Goal: Task Accomplishment & Management: Use online tool/utility

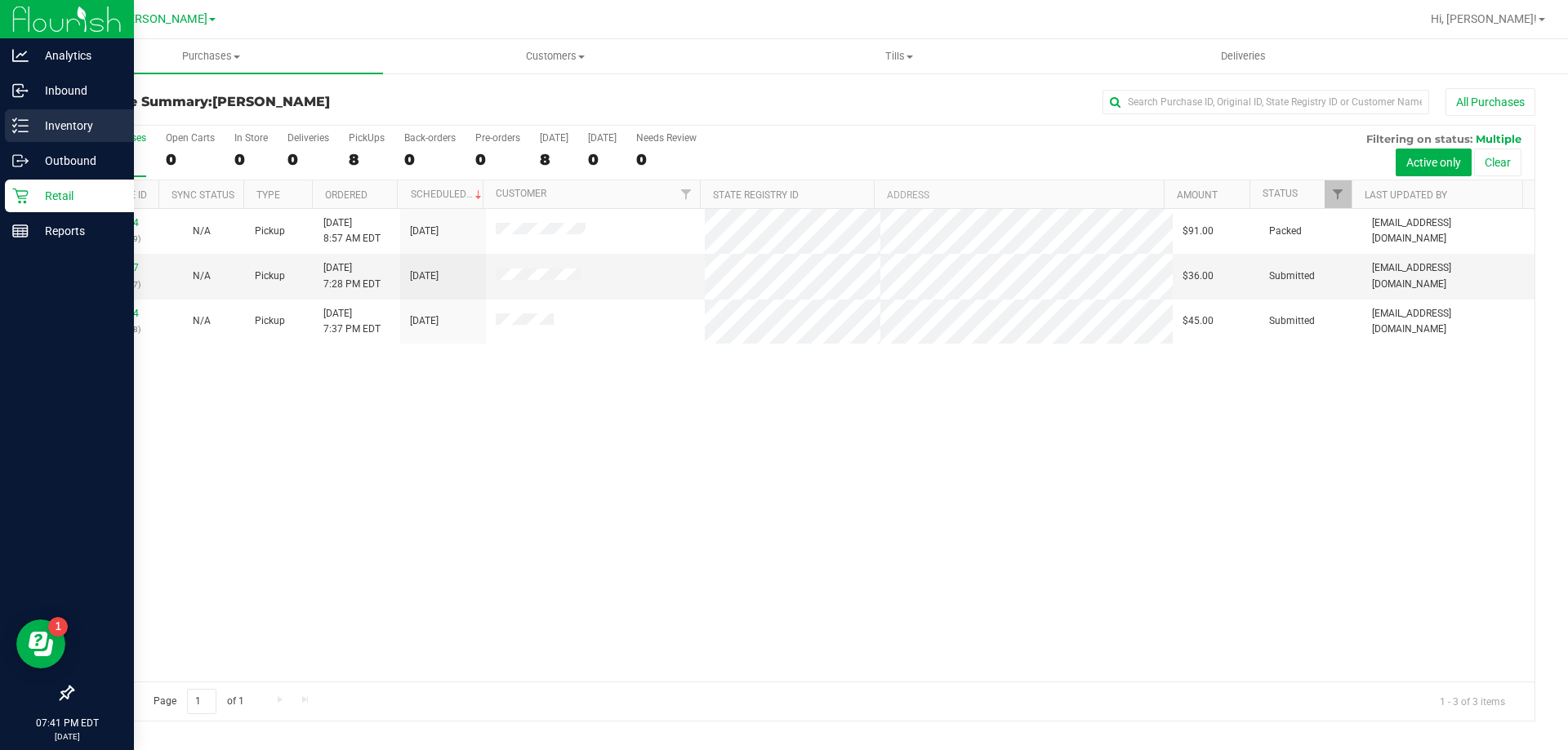
click at [18, 115] on div "Inventory" at bounding box center [69, 126] width 129 height 32
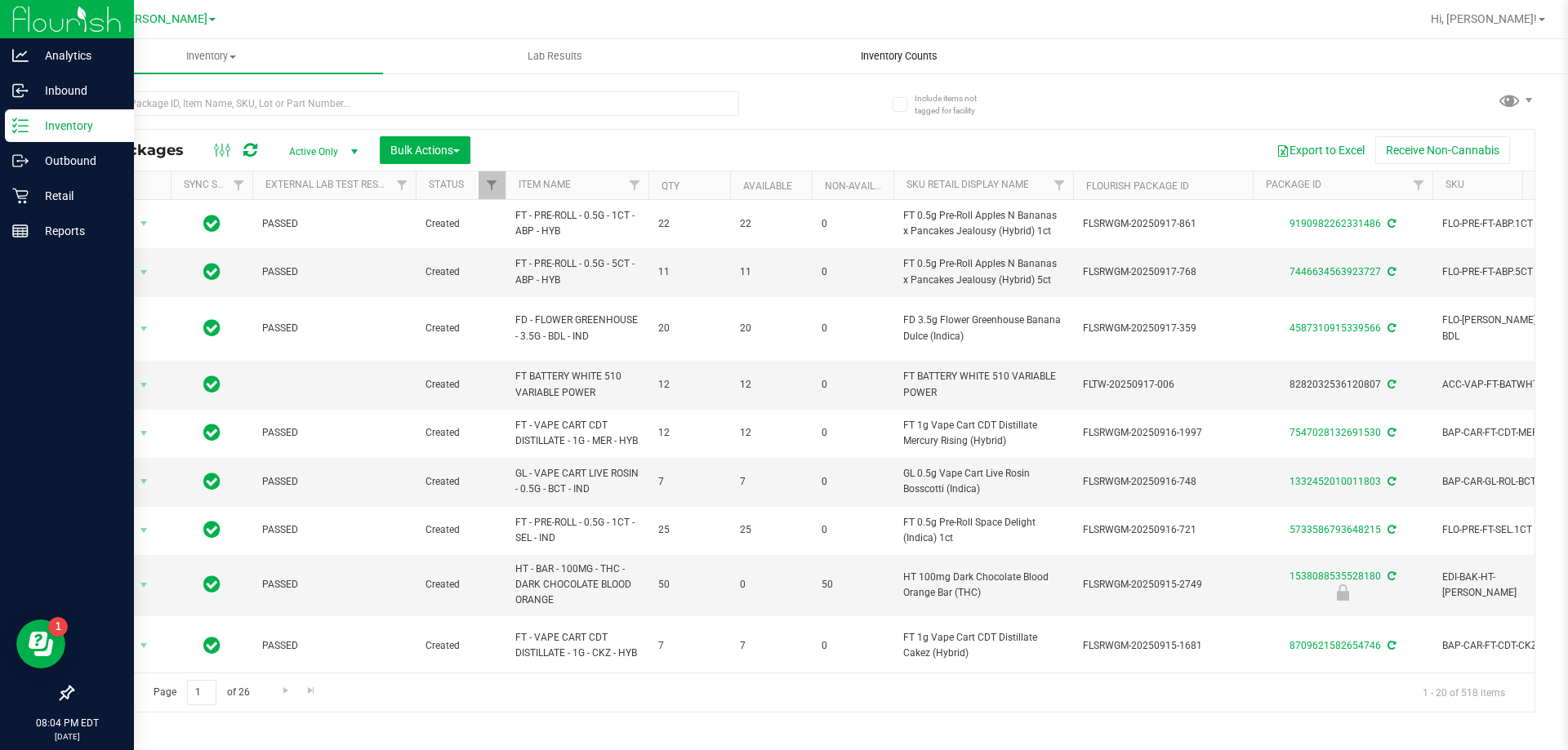
click at [881, 60] on span "Inventory Counts" at bounding box center [898, 56] width 121 height 15
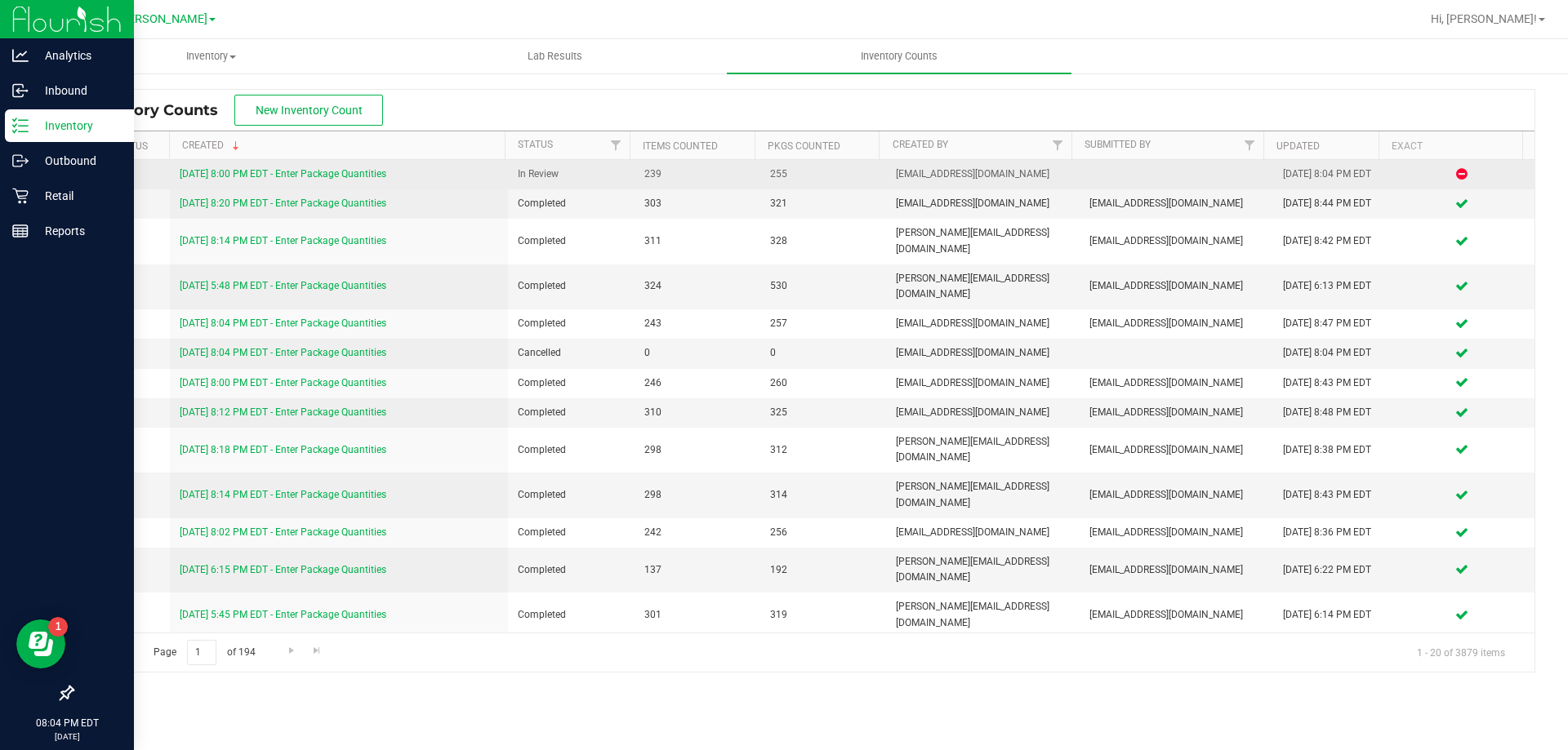
click at [361, 174] on link "[DATE] 8:00 PM EDT - Enter Package Quantities" at bounding box center [283, 174] width 207 height 11
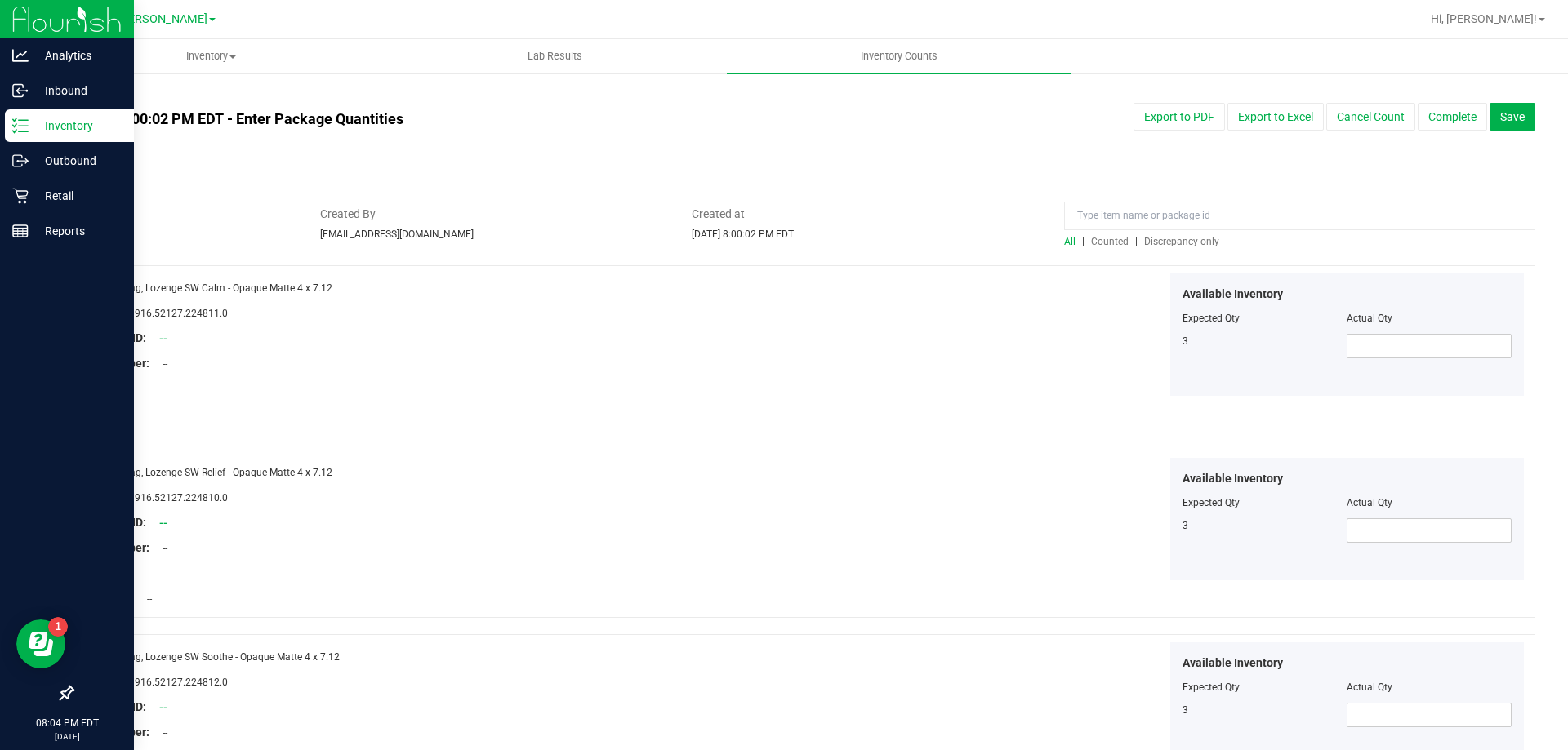
click at [1154, 234] on div "All | Counted | Discrepancy only" at bounding box center [1299, 241] width 471 height 15
click at [1154, 236] on span "Discrepancy only" at bounding box center [1181, 241] width 75 height 11
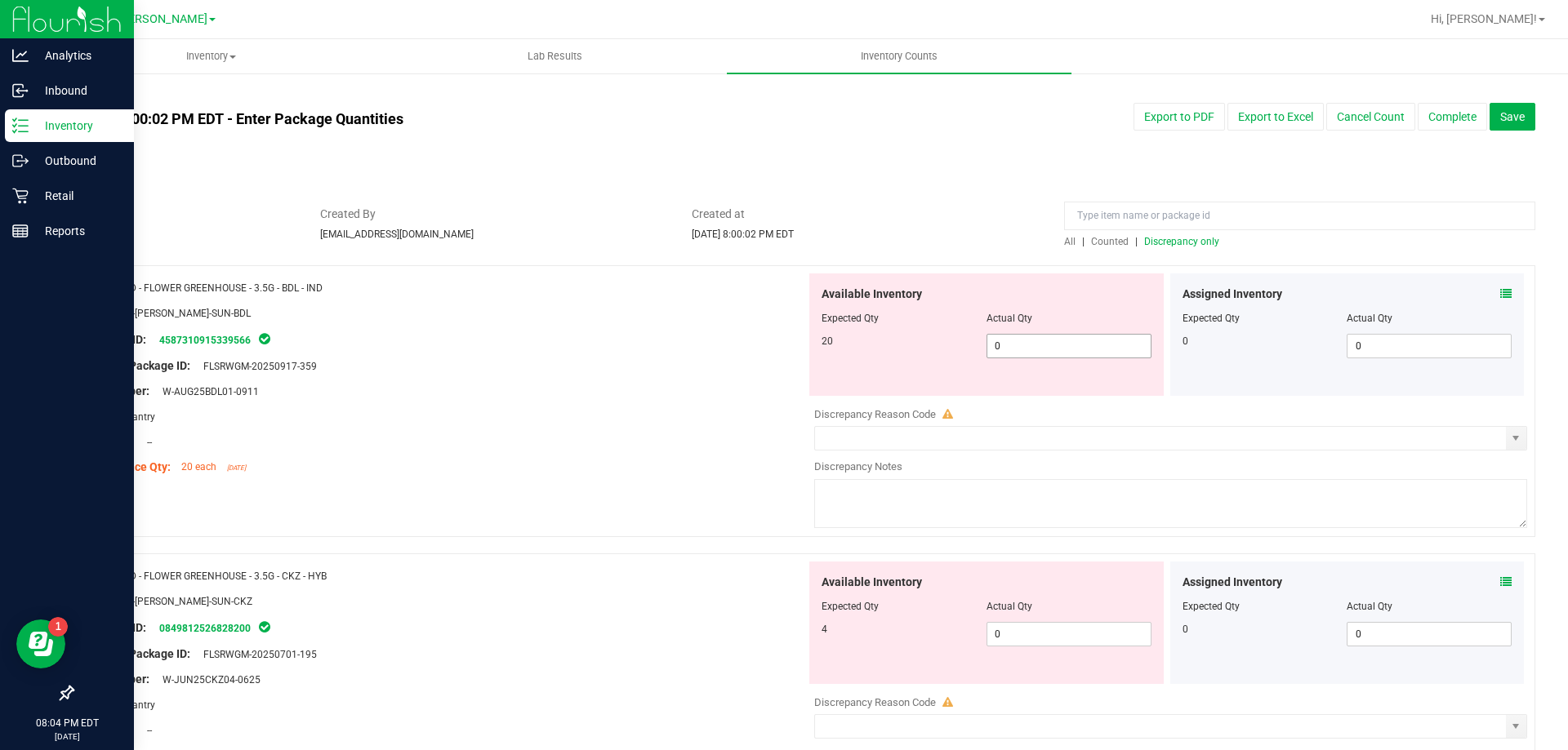
click at [1055, 345] on span "0 0" at bounding box center [1068, 345] width 165 height 25
type input "020"
type input "20"
click at [1050, 633] on div "Available Inventory Expected Qty Actual Qty 4 0 0" at bounding box center [986, 623] width 354 height 122
type input "04"
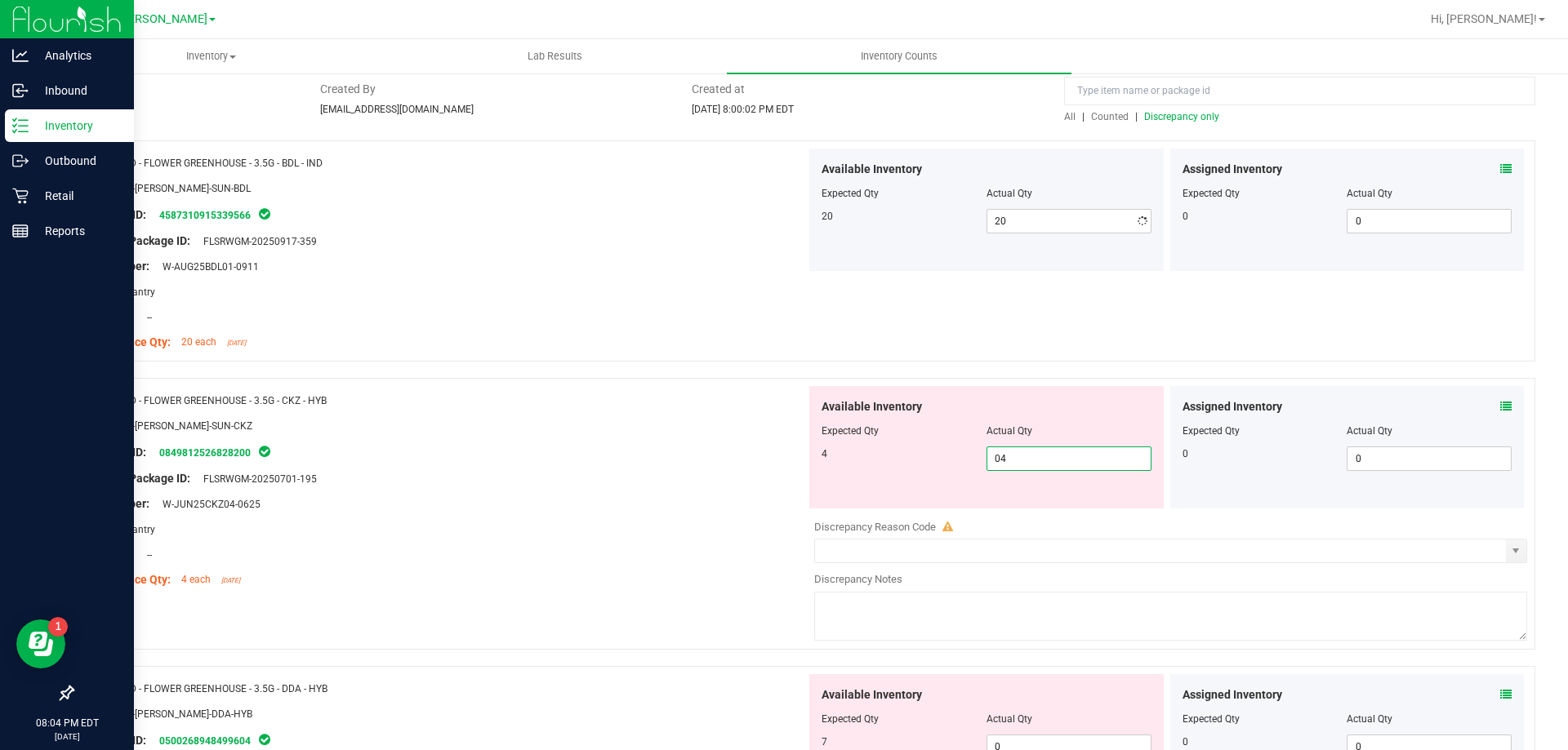
scroll to position [245, 0]
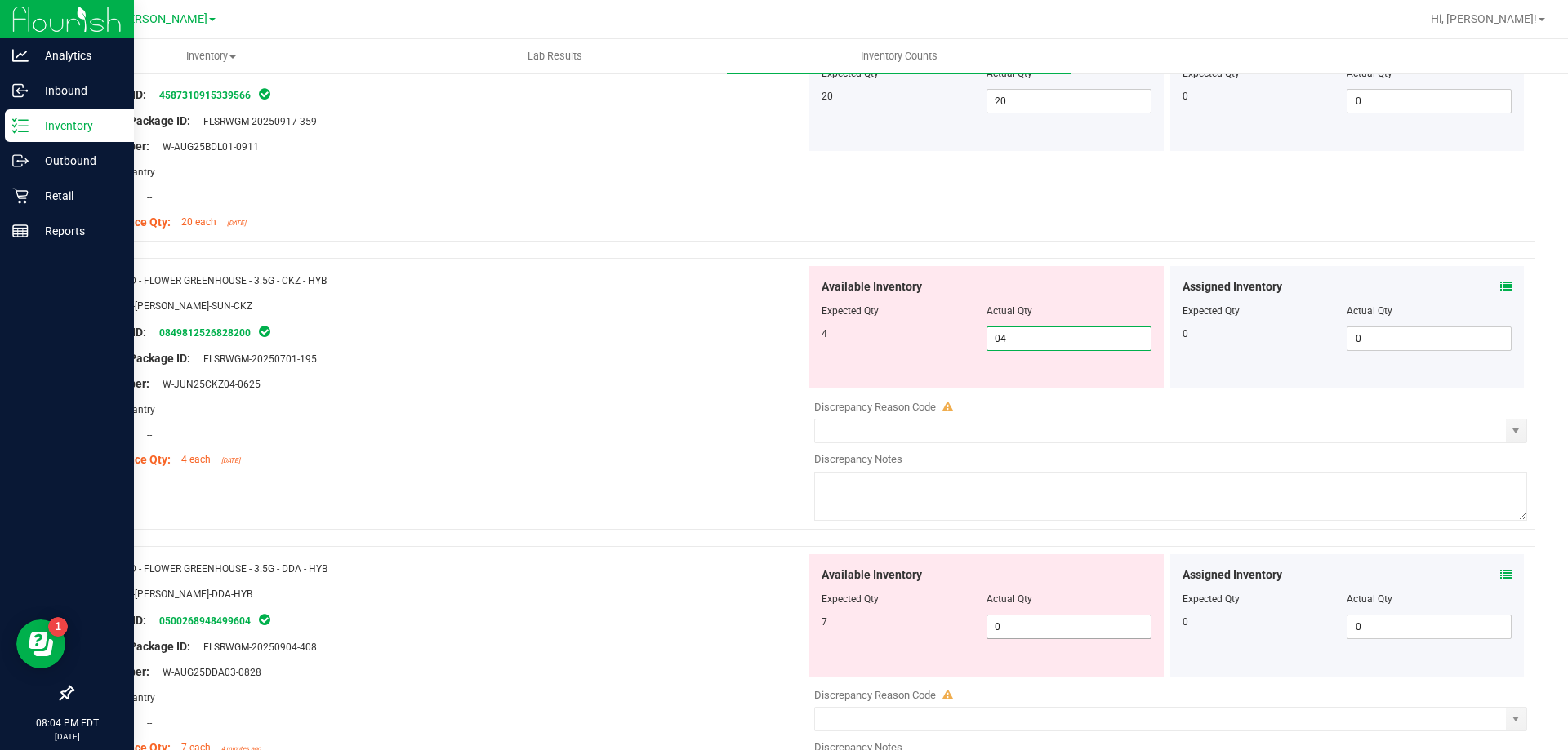
type input "4"
click at [1035, 618] on div "Available Inventory Expected Qty Actual Qty 7 0 0" at bounding box center [986, 615] width 354 height 122
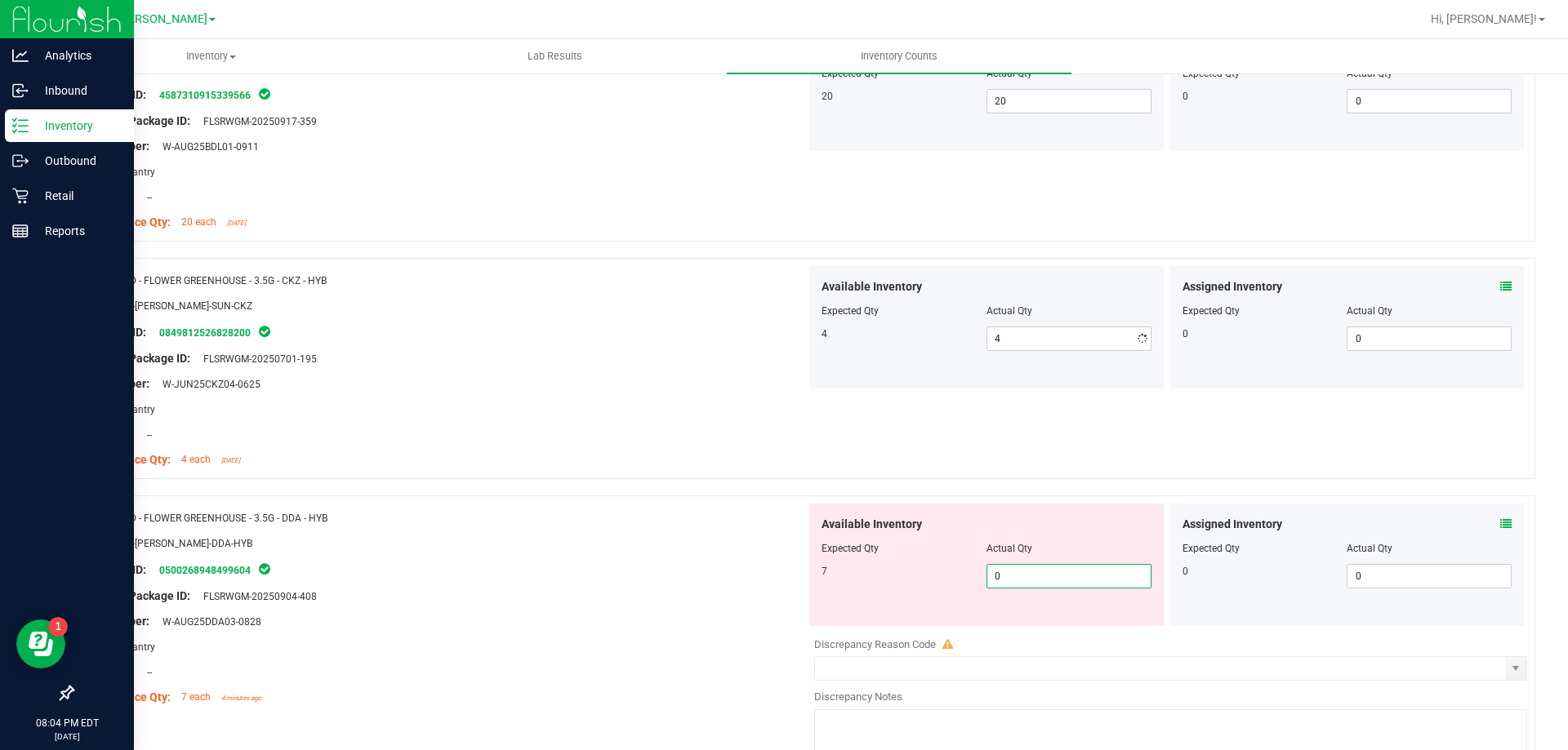
type input "07"
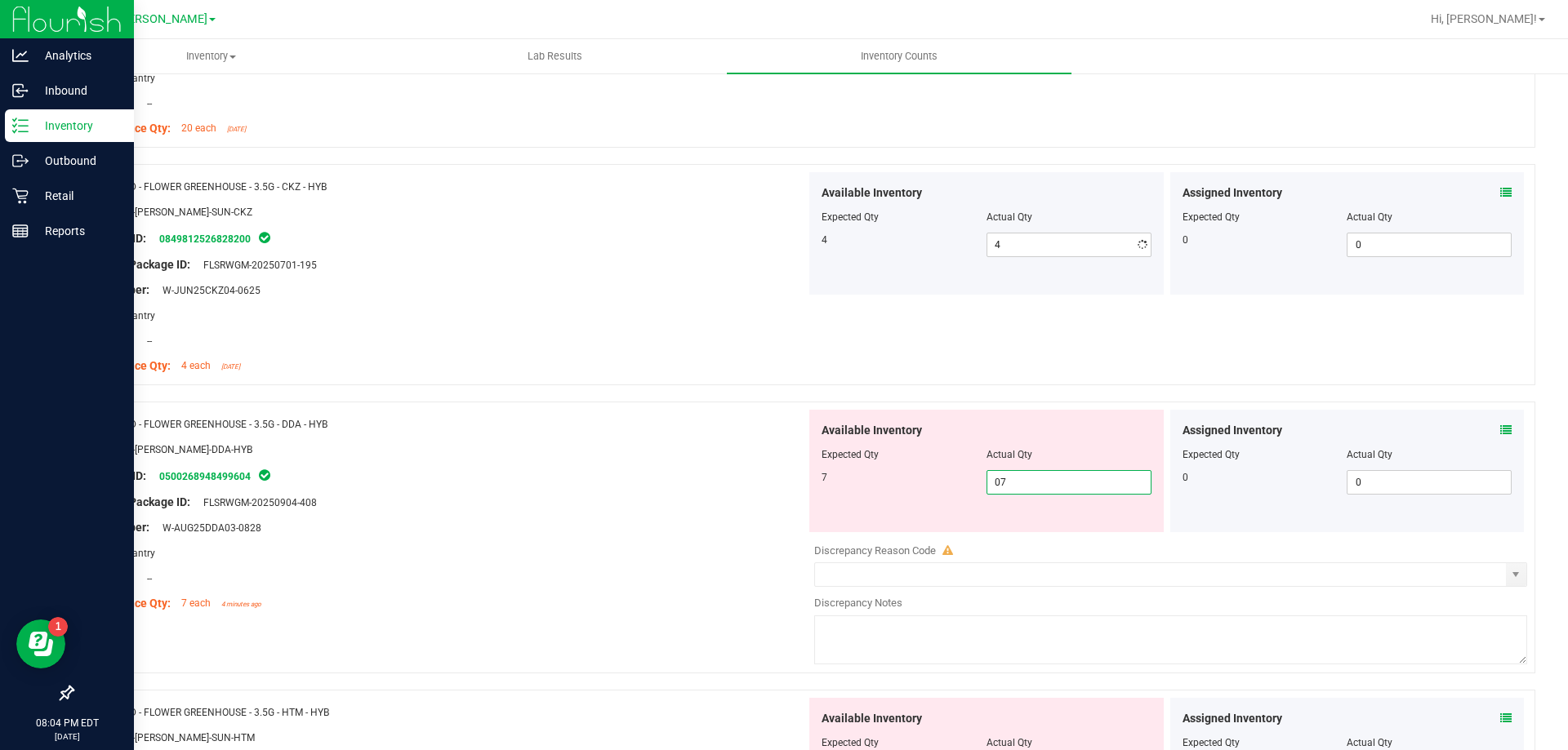
scroll to position [571, 0]
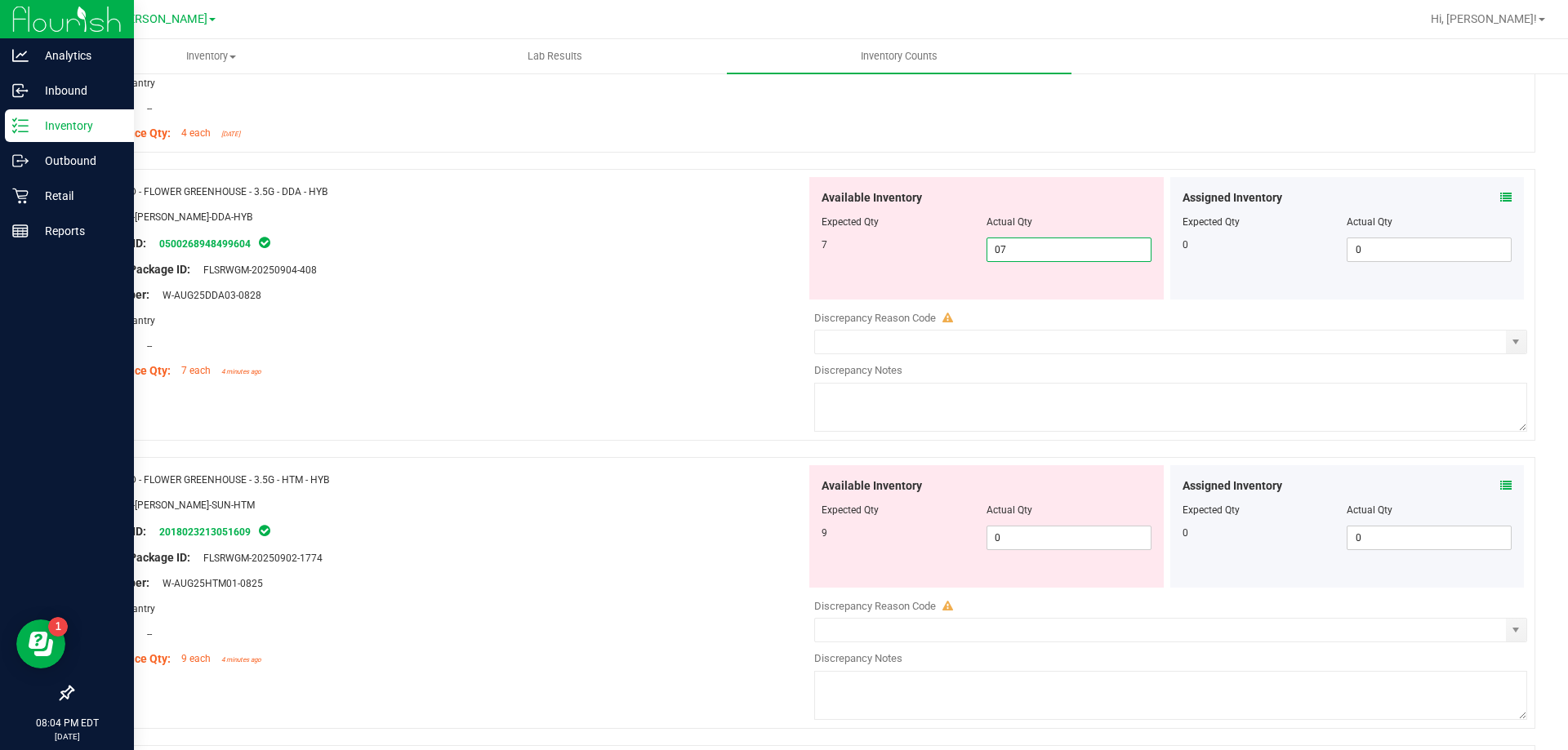
click at [1046, 552] on div "Available Inventory Expected Qty Actual Qty 9 0 0" at bounding box center [1166, 594] width 721 height 259
type input "7"
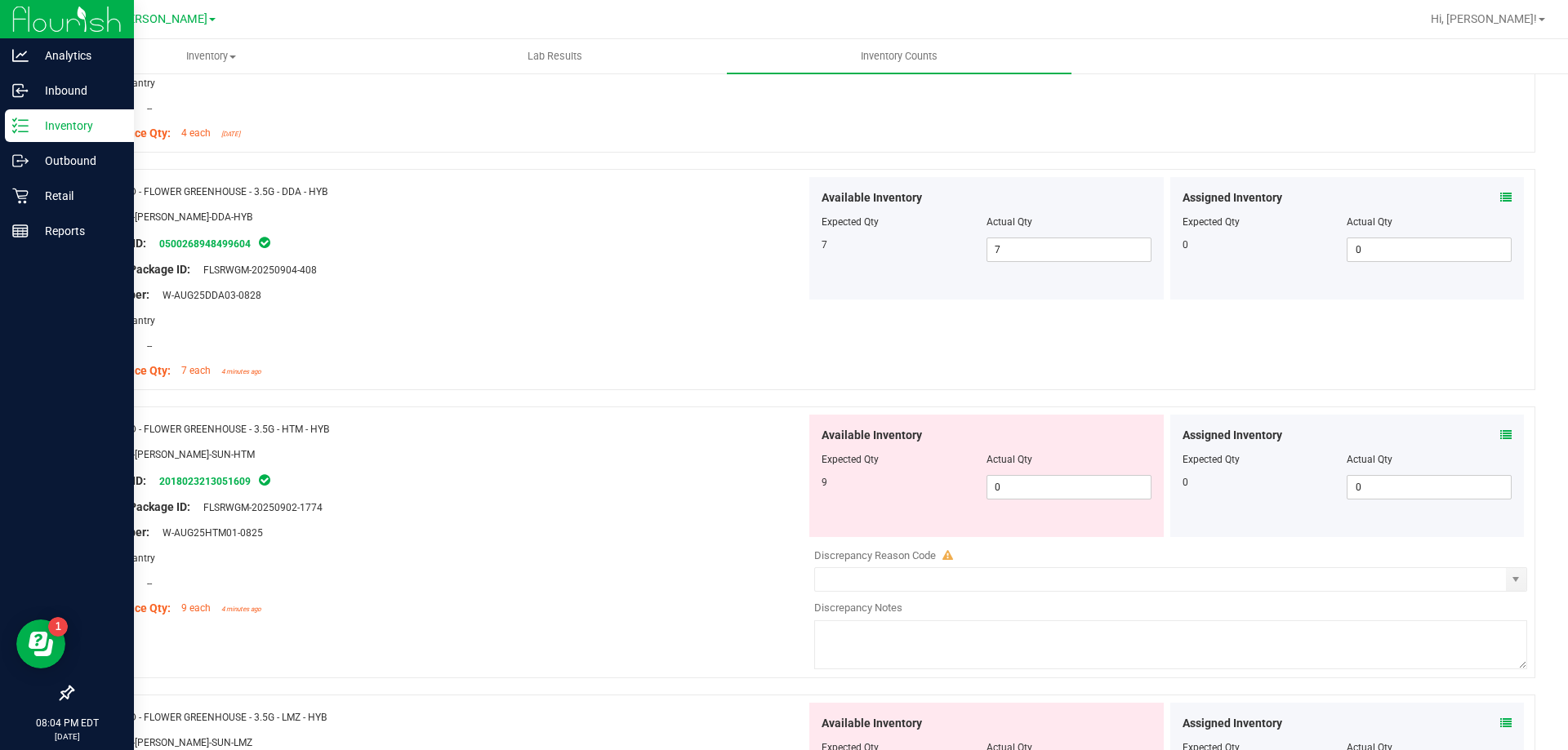
click at [1032, 532] on div "Available Inventory Expected Qty Actual Qty 9 0 0" at bounding box center [986, 475] width 354 height 122
click at [1032, 475] on span "0 0" at bounding box center [1068, 487] width 165 height 25
click at [1032, 482] on span "0 0" at bounding box center [1068, 487] width 165 height 25
type input "09"
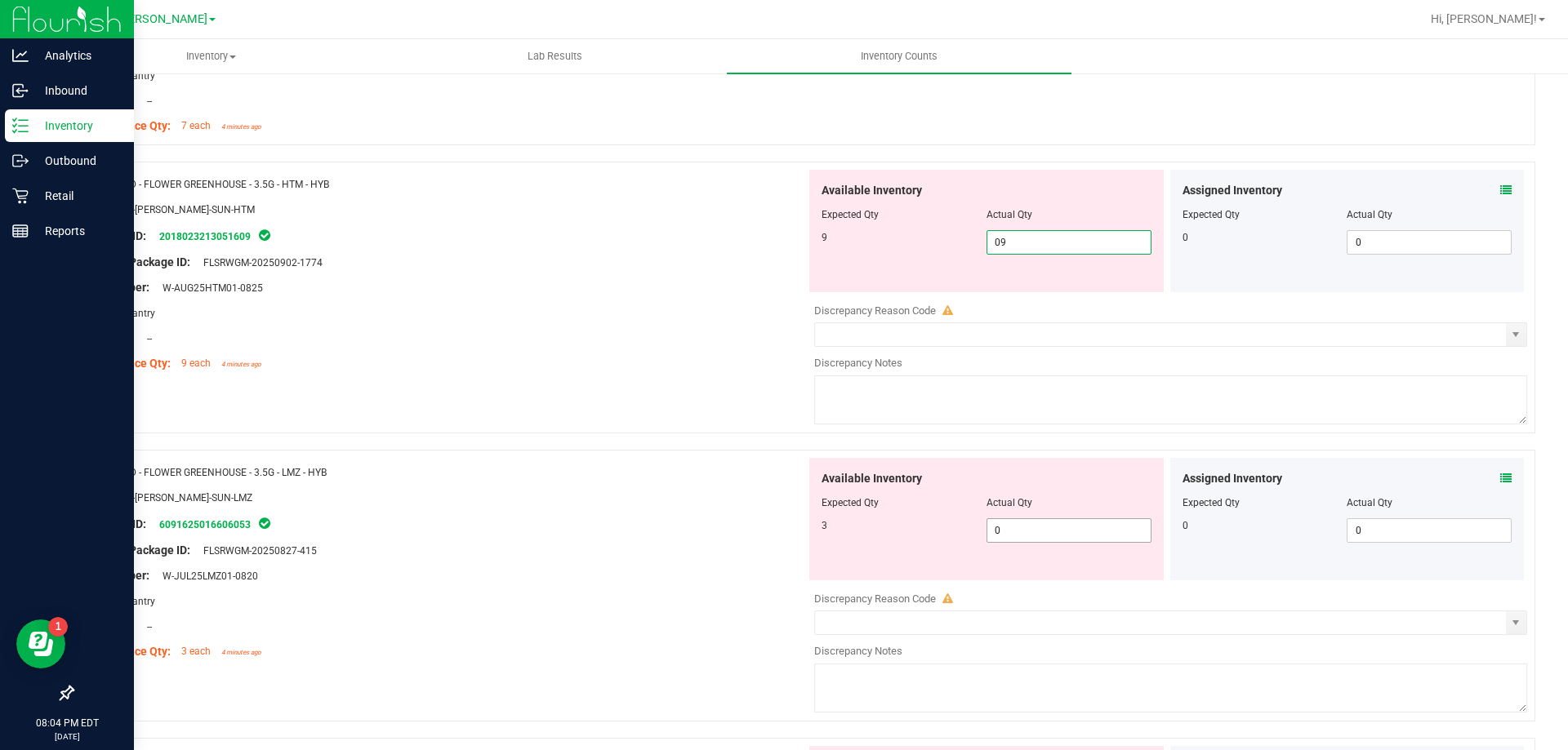
type input "9"
click at [1033, 526] on div "Available Inventory Expected Qty Actual Qty 3 0 0" at bounding box center [986, 519] width 354 height 122
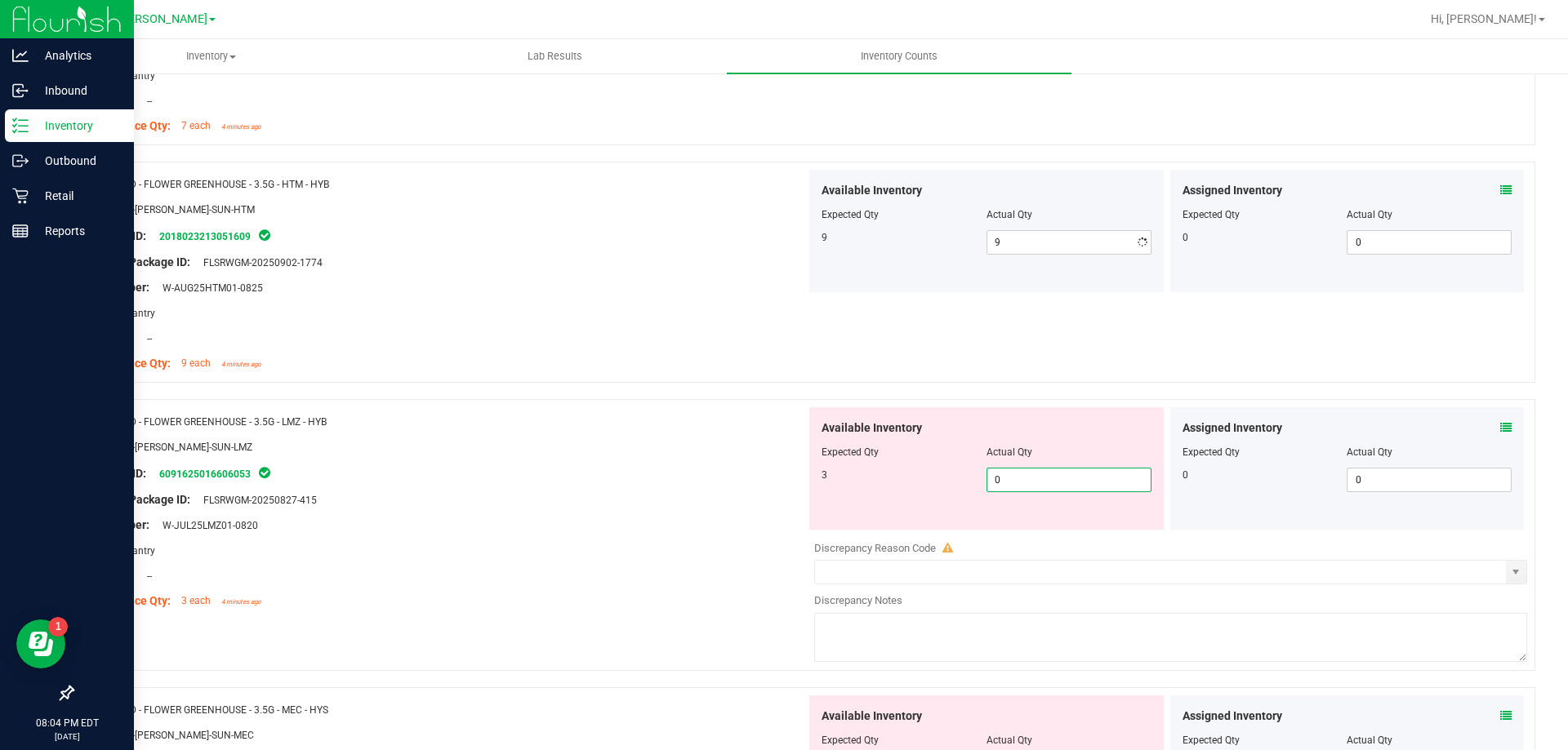
type input "03"
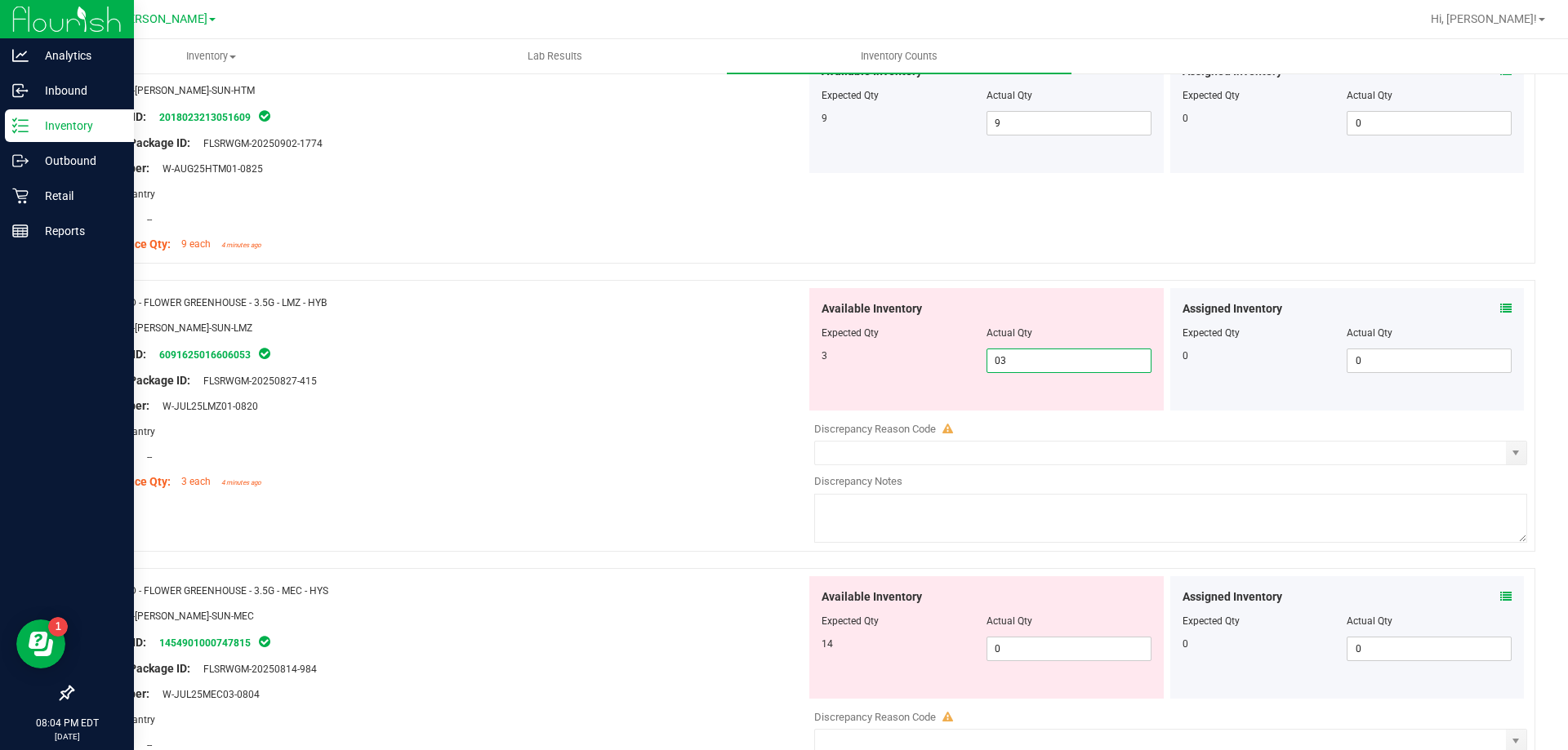
scroll to position [1143, 0]
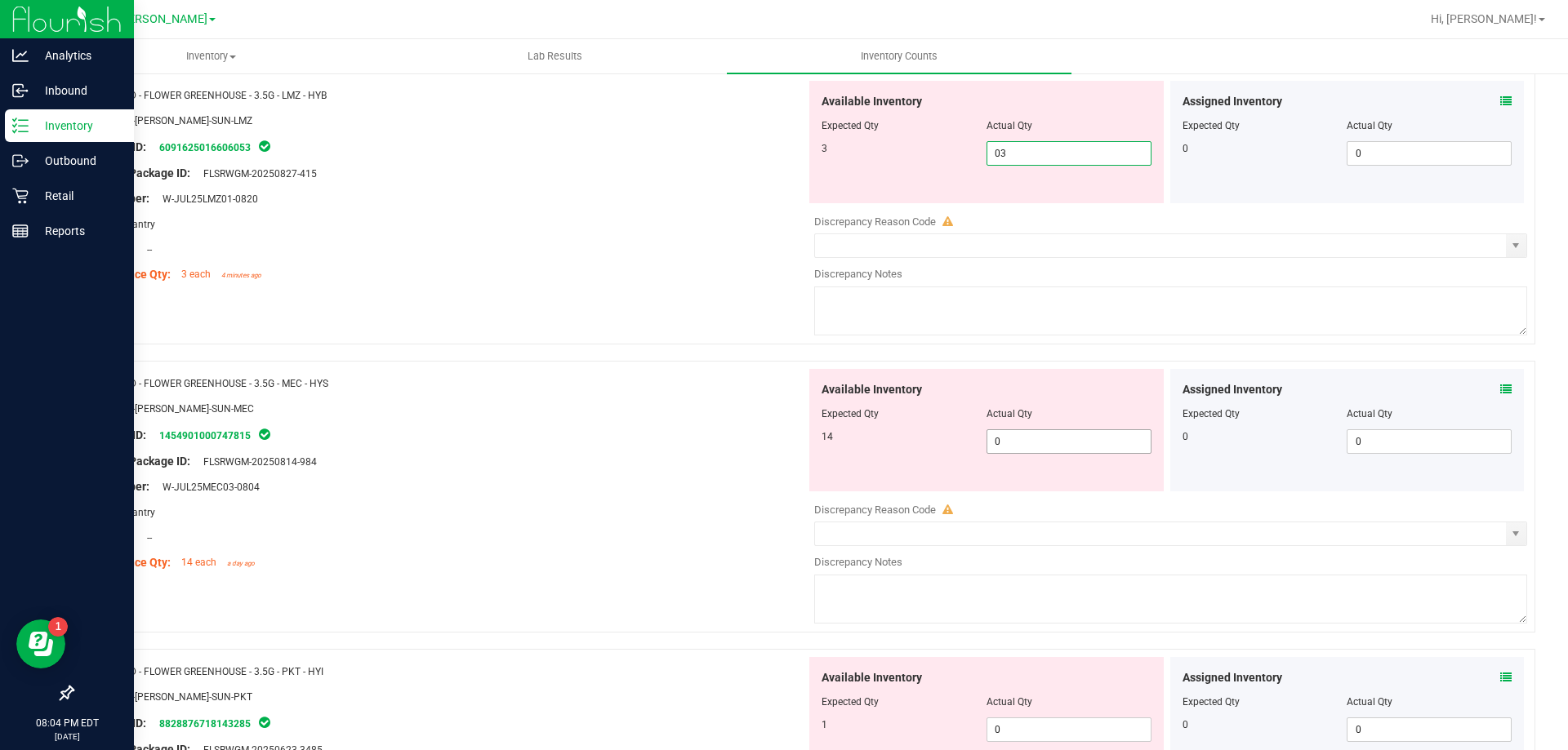
type input "3"
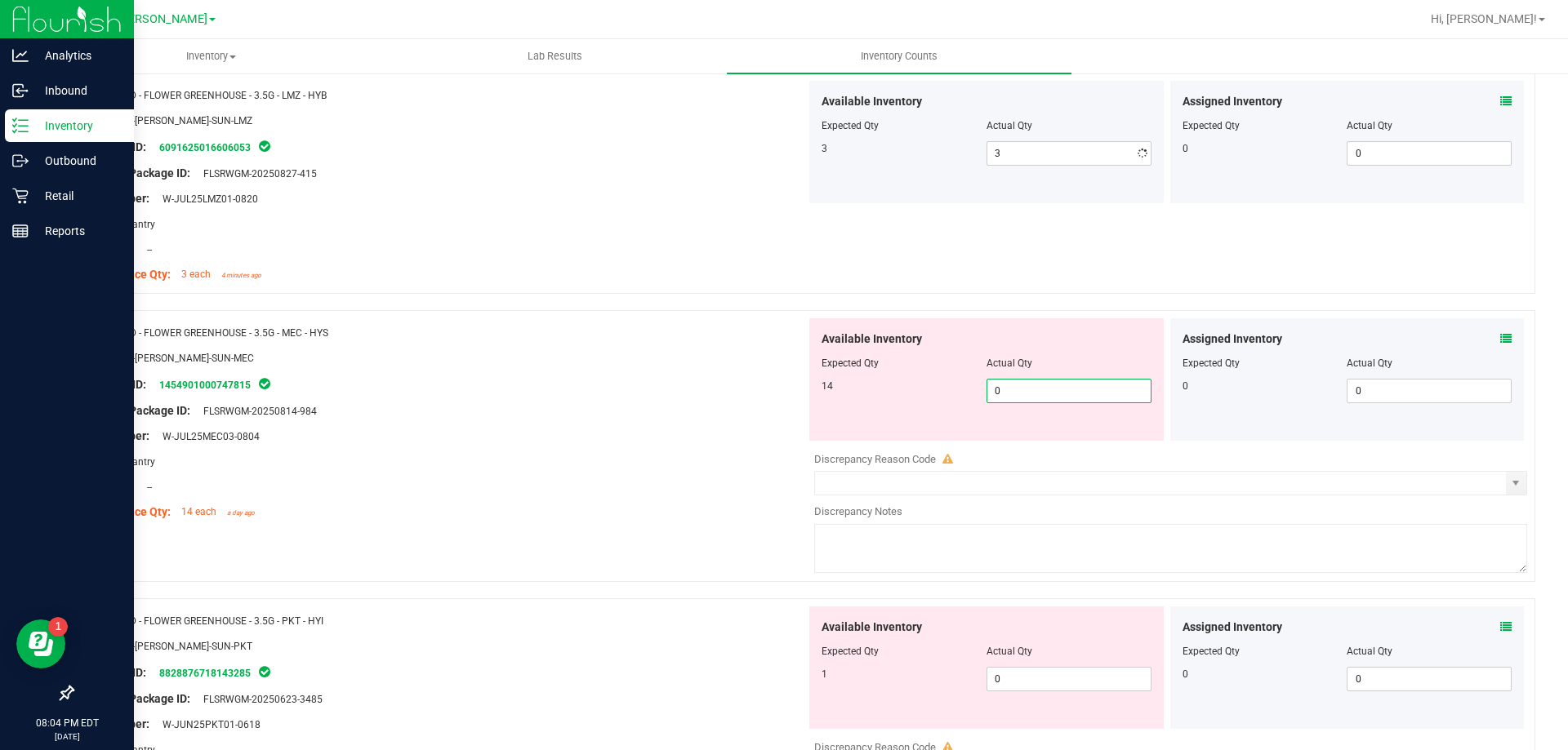
click at [1009, 442] on div "Available Inventory Expected Qty Actual Qty 14 0 0" at bounding box center [1166, 447] width 721 height 259
type input "014"
type input "14"
click at [1071, 664] on div "Available Inventory Expected Qty Actual Qty 1 0 0" at bounding box center [986, 667] width 354 height 122
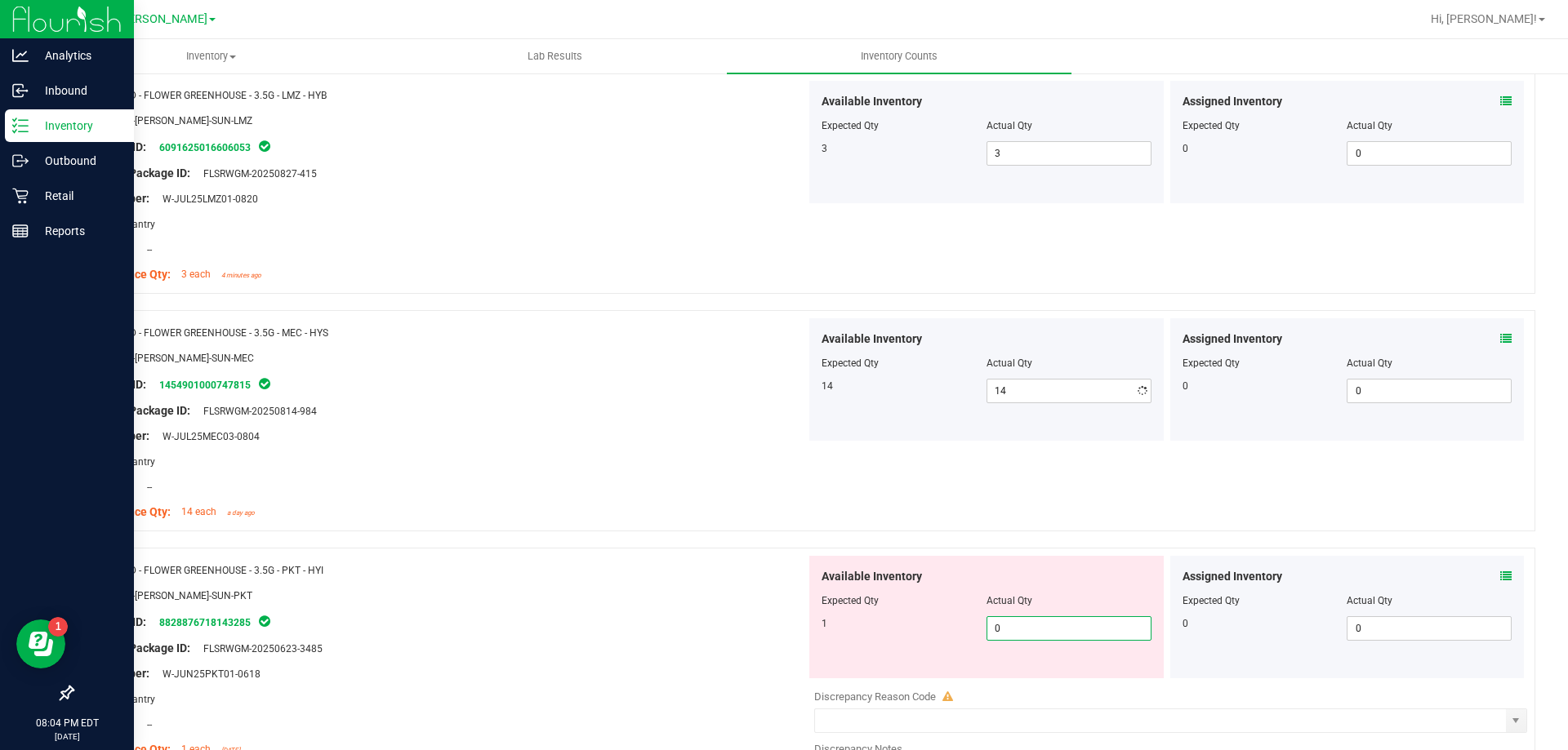
click at [1068, 624] on span "0 0" at bounding box center [1068, 629] width 165 height 25
type input "01"
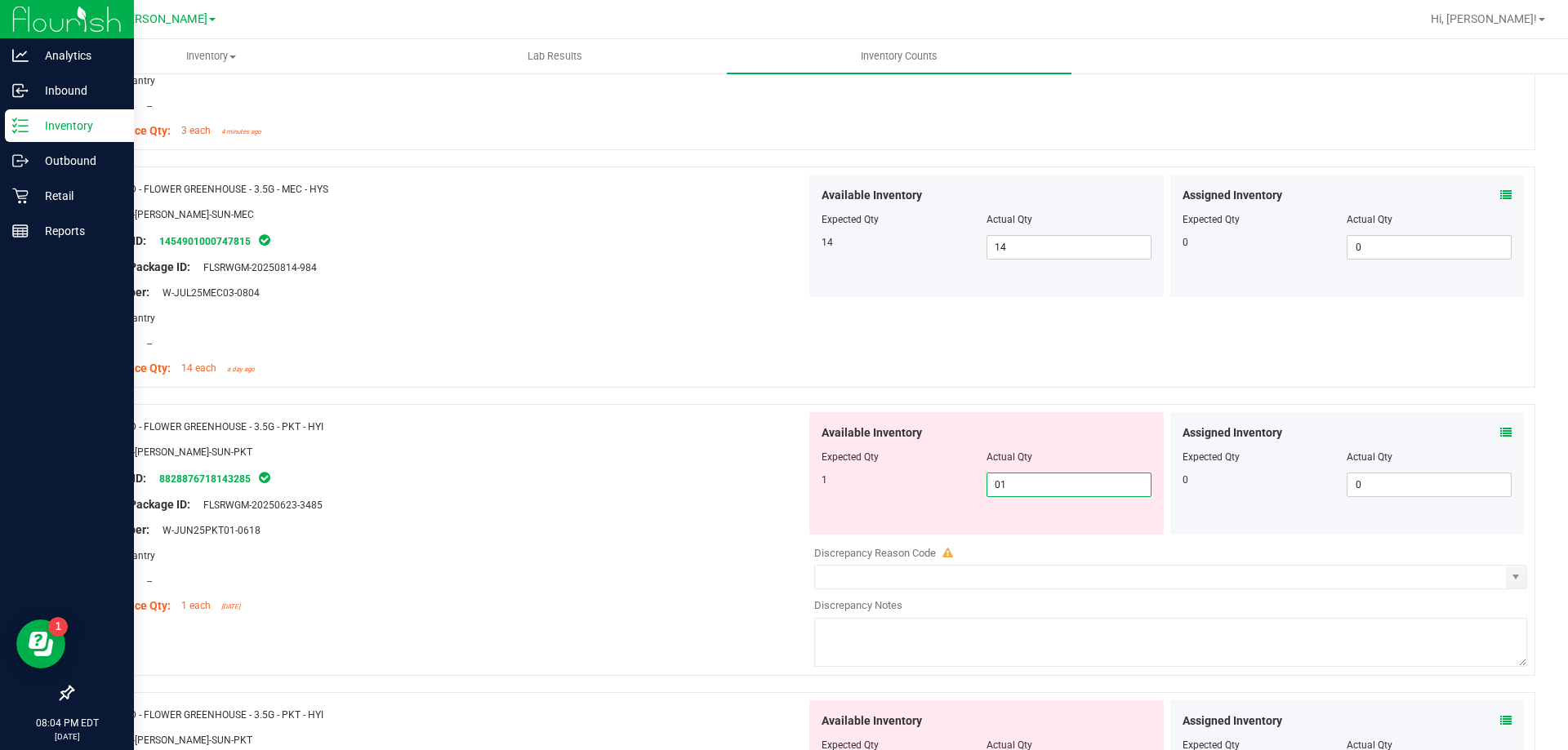
scroll to position [1469, 0]
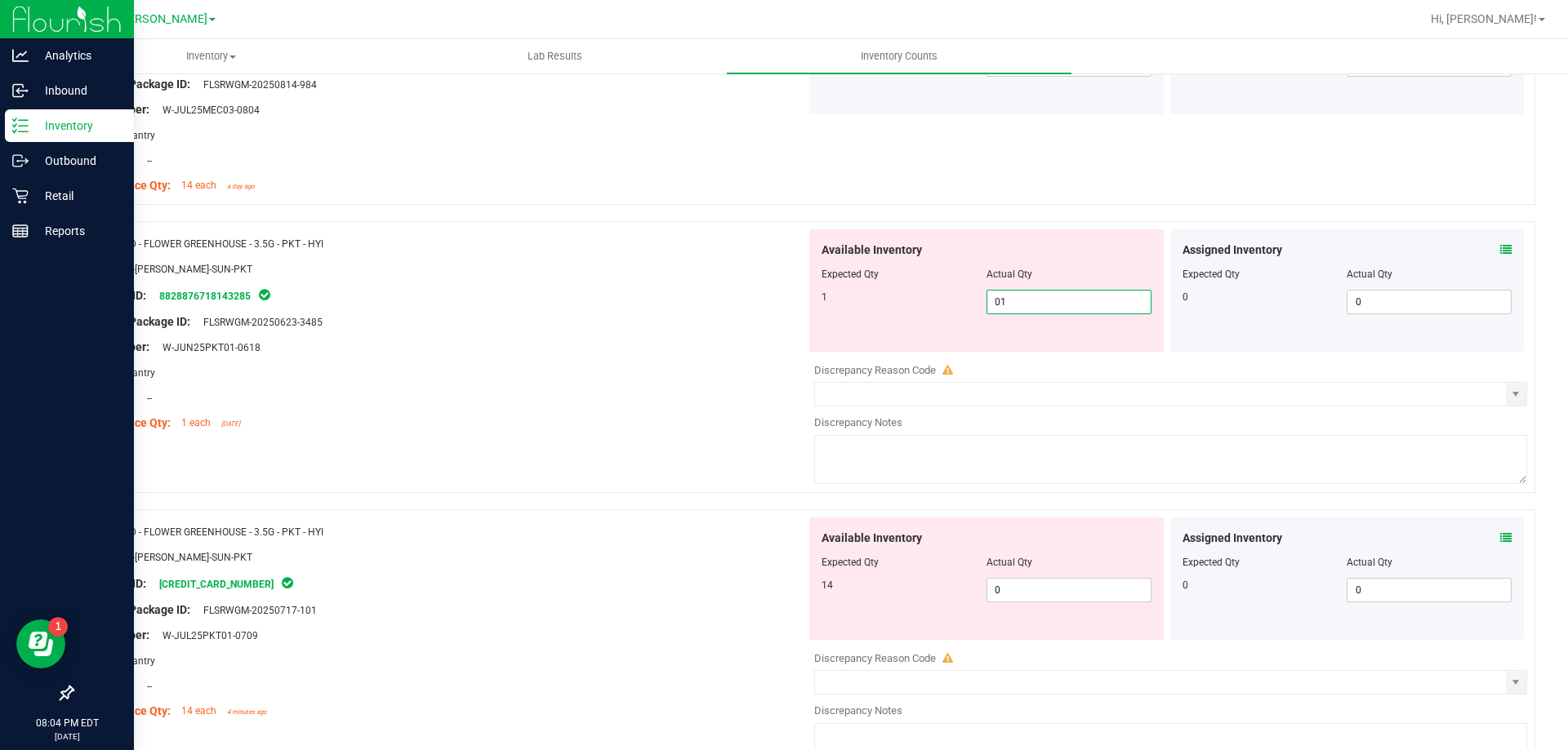
type input "1"
click at [1038, 603] on div "Available Inventory Expected Qty Actual Qty 14 0 0" at bounding box center [1166, 647] width 721 height 259
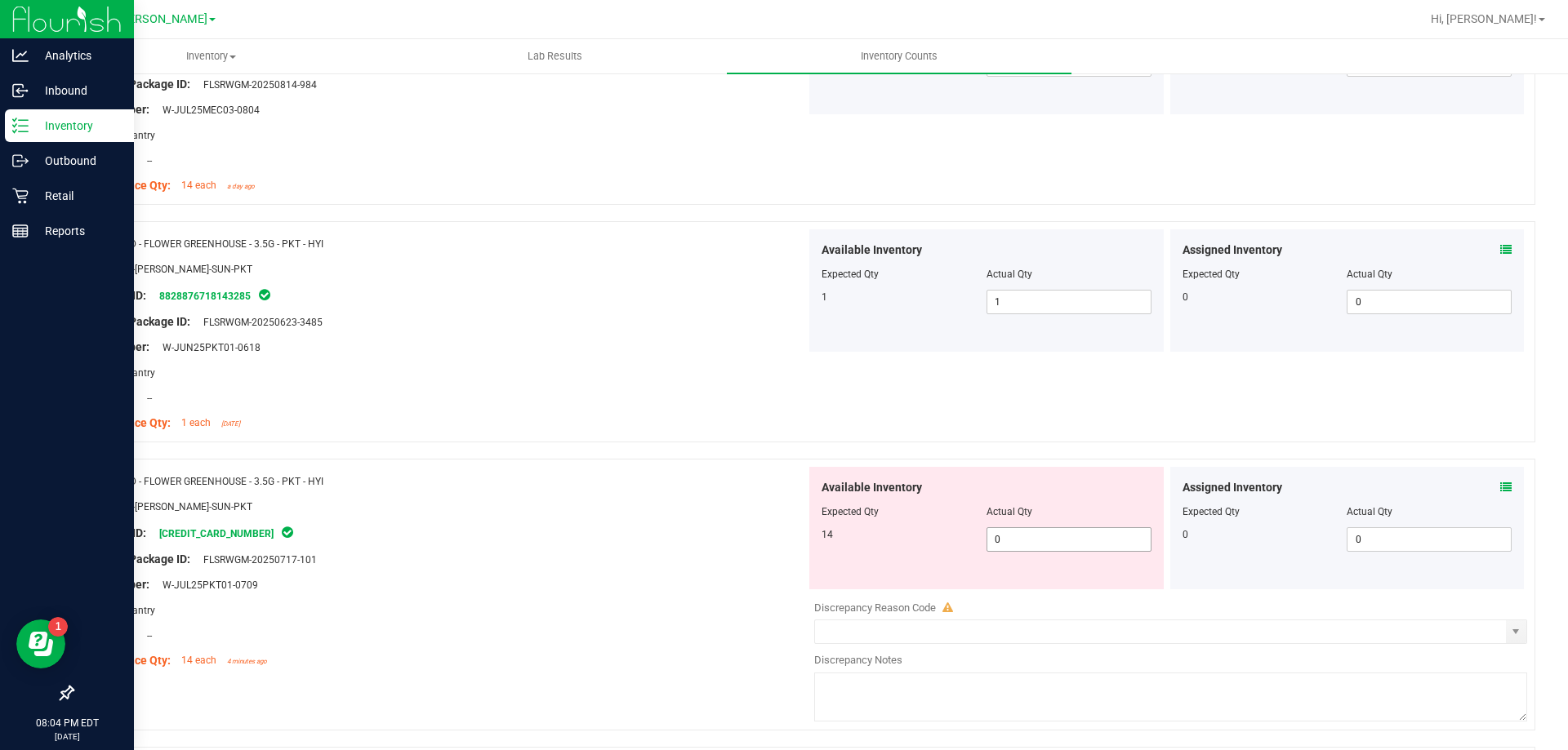
click at [1011, 538] on span "0 0" at bounding box center [1068, 540] width 165 height 25
type input "014"
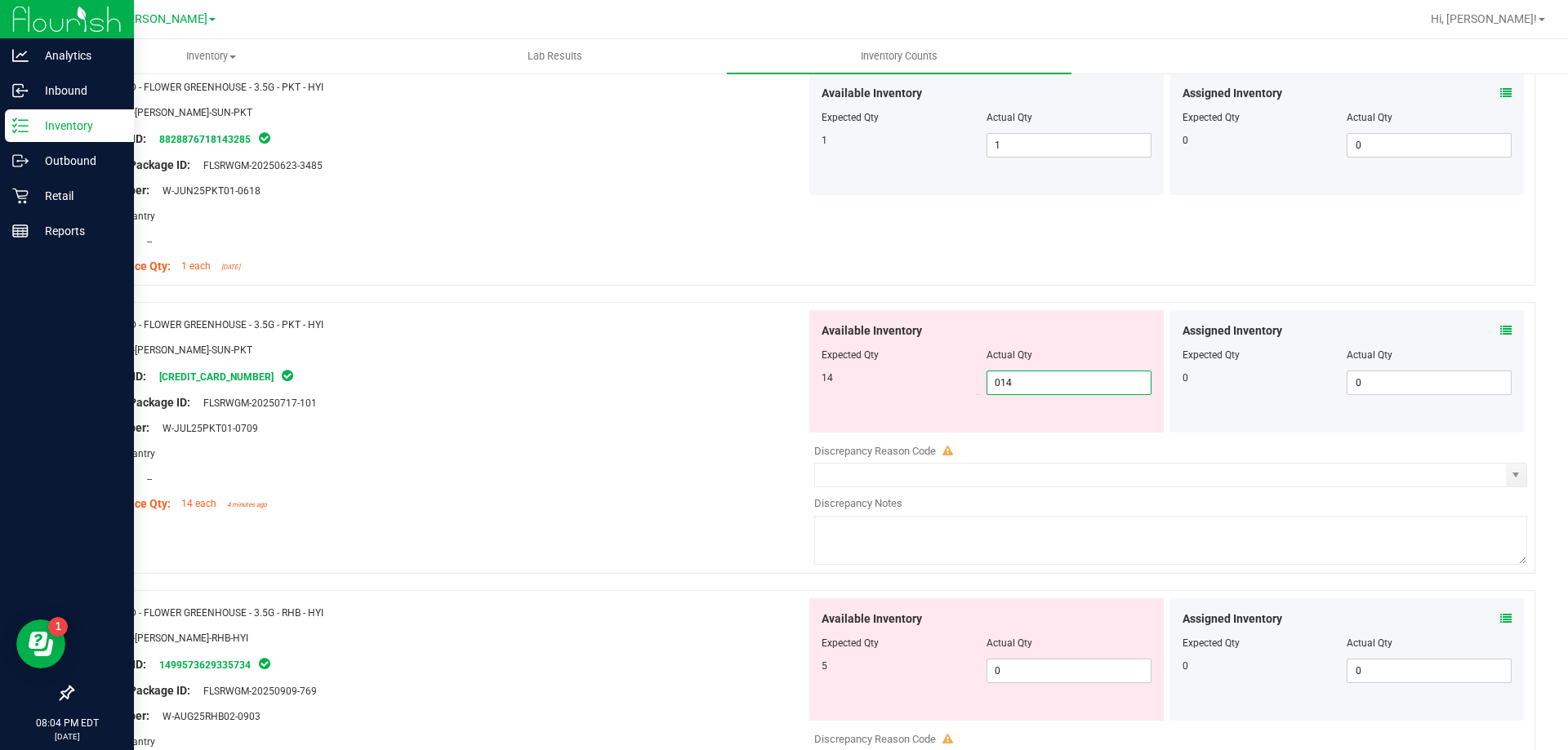
scroll to position [1796, 0]
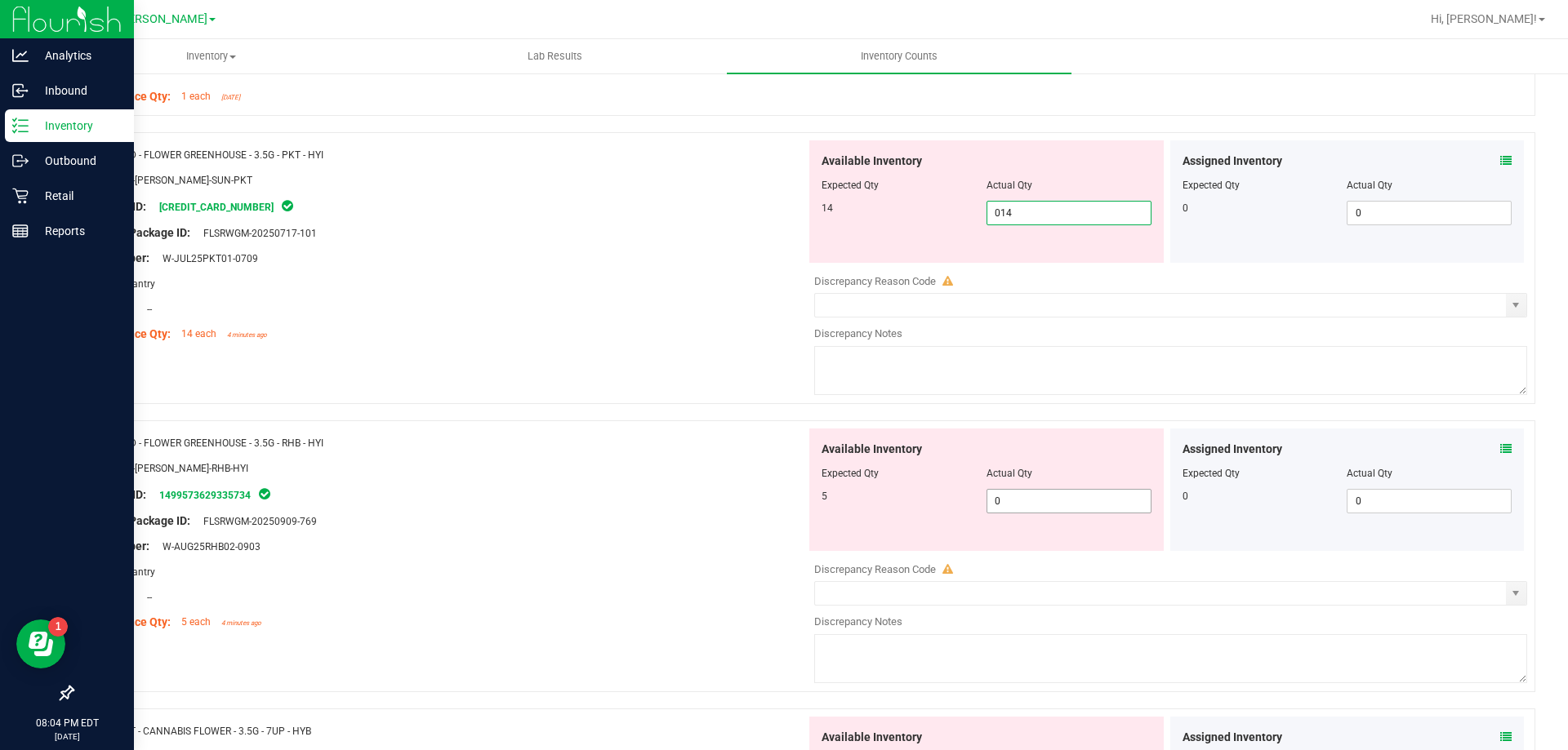
type input "14"
click at [1027, 492] on div "Available Inventory Expected Qty Actual Qty 5 0 0" at bounding box center [986, 489] width 354 height 122
type input "05"
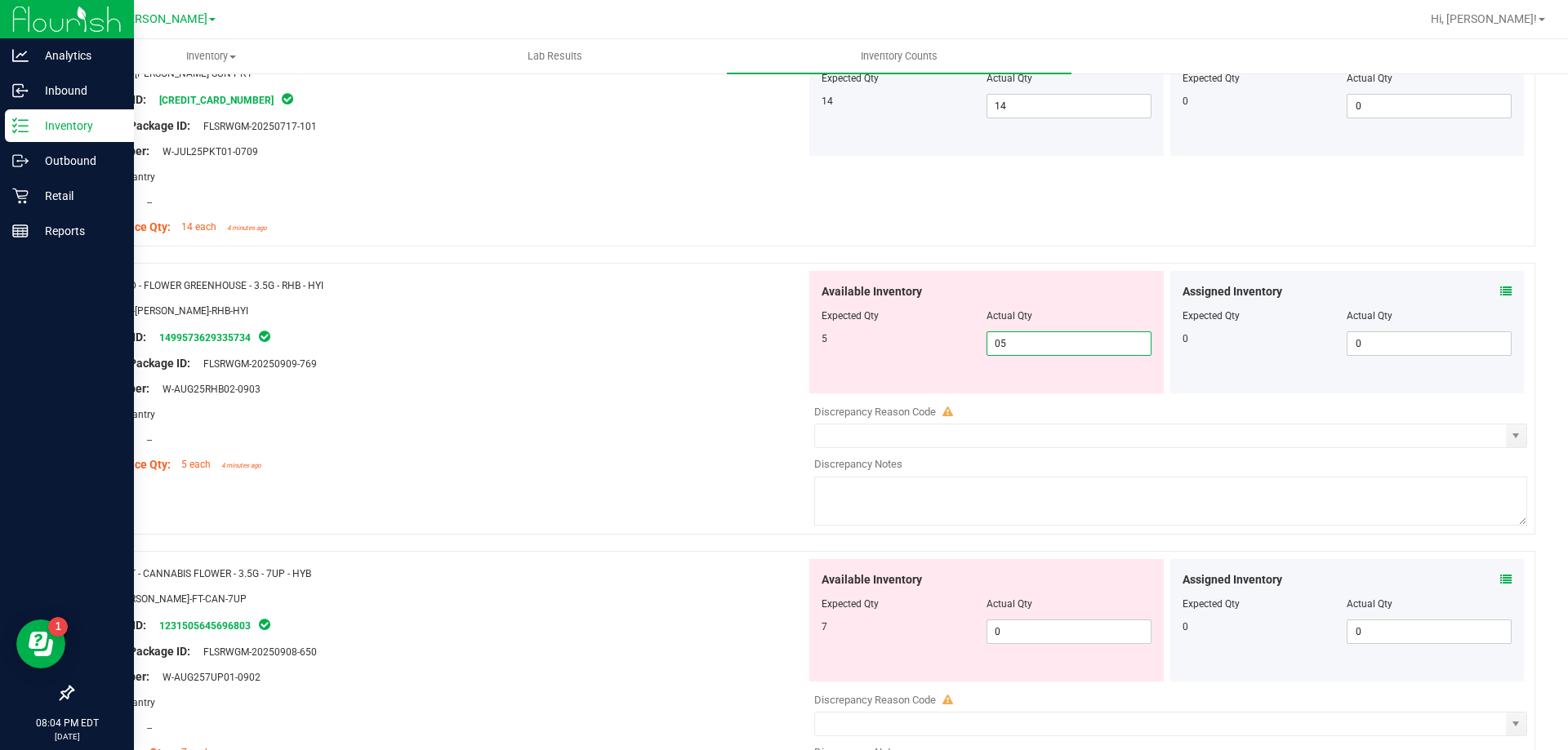
scroll to position [2041, 0]
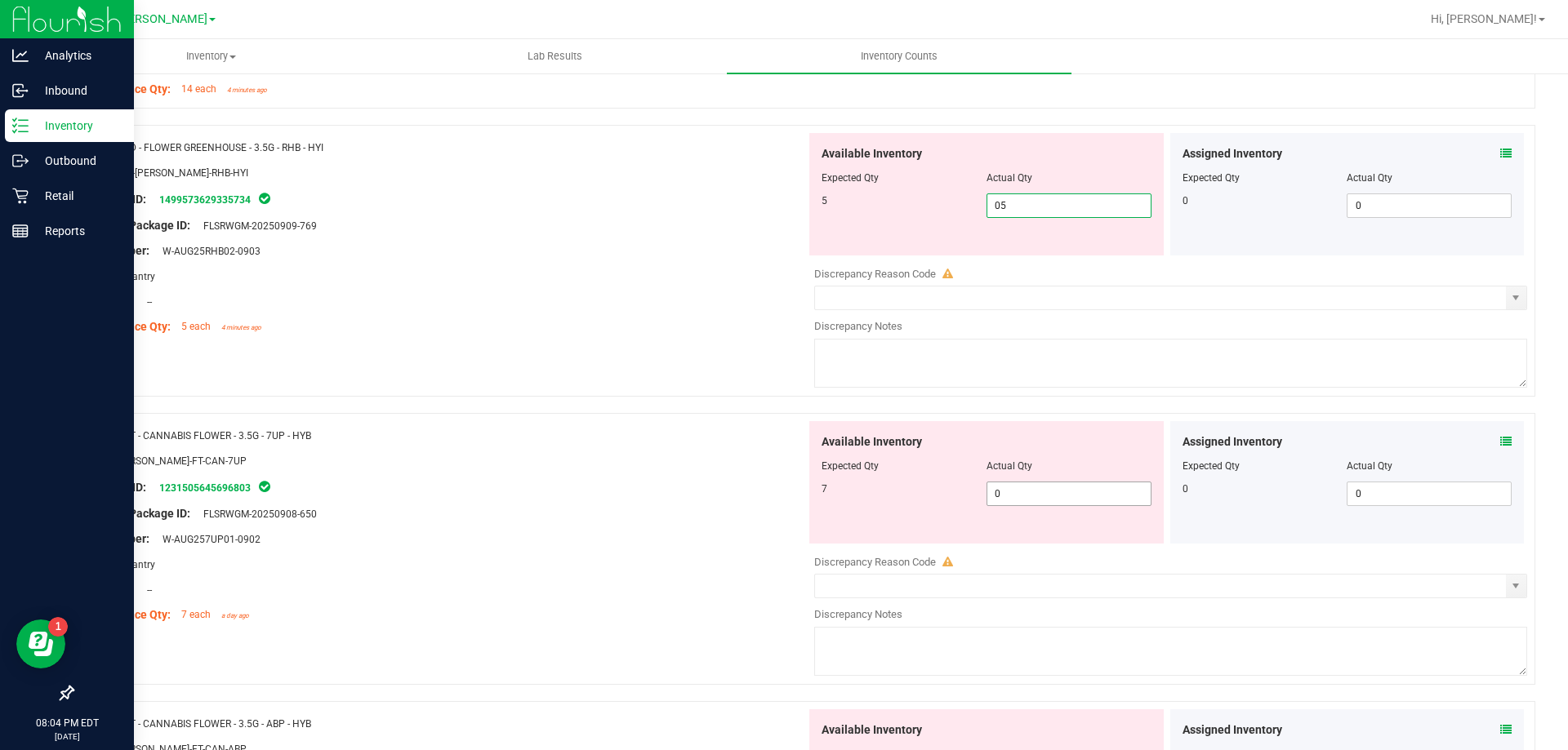
type input "5"
click at [1022, 502] on div "Available Inventory Expected Qty Actual Qty 7 0 0" at bounding box center [1166, 551] width 721 height 259
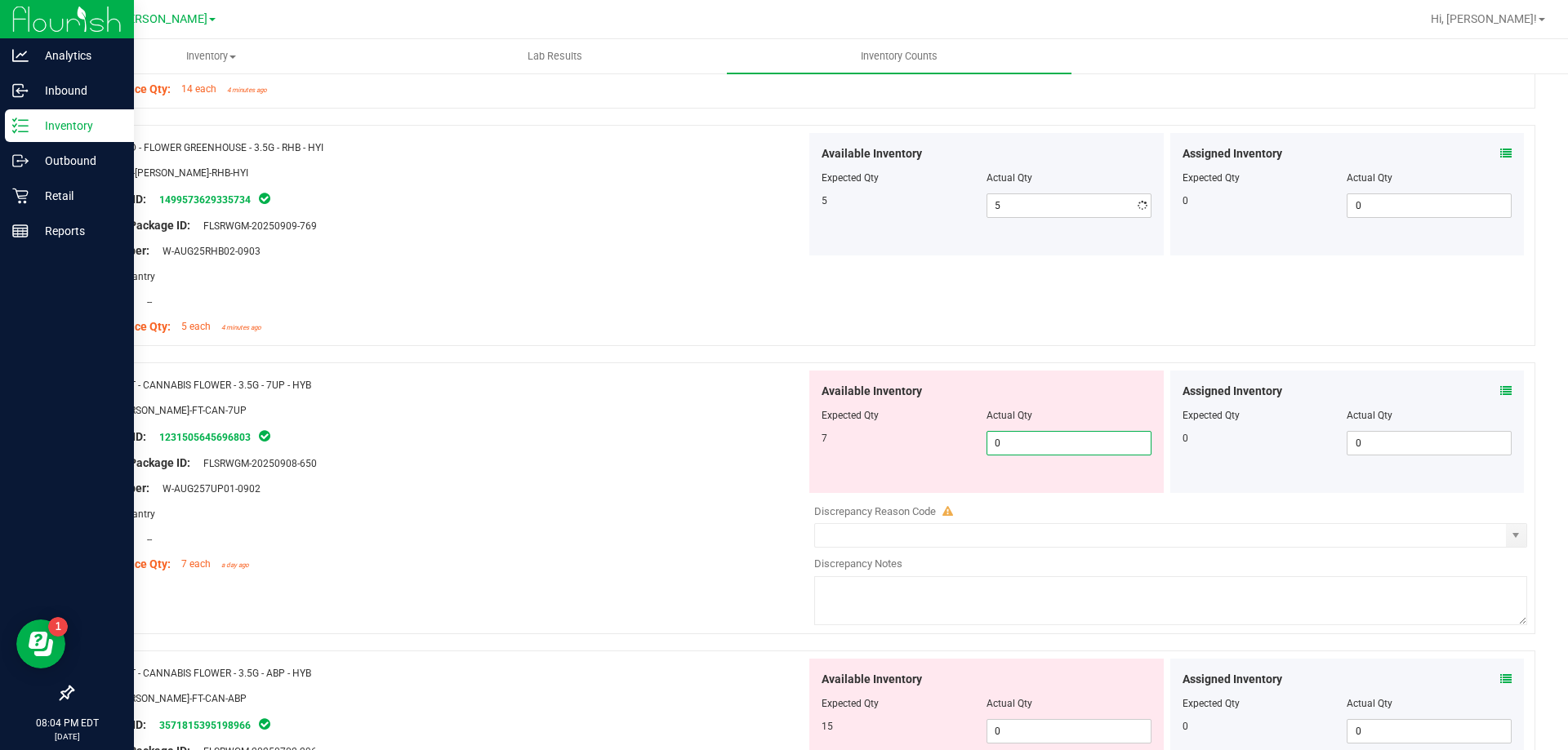
type input "07"
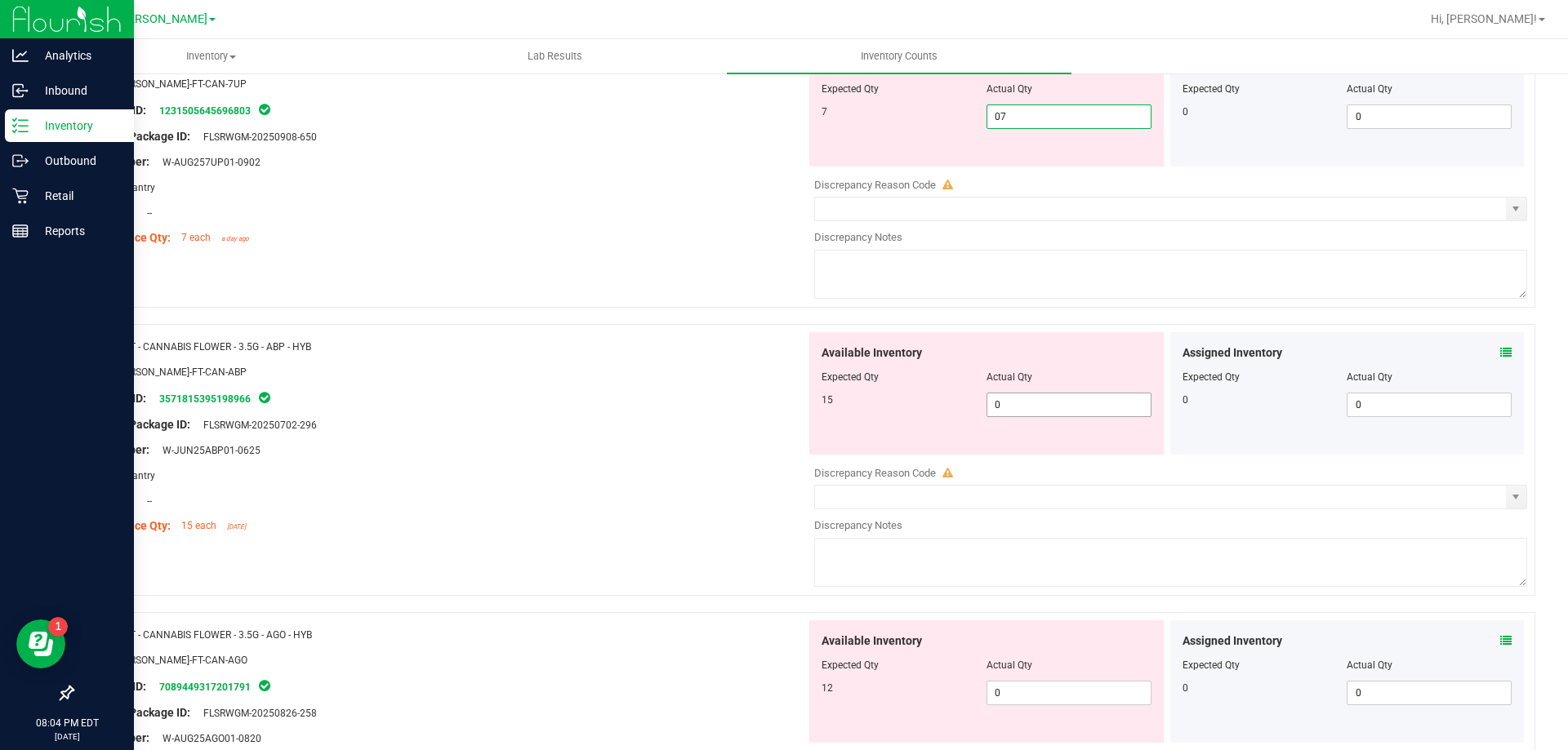
type input "7"
click at [1020, 411] on div "Available Inventory Expected Qty Actual Qty 15 0 0" at bounding box center [1166, 462] width 721 height 259
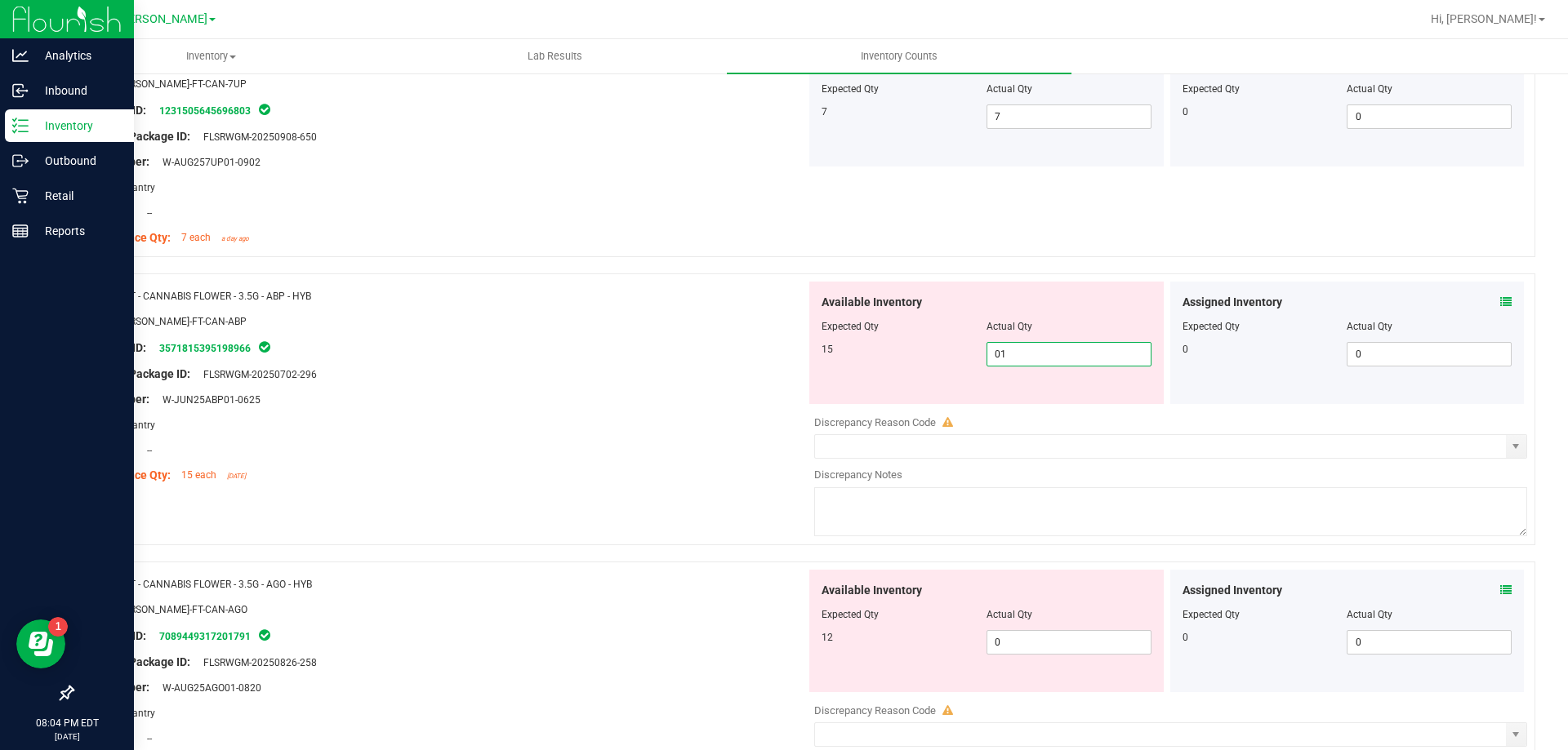
type input "015"
type input "15"
click at [1026, 654] on div "Available Inventory Expected Qty Actual Qty 12 0 0" at bounding box center [1166, 699] width 721 height 259
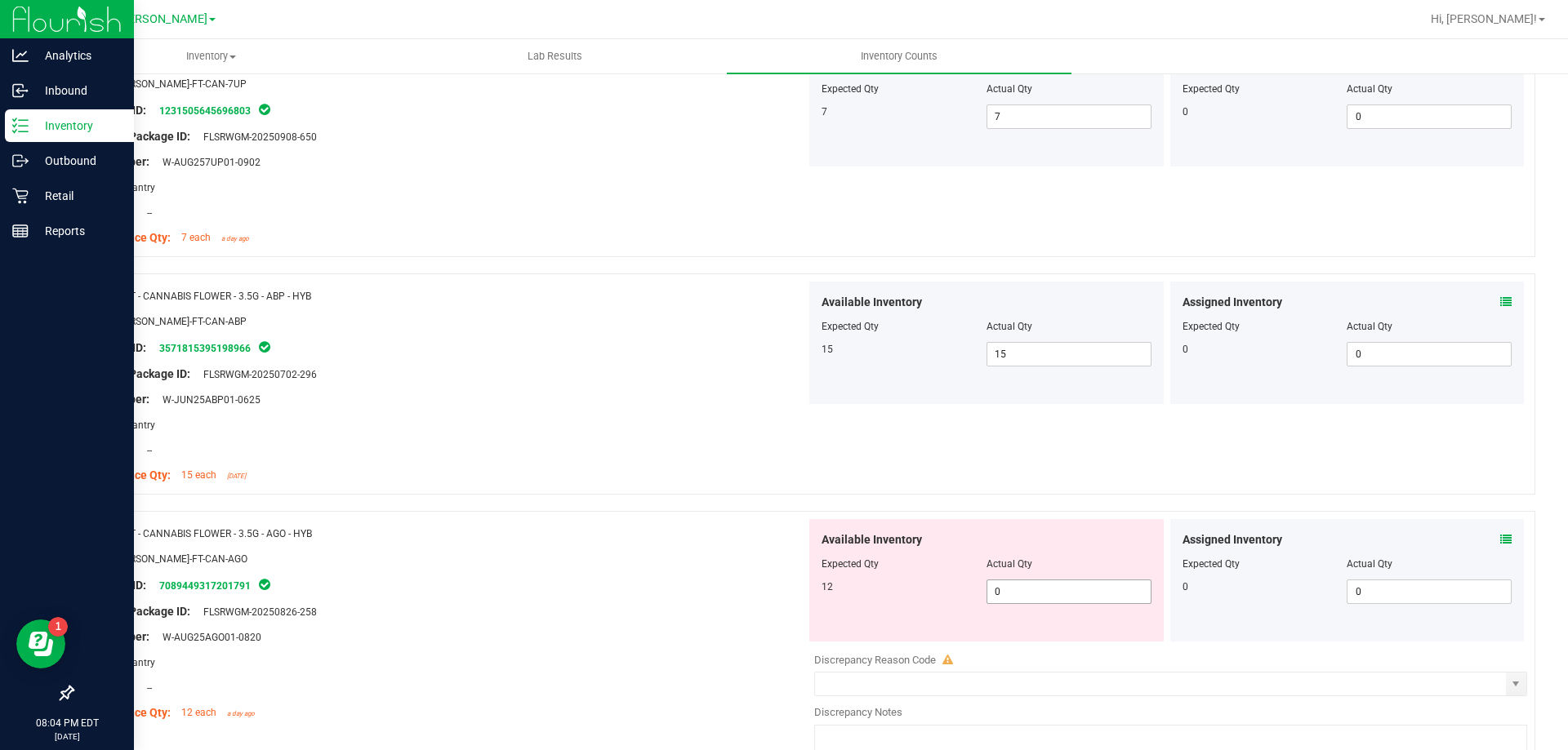
click at [1015, 599] on span "0 0" at bounding box center [1068, 592] width 165 height 25
type input "012"
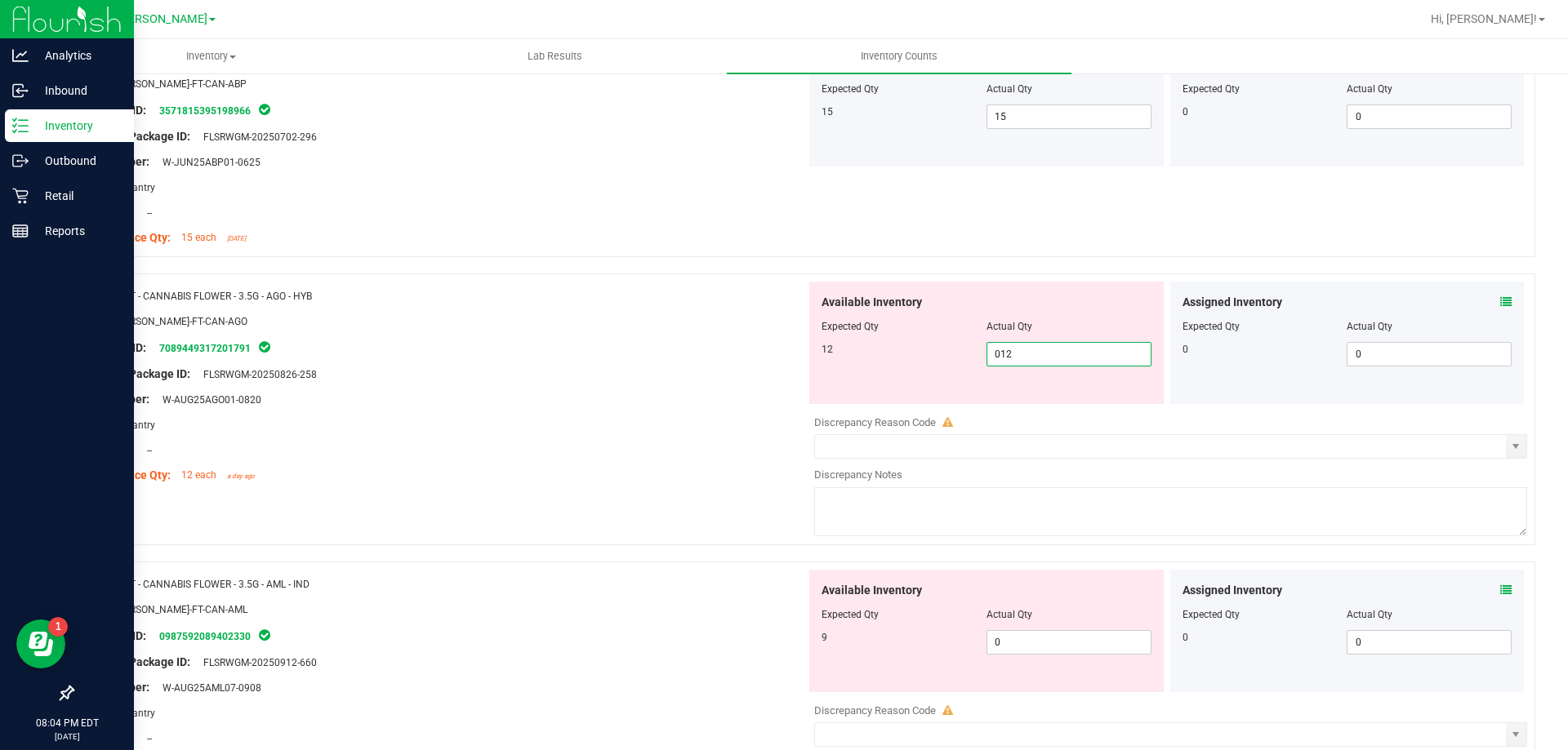
scroll to position [2776, 0]
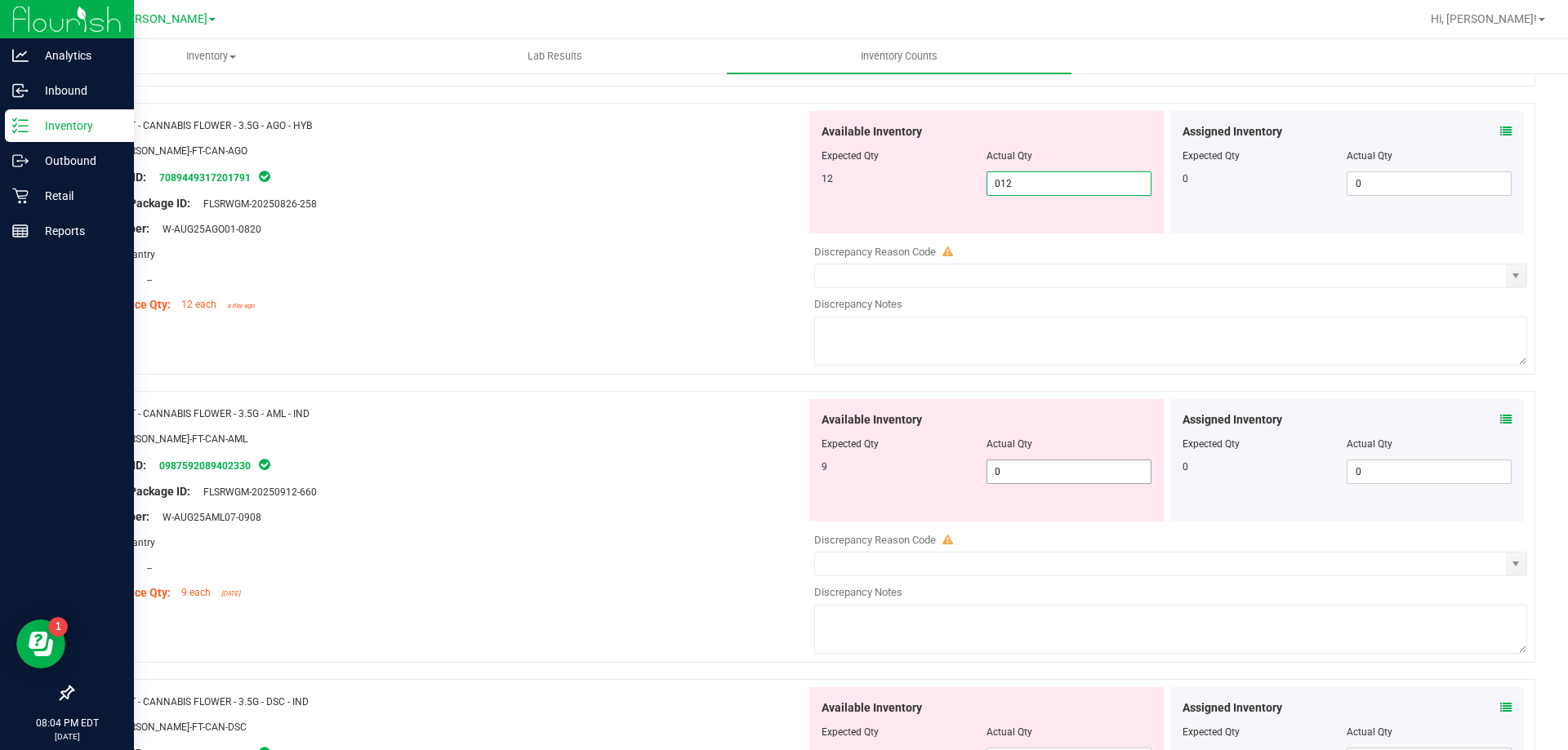
type input "12"
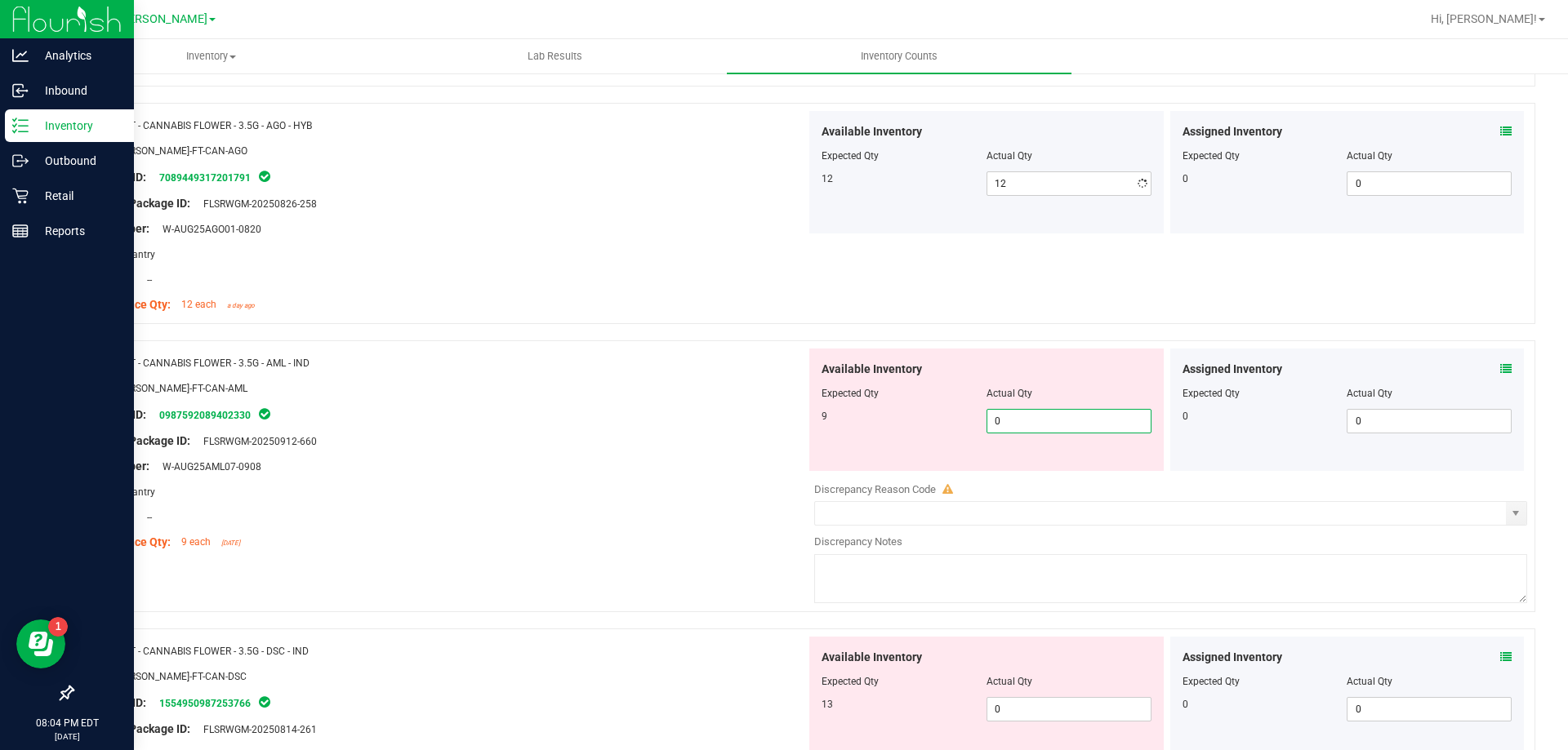
click at [1003, 478] on div "Available Inventory Expected Qty Actual Qty 9 0 0" at bounding box center [1166, 478] width 721 height 259
type input "09"
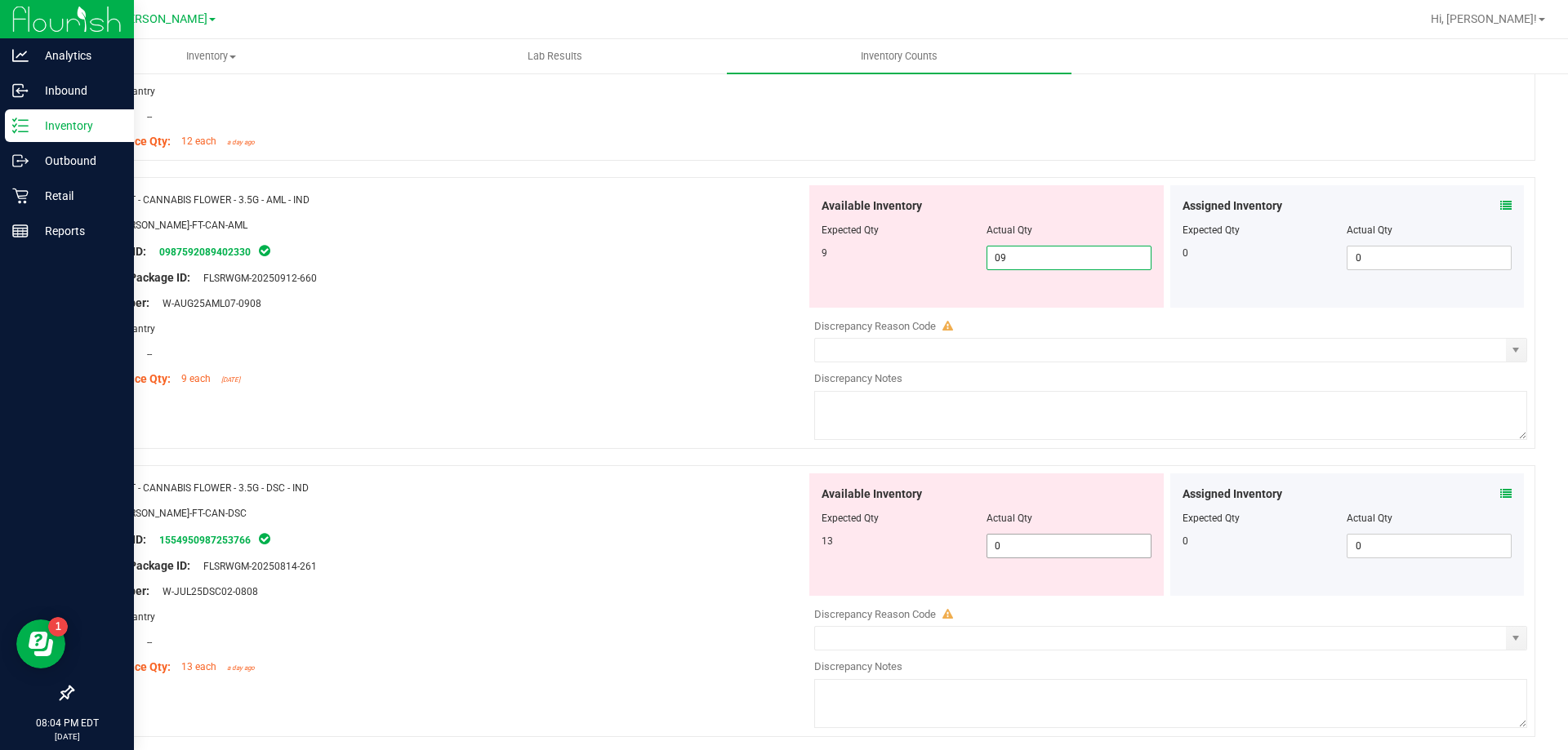
type input "9"
click at [1012, 538] on div "Available Inventory Expected Qty Actual Qty 13 0 0" at bounding box center [986, 534] width 354 height 122
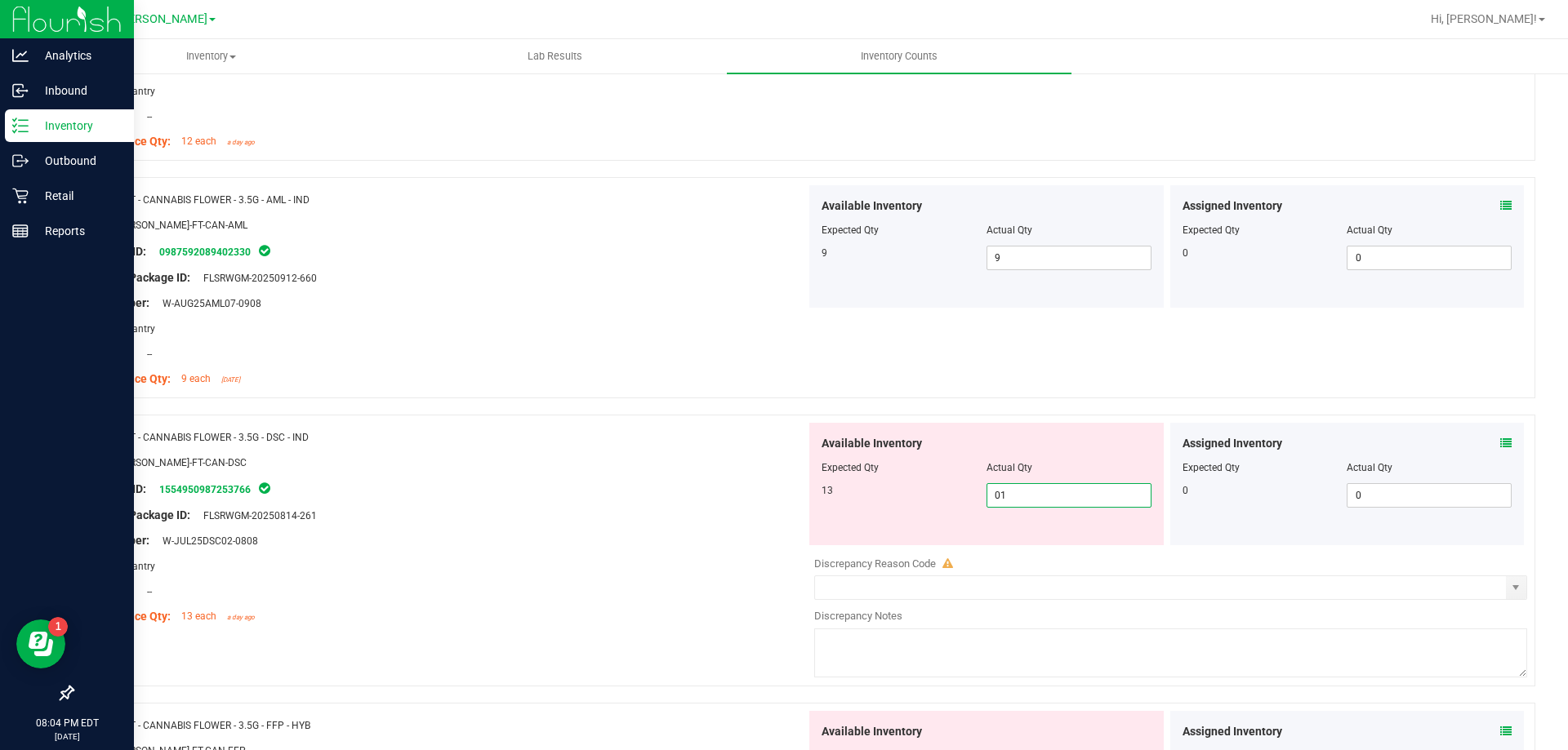
type input "013"
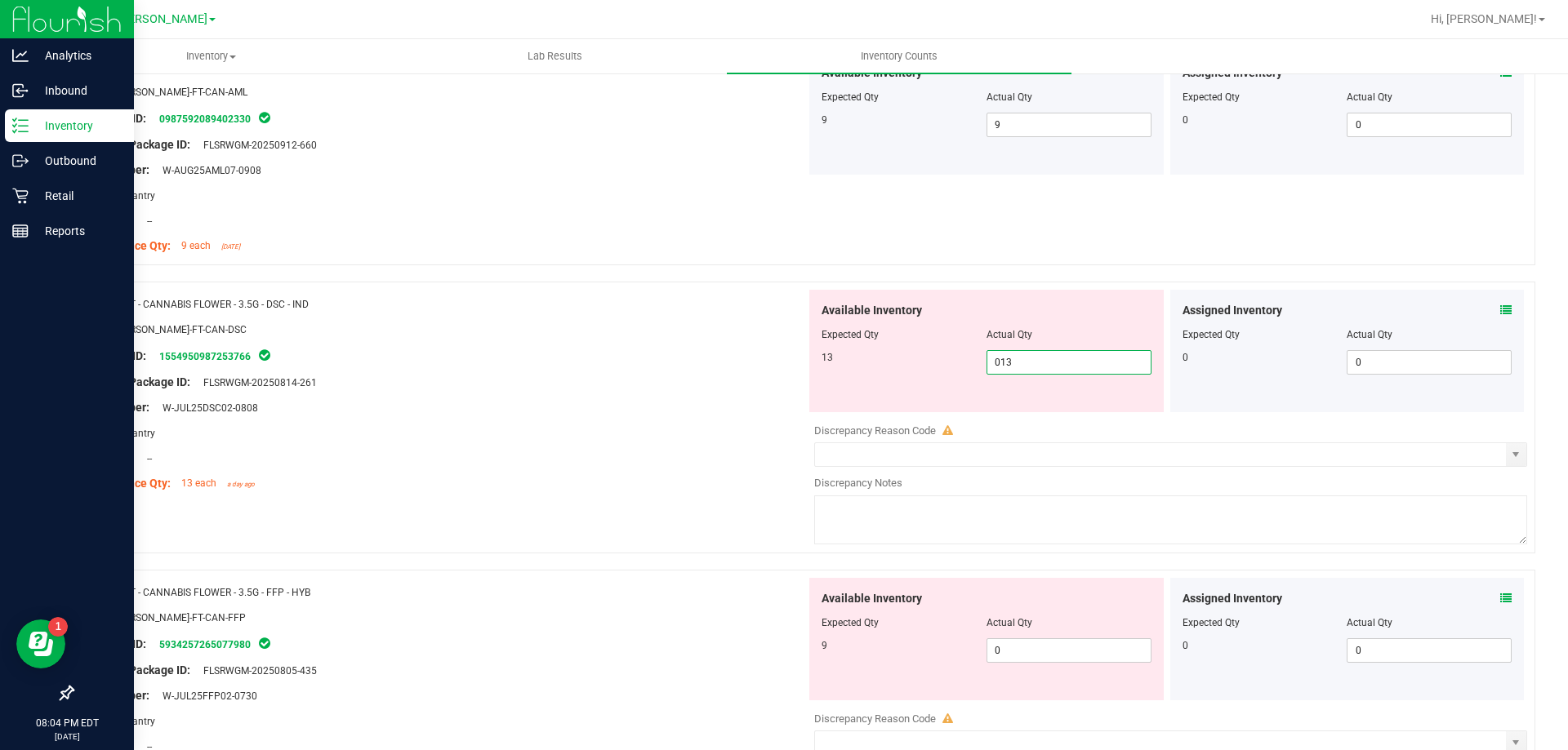
scroll to position [3184, 0]
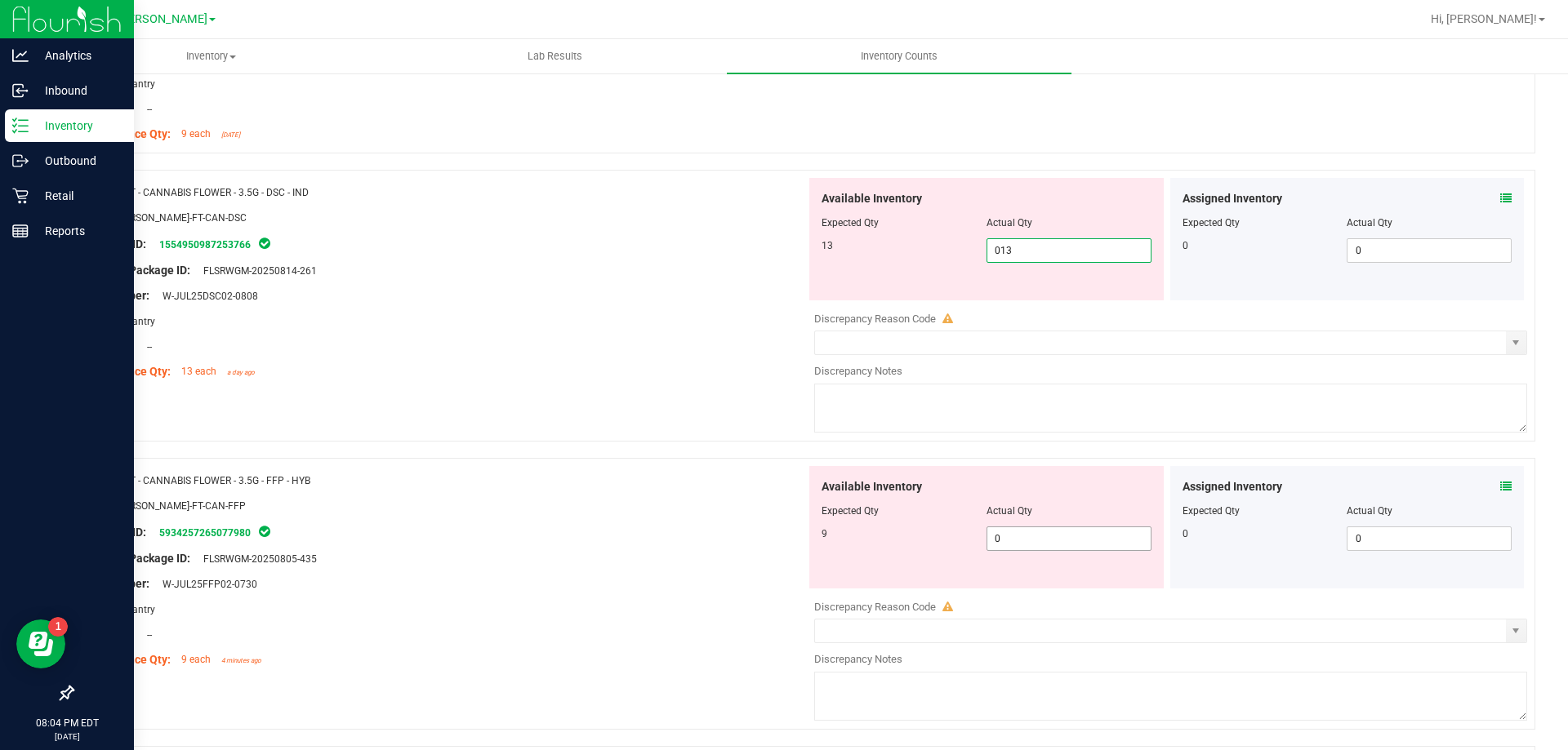
type input "13"
click at [1006, 531] on div "Available Inventory Expected Qty Actual Qty 9 0 0" at bounding box center [986, 527] width 354 height 122
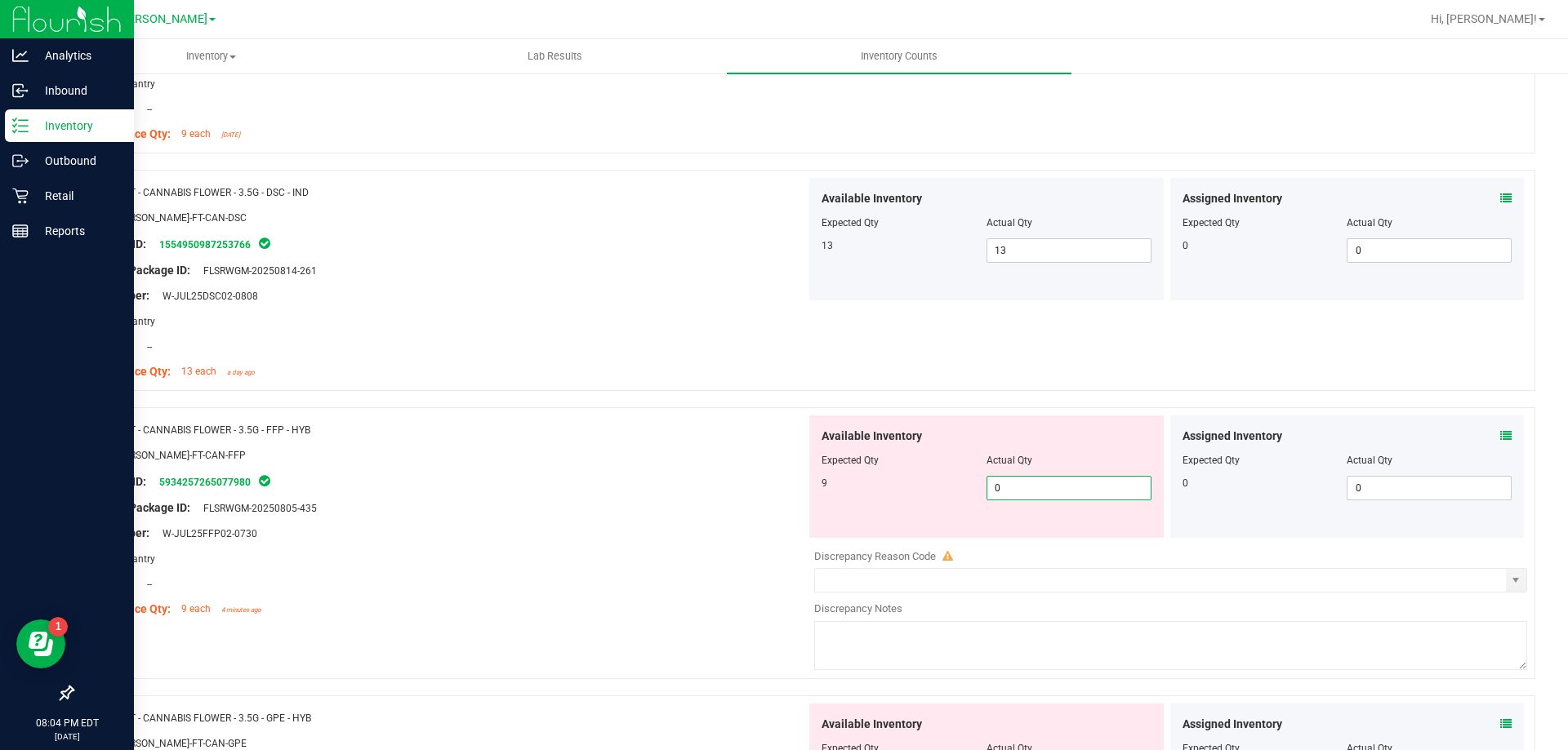
type input "09"
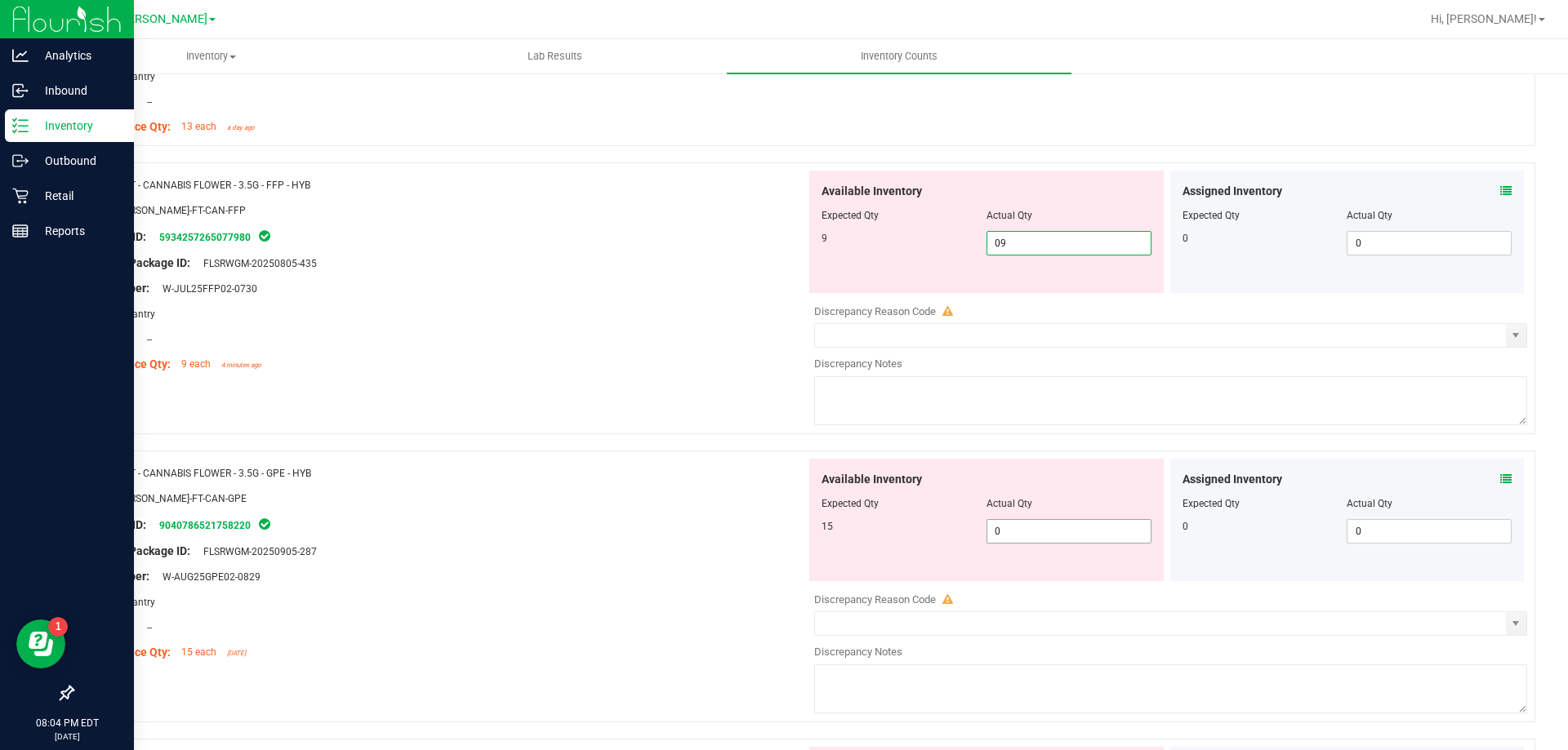
type input "9"
click at [1003, 525] on div "Available Inventory Expected Qty Actual Qty 15 0 0" at bounding box center [986, 519] width 354 height 122
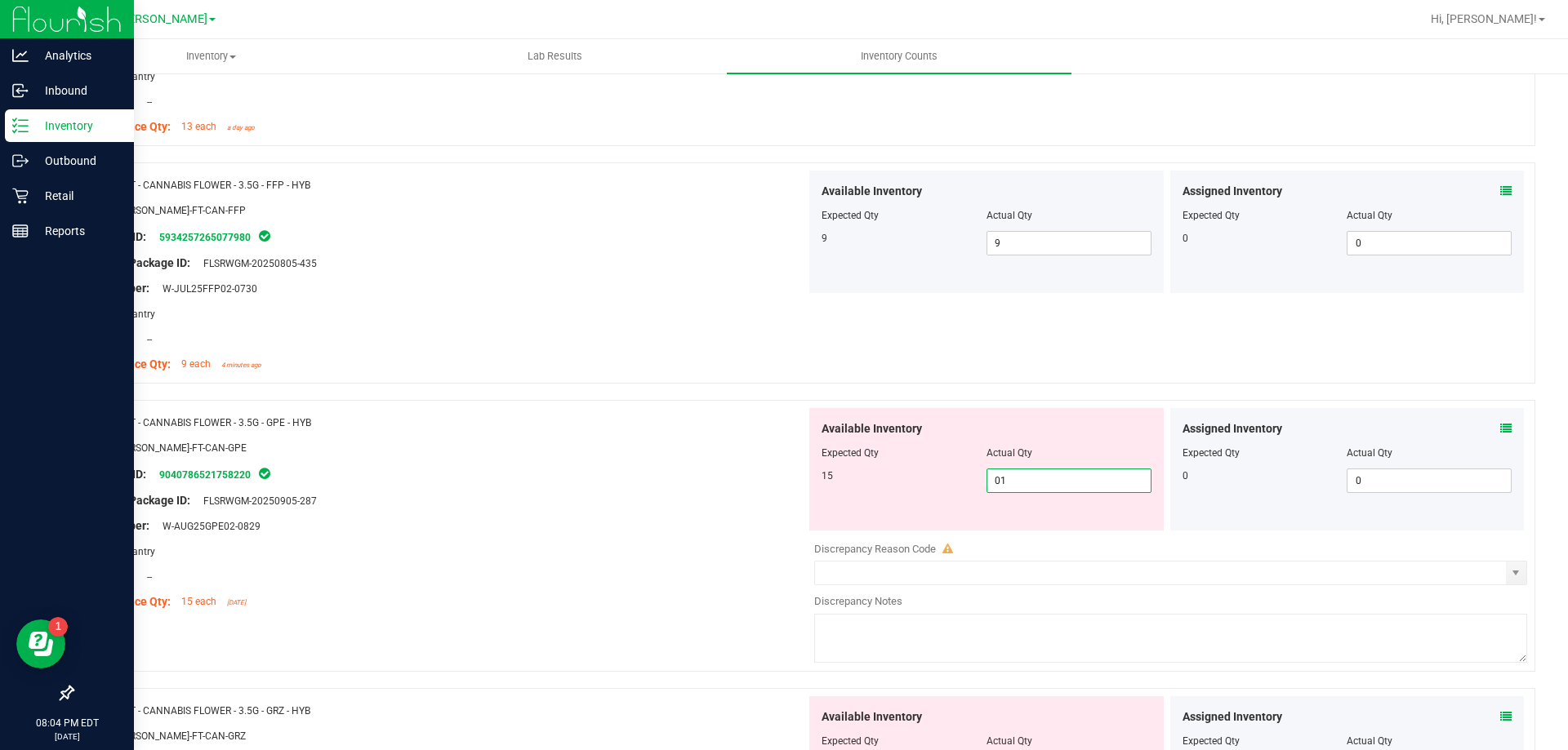
type input "015"
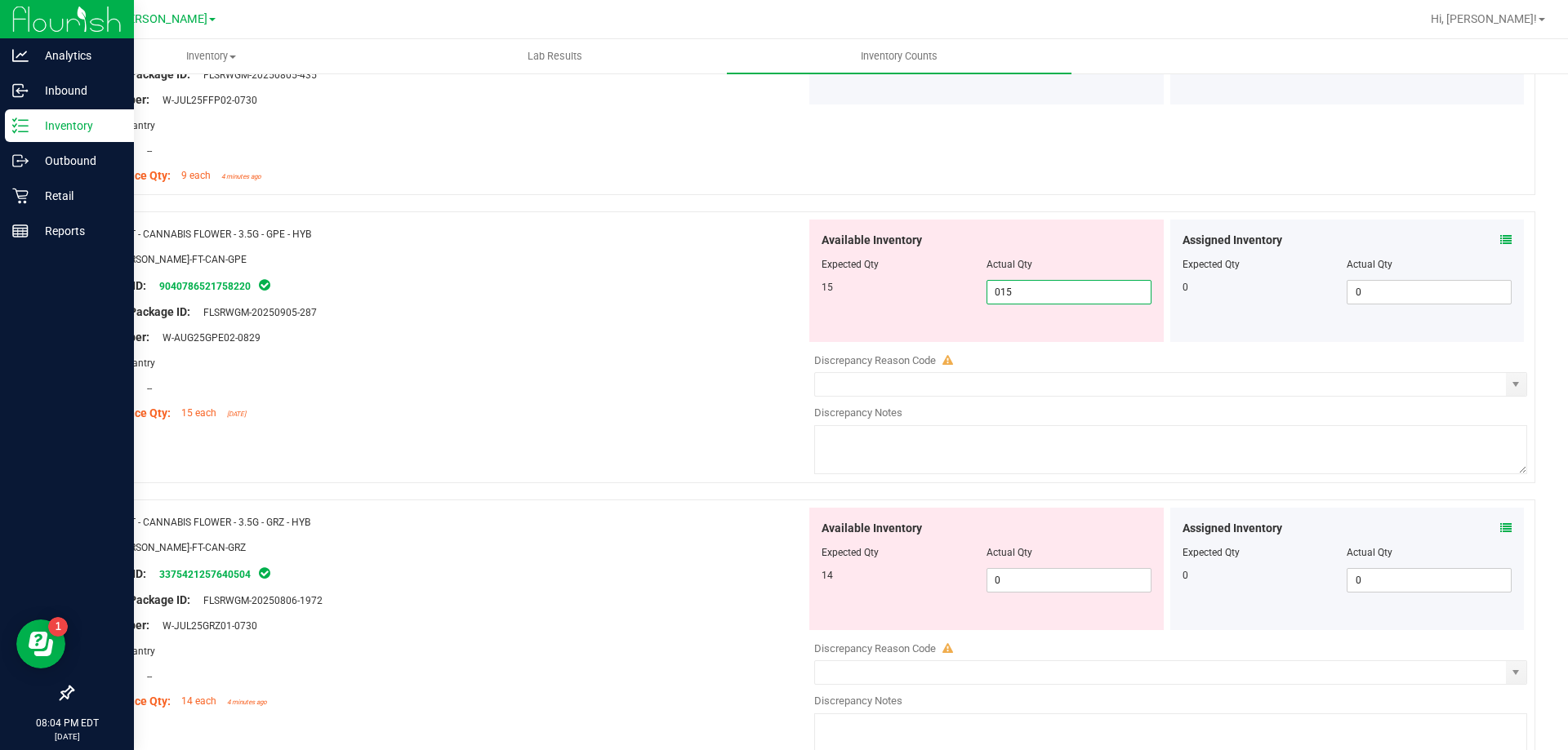
scroll to position [3837, 0]
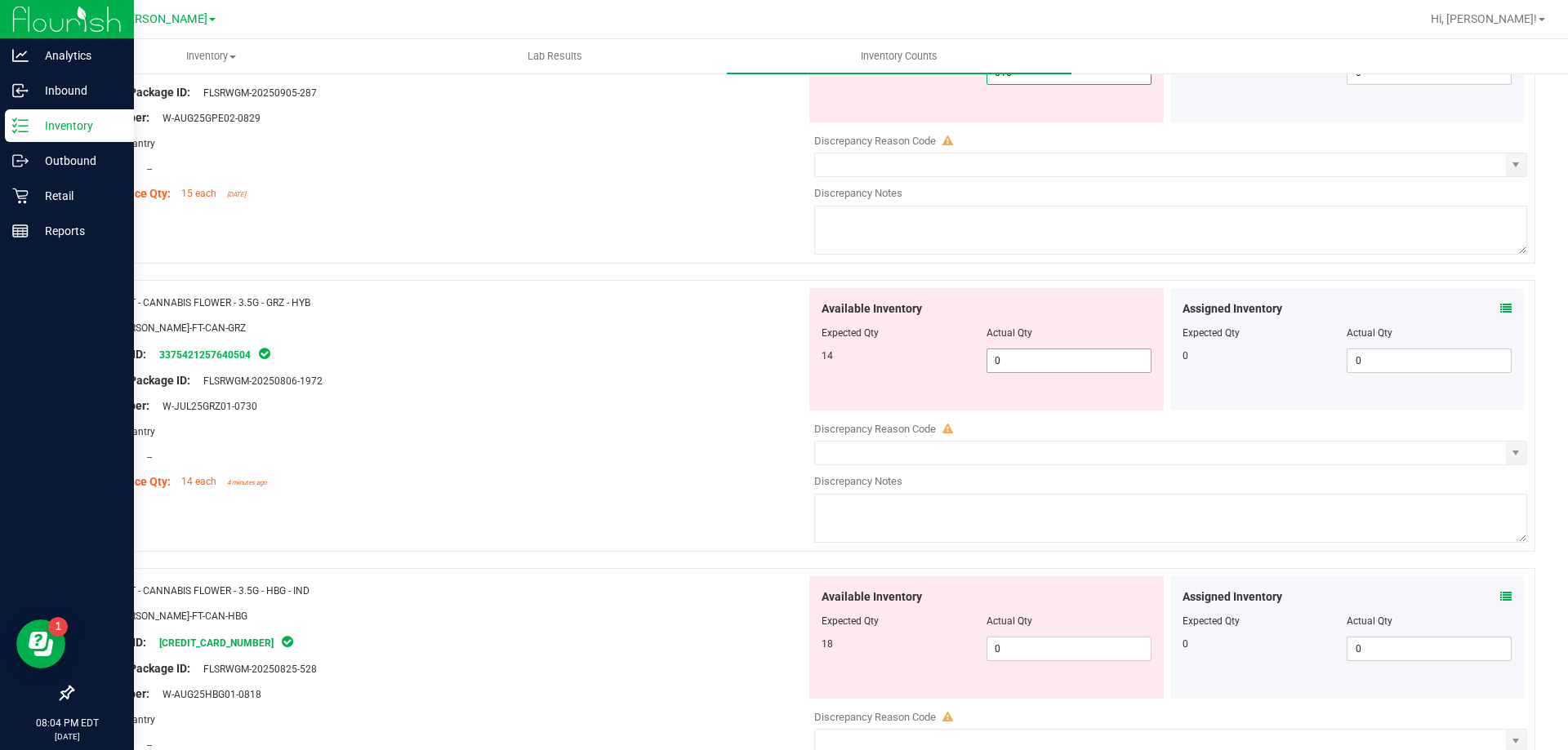
type input "15"
click at [1020, 364] on div "Available Inventory Expected Qty Actual Qty 14 0 0" at bounding box center [1166, 417] width 721 height 259
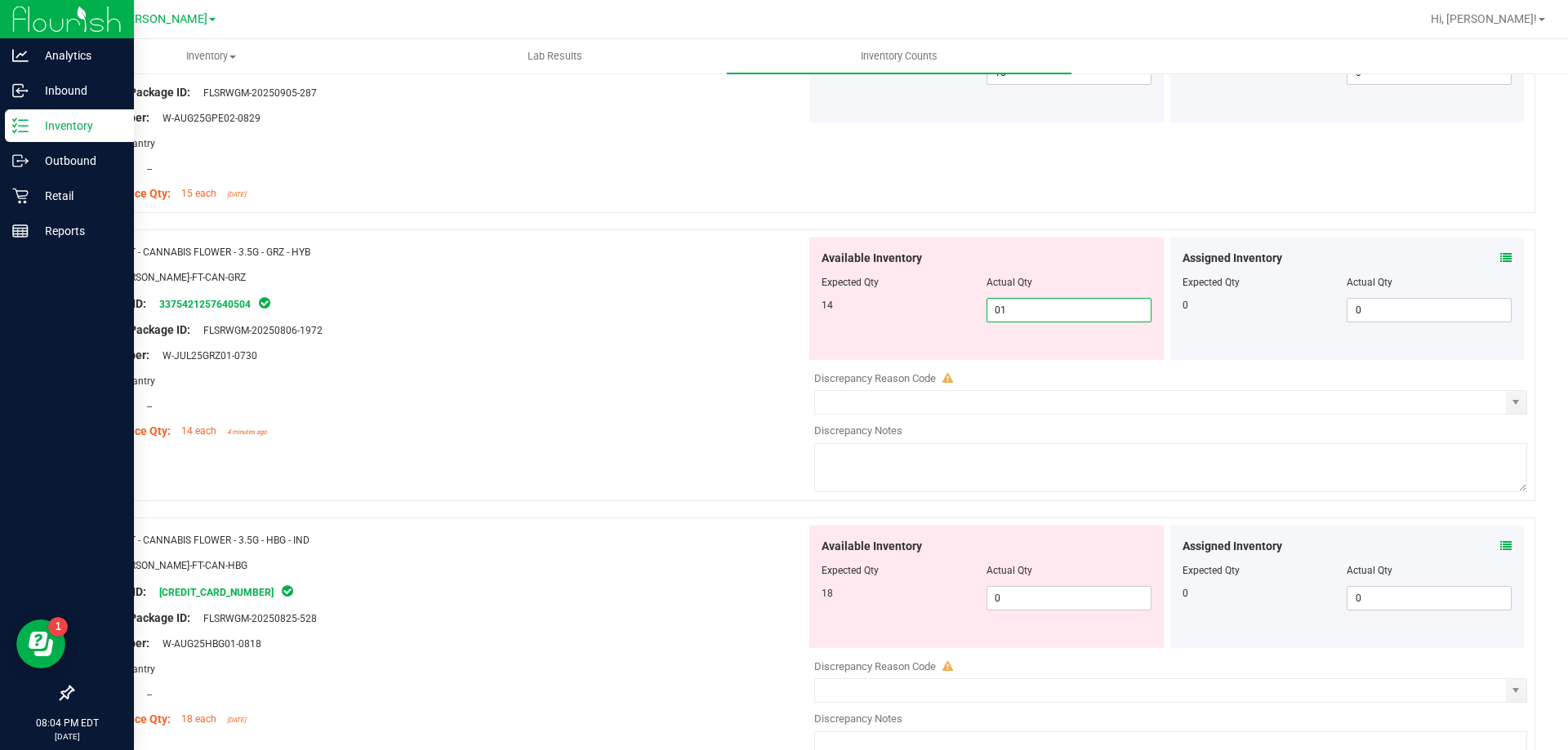
type input "014"
type input "14"
click at [1016, 589] on div "Available Inventory Expected Qty Actual Qty 18 0 0" at bounding box center [986, 587] width 354 height 122
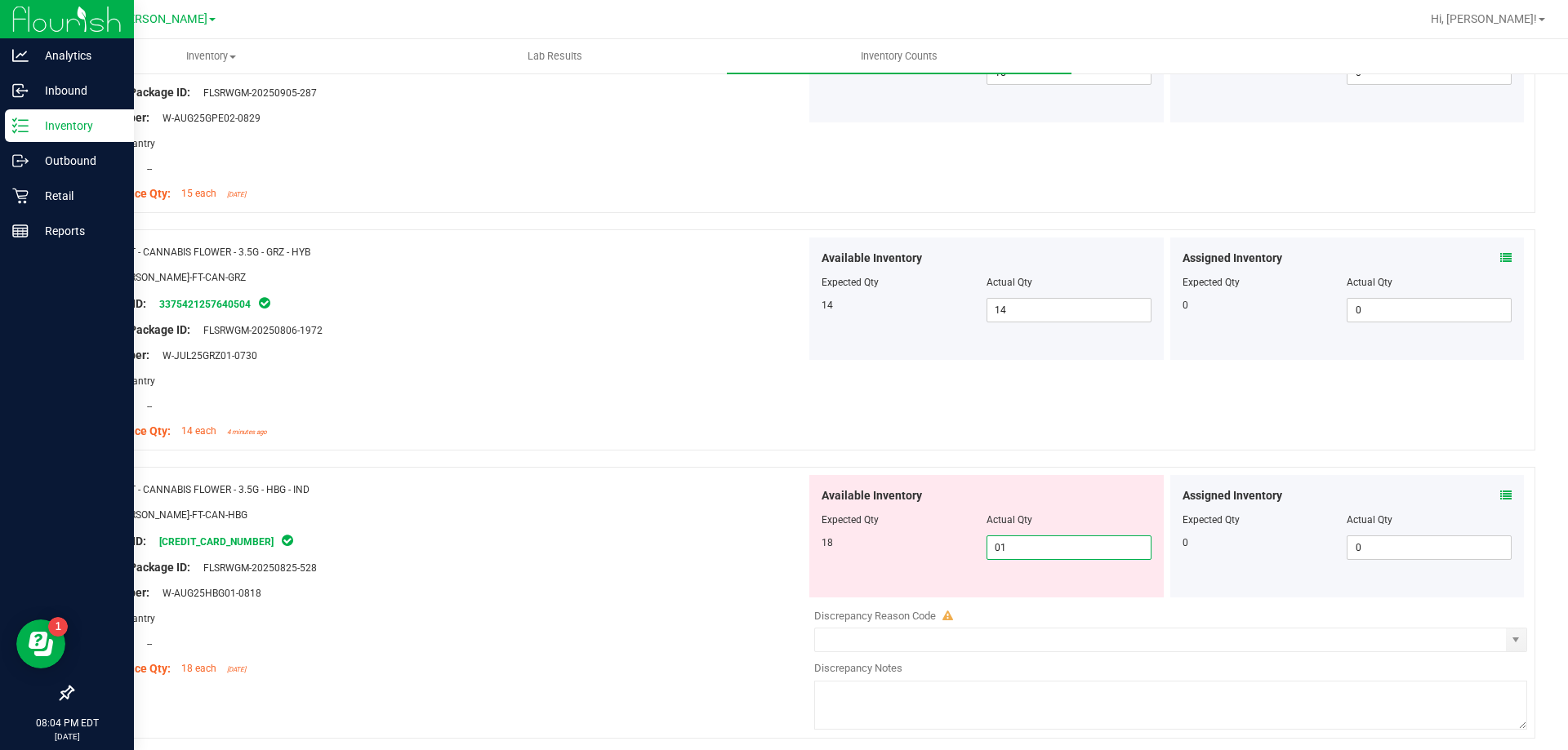
type input "018"
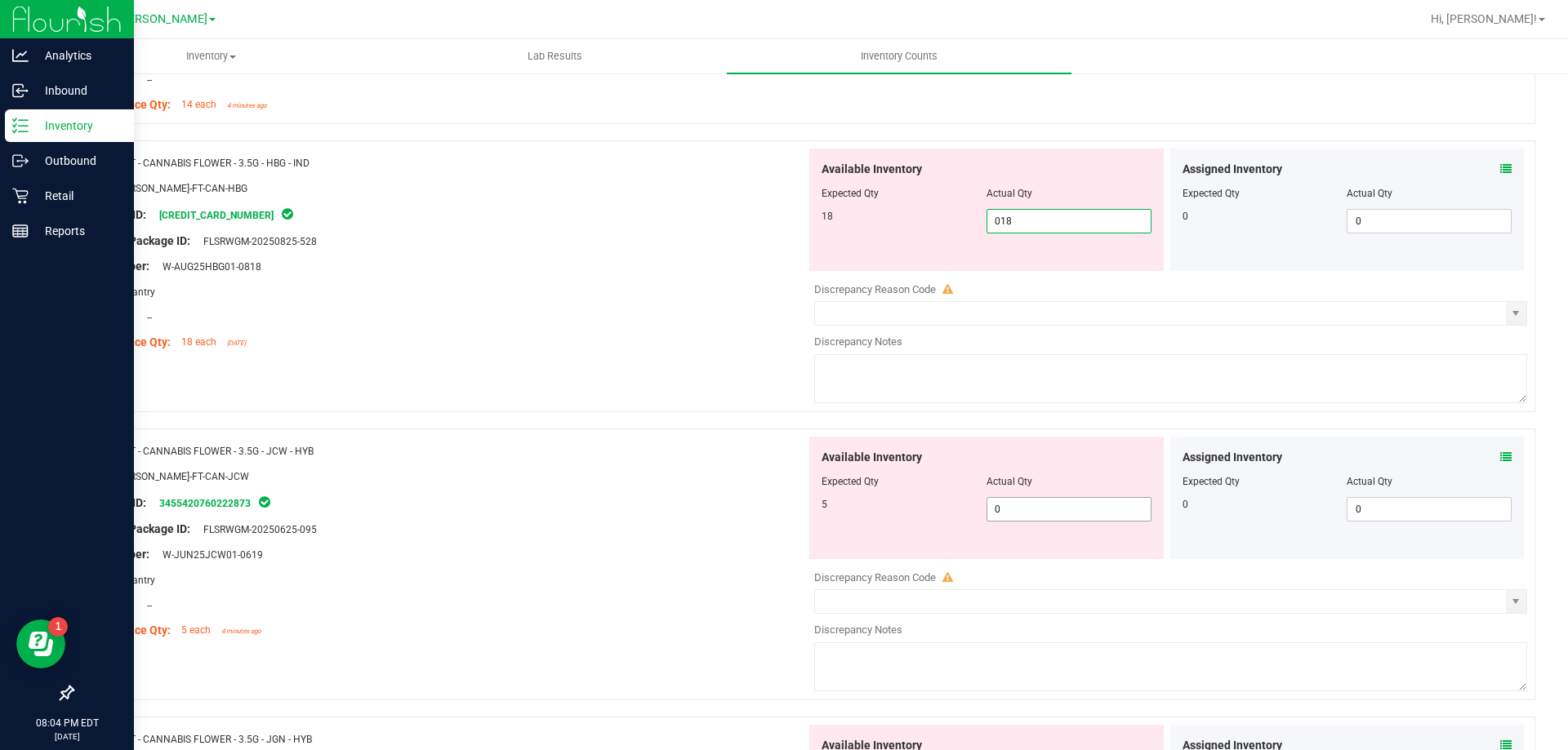
type input "18"
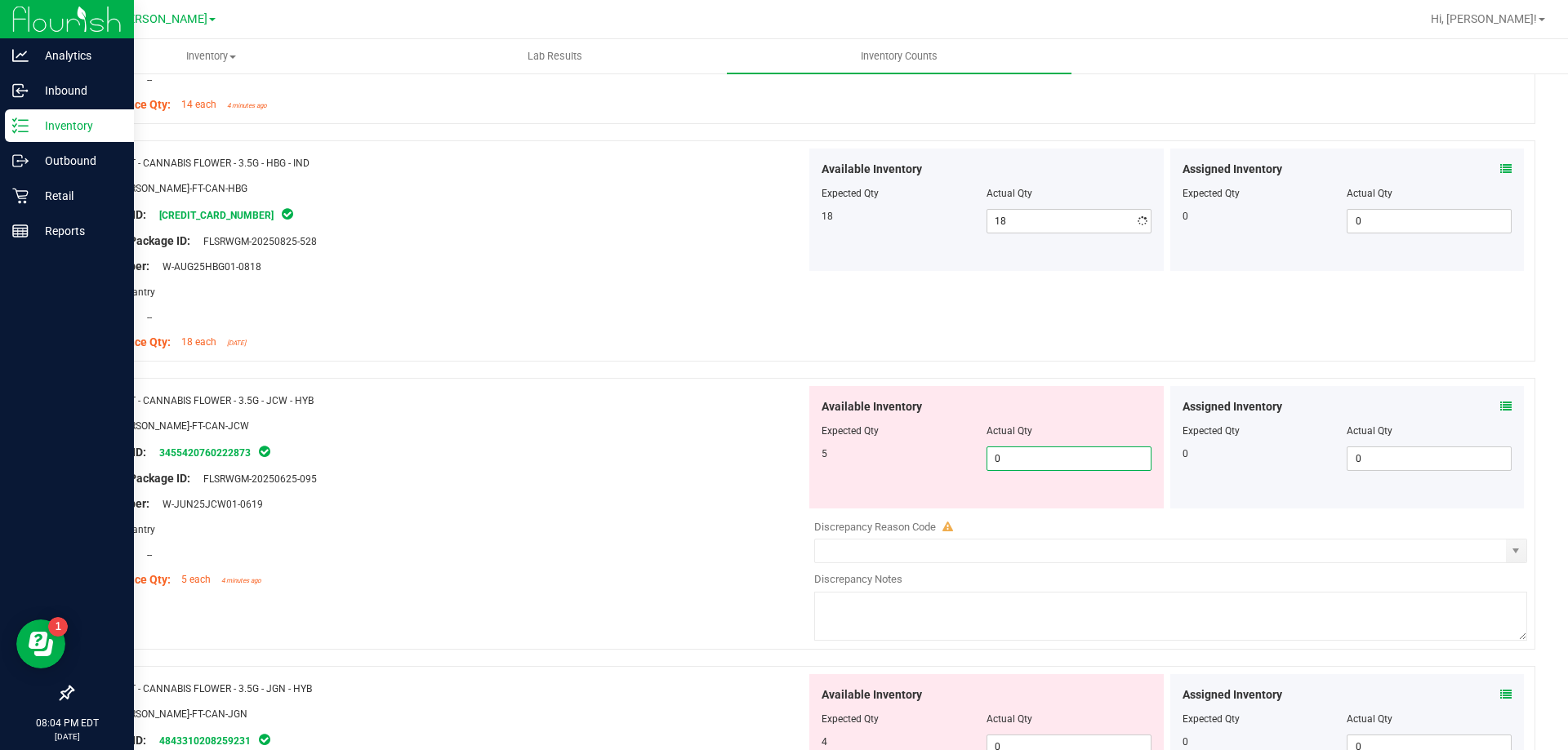
click at [1001, 500] on div "Available Inventory Expected Qty Actual Qty 5 0 0" at bounding box center [986, 447] width 354 height 122
type input "05"
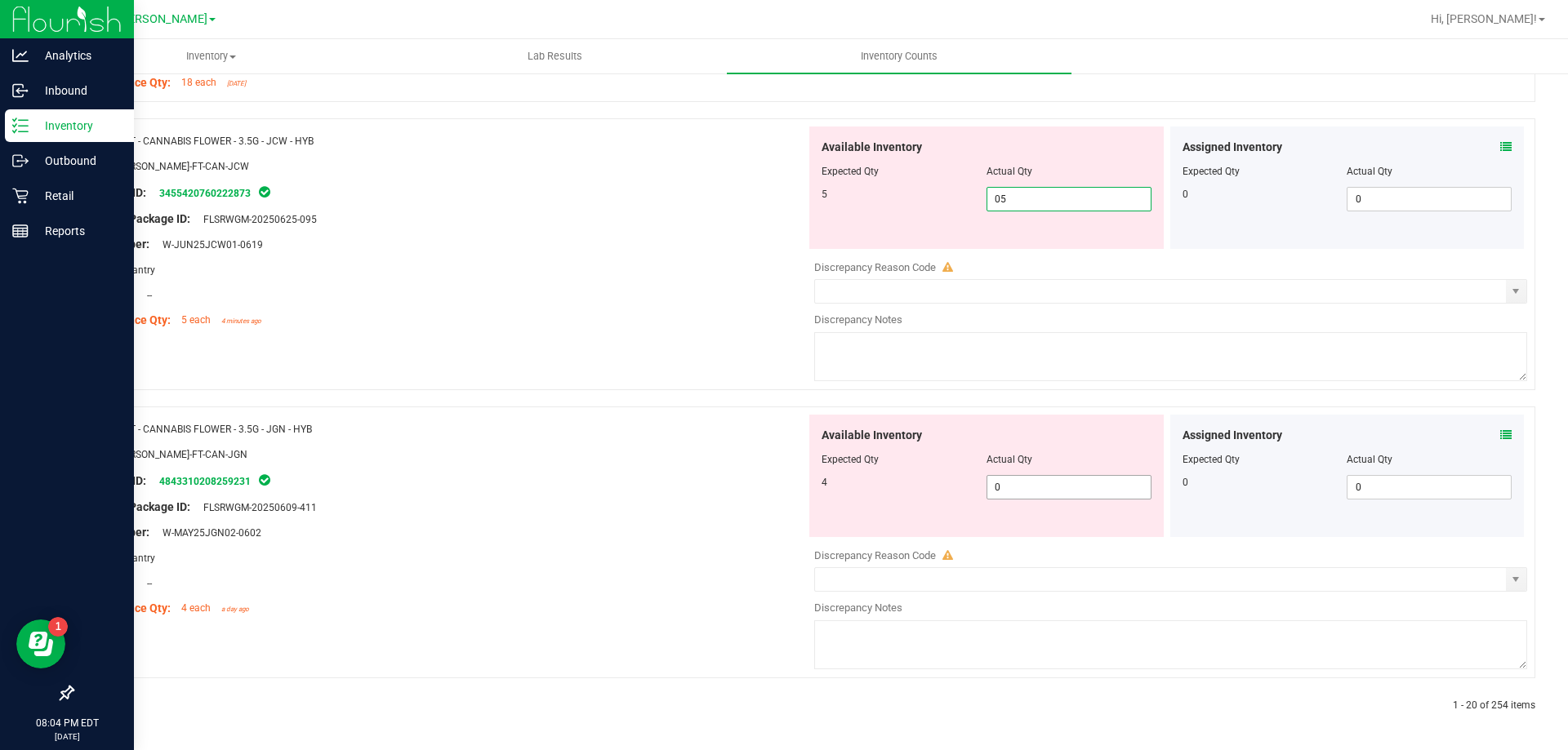
type input "5"
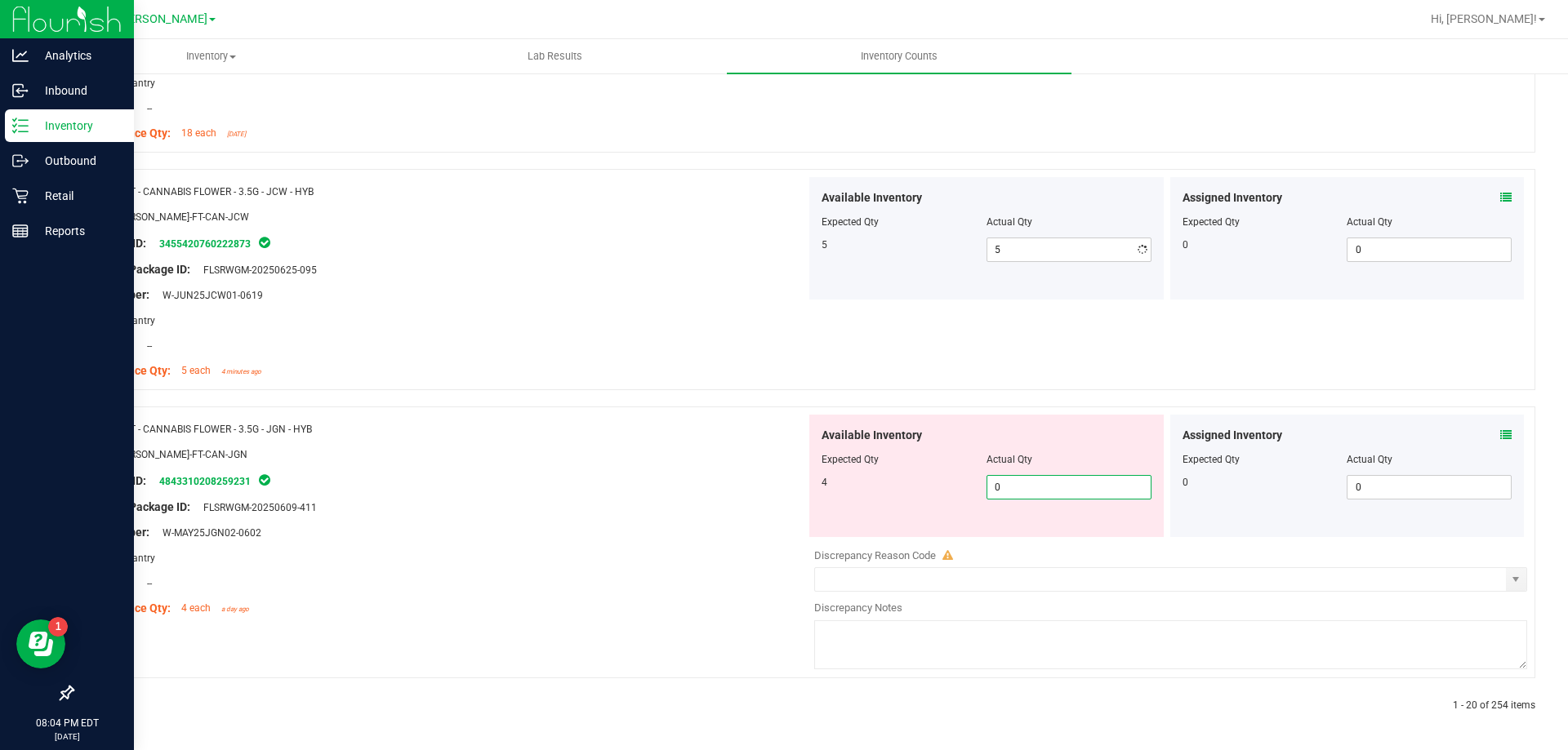
click at [1013, 495] on span "0 0" at bounding box center [1068, 487] width 165 height 25
type input "04"
type input "4"
click at [558, 499] on div "Name: FT - CANNABIS FLOWER - 3.5G - JGN - HYB SKU: [PERSON_NAME]-FT-CAN-JGN Pac…" at bounding box center [445, 518] width 721 height 208
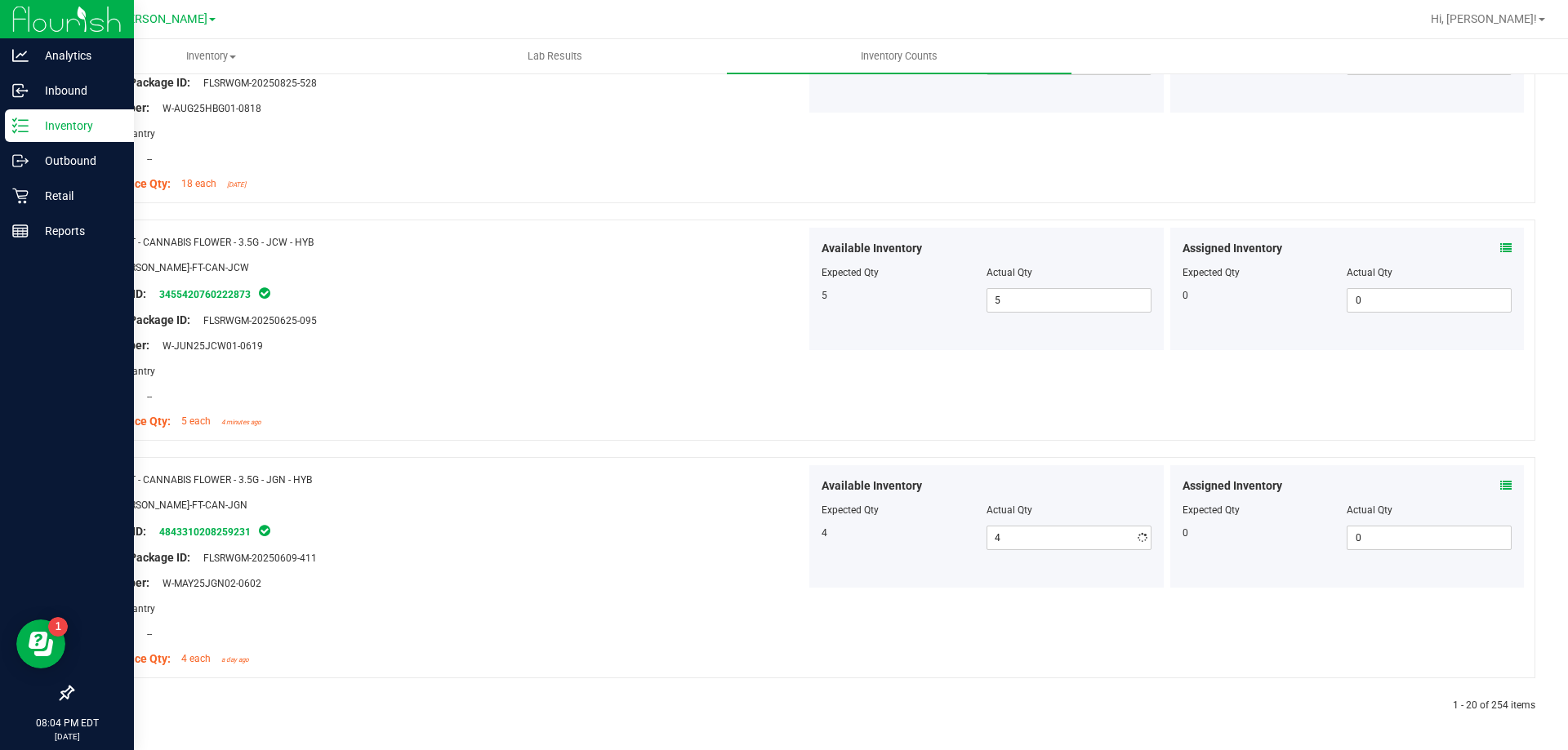
scroll to position [4322, 0]
click at [113, 705] on link at bounding box center [112, 706] width 8 height 11
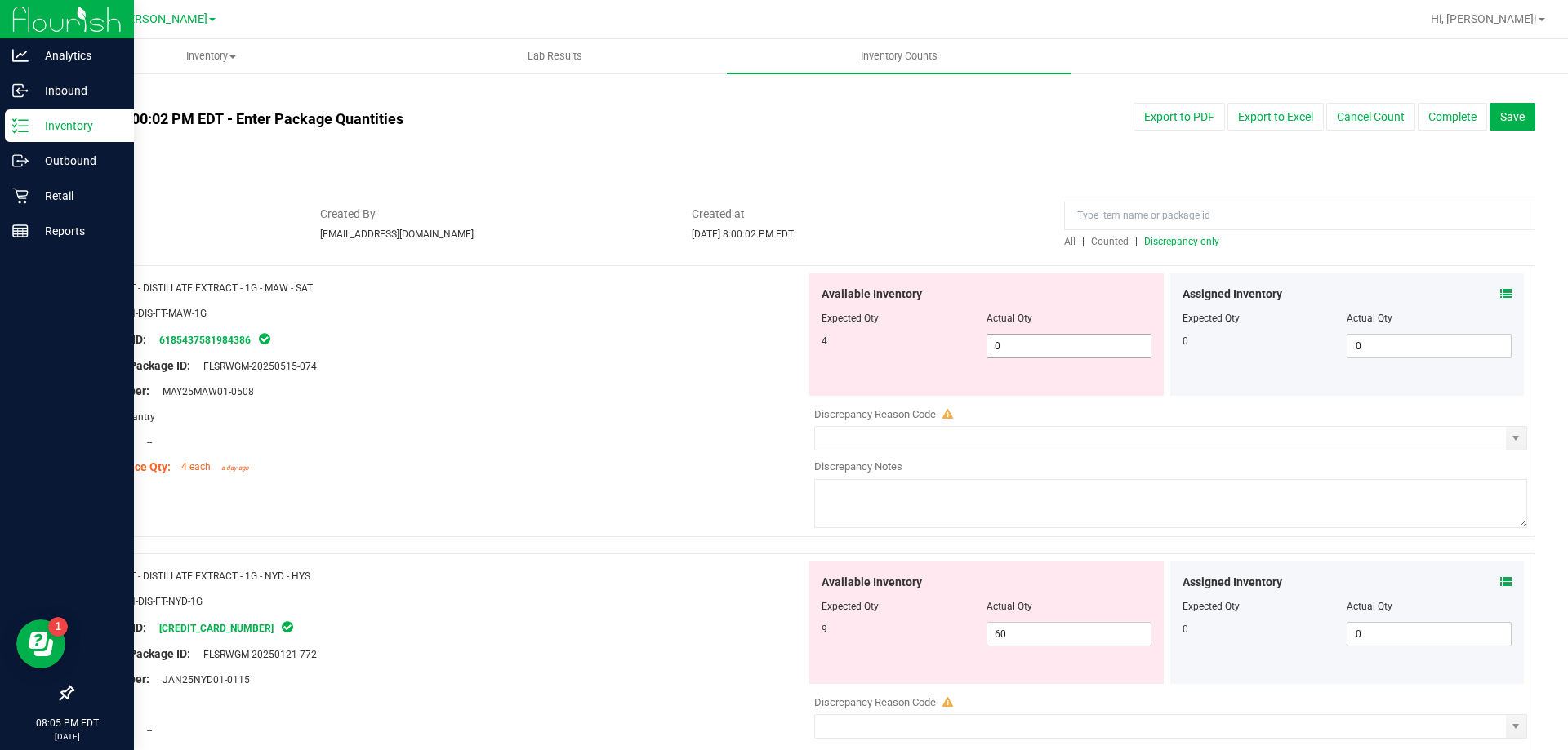
click at [1052, 351] on span "0 0" at bounding box center [1068, 345] width 165 height 25
type input "04"
type input "4"
click at [1035, 626] on div "Available Inventory Expected Qty Actual Qty 9 60 60" at bounding box center [986, 623] width 354 height 122
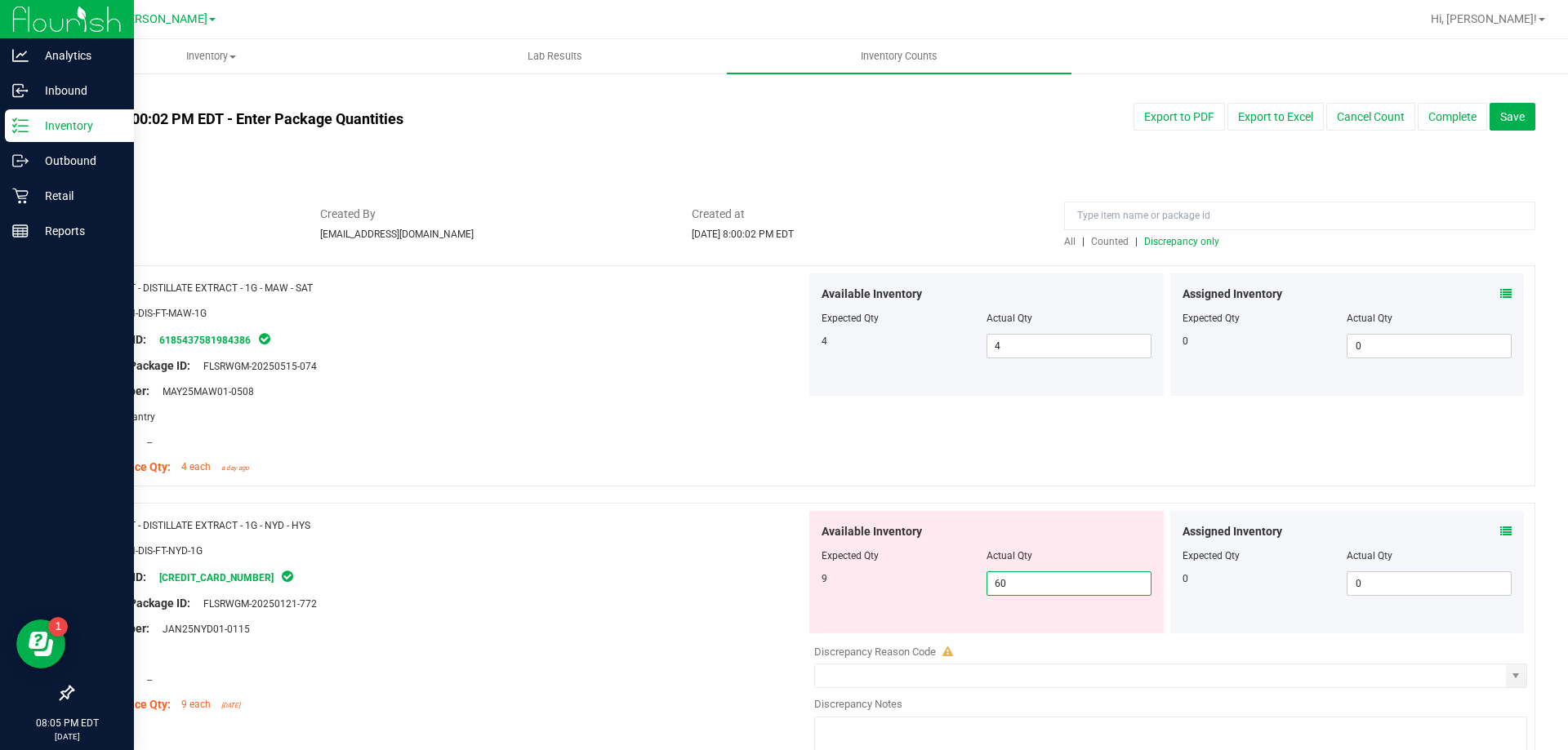
click at [1033, 580] on input "60" at bounding box center [1068, 583] width 163 height 23
type input "9"
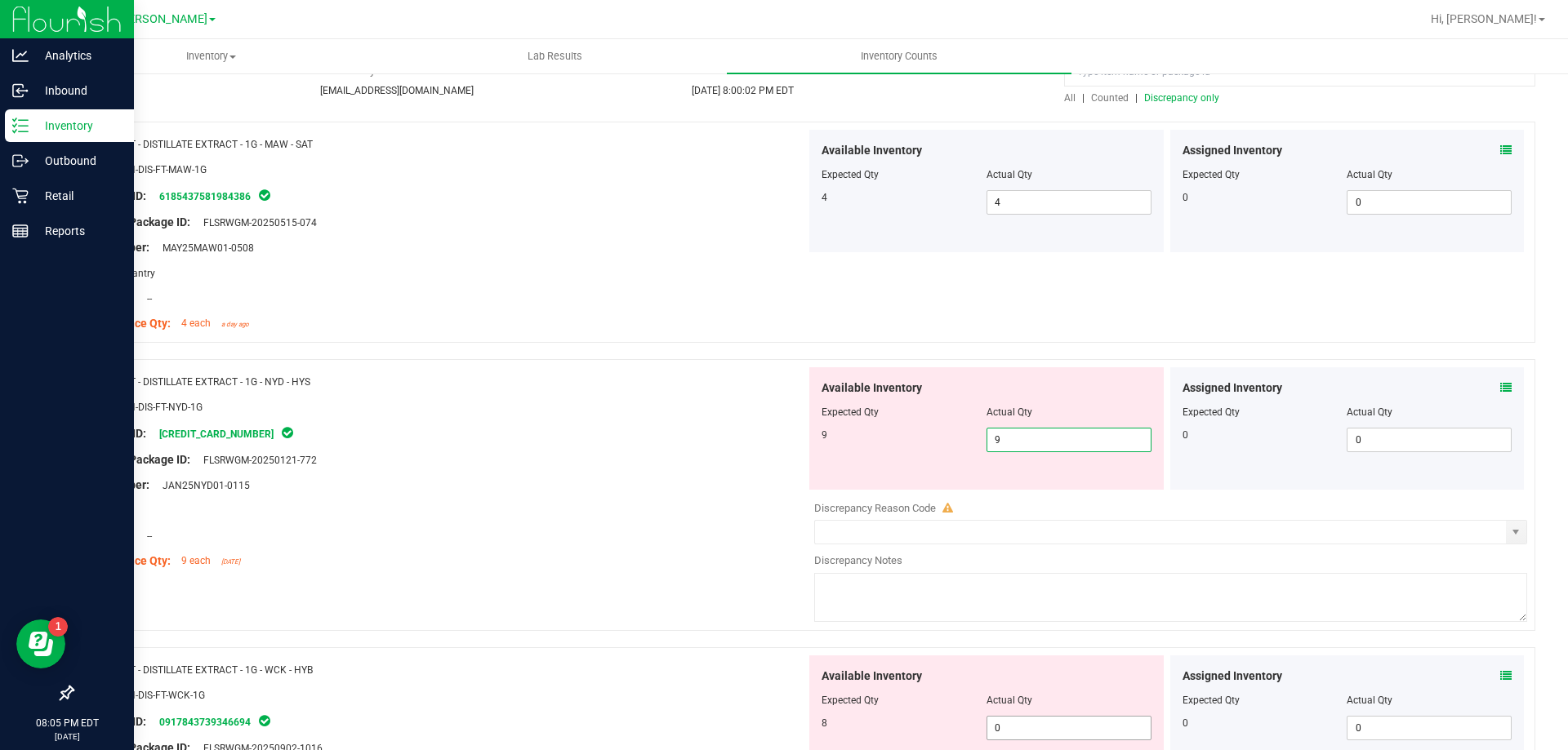
scroll to position [327, 0]
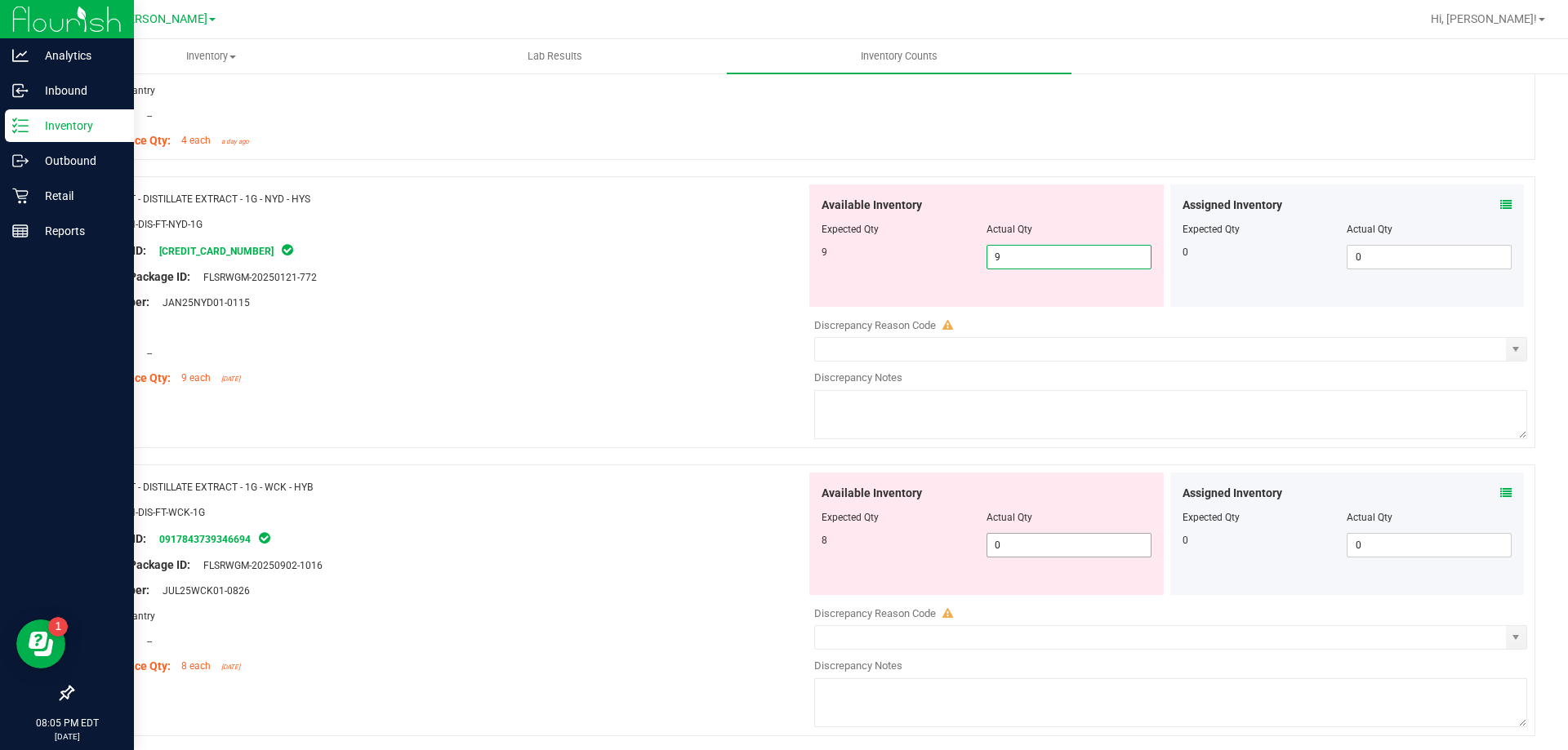
type input "9"
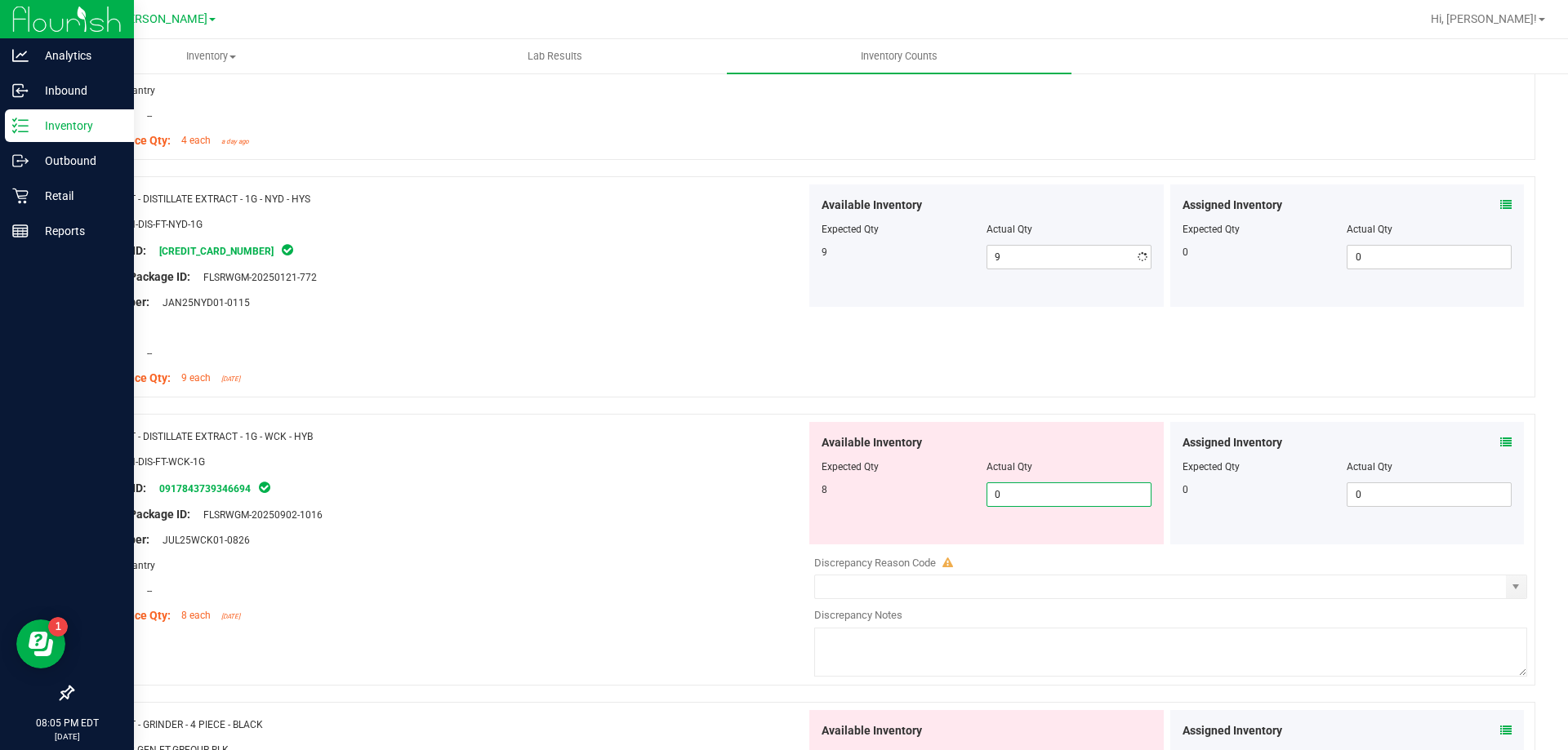
click at [1029, 539] on div "Available Inventory Expected Qty Actual Qty 8 0 0" at bounding box center [986, 483] width 354 height 122
type input "08"
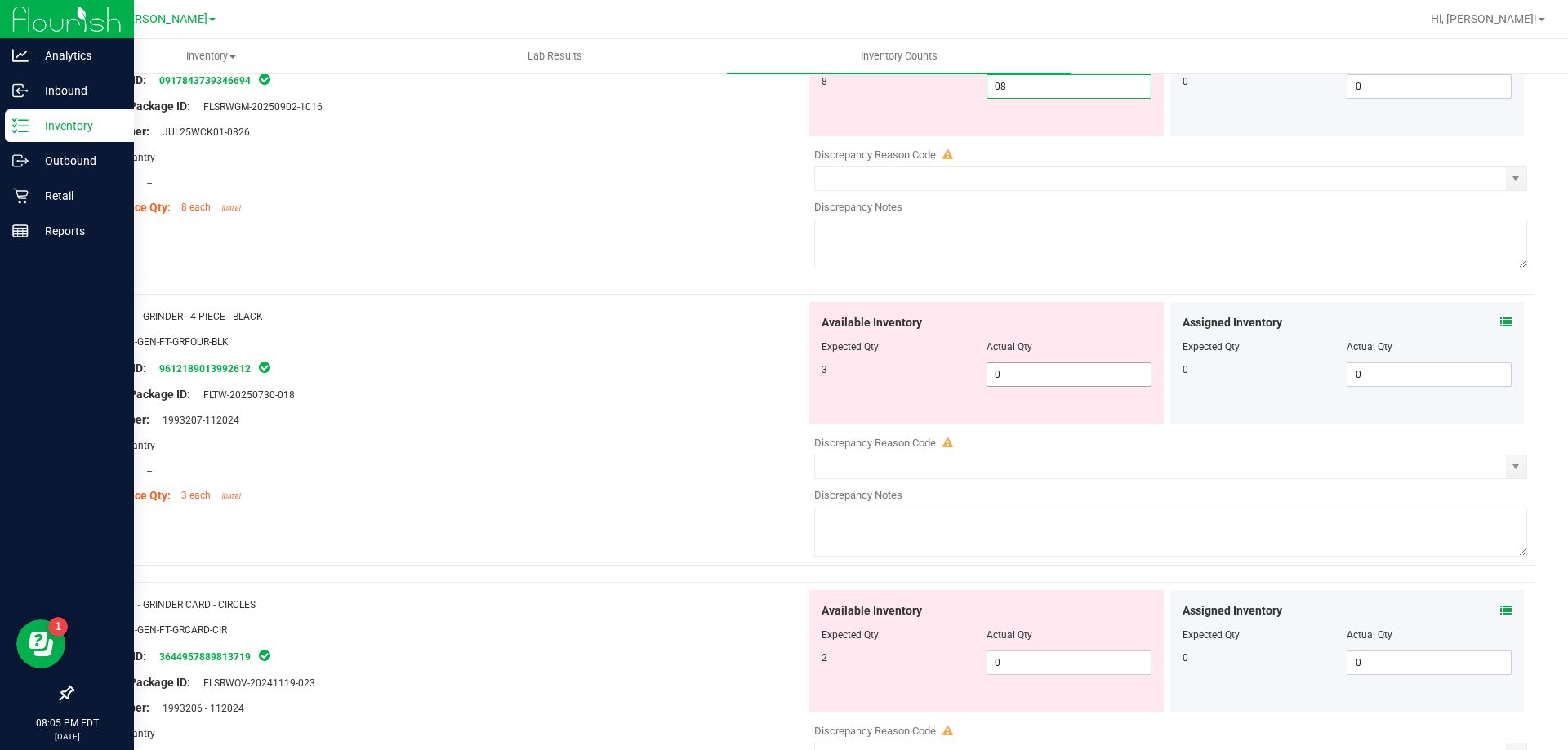
type input "8"
click at [1014, 381] on div "Available Inventory Expected Qty Actual Qty 3 0 0" at bounding box center [1166, 431] width 721 height 259
type input "03"
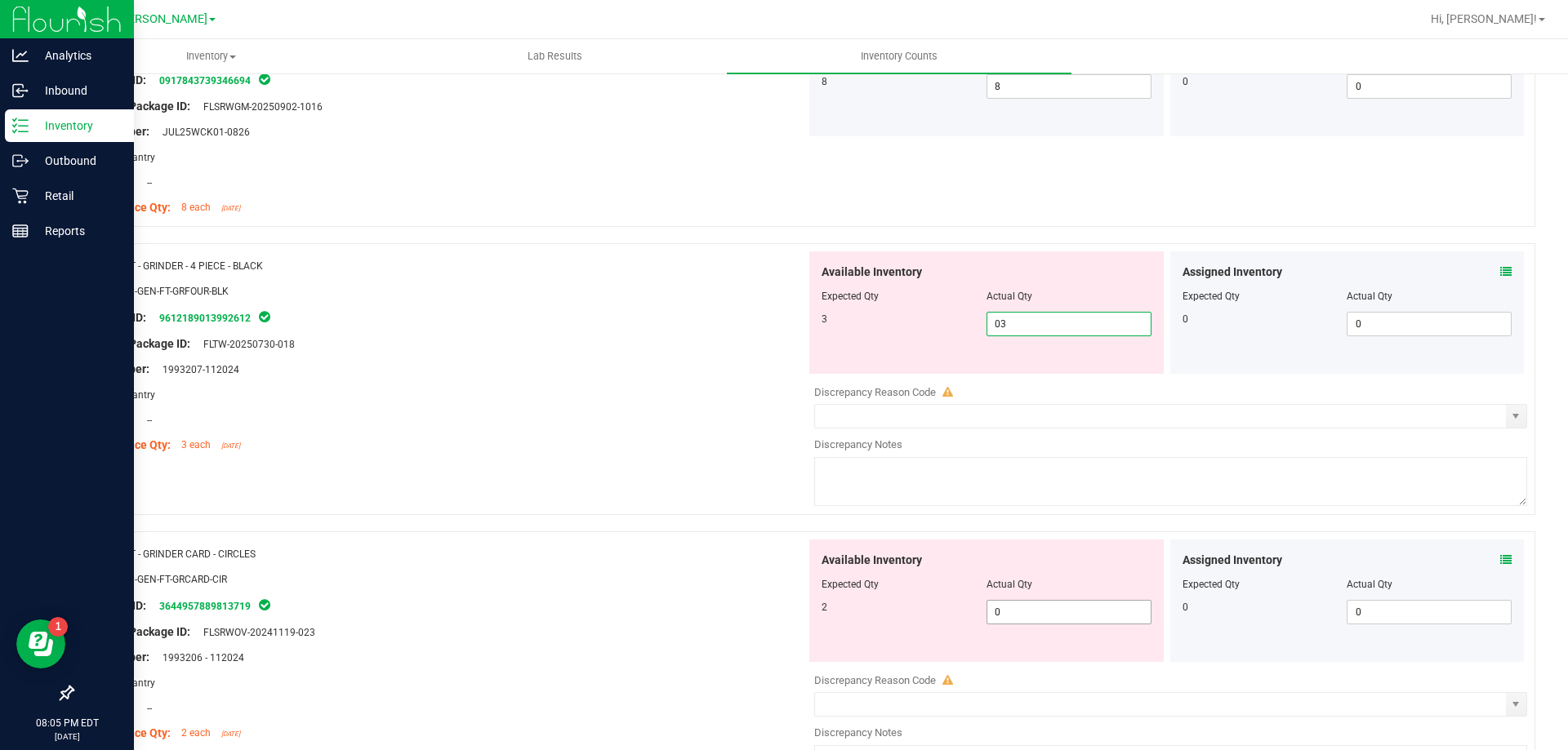
type input "3"
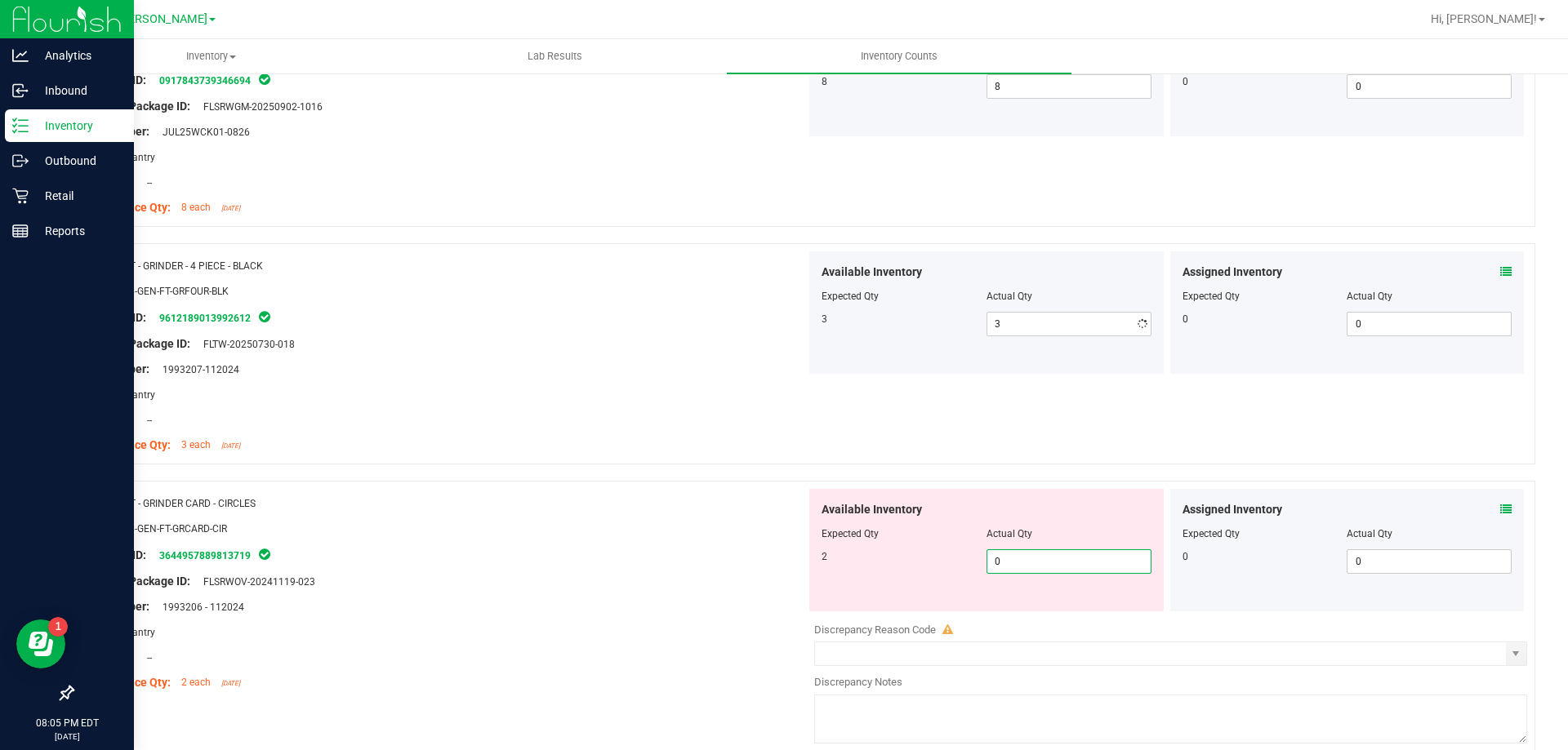
click at [1037, 605] on div "Available Inventory Expected Qty Actual Qty 2 0 0" at bounding box center [986, 550] width 354 height 122
type input "02"
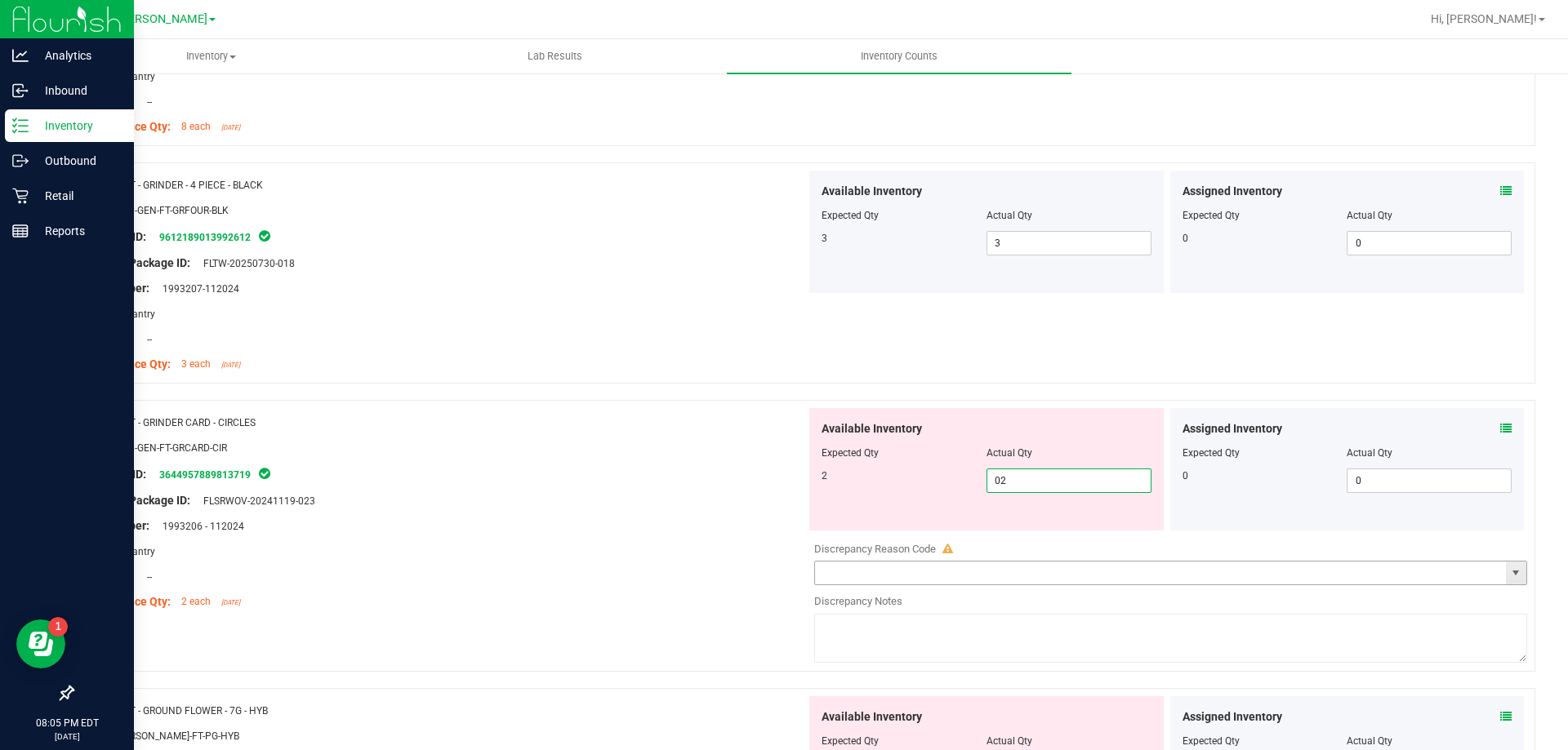
scroll to position [1061, 0]
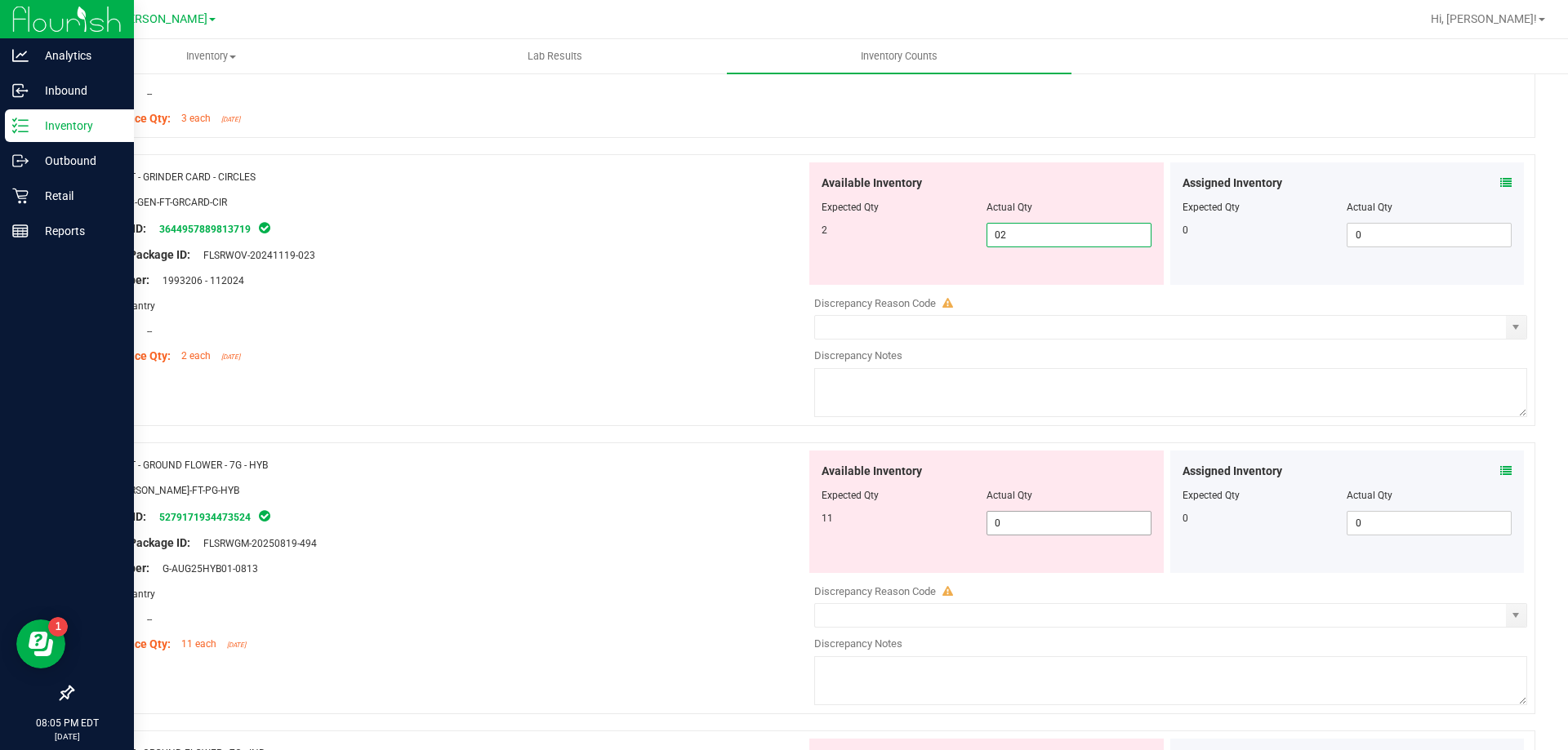
type input "2"
click at [1015, 522] on div "Available Inventory Expected Qty Actual Qty 11 0 0" at bounding box center [986, 511] width 354 height 122
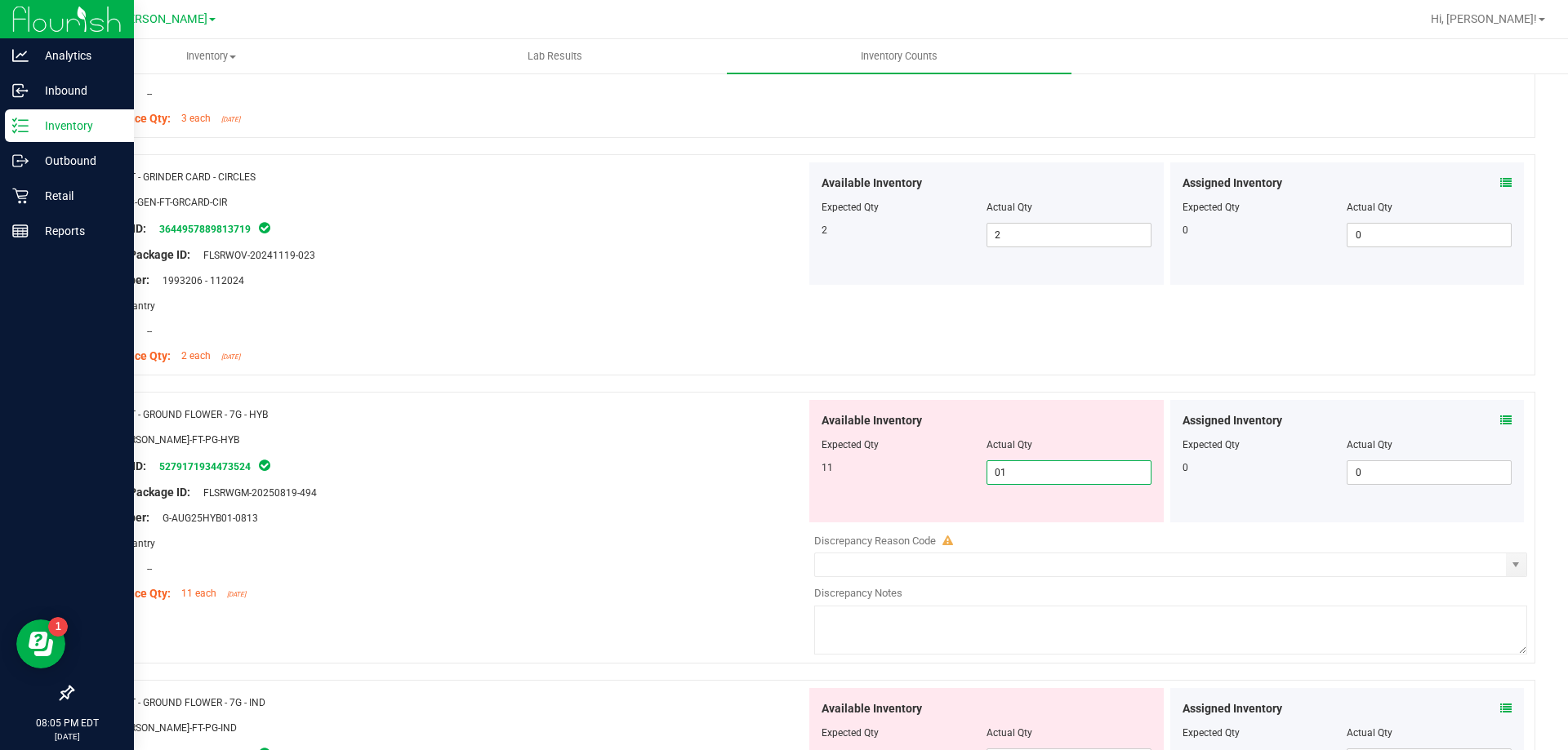
type input "011"
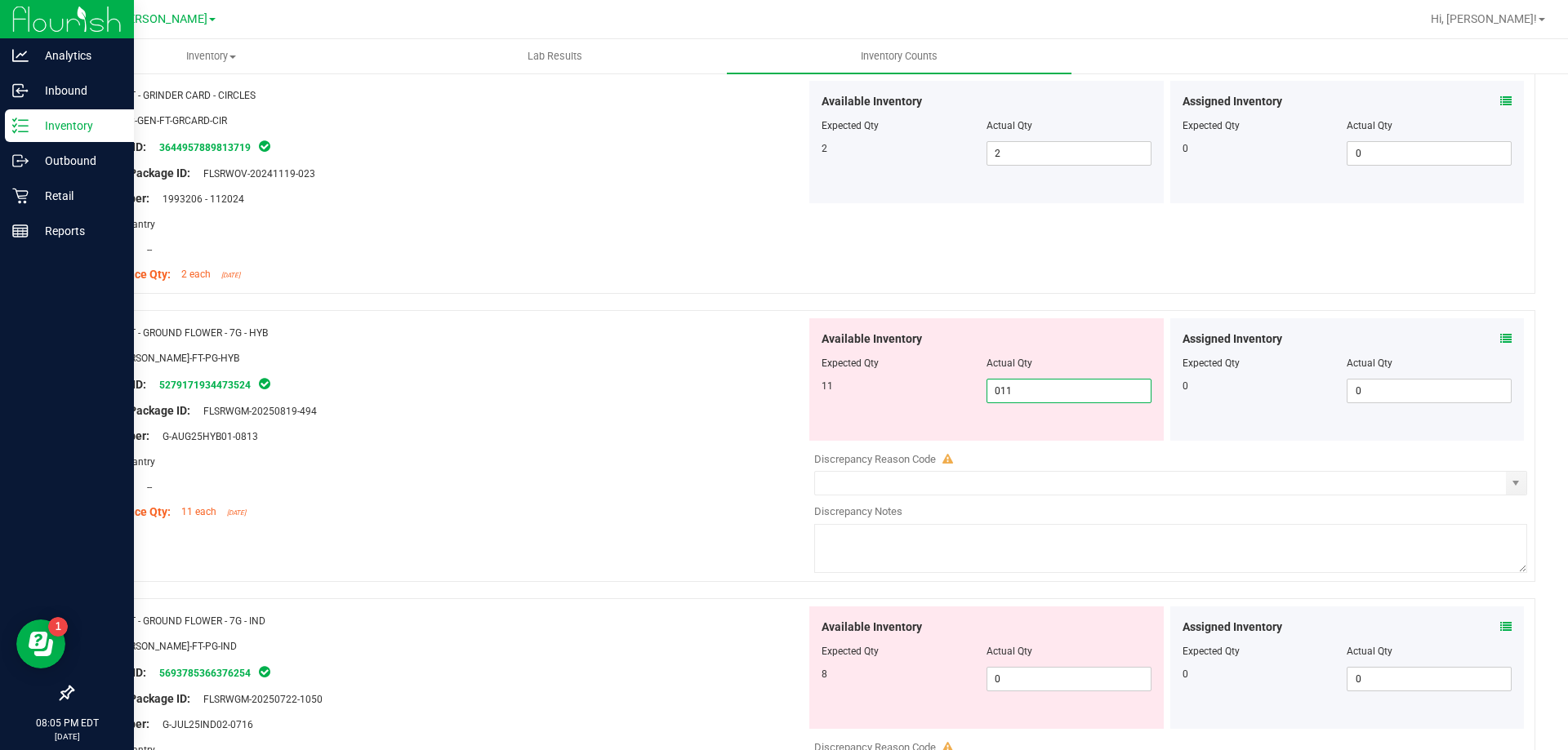
scroll to position [1306, 0]
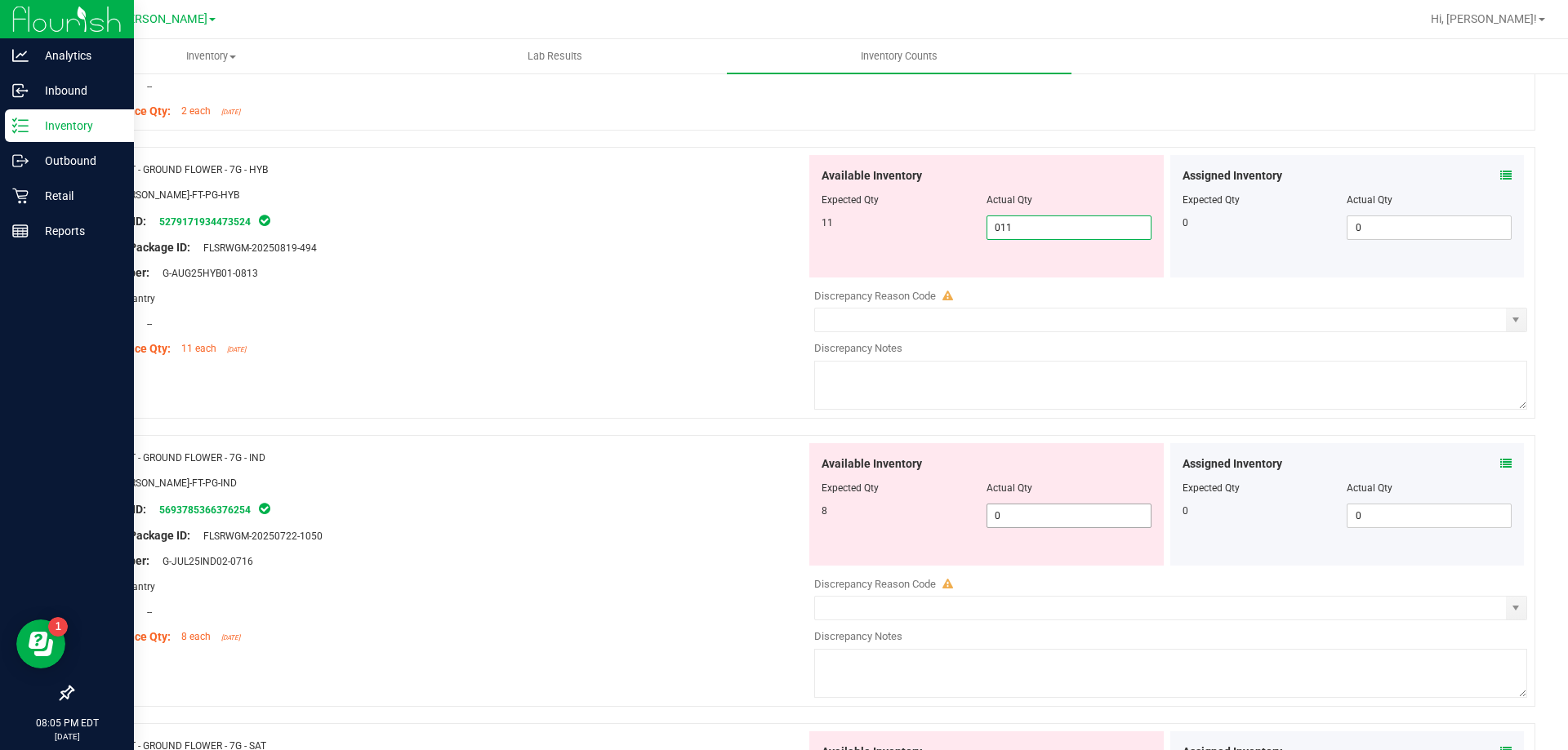
type input "11"
click at [1009, 513] on div "Available Inventory Expected Qty Actual Qty 8 0 0" at bounding box center [986, 504] width 354 height 122
type input "08"
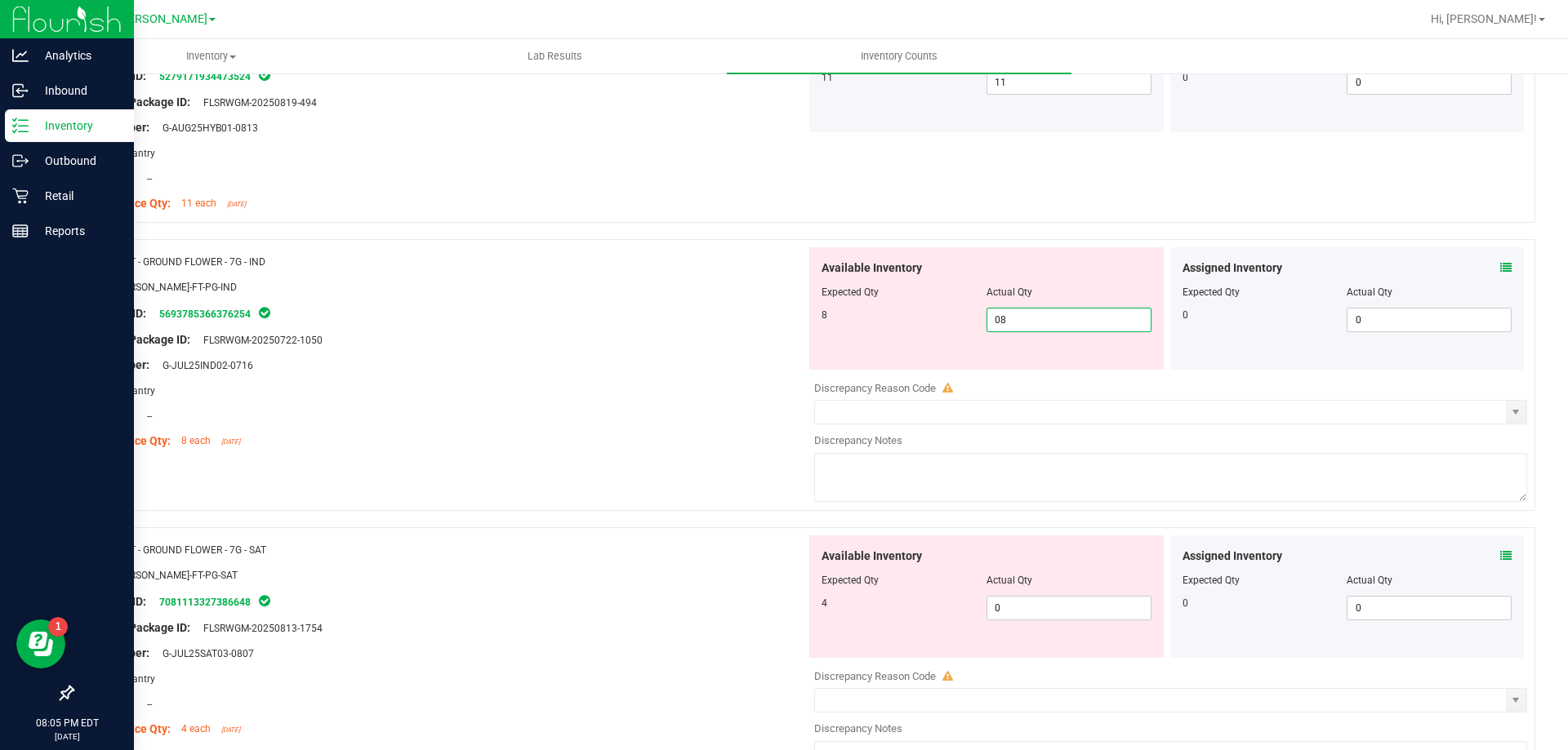
scroll to position [1715, 0]
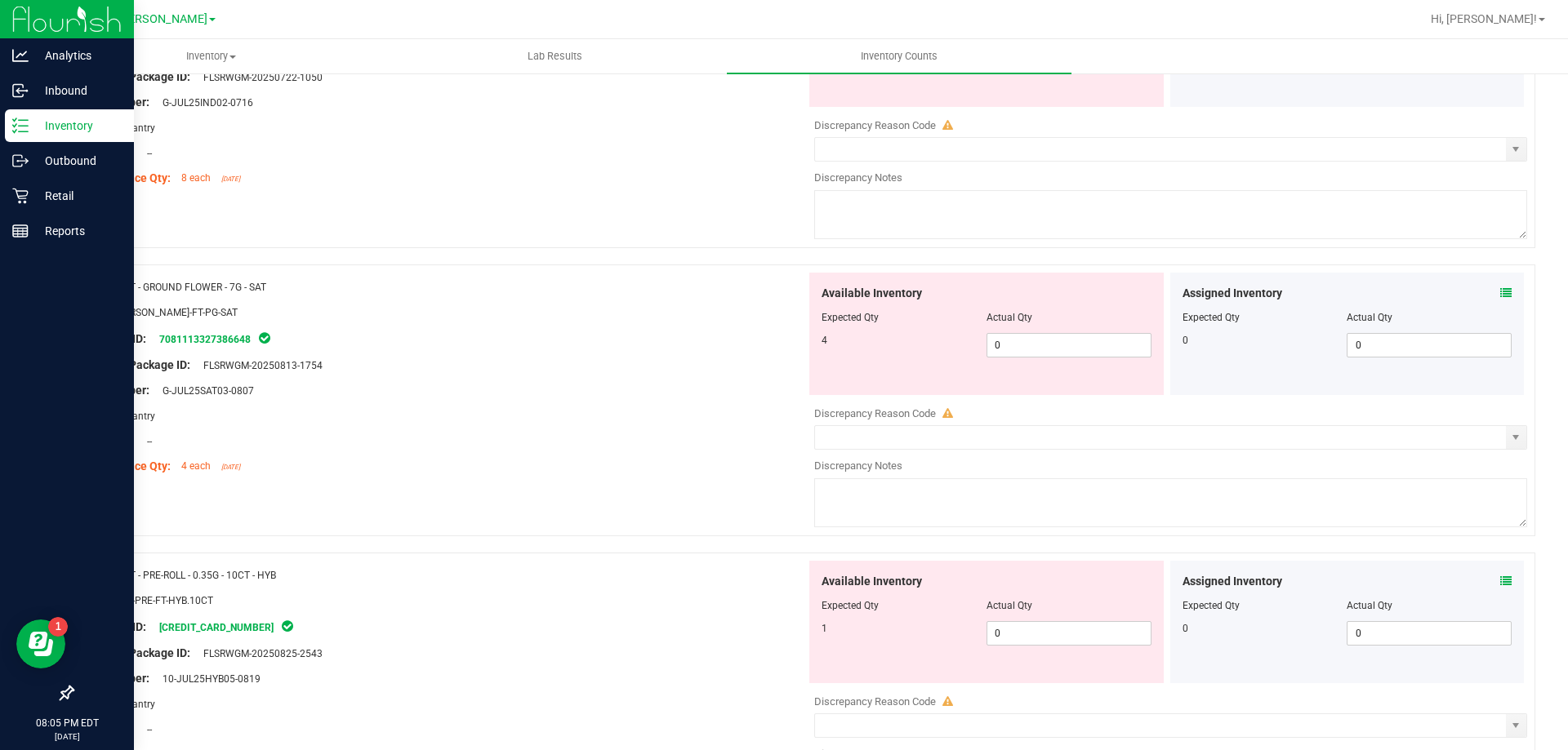
type input "8"
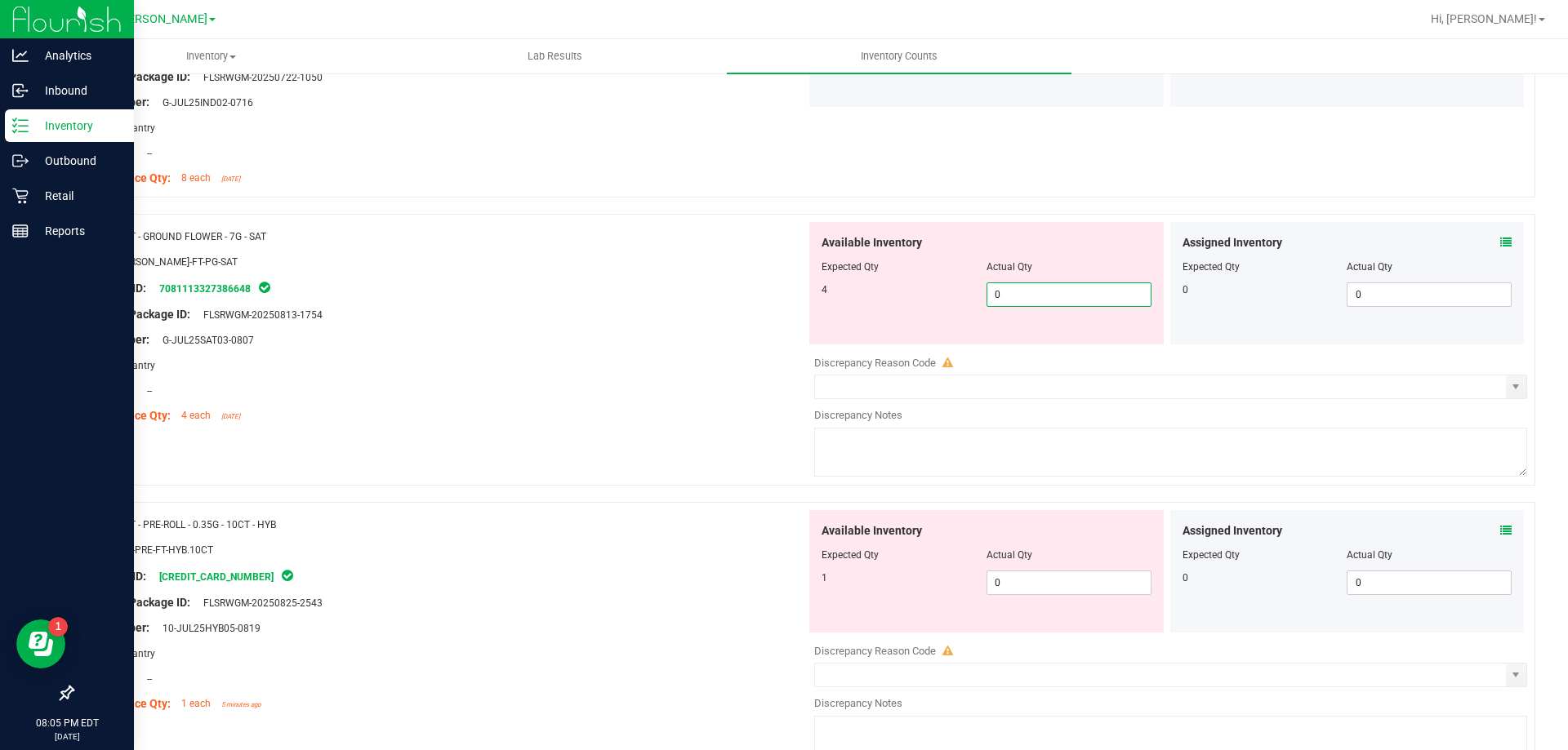
click at [1063, 334] on div "Available Inventory Expected Qty Actual Qty 4 0 0" at bounding box center [986, 283] width 354 height 122
type input "04"
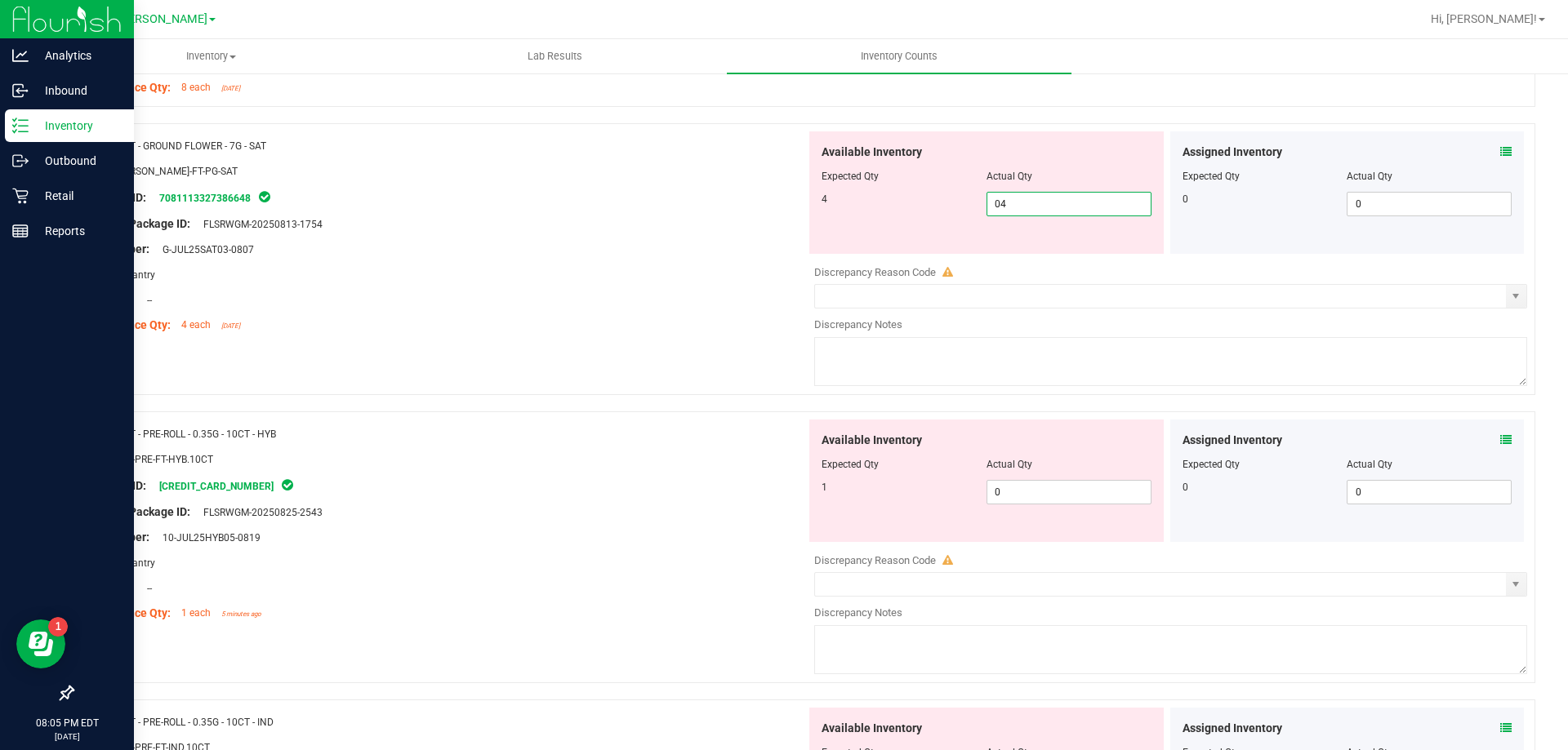
scroll to position [1959, 0]
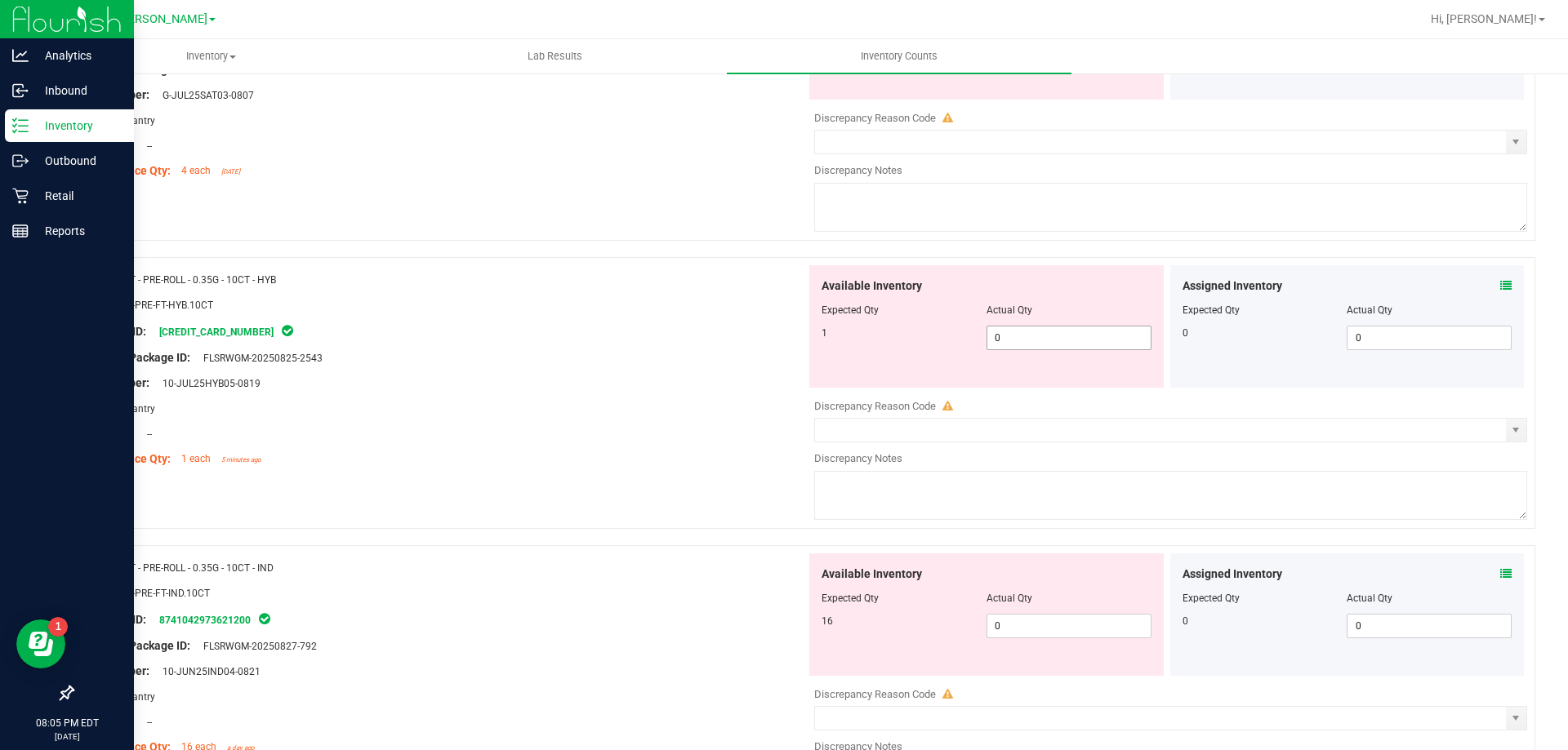
type input "4"
click at [1045, 328] on div "Available Inventory Expected Qty Actual Qty 1 0 0" at bounding box center [986, 326] width 354 height 122
type input "01"
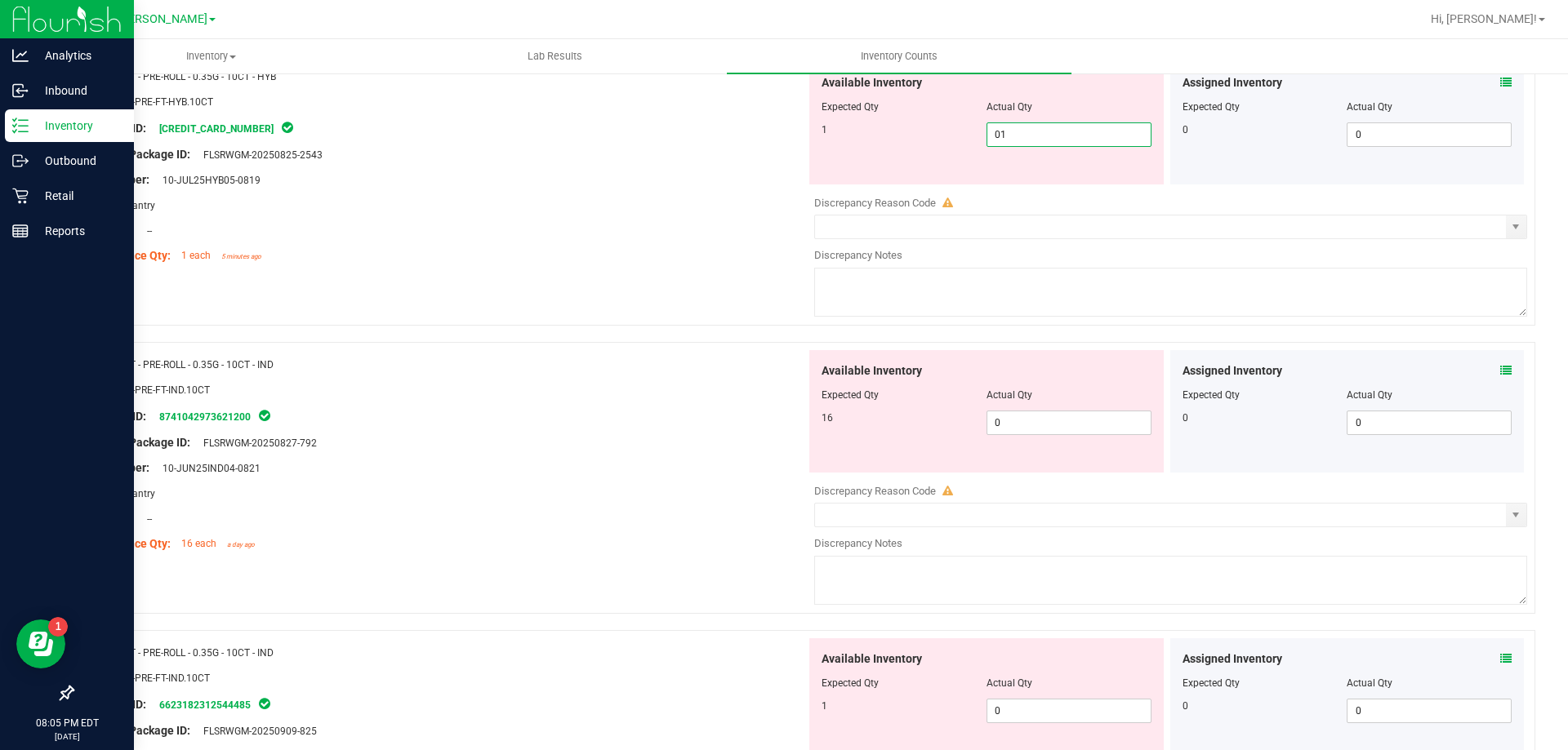
scroll to position [2286, 0]
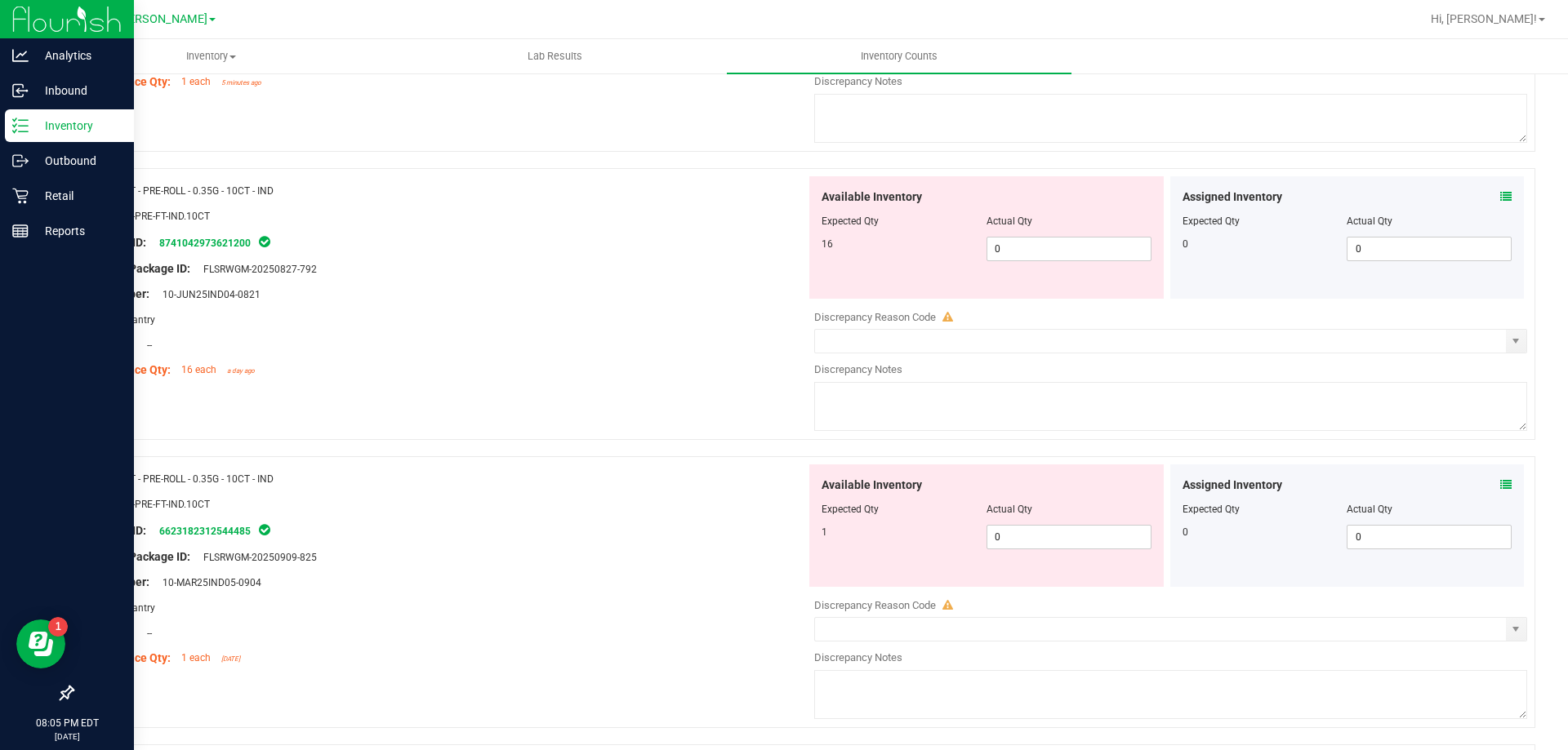
type input "1"
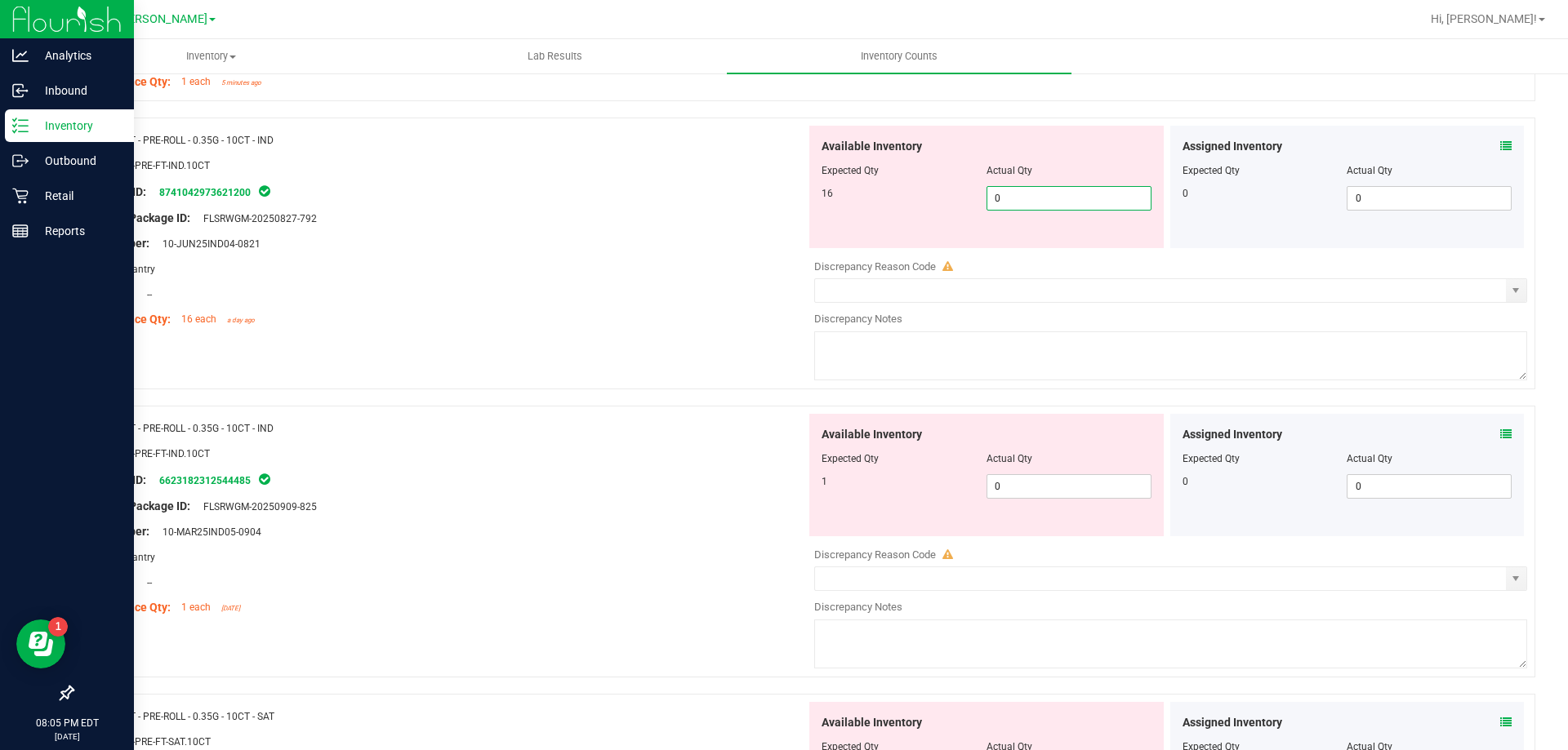
click at [1045, 253] on div "Available Inventory Expected Qty Actual Qty 16 0 0" at bounding box center [1166, 255] width 721 height 259
type input "016"
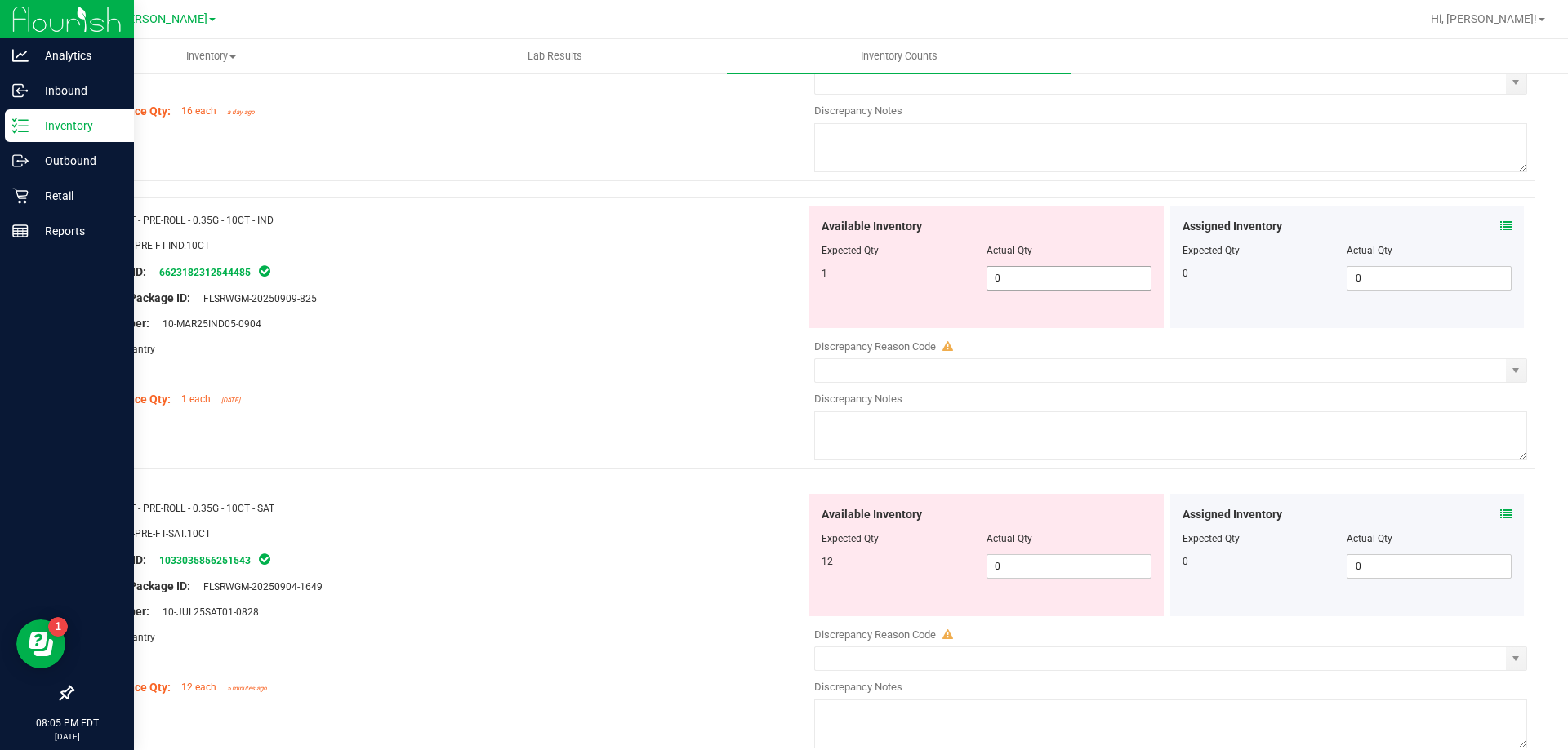
scroll to position [2531, 0]
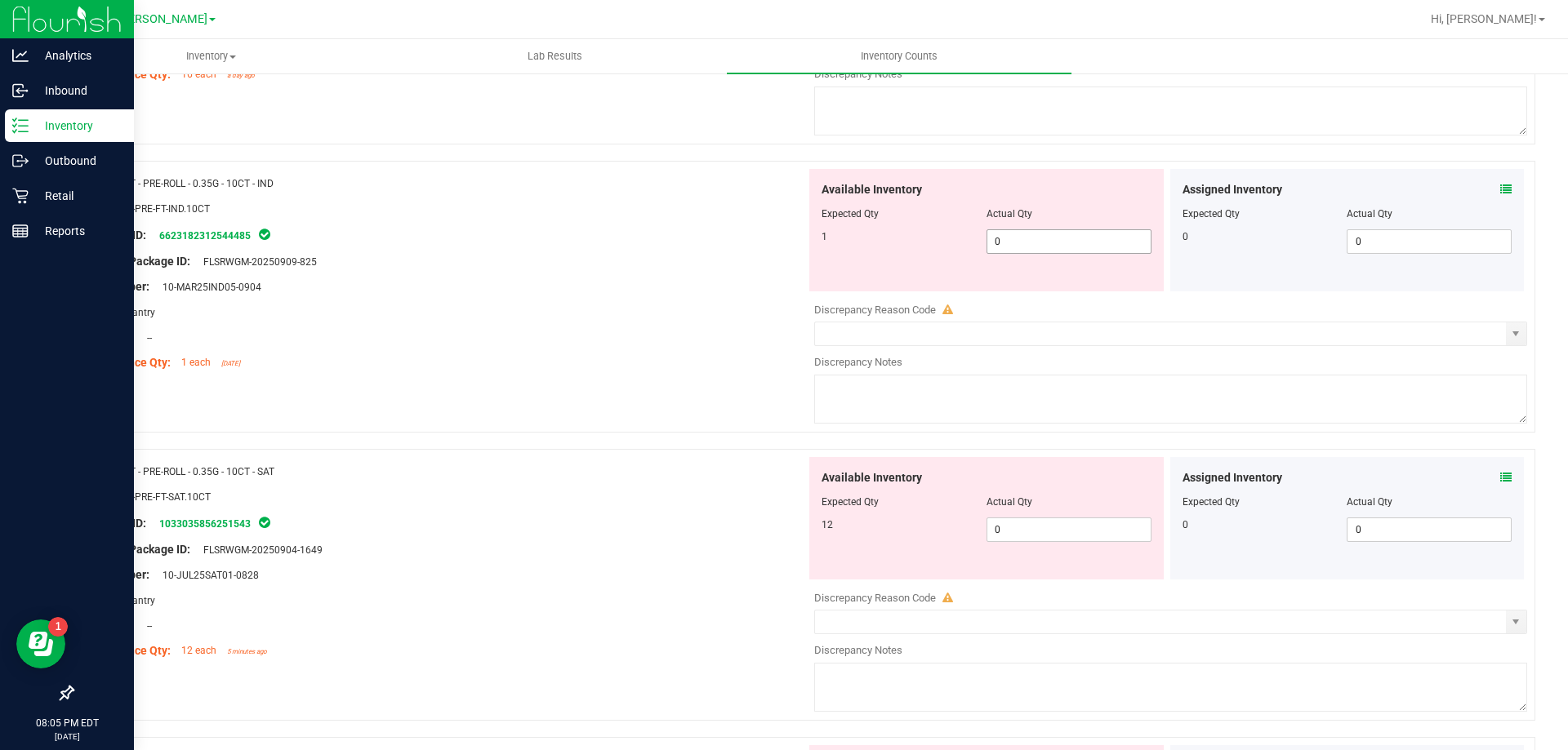
type input "16"
click at [1053, 248] on div "Available Inventory Expected Qty Actual Qty 1 0 0" at bounding box center [1166, 298] width 721 height 259
type input "01"
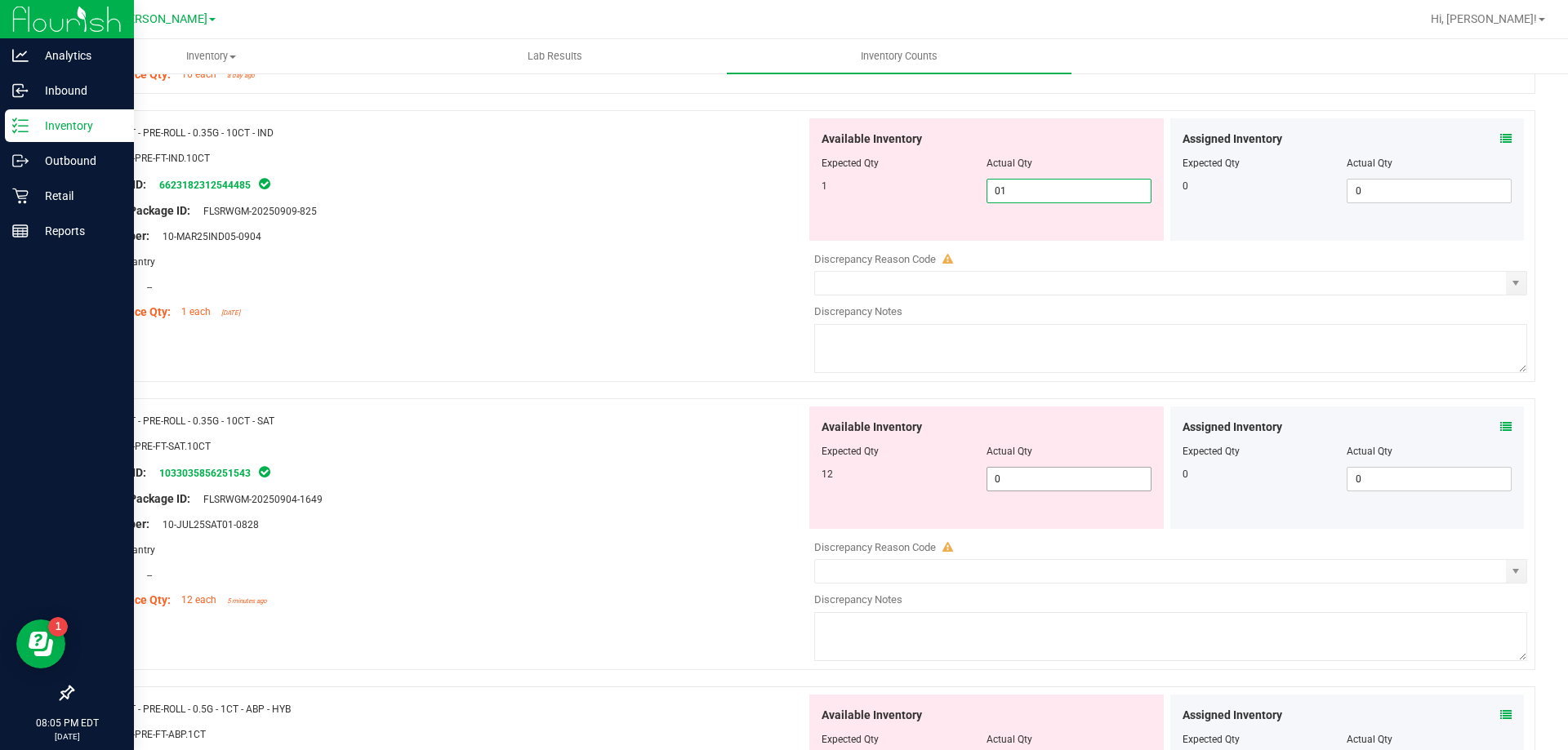
type input "1"
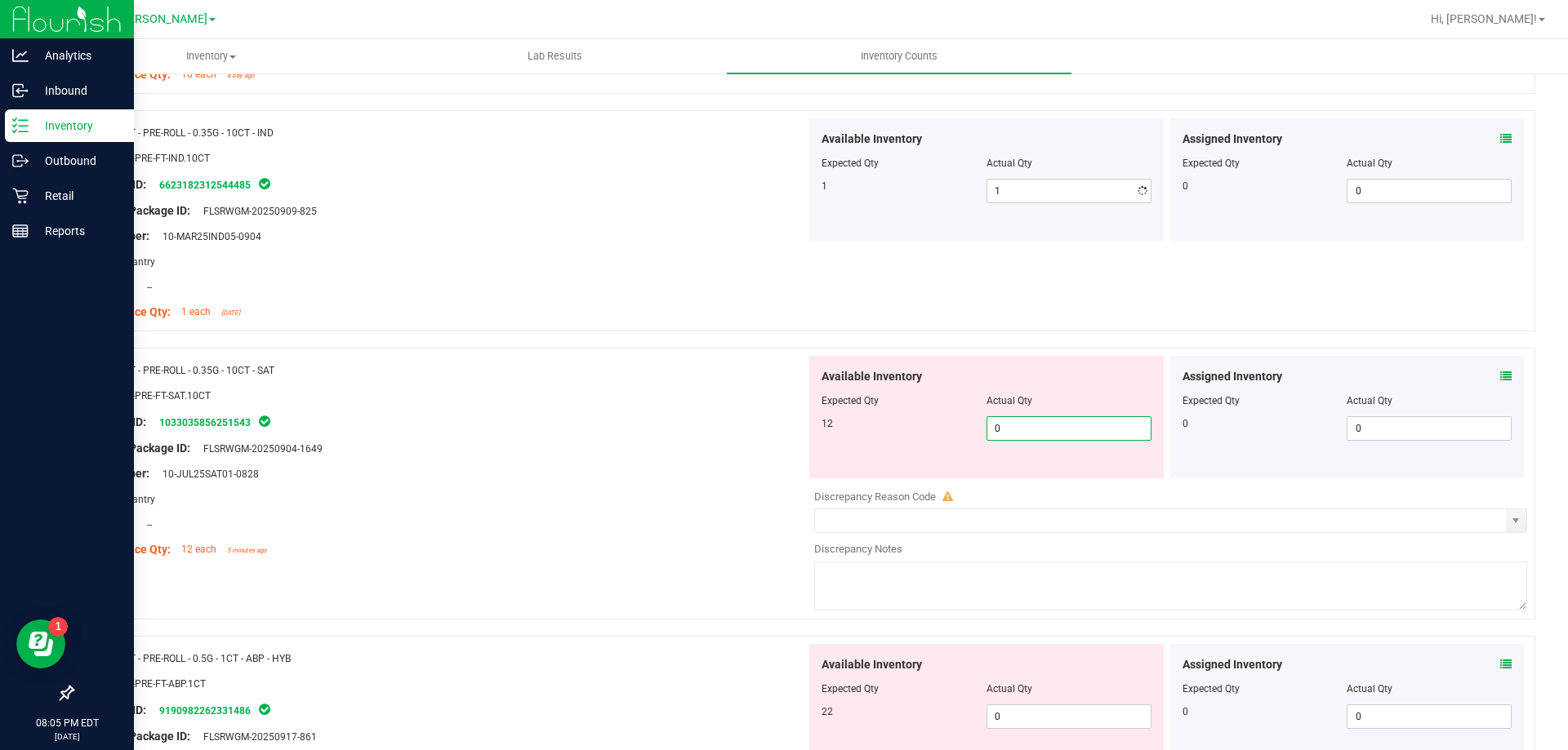
click at [1053, 485] on div "Available Inventory Expected Qty Actual Qty 12 0 0" at bounding box center [1166, 485] width 721 height 259
type input "012"
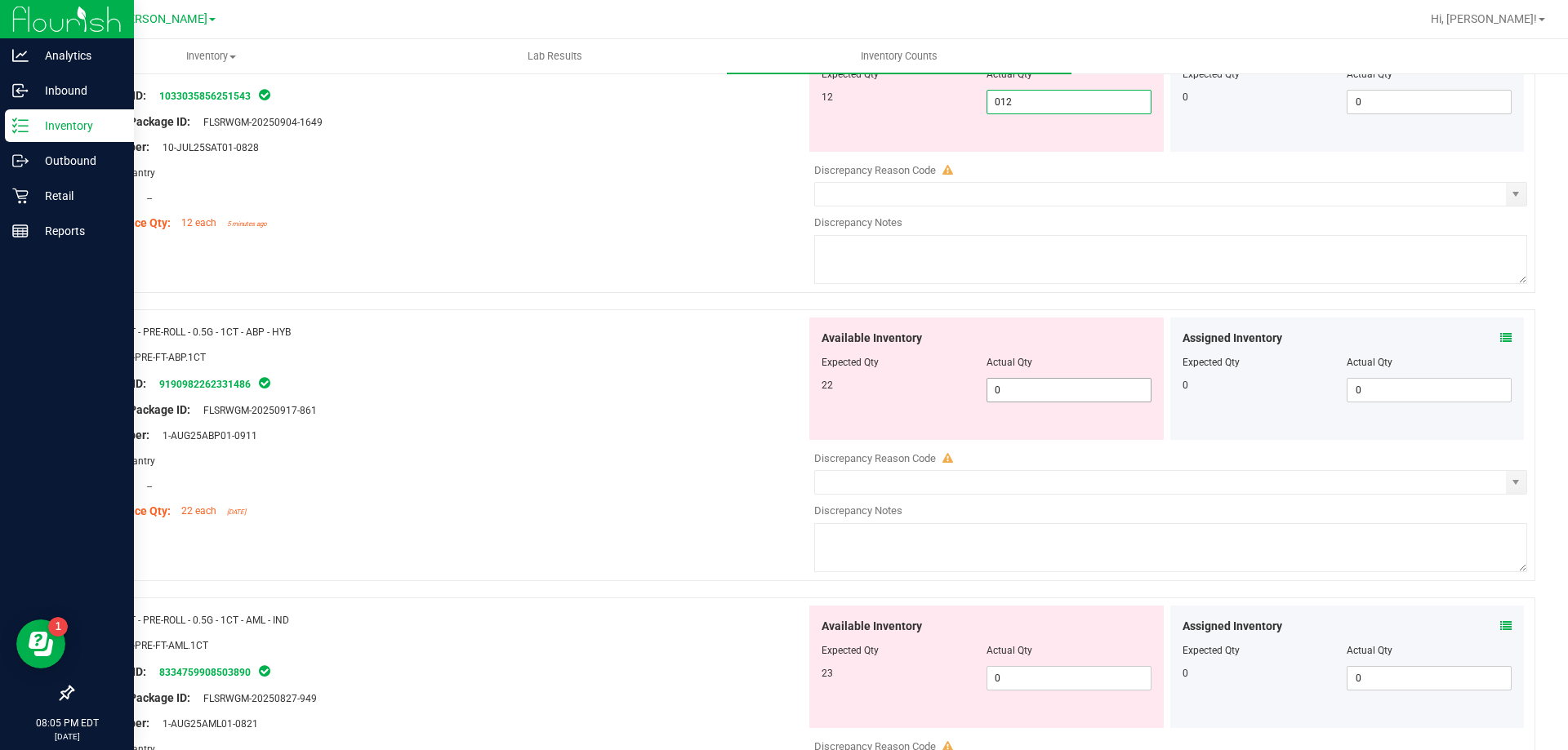
type input "12"
click at [1035, 386] on div "Available Inventory Expected Qty Actual Qty 22 0 0" at bounding box center [986, 378] width 354 height 122
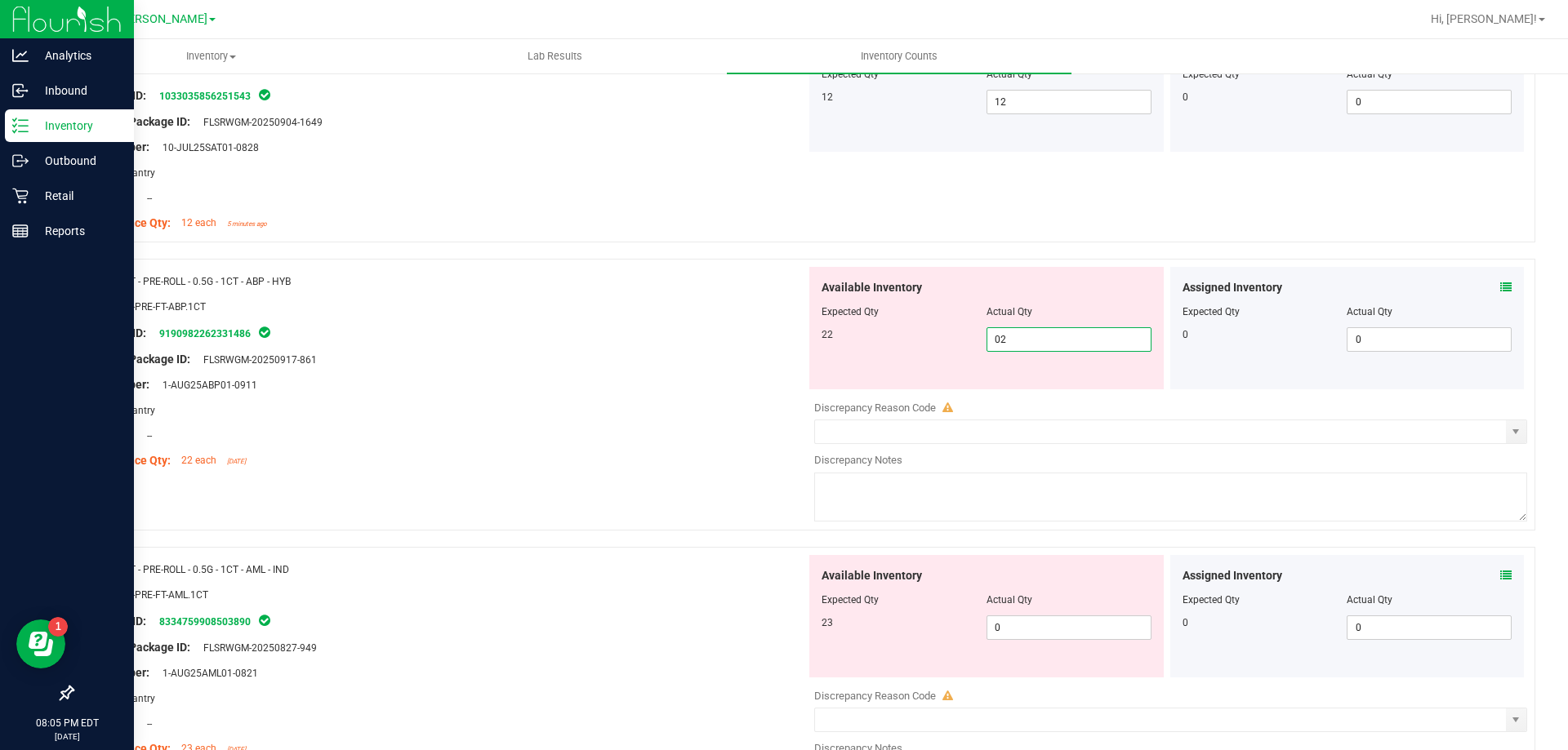
type input "022"
type input "22"
click at [1046, 622] on div "Available Inventory Expected Qty Actual Qty 23 0 0" at bounding box center [986, 616] width 354 height 122
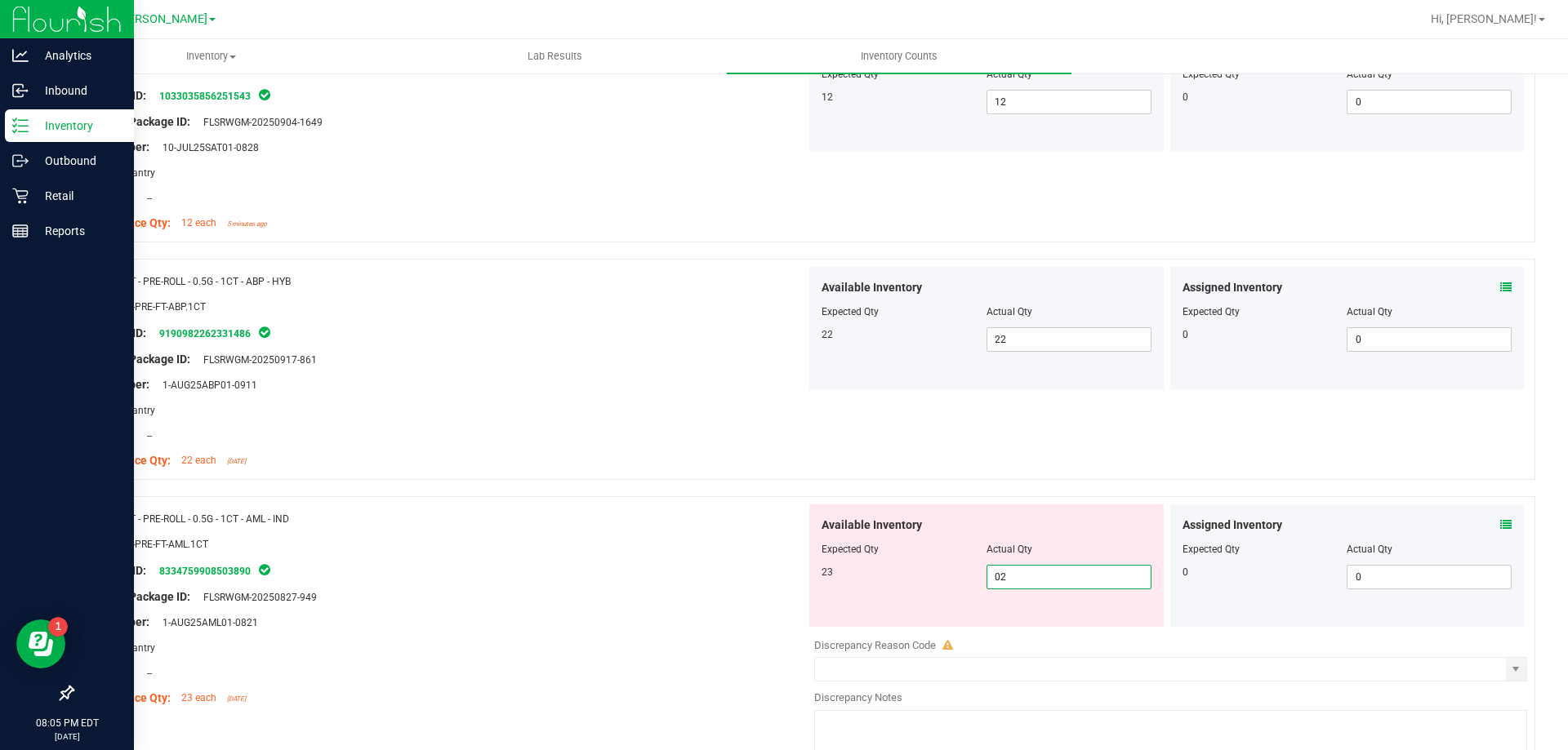
type input "023"
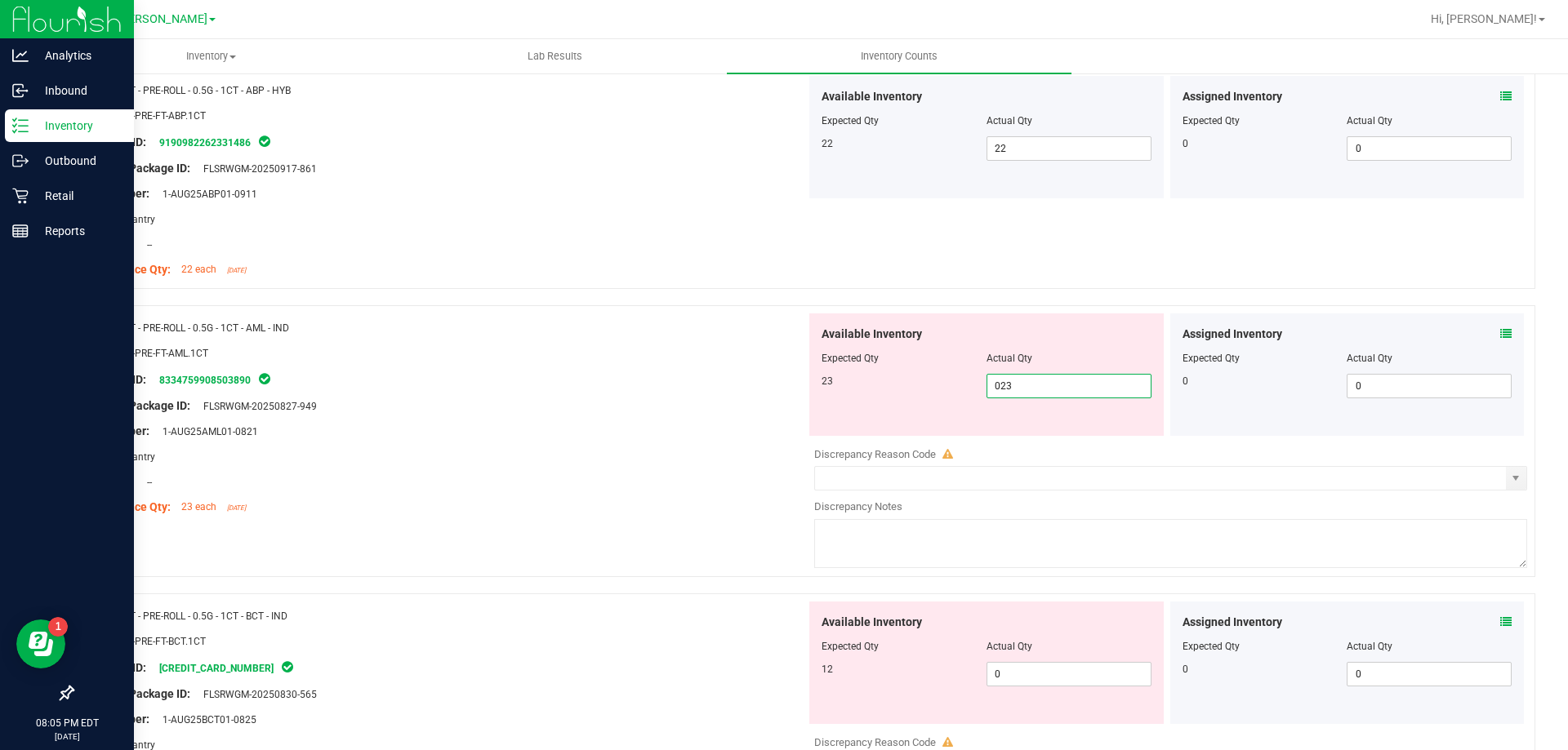
scroll to position [3265, 0]
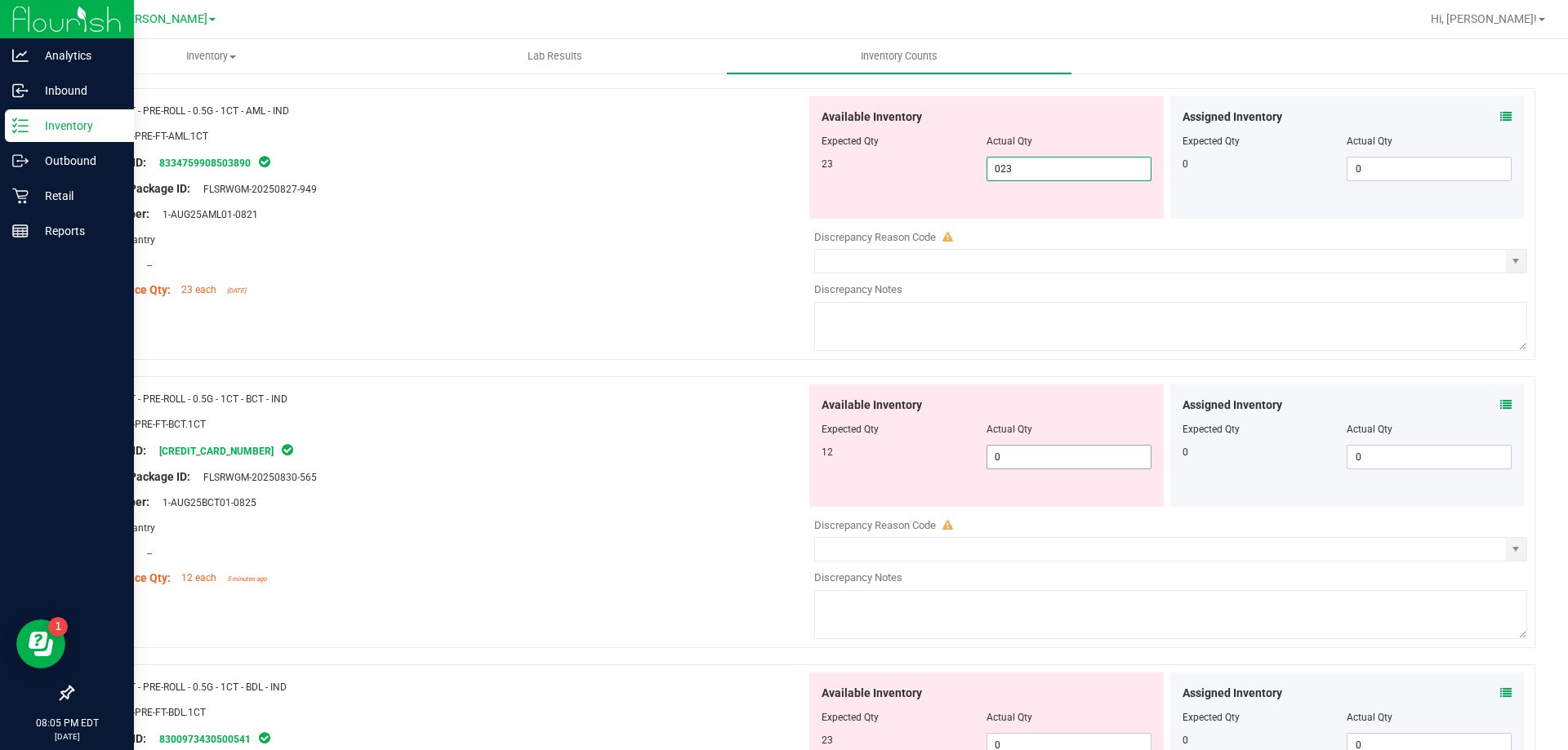
type input "23"
click at [1015, 463] on div "Available Inventory Expected Qty Actual Qty 12 0 0" at bounding box center [1166, 514] width 721 height 259
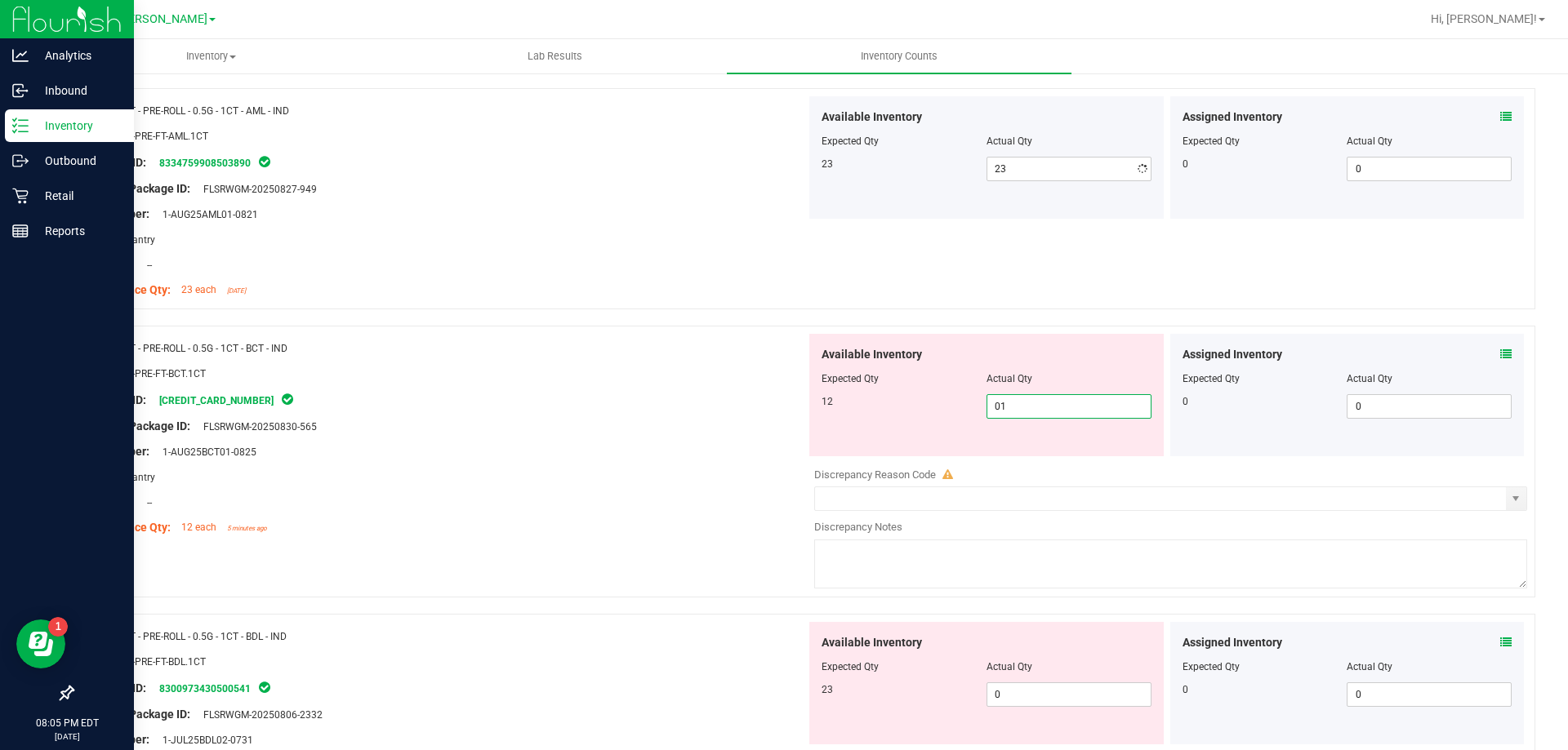
type input "012"
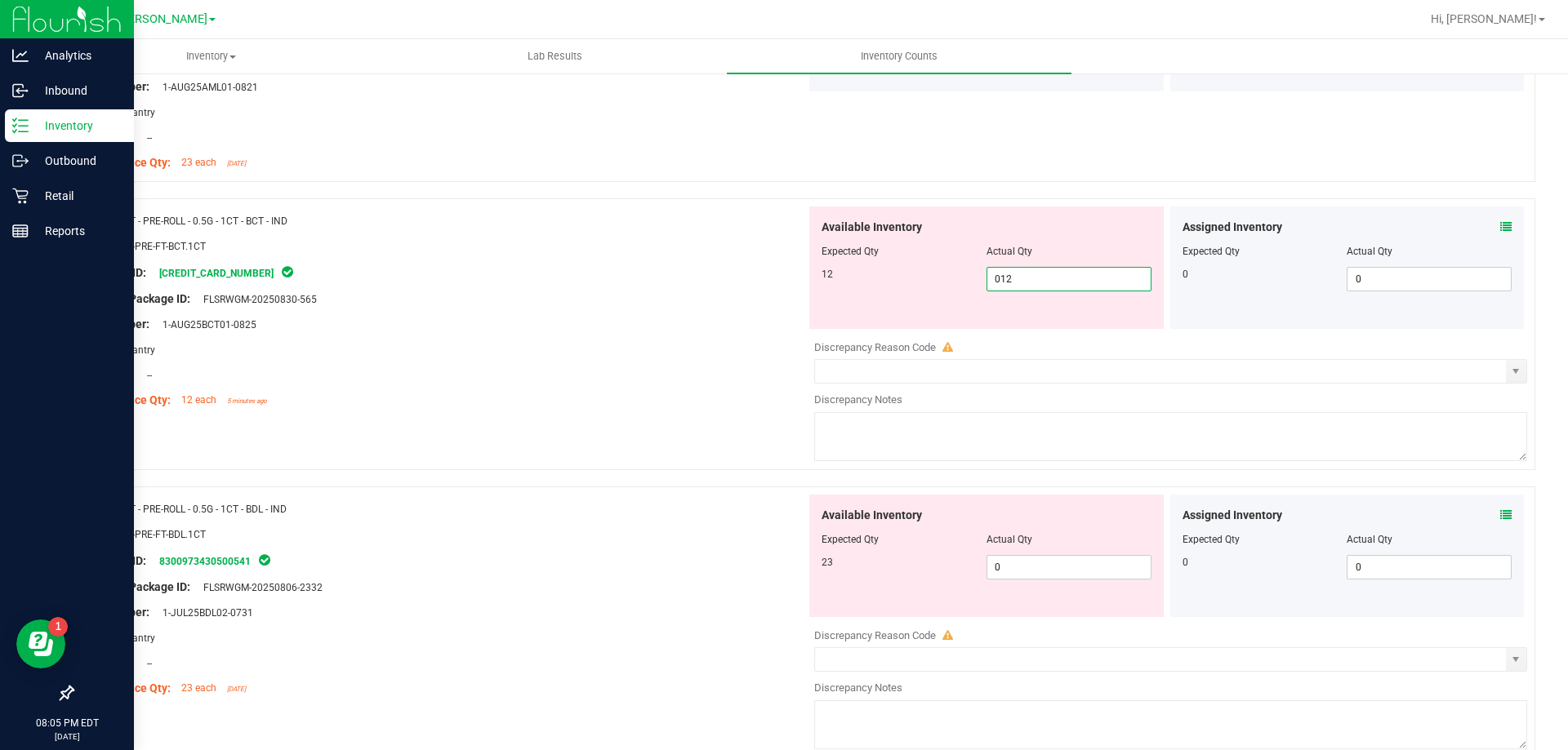
scroll to position [3592, 0]
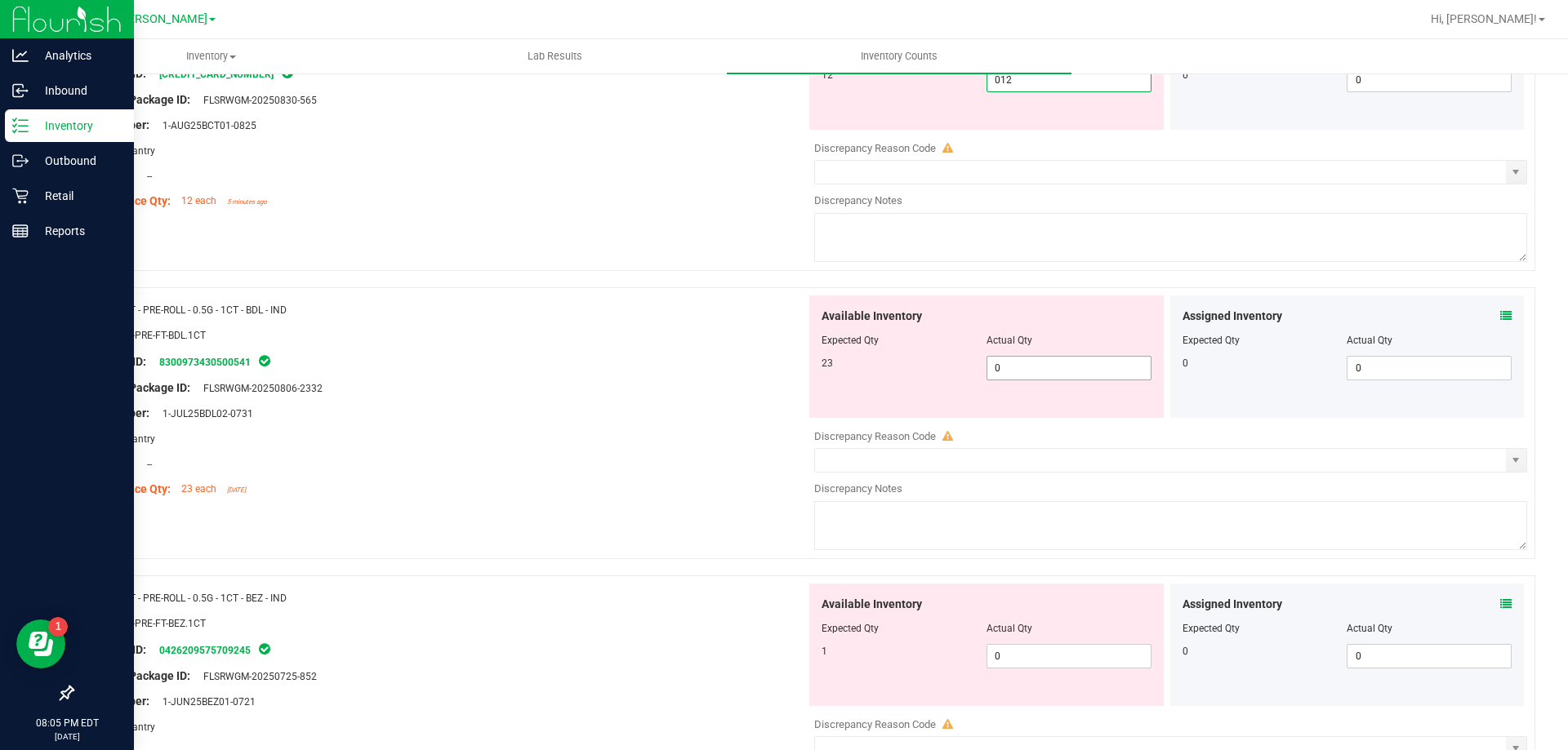
type input "12"
click at [1029, 357] on div "Available Inventory Expected Qty Actual Qty 23 0 02" at bounding box center [986, 357] width 354 height 122
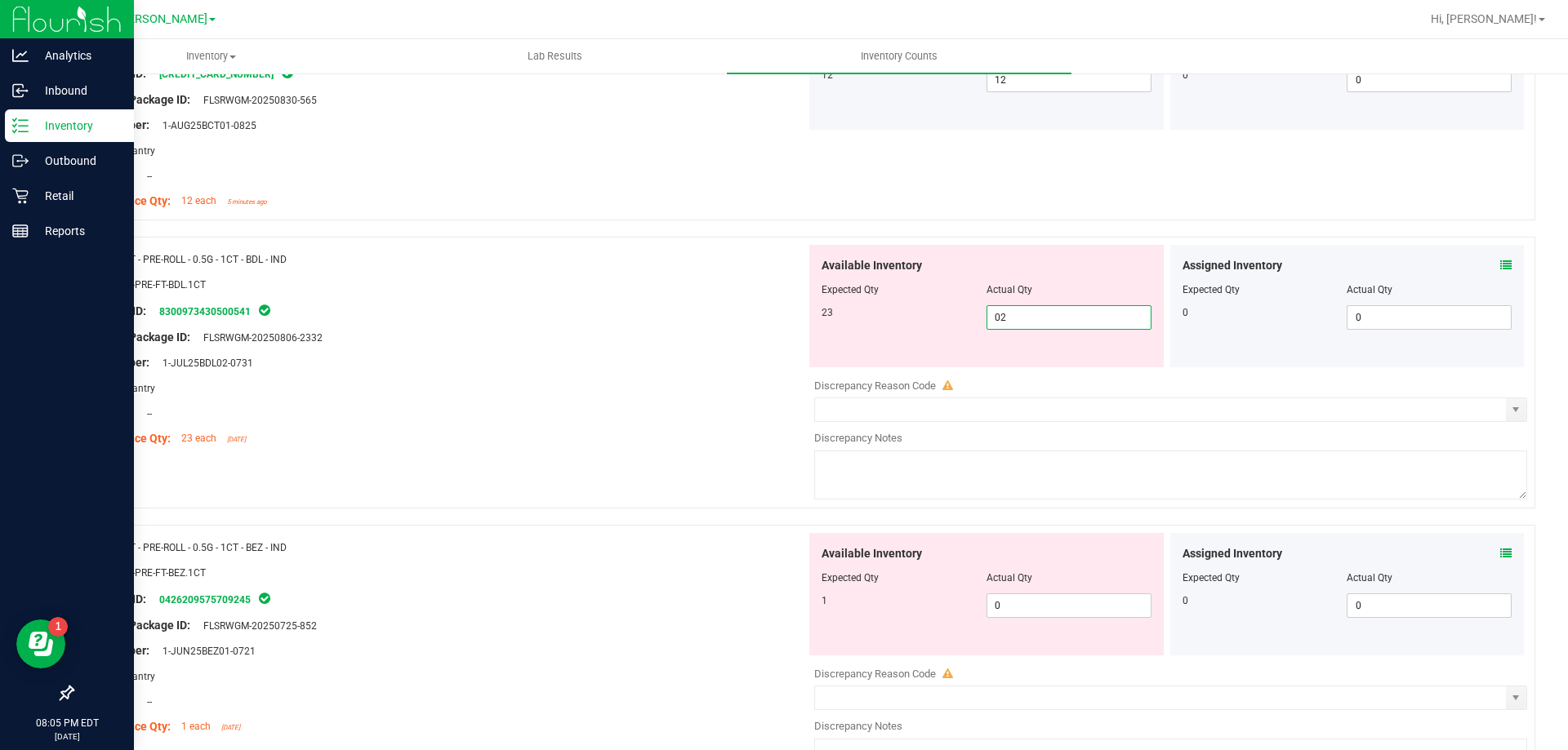
type input "023"
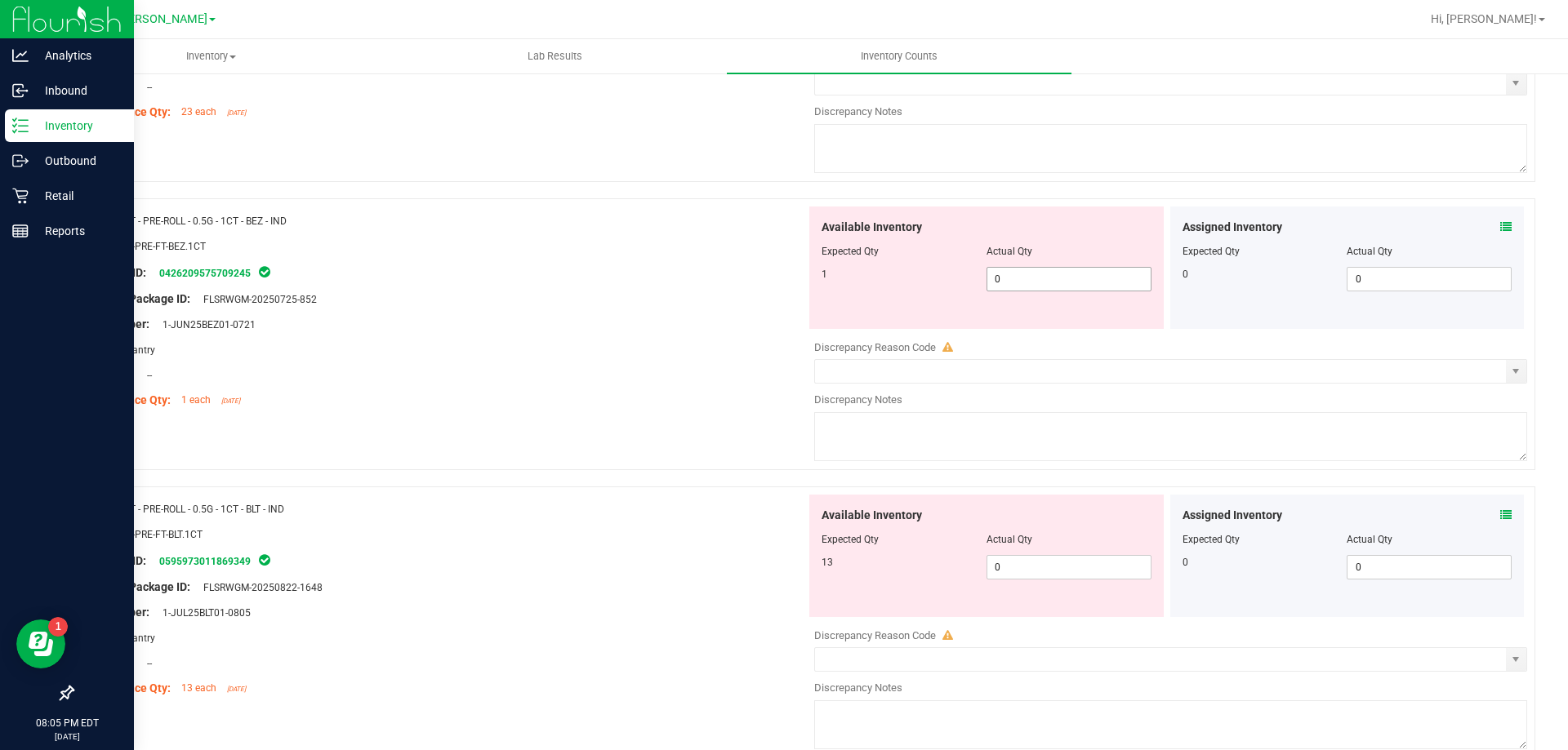
type input "23"
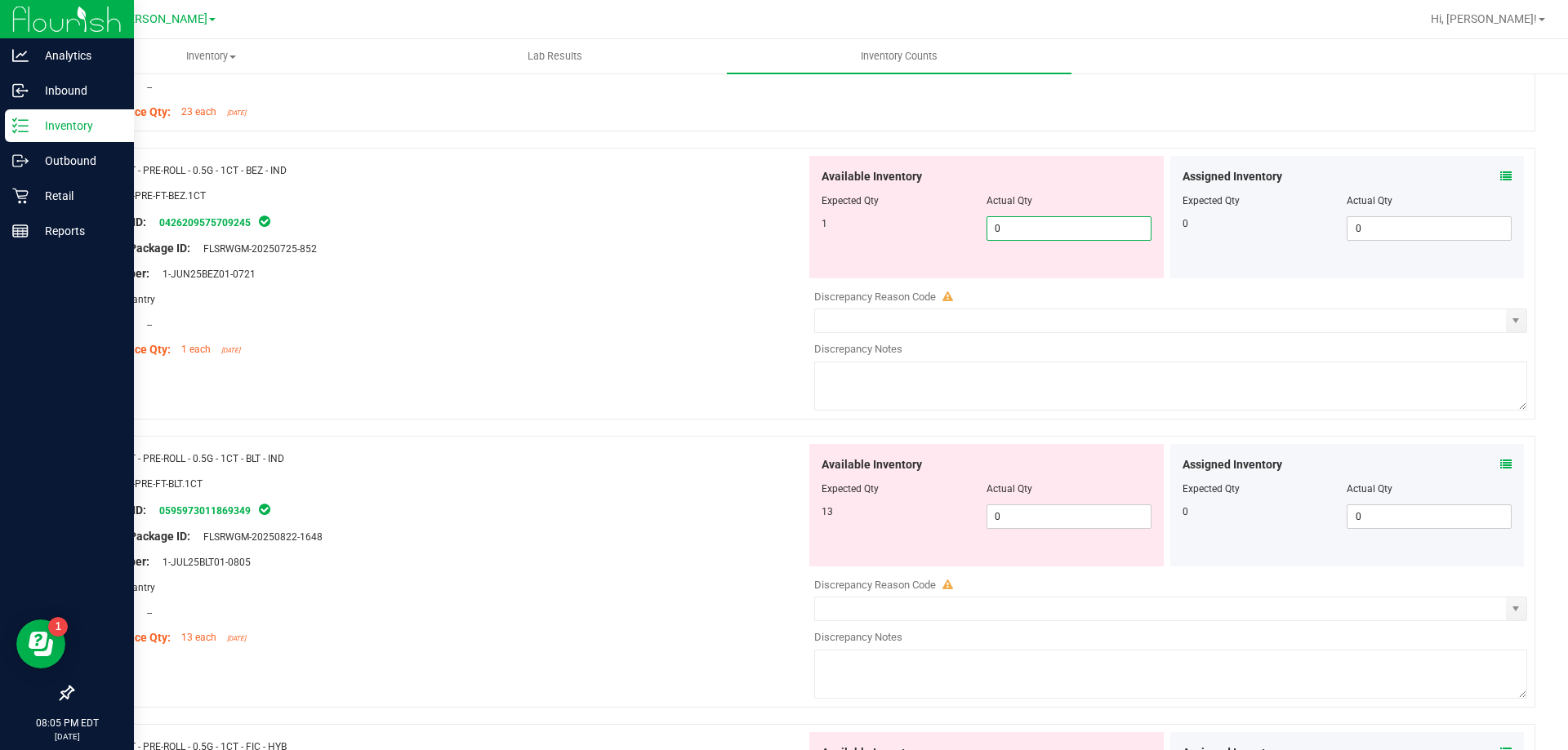
click at [1042, 281] on div "Available Inventory Expected Qty Actual Qty 1 0 0" at bounding box center [1166, 285] width 721 height 259
type input "01"
type input "1"
click at [1061, 525] on div "Available Inventory Expected Qty Actual Qty 13 0 0" at bounding box center [1166, 573] width 721 height 259
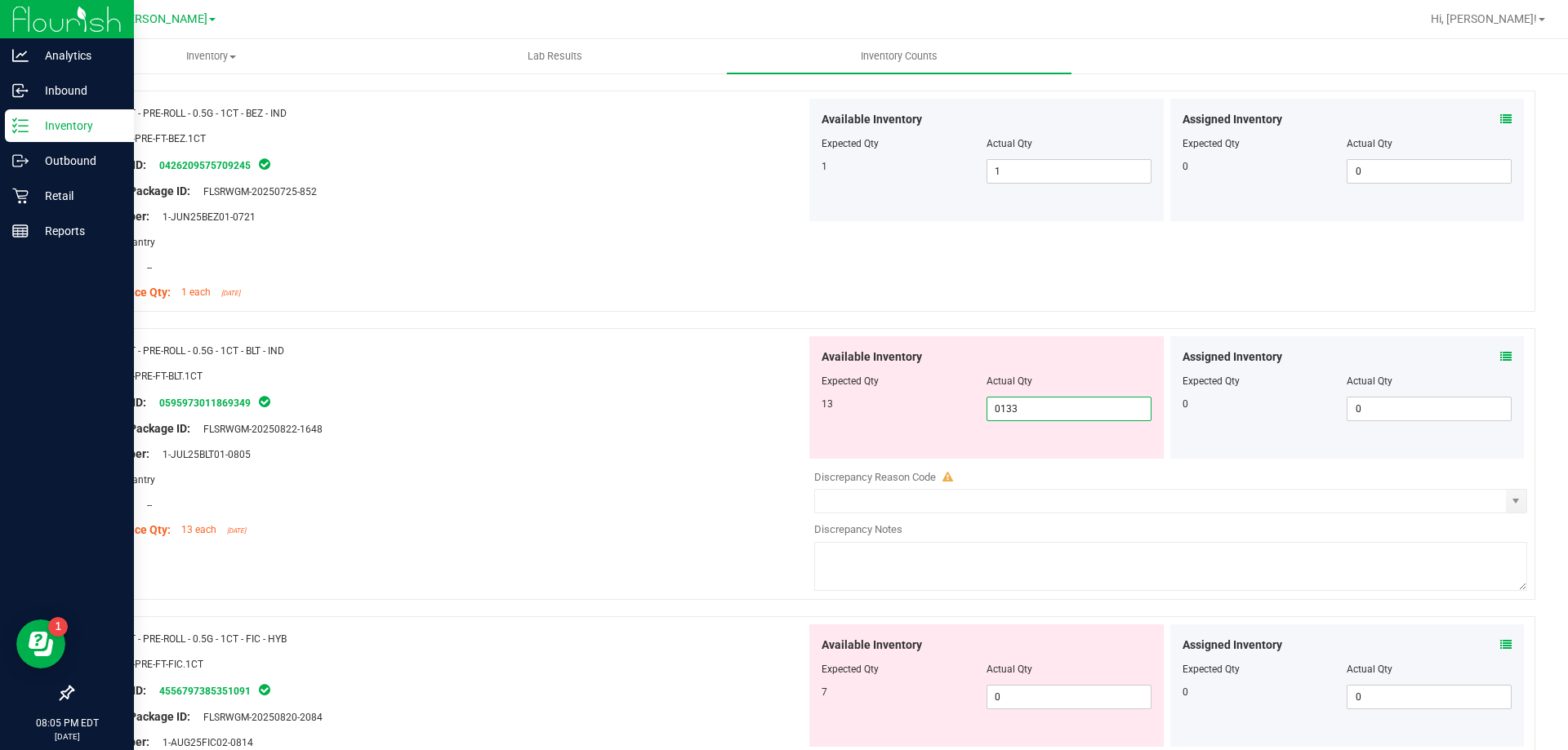
scroll to position [4245, 0]
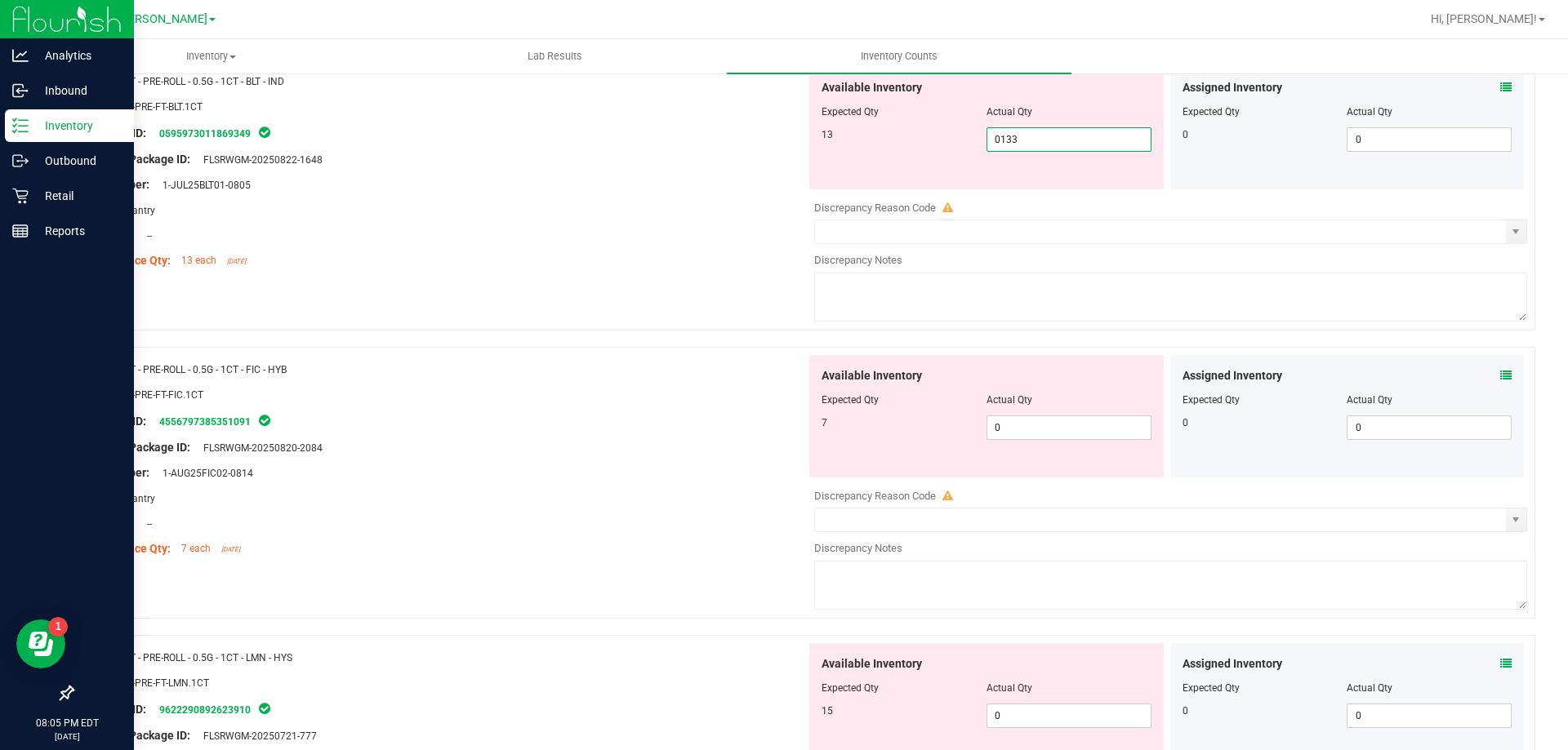
type input "013"
type input "13"
click at [1033, 425] on div "Available Inventory Expected Qty Actual Qty 7 0 0" at bounding box center [986, 416] width 354 height 122
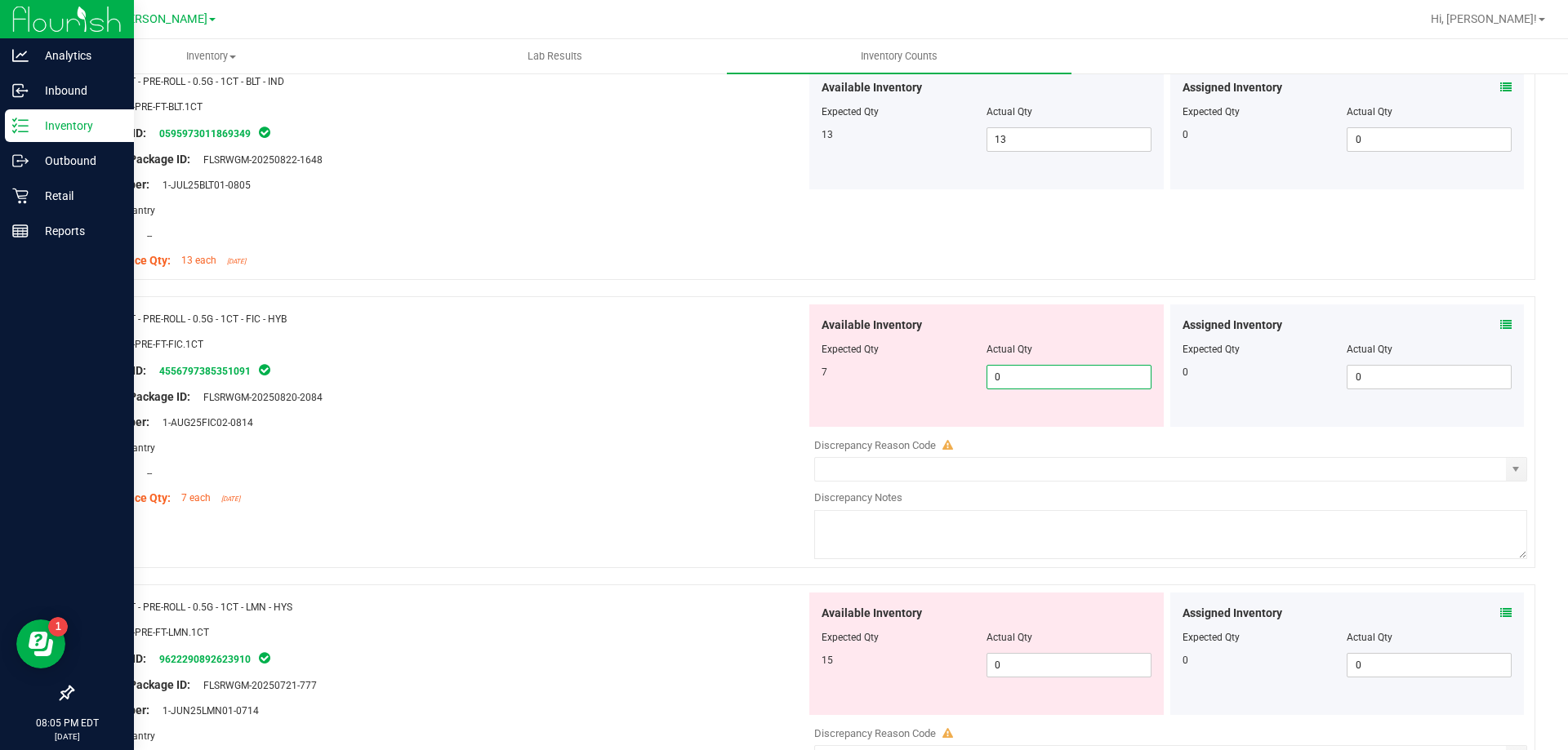
click at [1074, 375] on input "0" at bounding box center [1068, 377] width 163 height 23
type input "07"
type input "7"
click at [1067, 658] on div "Available Inventory Expected Qty Actual Qty 15 0 0" at bounding box center [986, 653] width 354 height 122
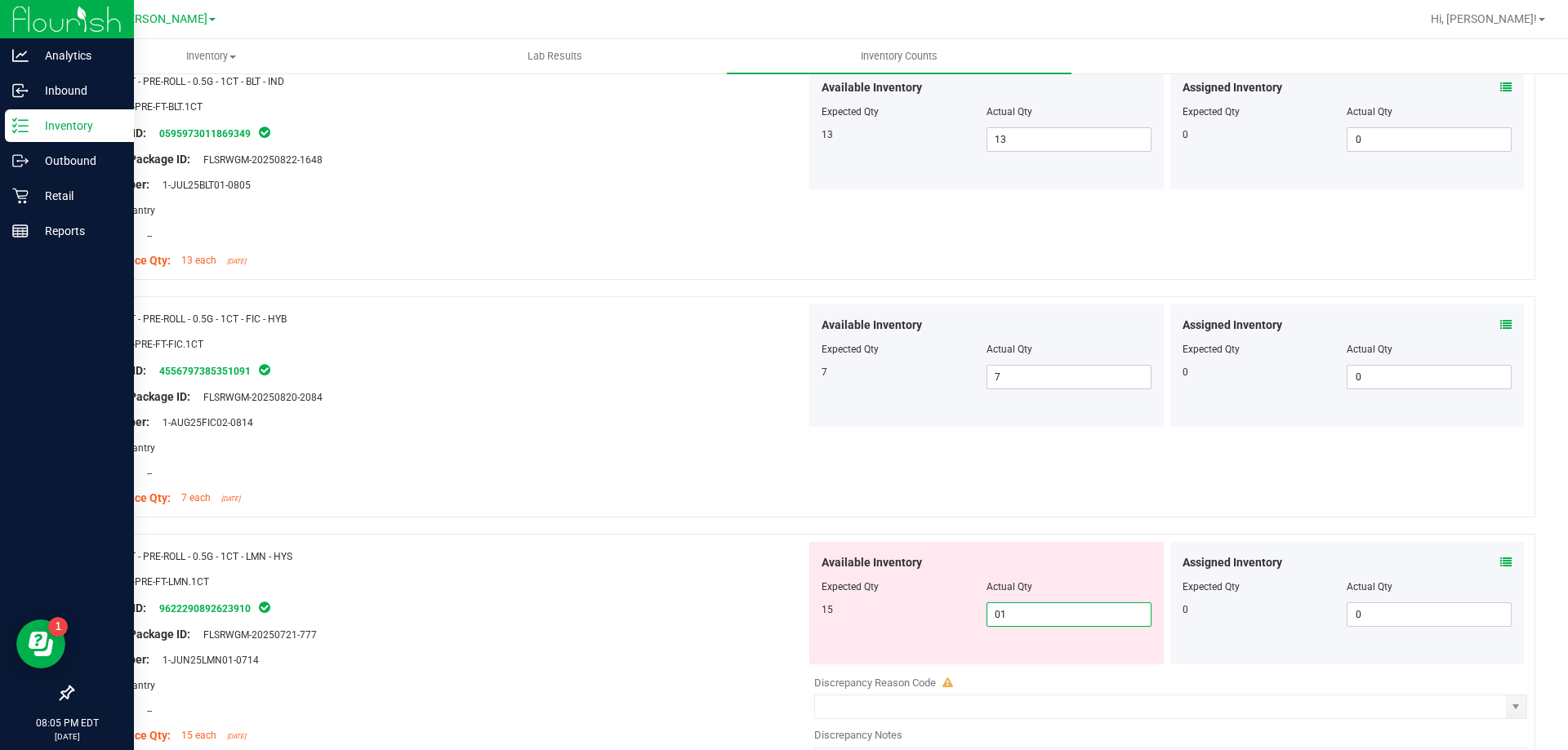
type input "015"
type input "15"
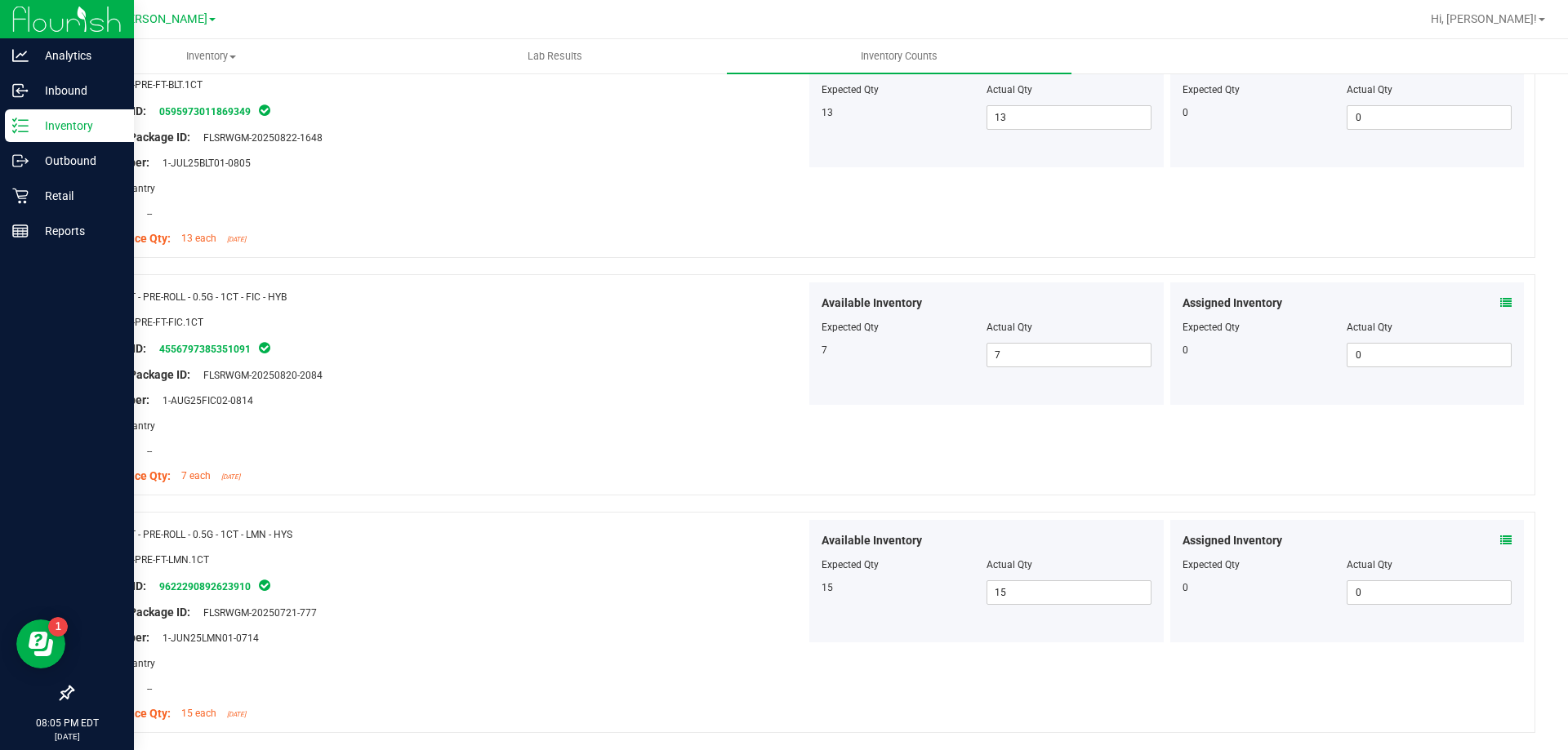
scroll to position [4322, 0]
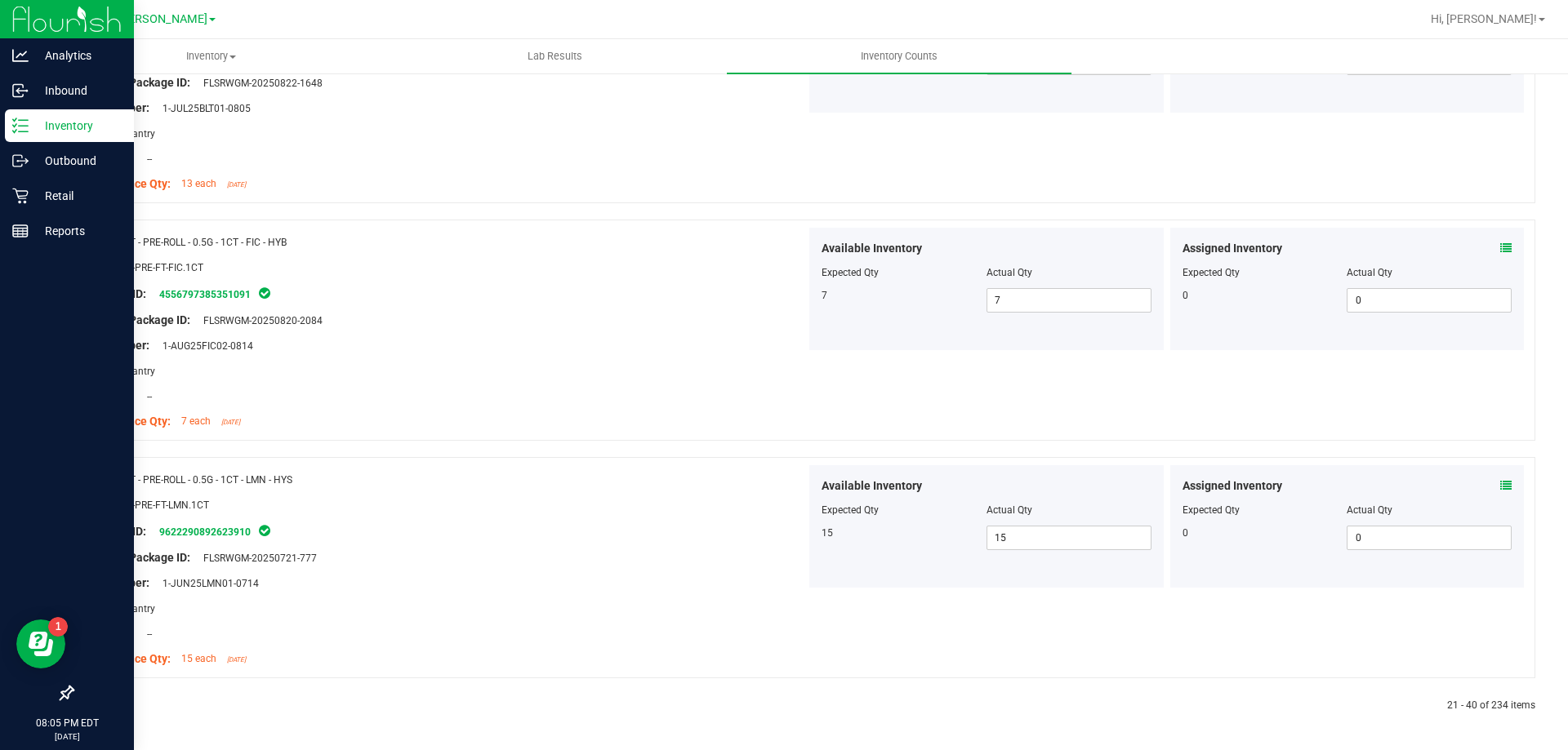
click at [107, 703] on div at bounding box center [437, 706] width 731 height 15
click at [110, 704] on icon at bounding box center [111, 706] width 5 height 9
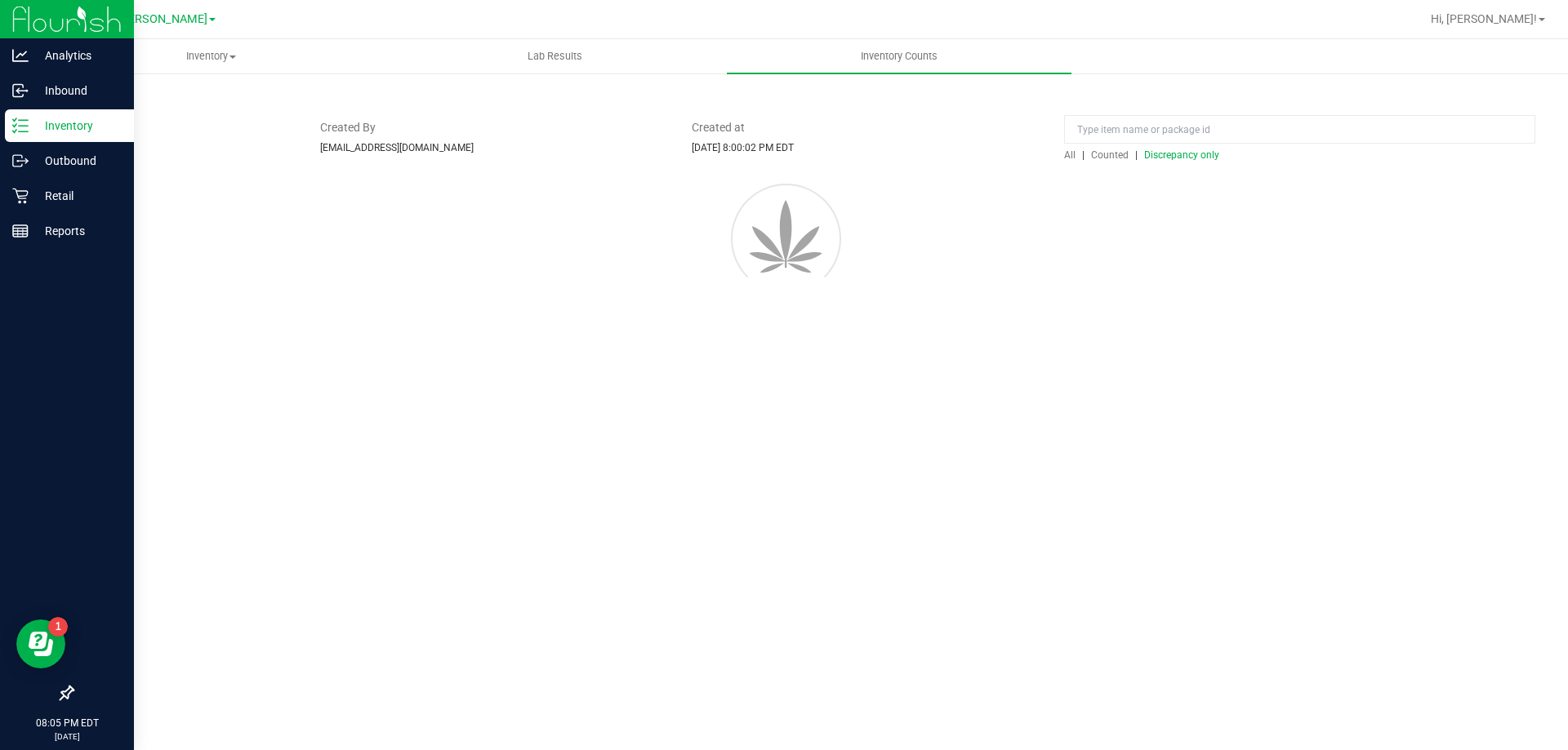
scroll to position [0, 0]
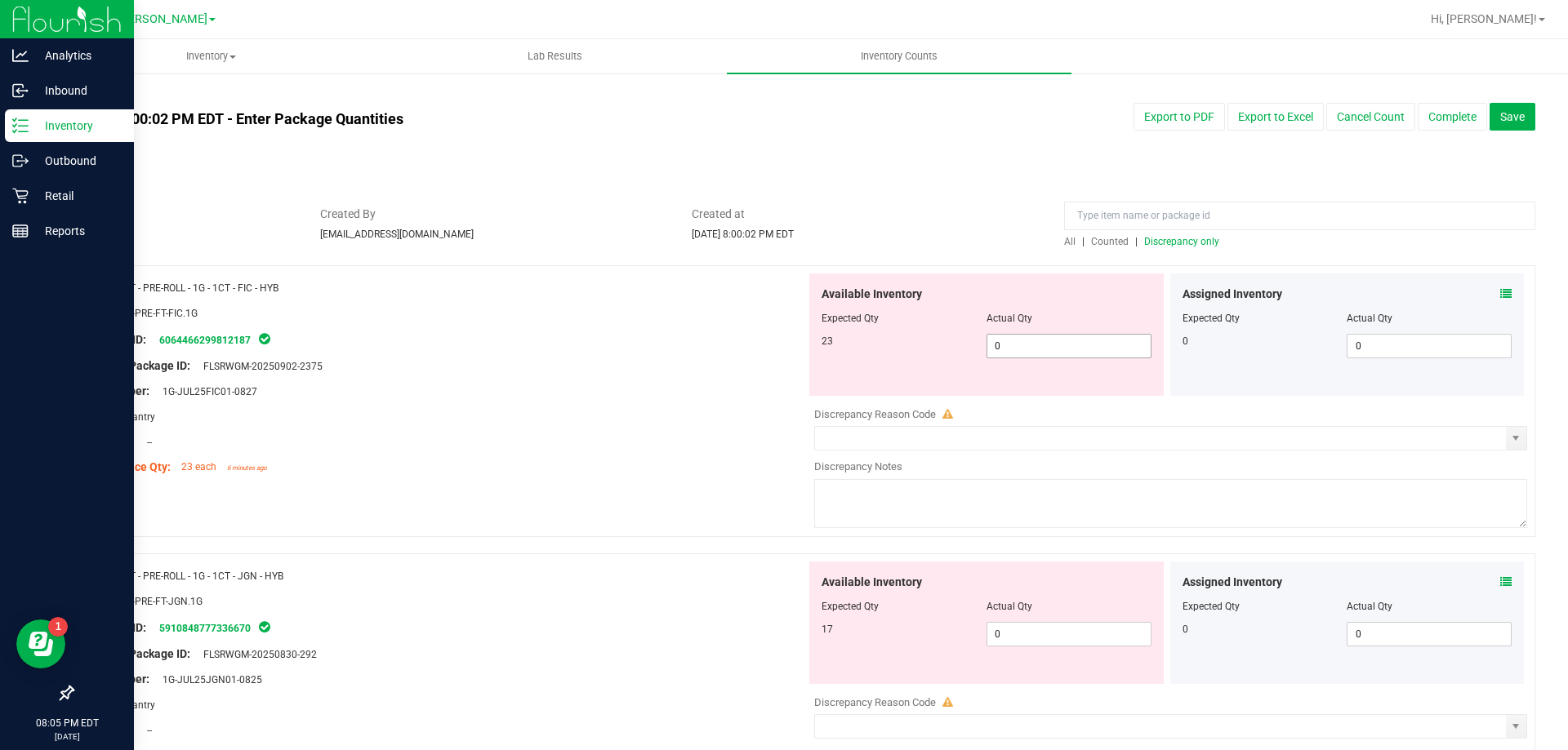
click at [1029, 348] on span "0 0" at bounding box center [1068, 345] width 165 height 25
type input "023"
type input "23"
click at [1021, 642] on div "Available Inventory Expected Qty Actual Qty 17 0 0" at bounding box center [1166, 691] width 721 height 259
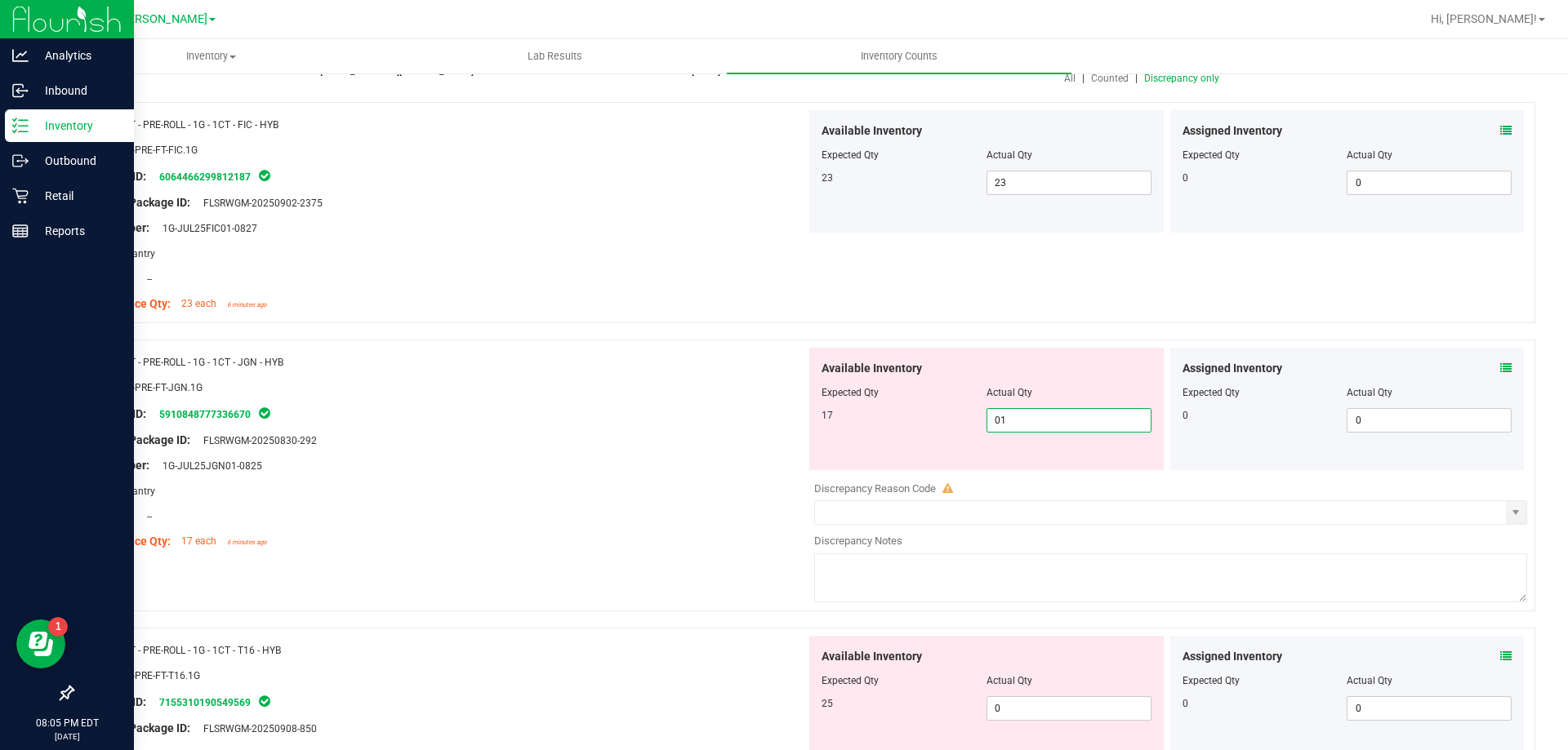
type input "017"
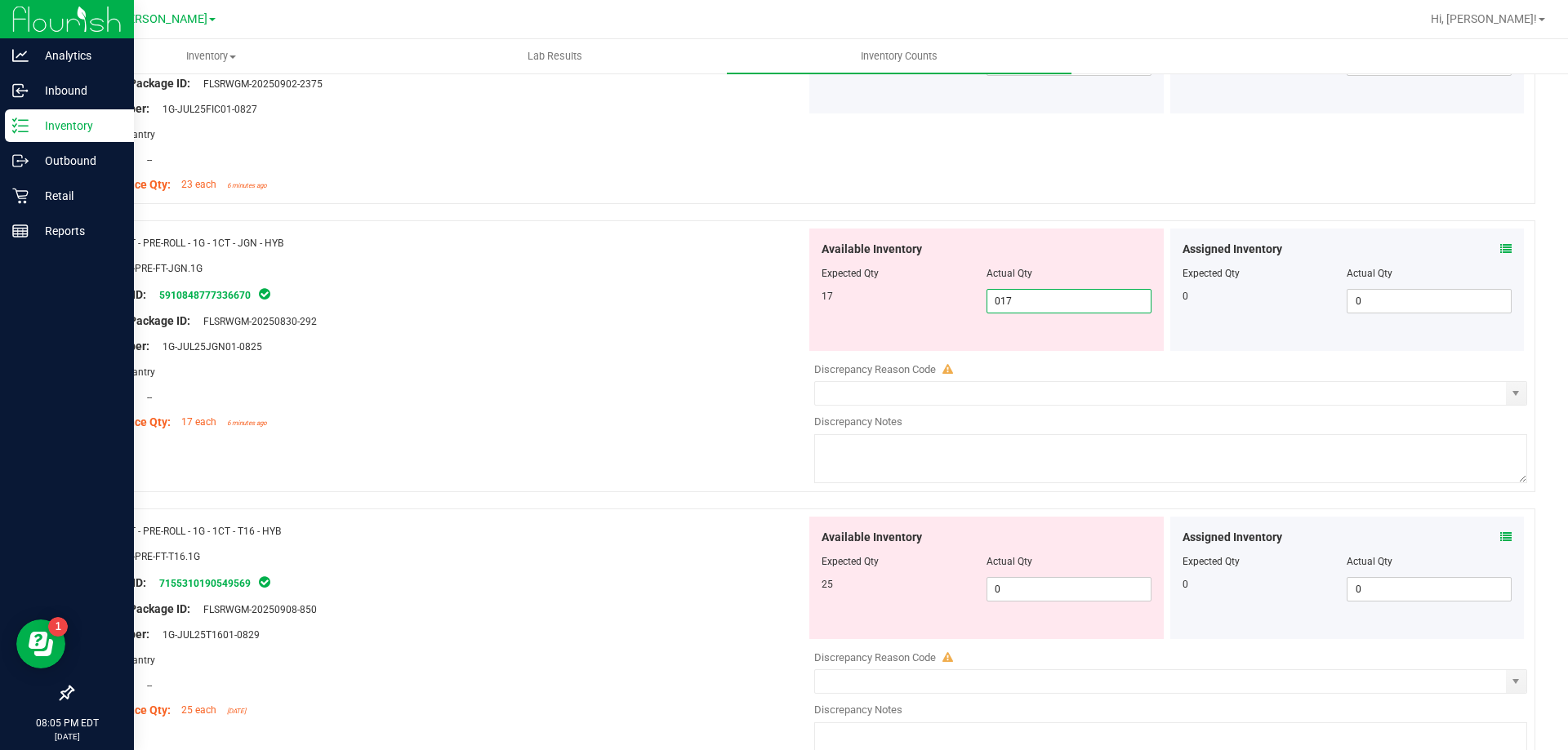
scroll to position [408, 0]
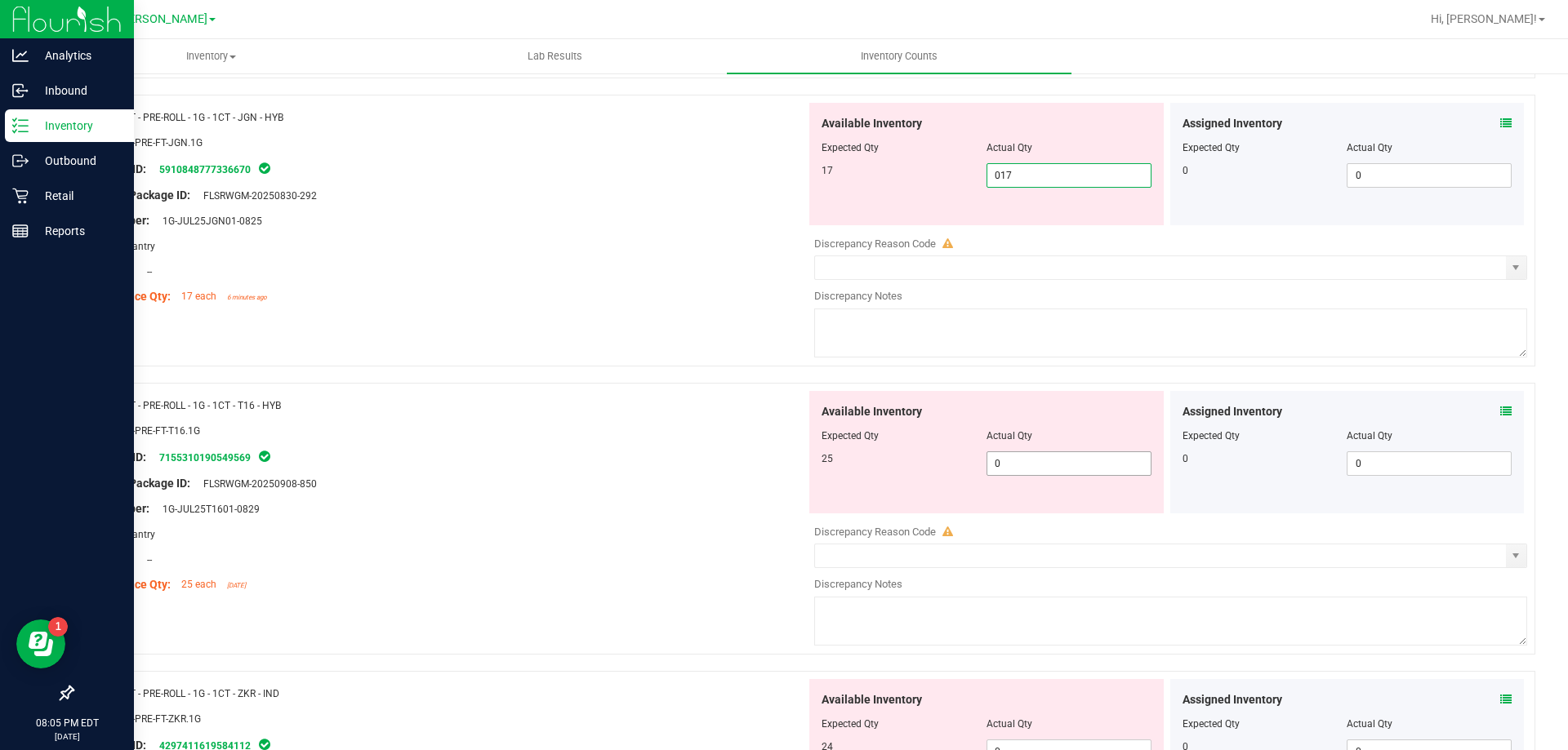
type input "17"
click at [1015, 462] on div "Available Inventory Expected Qty Actual Qty 25 0 0" at bounding box center [986, 452] width 354 height 122
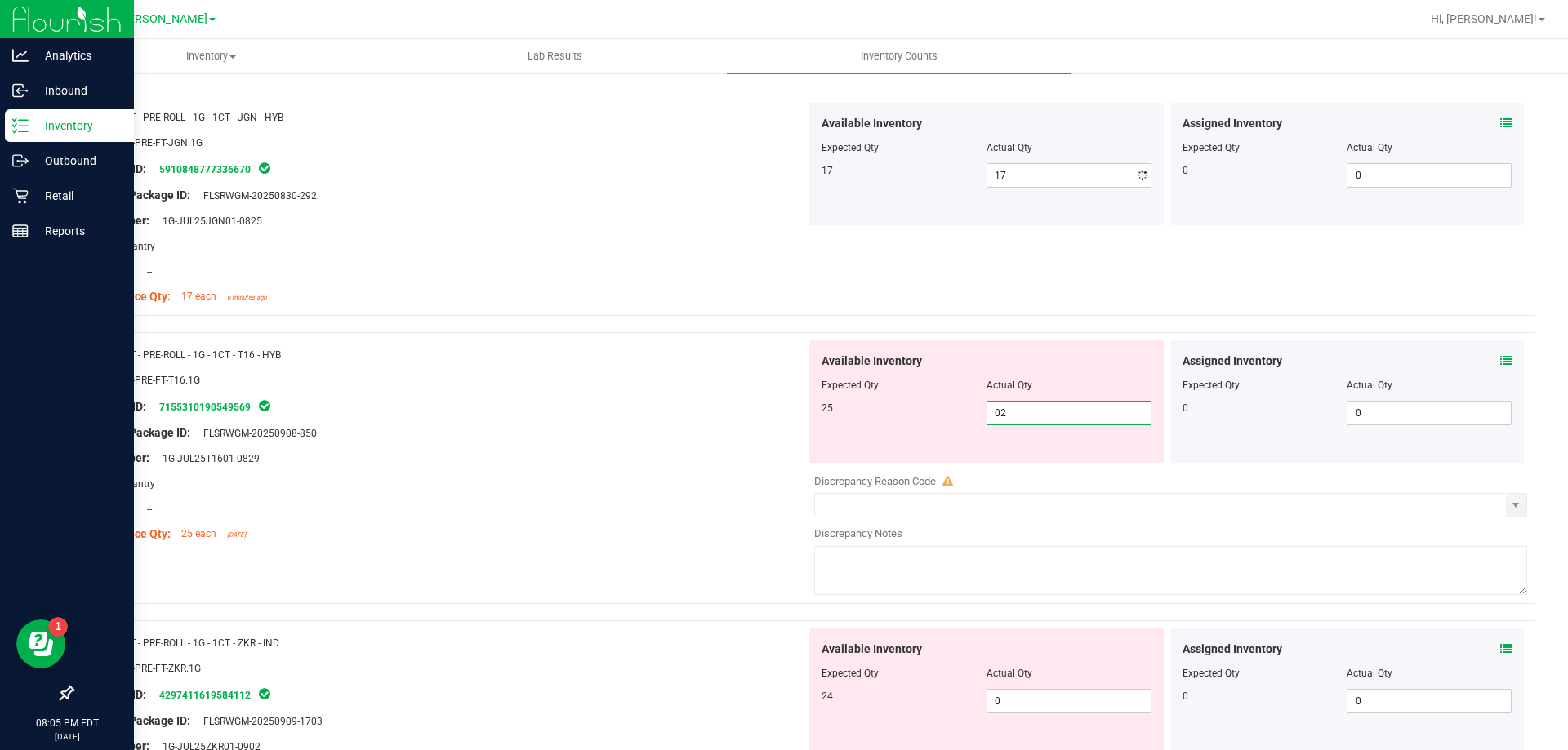
type input "025"
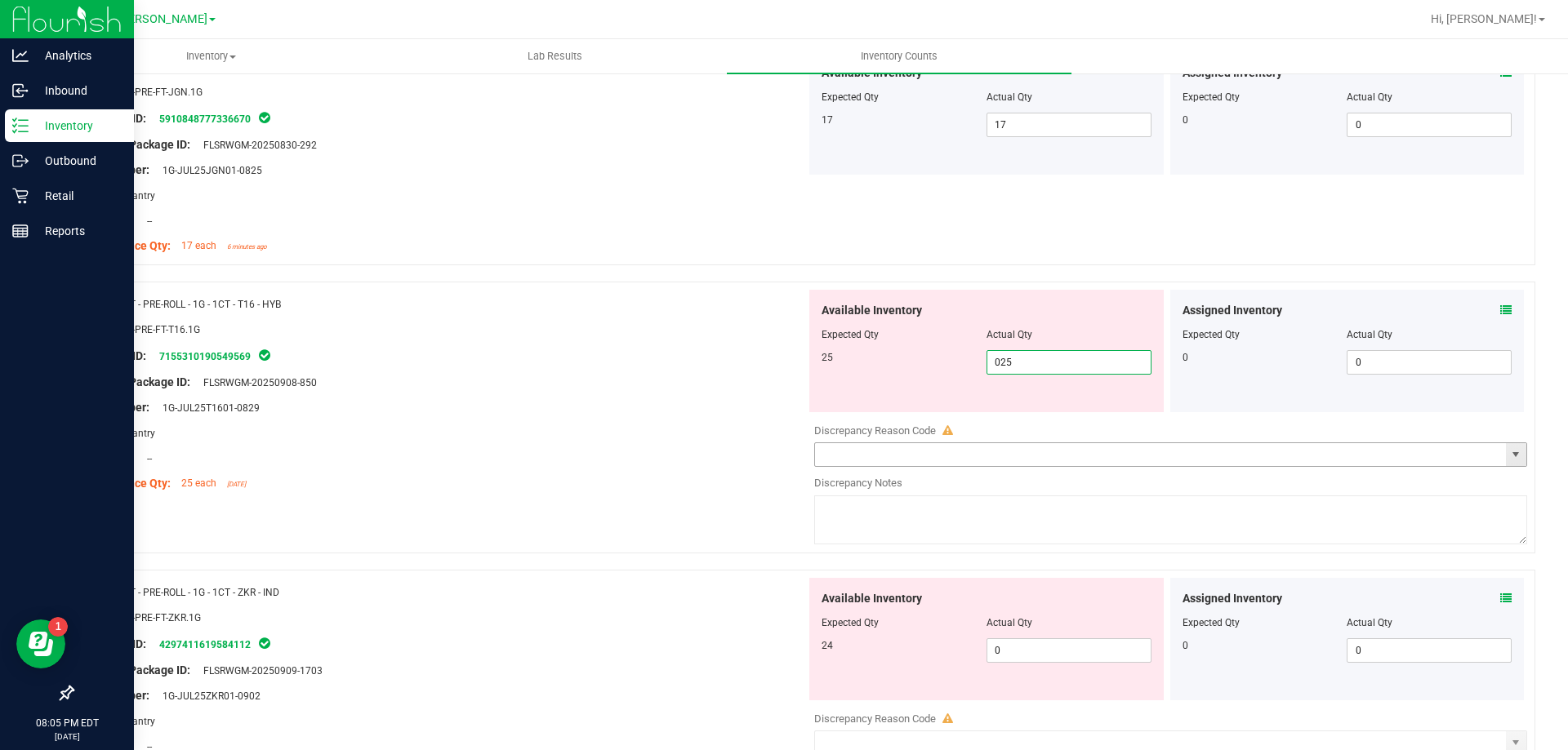
scroll to position [653, 0]
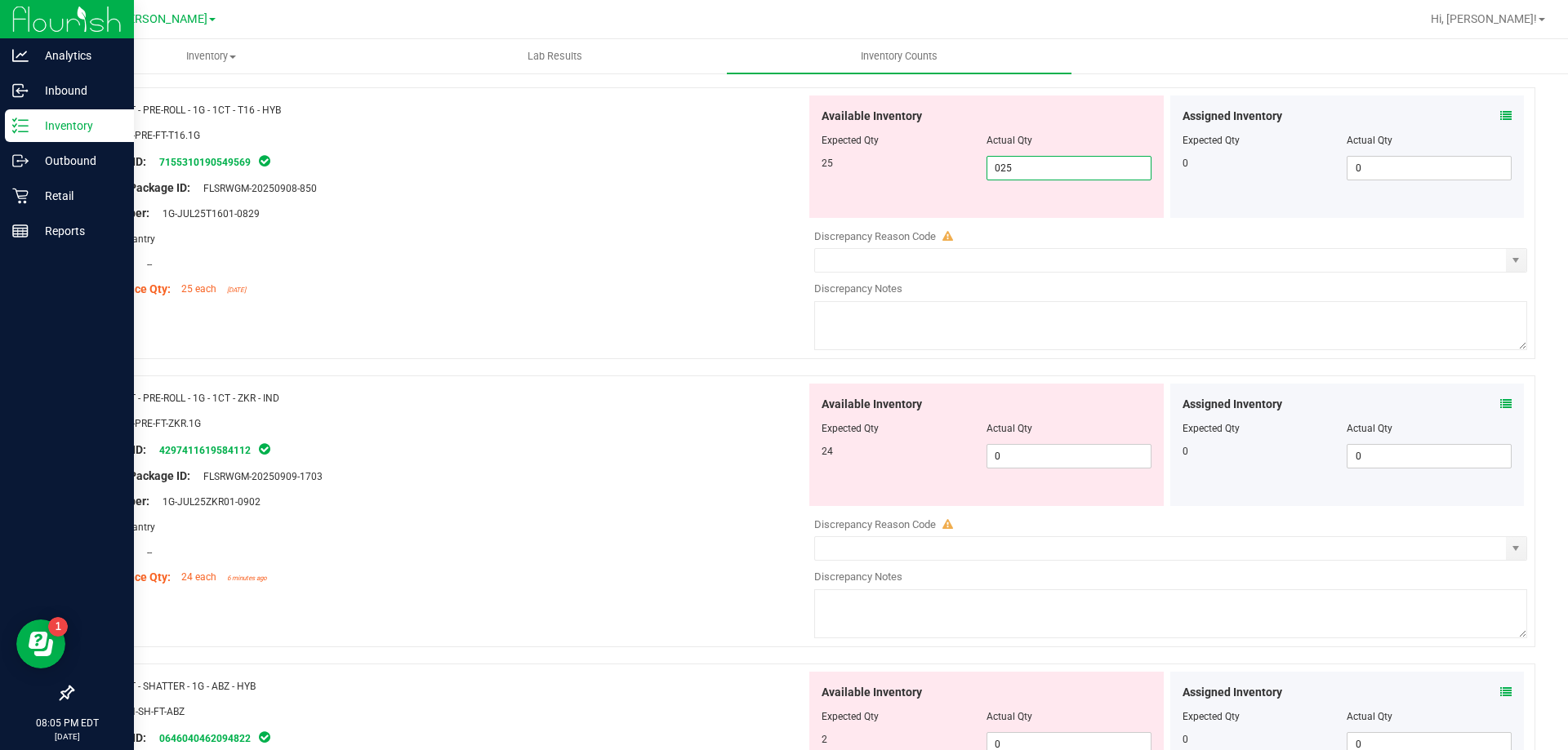
type input "25"
type input "02"
click at [1033, 448] on div "Available Inventory Expected Qty Actual Qty 24 02 0" at bounding box center [986, 445] width 354 height 122
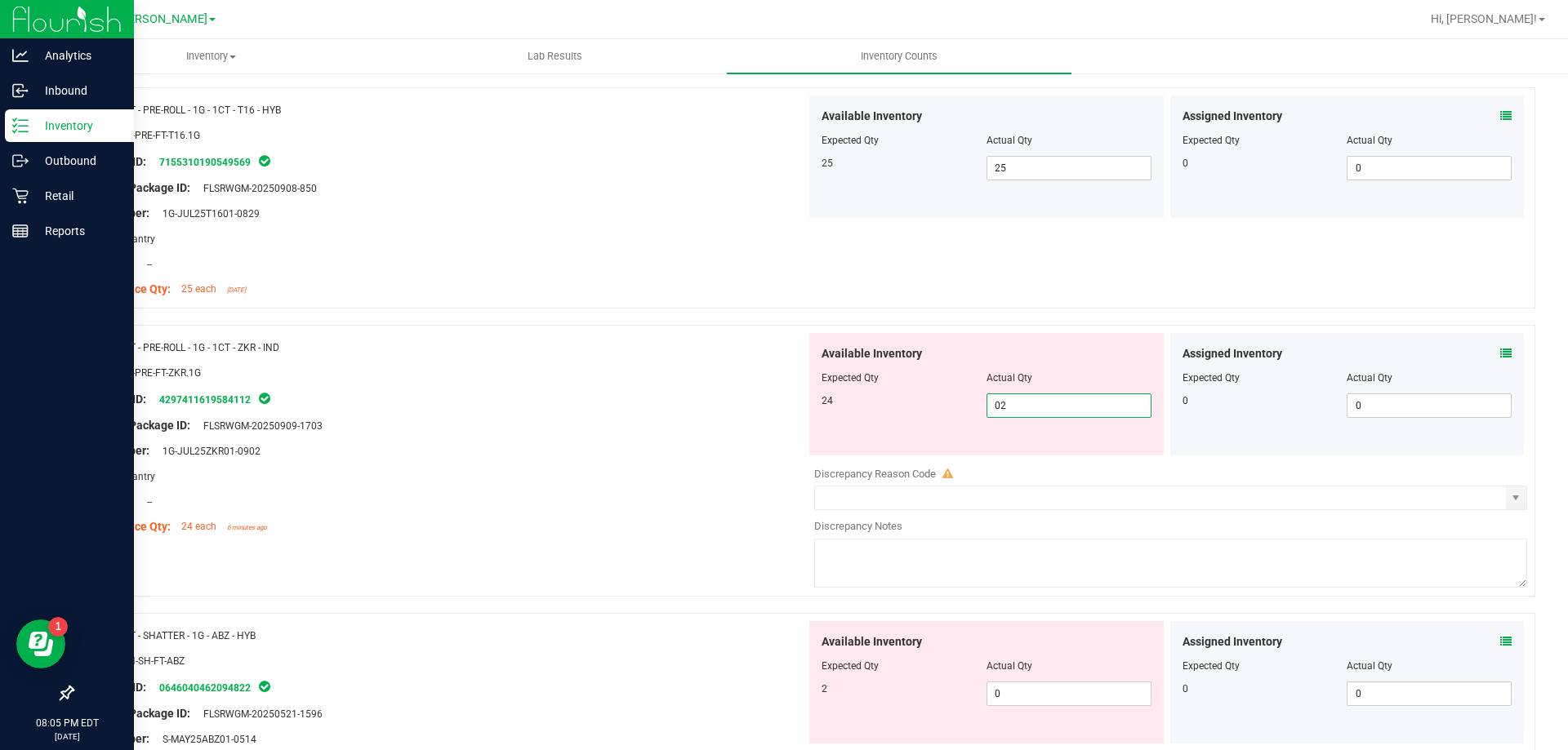
type input "024"
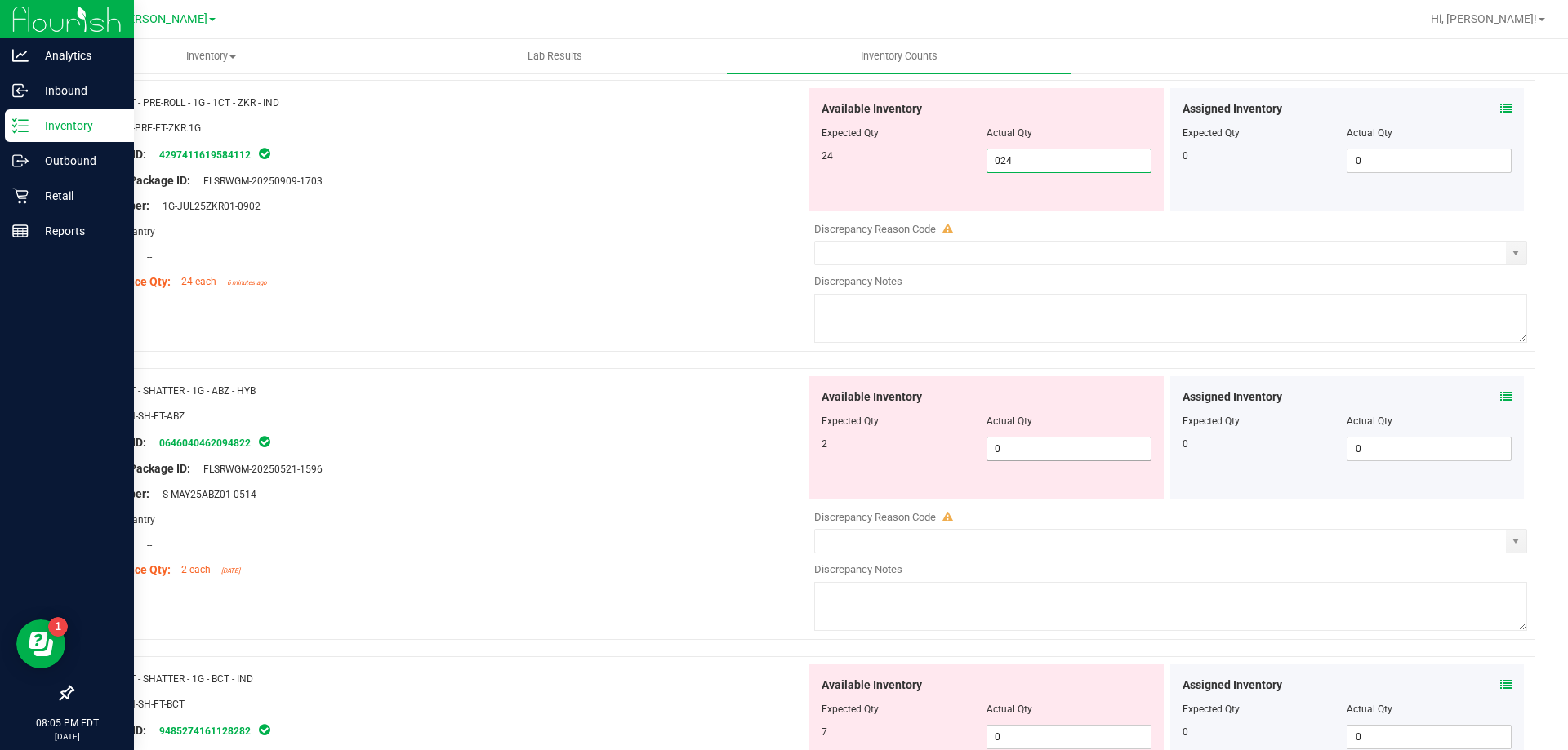
type input "24"
click at [1025, 445] on div "Available Inventory Expected Qty Actual Qty 2 0 0" at bounding box center [986, 437] width 354 height 122
type input "02"
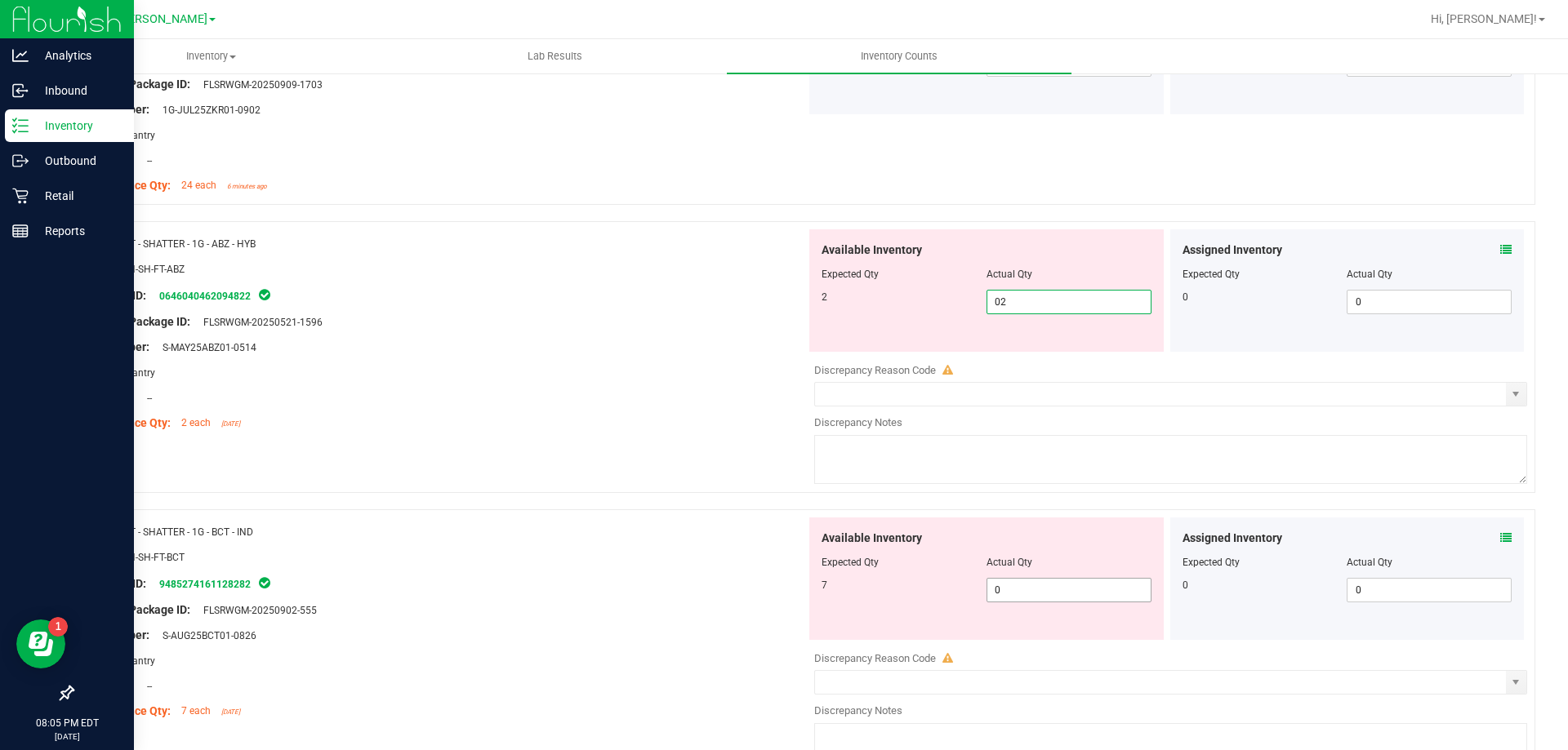
scroll to position [1143, 0]
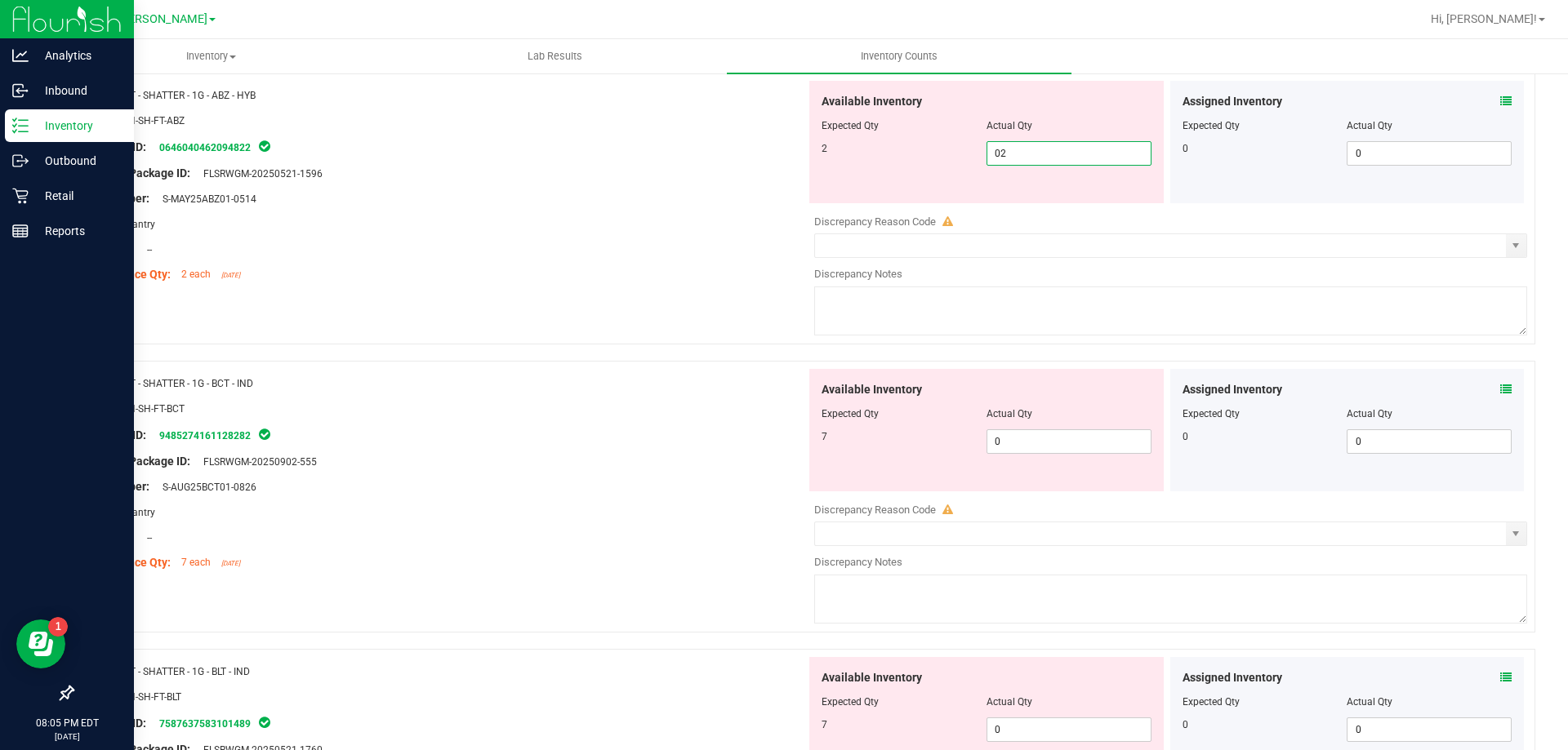
type input "2"
click at [1040, 428] on div "Available Inventory Expected Qty Actual Qty 7 0 0" at bounding box center [986, 429] width 354 height 122
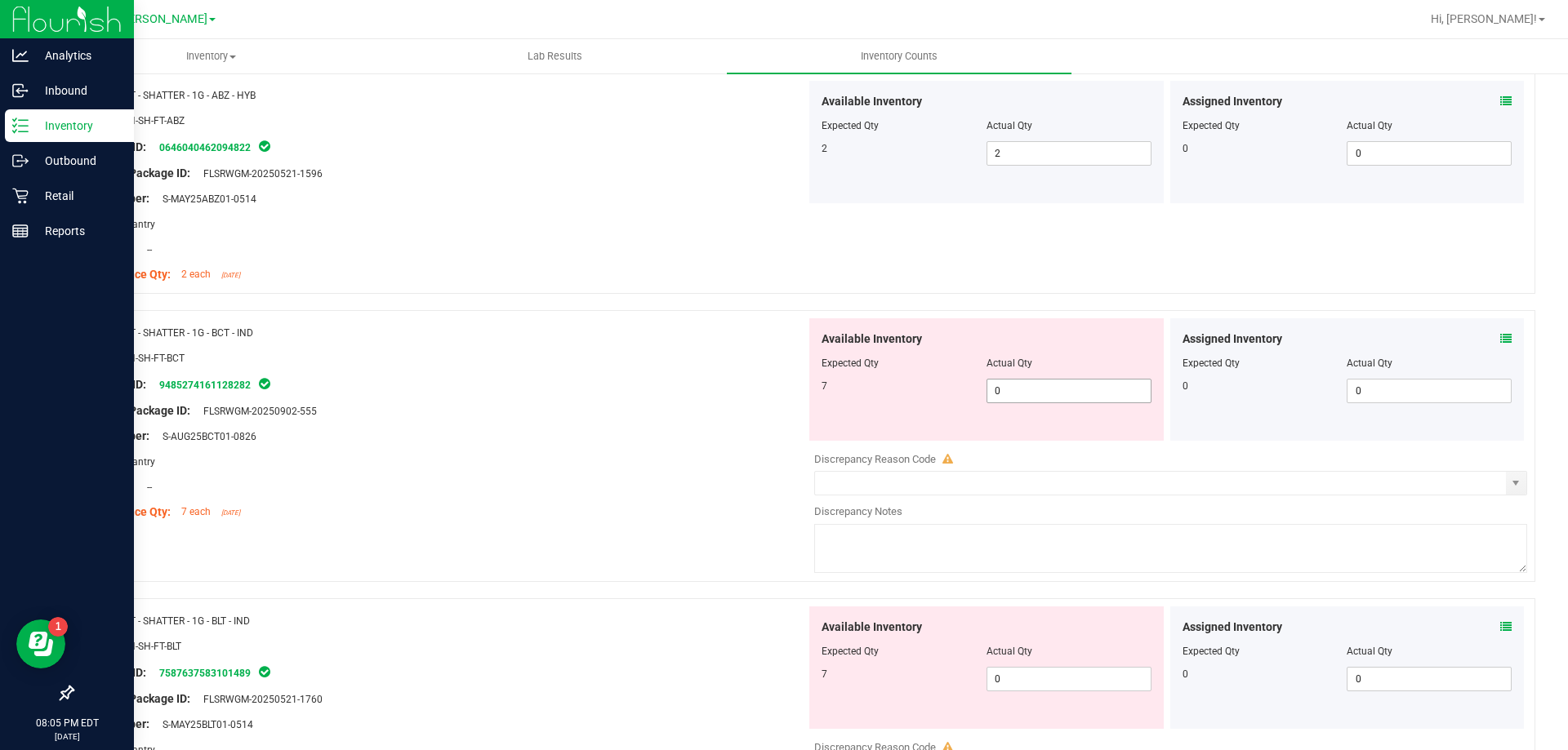
click at [1038, 388] on span "0 0" at bounding box center [1068, 391] width 165 height 25
type input "07"
type input "7"
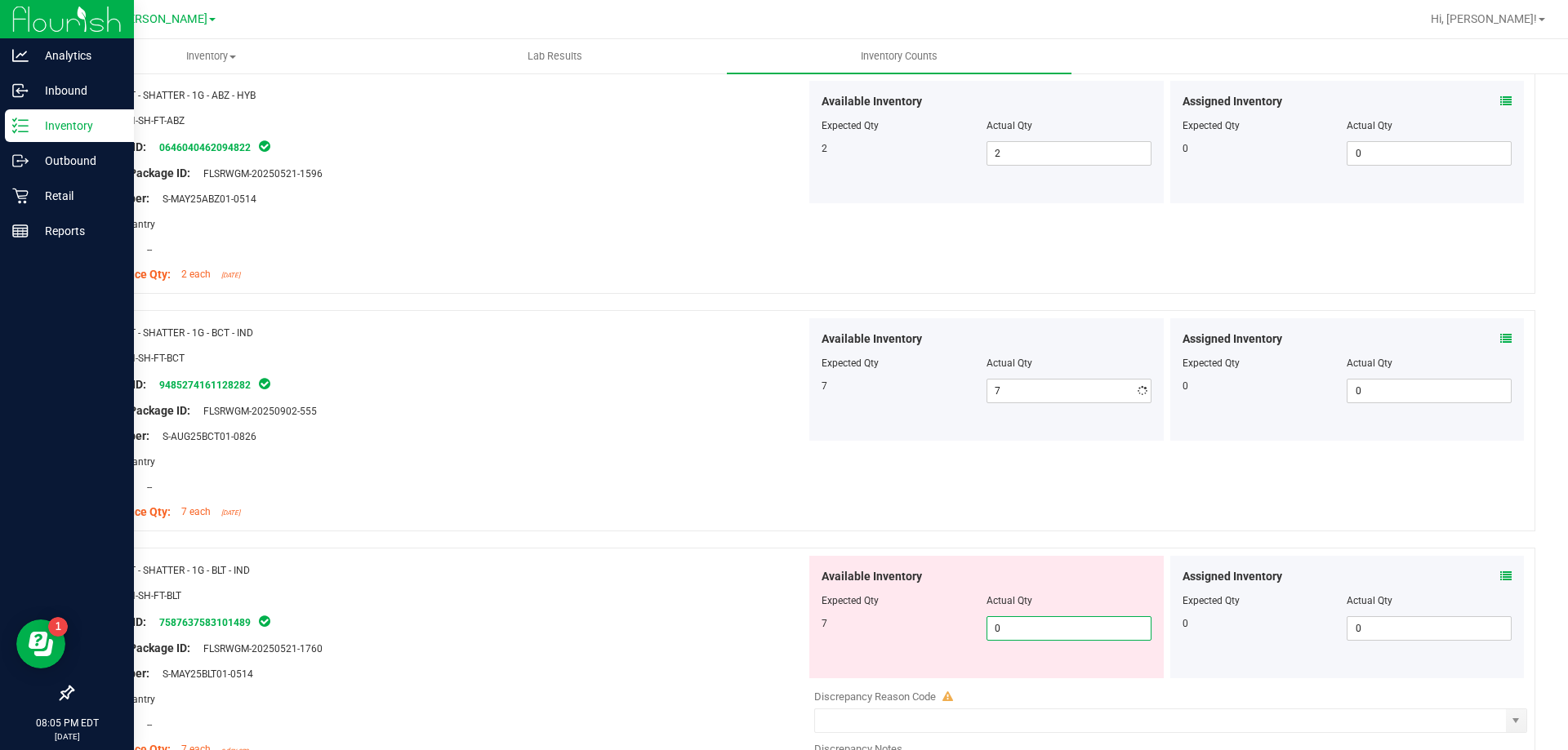
click at [1047, 689] on div "Available Inventory Expected Qty Actual Qty 7 0 0" at bounding box center [1166, 685] width 721 height 259
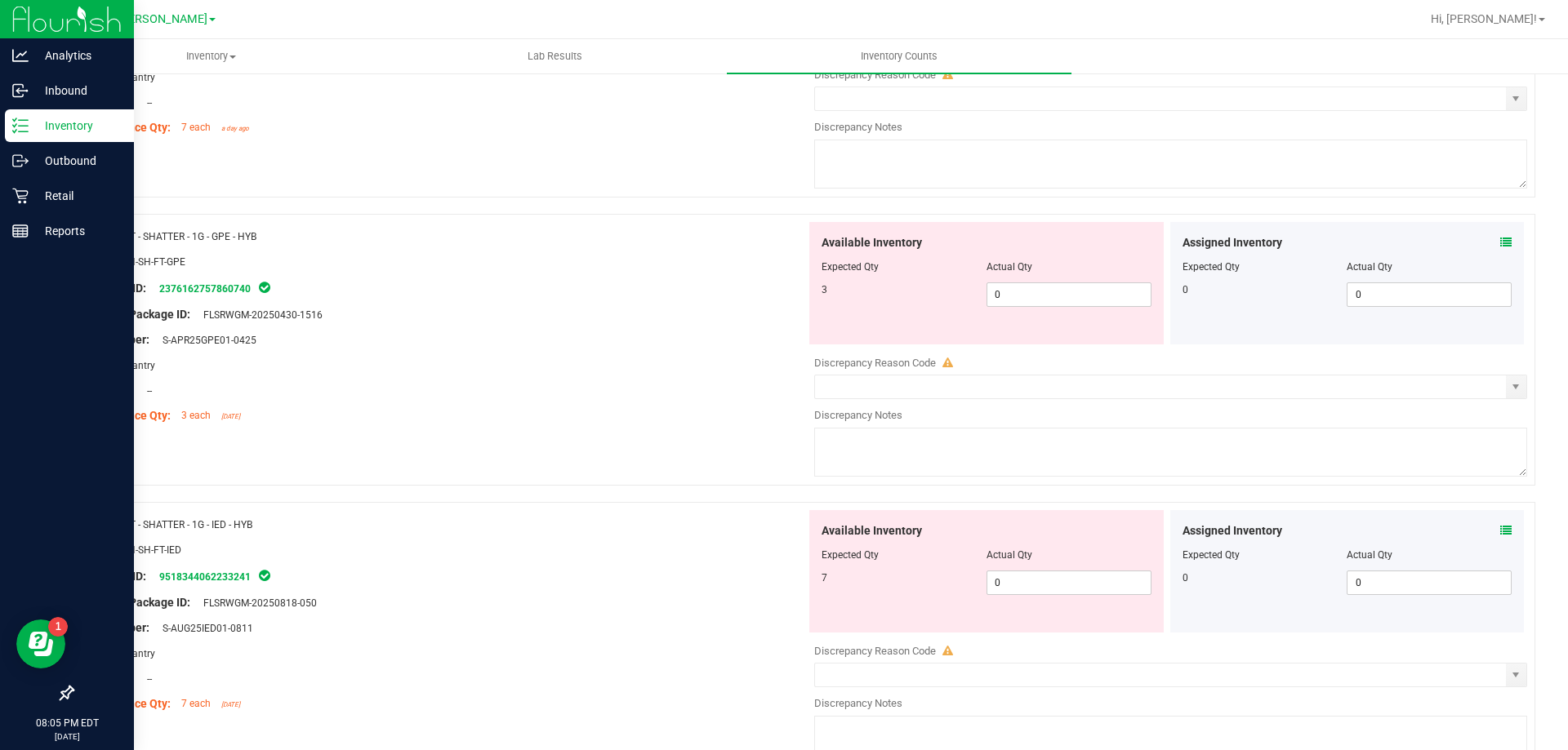
type input "07"
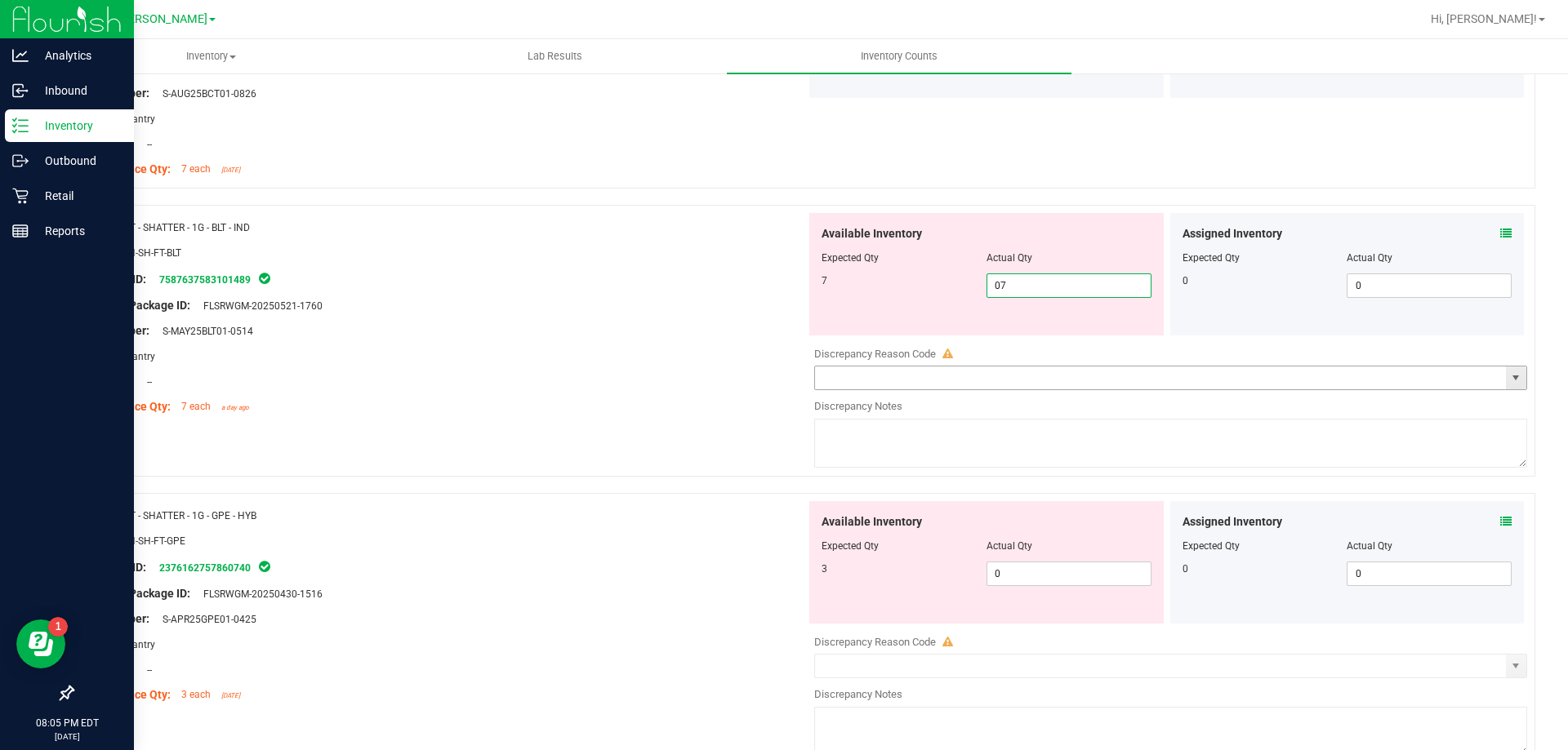
scroll to position [1482, 0]
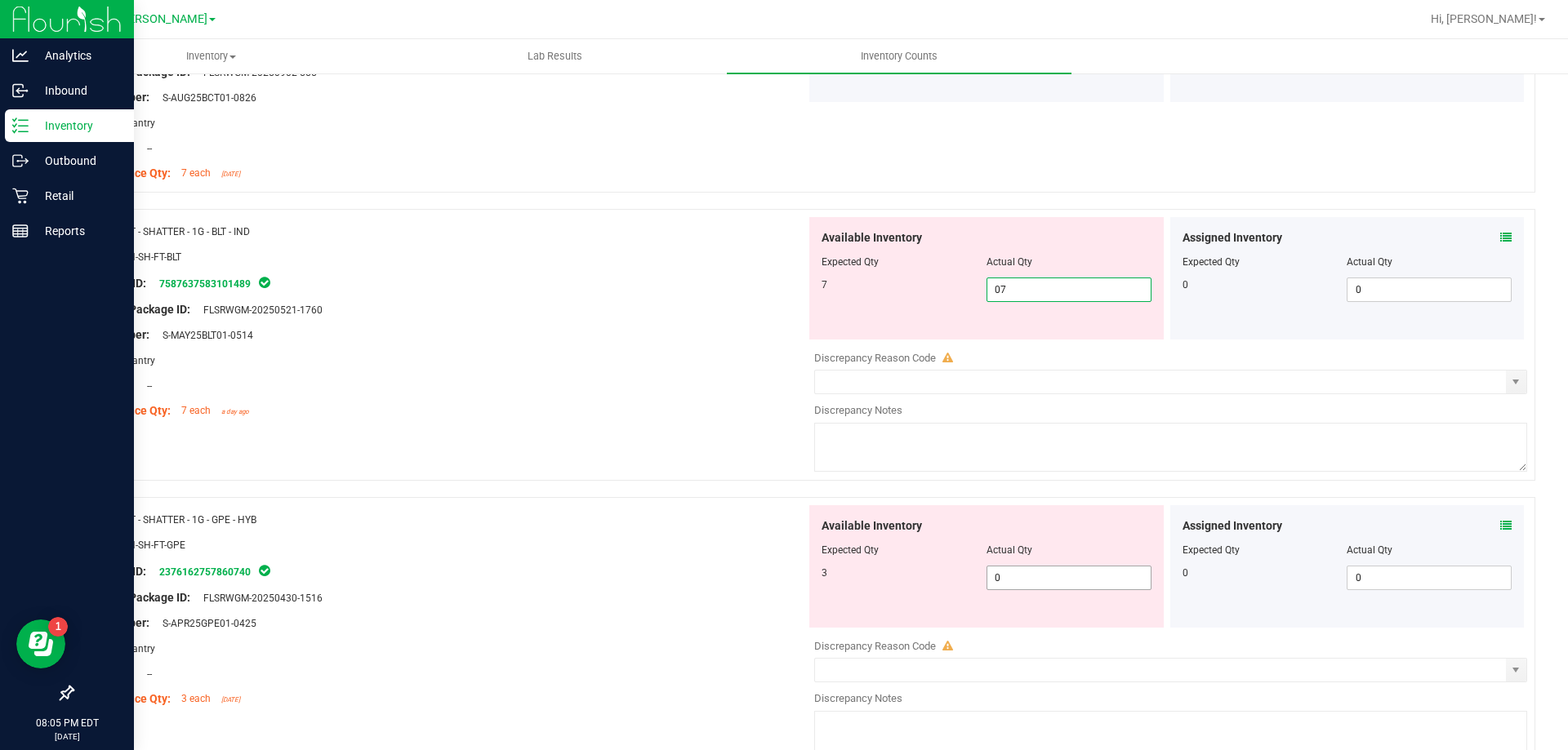
type input "7"
click at [1049, 581] on div "Available Inventory Expected Qty Actual Qty 3 0 0" at bounding box center [1166, 635] width 721 height 259
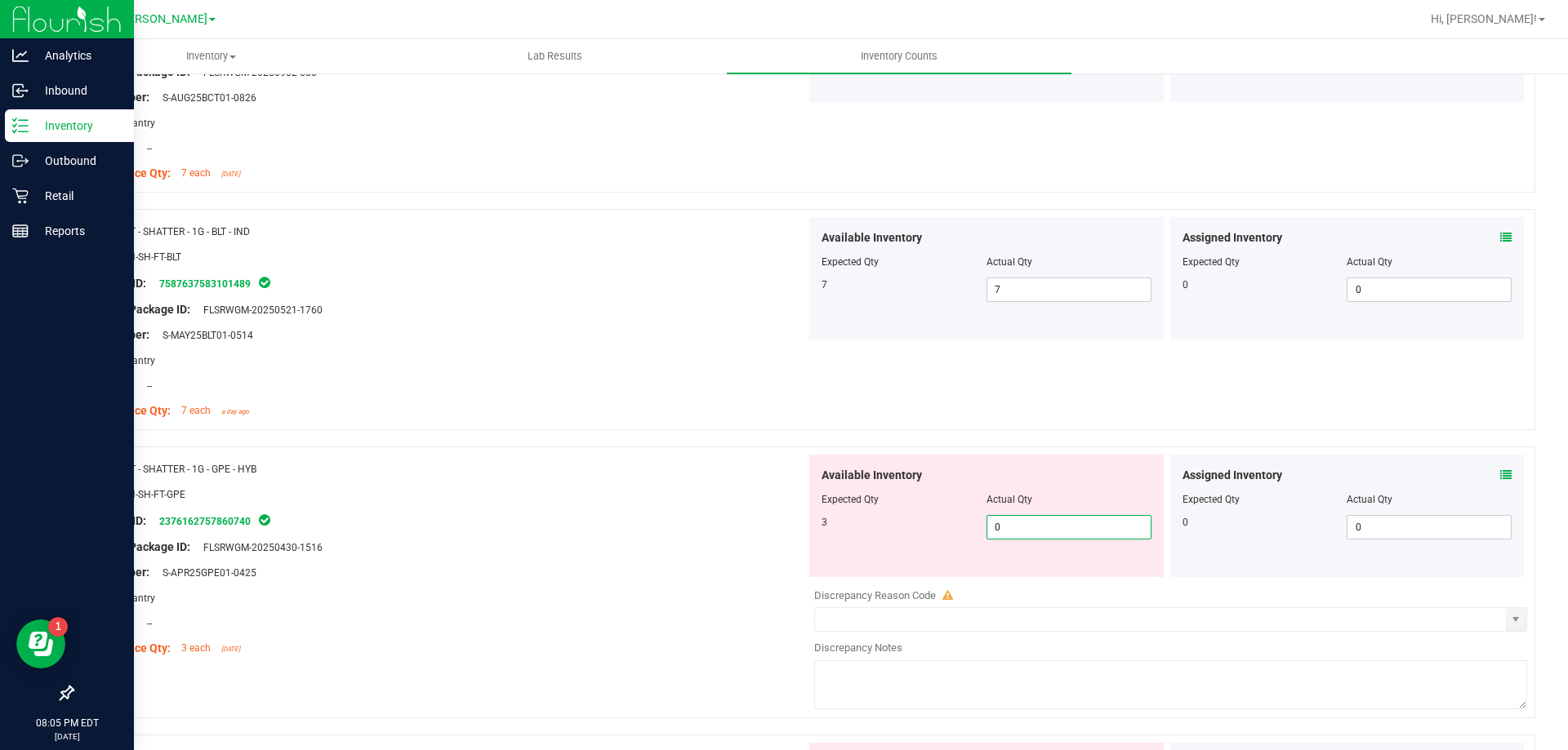
type input "03"
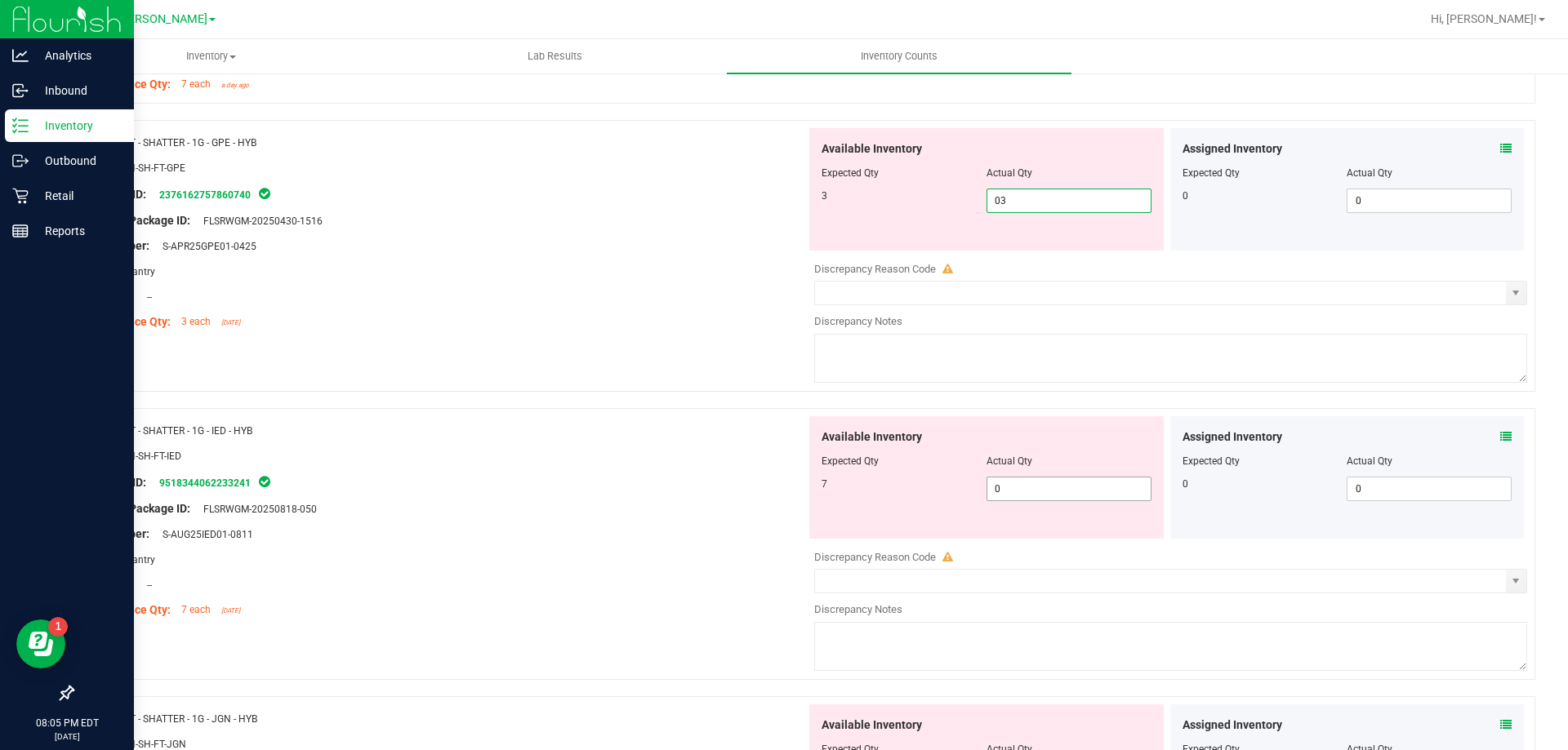
type input "3"
click at [1017, 481] on div "Available Inventory Expected Qty Actual Qty 7 0 0" at bounding box center [986, 477] width 354 height 122
type input "07"
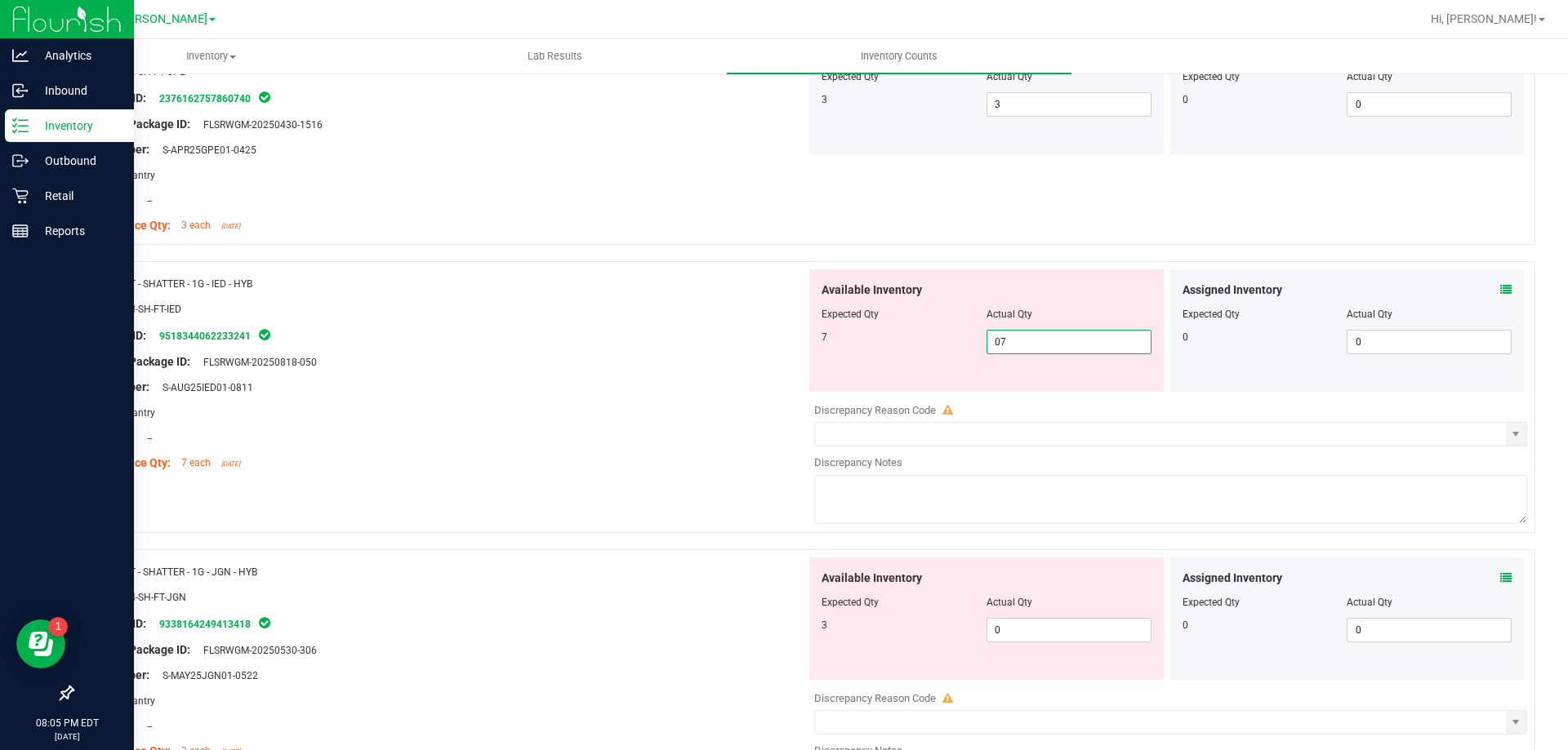
scroll to position [2053, 0]
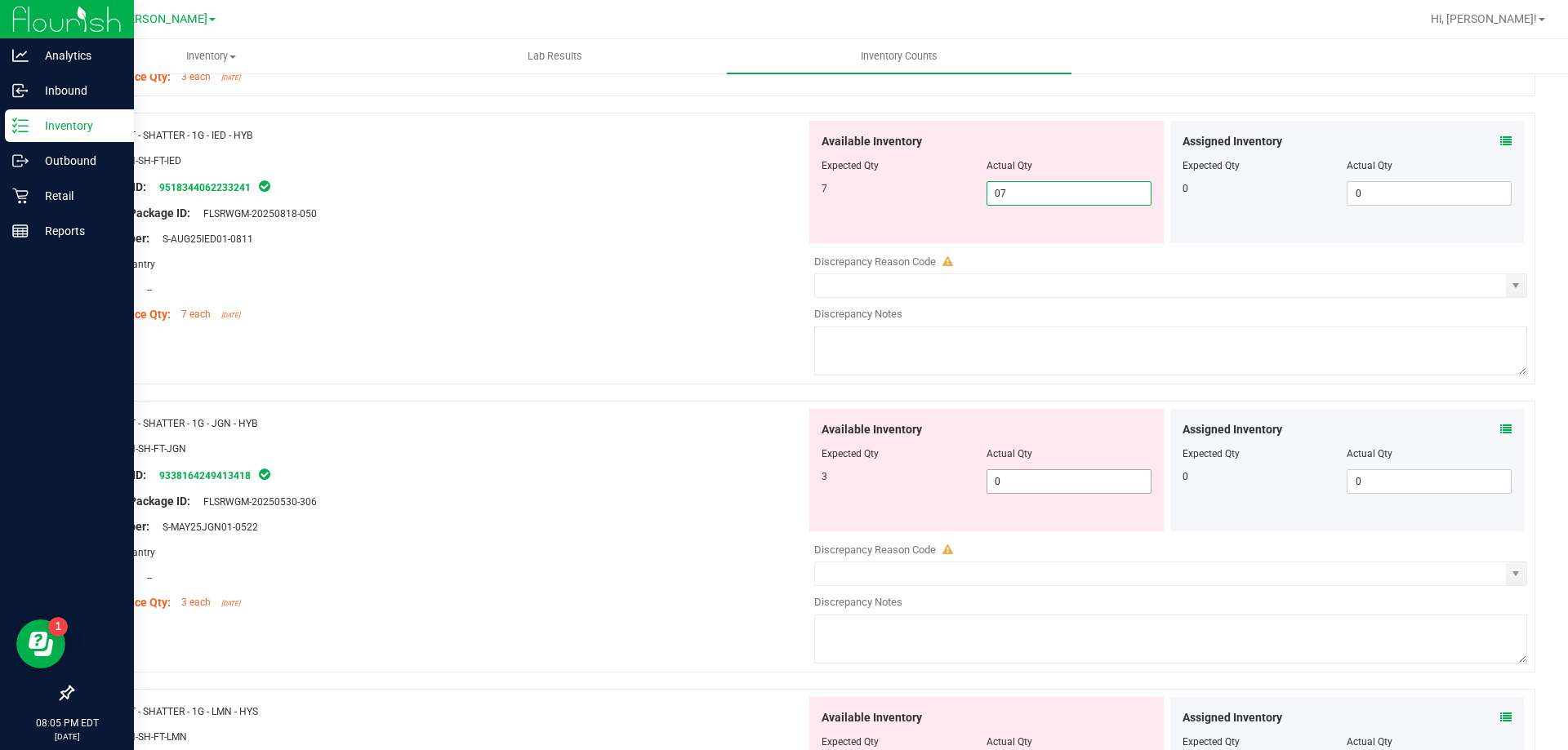
type input "7"
click at [1015, 482] on div "Available Inventory Expected Qty Actual Qty 3 0 0" at bounding box center [1166, 538] width 721 height 259
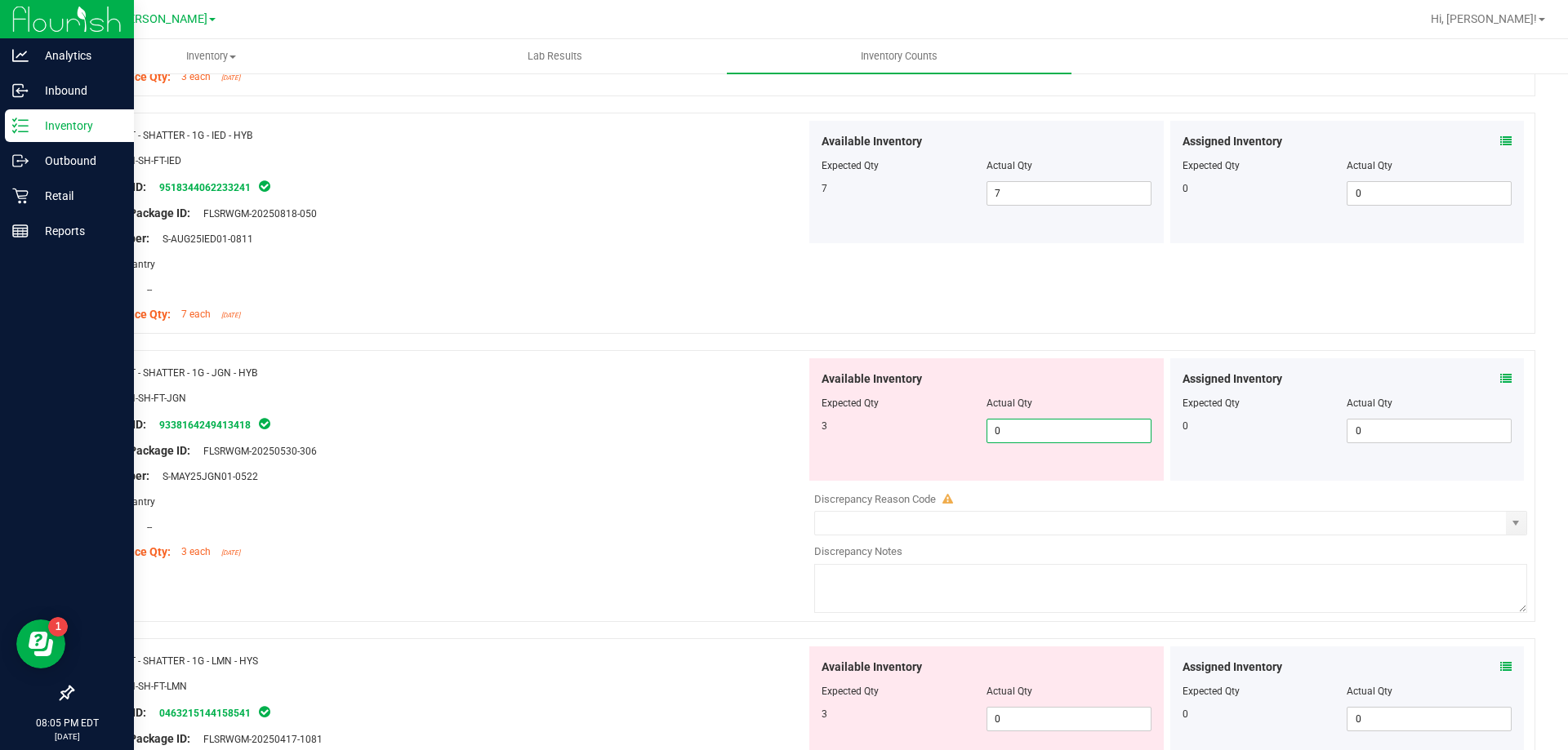
type input "03"
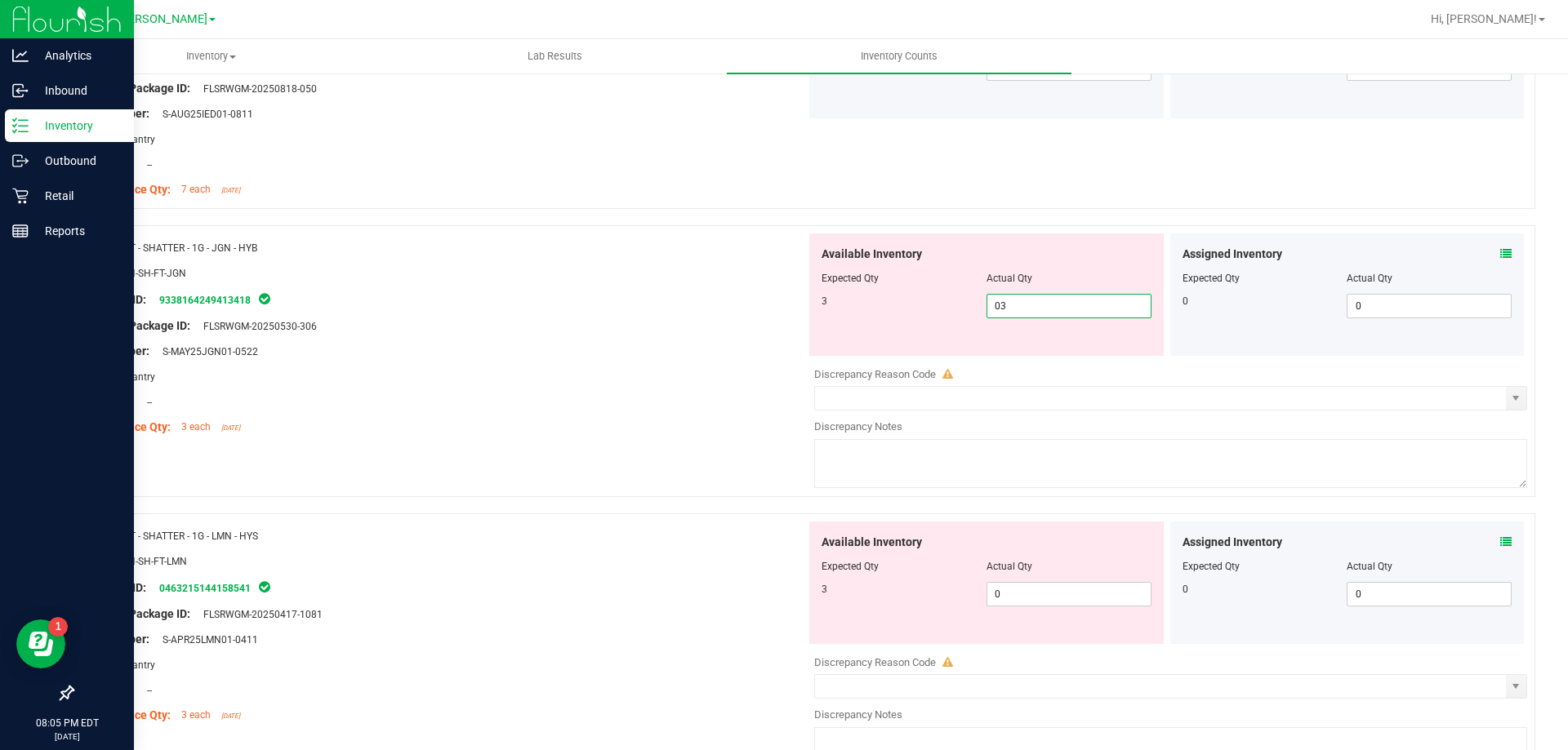
scroll to position [2298, 0]
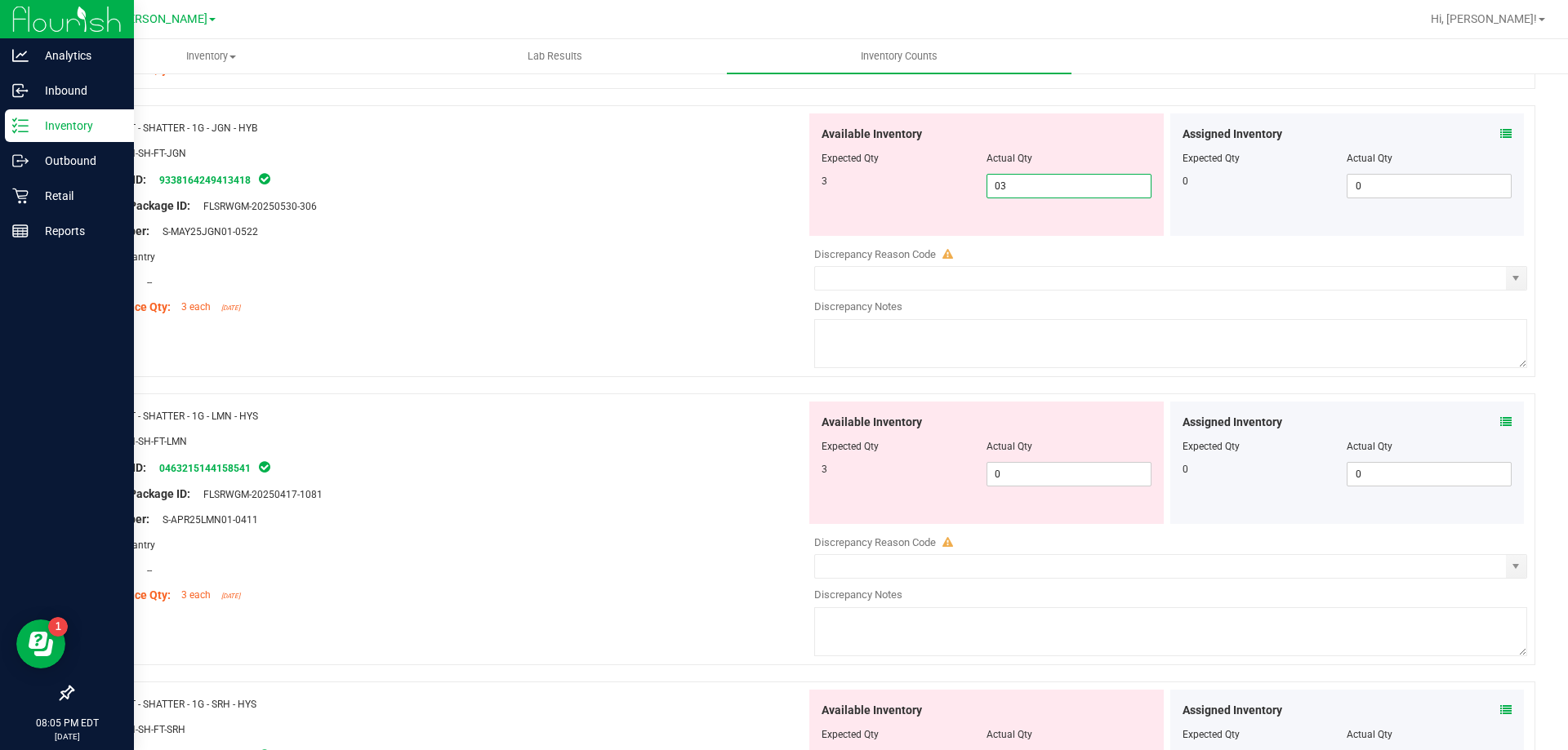
type input "3"
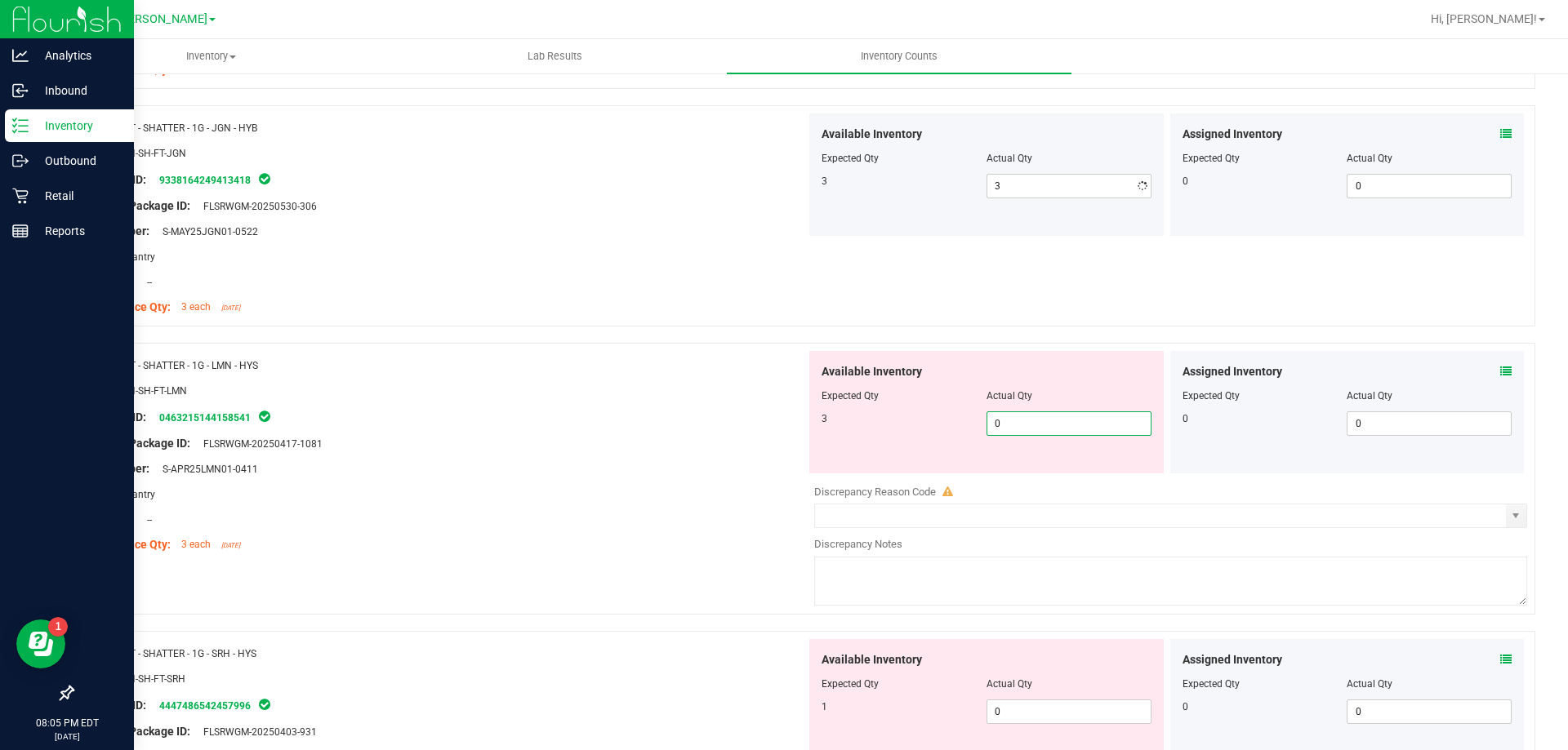
click at [1015, 473] on div "Available Inventory Expected Qty Actual Qty 3 0 0" at bounding box center [986, 411] width 354 height 122
type input "03"
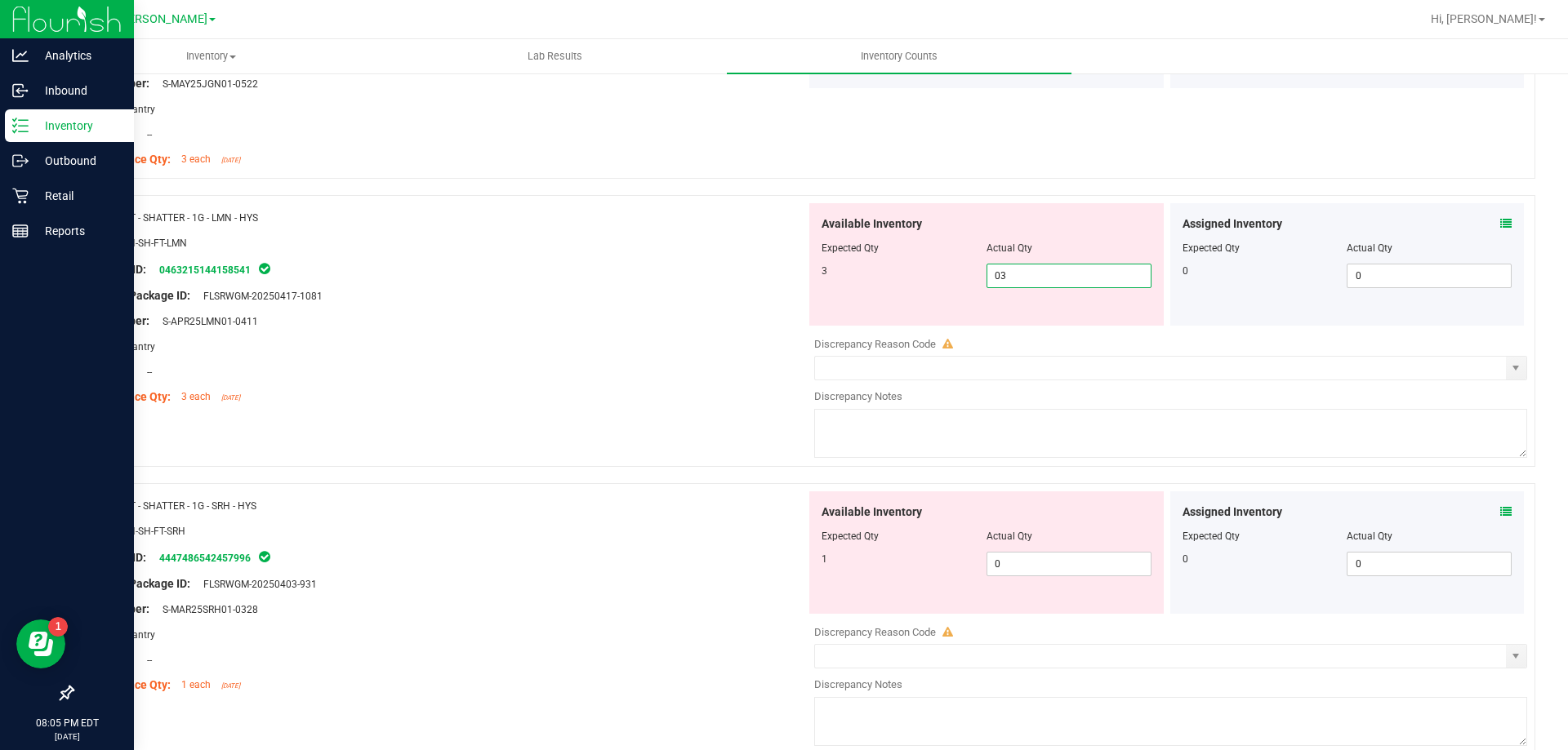
scroll to position [2625, 0]
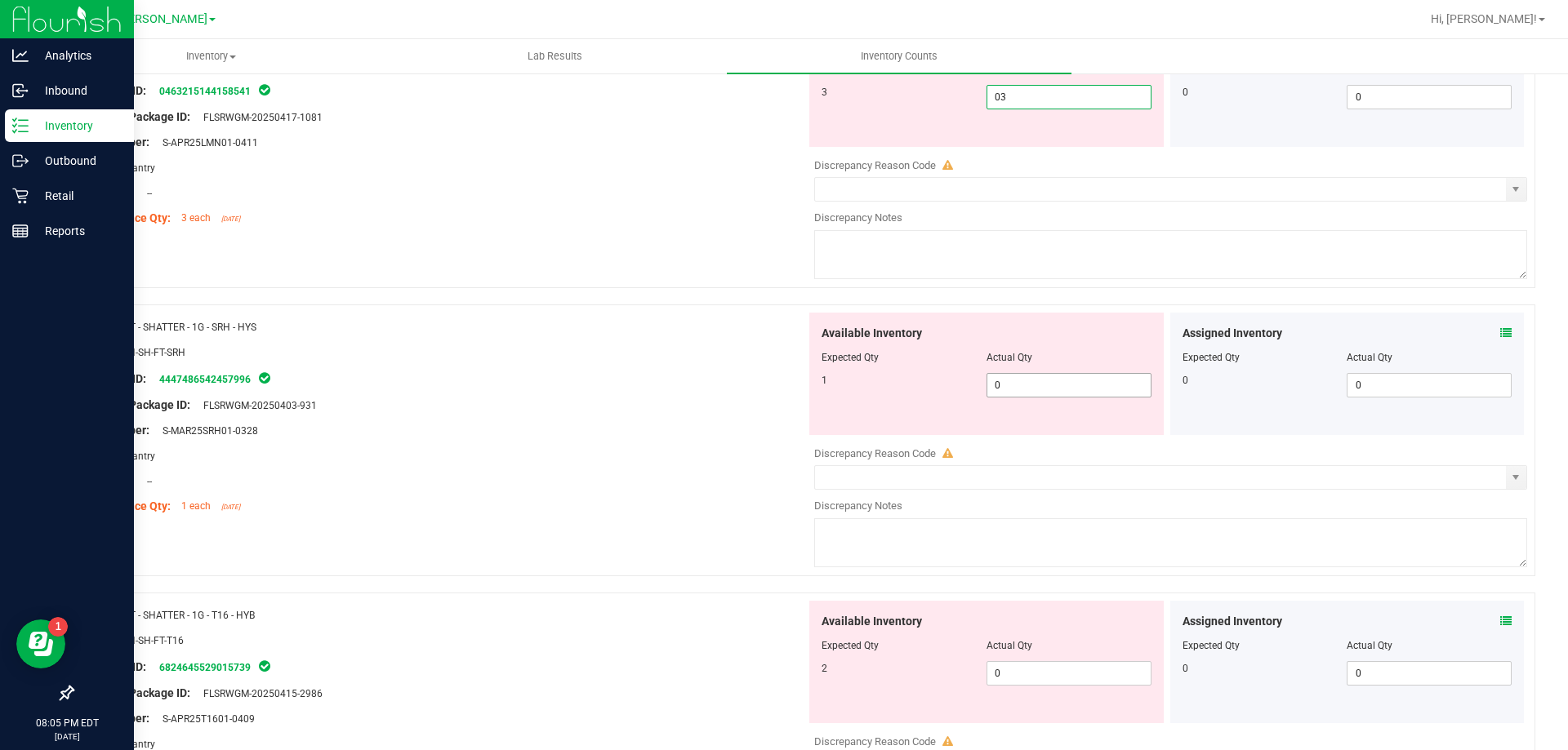
type input "3"
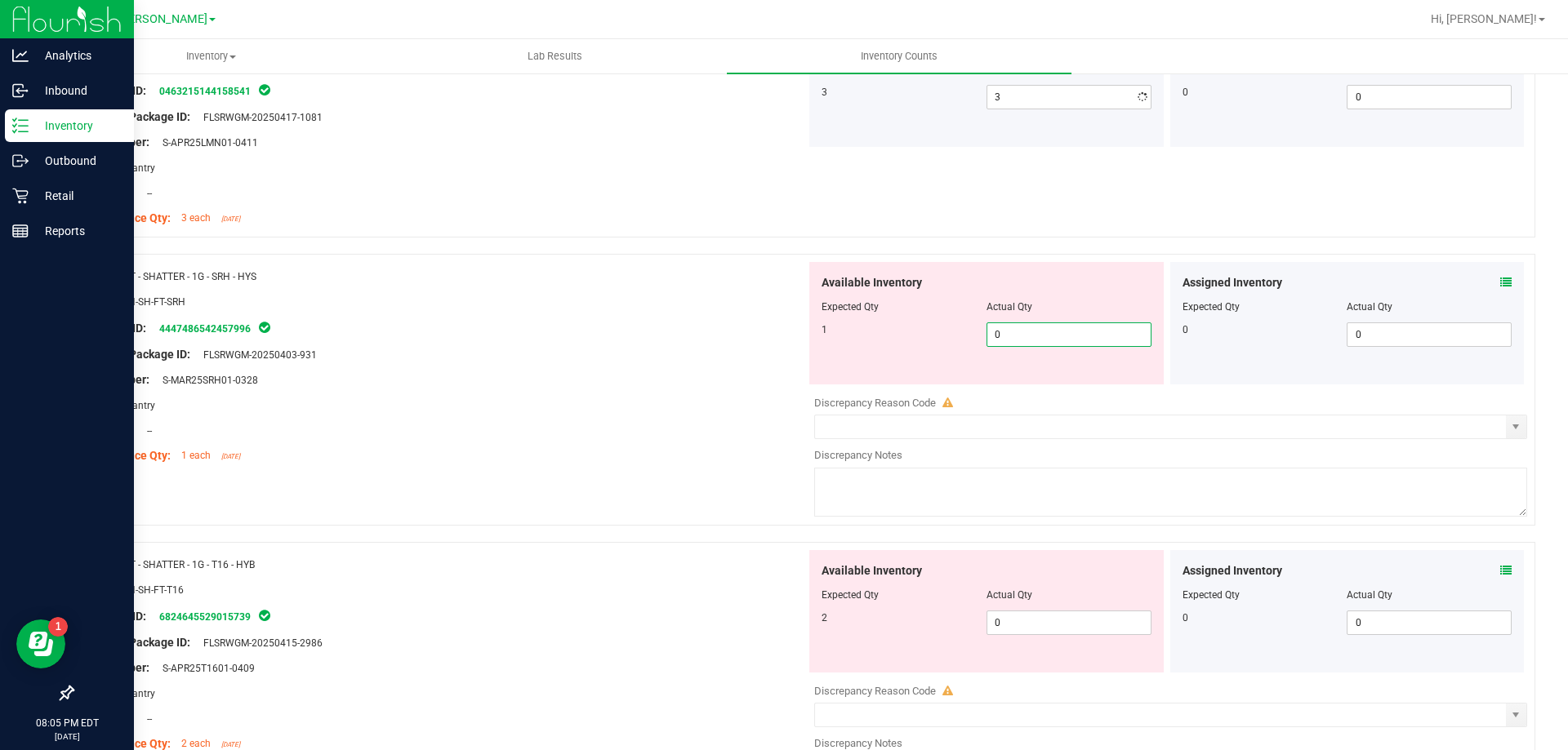
click at [1024, 376] on div "Available Inventory Expected Qty Actual Qty 1 0 0" at bounding box center [986, 322] width 354 height 122
type input "01"
type input "1"
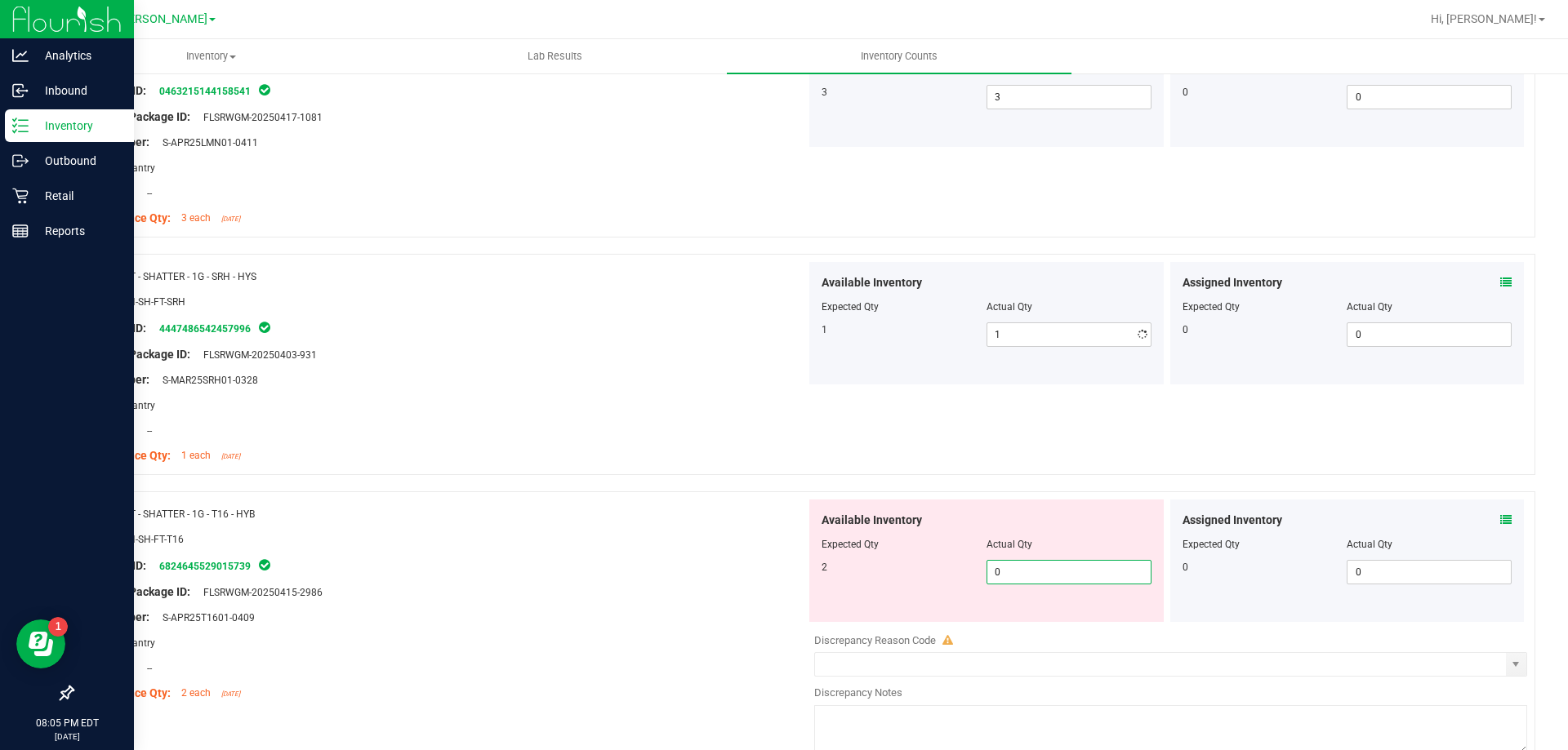
click at [1022, 611] on div "Available Inventory Expected Qty Actual Qty 2 0 0" at bounding box center [986, 560] width 354 height 122
type input "02"
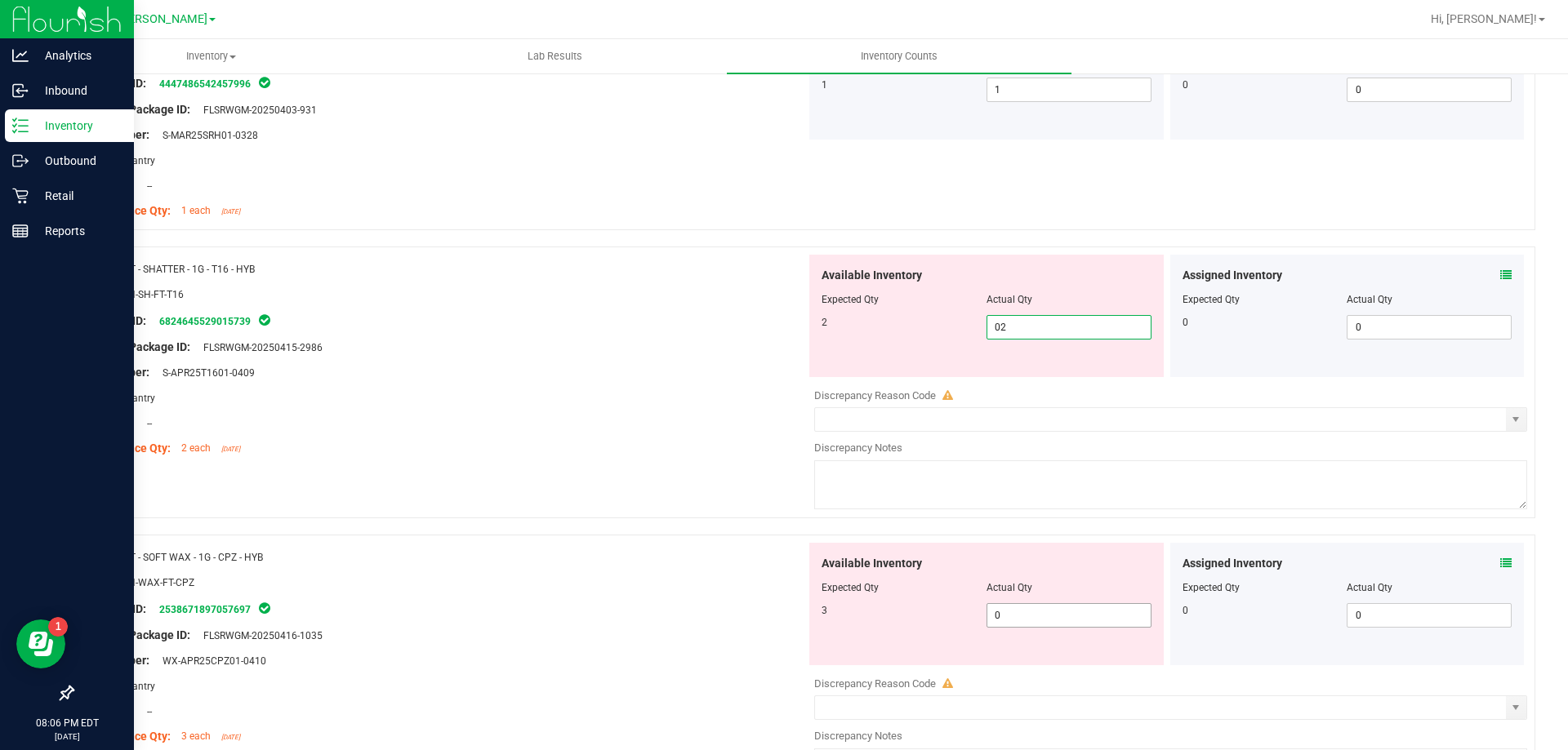
type input "2"
click at [1063, 625] on div "Available Inventory Expected Qty Actual Qty 3 0 0" at bounding box center [1166, 672] width 721 height 259
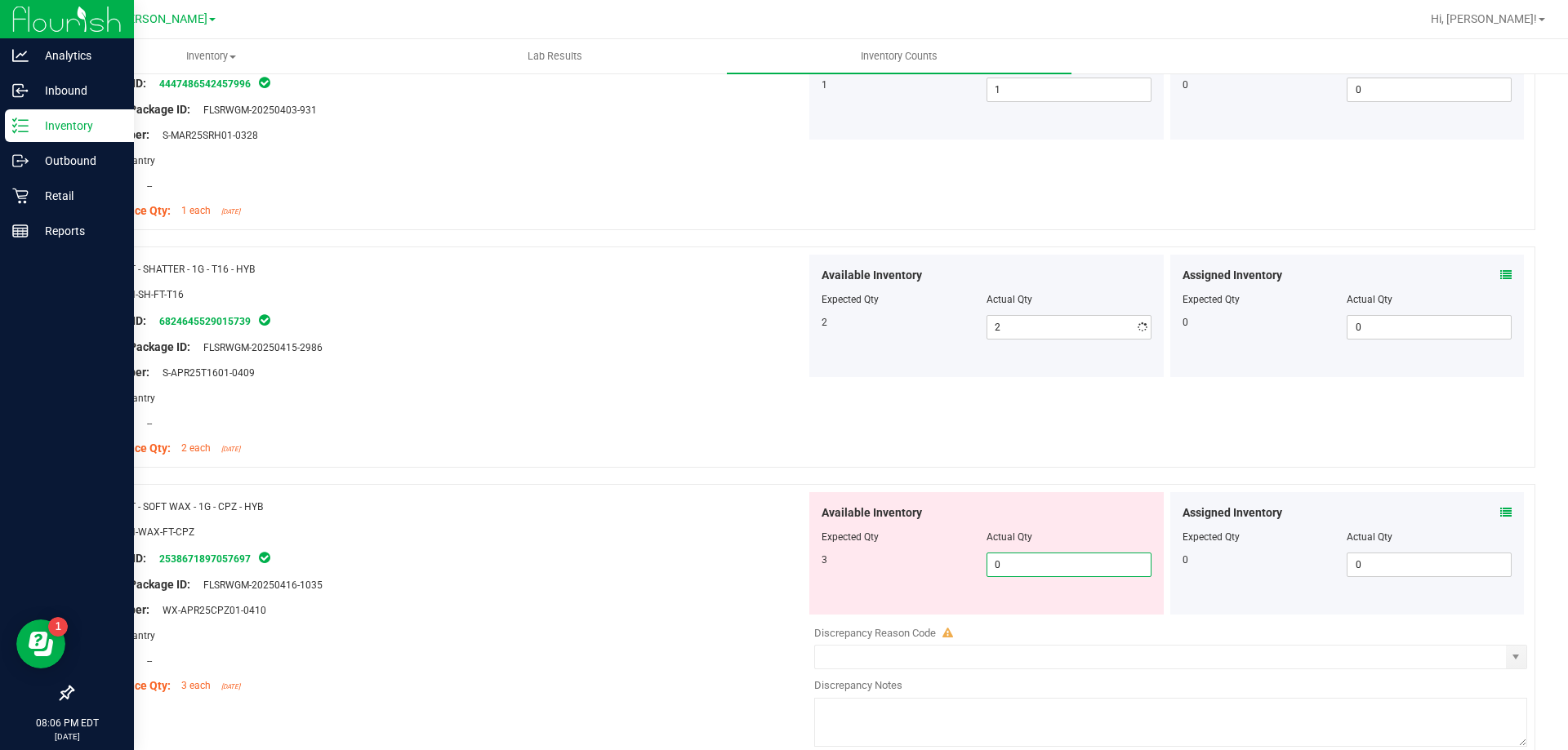
type input "03"
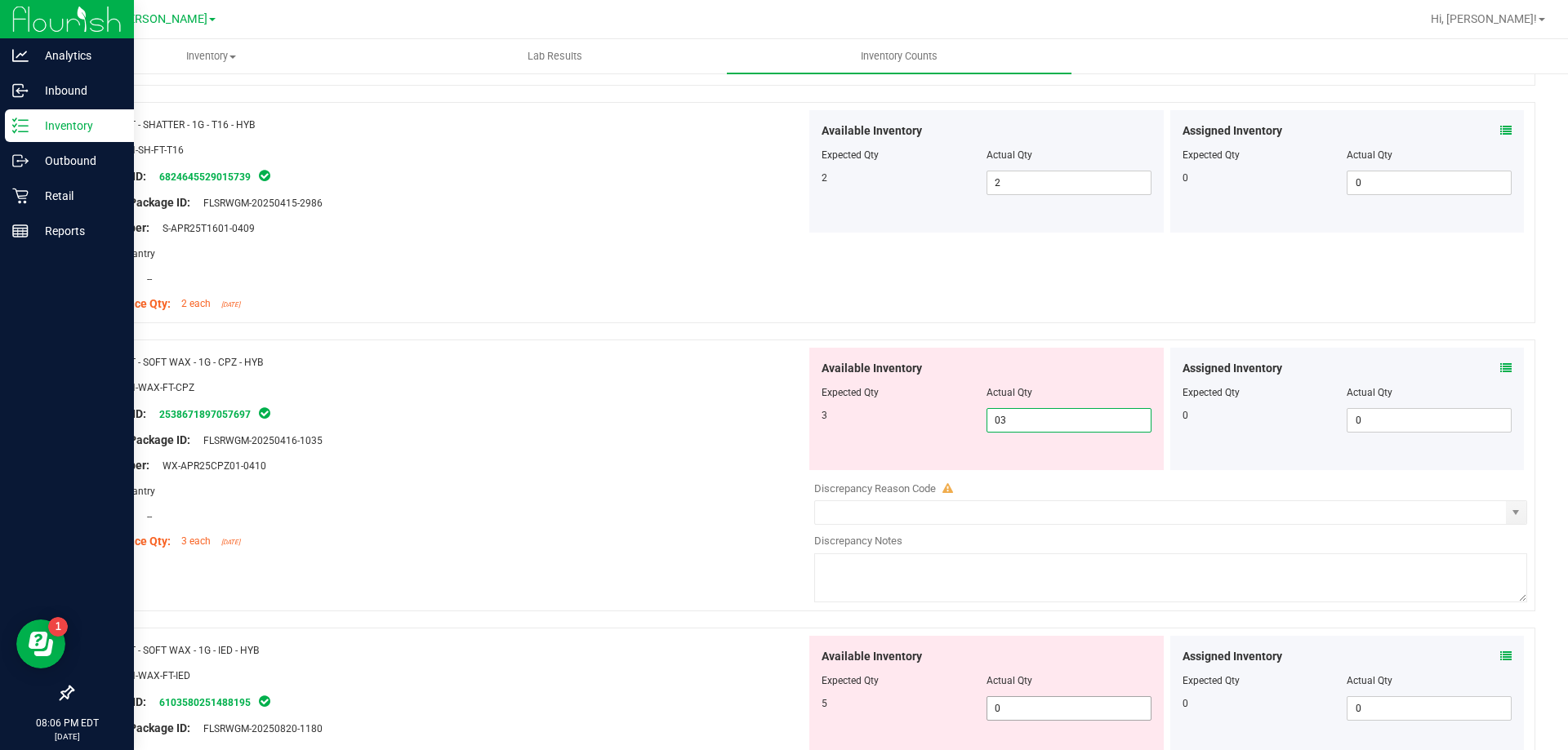
scroll to position [3196, 0]
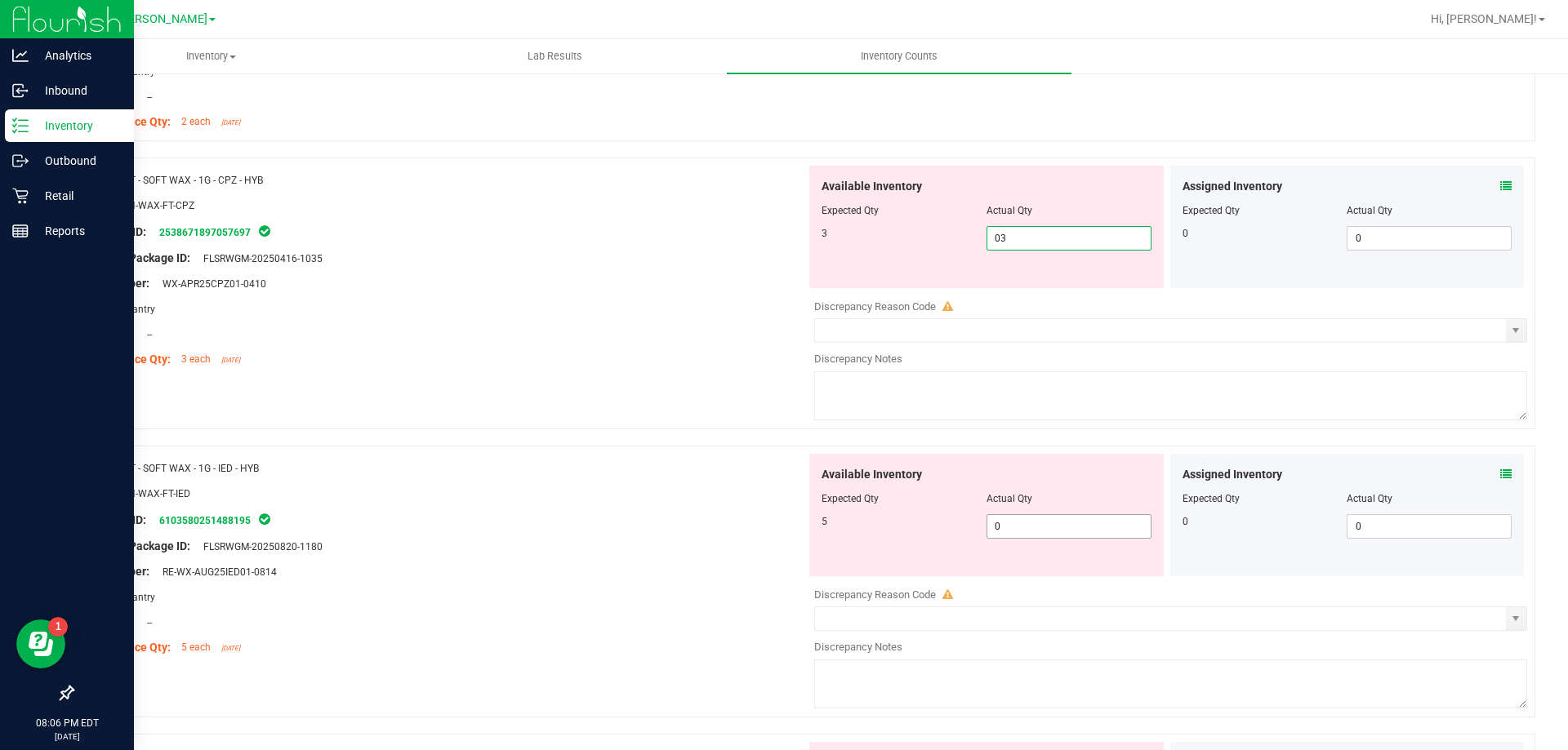
type input "3"
click at [1058, 532] on div "Available Inventory Expected Qty Actual Qty 5 0 0" at bounding box center [1166, 583] width 721 height 259
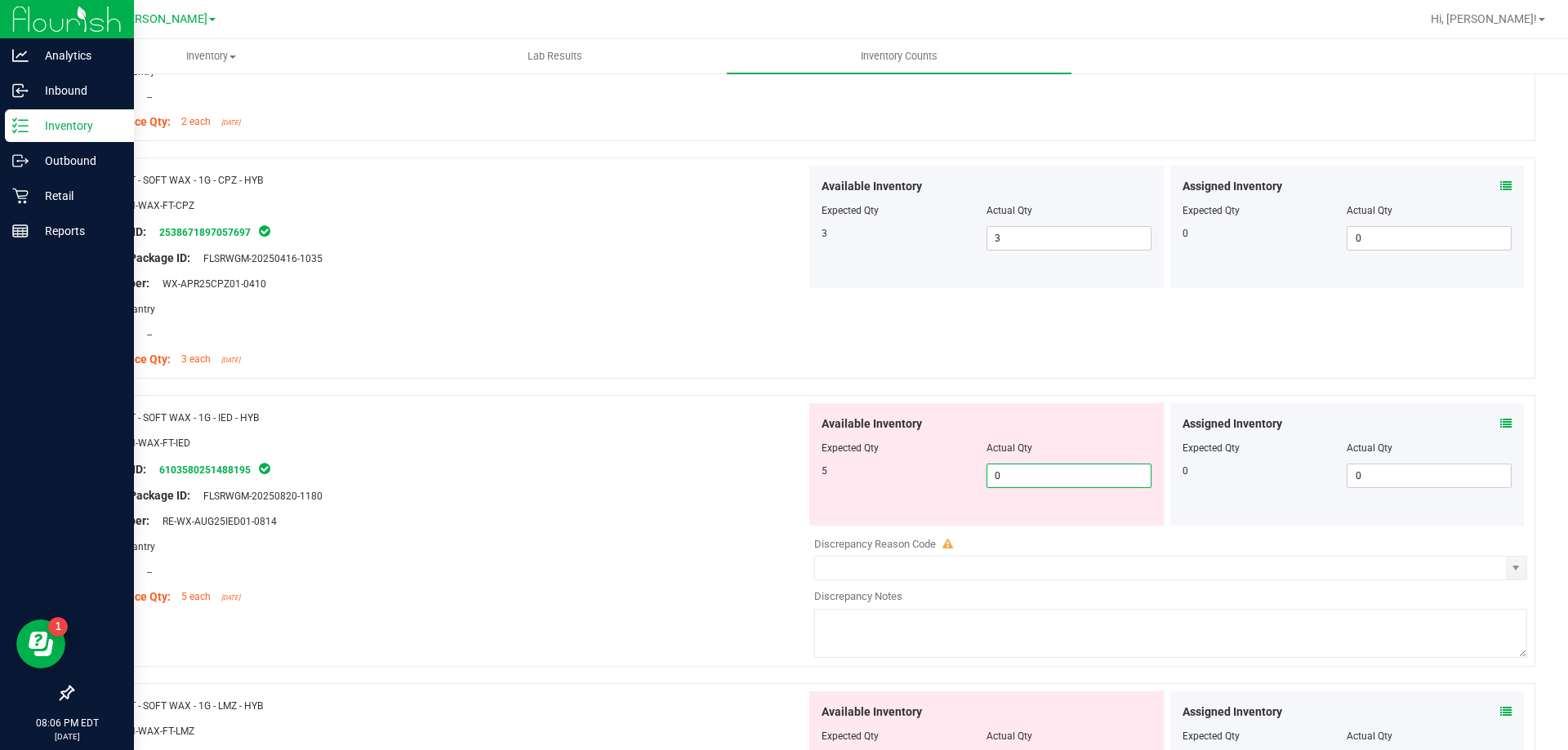
type input "05"
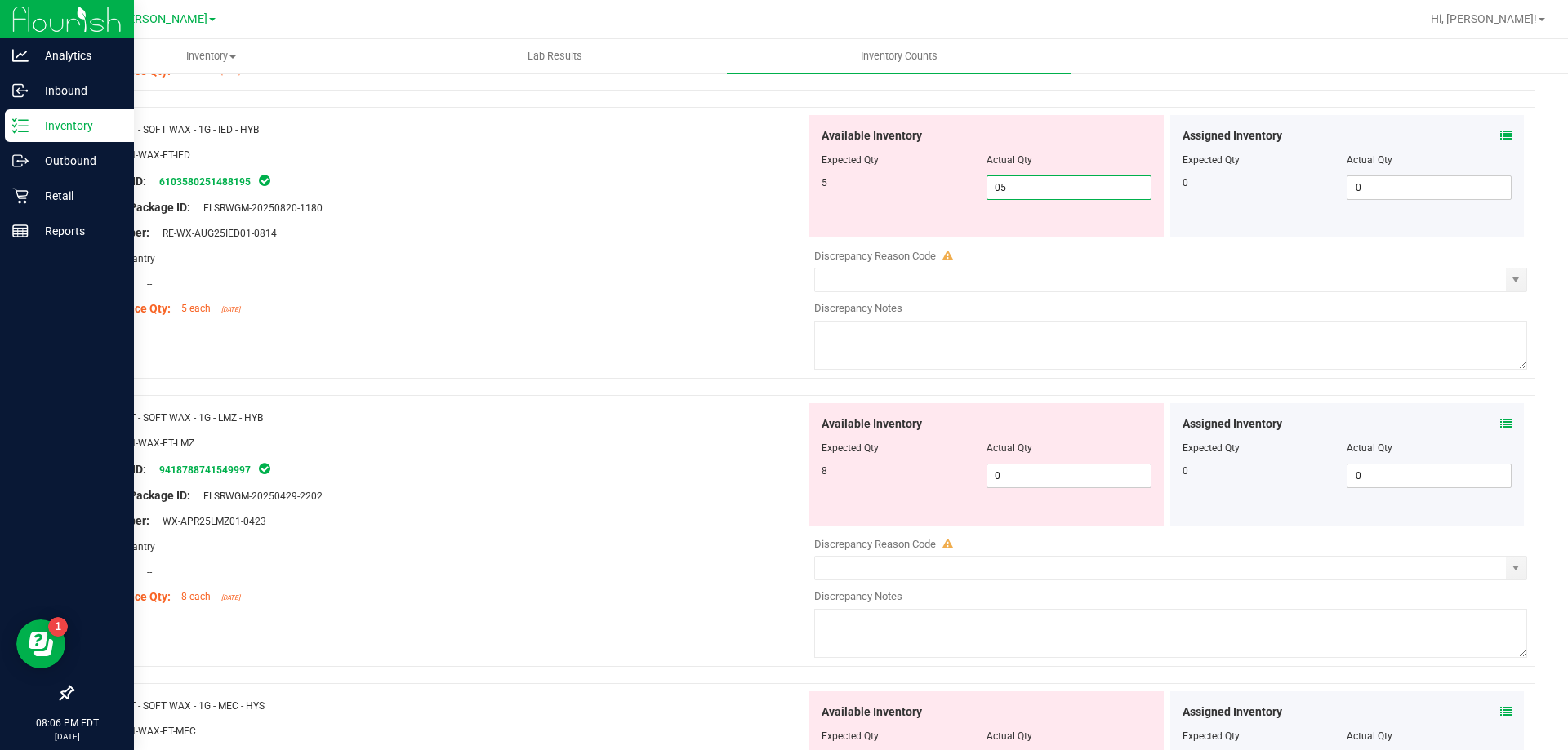
scroll to position [3605, 0]
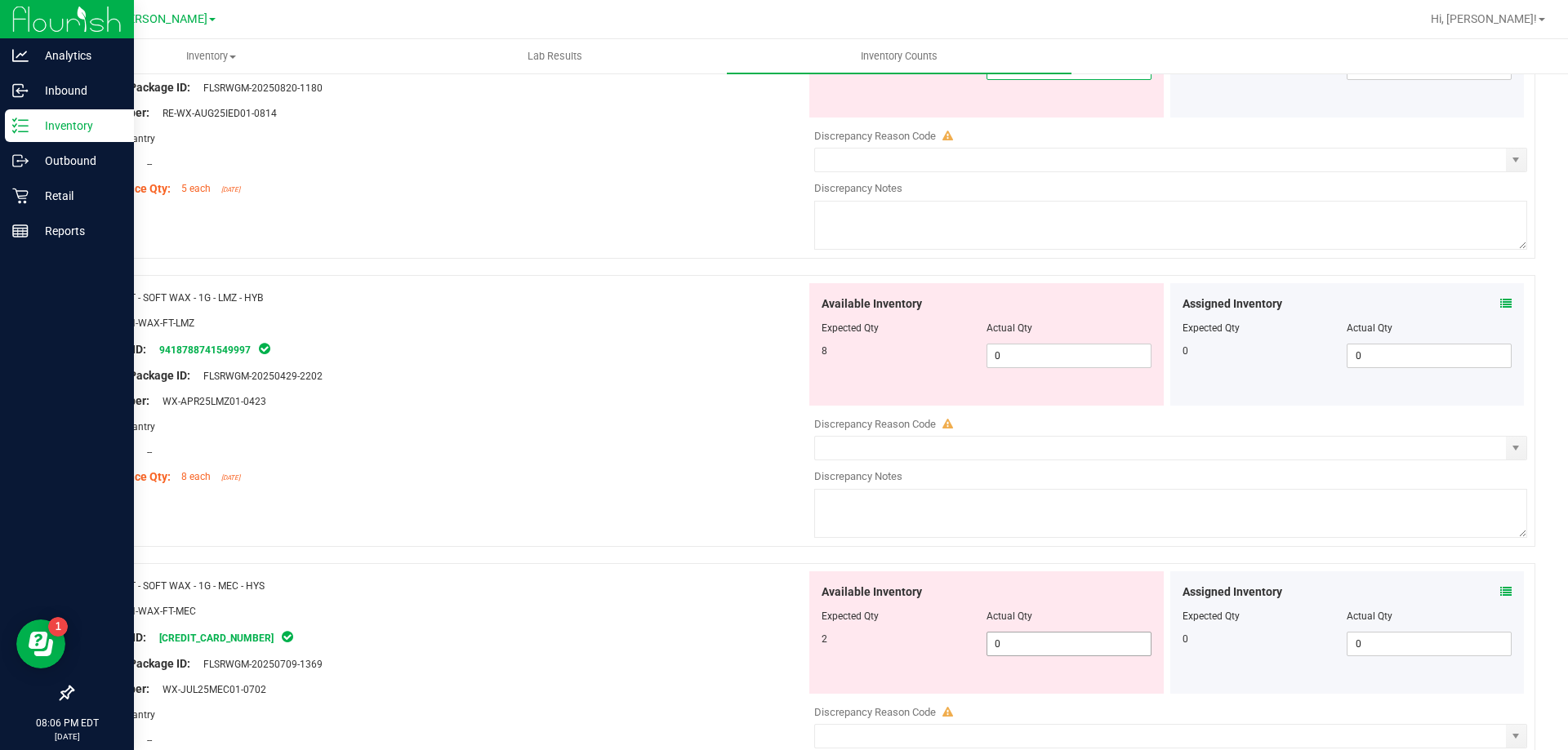
type input "5"
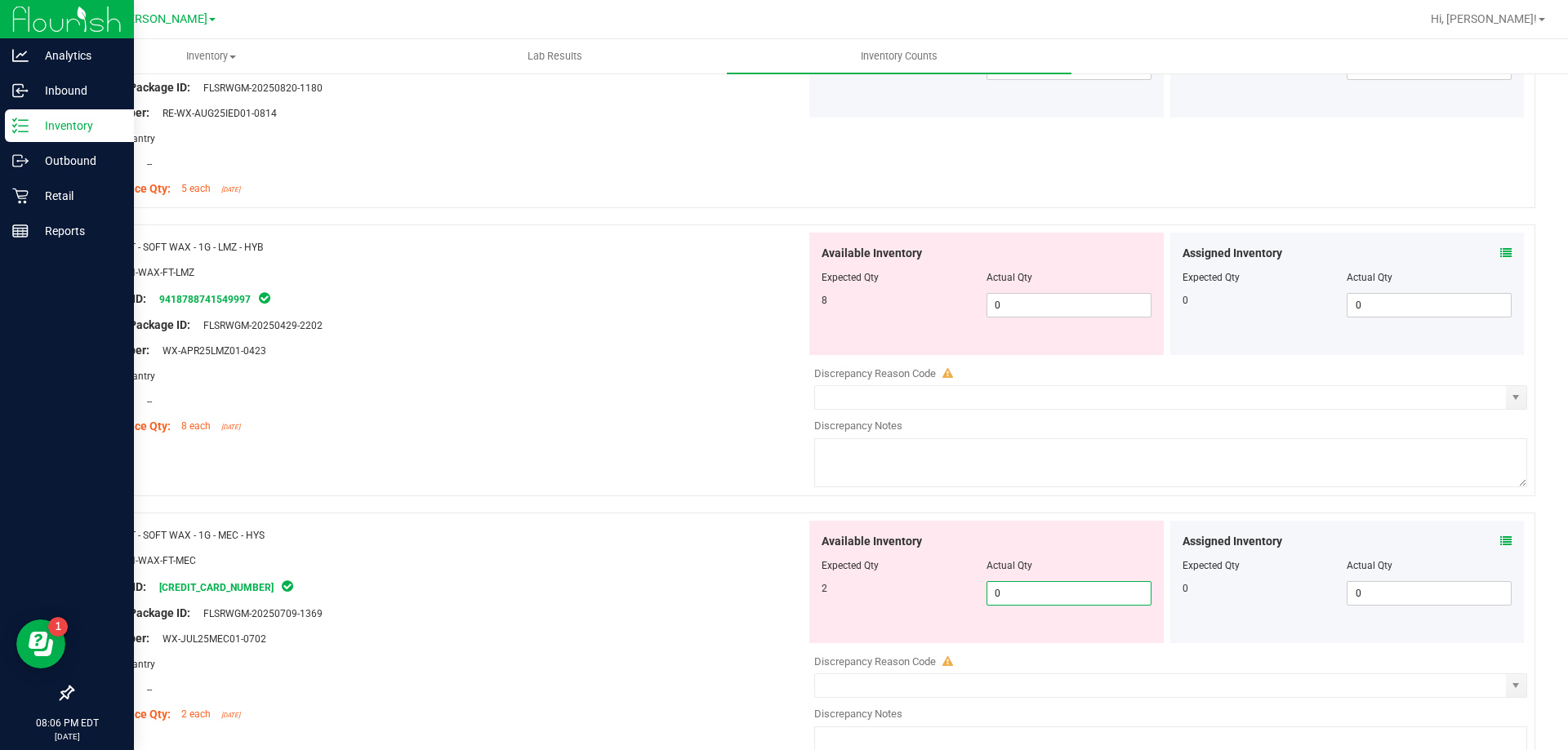
click at [1019, 637] on div "Available Inventory Expected Qty Actual Qty 2 0 0" at bounding box center [986, 582] width 354 height 122
type input "02"
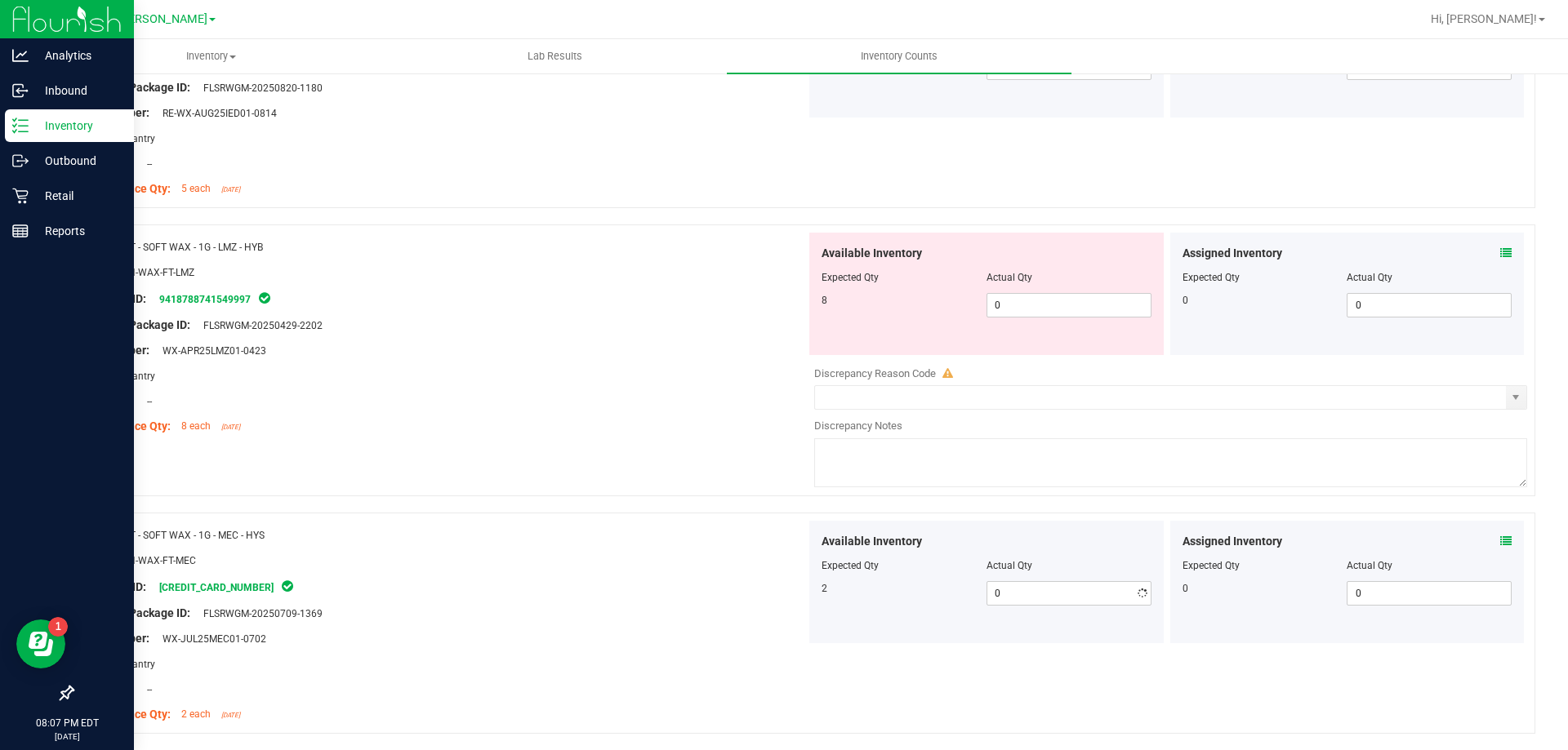
type input "2"
click at [70, 111] on div "Inventory" at bounding box center [69, 126] width 129 height 32
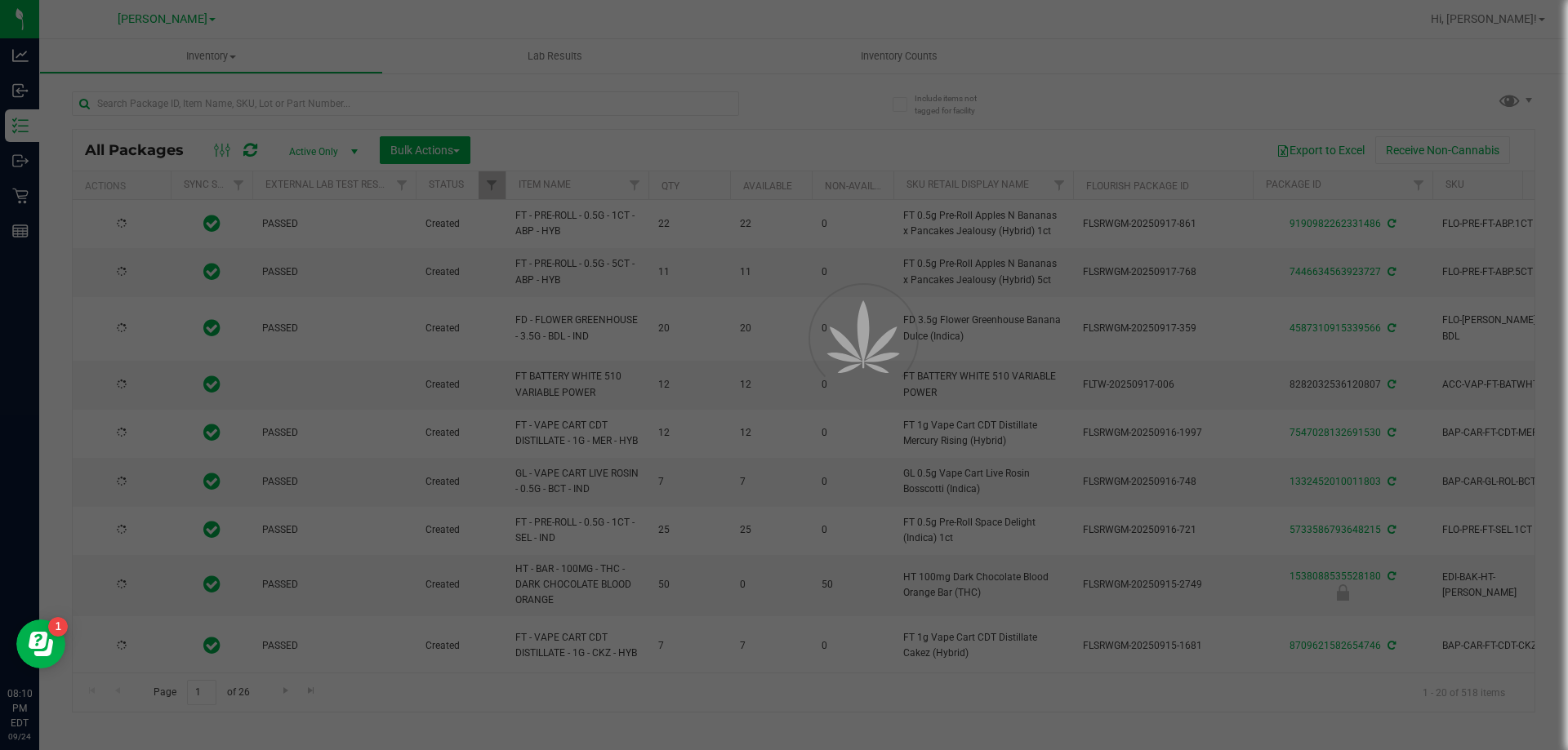
click at [429, 97] on div at bounding box center [784, 375] width 1568 height 750
type input "[DATE]"
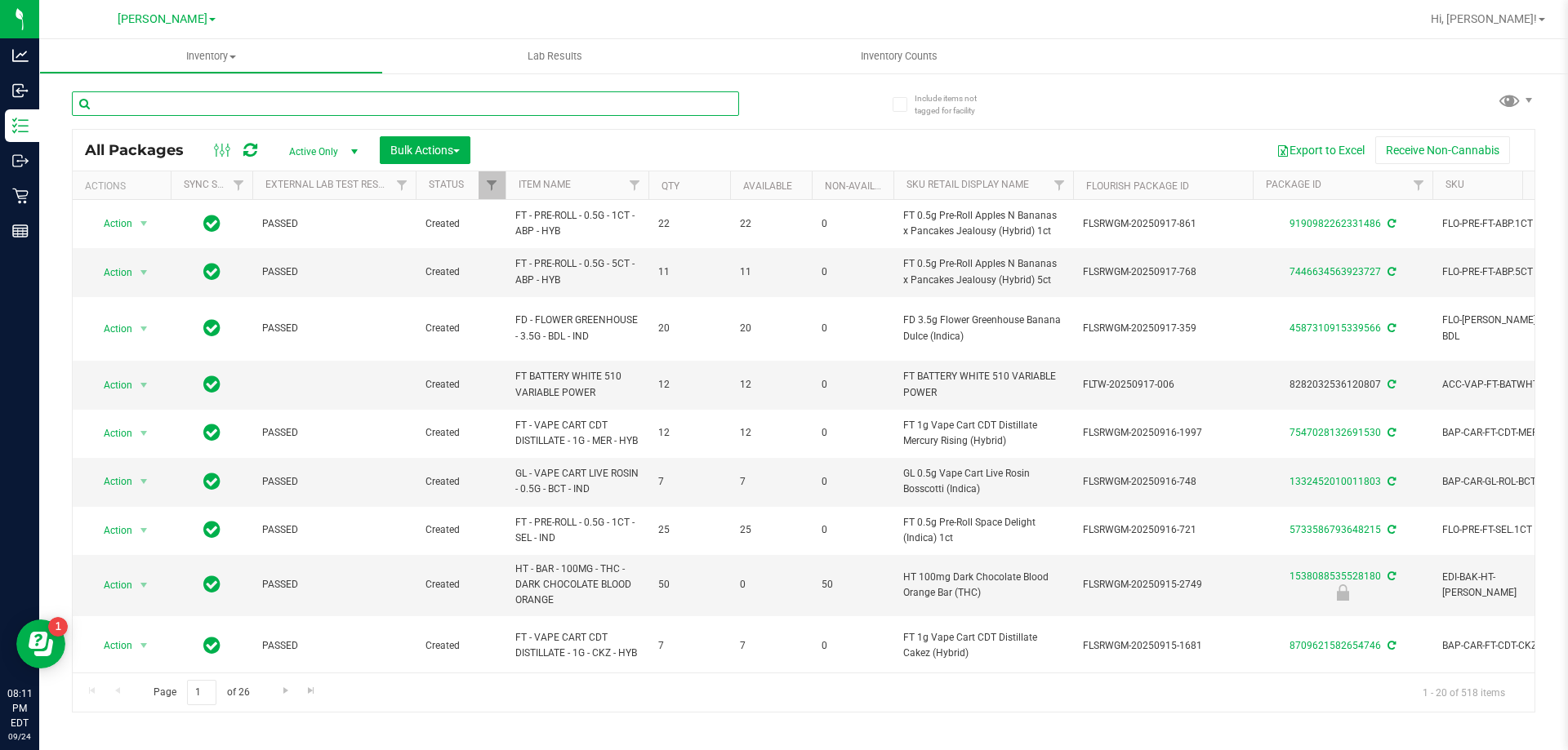
click at [429, 97] on input "text" at bounding box center [405, 103] width 667 height 25
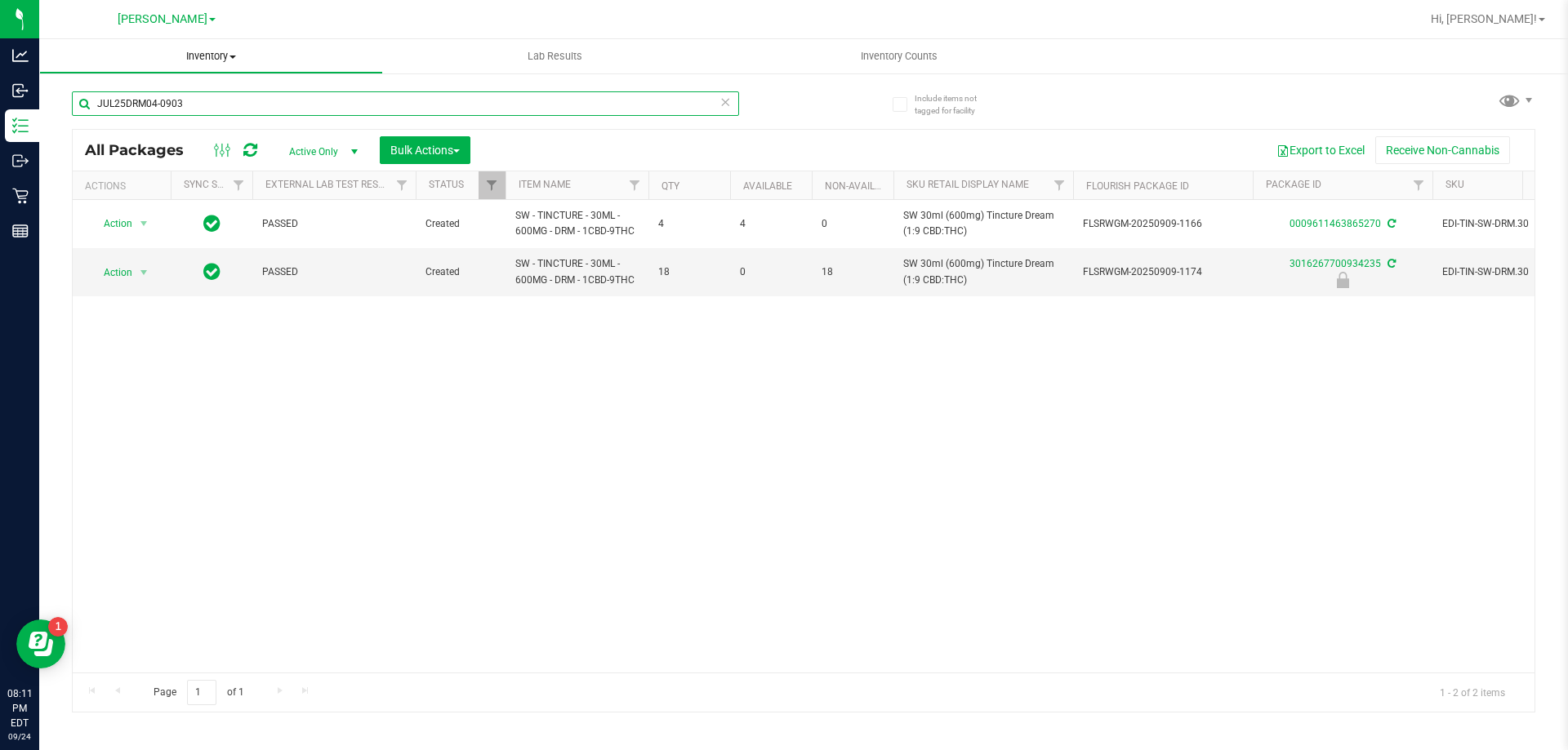
type input "JUL25DRM04-0903"
click at [920, 58] on span "Inventory Counts" at bounding box center [898, 56] width 121 height 15
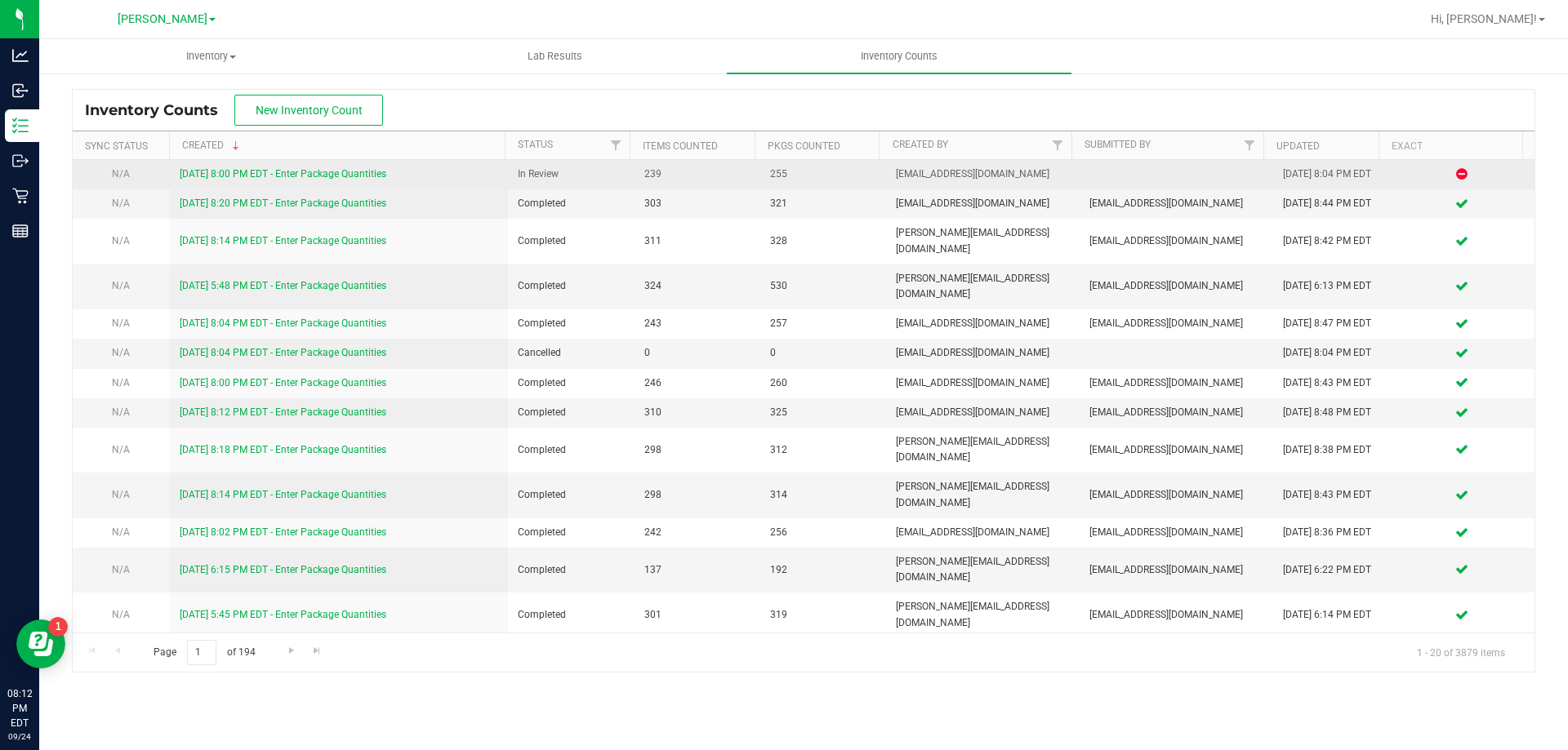
click at [326, 169] on link "[DATE] 8:00 PM EDT - Enter Package Quantities" at bounding box center [283, 174] width 207 height 11
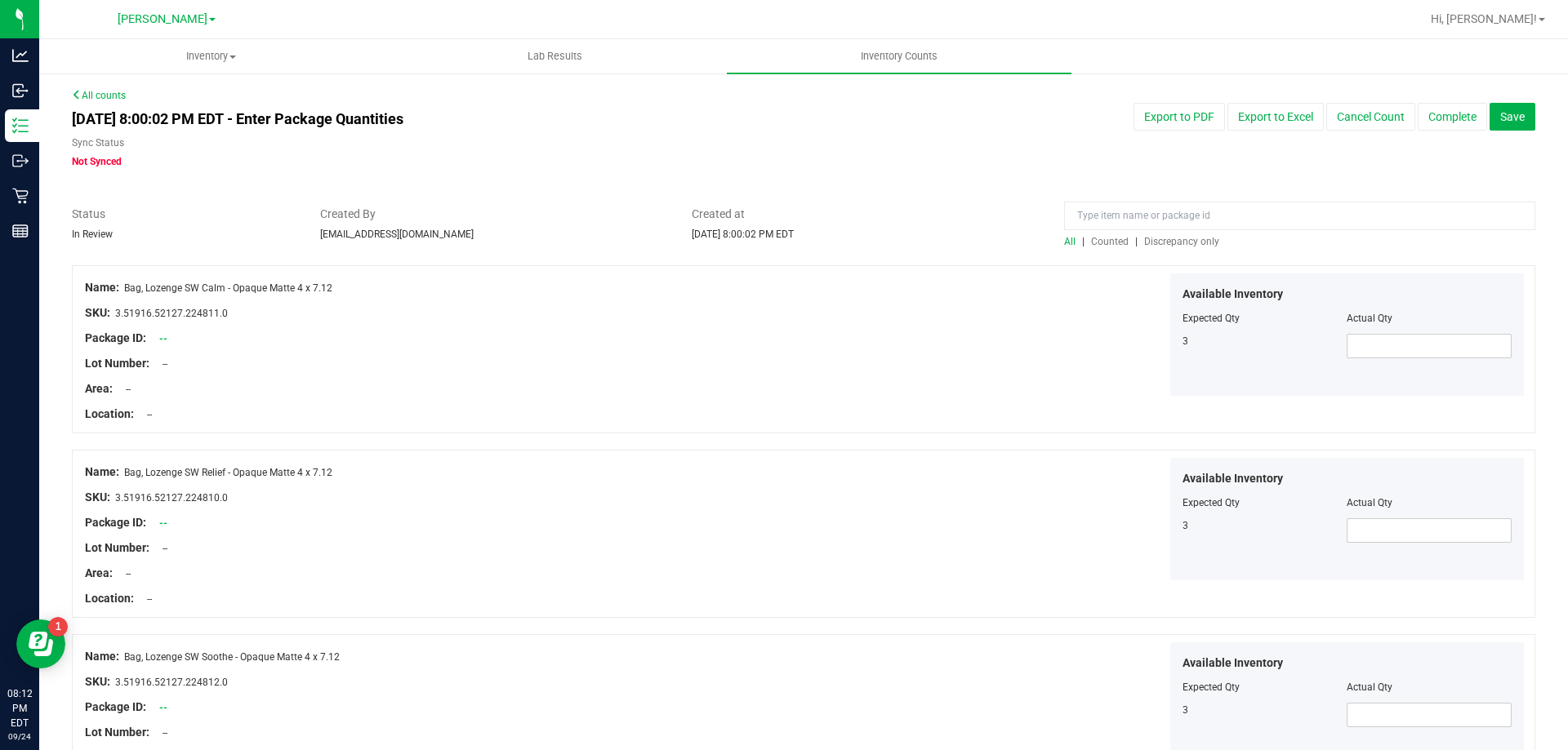
click at [1180, 243] on span "Discrepancy only" at bounding box center [1181, 241] width 75 height 11
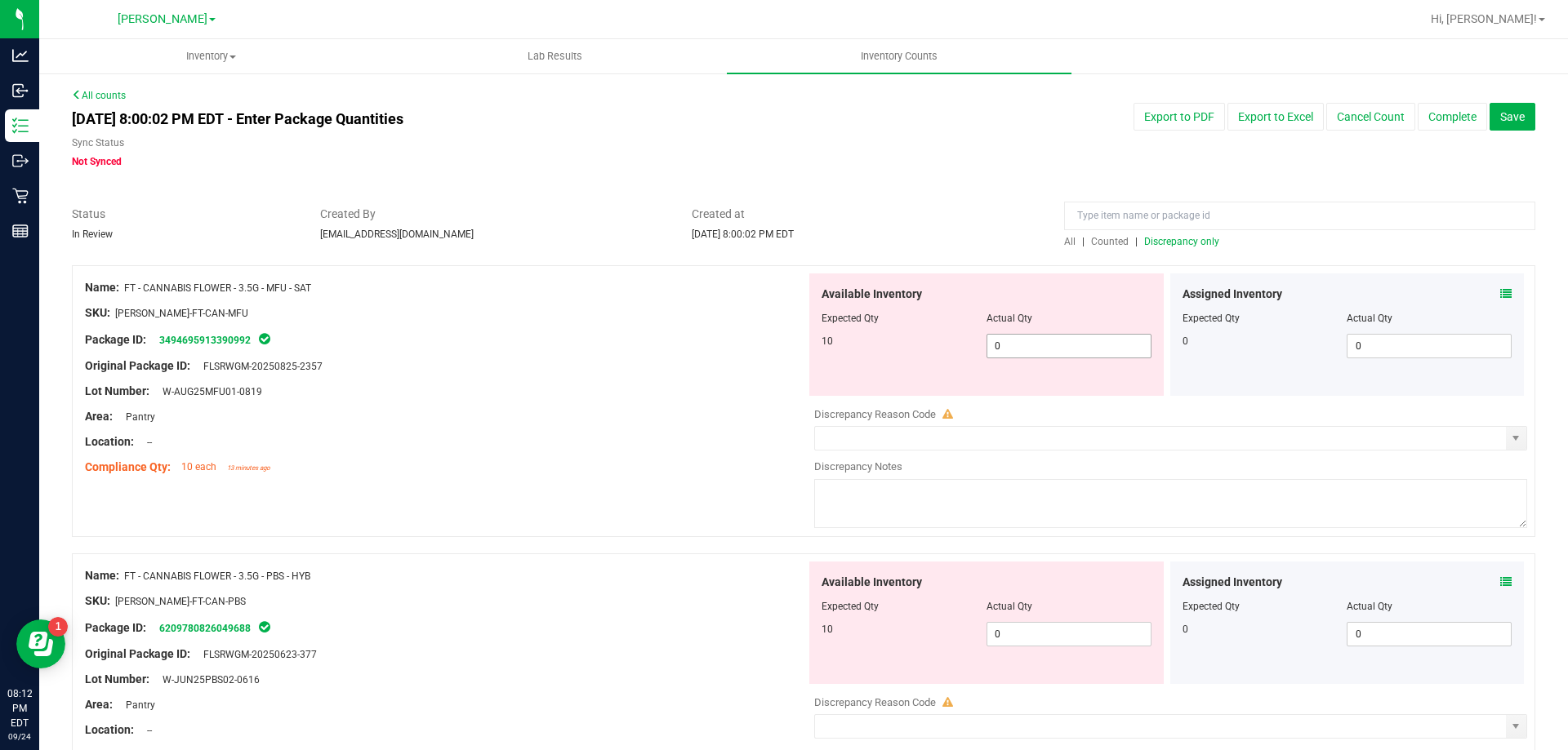
click at [1027, 346] on span "0 0" at bounding box center [1068, 345] width 165 height 25
type input "010"
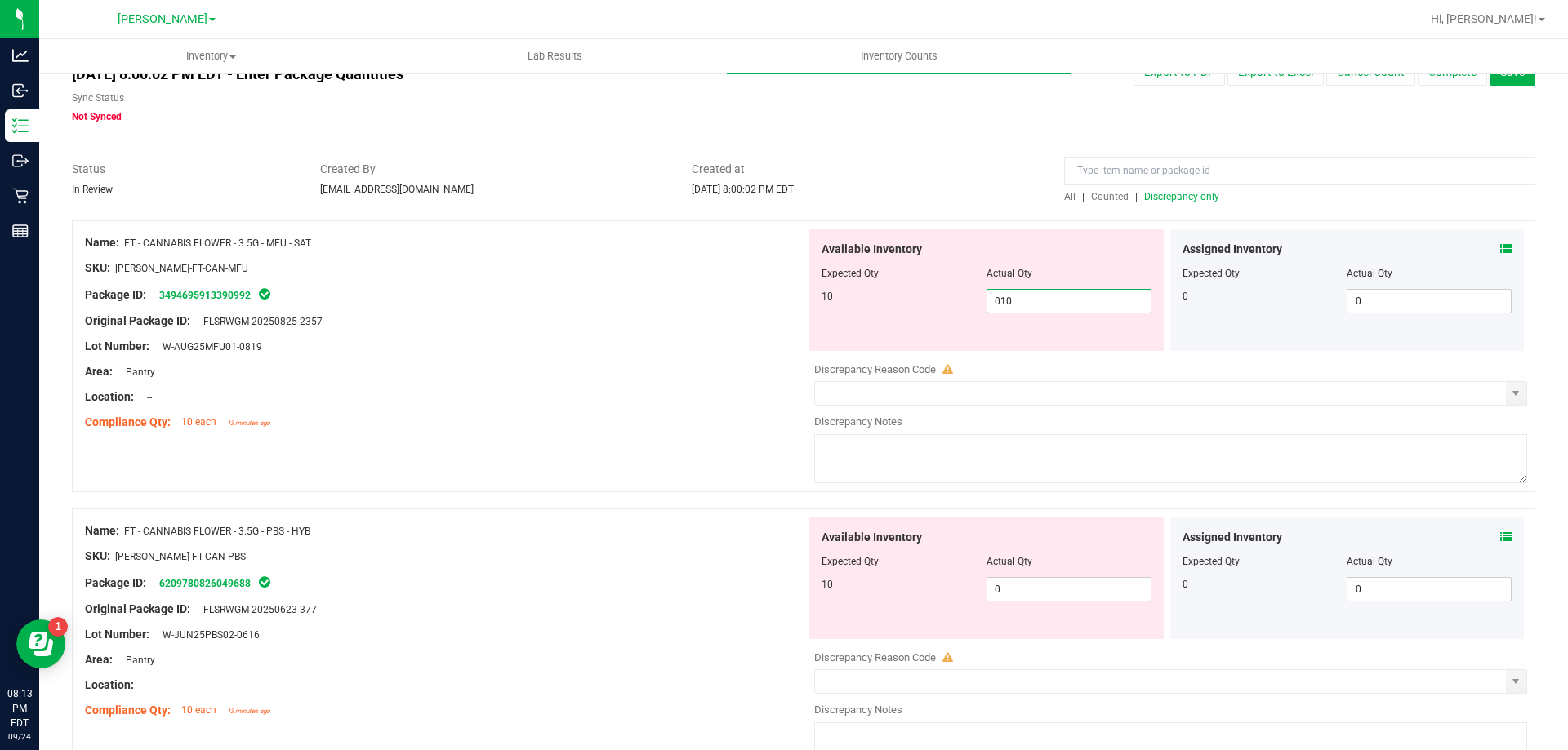
scroll to position [81, 0]
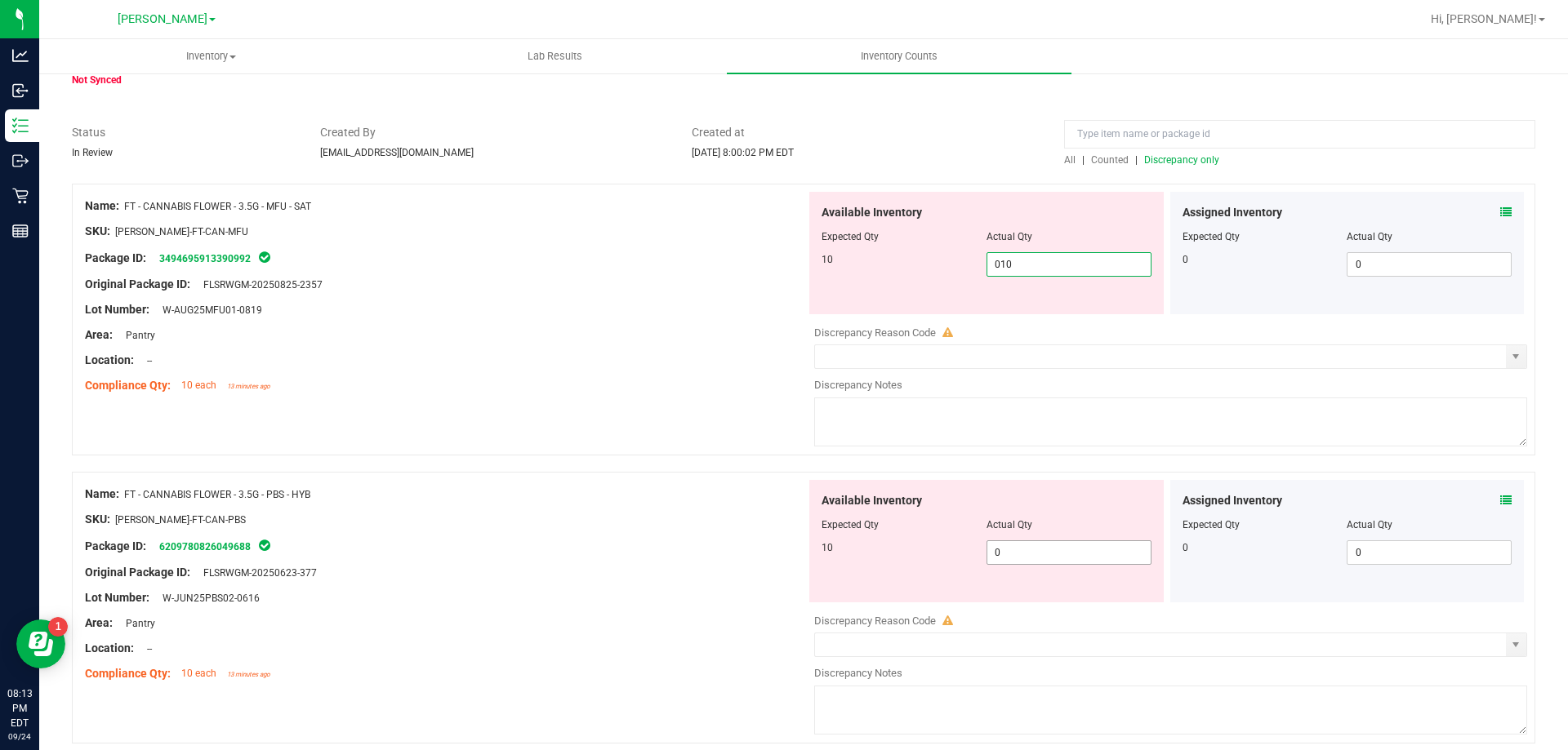
type input "10"
click at [1021, 549] on div "Available Inventory Expected Qty Actual Qty 10 0 0" at bounding box center [986, 540] width 354 height 122
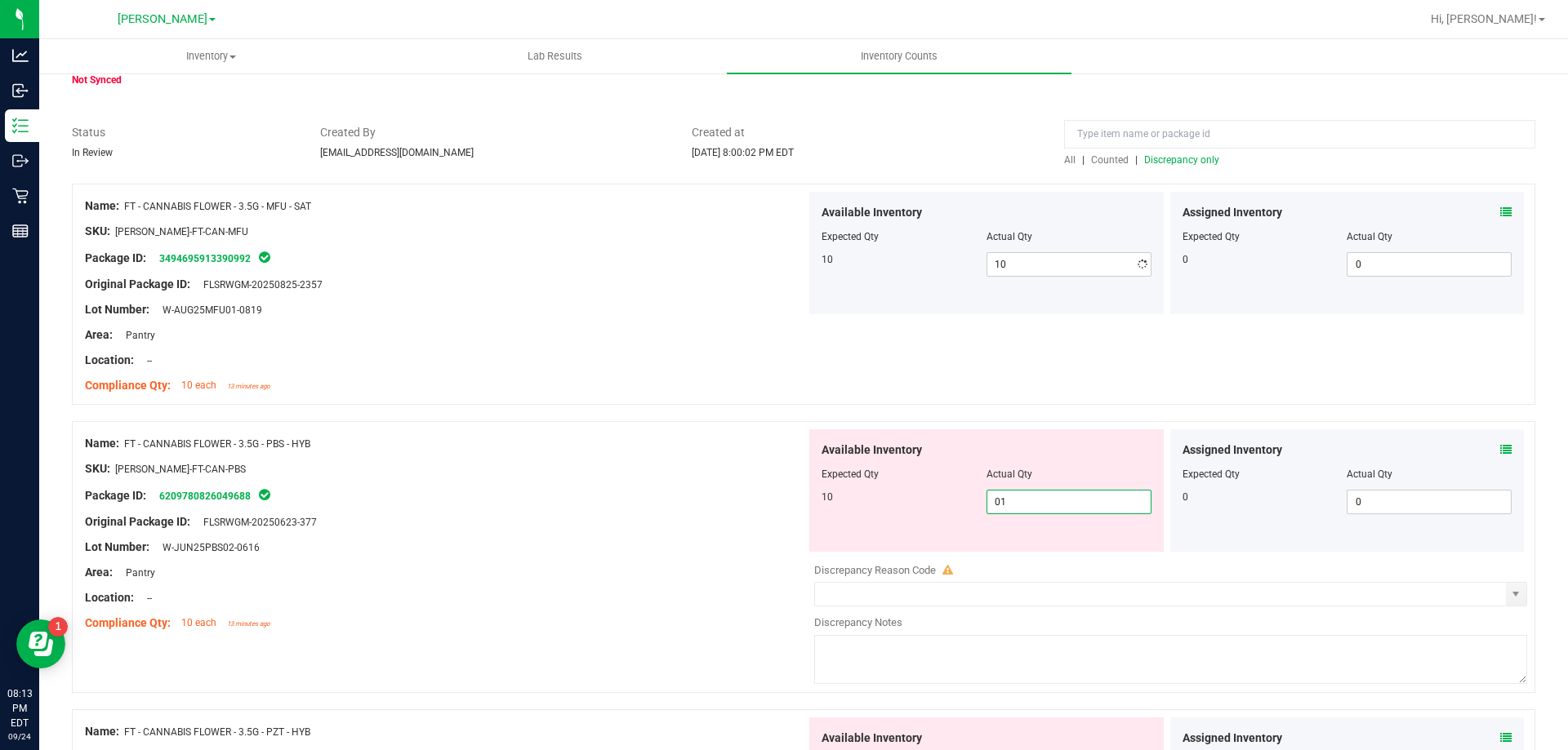
type input "010"
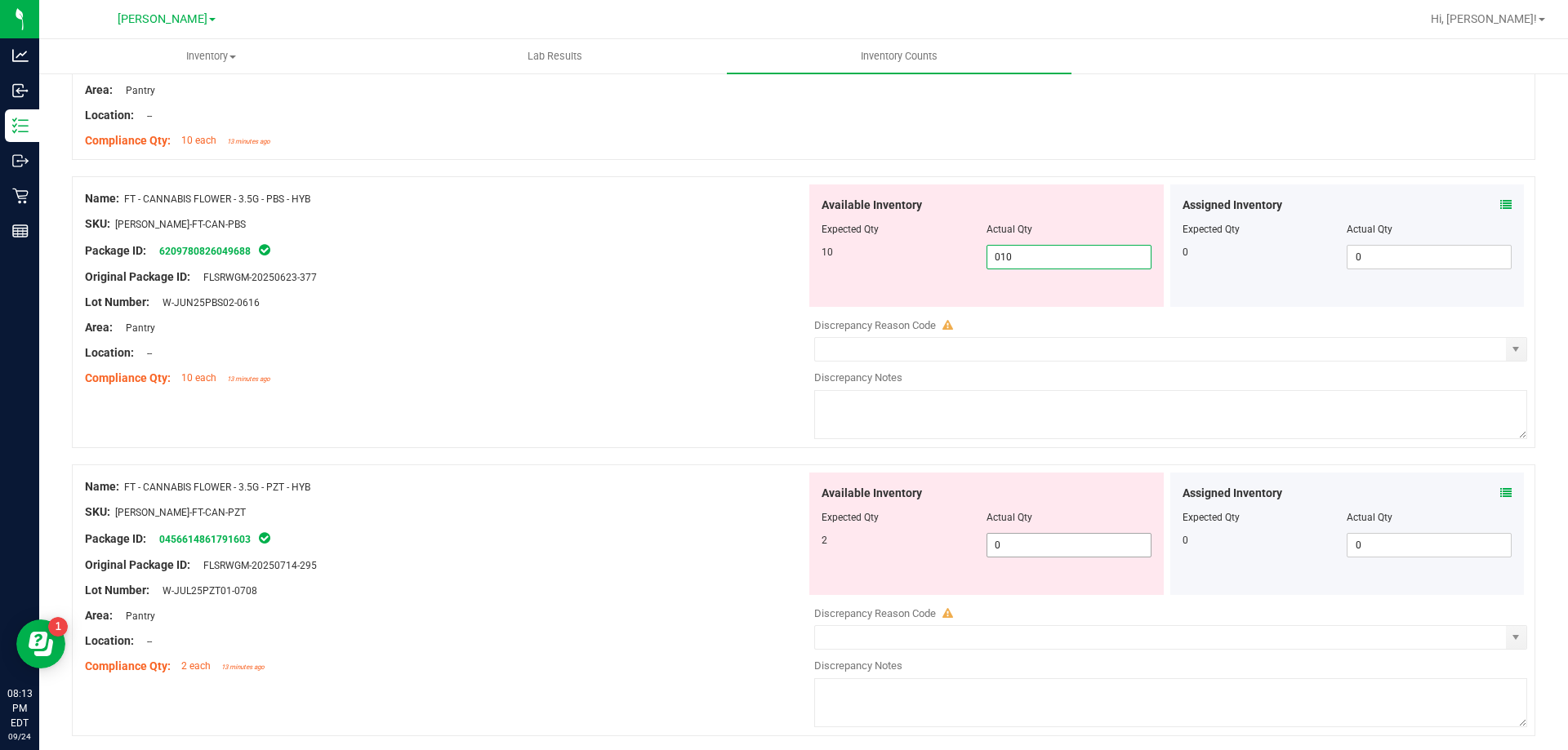
type input "10"
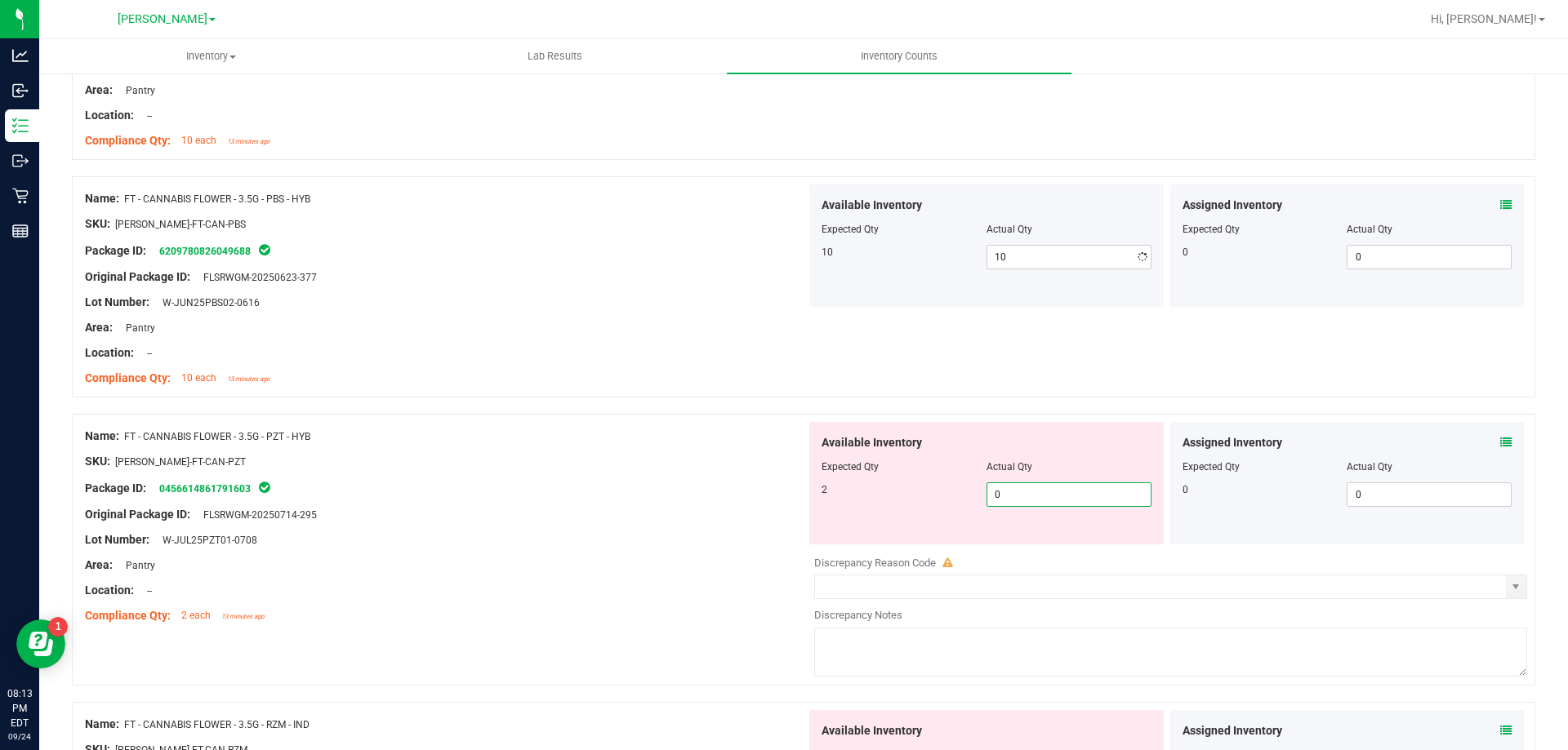
click at [1010, 547] on div "Available Inventory Expected Qty Actual Qty 2 0 0" at bounding box center [1166, 552] width 721 height 259
type input "02"
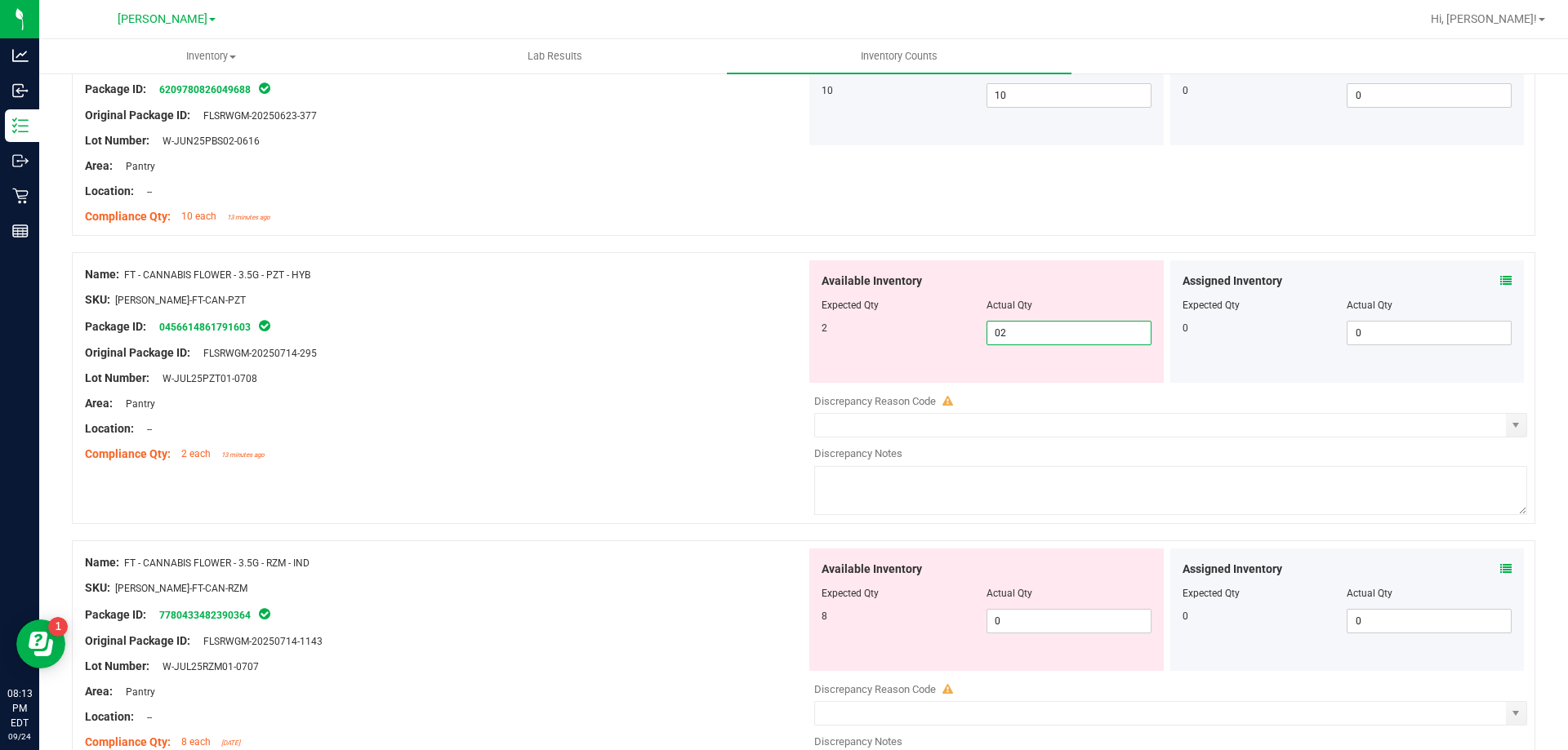
scroll to position [653, 0]
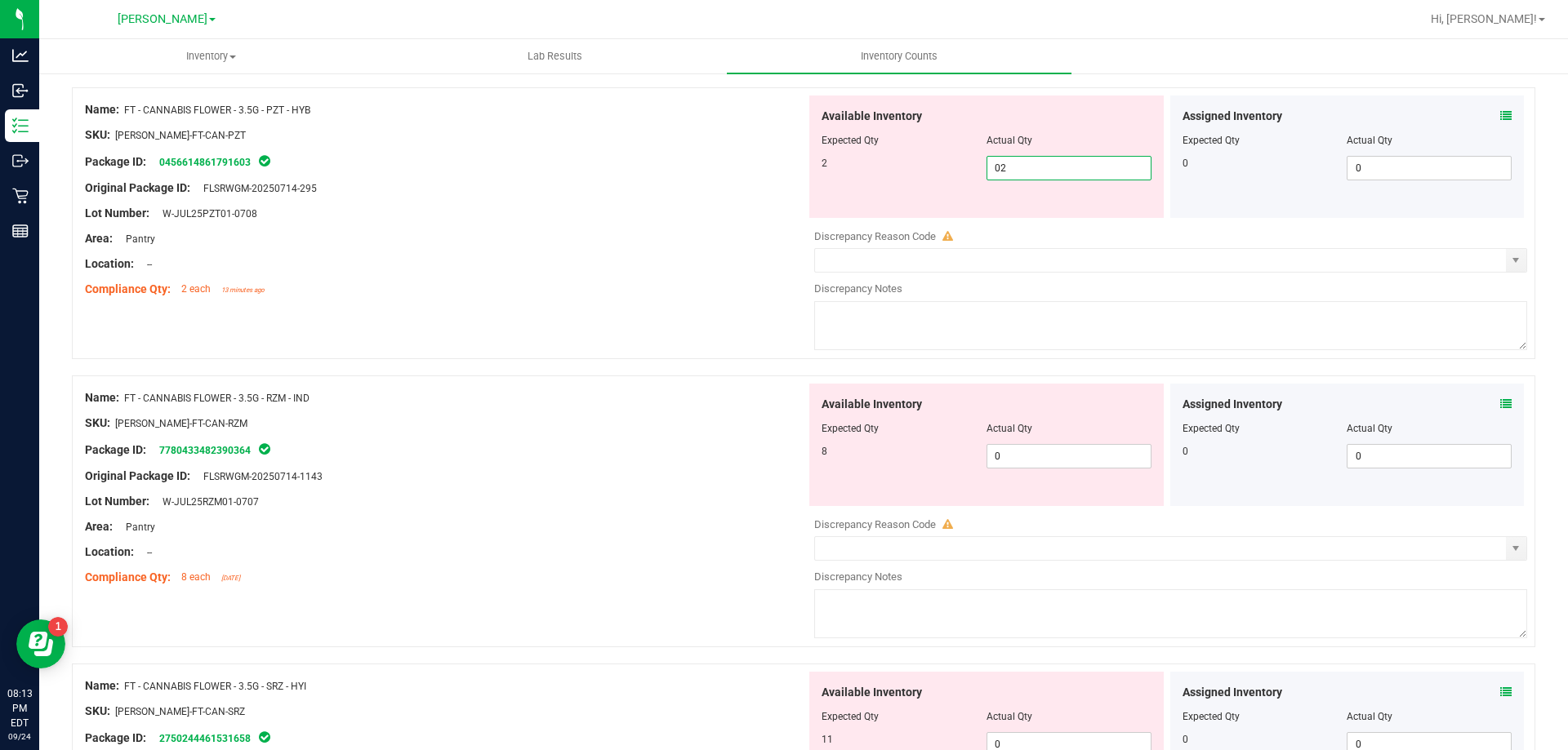
type input "2"
click at [1017, 457] on div "Available Inventory Expected Qty Actual Qty 8 0 0" at bounding box center [1166, 513] width 721 height 259
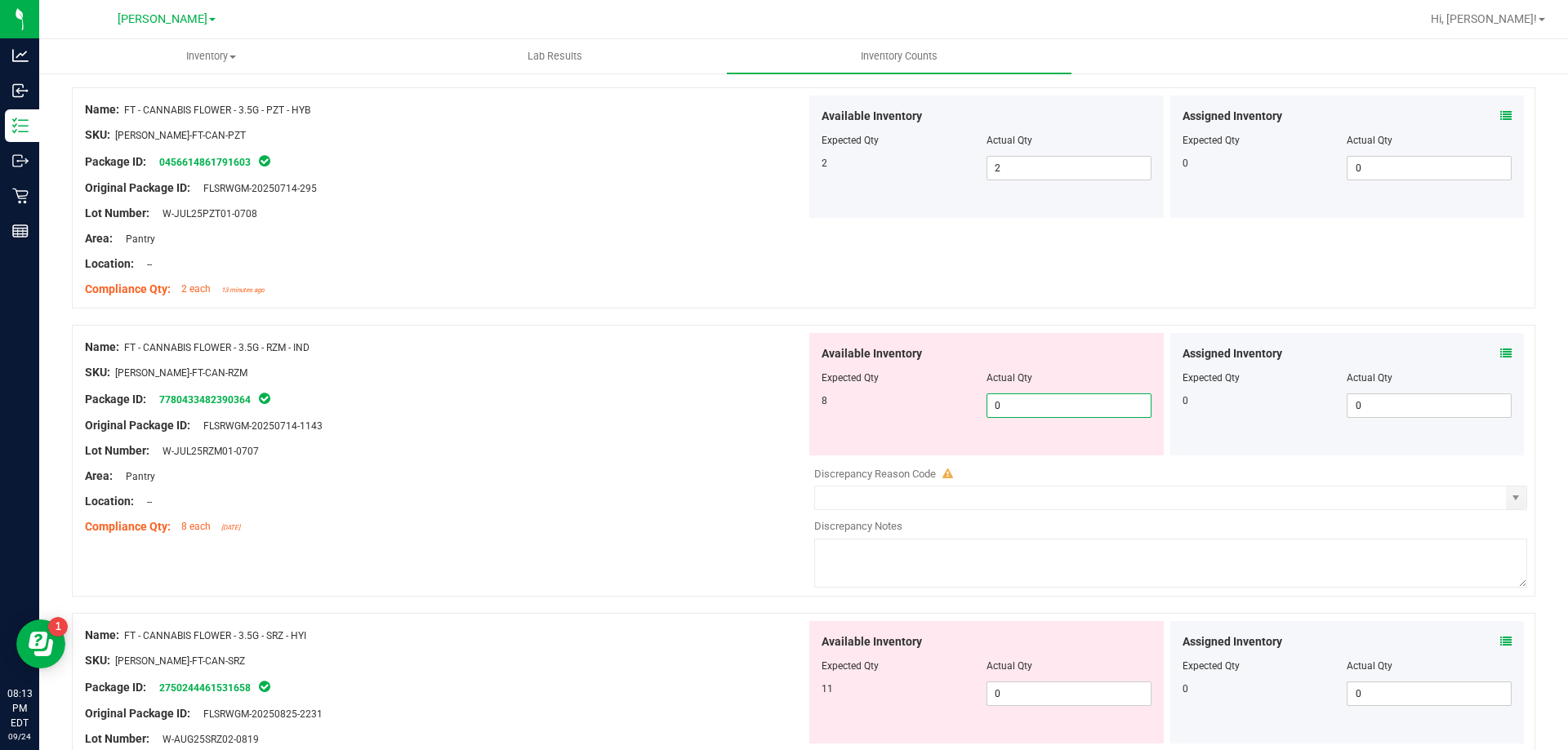
type input "08"
type input "8"
click at [999, 690] on div "Available Inventory Expected Qty Actual Qty 11 0 0" at bounding box center [986, 682] width 354 height 122
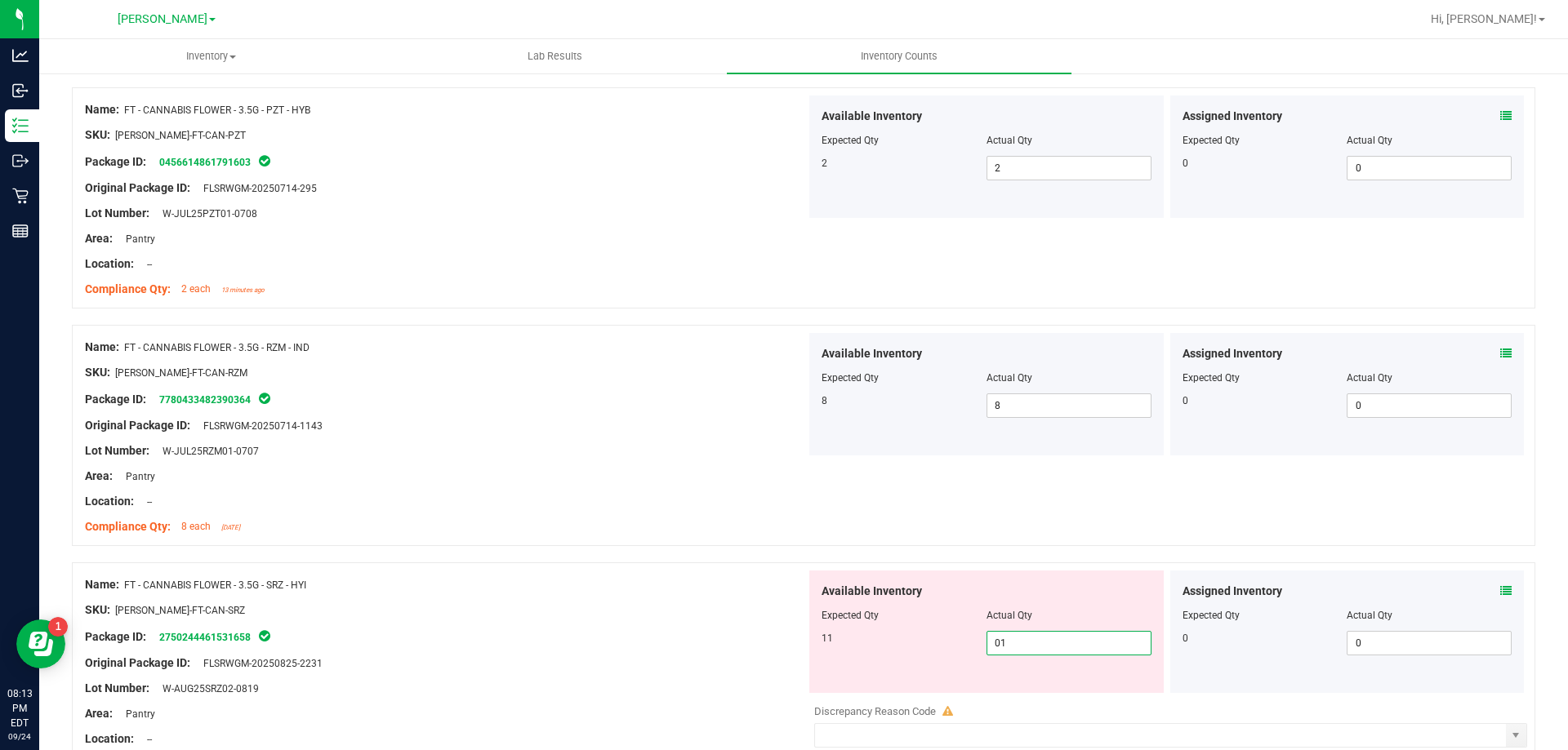
type input "011"
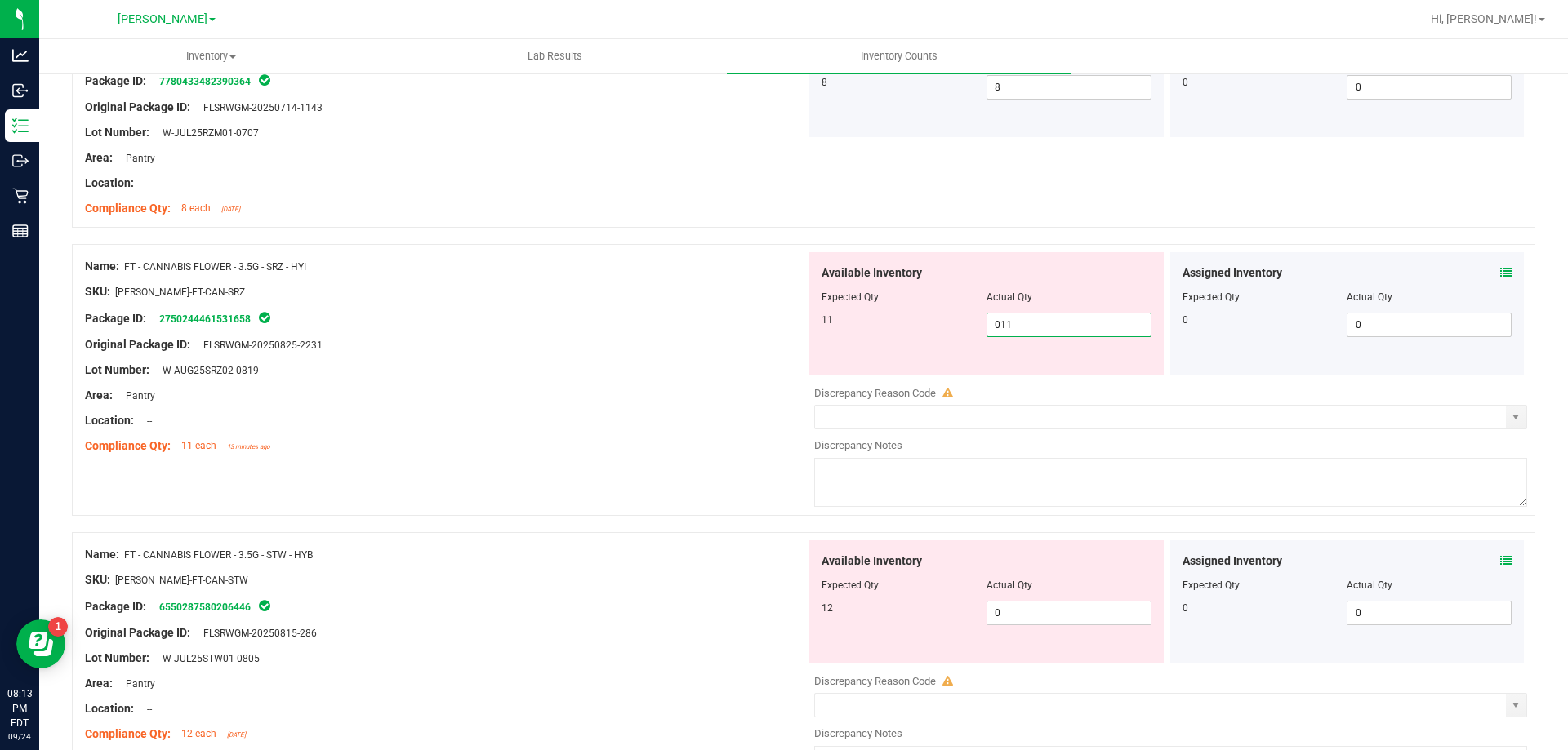
scroll to position [980, 0]
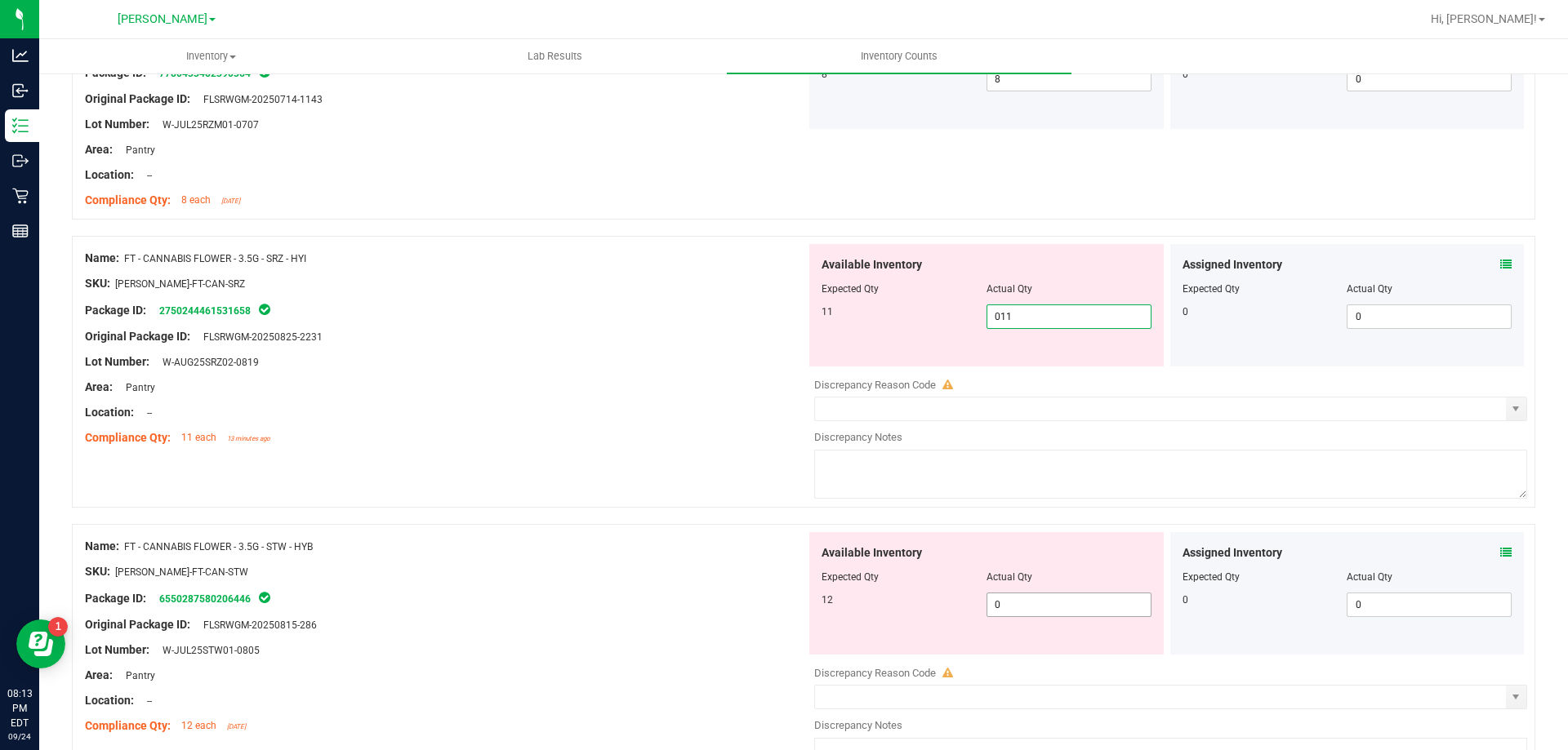
type input "11"
click at [1034, 599] on div "Available Inventory Expected Qty Actual Qty 12 0 0" at bounding box center [986, 593] width 354 height 122
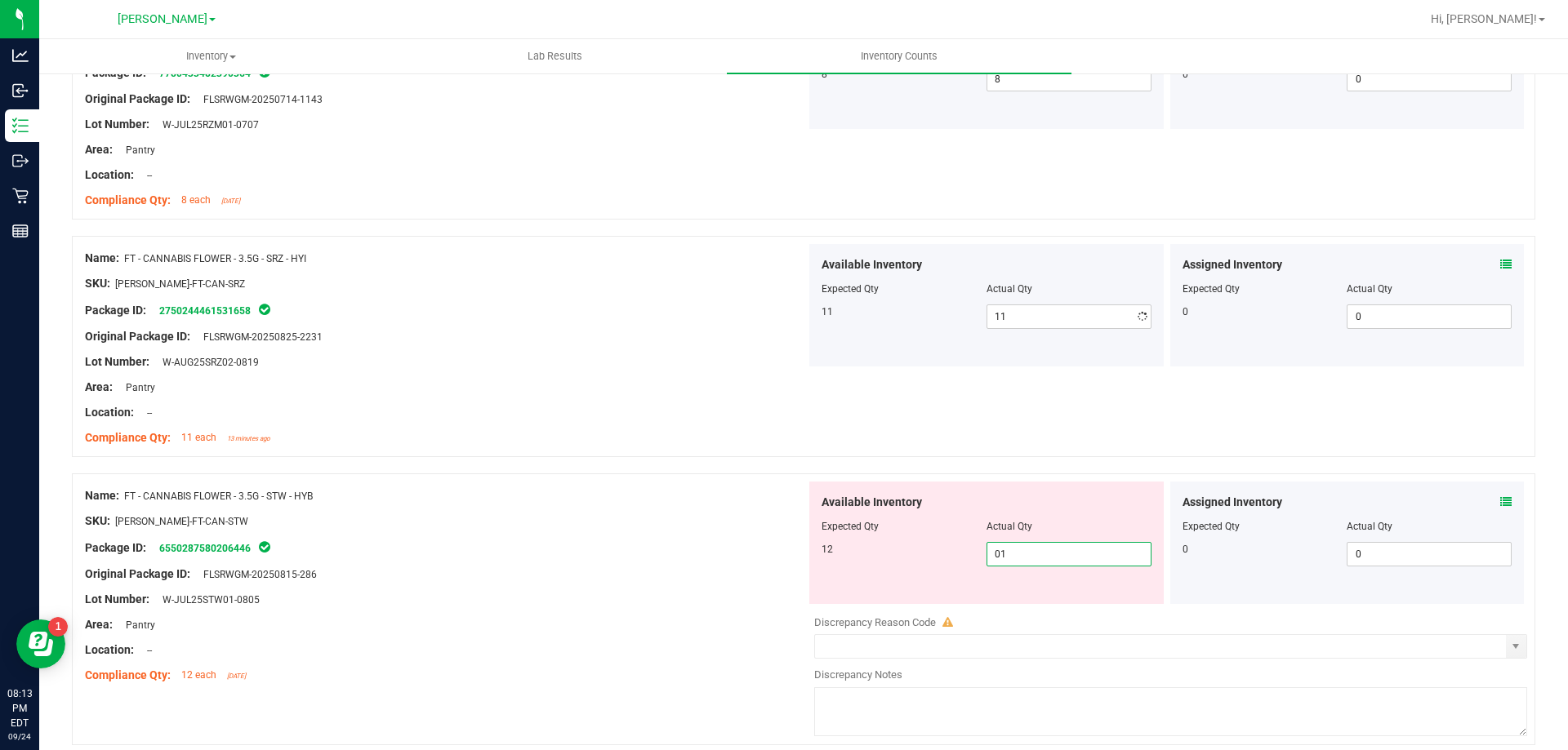
type input "012"
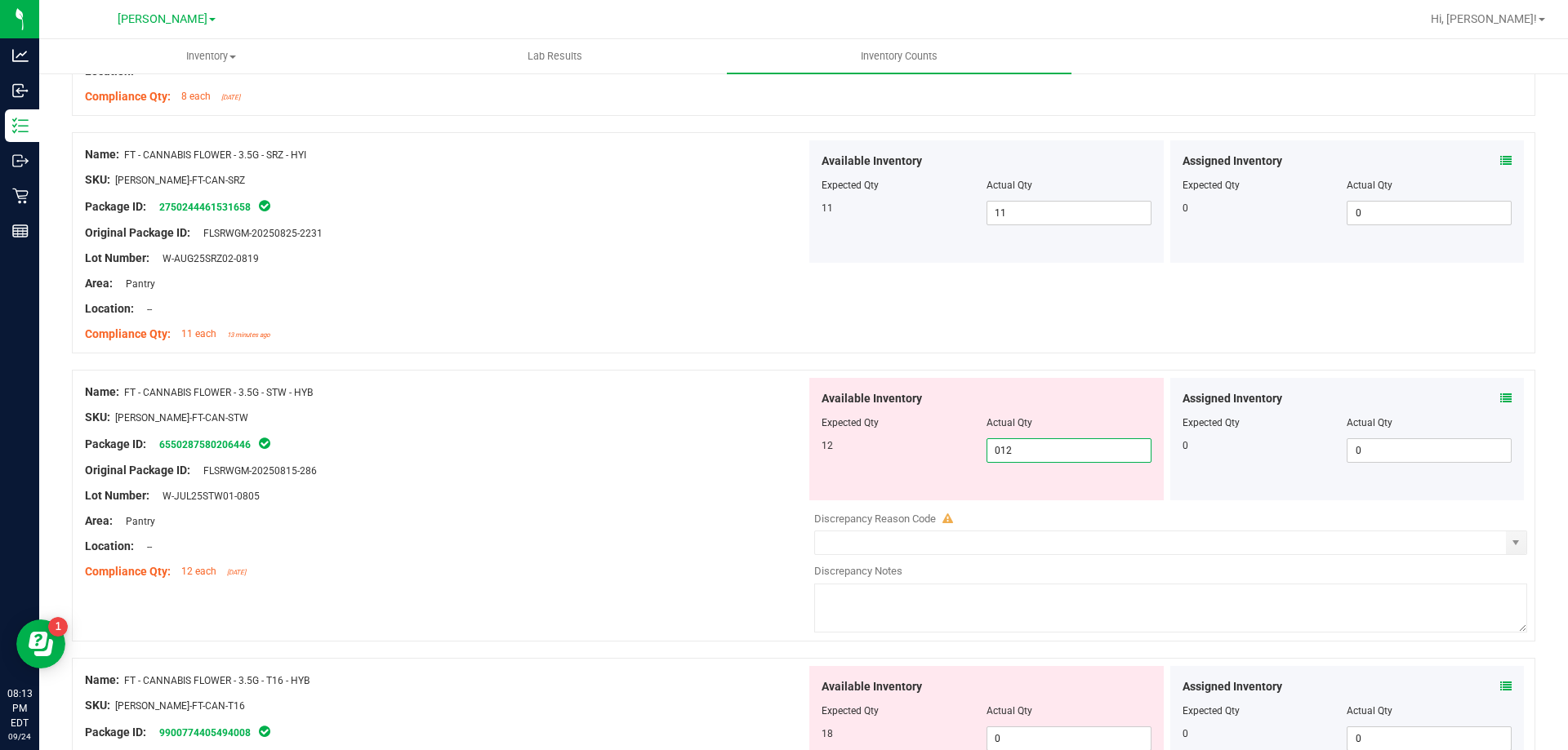
scroll to position [1225, 0]
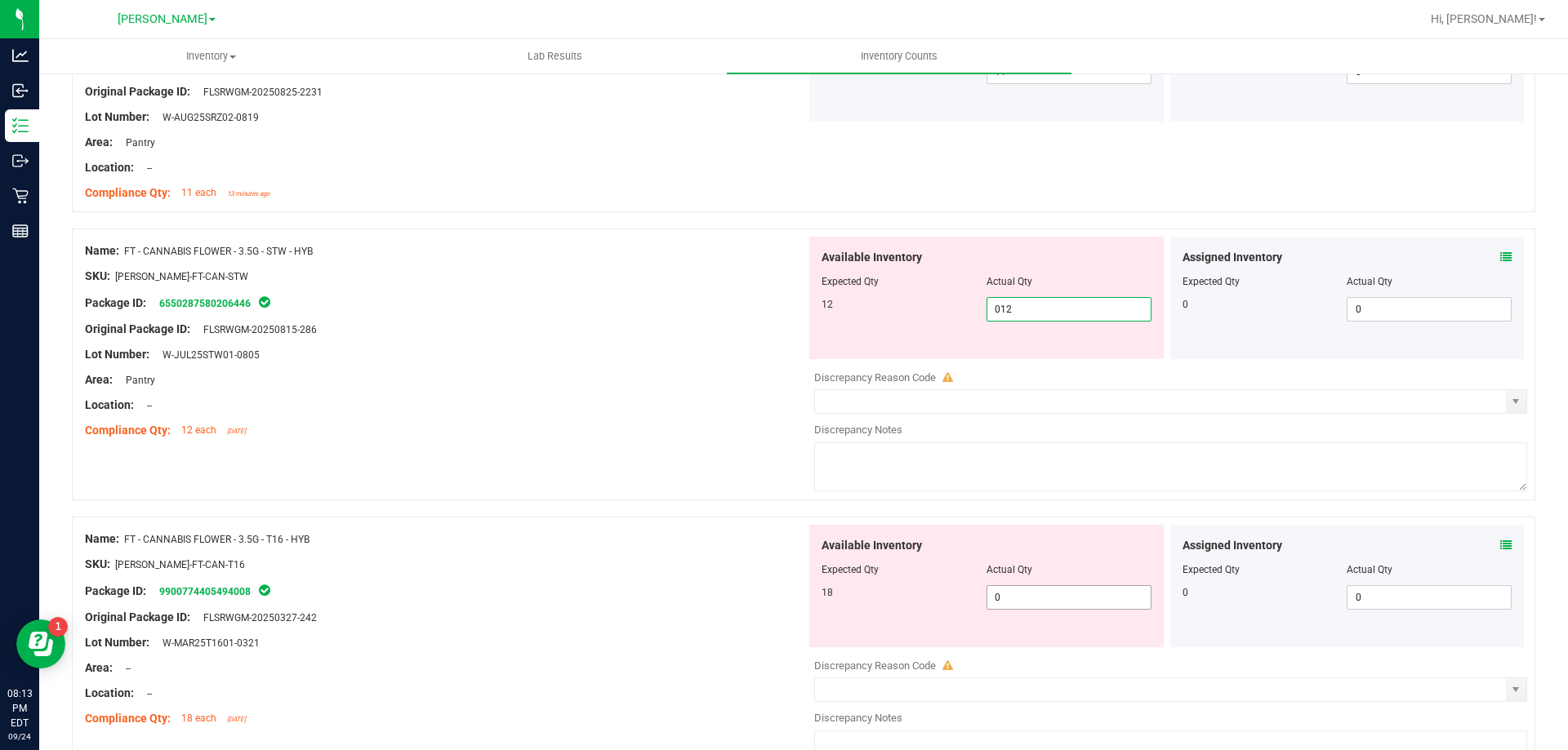
type input "12"
click at [1021, 596] on div "Available Inventory Expected Qty Actual Qty 18 0 0" at bounding box center [986, 586] width 354 height 122
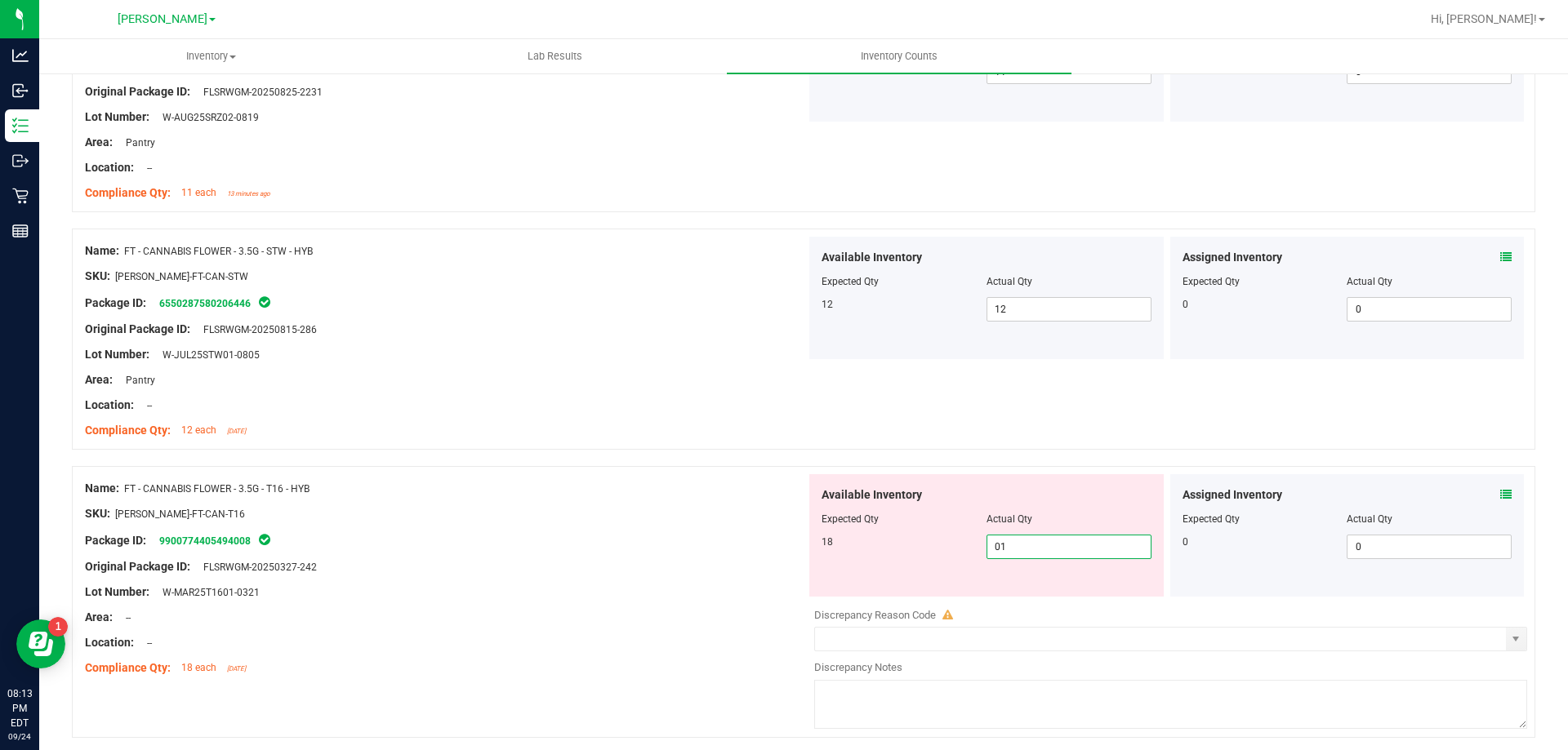
type input "018"
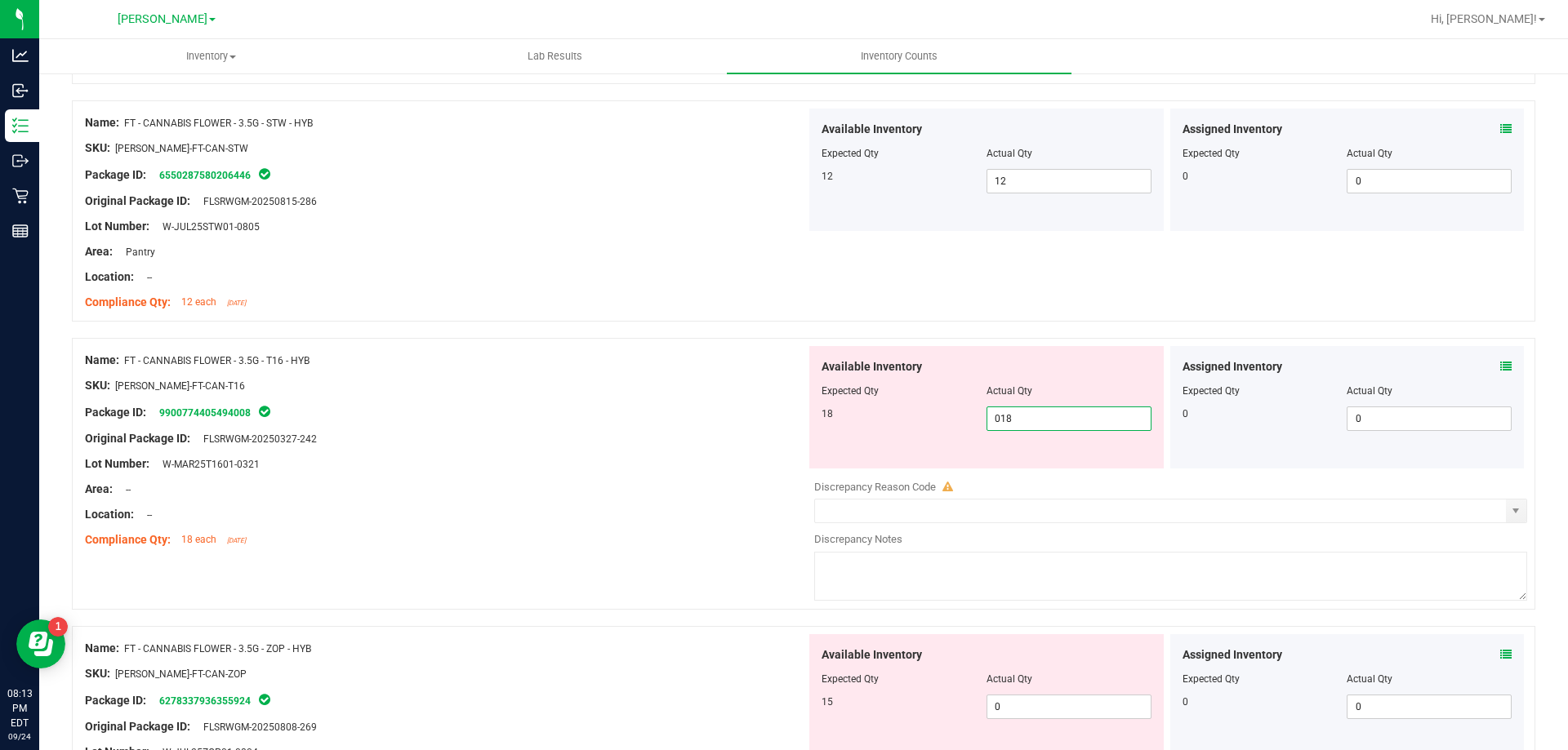
scroll to position [1551, 0]
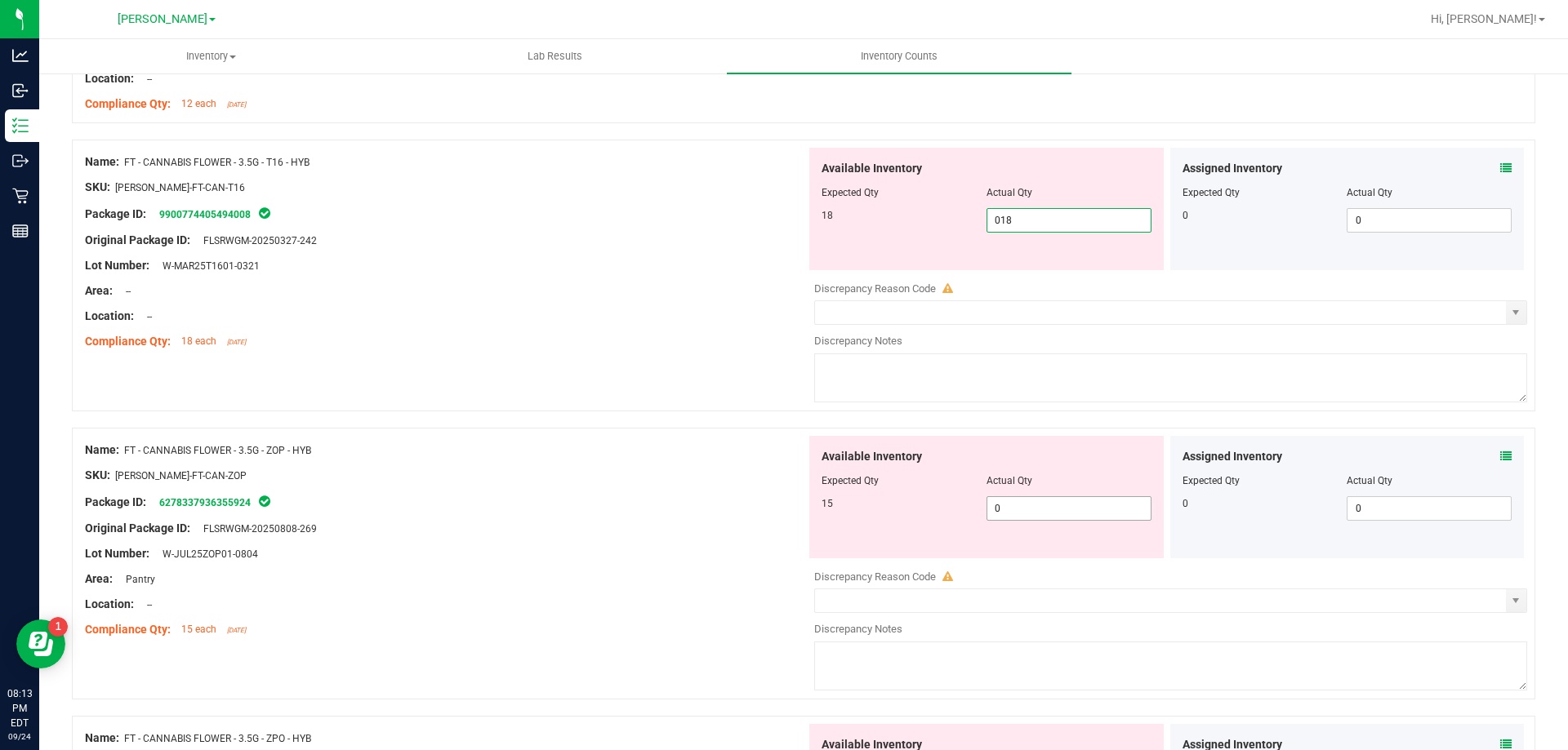
type input "18"
click at [1027, 512] on div "Available Inventory Expected Qty Actual Qty 15 0 0" at bounding box center [1166, 565] width 721 height 259
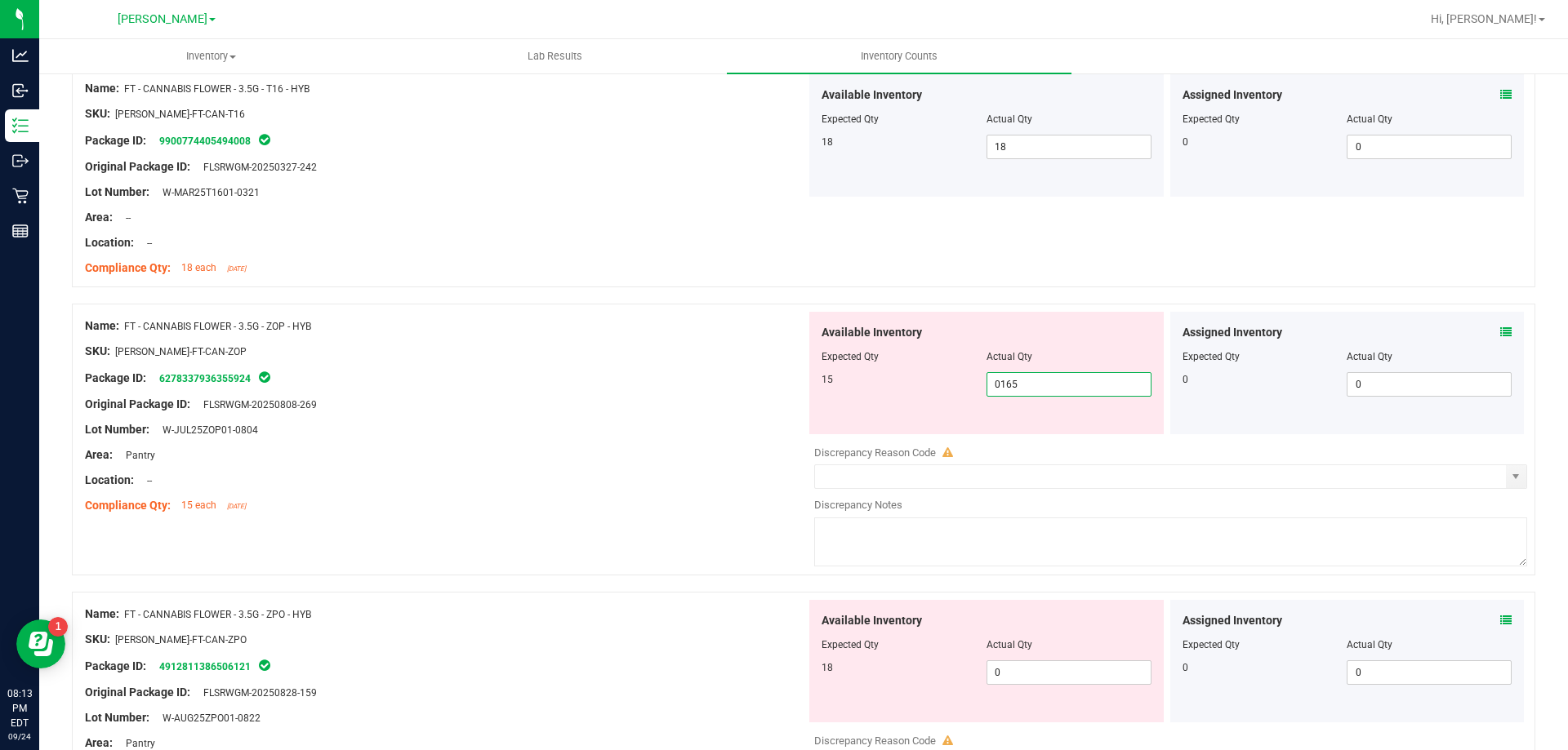
scroll to position [1715, 0]
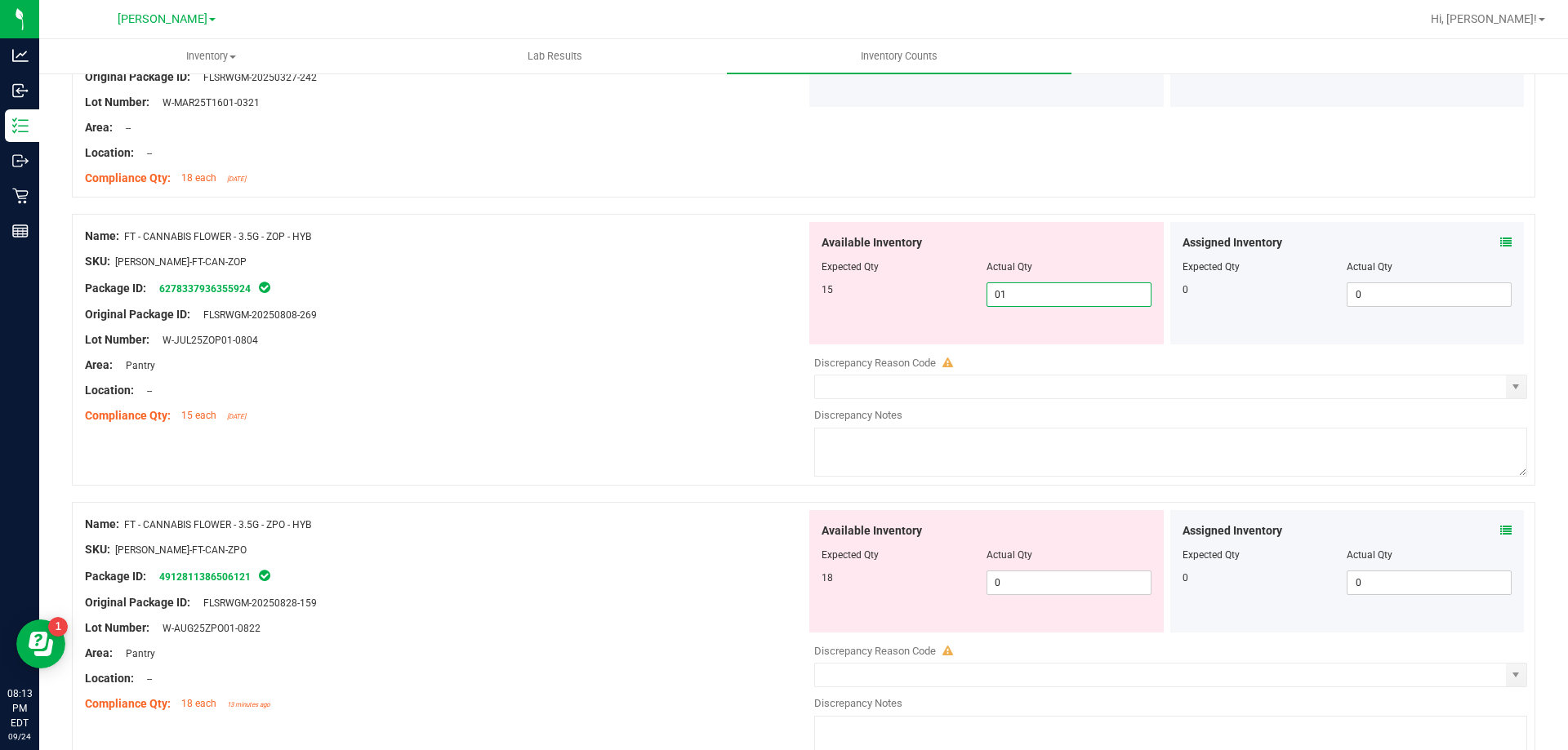
type input "015"
type input "15"
click at [1029, 583] on div "Available Inventory Expected Qty Actual Qty 18 0 0" at bounding box center [1166, 640] width 721 height 259
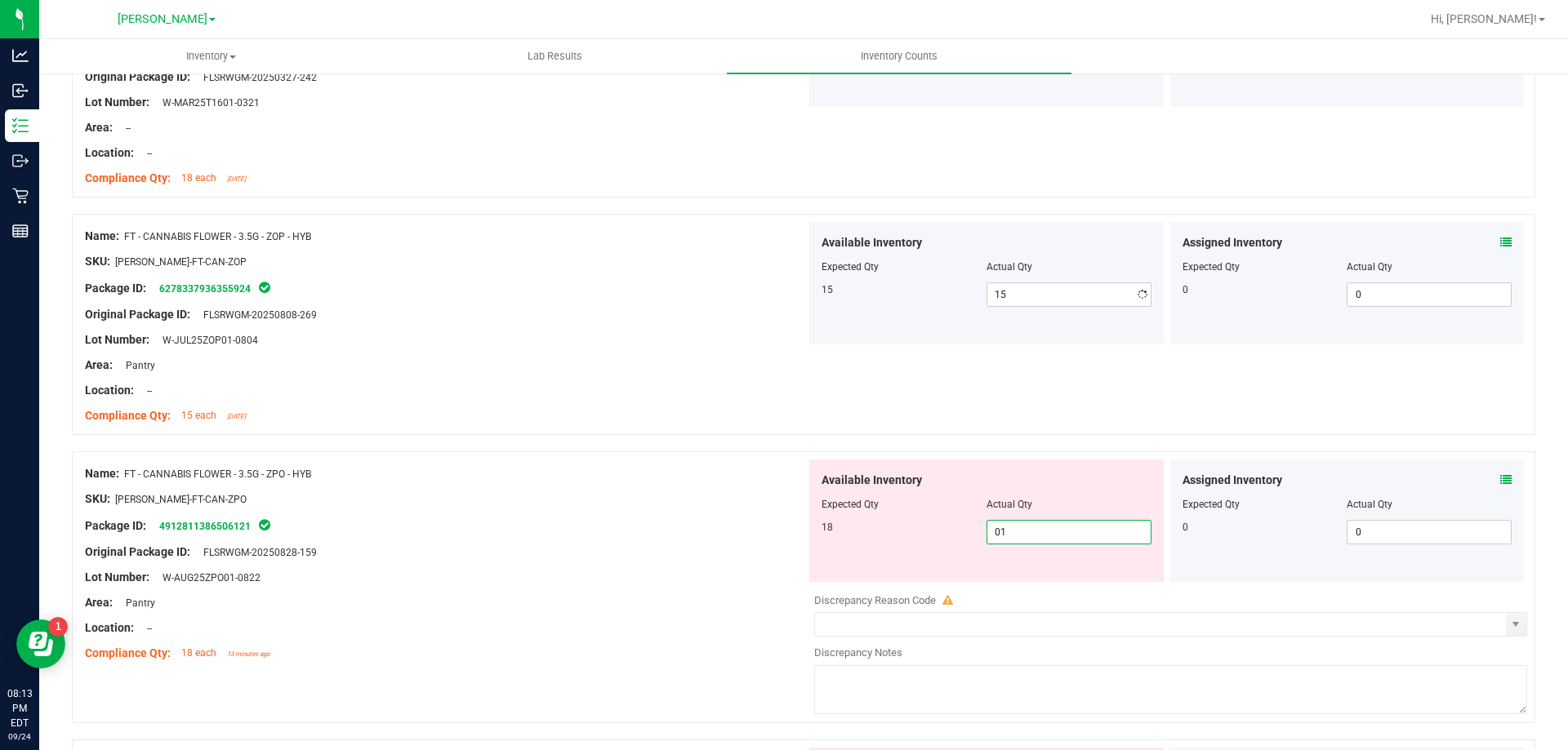
type input "018"
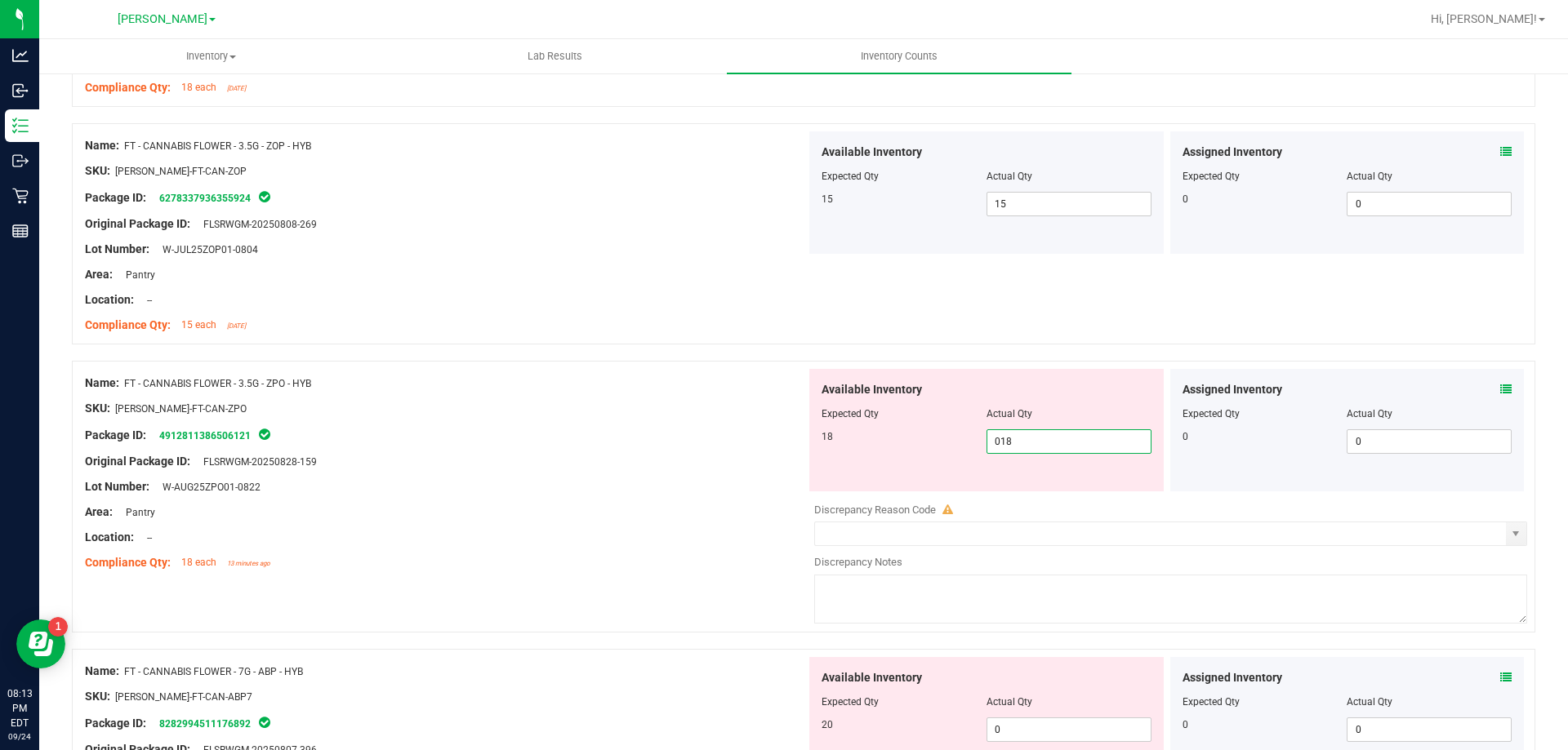
scroll to position [2041, 0]
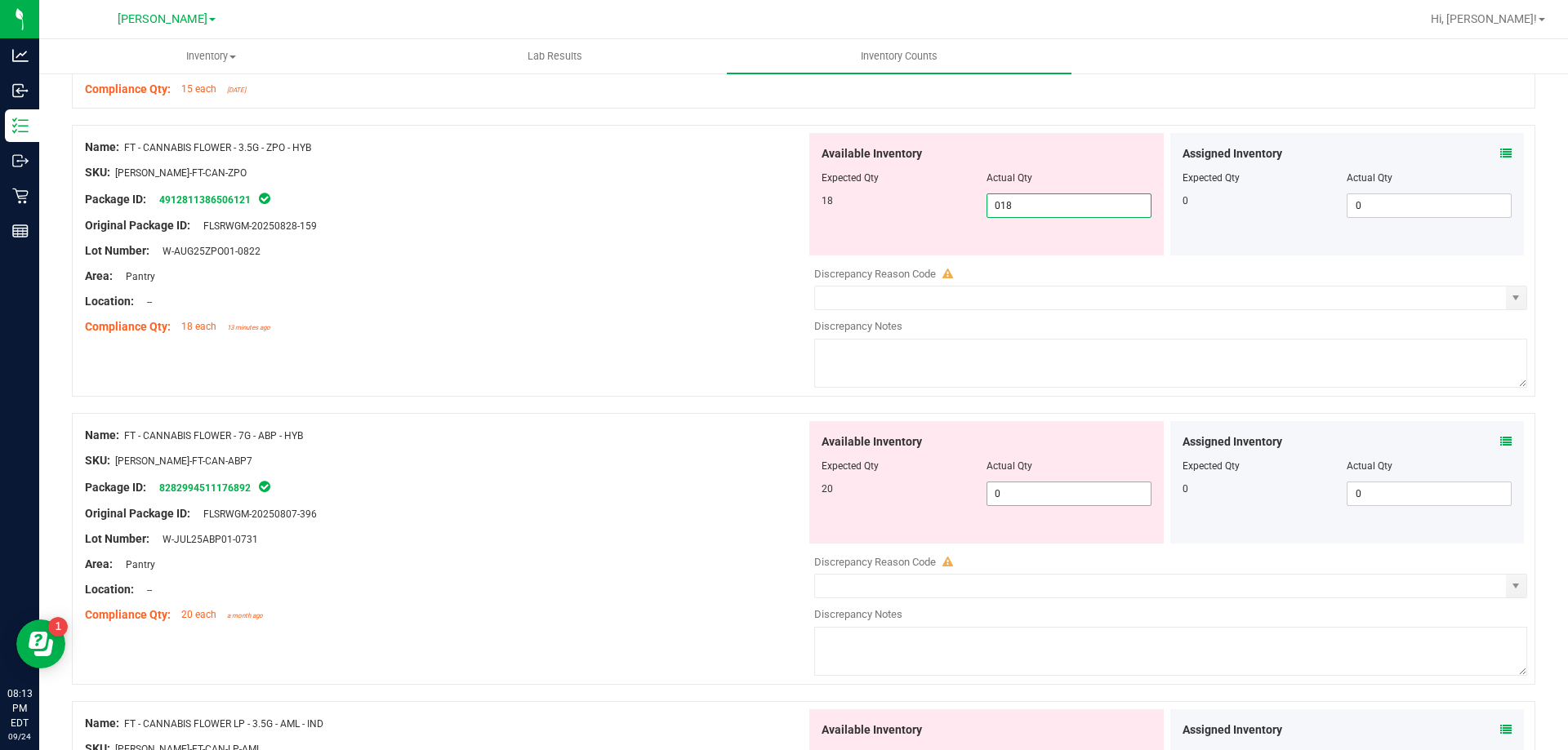
type input "18"
click at [1017, 497] on div "Available Inventory Expected Qty Actual Qty 20 0 0" at bounding box center [1166, 551] width 721 height 259
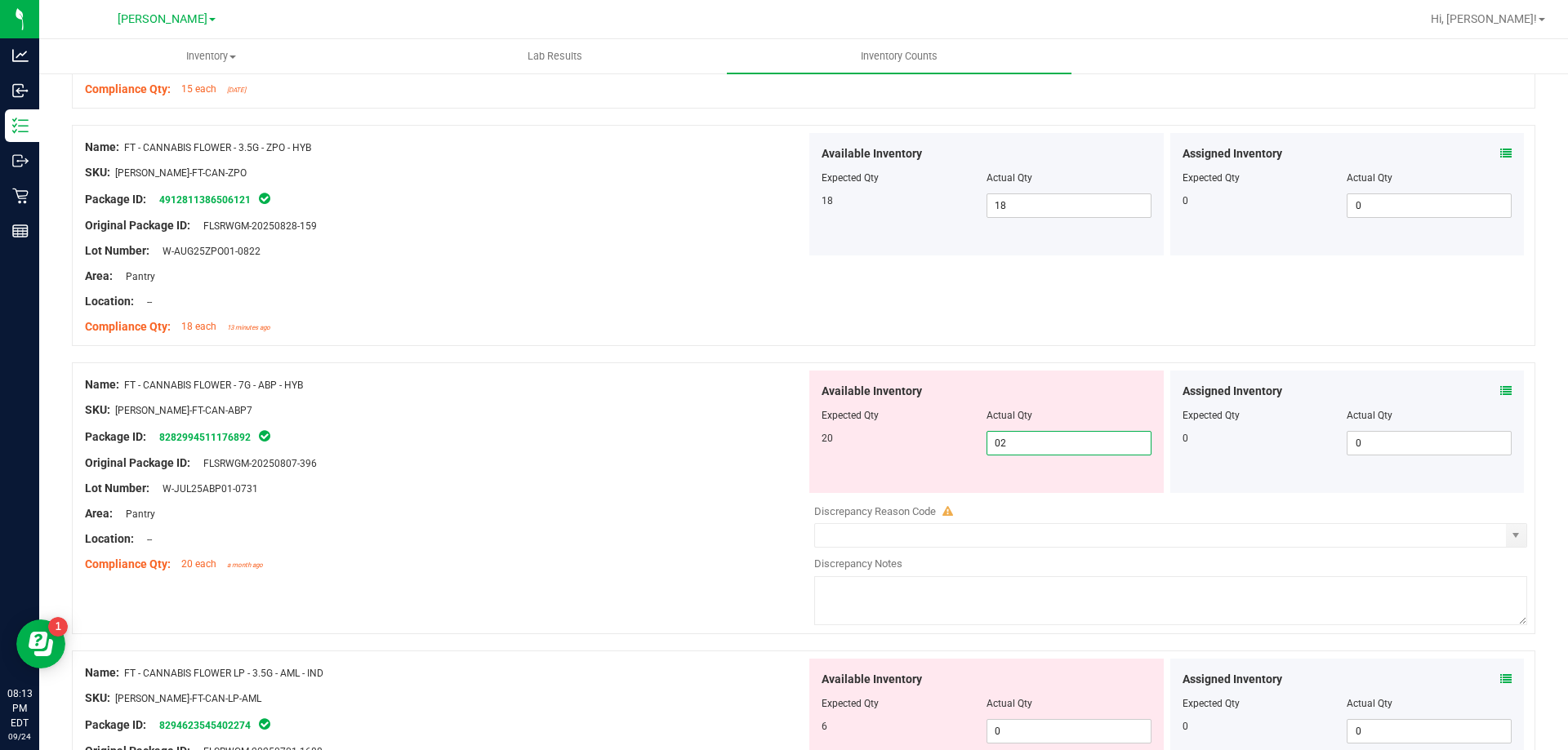
type input "020"
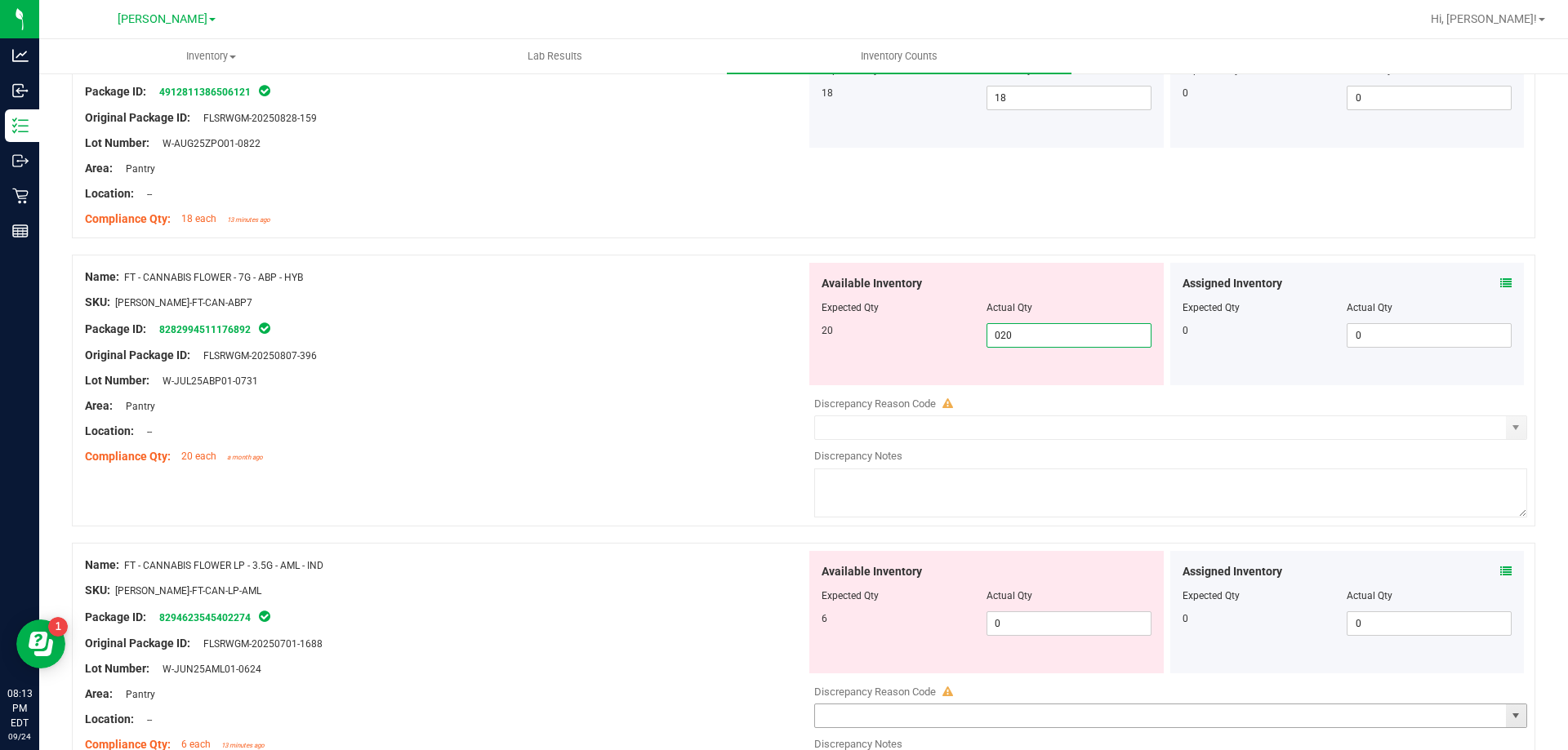
scroll to position [2367, 0]
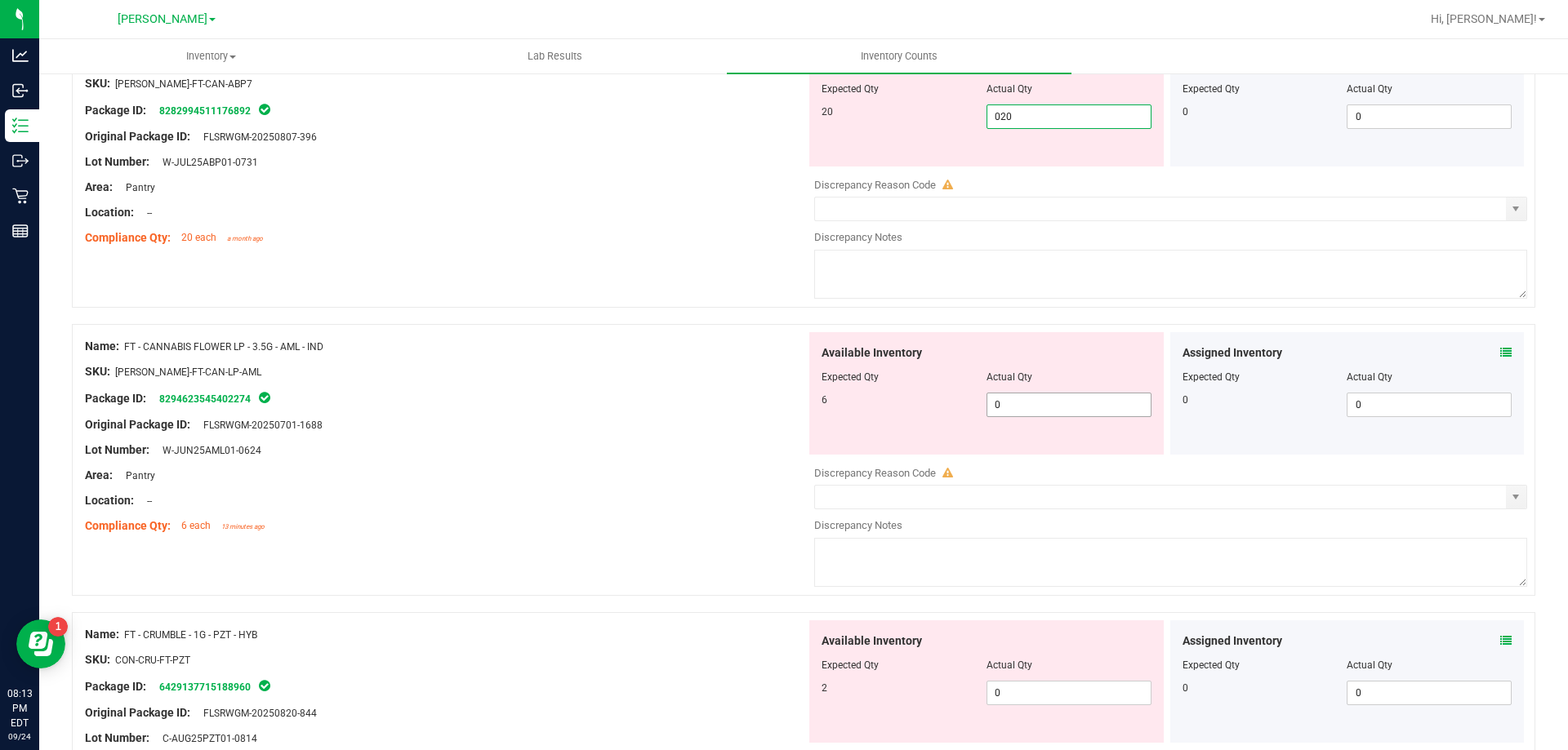
type input "20"
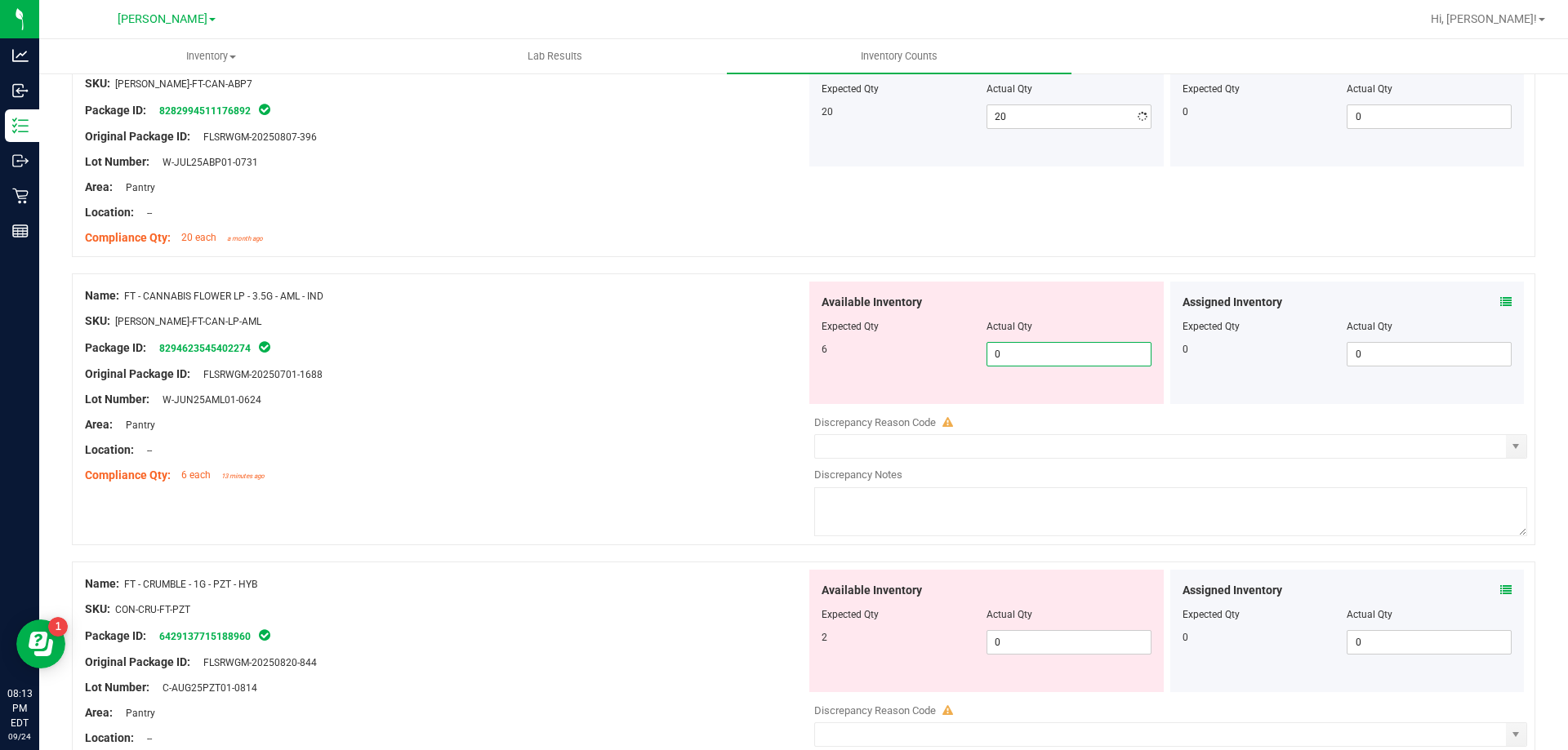
click at [1035, 404] on div "Available Inventory Expected Qty Actual Qty 6 0 0" at bounding box center [986, 342] width 354 height 122
type input "06"
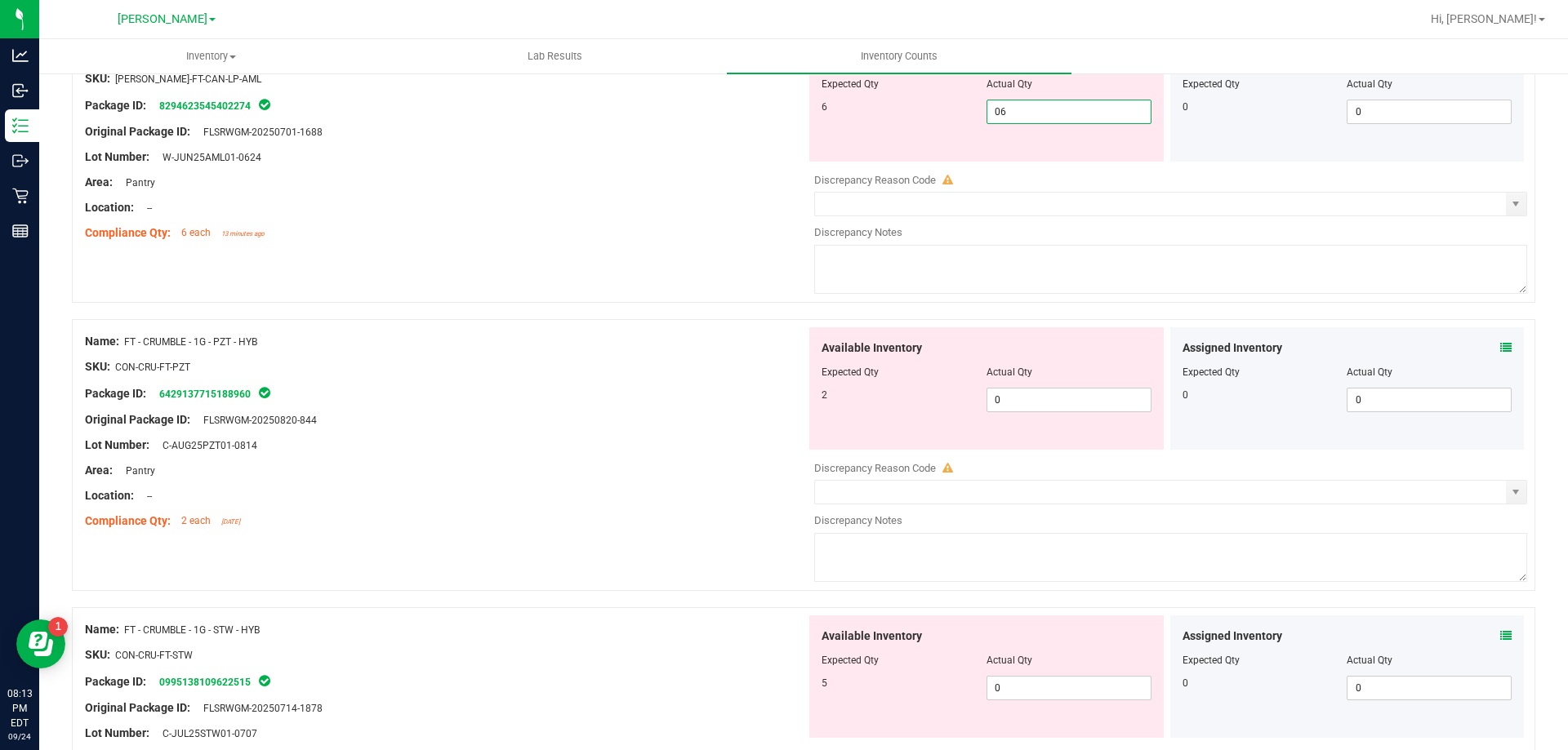
scroll to position [2613, 0]
type input "6"
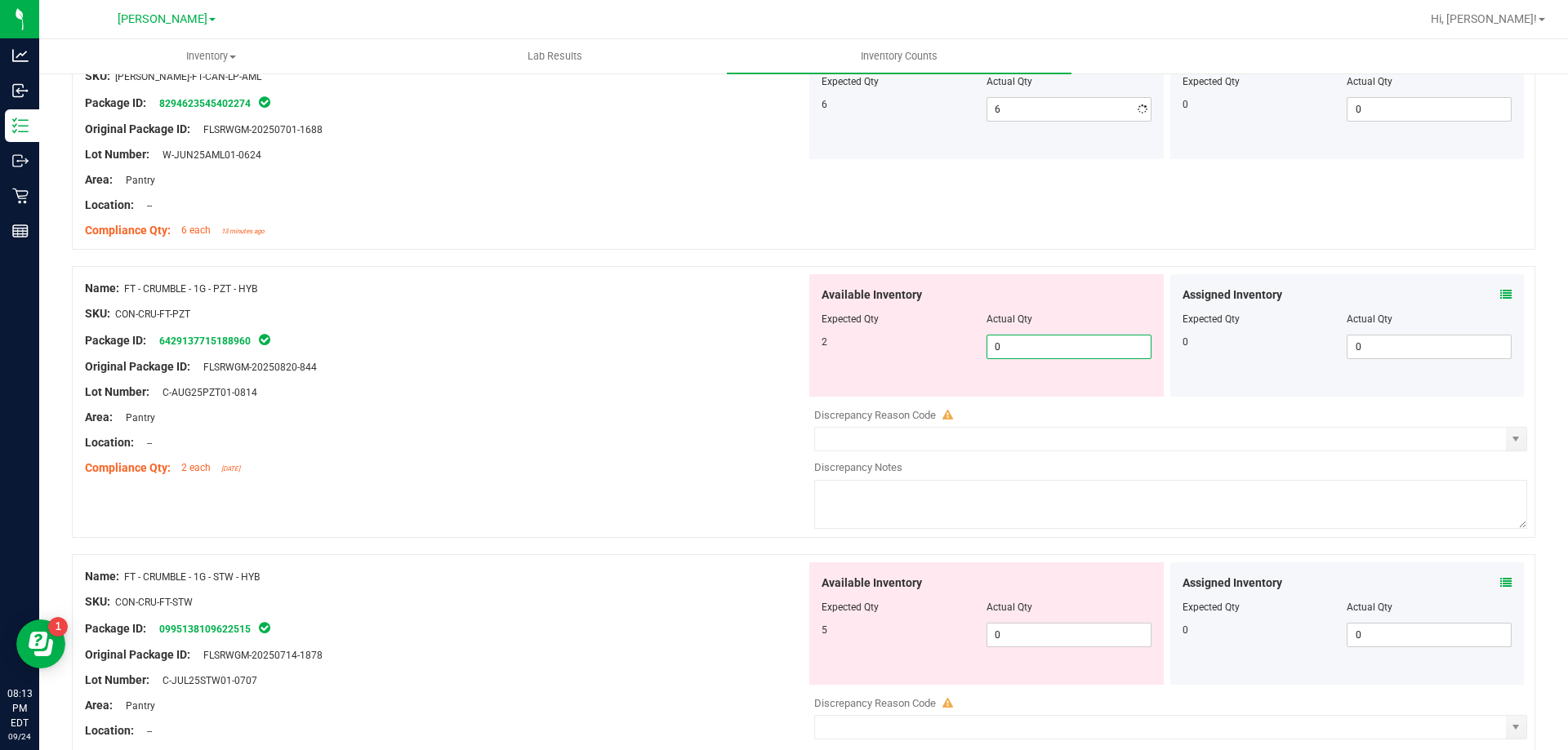
click at [1037, 399] on div "Available Inventory Expected Qty Actual Qty 2 0 0" at bounding box center [1166, 404] width 721 height 259
type input "02"
type input "2"
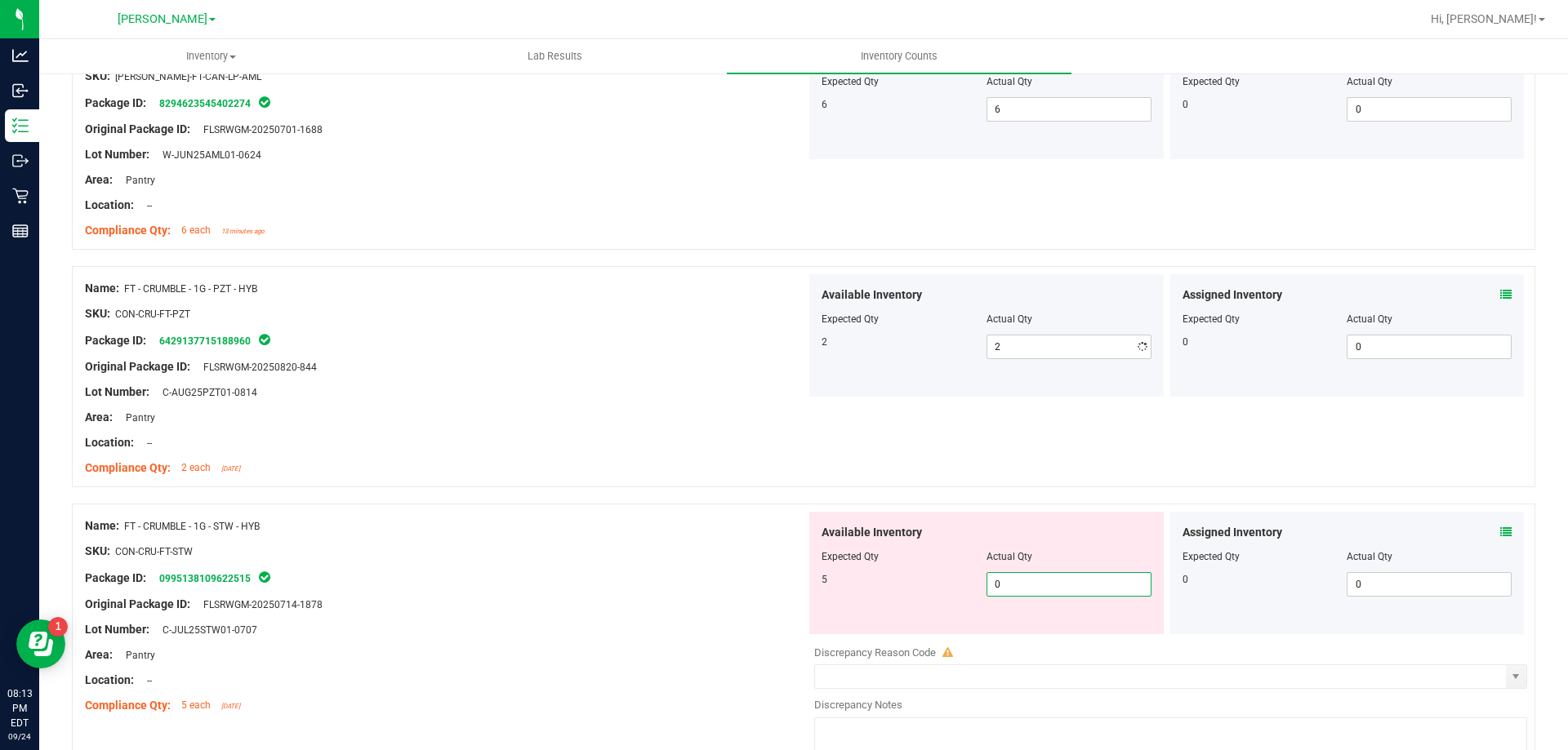
click at [1002, 635] on div "Available Inventory Expected Qty Actual Qty 5 0 0" at bounding box center [1166, 641] width 721 height 259
type input "05"
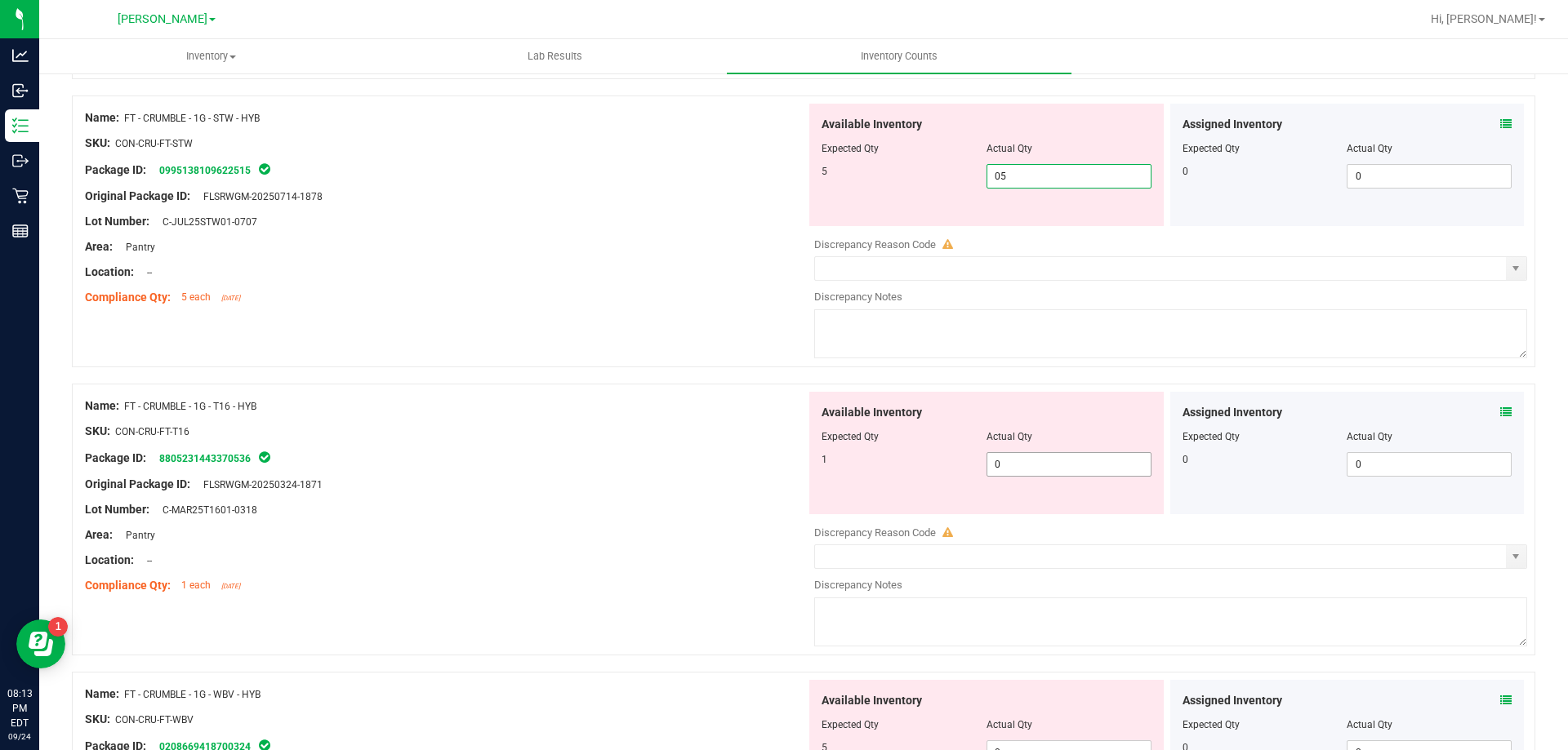
type input "5"
click at [1025, 471] on div "Available Inventory Expected Qty Actual Qty 1 0 0" at bounding box center [1166, 521] width 721 height 259
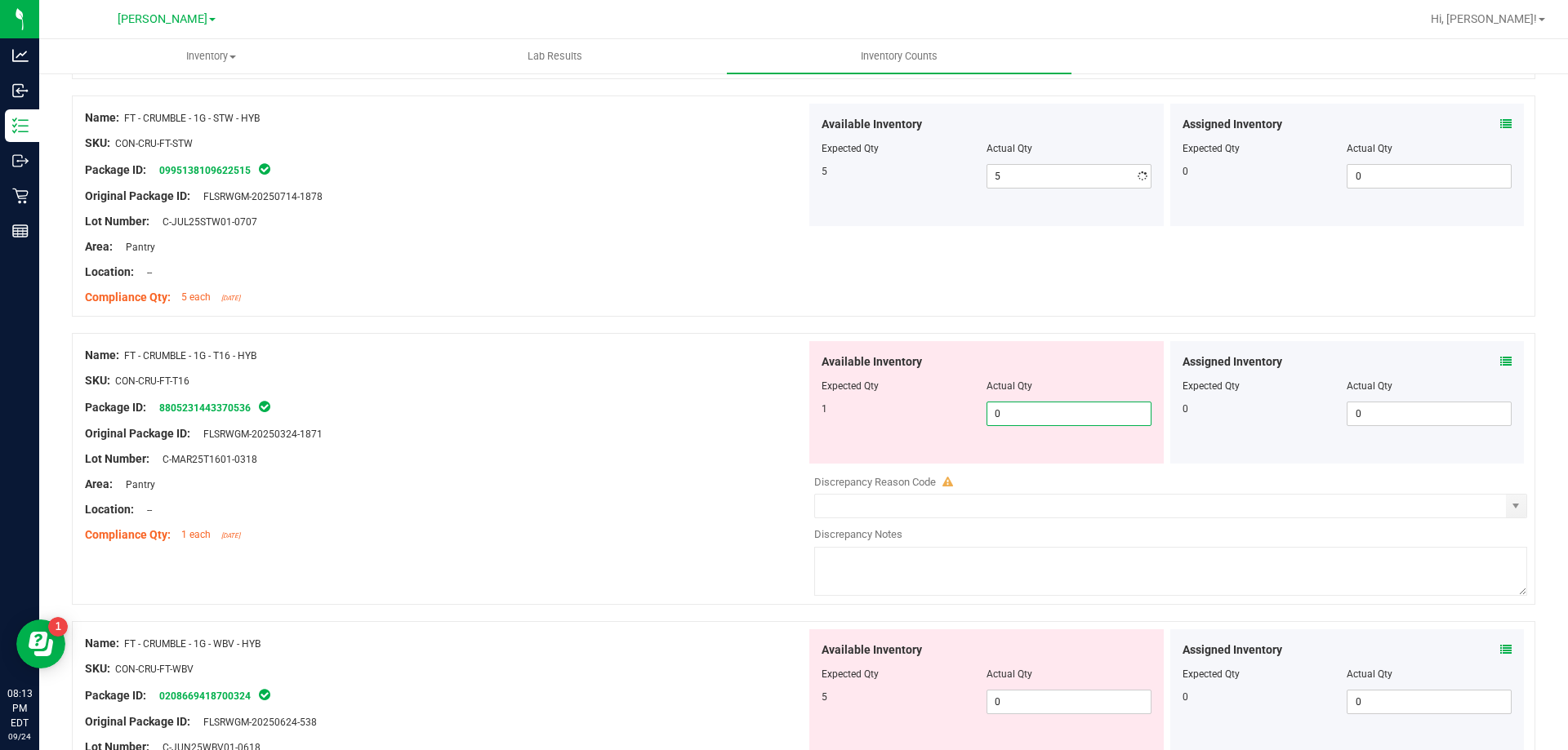
type input "01"
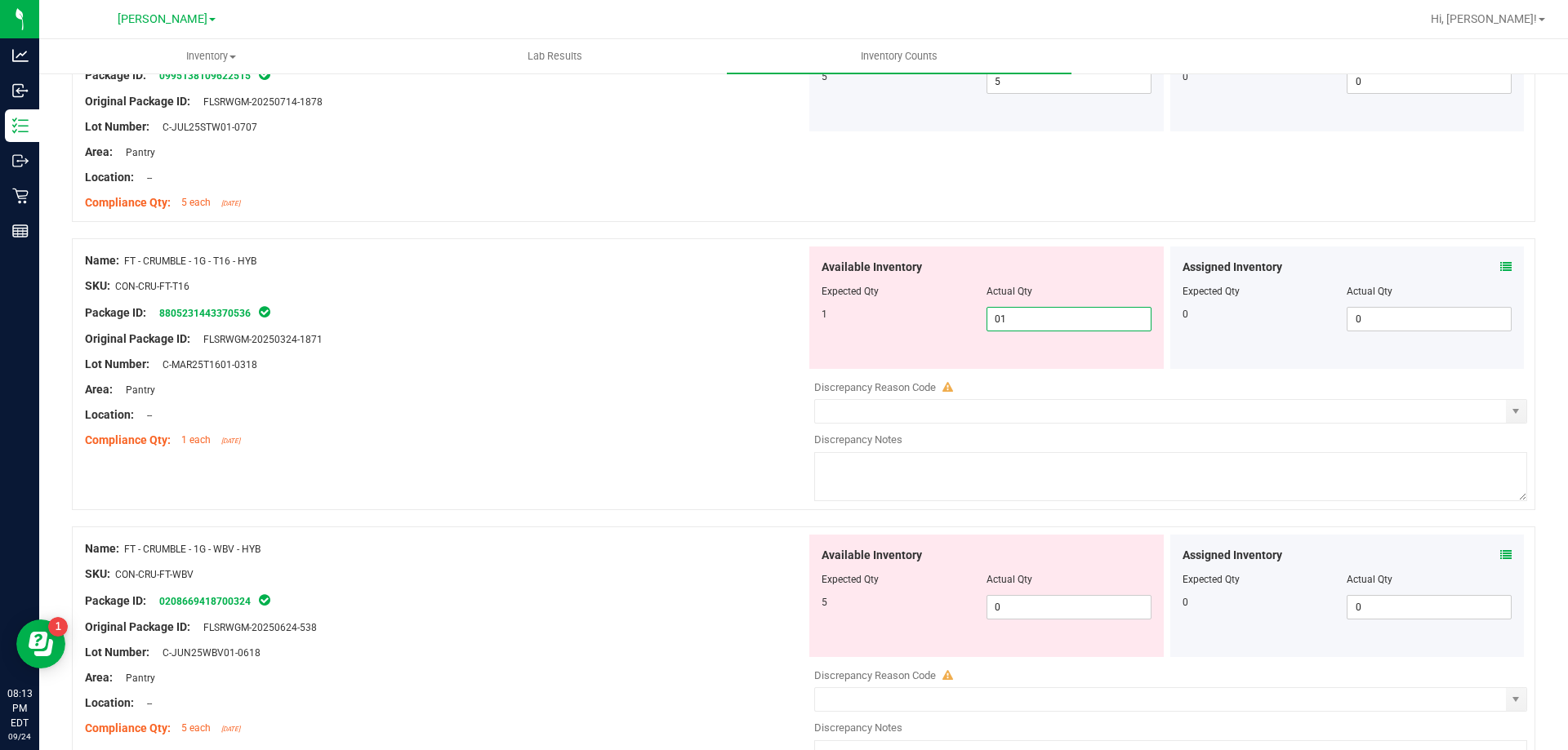
scroll to position [3265, 0]
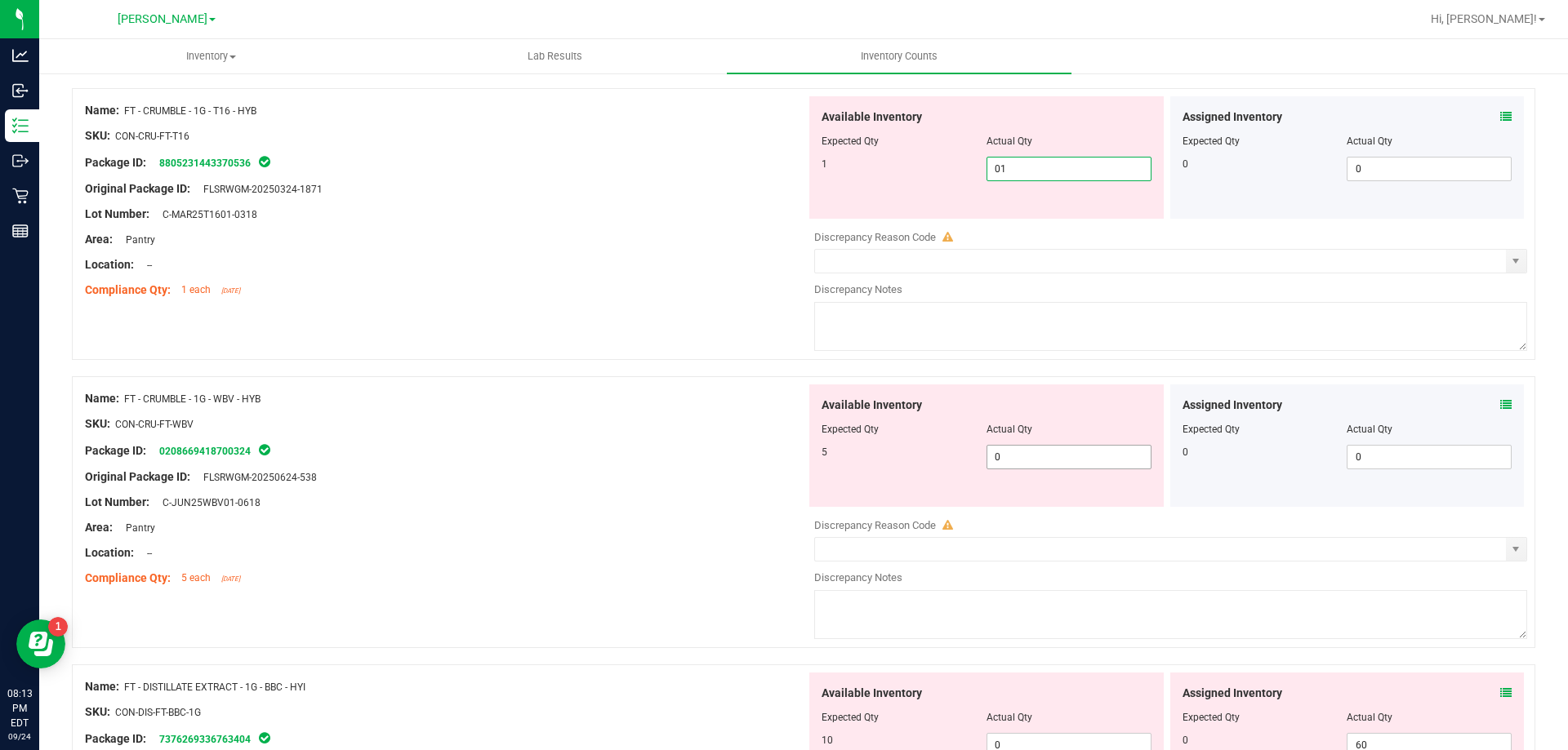
type input "1"
click at [1034, 468] on div "Available Inventory Expected Qty Actual Qty 5 0 0" at bounding box center [1166, 514] width 721 height 259
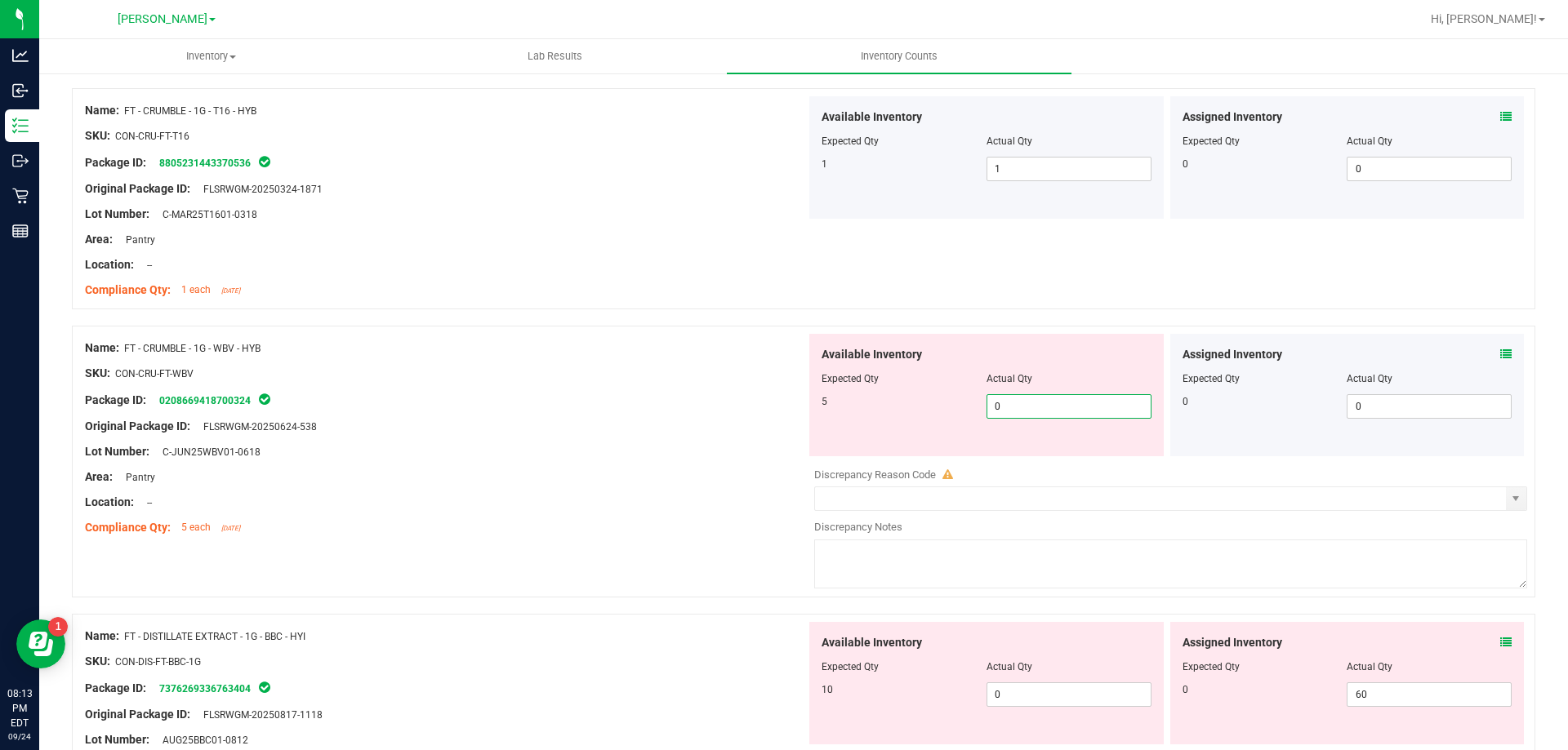
type input "05"
type input "5"
click at [1027, 687] on div "Available Inventory Expected Qty Actual Qty 10 0 0" at bounding box center [986, 682] width 354 height 122
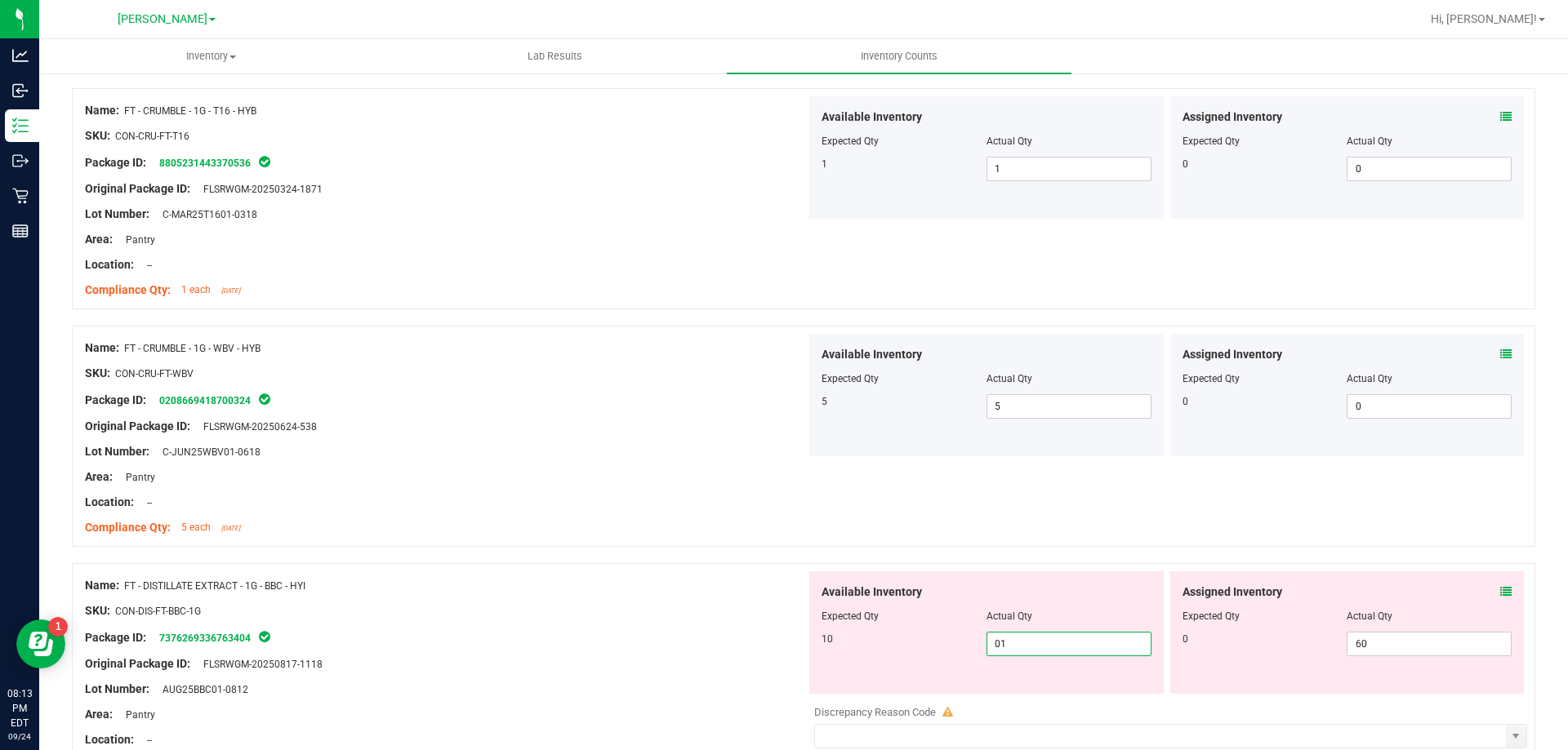
type input "010"
type input "10"
click at [1376, 641] on span "60 60" at bounding box center [1429, 644] width 165 height 25
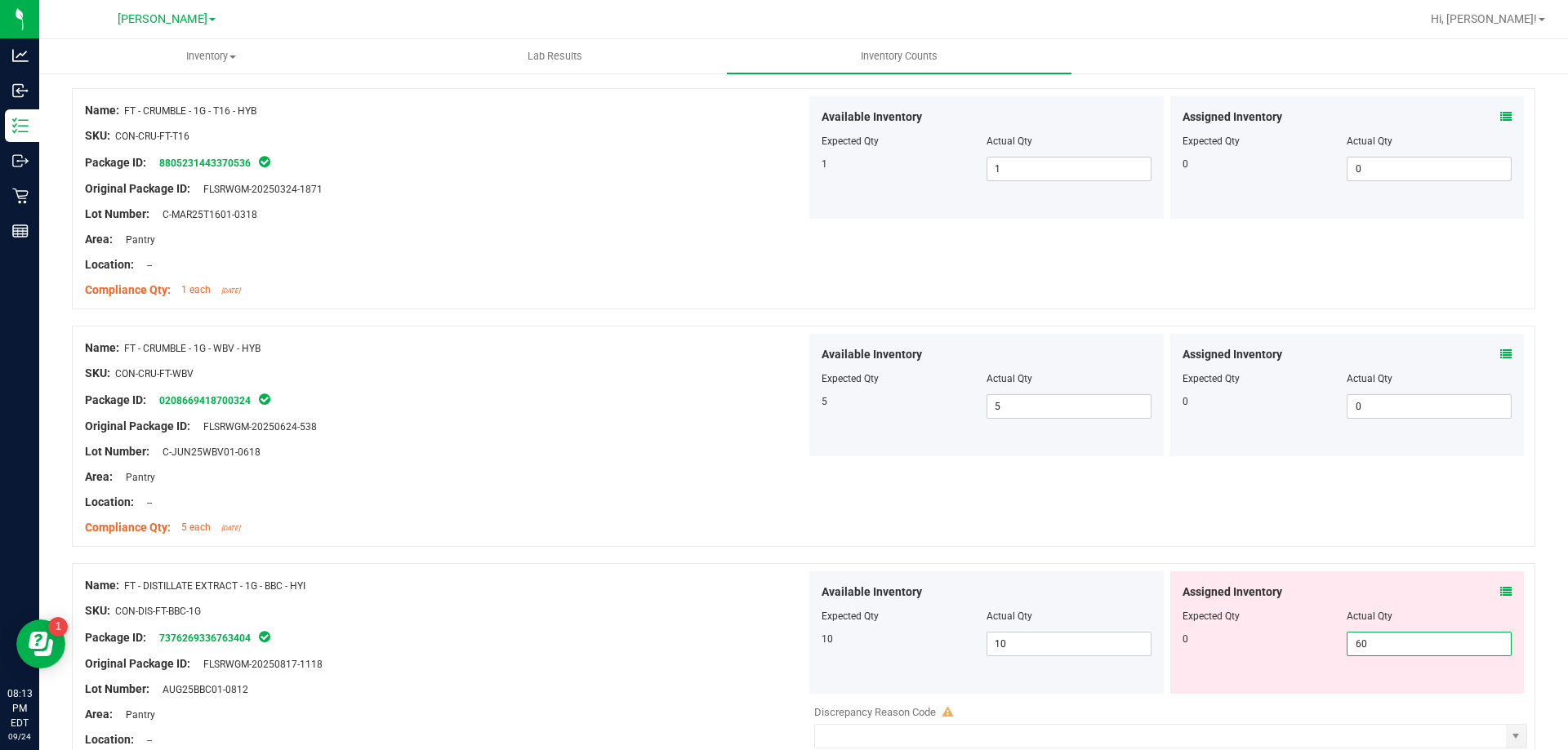
click at [1376, 641] on input "60" at bounding box center [1429, 644] width 163 height 23
type input "0"
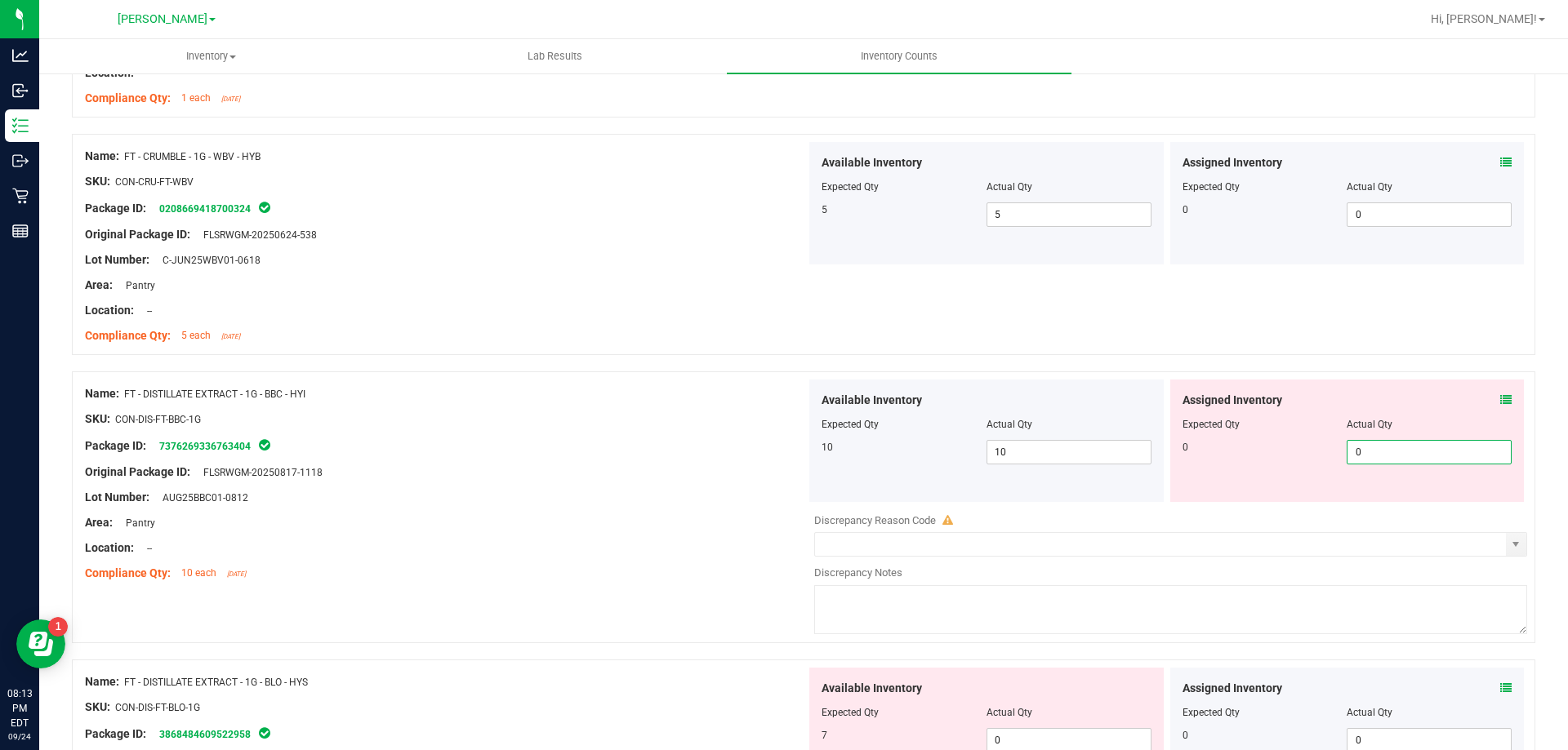
scroll to position [3674, 0]
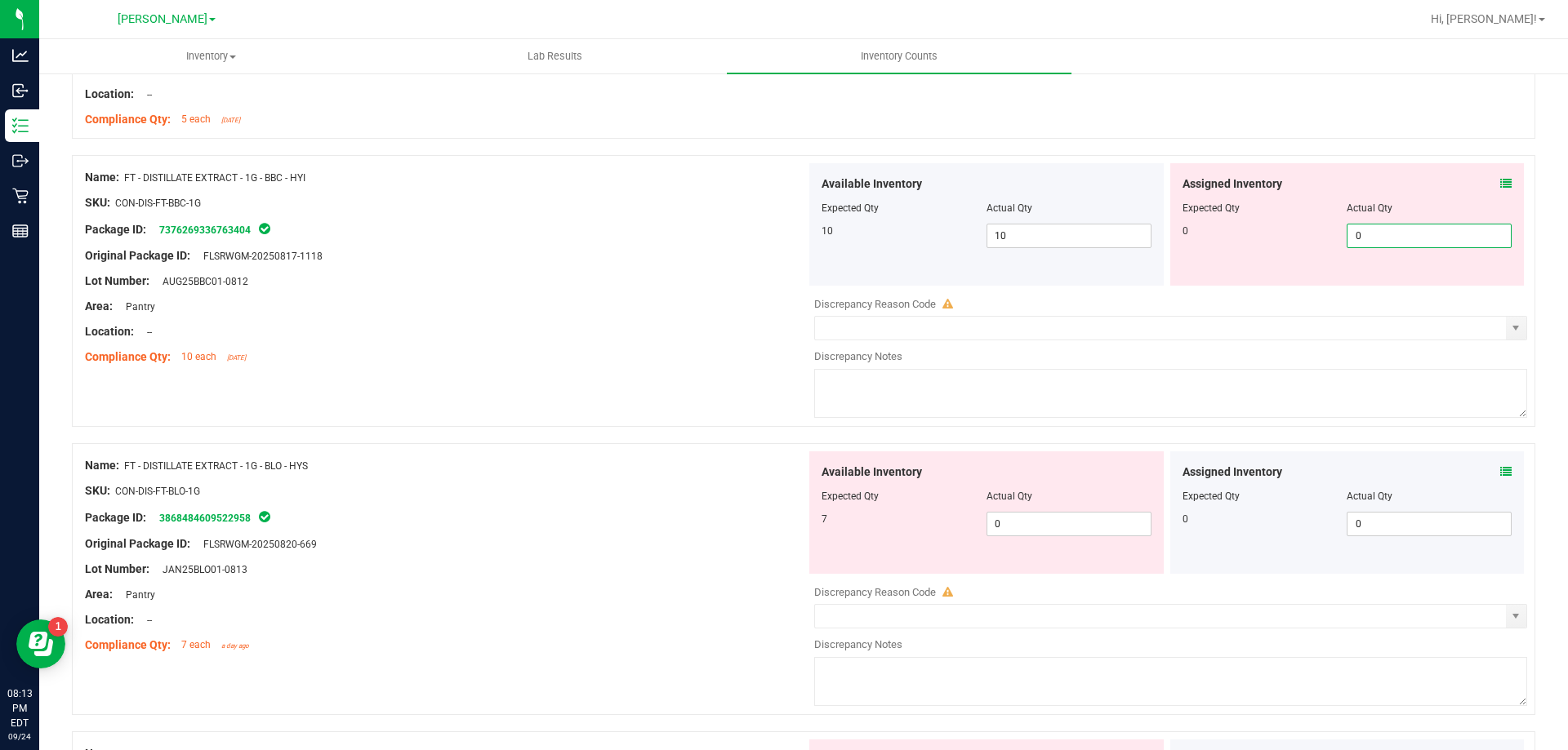
type input "0"
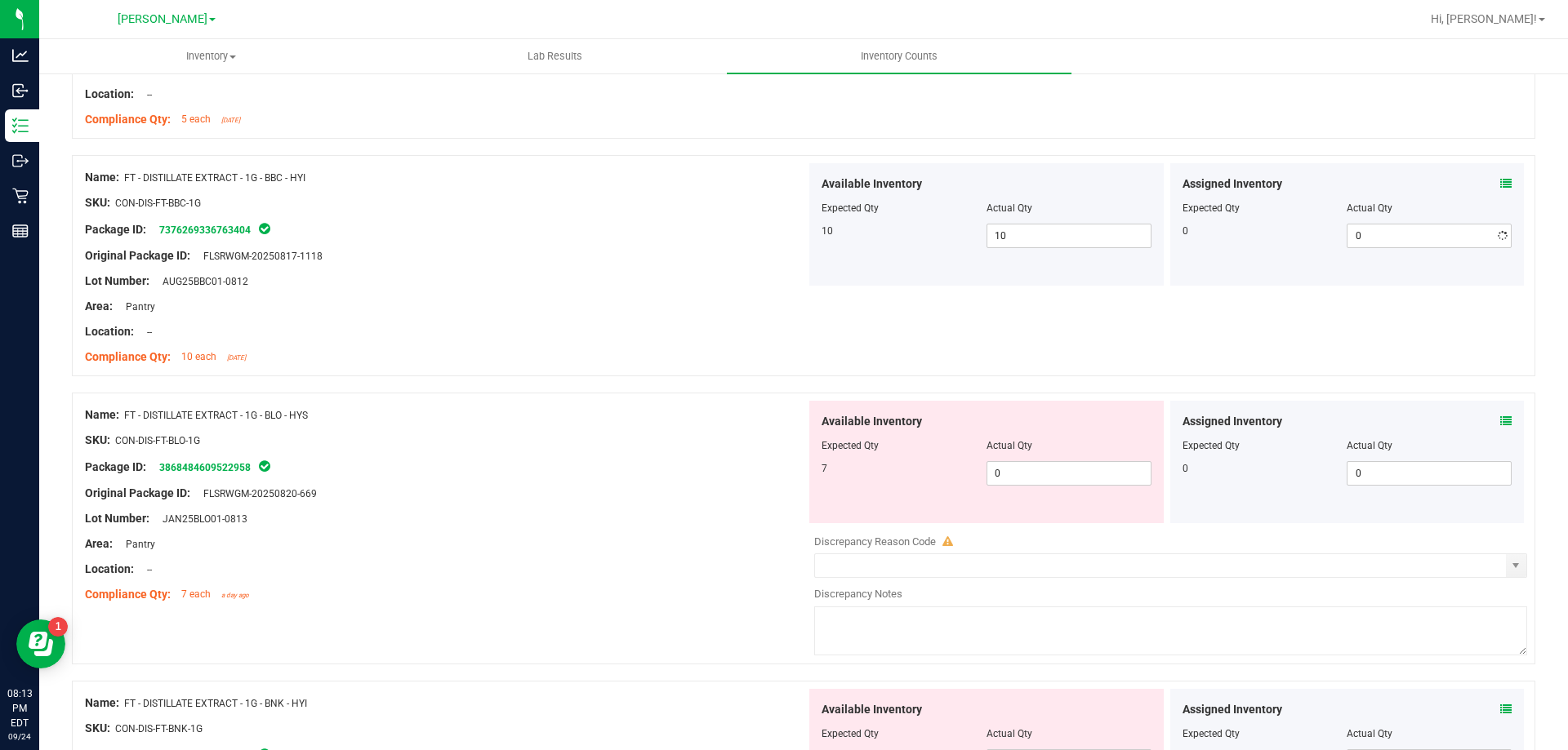
click at [1101, 536] on div "Available Inventory Expected Qty Actual Qty 7 0 0" at bounding box center [1166, 530] width 721 height 259
click at [1082, 475] on span "0 0" at bounding box center [1068, 473] width 165 height 25
type input "07"
type input "7"
click at [724, 389] on div at bounding box center [803, 384] width 1464 height 16
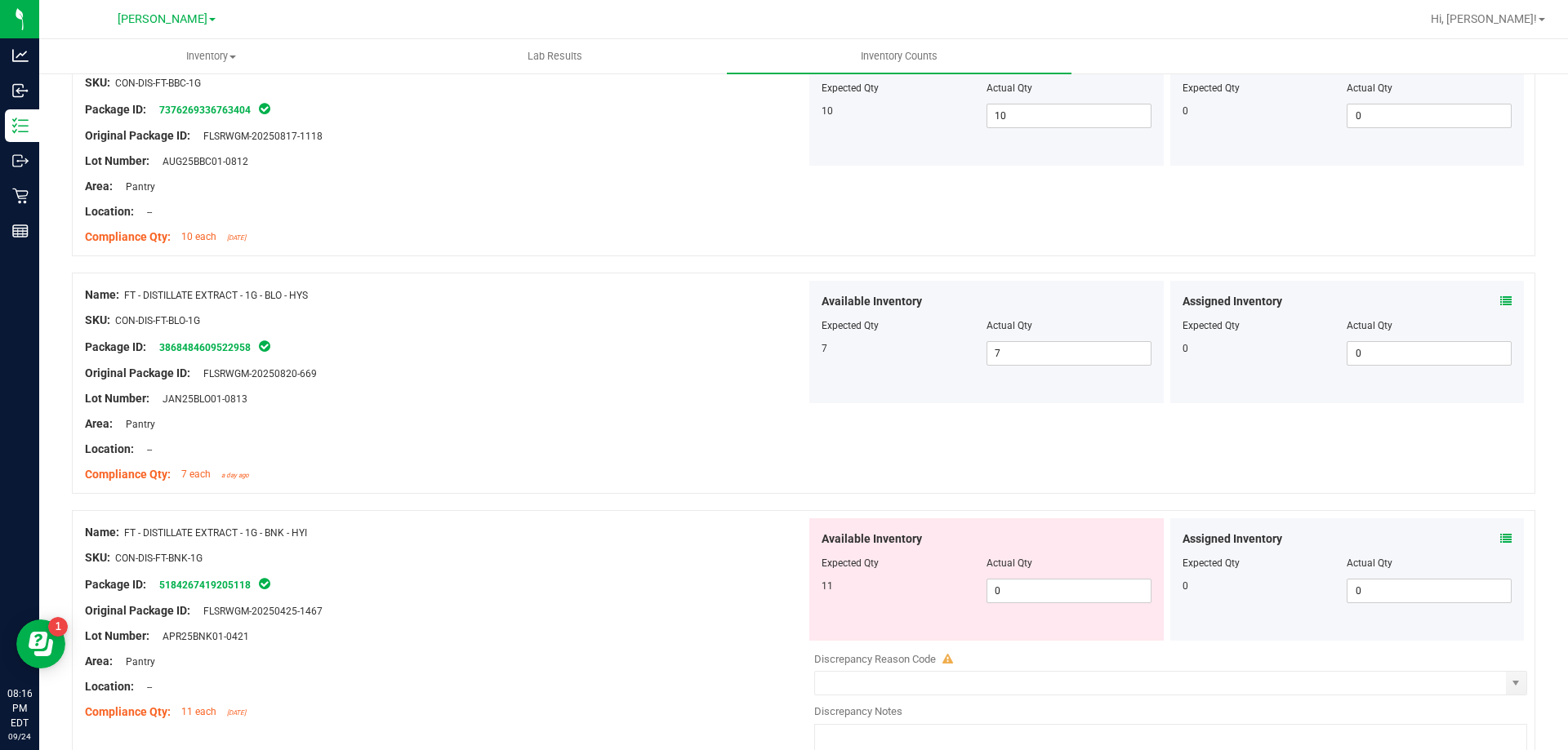
scroll to position [3918, 0]
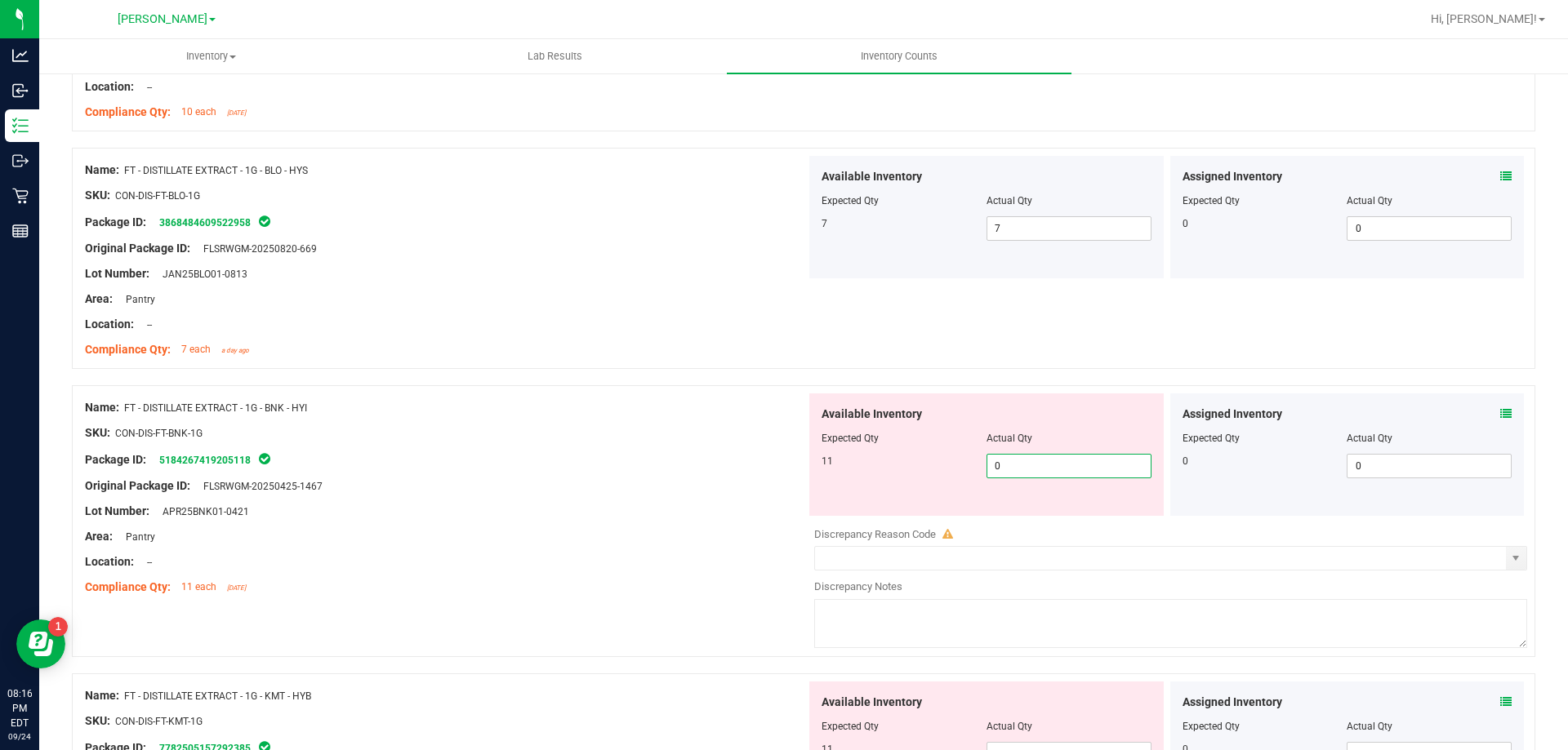
click at [1028, 472] on span "0 0" at bounding box center [1068, 466] width 165 height 25
type input "011"
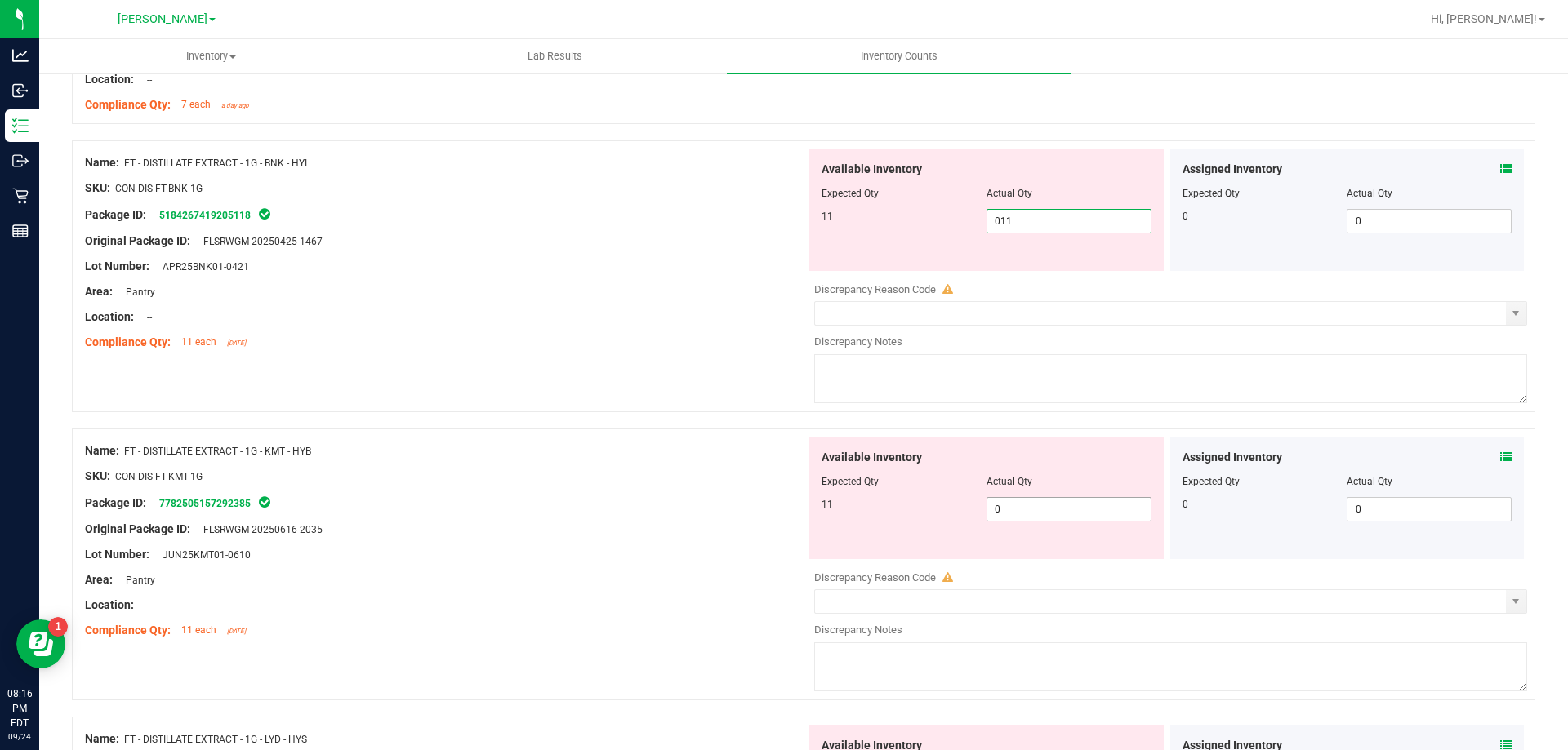
type input "11"
click at [1023, 516] on div "Available Inventory Expected Qty Actual Qty 11 0 0" at bounding box center [1166, 566] width 721 height 259
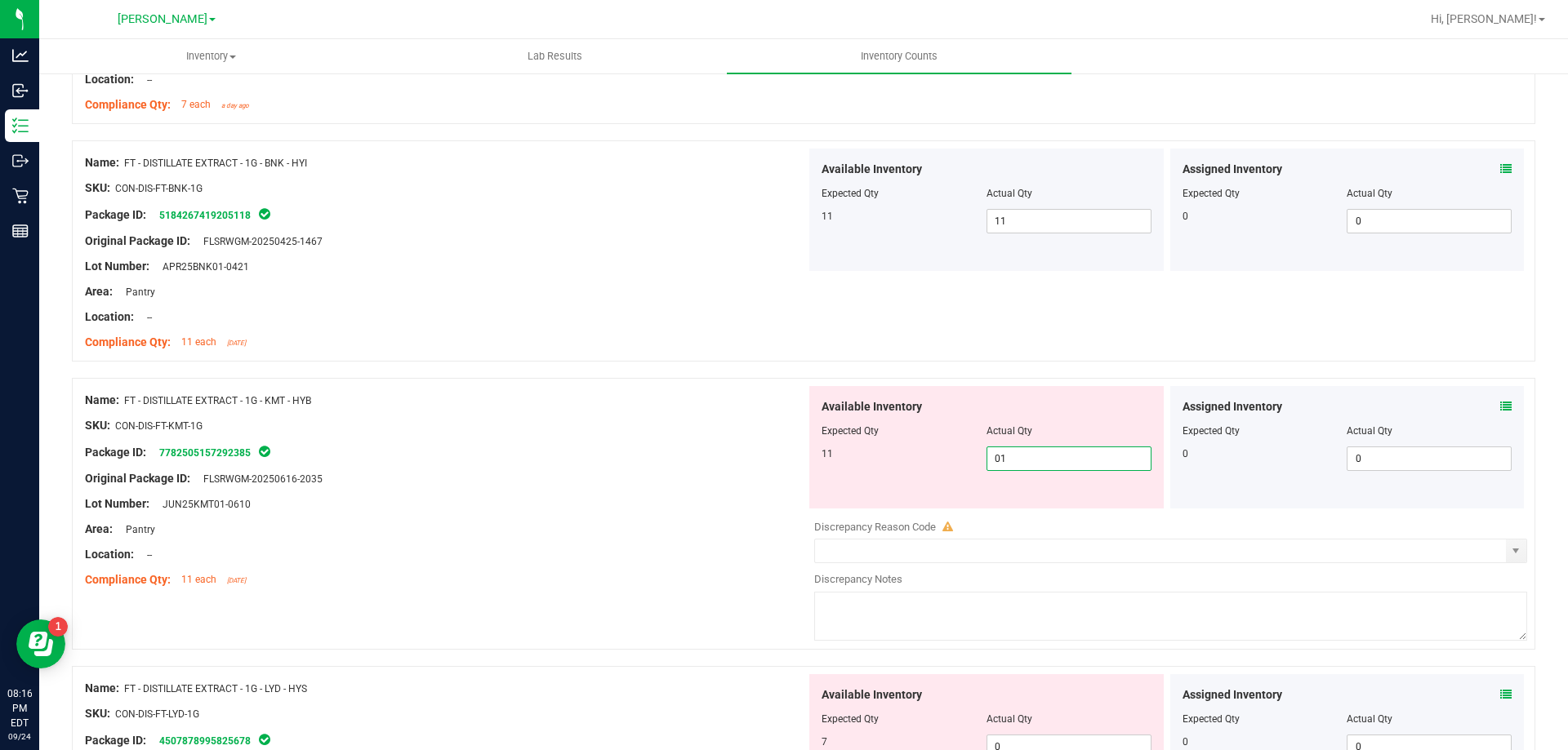
type input "011"
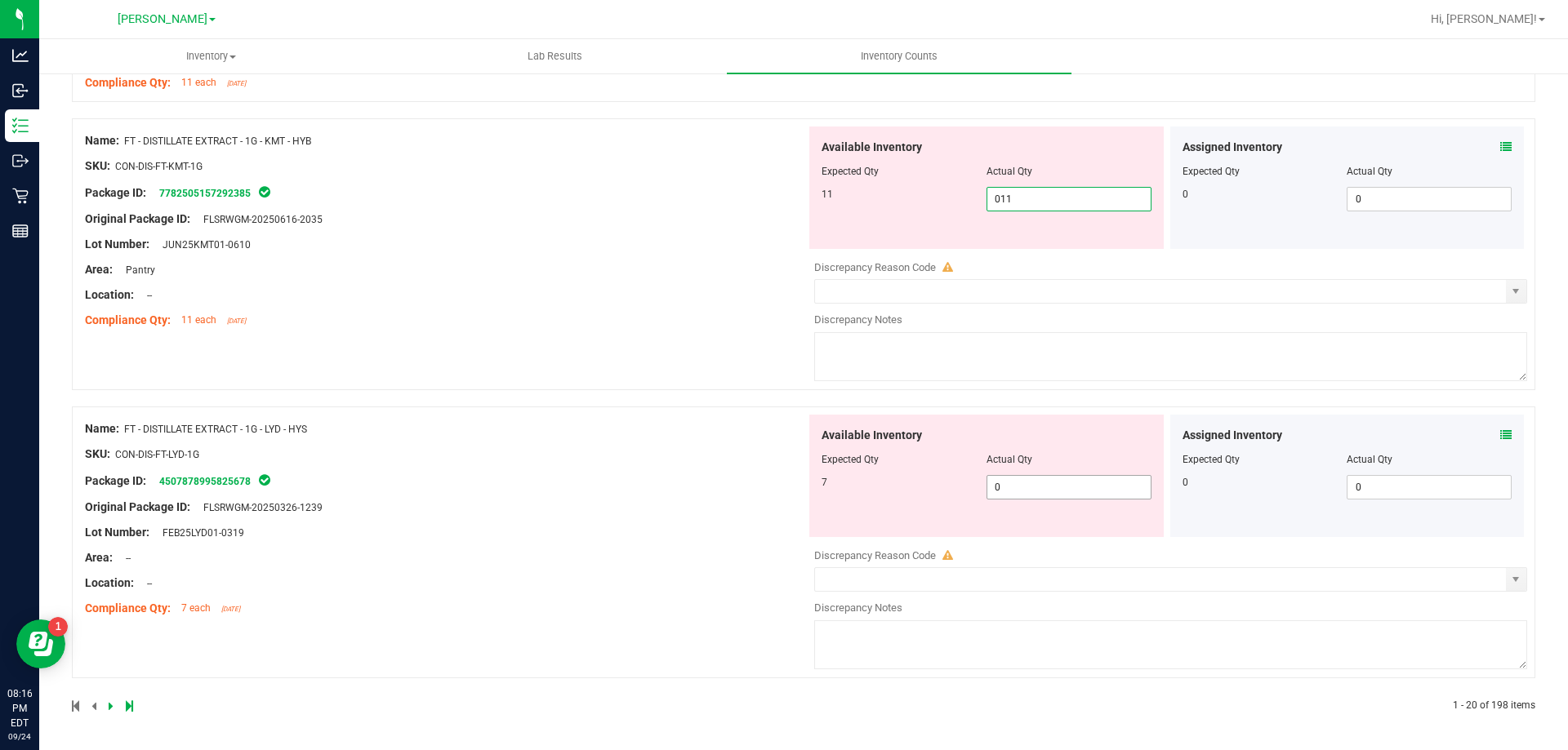
type input "11"
click at [1032, 484] on span "0 0" at bounding box center [1068, 487] width 165 height 25
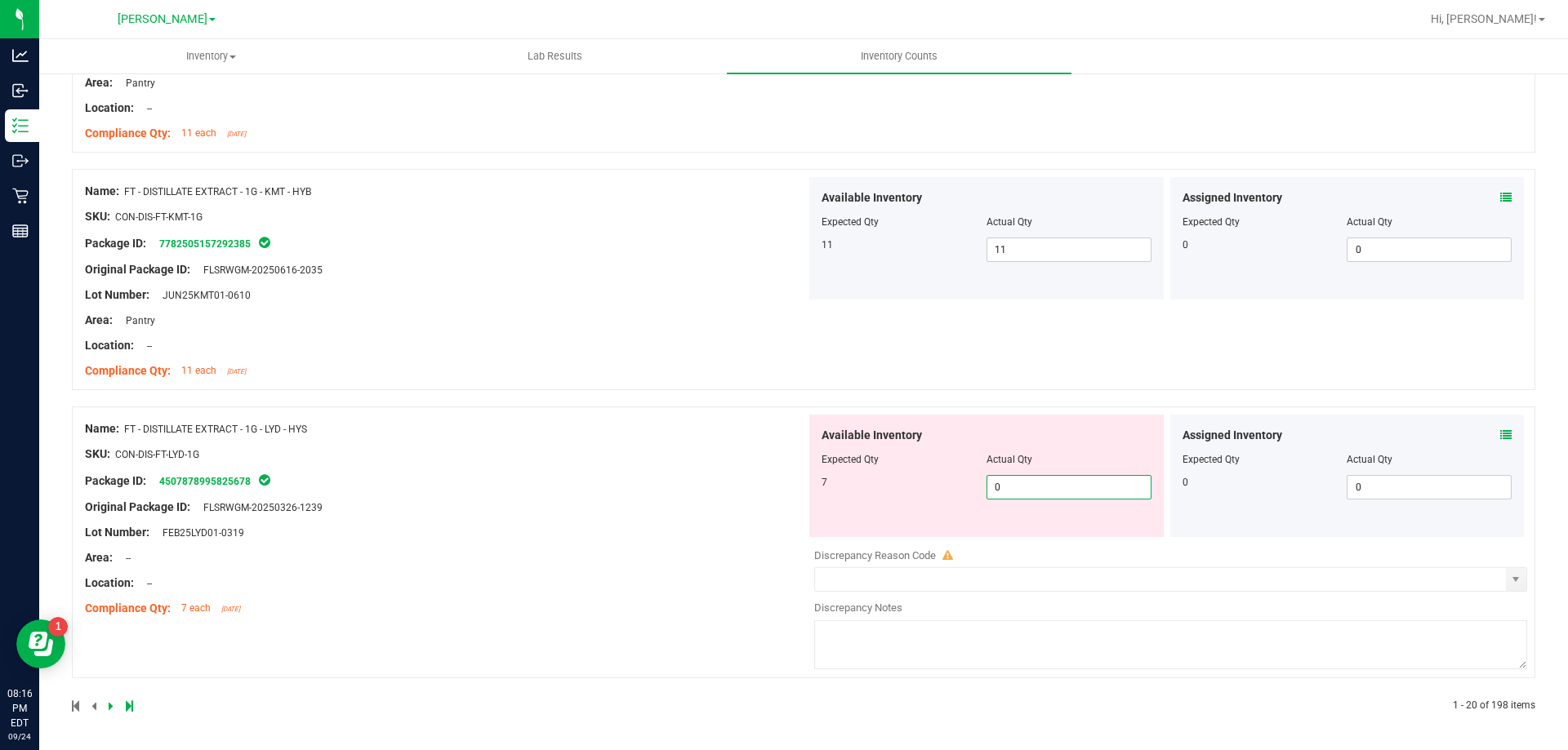
type input "07"
type input "7"
click at [644, 564] on div "Name: FT - DISTILLATE EXTRACT - 1G - LYD - HYS SKU: CON-DIS-FT-LYD-1G Package I…" at bounding box center [445, 518] width 721 height 208
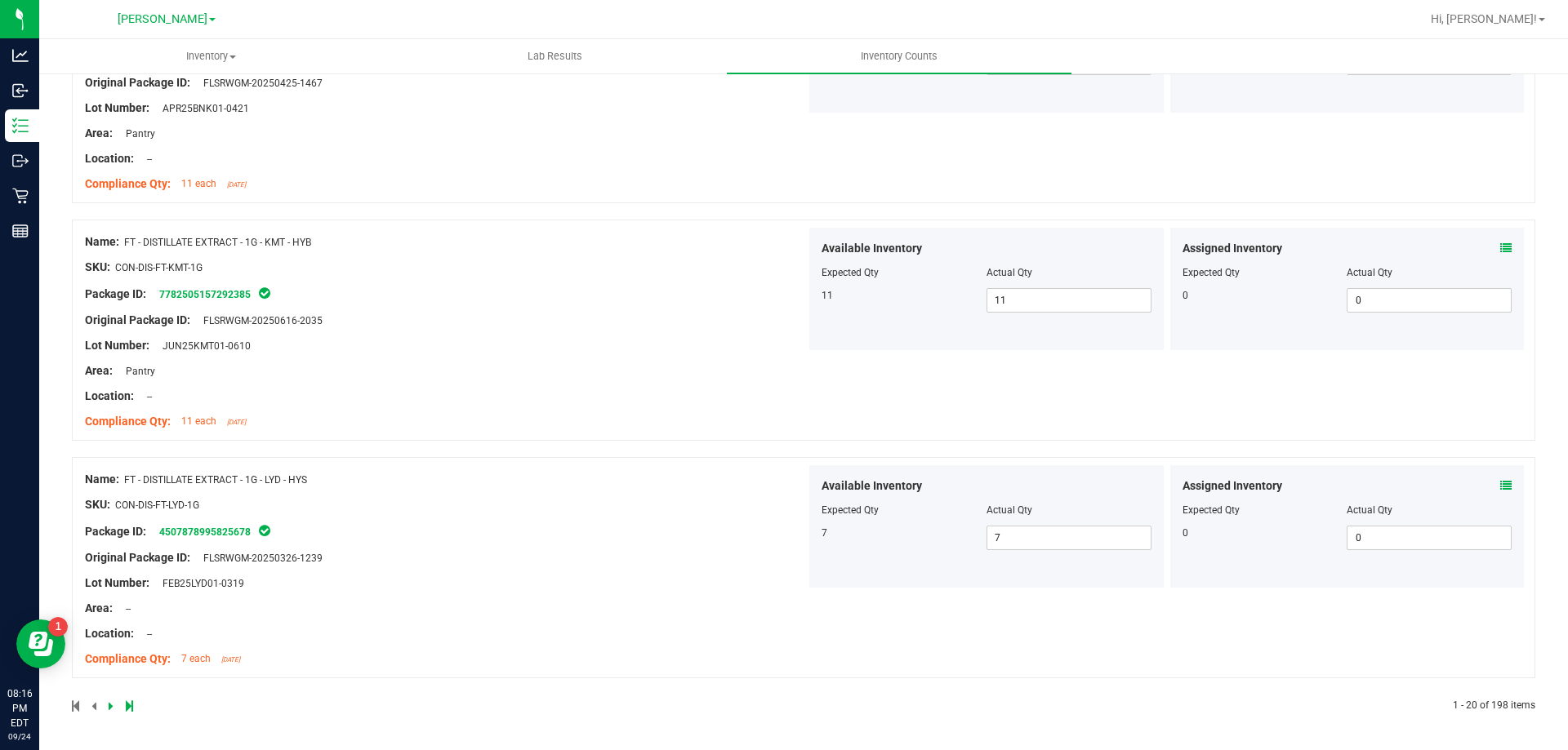
click at [114, 707] on link at bounding box center [112, 706] width 8 height 11
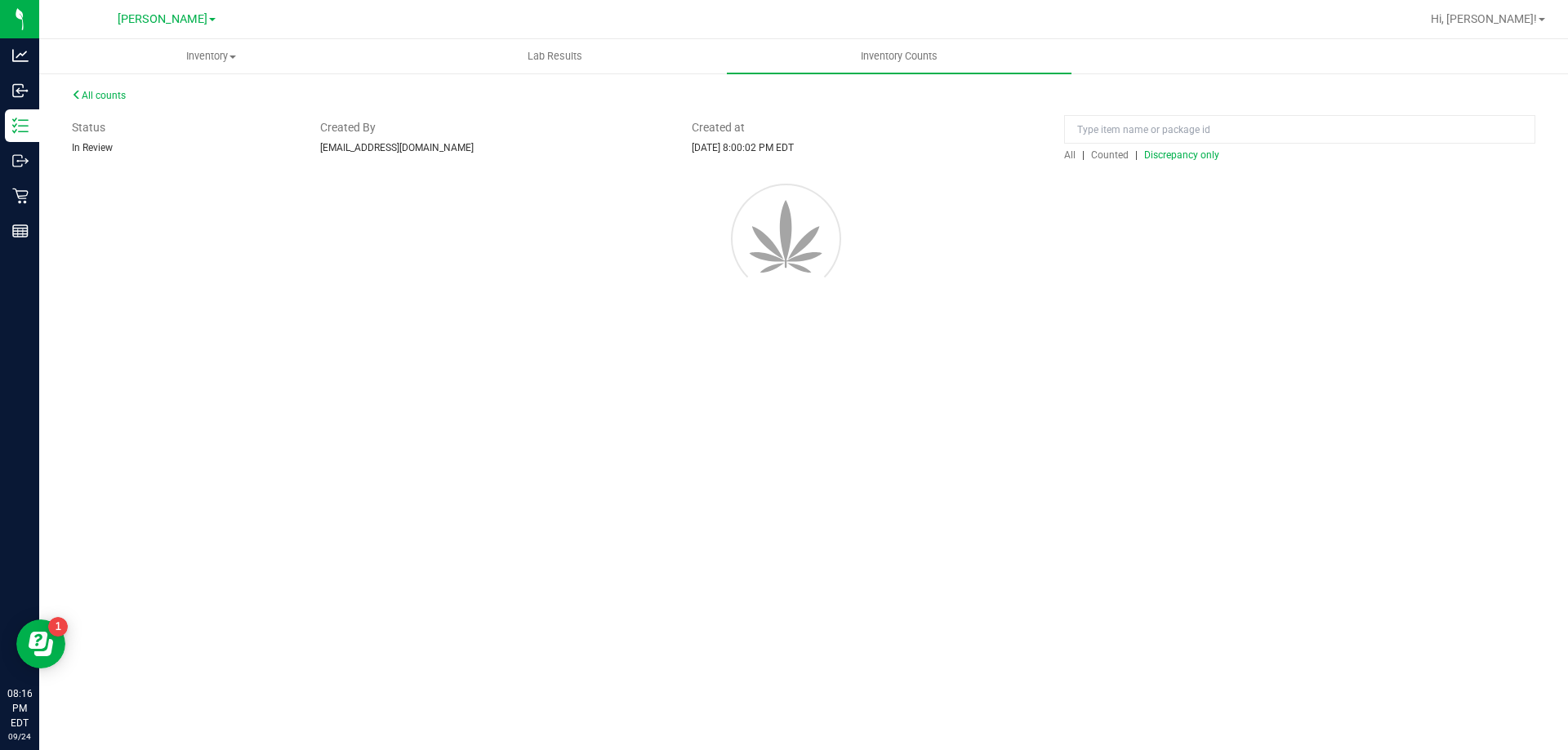
scroll to position [0, 0]
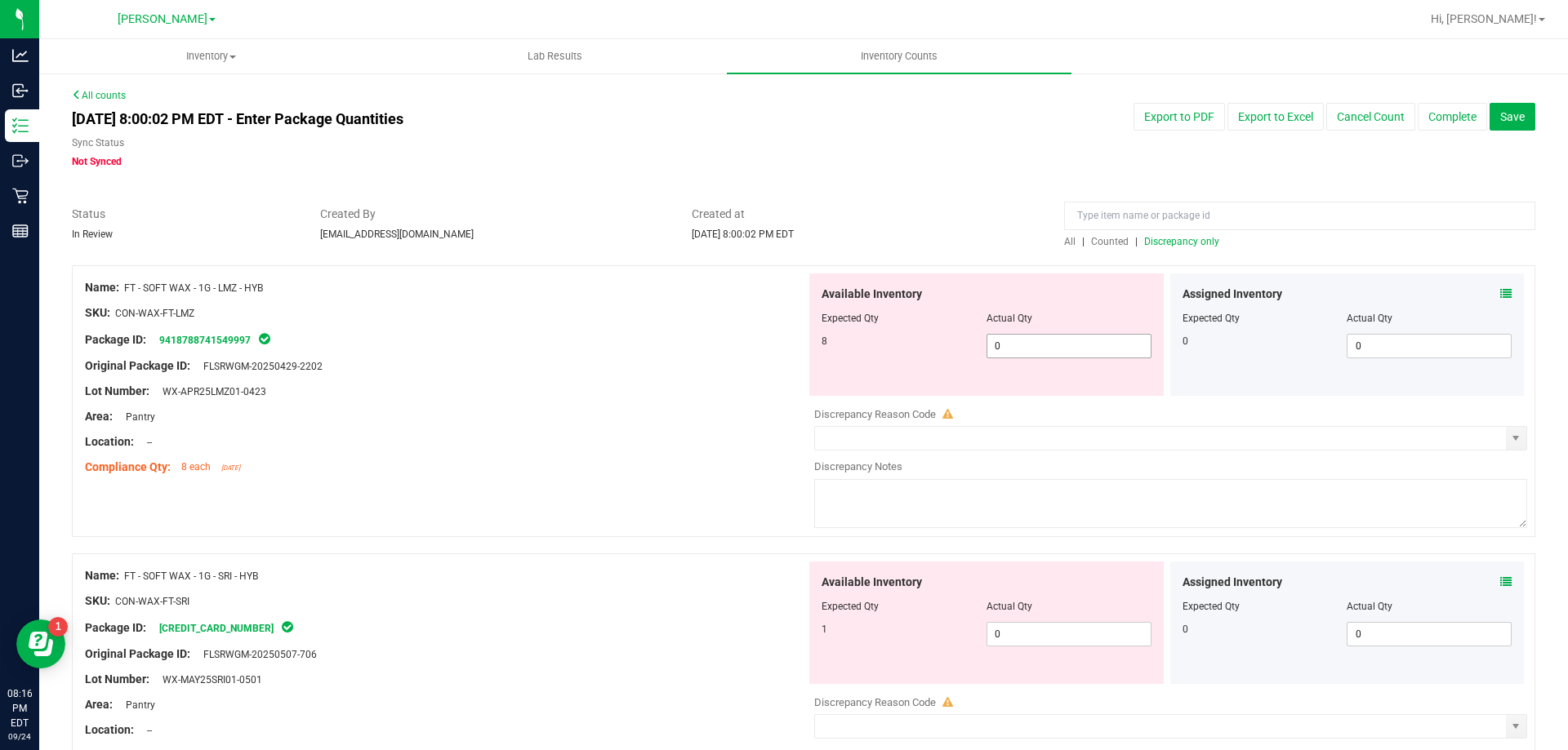
click at [1035, 342] on span "0 0" at bounding box center [1068, 345] width 165 height 25
type input "08"
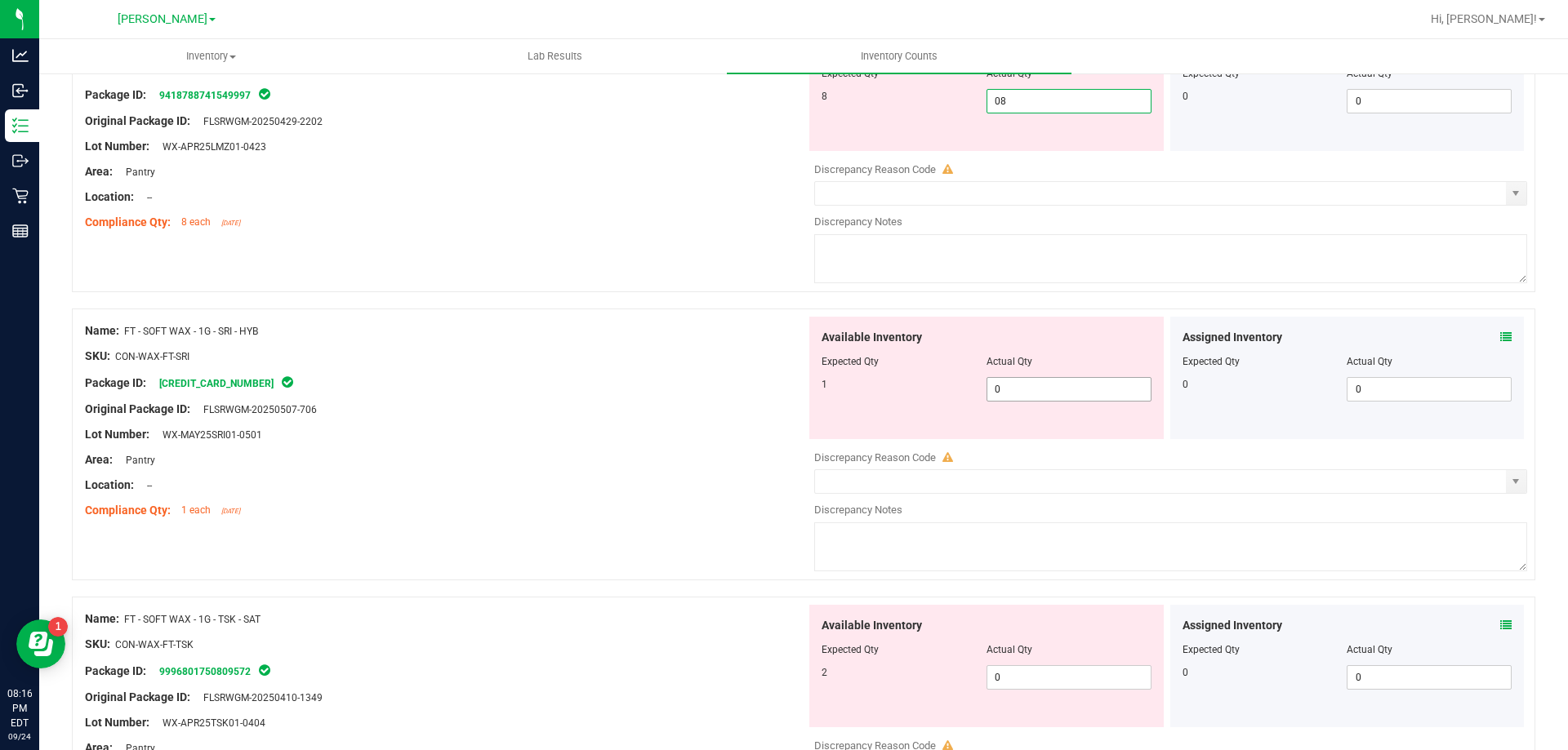
type input "8"
click at [992, 395] on div "Available Inventory Expected Qty Actual Qty 1 0 0" at bounding box center [1166, 446] width 721 height 259
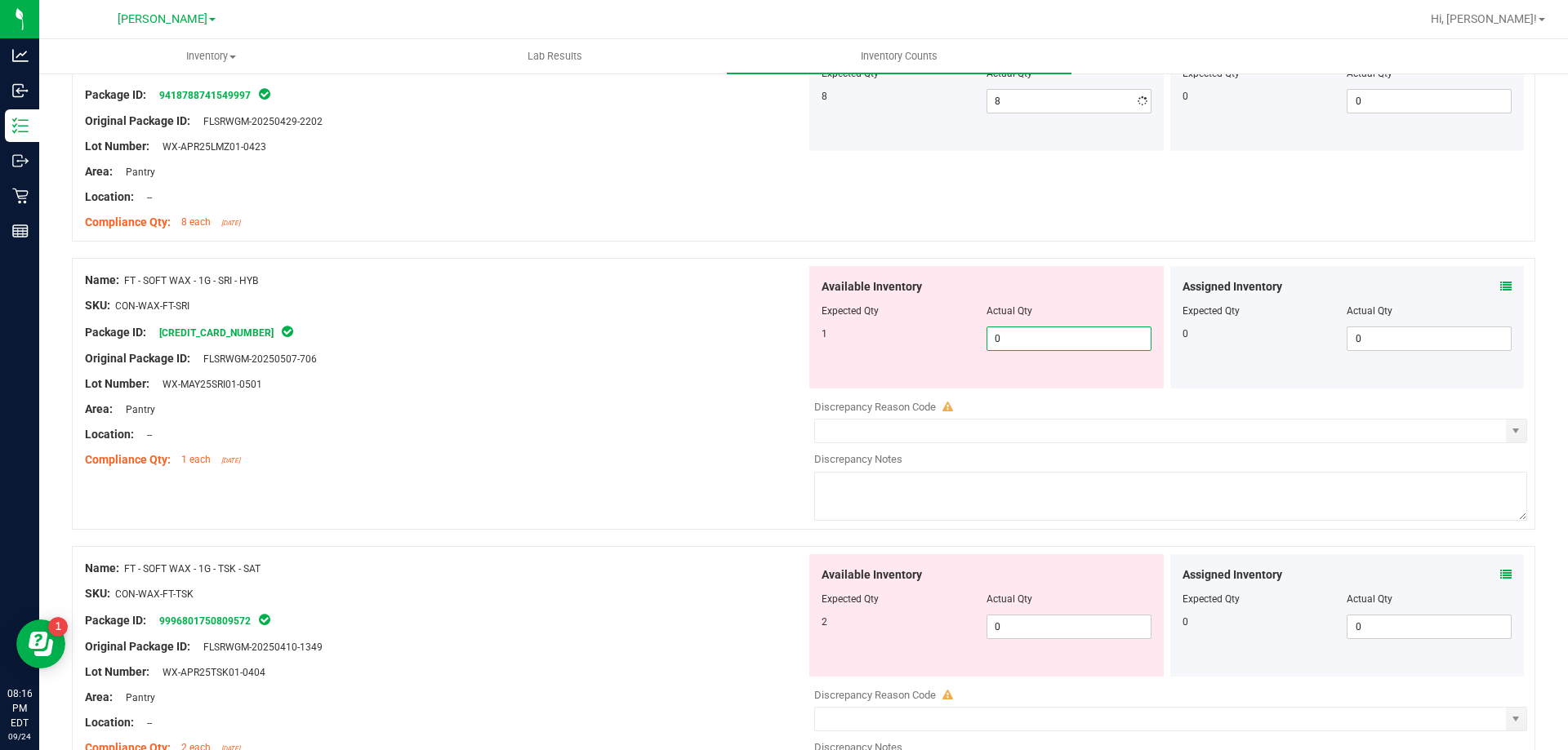
type input "01"
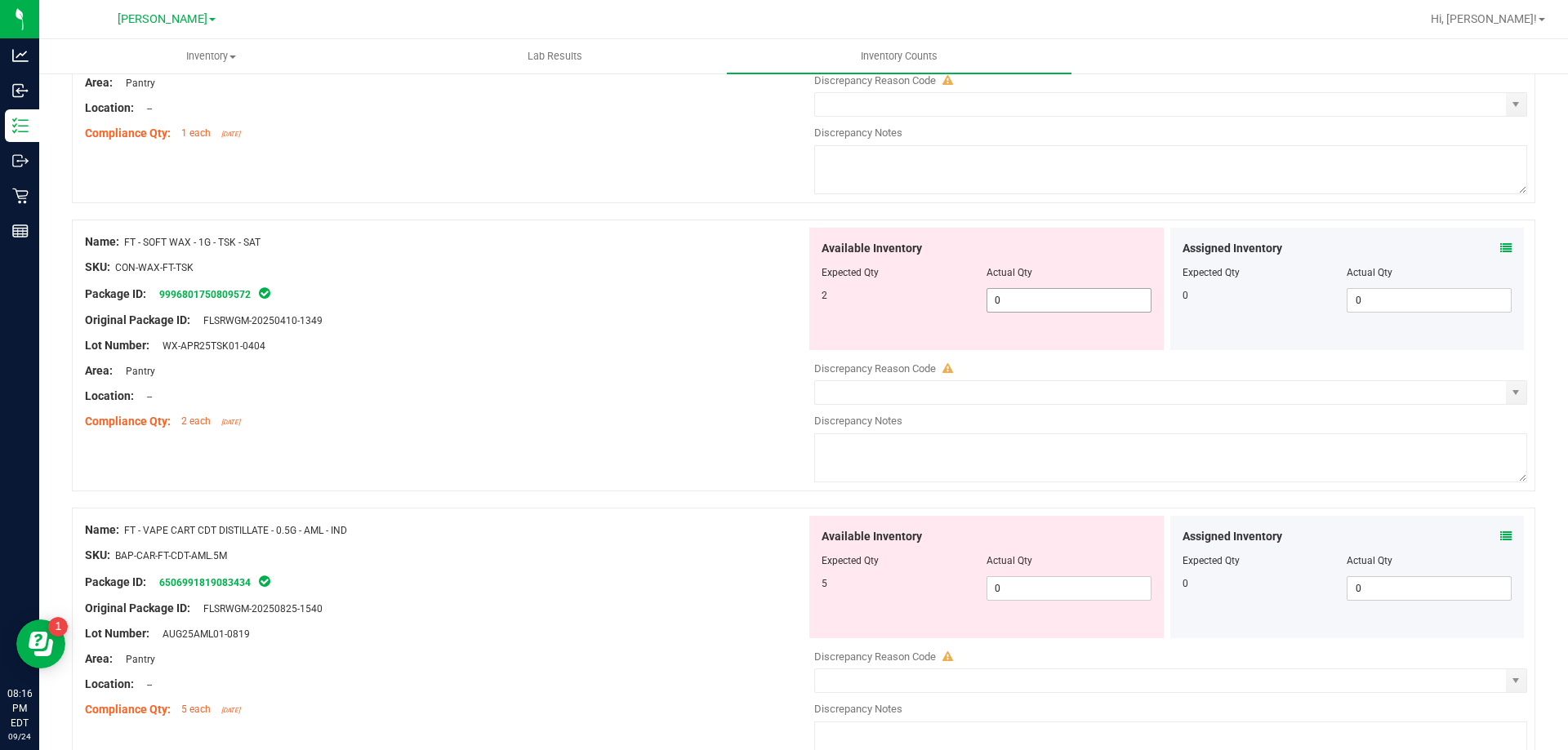
type input "1"
click at [1012, 295] on div "Available Inventory Expected Qty Actual Qty 2 0 0" at bounding box center [986, 288] width 354 height 122
type input "02"
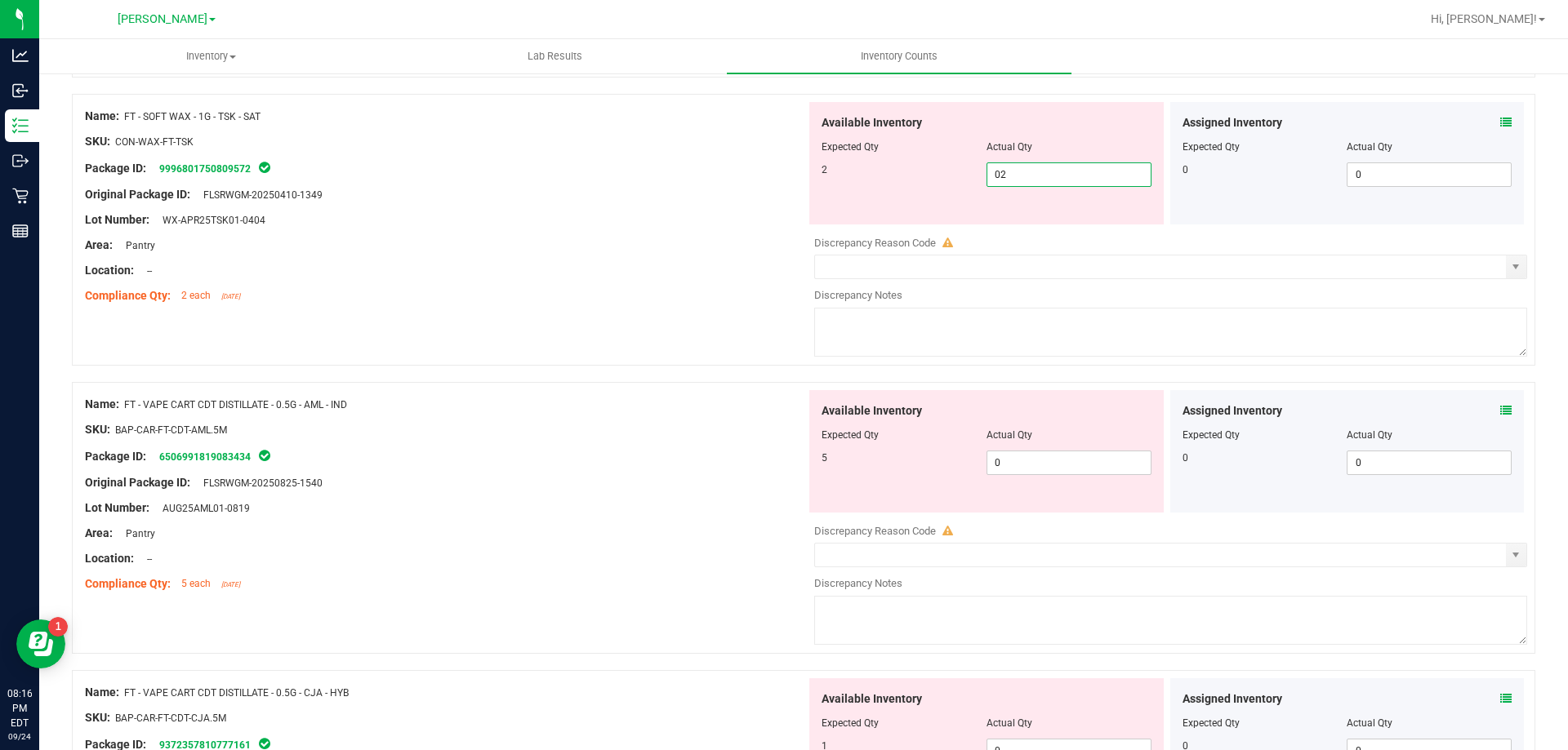
scroll to position [817, 0]
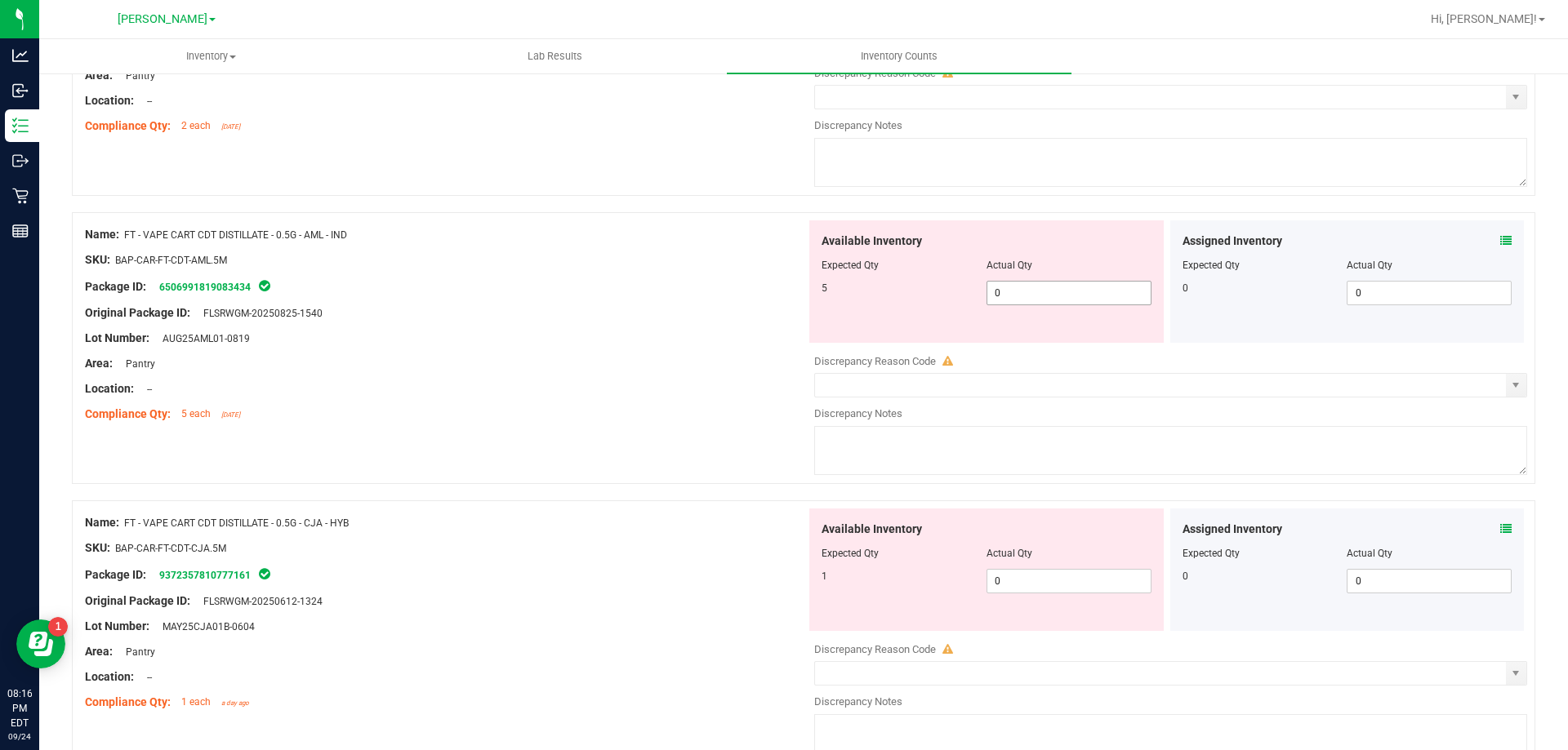
type input "2"
click at [1013, 283] on div "Available Inventory Expected Qty Actual Qty 5 0 0" at bounding box center [986, 281] width 354 height 122
type input "05"
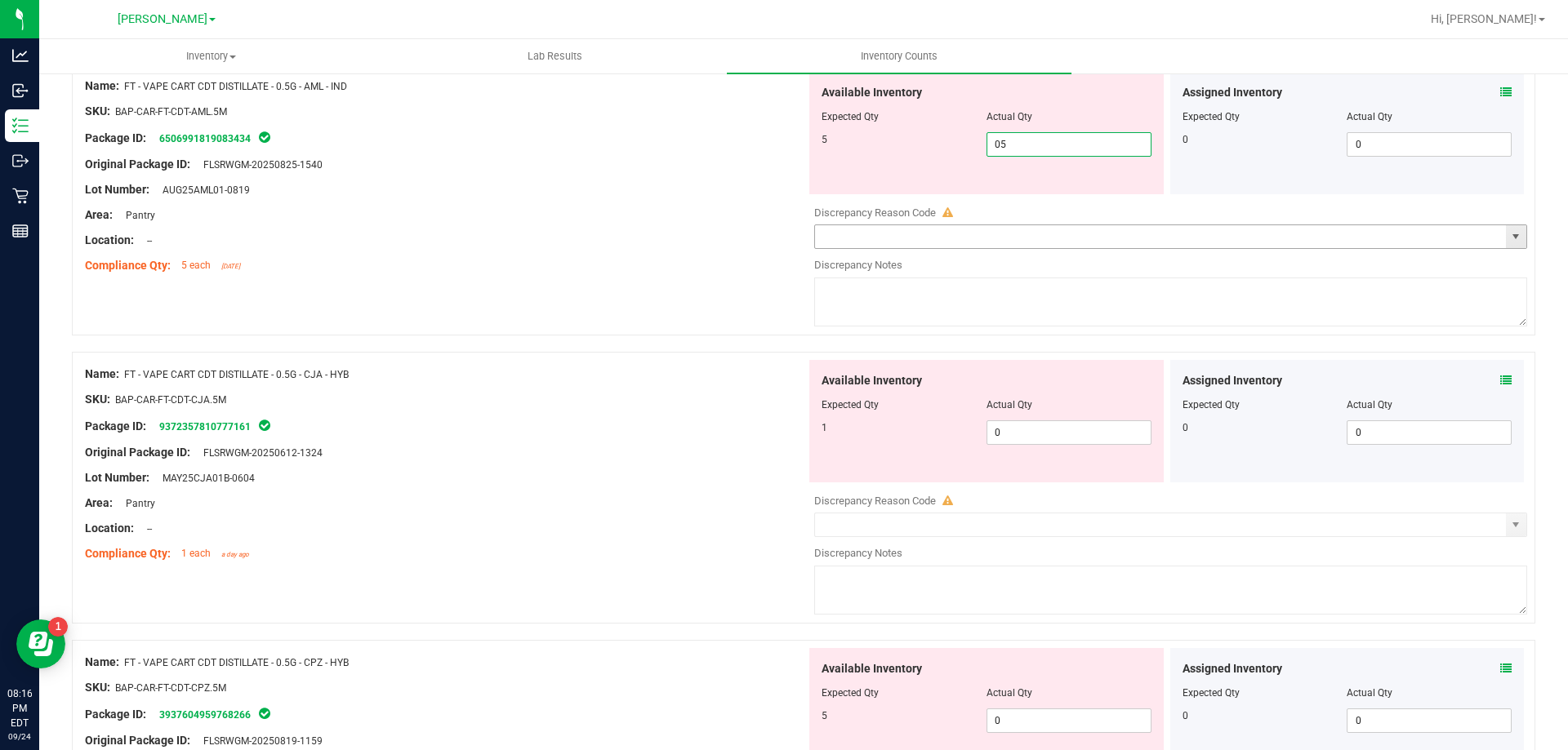
scroll to position [1061, 0]
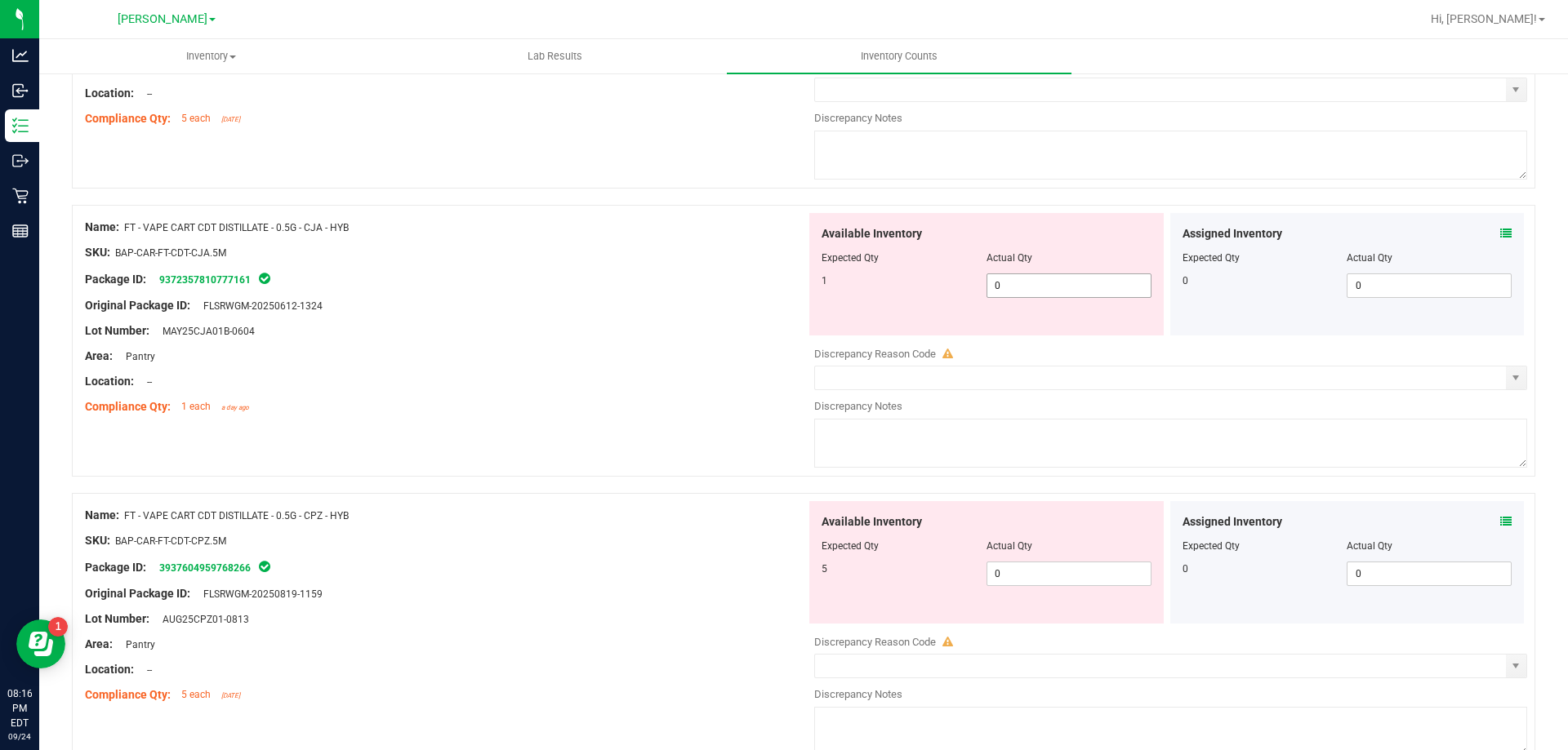
type input "5"
click at [1014, 288] on div "Available Inventory Expected Qty Actual Qty 1 0 0" at bounding box center [1166, 342] width 721 height 259
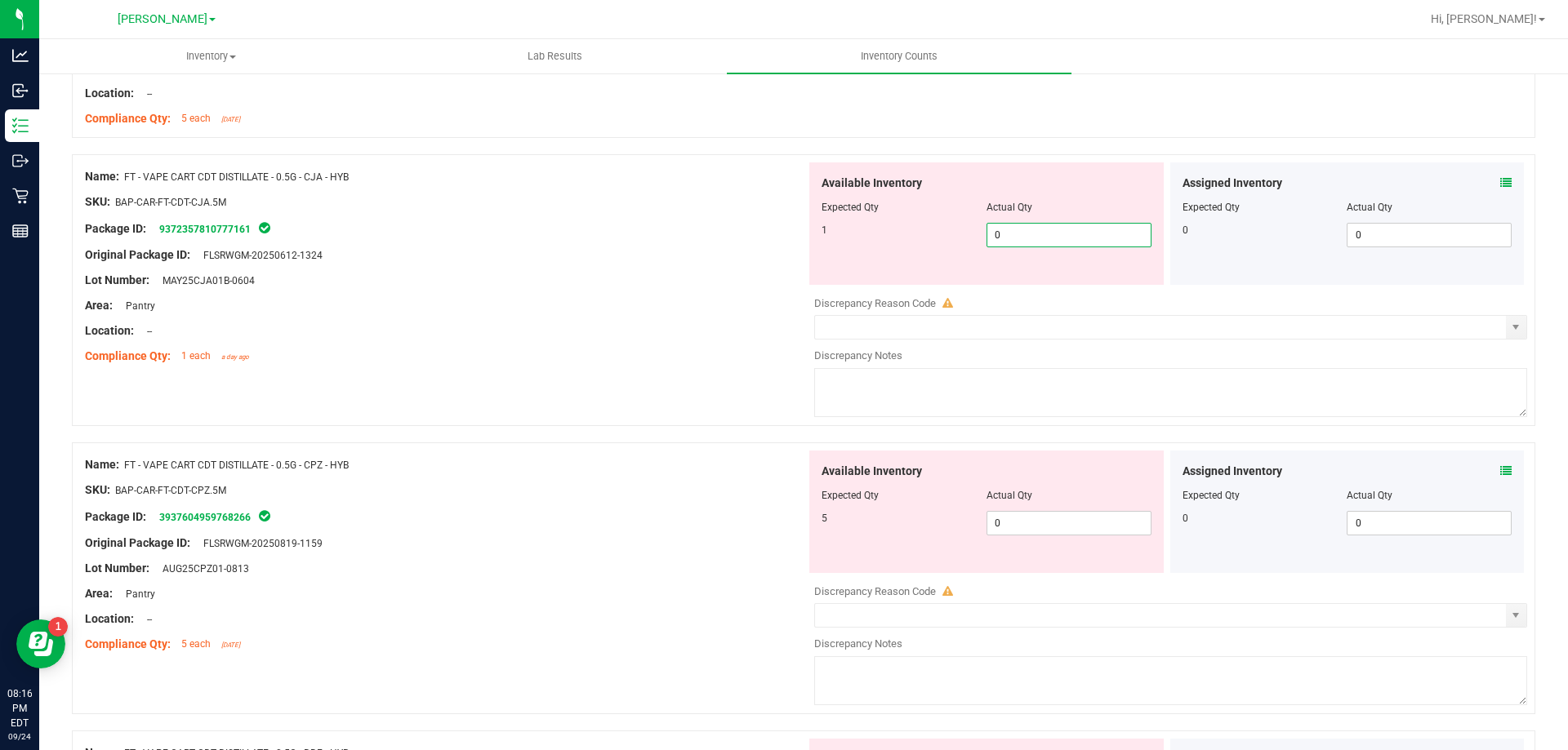
type input "01"
type input "1"
click at [1006, 520] on div "Available Inventory Expected Qty Actual Qty 5 0 0" at bounding box center [986, 511] width 354 height 122
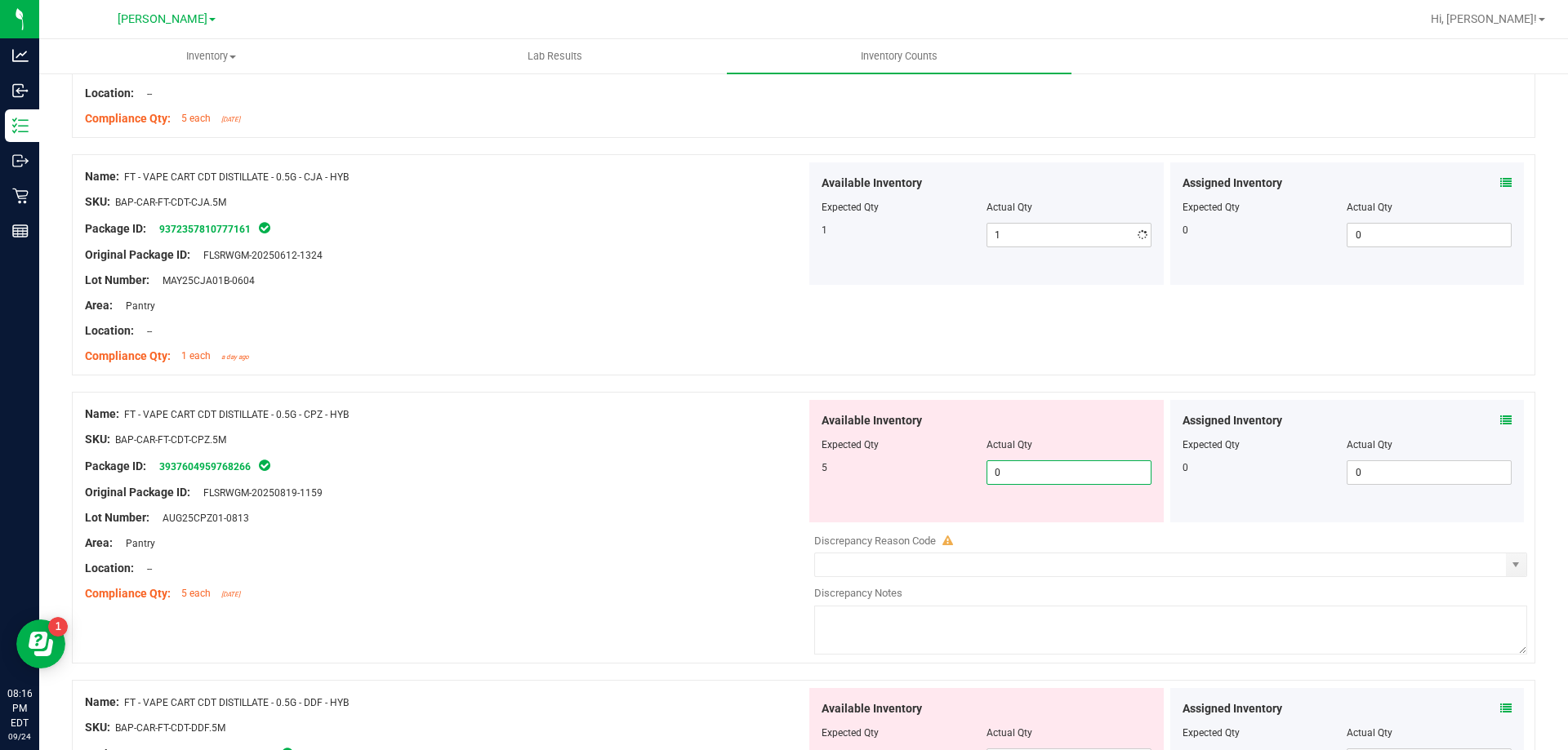
type input "05"
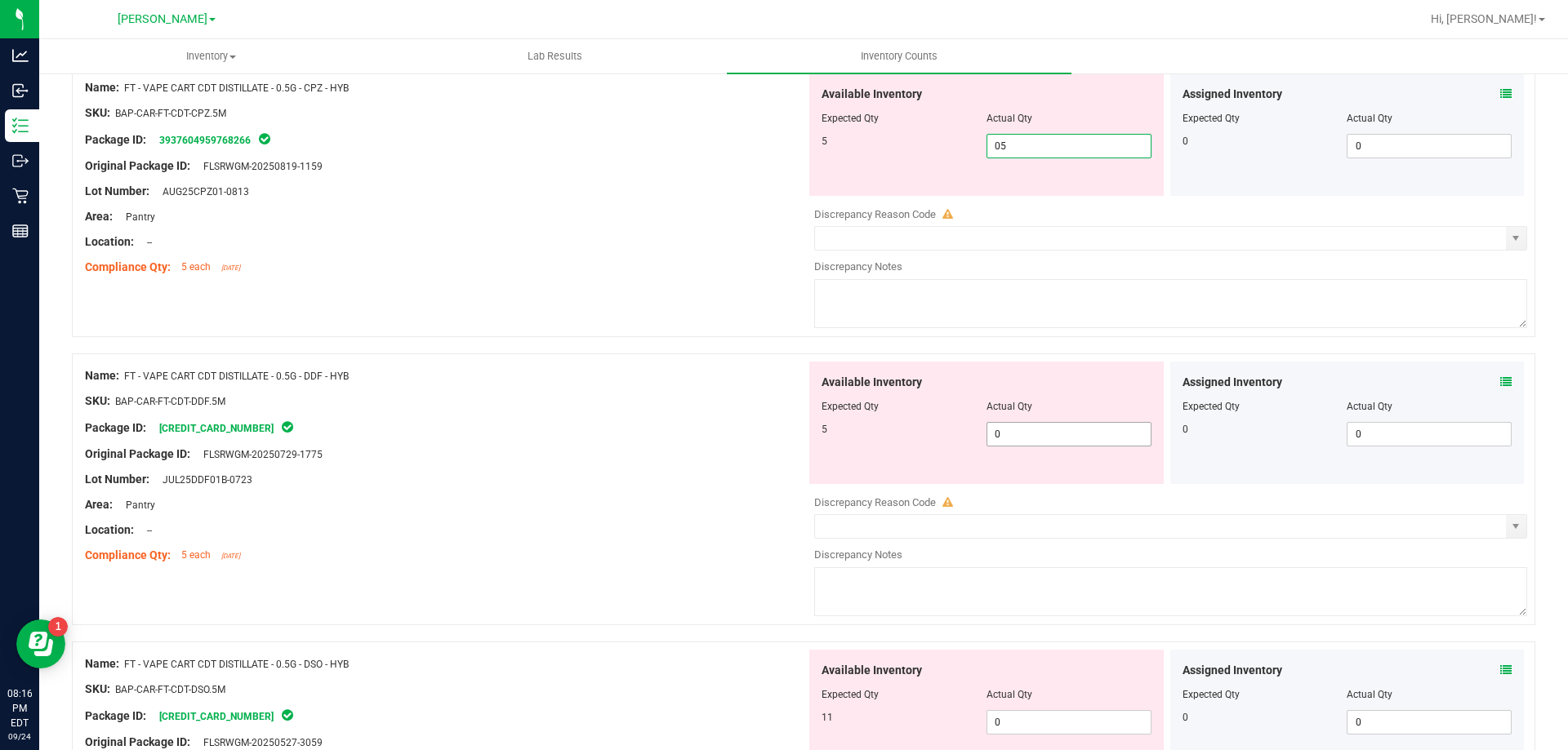
type input "5"
click at [1027, 443] on div "Available Inventory Expected Qty Actual Qty 5 0 0" at bounding box center [1166, 491] width 721 height 259
type input "05"
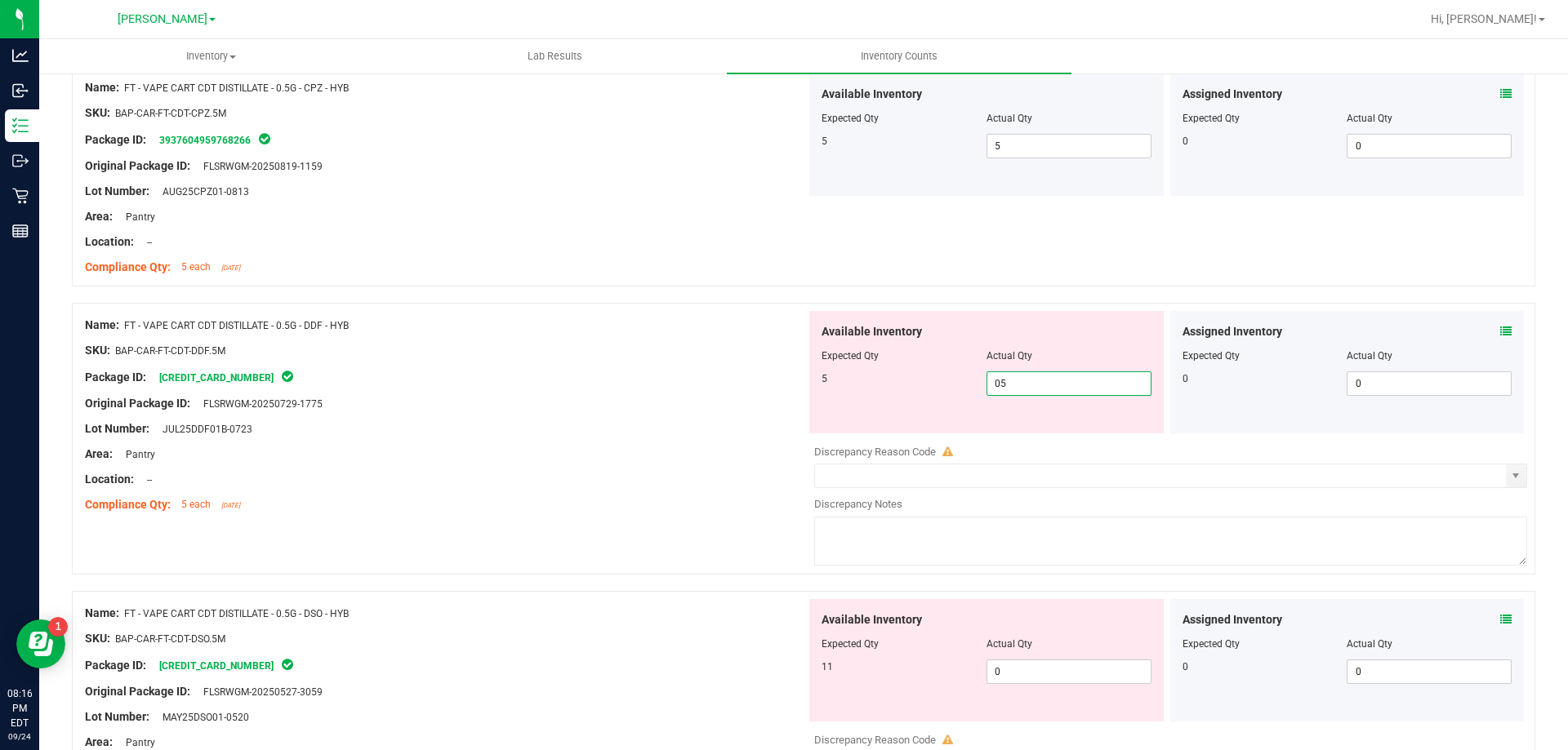
scroll to position [1796, 0]
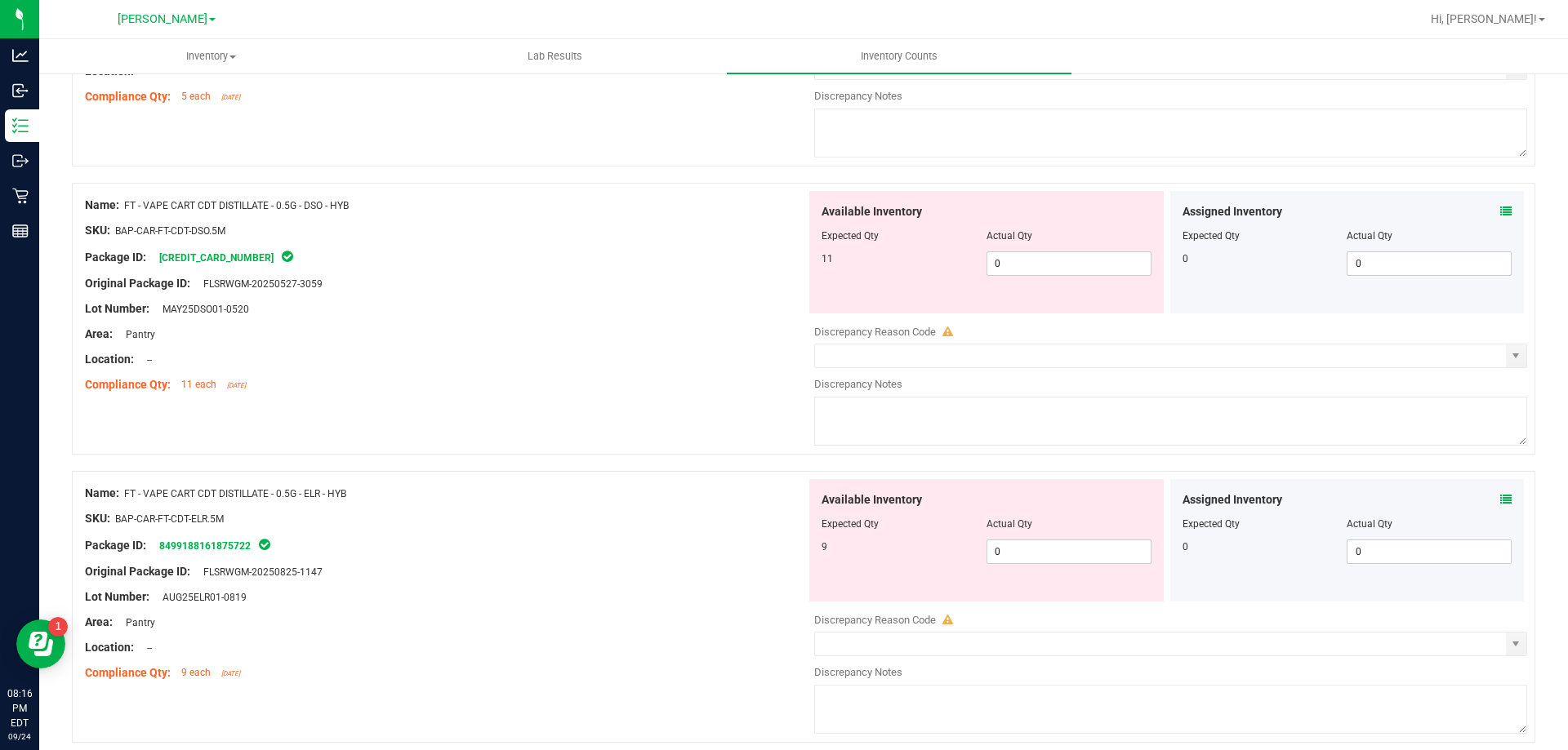
type input "5"
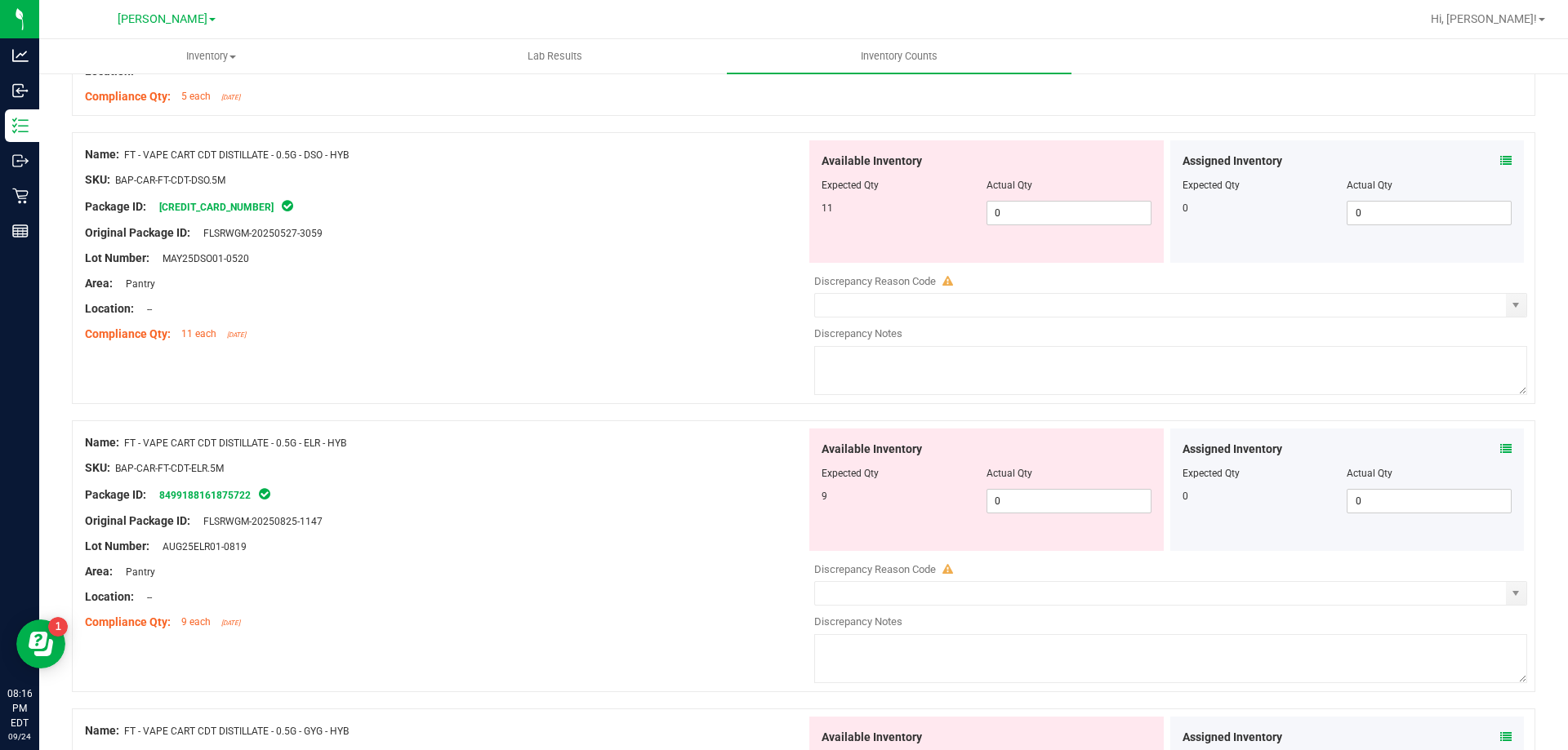
click at [1027, 238] on div "Available Inventory Expected Qty Actual Qty 11 0 0" at bounding box center [986, 201] width 354 height 122
click at [1024, 216] on span "0 0" at bounding box center [1068, 213] width 165 height 25
type input "011"
type input "11"
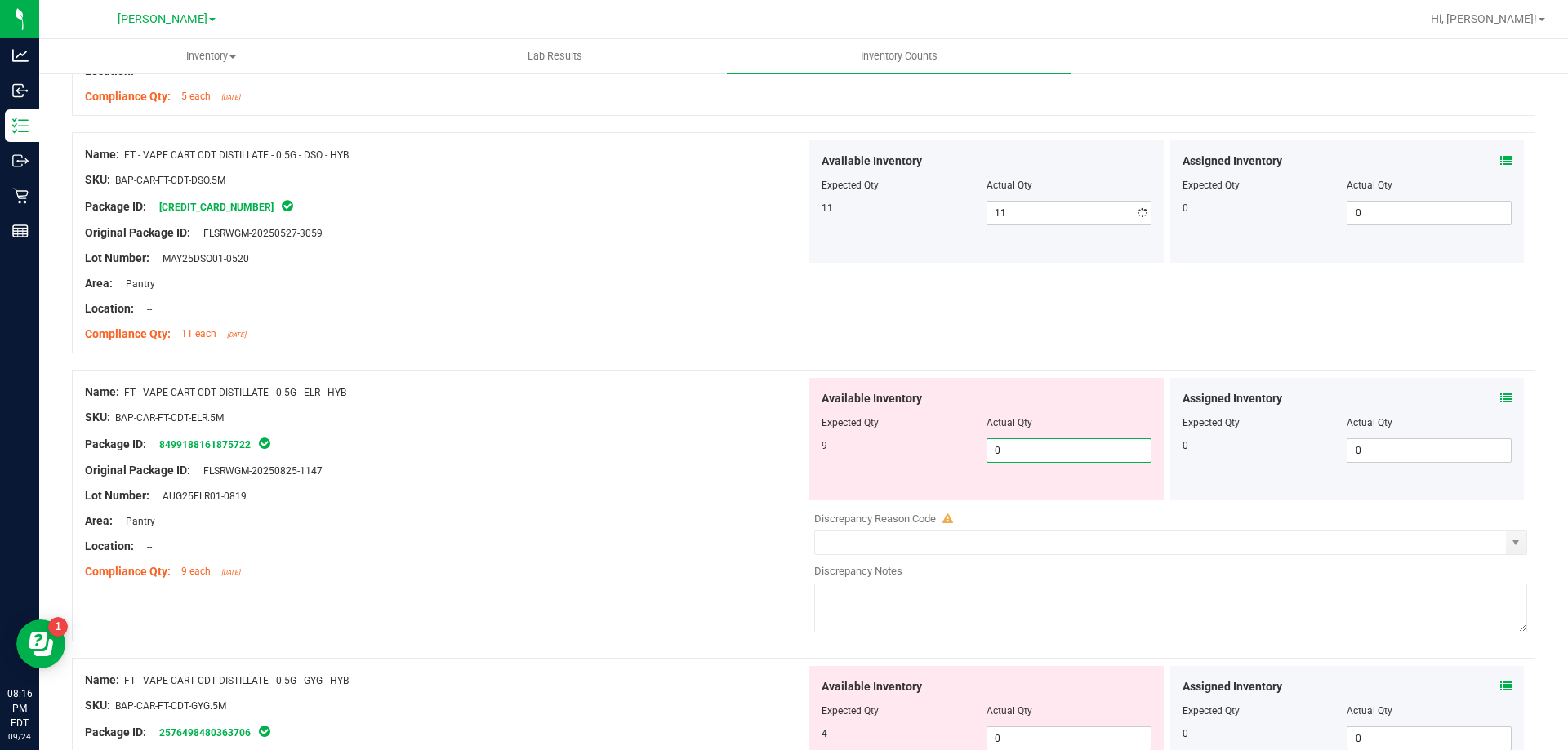
click at [1029, 509] on div "Available Inventory Expected Qty Actual Qty 9 0 0" at bounding box center [1166, 507] width 721 height 259
type input "09"
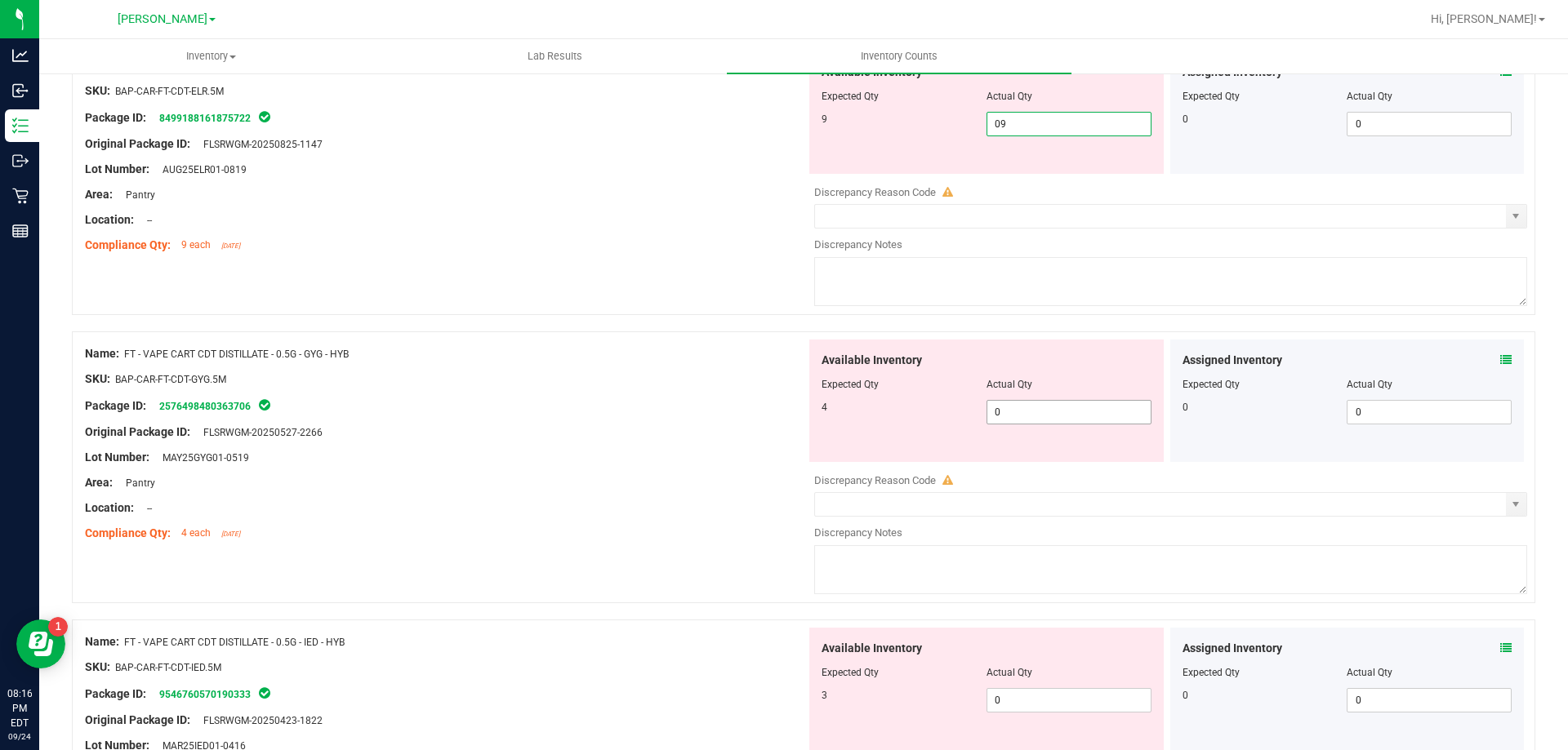
type input "9"
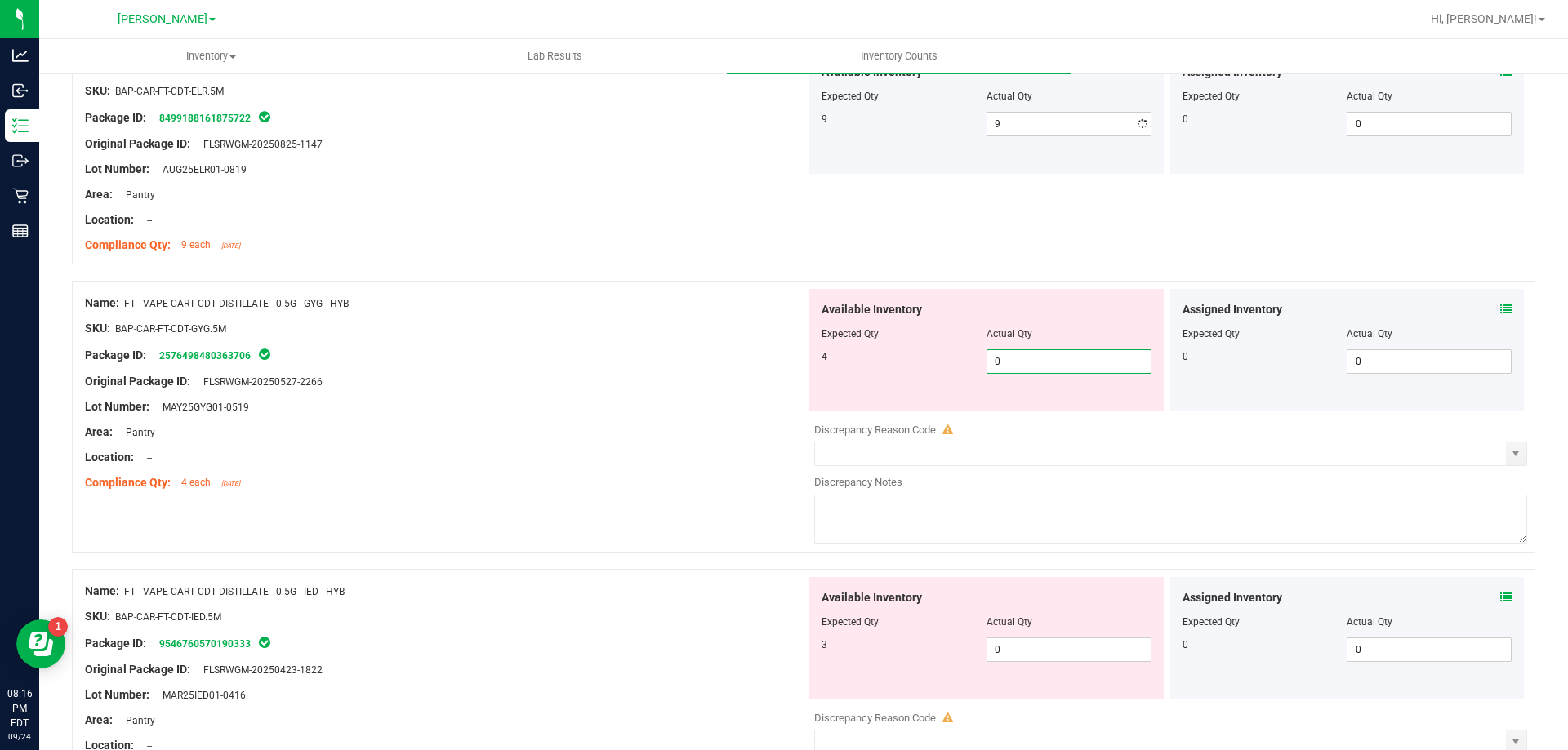
click at [1021, 416] on div "Available Inventory Expected Qty Actual Qty 4 0 0" at bounding box center [1166, 418] width 721 height 259
type input "04"
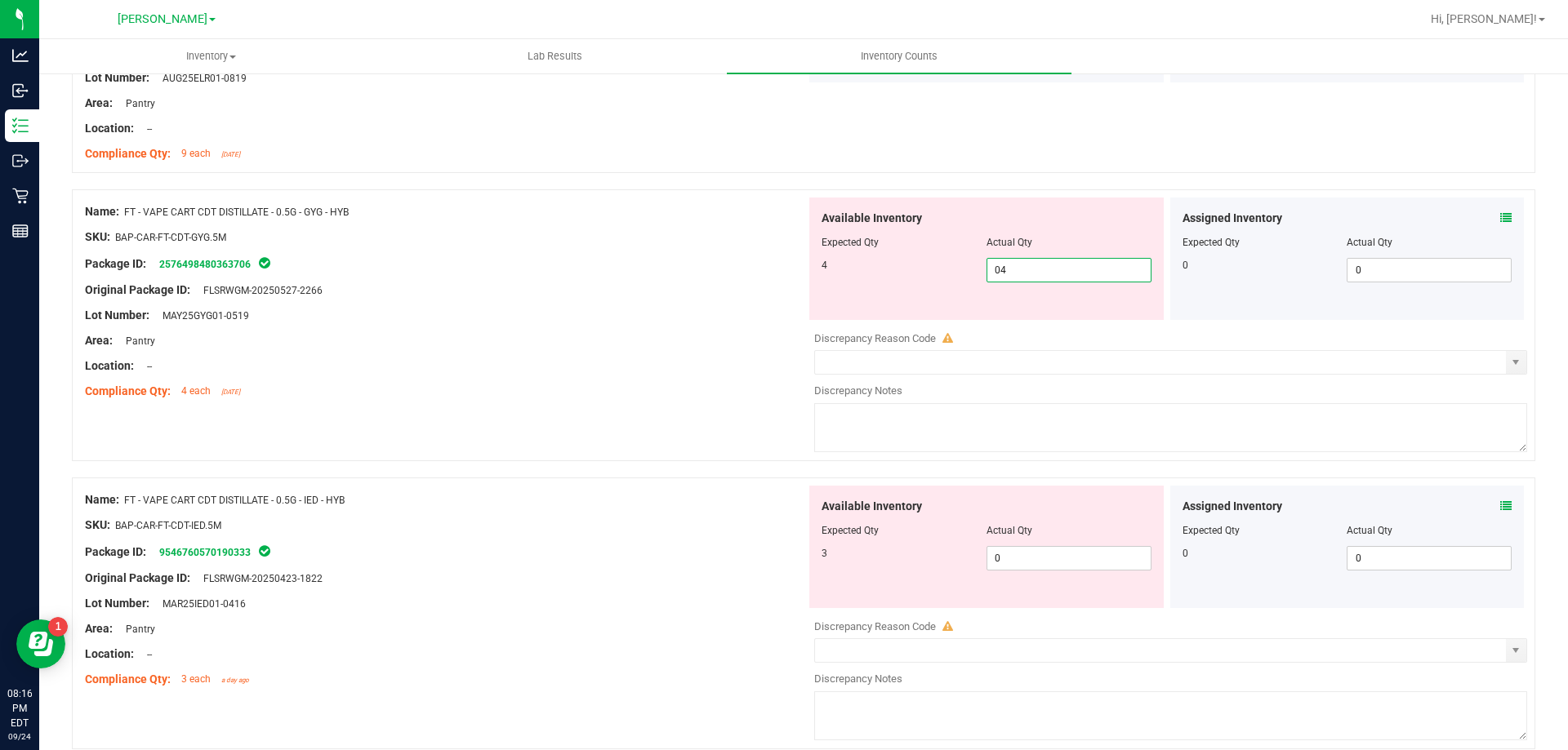
scroll to position [2367, 0]
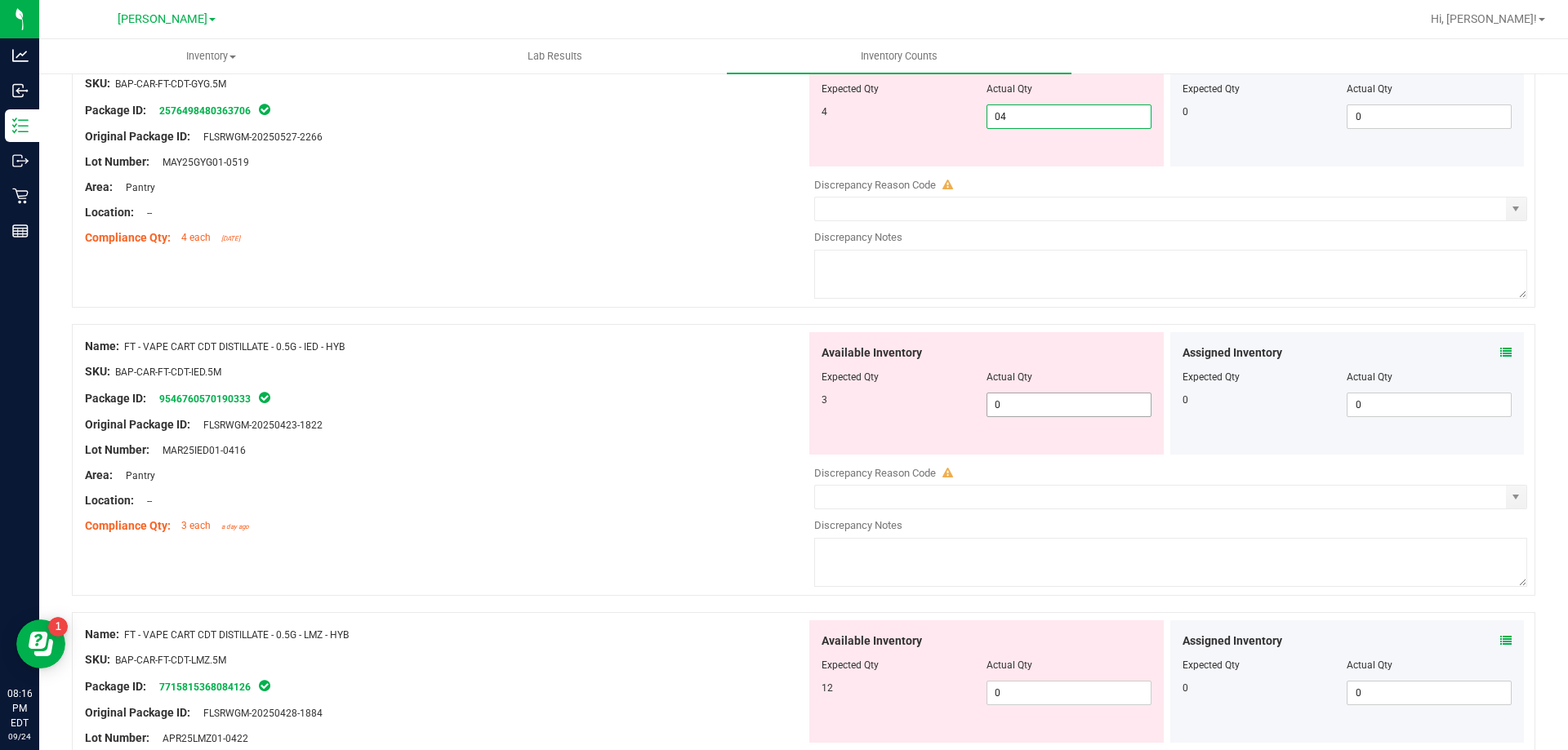
type input "4"
click at [1021, 406] on div "Available Inventory Expected Qty Actual Qty 3 0 0" at bounding box center [1166, 462] width 721 height 259
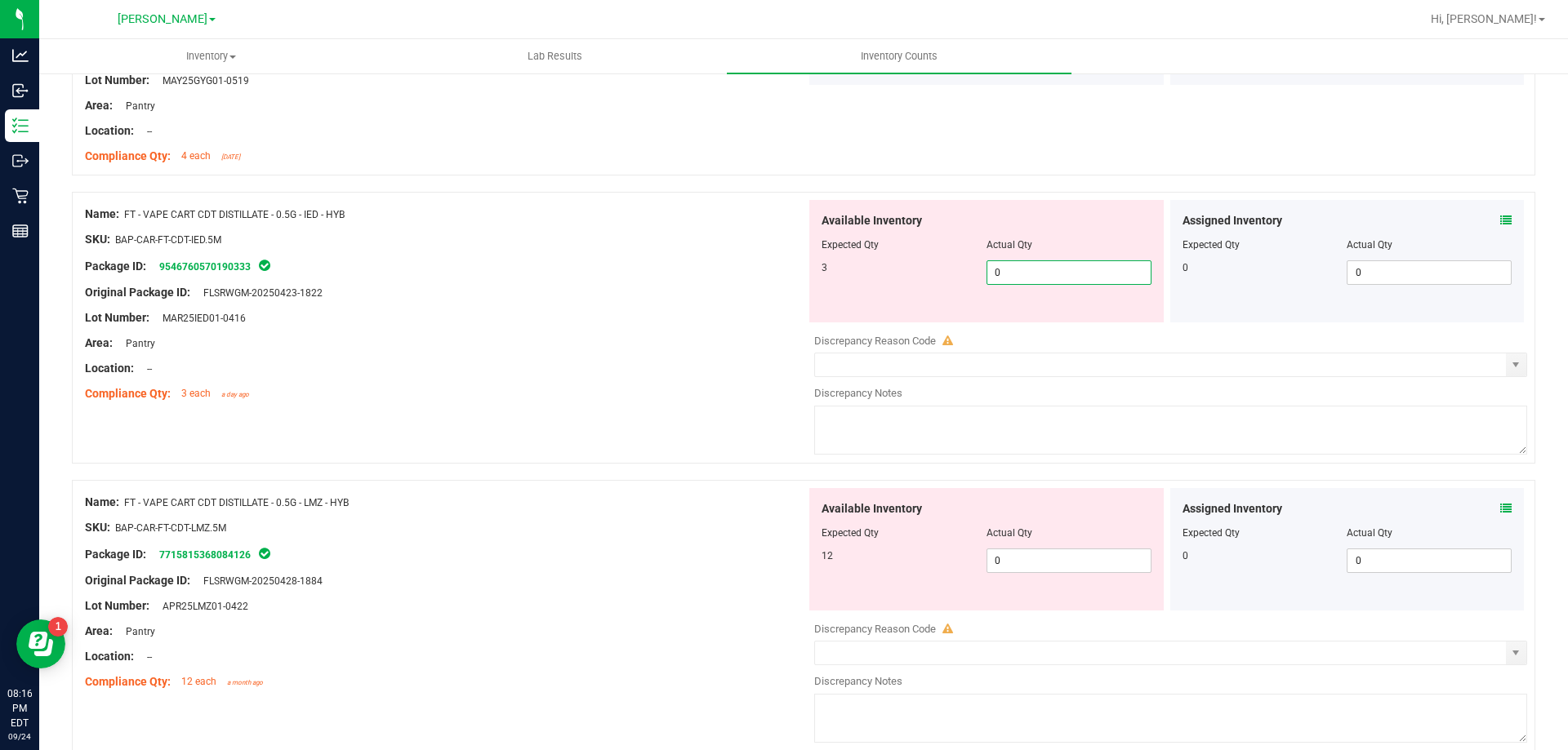
scroll to position [2613, 0]
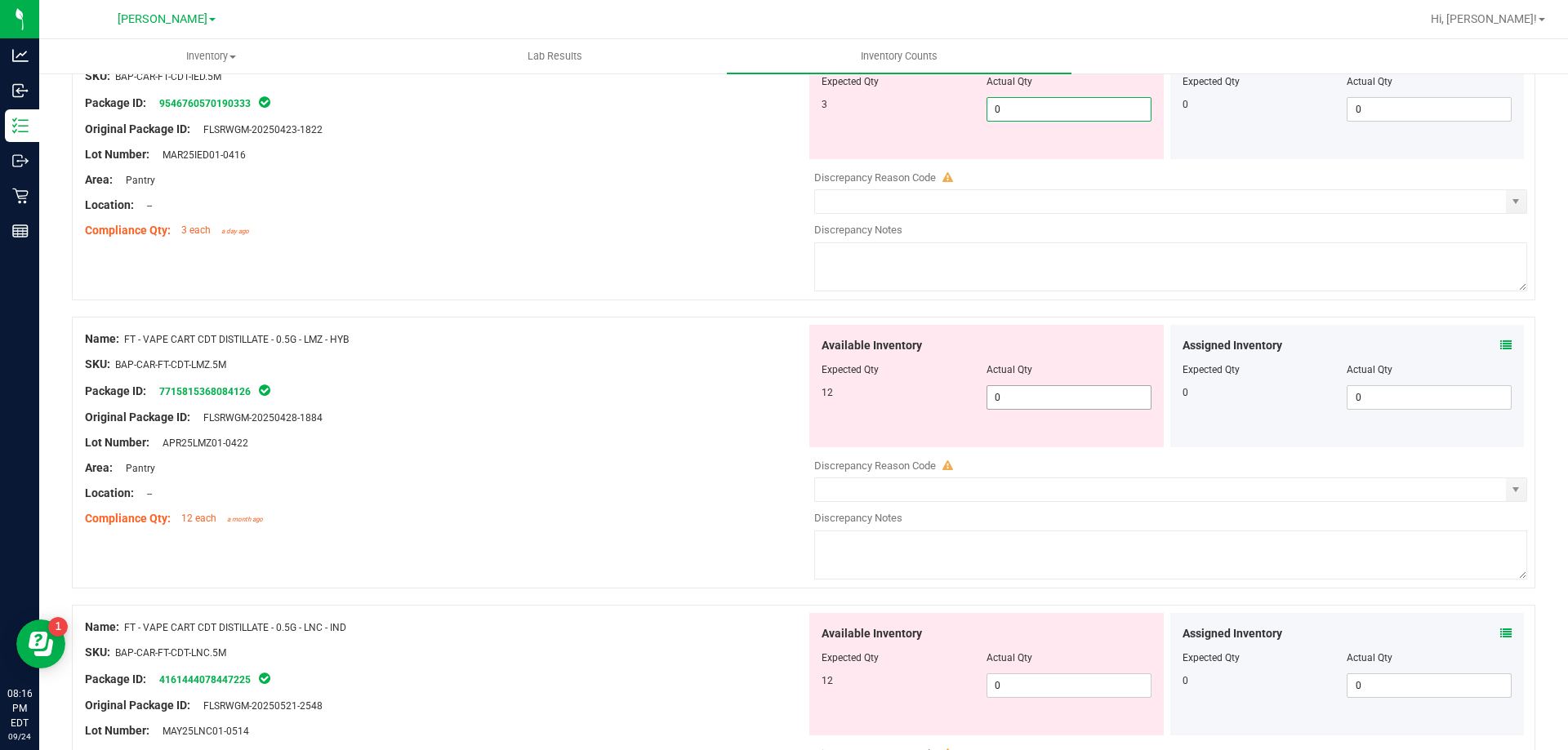
type input "03"
type input "3"
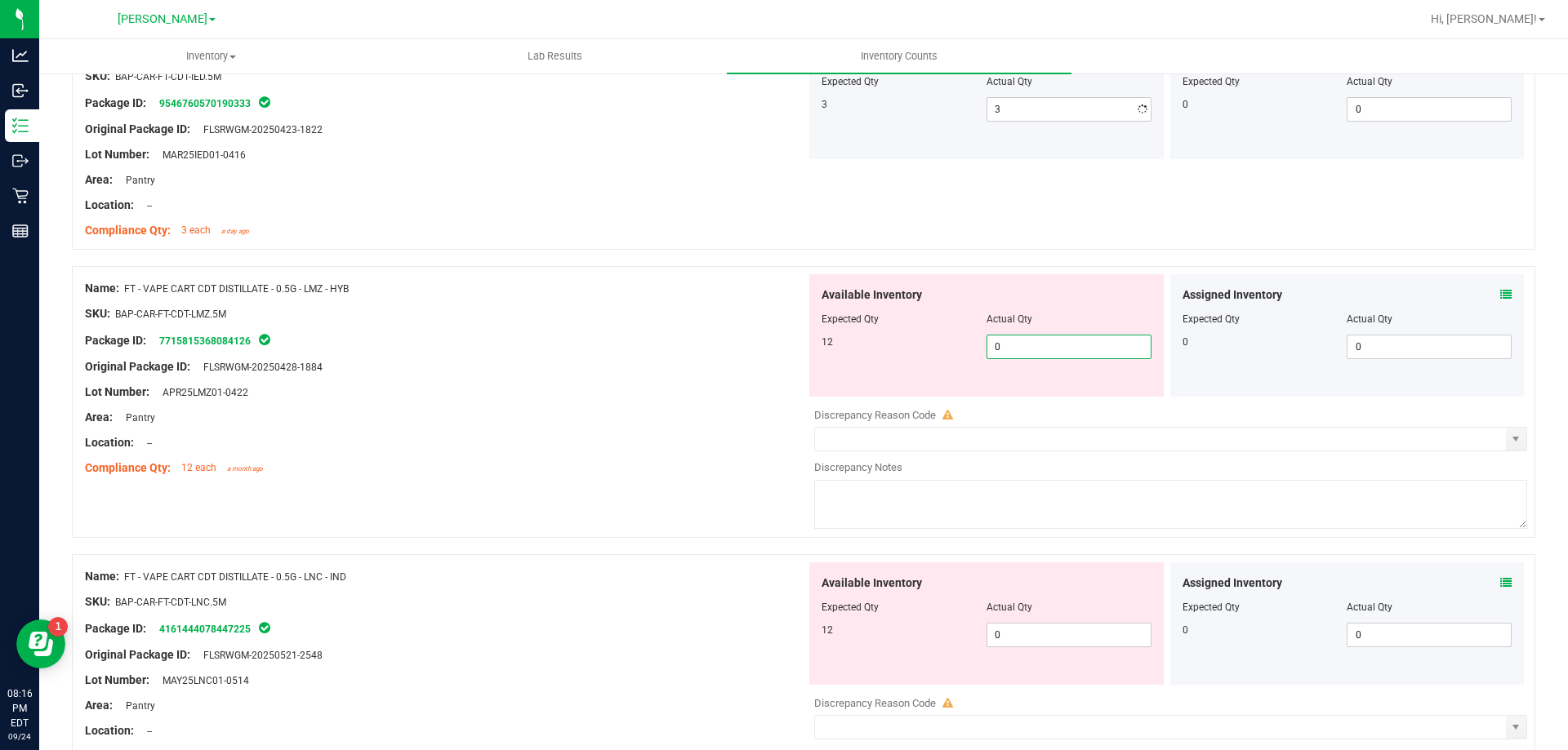
click at [1022, 393] on div "Available Inventory Expected Qty Actual Qty 12 0 0" at bounding box center [986, 335] width 354 height 122
type input "012"
type input "12"
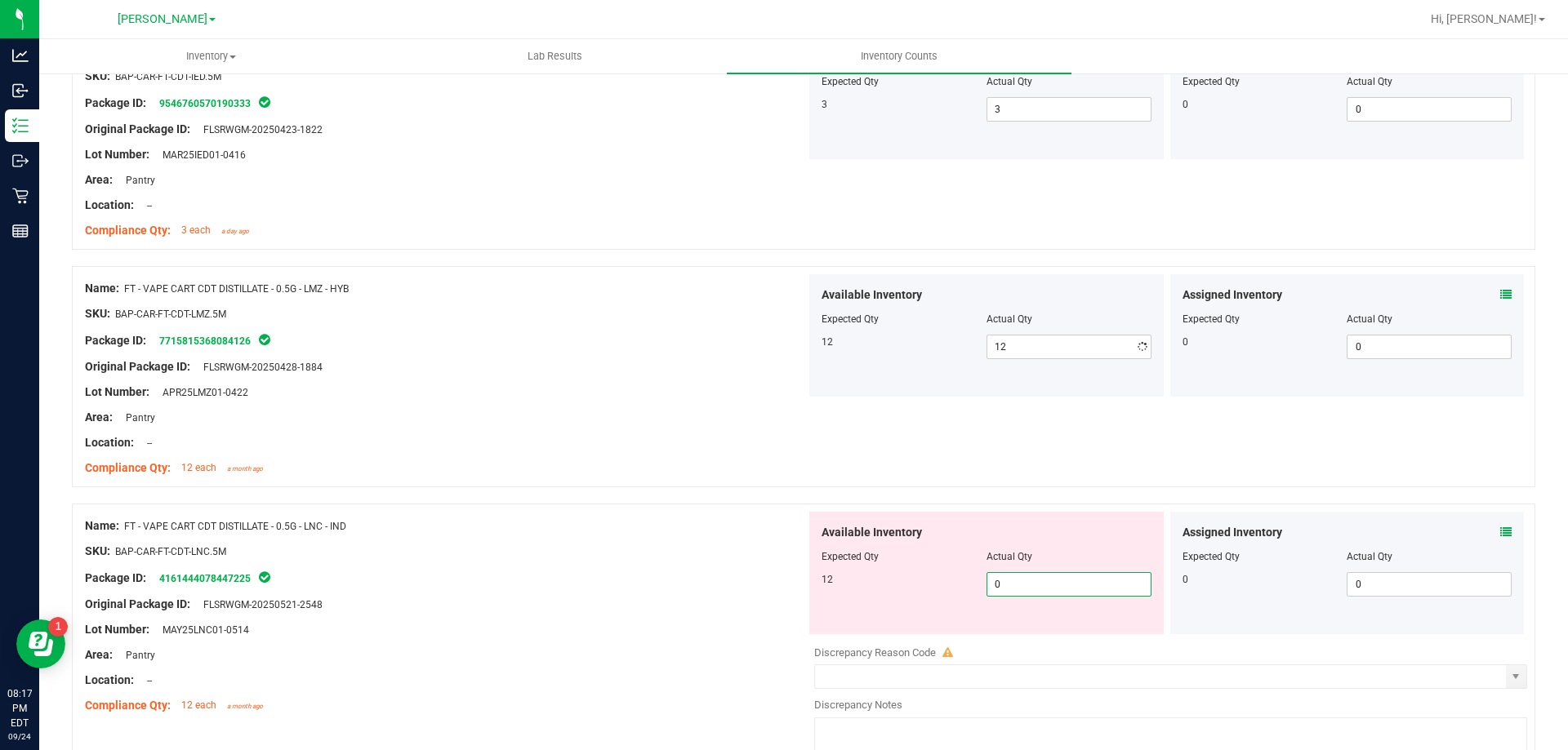
click at [1029, 636] on div "Available Inventory Expected Qty Actual Qty 12 0 0" at bounding box center [1166, 641] width 721 height 259
type input "012"
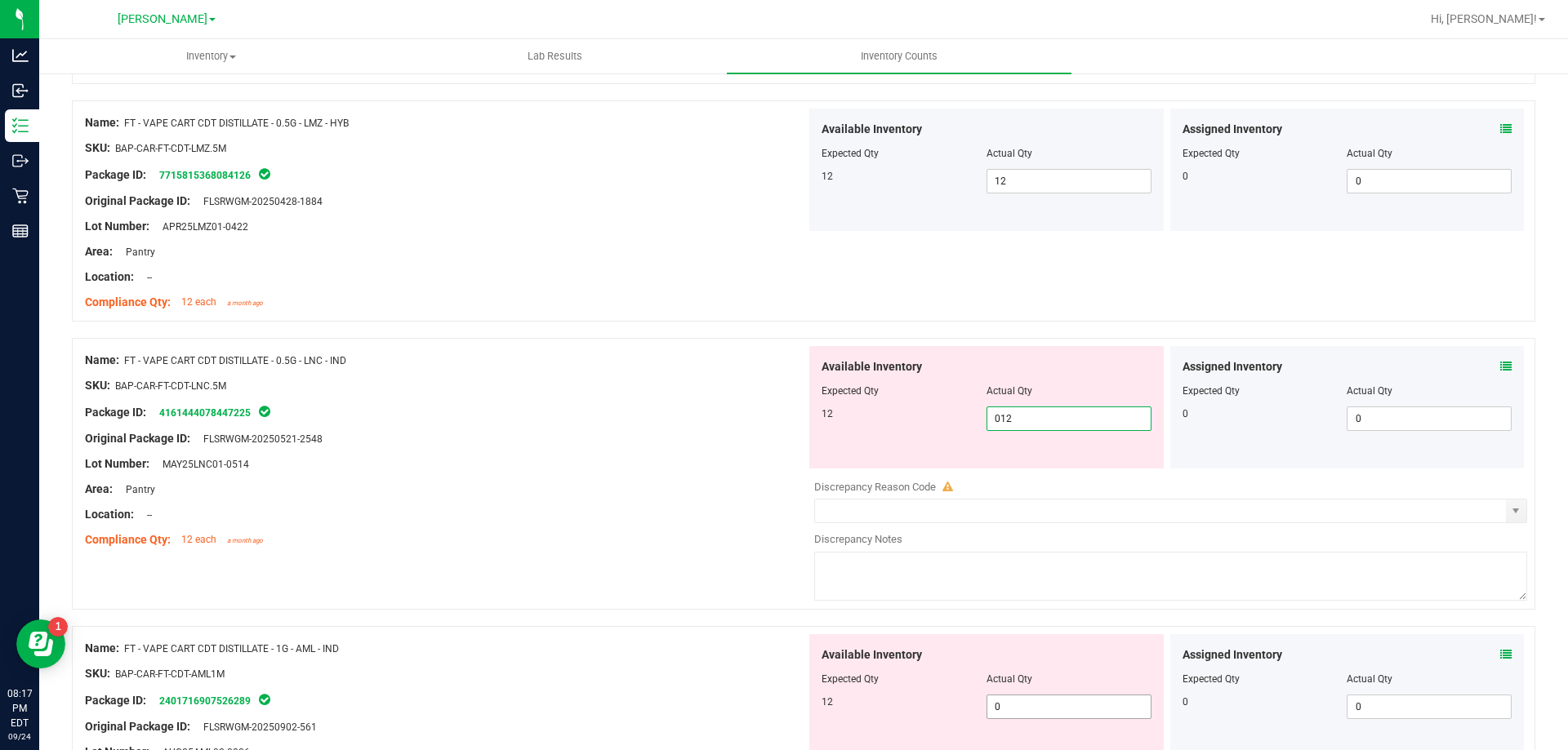
scroll to position [2939, 0]
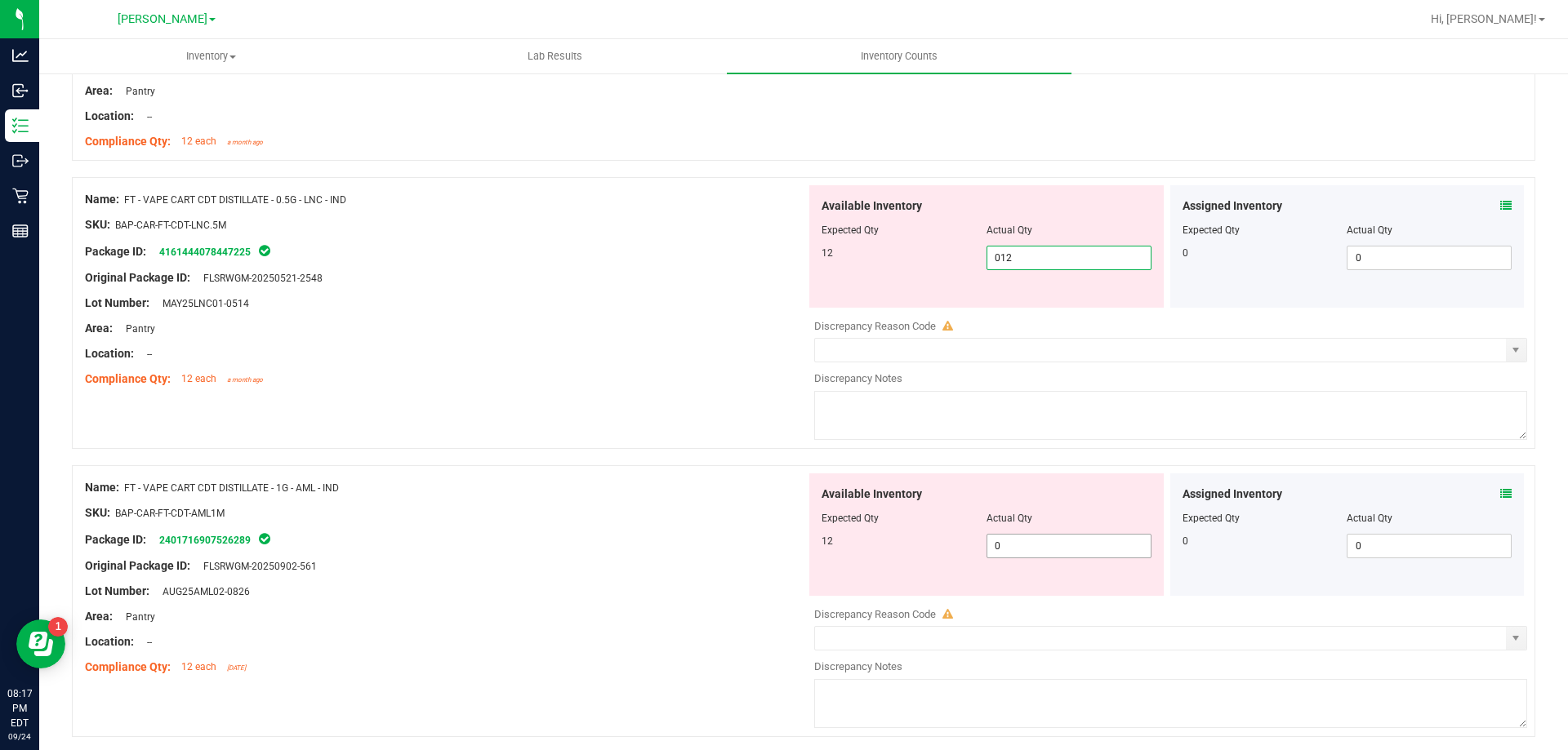
type input "12"
click at [1009, 534] on div "Available Inventory Expected Qty Actual Qty 12 0 0" at bounding box center [986, 534] width 354 height 122
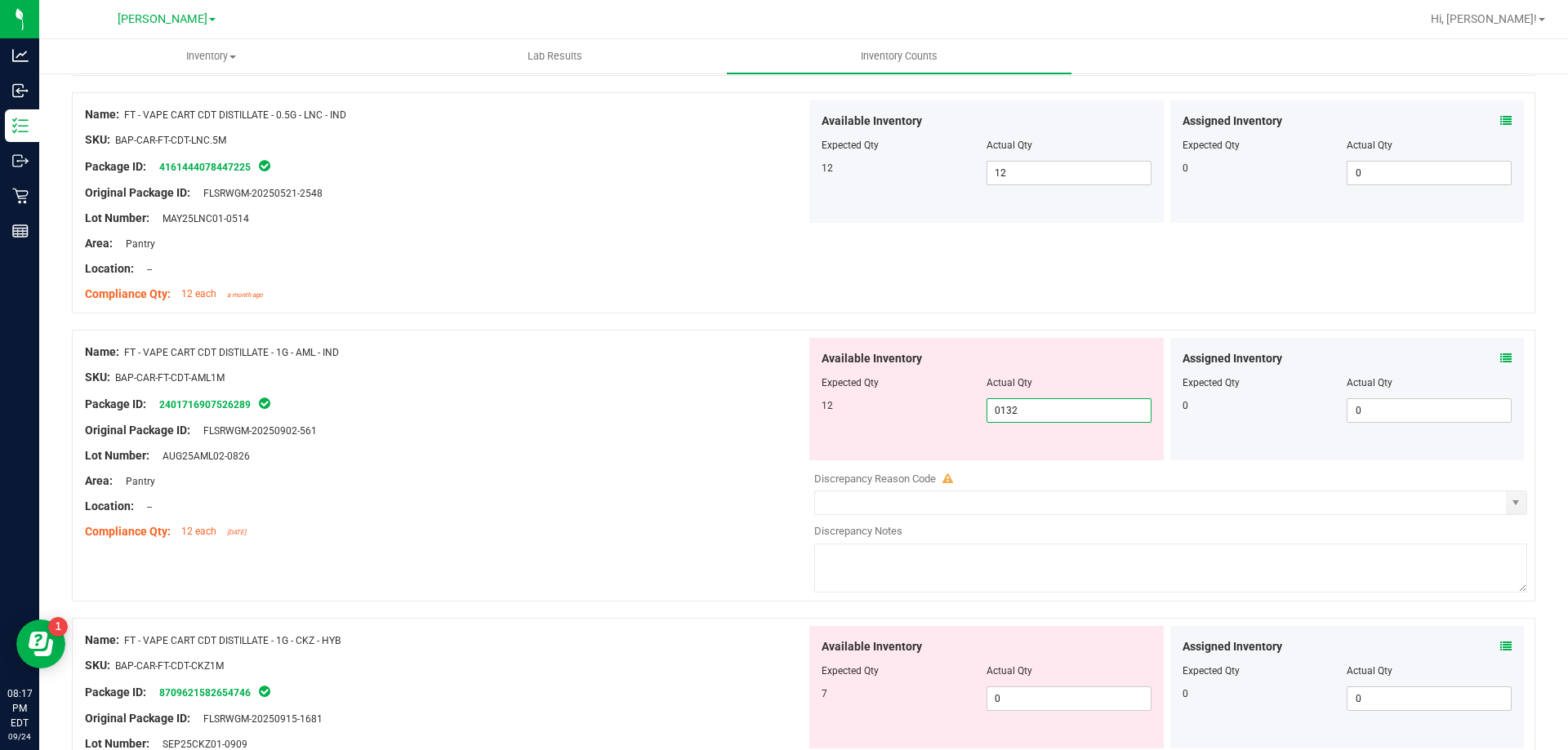
scroll to position [3103, 0]
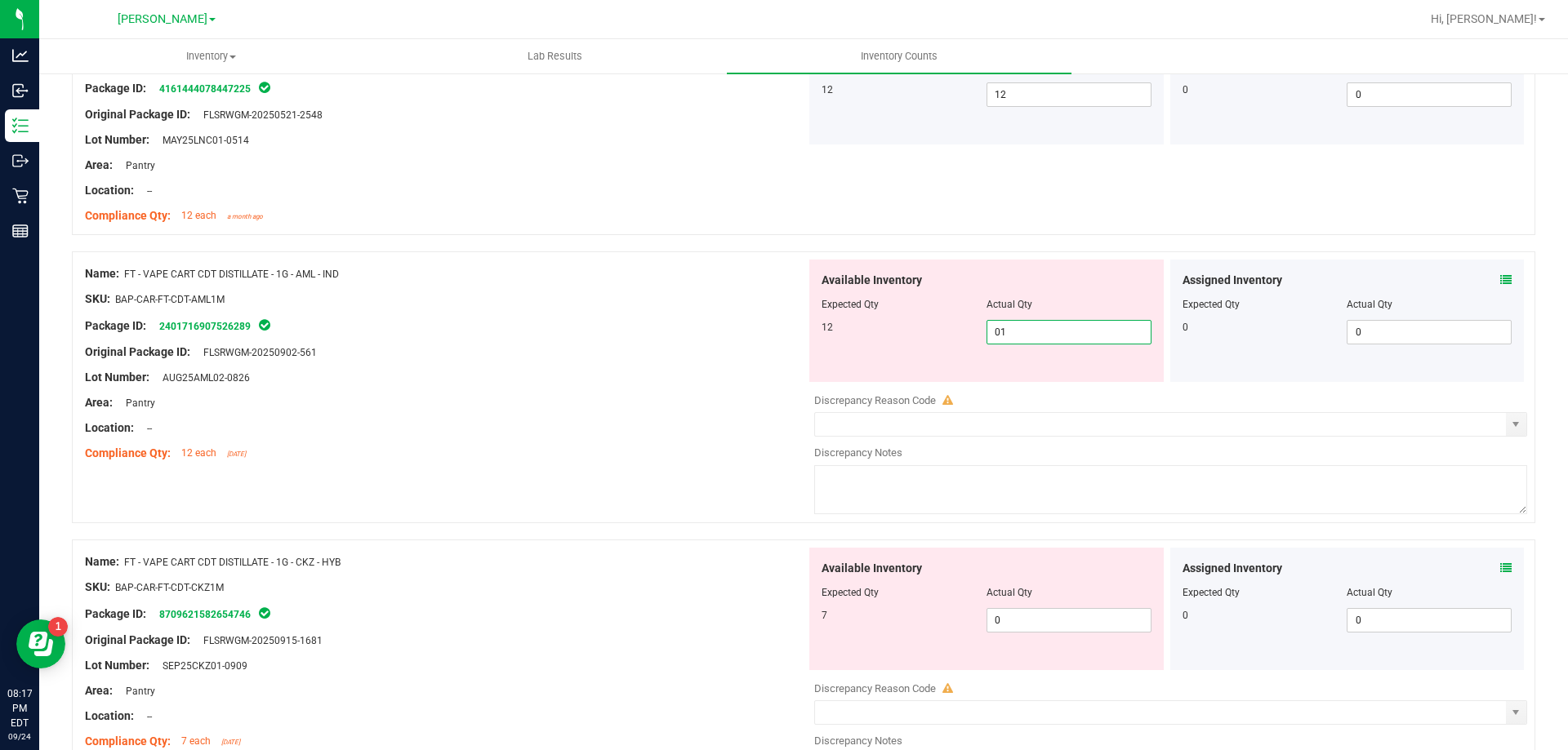
type input "012"
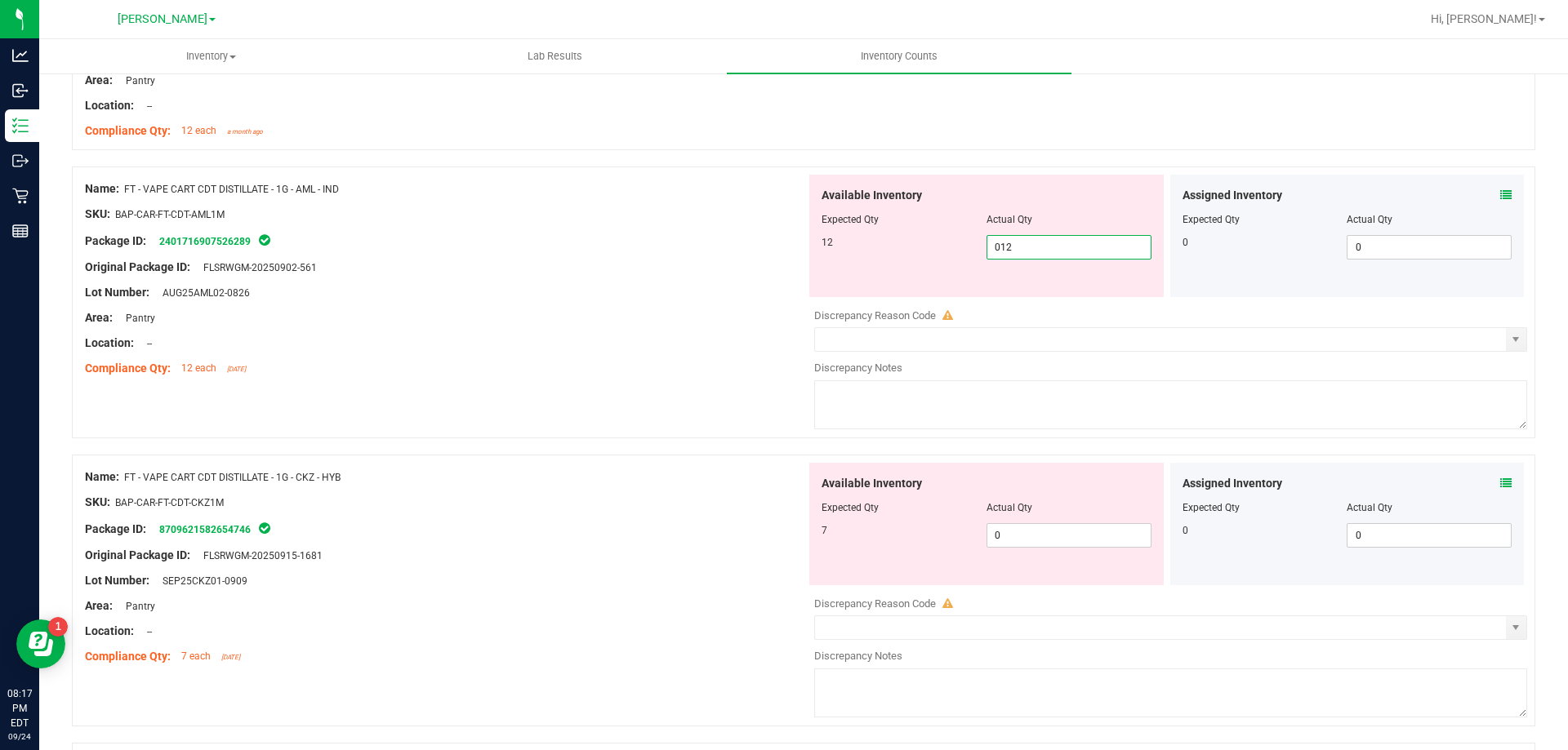
scroll to position [3428, 0]
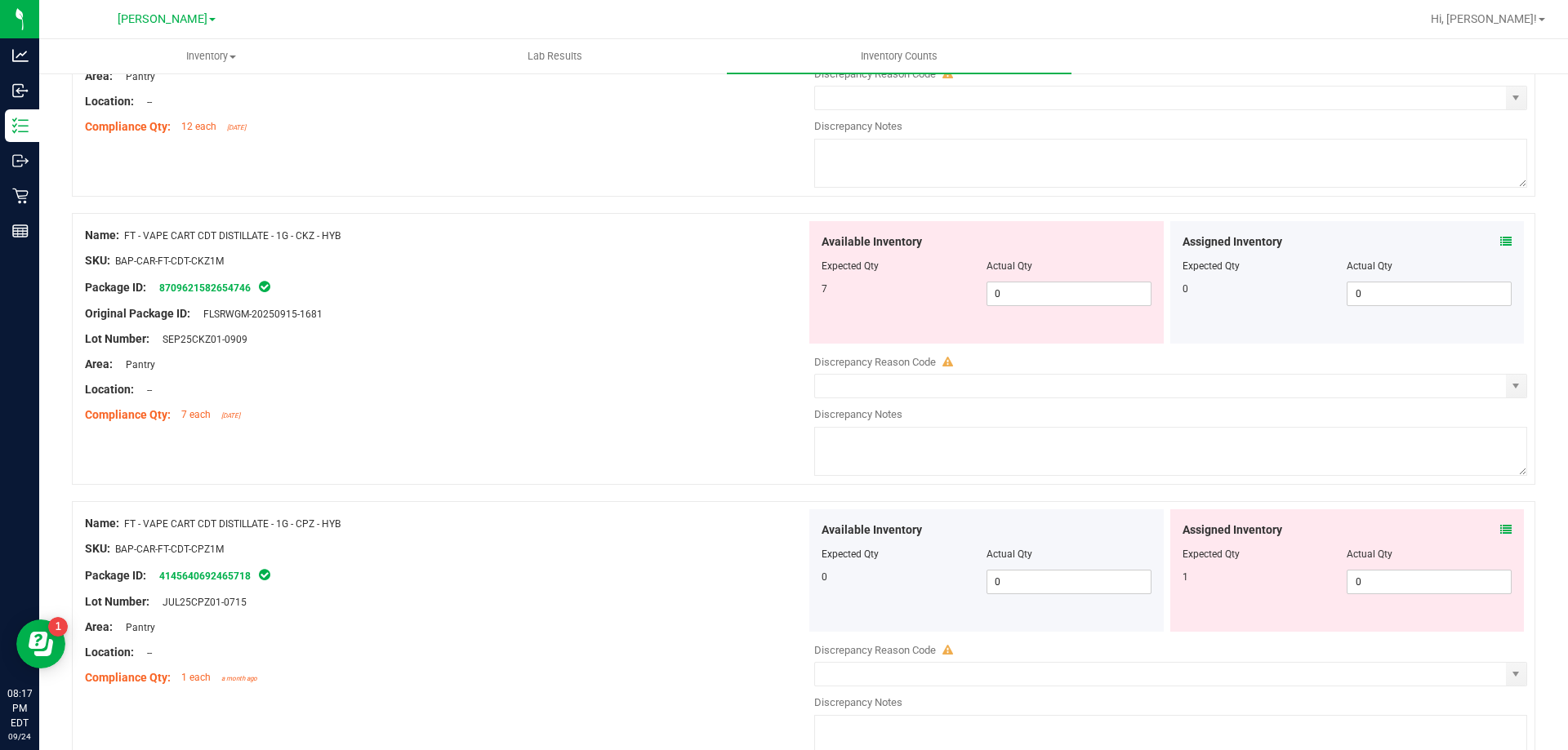
type input "12"
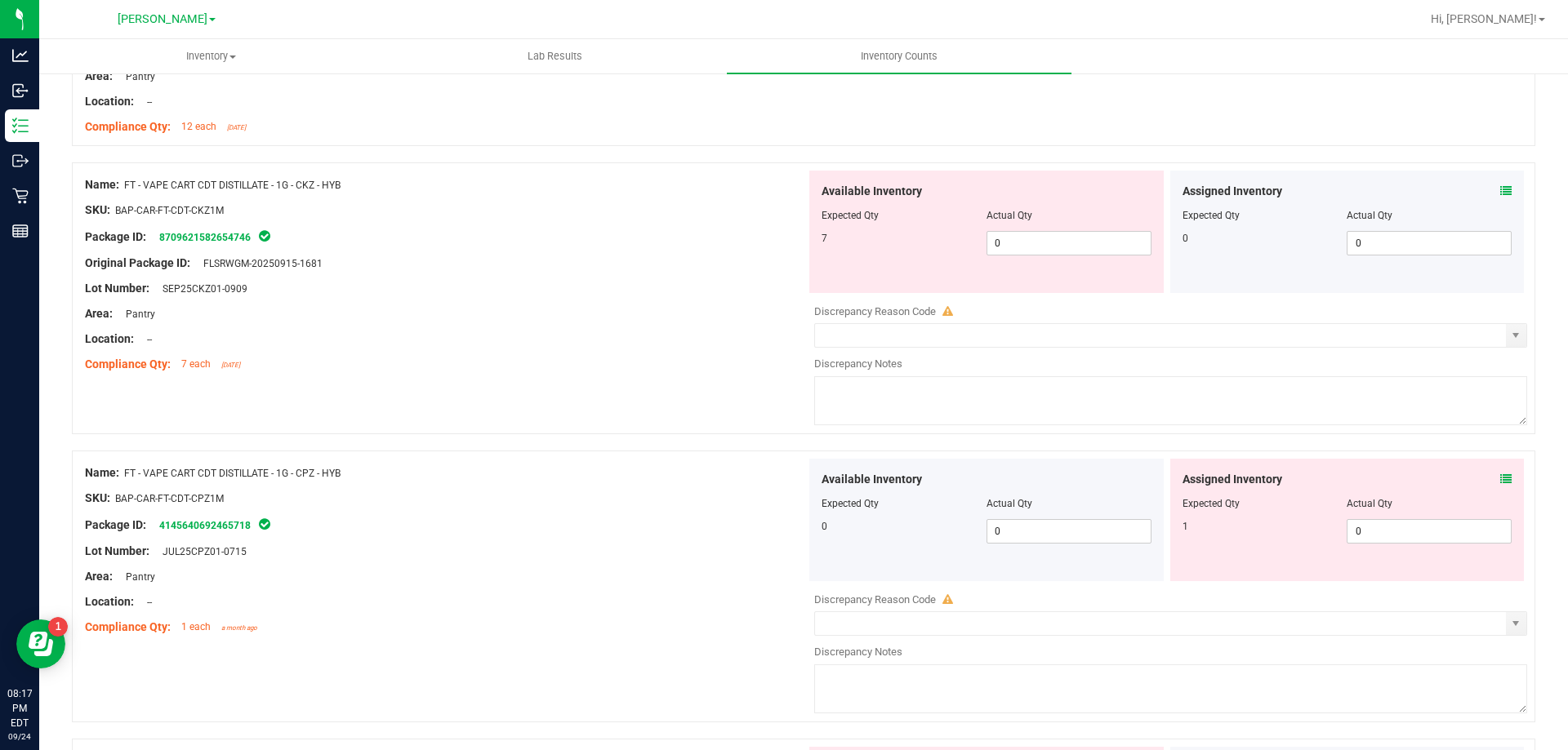
click at [1012, 306] on div "Available Inventory Expected Qty Actual Qty 7 0 0" at bounding box center [1166, 300] width 721 height 259
drag, startPoint x: 1044, startPoint y: 252, endPoint x: 1051, endPoint y: 247, distance: 8.6
click at [1044, 251] on span "0 0" at bounding box center [1068, 243] width 165 height 25
click at [1056, 245] on input "0" at bounding box center [1068, 243] width 163 height 23
type input "07"
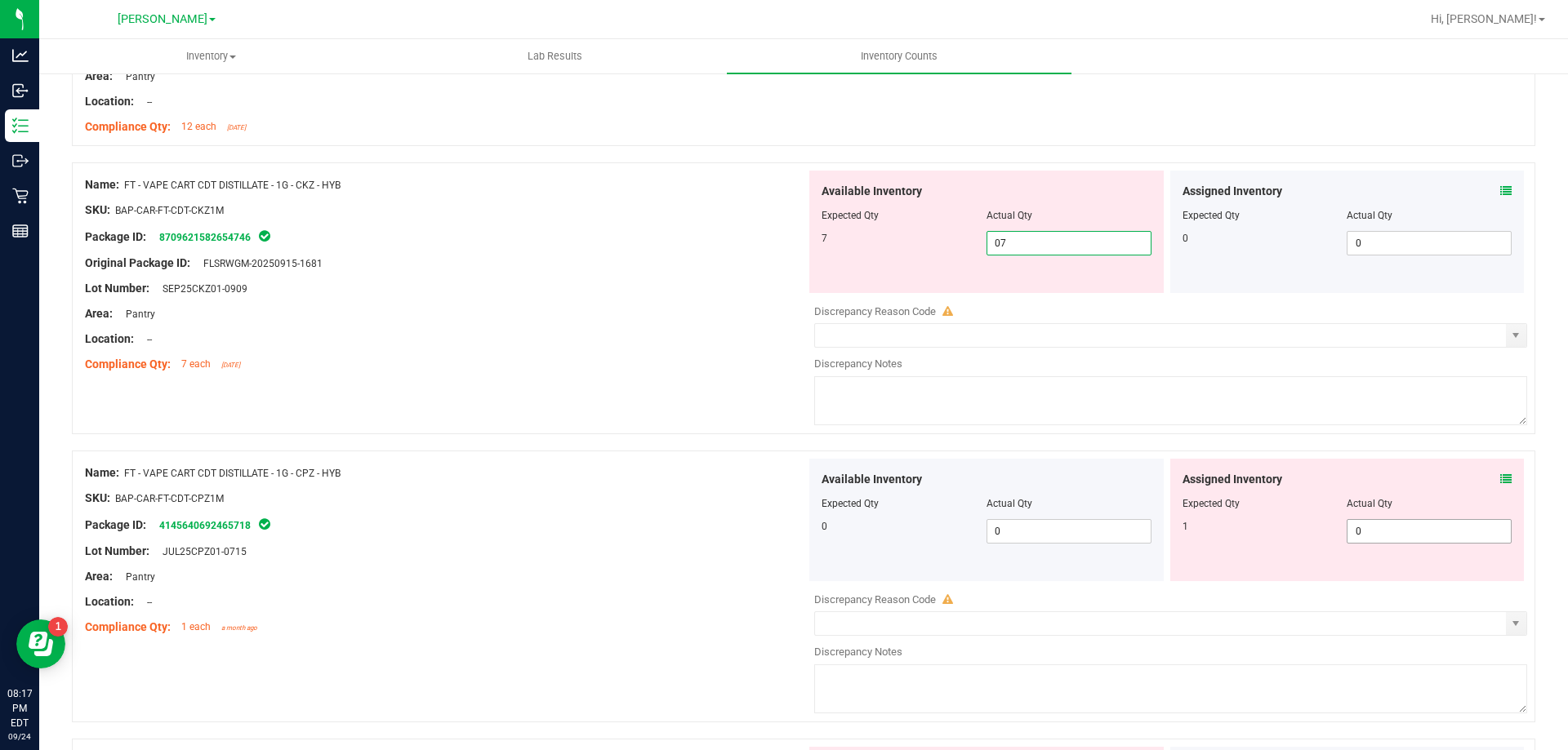
type input "7"
click at [1387, 533] on div "Available Inventory Expected Qty Actual Qty 0 0 0" at bounding box center [1166, 588] width 721 height 259
type input "01"
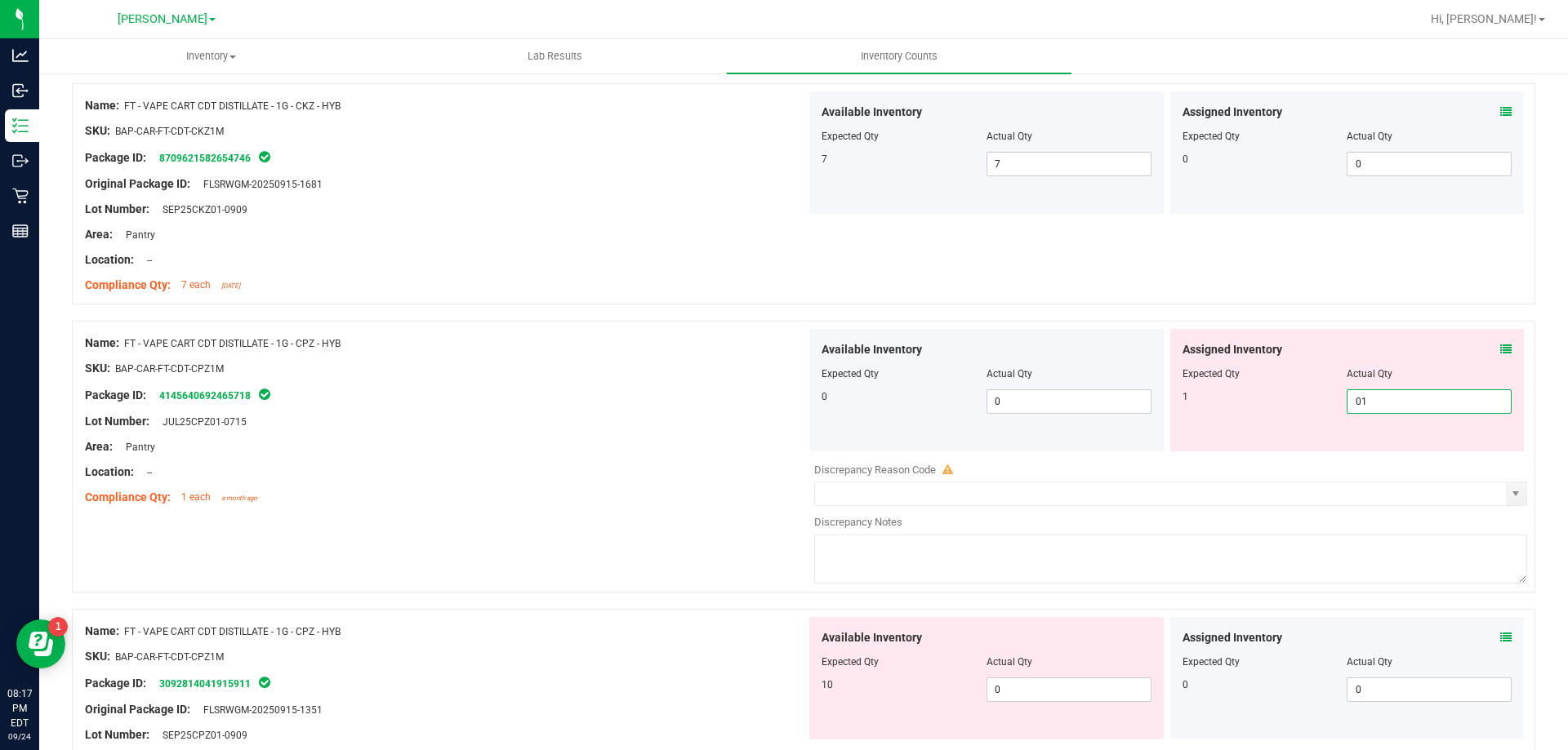
scroll to position [3674, 0]
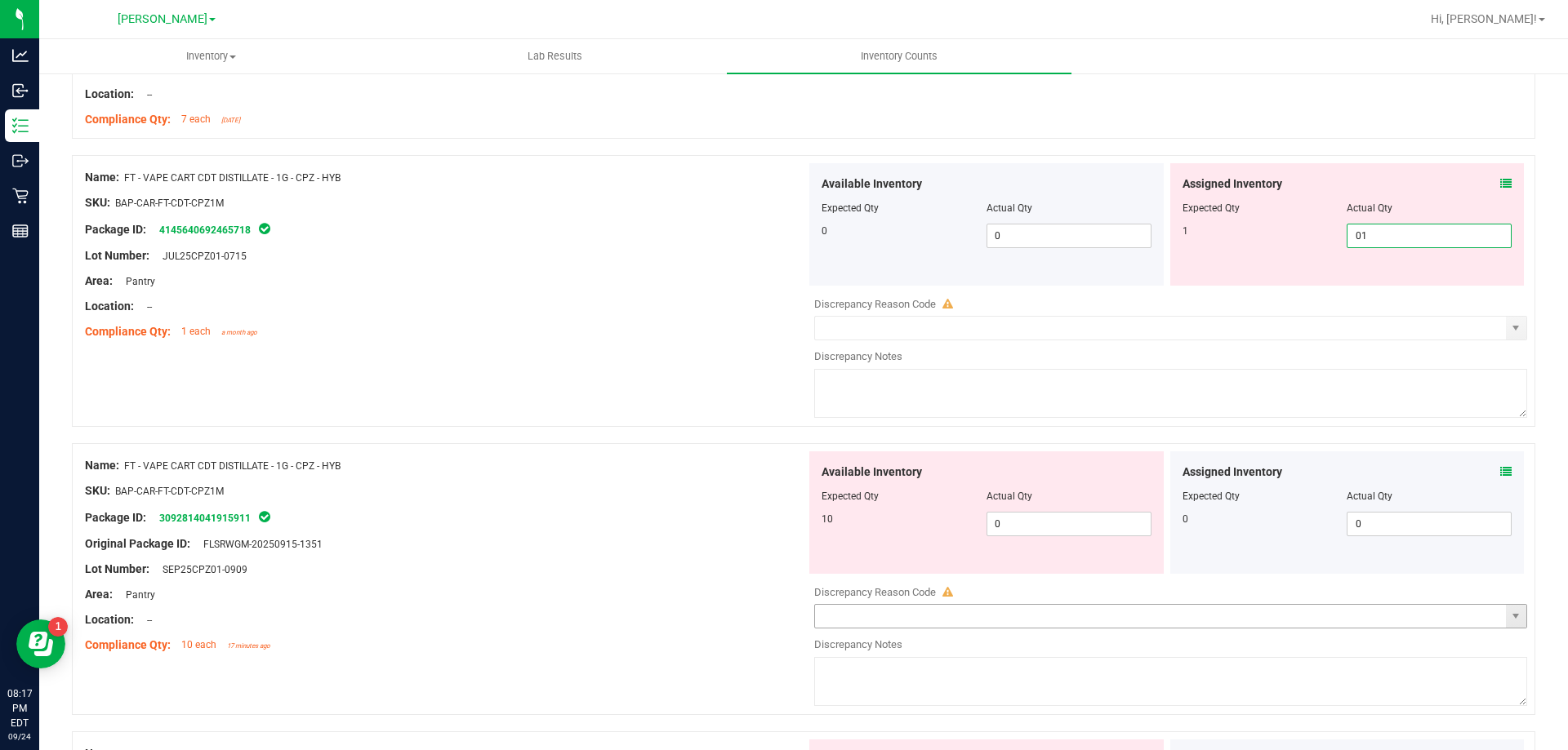
type input "1"
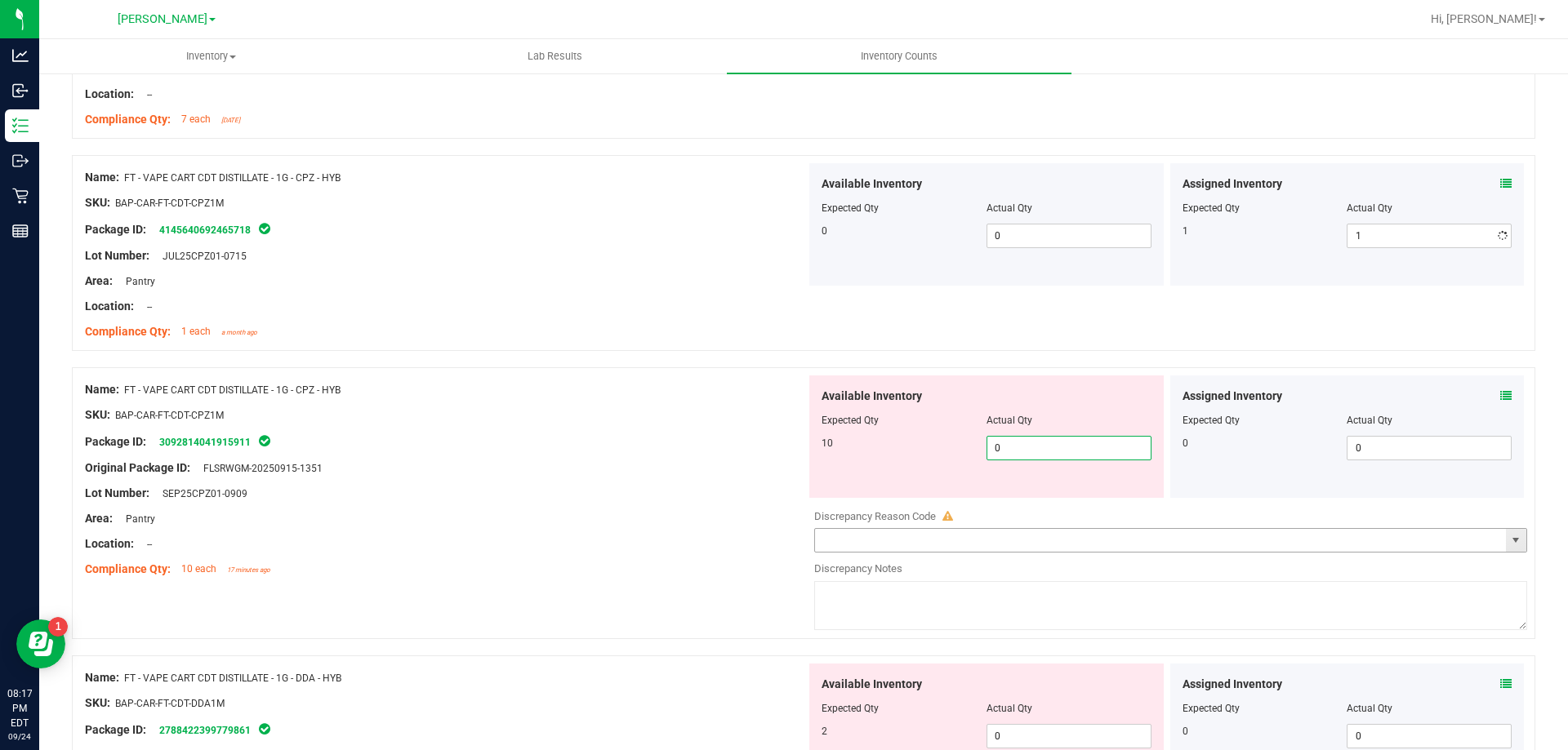
click at [1040, 533] on div "Available Inventory Expected Qty Actual Qty 10 0 0" at bounding box center [1166, 505] width 721 height 259
type input "010"
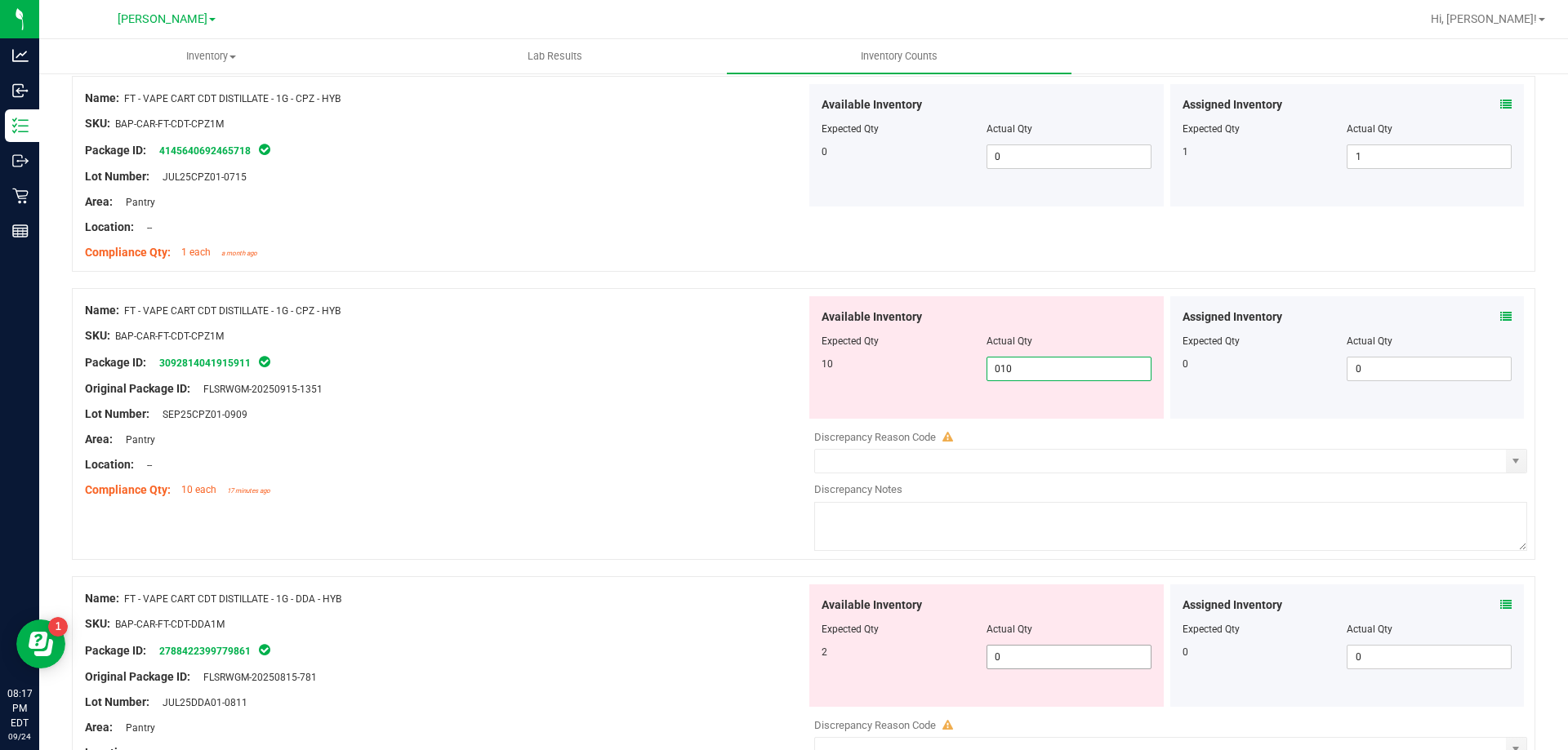
scroll to position [4001, 0]
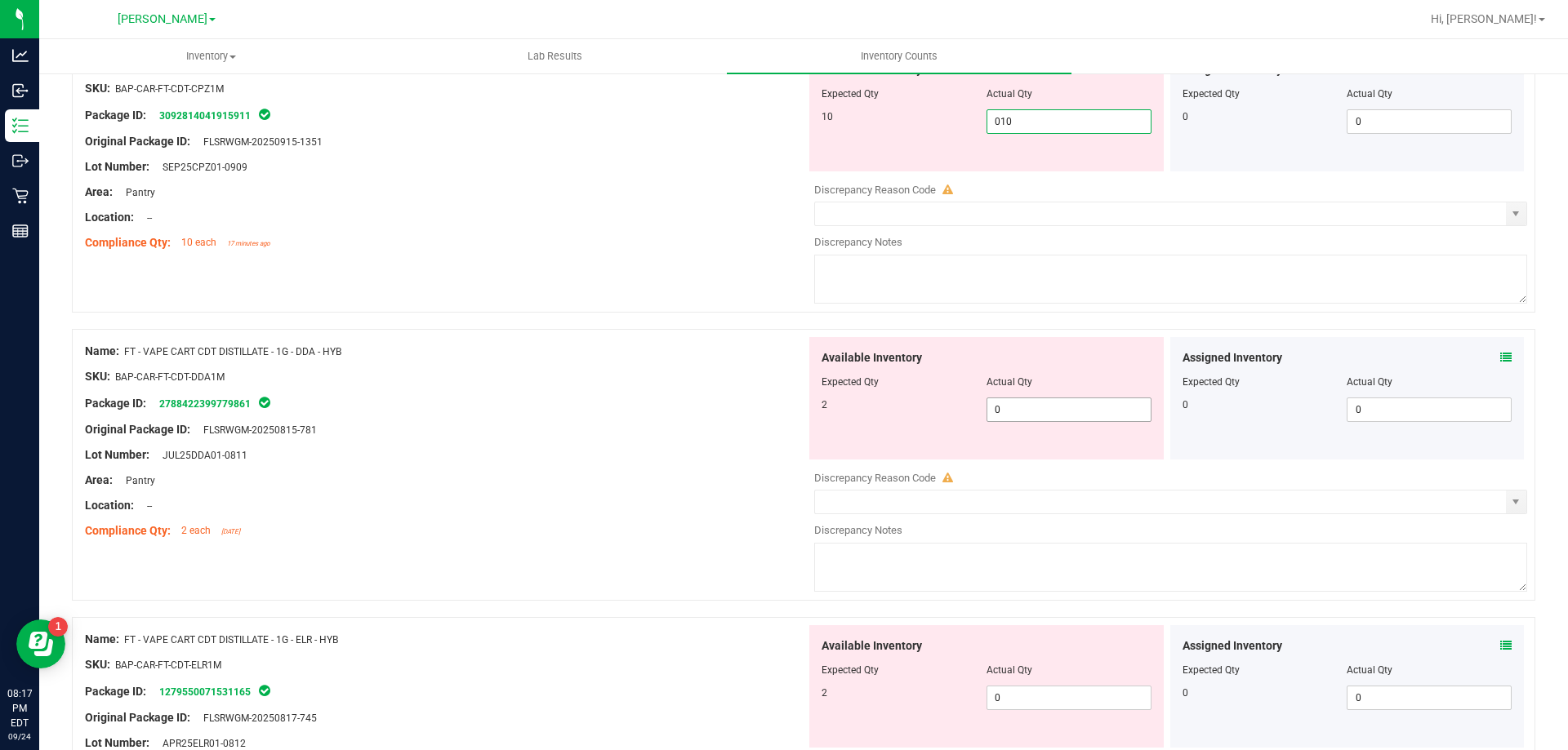
type input "10"
click at [1007, 416] on div "Available Inventory Expected Qty Actual Qty 2 0 0" at bounding box center [1166, 466] width 721 height 259
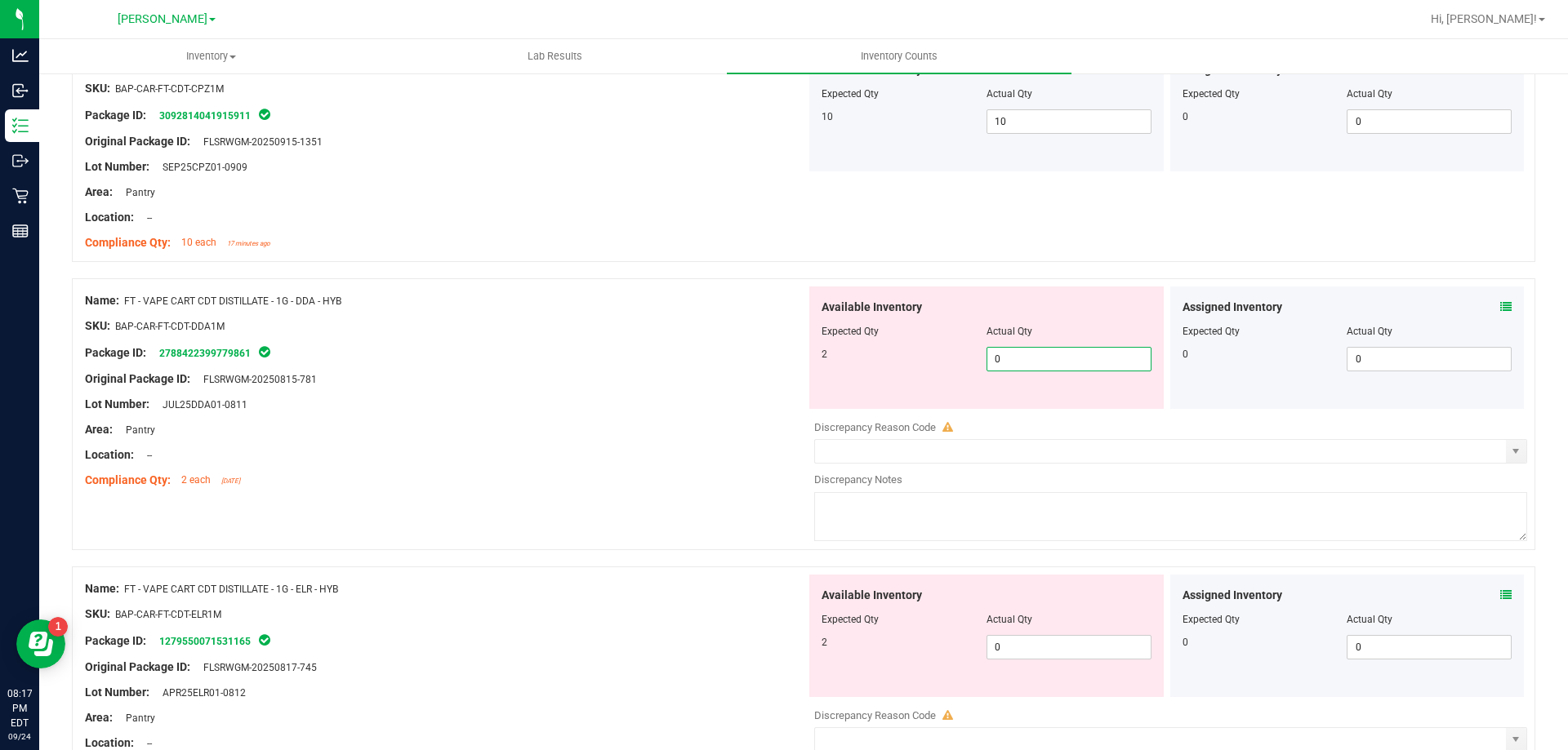
type input "02"
type input "2"
click at [597, 428] on div "Area: Pantry" at bounding box center [445, 430] width 721 height 17
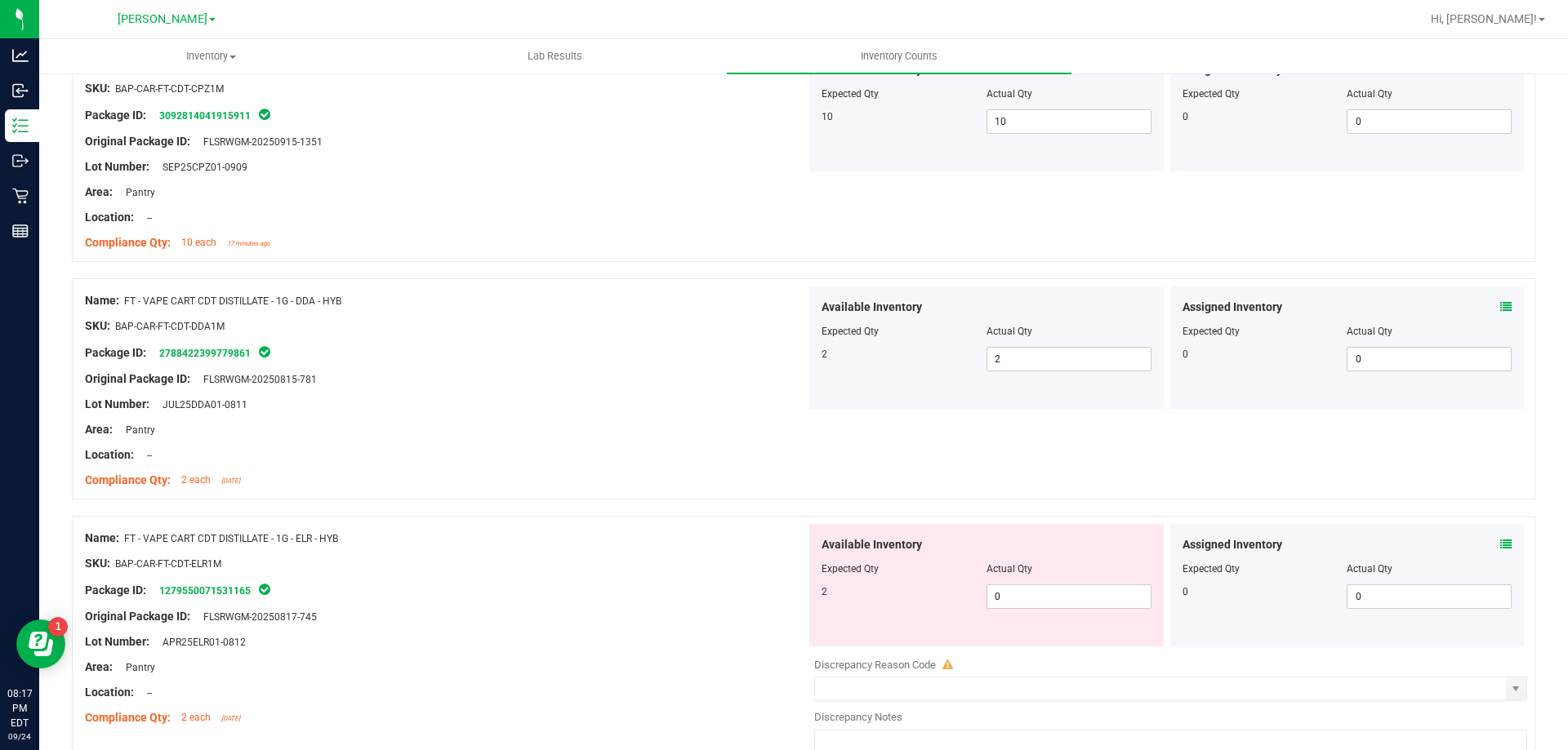
click at [1064, 609] on div "Available Inventory Expected Qty Actual Qty 2 0 0" at bounding box center [986, 585] width 354 height 122
click at [1062, 587] on span "0 0" at bounding box center [1068, 597] width 165 height 25
type input "02"
type input "2"
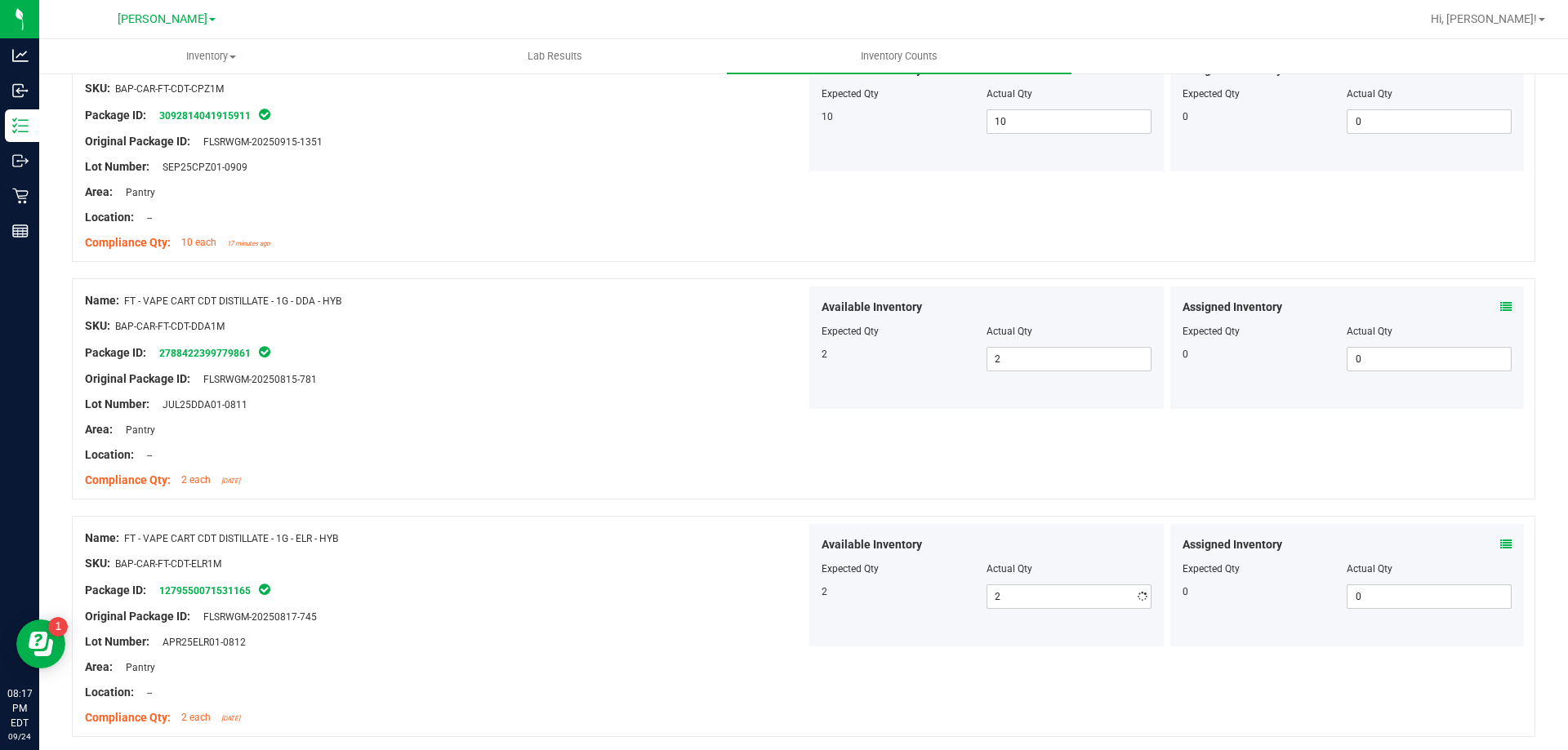
click at [725, 517] on div "Name: FT - VAPE CART CDT DISTILLATE - 1G - ELR - HYB SKU: BAP-CAR-FT-CDT-ELR1M …" at bounding box center [803, 626] width 1464 height 221
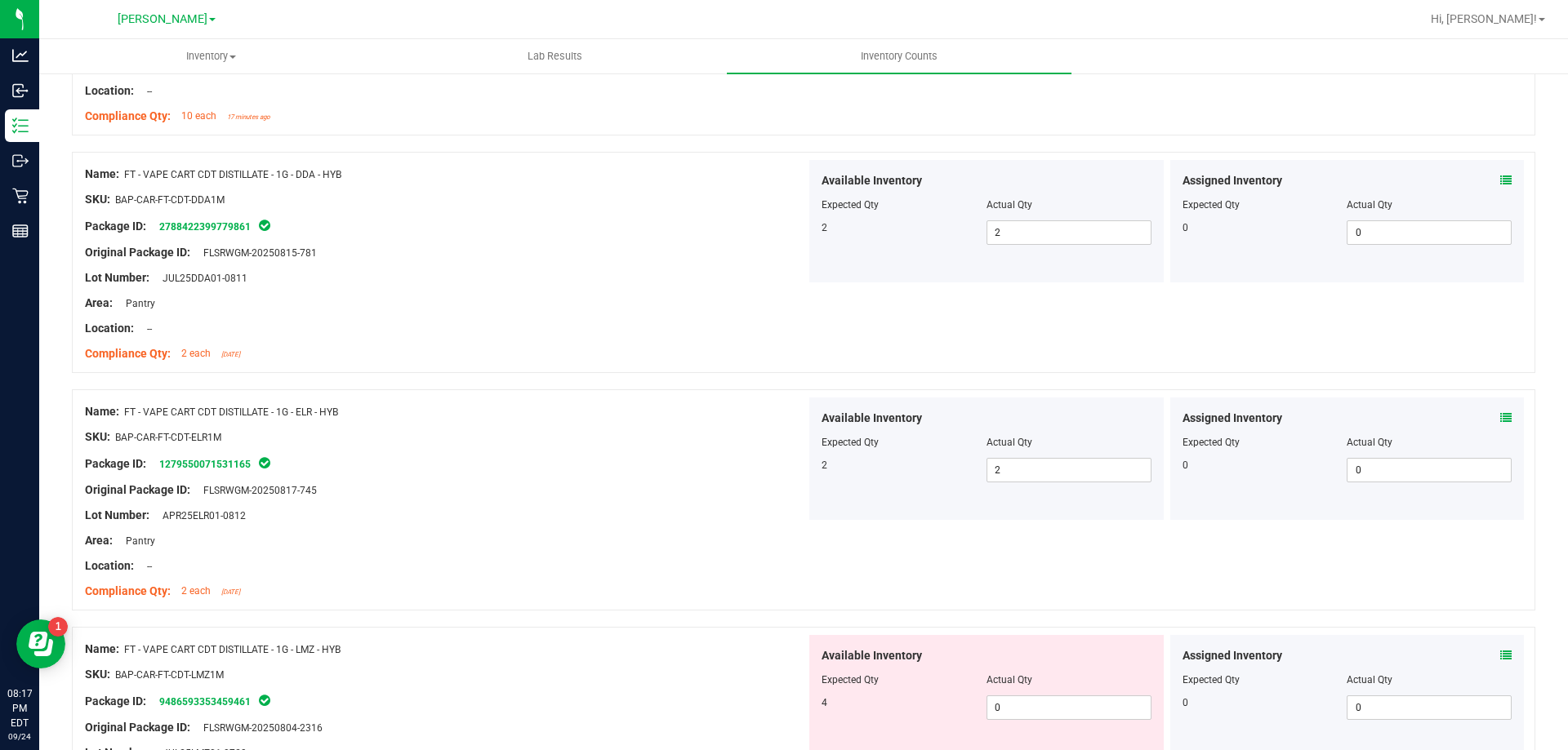
scroll to position [4327, 0]
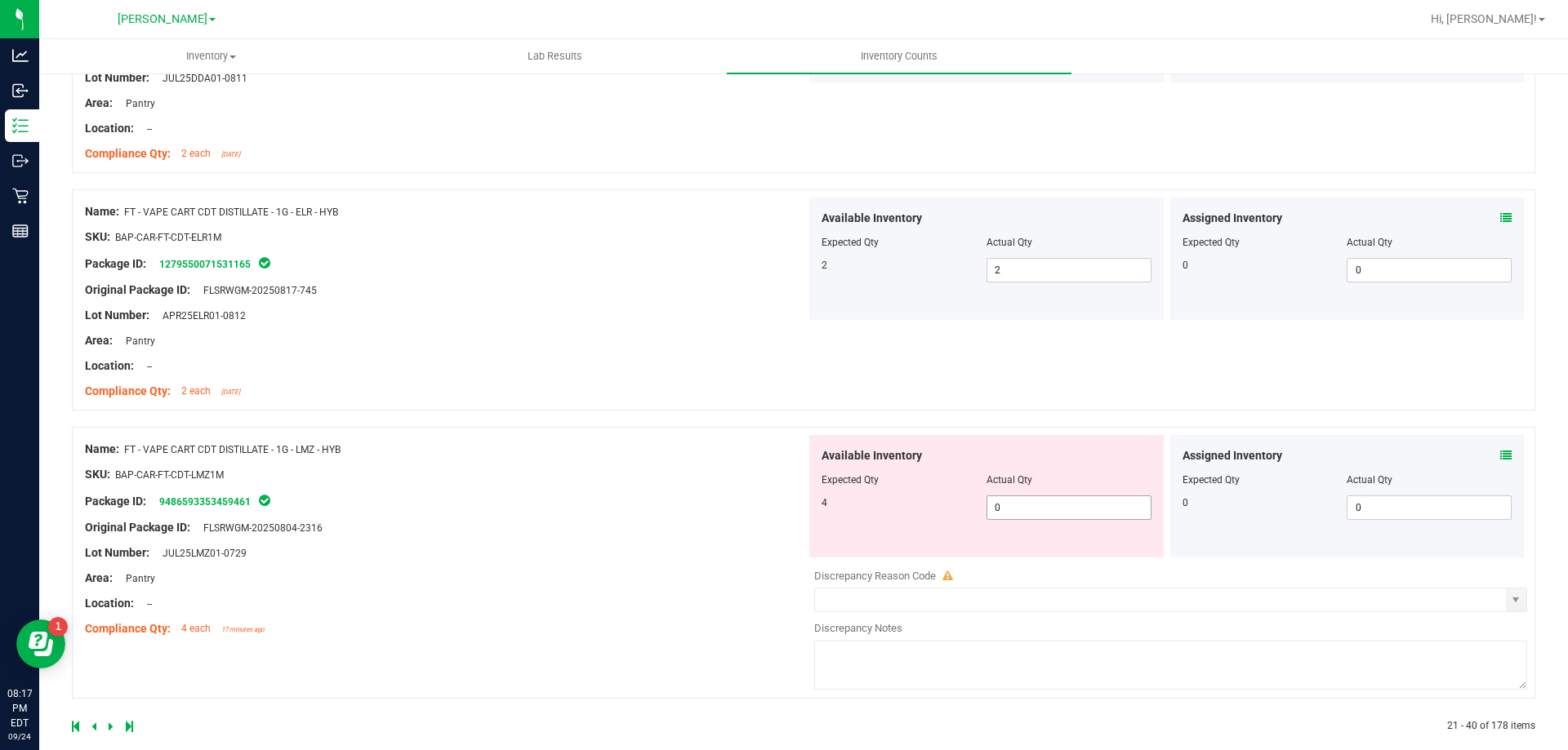
click at [1010, 511] on span "0 0" at bounding box center [1068, 507] width 165 height 25
type input "04"
type input "4"
click at [678, 422] on div "Name: FT - VAPE CART CDT DISTILLATE - 1G - ELR - HYB SKU: BAP-CAR-FT-CDT-ELR1M …" at bounding box center [803, 308] width 1464 height 238
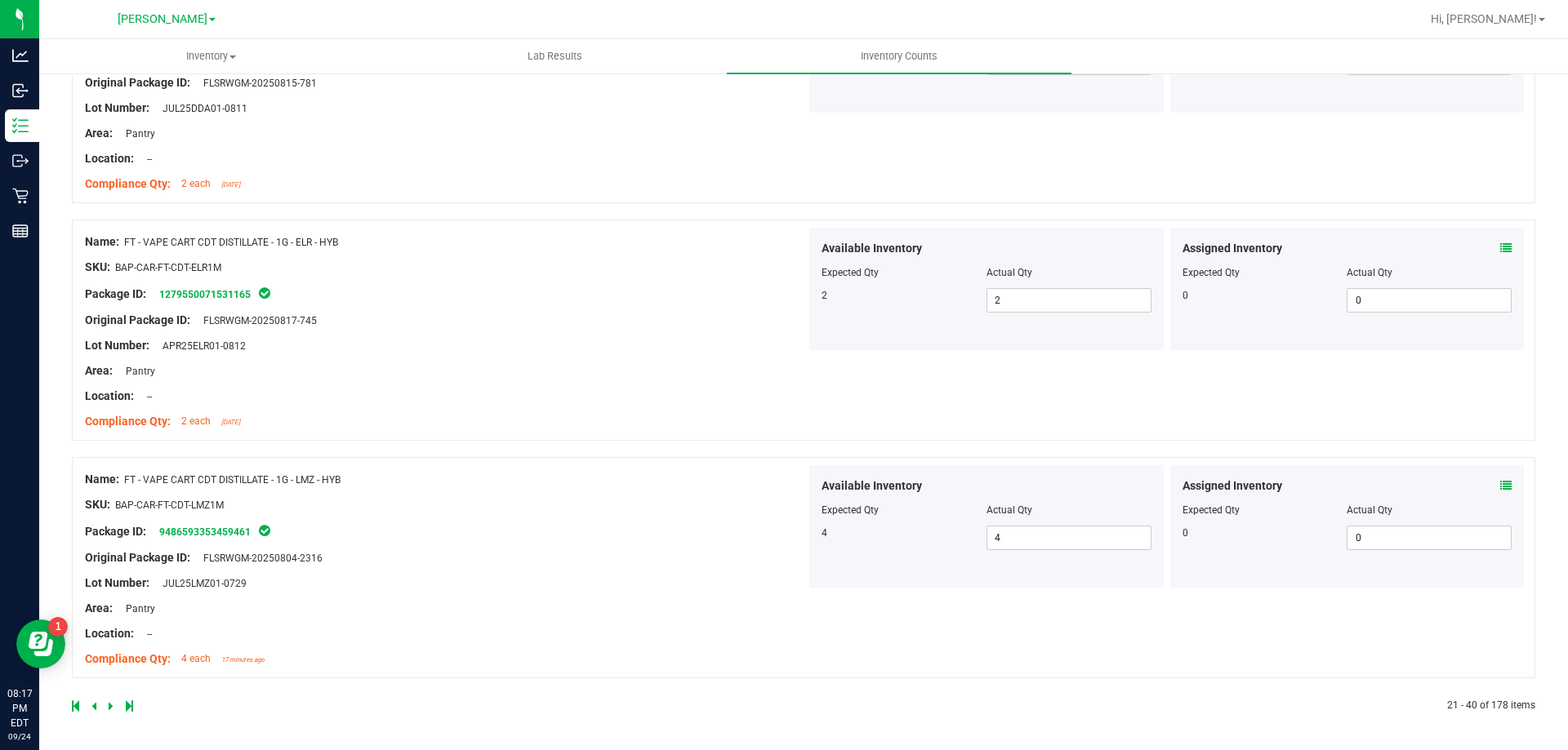
click at [109, 701] on icon at bounding box center [111, 706] width 5 height 9
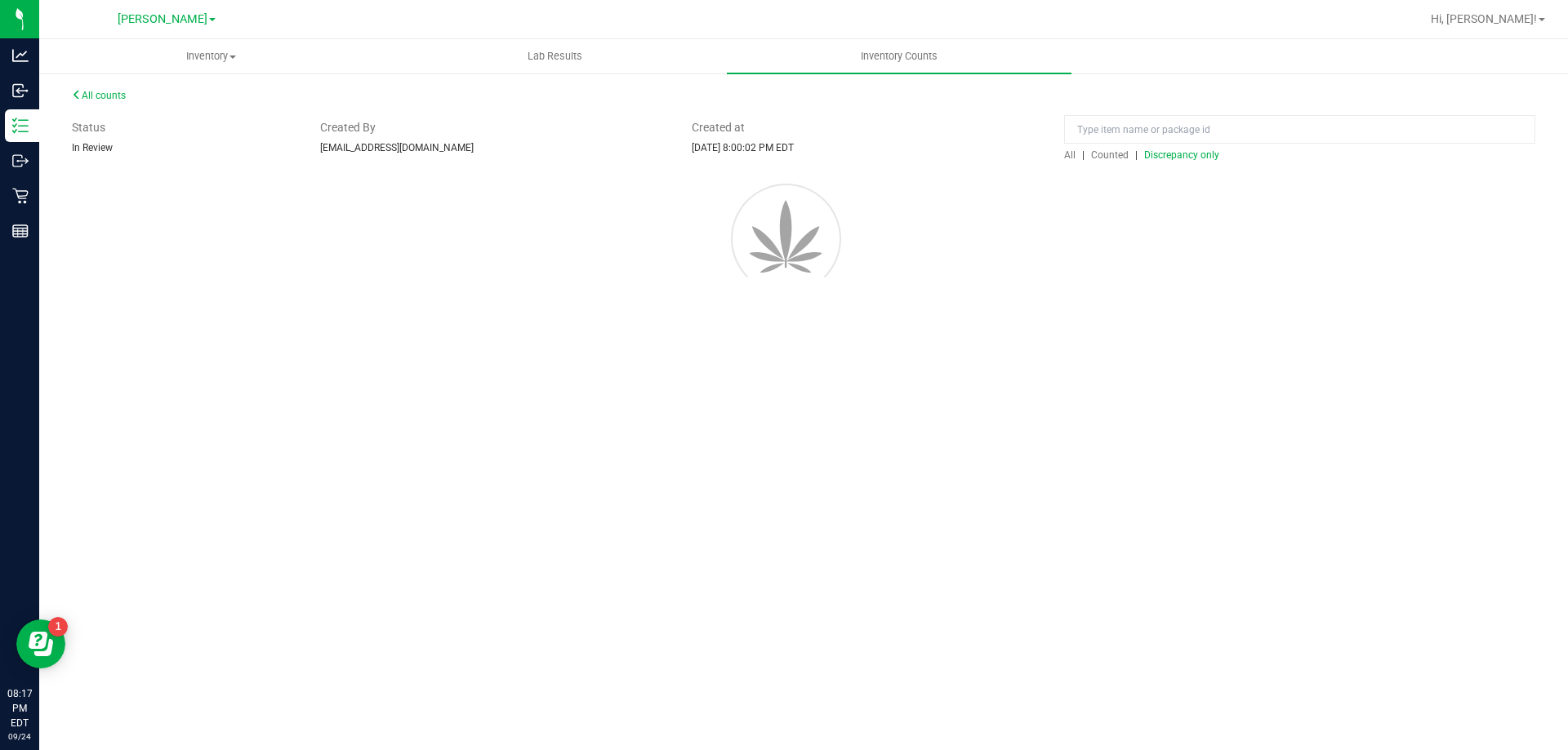
scroll to position [0, 0]
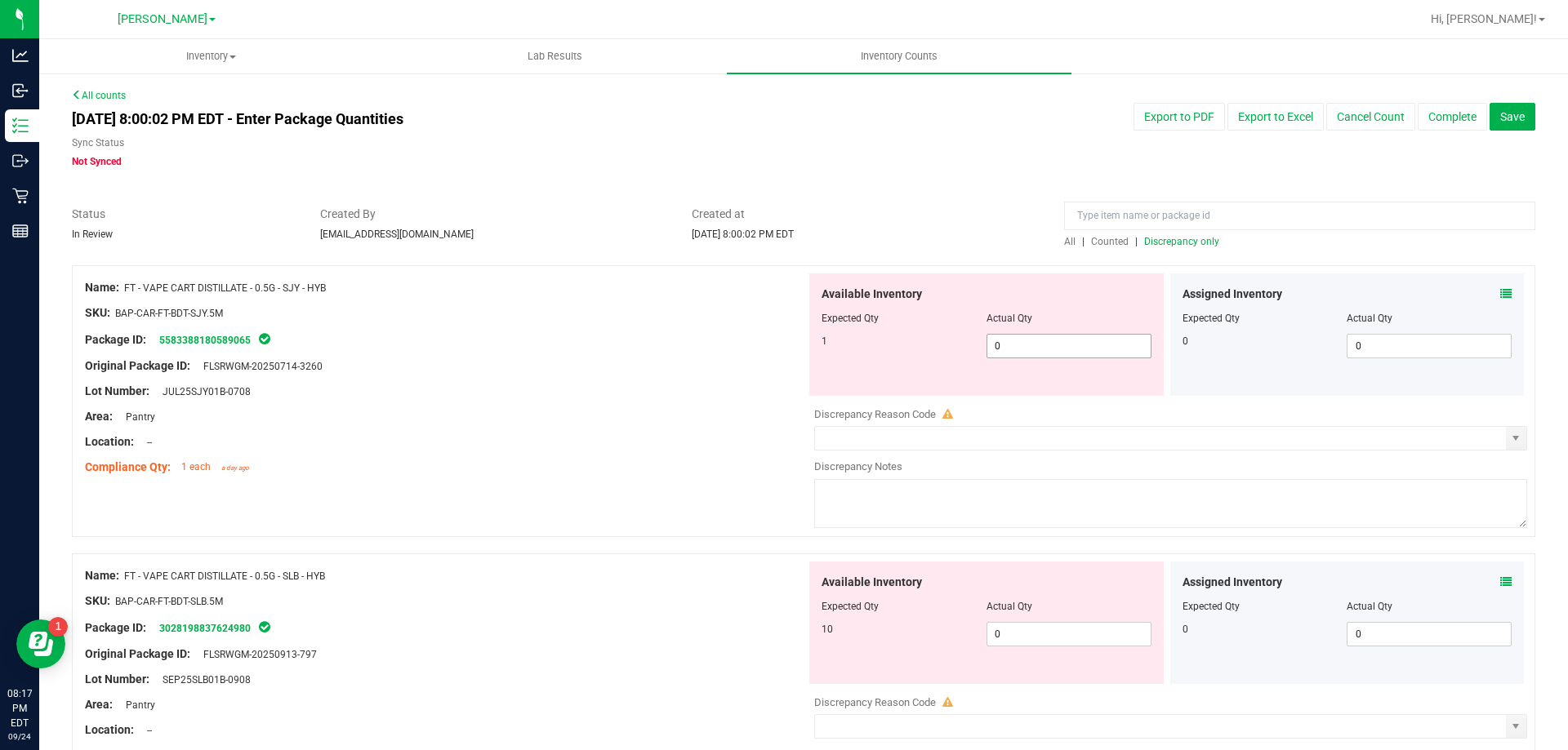
click at [1077, 340] on span "0 0" at bounding box center [1068, 345] width 165 height 25
type input "01"
type input "1"
click at [1003, 623] on div "Available Inventory Expected Qty Actual Qty 10 0 0" at bounding box center [986, 623] width 354 height 122
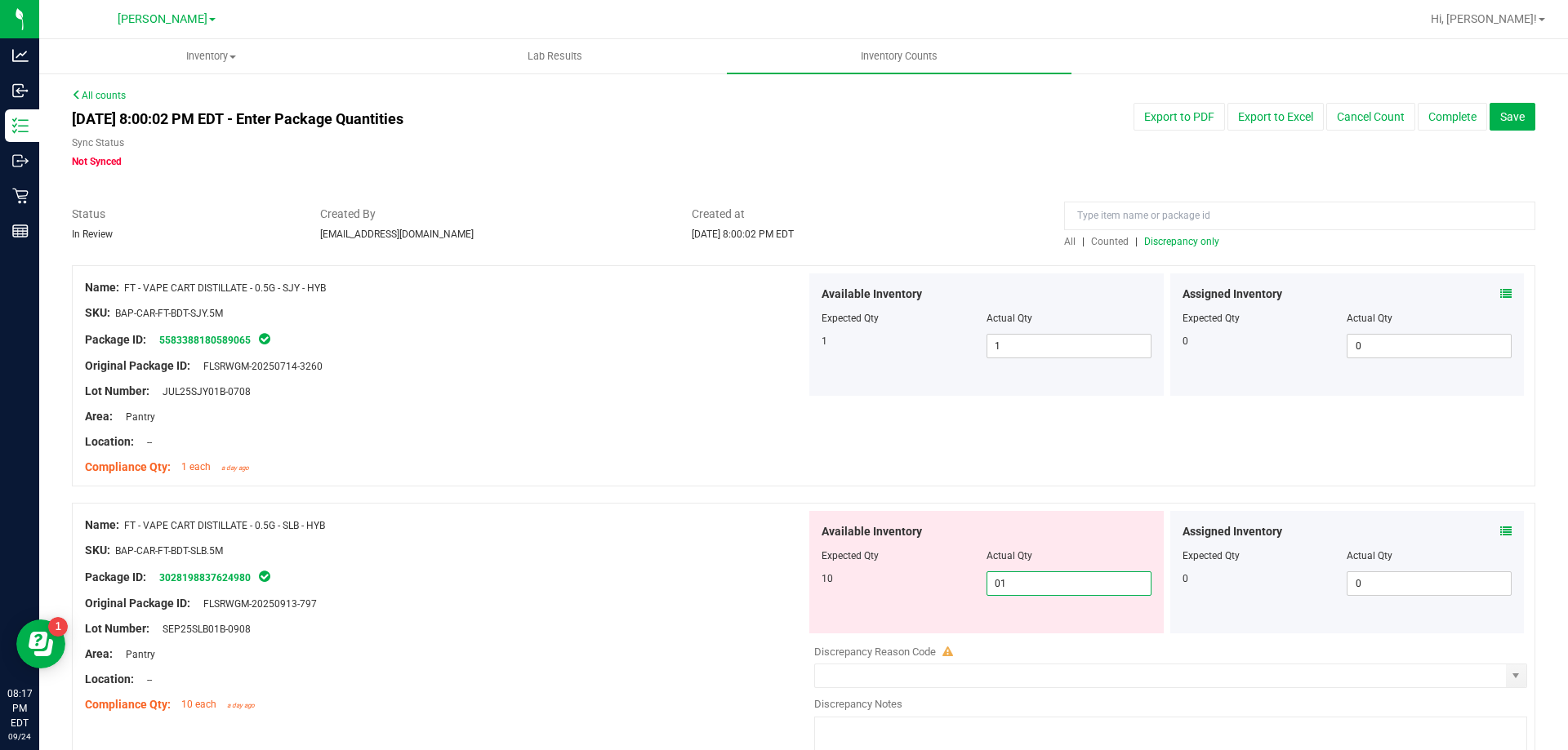
type input "010"
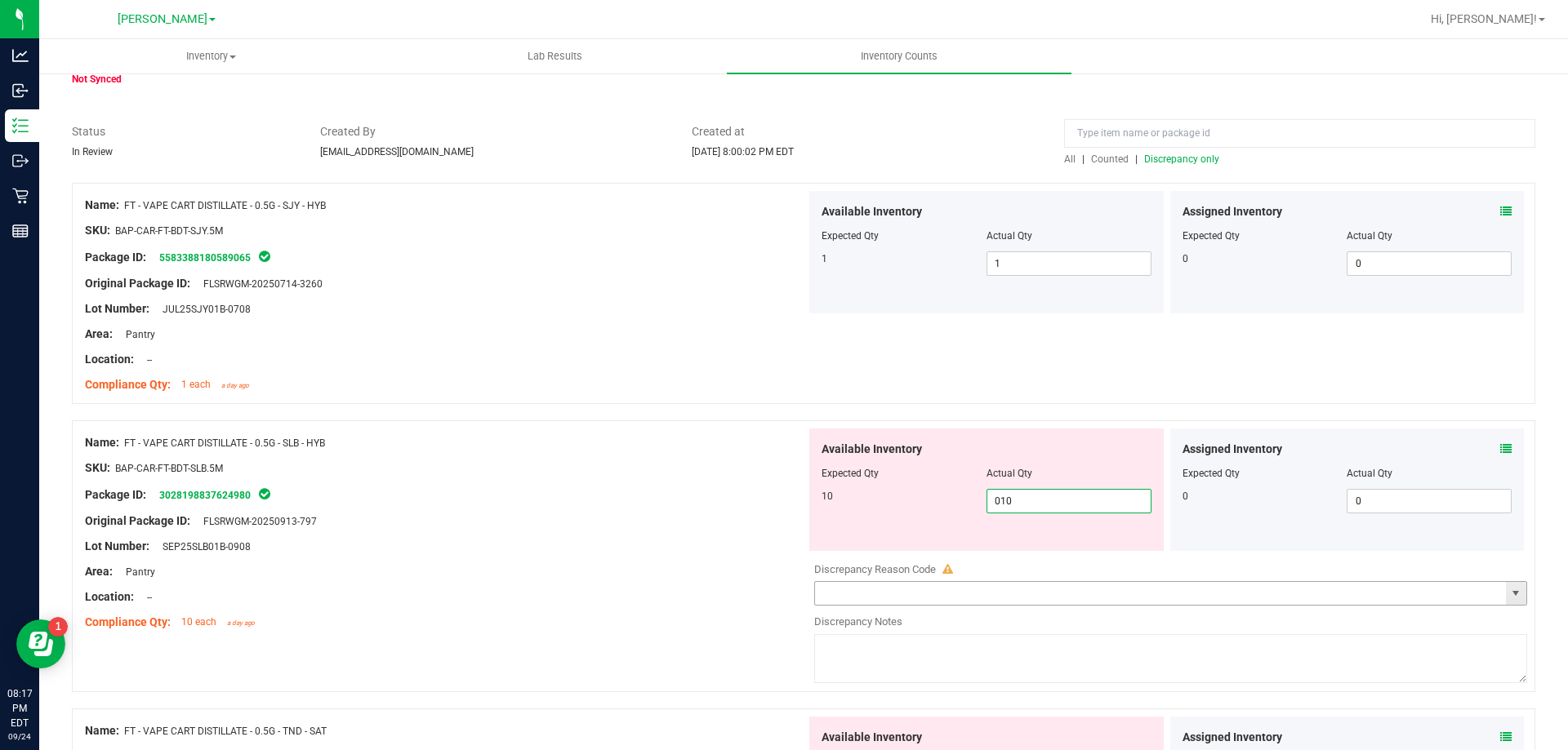
scroll to position [327, 0]
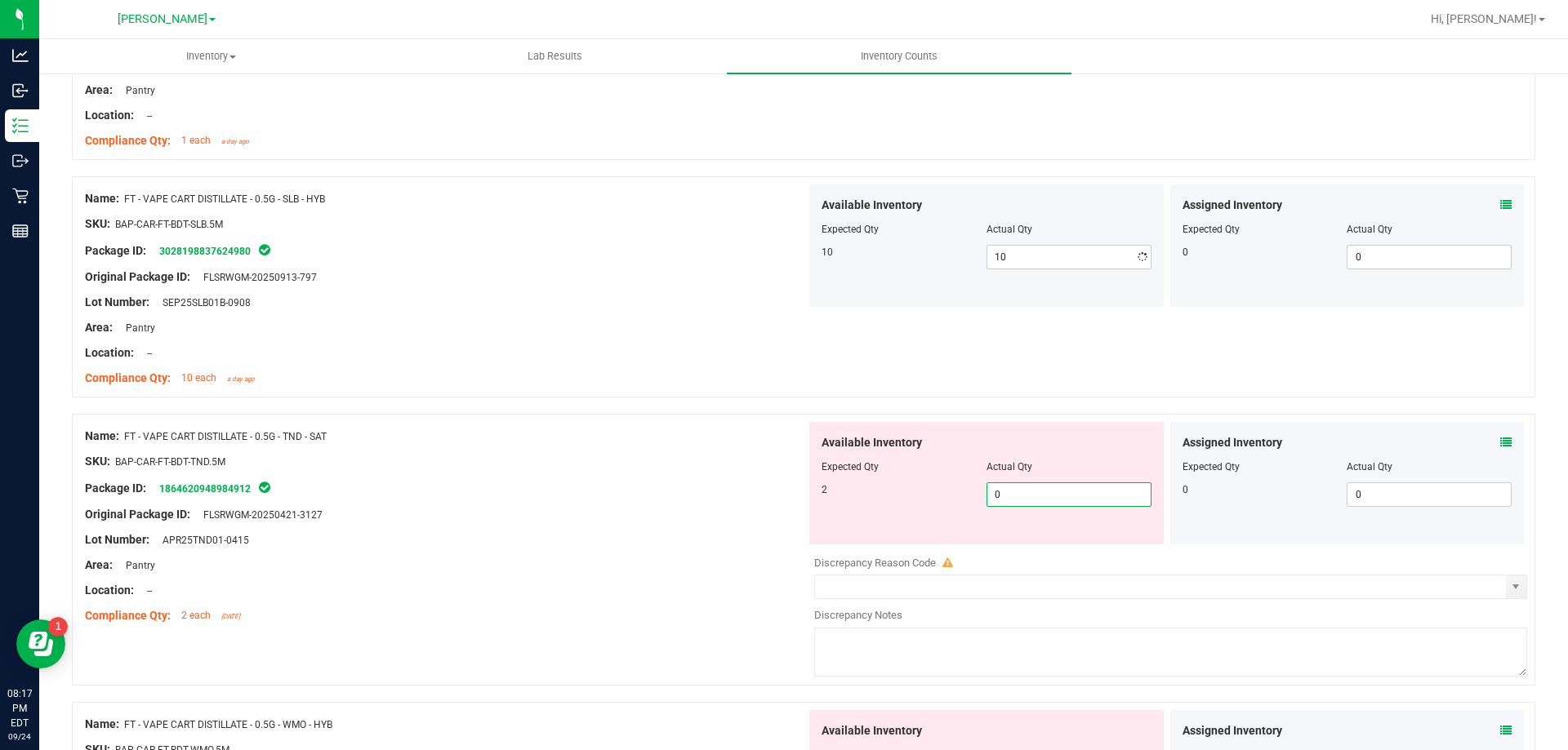
click at [1017, 552] on div "Available Inventory Expected Qty Actual Qty 2 0 0" at bounding box center [1166, 552] width 721 height 259
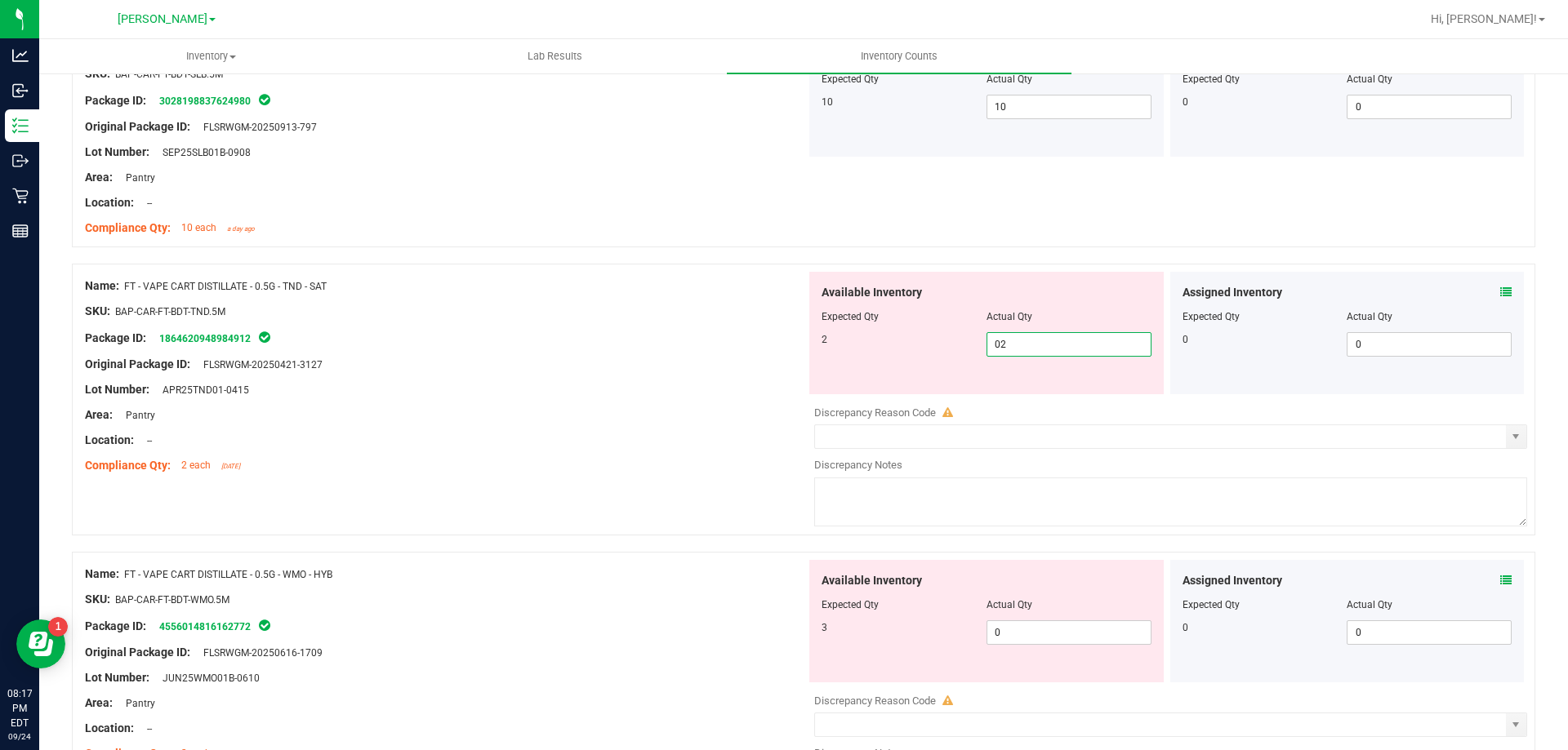
scroll to position [571, 0]
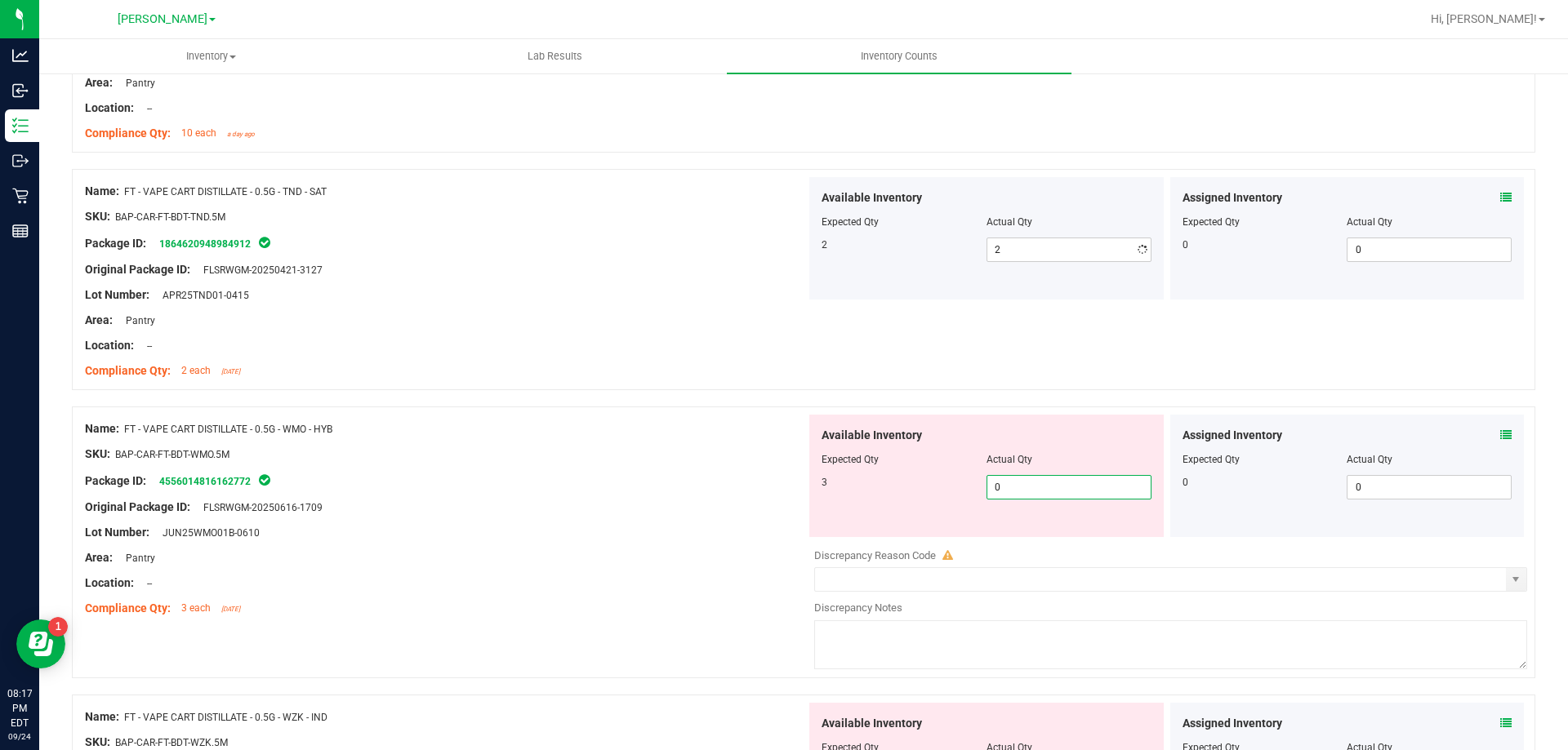
click at [1042, 536] on div "Available Inventory Expected Qty Actual Qty 3 0 0" at bounding box center [986, 475] width 354 height 122
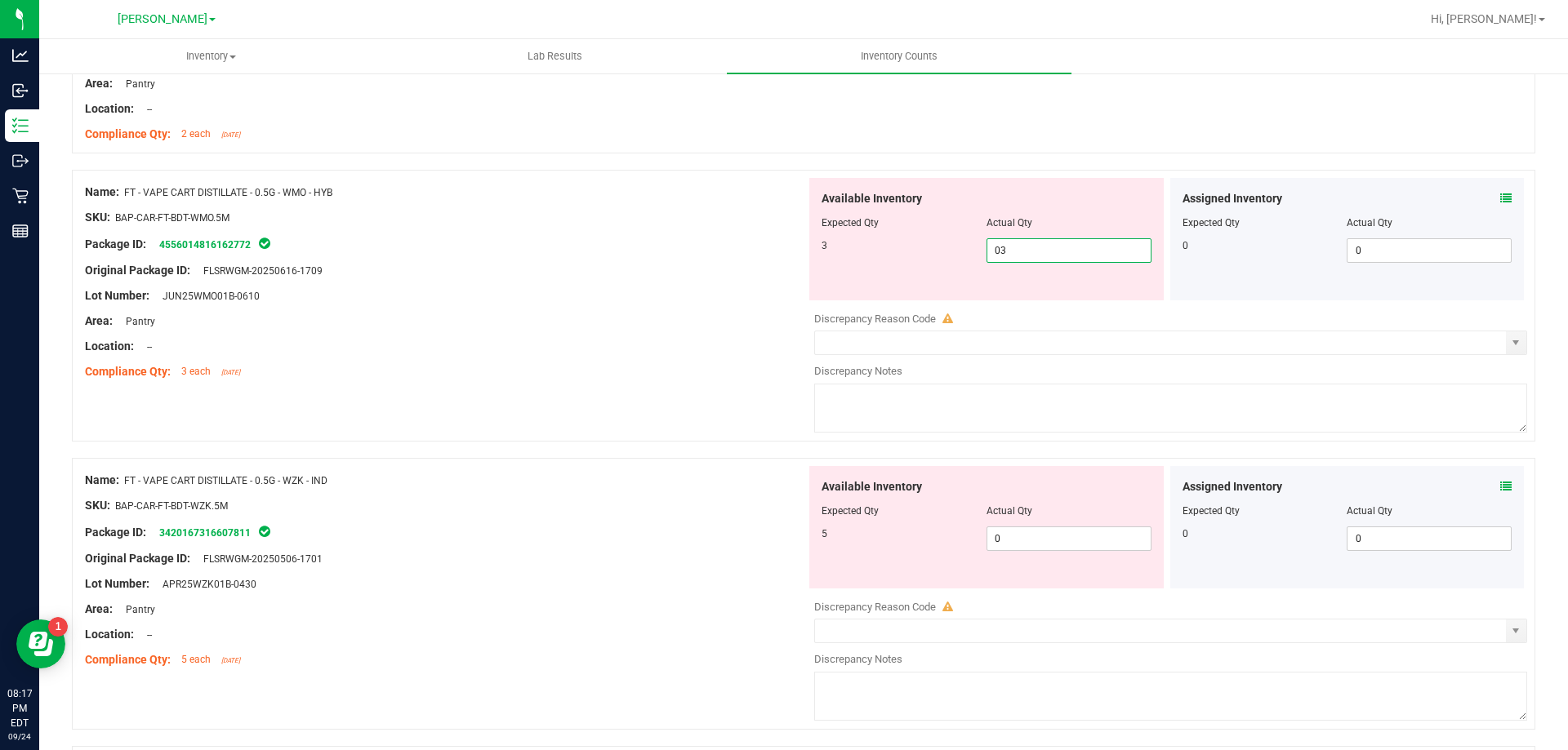
scroll to position [817, 0]
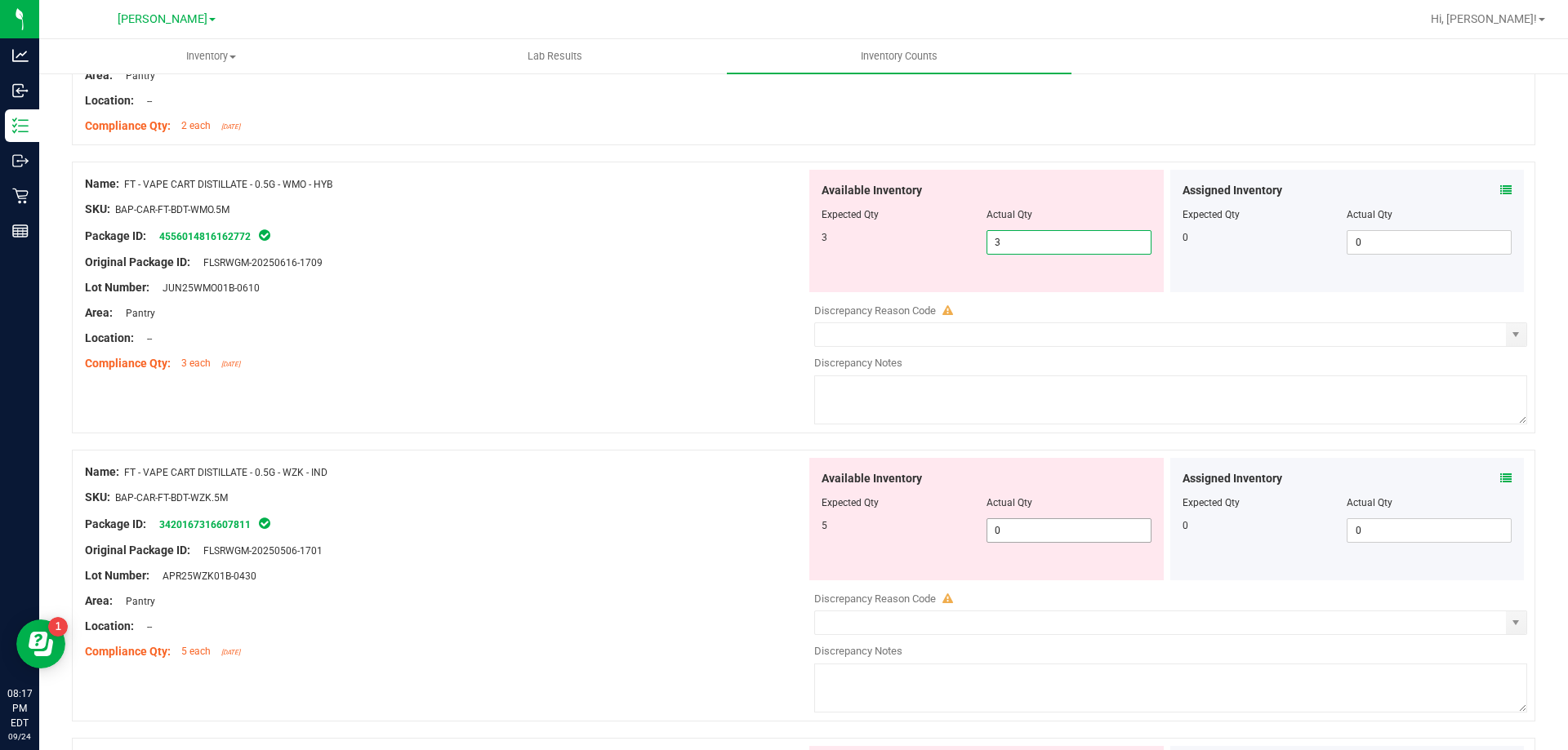
click at [1035, 527] on div "Available Inventory Expected Qty Actual Qty 5 0 0" at bounding box center [986, 519] width 354 height 122
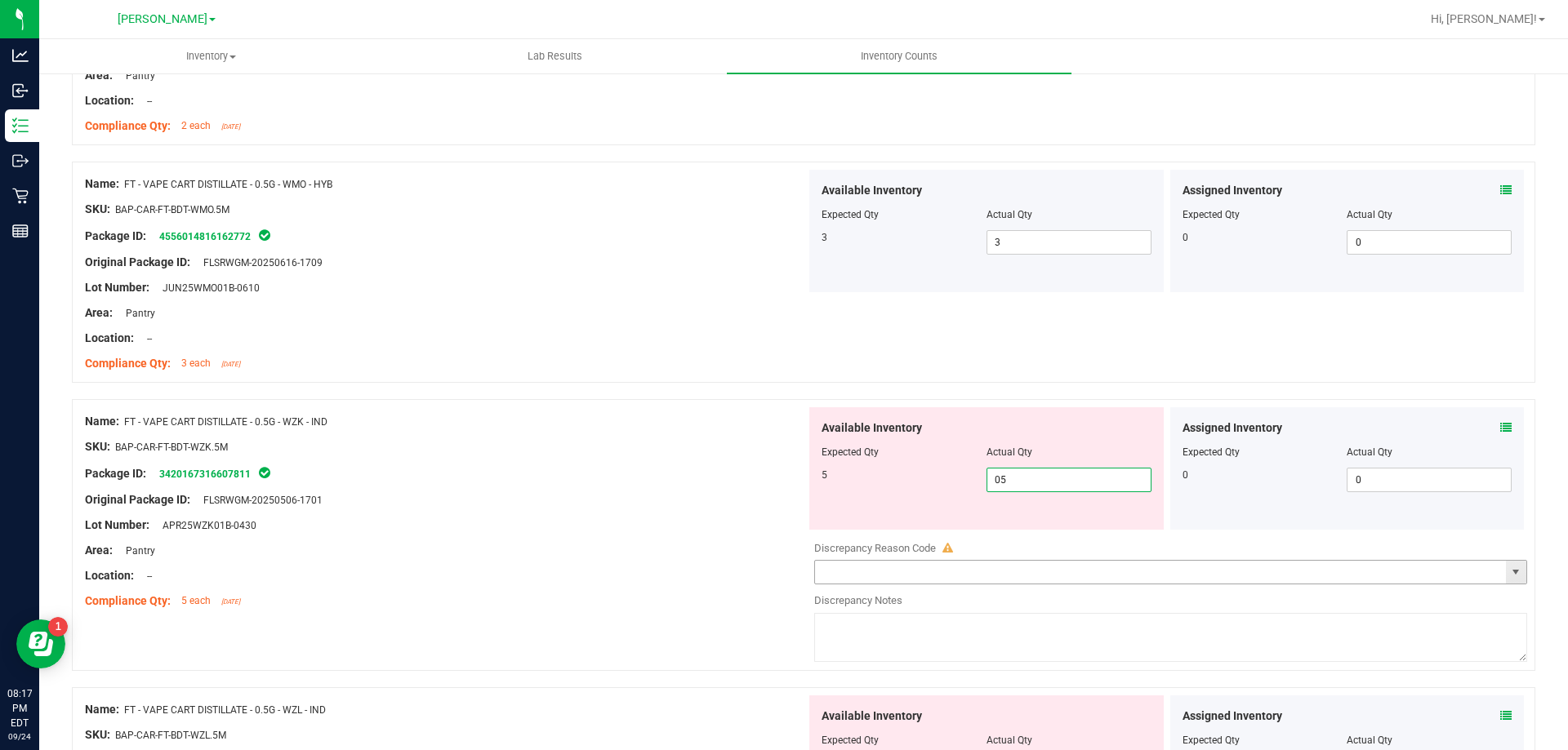
scroll to position [1061, 0]
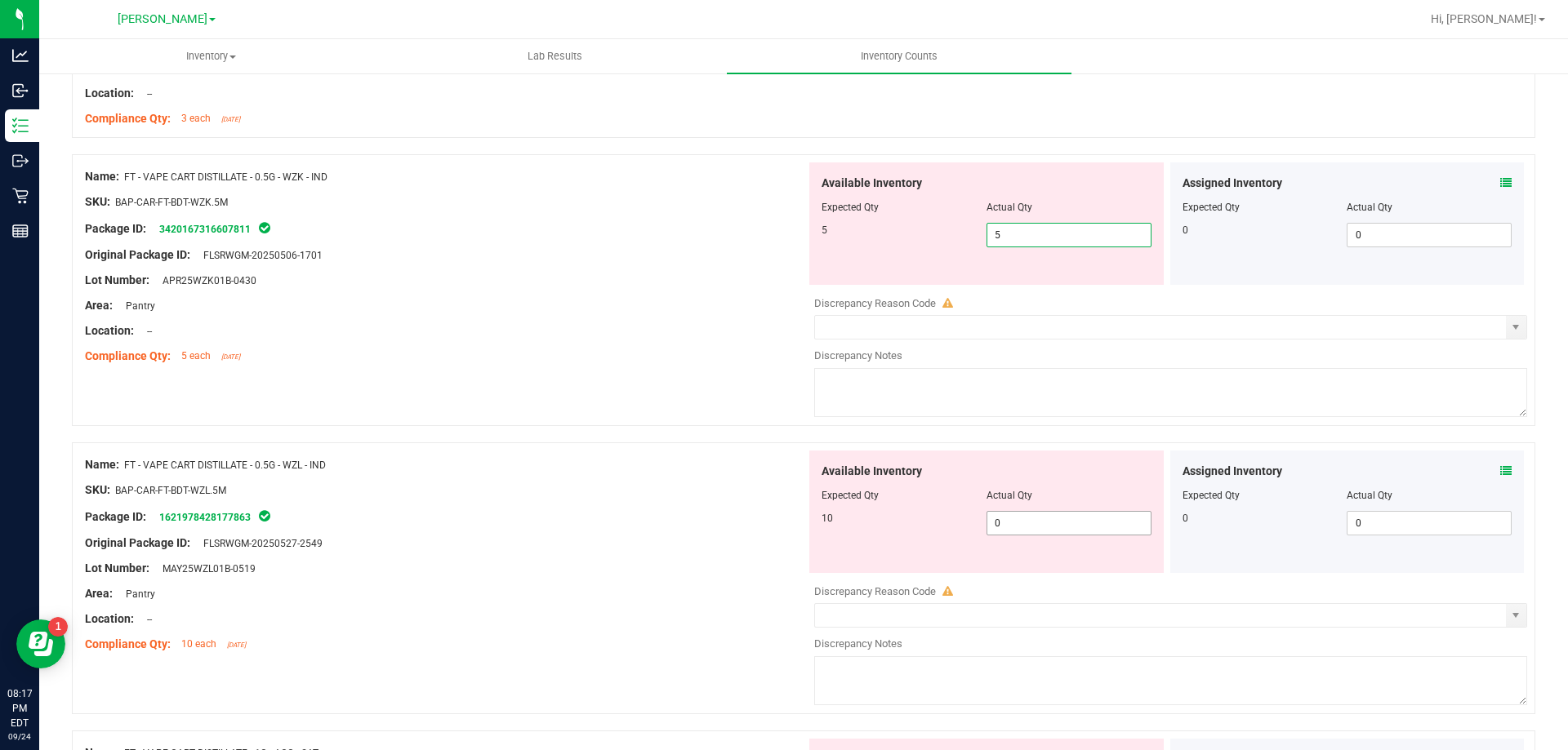
click at [1021, 515] on div "Available Inventory Expected Qty Actual Qty 10 0 0" at bounding box center [986, 511] width 354 height 122
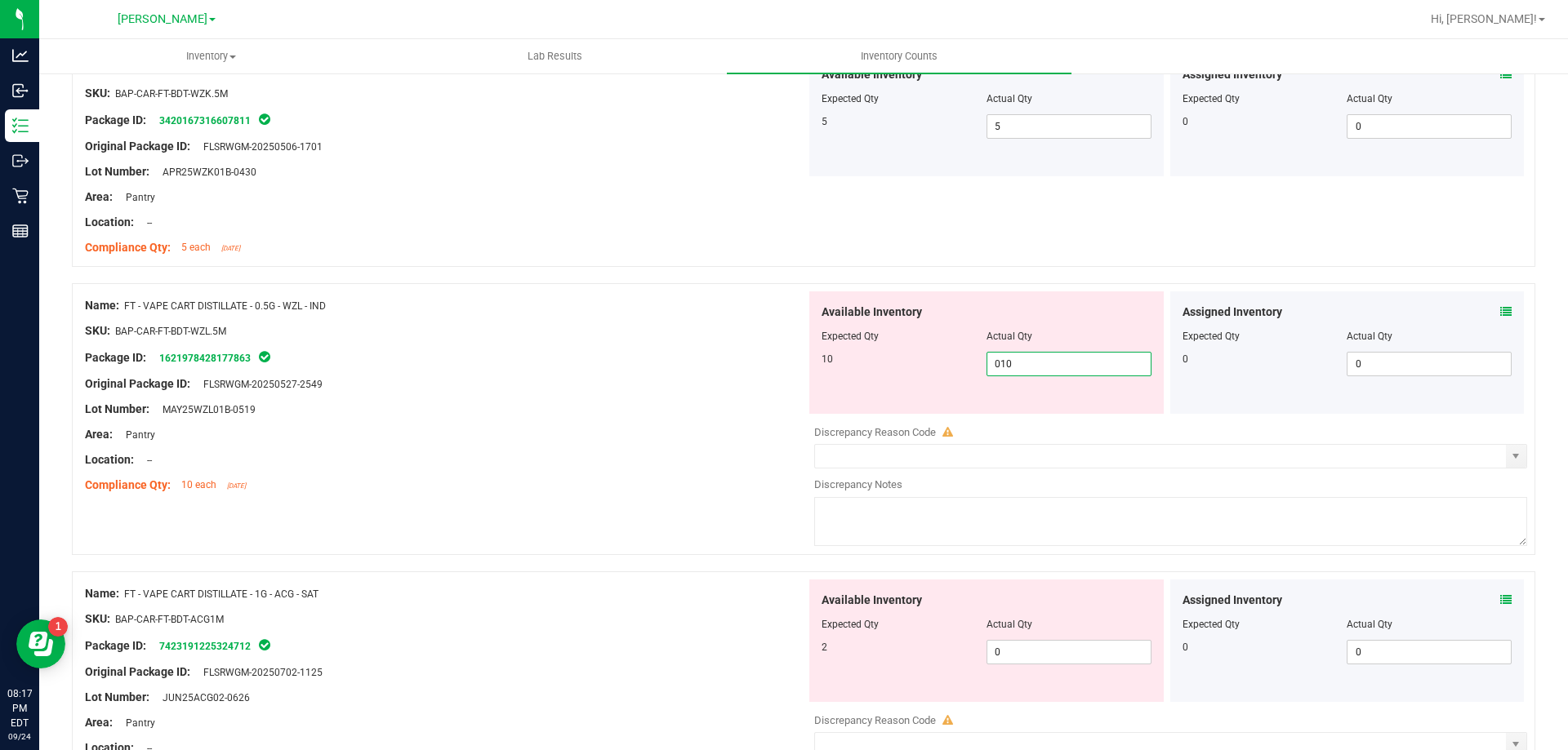
scroll to position [1388, 0]
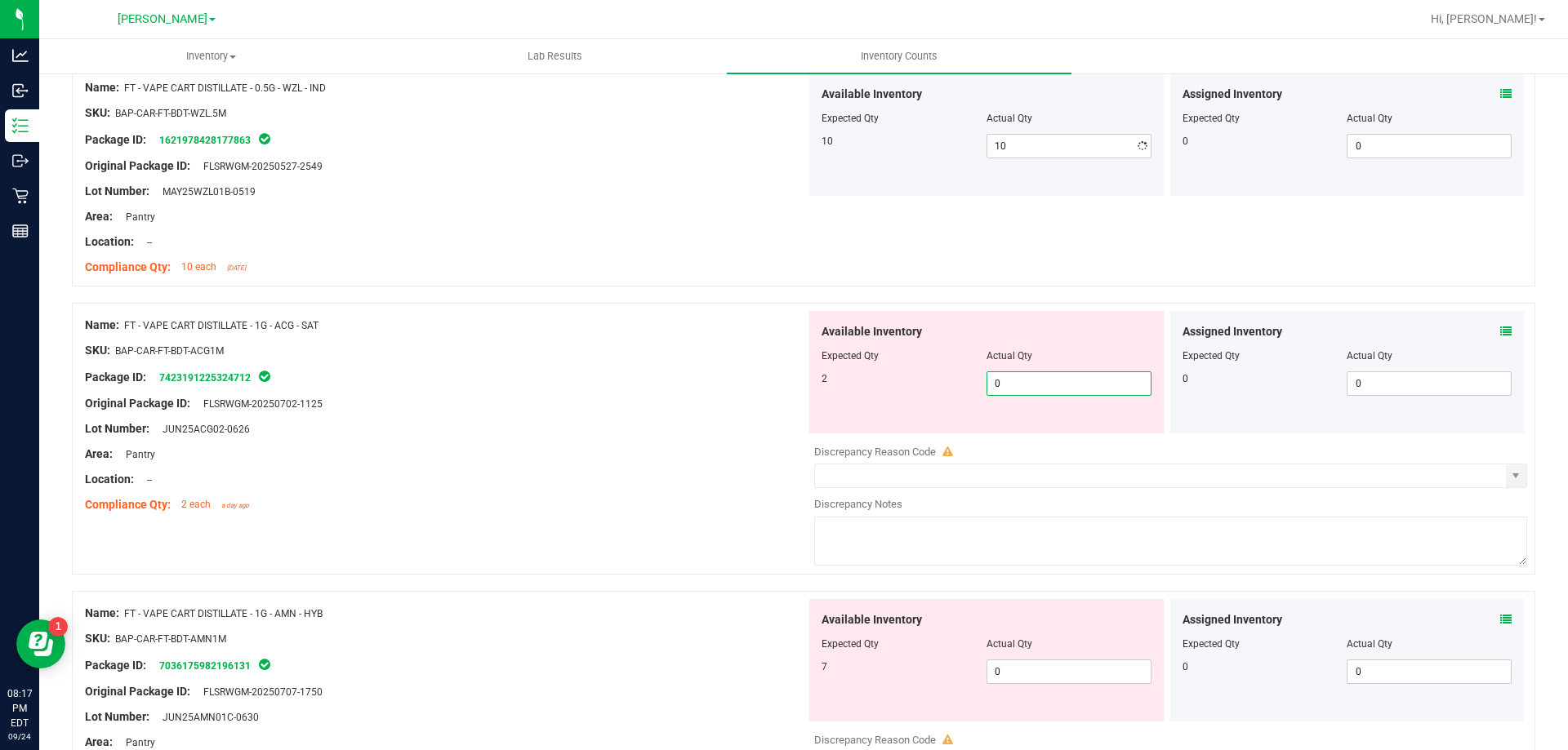
click at [1018, 430] on div "Available Inventory Expected Qty Actual Qty 2 0 0" at bounding box center [986, 372] width 354 height 122
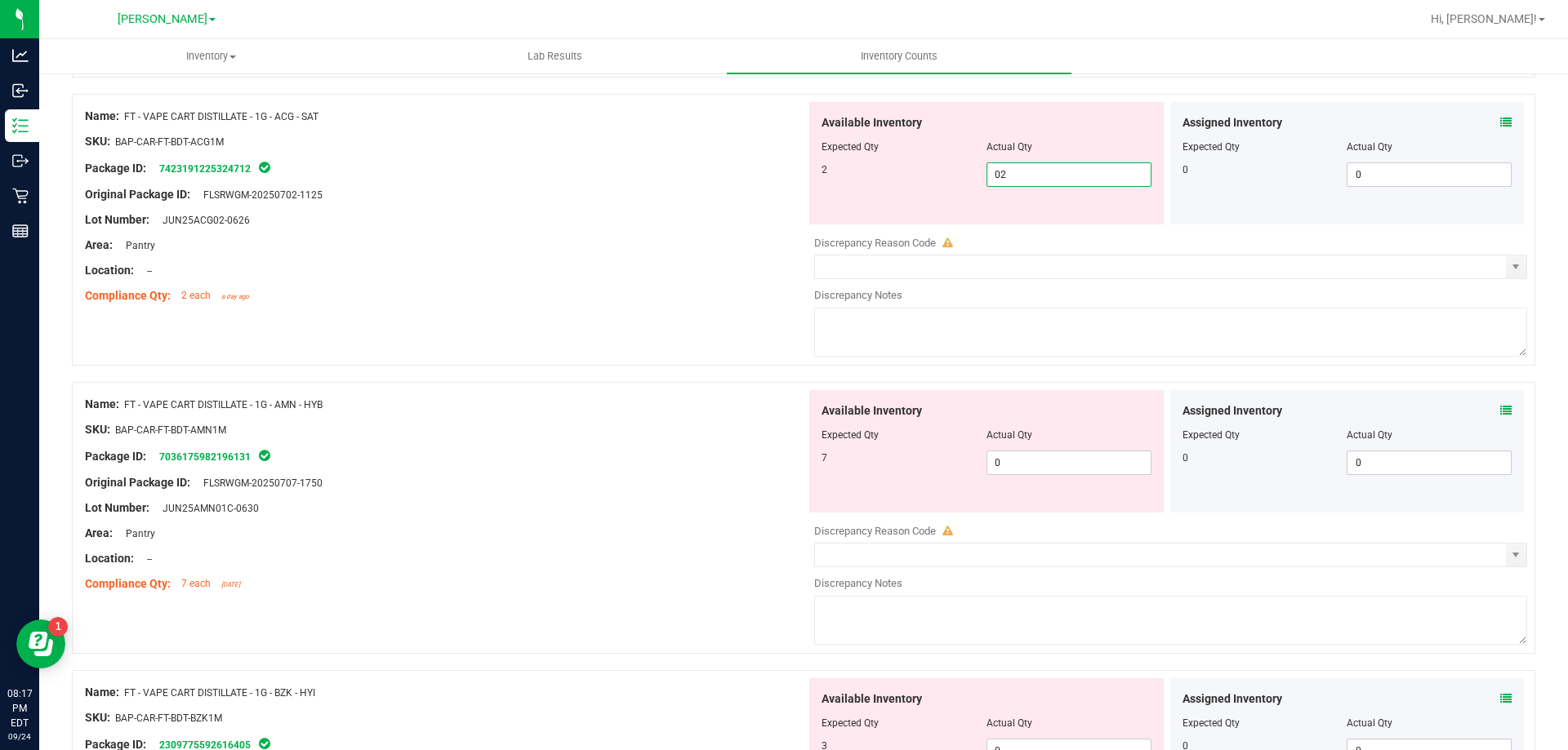
scroll to position [1715, 0]
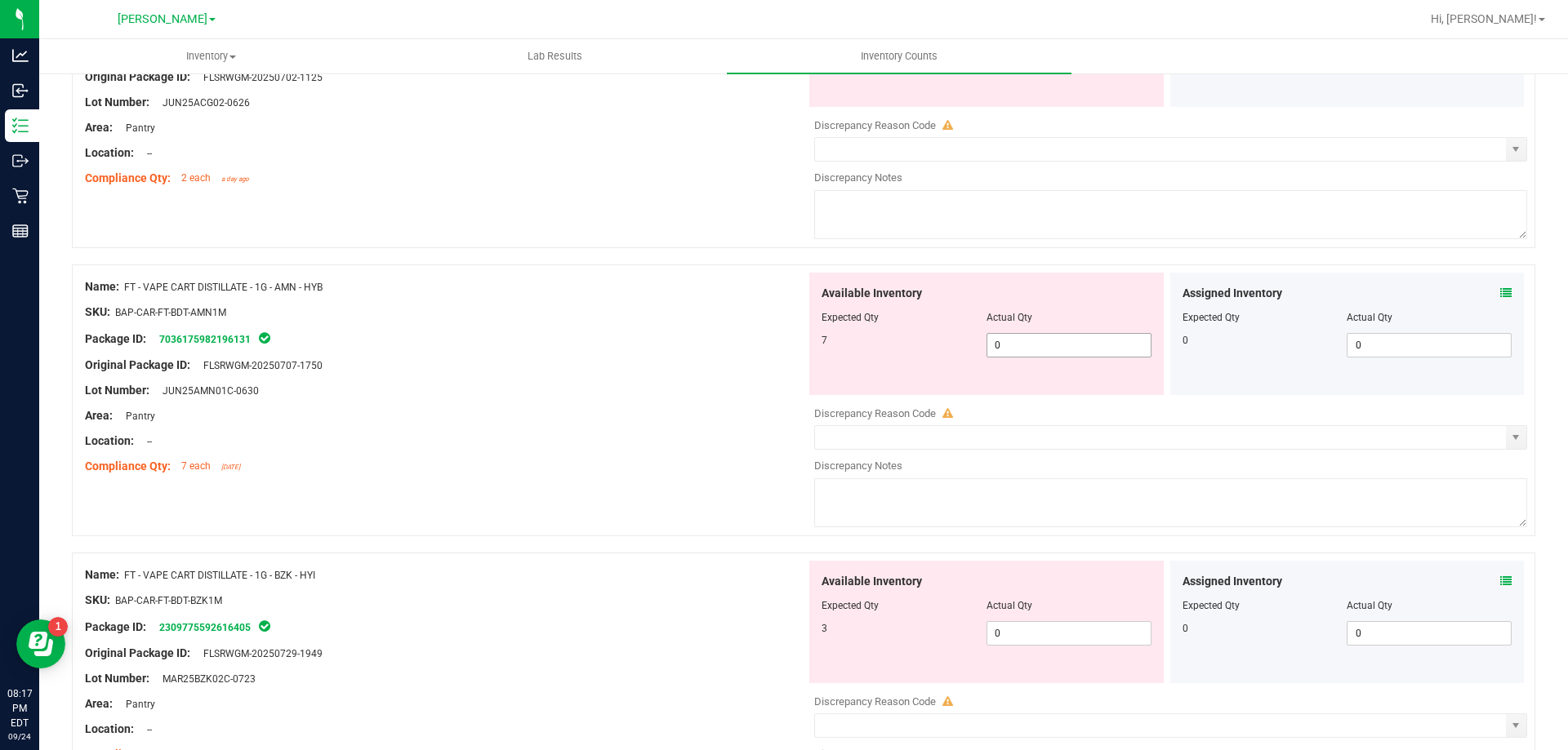
click at [1022, 339] on div "Available Inventory Expected Qty Actual Qty 7 0 0" at bounding box center [986, 334] width 354 height 122
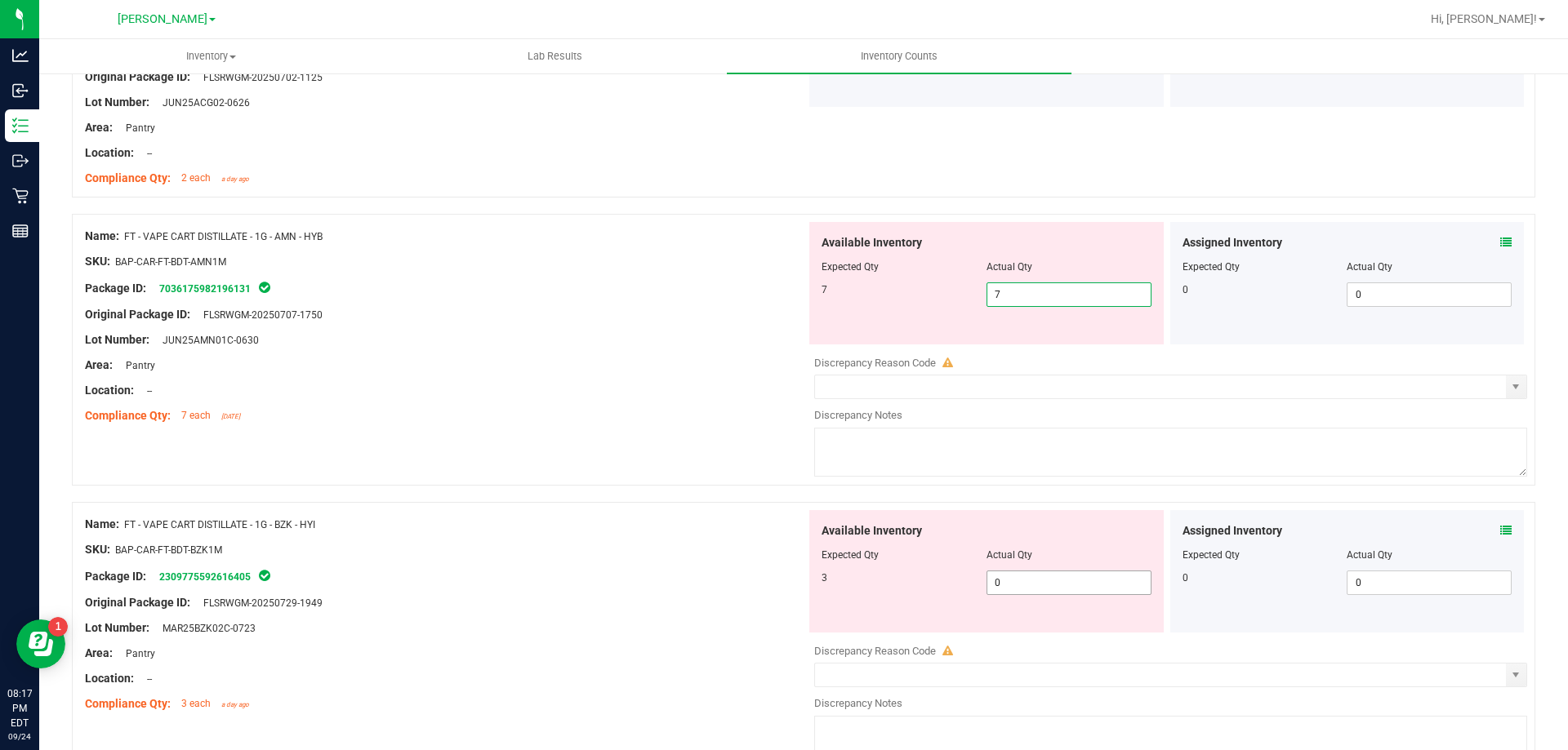
click at [1019, 583] on div "Available Inventory Expected Qty Actual Qty 3 0 0" at bounding box center [1166, 640] width 721 height 259
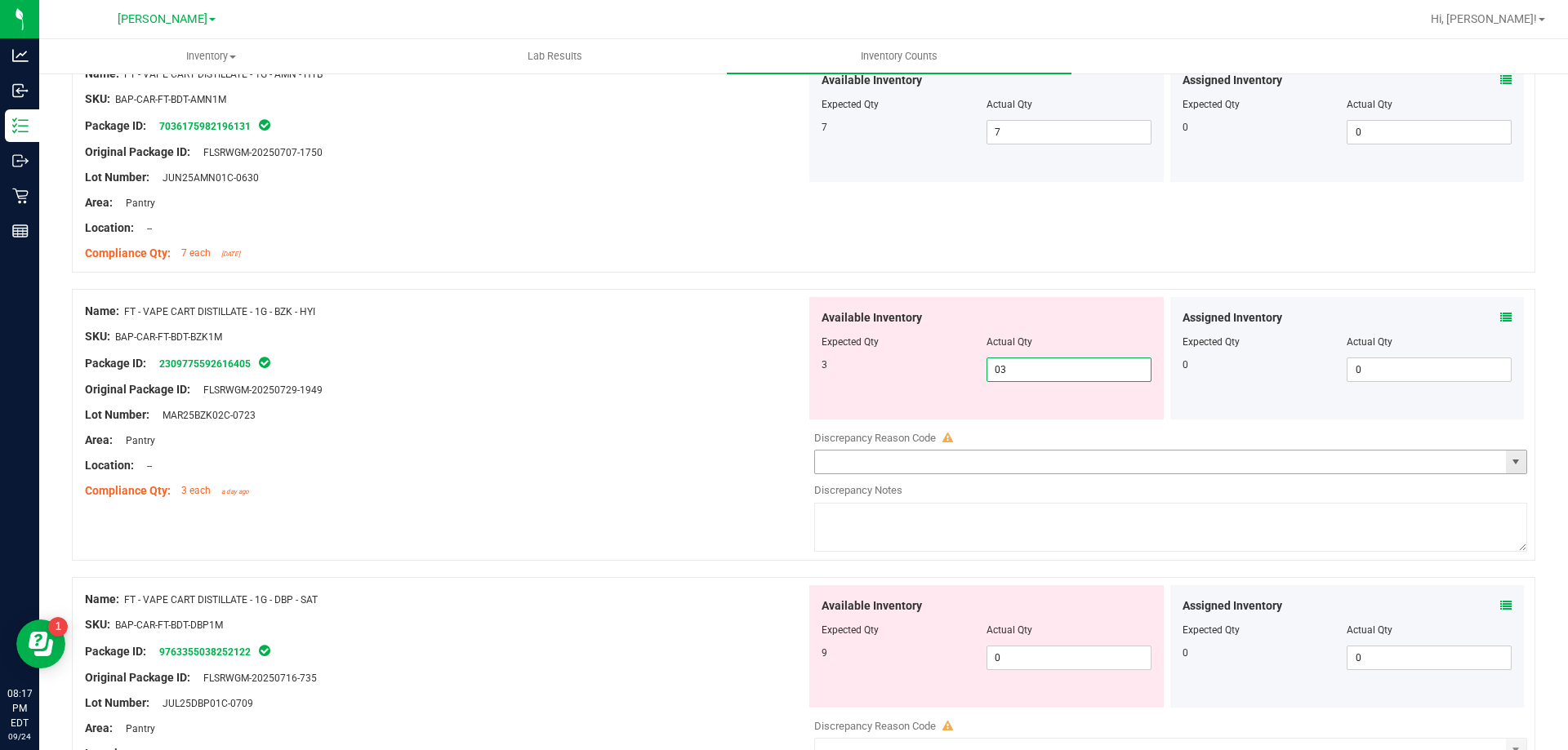
scroll to position [2041, 0]
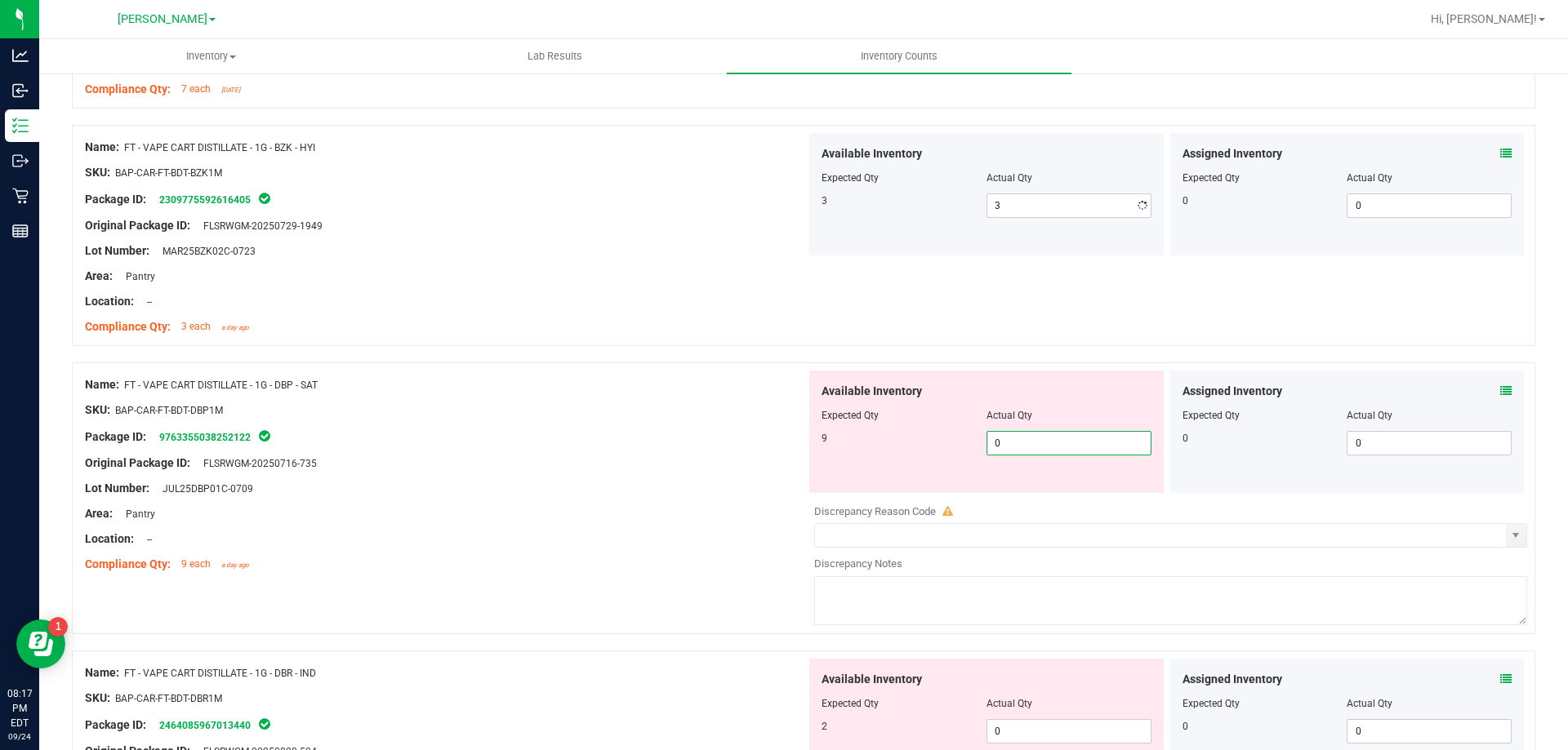
click at [996, 497] on div "Available Inventory Expected Qty Actual Qty 9 0 0" at bounding box center [1166, 499] width 721 height 259
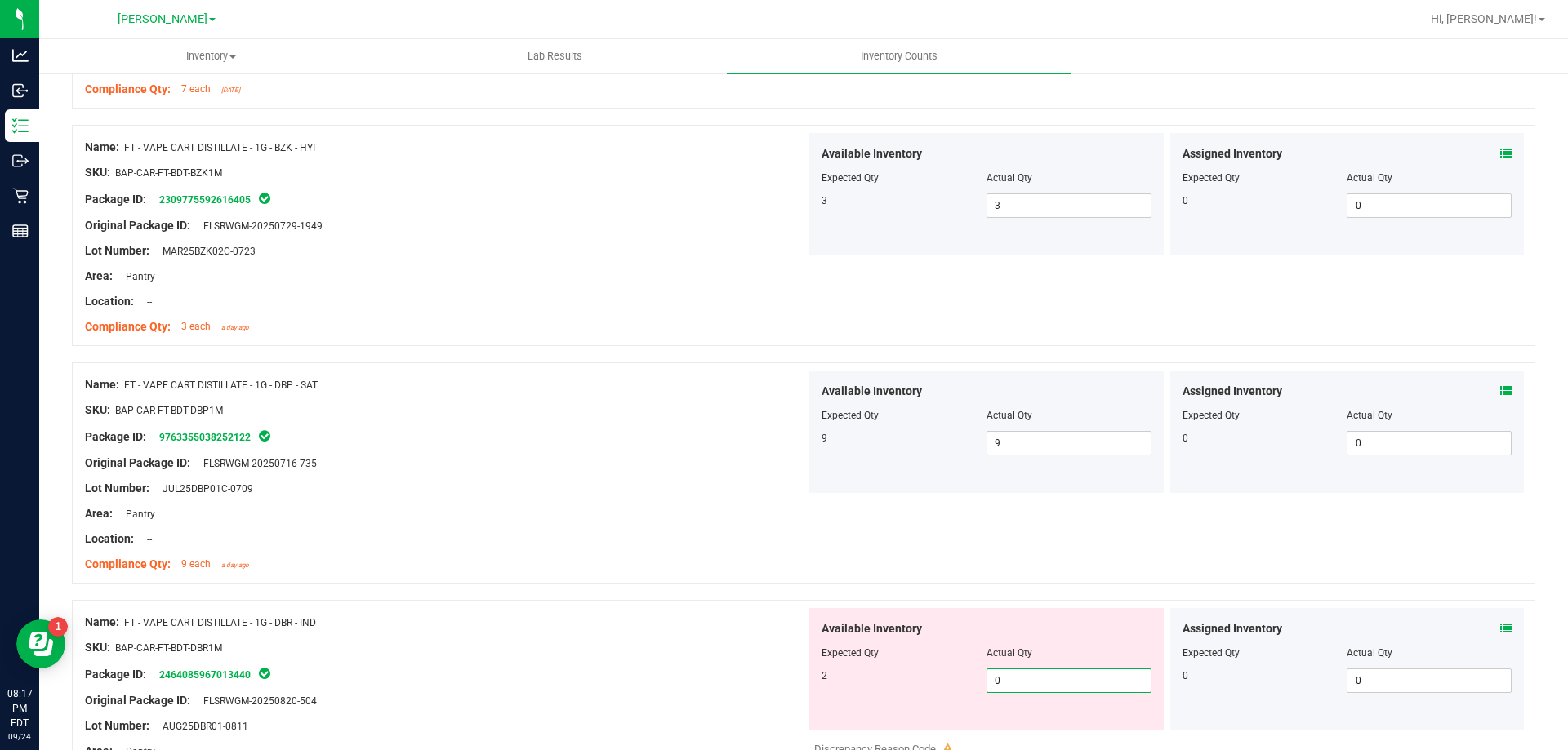
click at [1034, 689] on input "0" at bounding box center [1068, 681] width 163 height 23
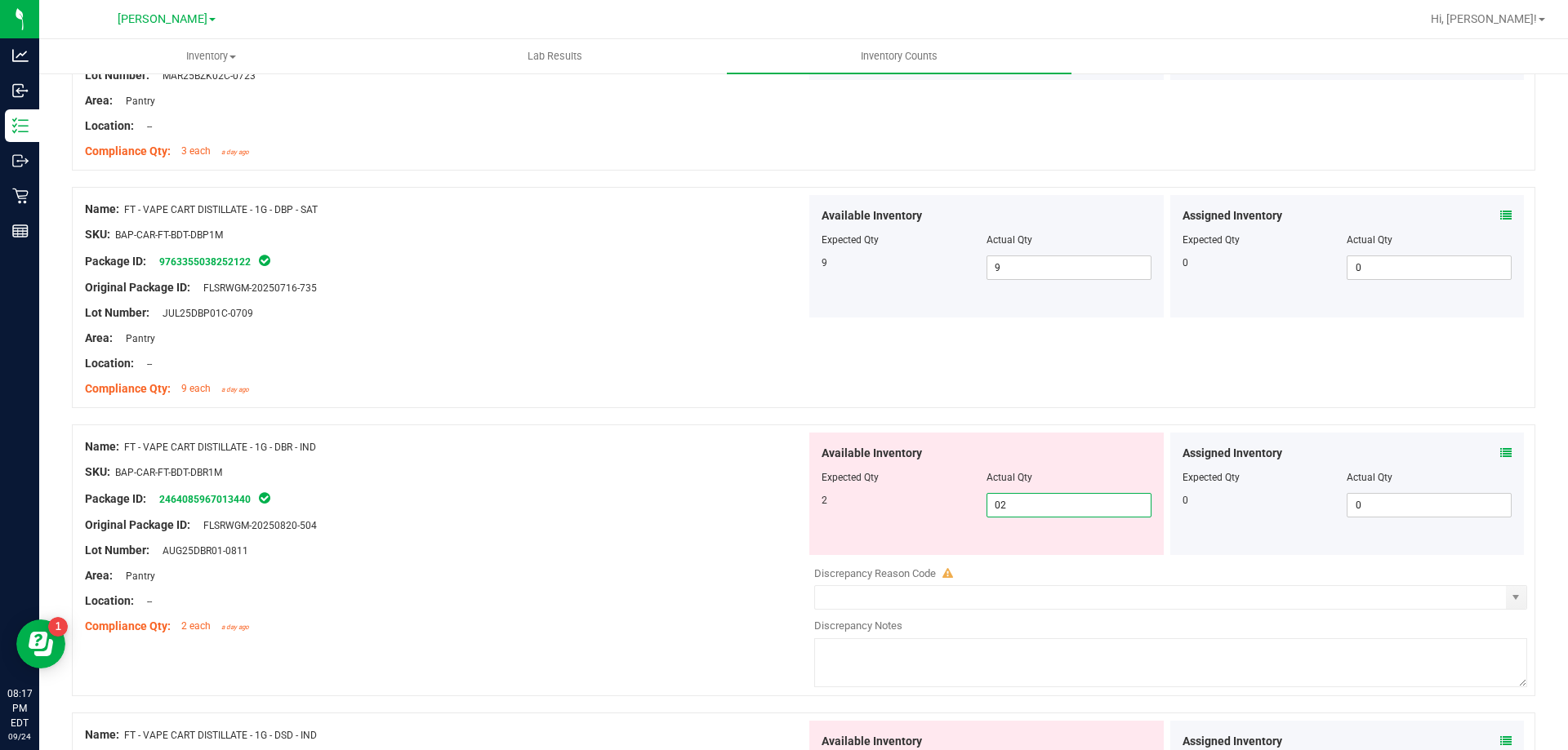
scroll to position [2367, 0]
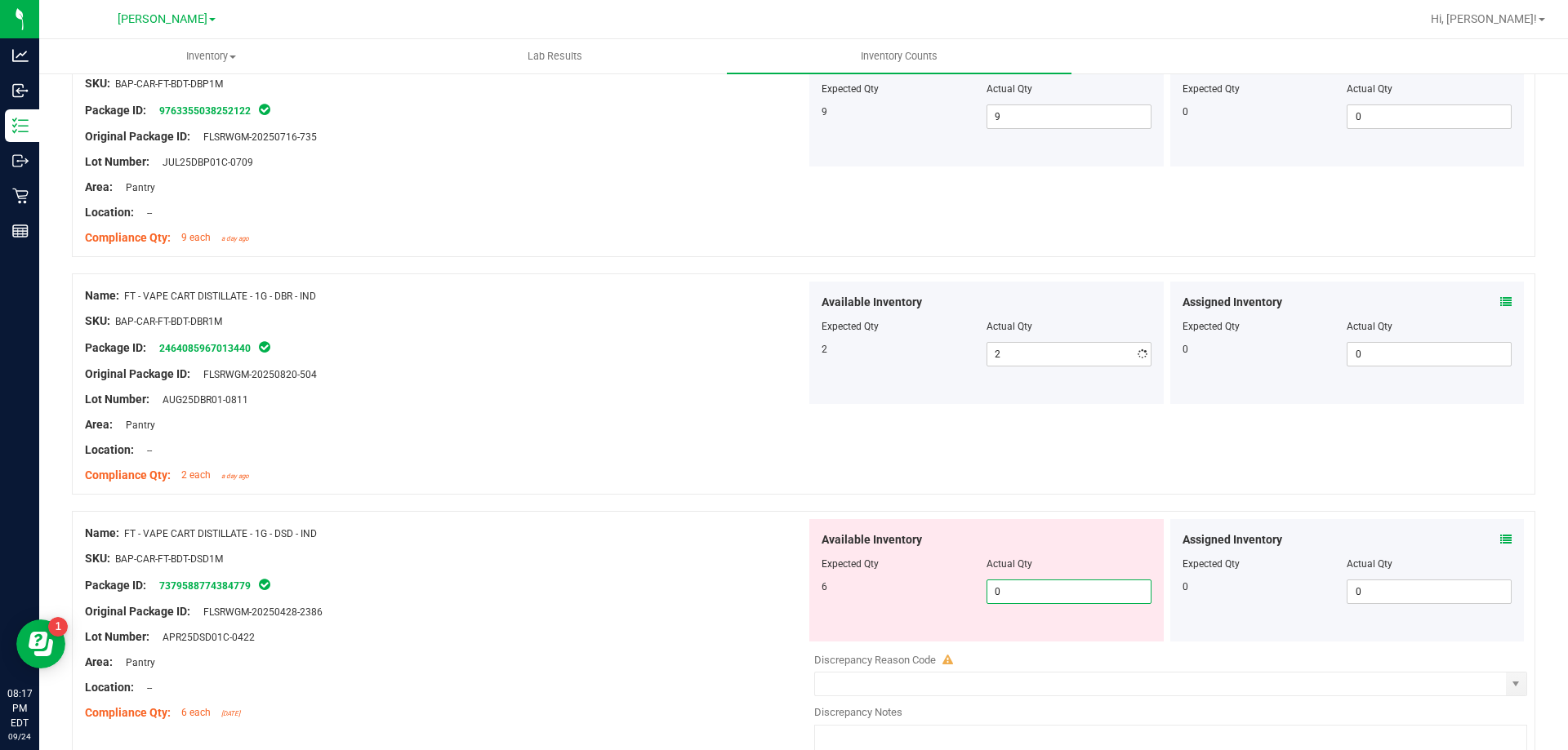
click at [1044, 645] on div "Available Inventory Expected Qty Actual Qty 6 0 0" at bounding box center [1166, 648] width 721 height 259
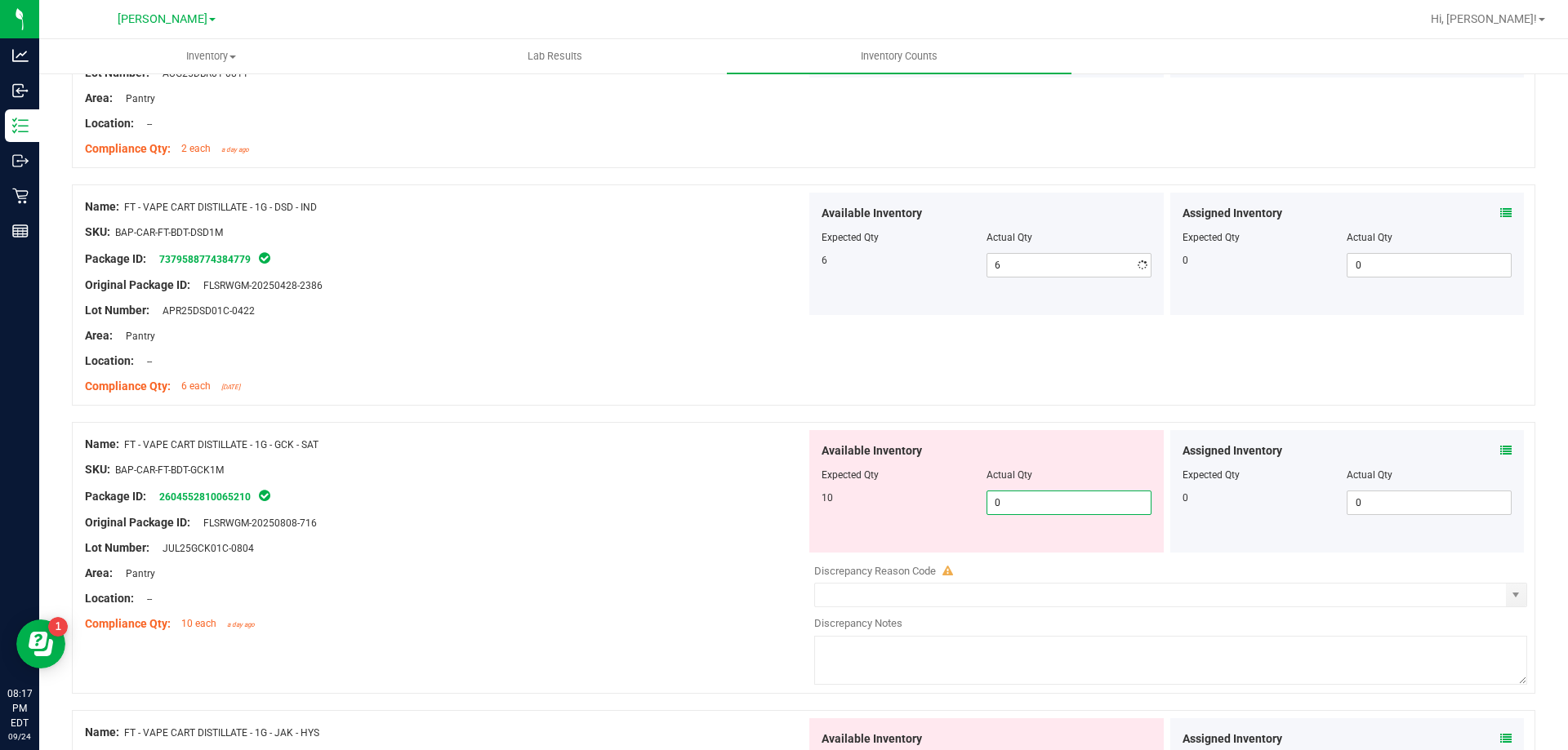
click at [1010, 546] on div "Available Inventory Expected Qty Actual Qty 10 0 0" at bounding box center [986, 491] width 354 height 122
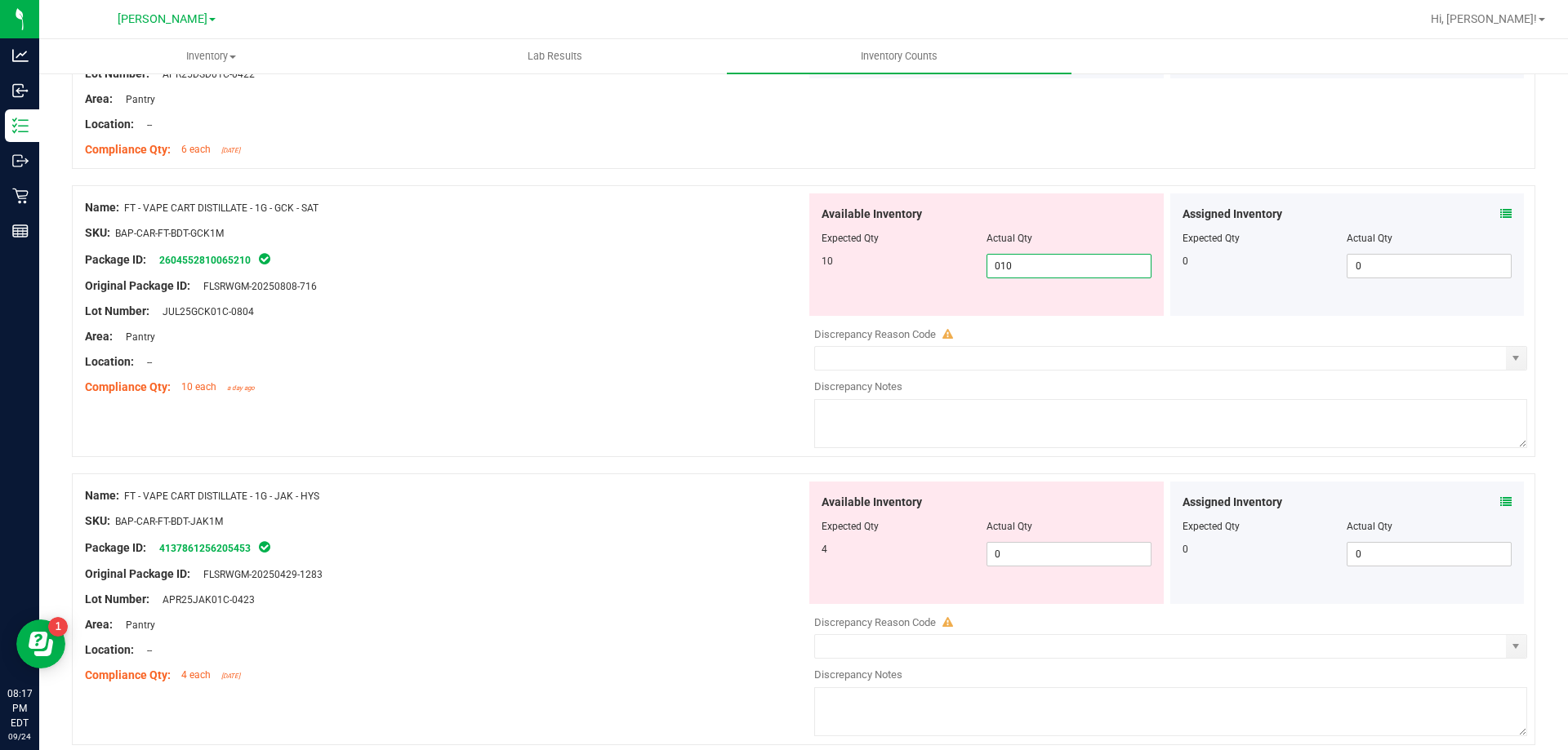
scroll to position [2939, 0]
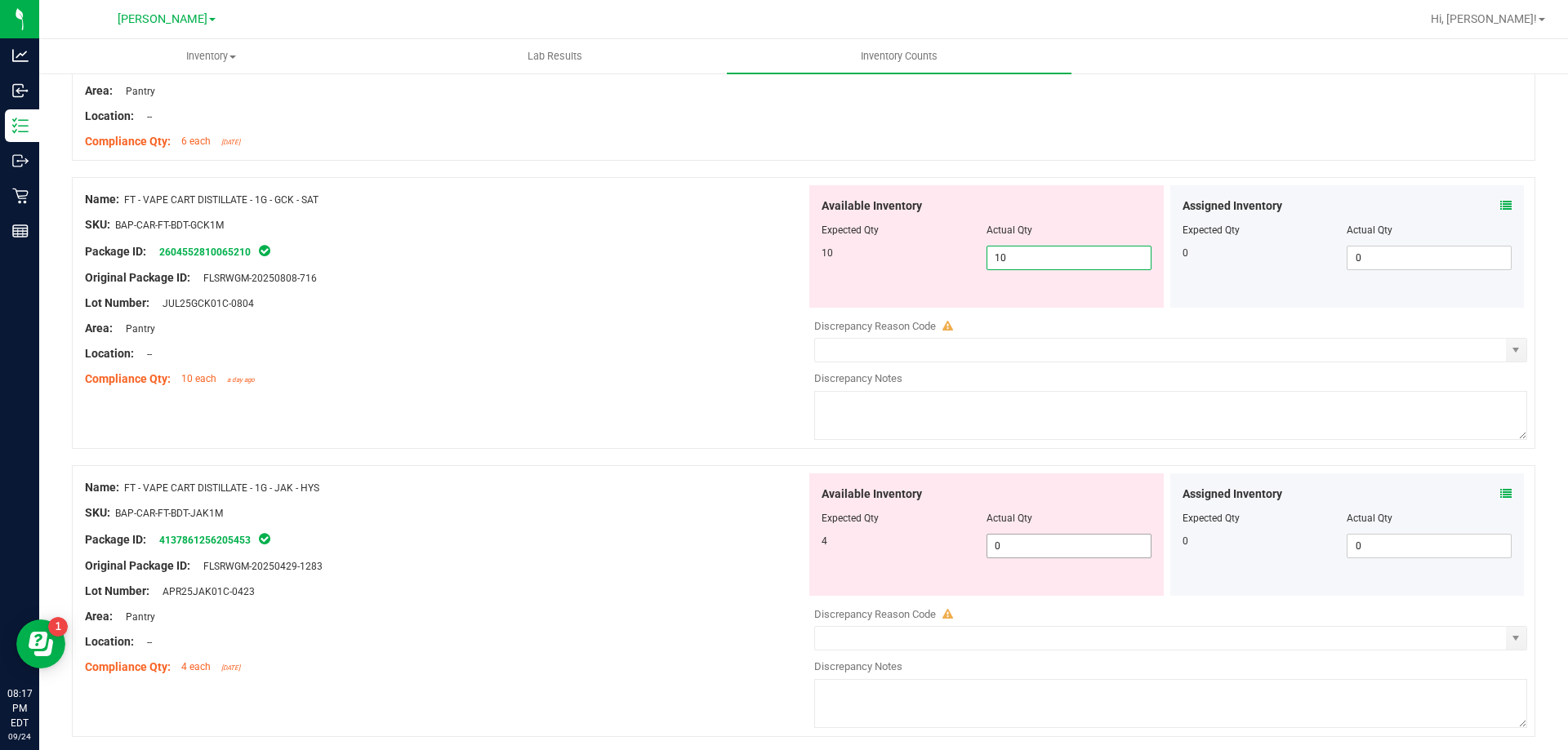
click at [1005, 554] on div "Available Inventory Expected Qty Actual Qty 4 0 0" at bounding box center [1166, 603] width 721 height 259
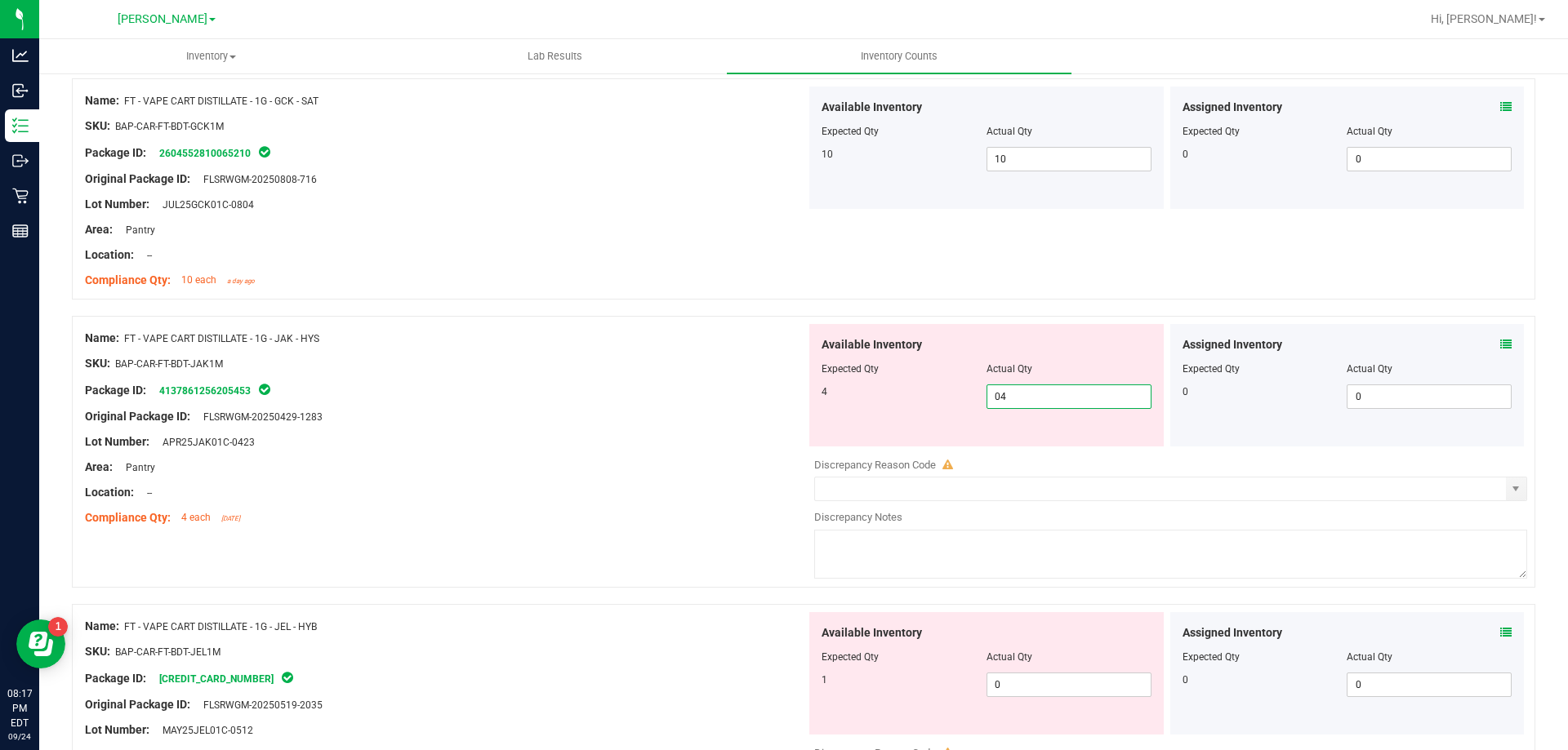
scroll to position [3184, 0]
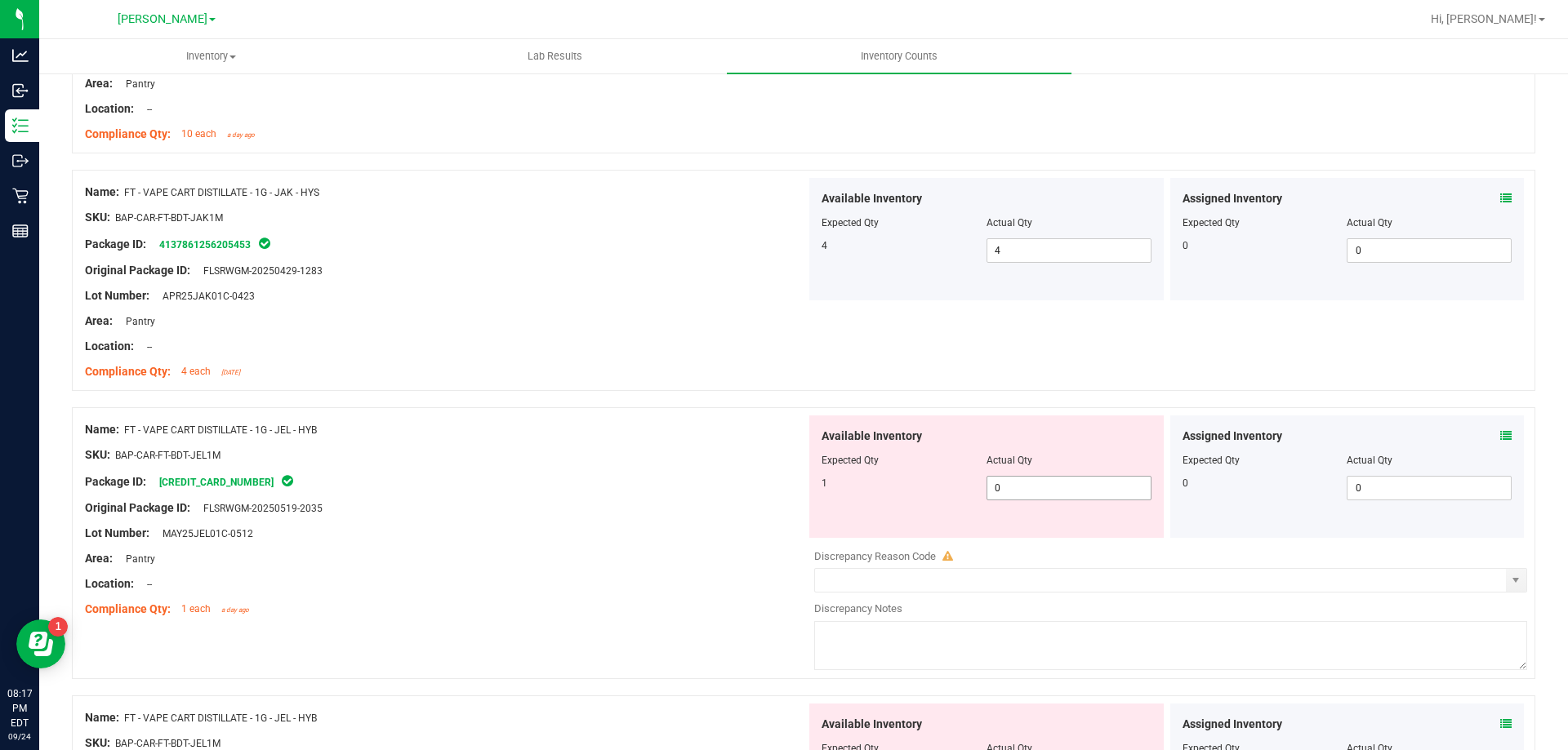
click at [1010, 526] on div "Available Inventory Expected Qty Actual Qty 1 0 0" at bounding box center [986, 476] width 354 height 122
click at [1011, 506] on div "Available Inventory Expected Qty Actual Qty 1 0 0" at bounding box center [986, 476] width 354 height 122
click at [1011, 487] on span "0 0" at bounding box center [1068, 488] width 165 height 25
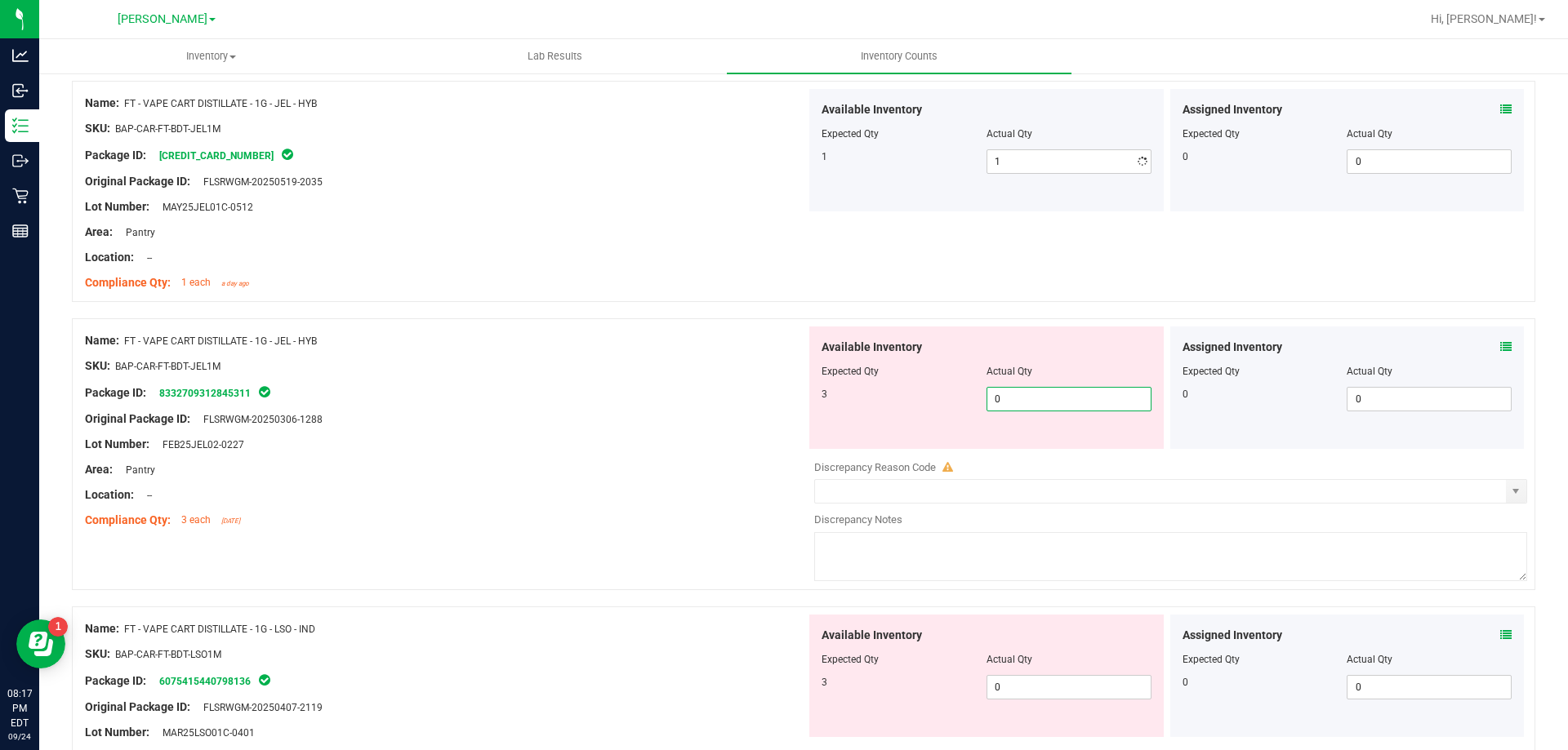
click at [1015, 456] on div "Available Inventory Expected Qty Actual Qty 3 0 0" at bounding box center [1166, 456] width 721 height 259
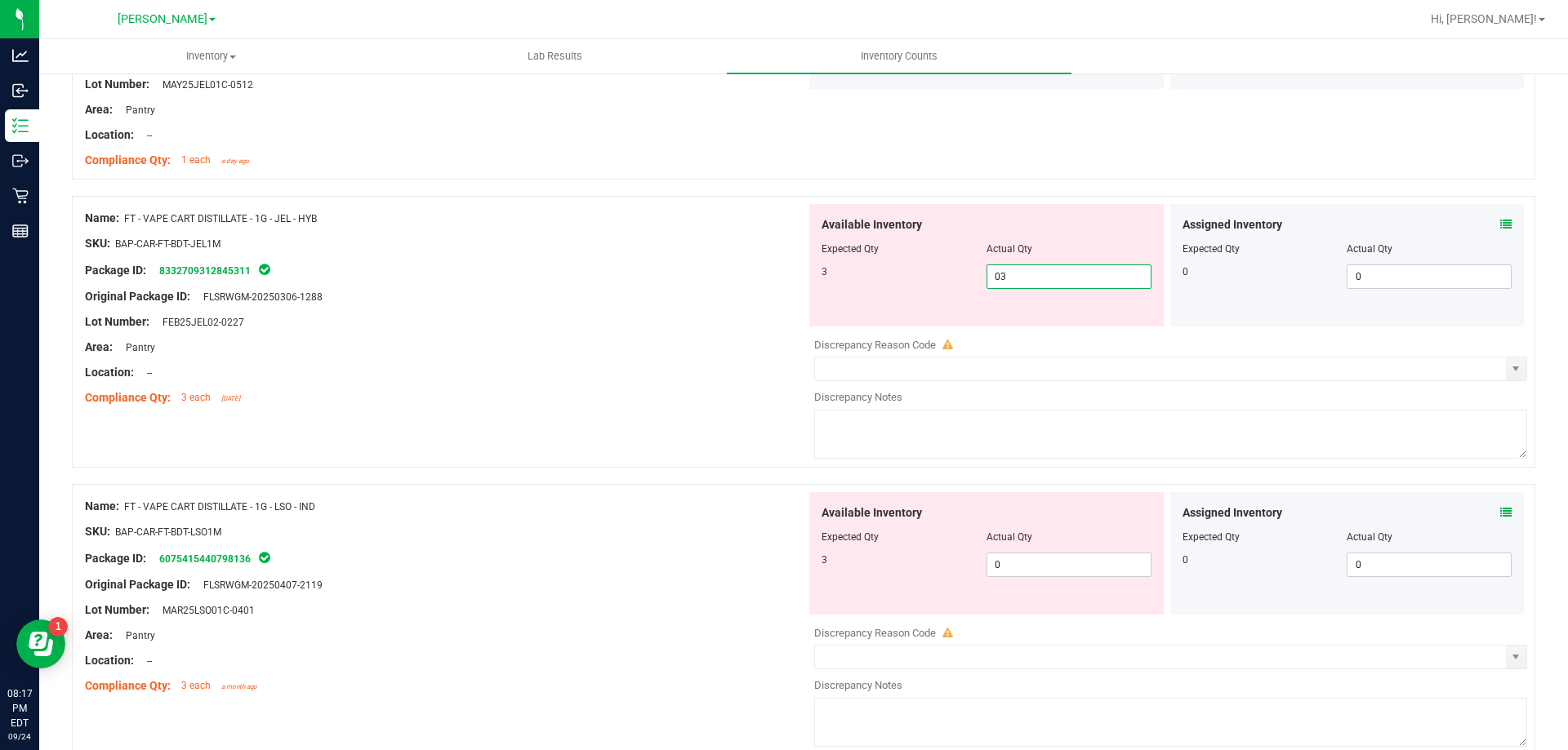
scroll to position [3837, 0]
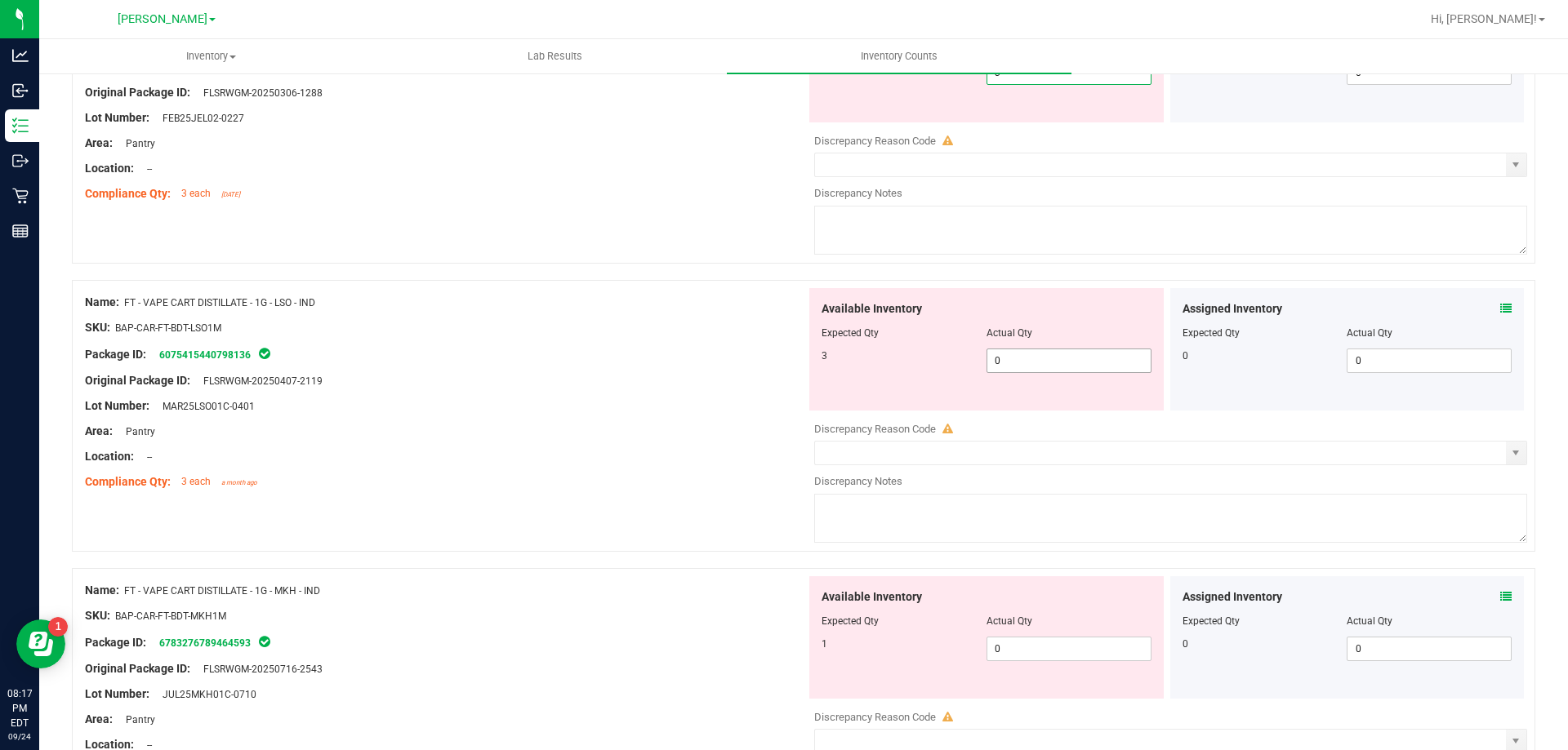
click at [1039, 369] on div "Available Inventory Expected Qty Actual Qty 3 0 0" at bounding box center [1166, 417] width 721 height 259
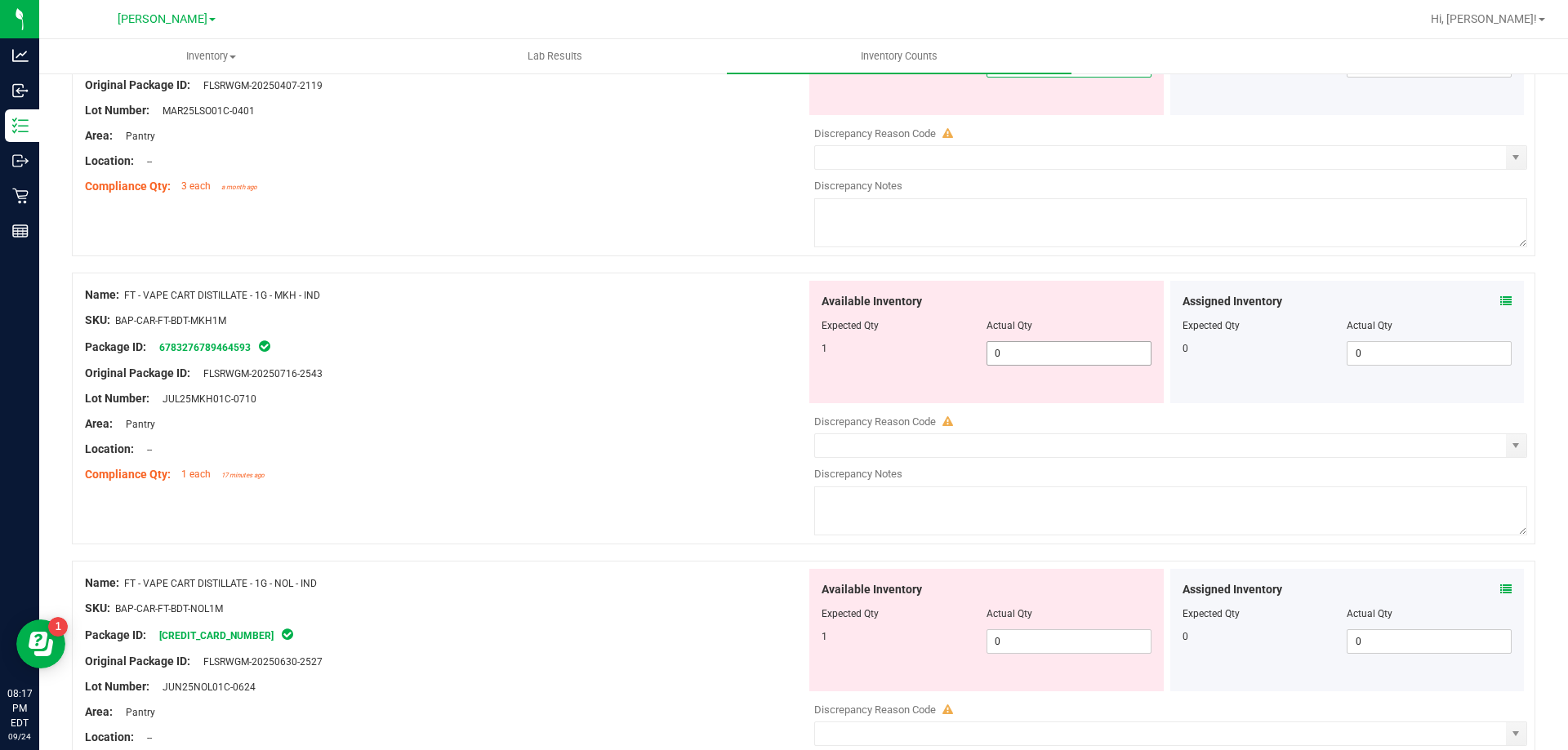
click at [1015, 346] on div "Available Inventory Expected Qty Actual Qty 1 0 0" at bounding box center [986, 341] width 354 height 122
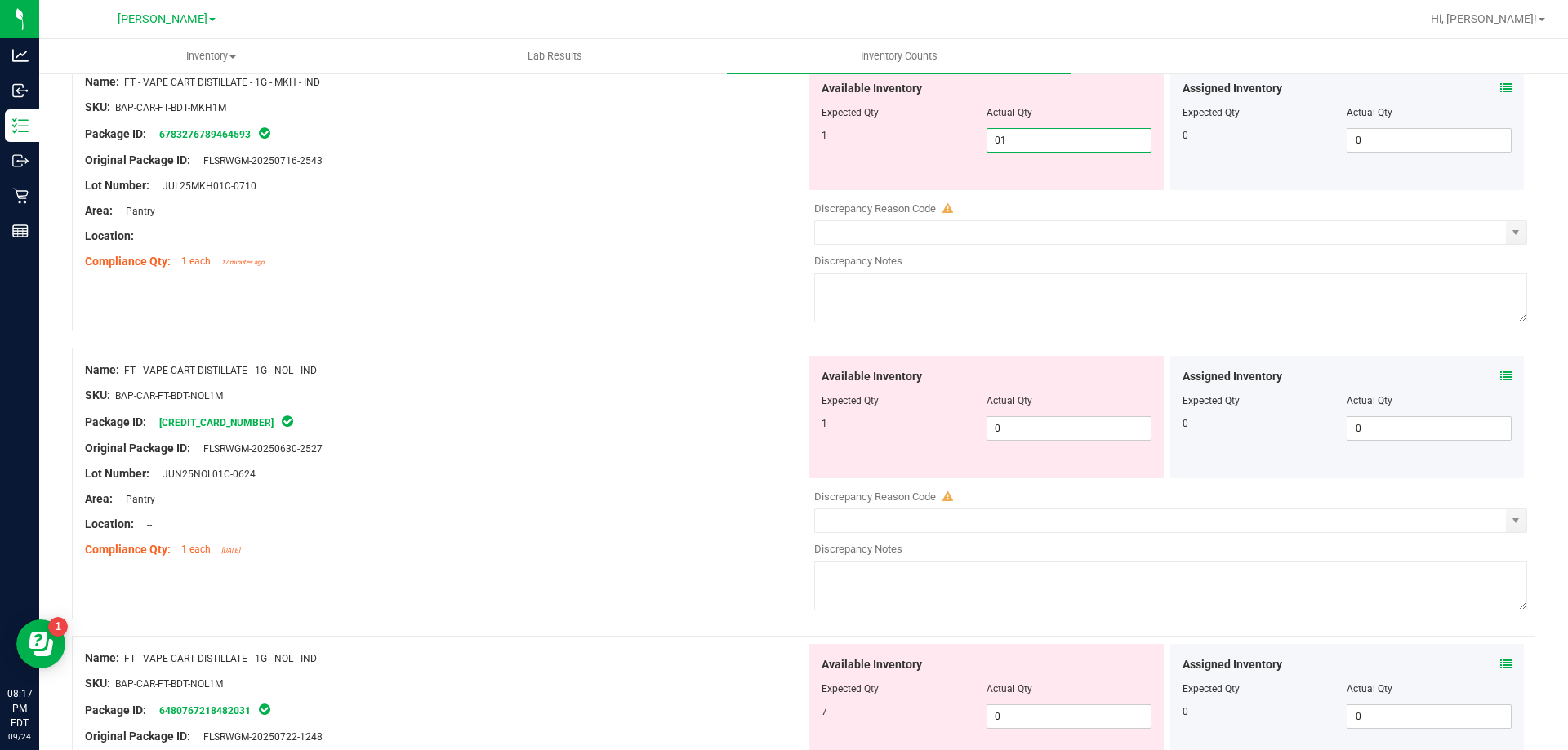
scroll to position [4245, 0]
click at [1015, 427] on div "Available Inventory Expected Qty Actual Qty 1 0 0" at bounding box center [1166, 484] width 721 height 259
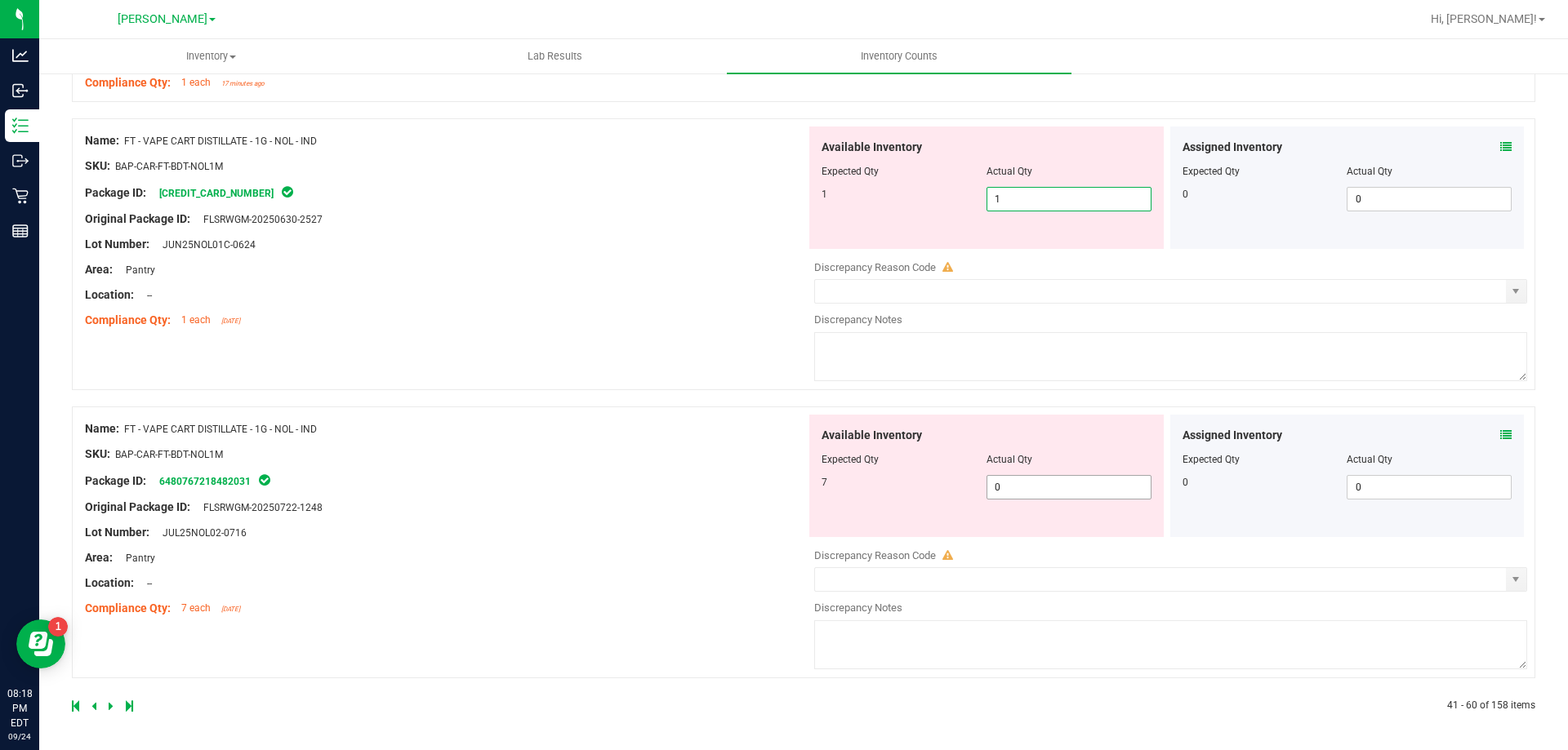
click at [1047, 483] on span "0 0" at bounding box center [1068, 487] width 165 height 25
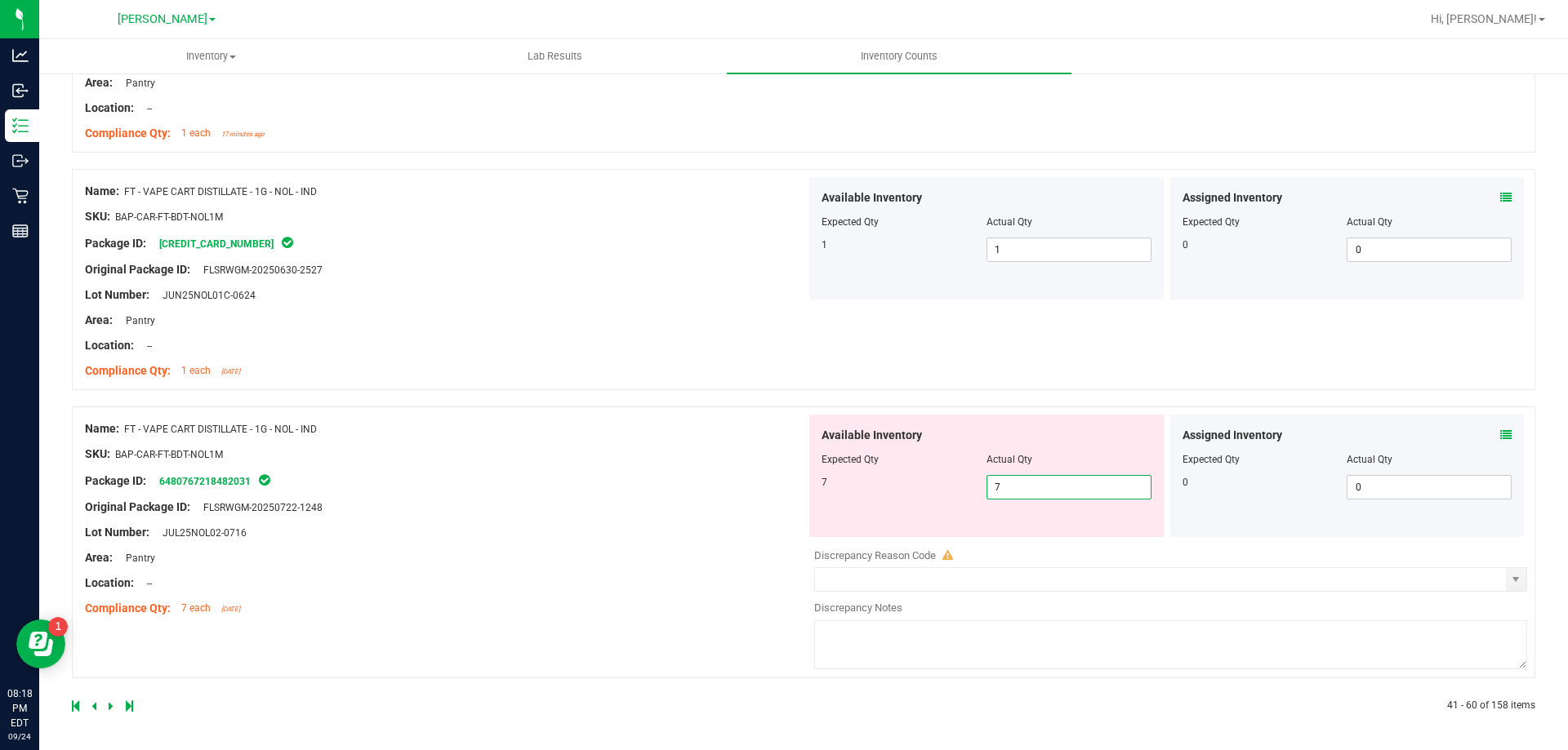
click at [618, 639] on div "Name: FT - VAPE CART DISTILLATE - 1G - NOL - IND SKU: BAP-CAR-FT-BDT-NOL1M Pack…" at bounding box center [803, 542] width 1464 height 272
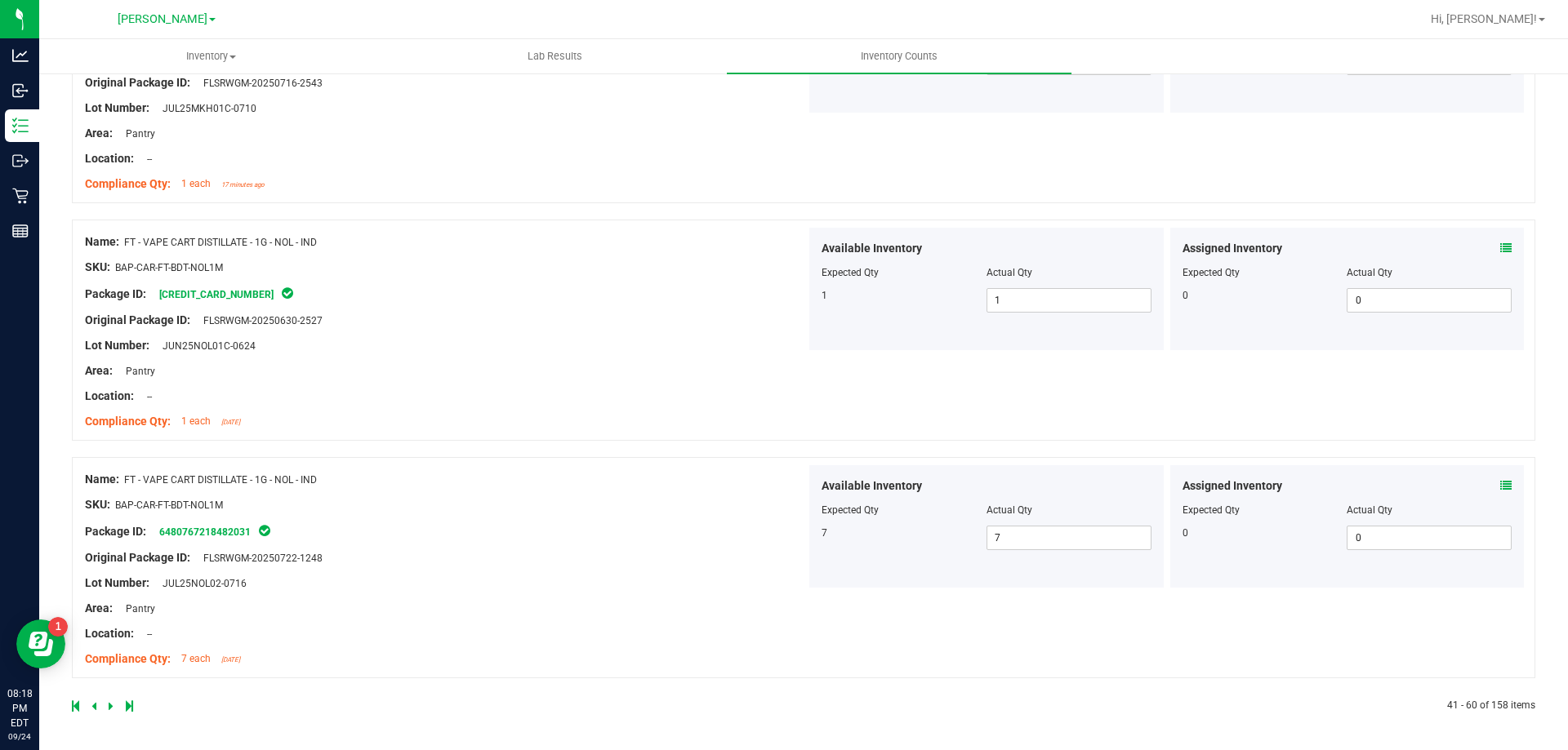
click at [112, 706] on icon at bounding box center [111, 706] width 5 height 9
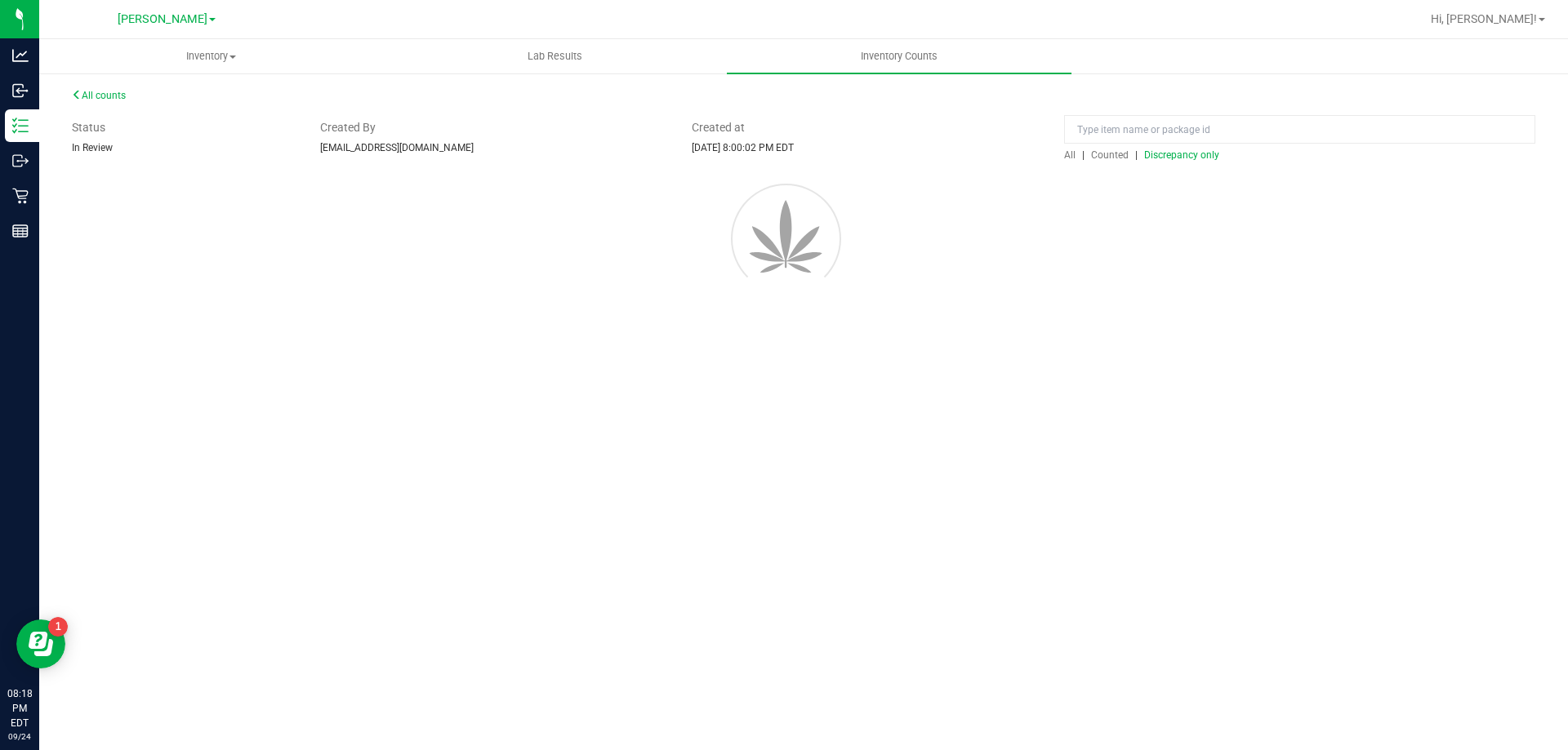
scroll to position [0, 0]
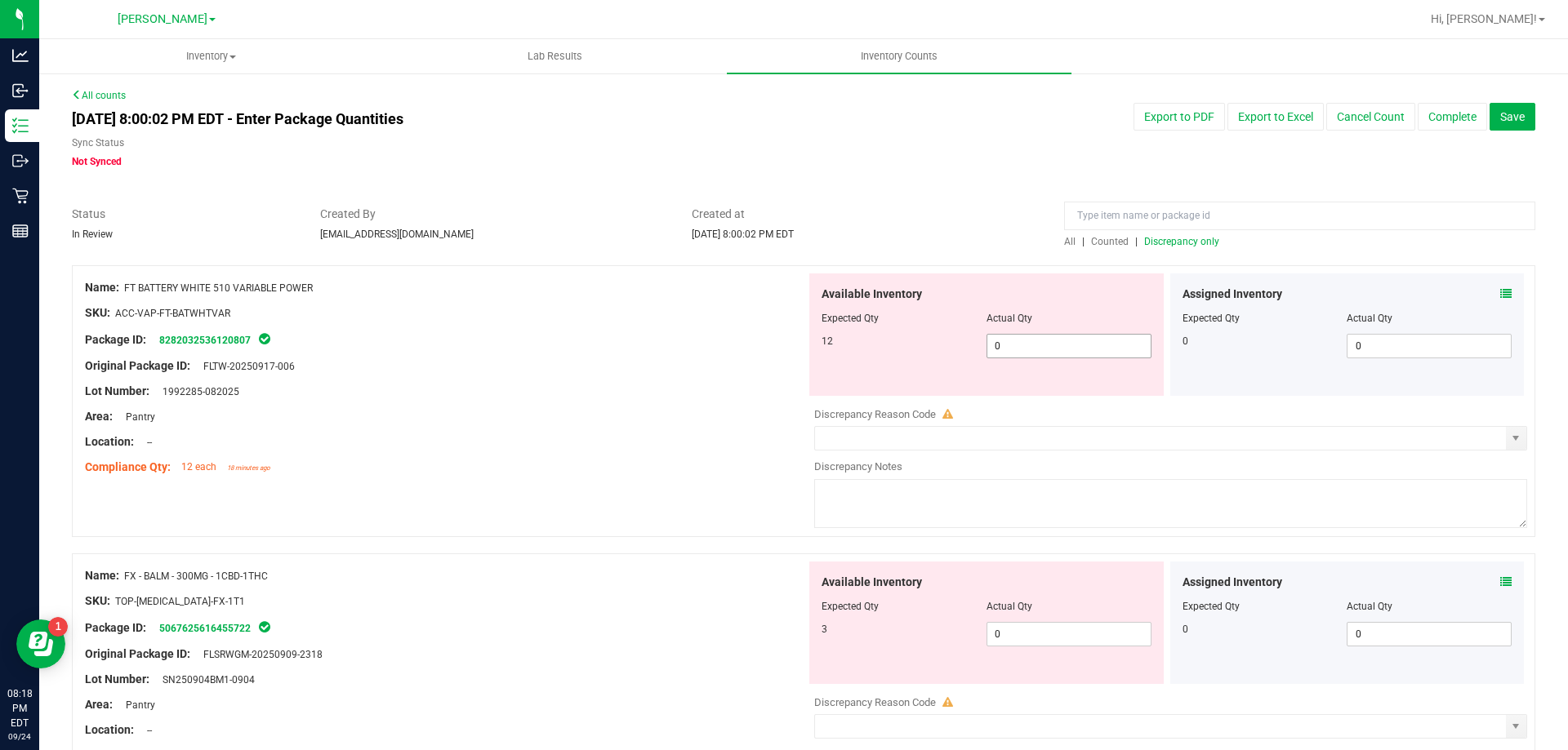
click at [1052, 334] on span "0 0" at bounding box center [1068, 345] width 165 height 25
click at [1020, 623] on div "Available Inventory Expected Qty Actual Qty 3 0 0" at bounding box center [986, 623] width 354 height 122
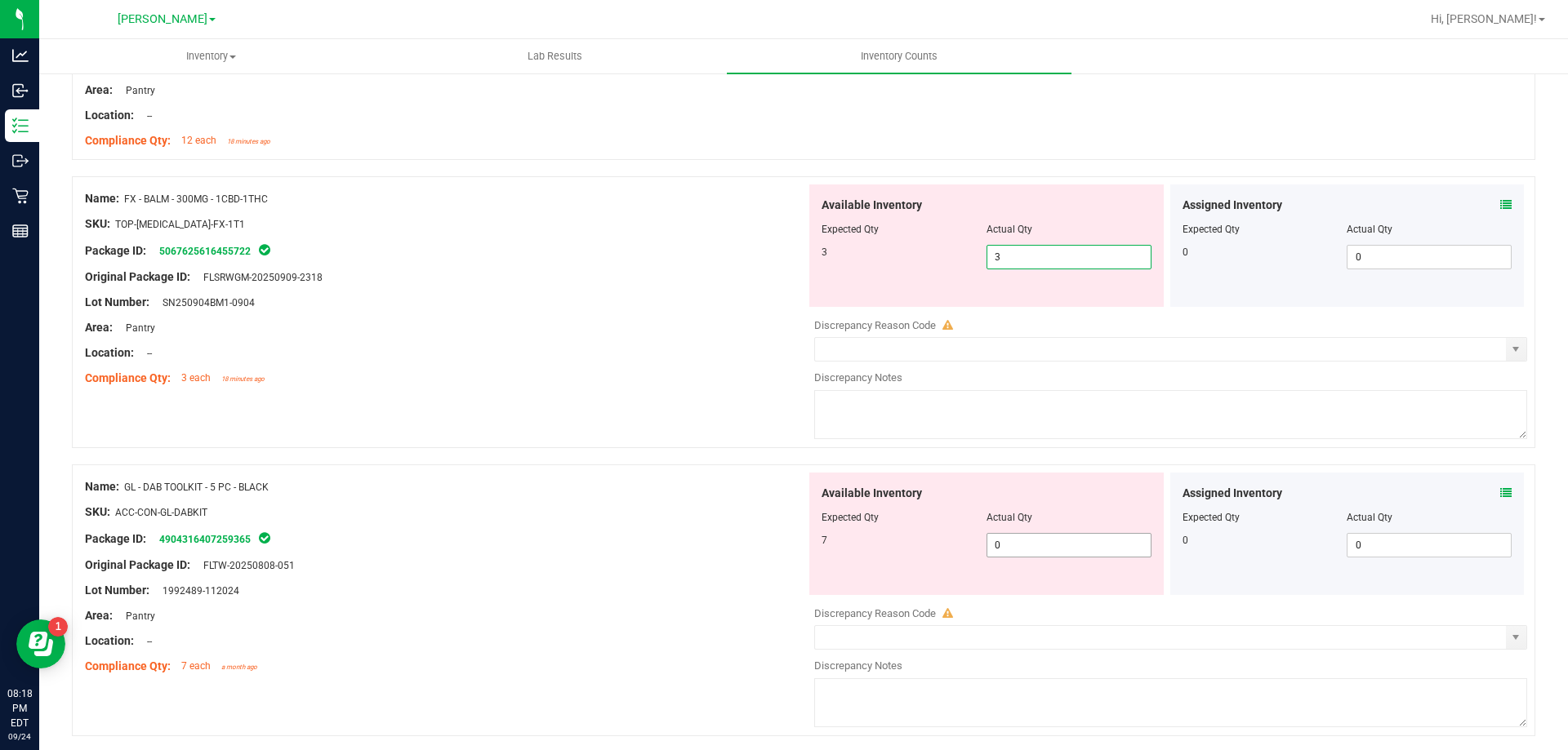
click at [1013, 552] on div "Available Inventory Expected Qty Actual Qty 7 0 0" at bounding box center [1166, 602] width 721 height 259
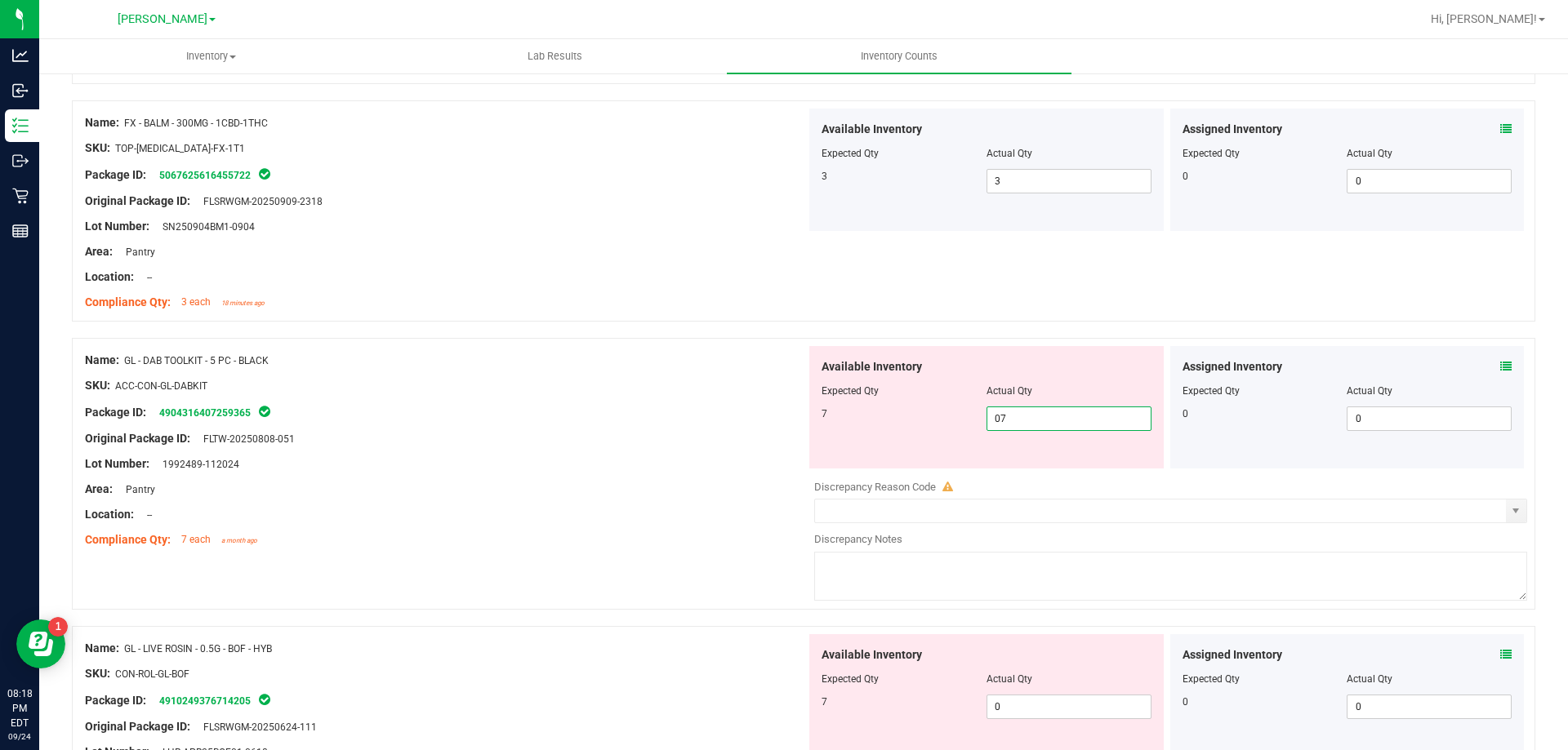
scroll to position [735, 0]
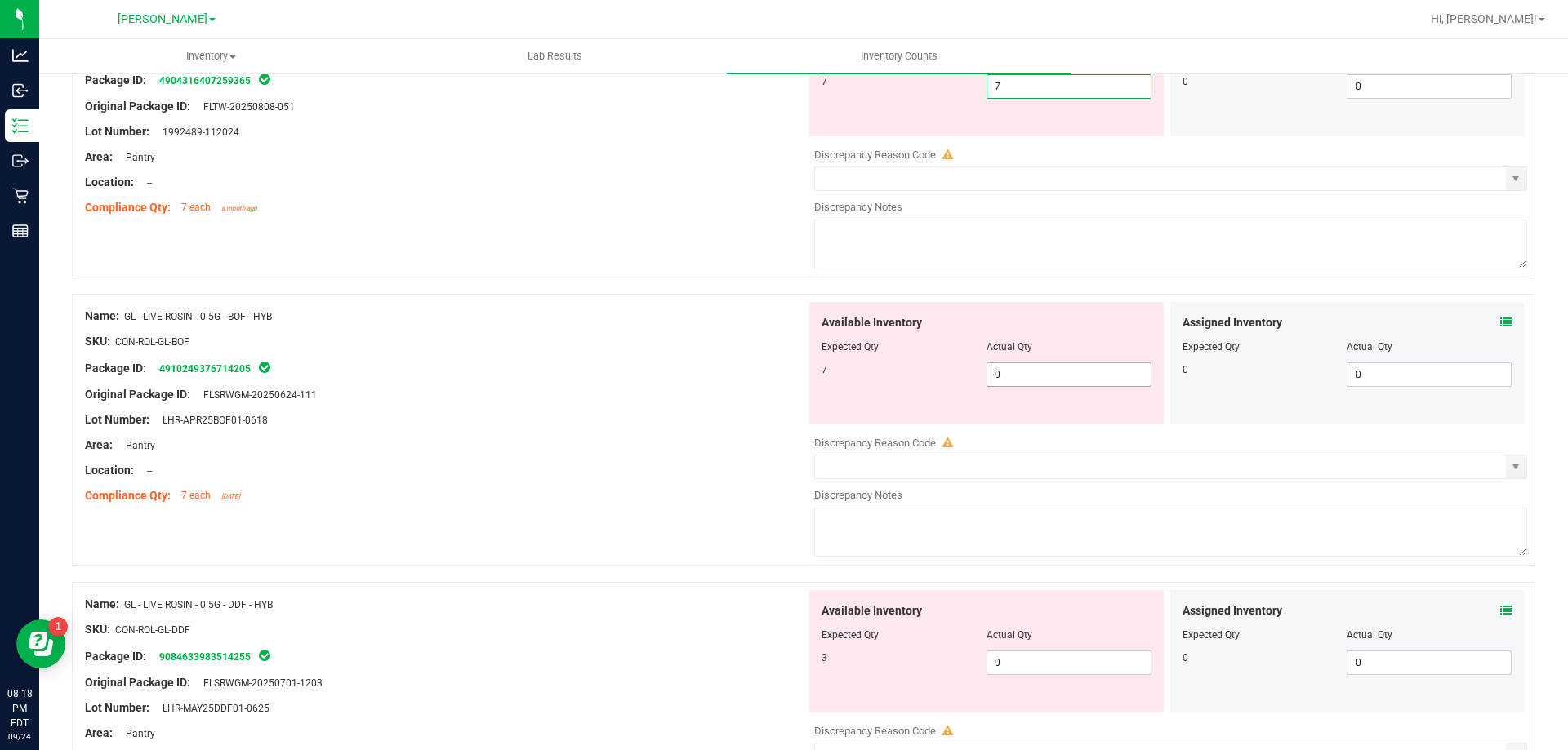
click at [1031, 387] on div "Available Inventory Expected Qty Actual Qty 7 0 0" at bounding box center [1166, 431] width 721 height 259
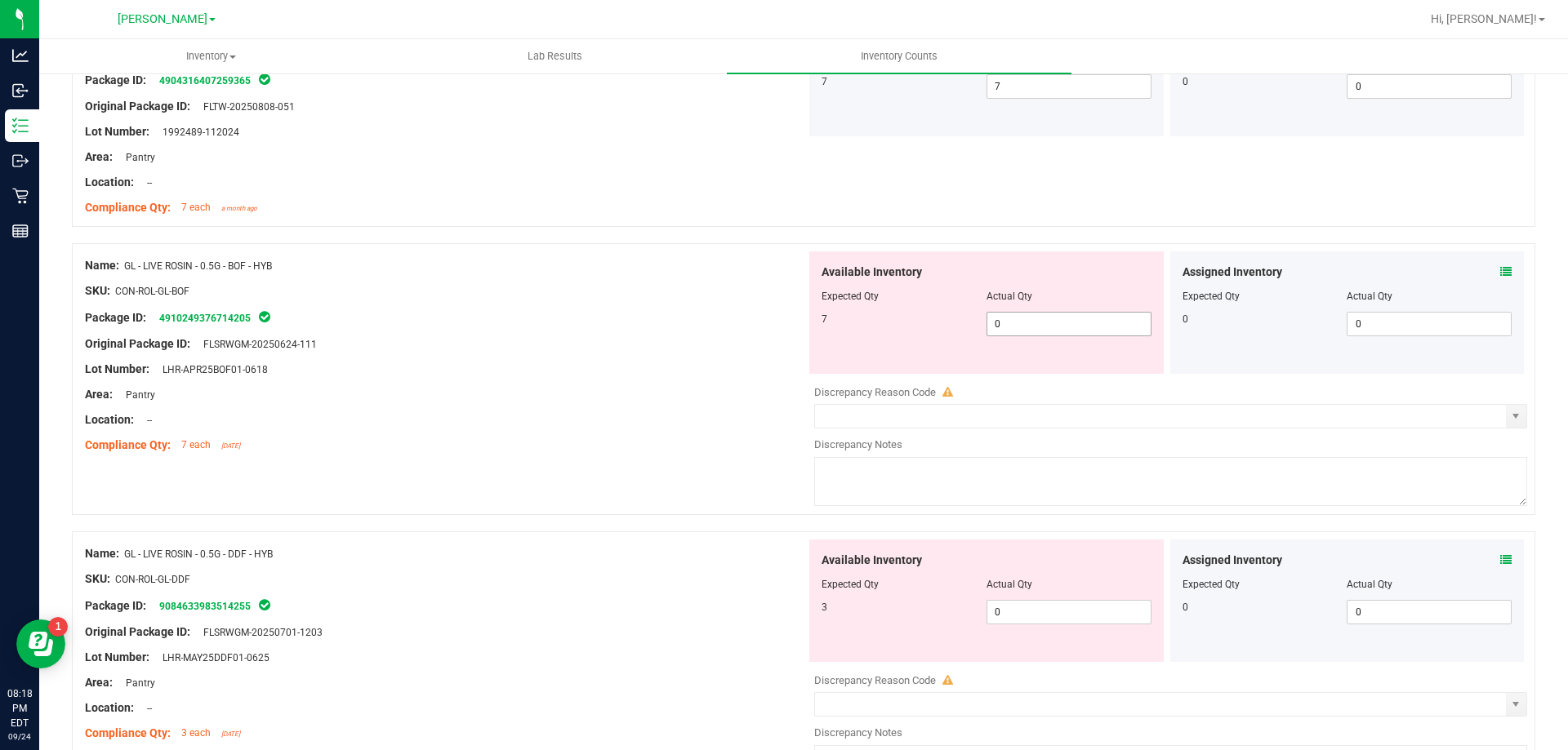
click at [1033, 328] on span "0 0" at bounding box center [1068, 324] width 165 height 25
click at [1005, 605] on div "Available Inventory Expected Qty Actual Qty 3 0 0" at bounding box center [986, 600] width 354 height 122
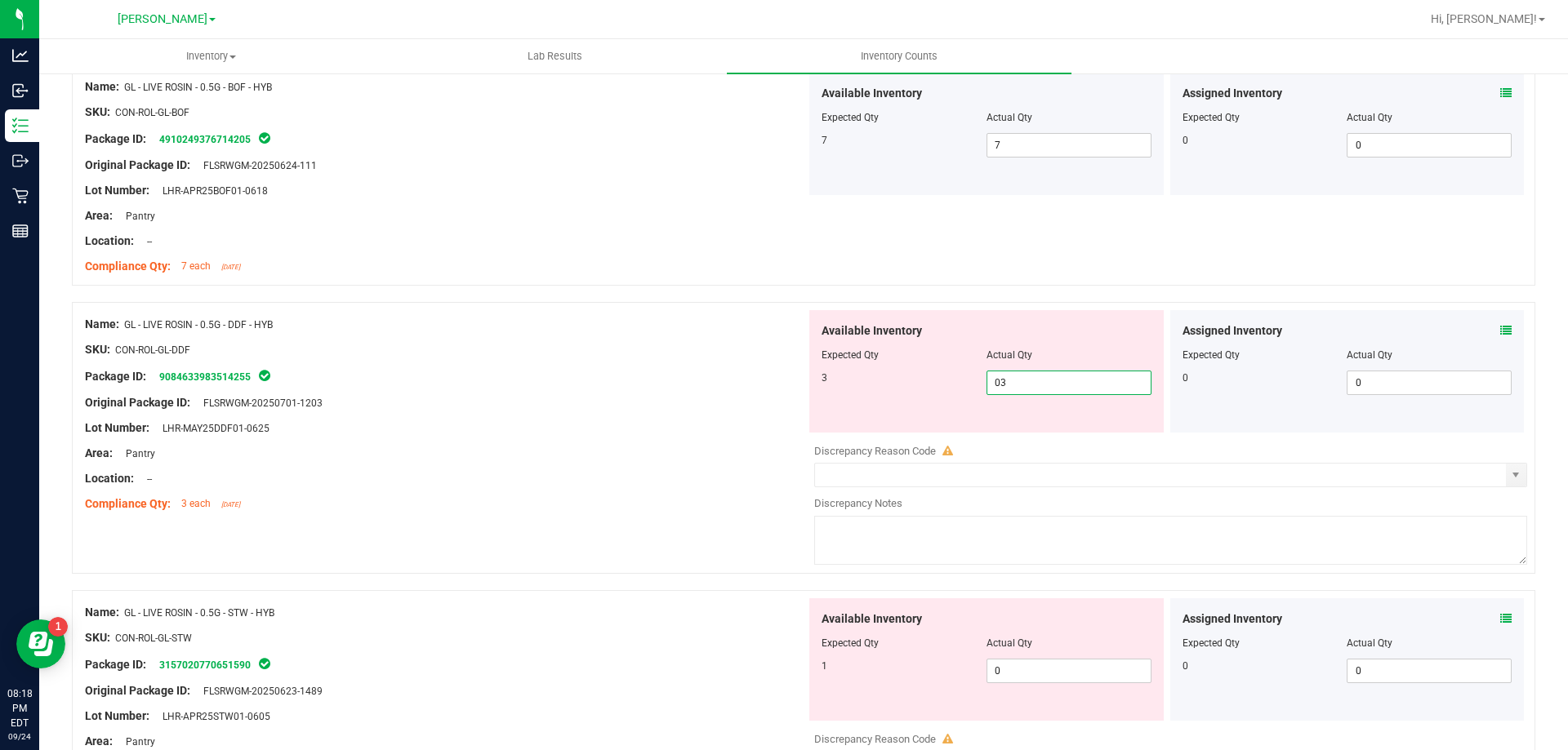
scroll to position [1061, 0]
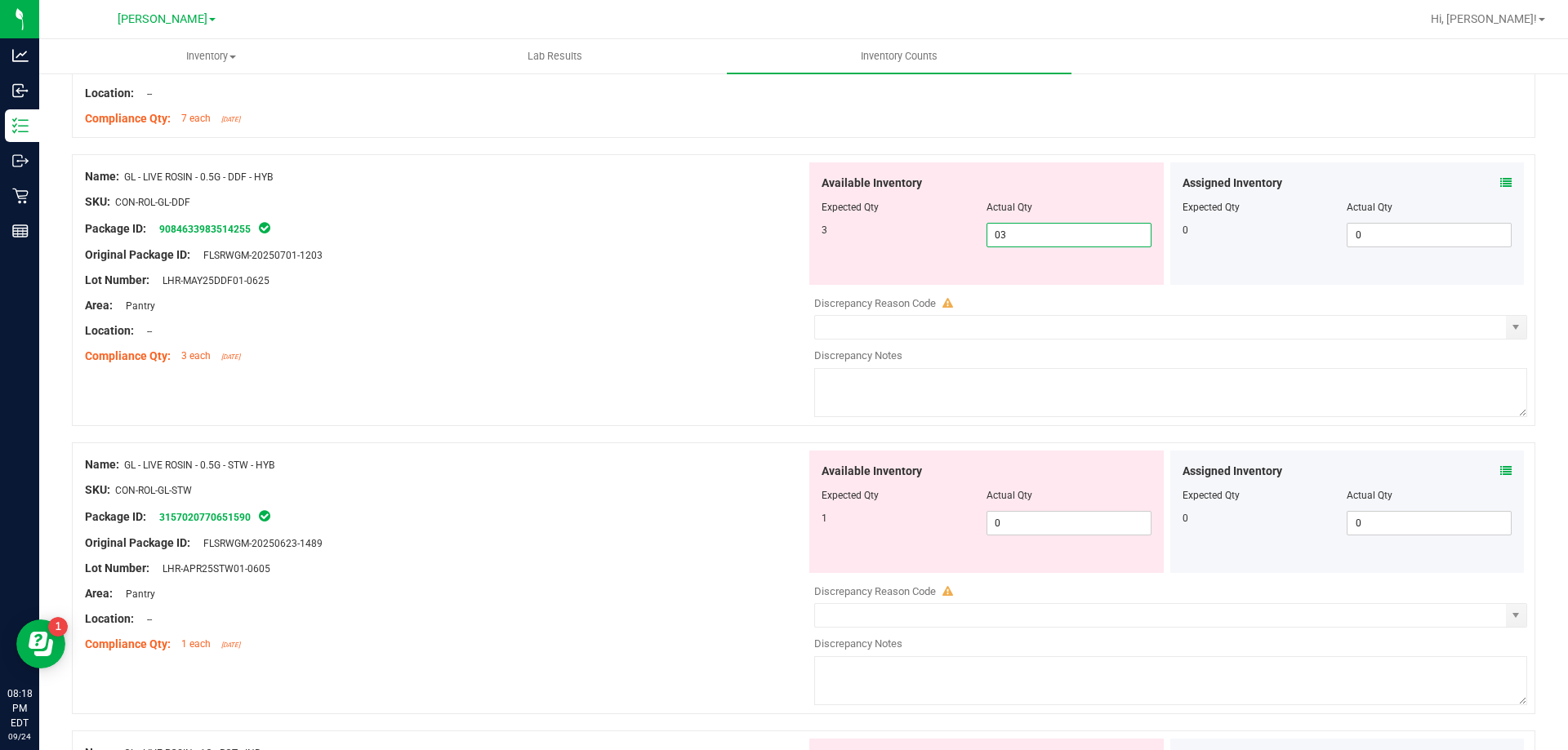
click at [1007, 536] on div "Available Inventory Expected Qty Actual Qty 1 0 0" at bounding box center [1166, 580] width 721 height 259
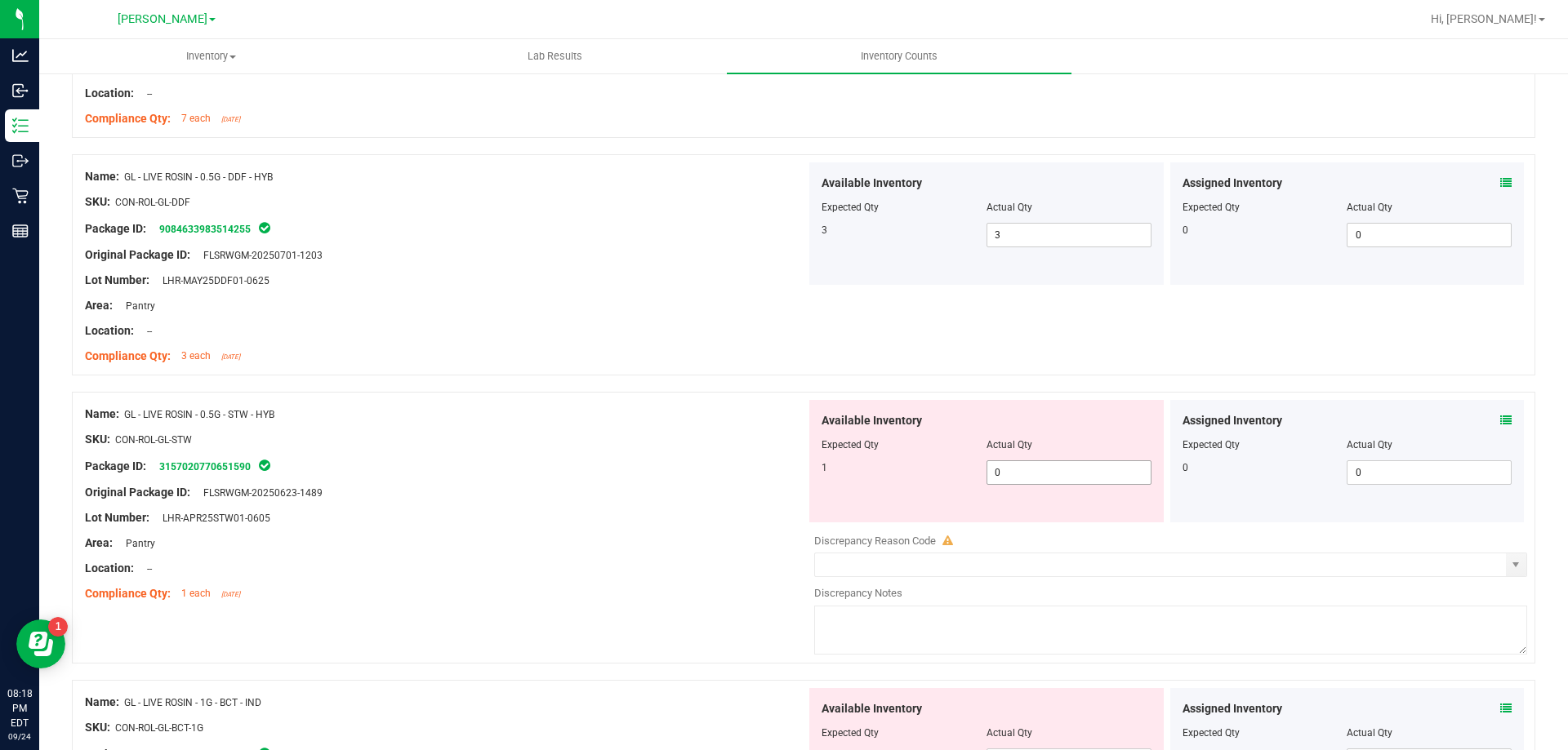
click at [1007, 471] on span "0 0" at bounding box center [1068, 472] width 165 height 25
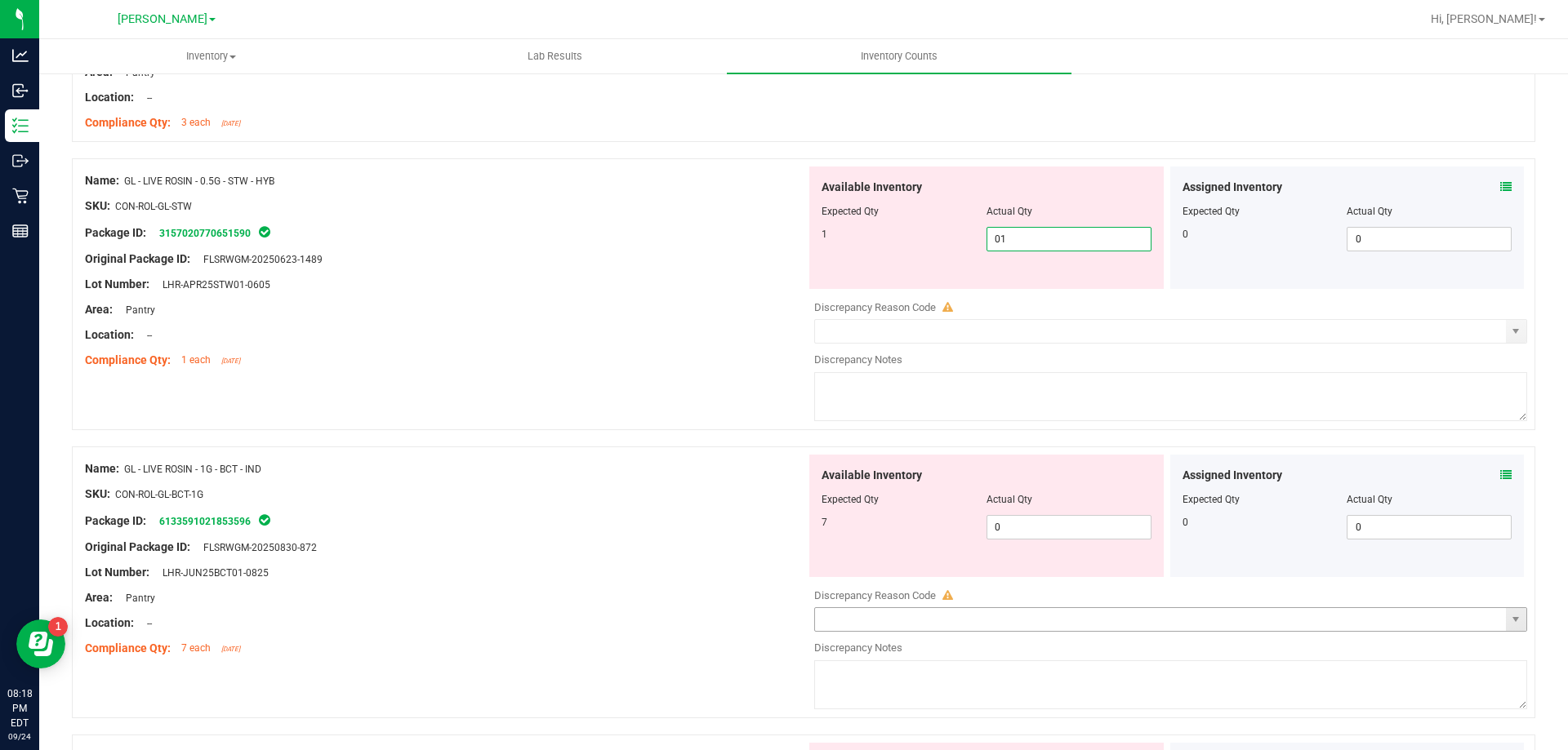
scroll to position [1469, 0]
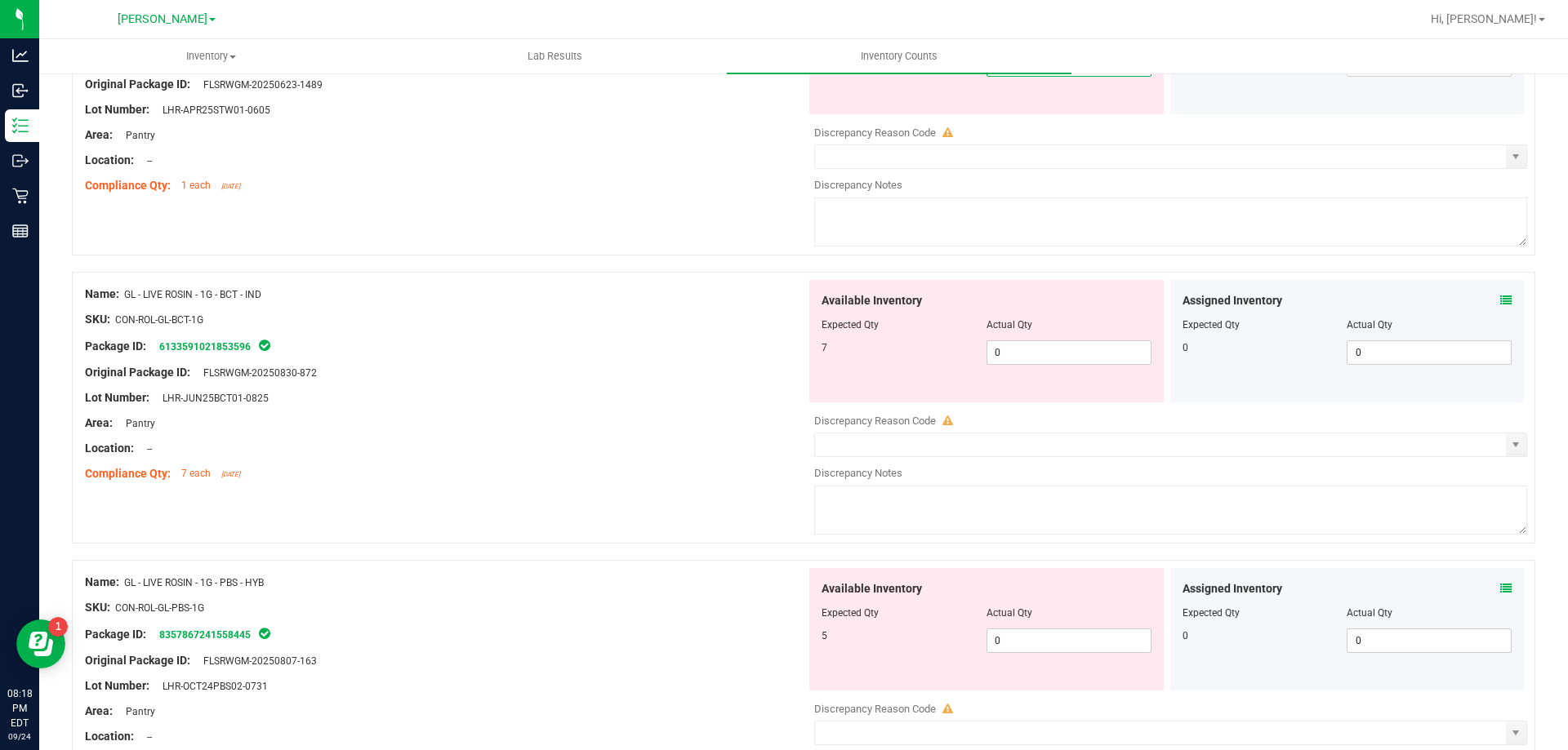
click at [1010, 339] on div "Available Inventory Expected Qty Actual Qty 7 0 0" at bounding box center [986, 340] width 354 height 122
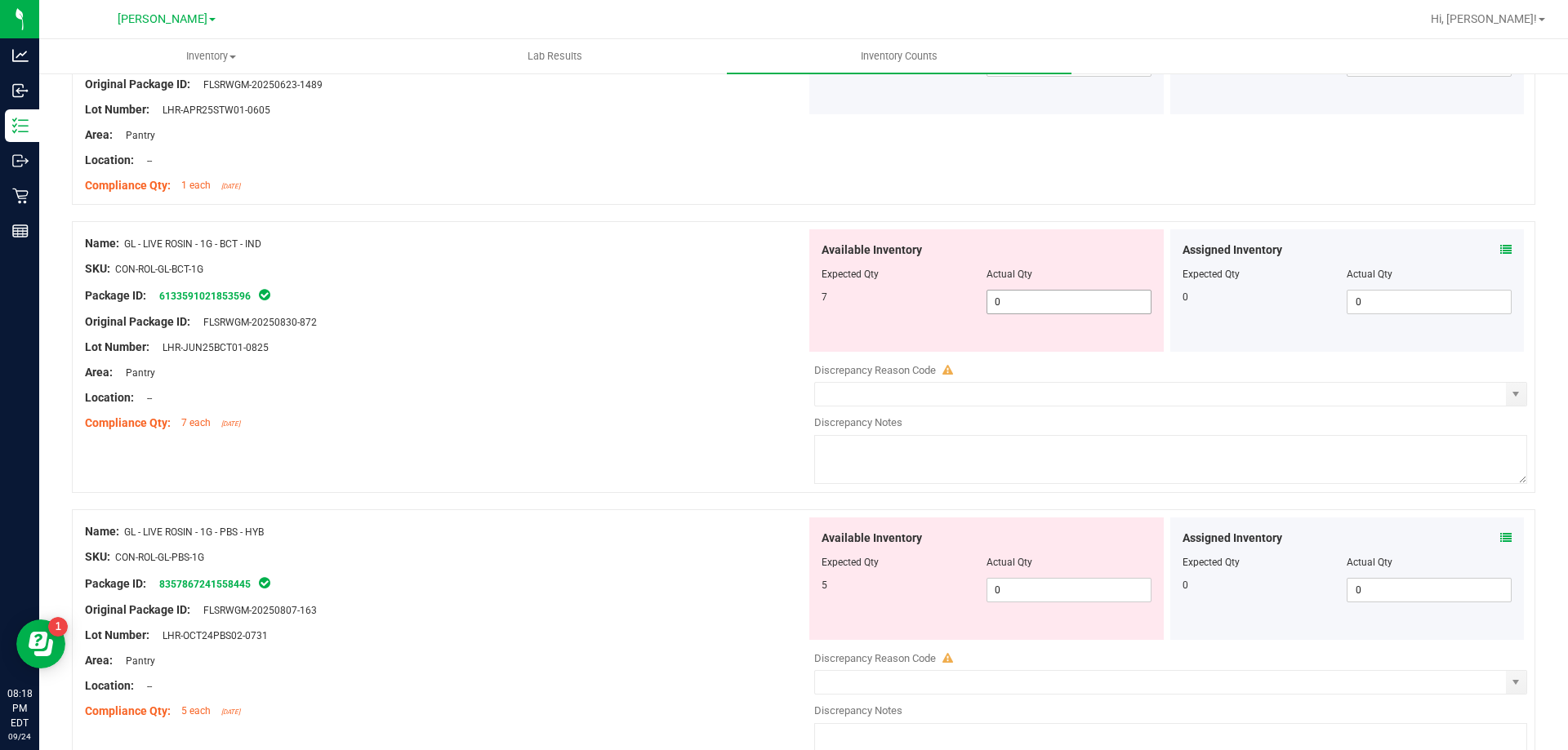
click at [1010, 298] on span "0 0" at bounding box center [1068, 302] width 165 height 25
click at [1012, 582] on div "Available Inventory Expected Qty Actual Qty 5 0 0" at bounding box center [986, 578] width 354 height 122
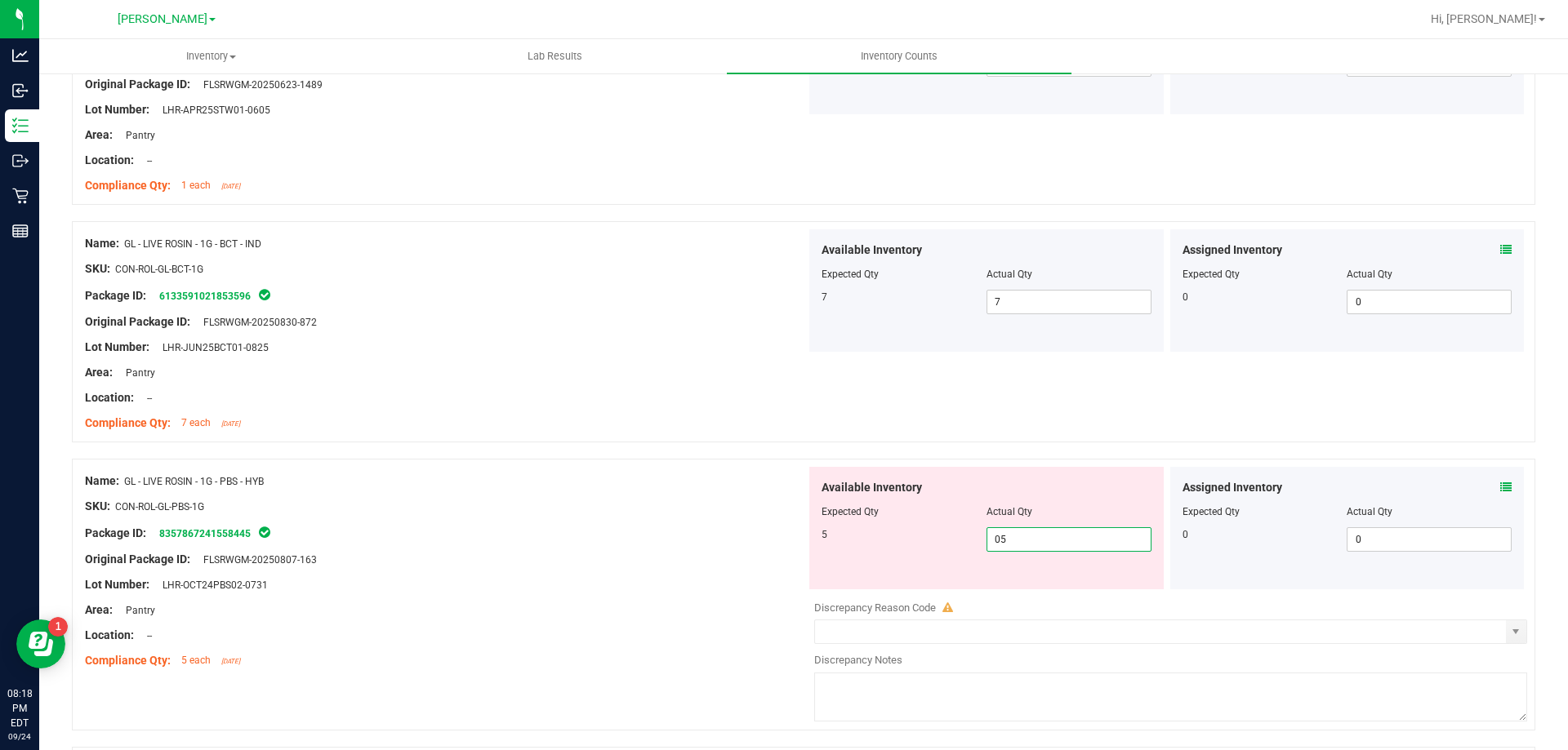
scroll to position [1715, 0]
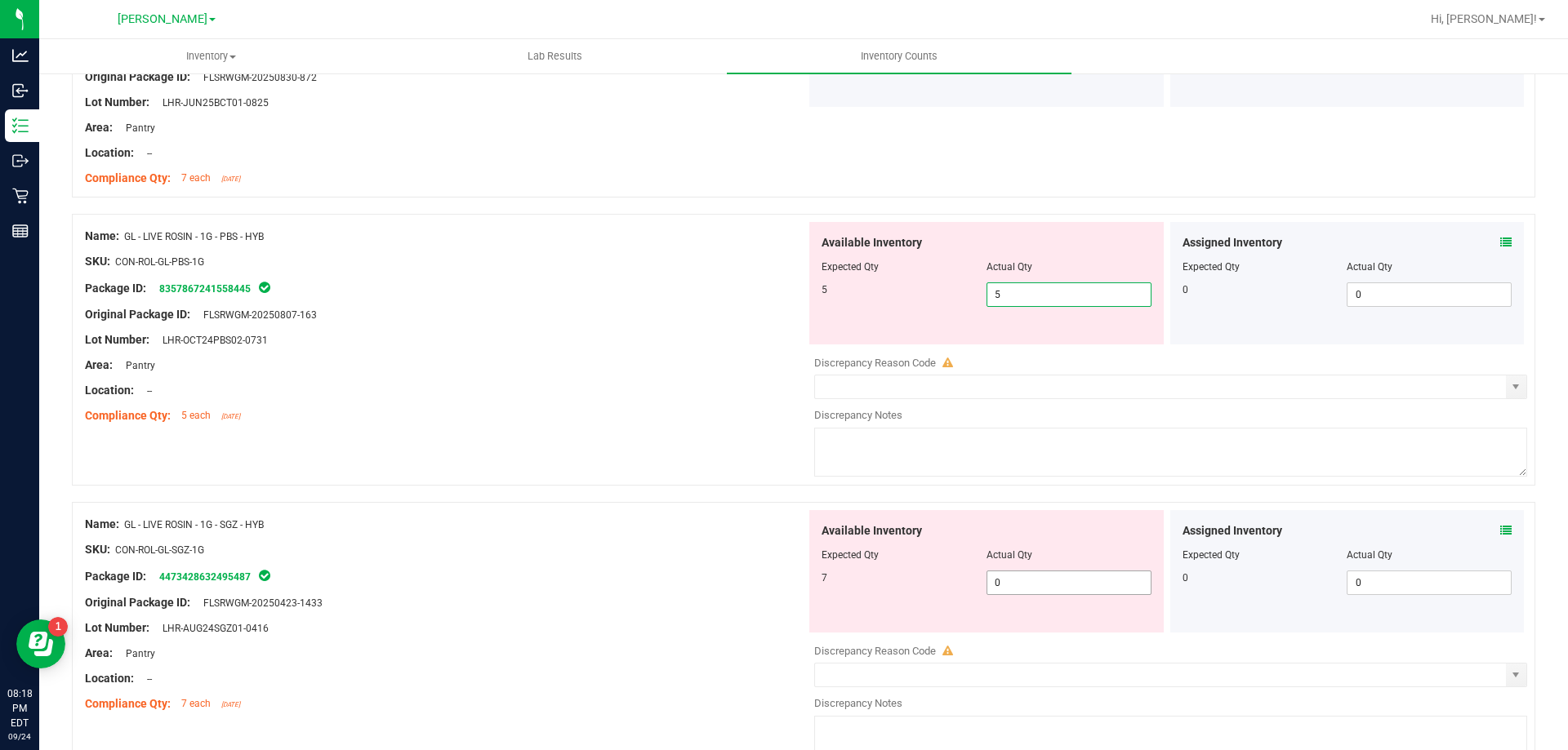
click at [994, 581] on div "Available Inventory Expected Qty Actual Qty 7 0 0" at bounding box center [986, 571] width 354 height 122
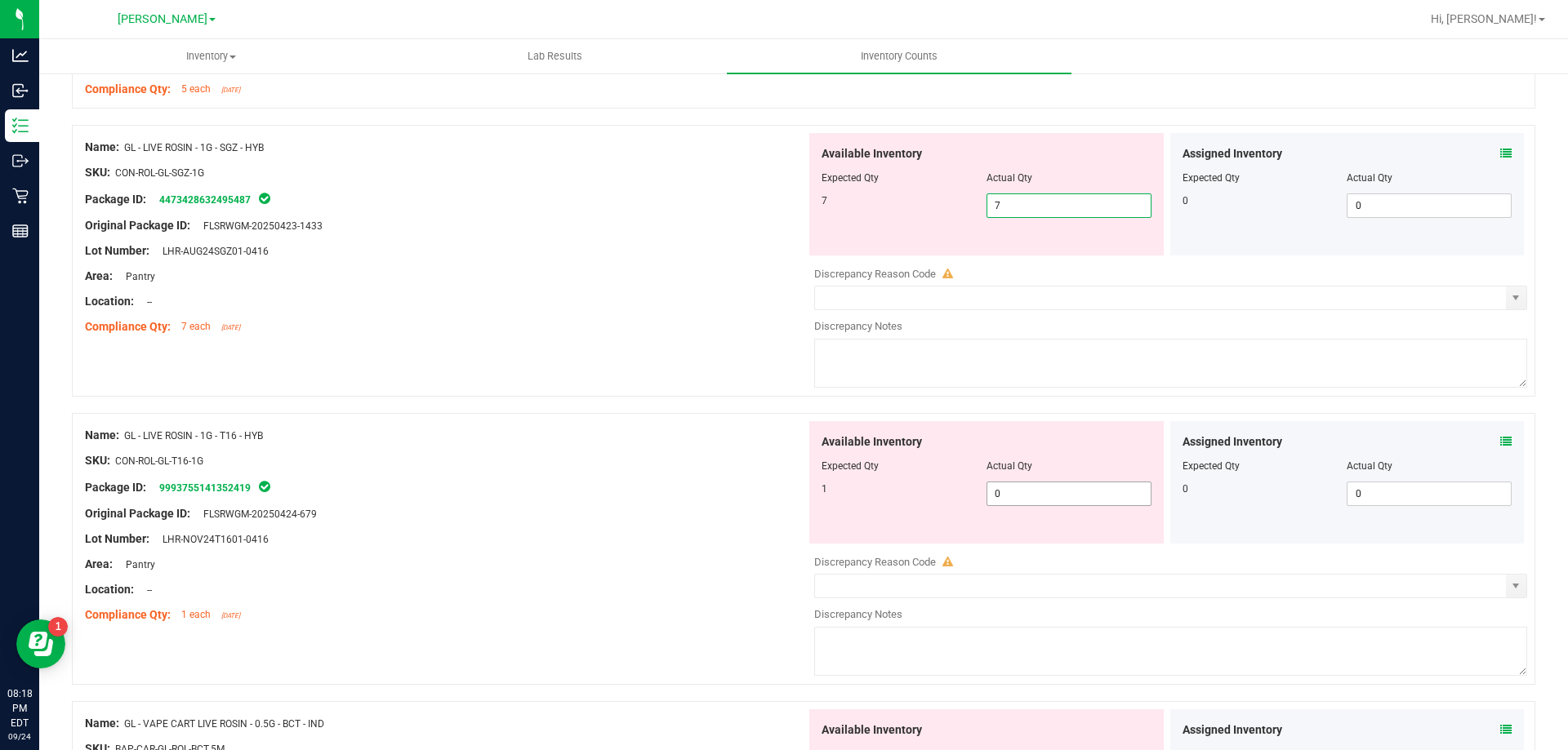
click at [1040, 495] on div "Available Inventory Expected Qty Actual Qty 1 0 0" at bounding box center [1166, 551] width 721 height 259
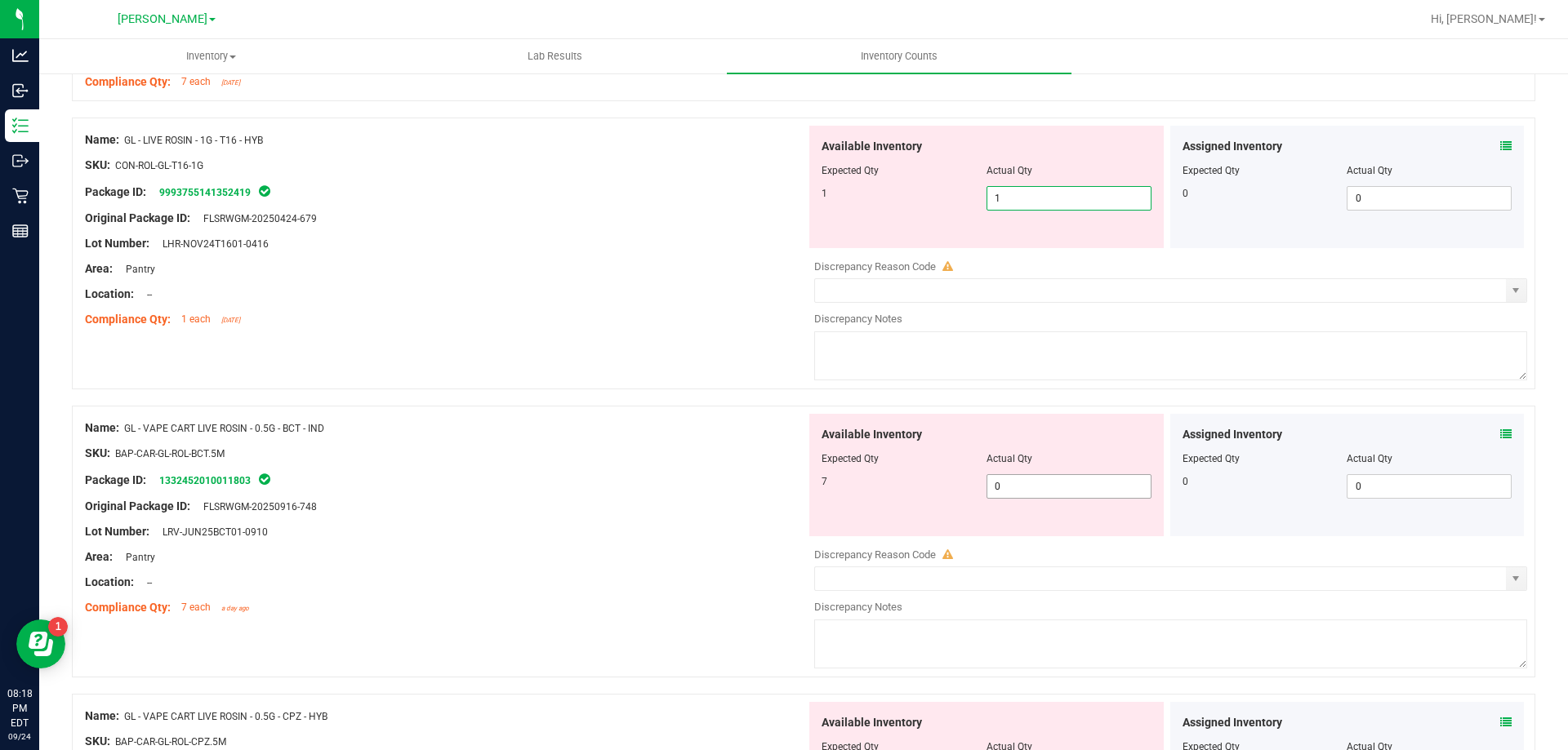
click at [1040, 490] on div "Available Inventory Expected Qty Actual Qty 7 0 0" at bounding box center [1166, 543] width 721 height 259
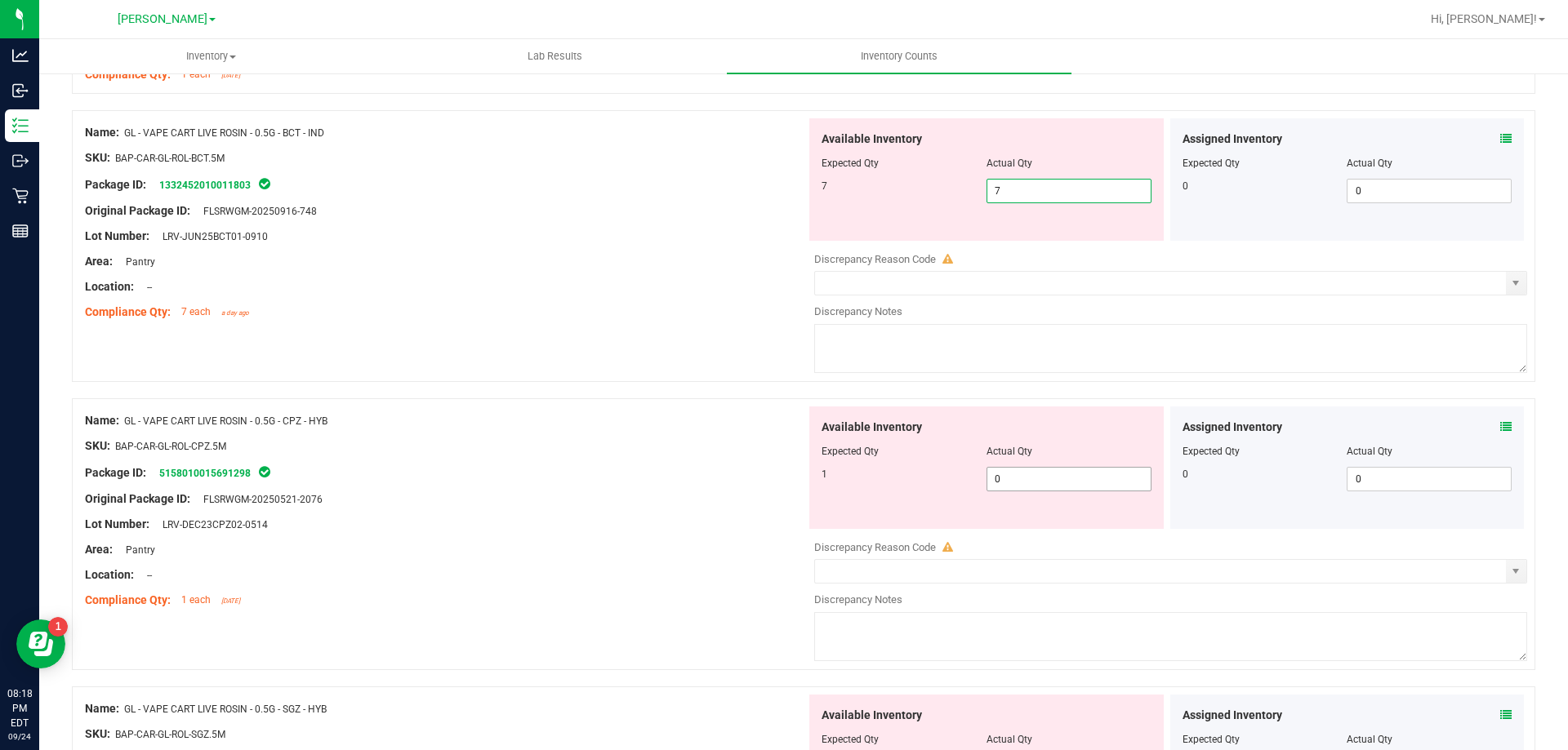
click at [1025, 478] on div "Available Inventory Expected Qty Actual Qty 1 0 0" at bounding box center [1166, 535] width 721 height 259
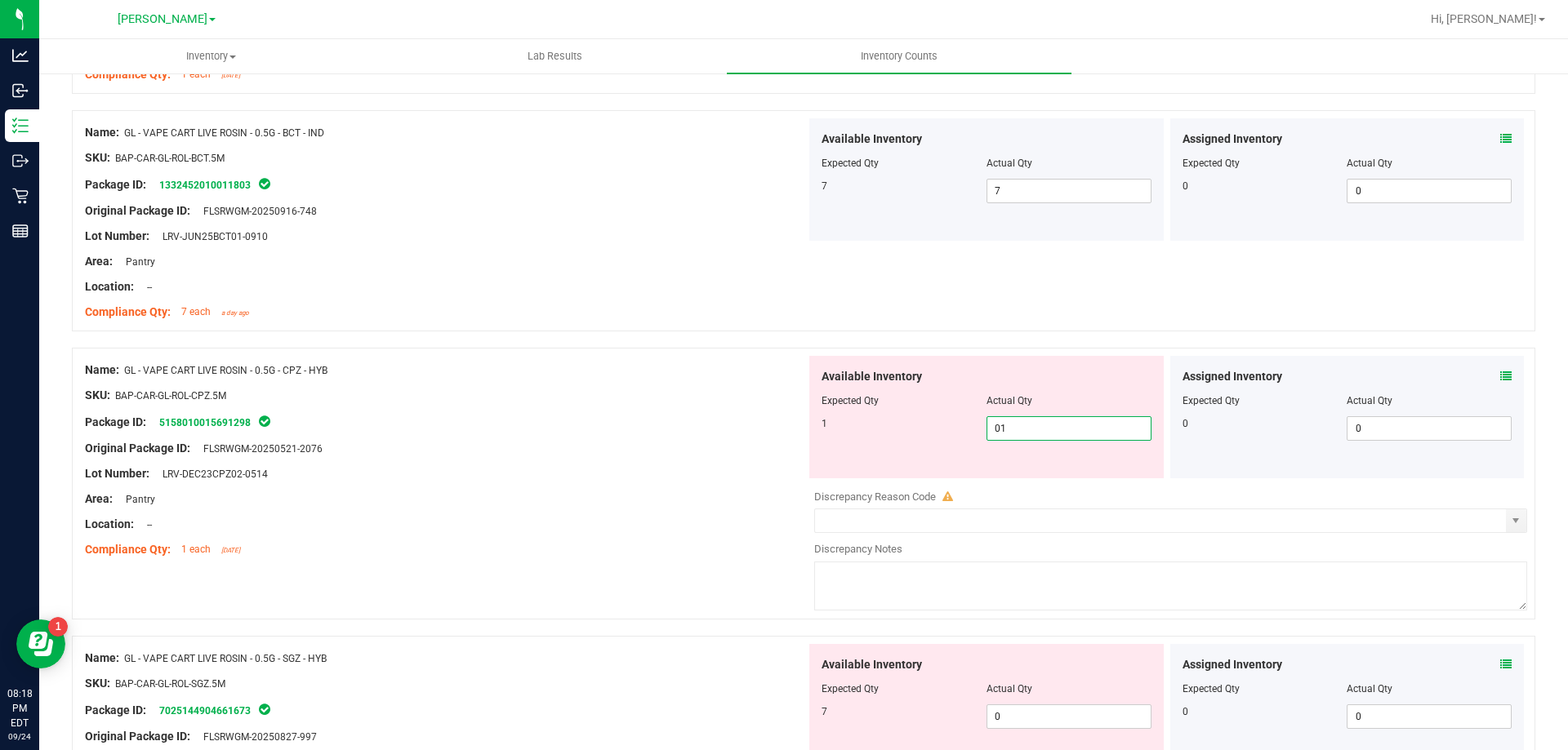
scroll to position [2939, 0]
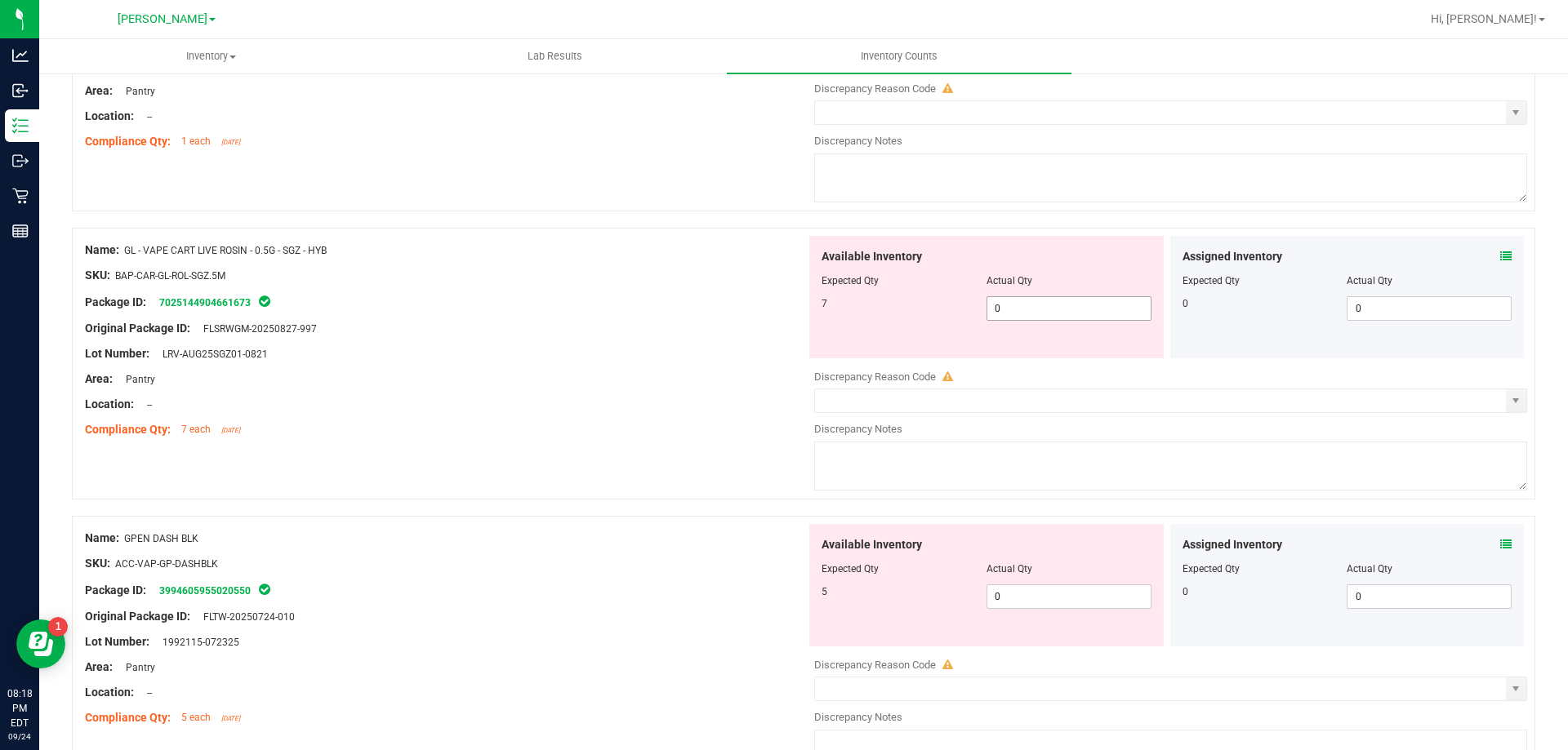
click at [1015, 297] on div "Available Inventory Expected Qty Actual Qty 7 0 0" at bounding box center [986, 297] width 354 height 122
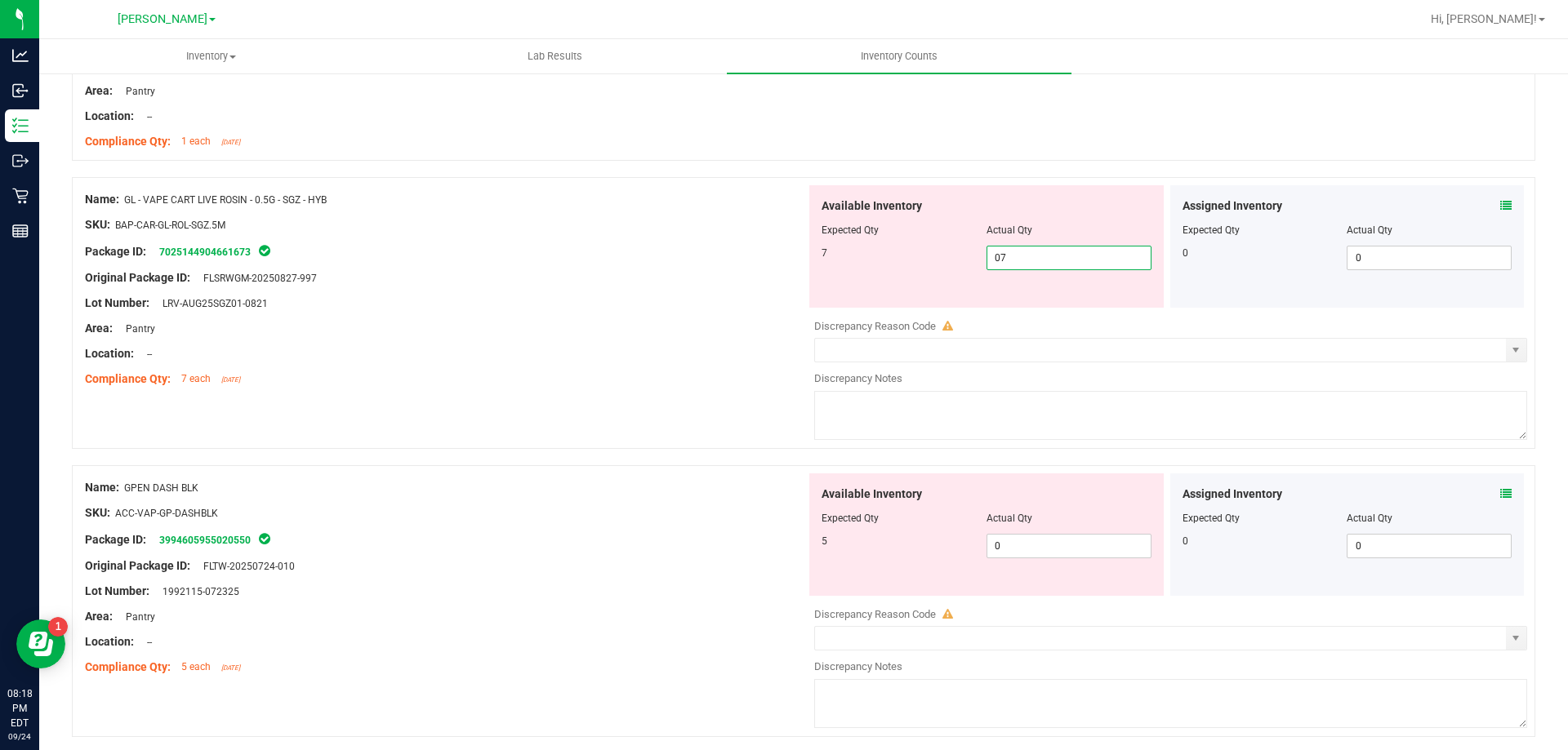
click at [1010, 537] on div "Available Inventory Expected Qty Actual Qty 5 0 0" at bounding box center [986, 534] width 354 height 122
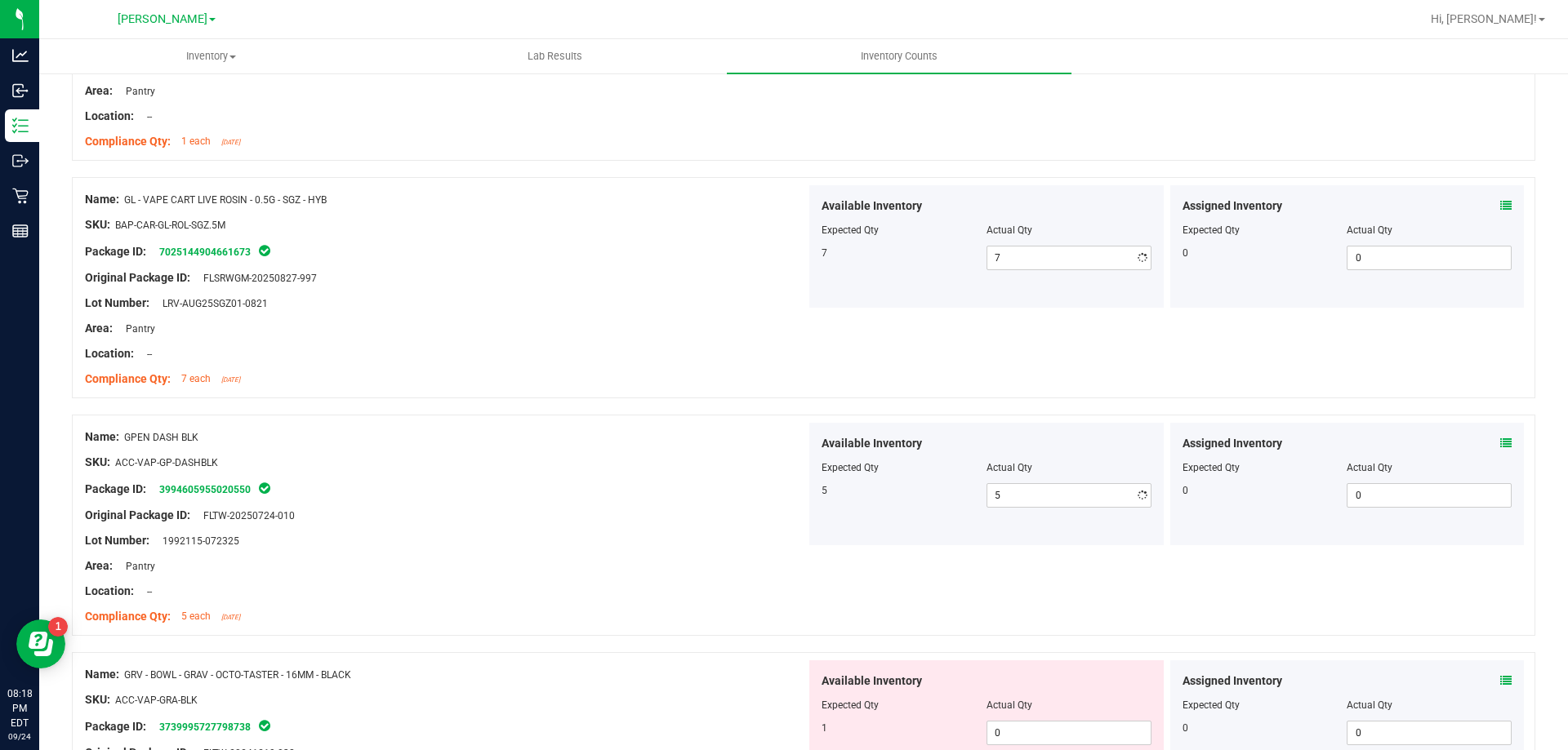
click at [1011, 537] on div "Available Inventory Expected Qty Actual Qty 5 5 5" at bounding box center [986, 483] width 354 height 122
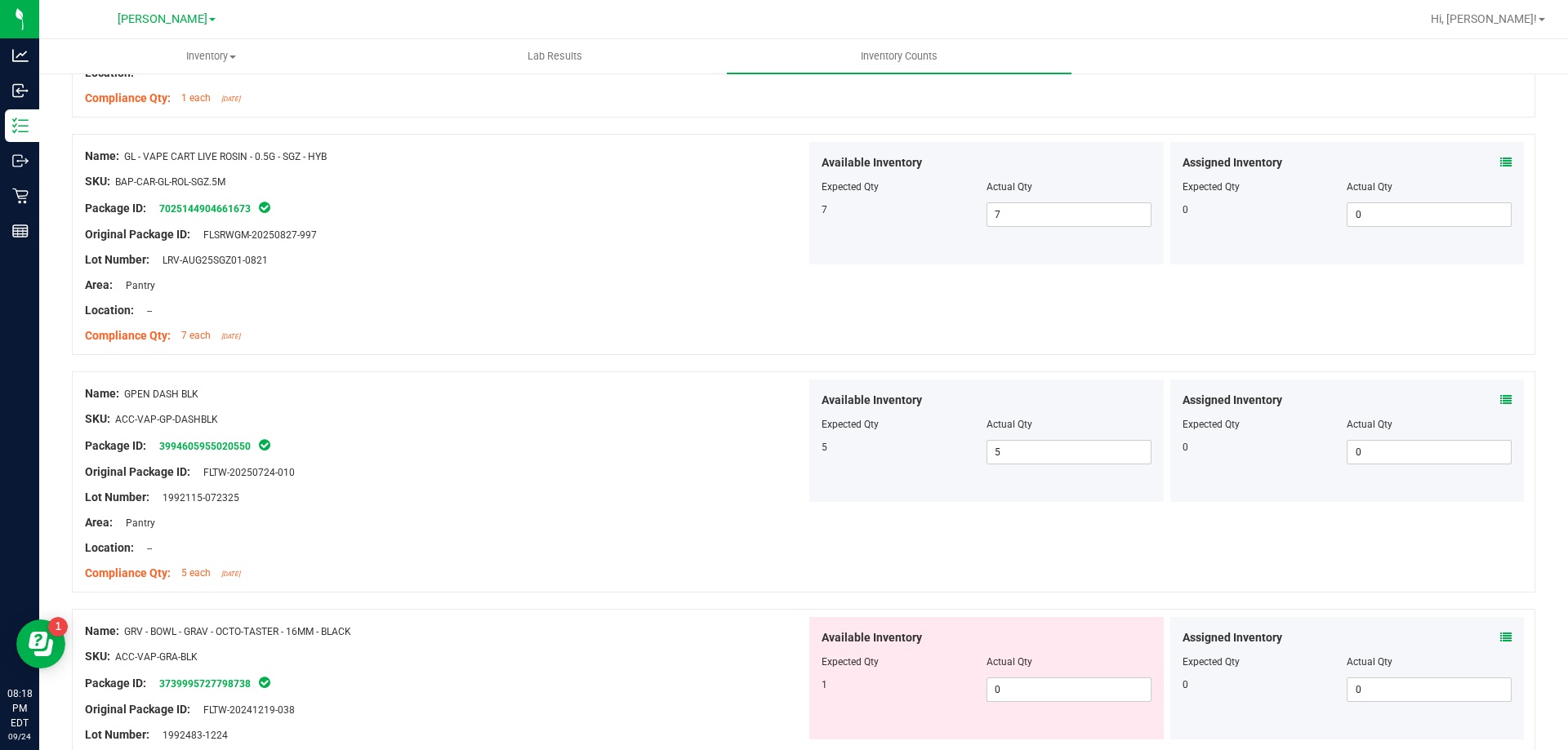
scroll to position [3021, 0]
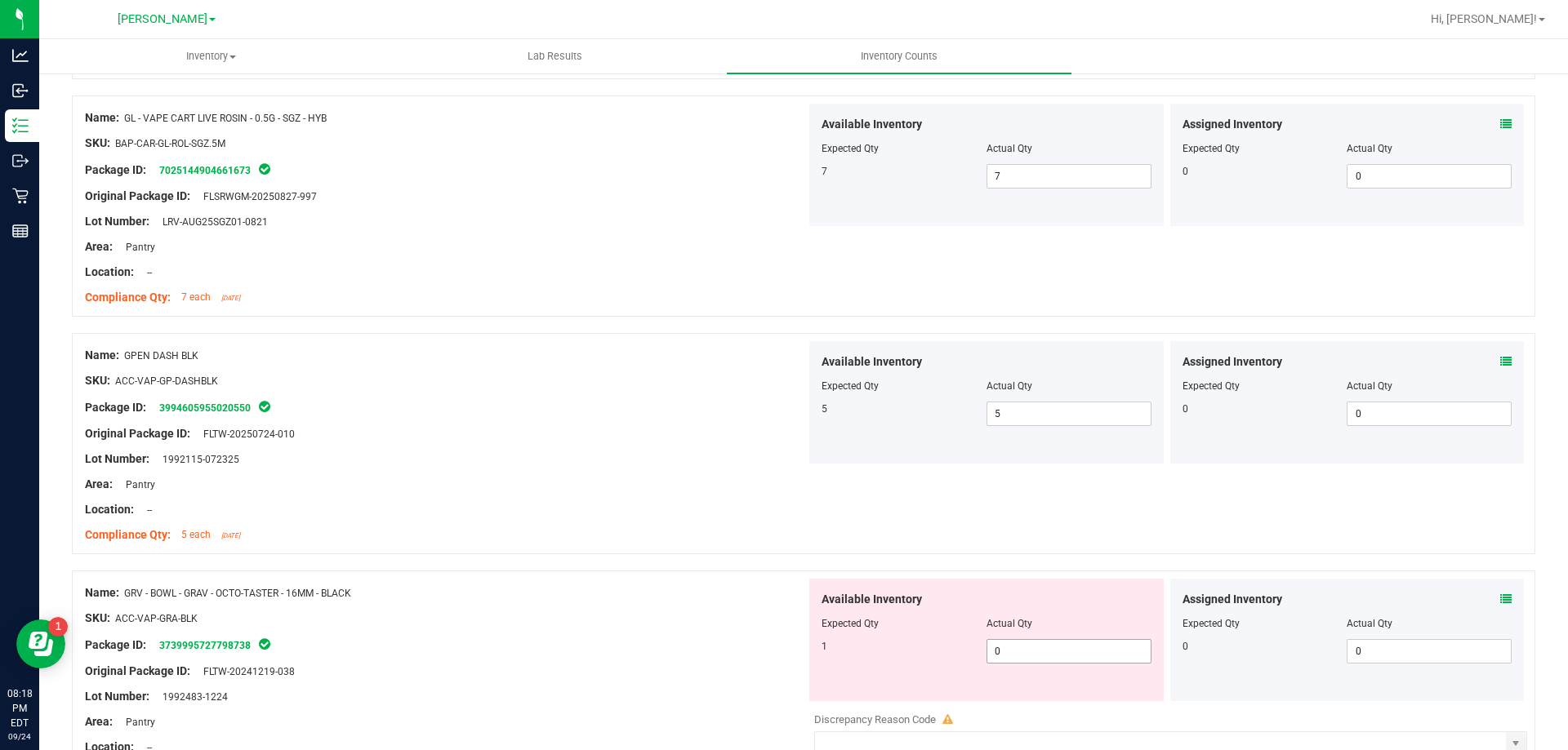
click at [1021, 655] on span "0 0" at bounding box center [1068, 651] width 165 height 25
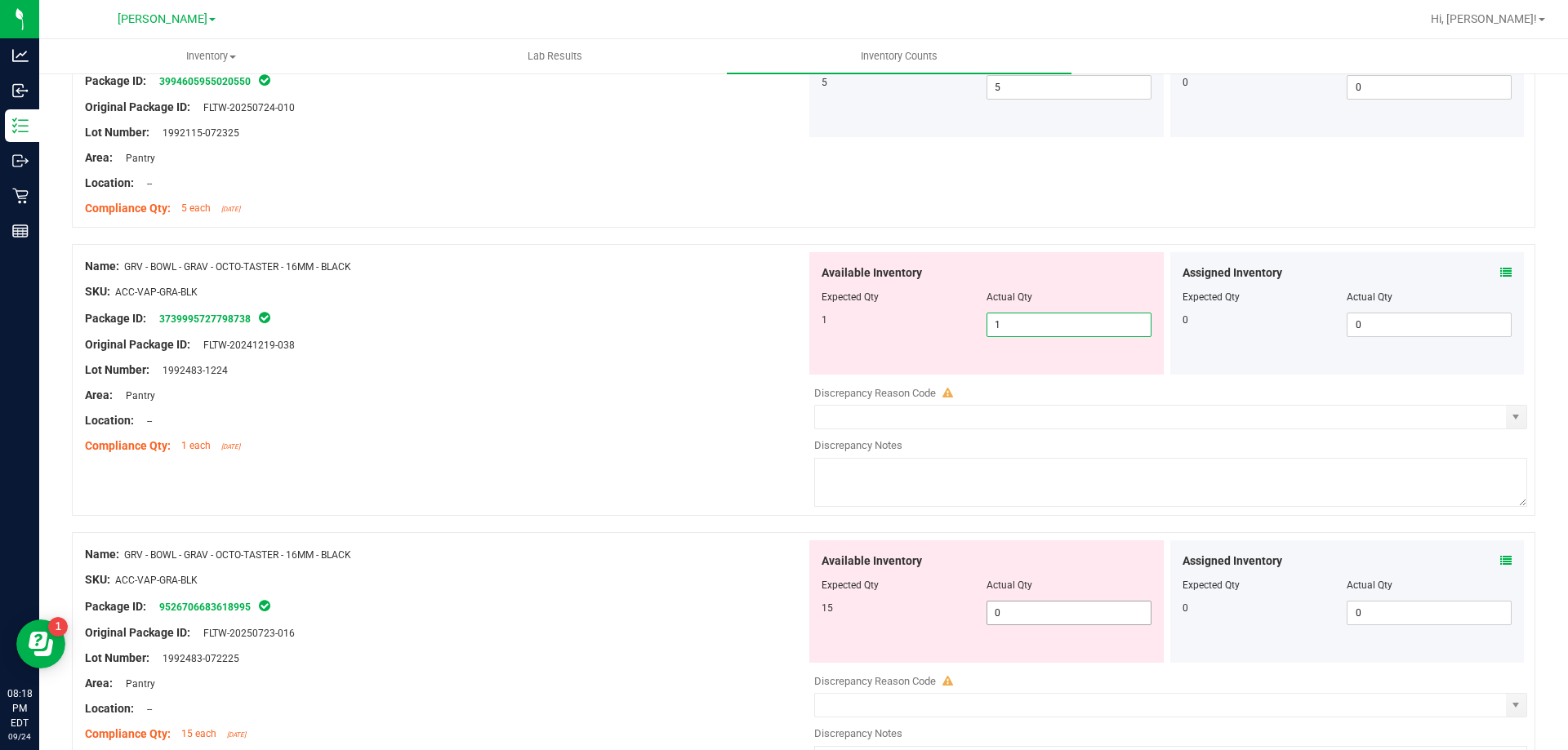
click at [1043, 617] on div "Available Inventory Expected Qty Actual Qty 15 0 0" at bounding box center [1166, 670] width 721 height 259
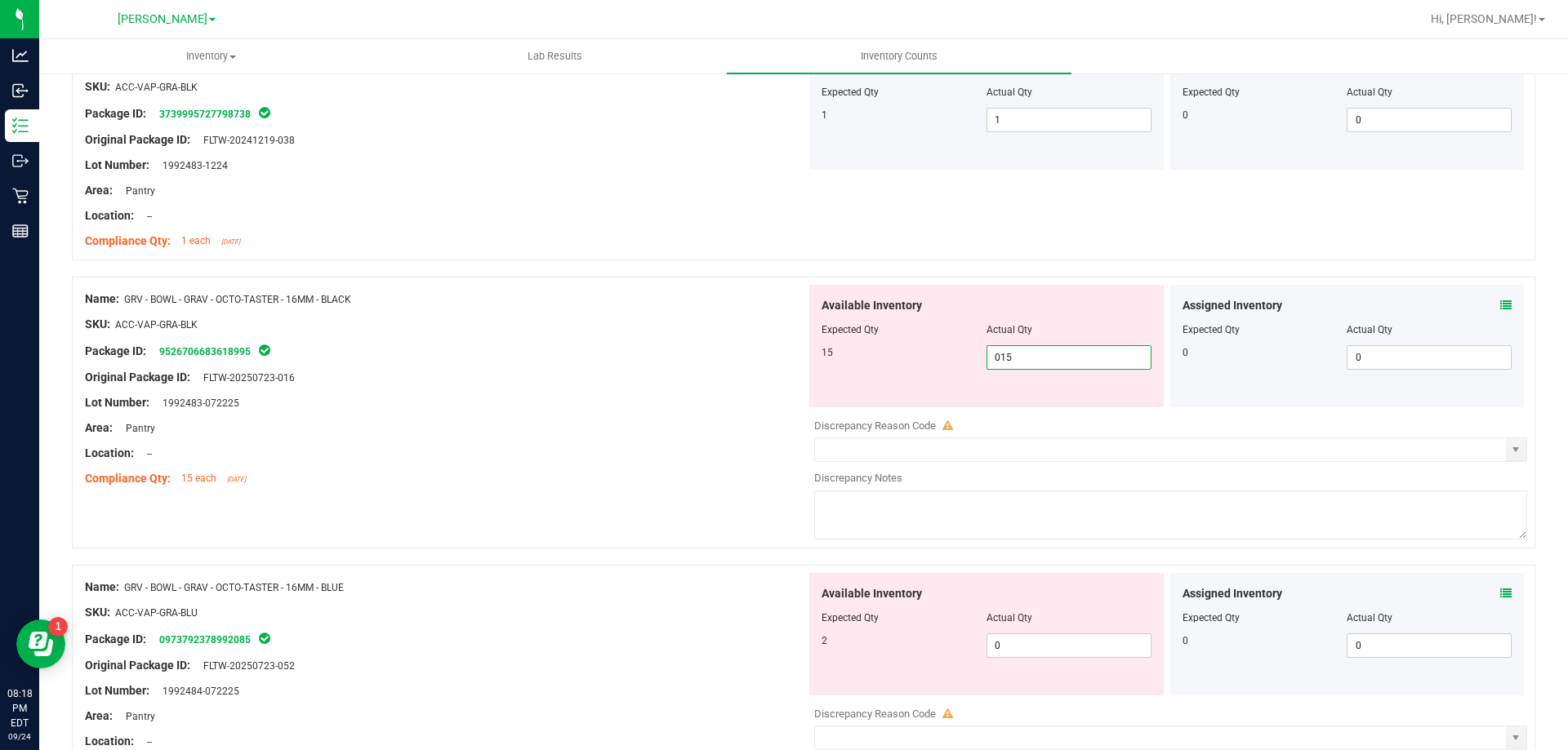
scroll to position [3674, 0]
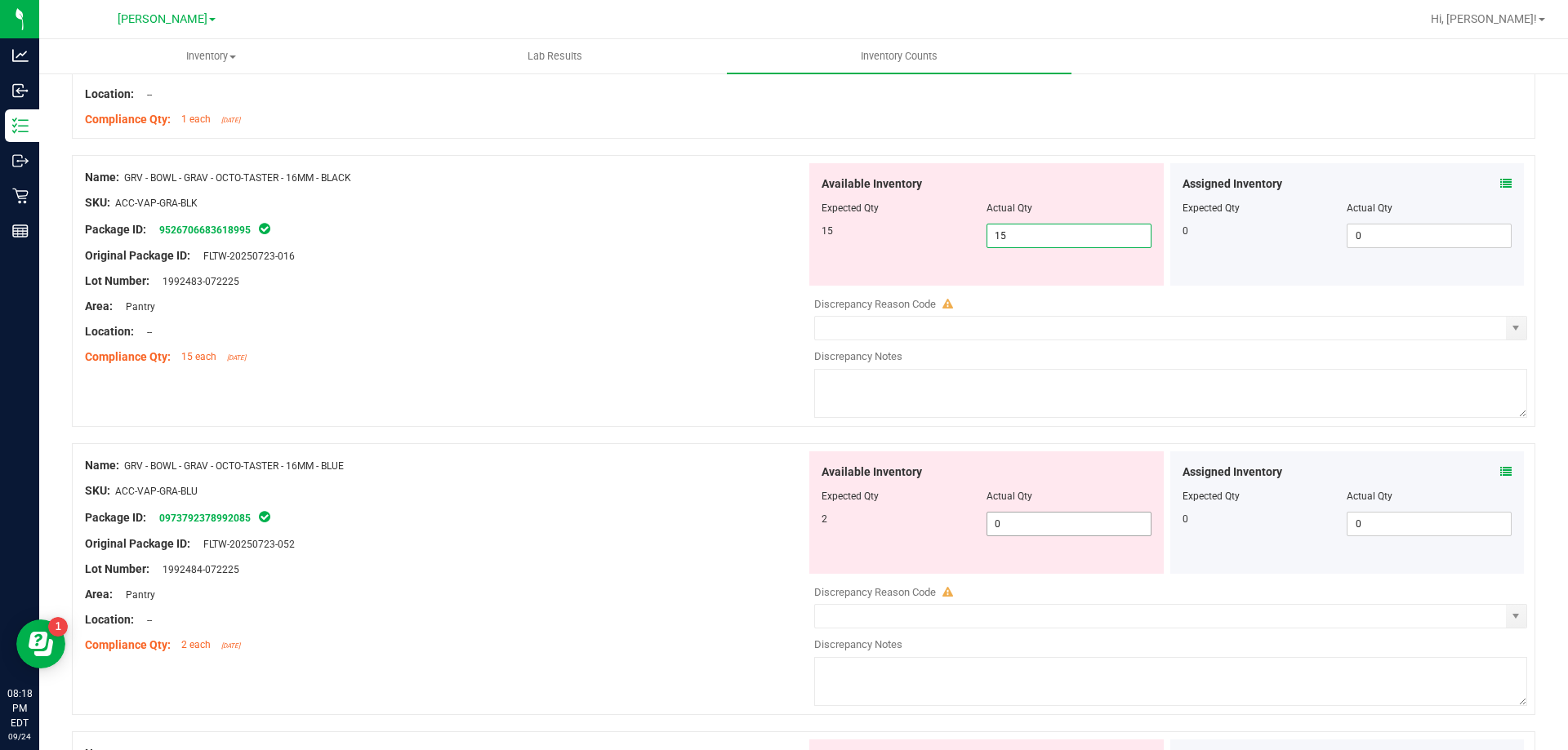
click at [1029, 521] on div "Available Inventory Expected Qty Actual Qty 2 0 0" at bounding box center [986, 512] width 354 height 122
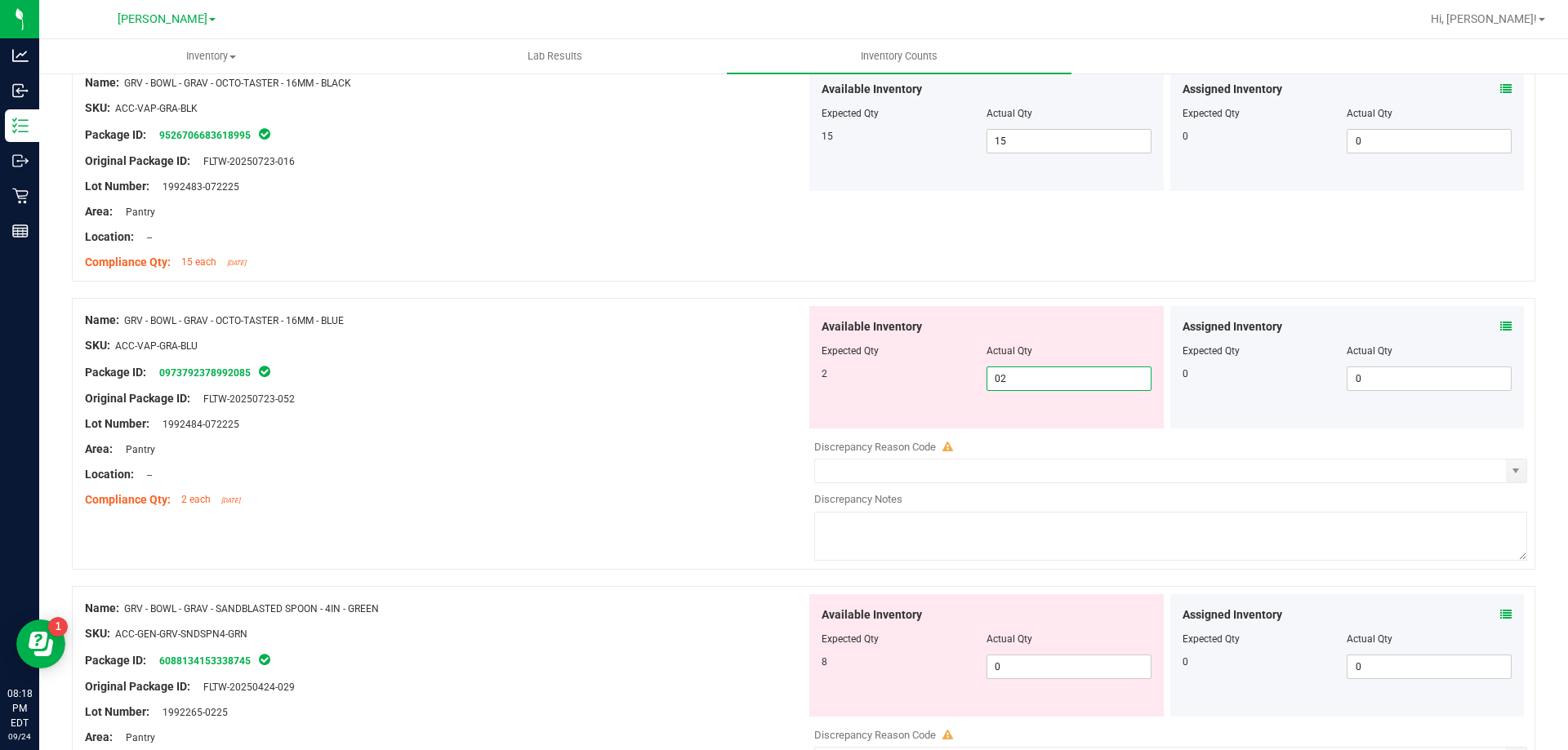
scroll to position [3918, 0]
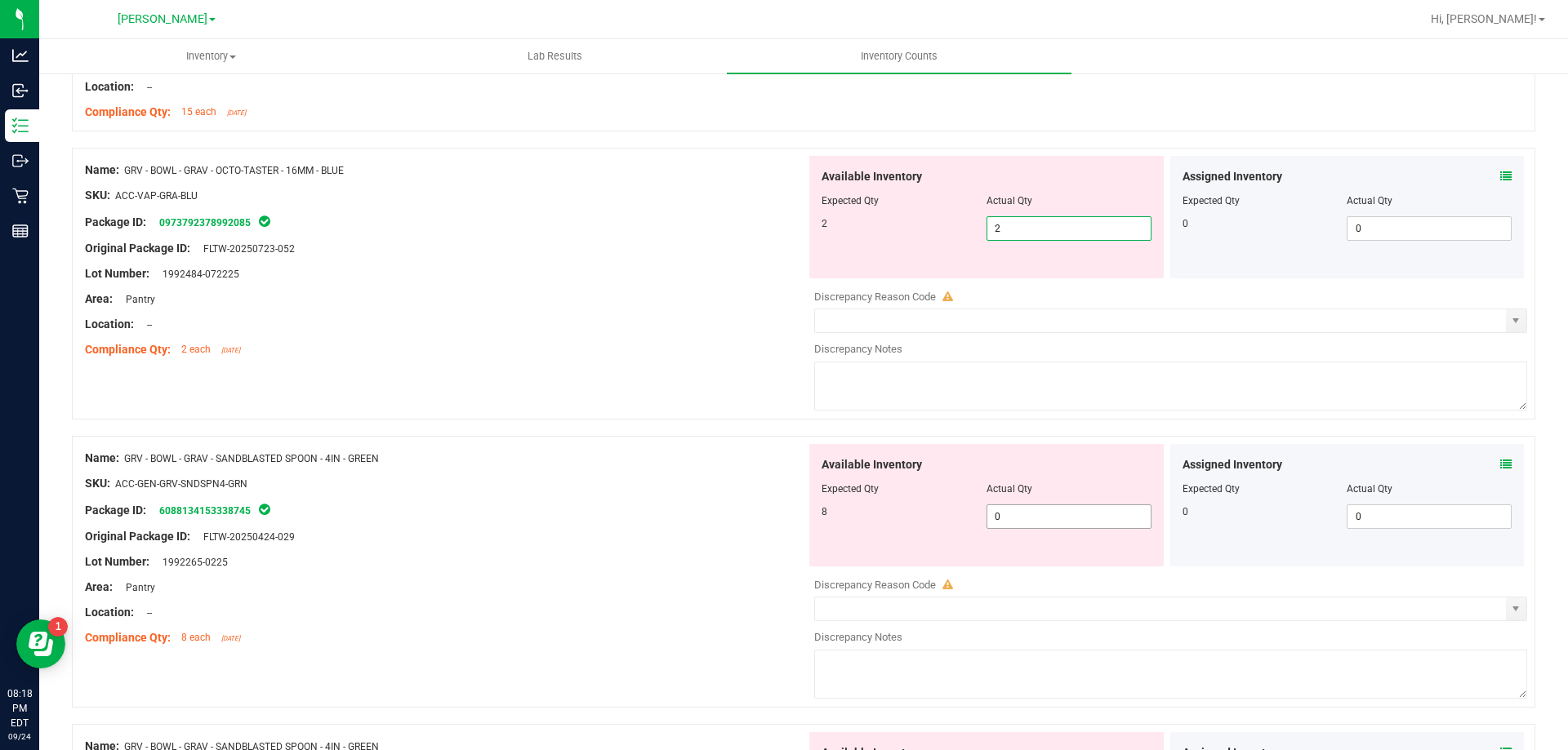
click at [1034, 521] on div "Available Inventory Expected Qty Actual Qty 8 0 0" at bounding box center [1166, 573] width 721 height 259
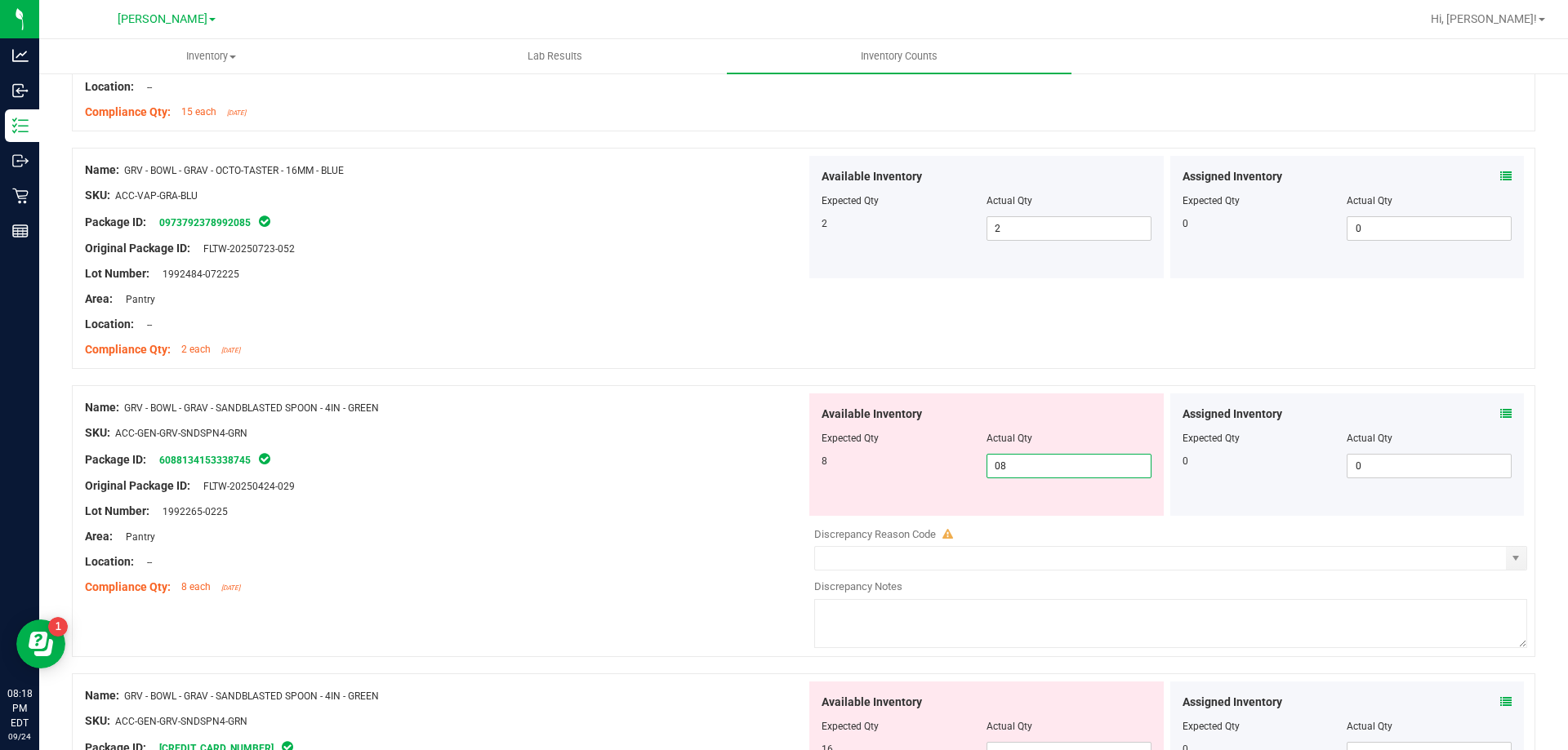
scroll to position [4164, 0]
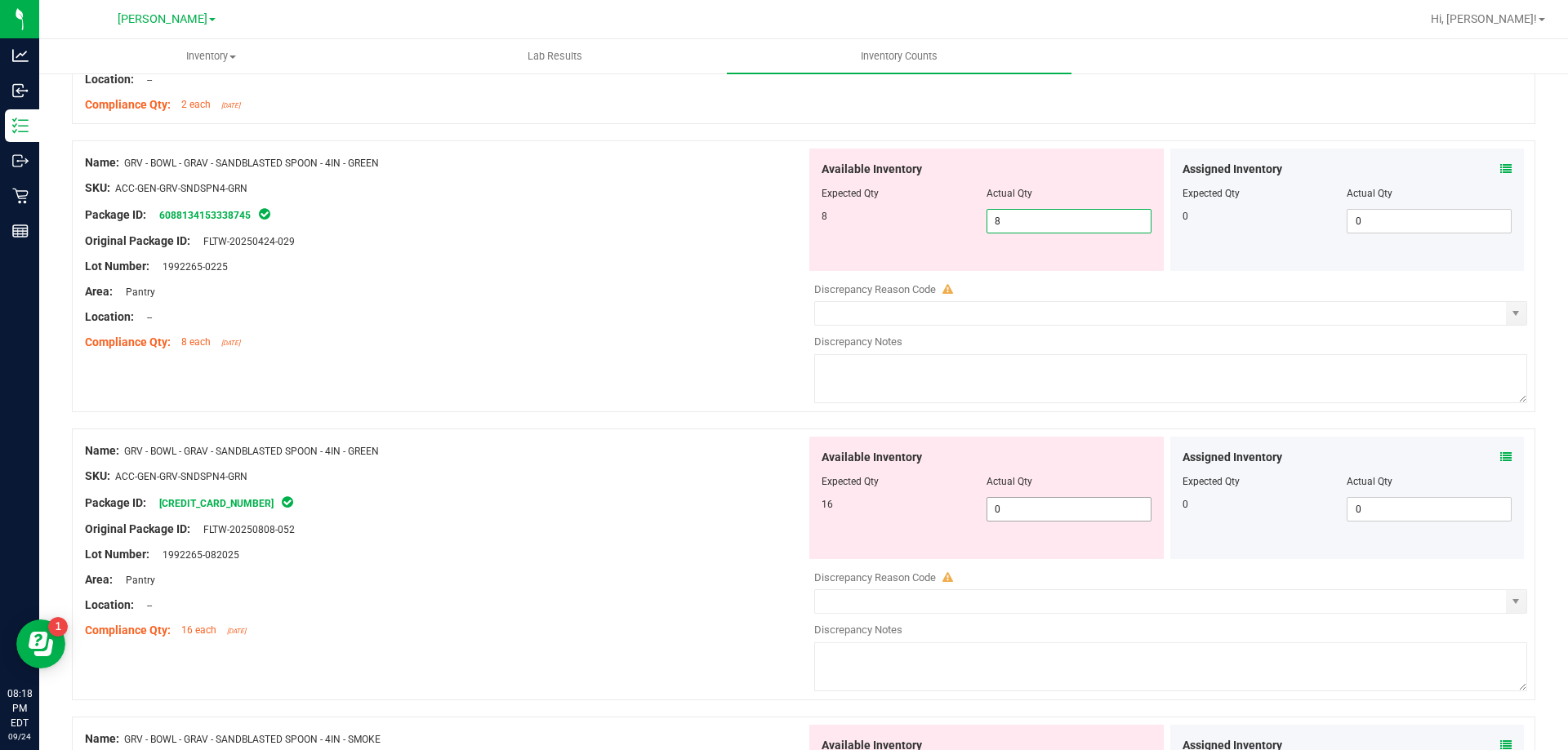
click at [1039, 511] on div "Available Inventory Expected Qty Actual Qty 16 0 0" at bounding box center [1166, 566] width 721 height 259
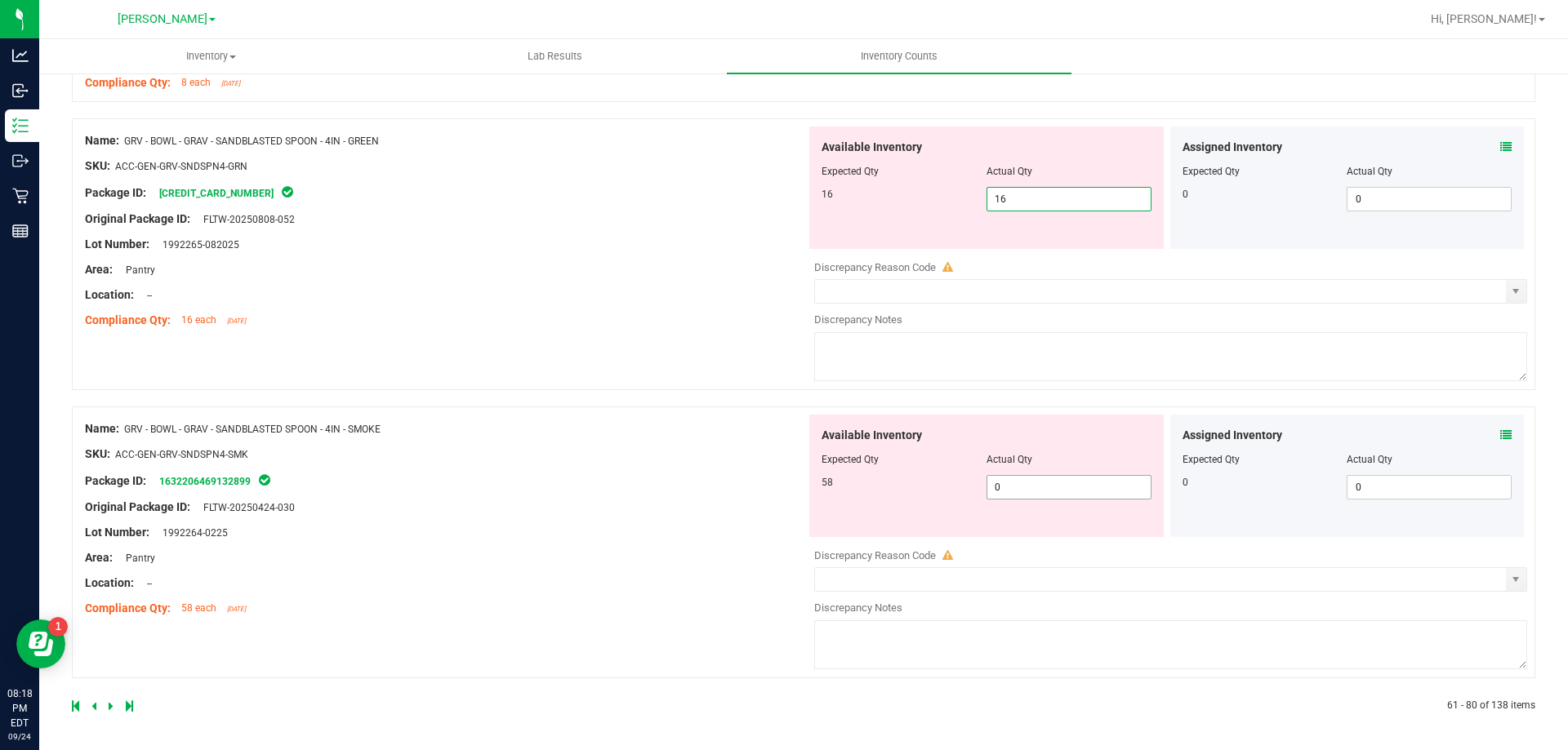
click at [1033, 491] on span "0 0" at bounding box center [1068, 487] width 165 height 25
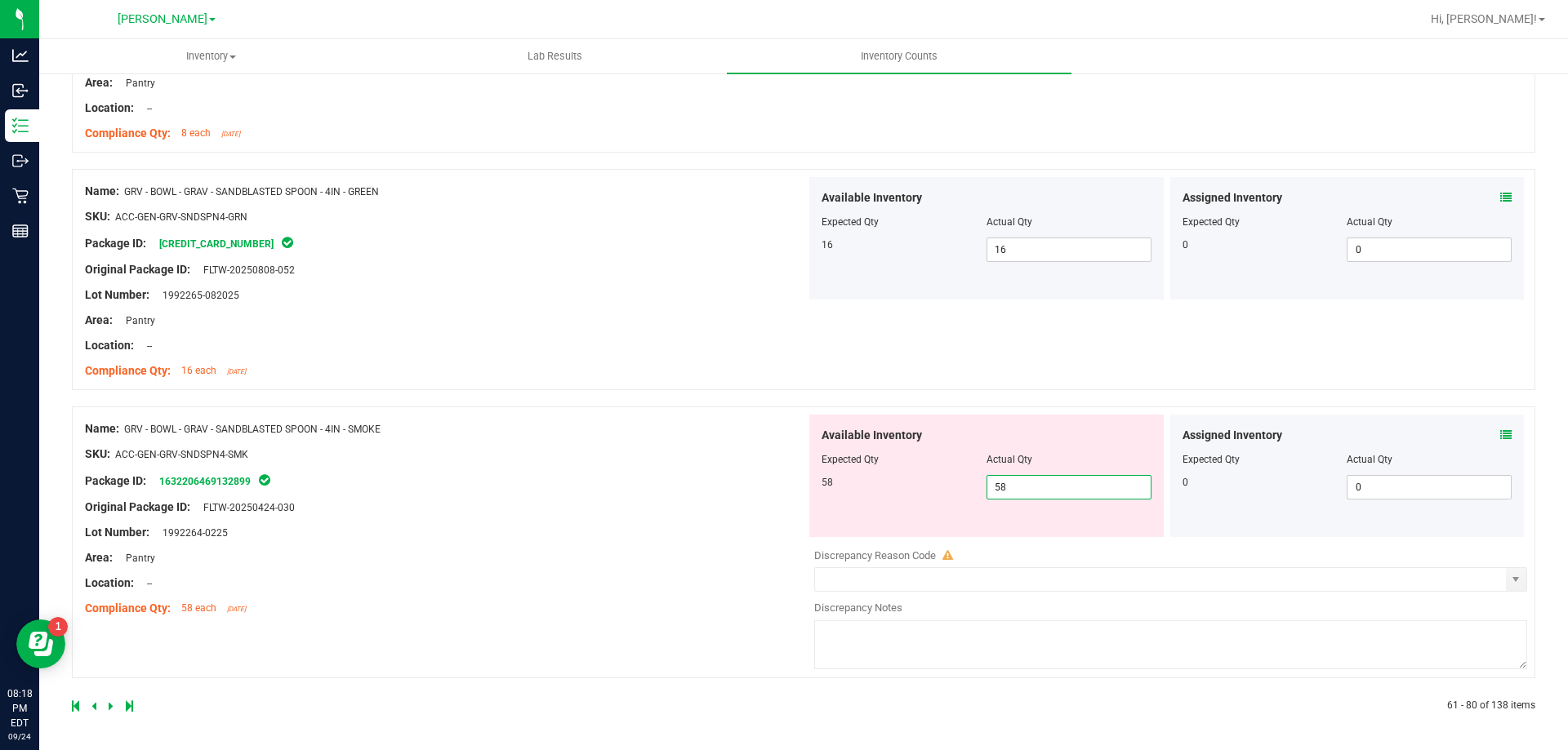
click at [601, 536] on div "Name: GRV - BOWL - GRAV - SANDBLASTED SPOON - 4IN - SMOKE SKU: ACC-GEN-GRV-SNDS…" at bounding box center [445, 518] width 721 height 208
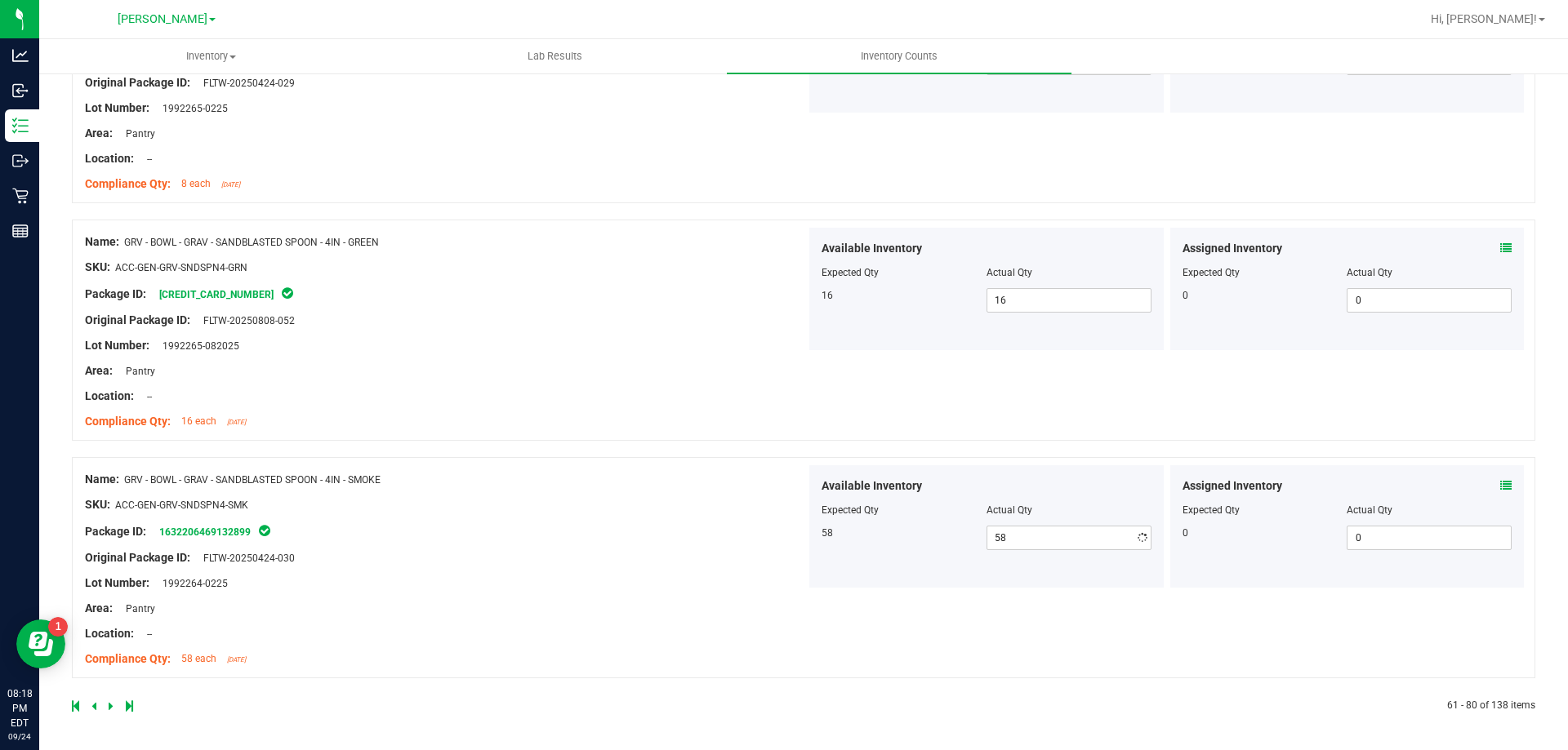
scroll to position [4322, 0]
click at [112, 706] on icon at bounding box center [111, 706] width 5 height 9
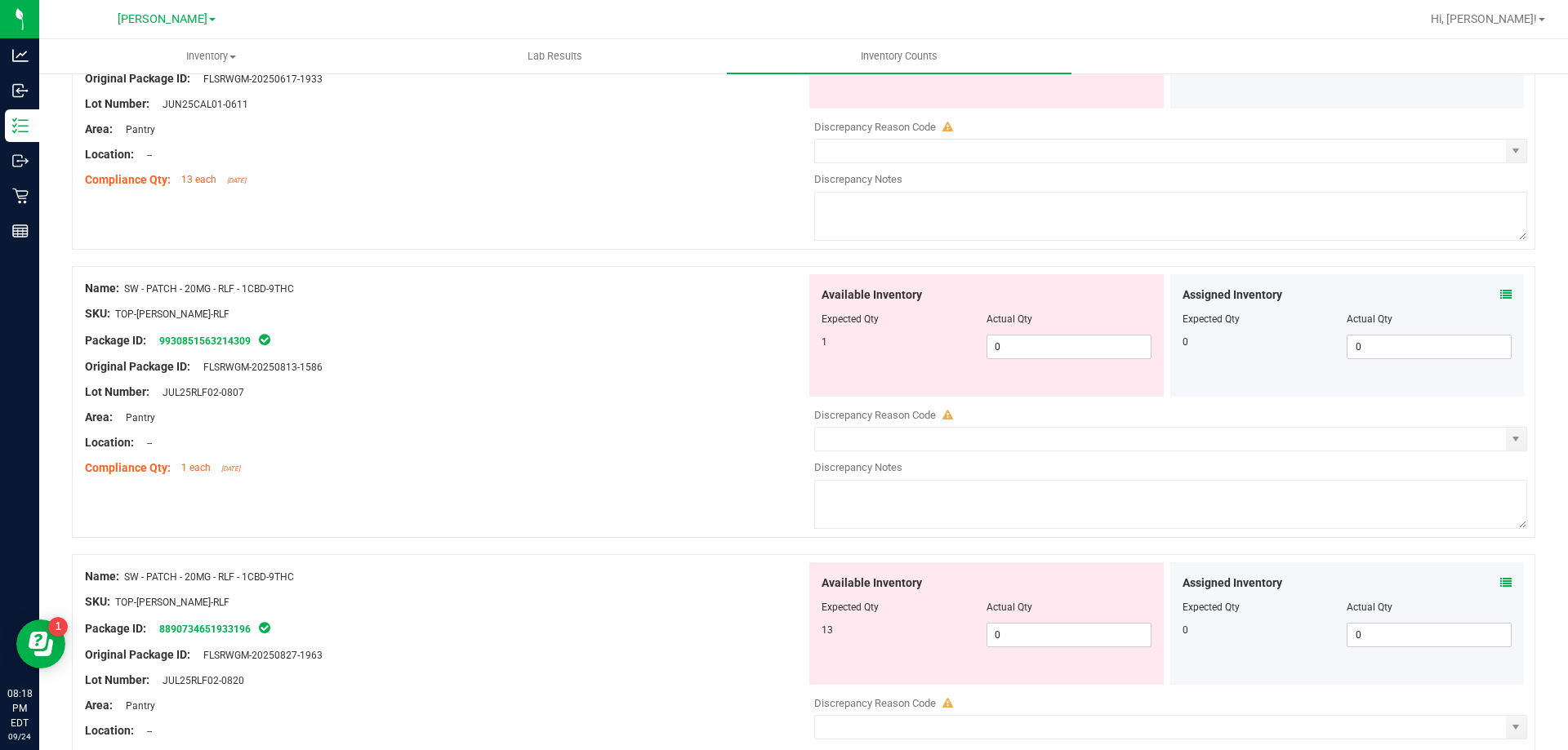
scroll to position [0, 0]
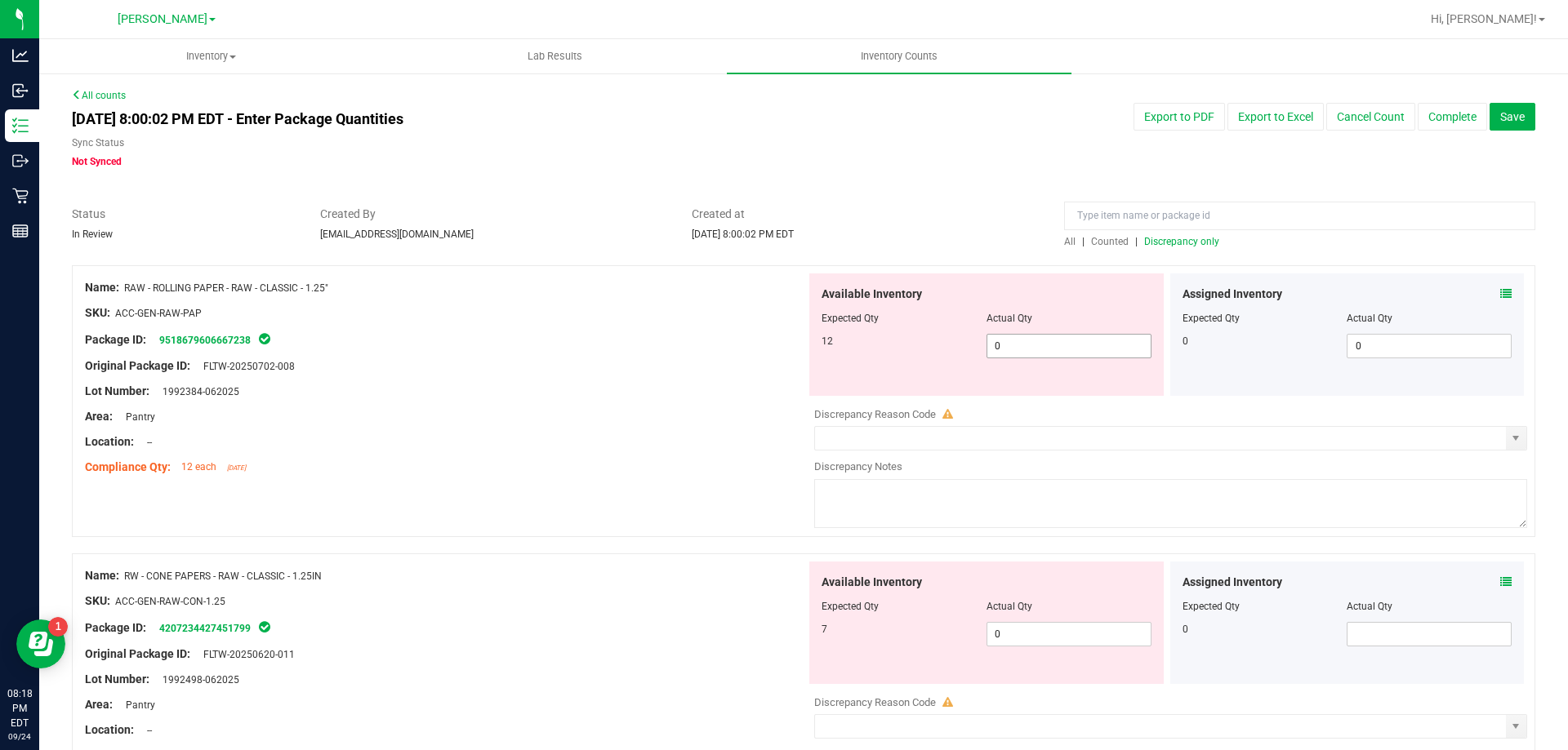
click at [1056, 336] on span "0 0" at bounding box center [1068, 345] width 165 height 25
click at [1028, 635] on div "Available Inventory Expected Qty Actual Qty 7 0 0" at bounding box center [1166, 691] width 721 height 259
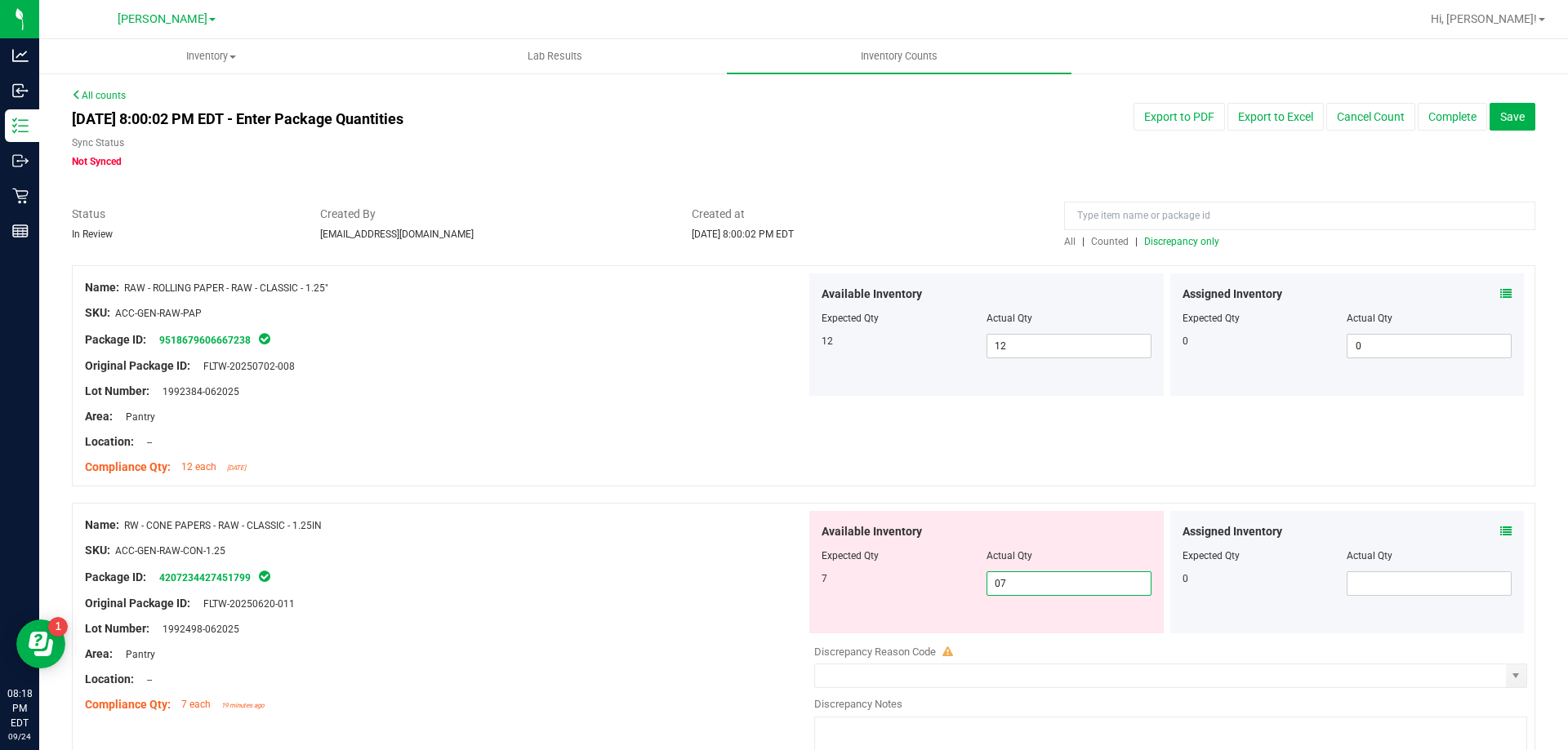
scroll to position [408, 0]
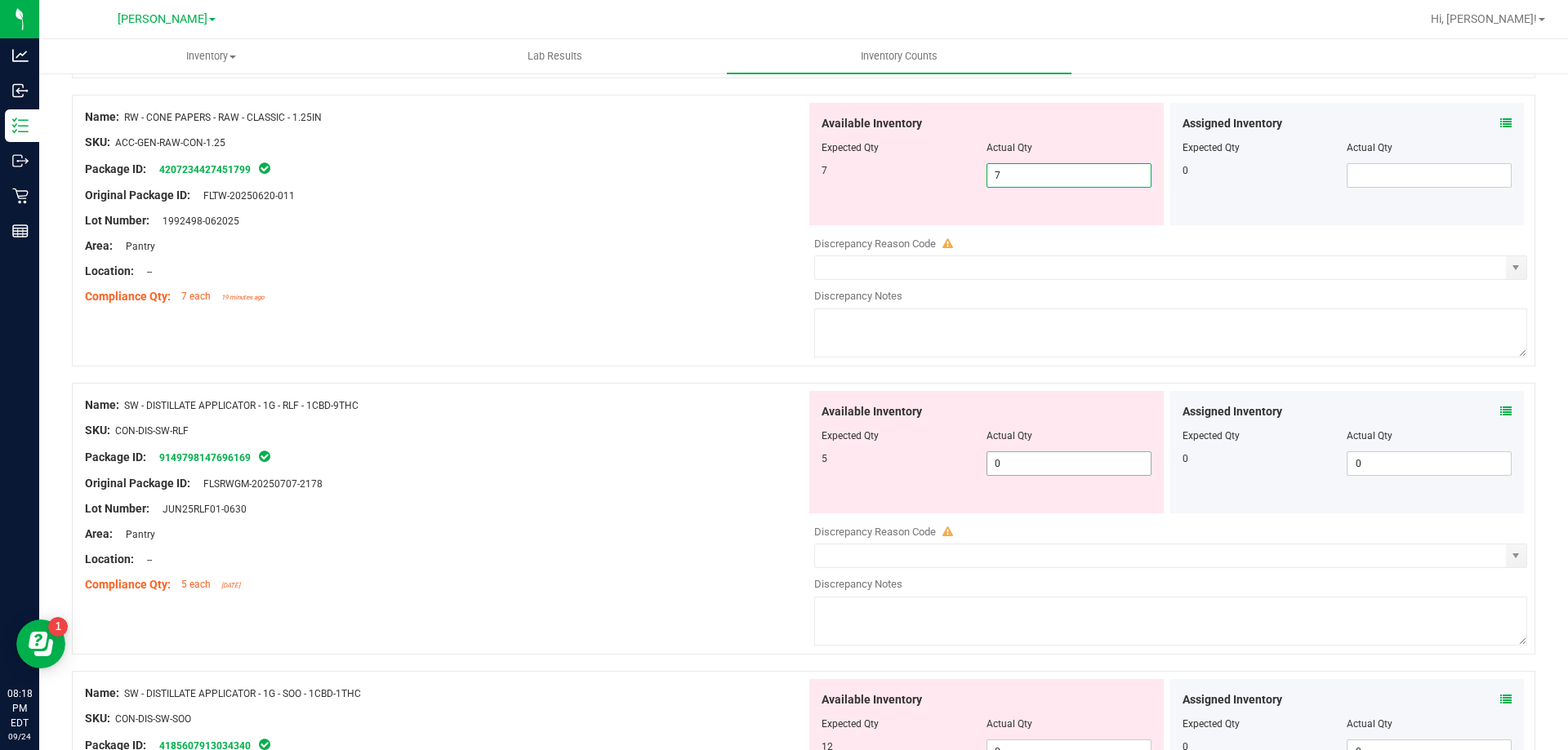
click at [1014, 471] on div "Available Inventory Expected Qty Actual Qty 5 0 0" at bounding box center [1166, 520] width 721 height 259
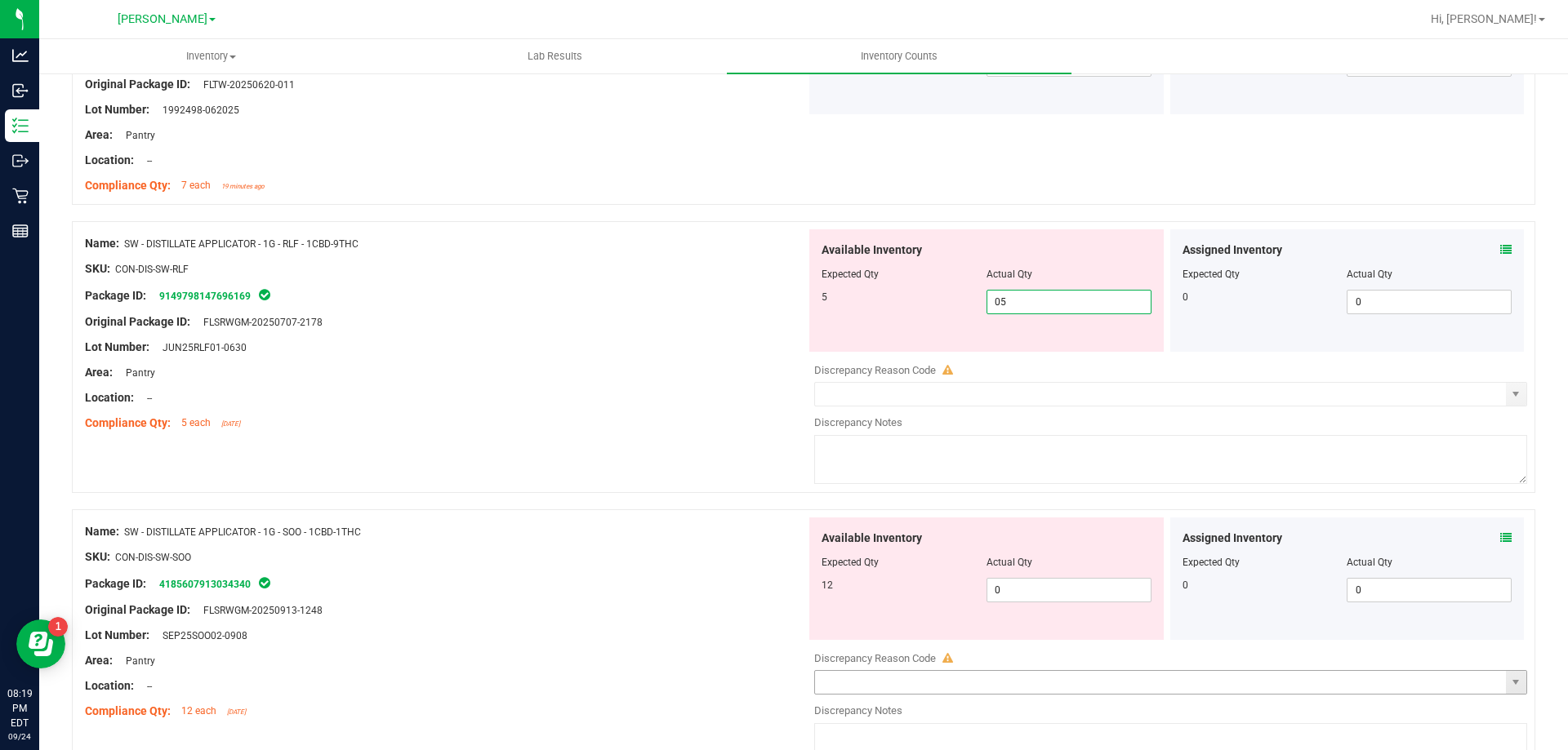
scroll to position [735, 0]
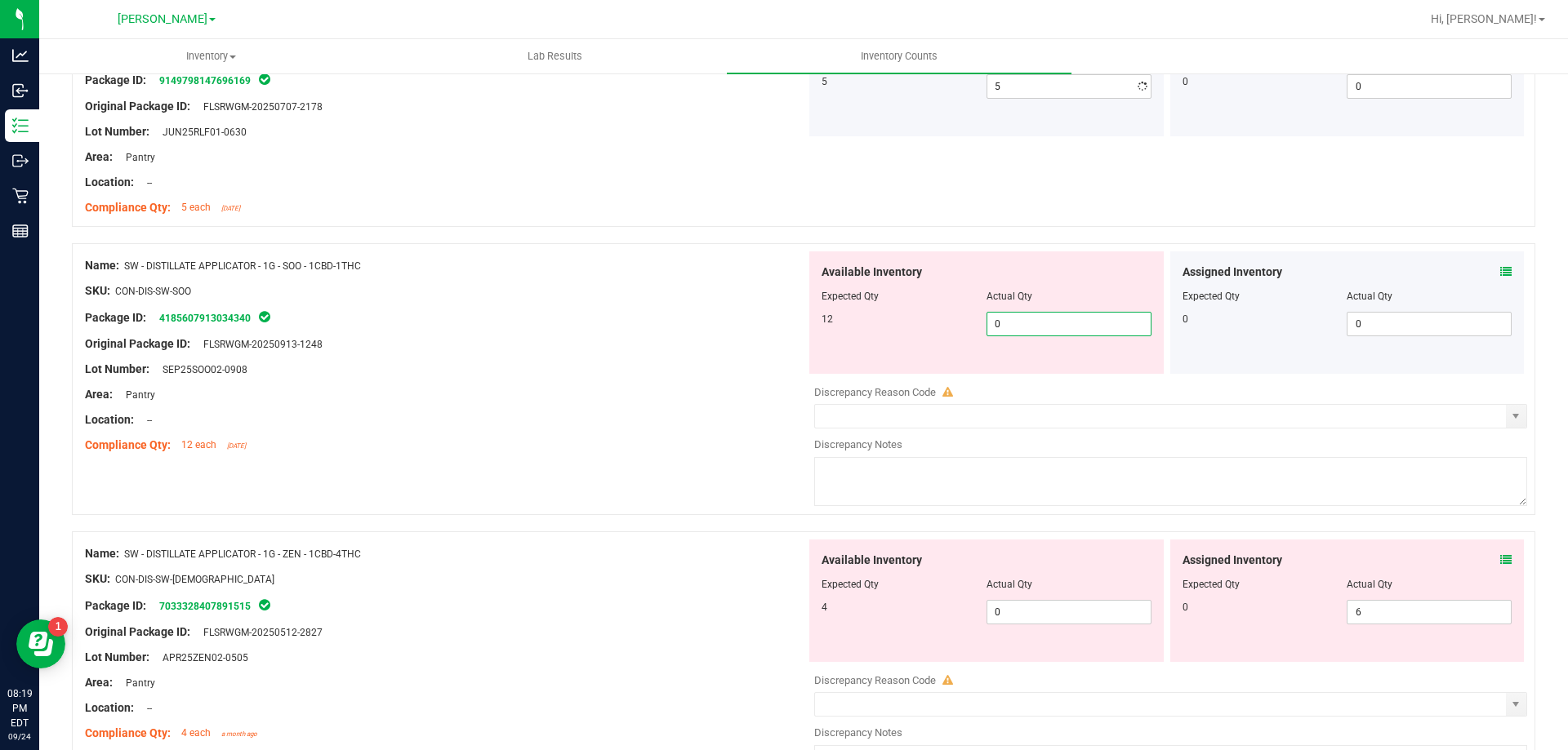
click at [1026, 374] on div "Available Inventory Expected Qty Actual Qty 12 0 0" at bounding box center [1166, 381] width 721 height 259
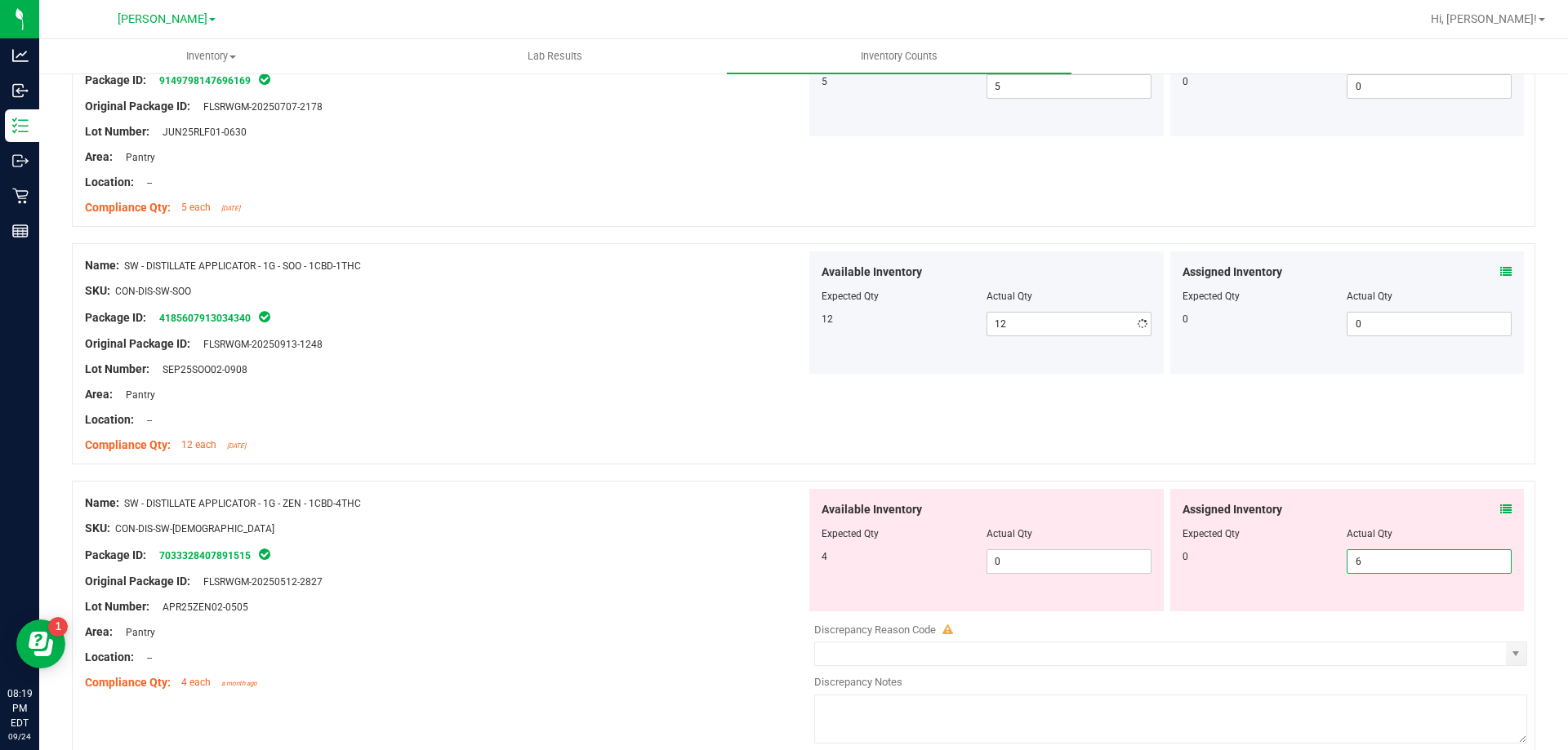
click at [1382, 619] on div "Available Inventory Expected Qty Actual Qty 4 0 0" at bounding box center [1166, 618] width 721 height 259
click at [1383, 619] on div at bounding box center [1170, 618] width 713 height 9
click at [1391, 556] on span "6 6" at bounding box center [1429, 561] width 165 height 25
click at [1389, 556] on input "6" at bounding box center [1429, 561] width 163 height 23
click at [1403, 543] on div at bounding box center [1347, 546] width 330 height 9
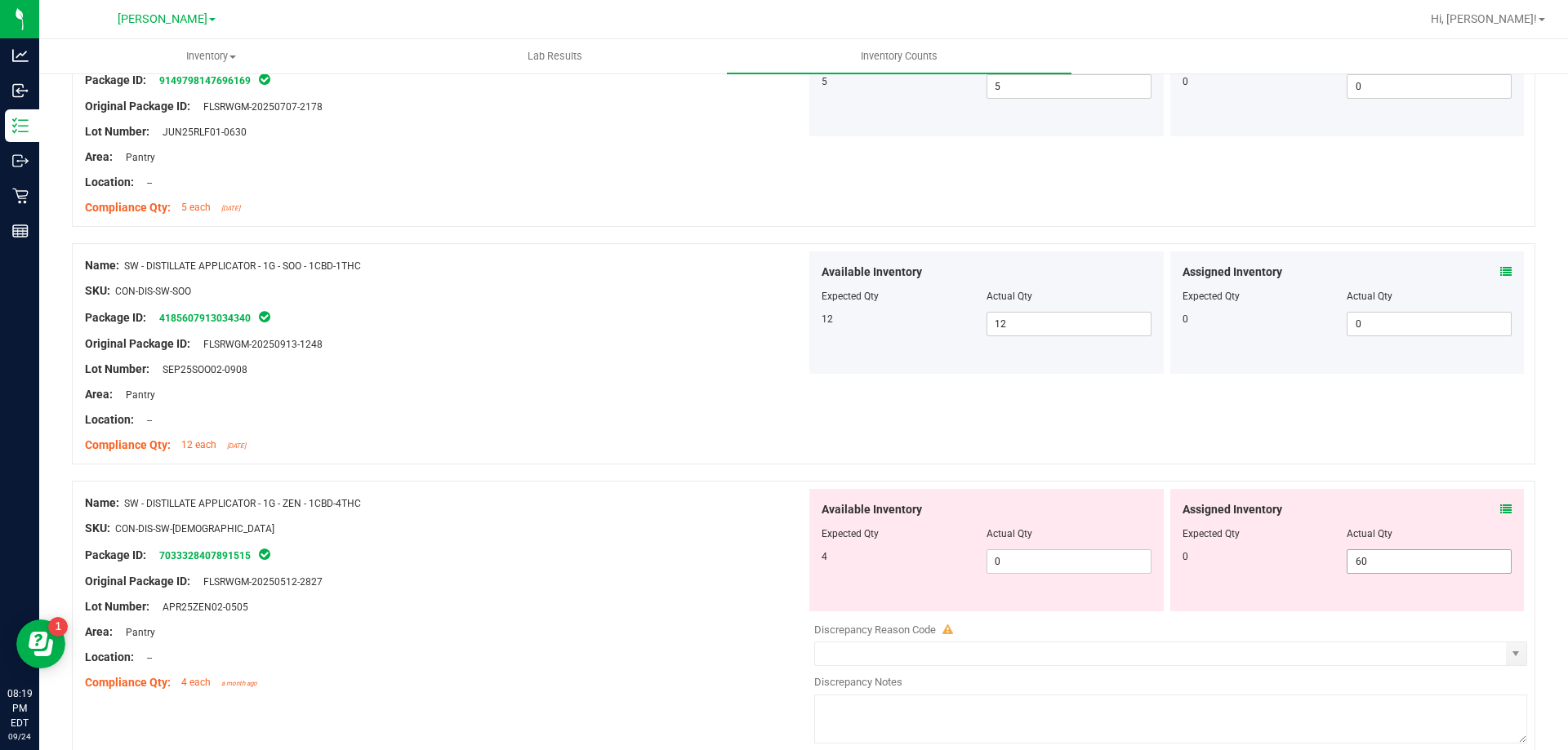
click at [1399, 554] on span "60 60" at bounding box center [1429, 561] width 165 height 25
click at [1399, 554] on input "60" at bounding box center [1429, 561] width 163 height 23
click at [1086, 554] on span "0 0" at bounding box center [1068, 561] width 165 height 25
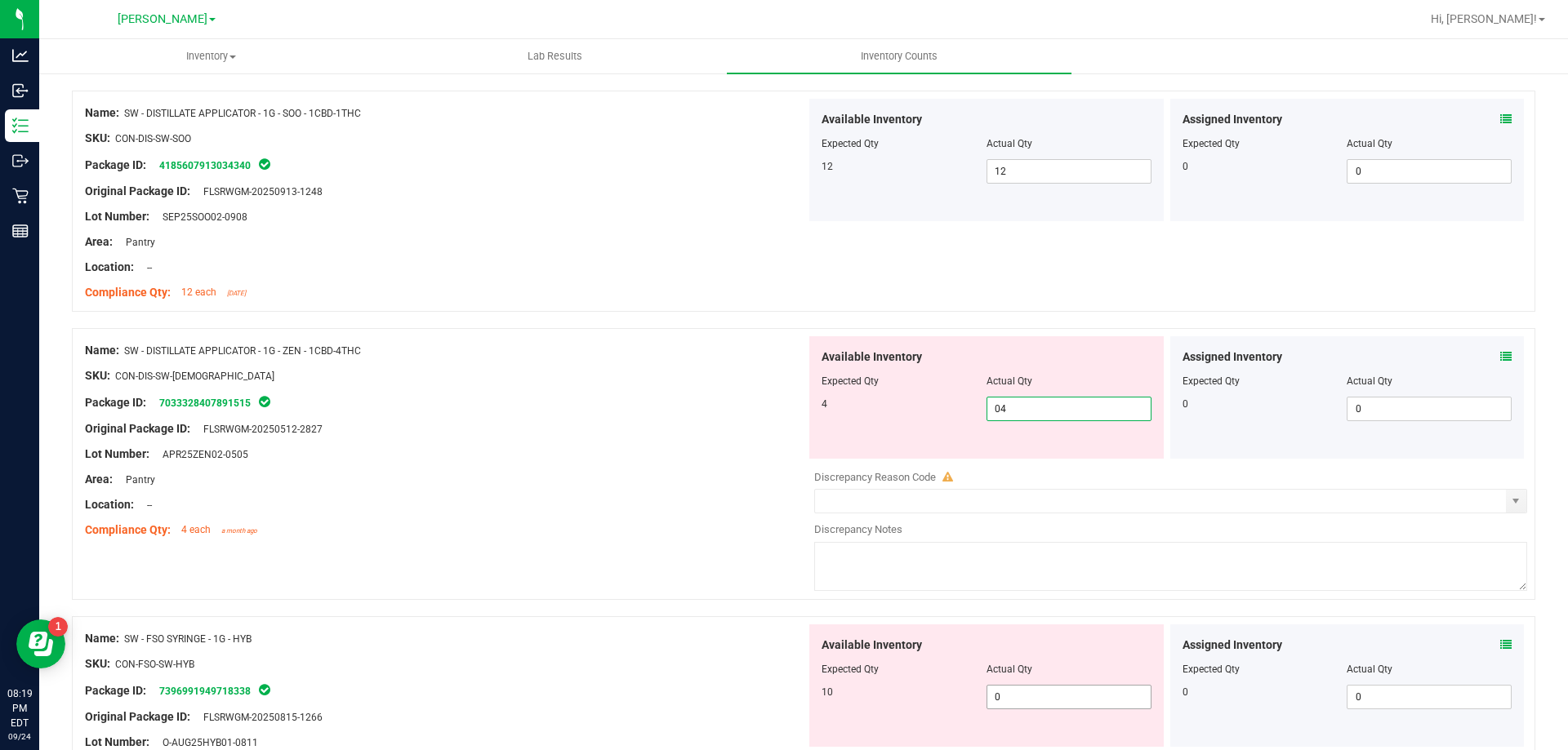
scroll to position [1061, 0]
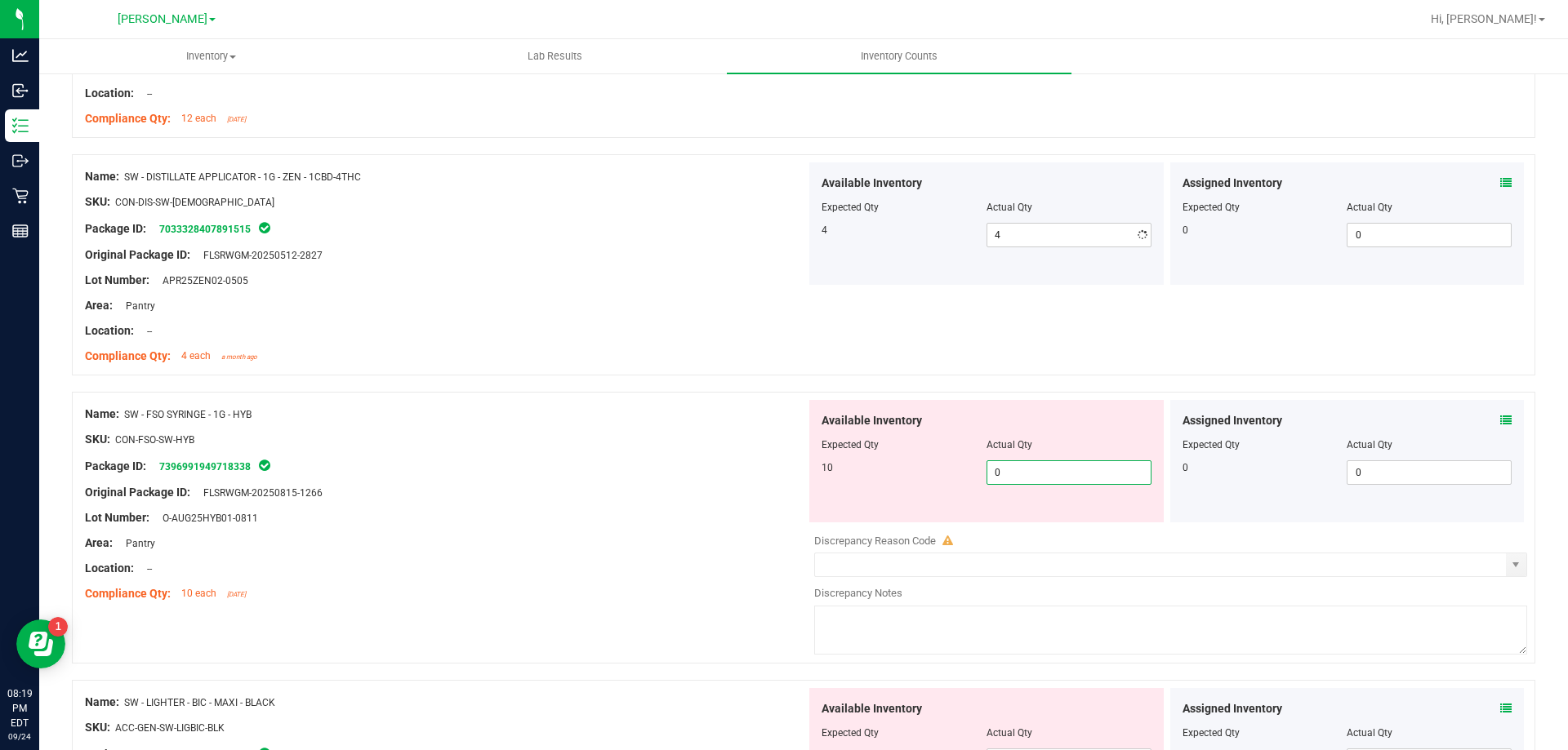
click at [1060, 523] on div "Available Inventory Expected Qty Actual Qty 10 0 0" at bounding box center [1166, 529] width 721 height 259
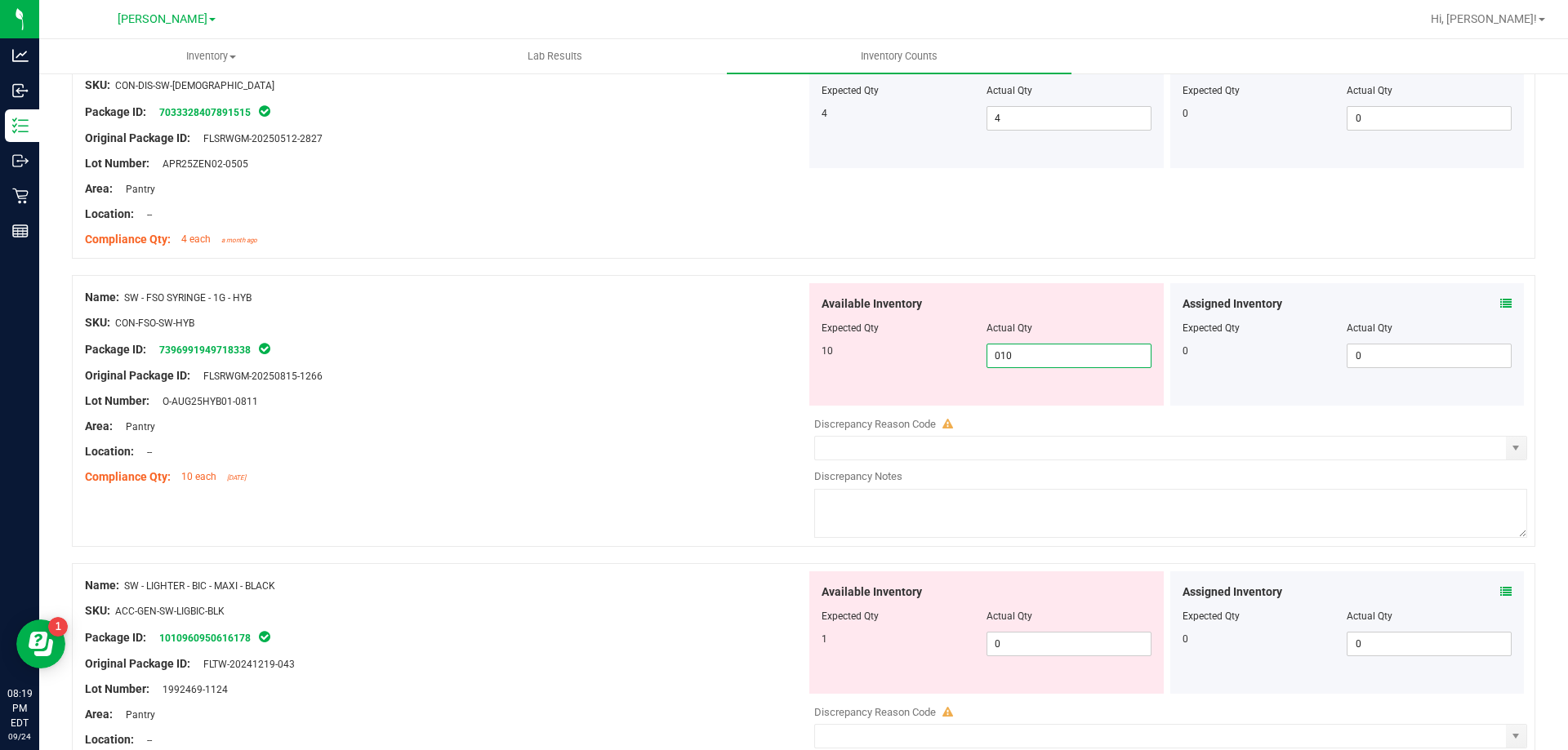
scroll to position [1306, 0]
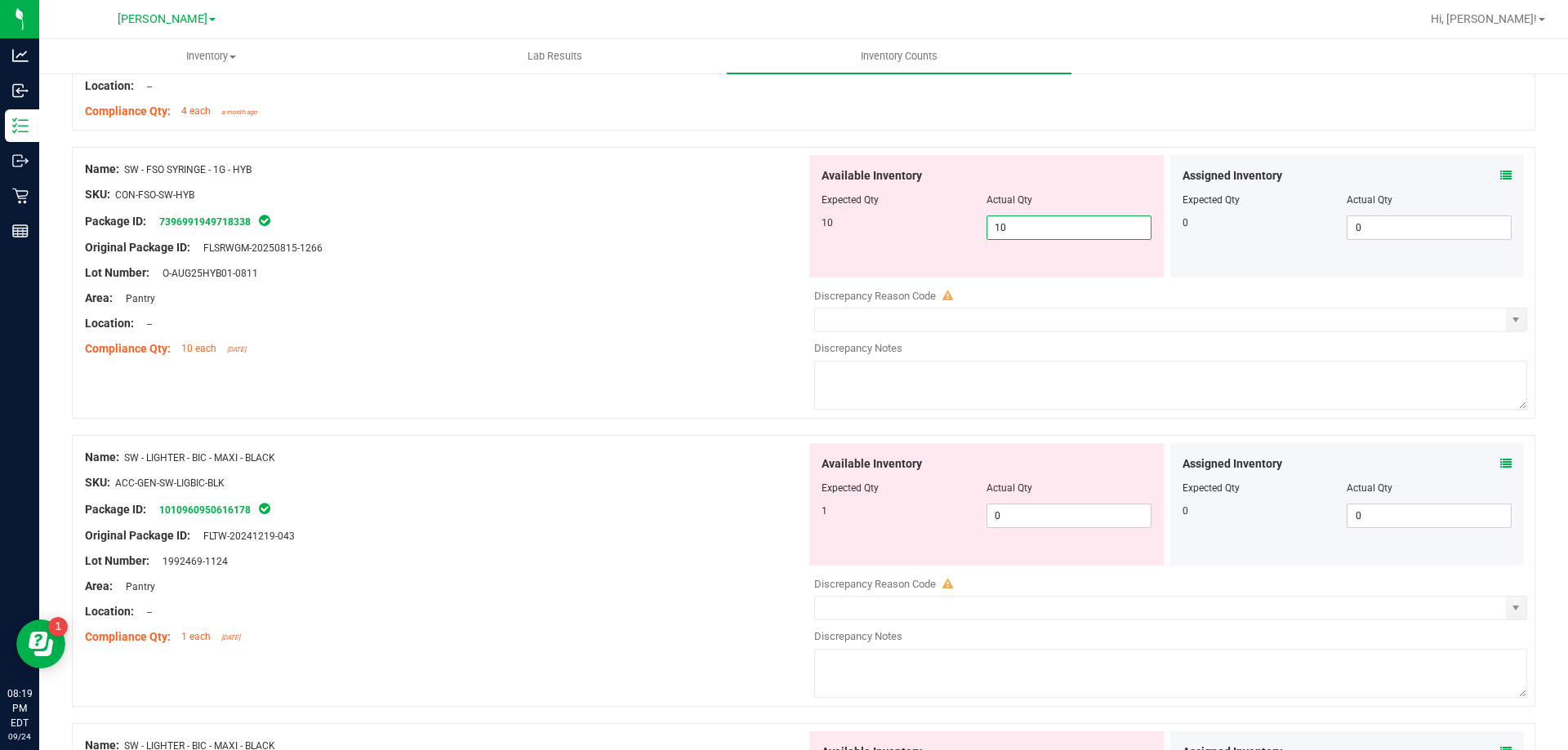
click at [1015, 529] on div "Available Inventory Expected Qty Actual Qty 1 0 0" at bounding box center [1166, 572] width 721 height 259
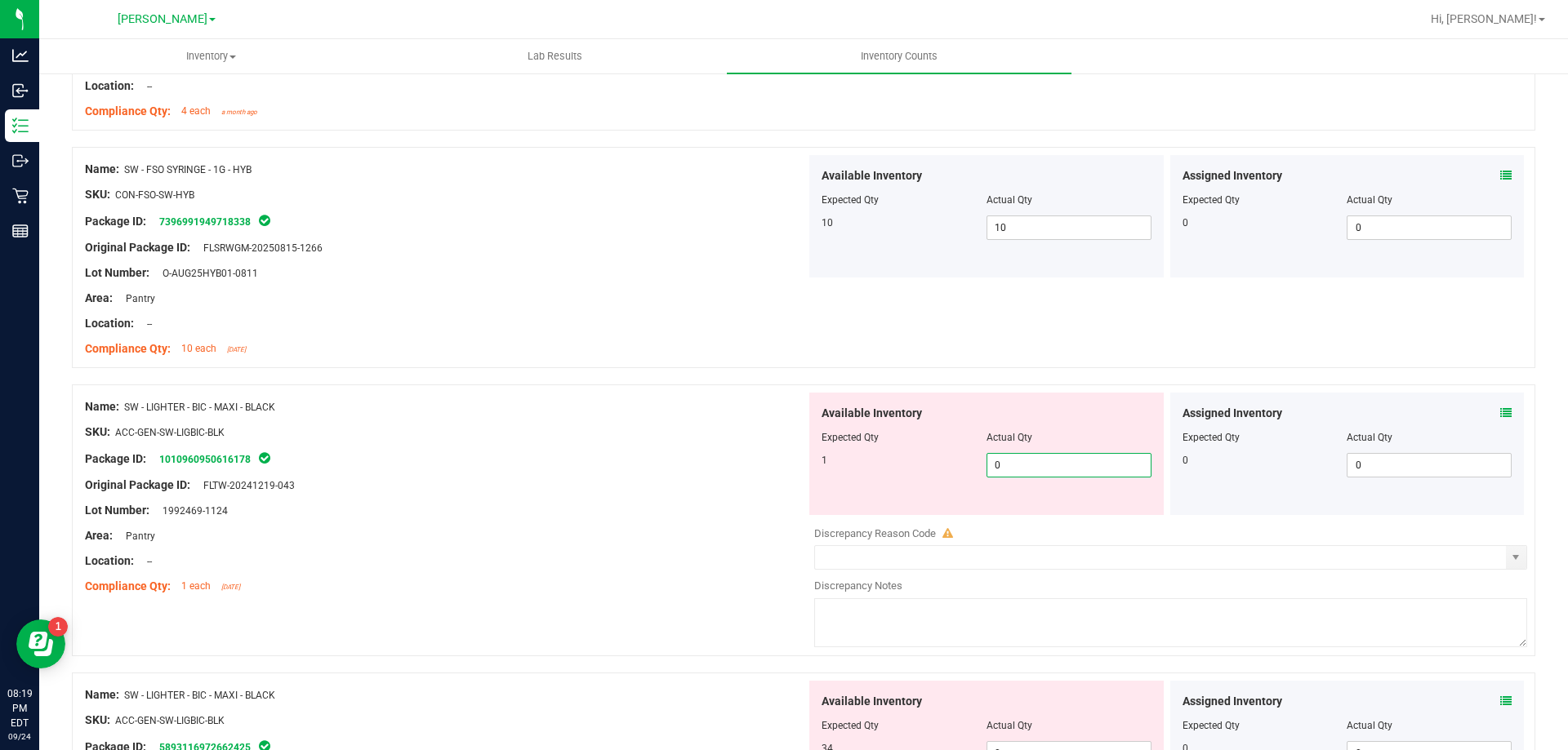
click at [1021, 469] on span "0 0" at bounding box center [1068, 465] width 165 height 25
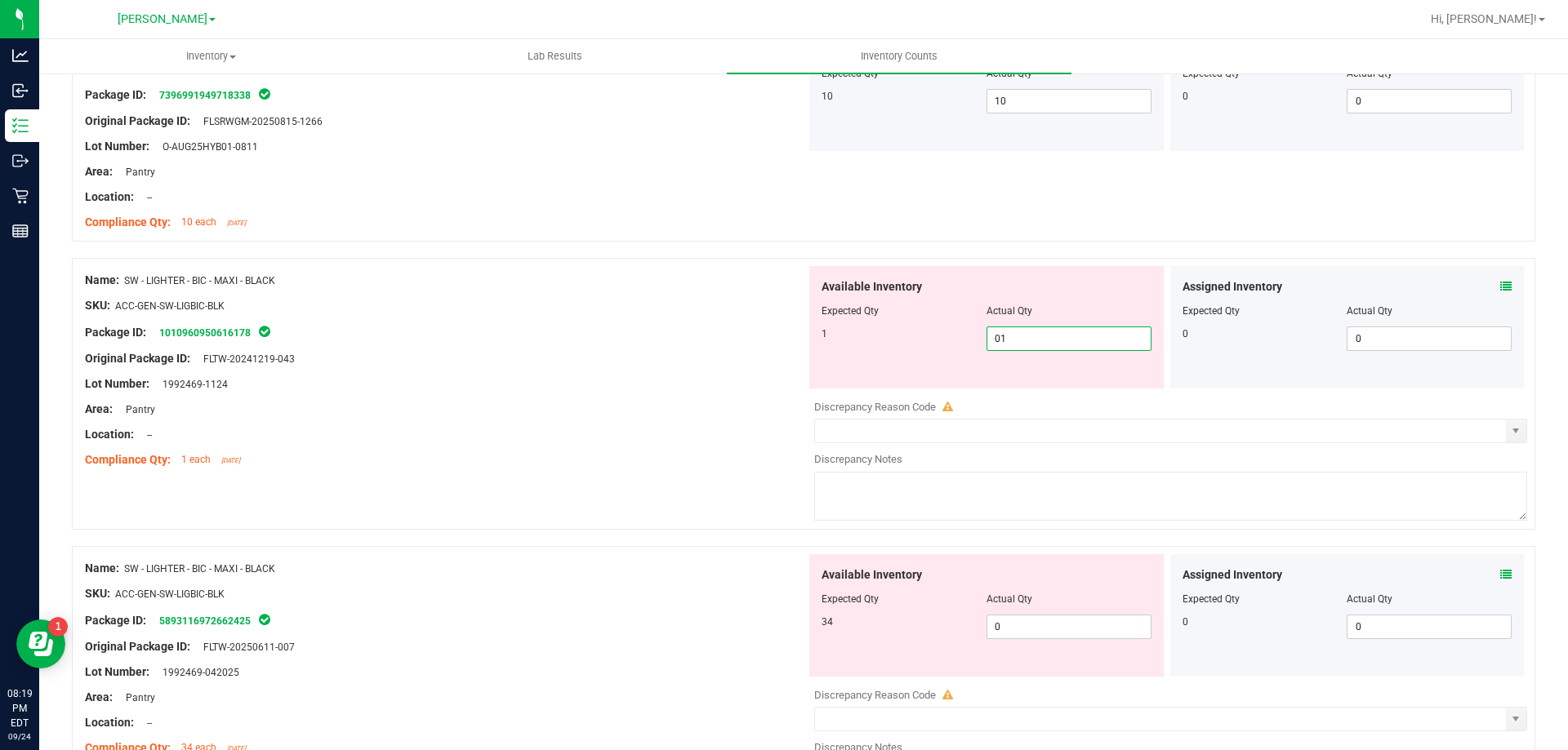
scroll to position [1633, 0]
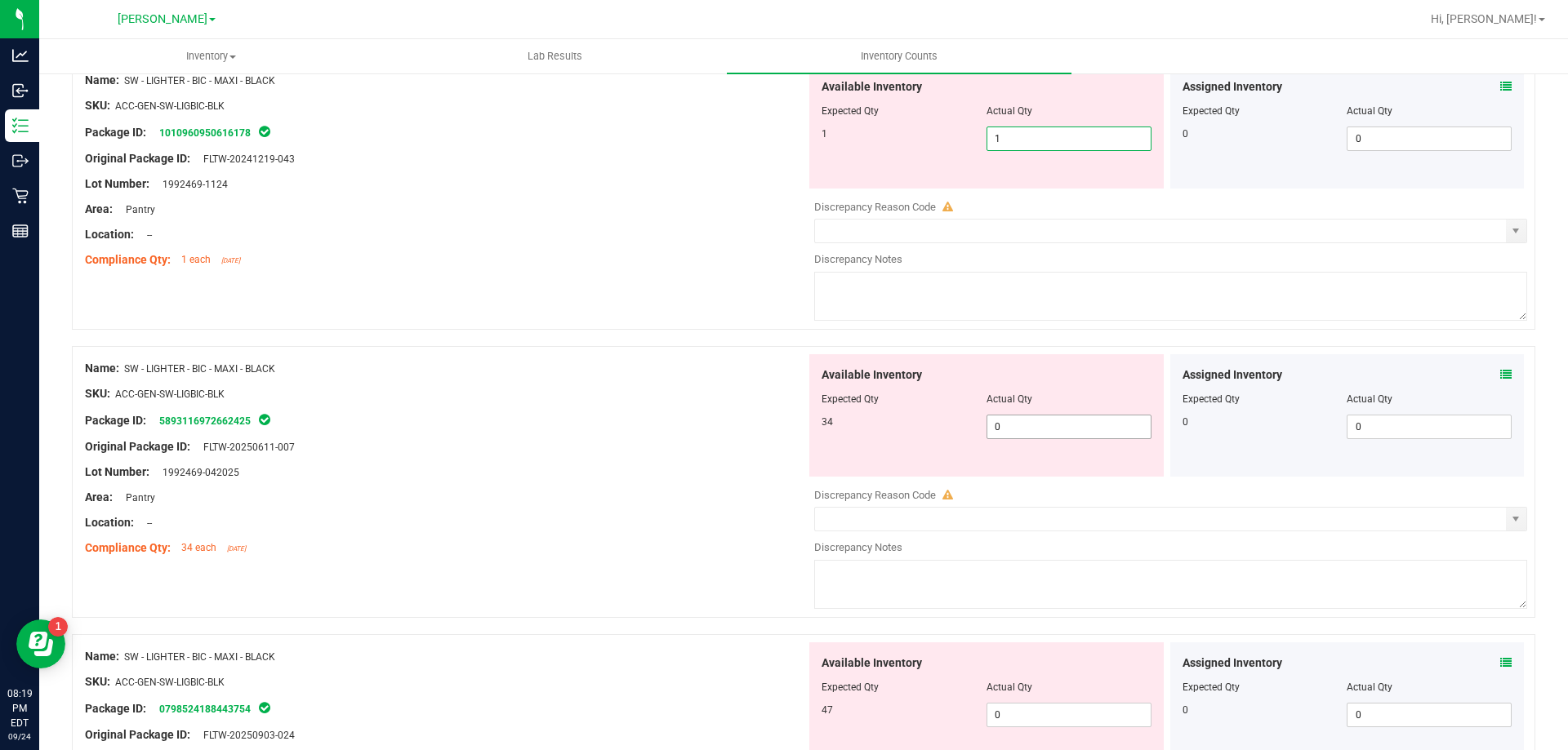
click at [1028, 418] on div "Available Inventory Expected Qty Actual Qty 34 0 0" at bounding box center [986, 415] width 354 height 122
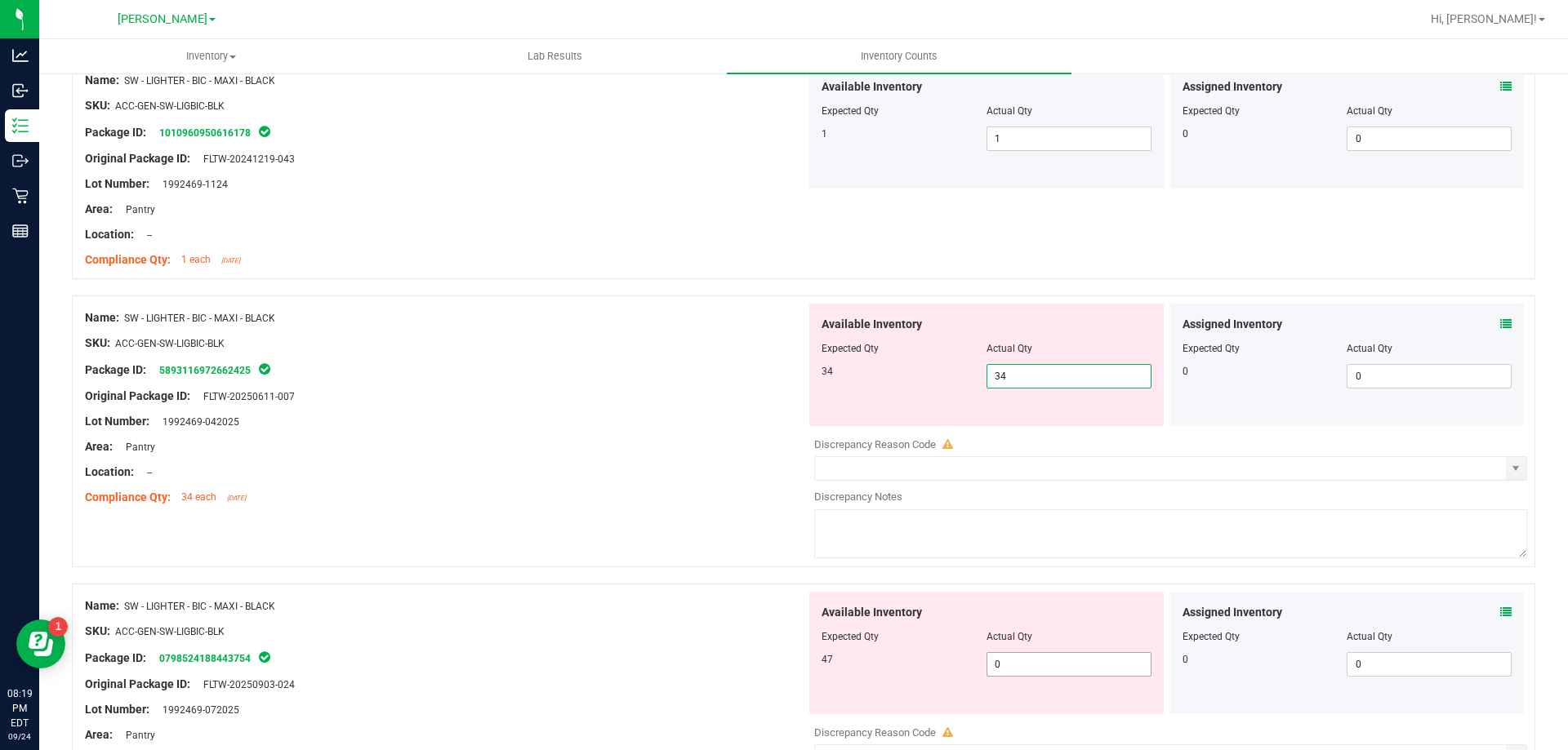
click at [1036, 660] on div "Available Inventory Expected Qty Actual Qty 47 0 0" at bounding box center [986, 653] width 354 height 122
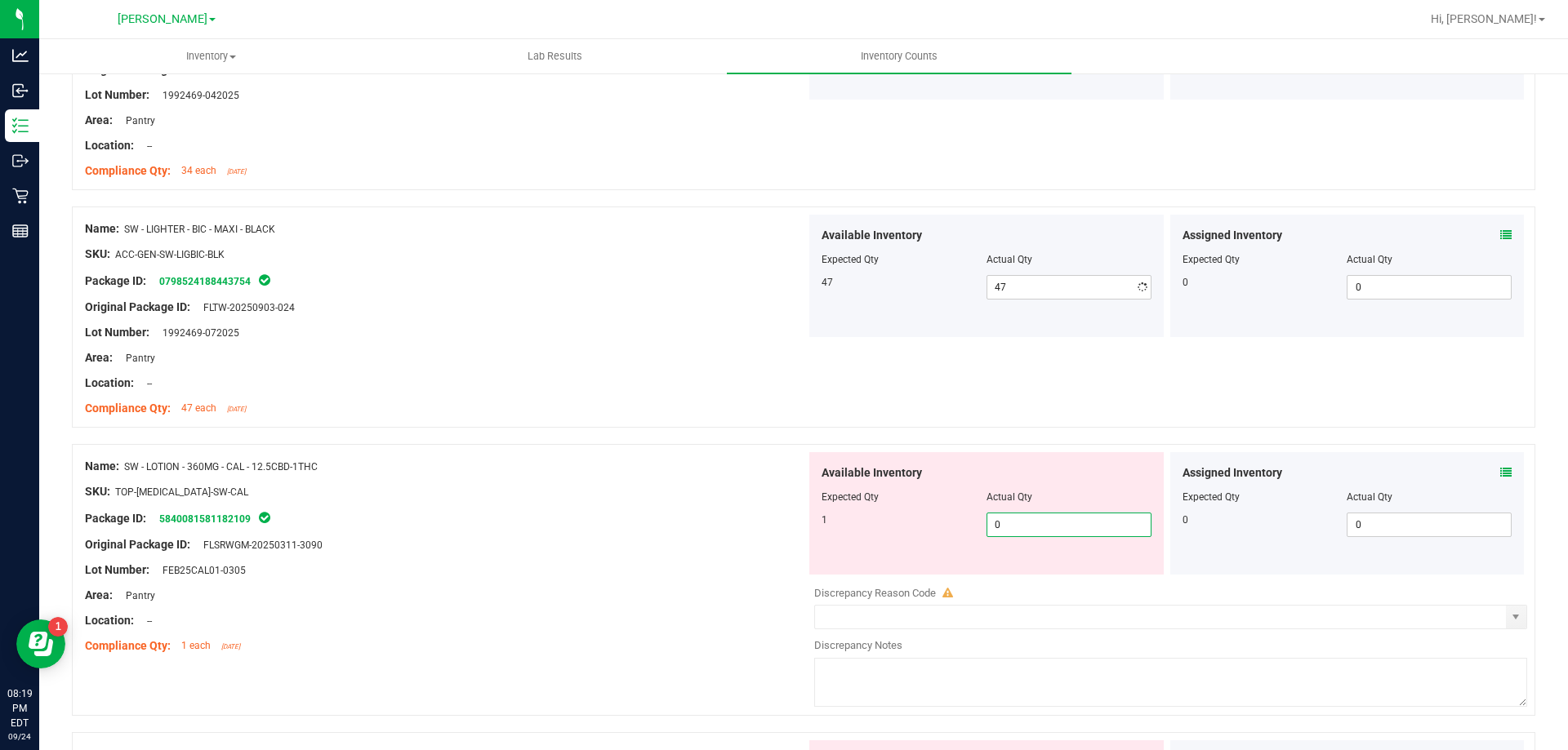
click at [1032, 577] on div "Available Inventory Expected Qty Actual Qty 1 0 0" at bounding box center [1166, 582] width 721 height 259
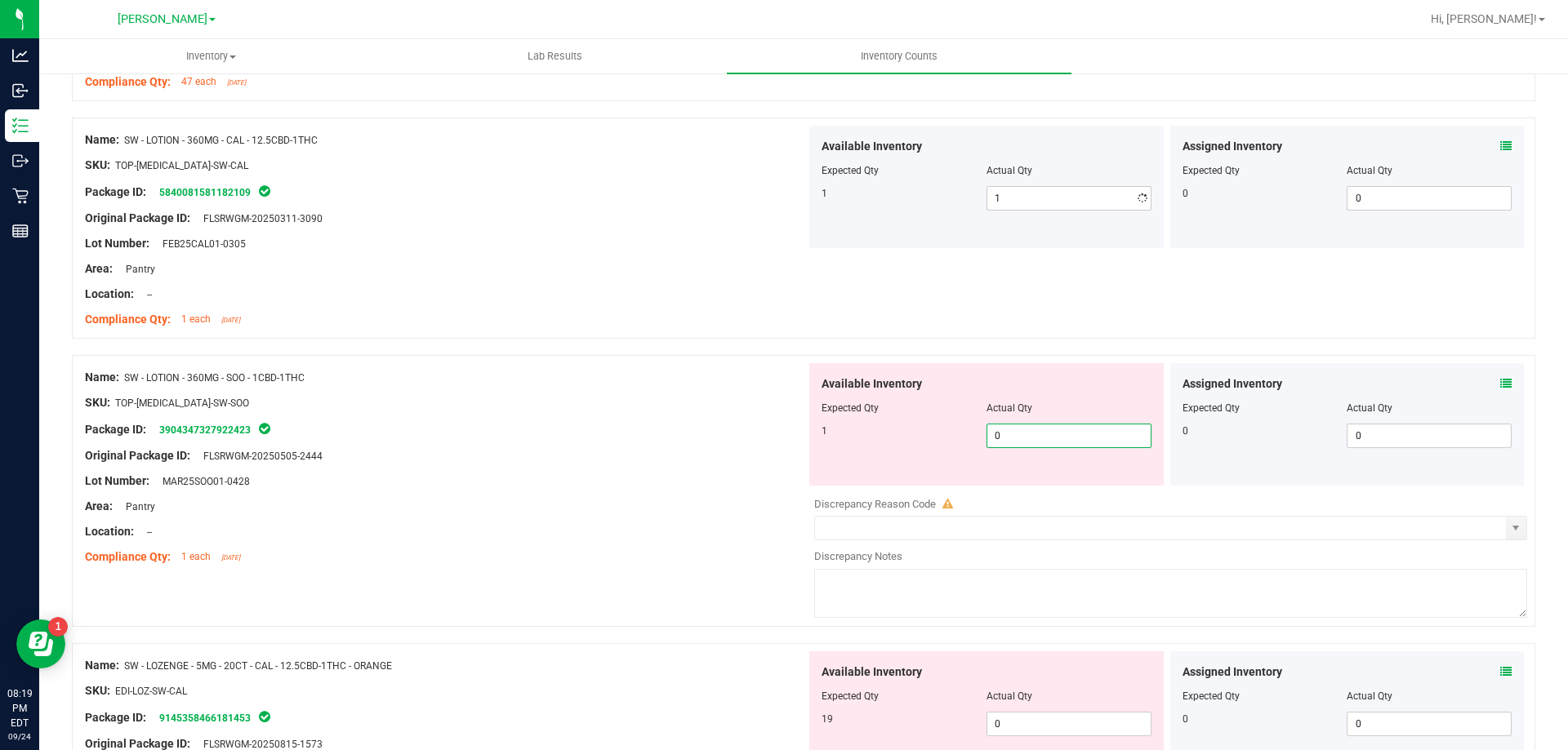
click at [1029, 494] on div "Available Inventory Expected Qty Actual Qty 1 0 0" at bounding box center [1166, 493] width 721 height 259
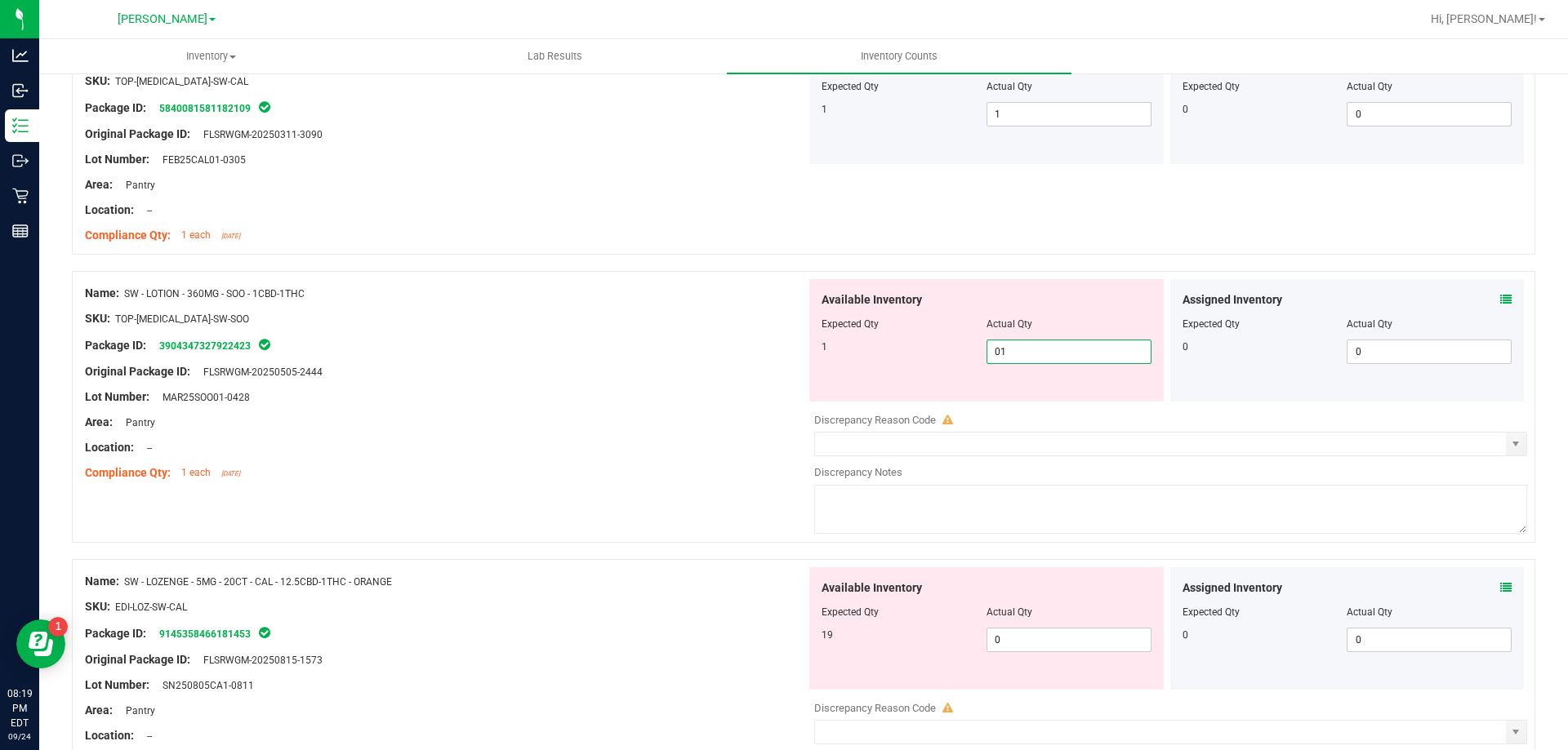
scroll to position [2531, 0]
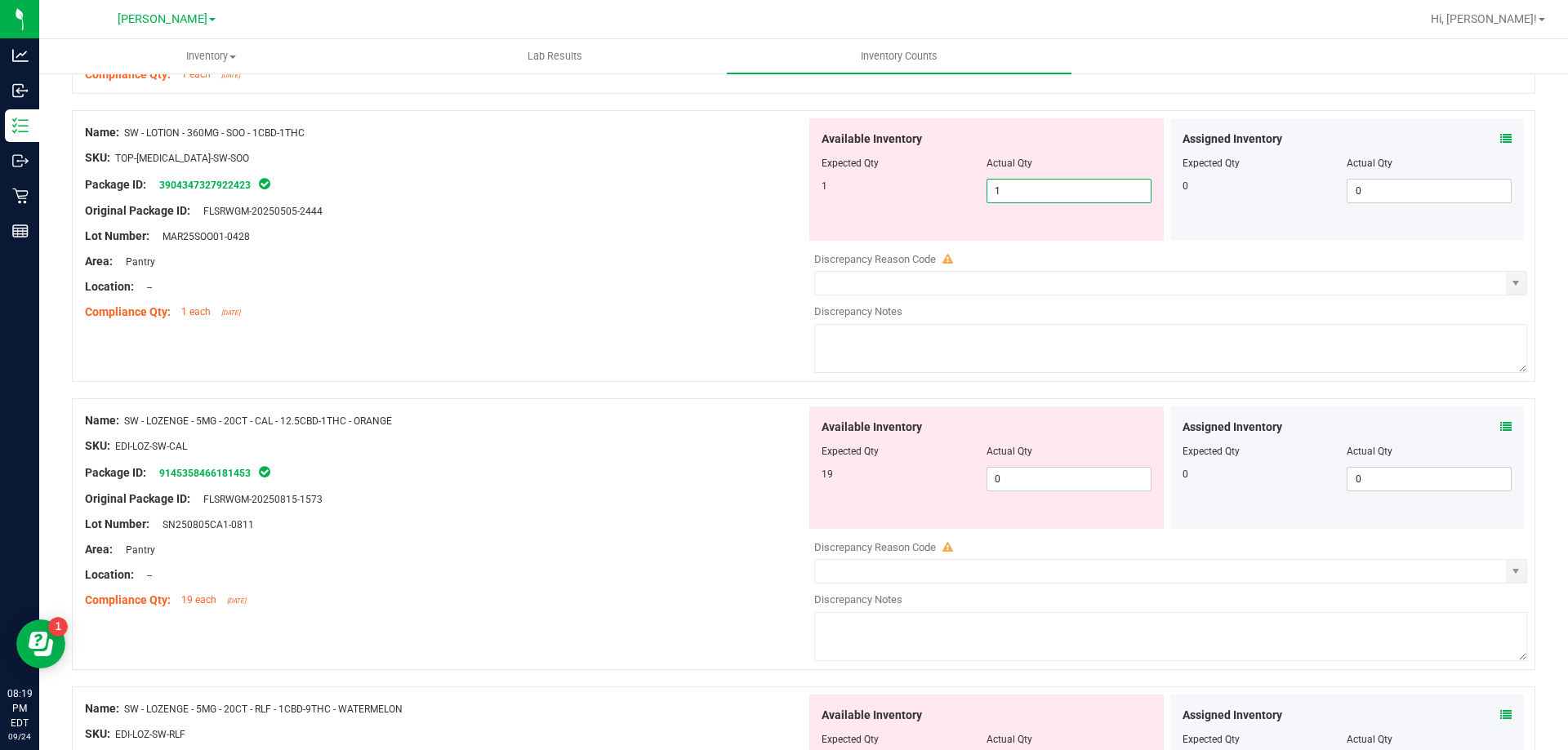
click at [1018, 463] on div "Available Inventory Expected Qty Actual Qty 19 0 0" at bounding box center [986, 467] width 354 height 122
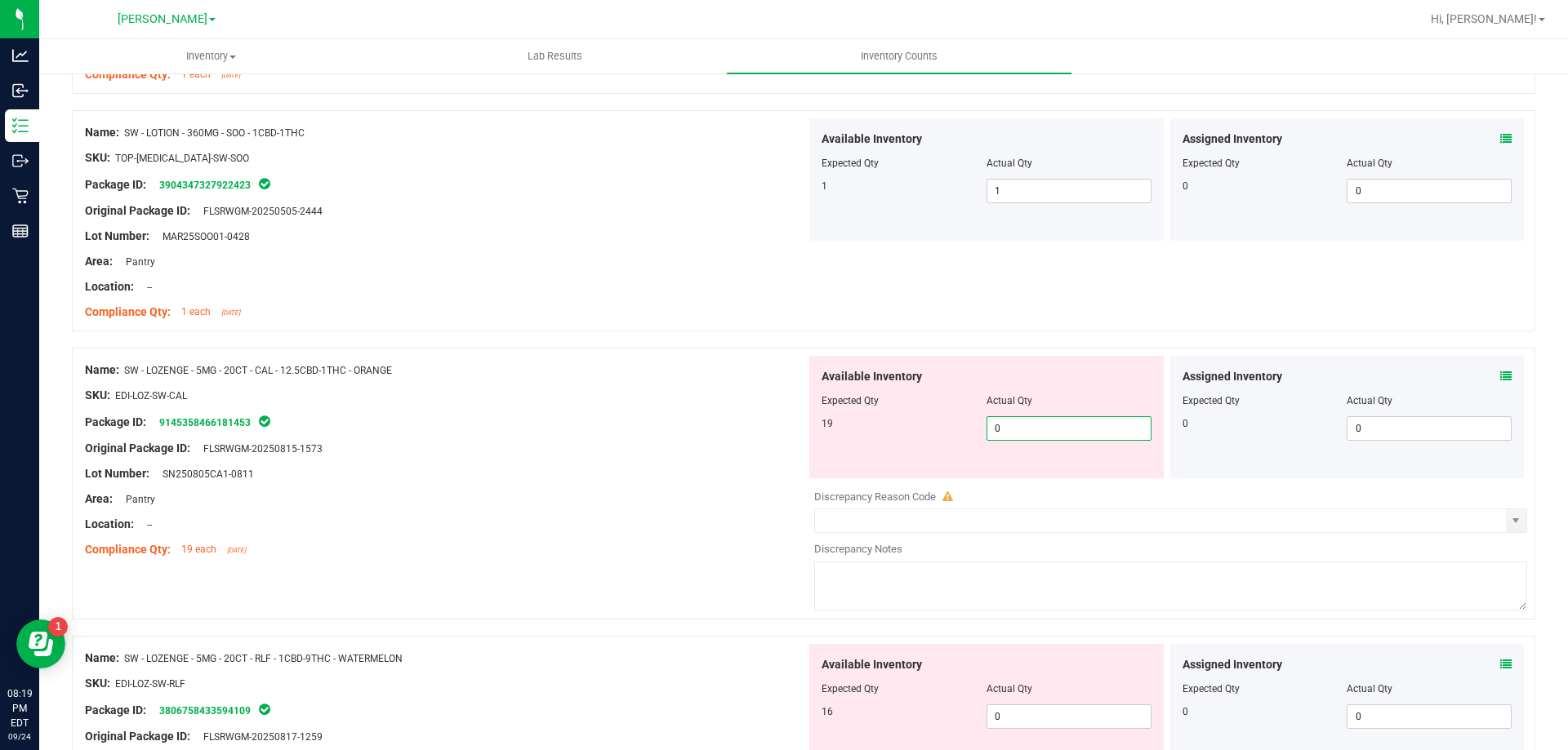
click at [1032, 430] on span "0 0" at bounding box center [1068, 428] width 165 height 25
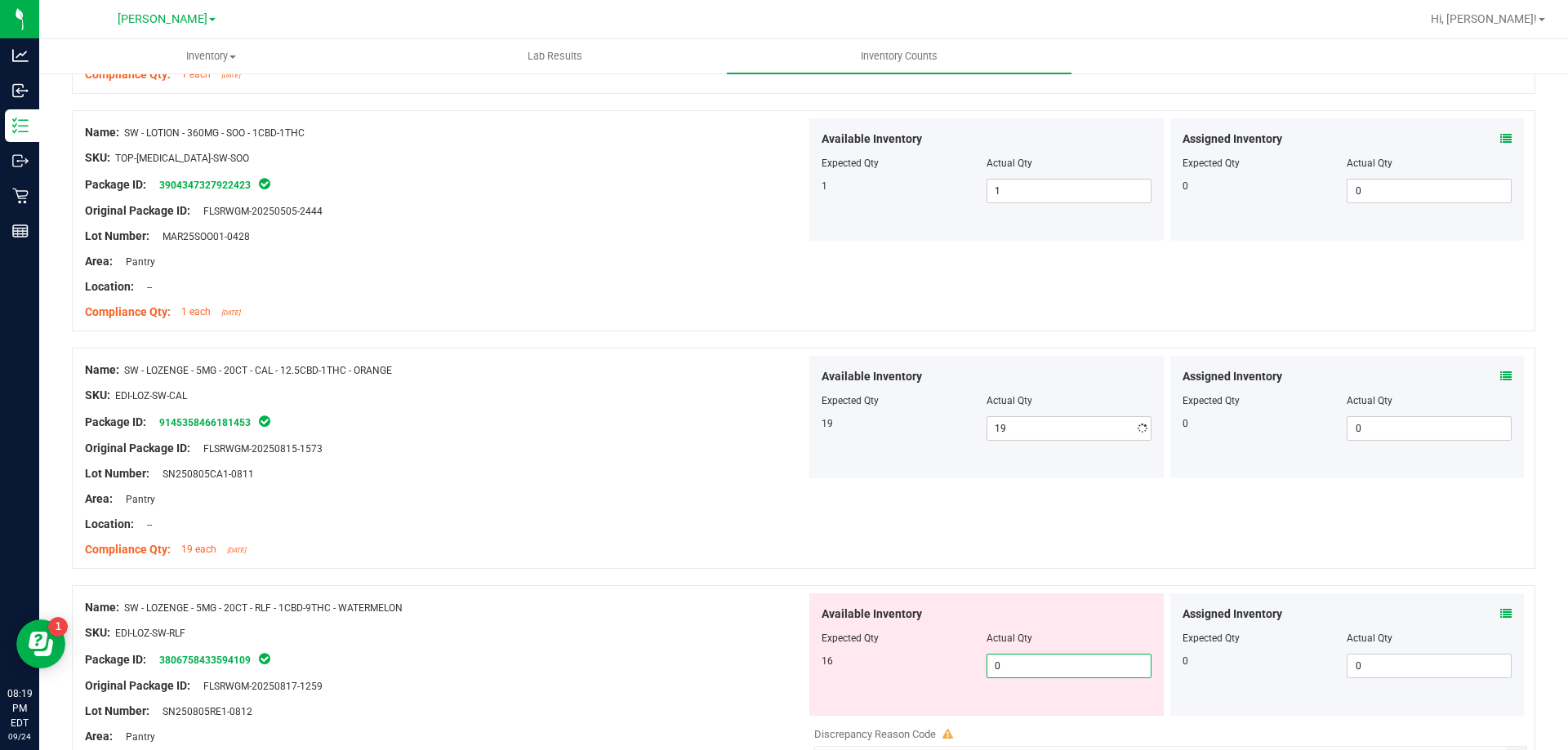
click at [1052, 719] on div "Available Inventory Expected Qty Actual Qty 16 0 0" at bounding box center [1166, 723] width 721 height 259
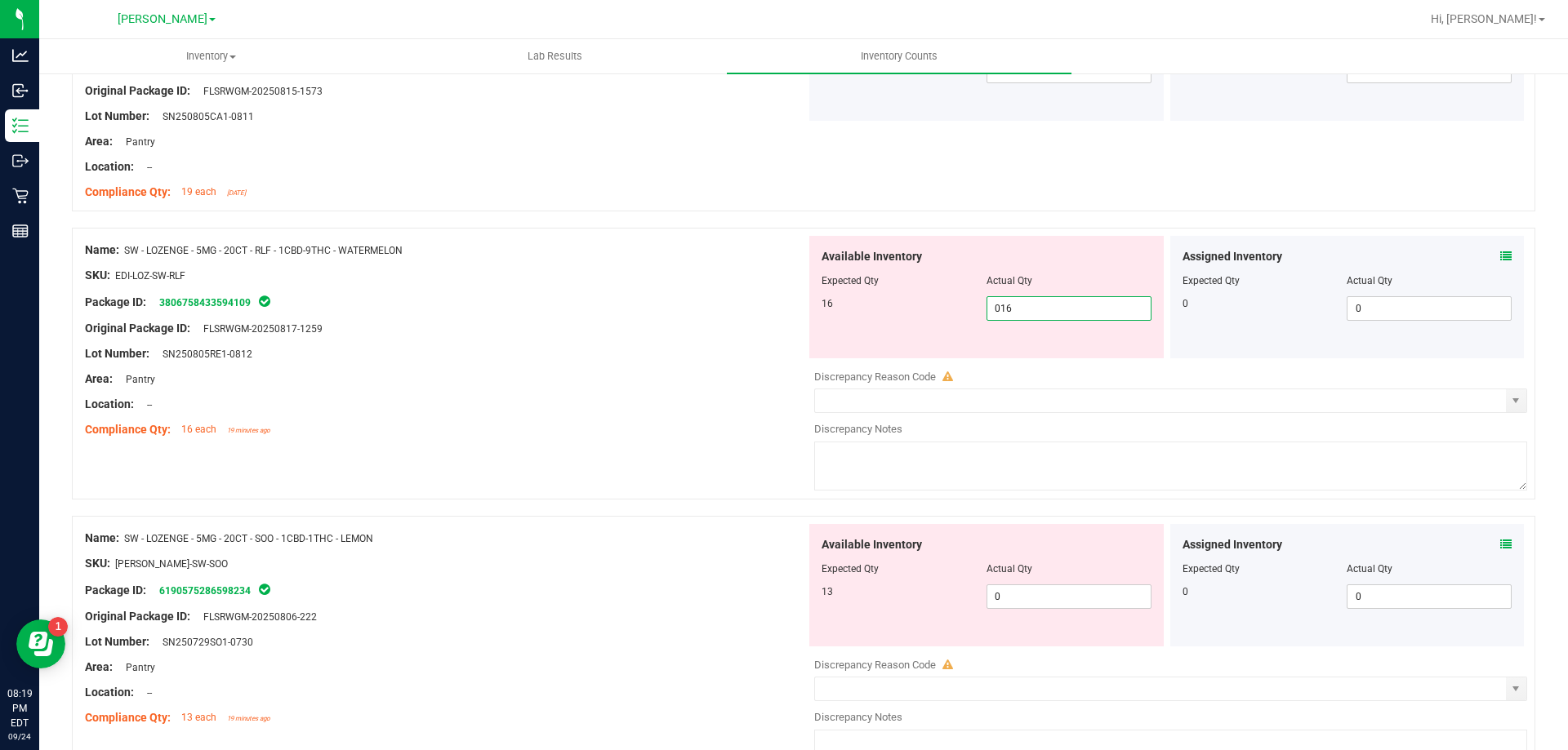
scroll to position [2939, 0]
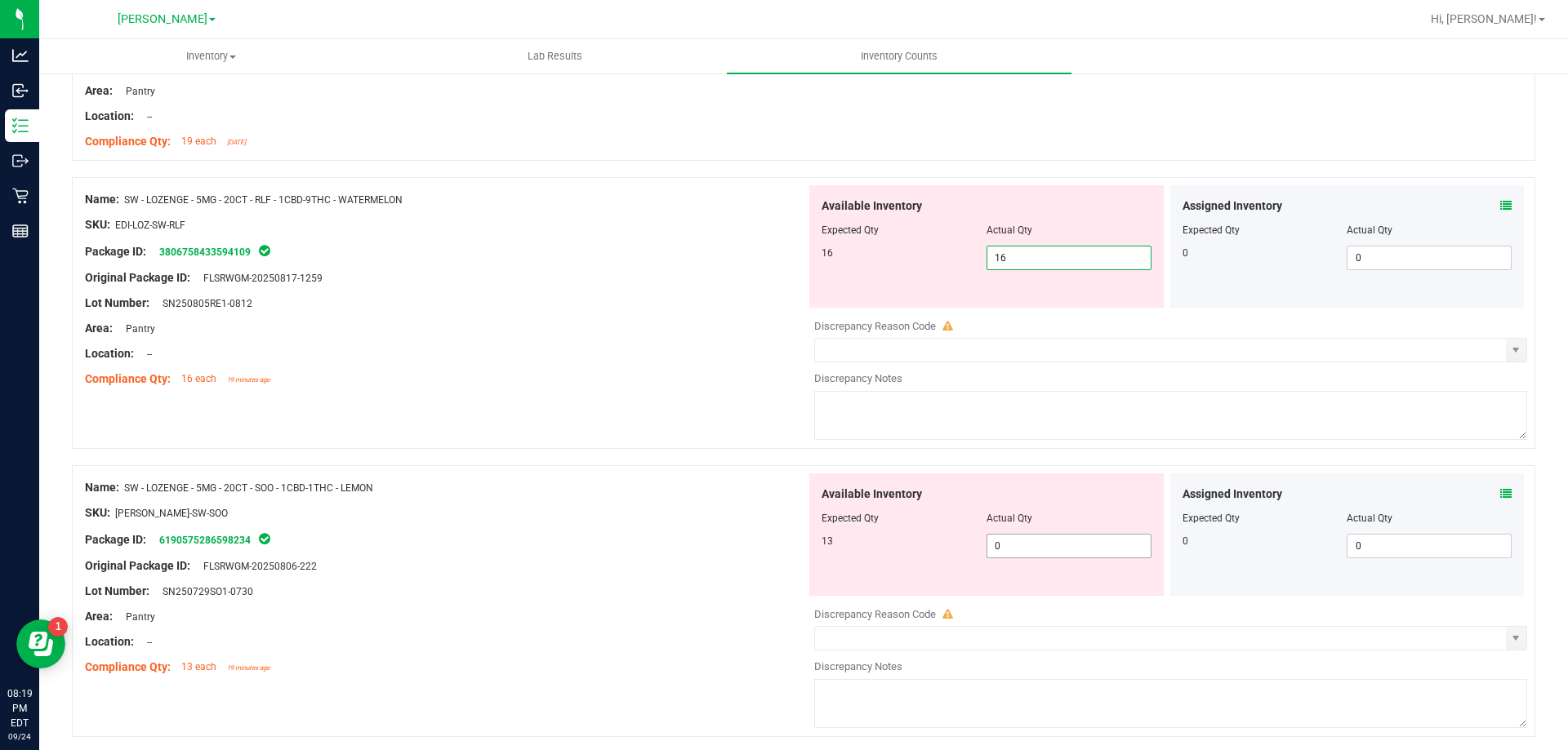
click at [1023, 552] on div "Available Inventory Expected Qty Actual Qty 13 0 0" at bounding box center [1166, 603] width 721 height 259
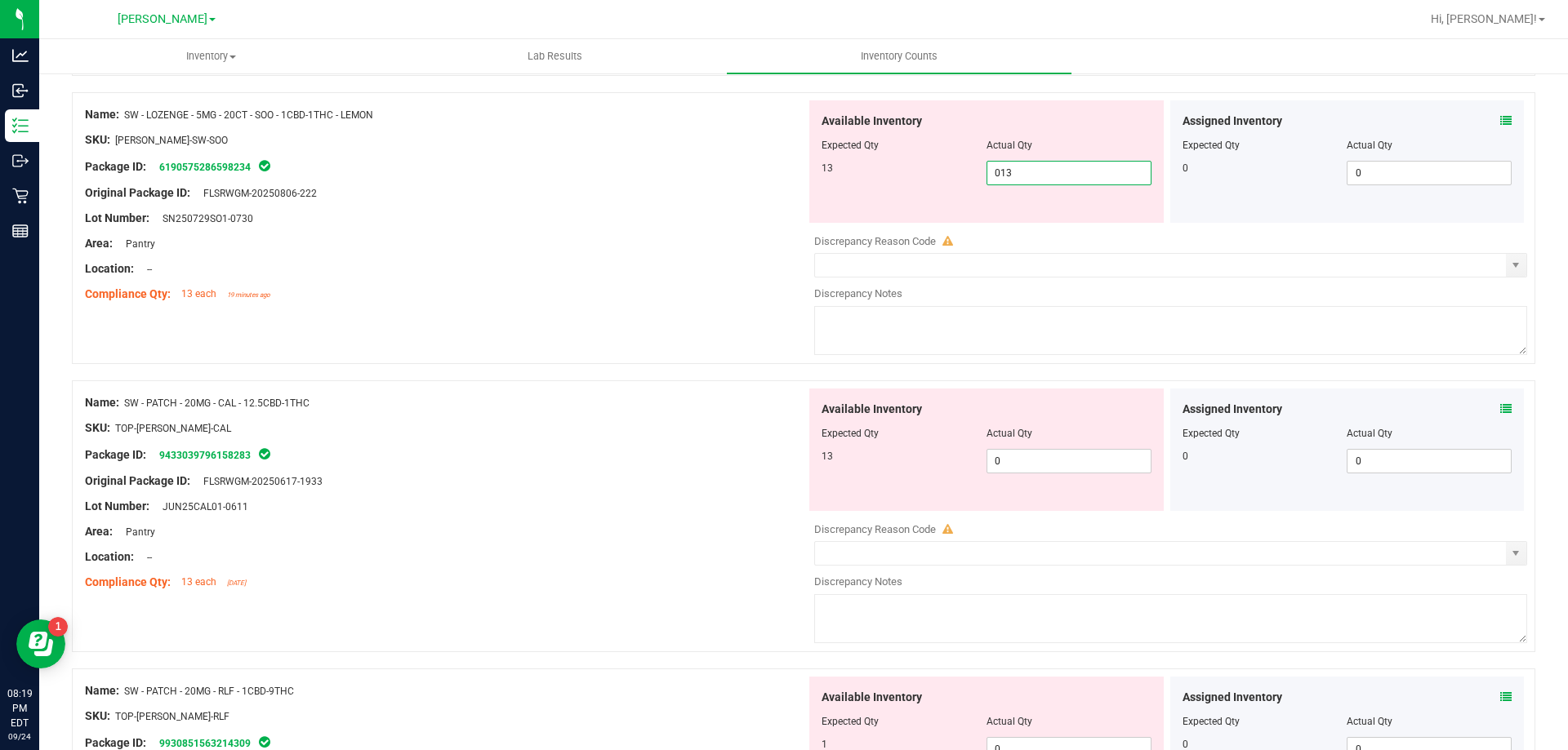
scroll to position [3265, 0]
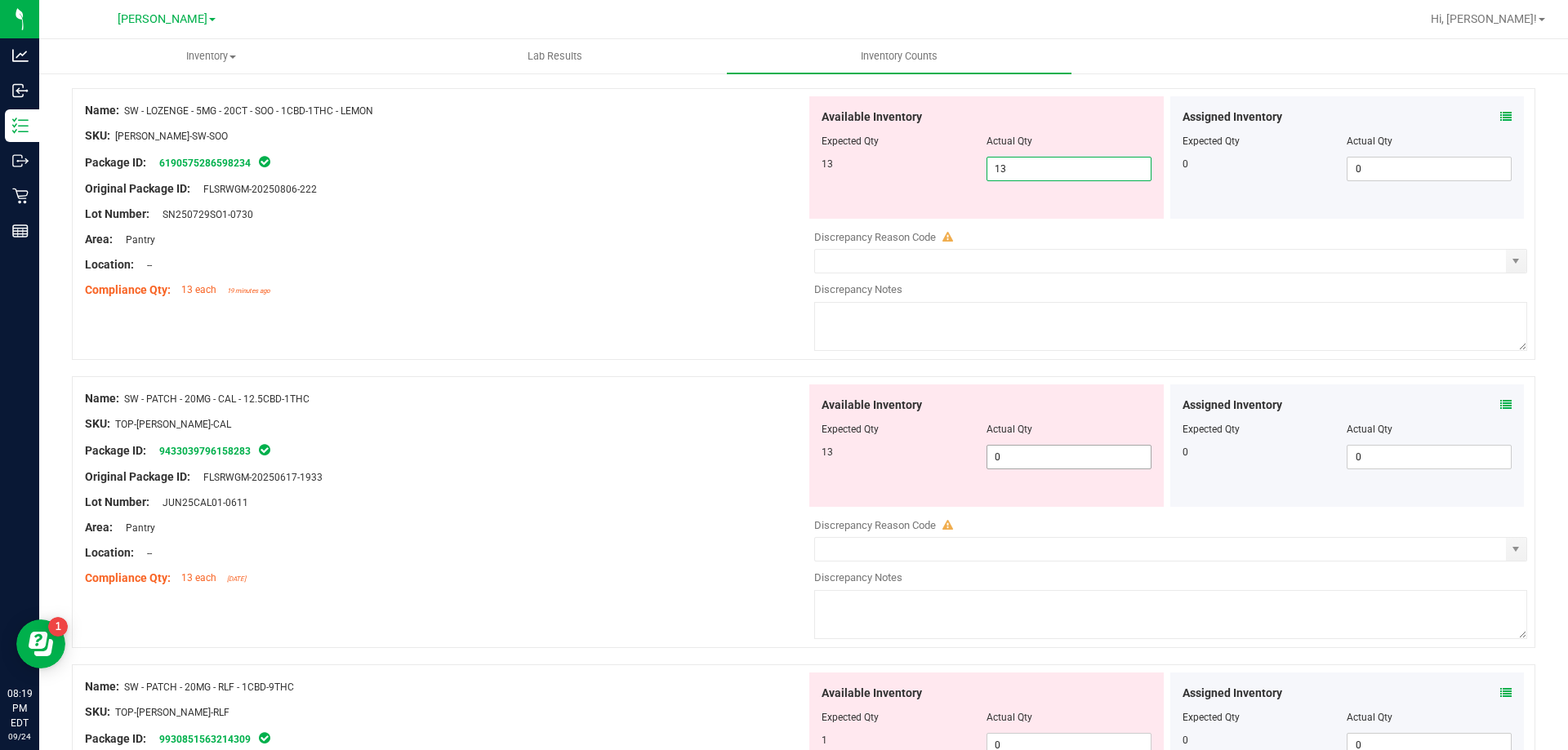
click at [1053, 458] on div "Available Inventory Expected Qty Actual Qty 13 0 0" at bounding box center [1166, 514] width 721 height 259
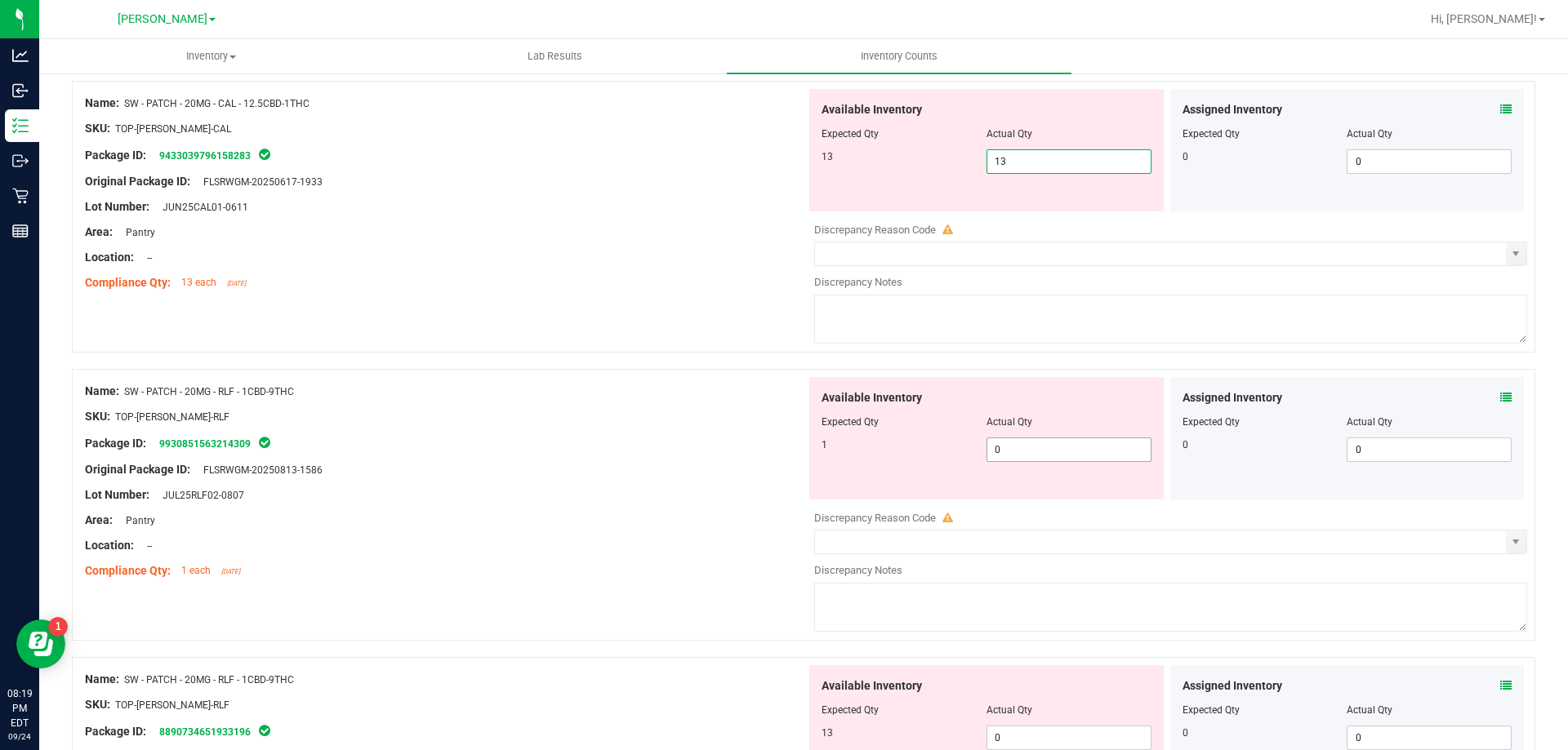
click at [1042, 445] on div "Available Inventory Expected Qty Actual Qty 1 0 0" at bounding box center [986, 438] width 354 height 122
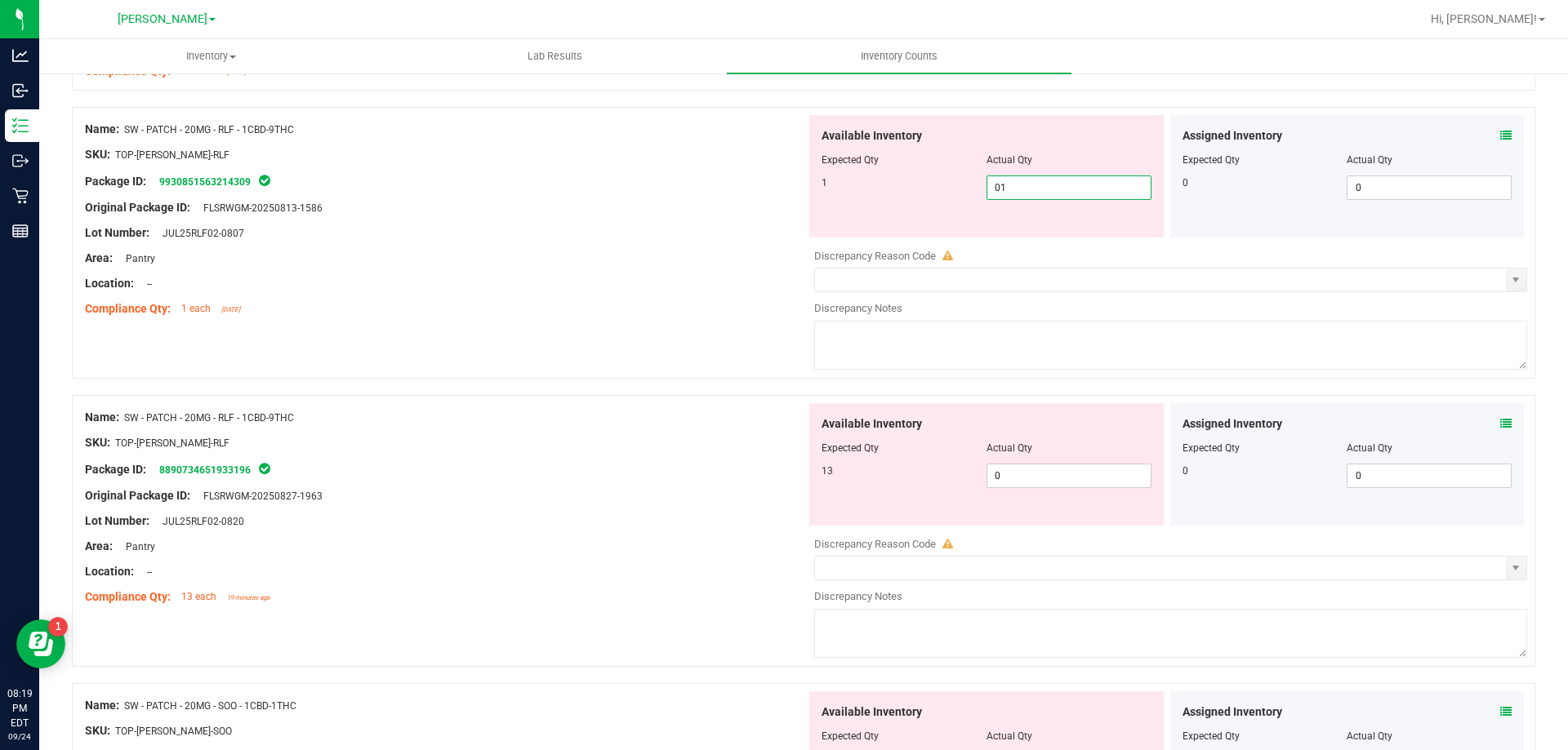
scroll to position [3837, 0]
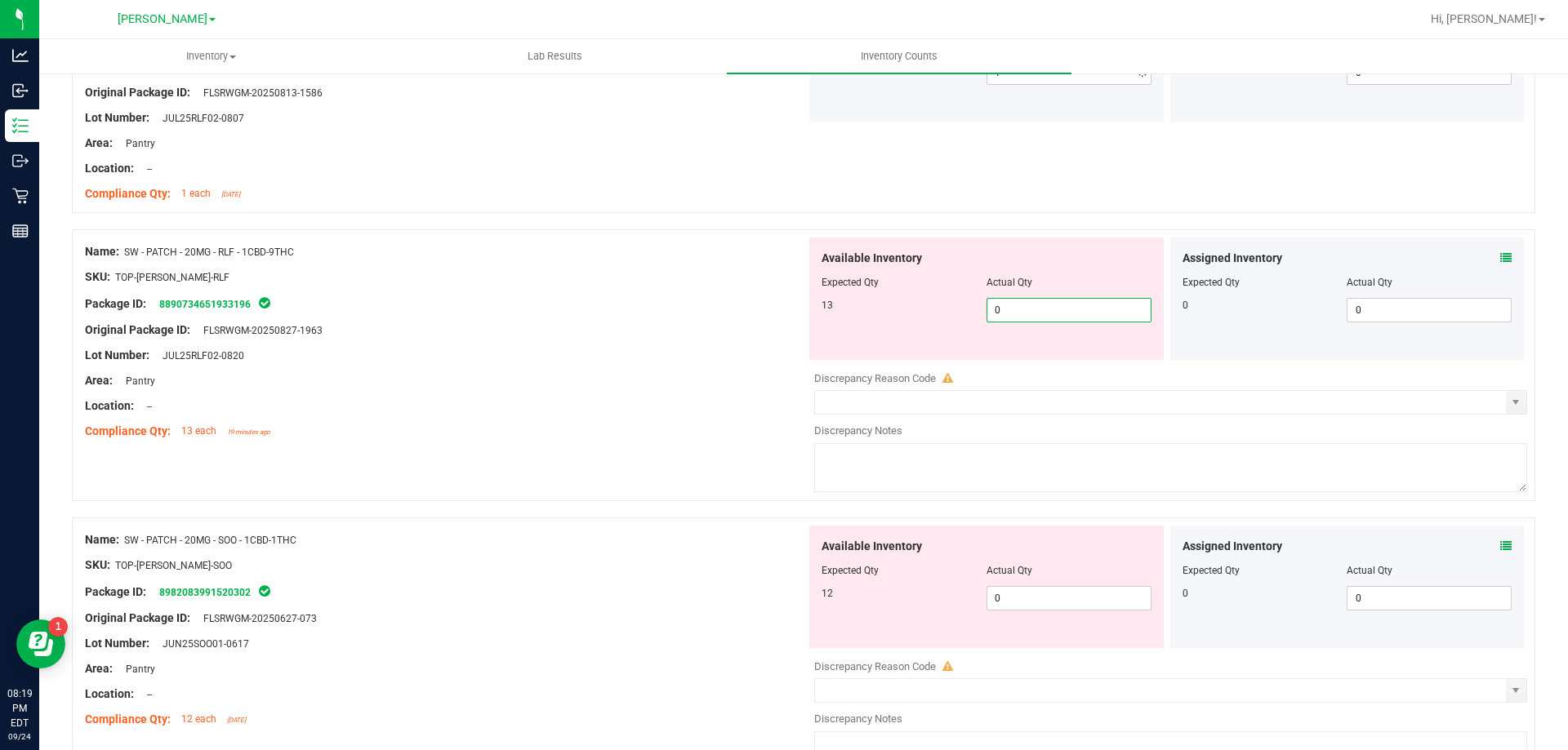
click at [1044, 361] on div "Available Inventory Expected Qty Actual Qty 13 0 0" at bounding box center [1166, 367] width 721 height 259
click at [1063, 605] on div "Available Inventory Expected Qty Actual Qty 12 0 0" at bounding box center [1166, 655] width 721 height 259
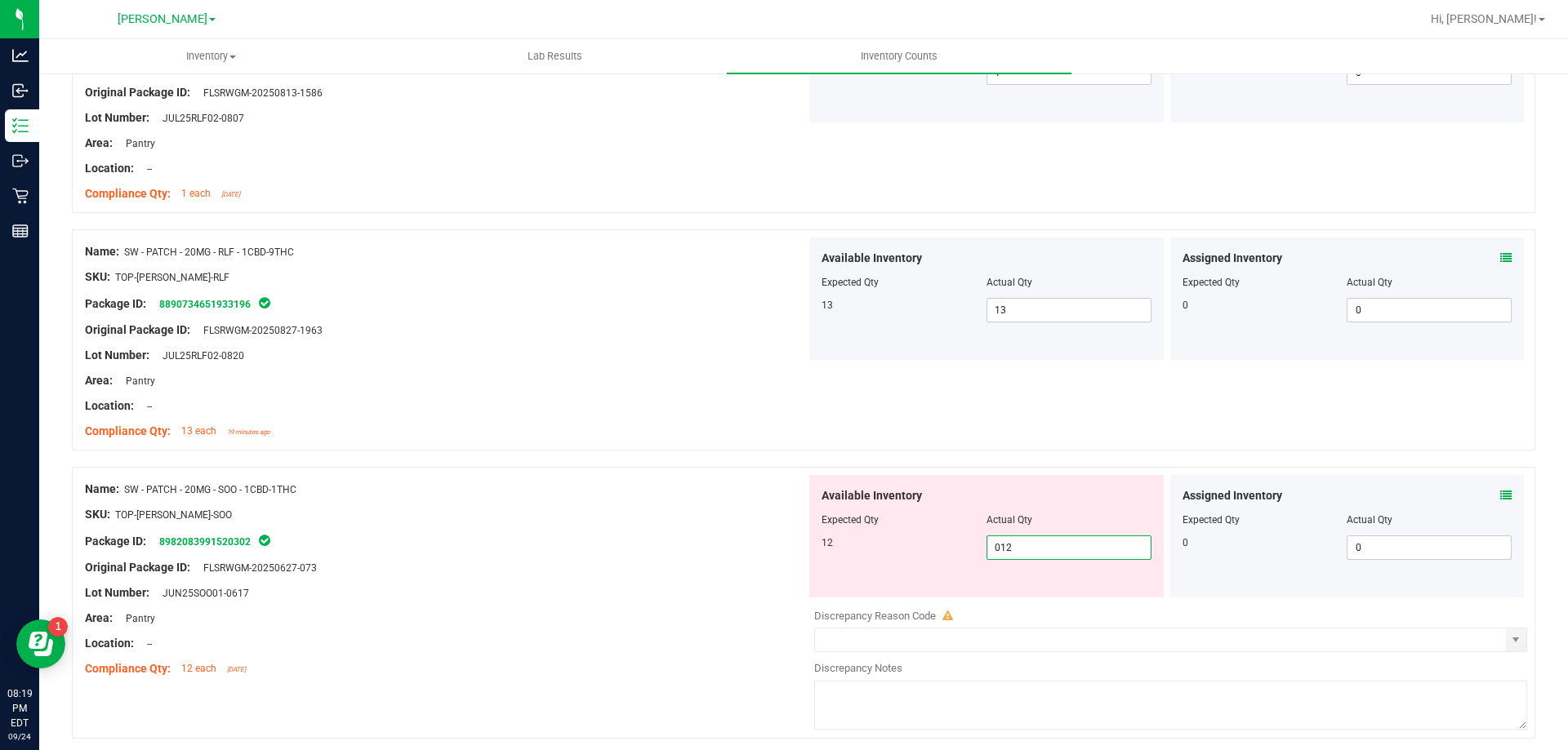
scroll to position [4164, 0]
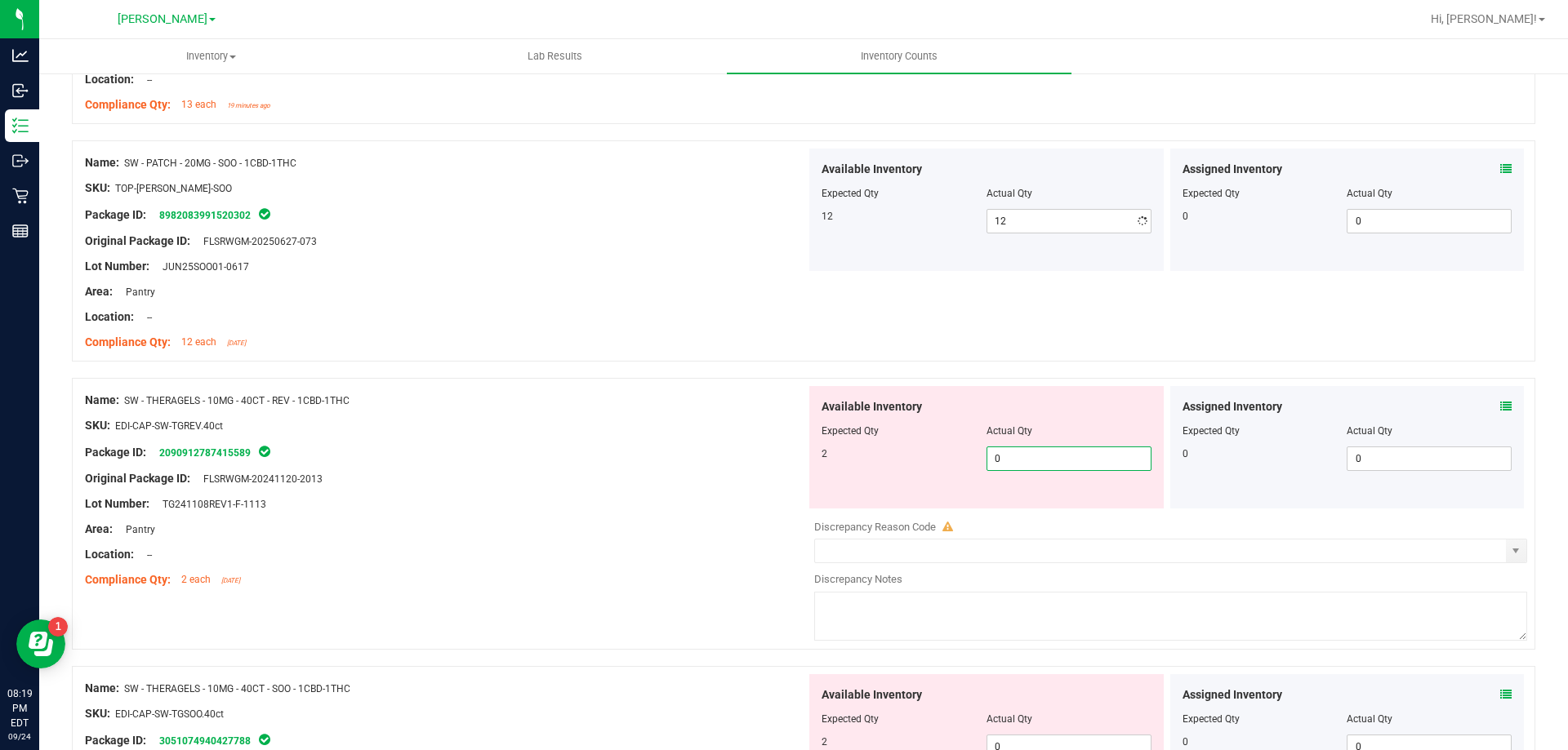
click at [997, 511] on div "Available Inventory Expected Qty Actual Qty 2 0 0" at bounding box center [1166, 516] width 721 height 259
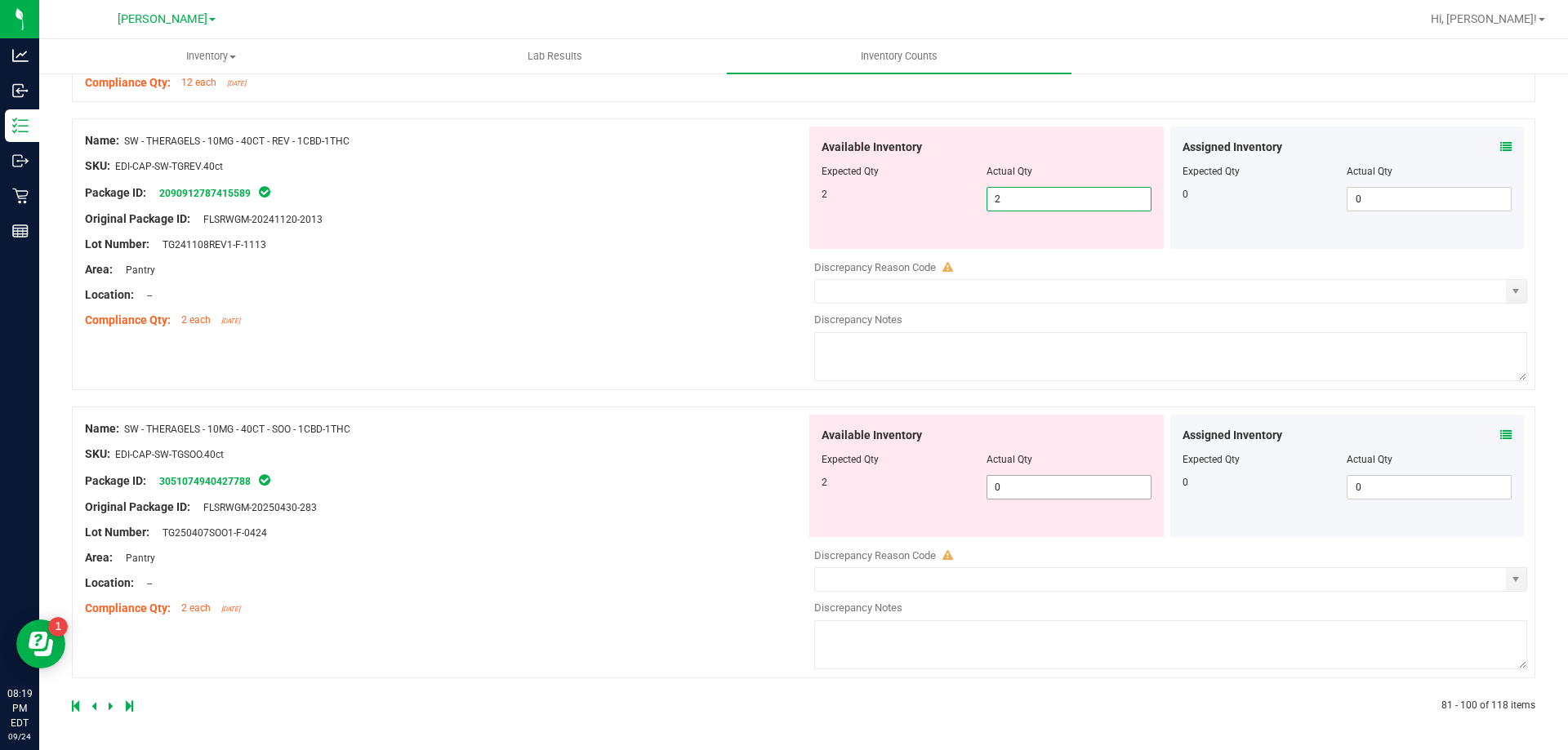
click at [1004, 495] on span "0 0" at bounding box center [1068, 487] width 165 height 25
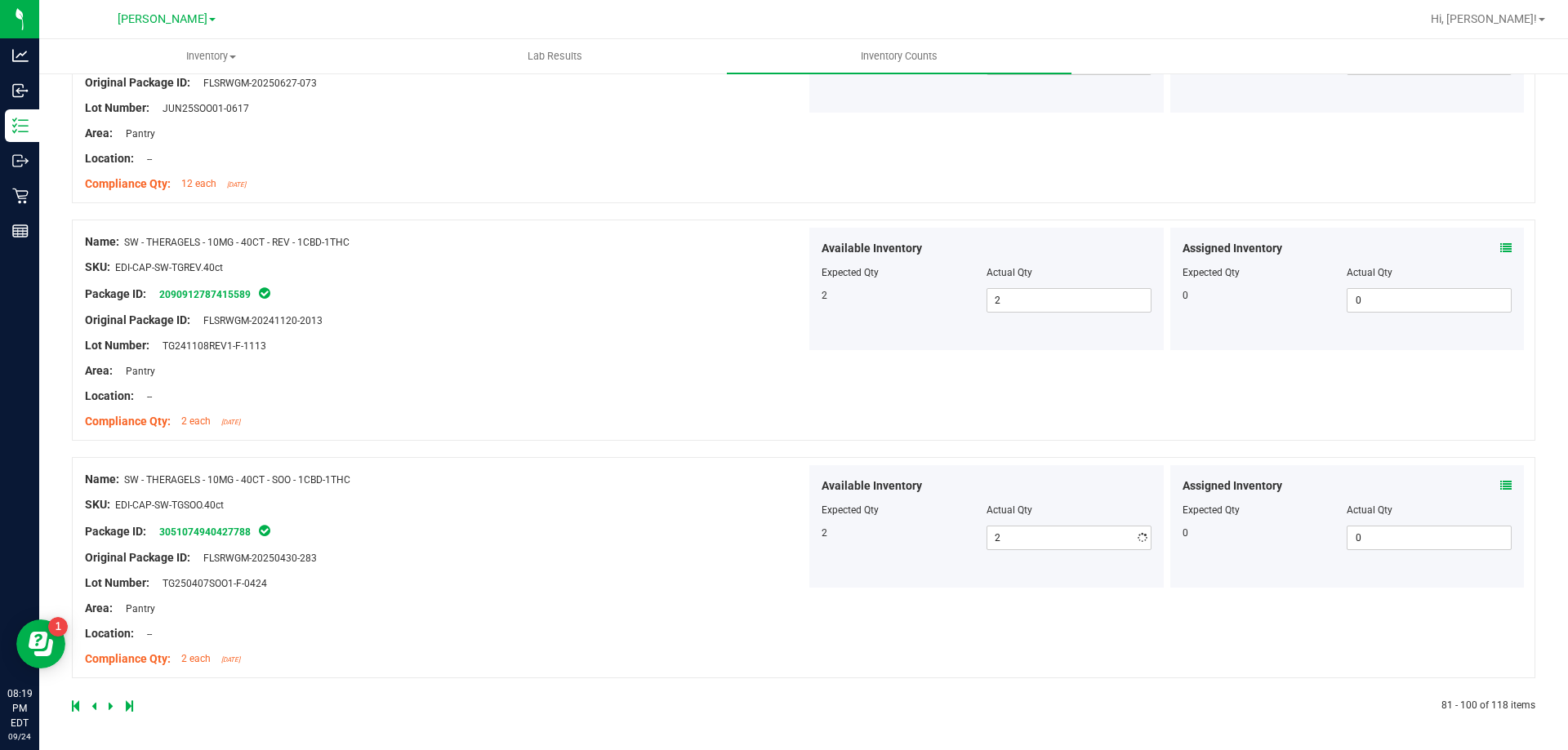
click at [667, 555] on div "Name: SW - THERAGELS - 10MG - 40CT - SOO - 1CBD-1THC SKU: EDI-CAP-SW-TGSOO.40ct…" at bounding box center [445, 569] width 721 height 208
click at [112, 703] on icon at bounding box center [111, 706] width 5 height 9
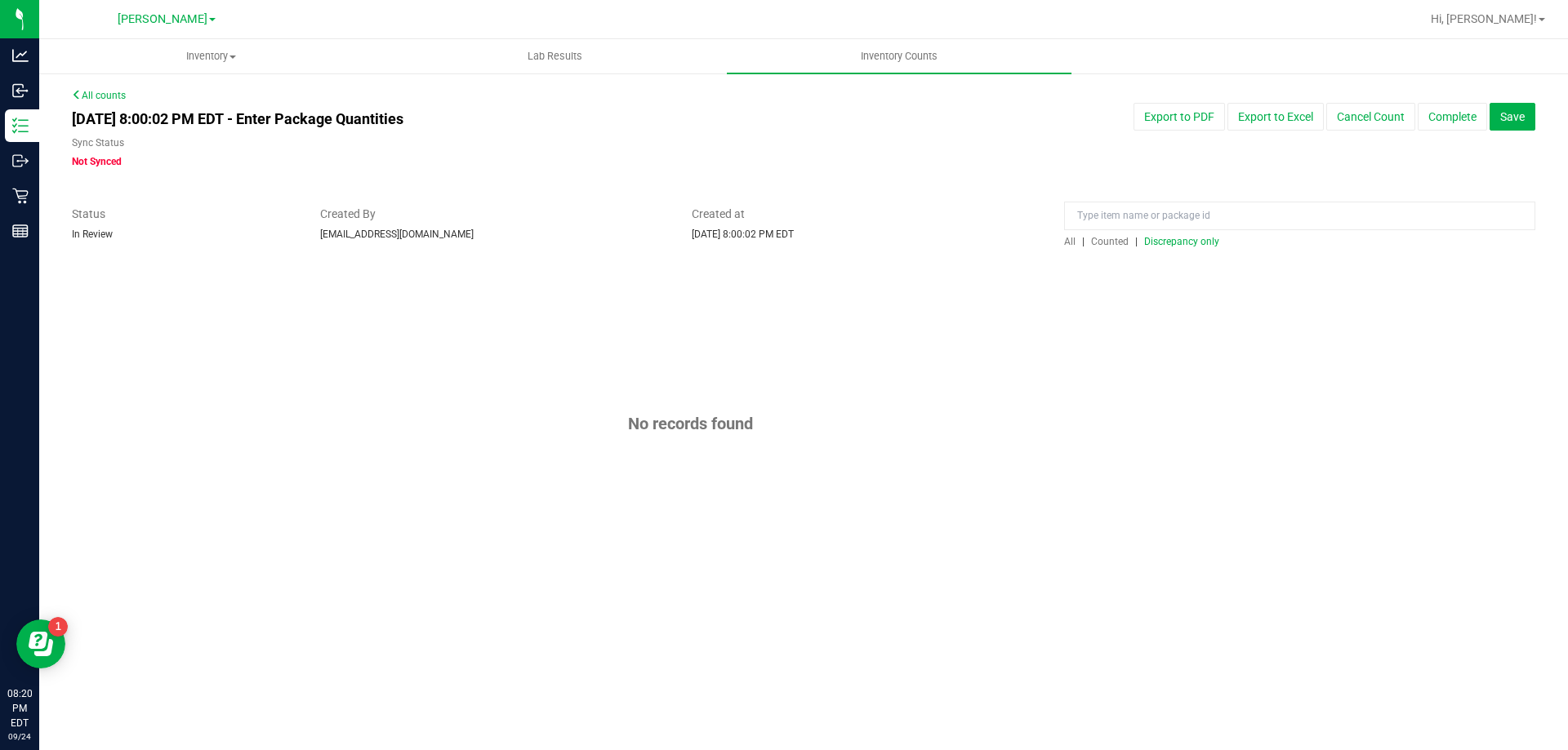
click at [1066, 242] on span "All" at bounding box center [1069, 241] width 11 height 11
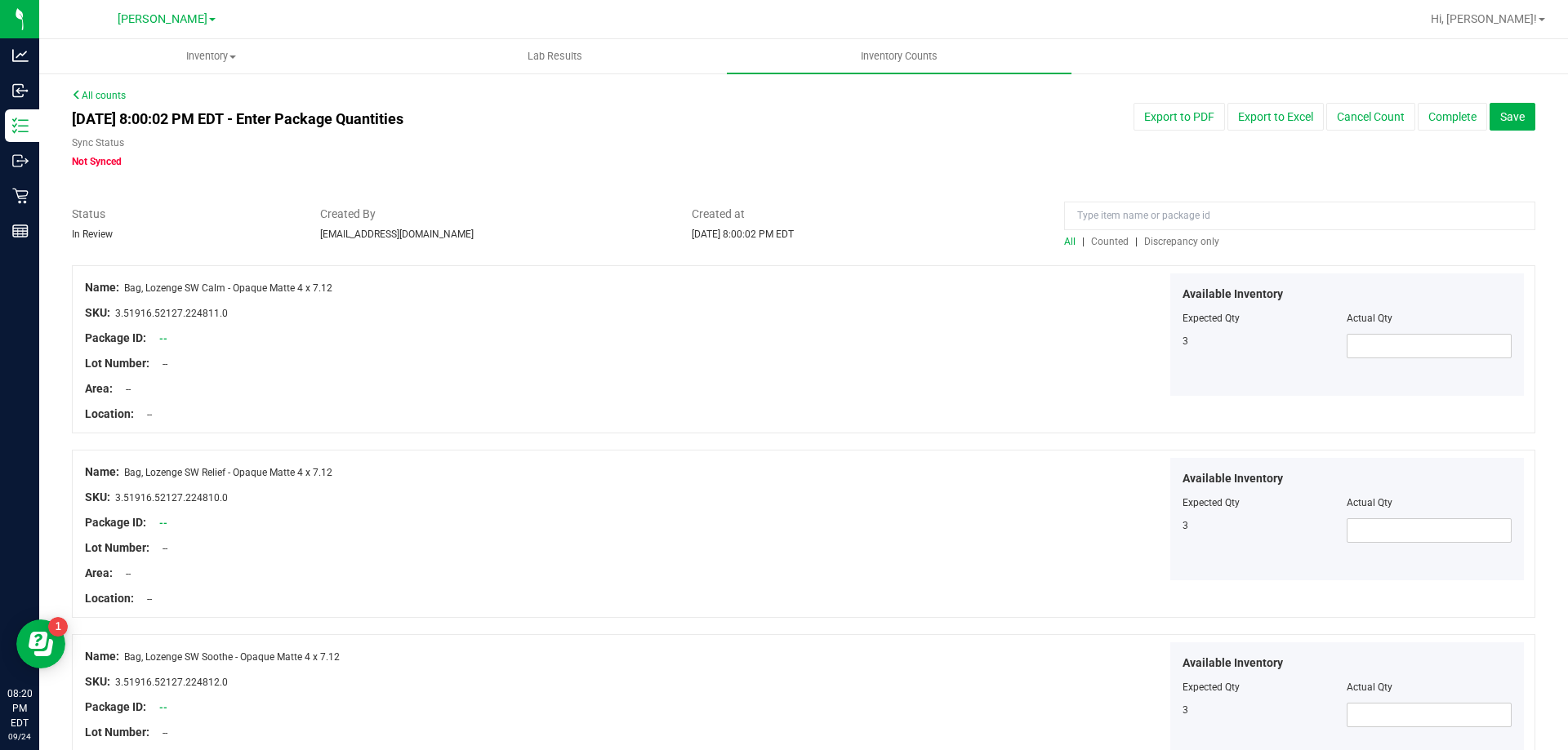
click at [1152, 240] on span "Discrepancy only" at bounding box center [1181, 241] width 75 height 11
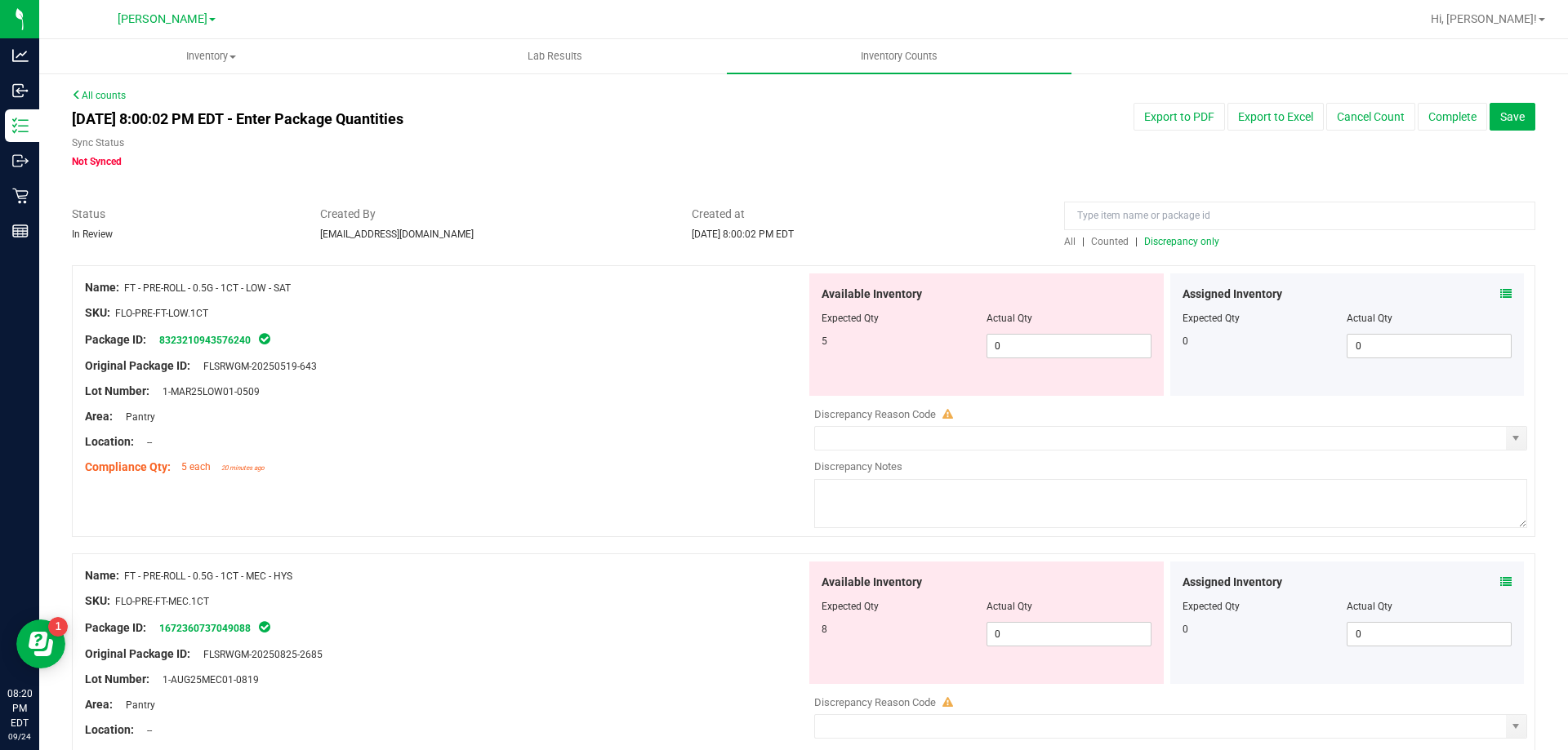
click at [1054, 238] on div "All | Counted | Discrepancy only" at bounding box center [1299, 227] width 495 height 44
click at [1071, 346] on span "0 0" at bounding box center [1068, 345] width 165 height 25
click at [1048, 625] on div "Available Inventory Expected Qty Actual Qty 8 0 0" at bounding box center [986, 623] width 354 height 122
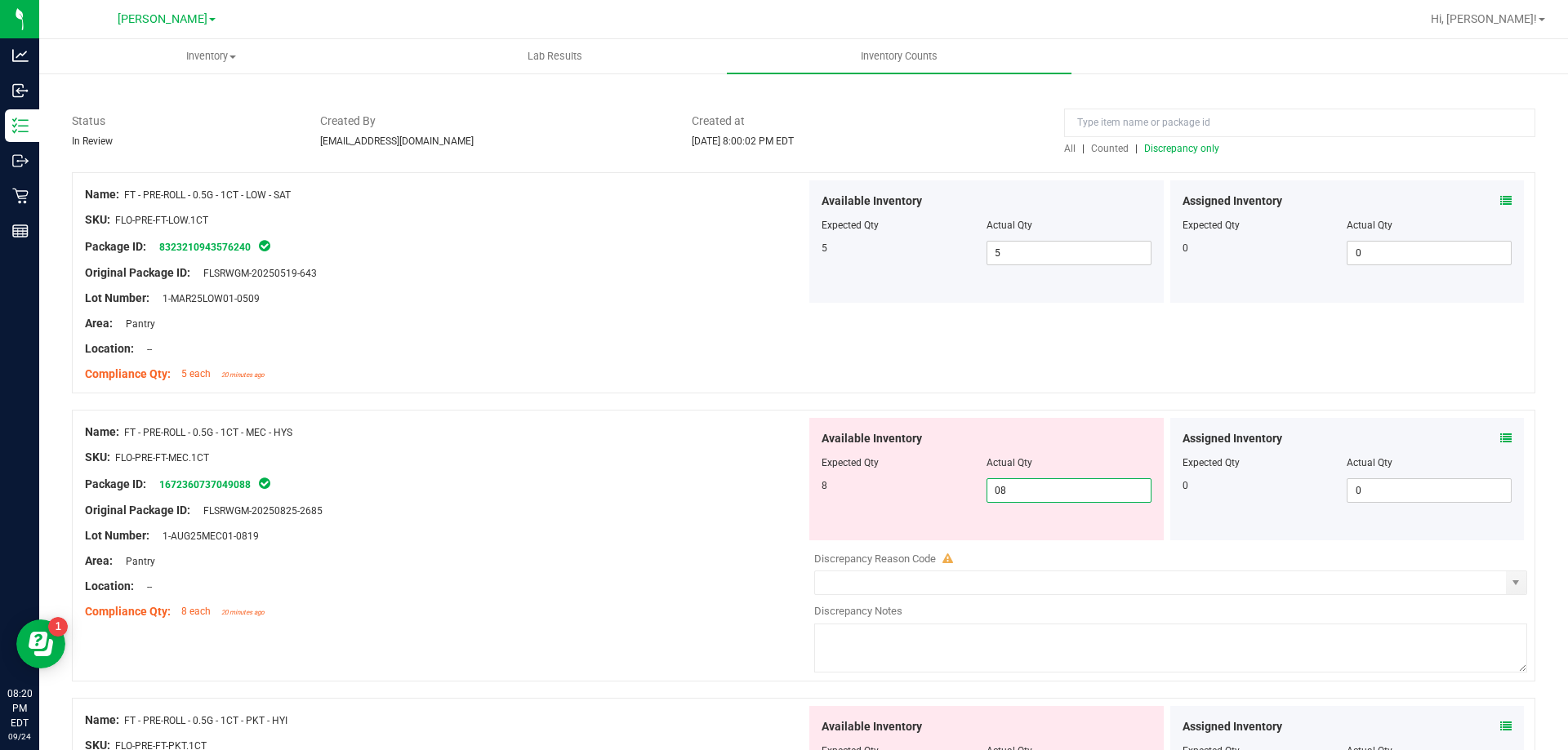
scroll to position [327, 0]
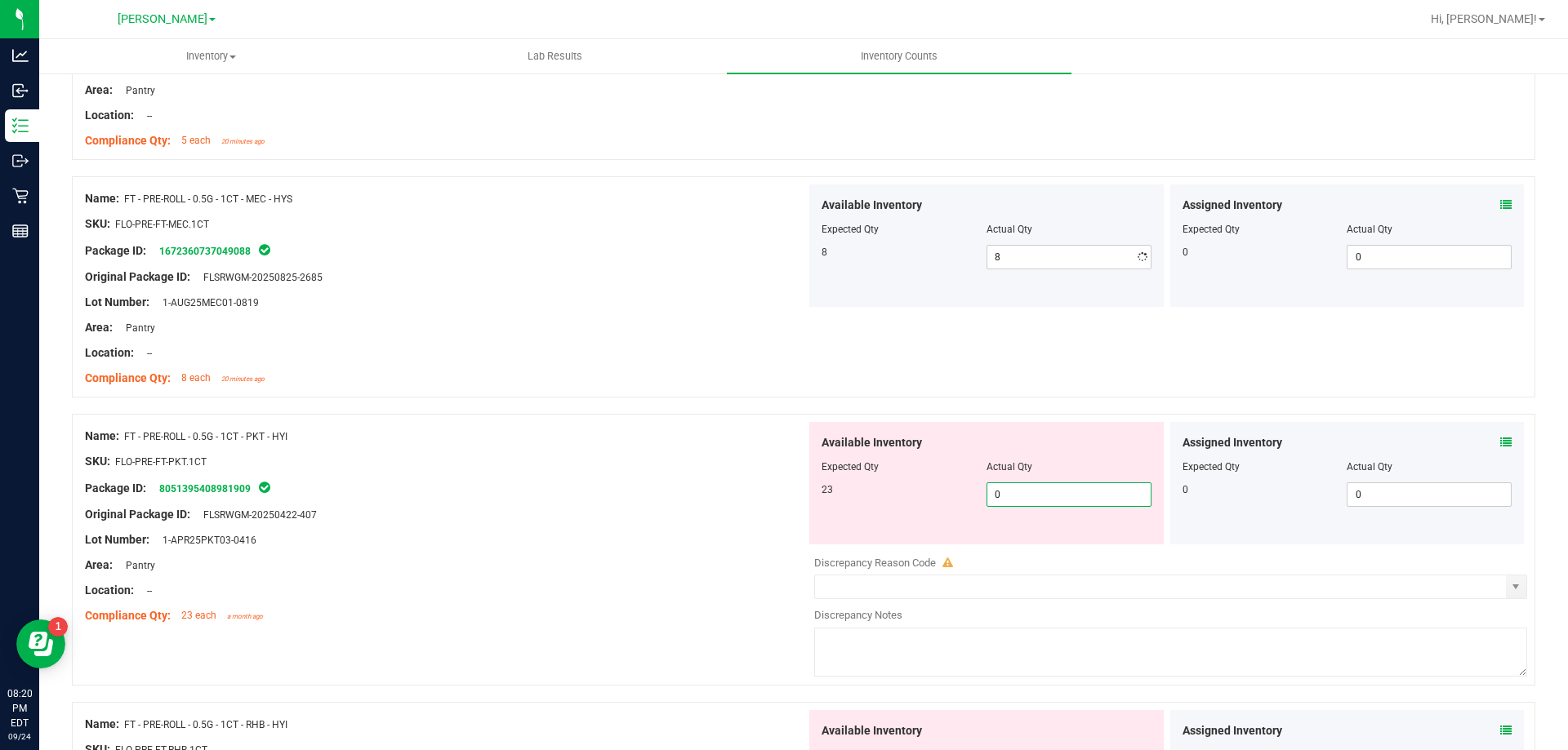
click at [1029, 543] on div "Available Inventory Expected Qty Actual Qty 23 0 0" at bounding box center [986, 483] width 354 height 122
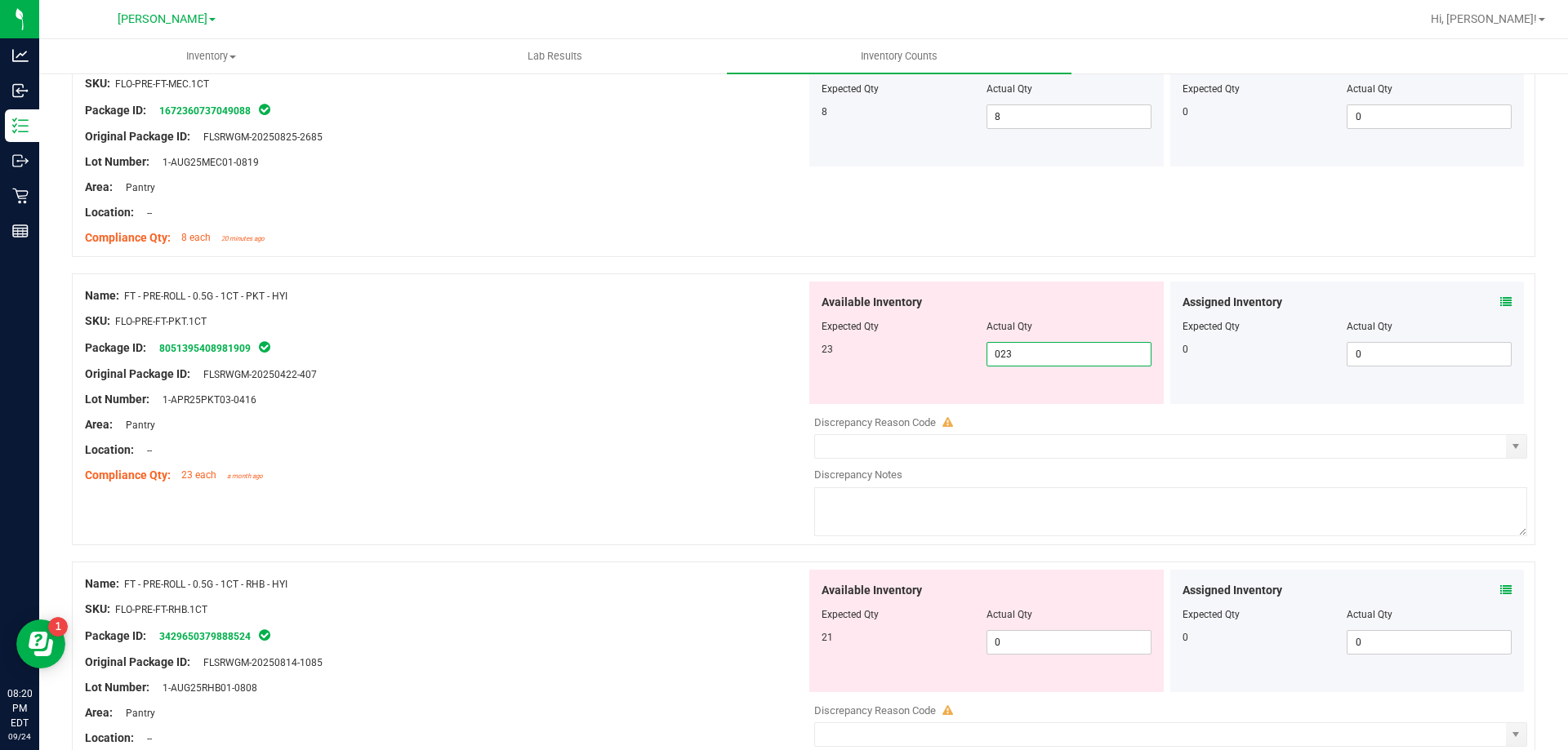
scroll to position [653, 0]
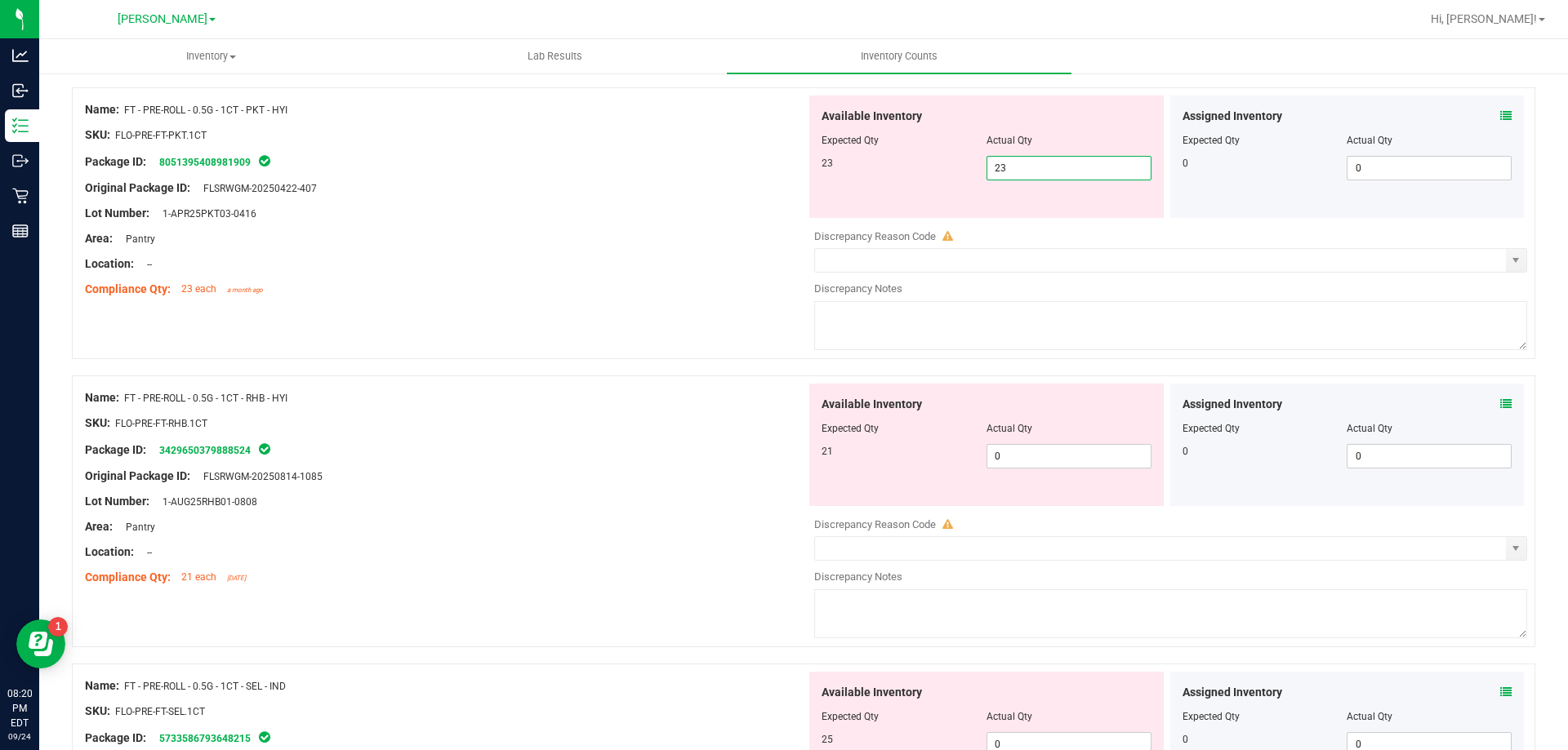
click at [1038, 442] on div "Available Inventory Expected Qty Actual Qty 21 0 0" at bounding box center [986, 445] width 354 height 122
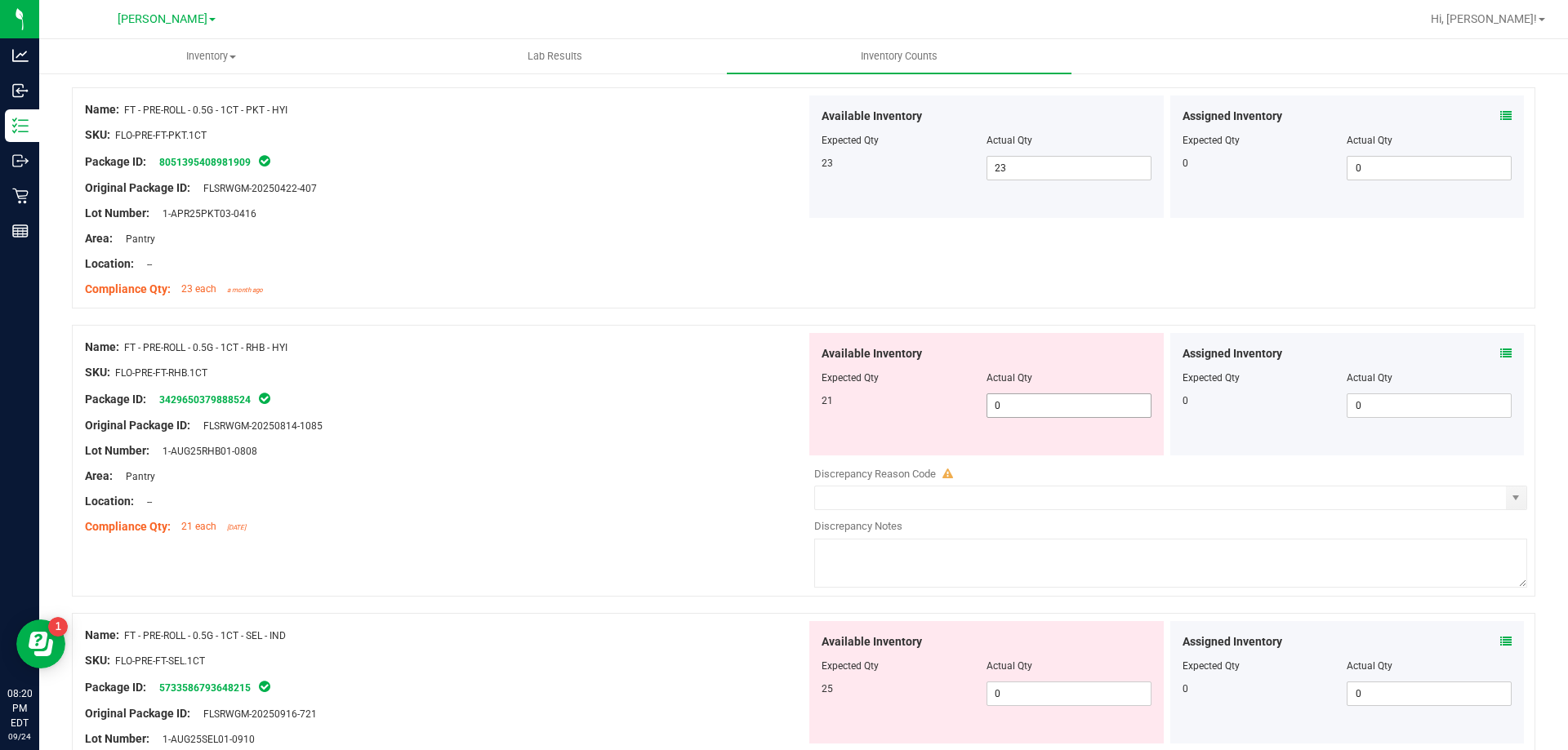
click at [1046, 411] on span "0 0" at bounding box center [1068, 405] width 165 height 25
click at [1035, 696] on div "Available Inventory Expected Qty Actual Qty 25 0 0" at bounding box center [1166, 750] width 721 height 259
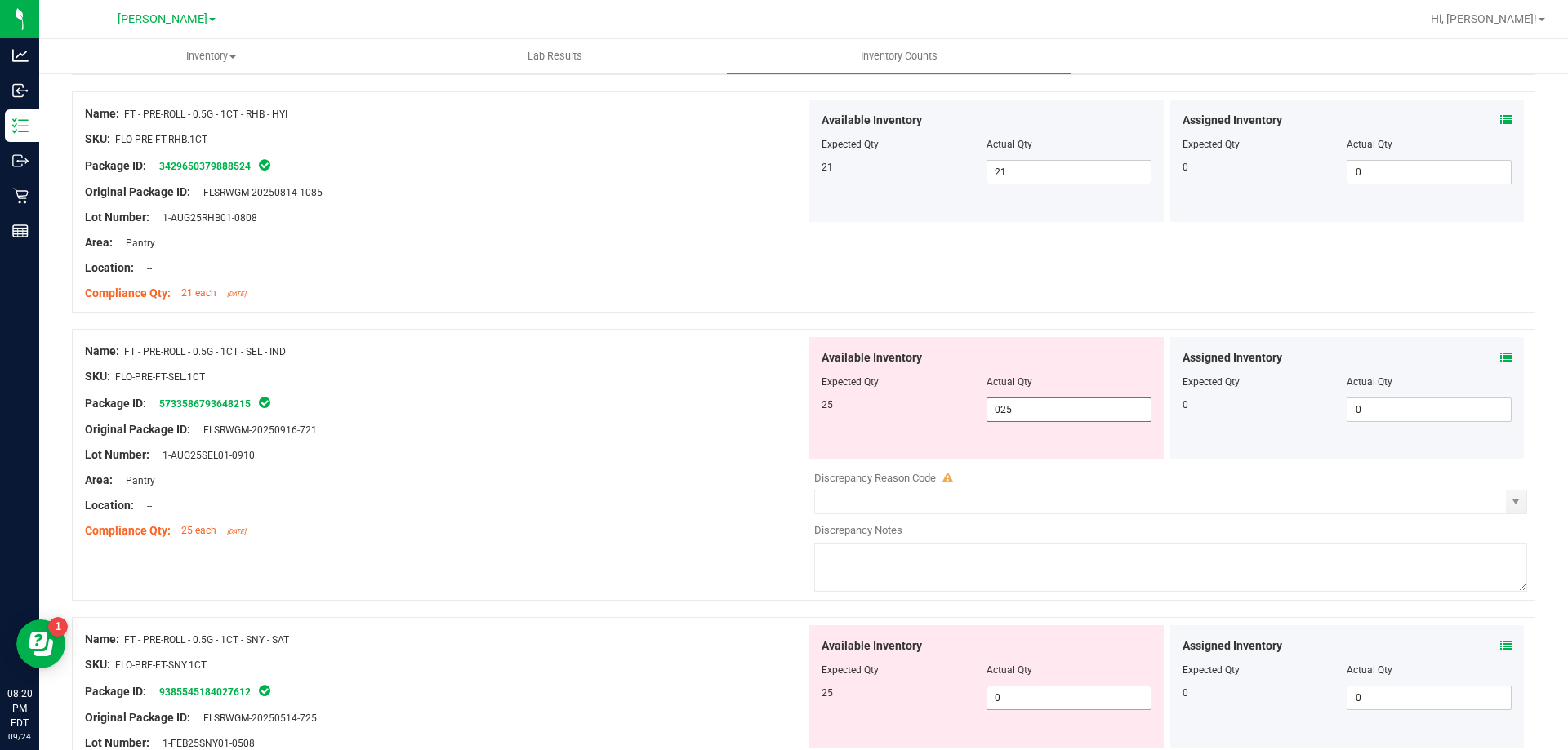
scroll to position [1061, 0]
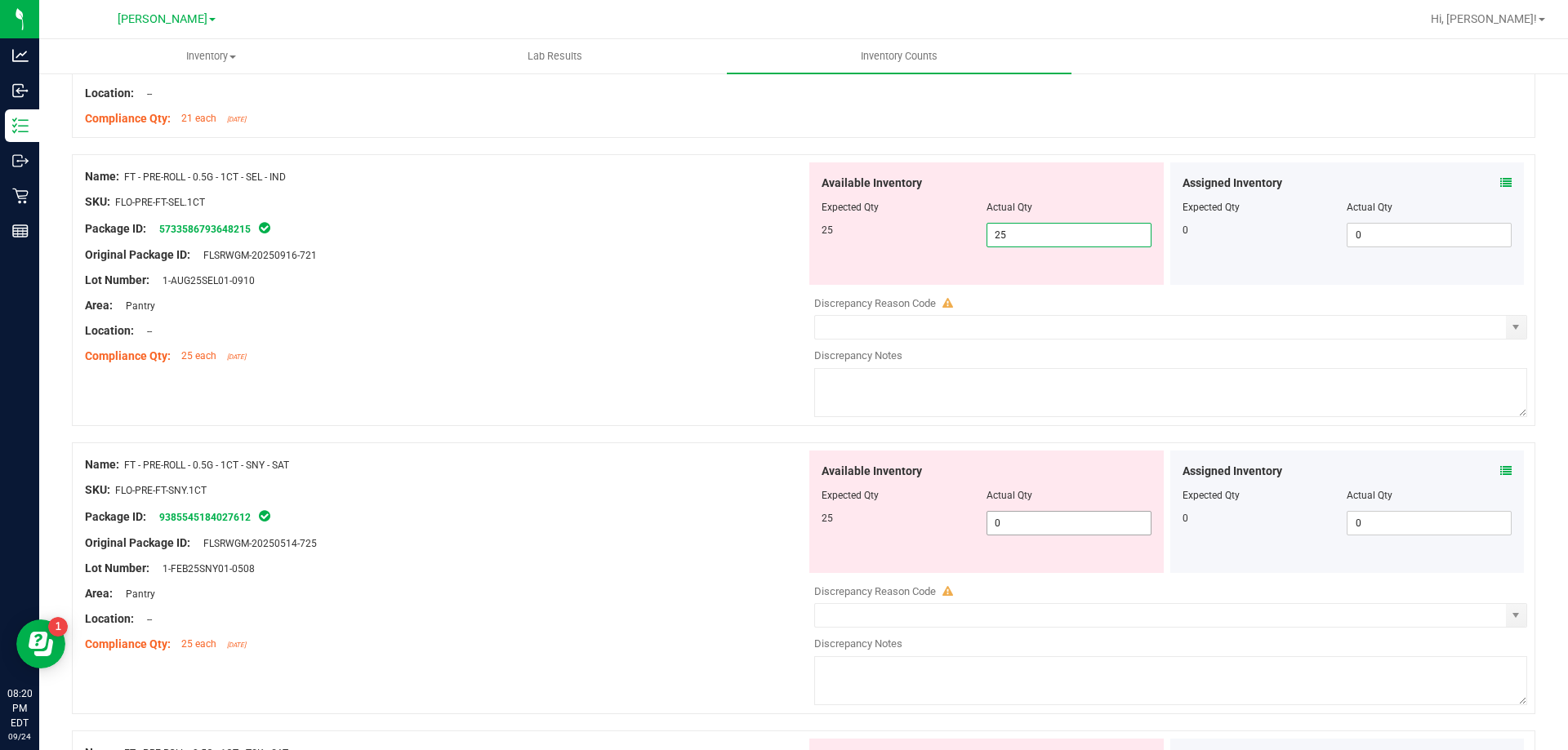
click at [1032, 529] on div "Available Inventory Expected Qty Actual Qty 25 0 0" at bounding box center [1166, 580] width 721 height 259
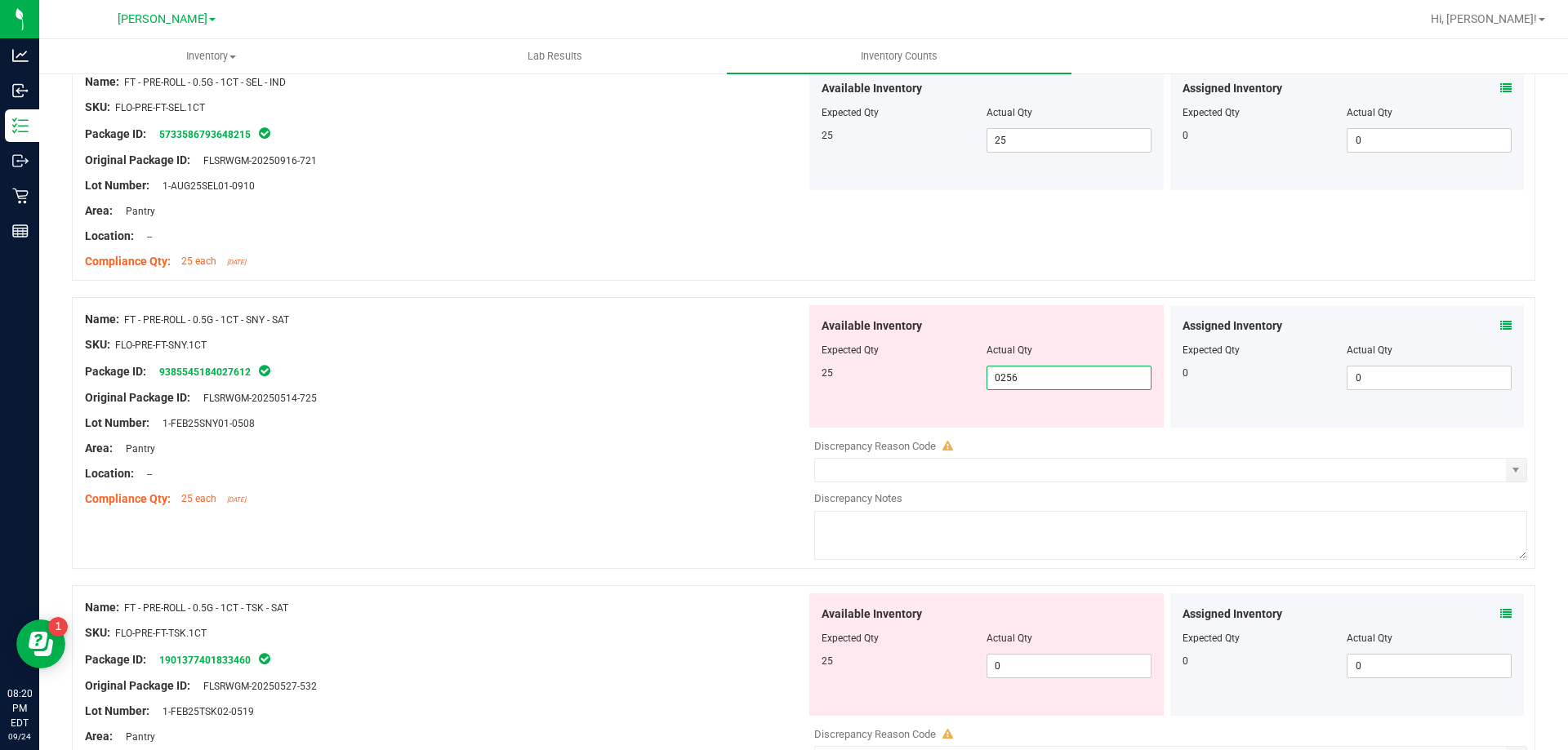
scroll to position [1306, 0]
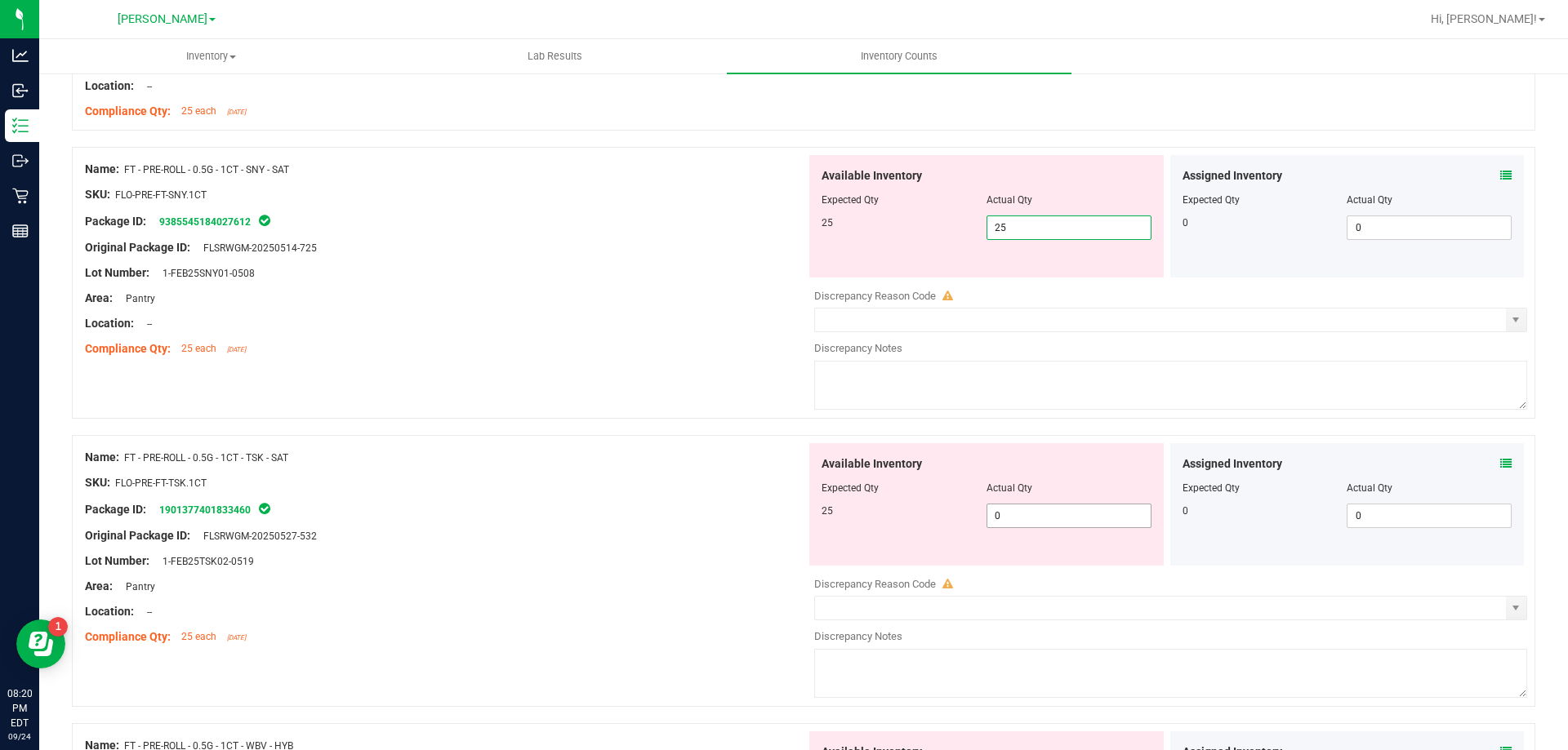
click at [1035, 515] on div "Available Inventory Expected Qty Actual Qty 25 0 0" at bounding box center [1166, 572] width 721 height 259
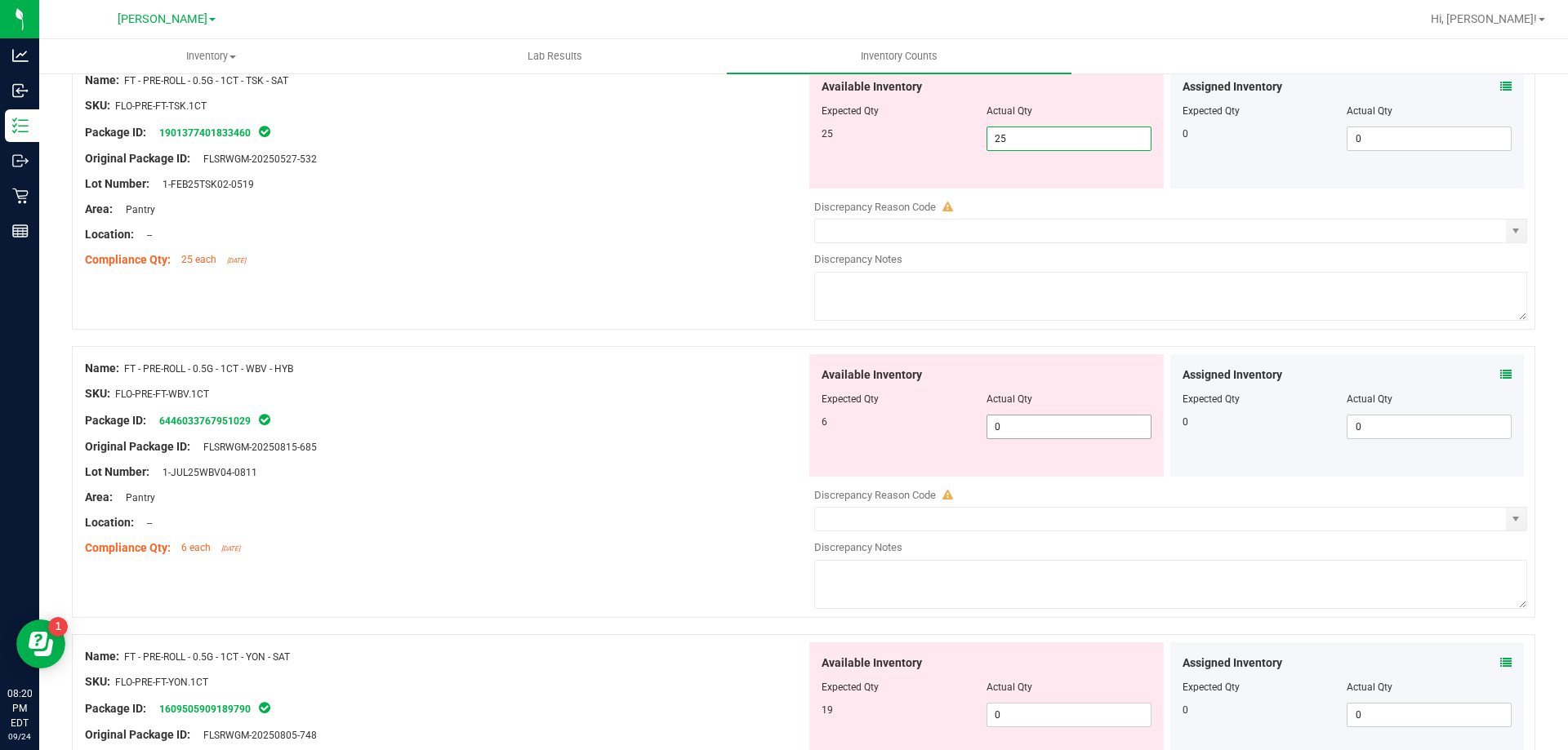
click at [1024, 430] on div "Available Inventory Expected Qty Actual Qty 6 0 0" at bounding box center [1166, 483] width 721 height 259
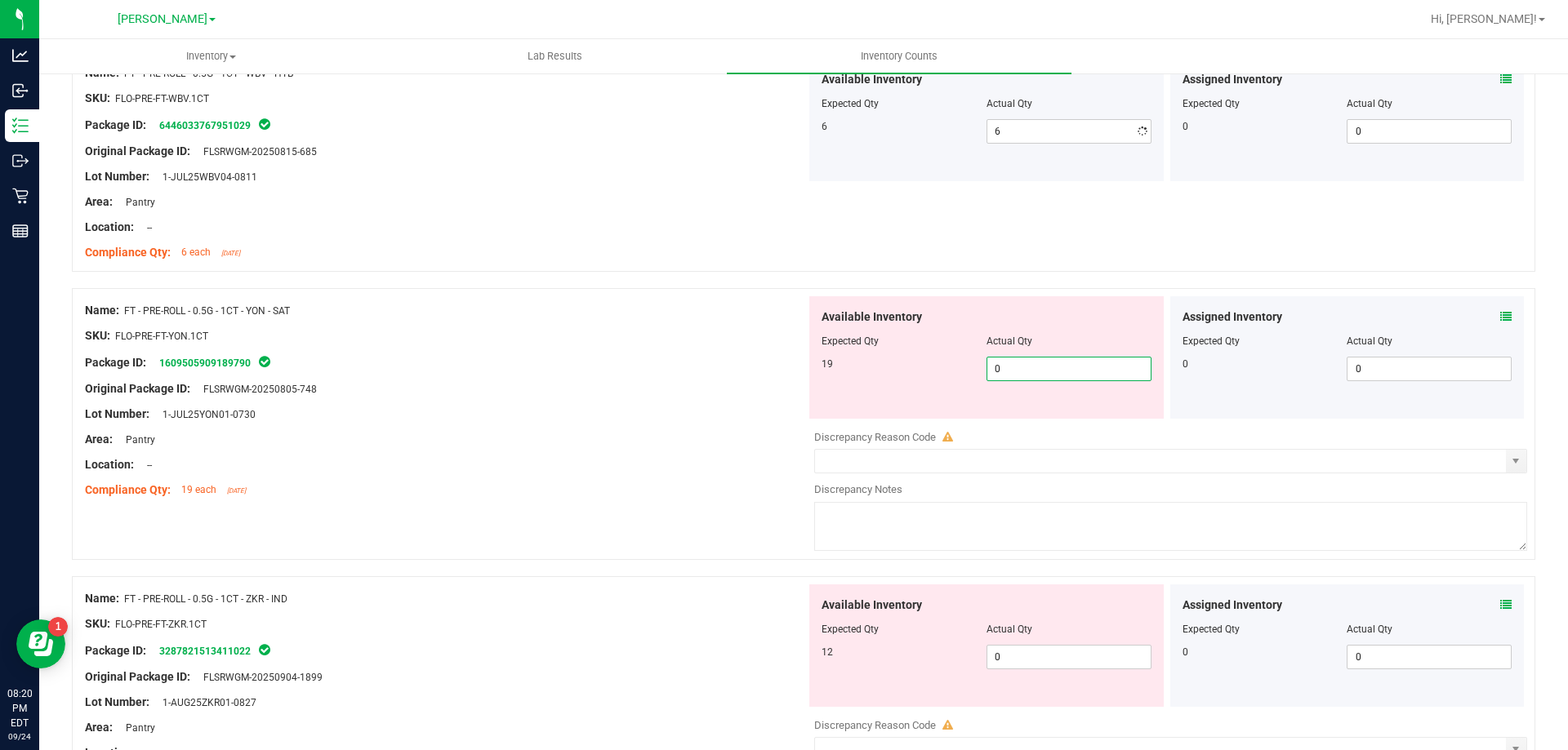
click at [1035, 423] on div "Available Inventory Expected Qty Actual Qty 19 0 0" at bounding box center [1166, 426] width 721 height 259
click at [1041, 647] on div "Available Inventory Expected Qty Actual Qty 12 0 0" at bounding box center [986, 646] width 354 height 122
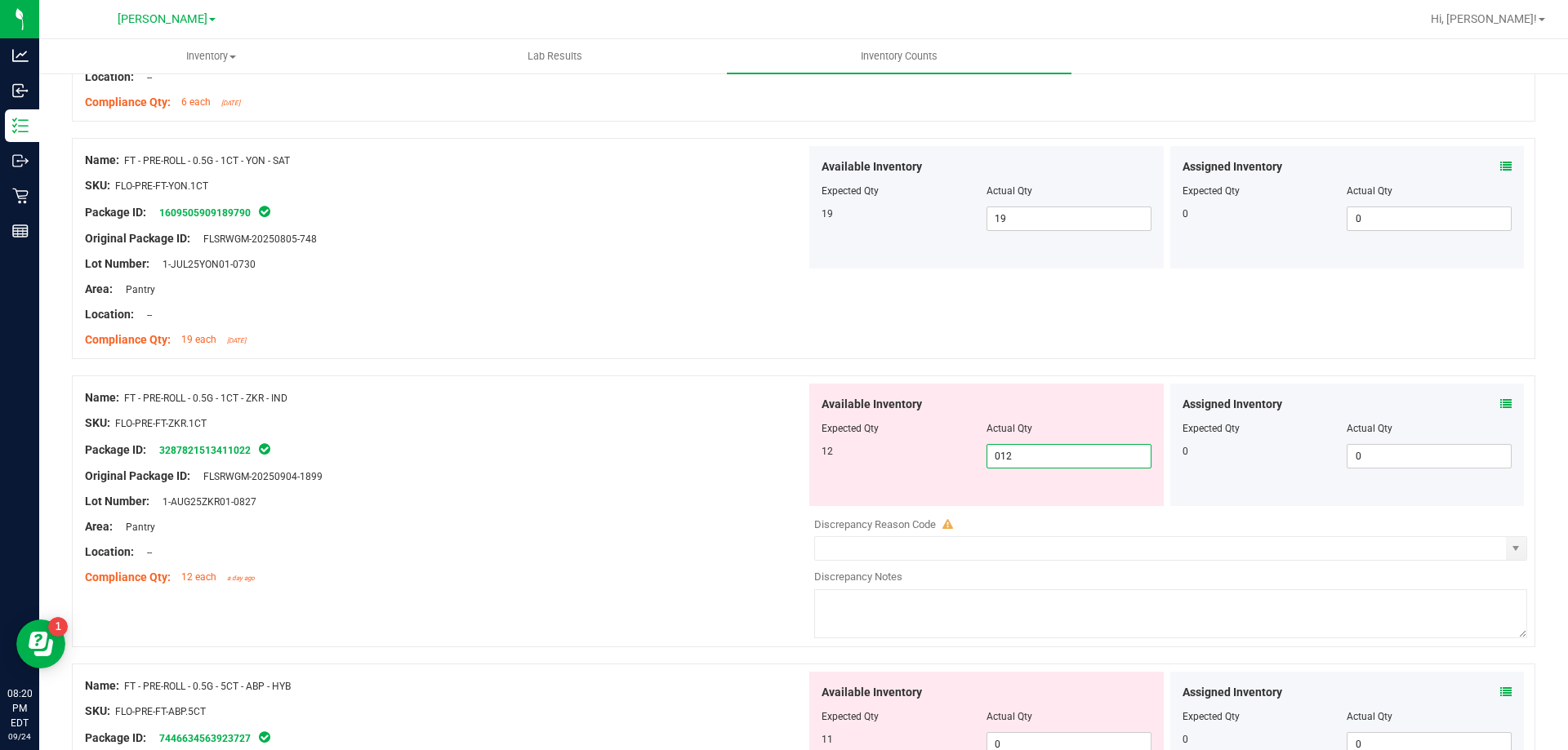
scroll to position [2286, 0]
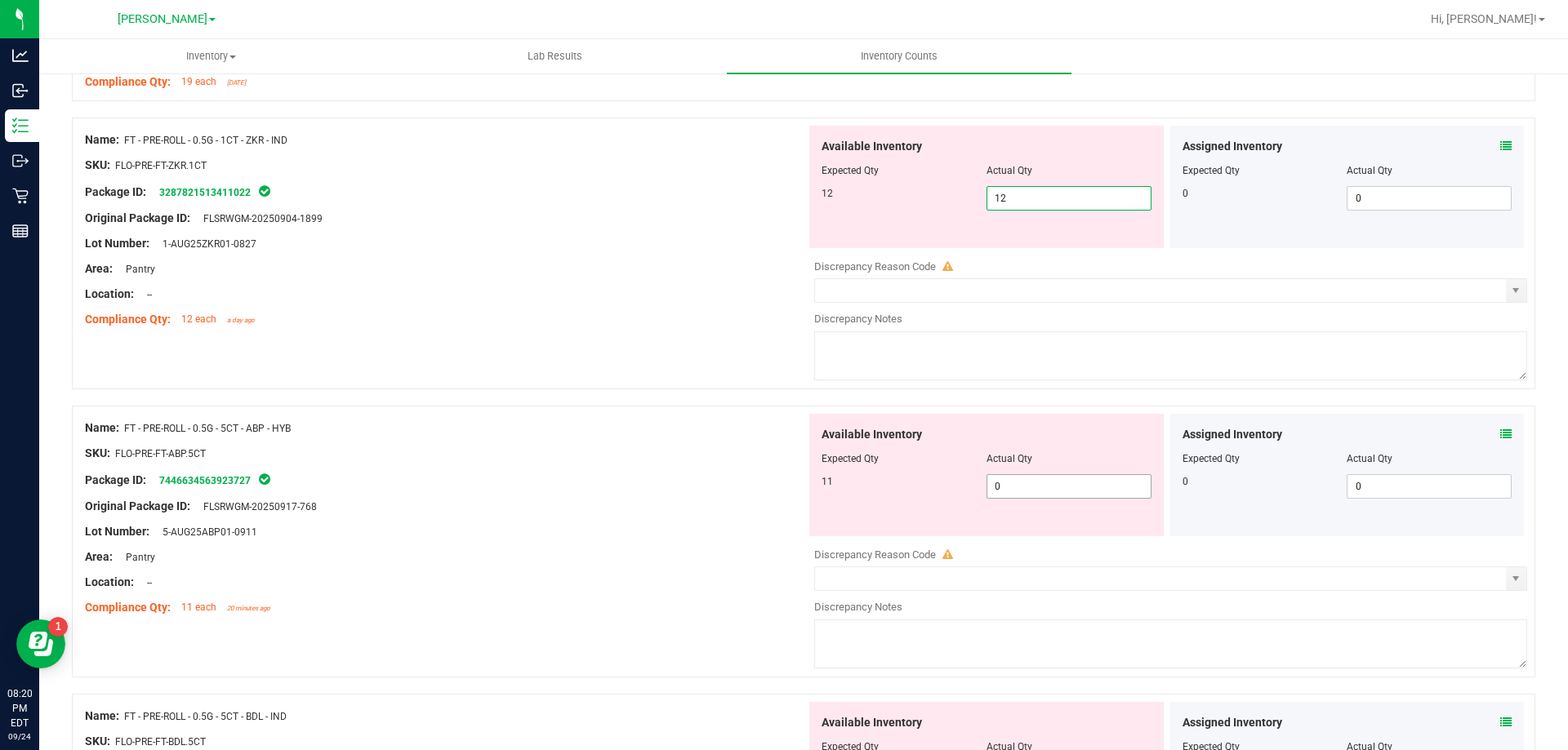
click at [1009, 489] on div "Available Inventory Expected Qty Actual Qty 11 0 0" at bounding box center [1166, 543] width 721 height 259
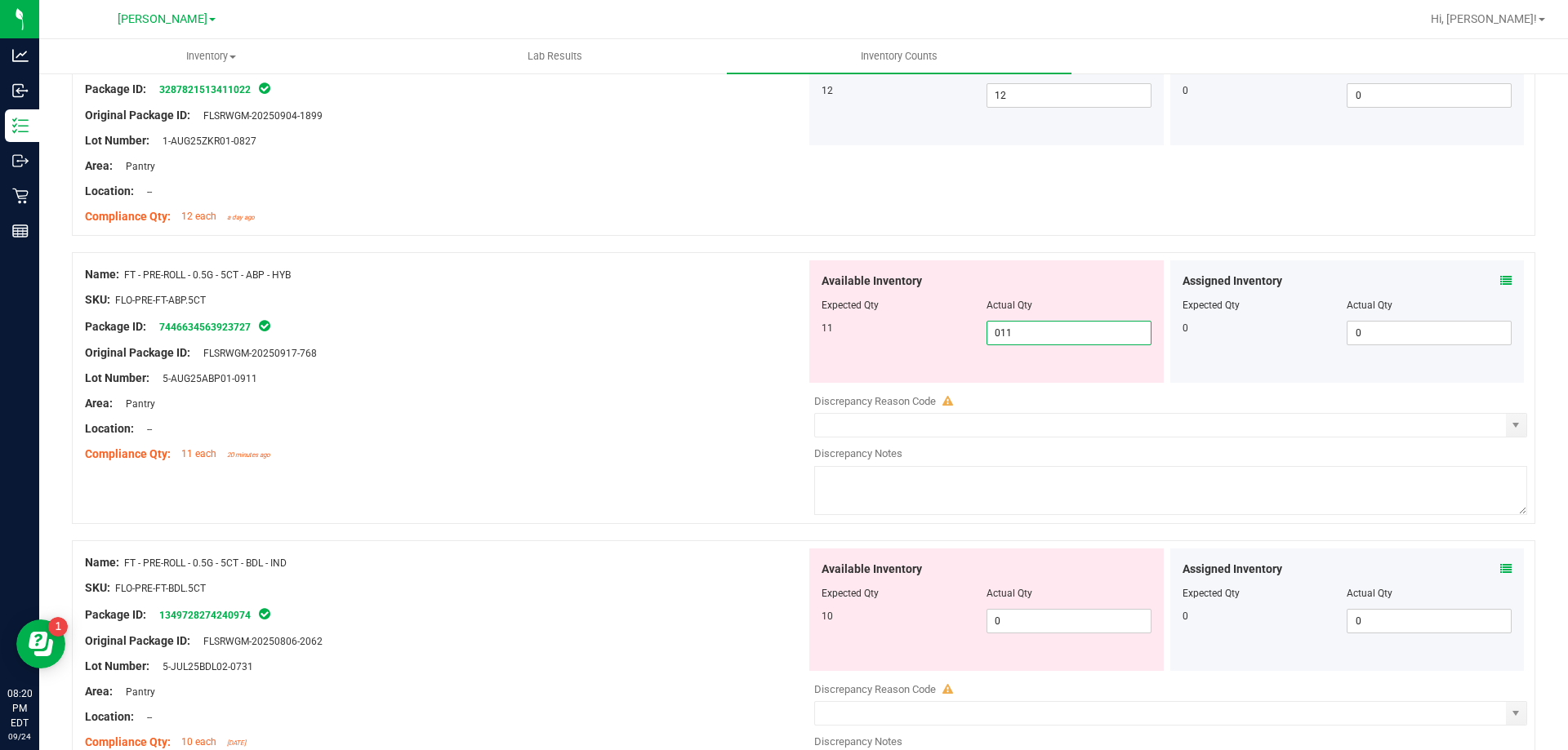
scroll to position [2531, 0]
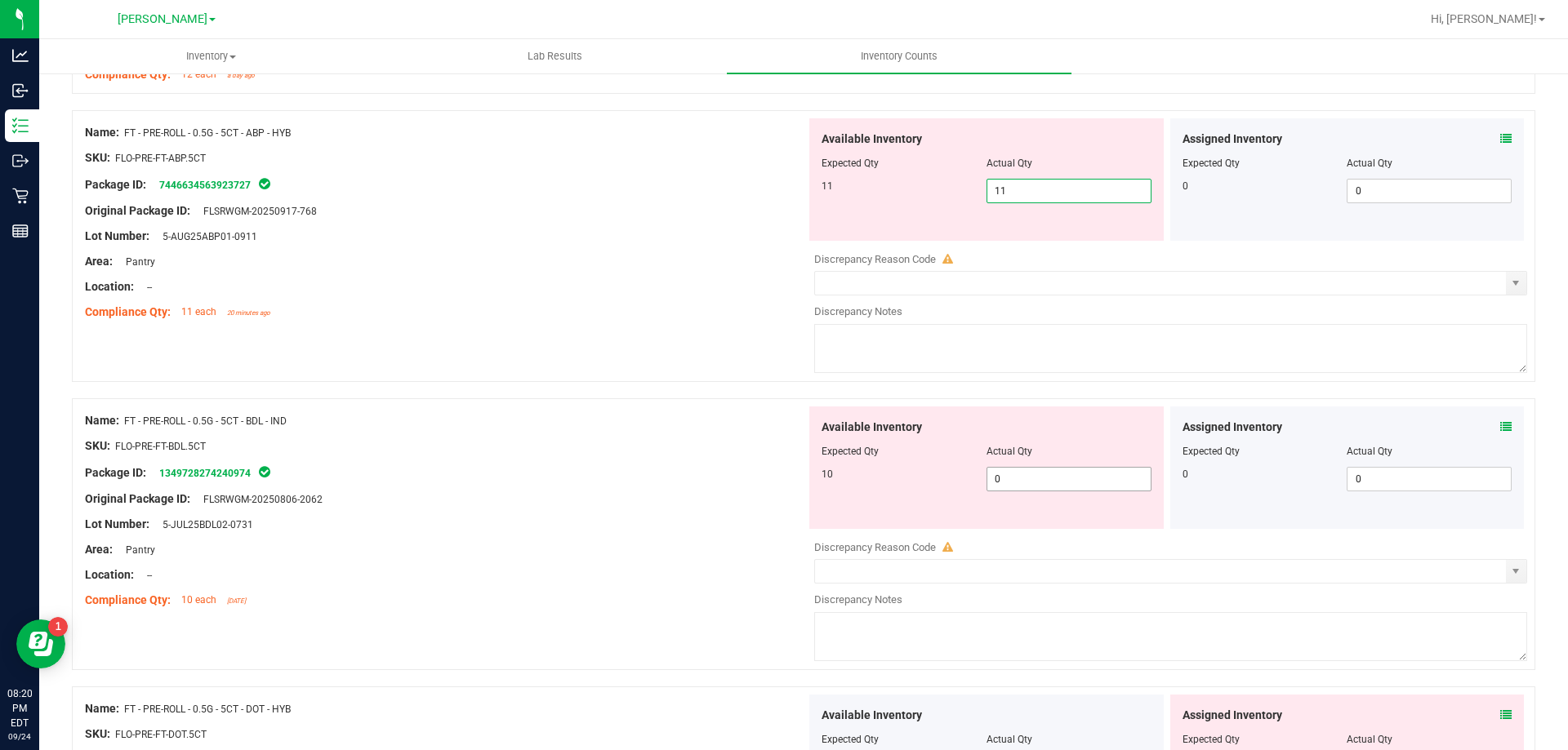
click at [1031, 476] on div "Available Inventory Expected Qty Actual Qty 10 0 0" at bounding box center [986, 467] width 354 height 122
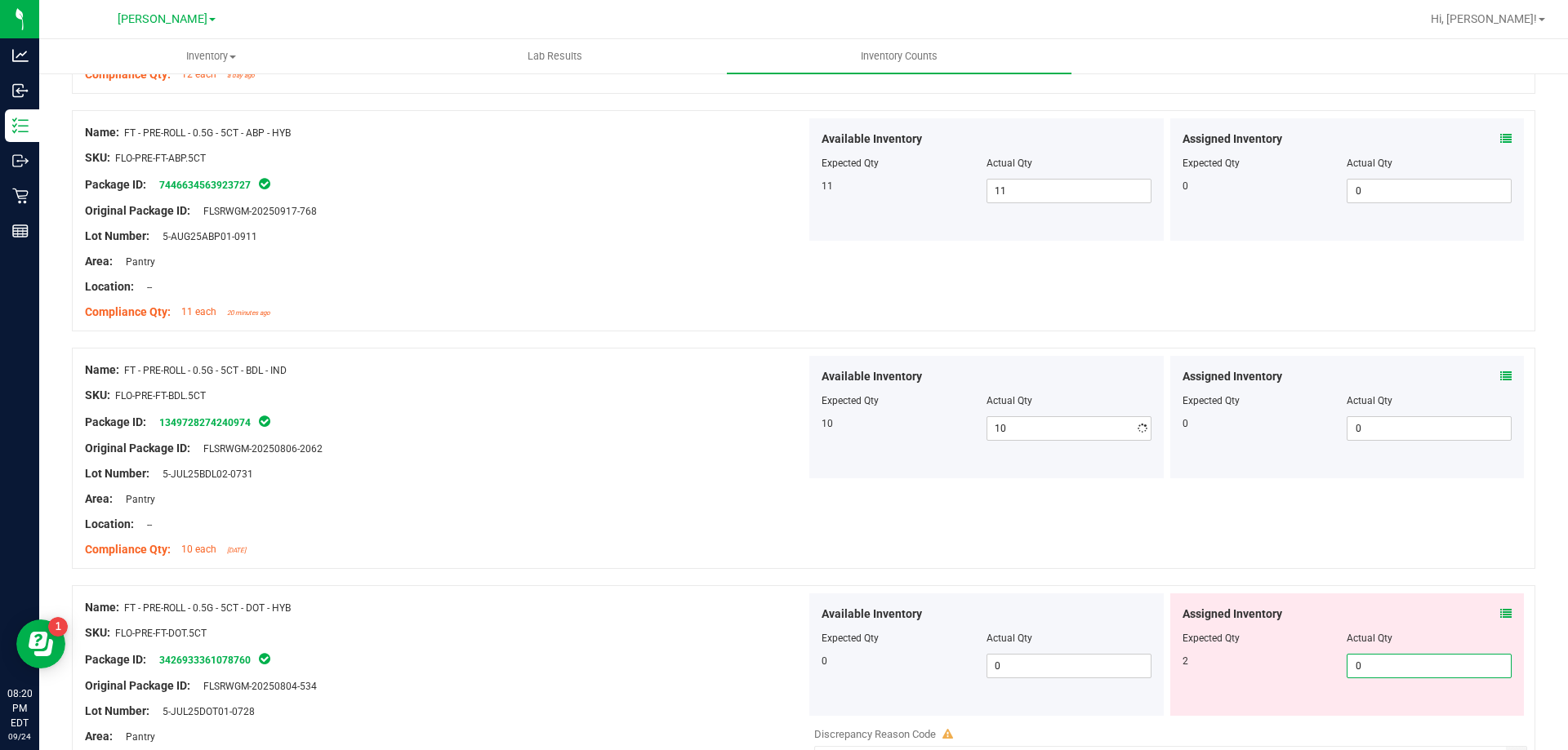
click at [1386, 714] on div "Assigned Inventory Expected Qty Actual Qty 2 0 0" at bounding box center [1347, 654] width 354 height 122
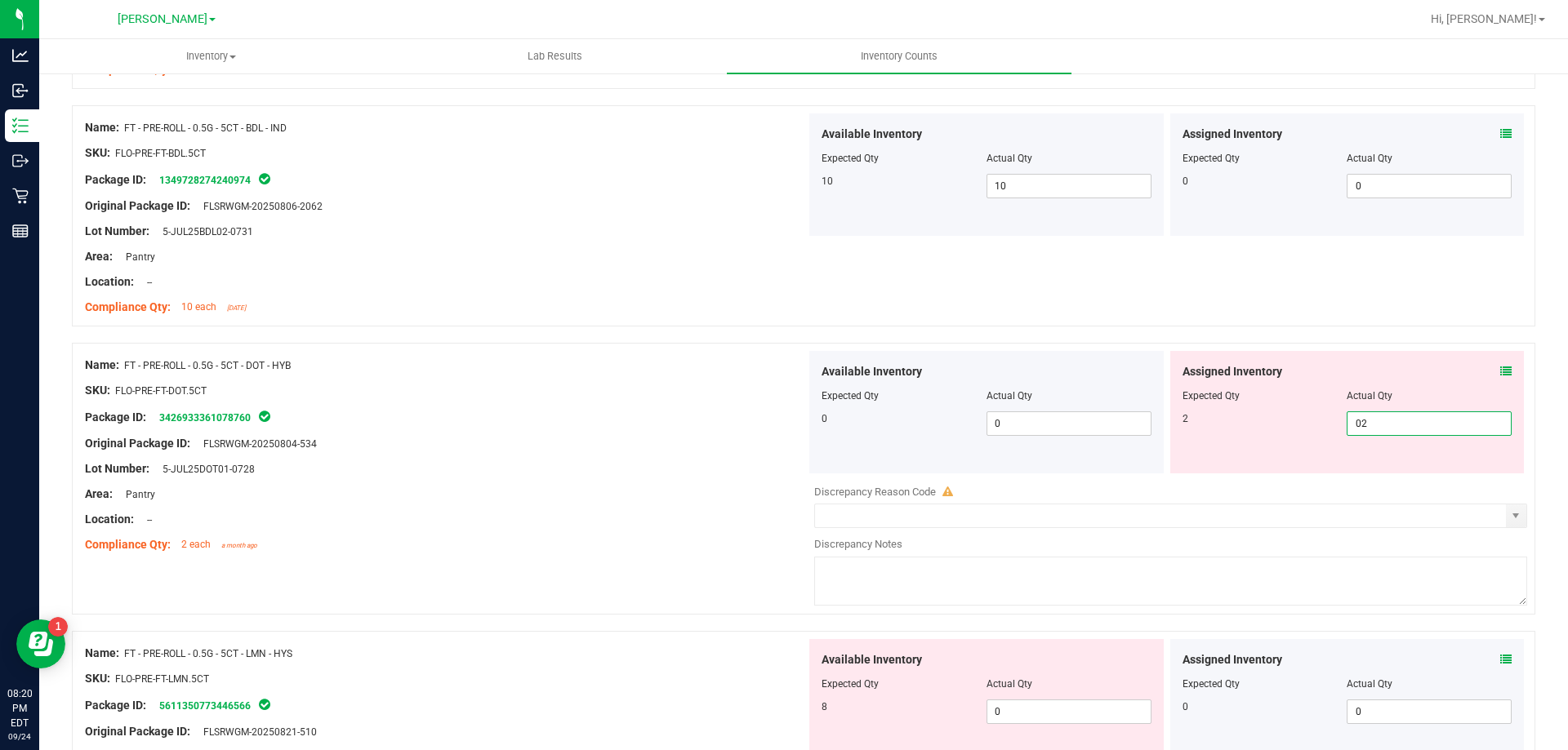
scroll to position [2939, 0]
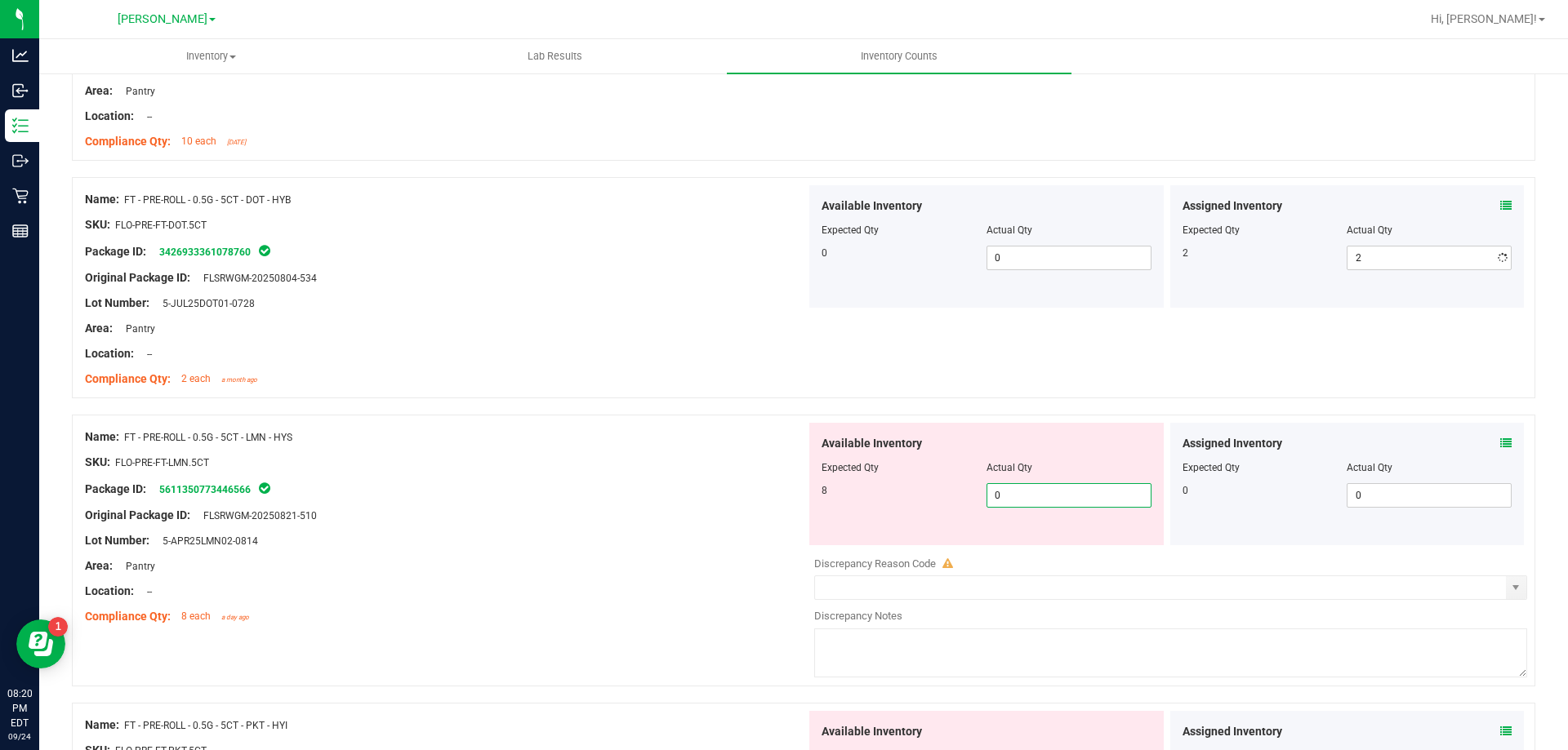
click at [1086, 534] on div "Available Inventory Expected Qty Actual Qty 8 0 0" at bounding box center [986, 483] width 354 height 122
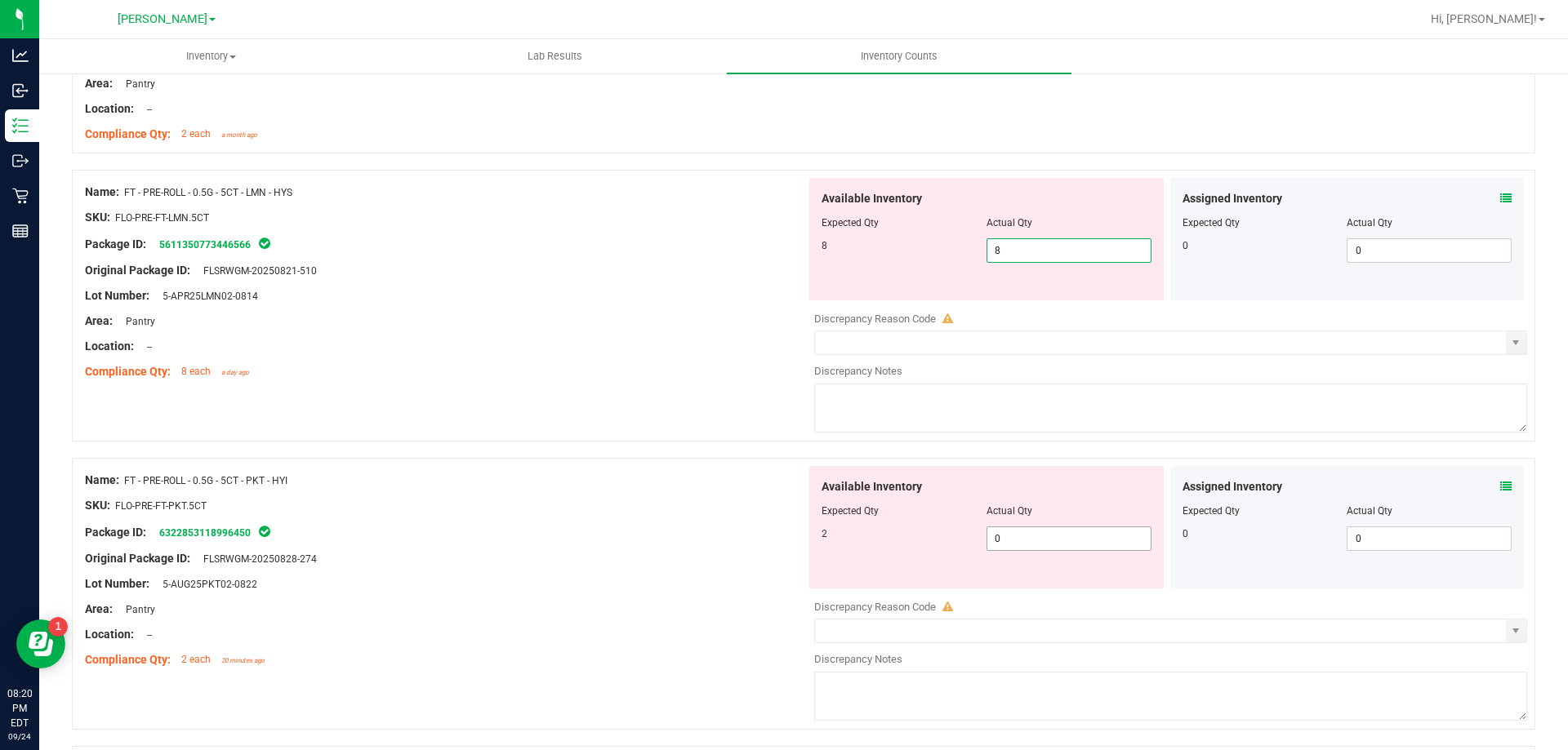
click at [1012, 533] on div "Available Inventory Expected Qty Actual Qty 2 0 0" at bounding box center [986, 527] width 354 height 122
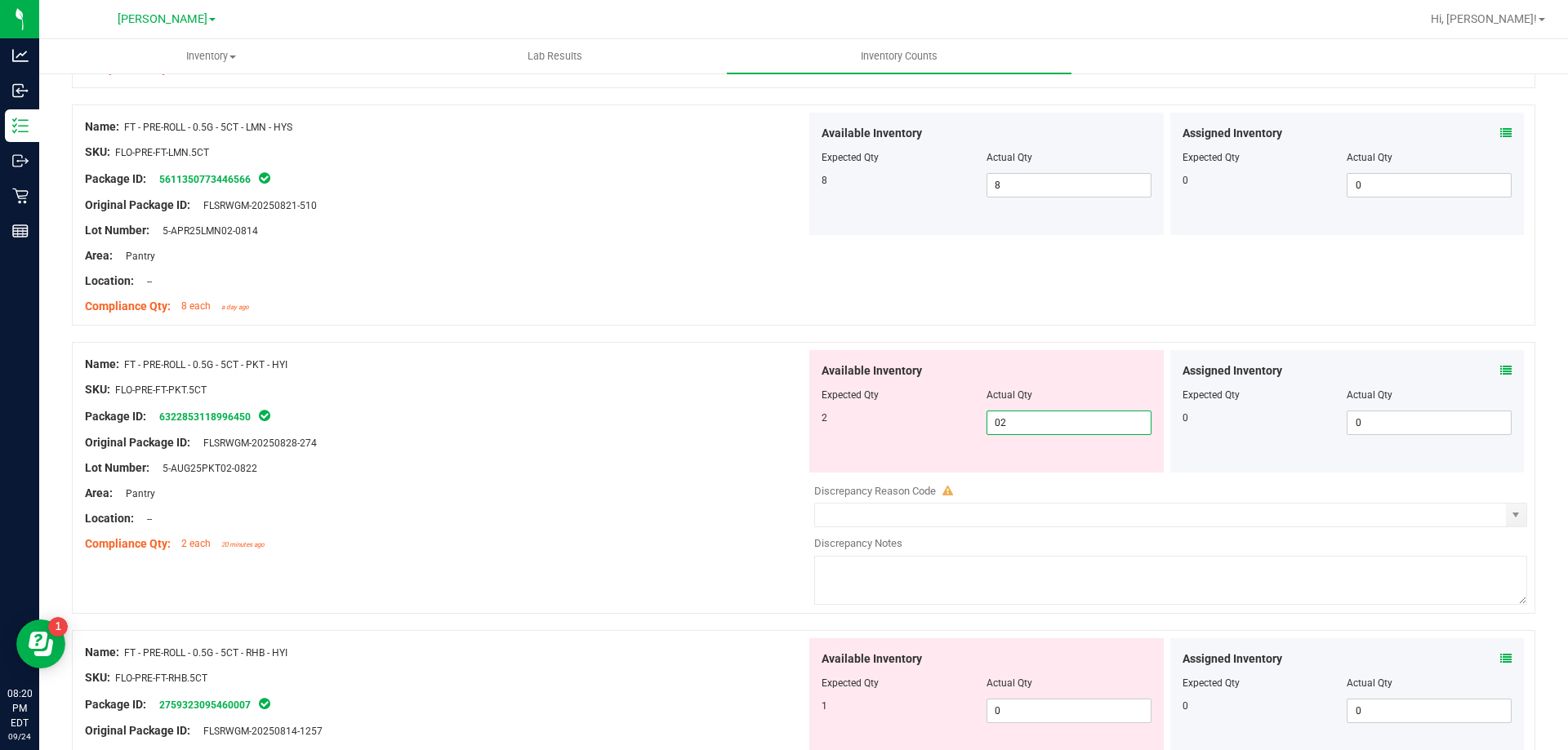
scroll to position [3511, 0]
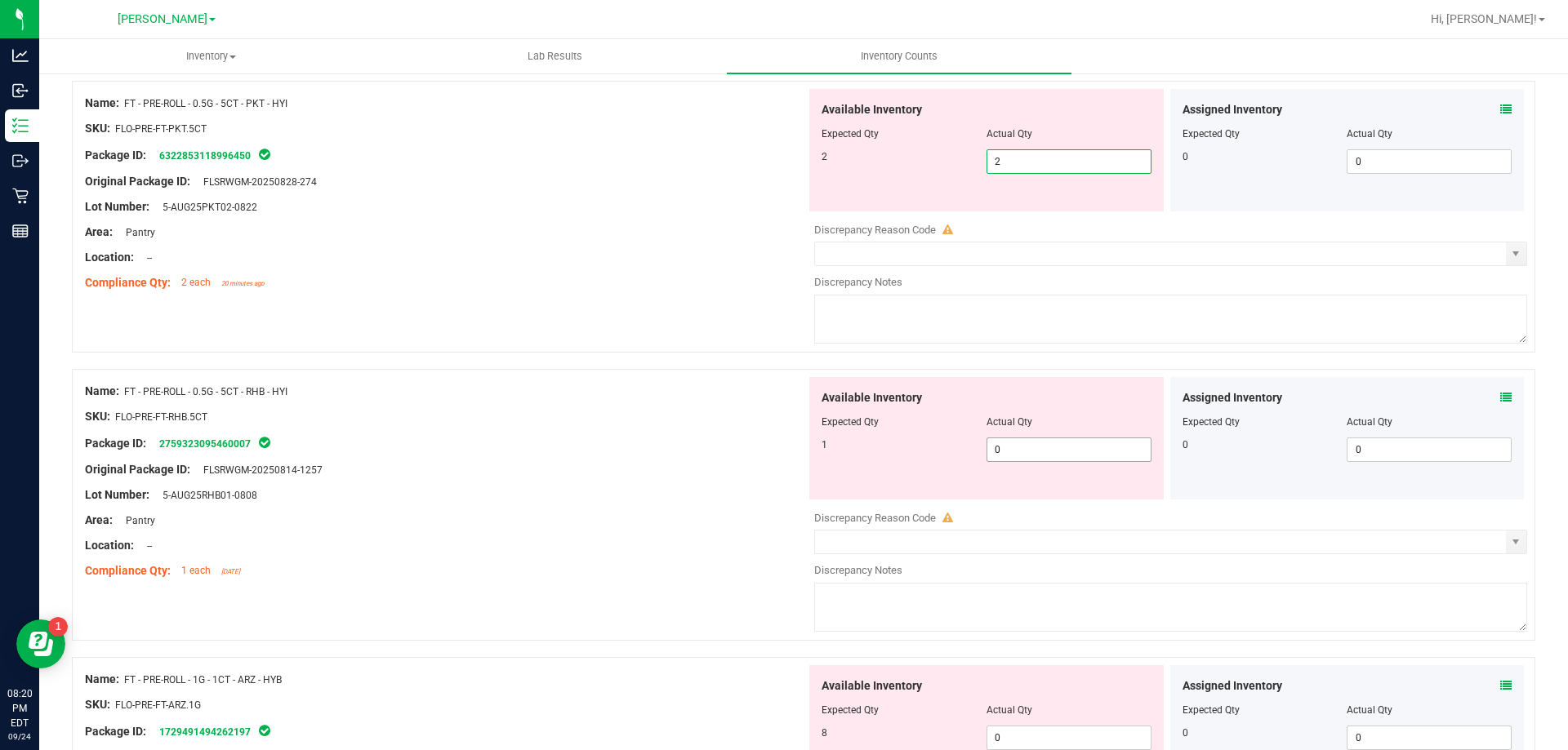
click at [1034, 454] on div "Available Inventory Expected Qty Actual Qty 1 0 0" at bounding box center [1166, 506] width 721 height 259
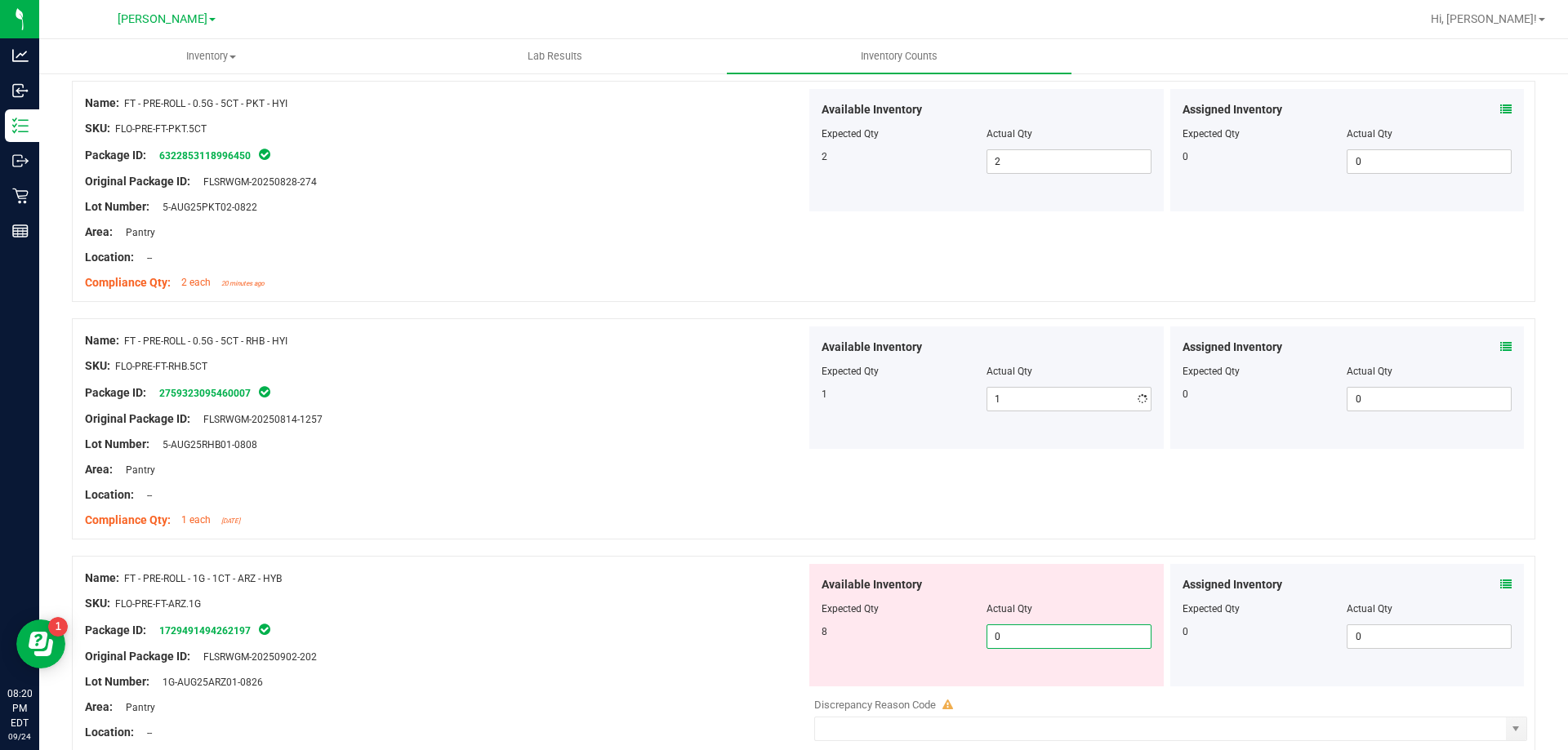
click at [1027, 679] on div "Available Inventory Expected Qty Actual Qty 8 0 0" at bounding box center [986, 625] width 354 height 122
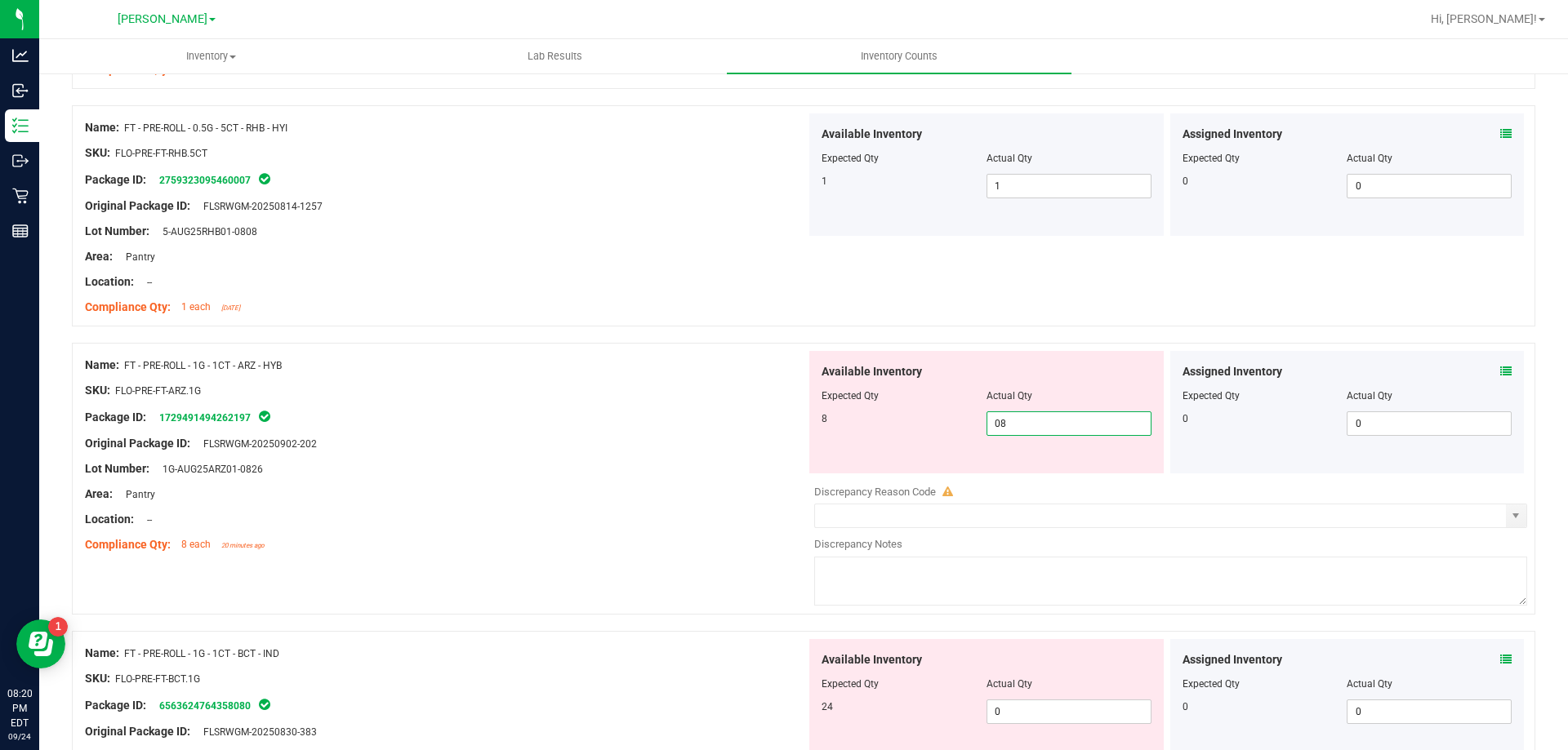
scroll to position [3837, 0]
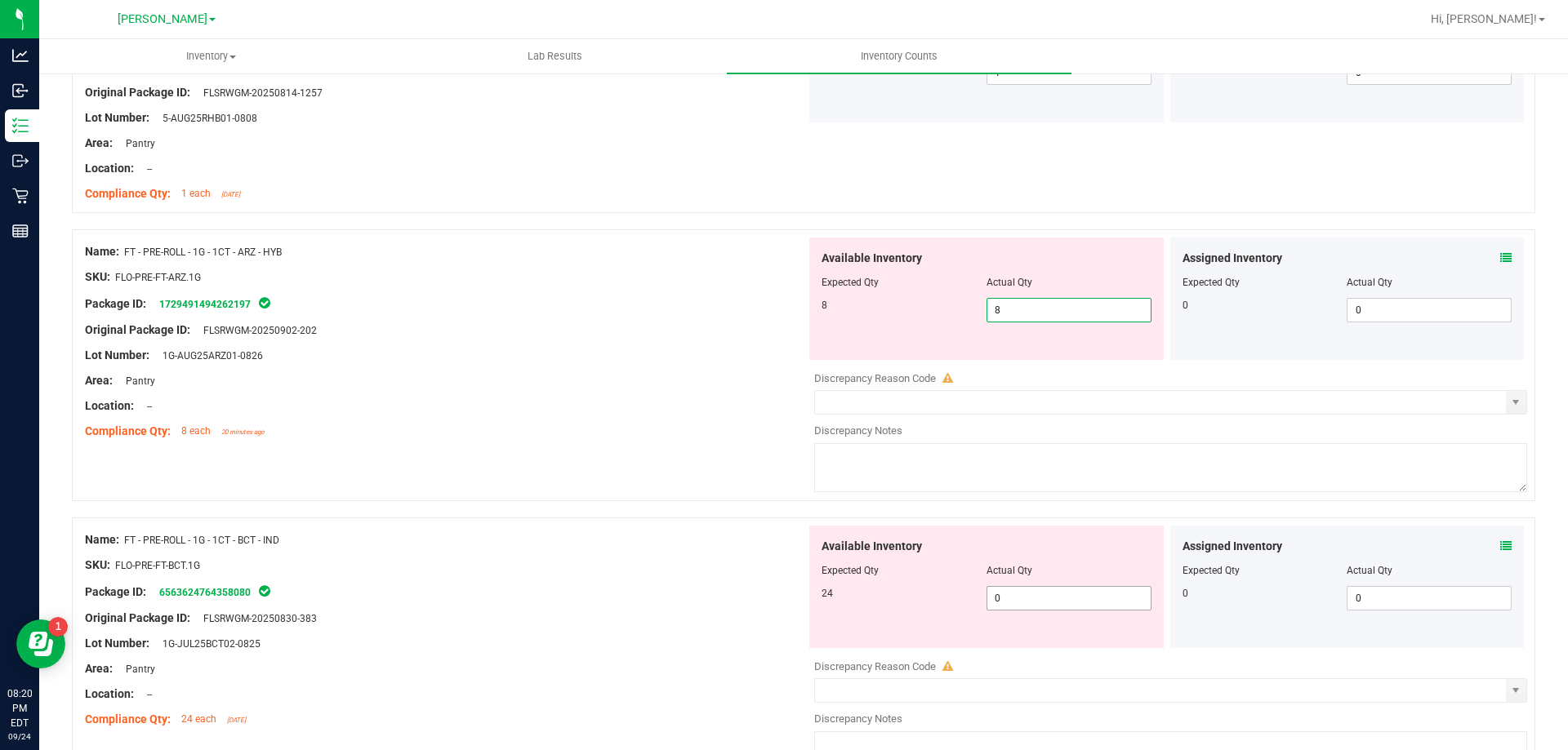
click at [1018, 595] on div "Available Inventory Expected Qty Actual Qty 24 0 0" at bounding box center [986, 587] width 354 height 122
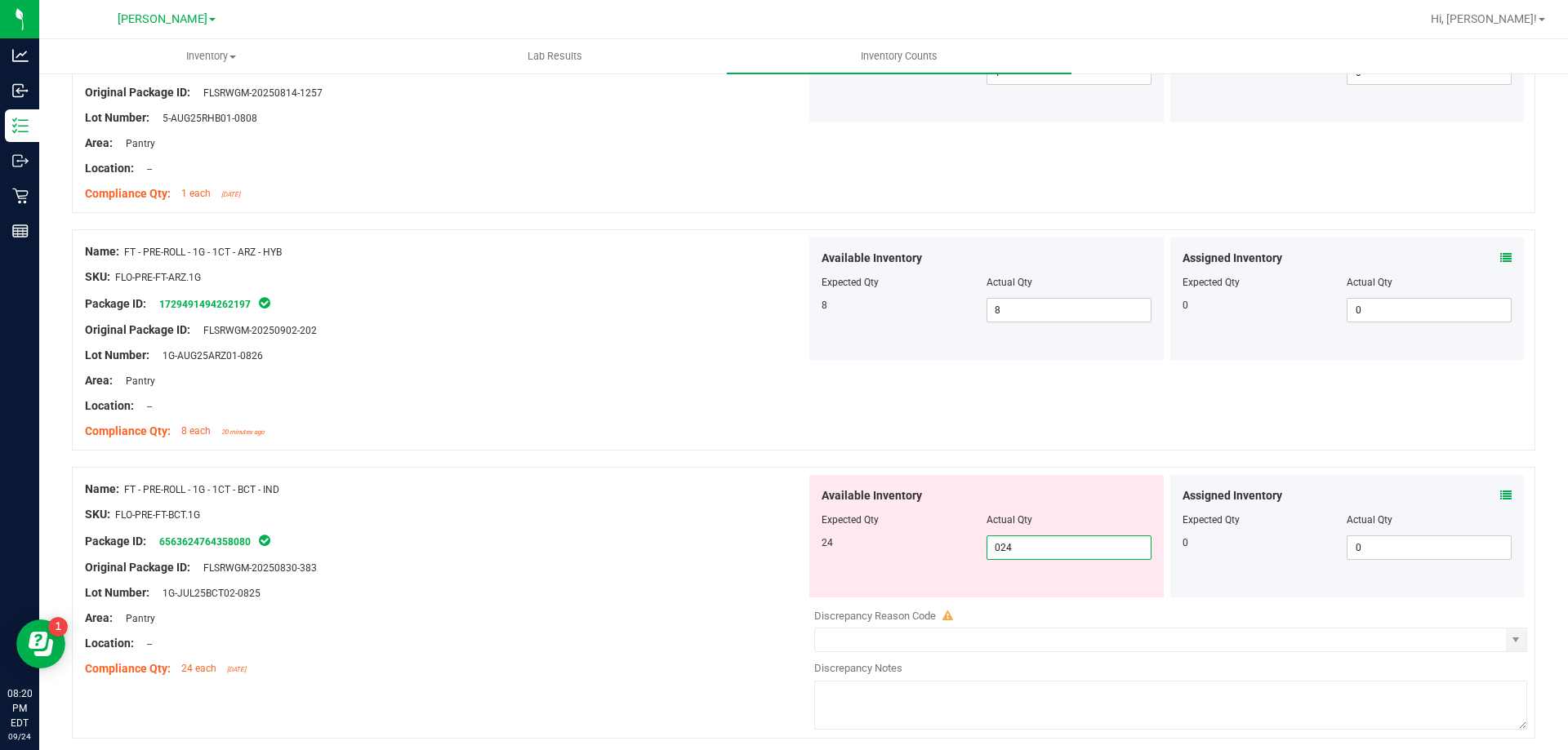
scroll to position [4245, 0]
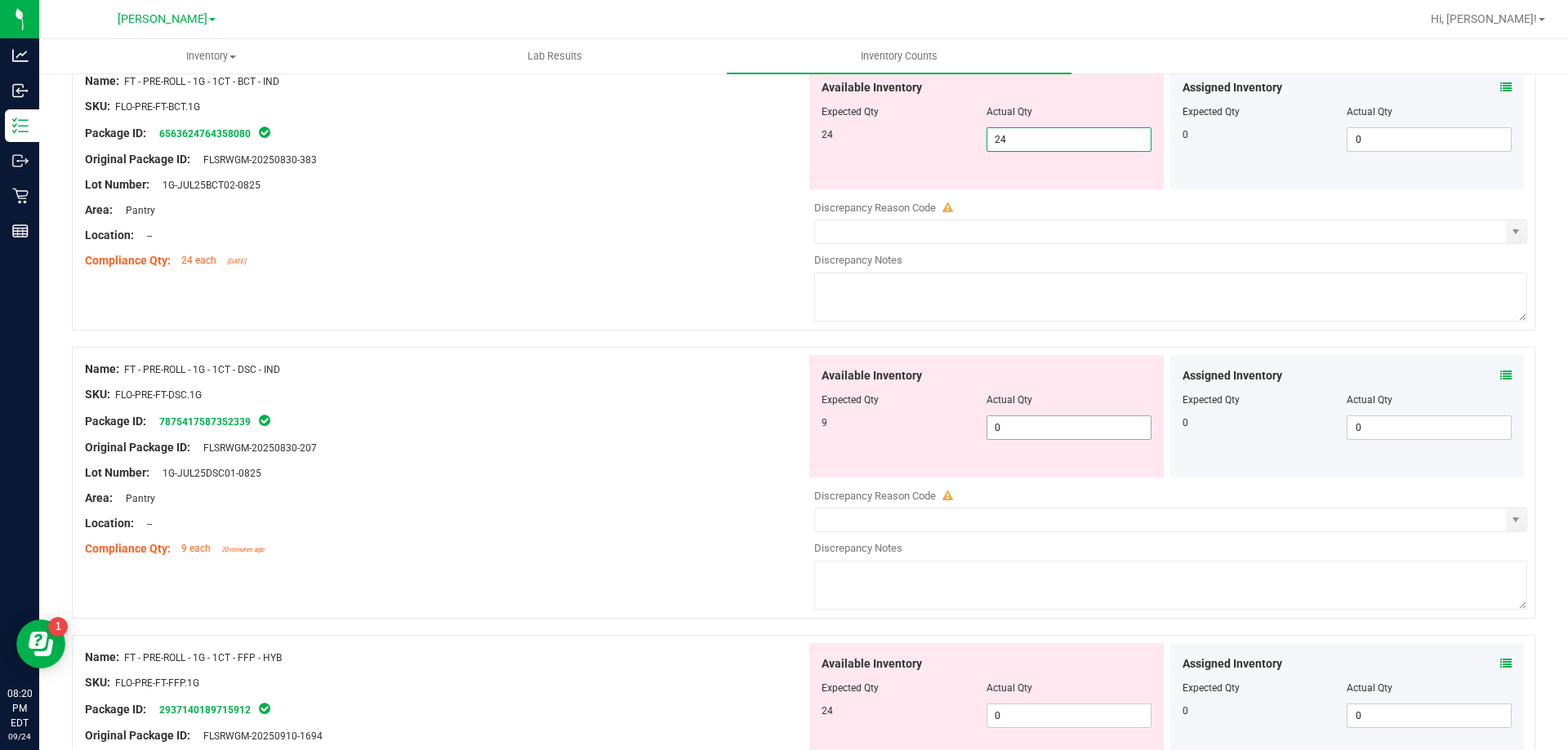
click at [1003, 428] on div "Available Inventory Expected Qty Actual Qty 9 0 0" at bounding box center [1166, 484] width 721 height 259
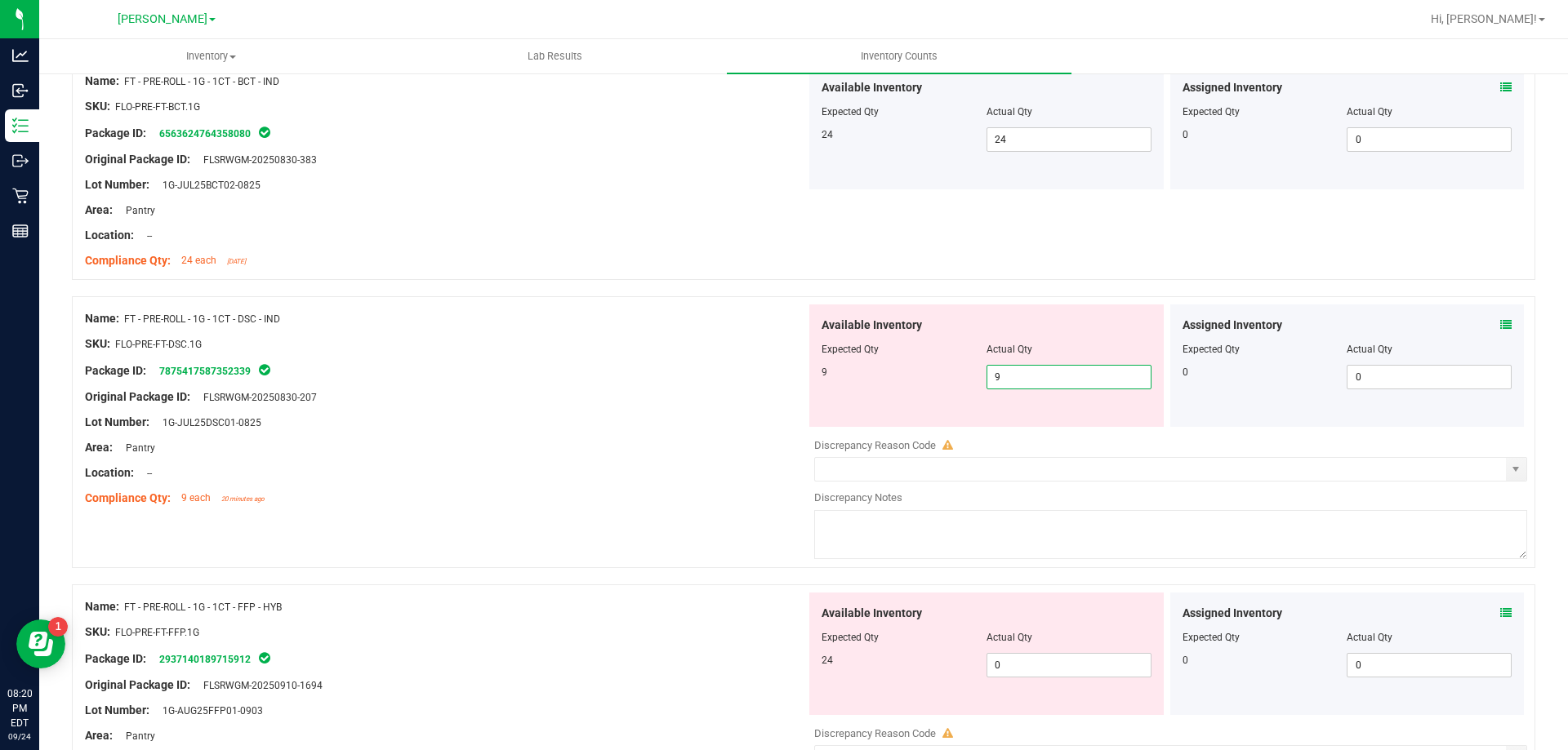
click at [1024, 653] on div "Available Inventory Expected Qty Actual Qty 24 0 0" at bounding box center [986, 653] width 354 height 122
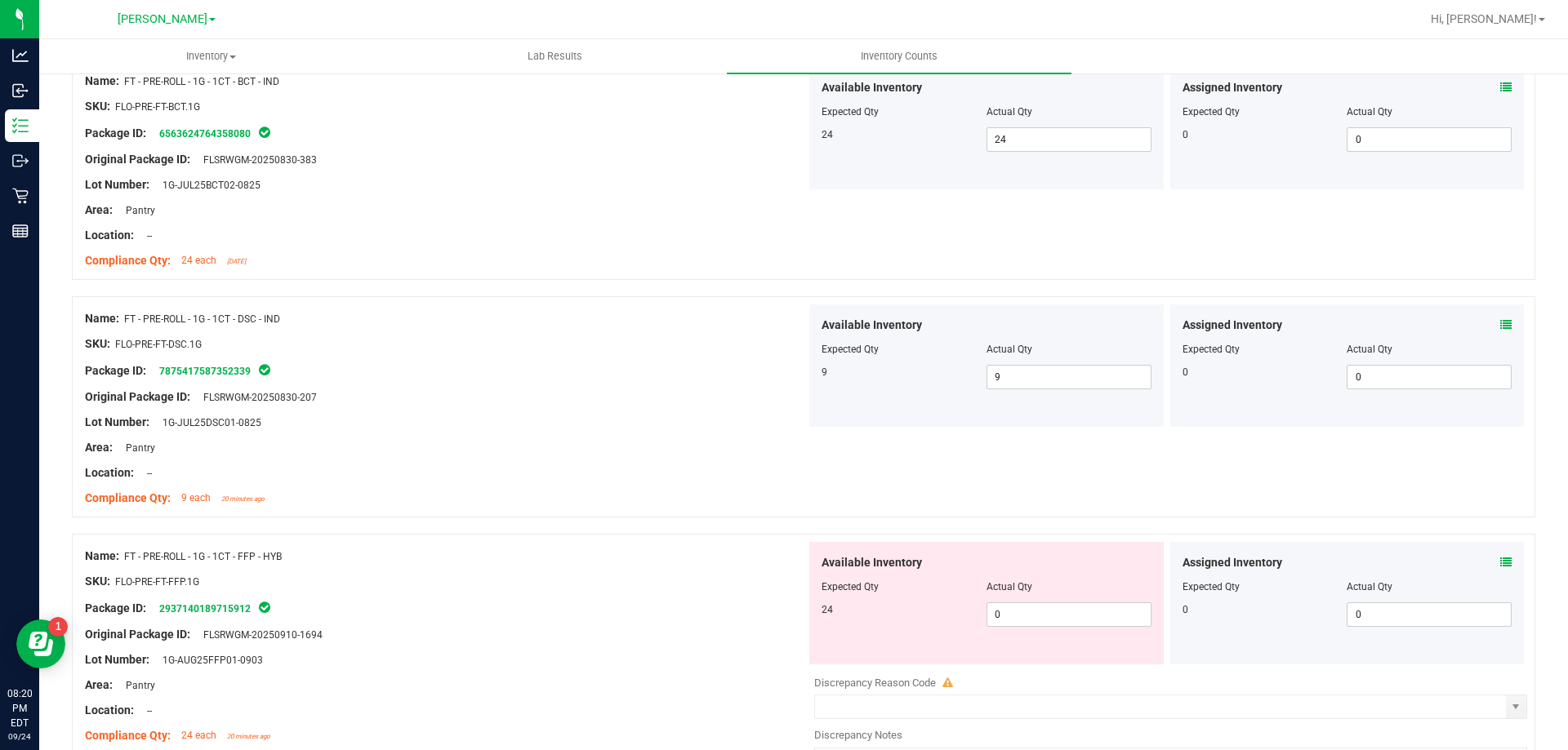
click at [1021, 628] on div "Available Inventory Expected Qty Actual Qty 24 0 0" at bounding box center [986, 603] width 354 height 122
click at [1018, 605] on span "0 02" at bounding box center [1068, 615] width 165 height 25
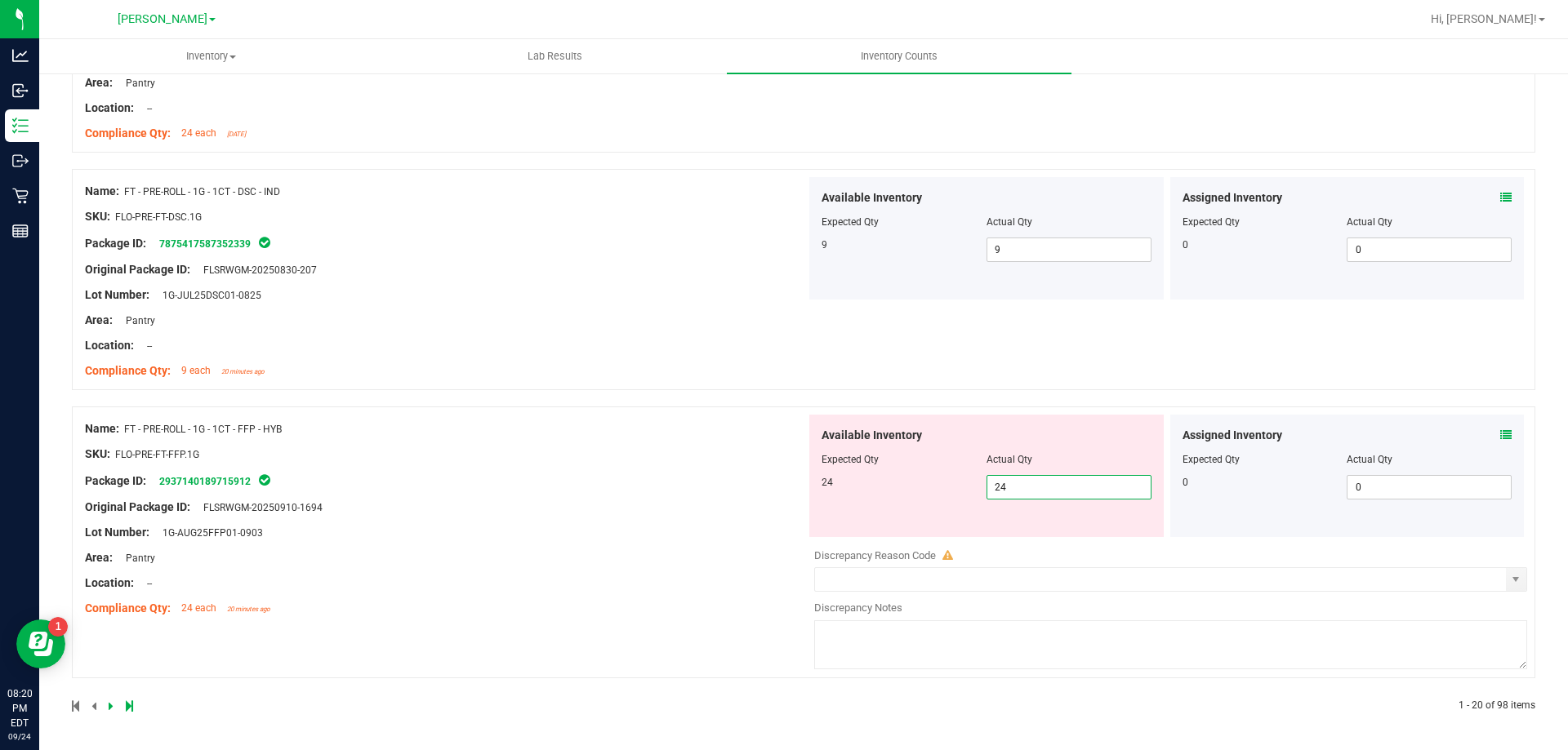
click at [631, 600] on div "Name: FT - PRE-ROLL - 1G - 1CT - FFP - HYB SKU: FLO-PRE-FT-FFP.1G Package ID: 2…" at bounding box center [445, 518] width 721 height 208
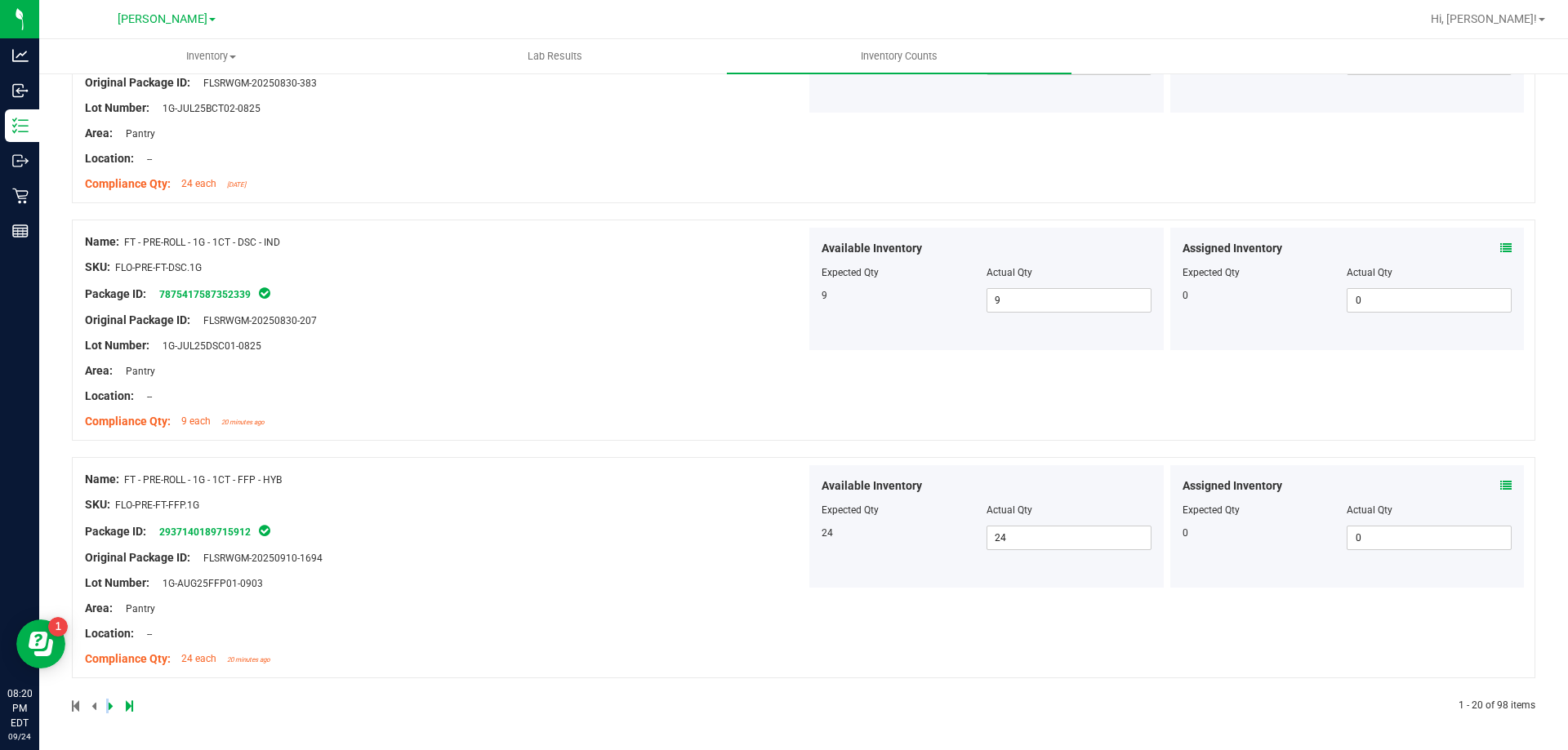
click at [108, 709] on div at bounding box center [437, 706] width 731 height 15
click at [109, 708] on icon at bounding box center [111, 706] width 5 height 9
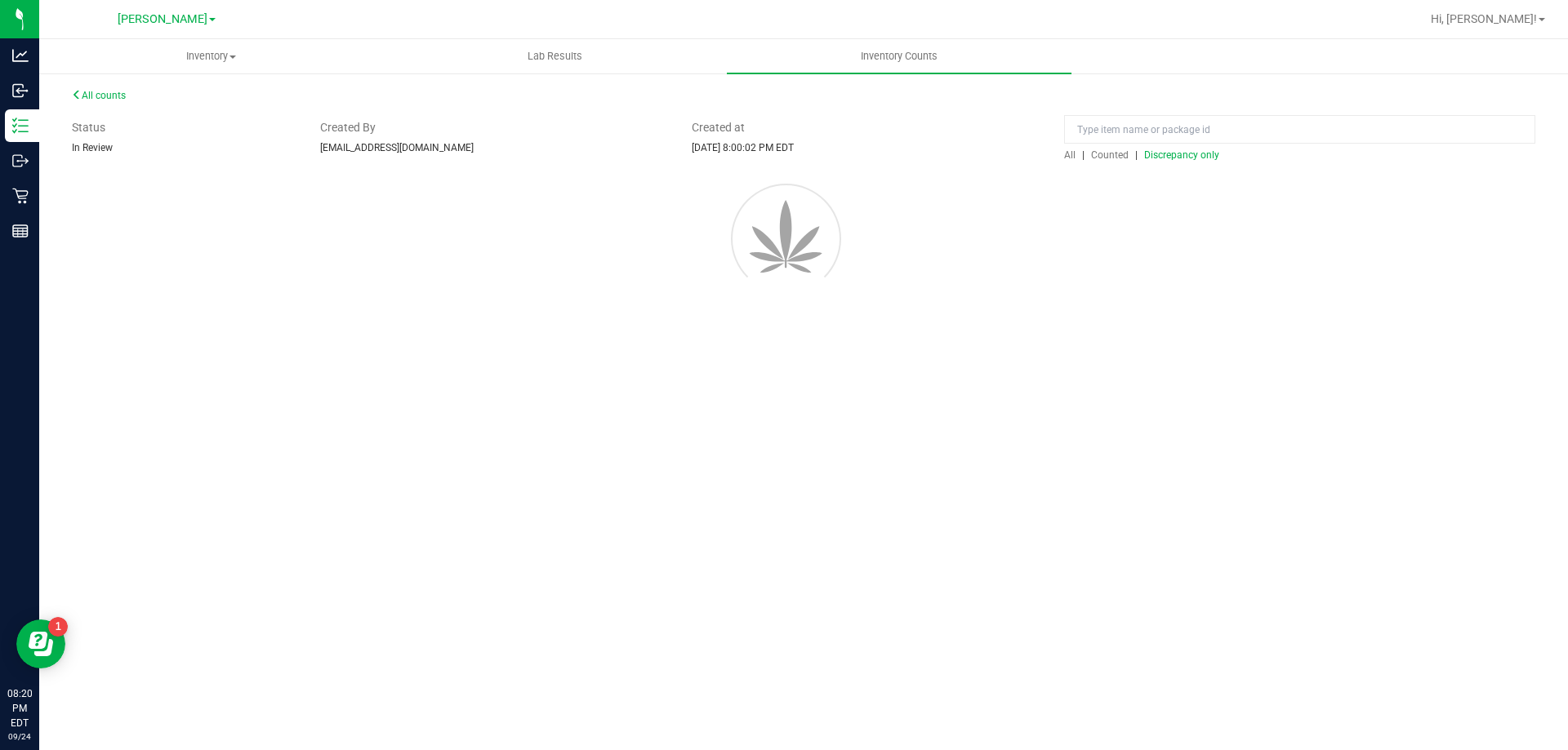
scroll to position [0, 0]
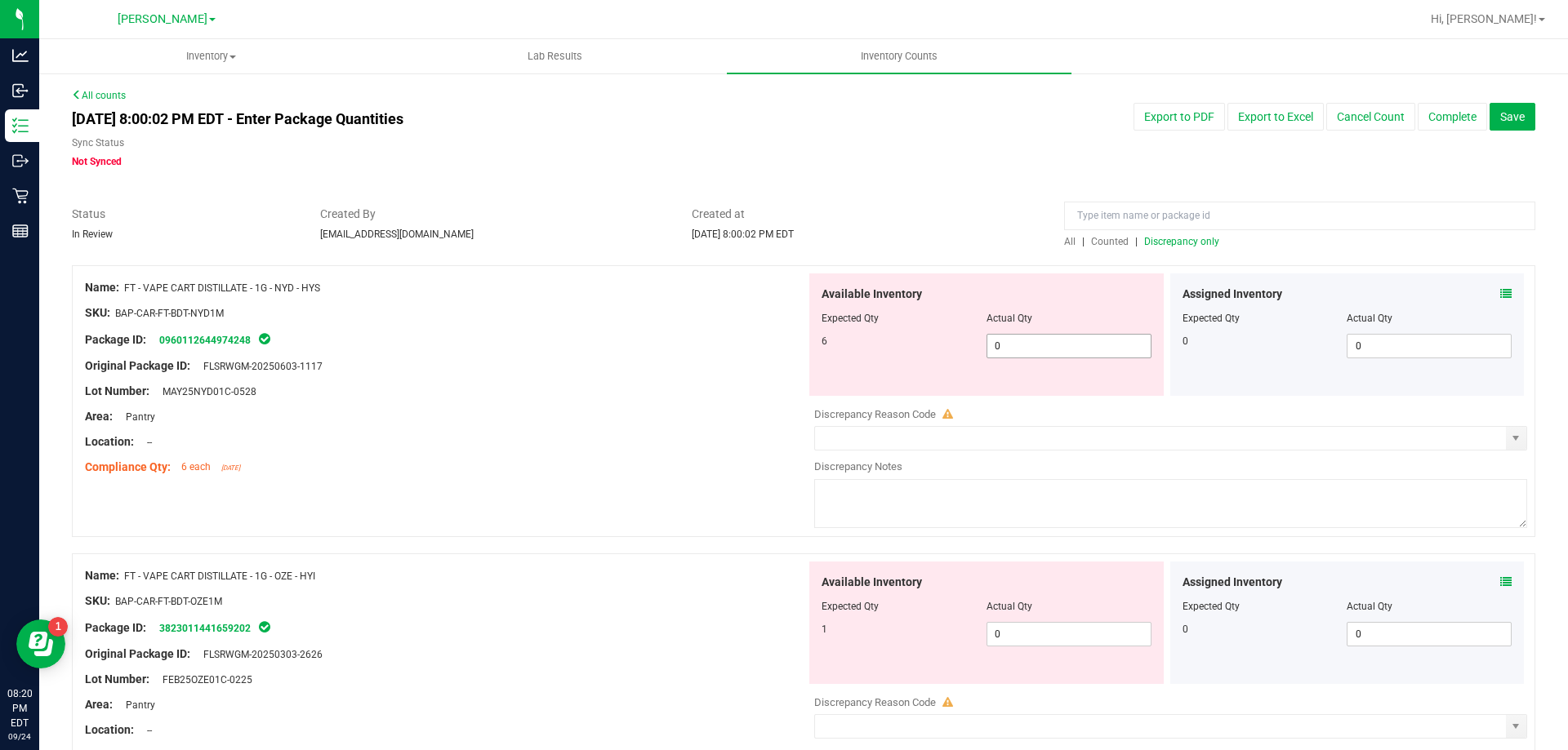
click at [1042, 356] on span "0 0" at bounding box center [1068, 345] width 165 height 25
click at [1036, 637] on div "Available Inventory Expected Qty Actual Qty 1 0 0" at bounding box center [1166, 691] width 721 height 259
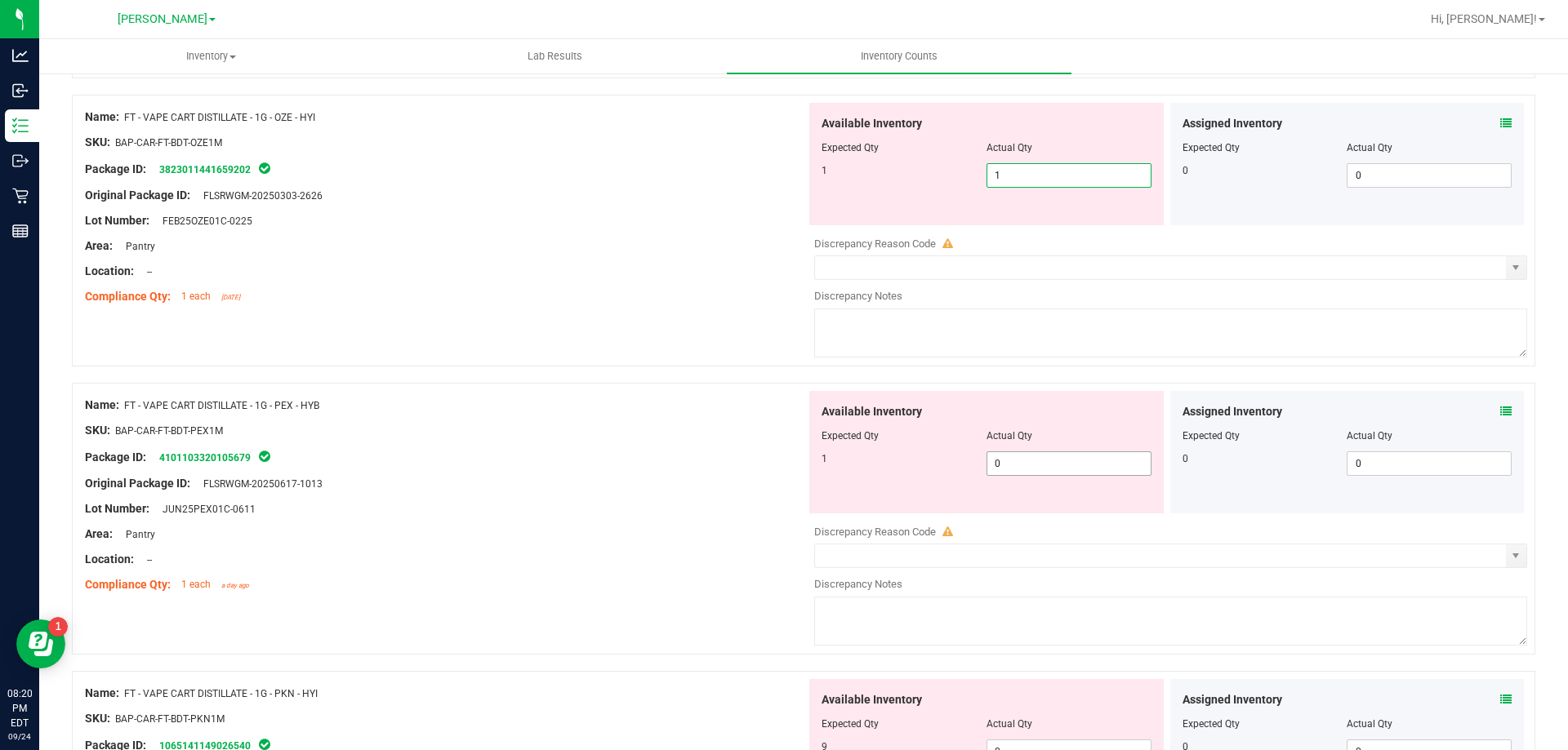
click at [1027, 464] on div "Available Inventory Expected Qty Actual Qty 1 0 0" at bounding box center [1166, 520] width 721 height 259
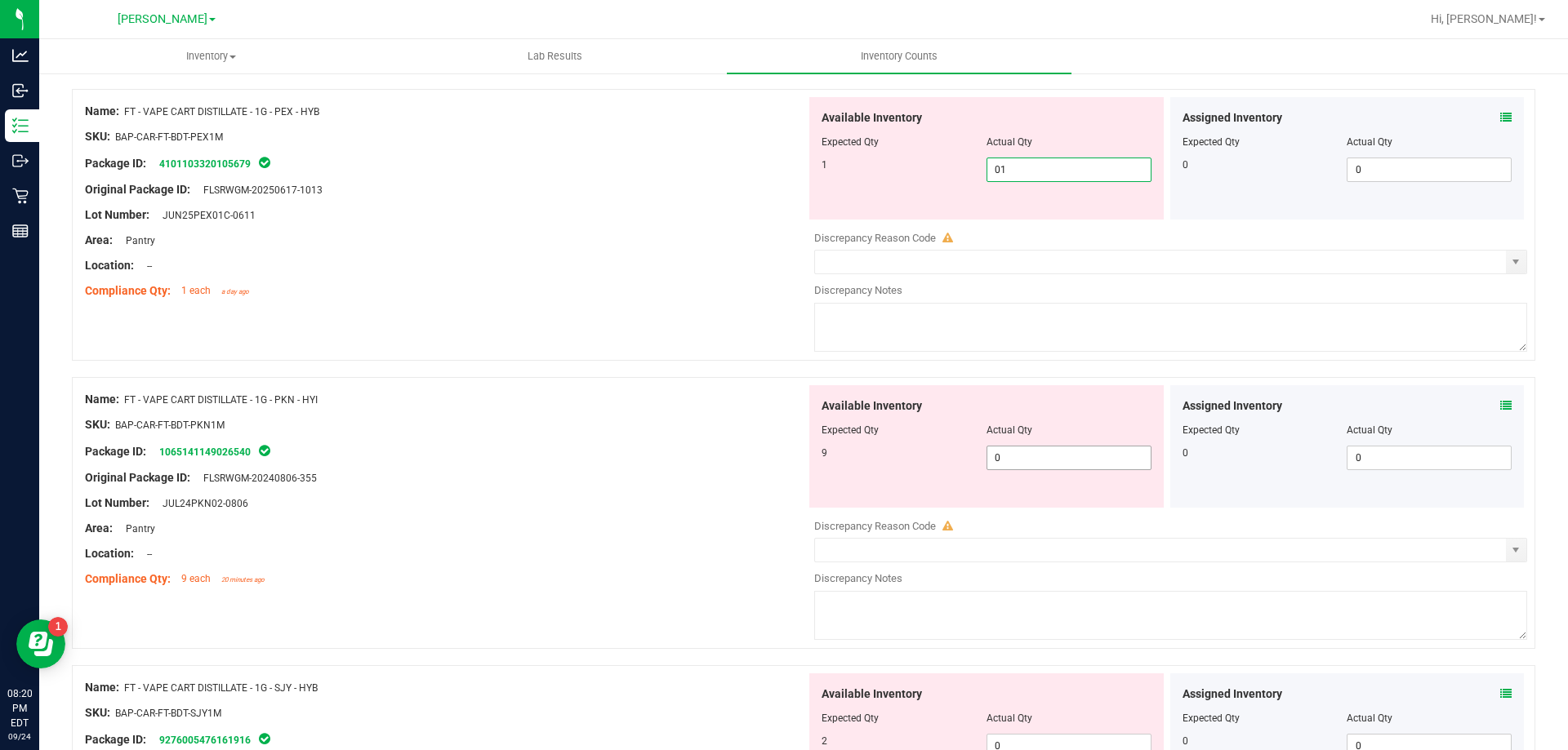
scroll to position [653, 0]
click at [1027, 461] on div "Available Inventory Expected Qty Actual Qty 9 0 0" at bounding box center [1166, 513] width 721 height 259
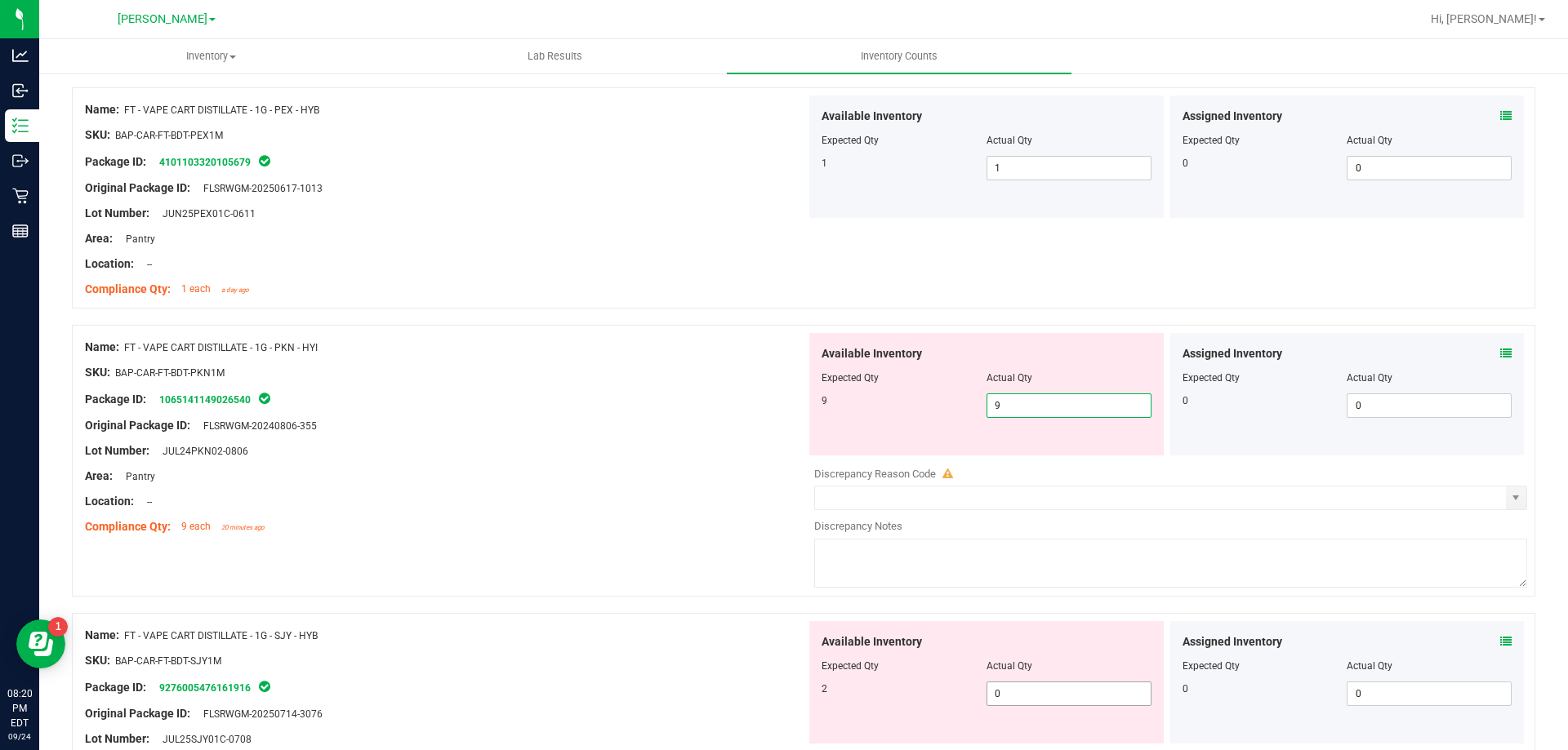
click at [1068, 686] on div "Available Inventory Expected Qty Actual Qty 2 0 0" at bounding box center [986, 682] width 354 height 122
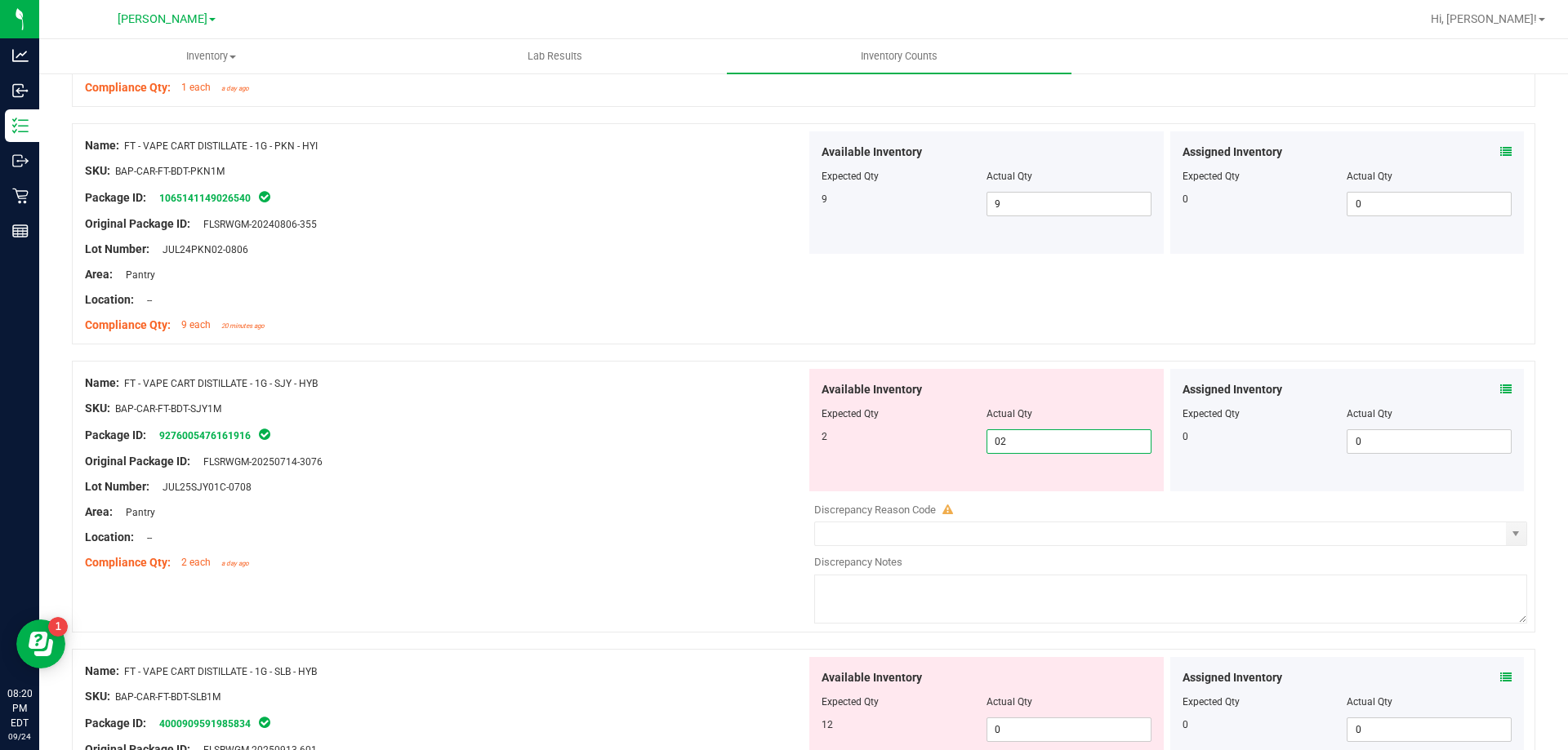
scroll to position [980, 0]
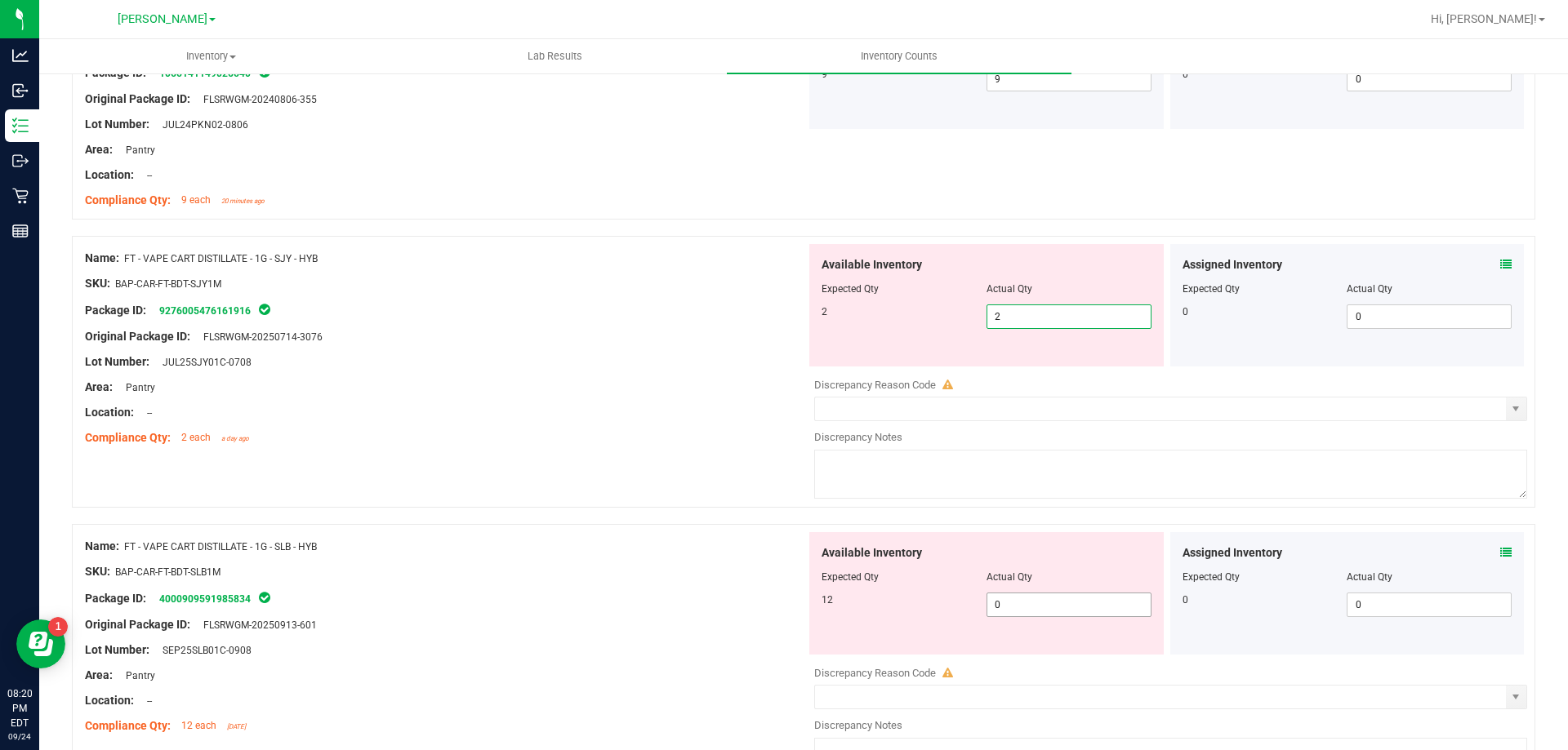
click at [1029, 600] on div "Available Inventory Expected Qty Actual Qty 12 0 0" at bounding box center [986, 593] width 354 height 122
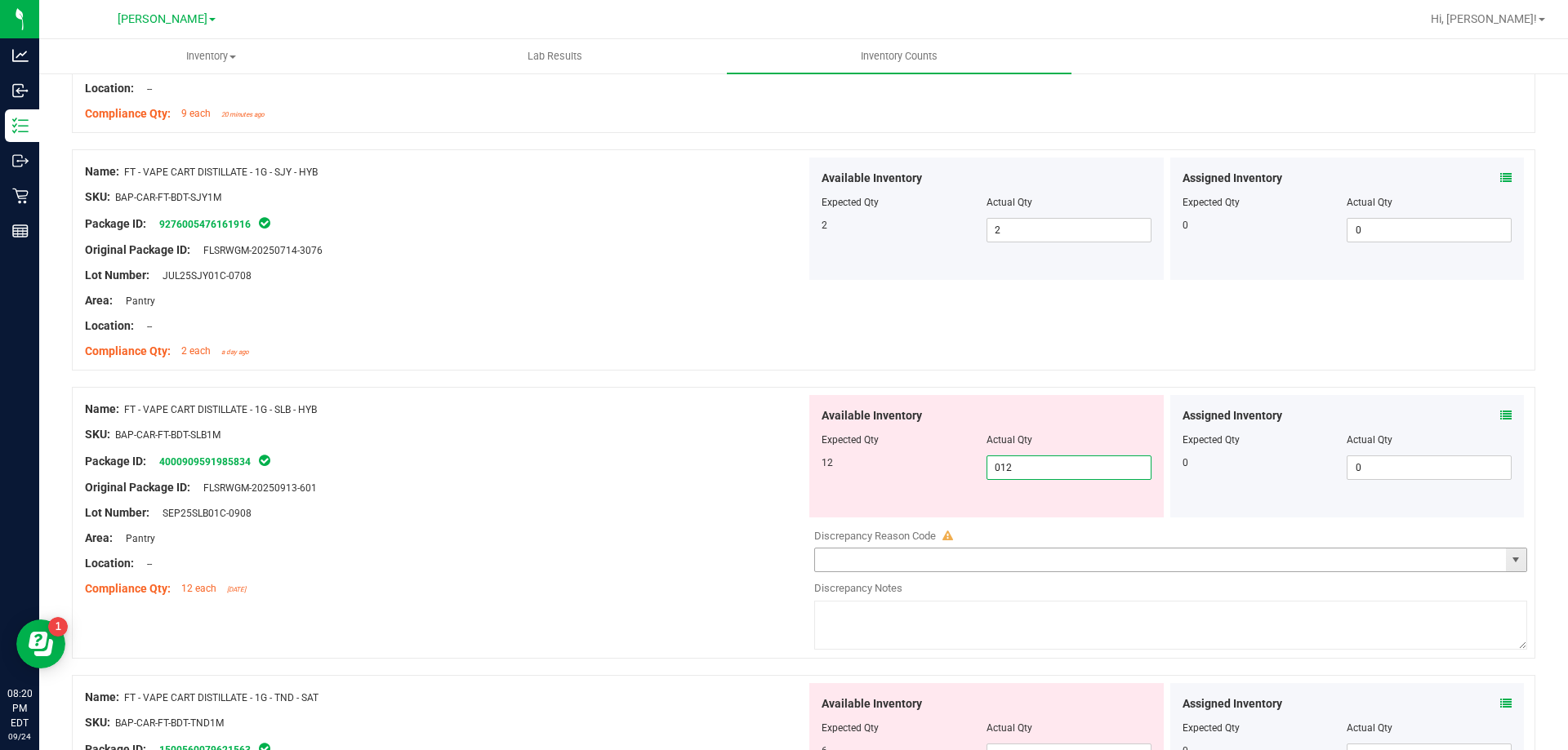
scroll to position [1306, 0]
click at [1006, 521] on div "Available Inventory Expected Qty Actual Qty 6 0 0" at bounding box center [1166, 522] width 721 height 259
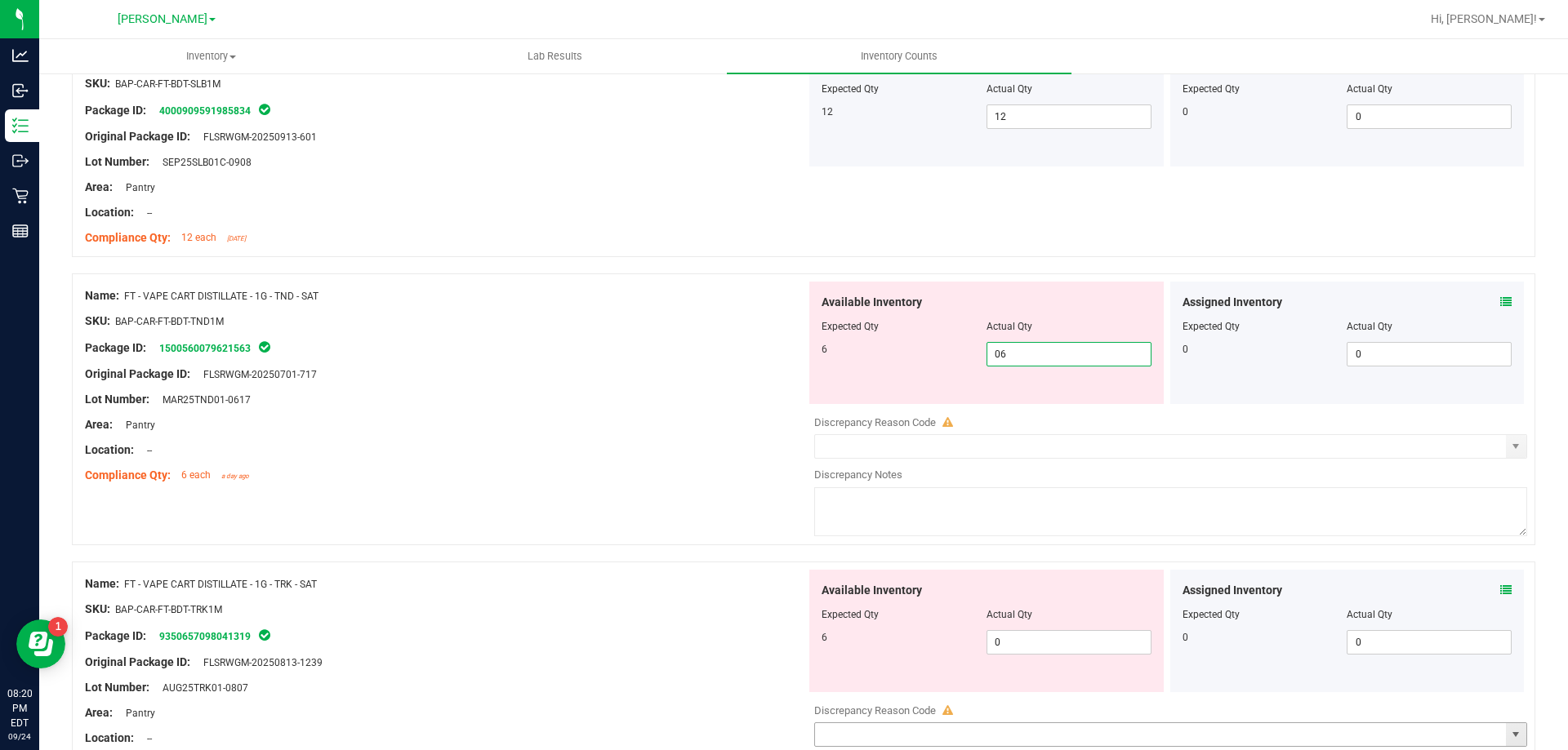
scroll to position [1633, 0]
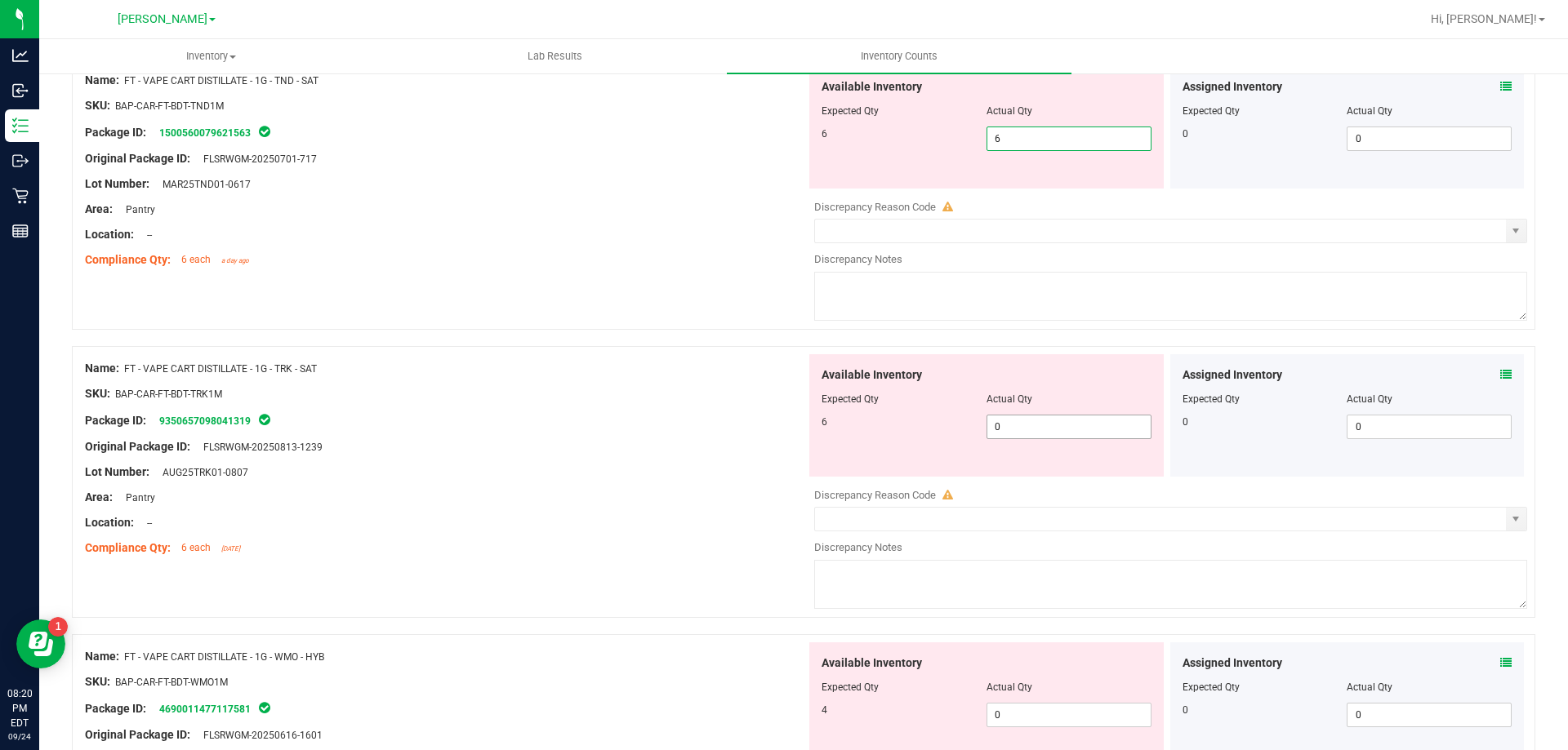
click at [1056, 432] on div "Available Inventory Expected Qty Actual Qty 6 0 0" at bounding box center [1166, 483] width 721 height 259
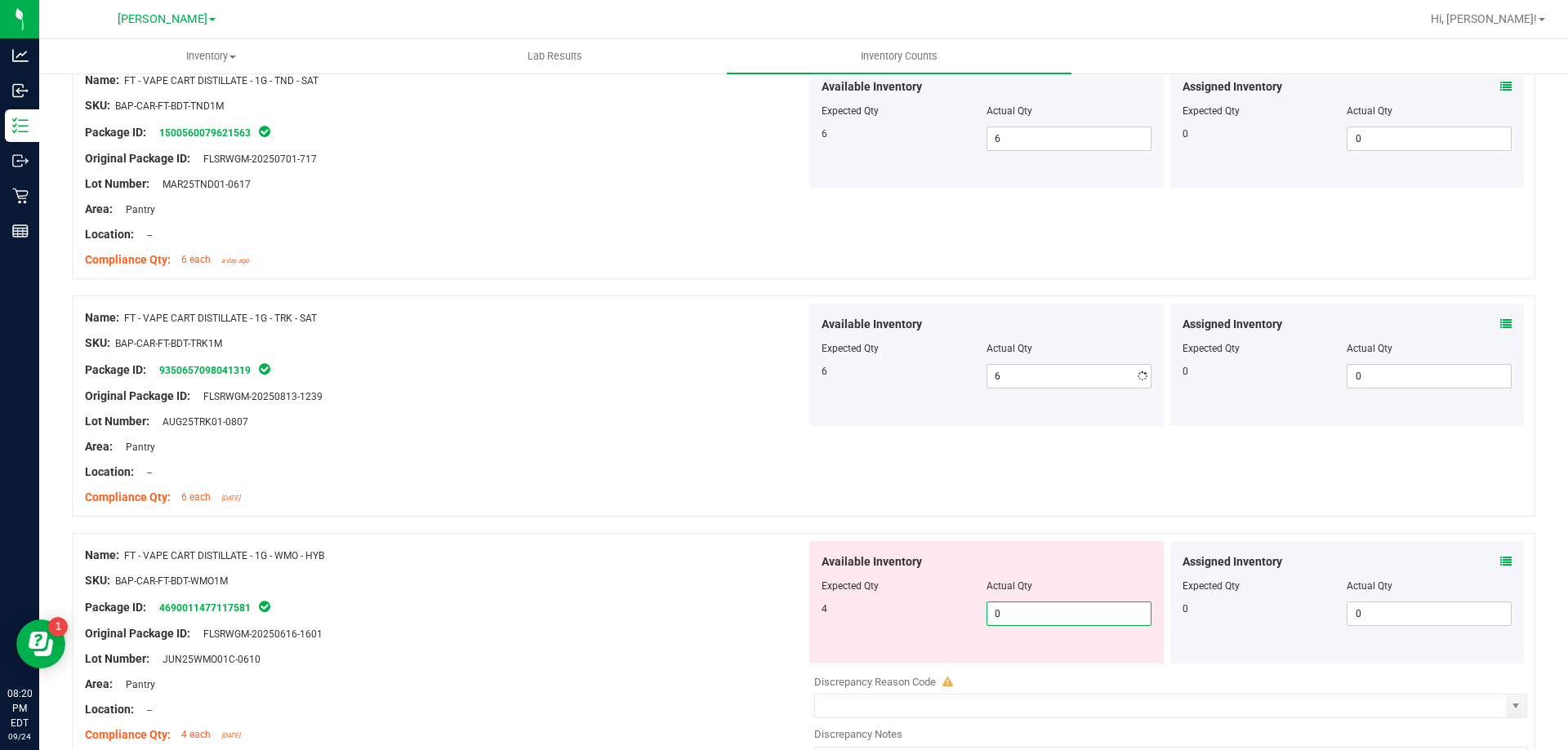
click at [1083, 671] on div "Available Inventory Expected Qty Actual Qty 4 0 0" at bounding box center [1166, 670] width 721 height 259
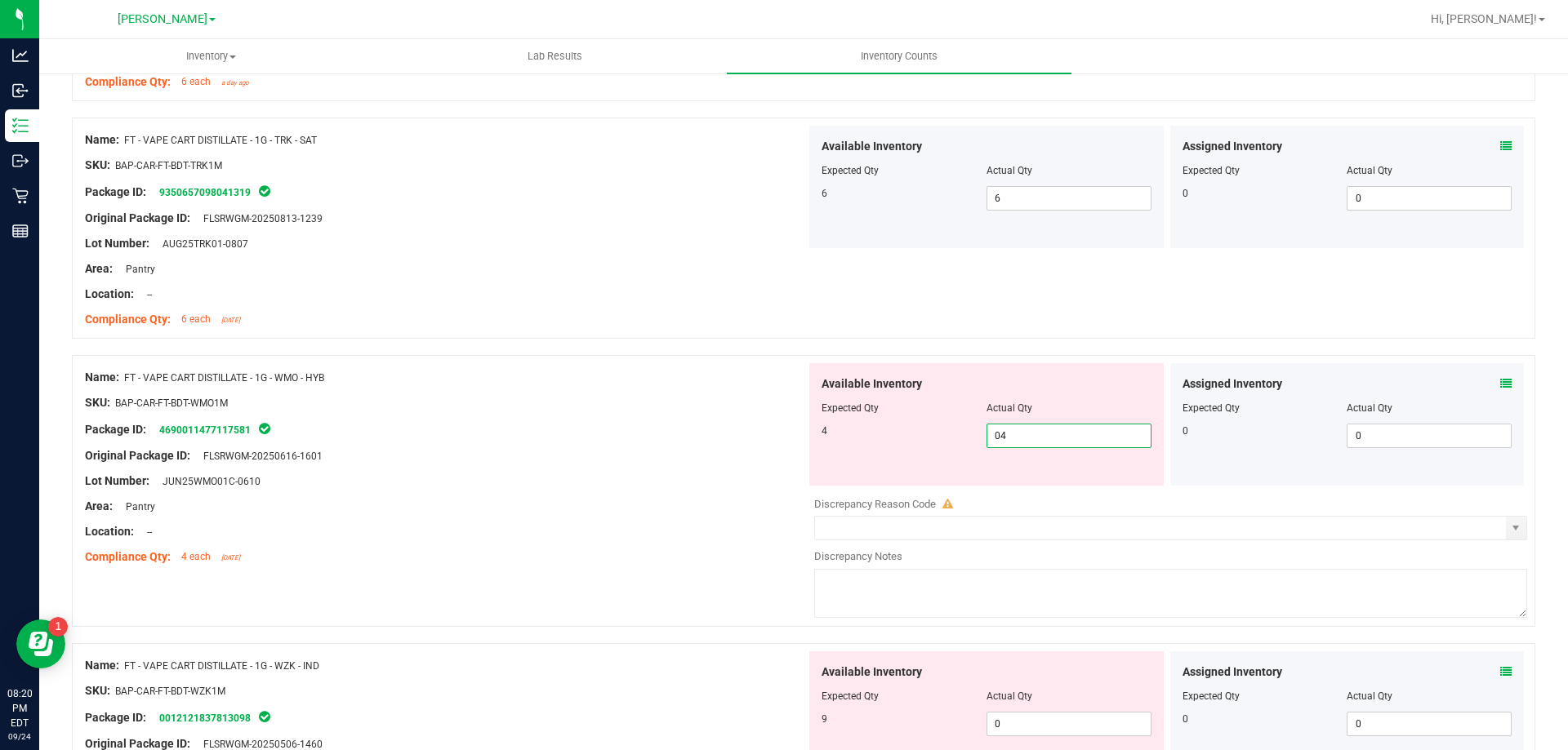
scroll to position [1959, 0]
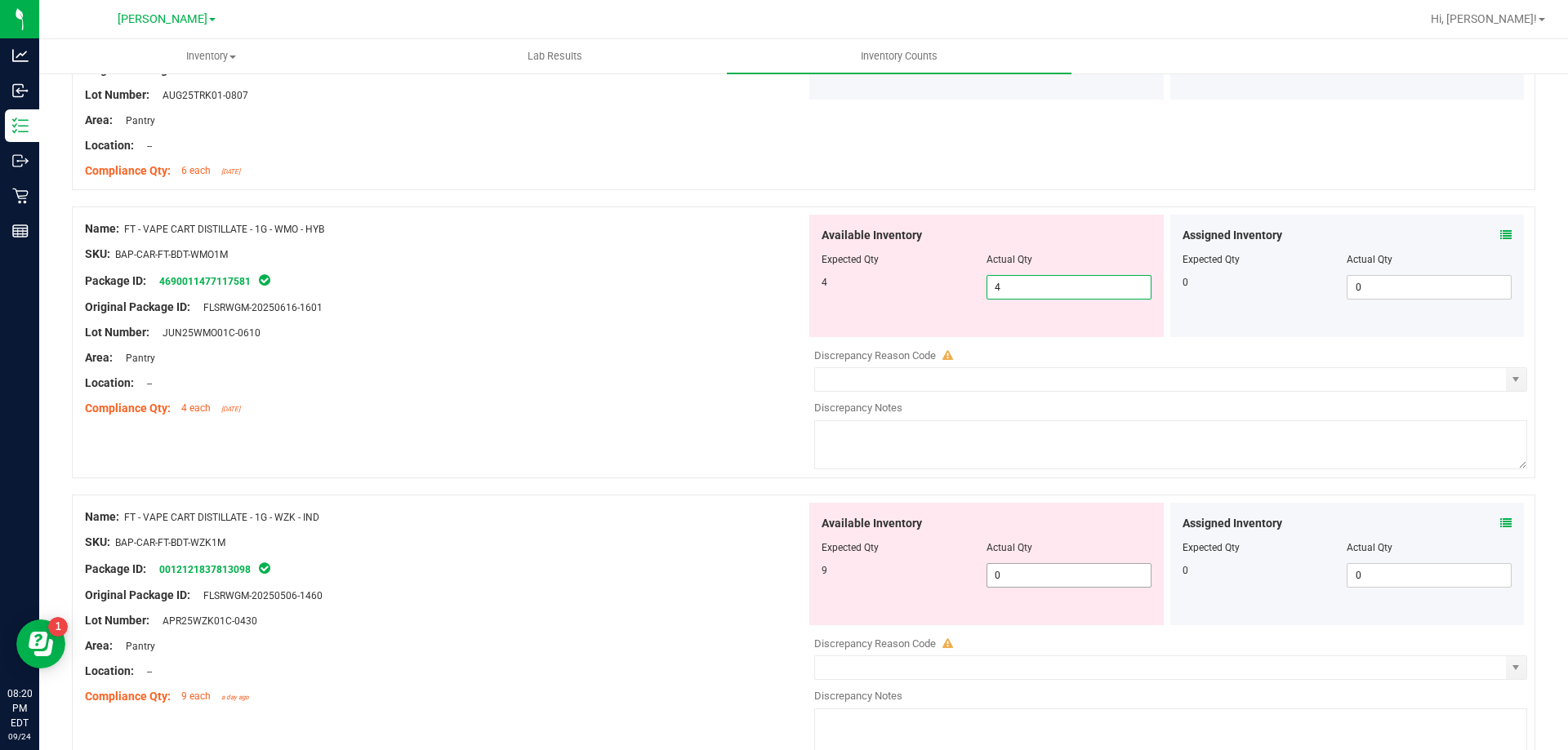
click at [1048, 571] on div "Available Inventory Expected Qty Actual Qty 9 0 0" at bounding box center [986, 564] width 354 height 122
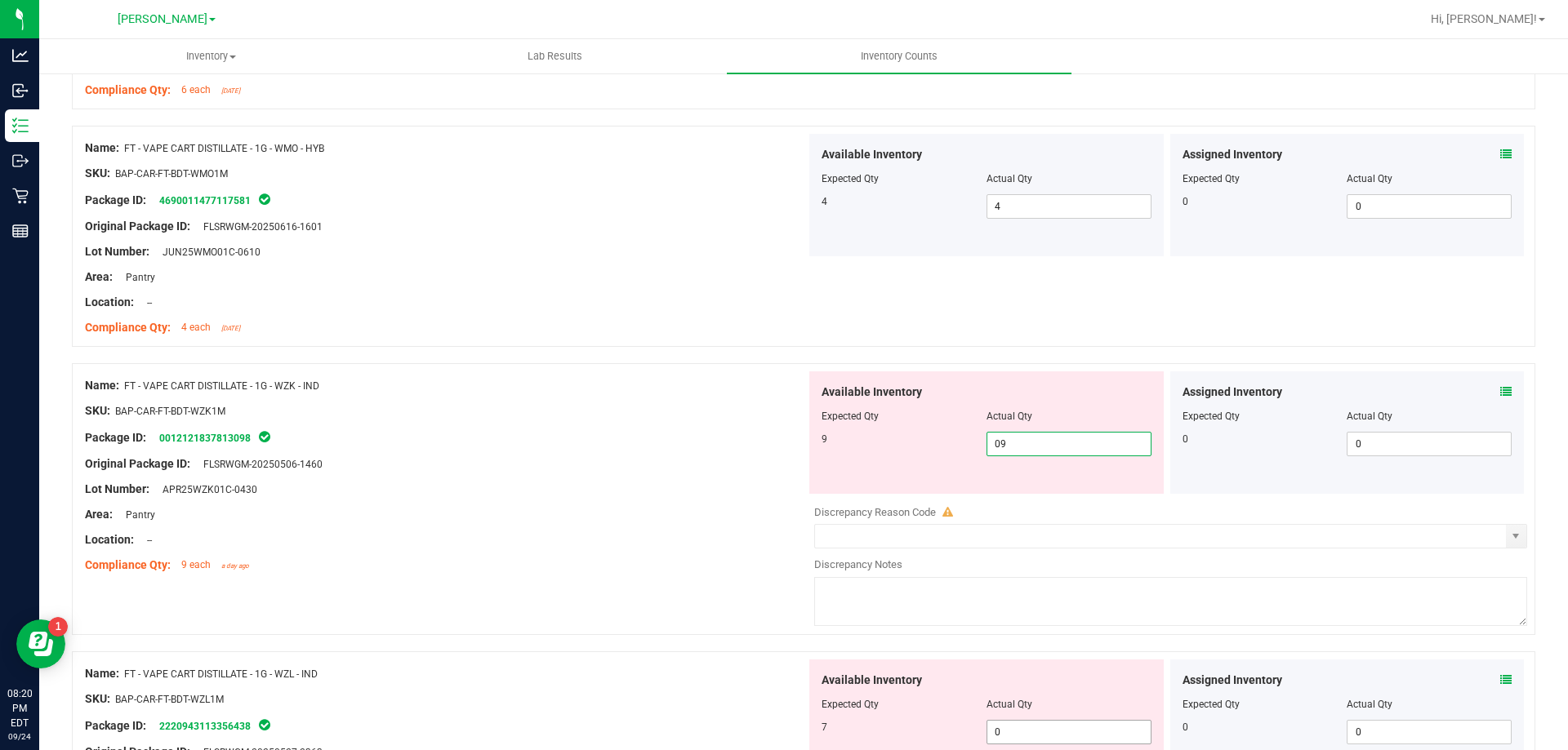
scroll to position [2286, 0]
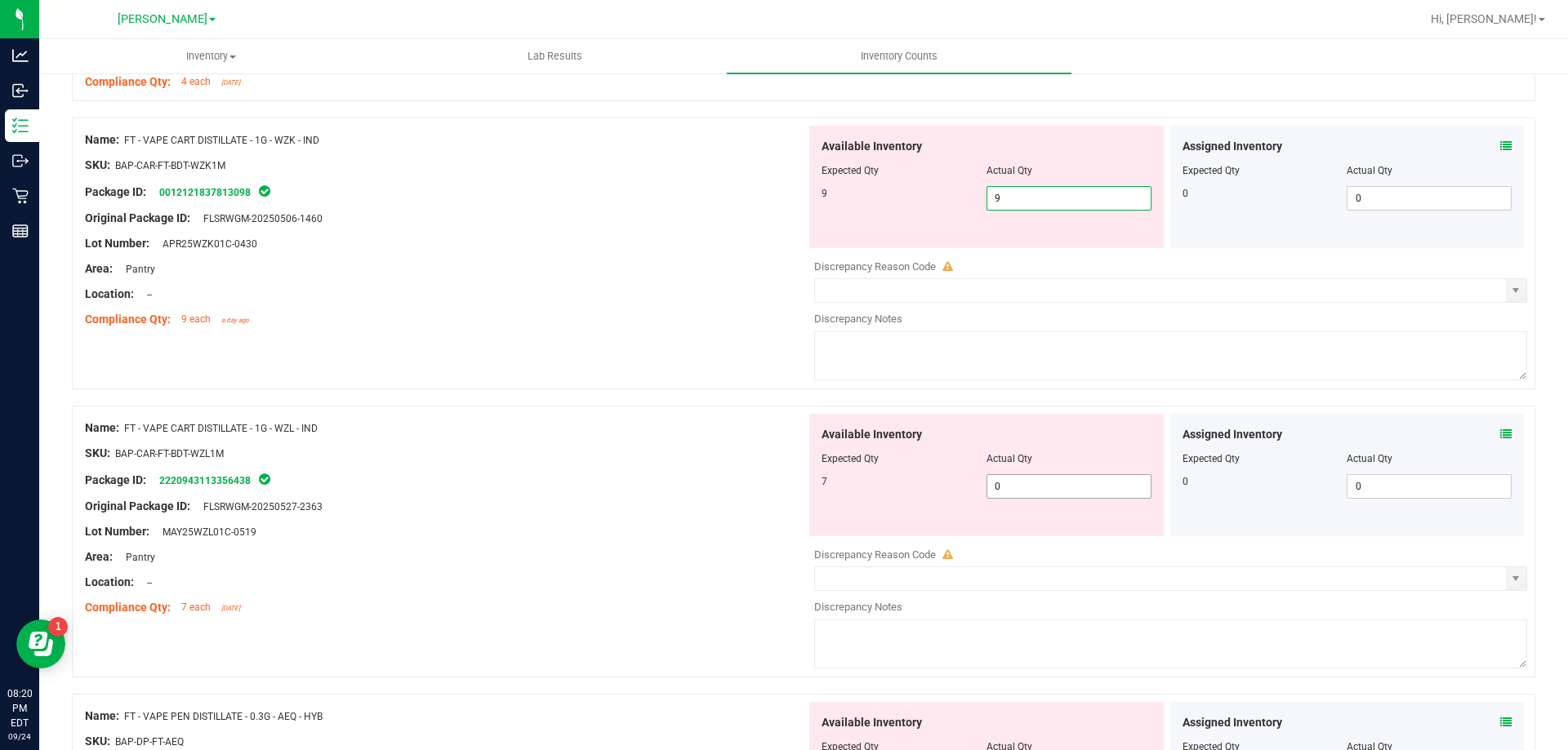
click at [1014, 496] on div "Available Inventory Expected Qty Actual Qty 7 0 0" at bounding box center [1166, 543] width 721 height 259
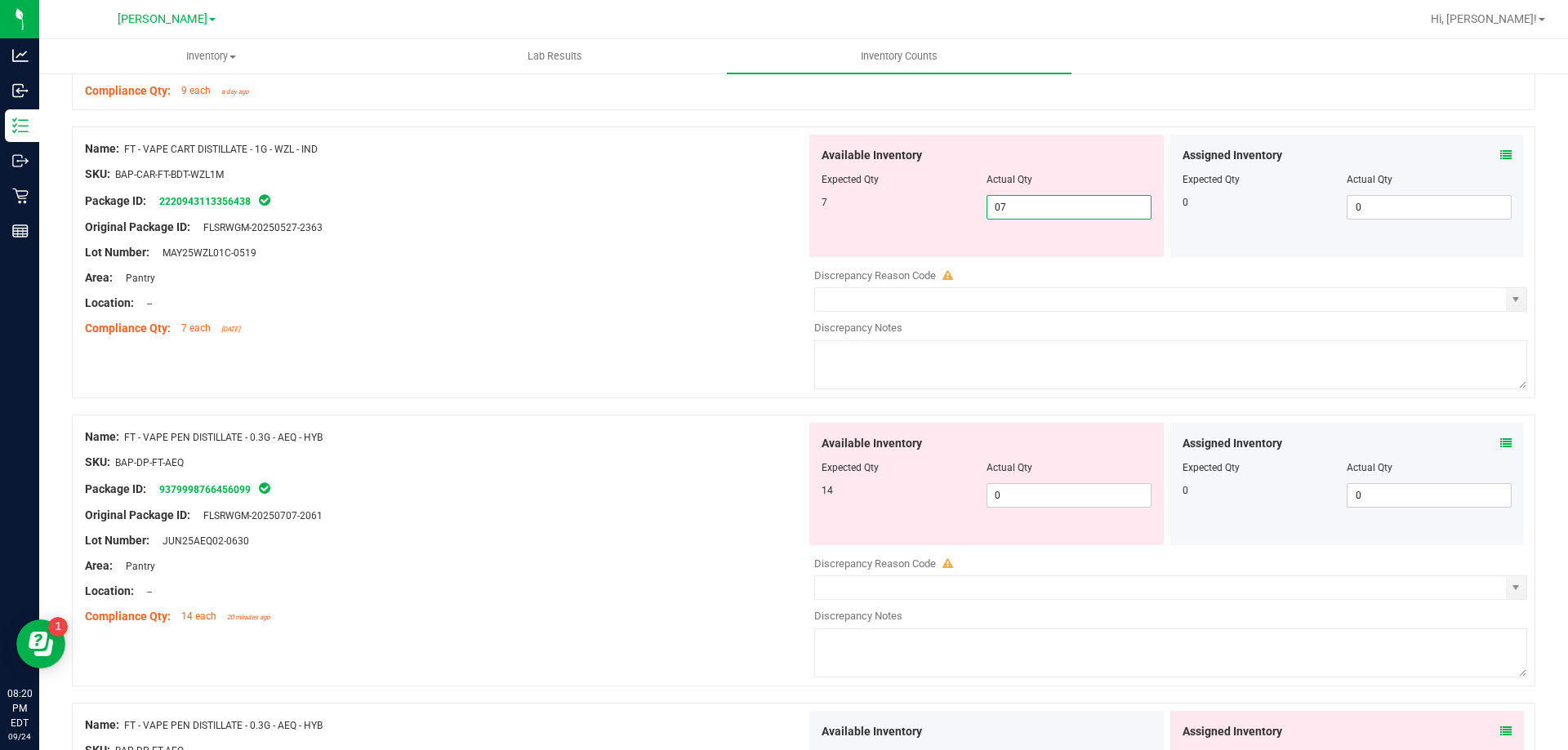
scroll to position [2531, 0]
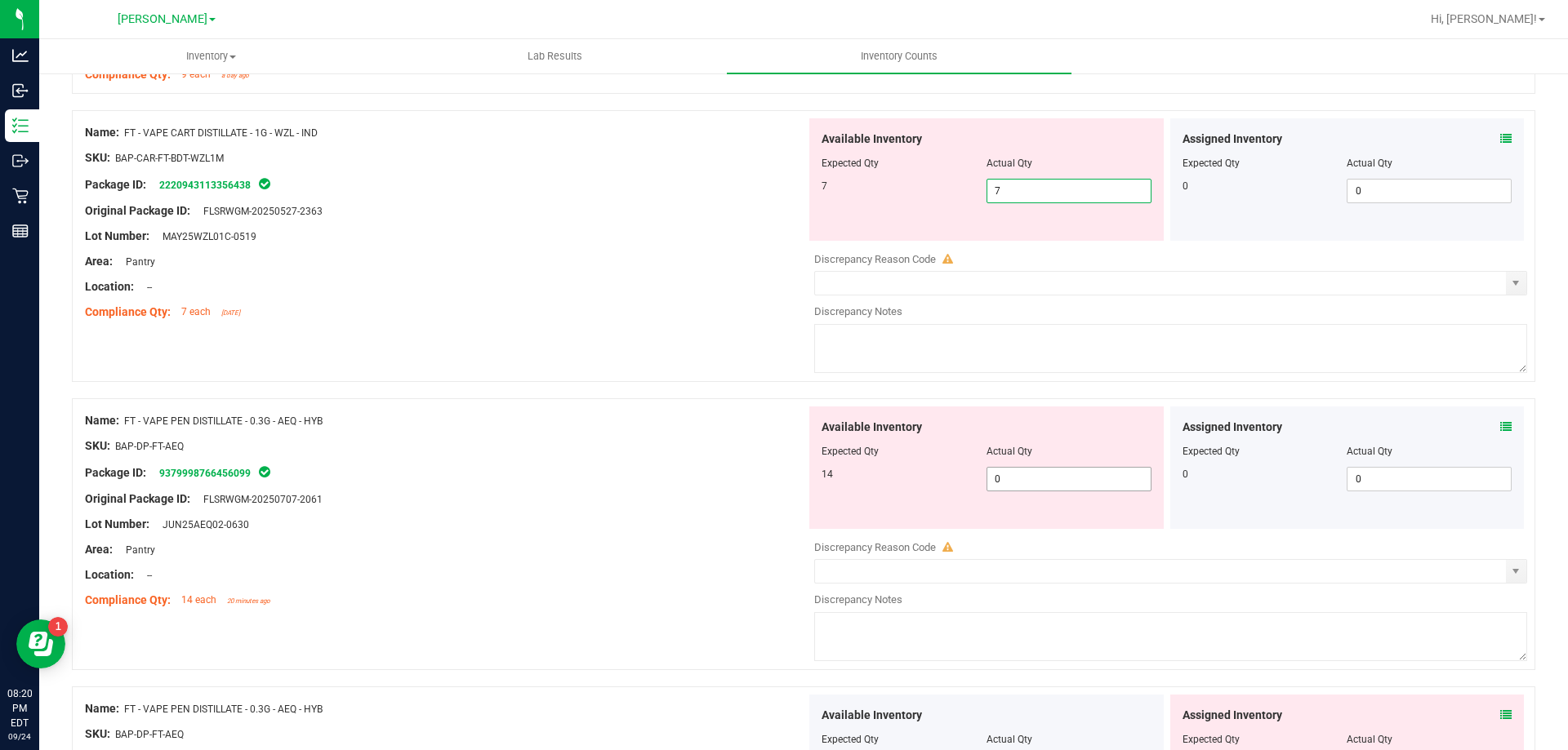
click at [1027, 483] on div "Available Inventory Expected Qty Actual Qty 14 0 0" at bounding box center [1166, 535] width 721 height 259
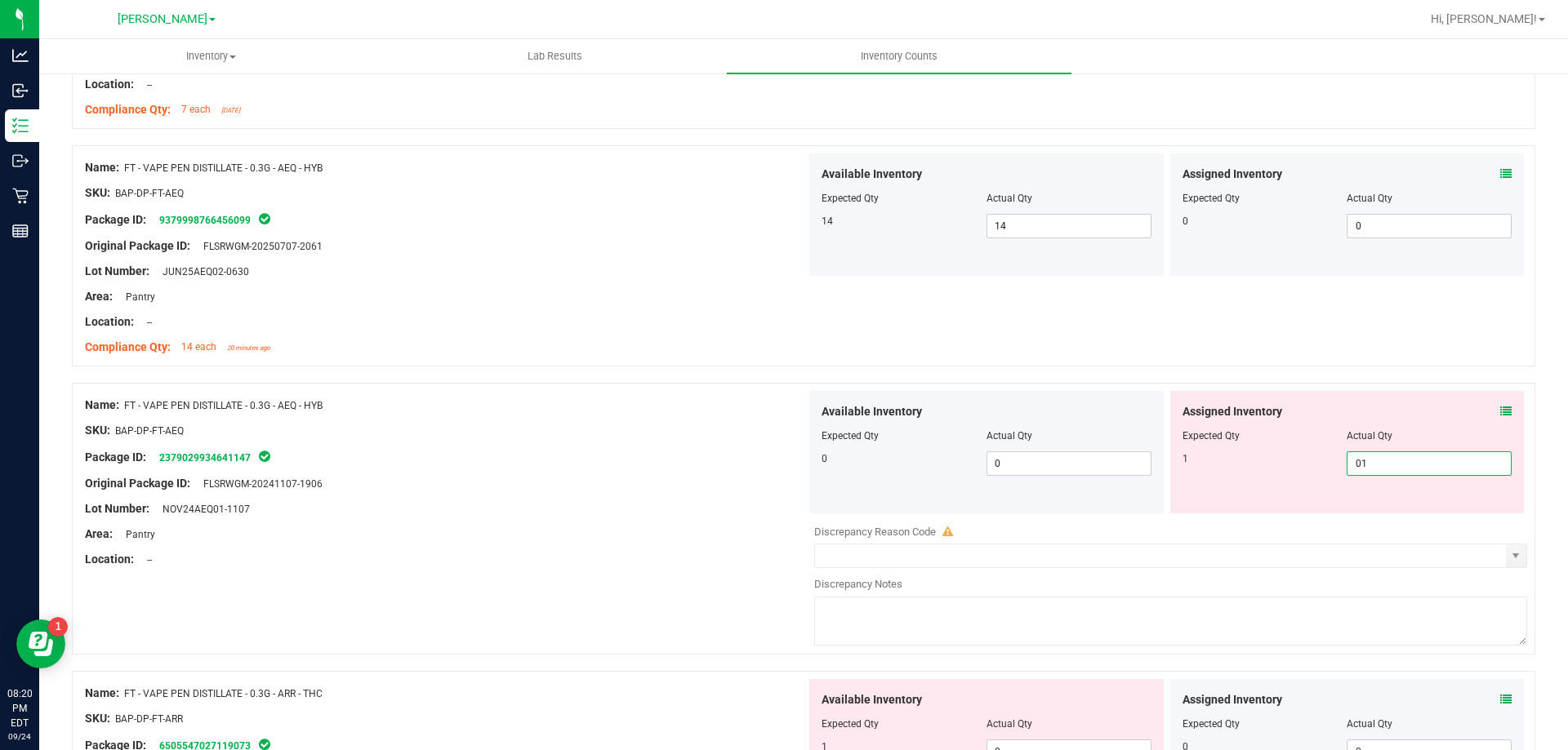
scroll to position [2857, 0]
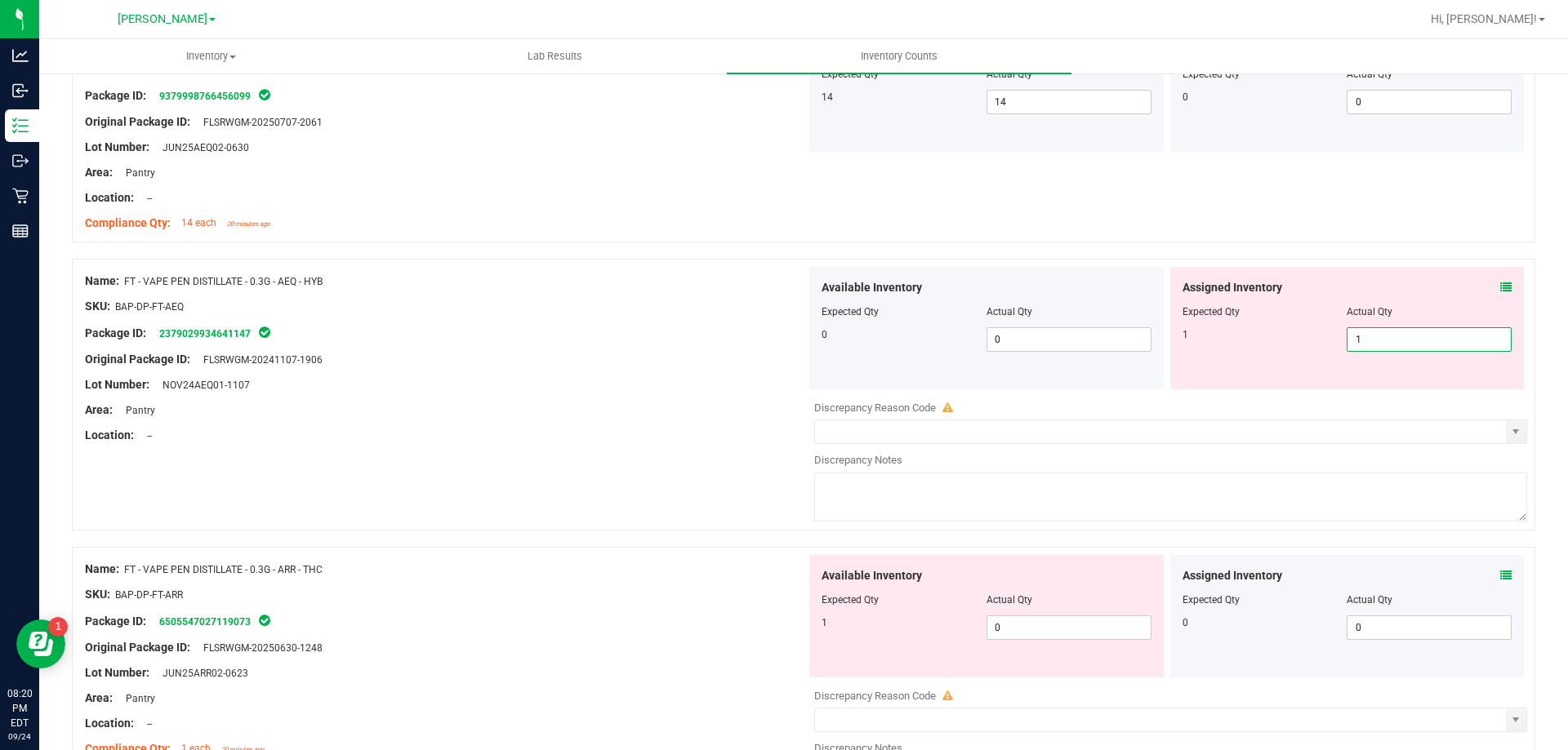
click at [1033, 611] on div "Available Inventory Expected Qty Actual Qty 1 0 0" at bounding box center [1166, 684] width 721 height 259
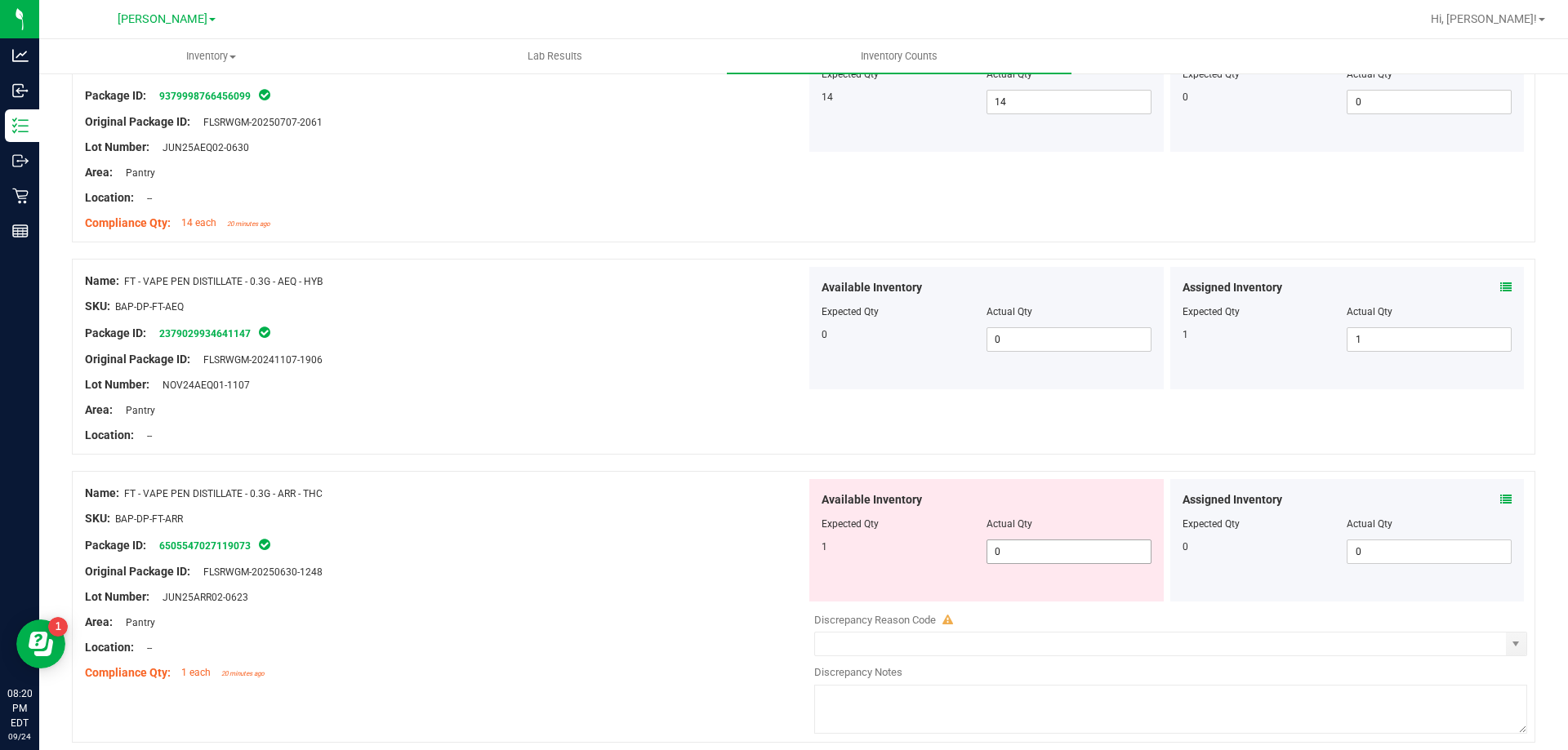
click at [1016, 556] on span "0 0" at bounding box center [1068, 552] width 165 height 25
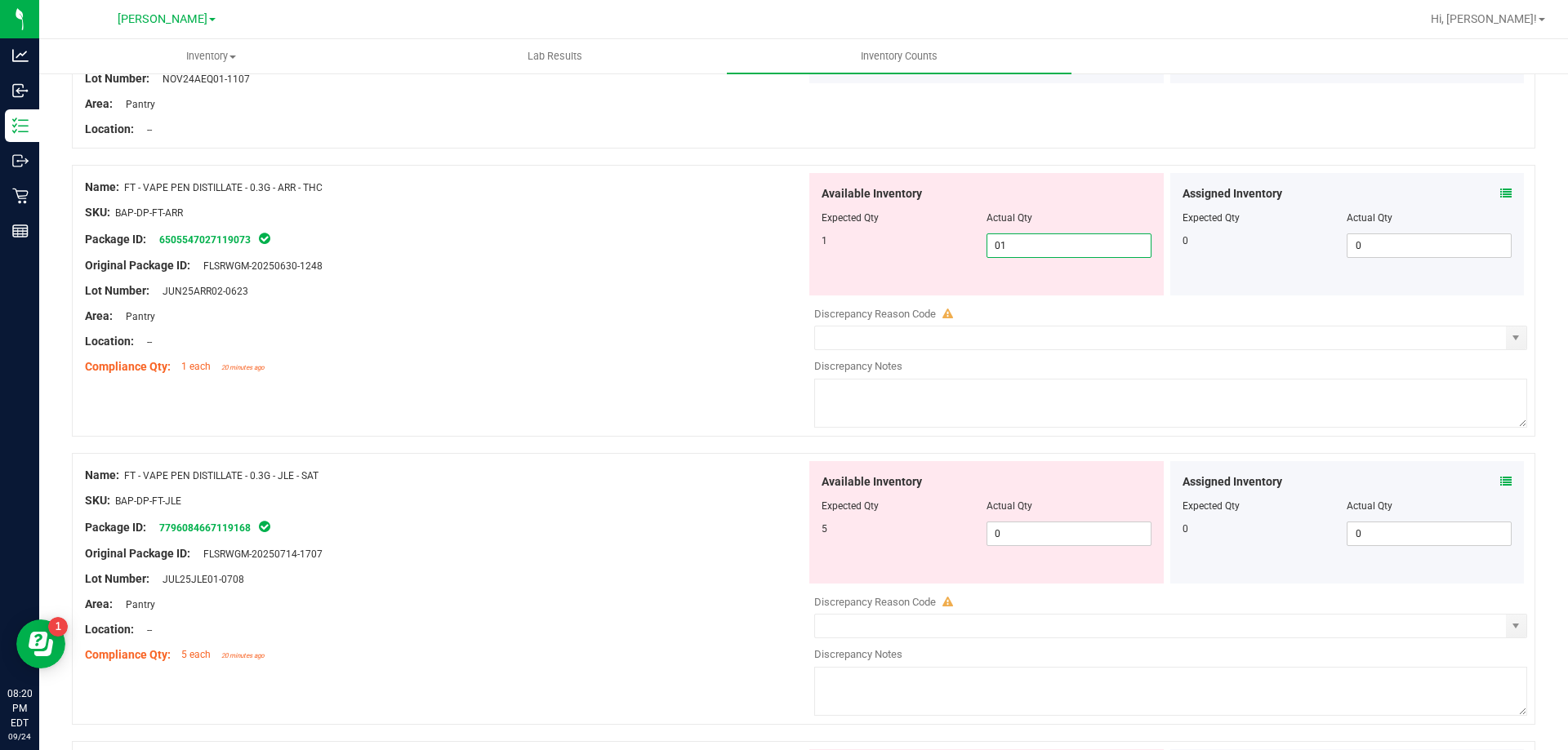
scroll to position [3265, 0]
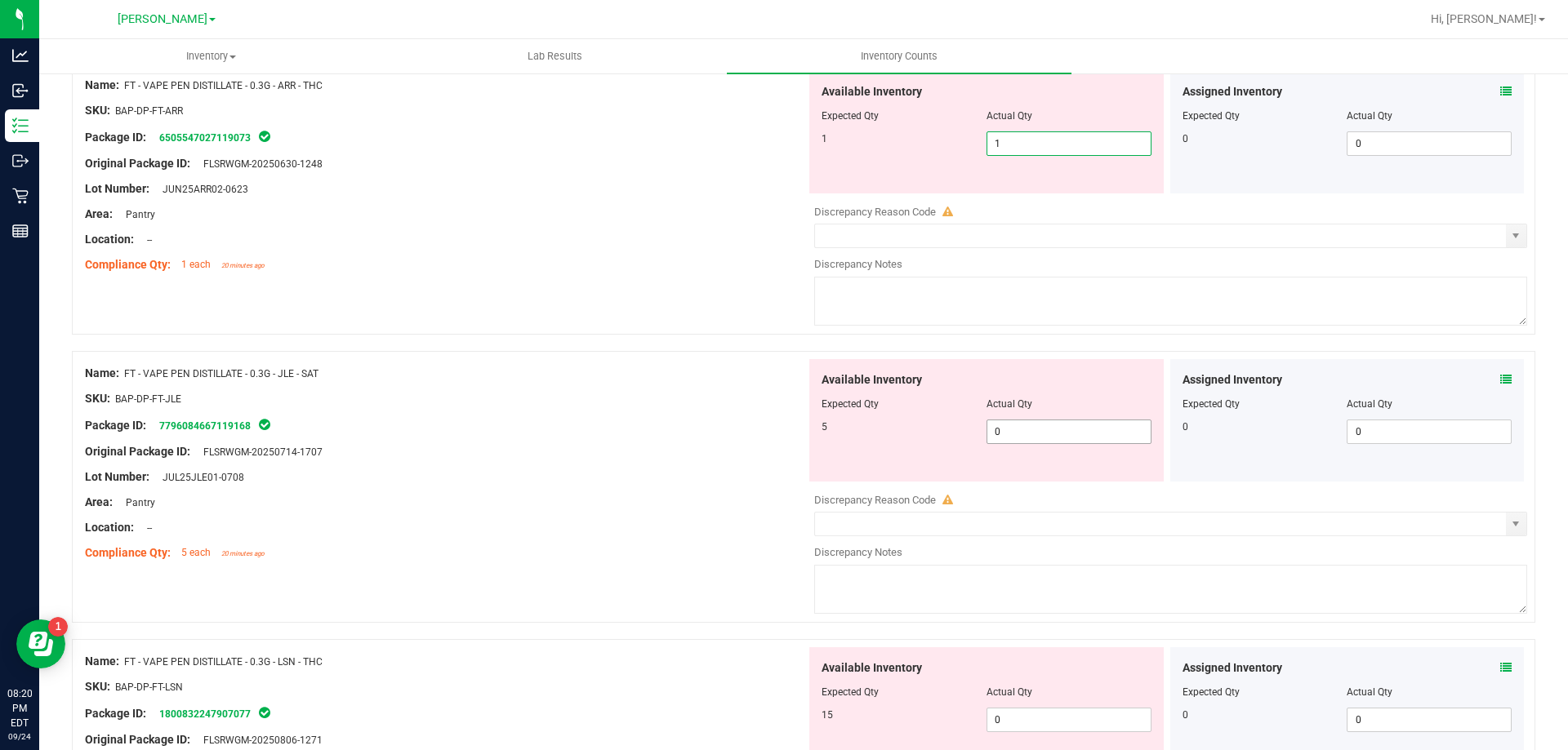
click at [1056, 440] on div "Available Inventory Expected Qty Actual Qty 5 0 0" at bounding box center [1166, 488] width 721 height 259
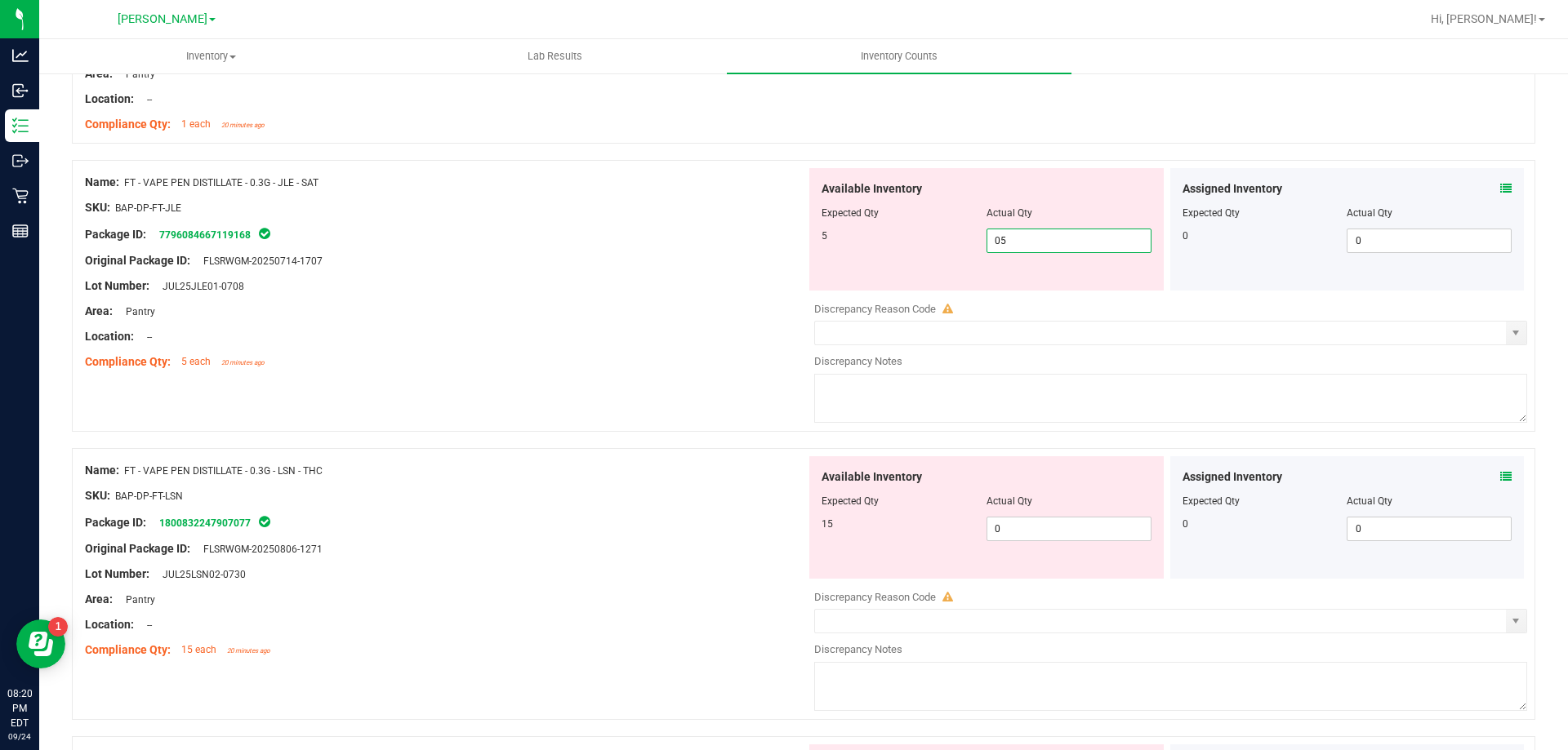
scroll to position [3511, 0]
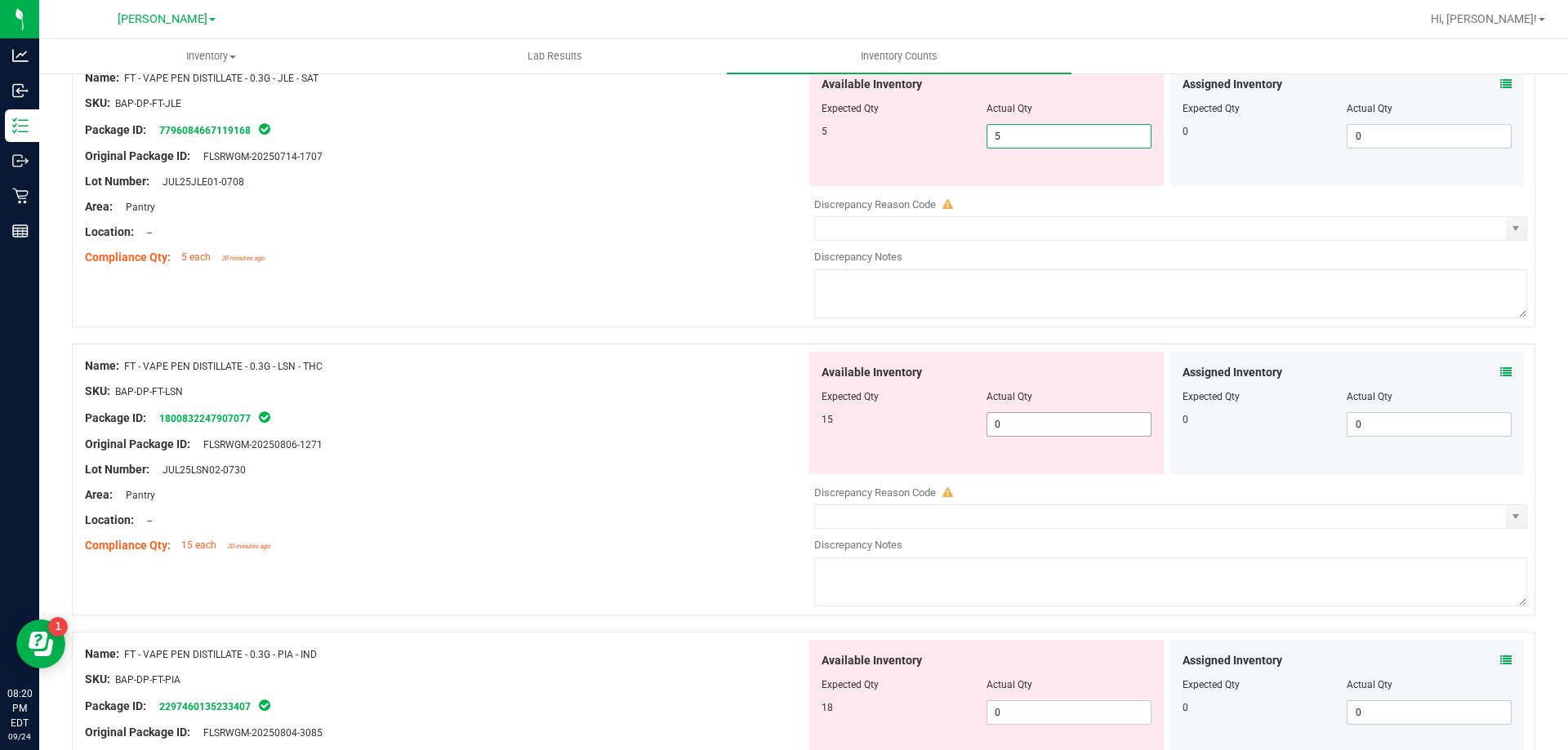
click at [1015, 412] on div "Available Inventory Expected Qty Actual Qty 15 0 0" at bounding box center [986, 412] width 354 height 122
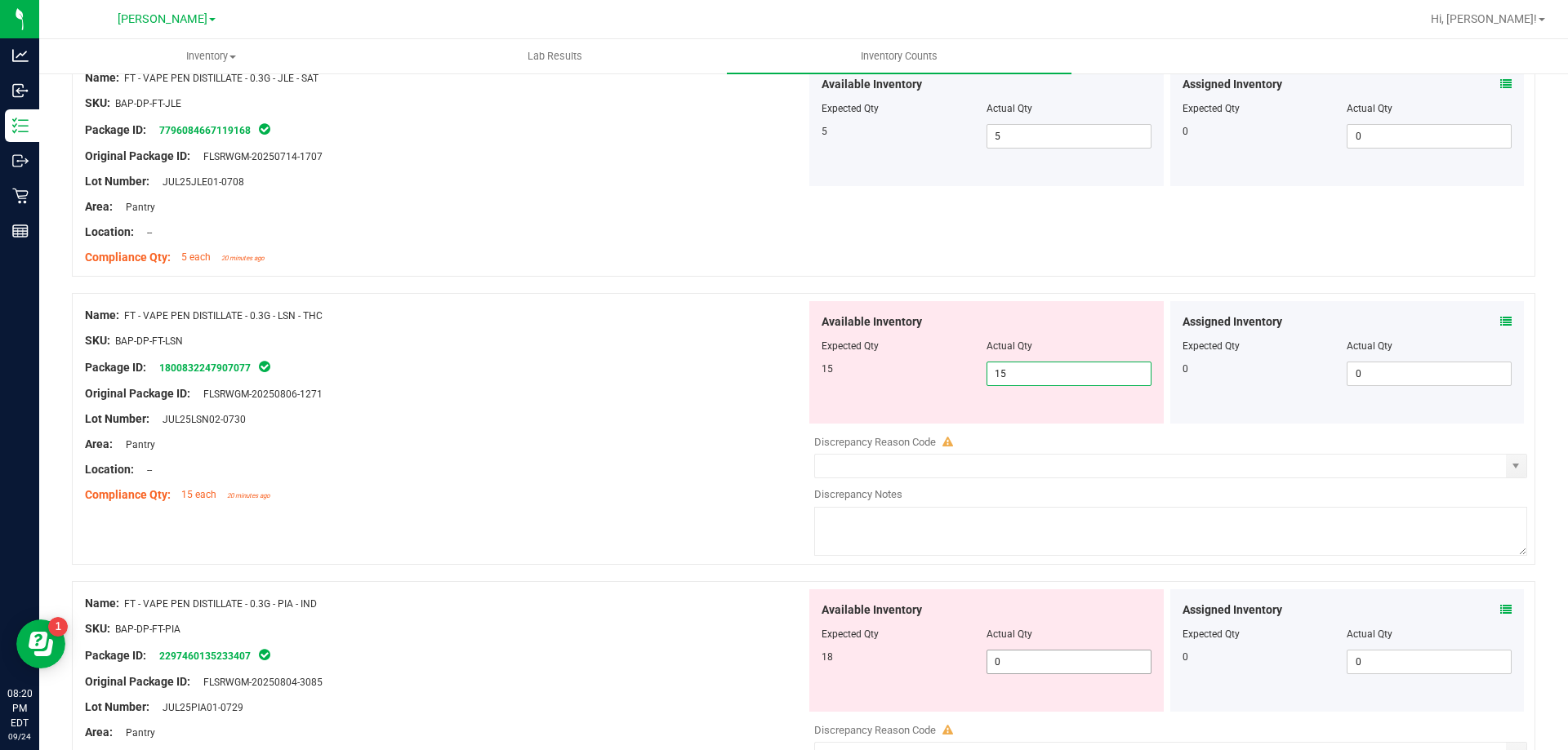
click at [1029, 660] on div "Available Inventory Expected Qty Actual Qty 18 0 0" at bounding box center [986, 650] width 354 height 122
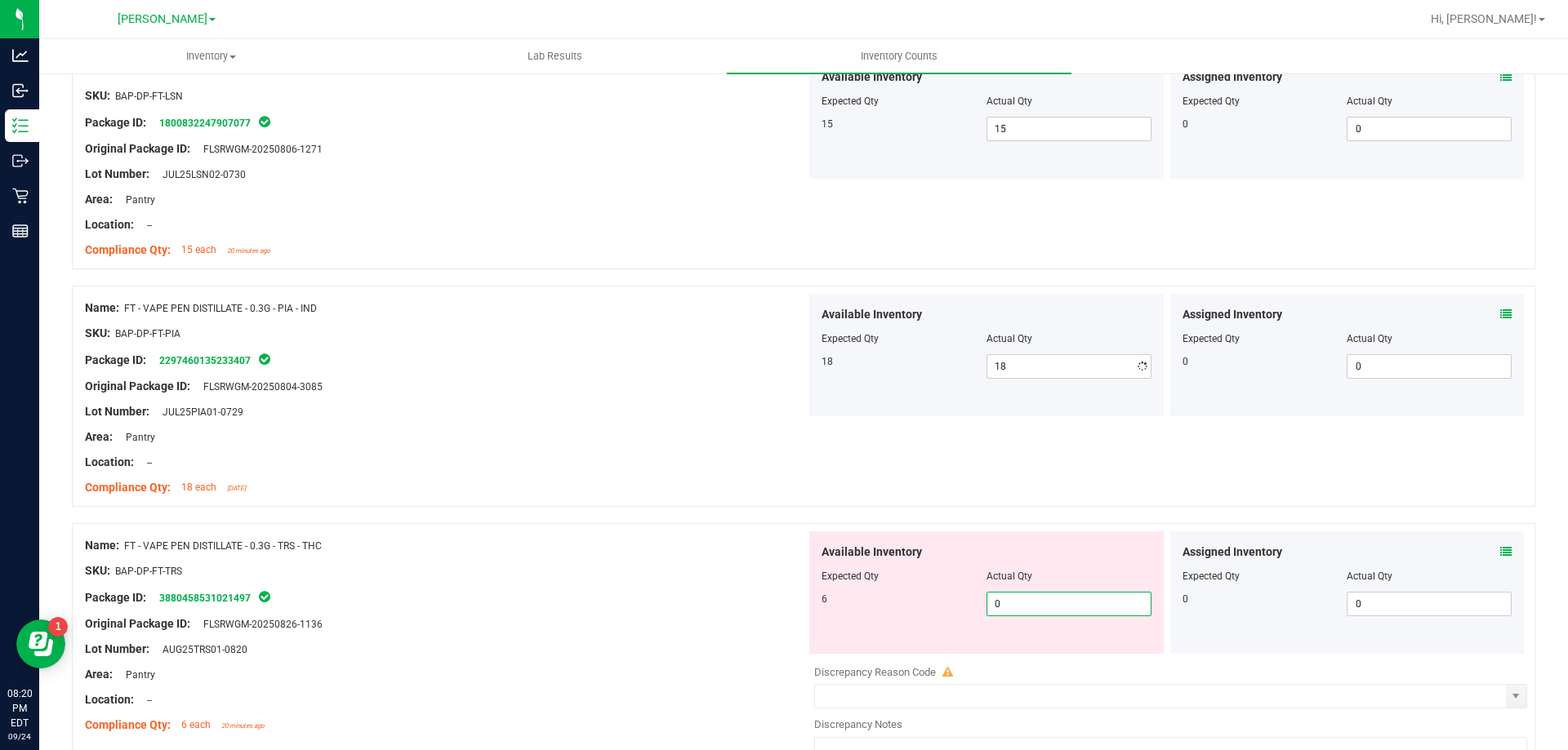
click at [1021, 658] on div "Available Inventory Expected Qty Actual Qty 6 0 0" at bounding box center [1166, 660] width 721 height 259
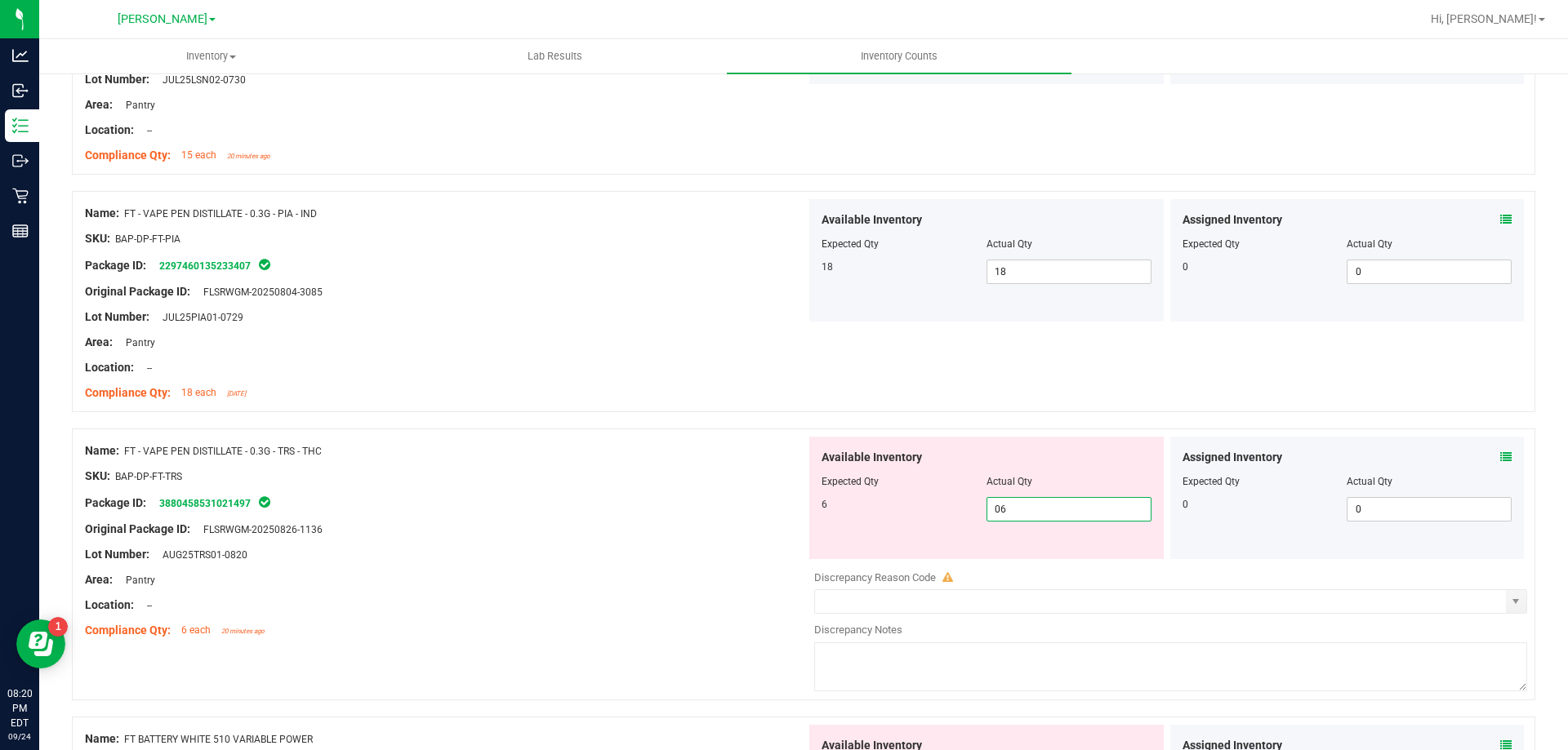
scroll to position [4082, 0]
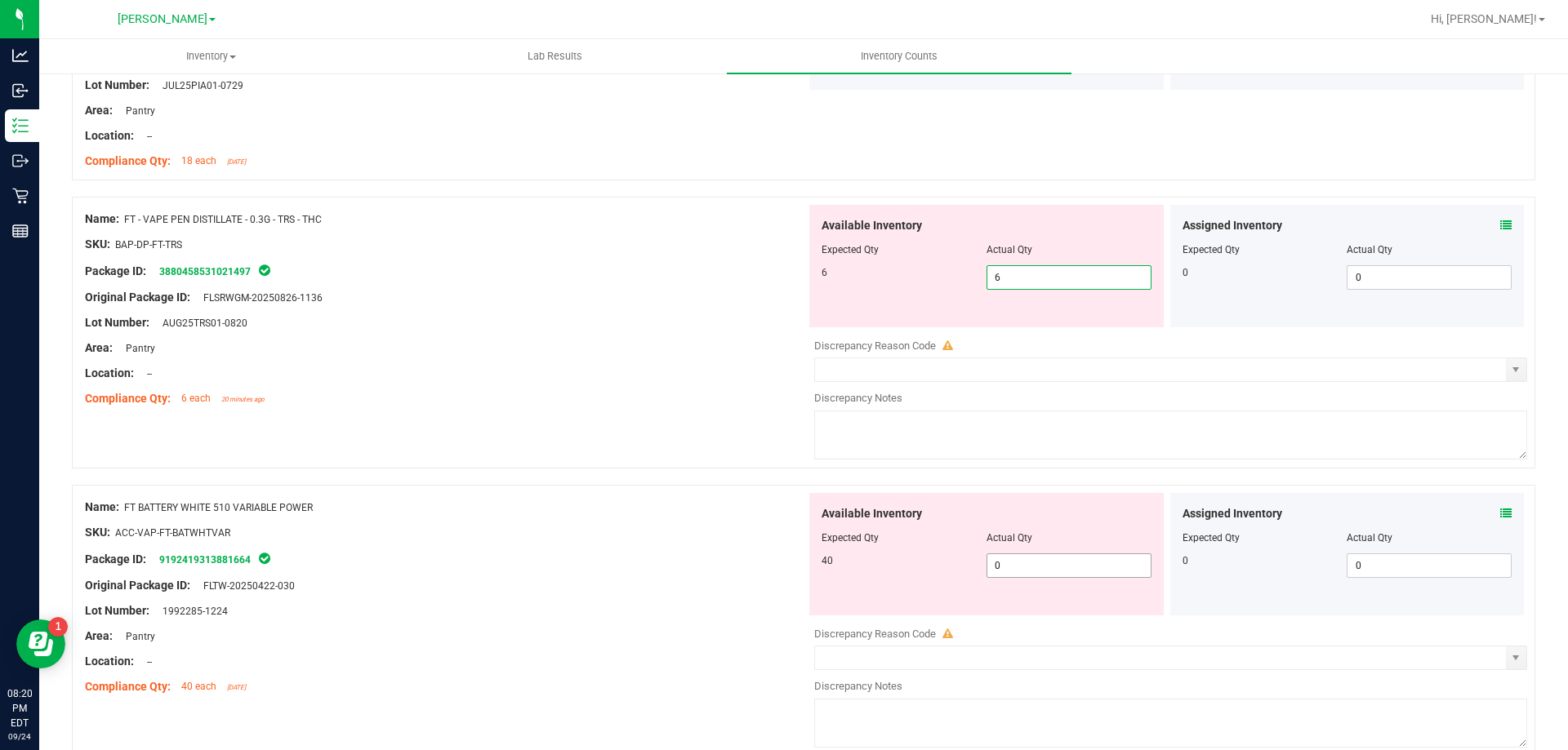
click at [1037, 573] on div "Available Inventory Expected Qty Actual Qty 40 0 0" at bounding box center [1166, 623] width 721 height 259
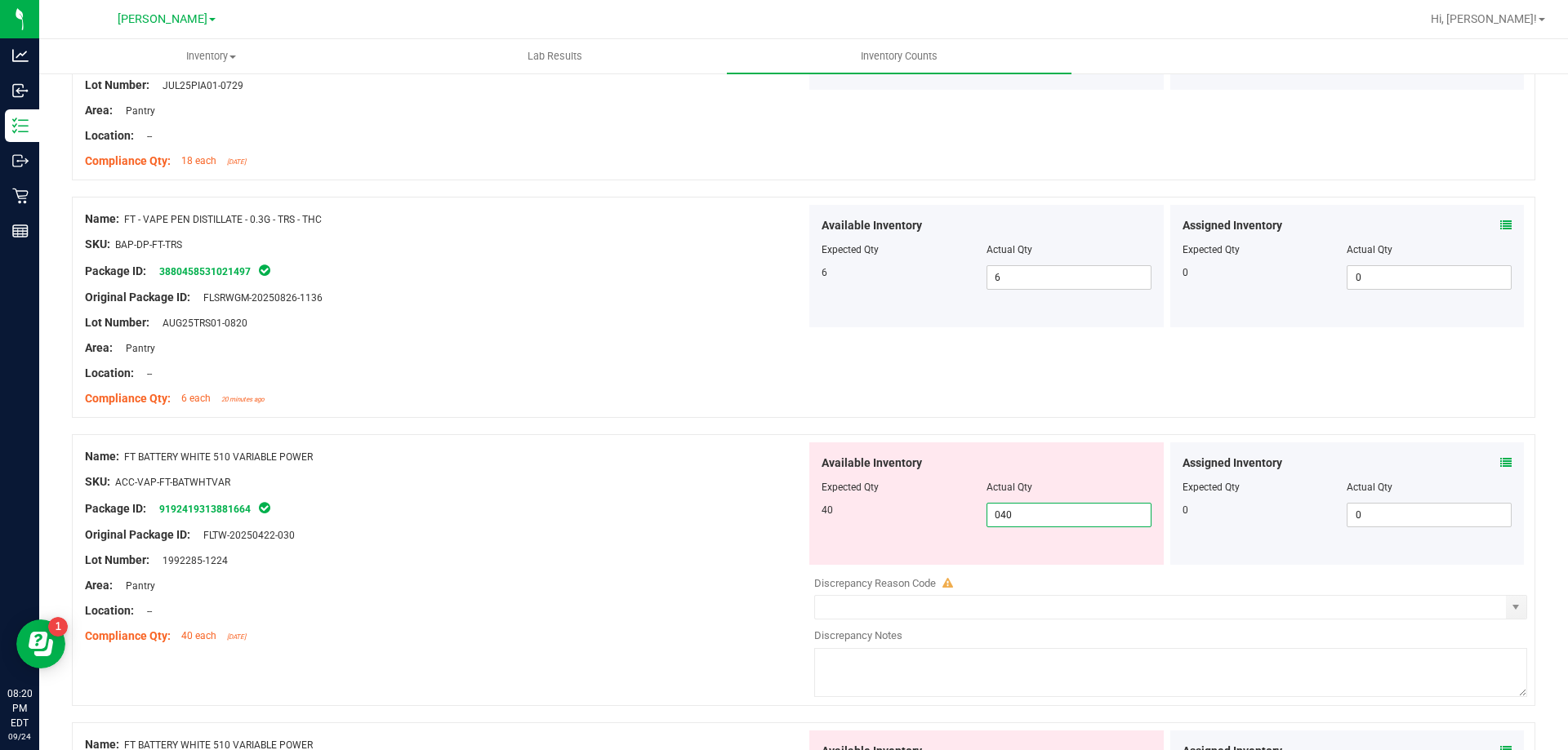
scroll to position [4327, 0]
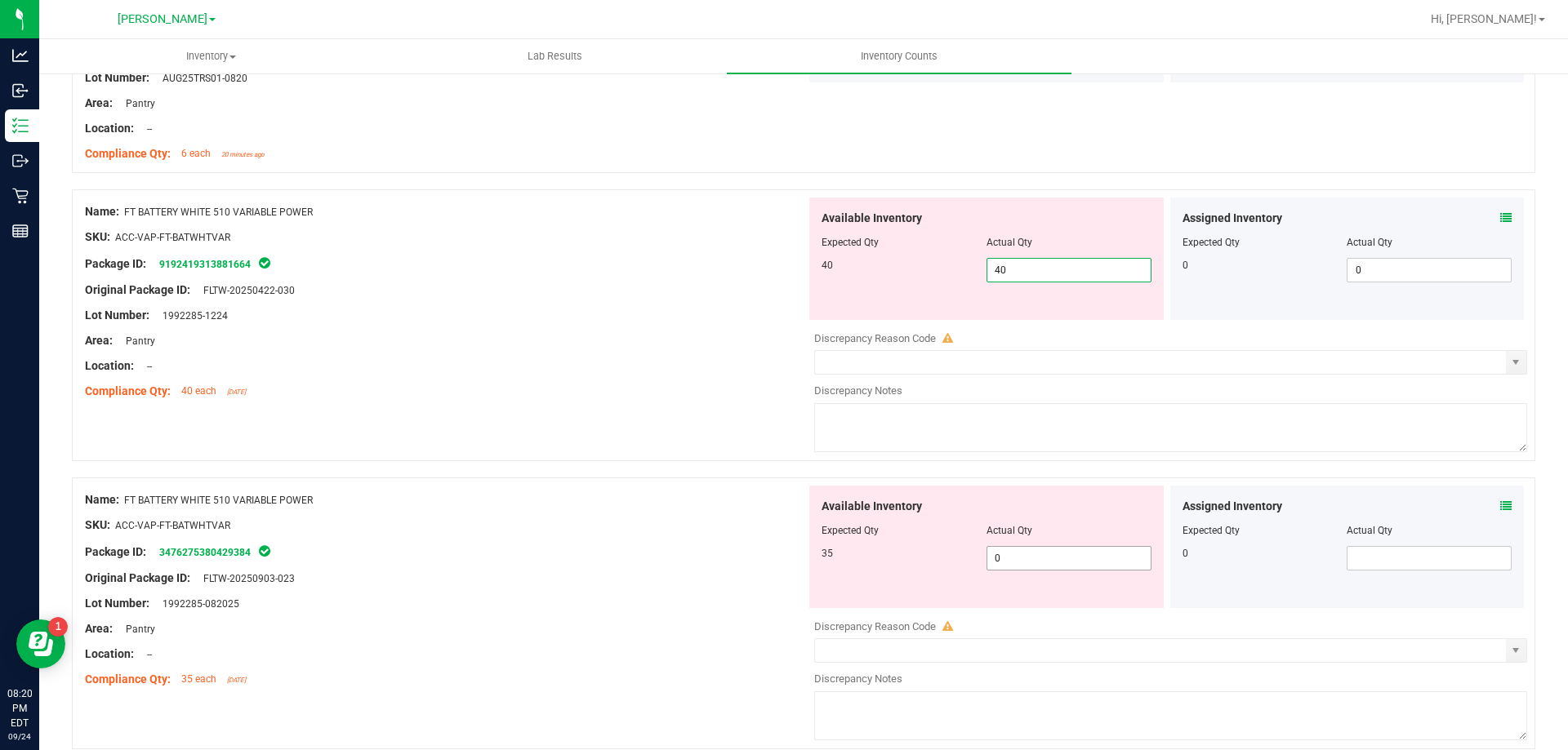
click at [1027, 551] on div "Available Inventory Expected Qty Actual Qty 35 0 0" at bounding box center [986, 546] width 354 height 122
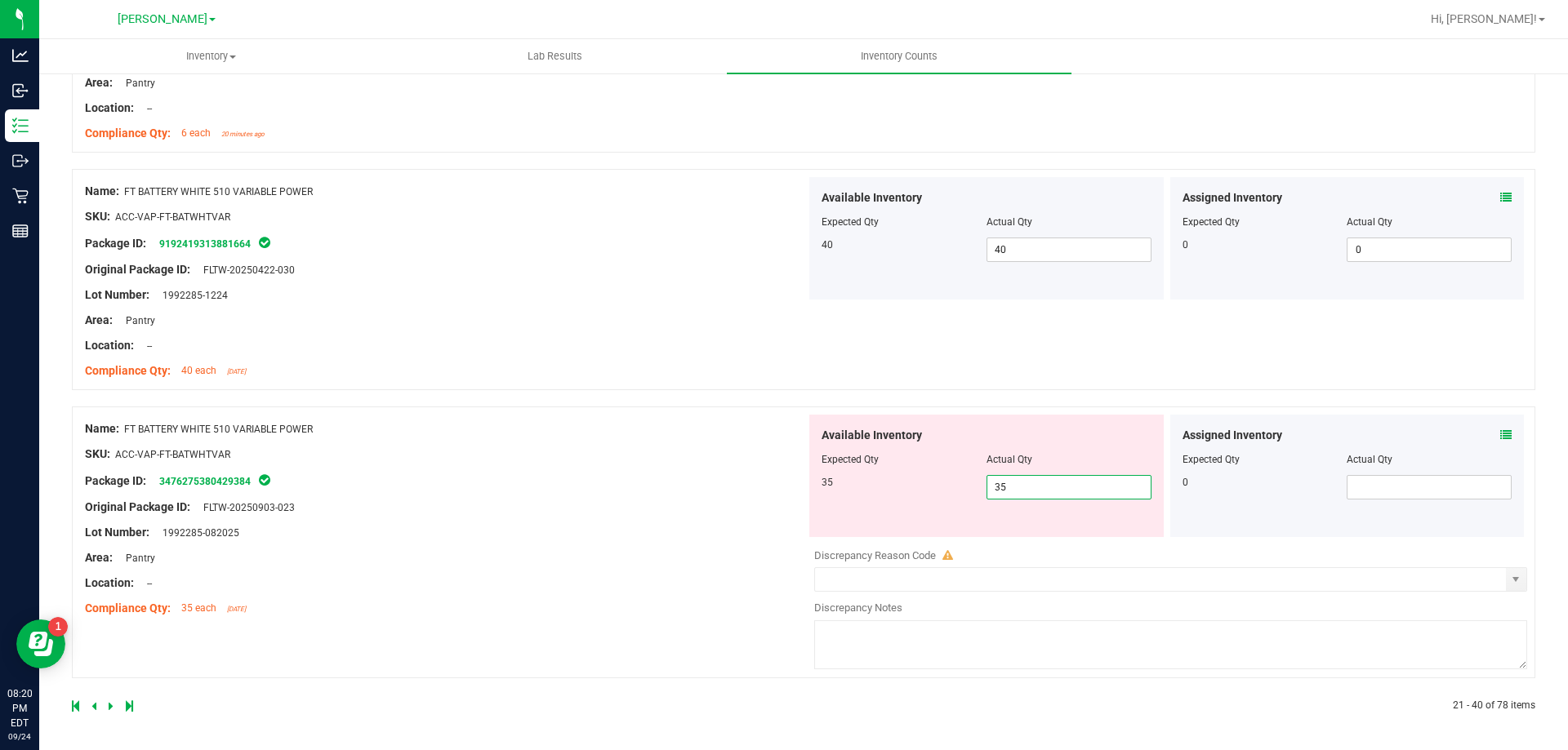
click at [596, 503] on div "Name: FT BATTERY WHITE 510 VARIABLE POWER SKU: ACC-VAP-FT-BATWHTVAR Package ID:…" at bounding box center [445, 518] width 721 height 208
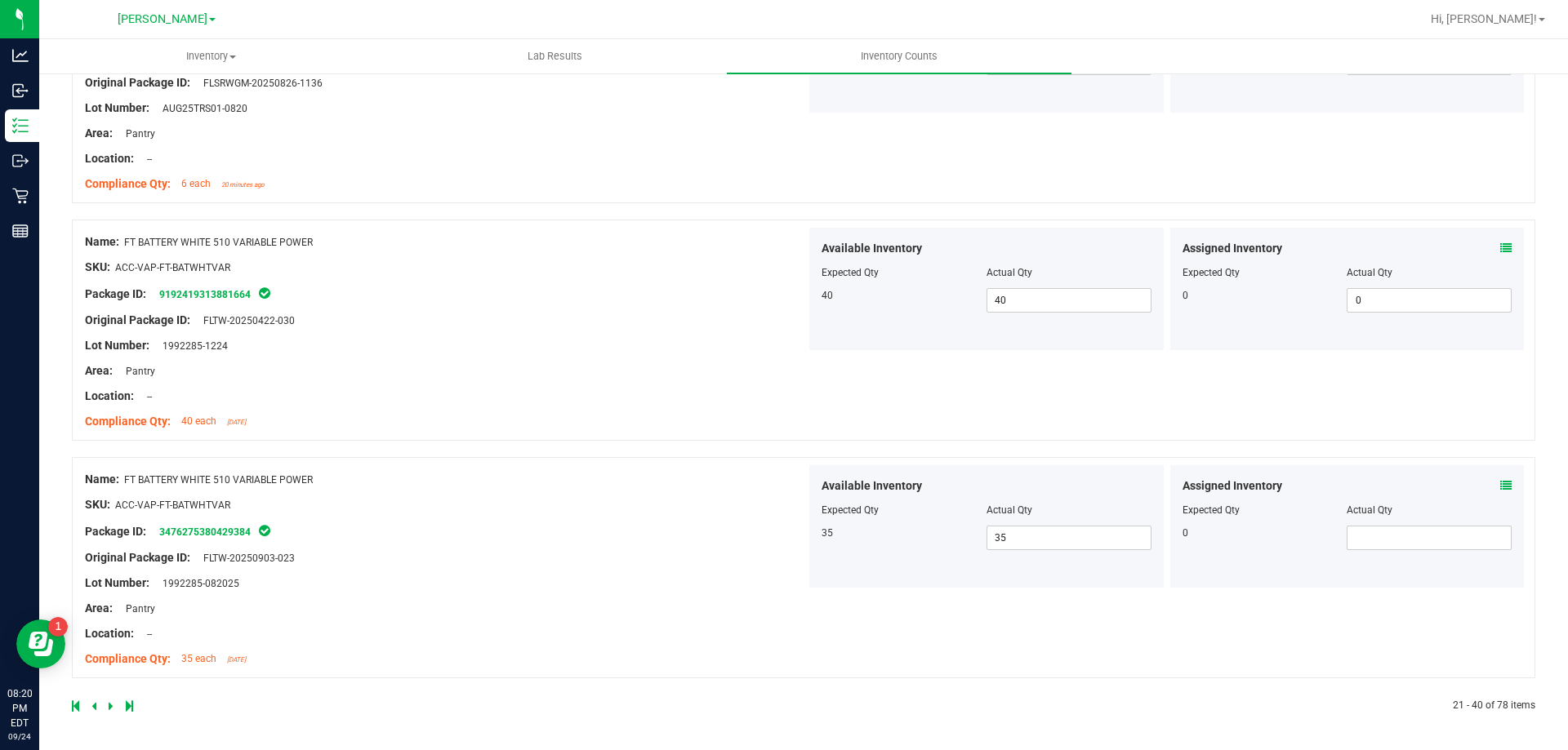
click at [109, 701] on icon at bounding box center [111, 706] width 5 height 9
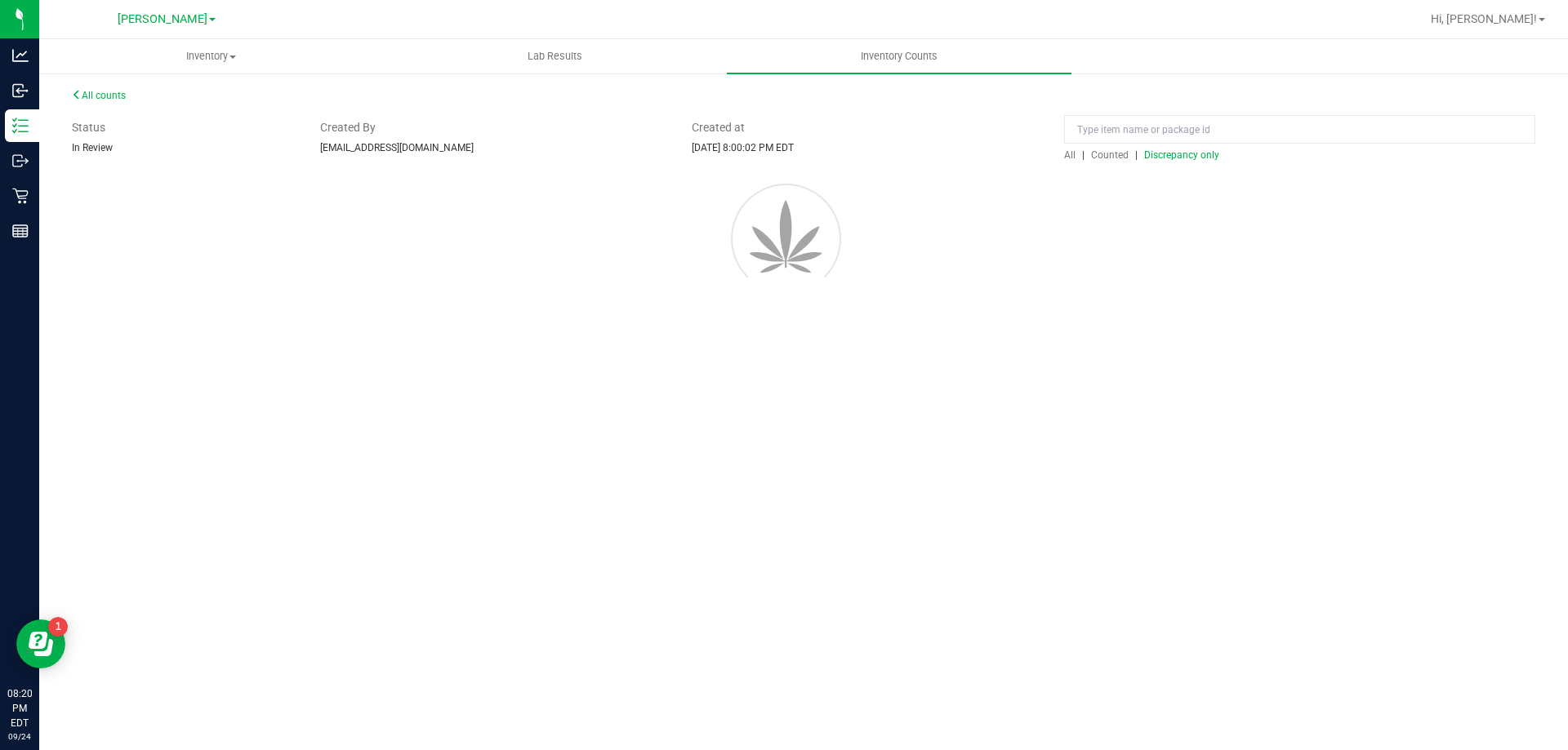
scroll to position [0, 0]
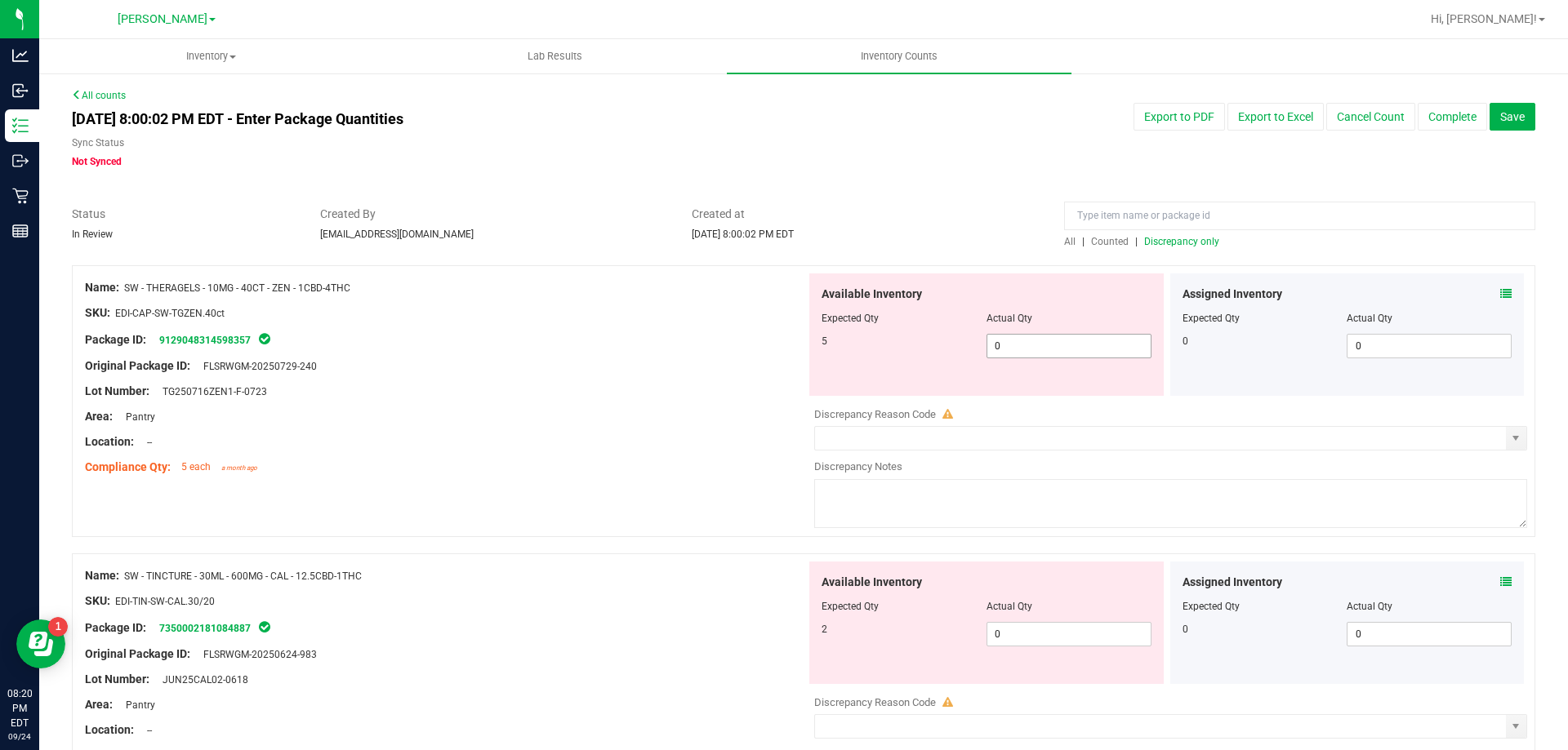
click at [1019, 338] on span "0 0" at bounding box center [1068, 345] width 165 height 25
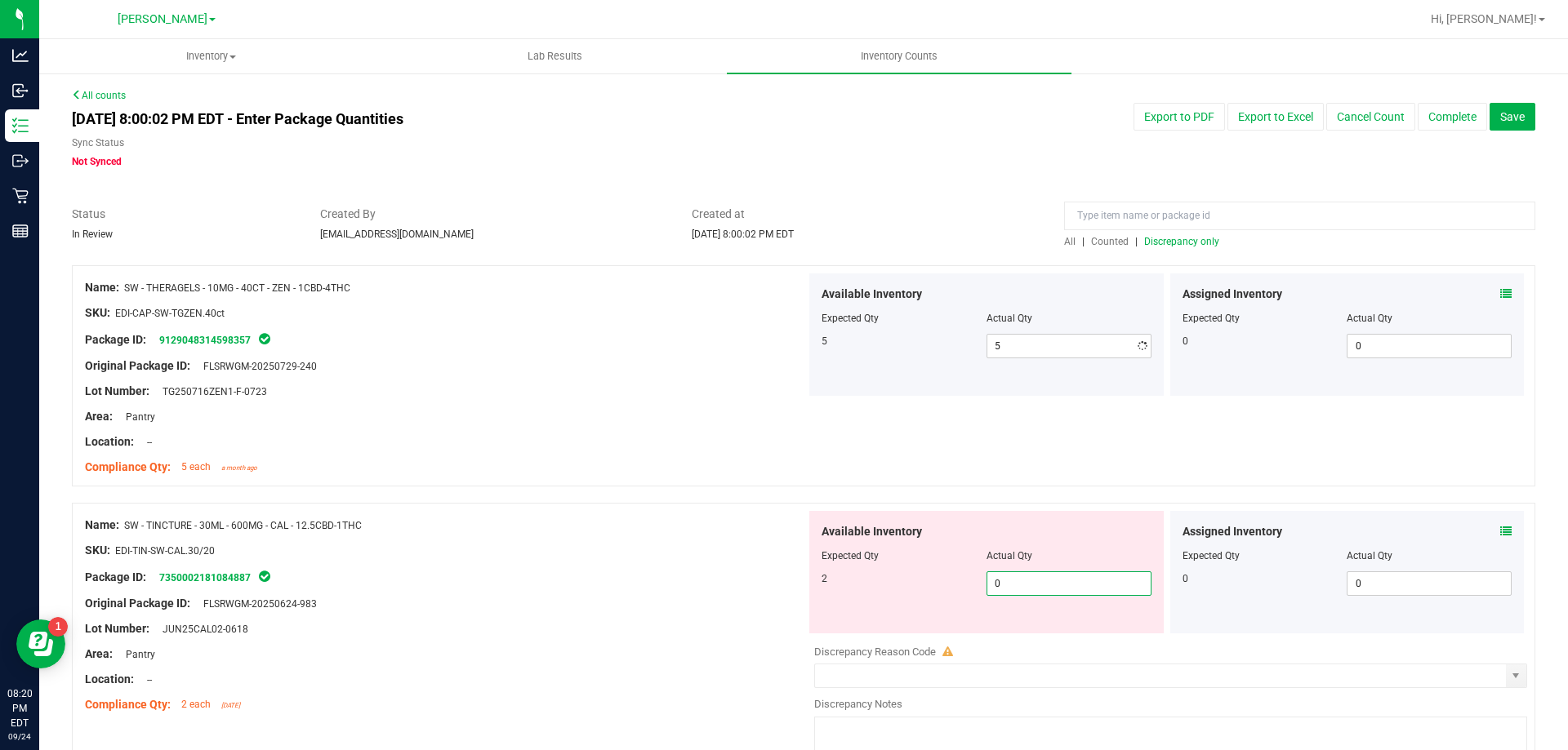
click at [1032, 639] on div "Available Inventory Expected Qty Actual Qty 2 0 0" at bounding box center [1166, 641] width 721 height 259
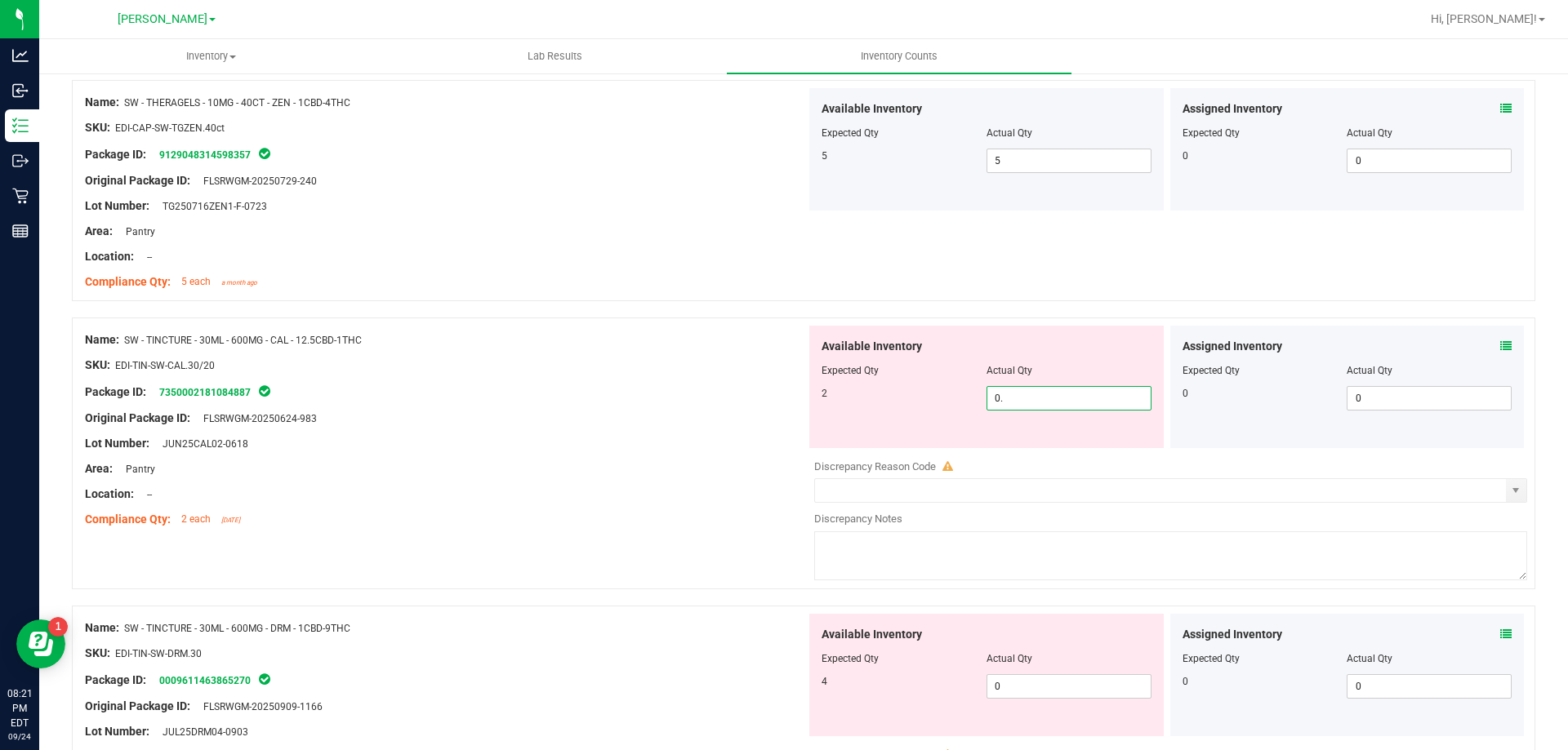
scroll to position [408, 0]
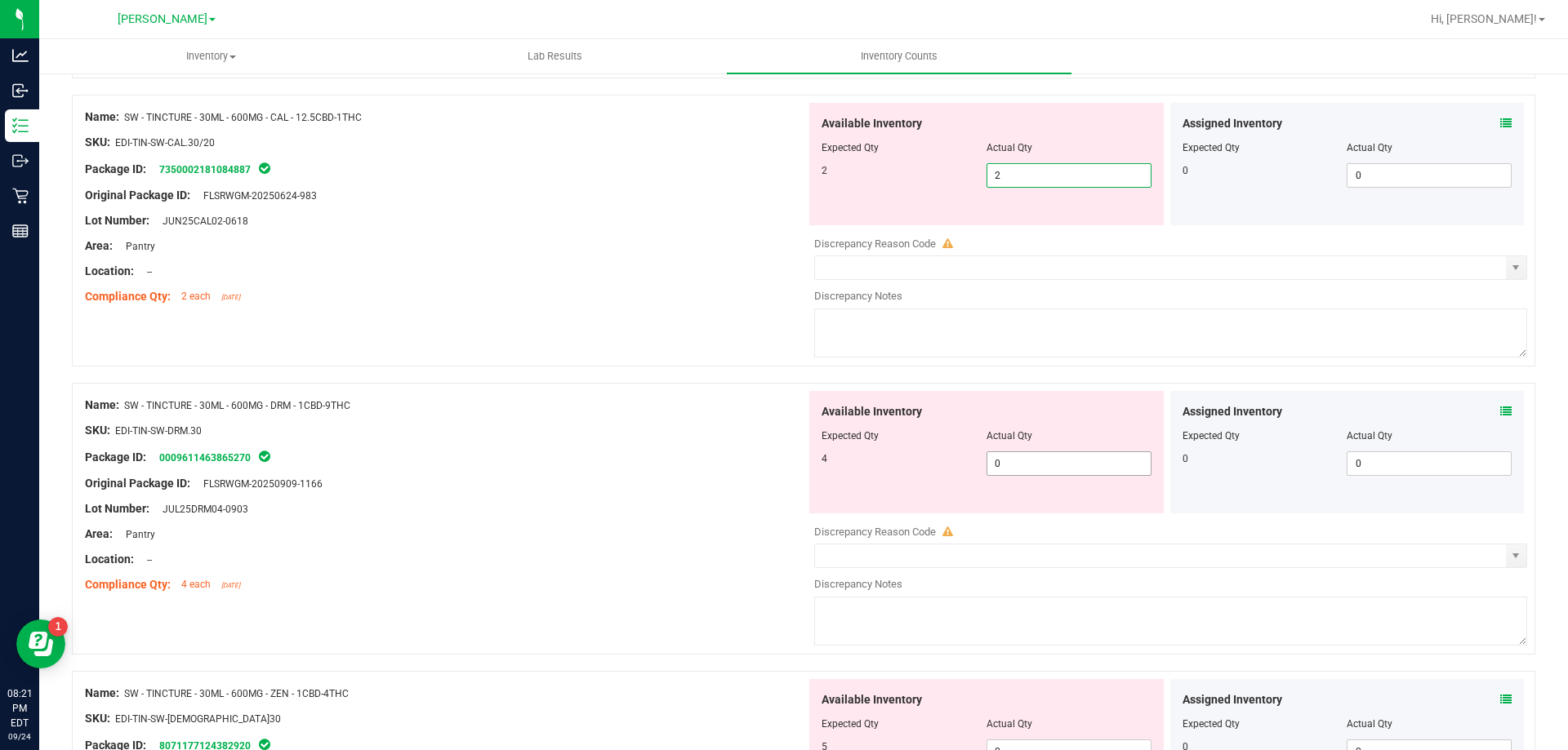
click at [1029, 454] on div "Available Inventory Expected Qty Actual Qty 4 0 0" at bounding box center [986, 452] width 354 height 122
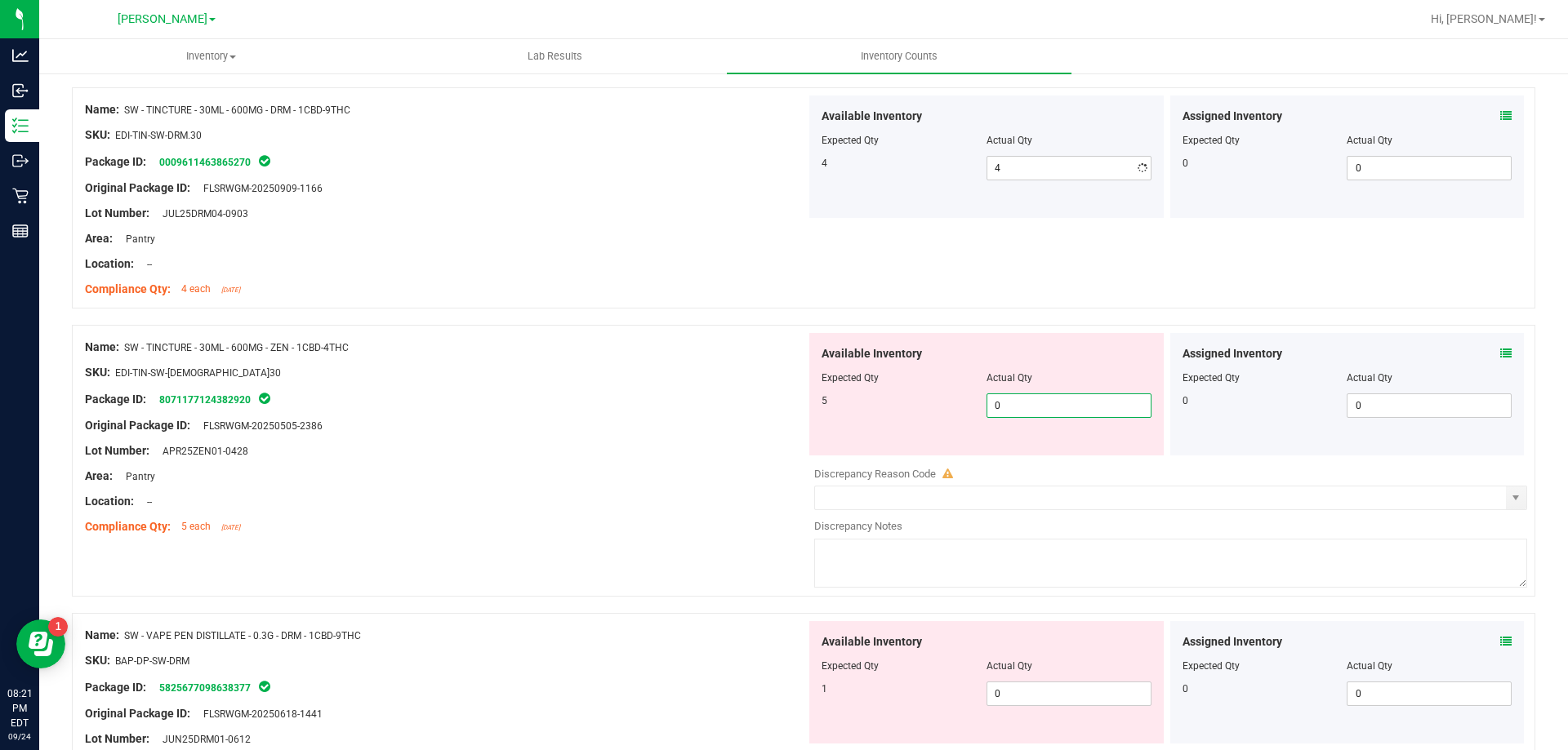
click at [1033, 460] on div "Available Inventory Expected Qty Actual Qty 5 0 0" at bounding box center [1166, 462] width 721 height 259
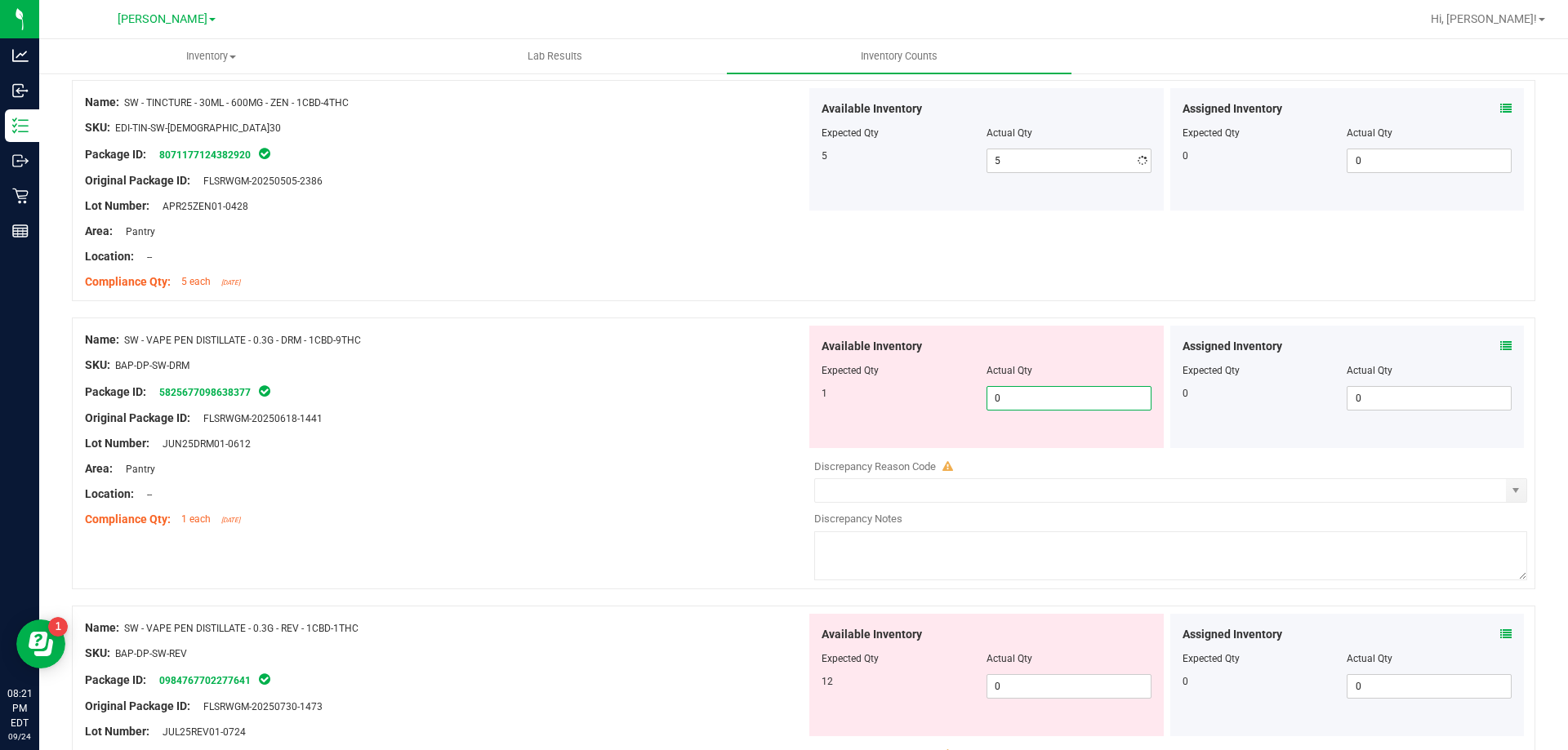
click at [1018, 446] on div "Available Inventory Expected Qty Actual Qty 1 0 0" at bounding box center [986, 387] width 354 height 122
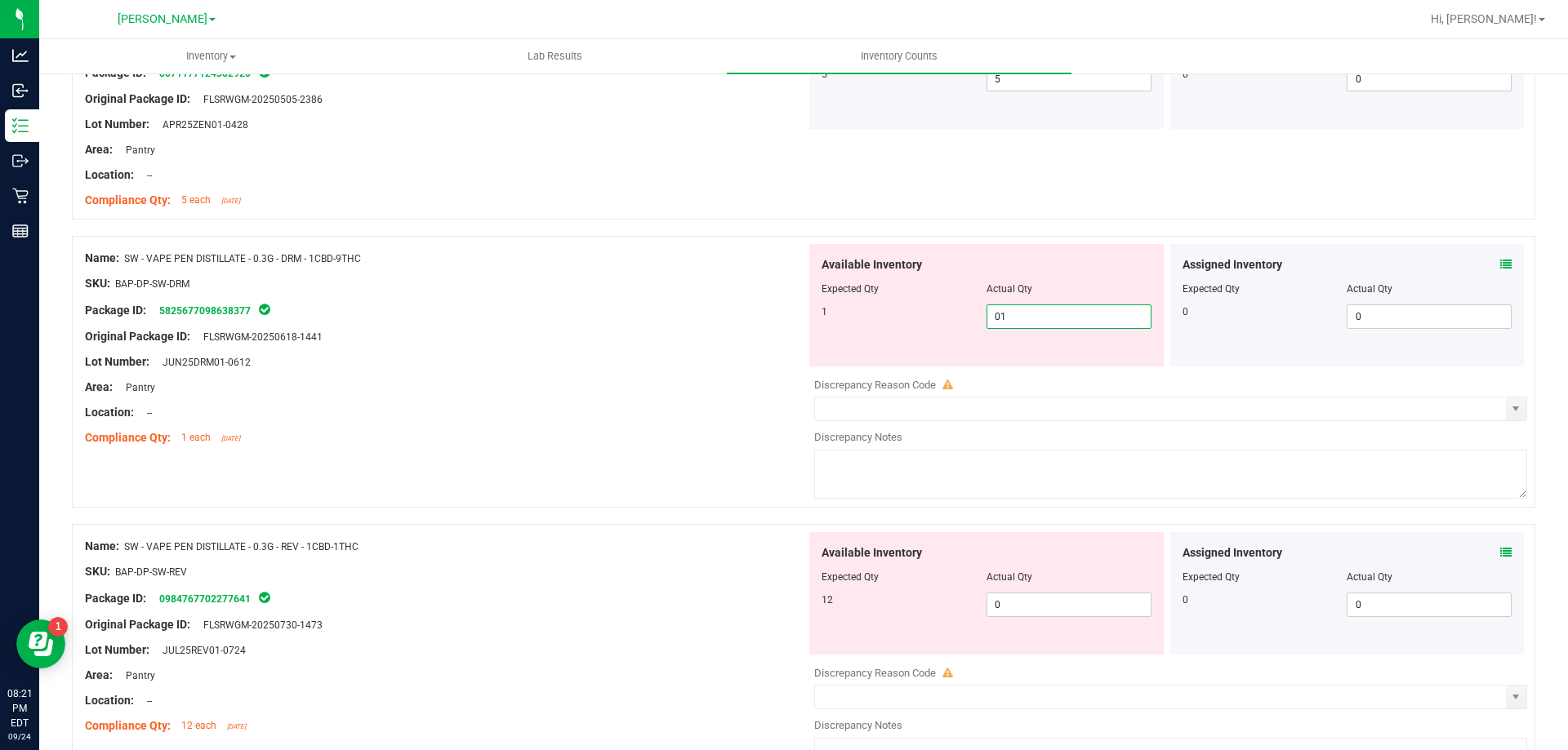
scroll to position [1225, 0]
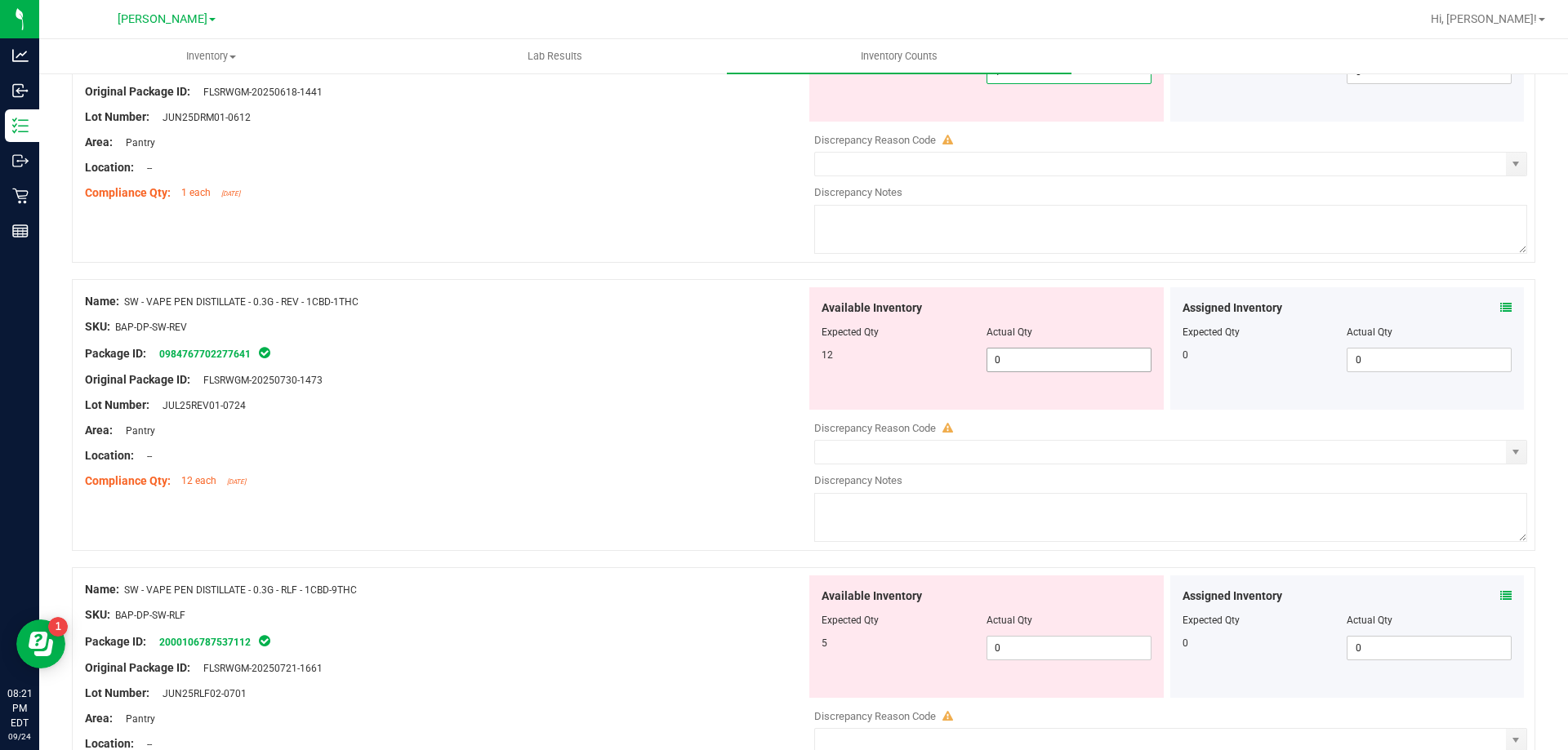
click at [1071, 351] on div "Available Inventory Expected Qty Actual Qty 12 0 0" at bounding box center [986, 348] width 354 height 122
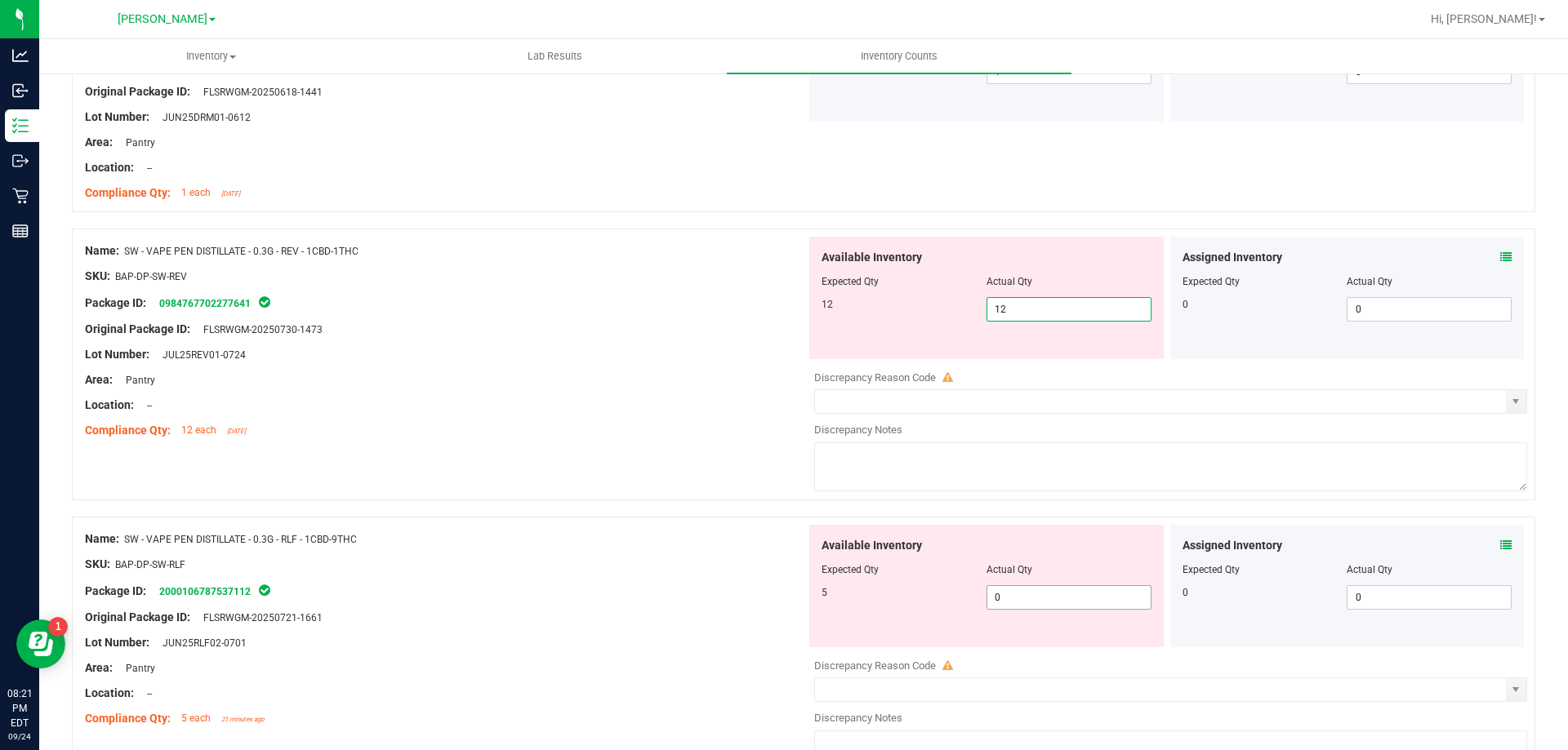
click at [1016, 601] on div "Available Inventory Expected Qty Actual Qty 5 0 0" at bounding box center [1166, 654] width 721 height 259
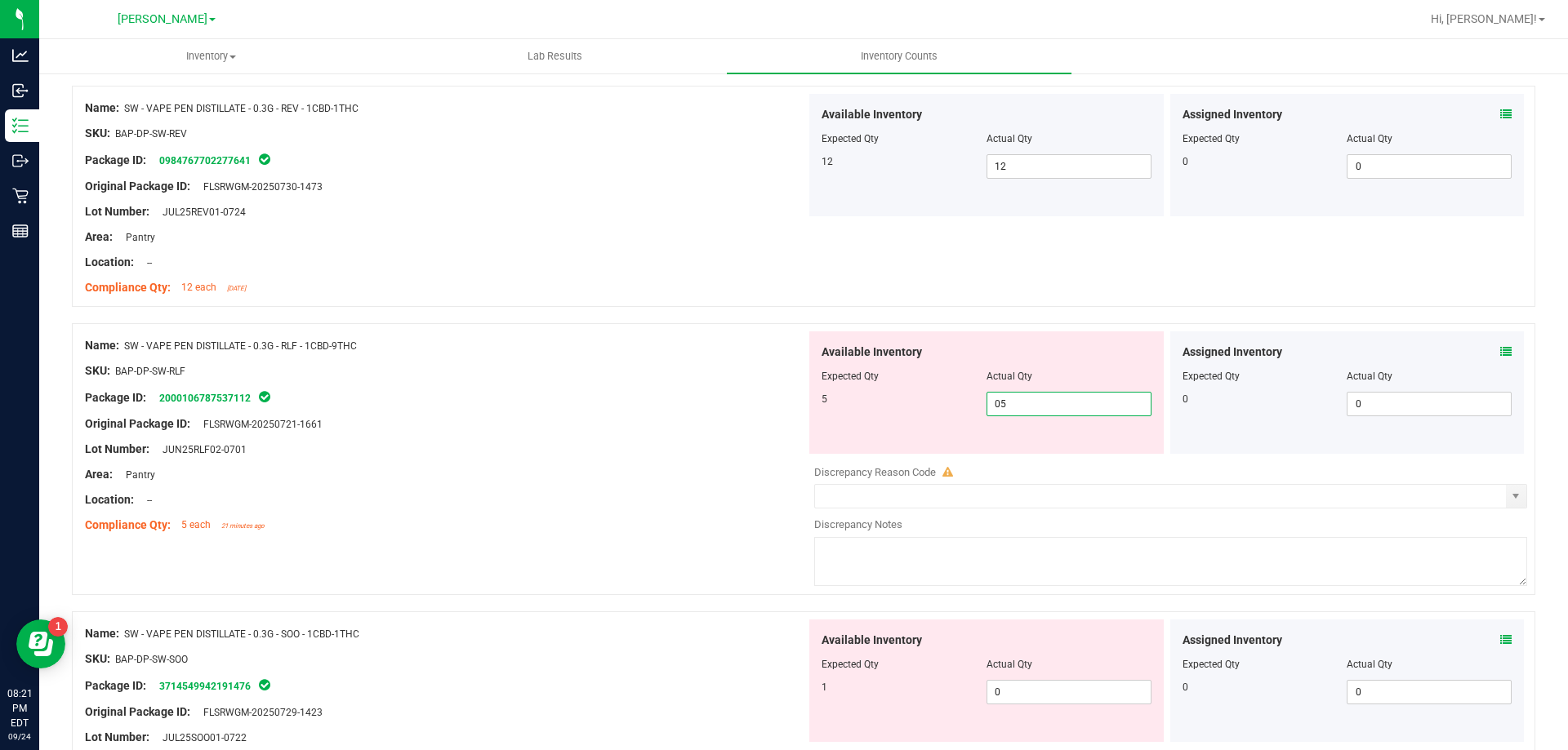
scroll to position [1551, 0]
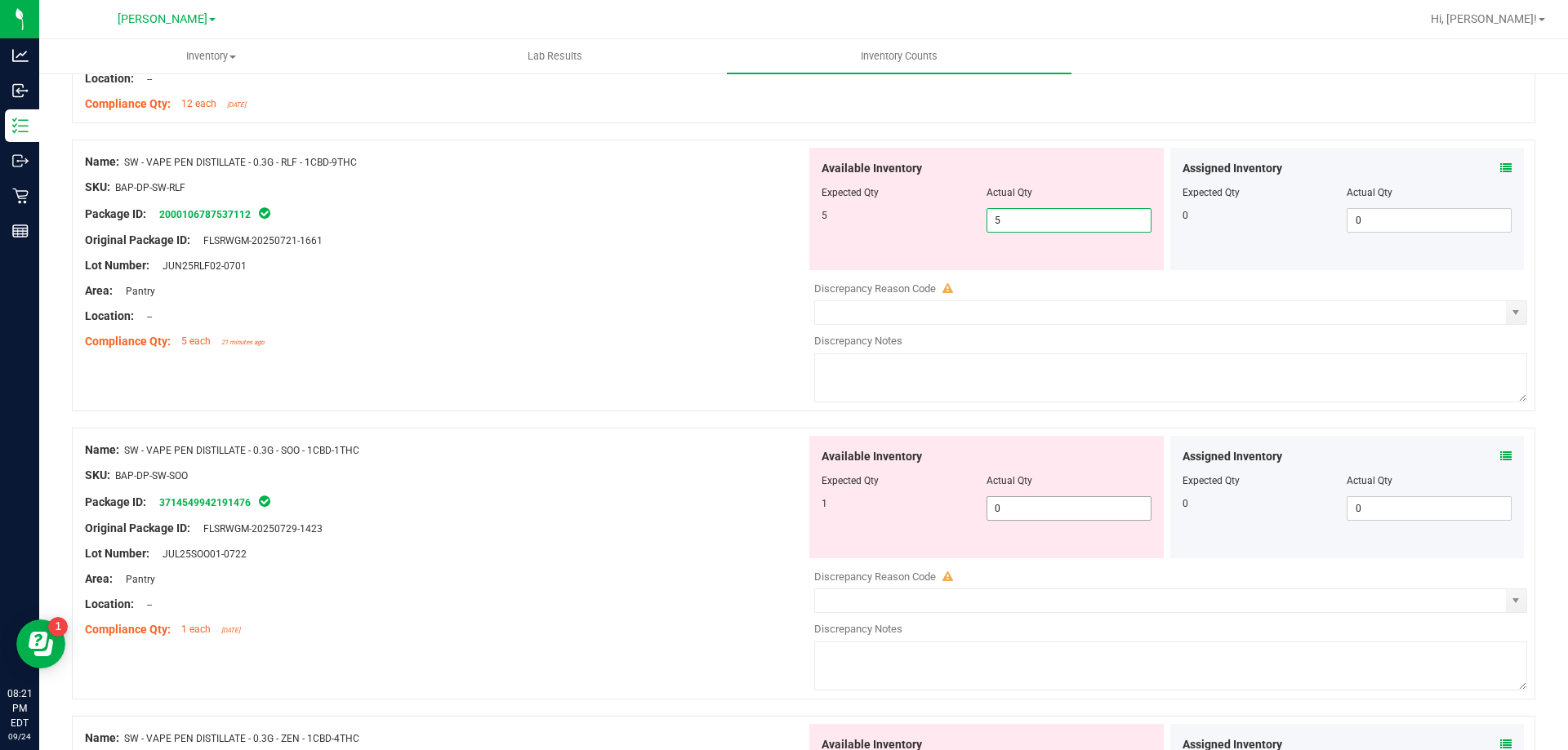
click at [1033, 505] on div "Available Inventory Expected Qty Actual Qty 1 0 0" at bounding box center [986, 497] width 354 height 122
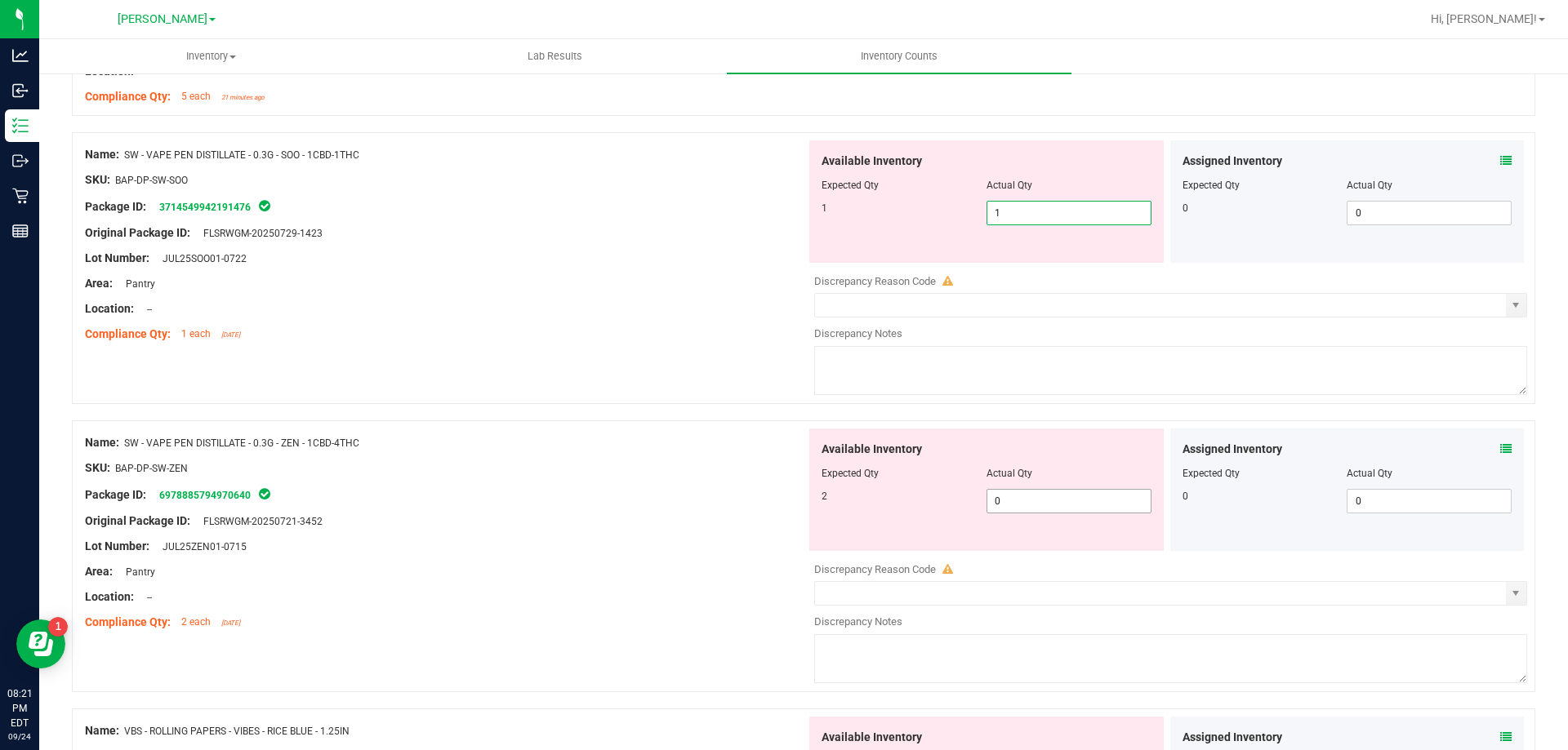
click at [1031, 510] on div "Available Inventory Expected Qty Actual Qty 2 0 0" at bounding box center [1166, 558] width 721 height 259
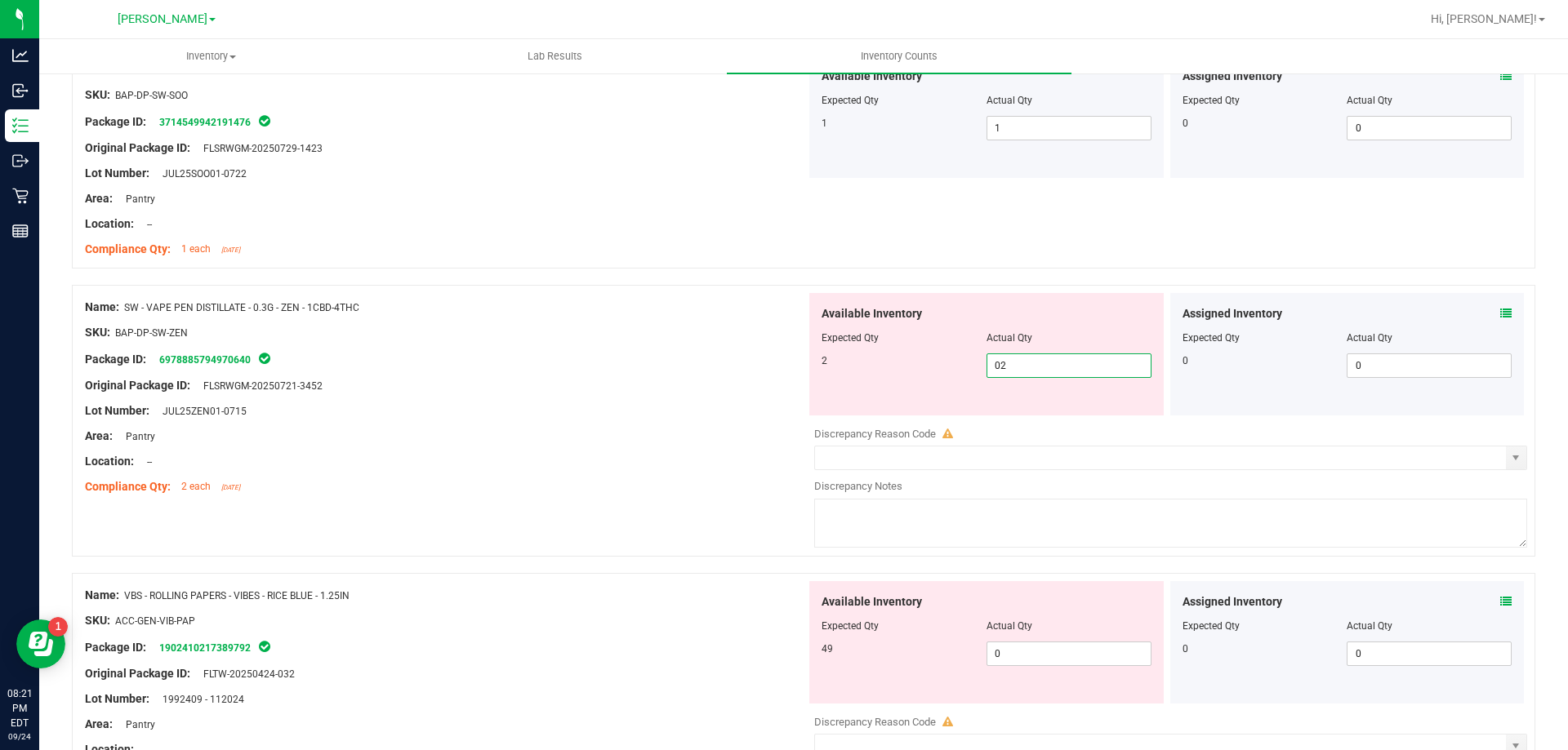
scroll to position [2123, 0]
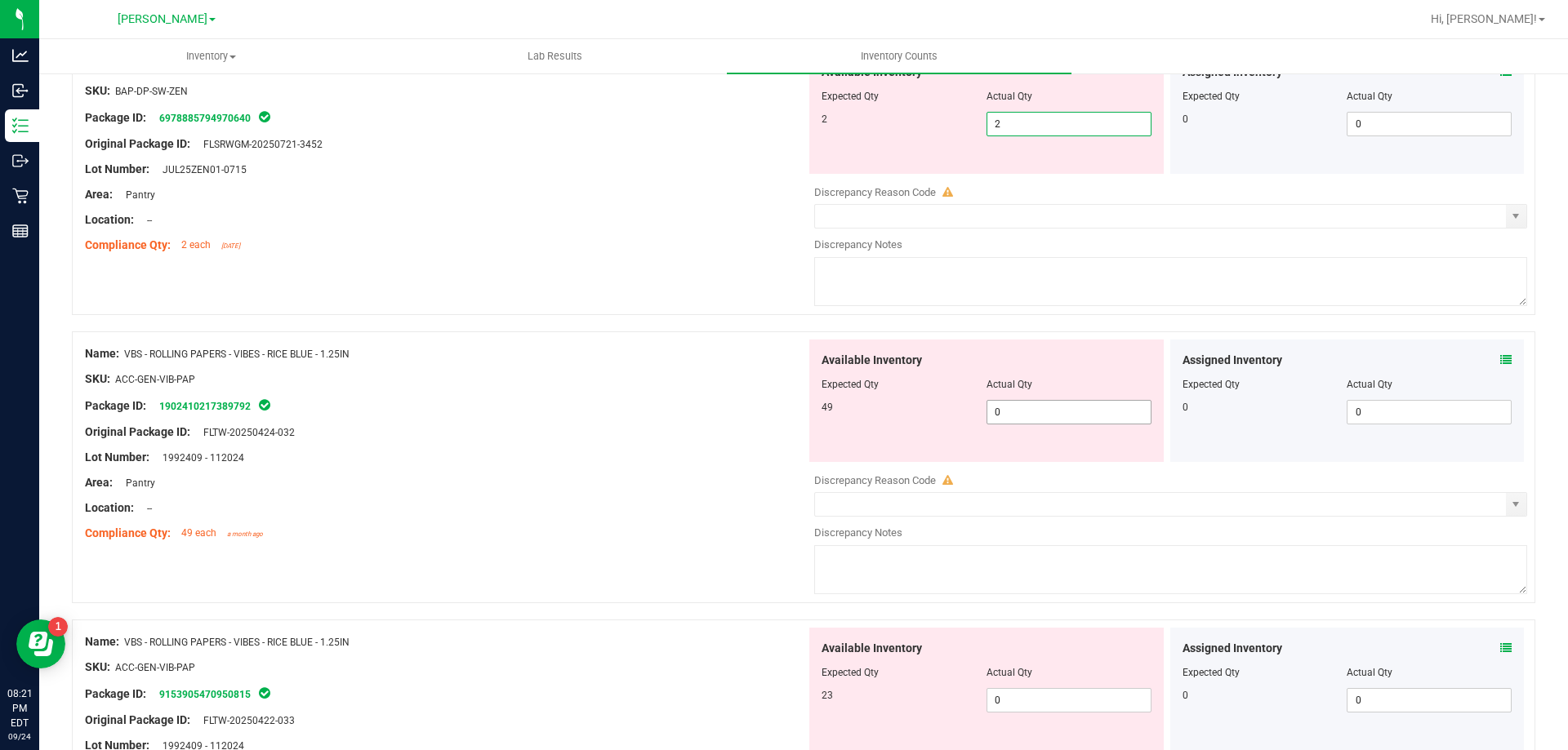
click at [1042, 412] on div "Available Inventory Expected Qty Actual Qty 49 0 0" at bounding box center [1166, 469] width 721 height 259
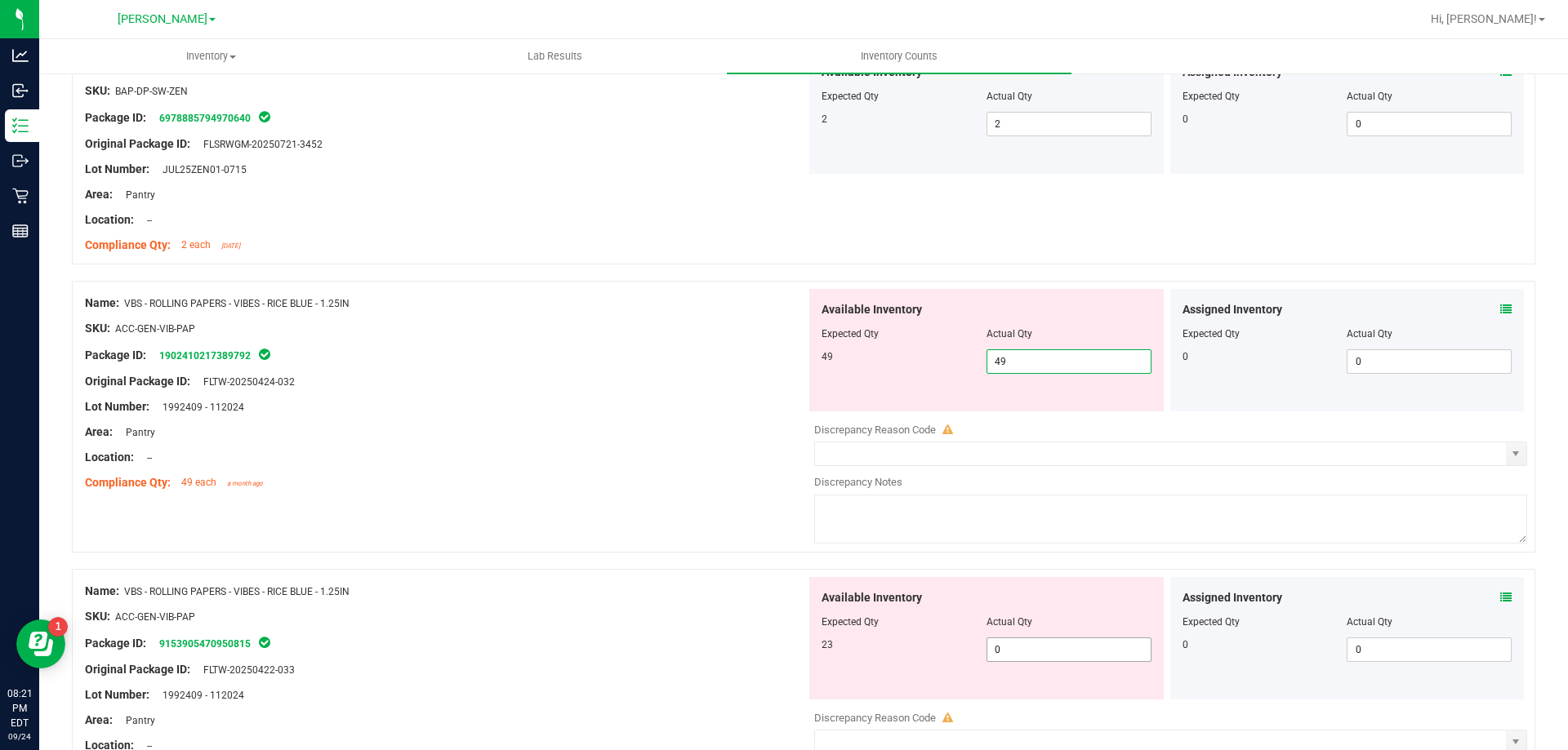
click at [1032, 642] on div "Available Inventory Expected Qty Actual Qty 23 0 0" at bounding box center [986, 638] width 354 height 122
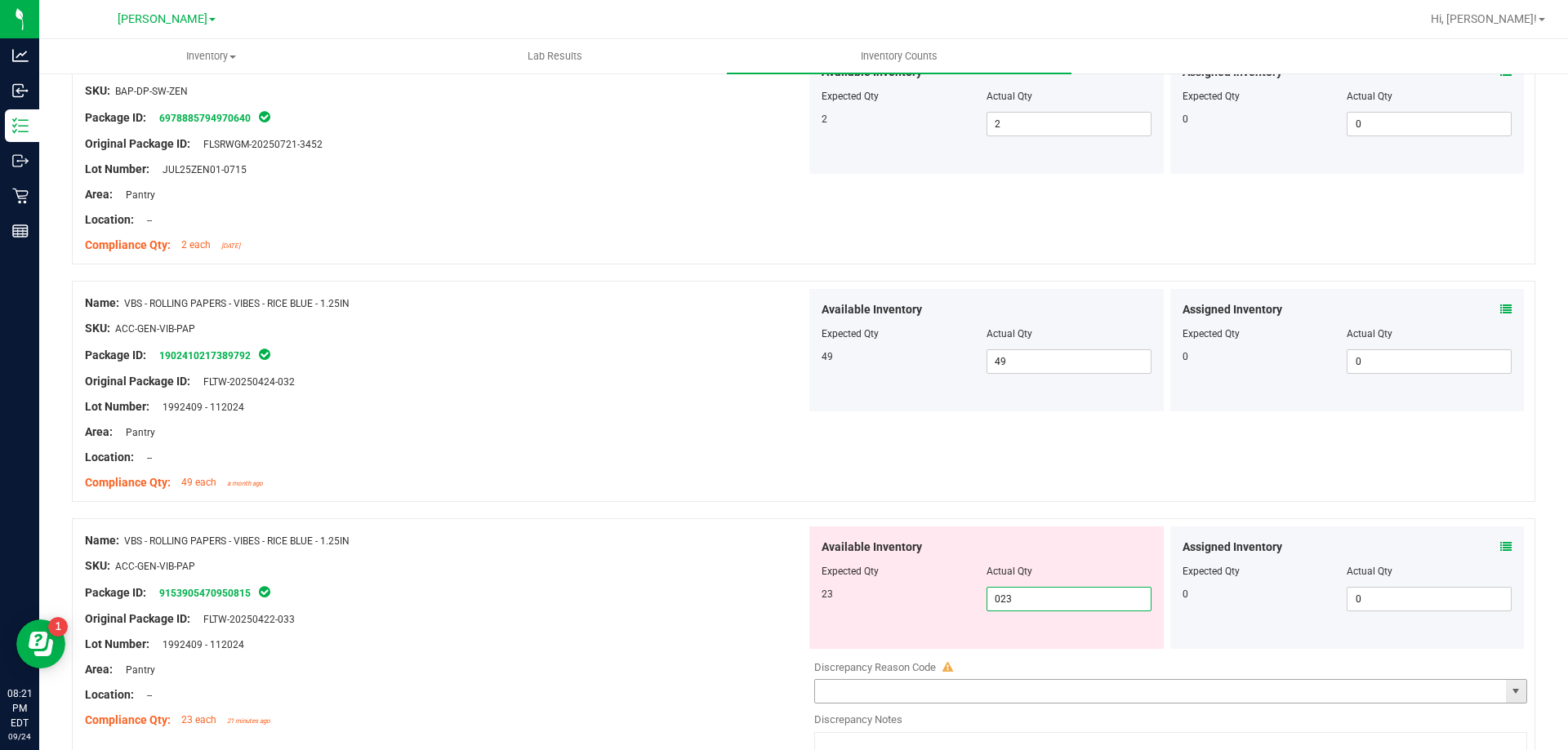
scroll to position [2449, 0]
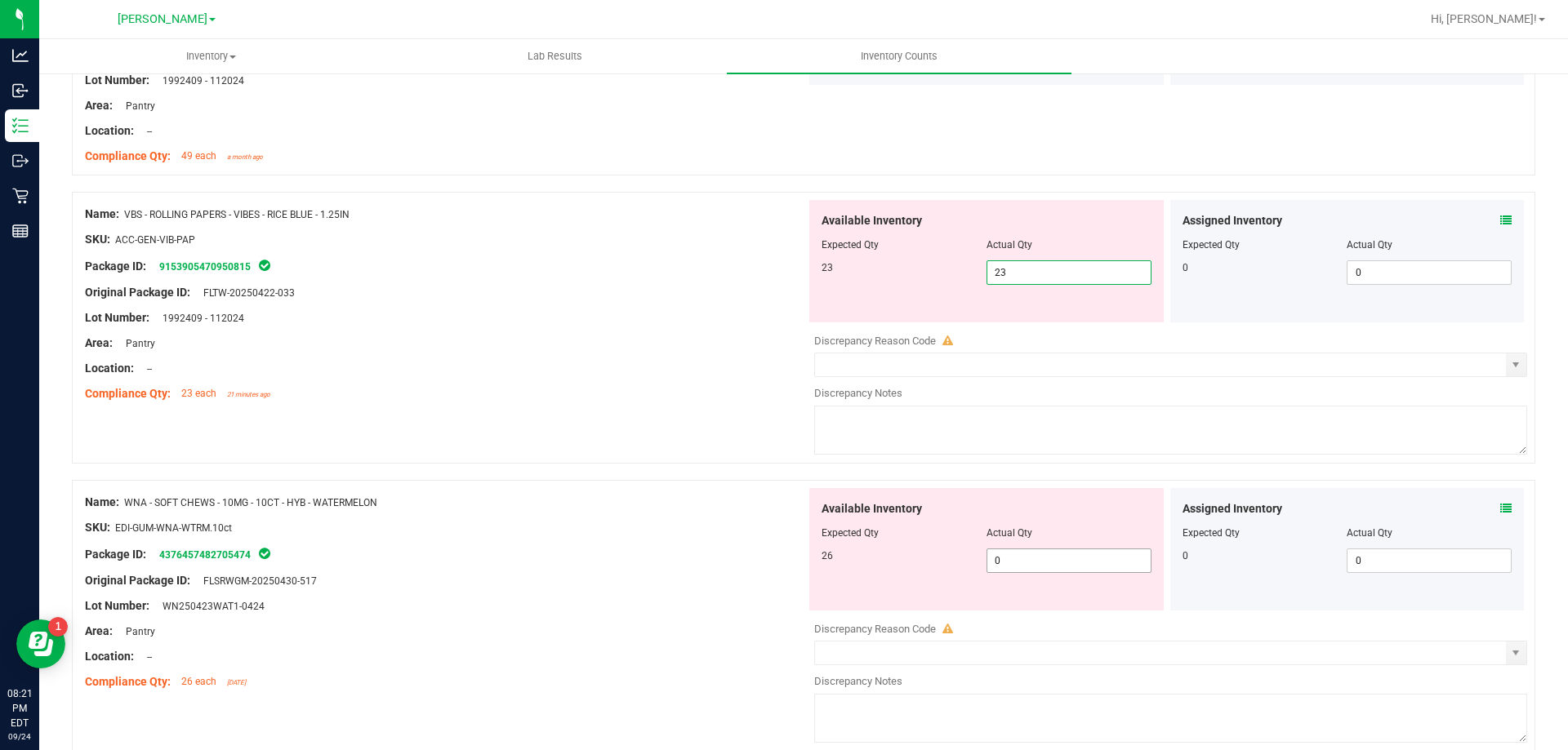
click at [1023, 562] on div "Available Inventory Expected Qty Actual Qty 26 0 0" at bounding box center [1166, 617] width 721 height 259
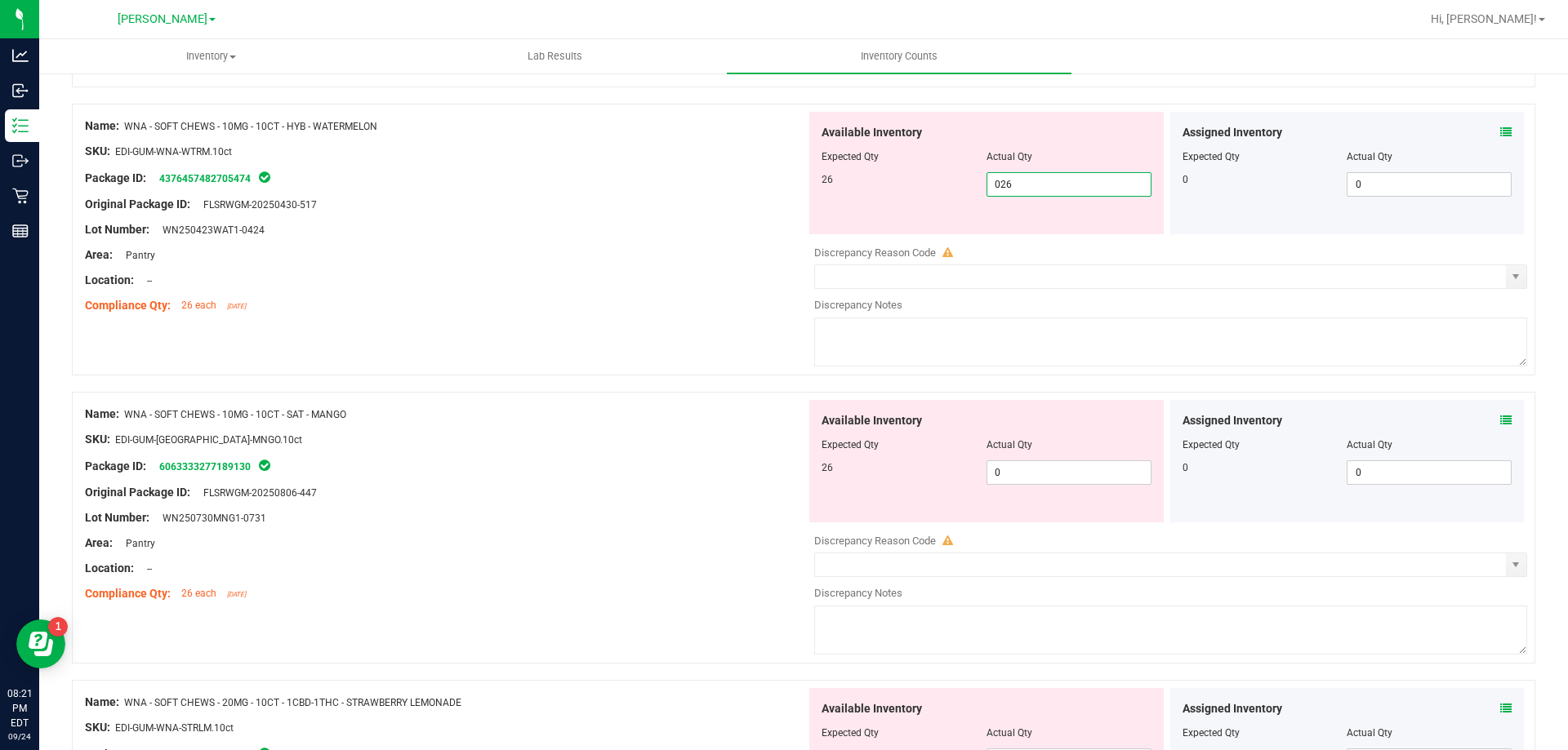
scroll to position [2776, 0]
click at [1020, 470] on div "Available Inventory Expected Qty Actual Qty 26 0 0" at bounding box center [986, 460] width 354 height 122
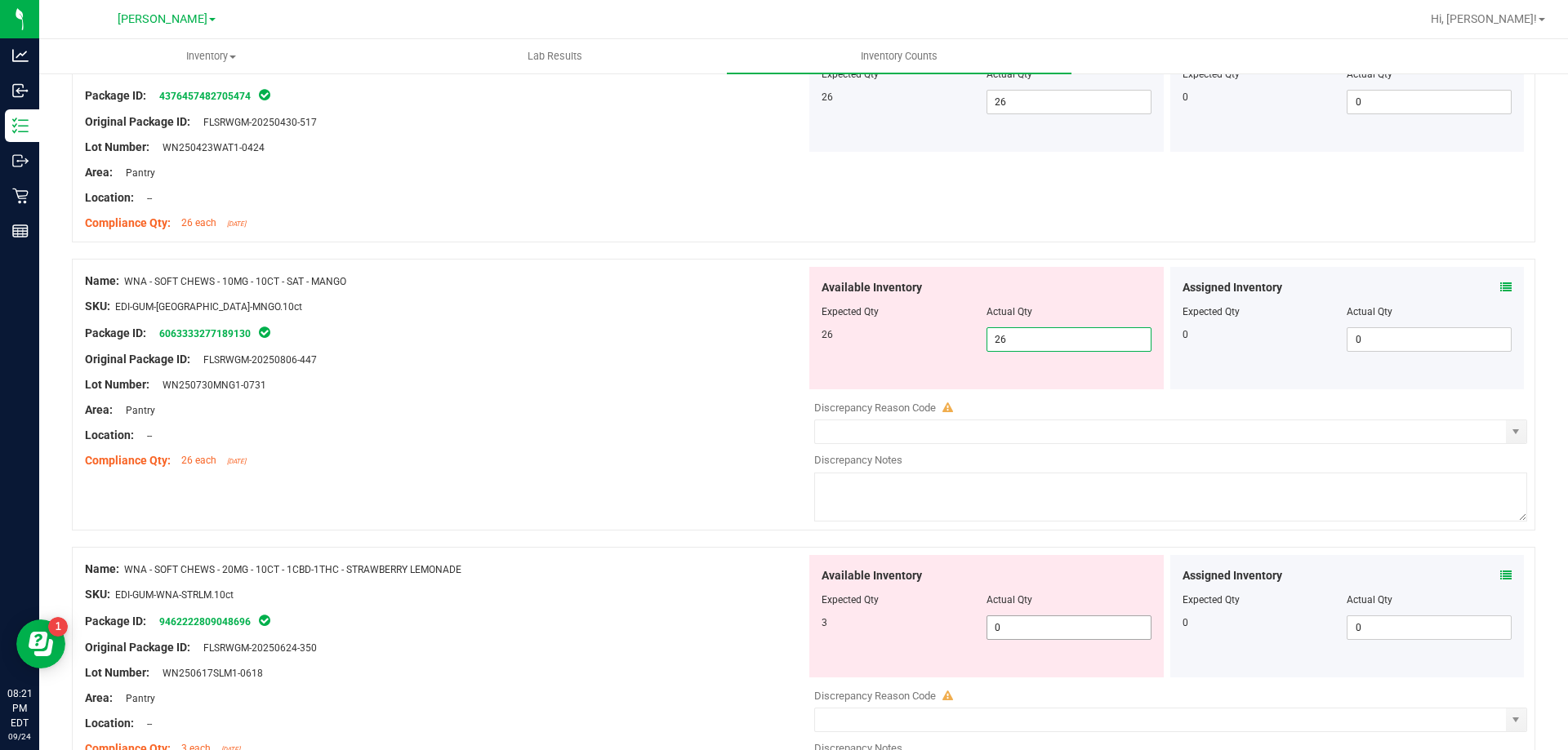
click at [1025, 628] on div "Available Inventory Expected Qty Actual Qty 3 0 0" at bounding box center [1166, 684] width 721 height 259
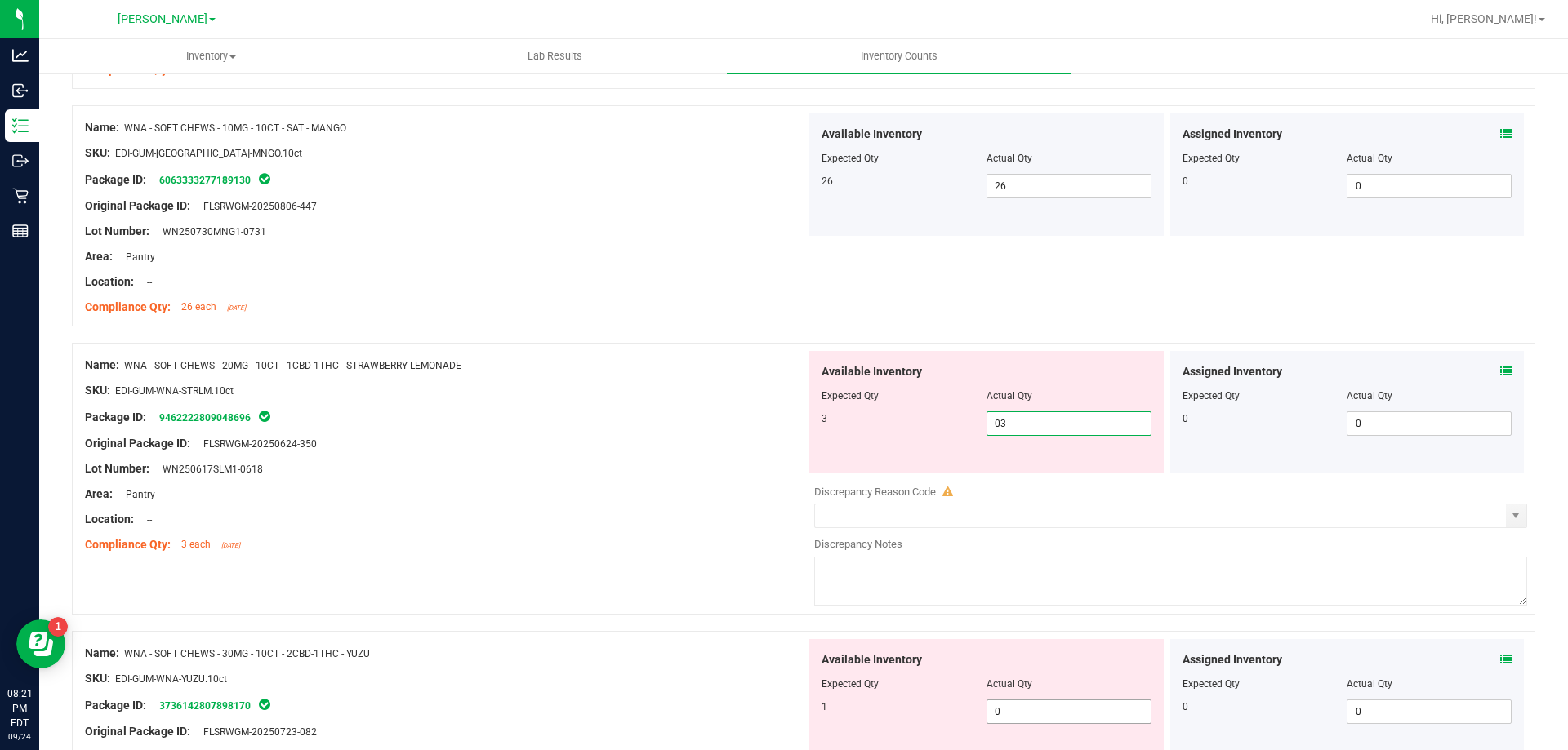
scroll to position [3184, 0]
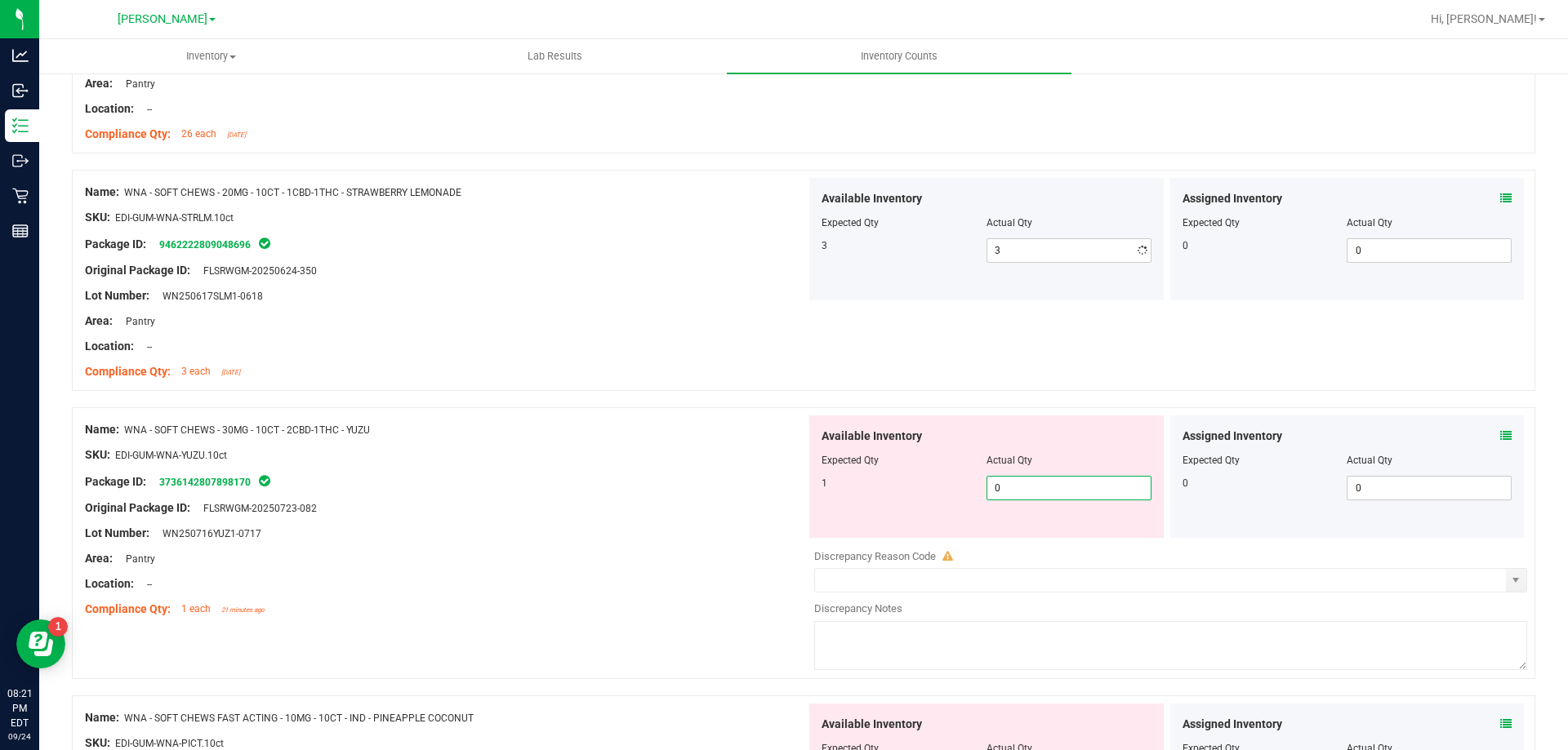
click at [1051, 528] on div "Available Inventory Expected Qty Actual Qty 1 0 0" at bounding box center [986, 476] width 354 height 122
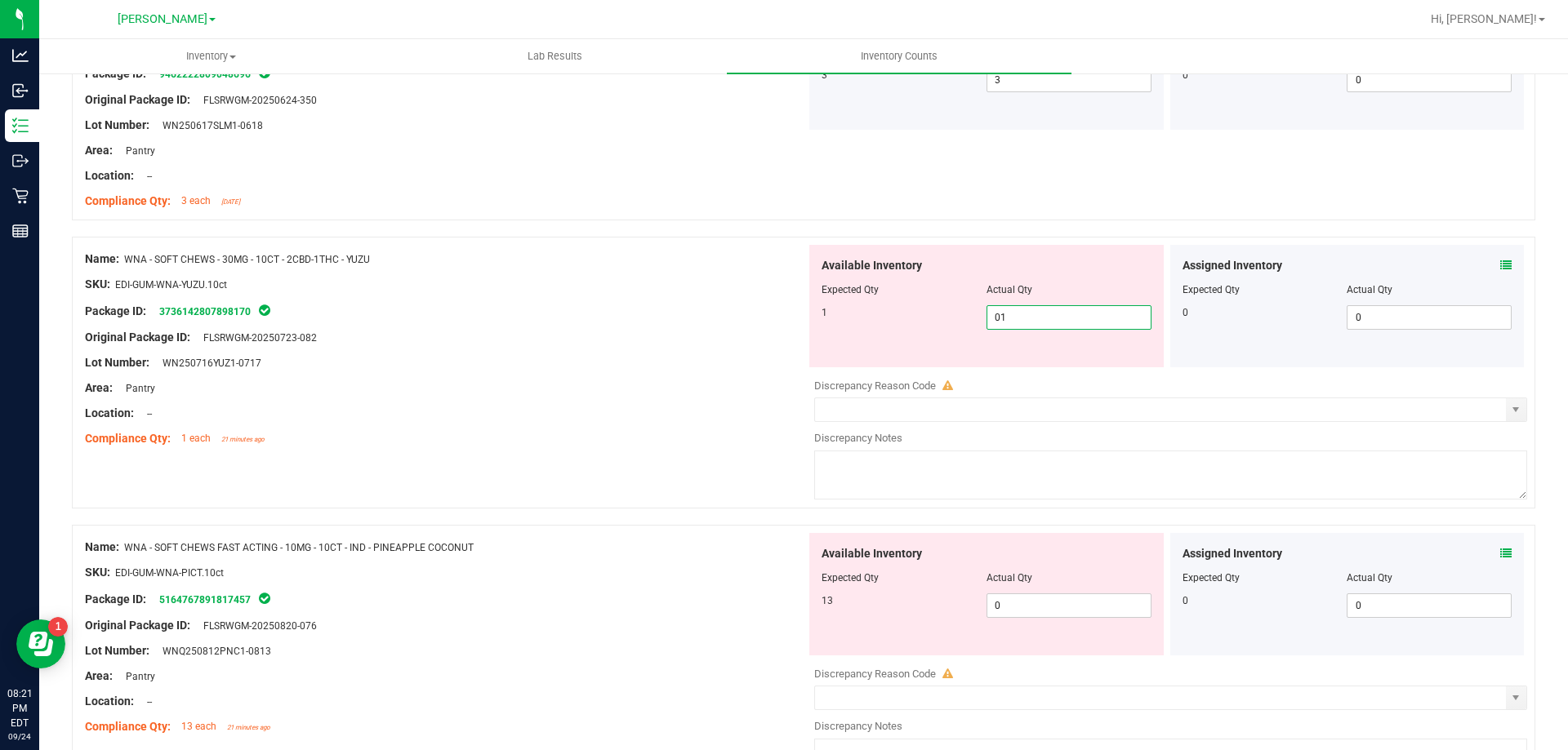
scroll to position [3511, 0]
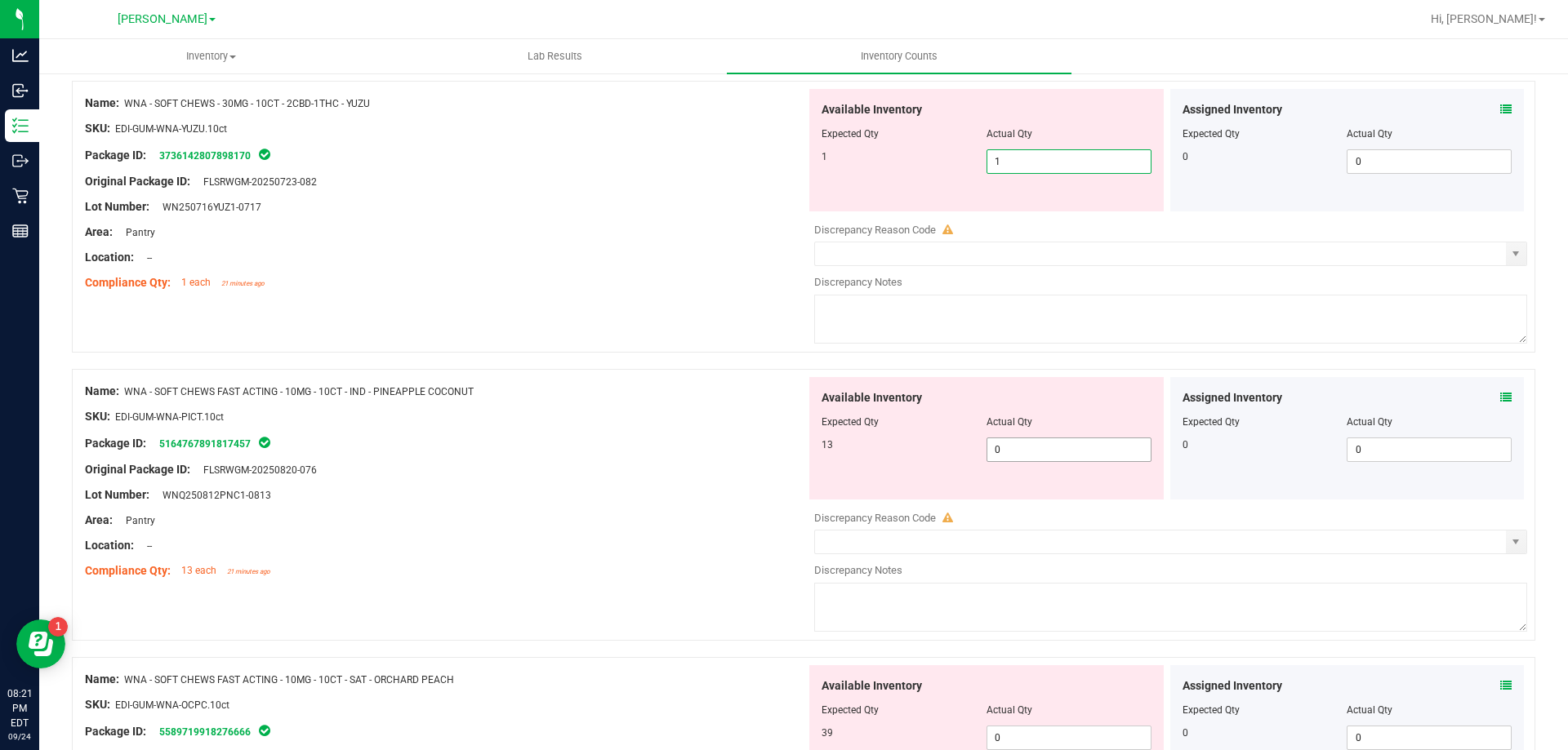
click at [1028, 453] on div "Available Inventory Expected Qty Actual Qty 13 0 0" at bounding box center [1166, 506] width 721 height 259
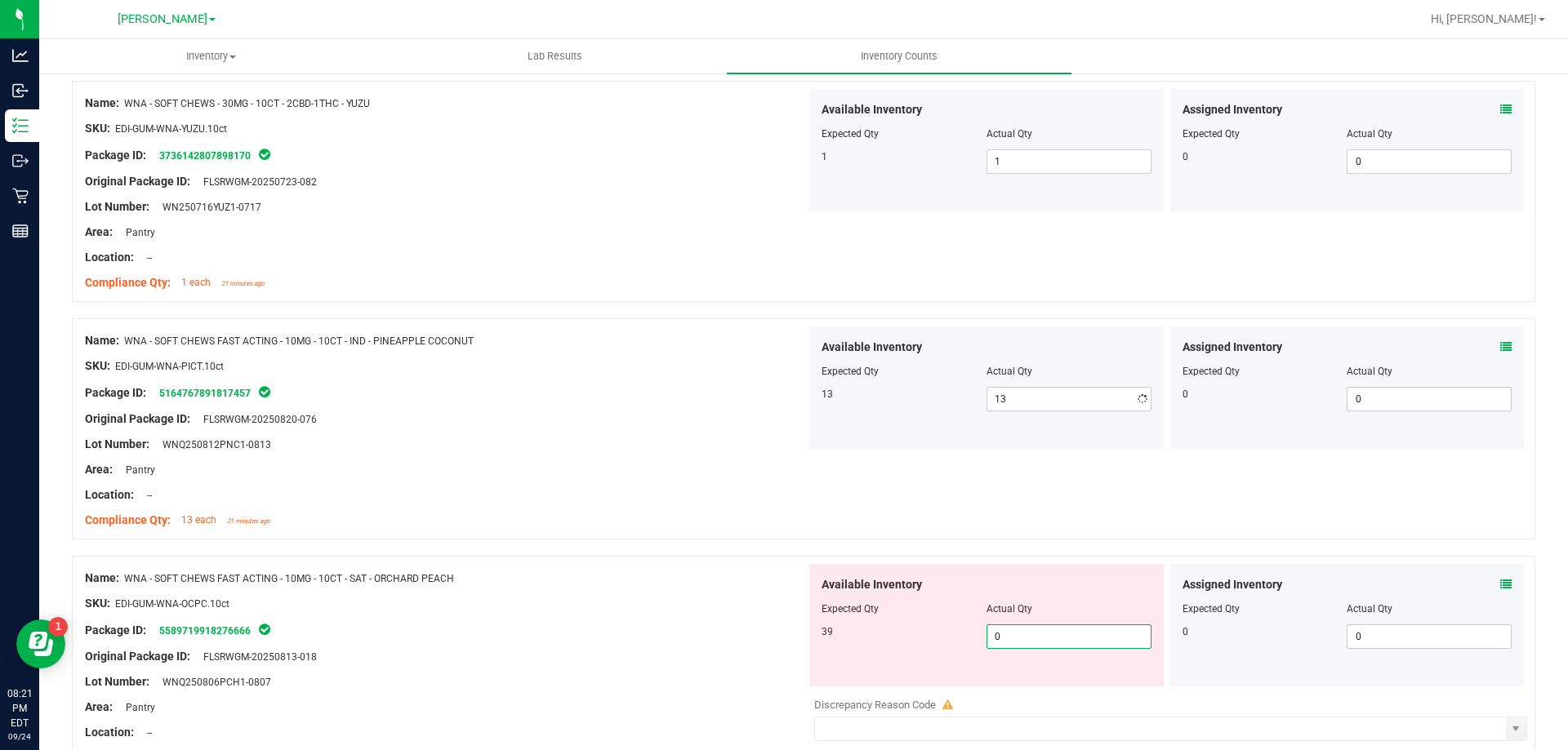
click at [1008, 684] on div "Available Inventory Expected Qty Actual Qty 39 0 0" at bounding box center [986, 625] width 354 height 122
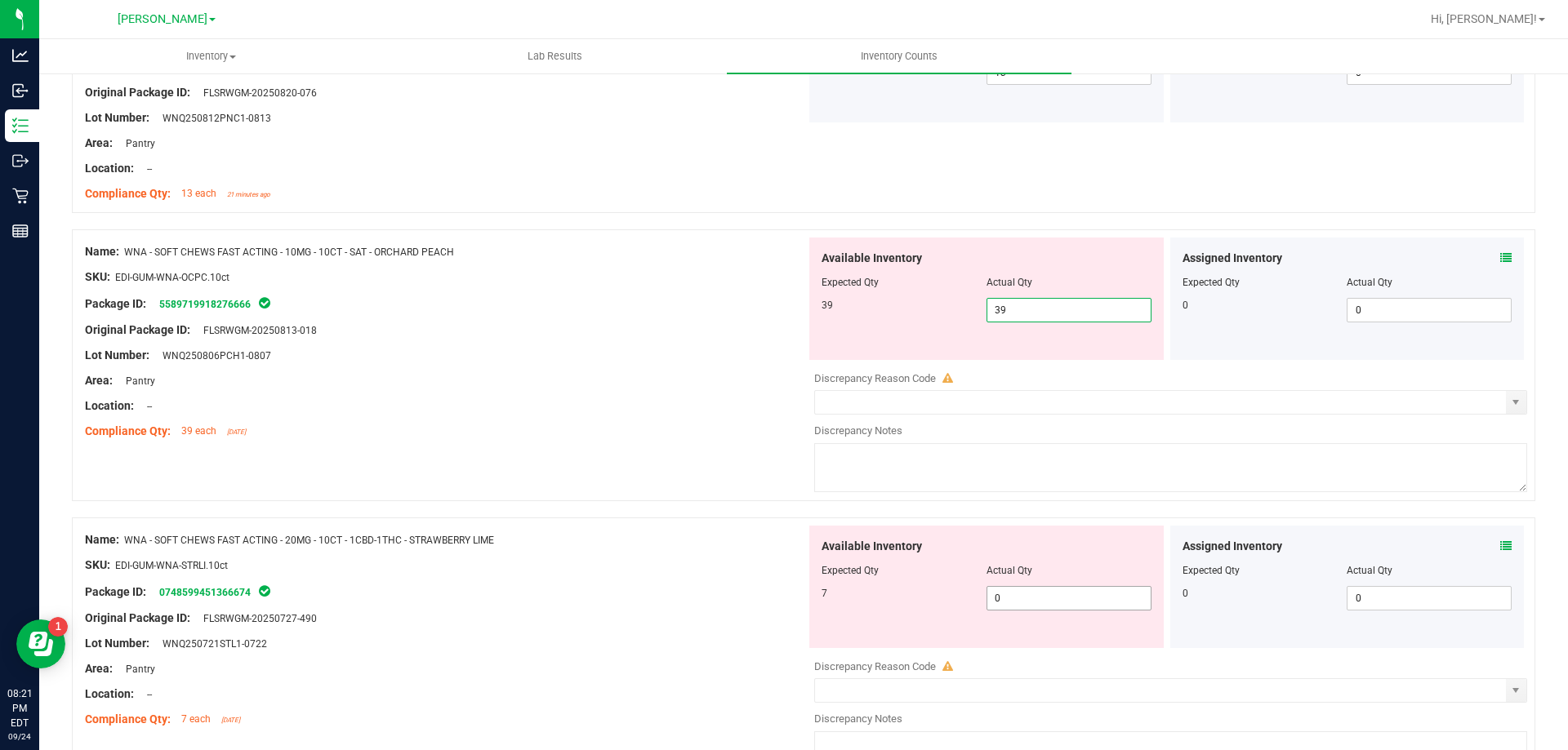
click at [1009, 605] on div "Available Inventory Expected Qty Actual Qty 7 0 0" at bounding box center [1166, 655] width 721 height 259
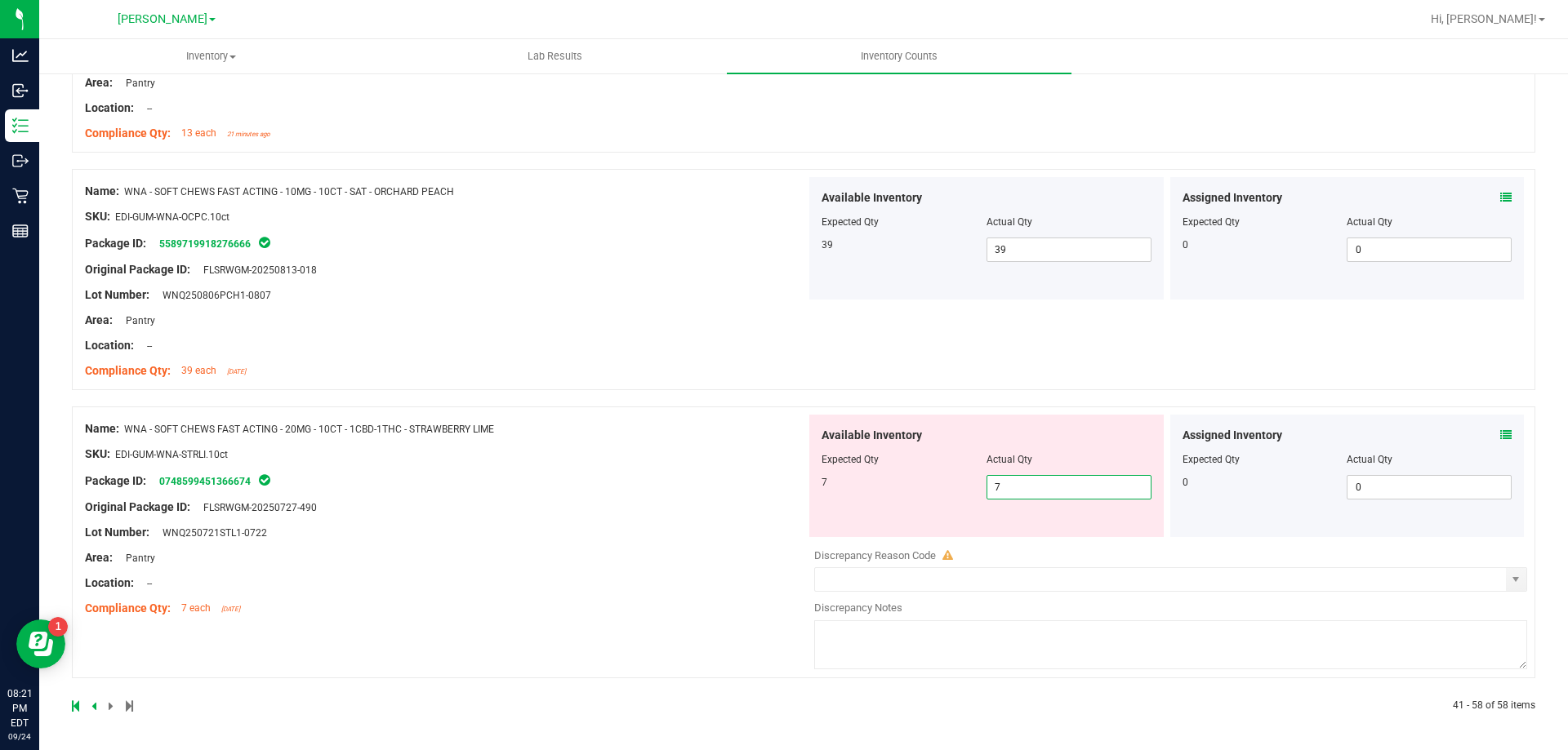
click at [652, 626] on div "Name: WNA - SOFT CHEWS FAST ACTING - 20MG - 10CT - 1CBD-1THC - STRAWBERRY LIME …" at bounding box center [803, 542] width 1464 height 272
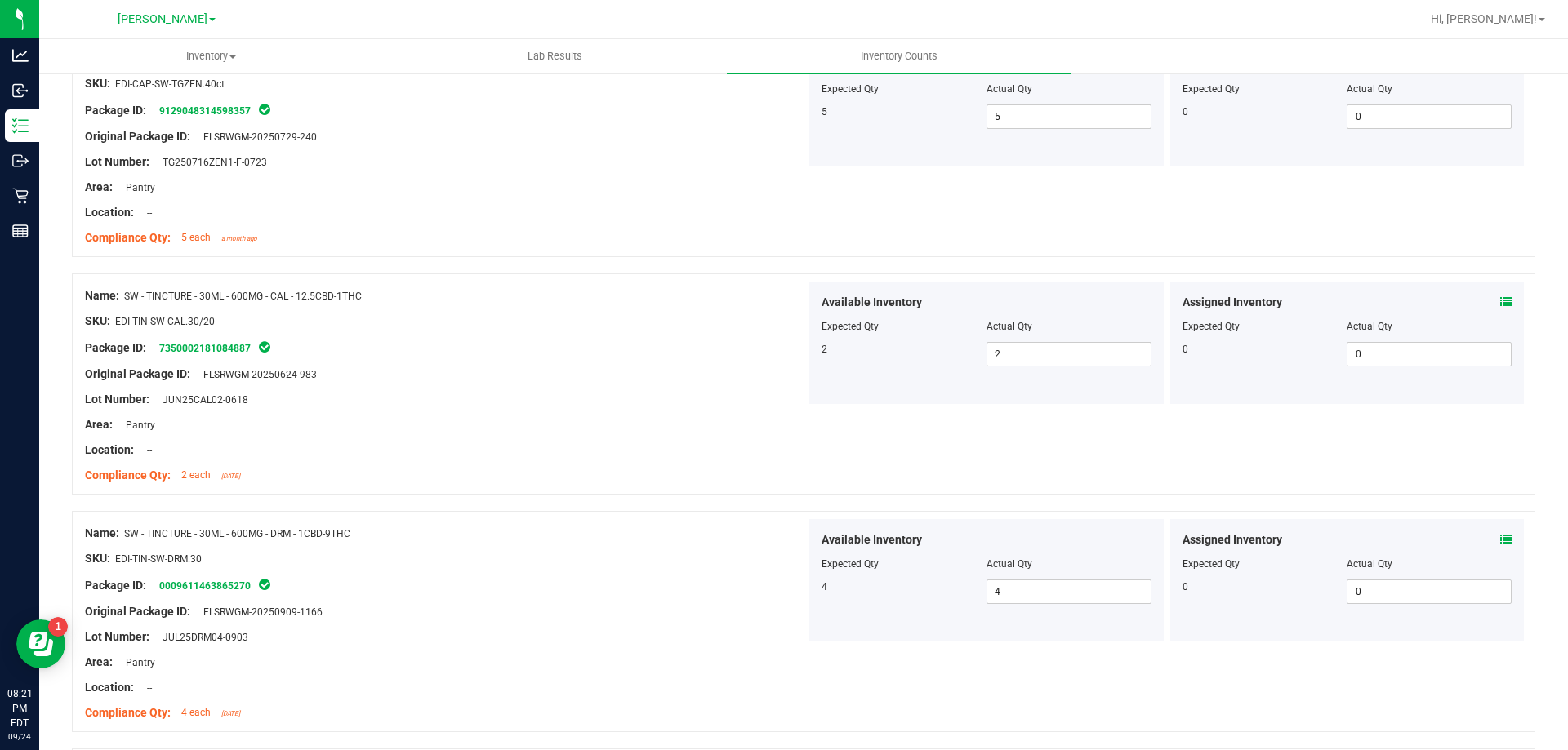
scroll to position [0, 0]
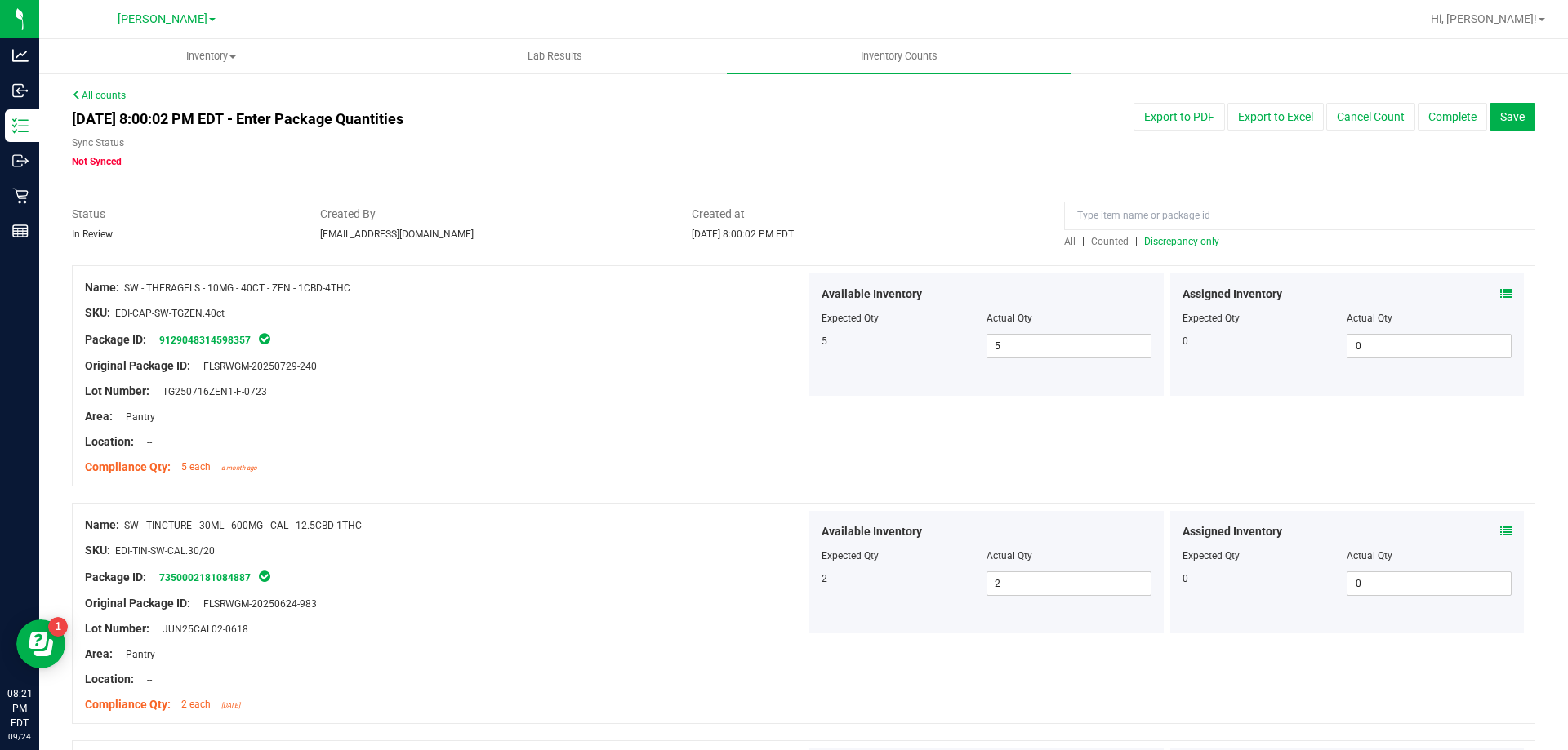
click at [1068, 240] on span "All" at bounding box center [1069, 241] width 11 height 11
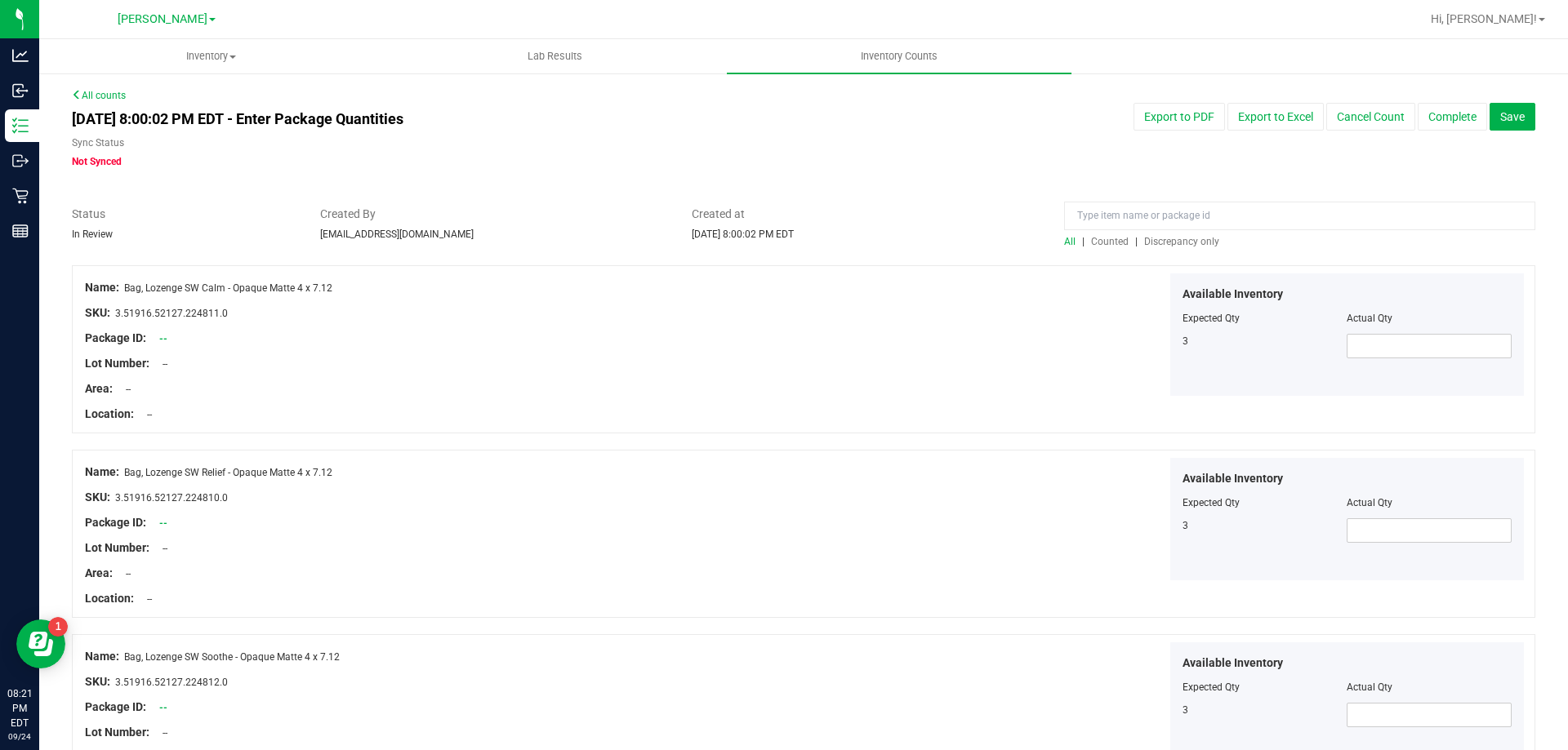
click at [1192, 243] on span "Discrepancy only" at bounding box center [1181, 241] width 75 height 11
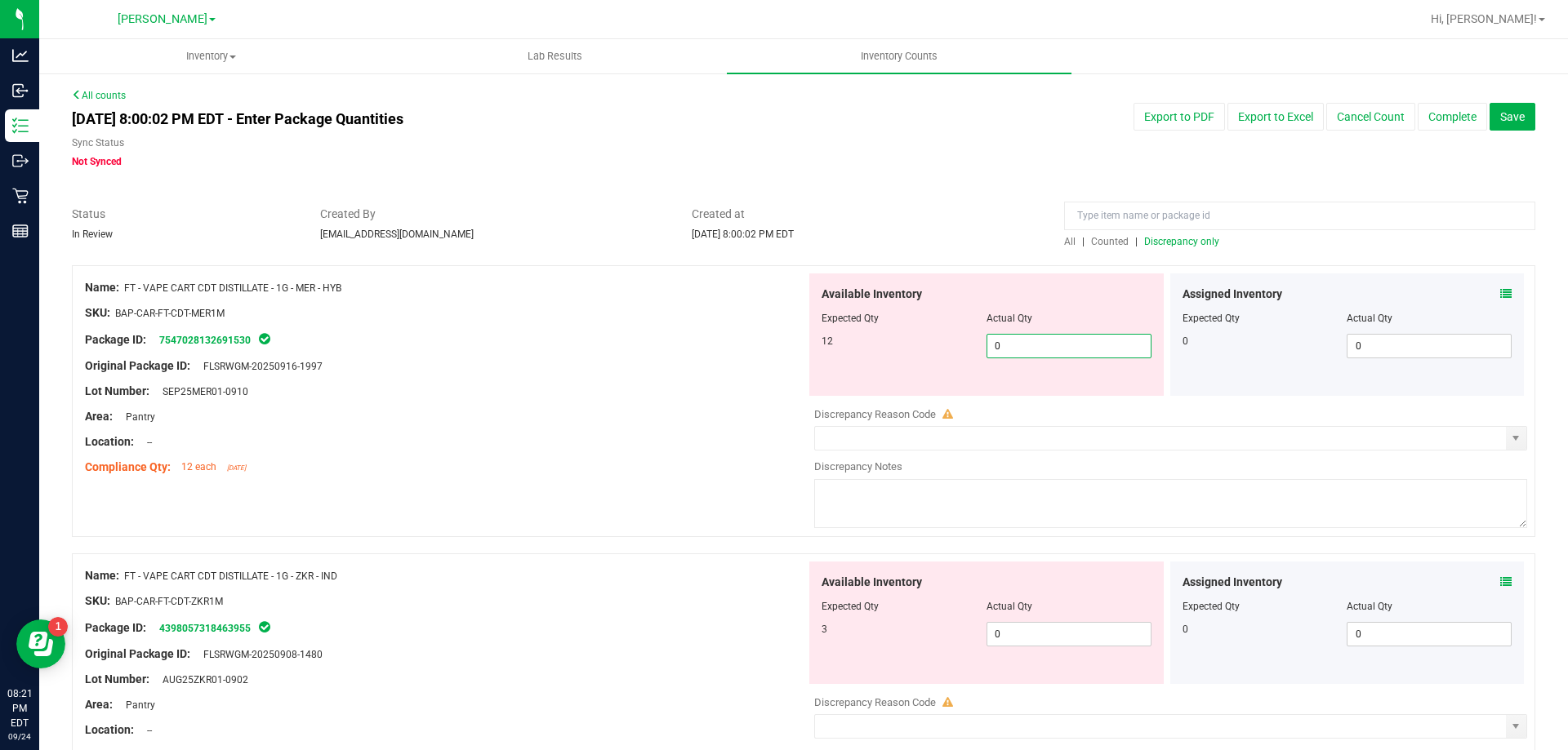
click at [1086, 346] on span "0 0" at bounding box center [1068, 345] width 165 height 25
drag, startPoint x: 1051, startPoint y: 650, endPoint x: 1051, endPoint y: 633, distance: 17.0
click at [1051, 649] on div "Available Inventory Expected Qty Actual Qty 3 0 0" at bounding box center [1166, 691] width 721 height 259
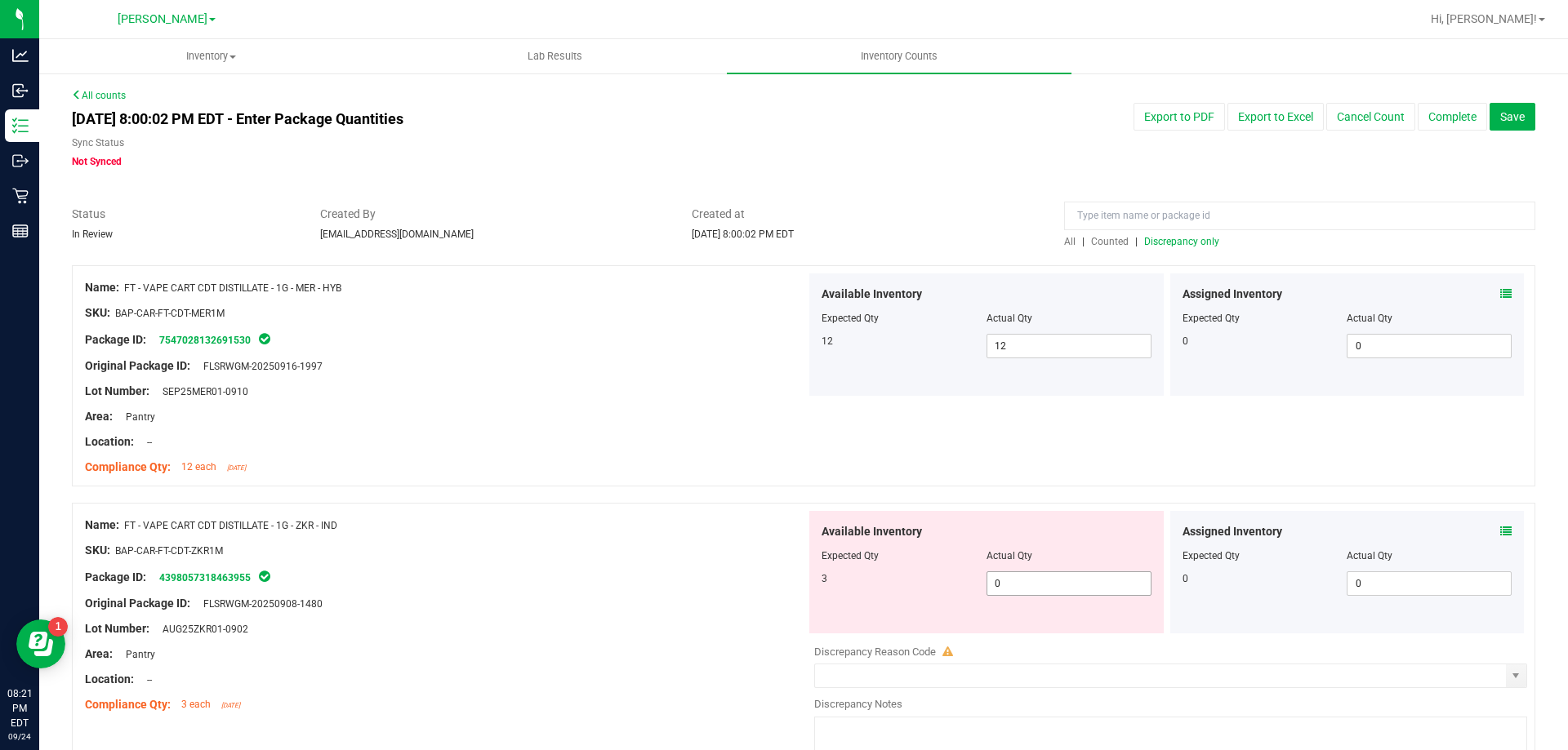
click at [1042, 588] on span "0 0" at bounding box center [1068, 583] width 165 height 25
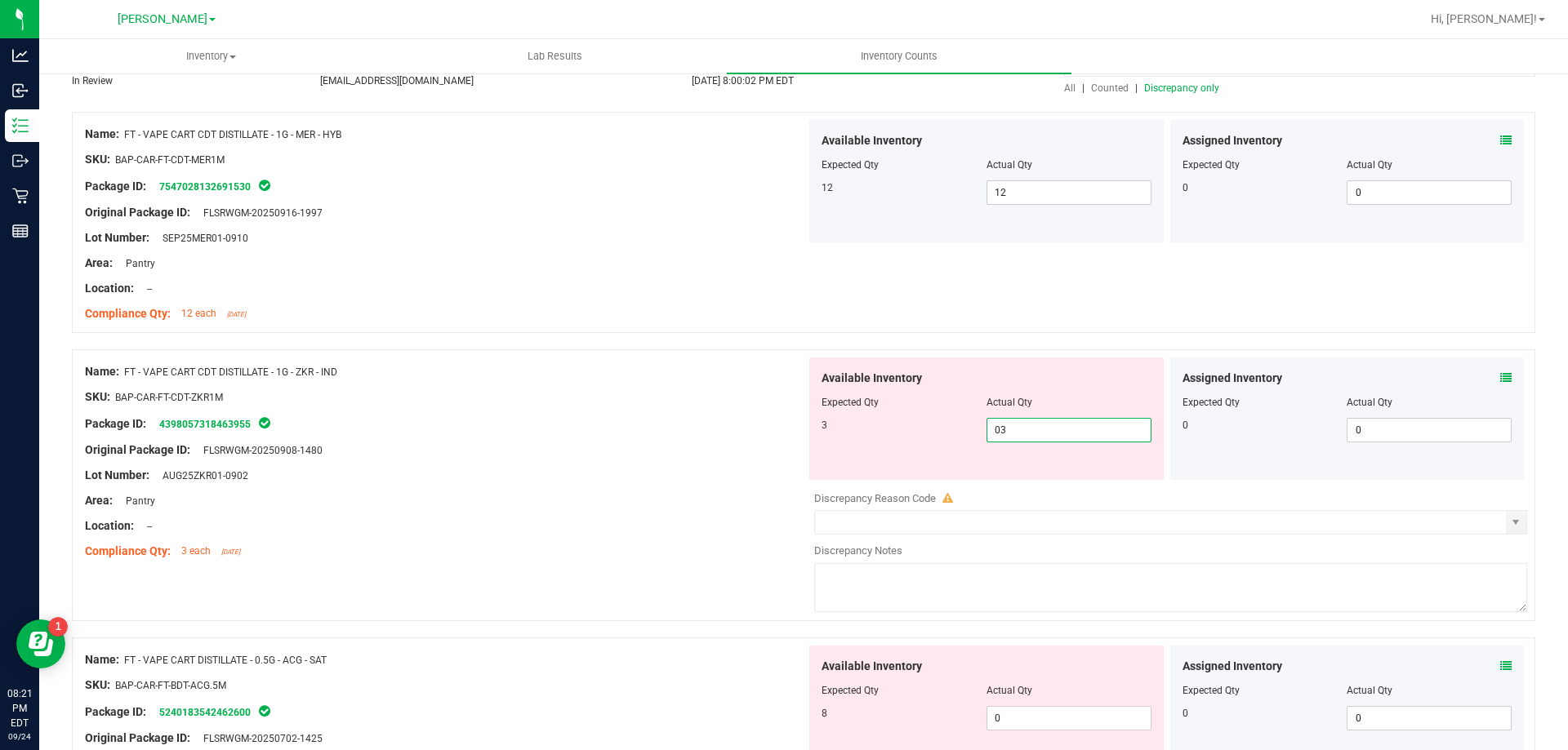
scroll to position [327, 0]
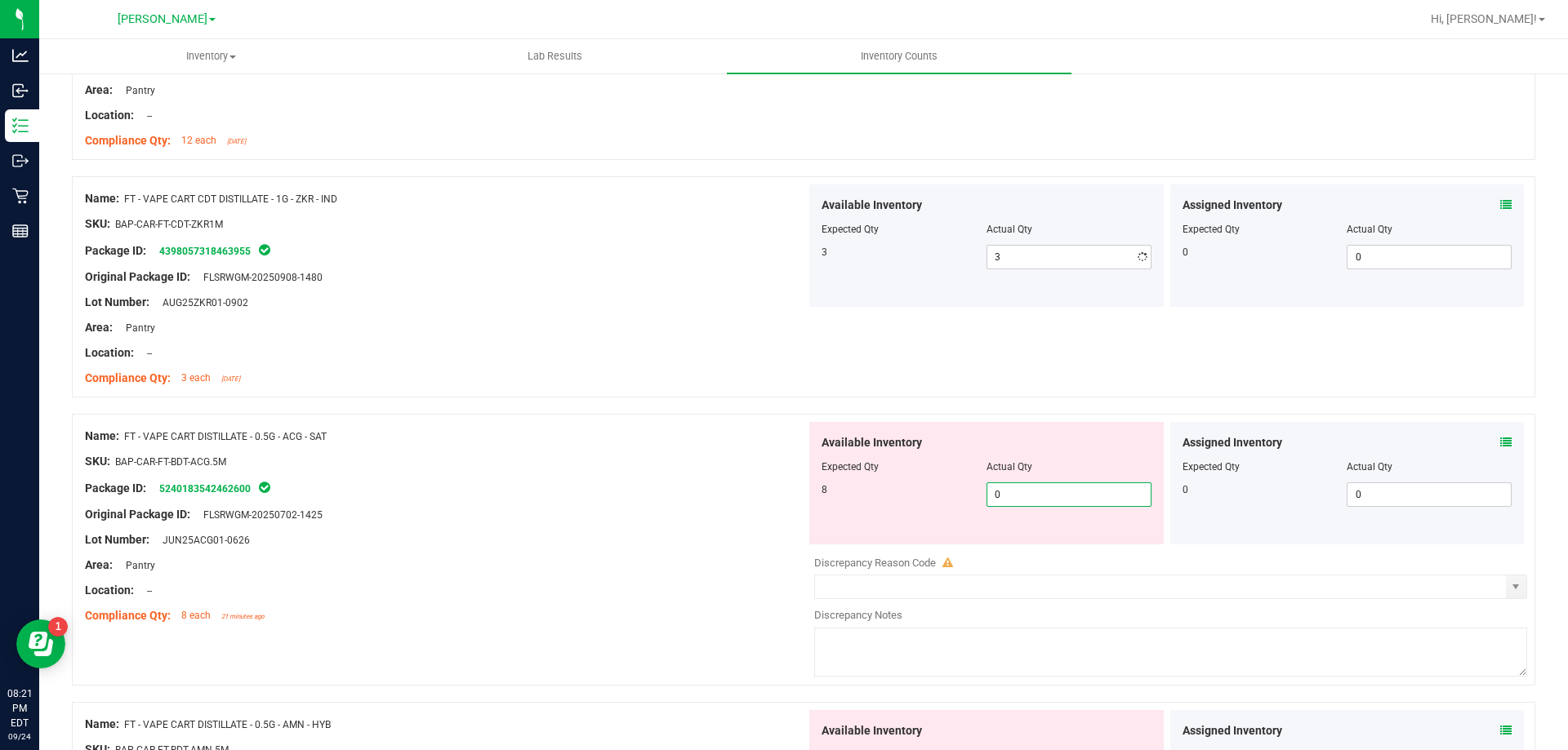
click at [1017, 543] on div "Available Inventory Expected Qty Actual Qty 8 0 0" at bounding box center [986, 483] width 354 height 122
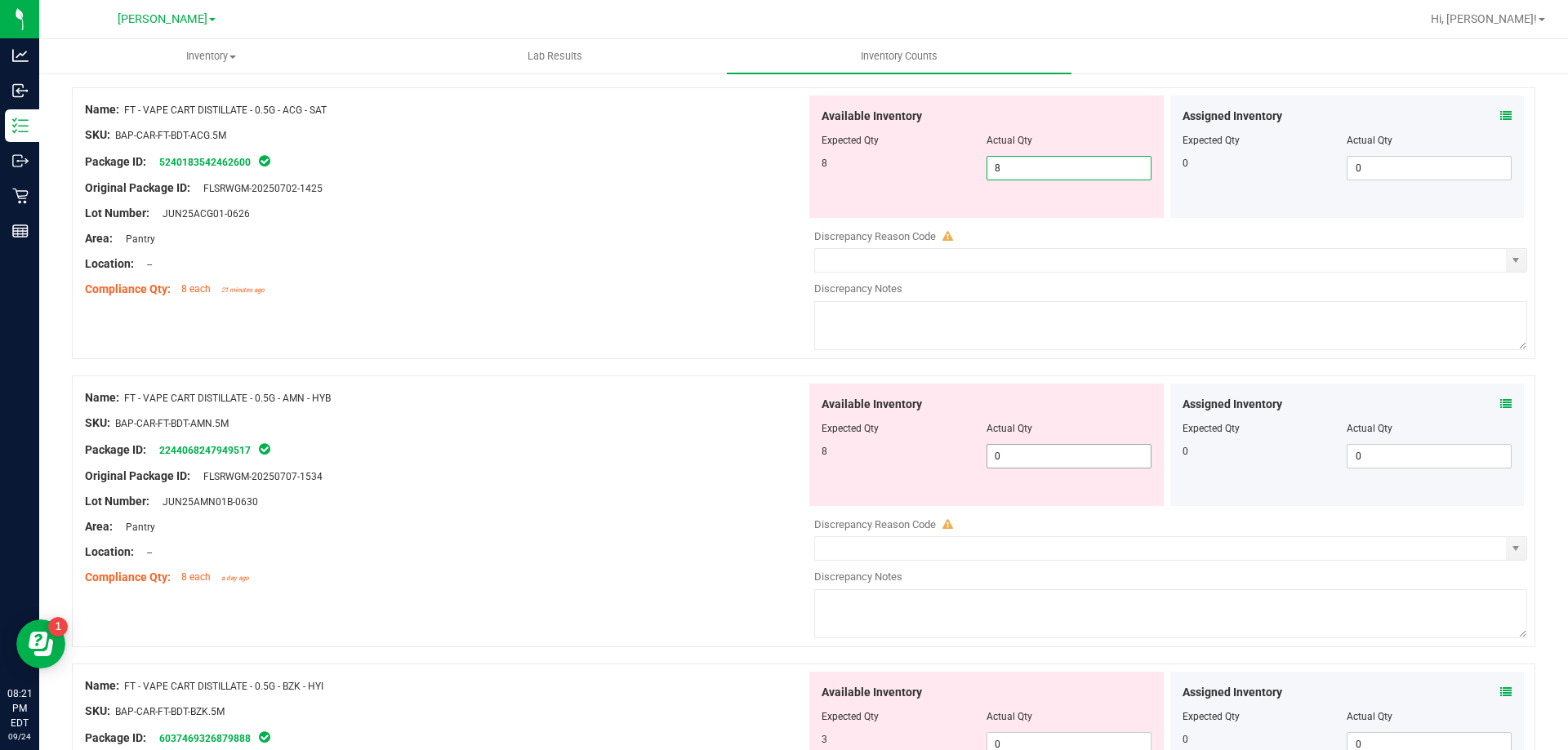
click at [1003, 451] on div "Available Inventory Expected Qty Actual Qty 8 0 0" at bounding box center [986, 445] width 354 height 122
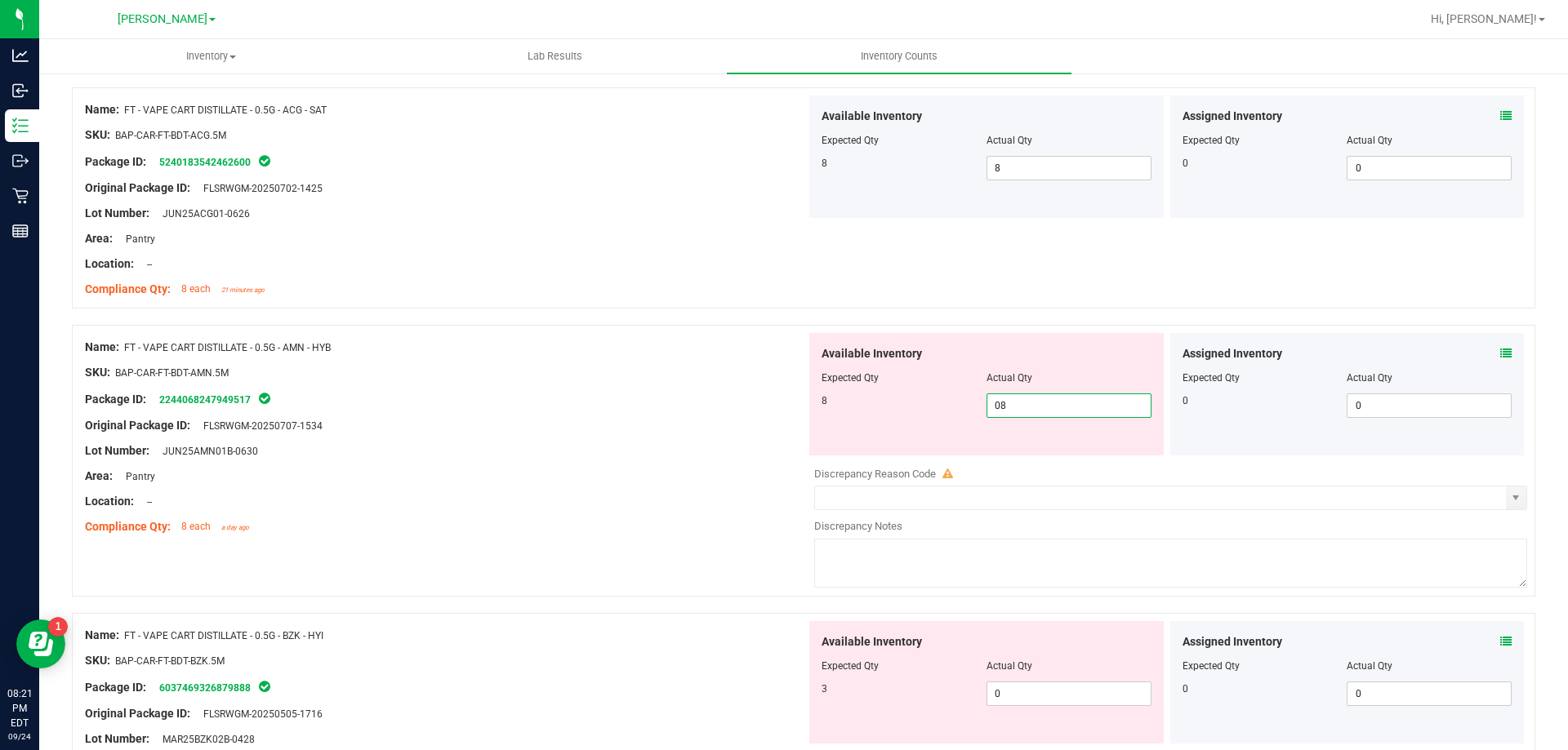
scroll to position [980, 0]
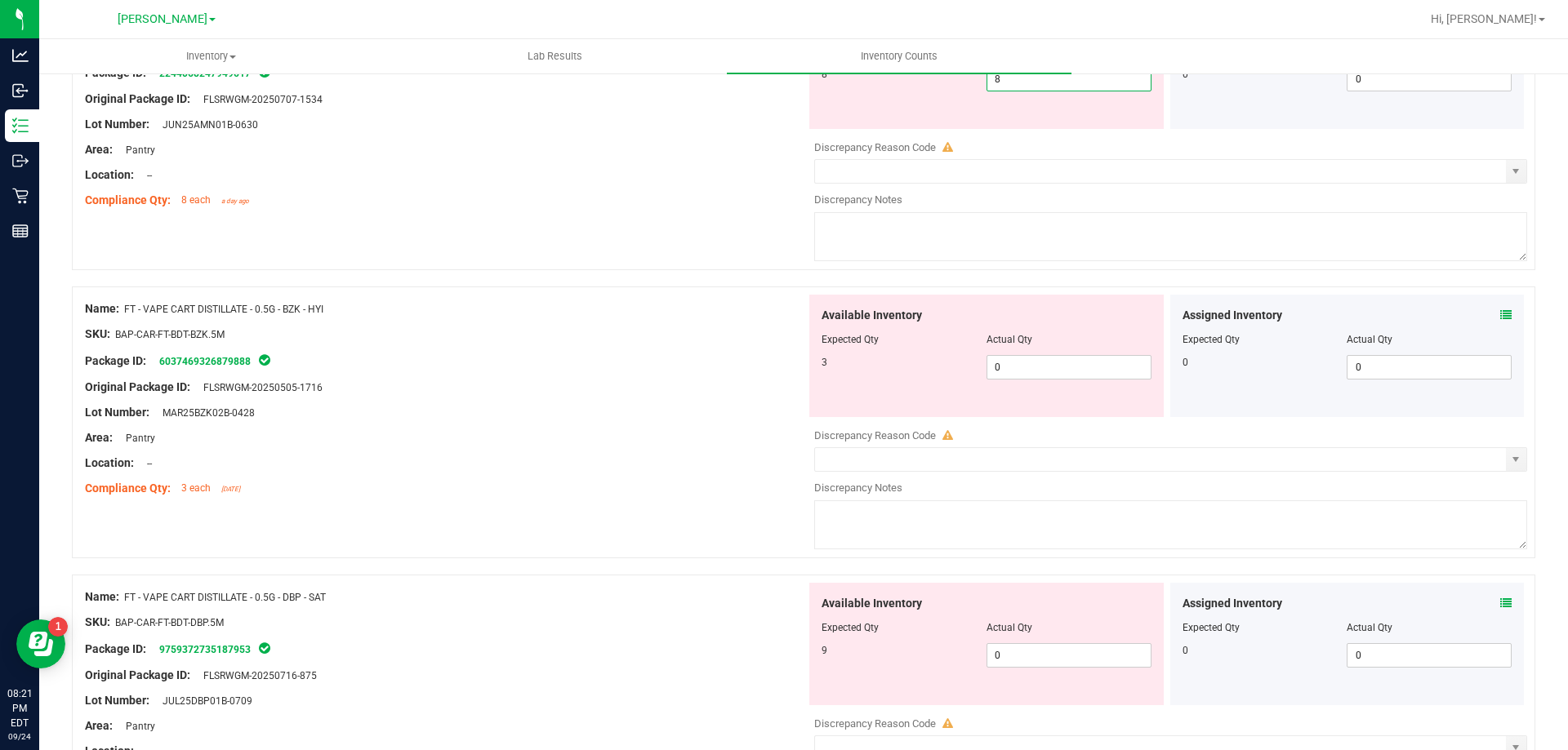
click at [1010, 384] on div "Available Inventory Expected Qty Actual Qty 3 0 0" at bounding box center [1166, 424] width 721 height 259
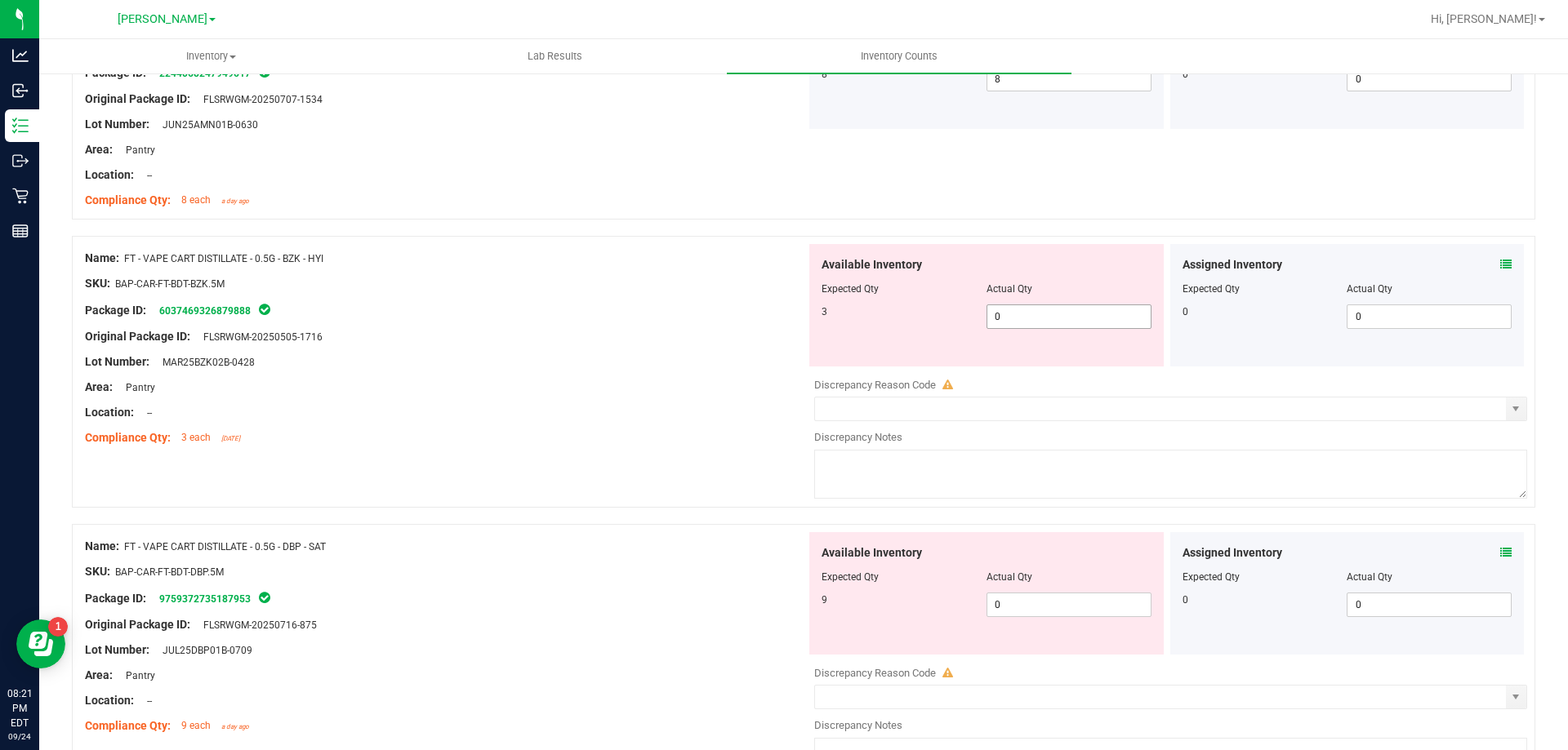
click at [1021, 311] on span "0 0" at bounding box center [1068, 316] width 165 height 25
click at [1030, 604] on div "Available Inventory Expected Qty Actual Qty 9 0 0" at bounding box center [1166, 661] width 721 height 259
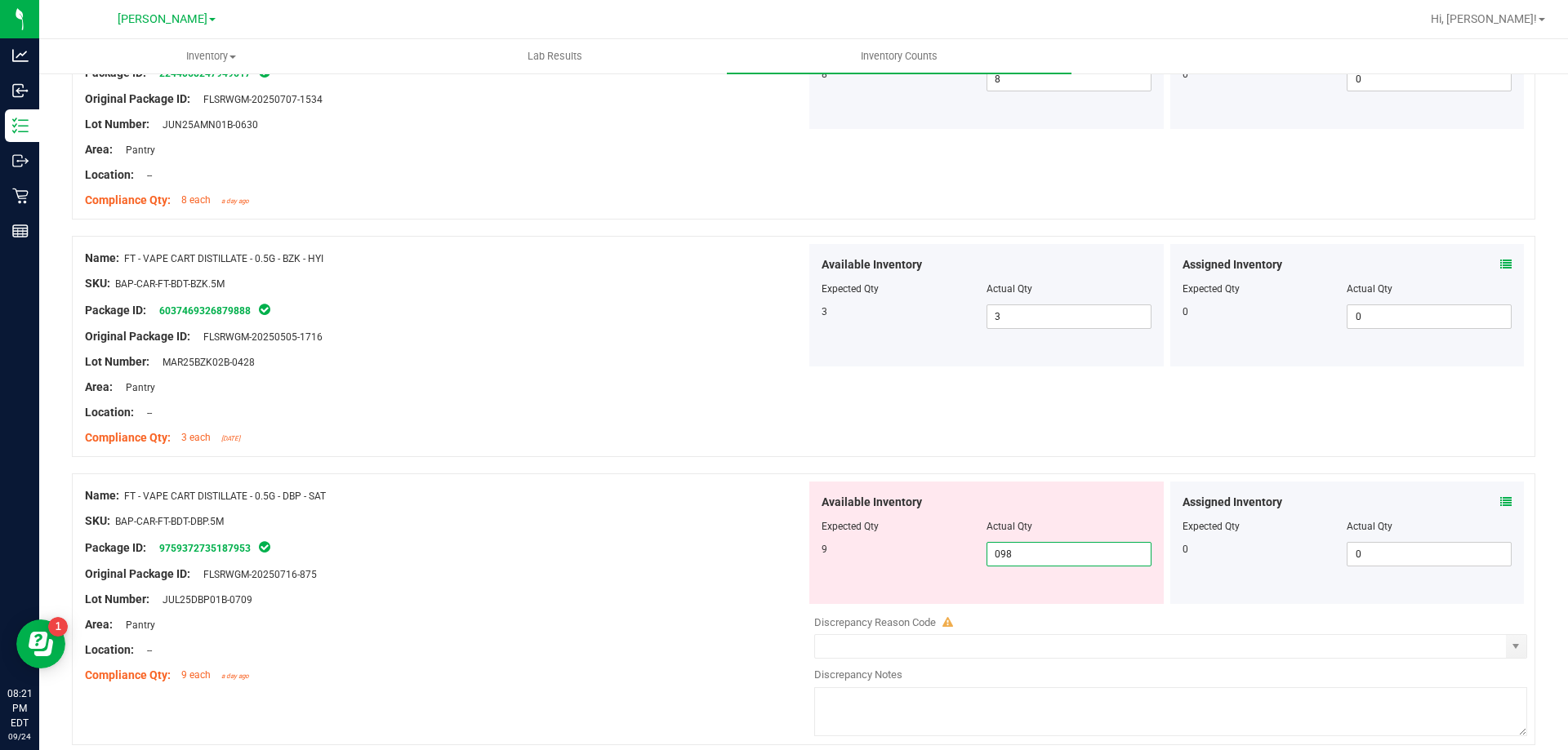
scroll to position [1225, 0]
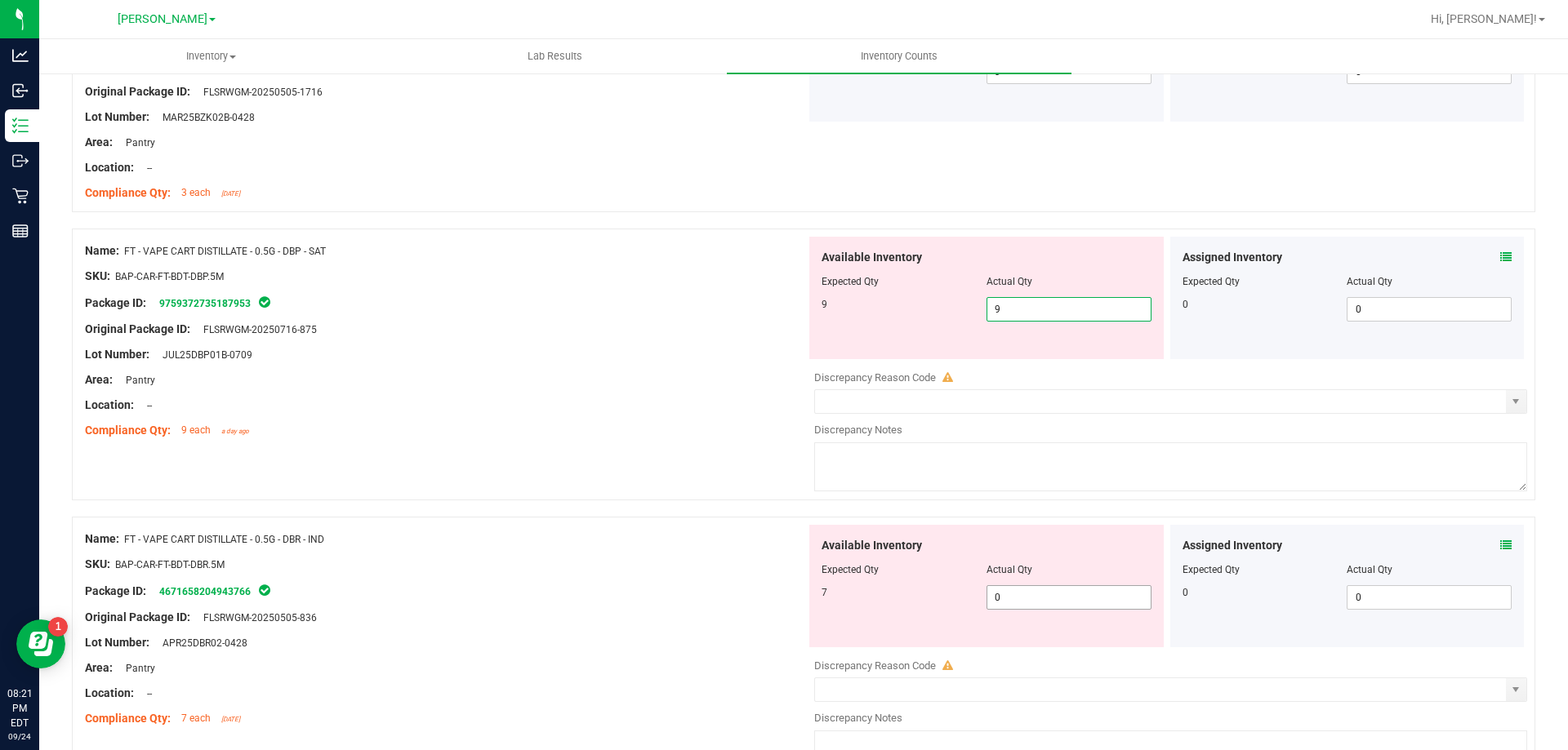
click at [1003, 606] on div "Available Inventory Expected Qty Actual Qty 7 0 0" at bounding box center [1166, 654] width 721 height 259
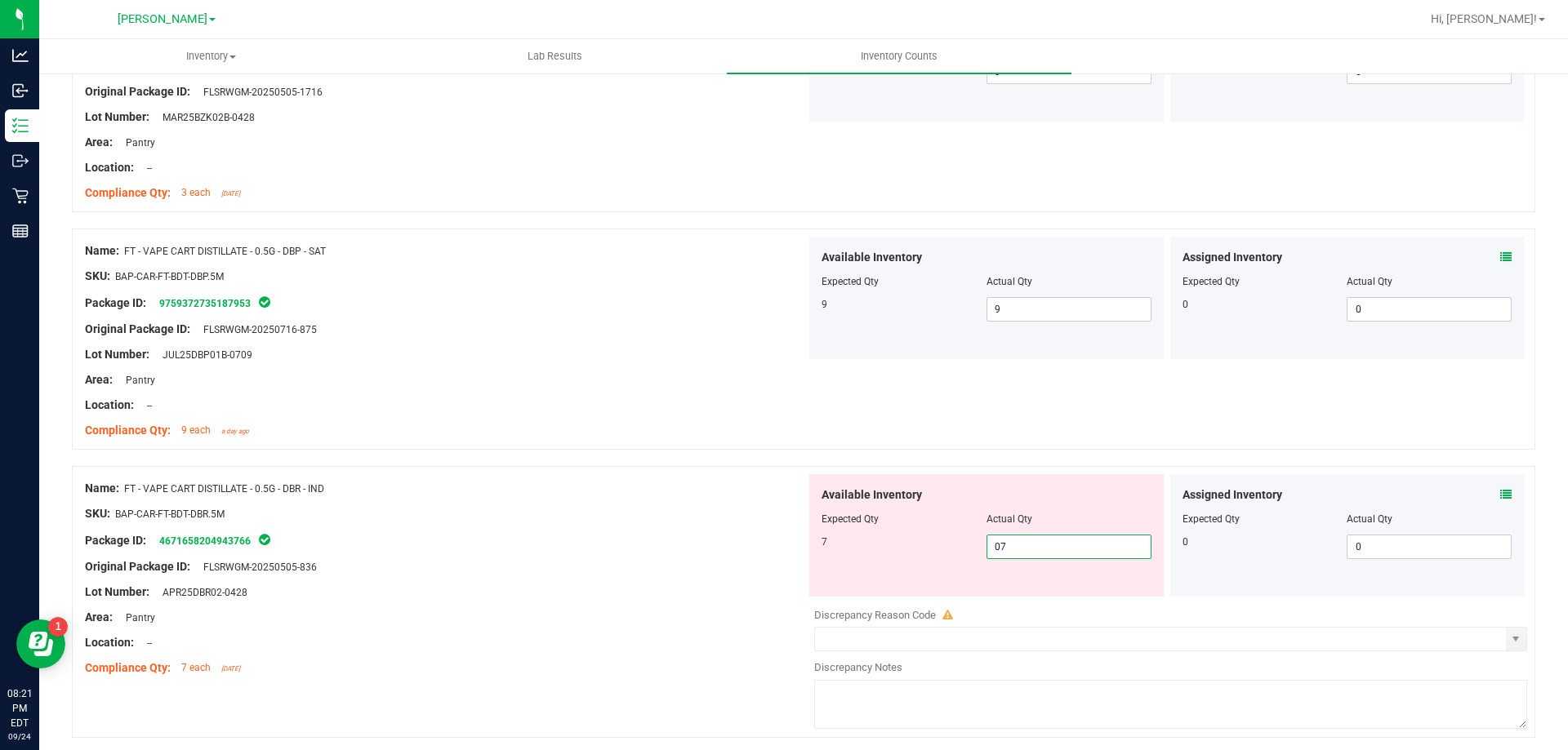
scroll to position [1551, 0]
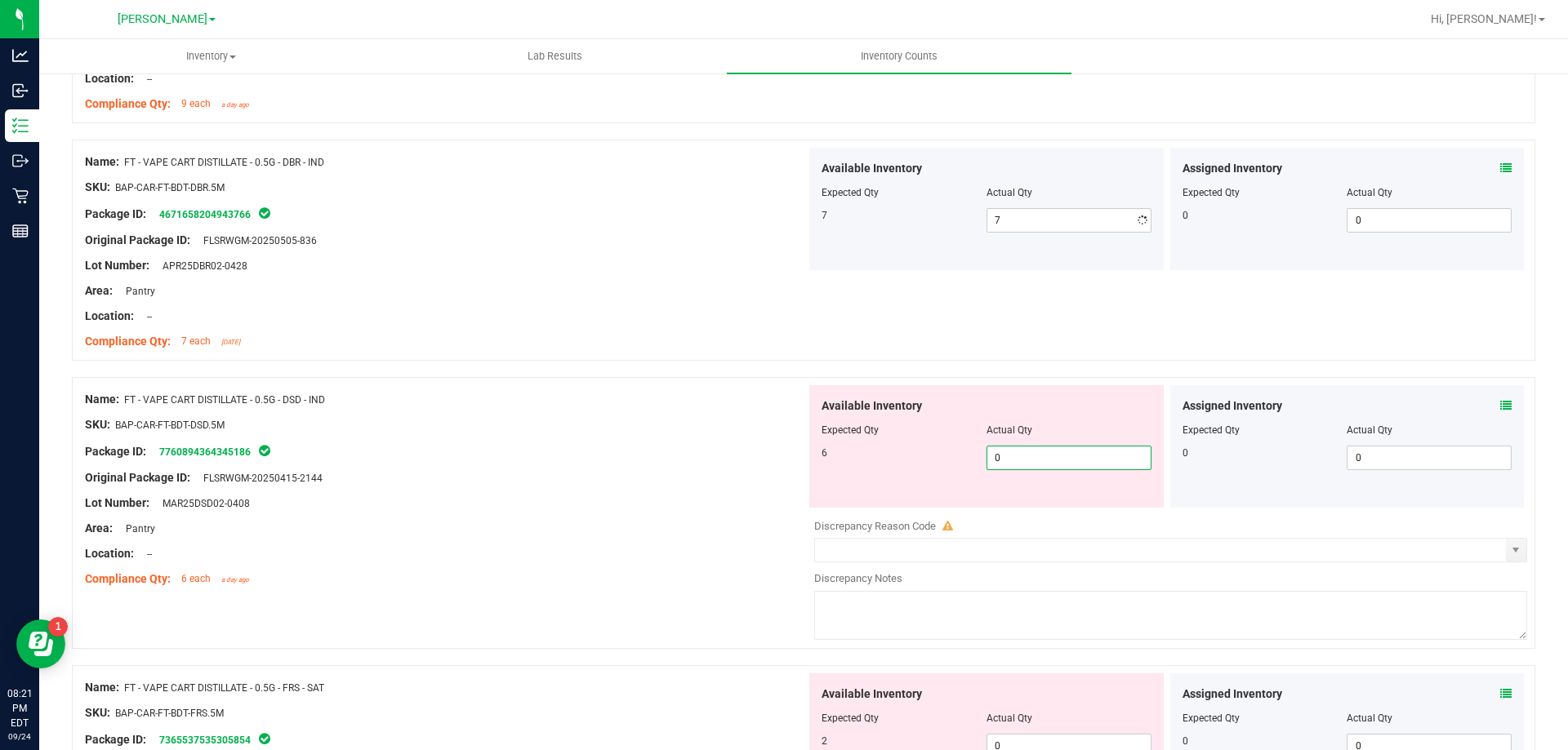
click at [1021, 516] on div "Available Inventory Expected Qty Actual Qty 6 0 0" at bounding box center [1166, 515] width 721 height 259
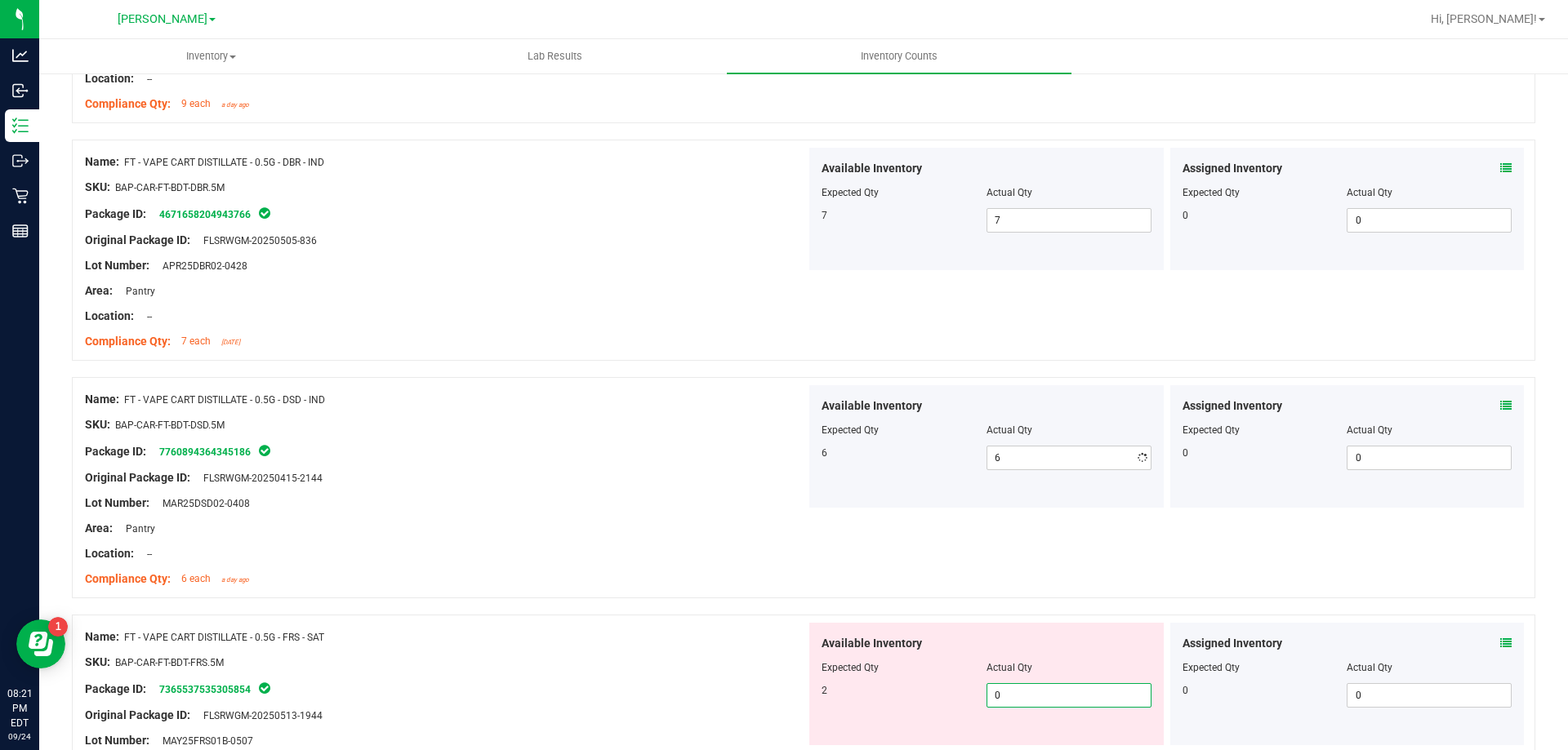
click at [1028, 739] on div "Available Inventory Expected Qty Actual Qty 2 0 0" at bounding box center [986, 683] width 354 height 122
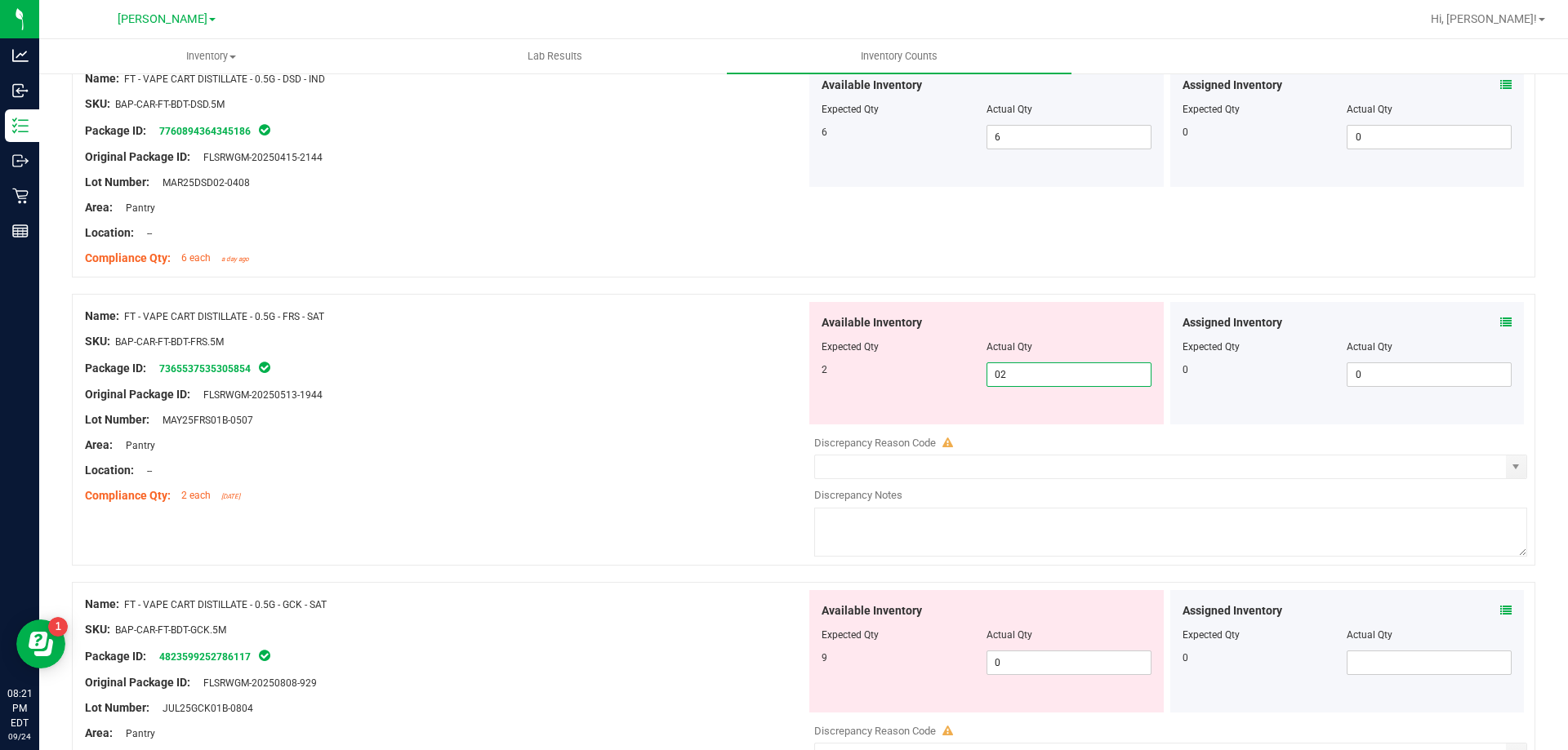
scroll to position [1878, 0]
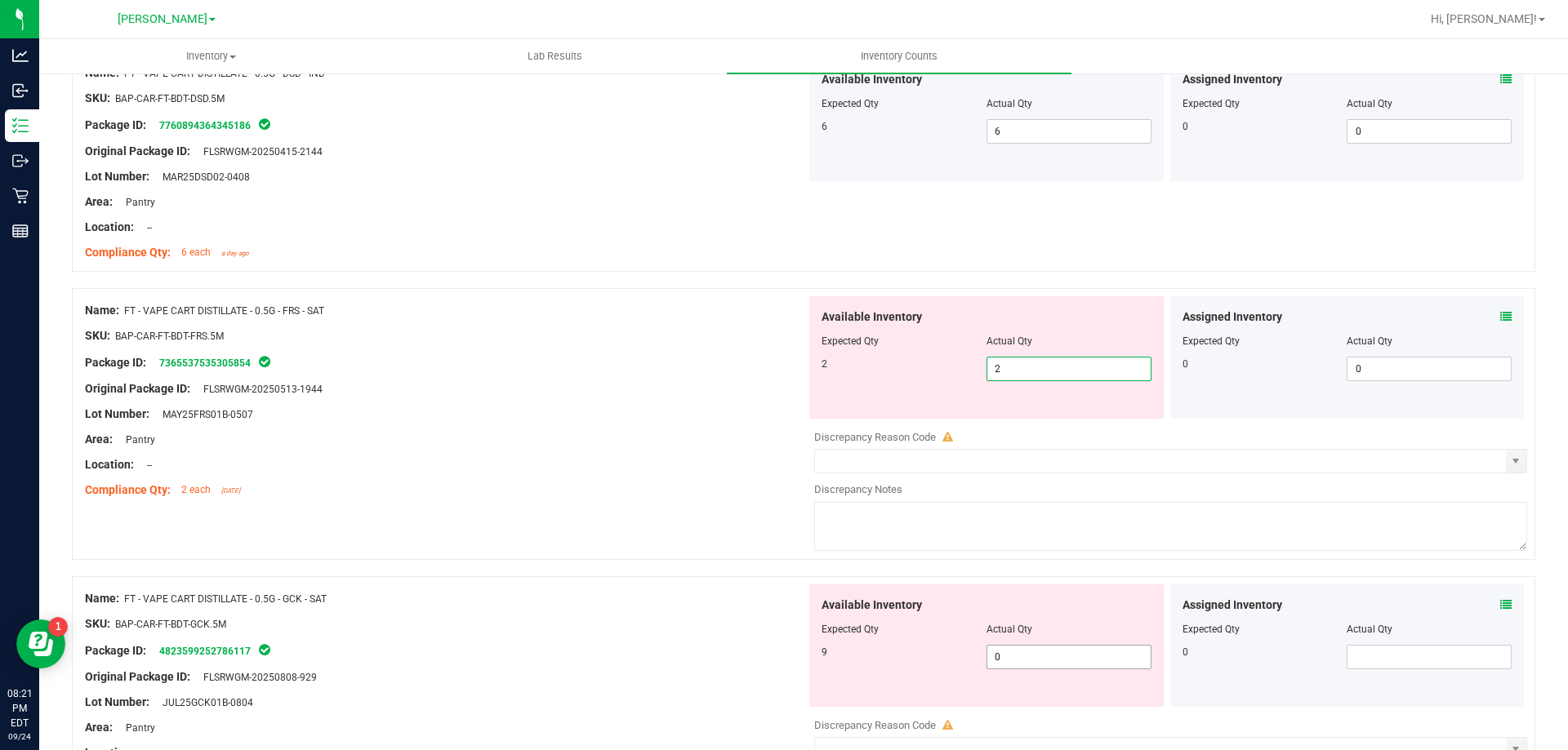
click at [1023, 654] on div "Available Inventory Expected Qty Actual Qty 9 0 0" at bounding box center [986, 646] width 354 height 122
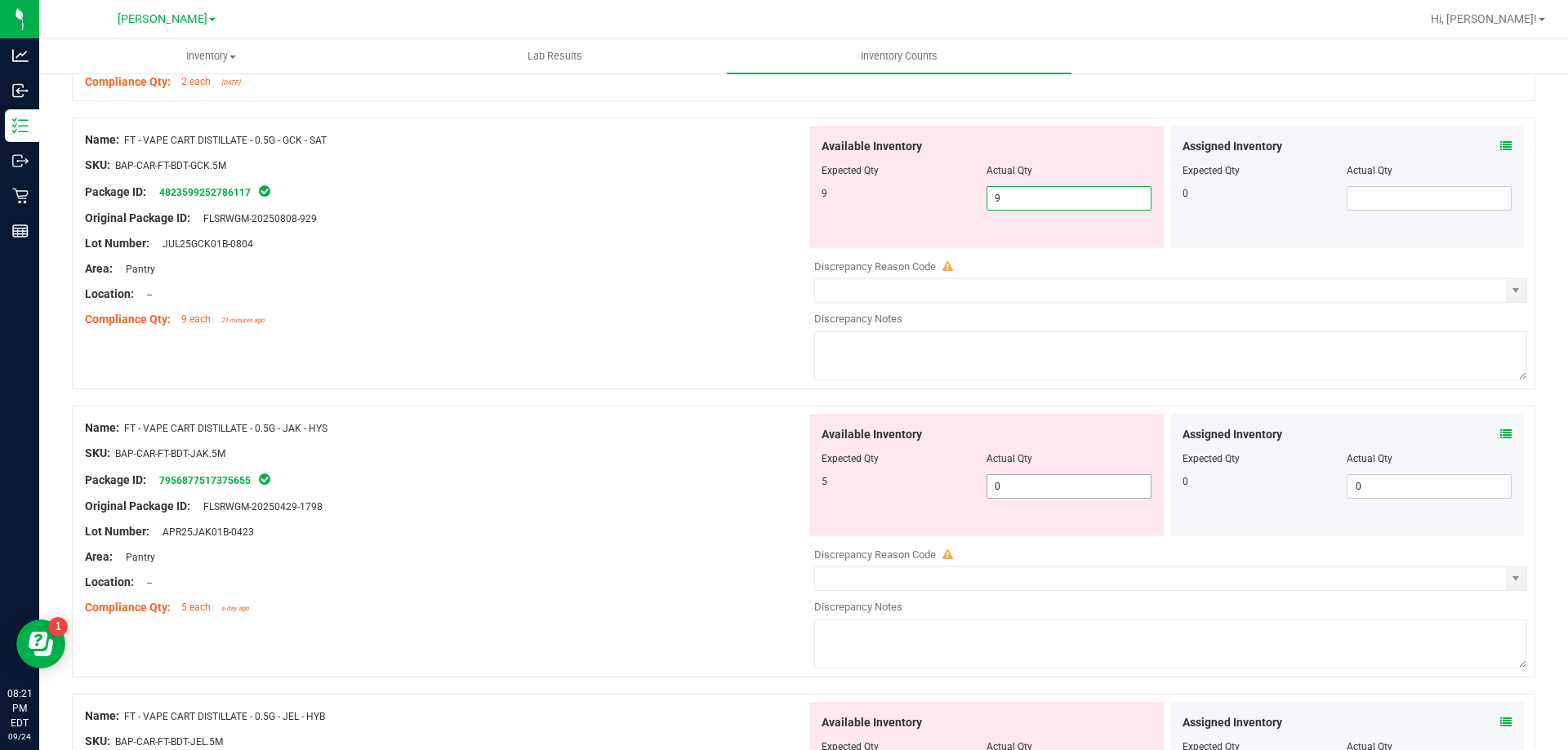
click at [1023, 487] on div "Available Inventory Expected Qty Actual Qty 5 0 0" at bounding box center [1166, 543] width 721 height 259
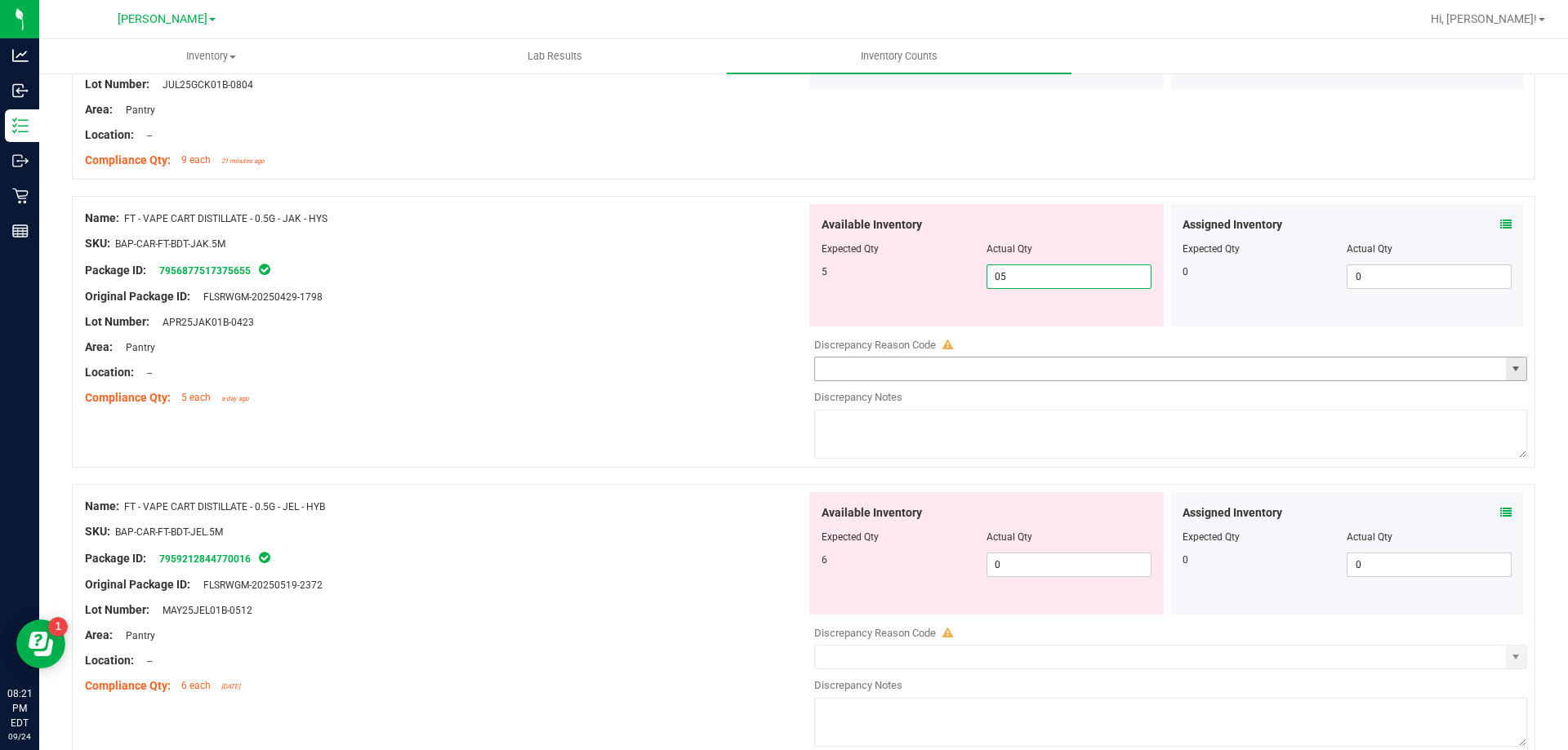
scroll to position [2613, 0]
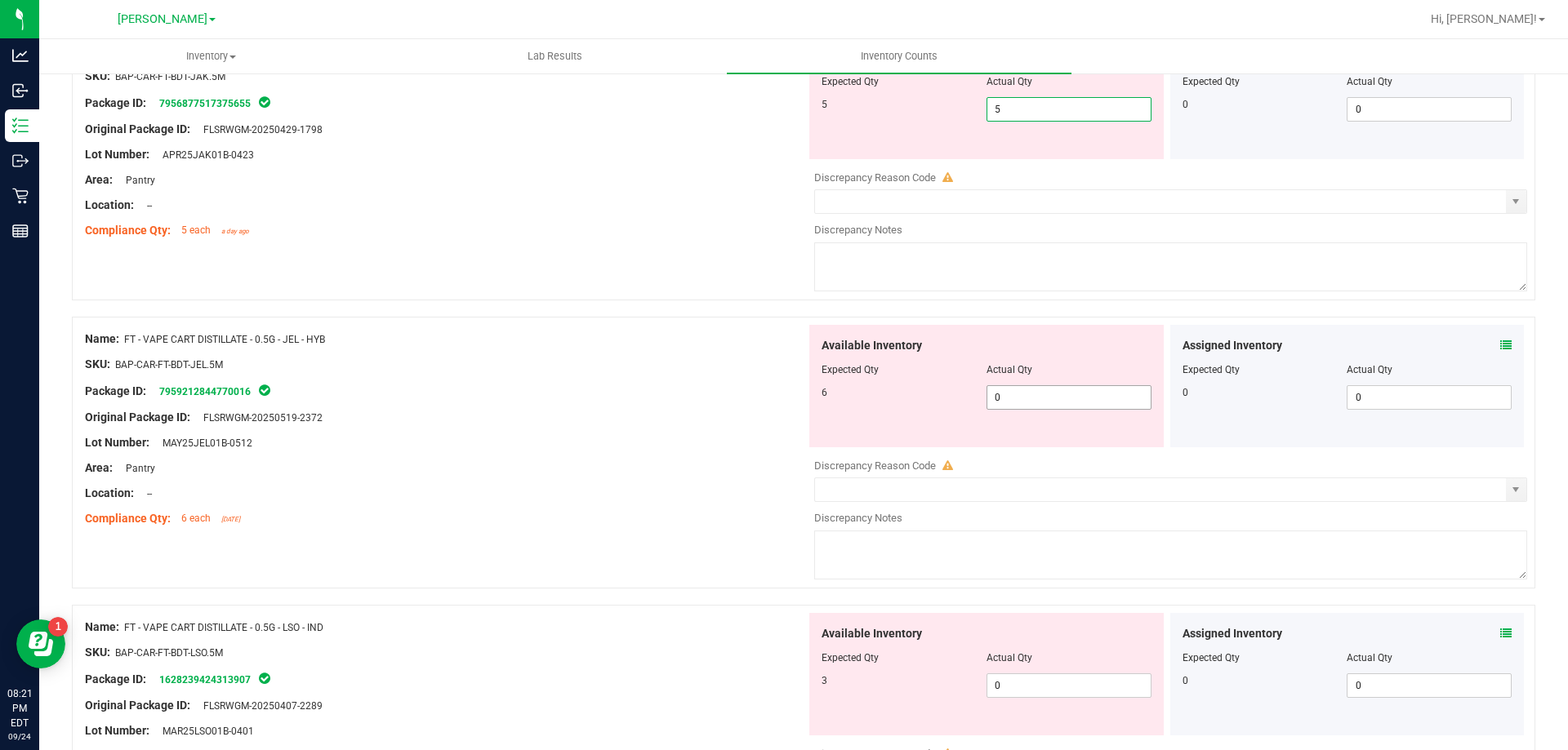
click at [1023, 395] on div "Available Inventory Expected Qty Actual Qty 6 0 0" at bounding box center [986, 386] width 354 height 122
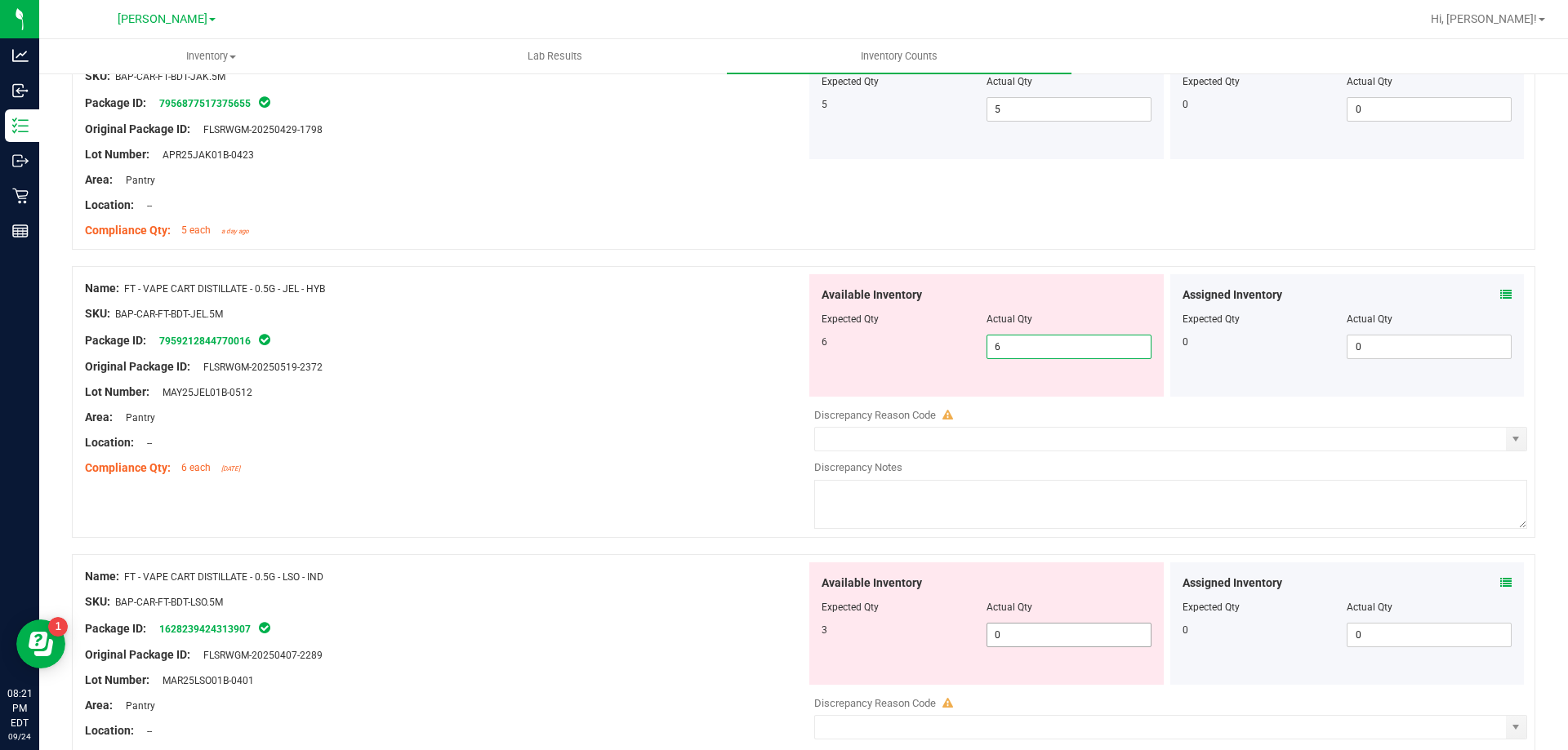
click at [1050, 627] on div "Available Inventory Expected Qty Actual Qty 3 0 0" at bounding box center [986, 623] width 354 height 122
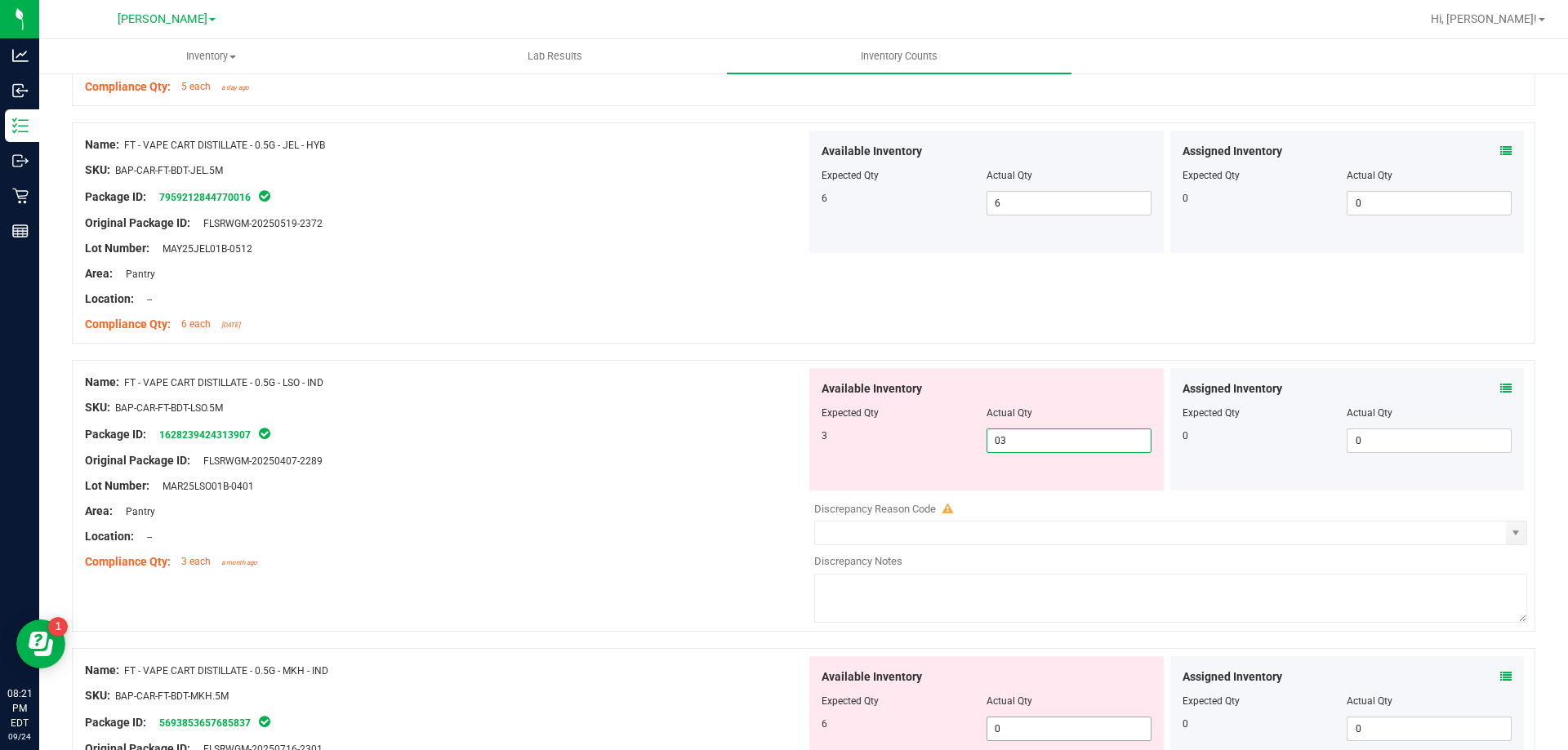
scroll to position [2939, 0]
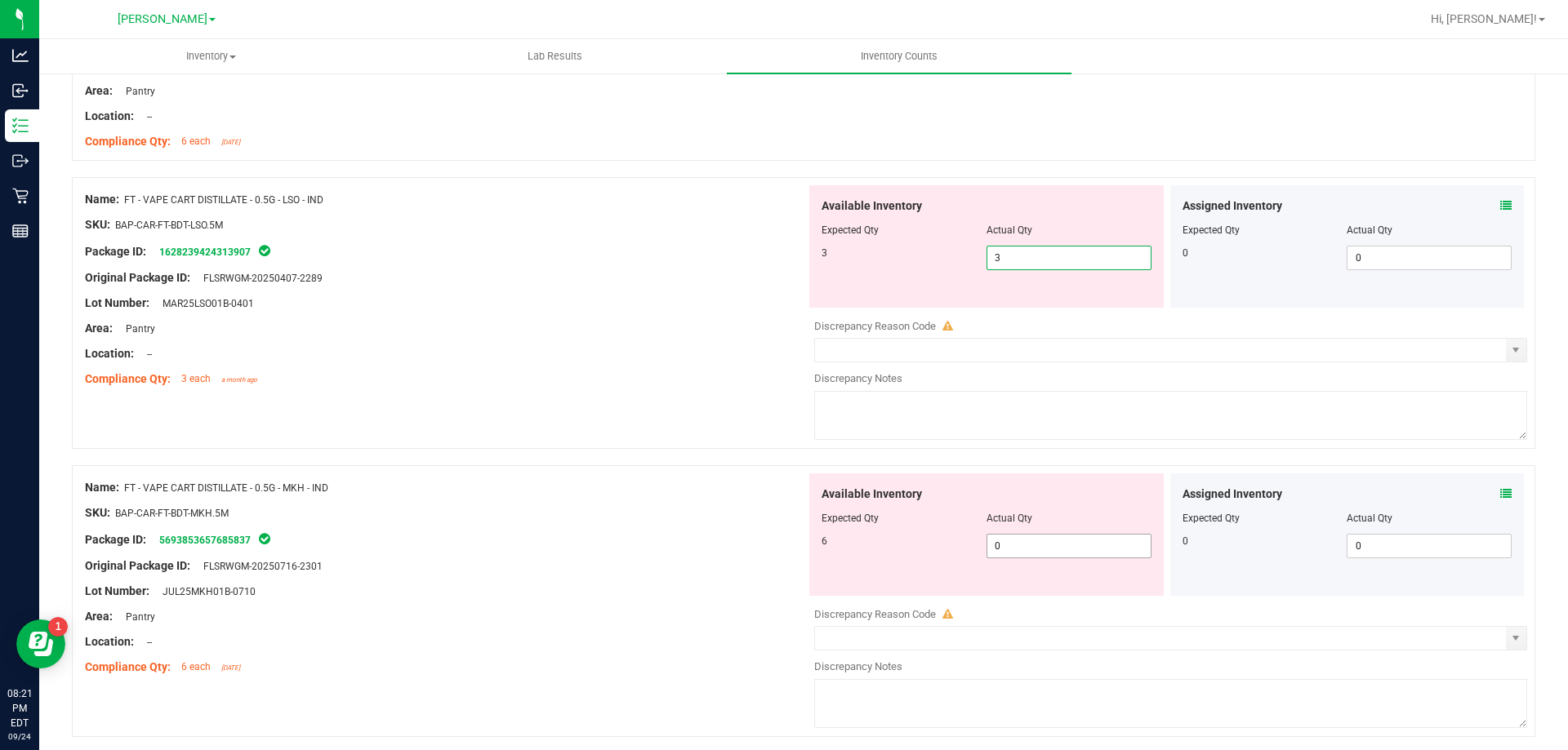
click at [1022, 549] on div "Available Inventory Expected Qty Actual Qty 6 0 0" at bounding box center [1166, 603] width 721 height 259
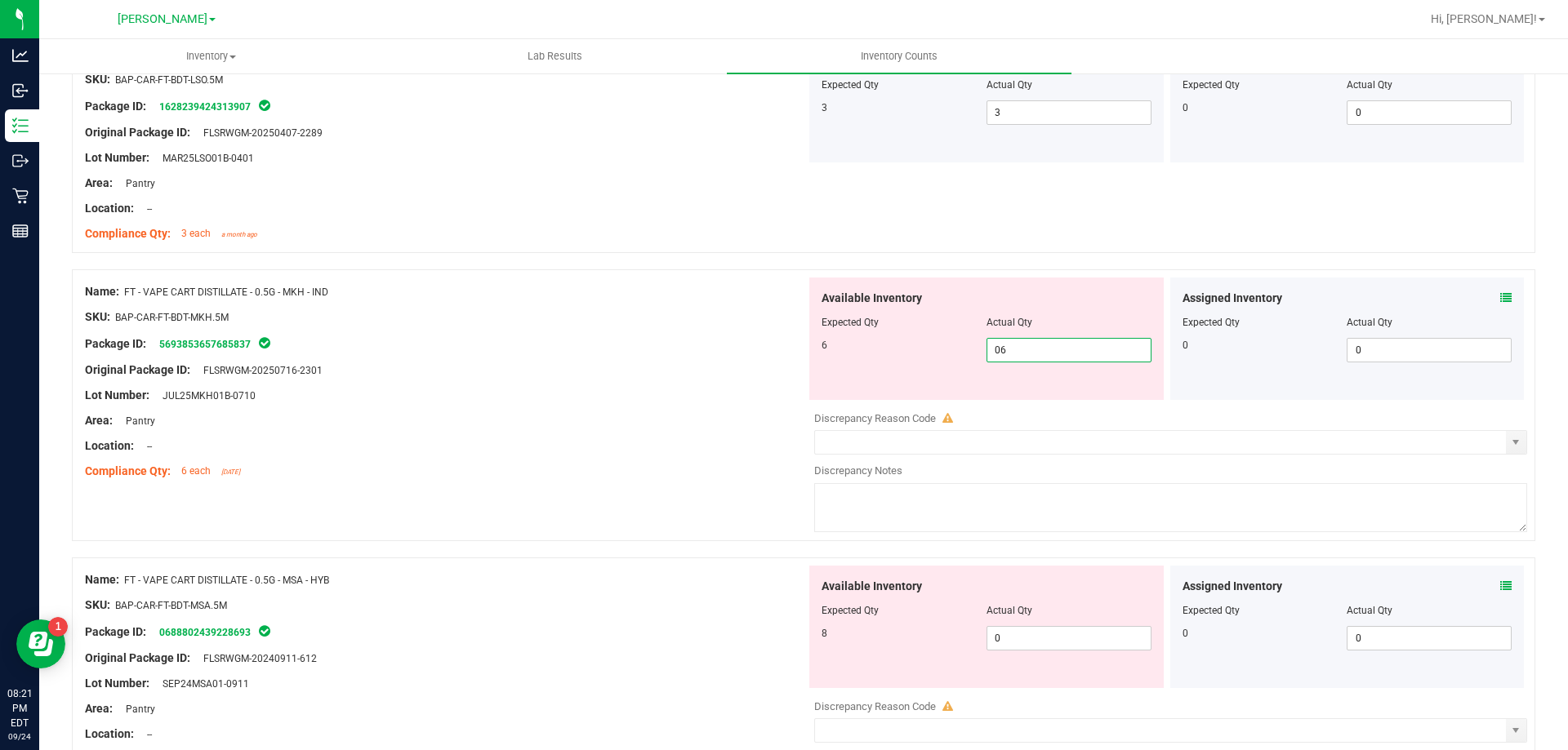
scroll to position [3265, 0]
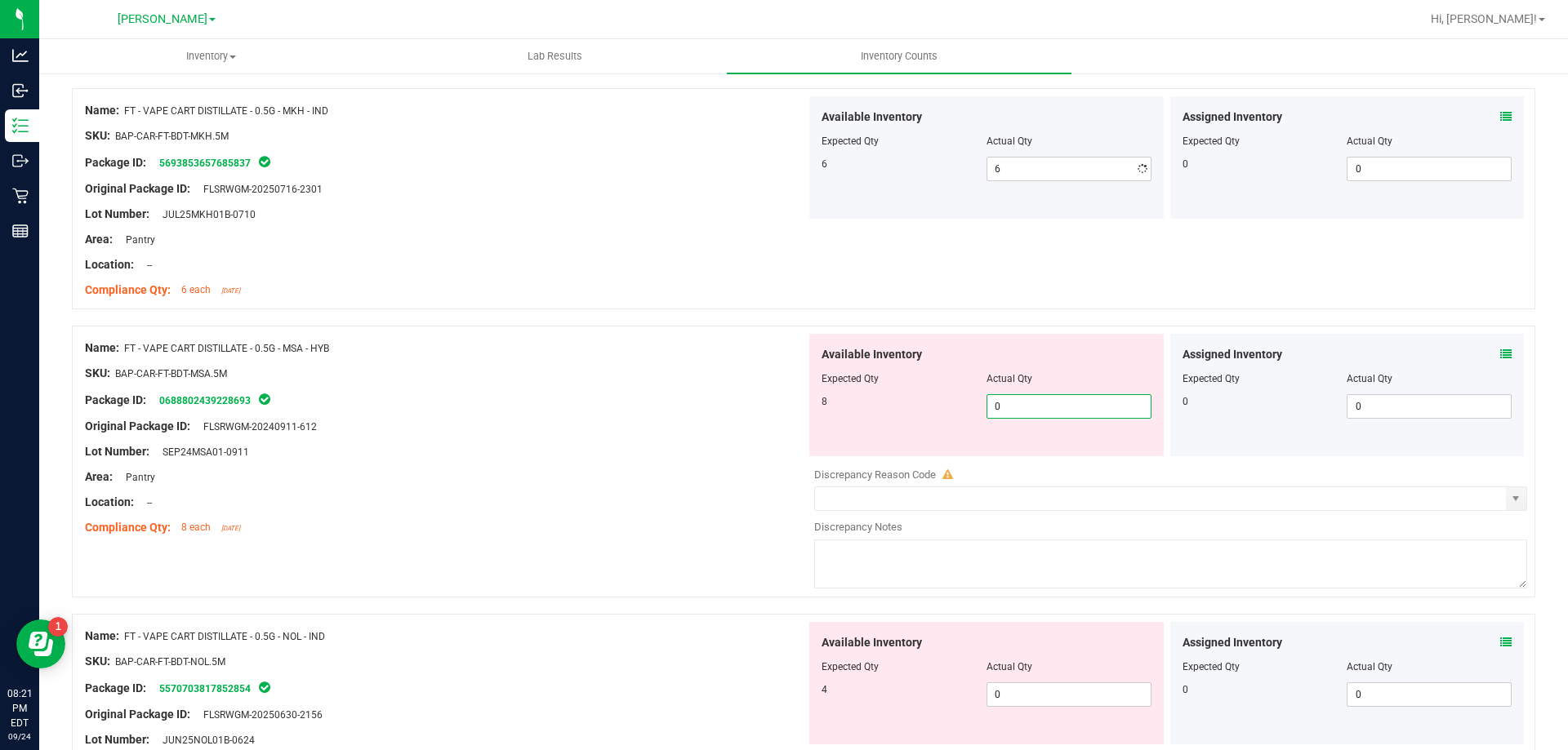
click at [1015, 457] on div "Available Inventory Expected Qty Actual Qty 8 0 0" at bounding box center [1166, 463] width 721 height 259
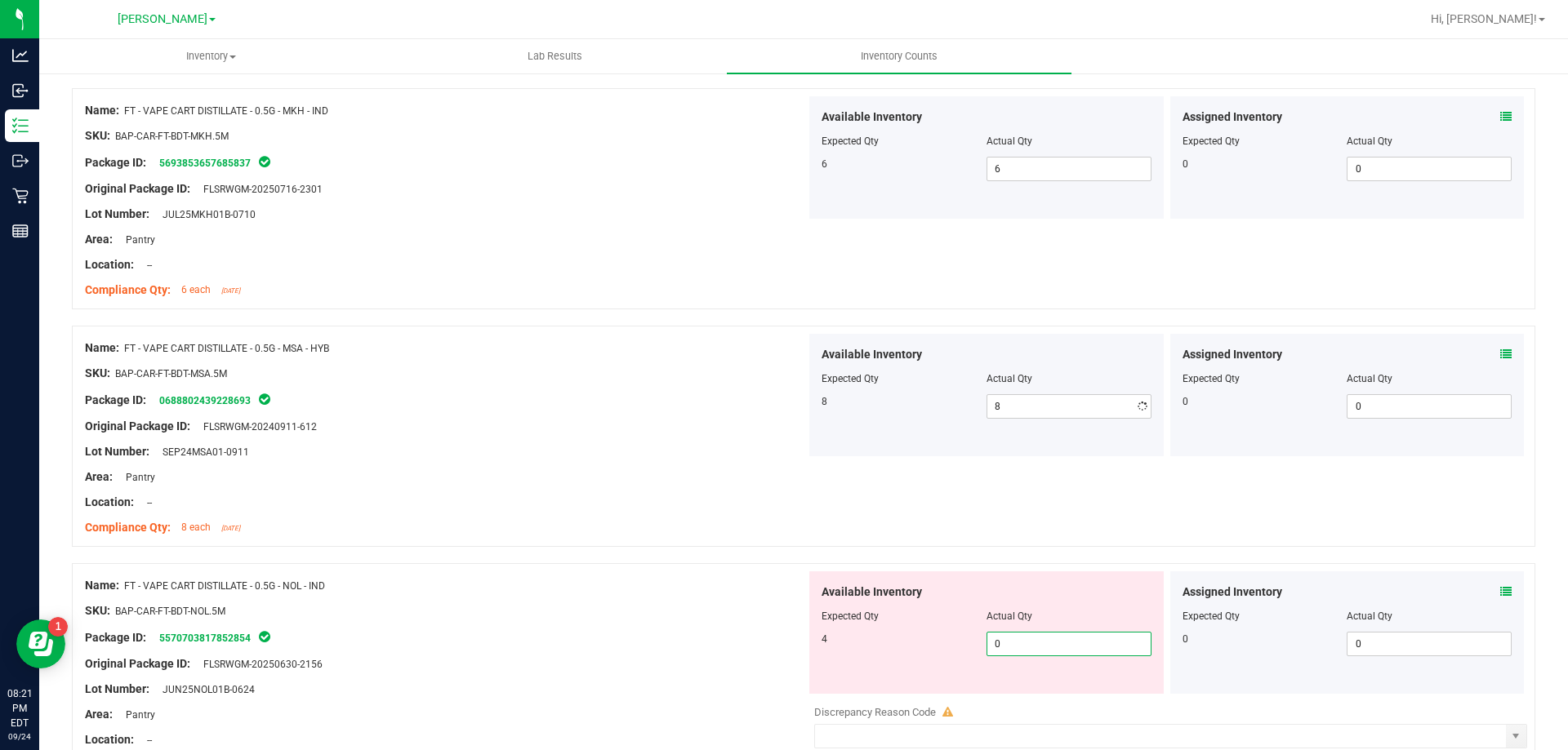
click at [1045, 700] on div "Available Inventory Expected Qty Actual Qty 4 0 0" at bounding box center [1166, 700] width 721 height 259
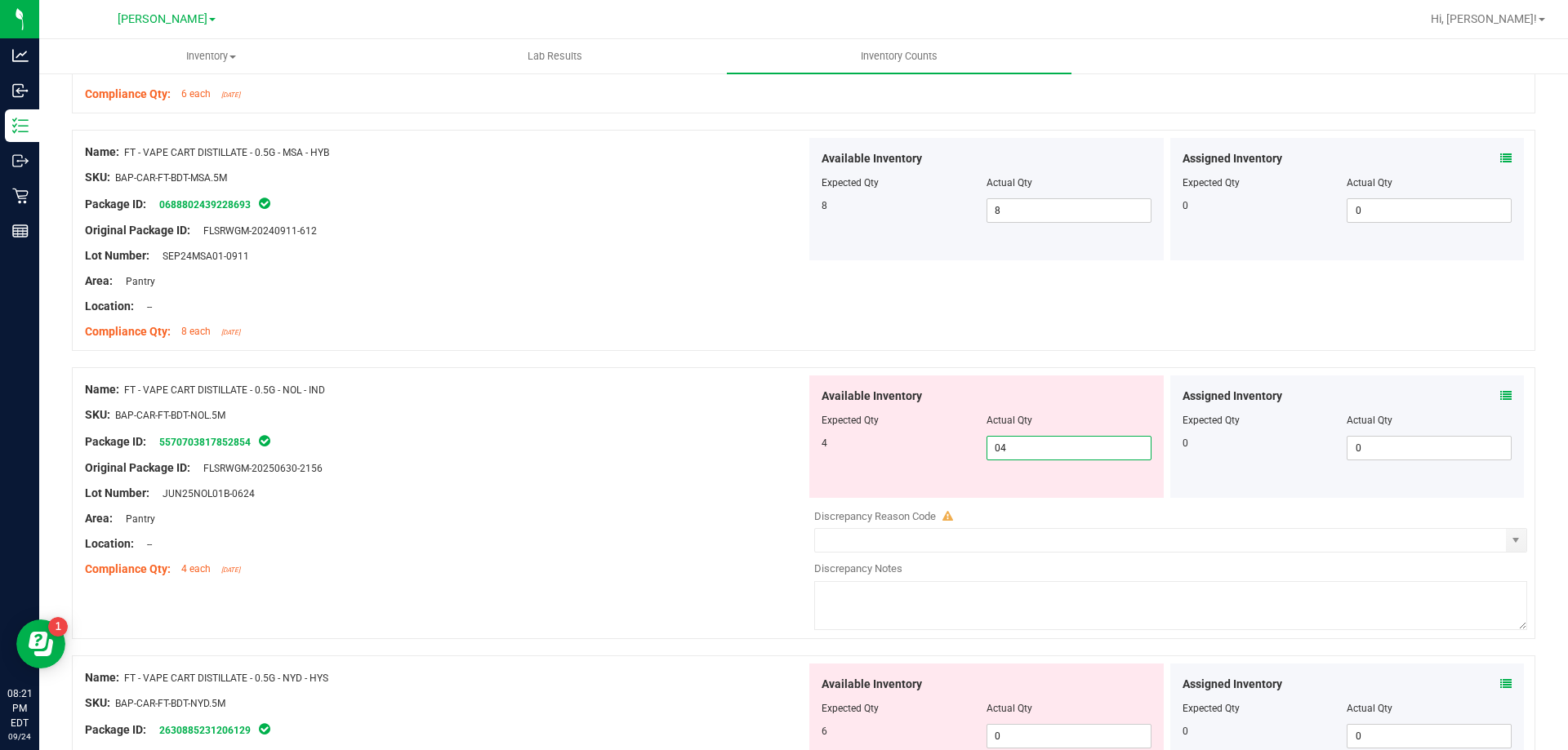
scroll to position [3674, 0]
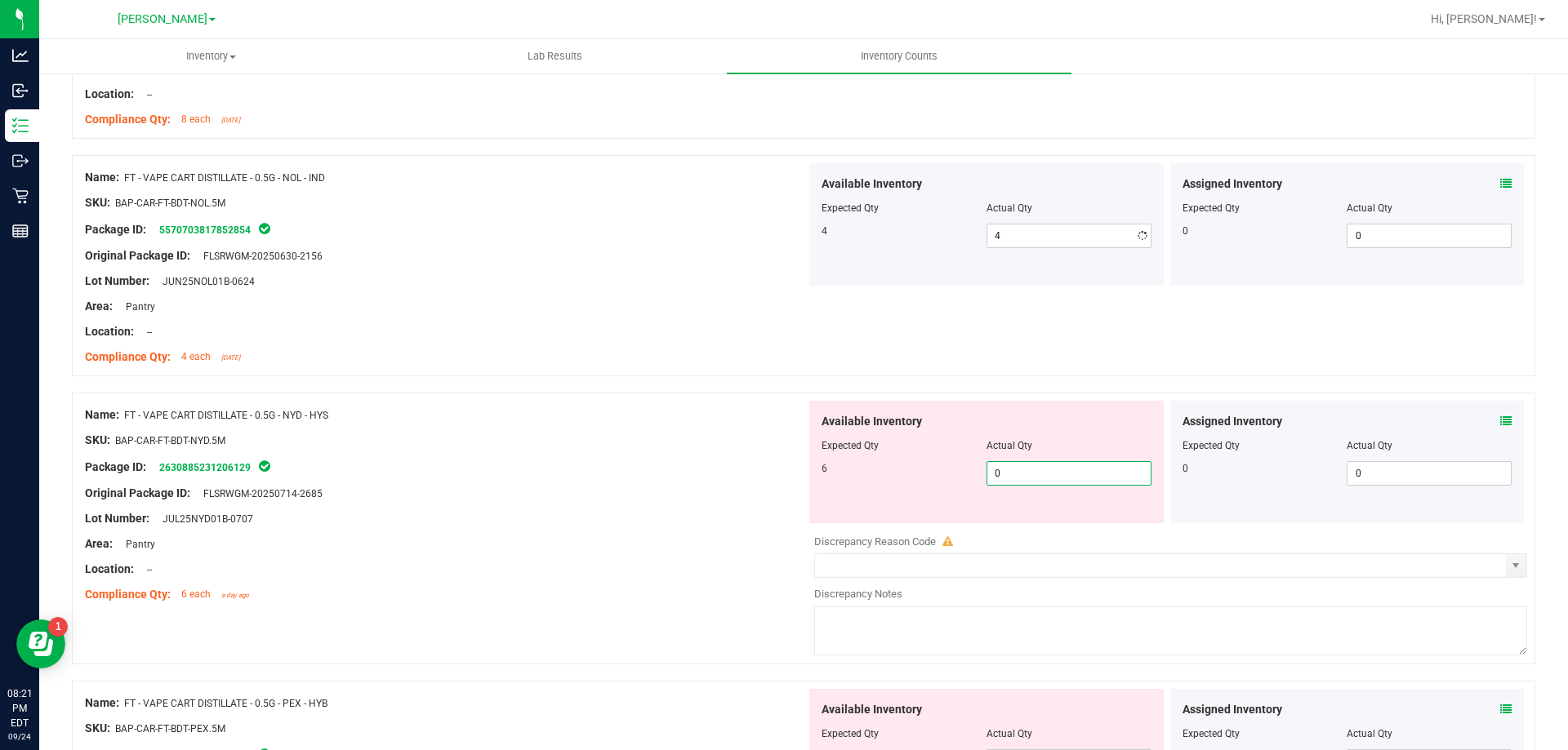
click at [1032, 525] on div "Available Inventory Expected Qty Actual Qty 6 0 0" at bounding box center [1166, 530] width 721 height 259
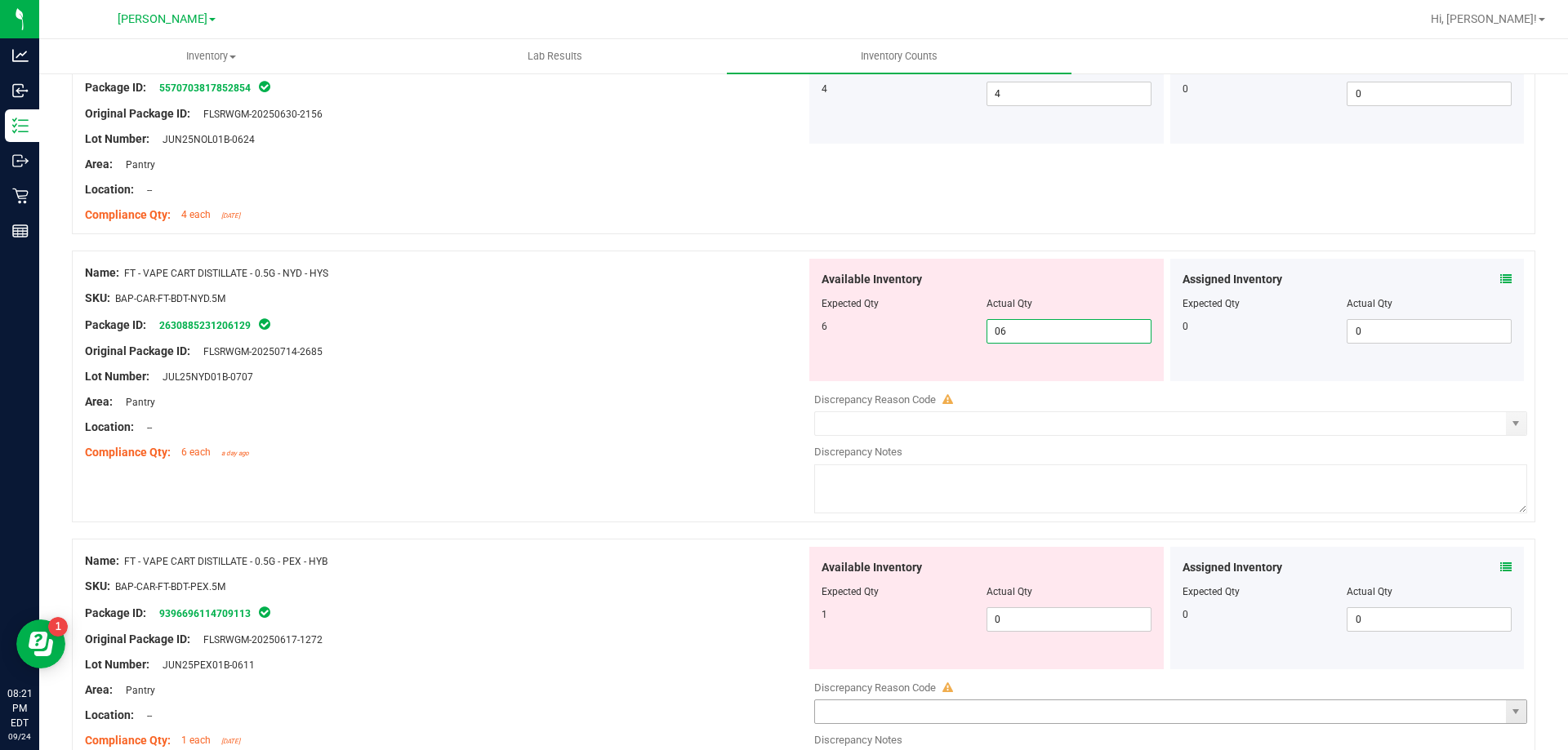
scroll to position [4001, 0]
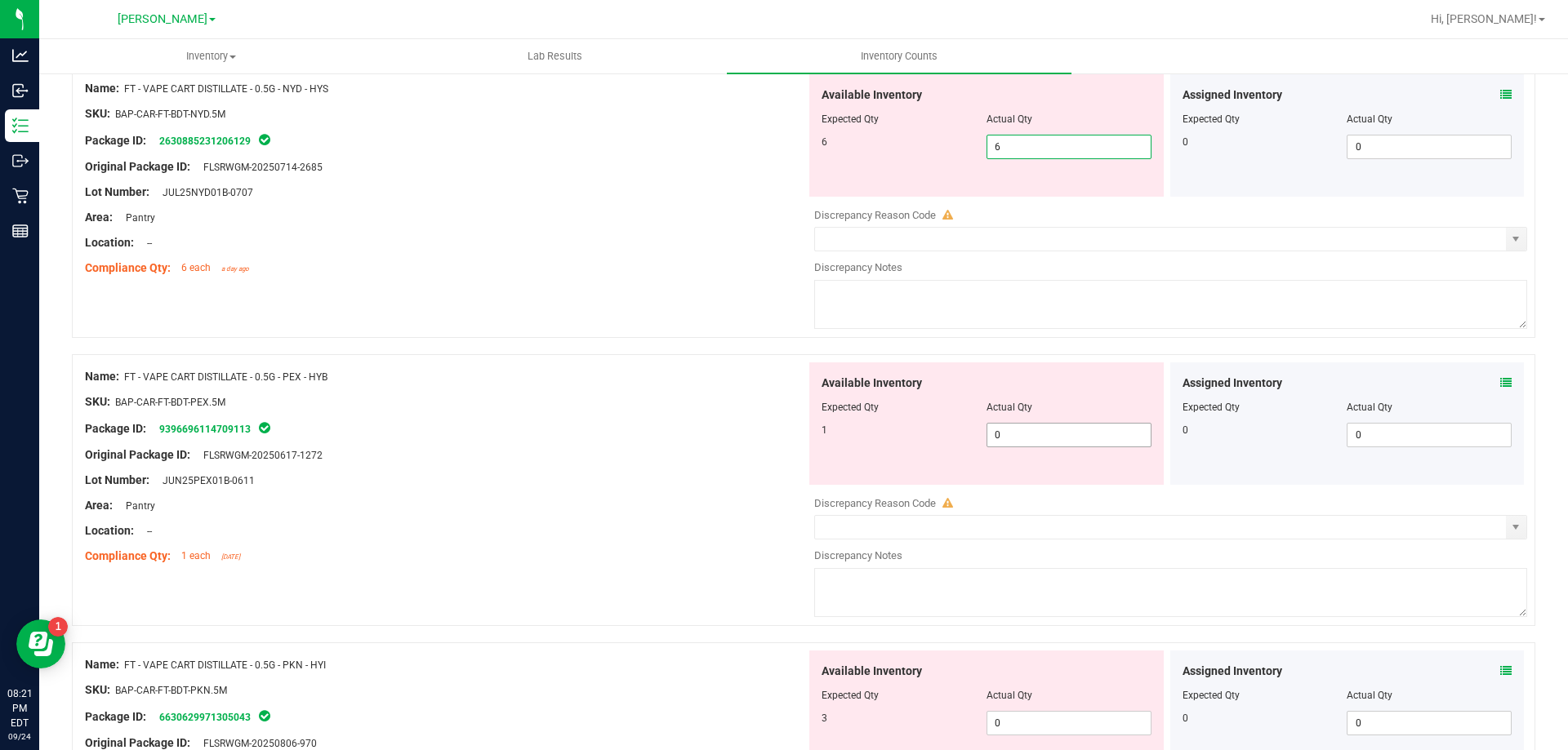
click at [1051, 437] on div "Available Inventory Expected Qty Actual Qty 1 0 0" at bounding box center [1166, 492] width 721 height 259
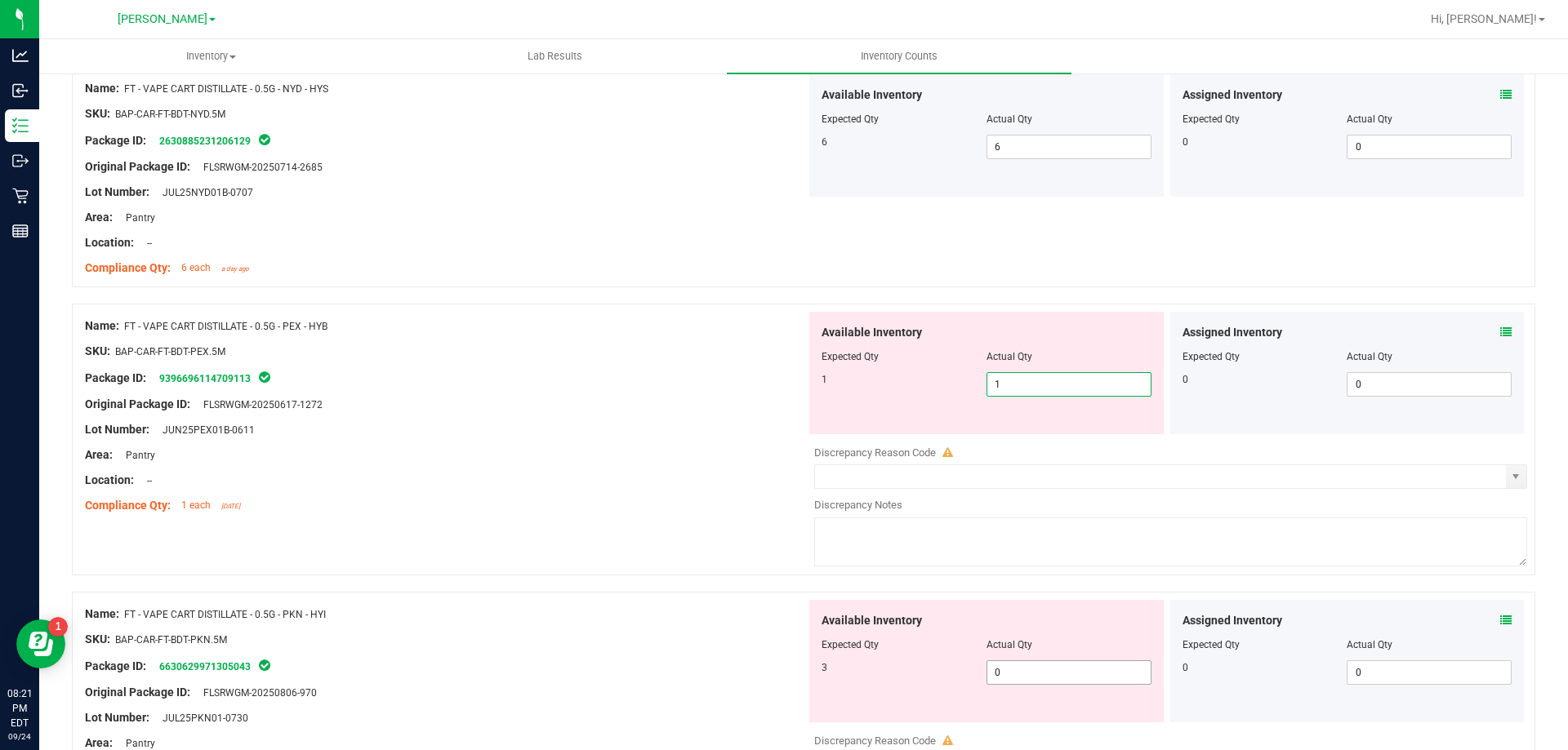
click at [1032, 664] on div "Available Inventory Expected Qty Actual Qty 3 0 0" at bounding box center [986, 661] width 354 height 122
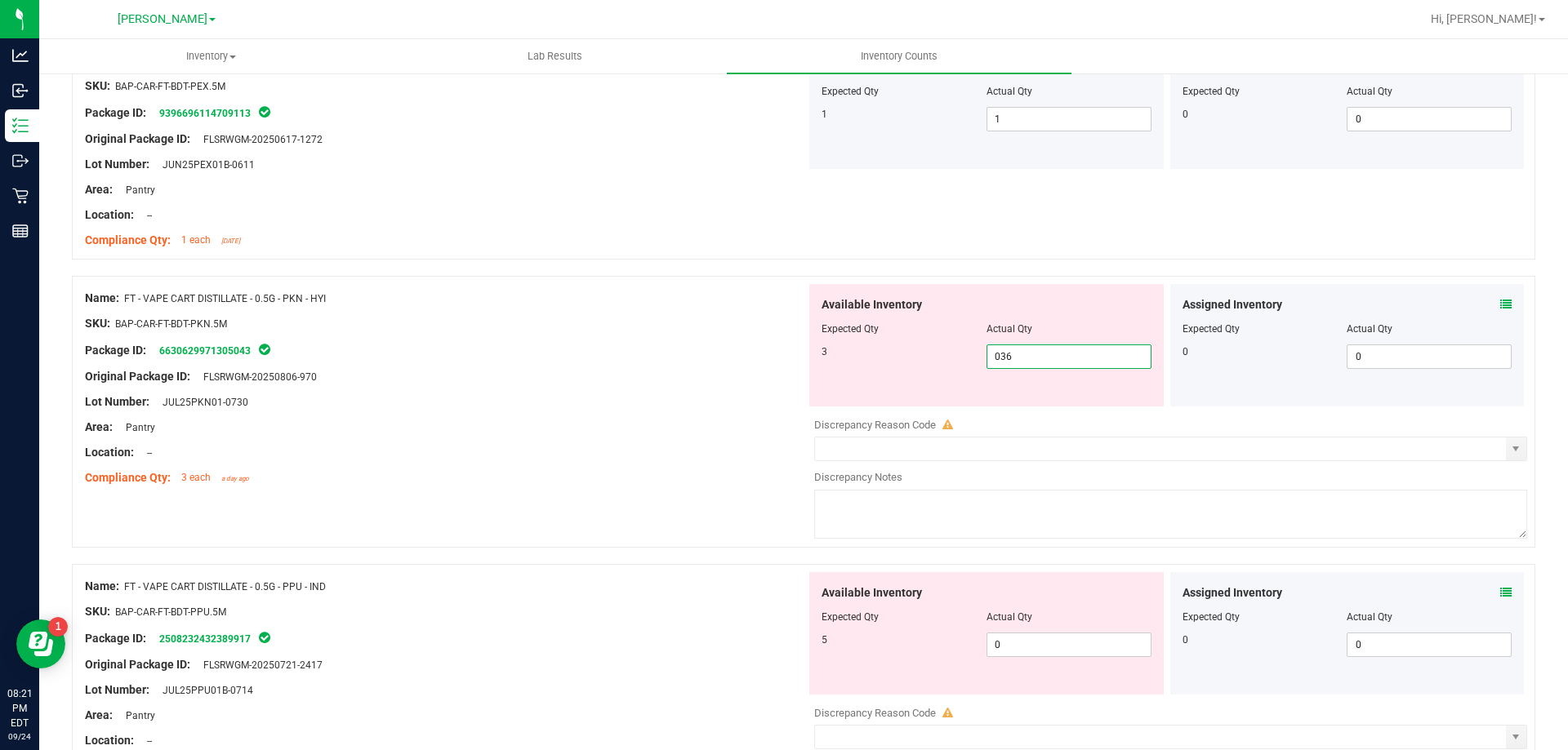
scroll to position [4327, 0]
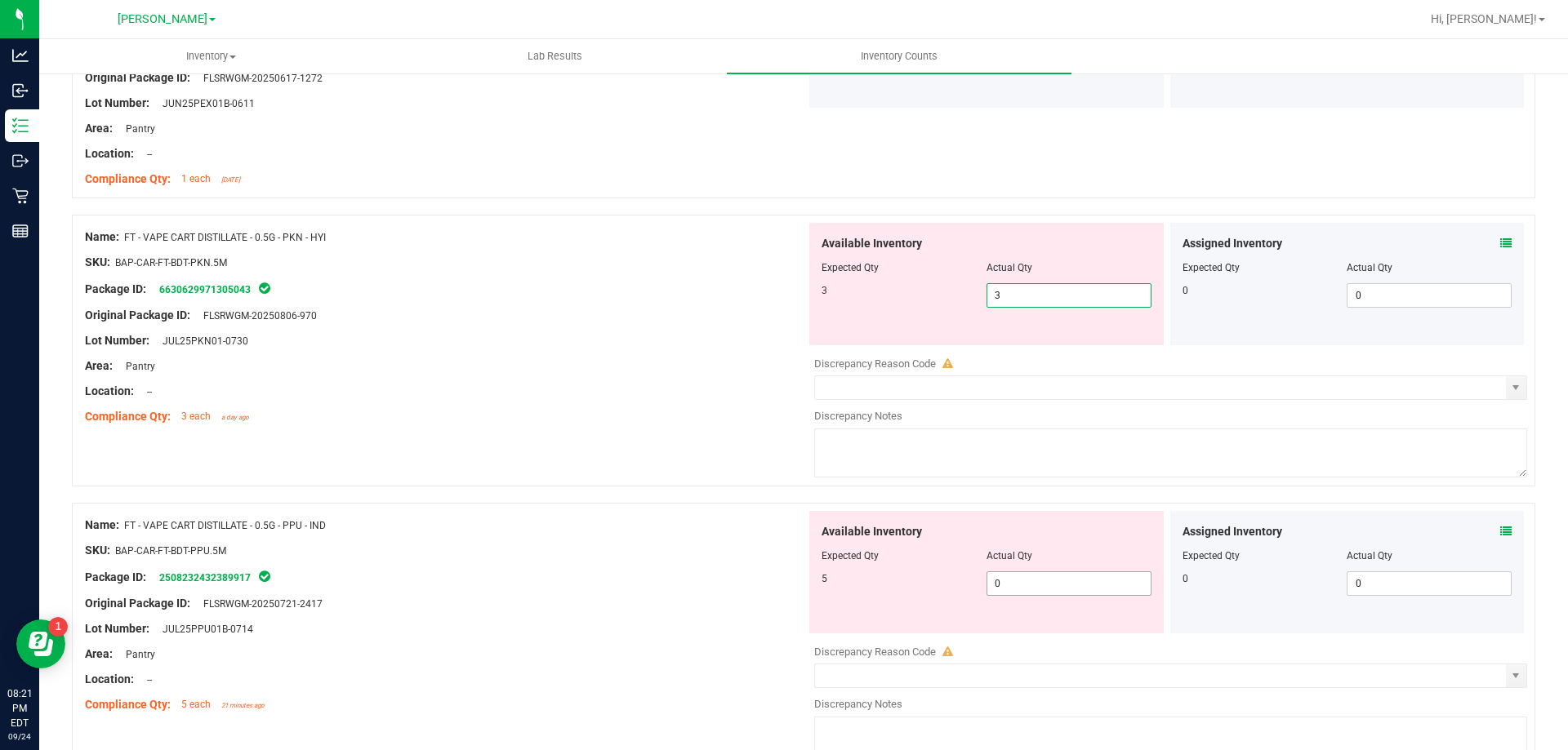
click at [1037, 578] on div "Available Inventory Expected Qty Actual Qty 5 0 0" at bounding box center [986, 572] width 354 height 122
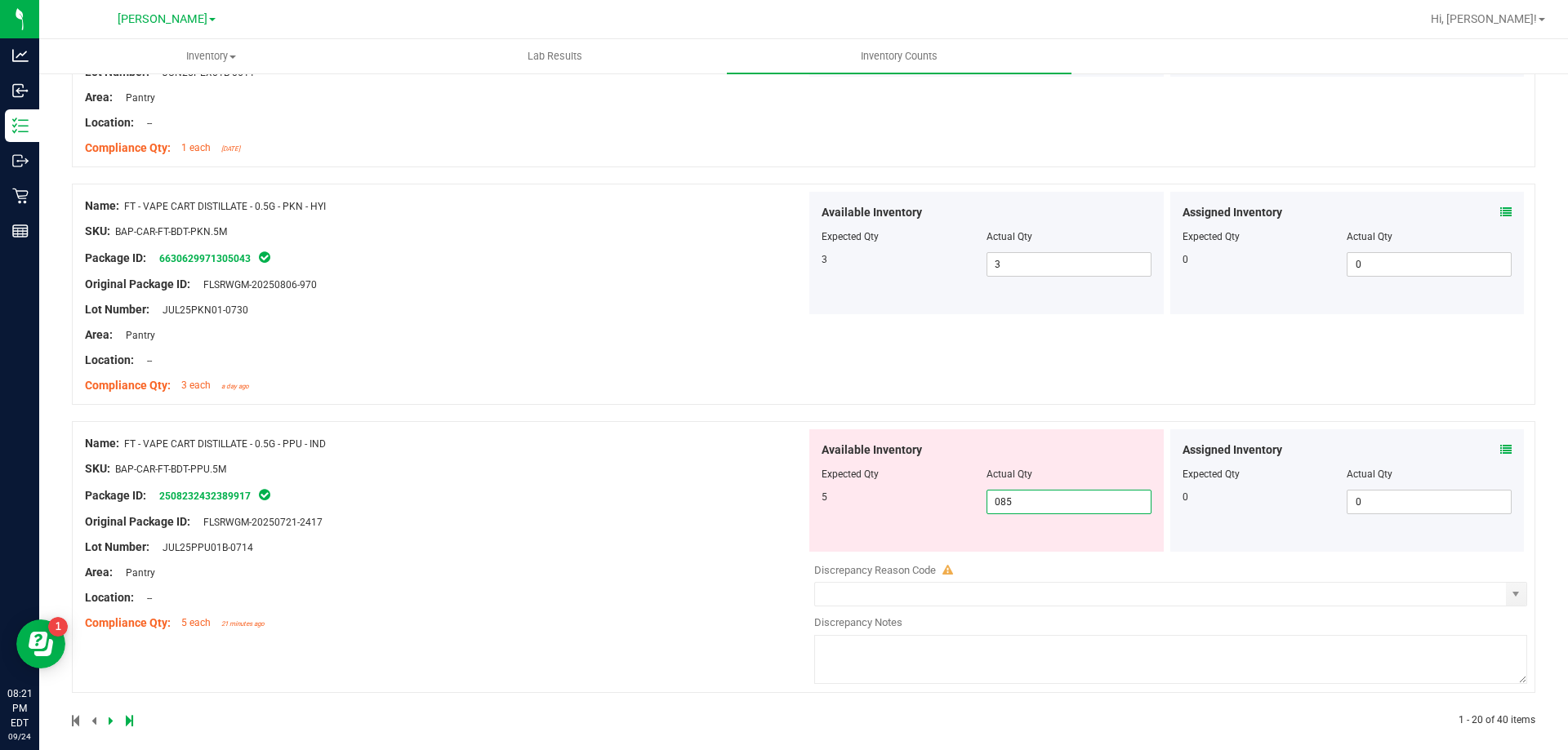
scroll to position [4373, 0]
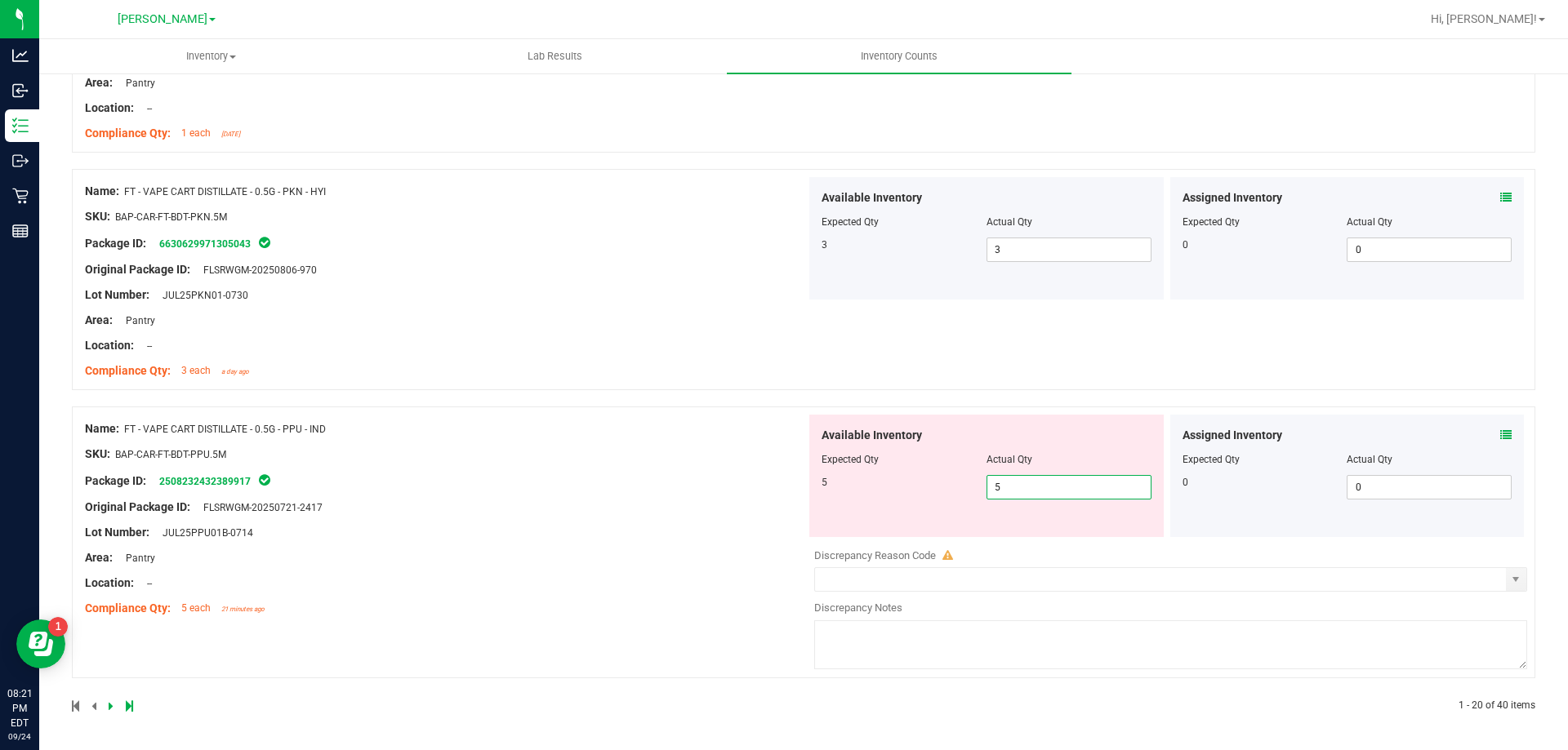
click at [701, 509] on div "Name: FT - VAPE CART DISTILLATE - 0.5G - PPU - IND SKU: BAP-CAR-FT-BDT-PPU.5M P…" at bounding box center [445, 518] width 721 height 208
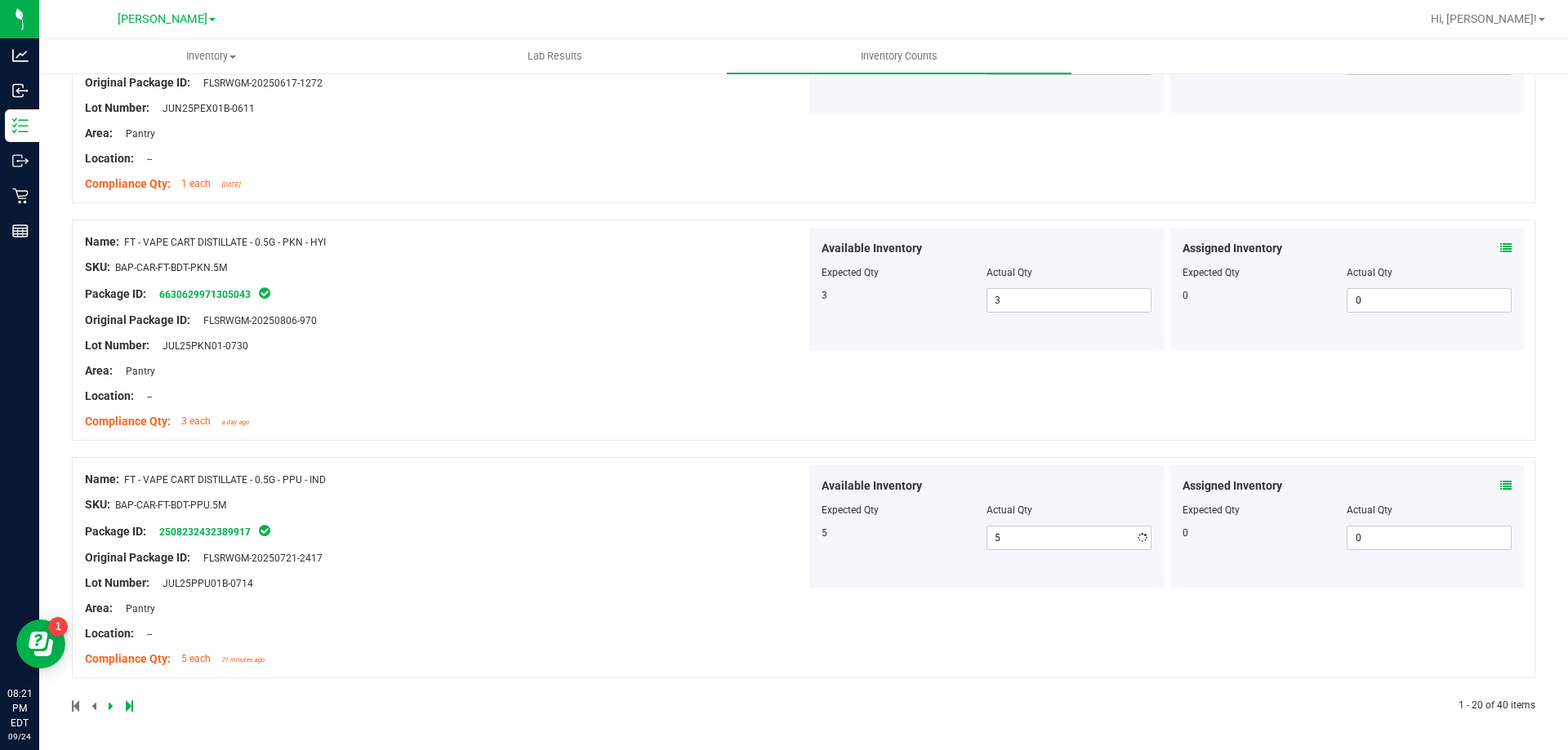
scroll to position [4322, 0]
click at [110, 704] on icon at bounding box center [111, 706] width 5 height 9
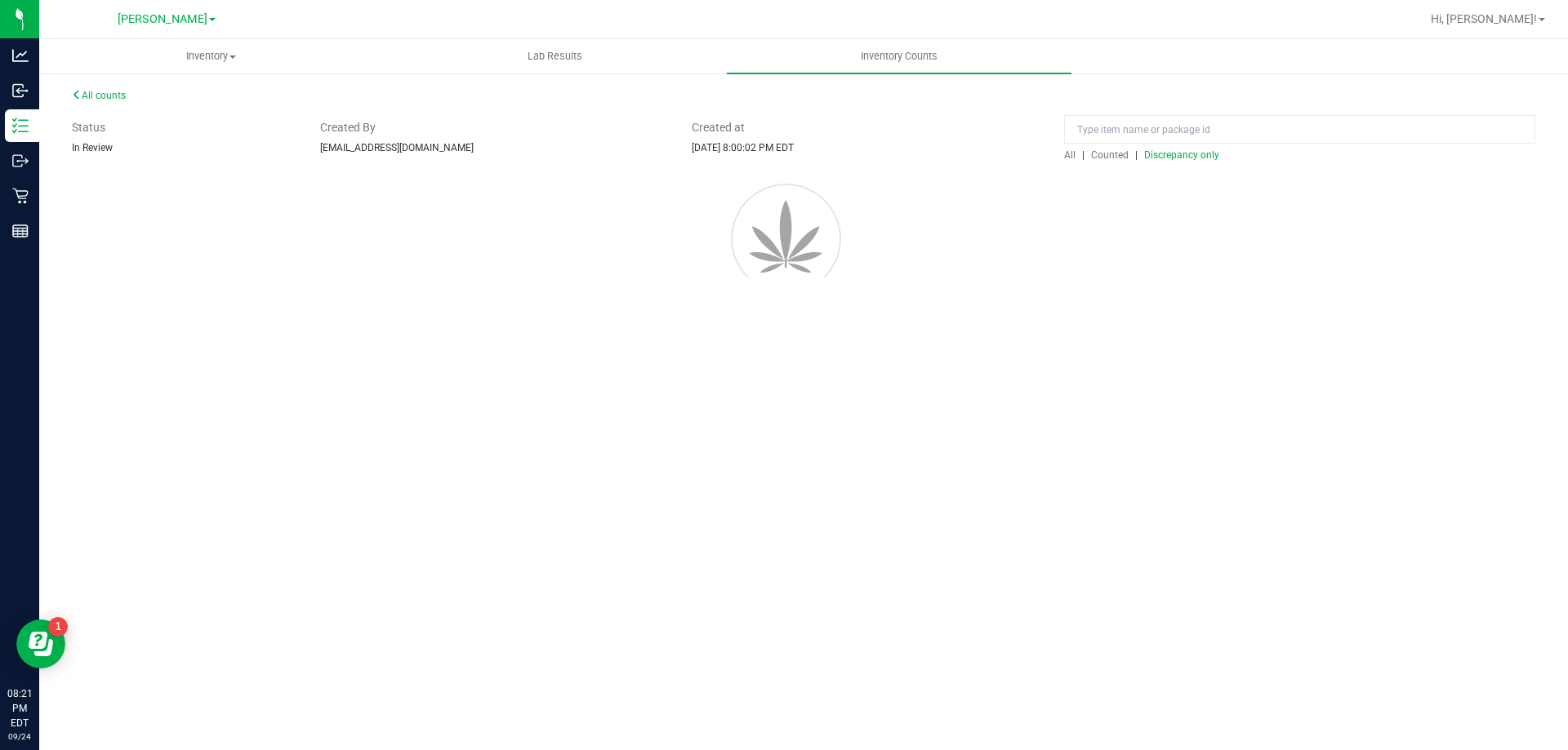
scroll to position [0, 0]
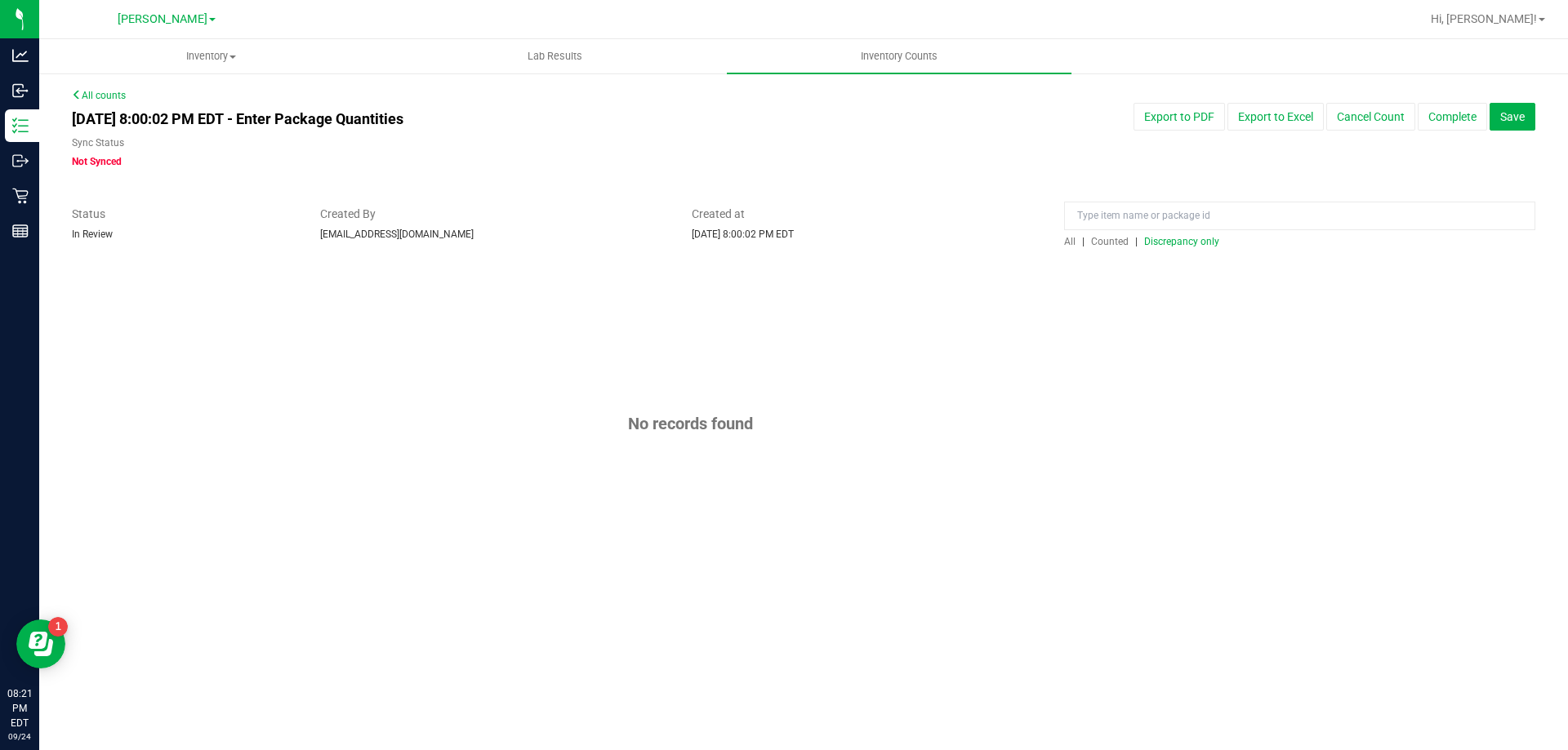
click at [1064, 240] on span "All" at bounding box center [1069, 241] width 11 height 11
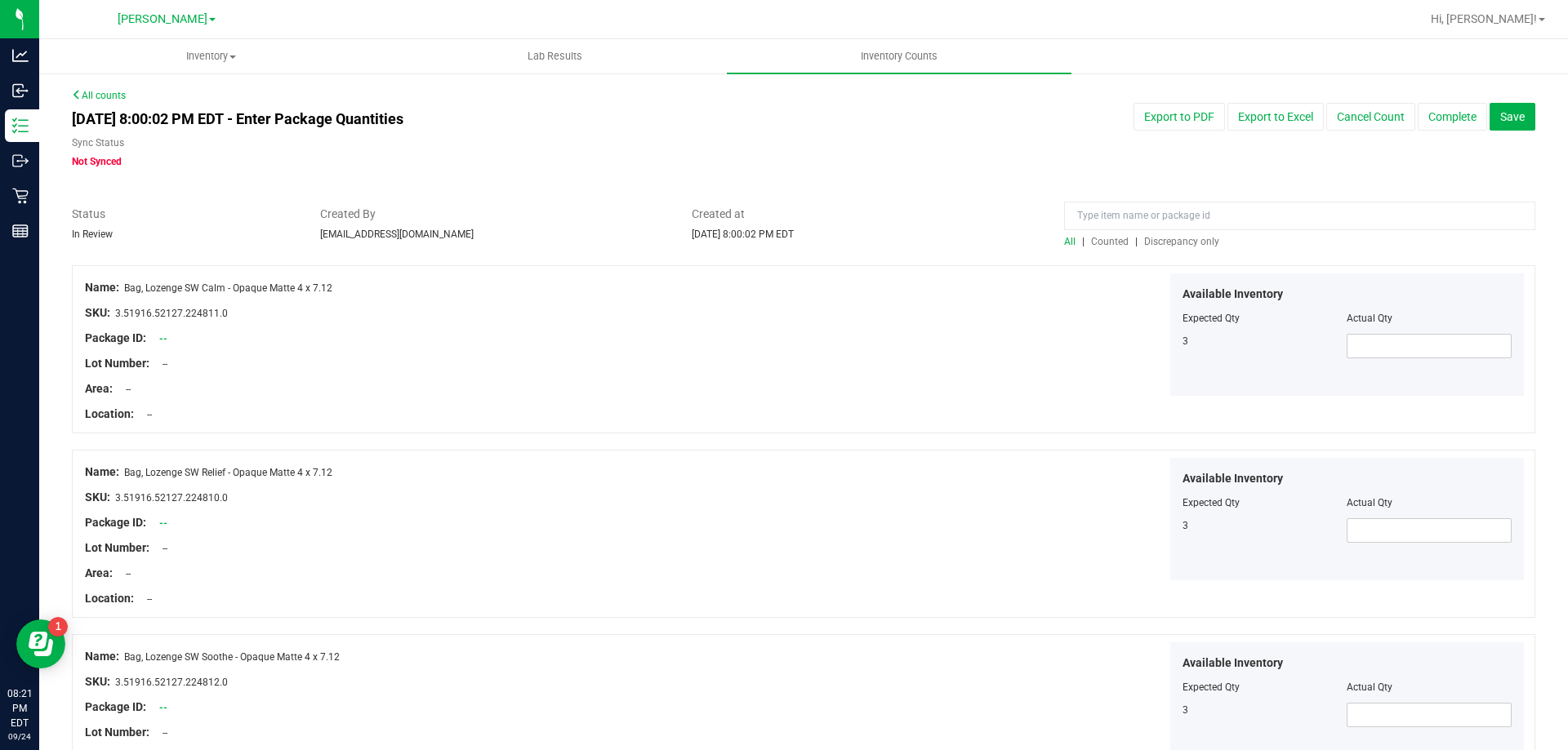
click at [1169, 239] on span "Discrepancy only" at bounding box center [1181, 241] width 75 height 11
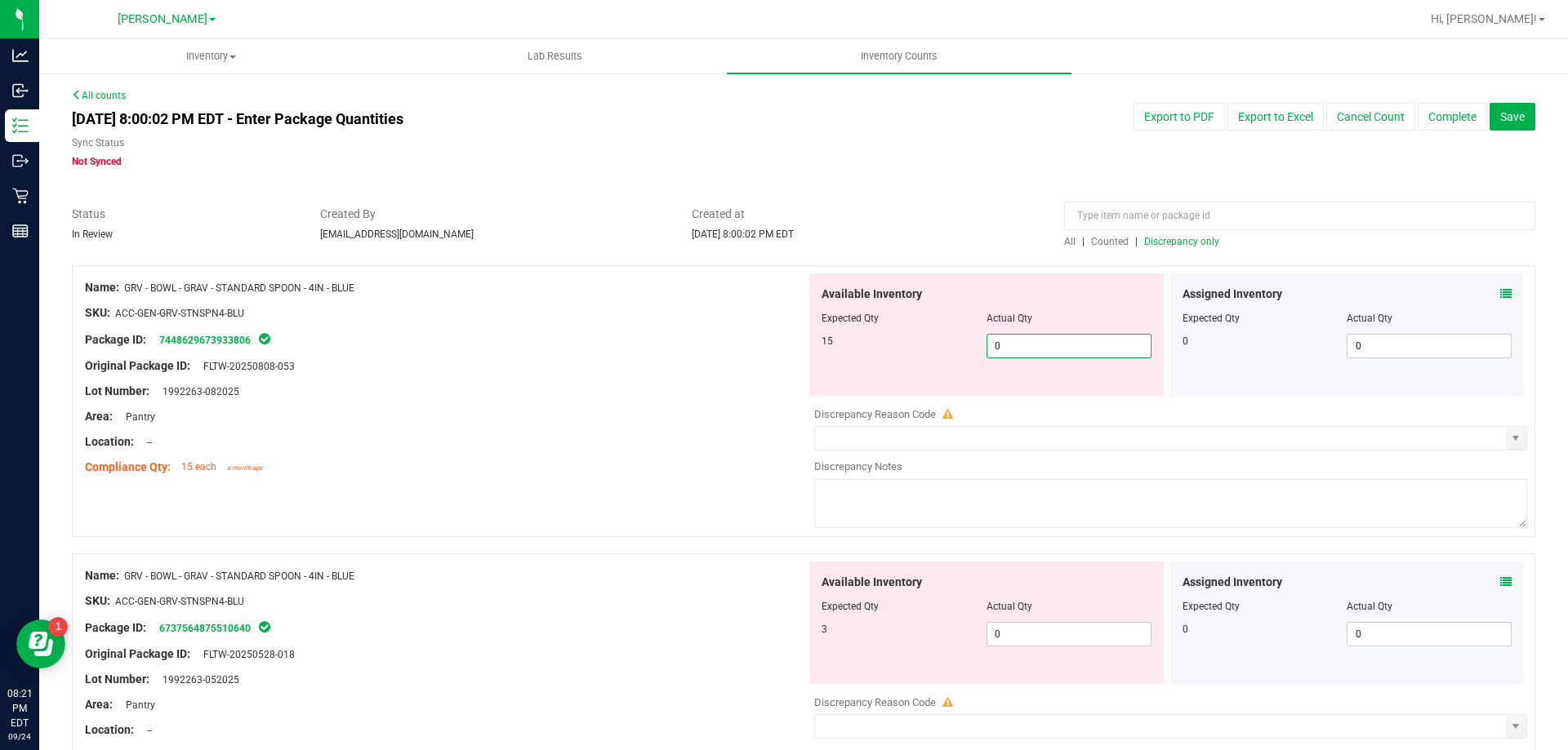
click at [1092, 349] on span "0 0" at bounding box center [1068, 345] width 165 height 25
click at [1004, 634] on div "Available Inventory Expected Qty Actual Qty 3 0 0" at bounding box center [1166, 691] width 721 height 259
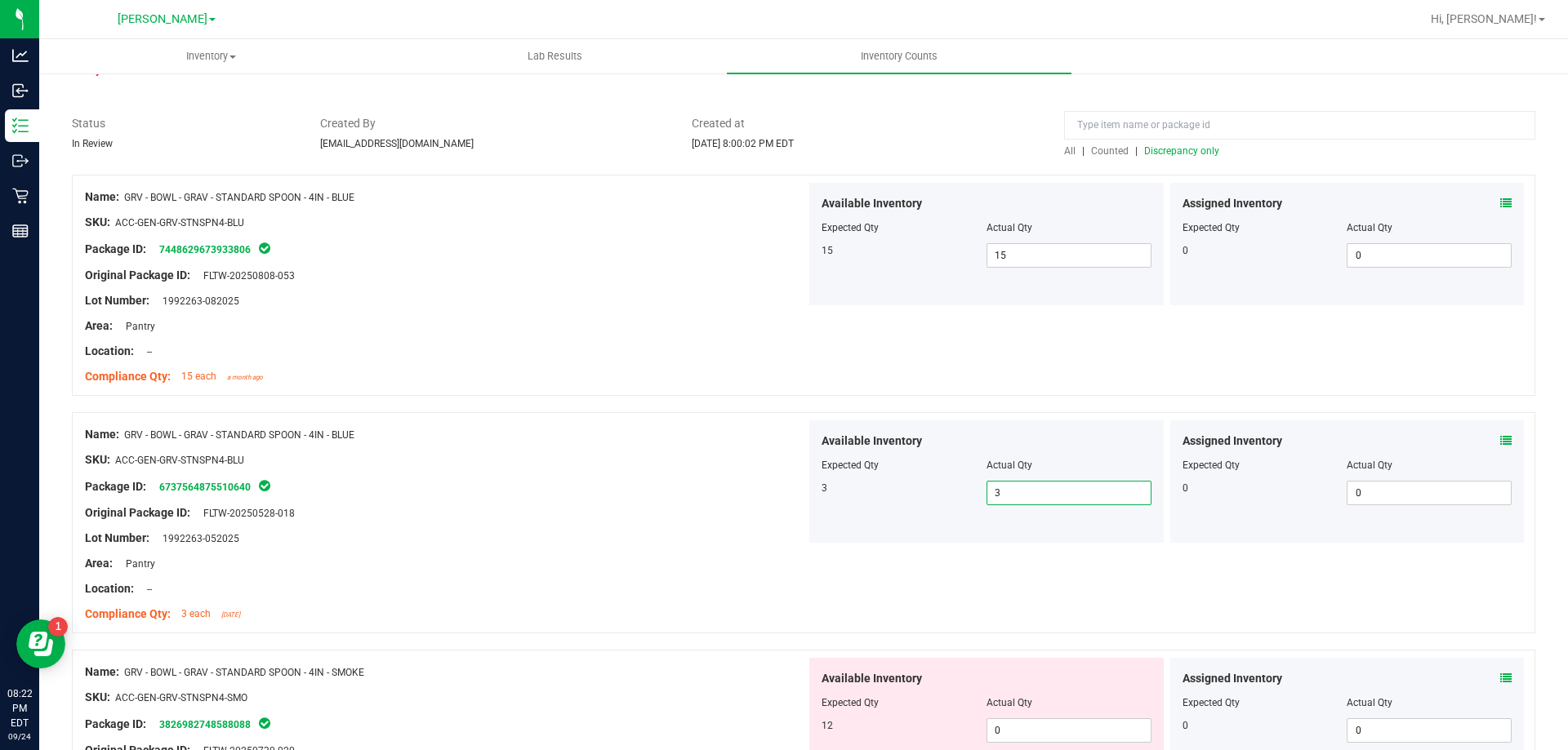
scroll to position [163, 0]
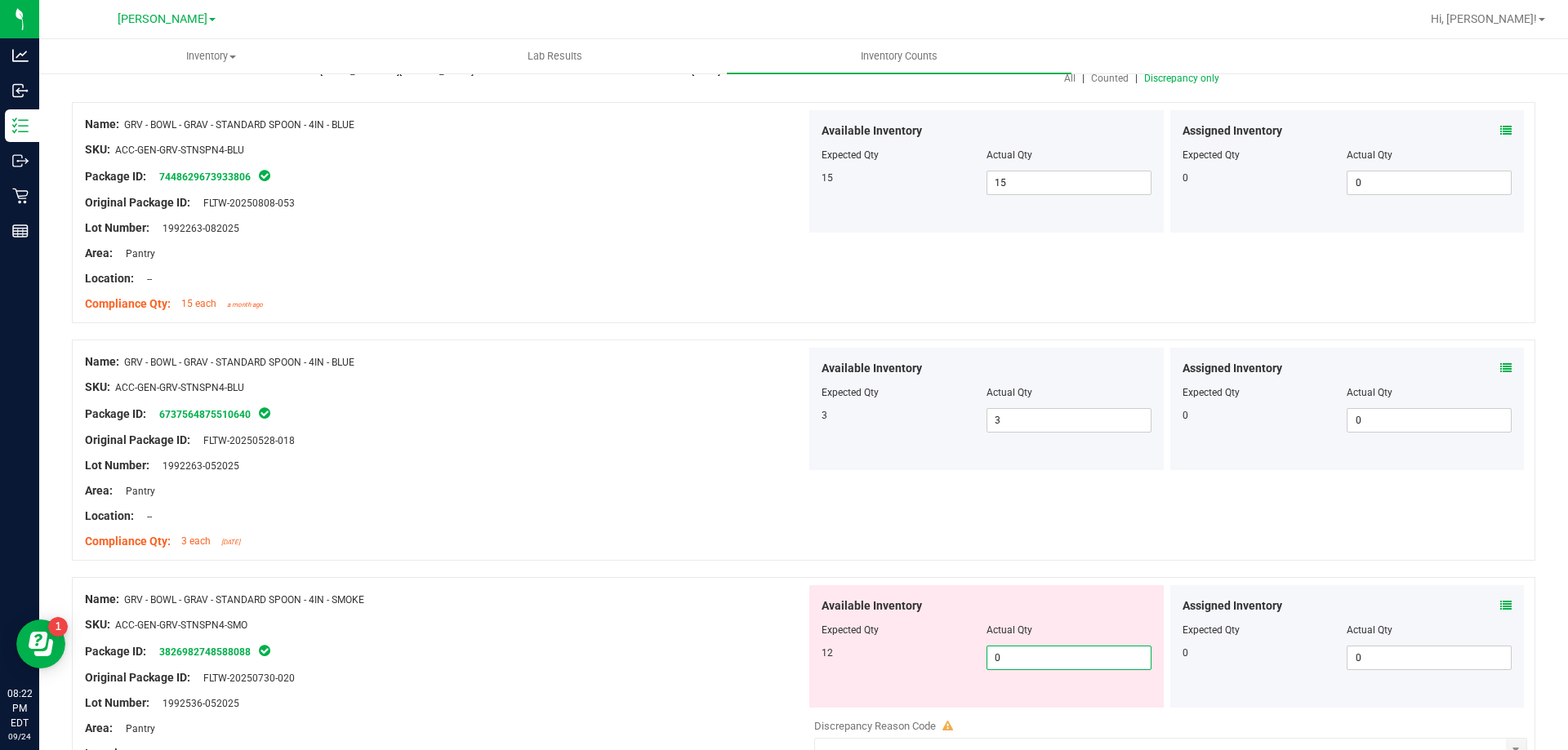
click at [1022, 655] on span "0 0" at bounding box center [1068, 658] width 165 height 25
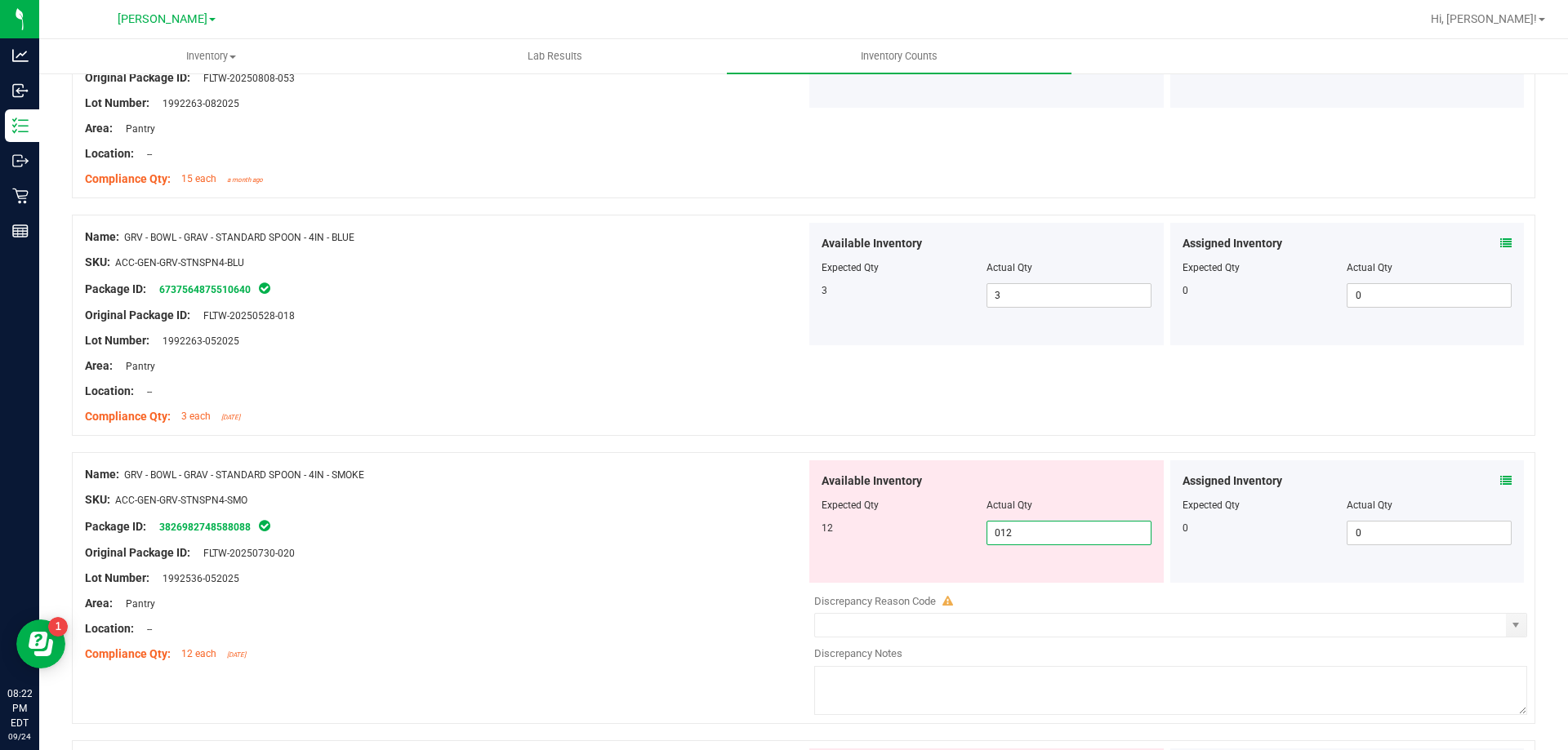
scroll to position [490, 0]
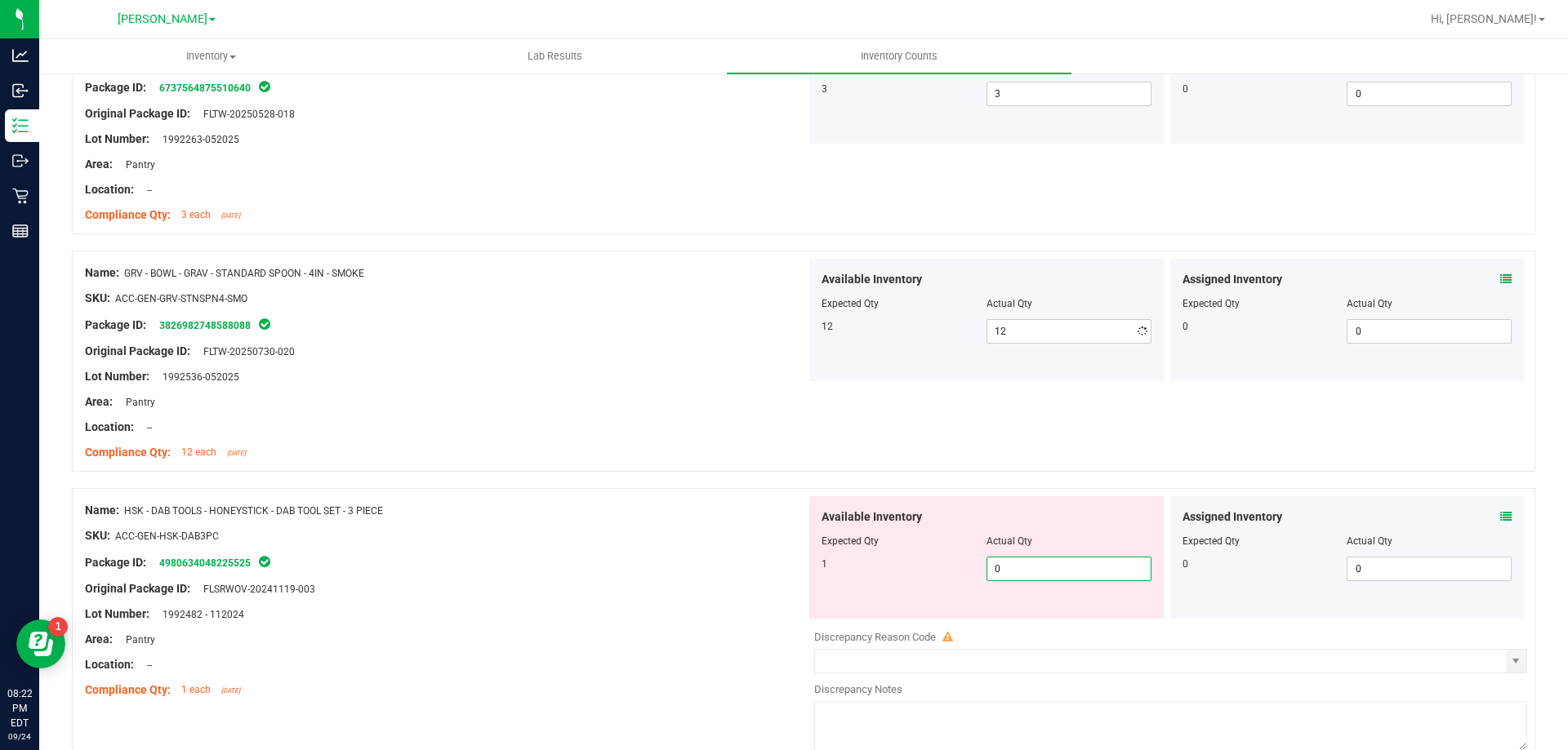
click at [997, 623] on div "Available Inventory Expected Qty Actual Qty 1 0 0" at bounding box center [1166, 625] width 721 height 259
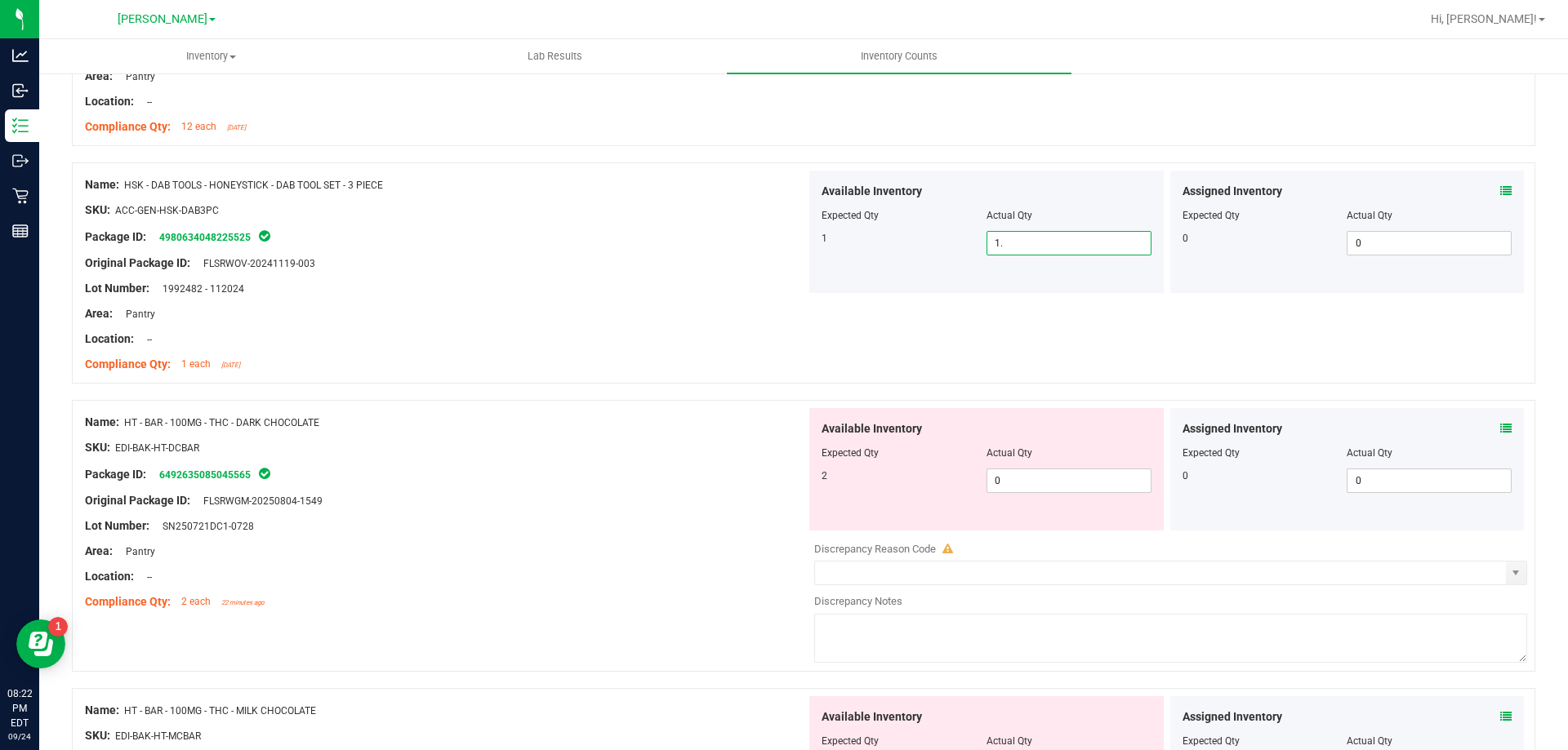
scroll to position [817, 0]
click at [1005, 485] on span "0 0" at bounding box center [1068, 480] width 165 height 25
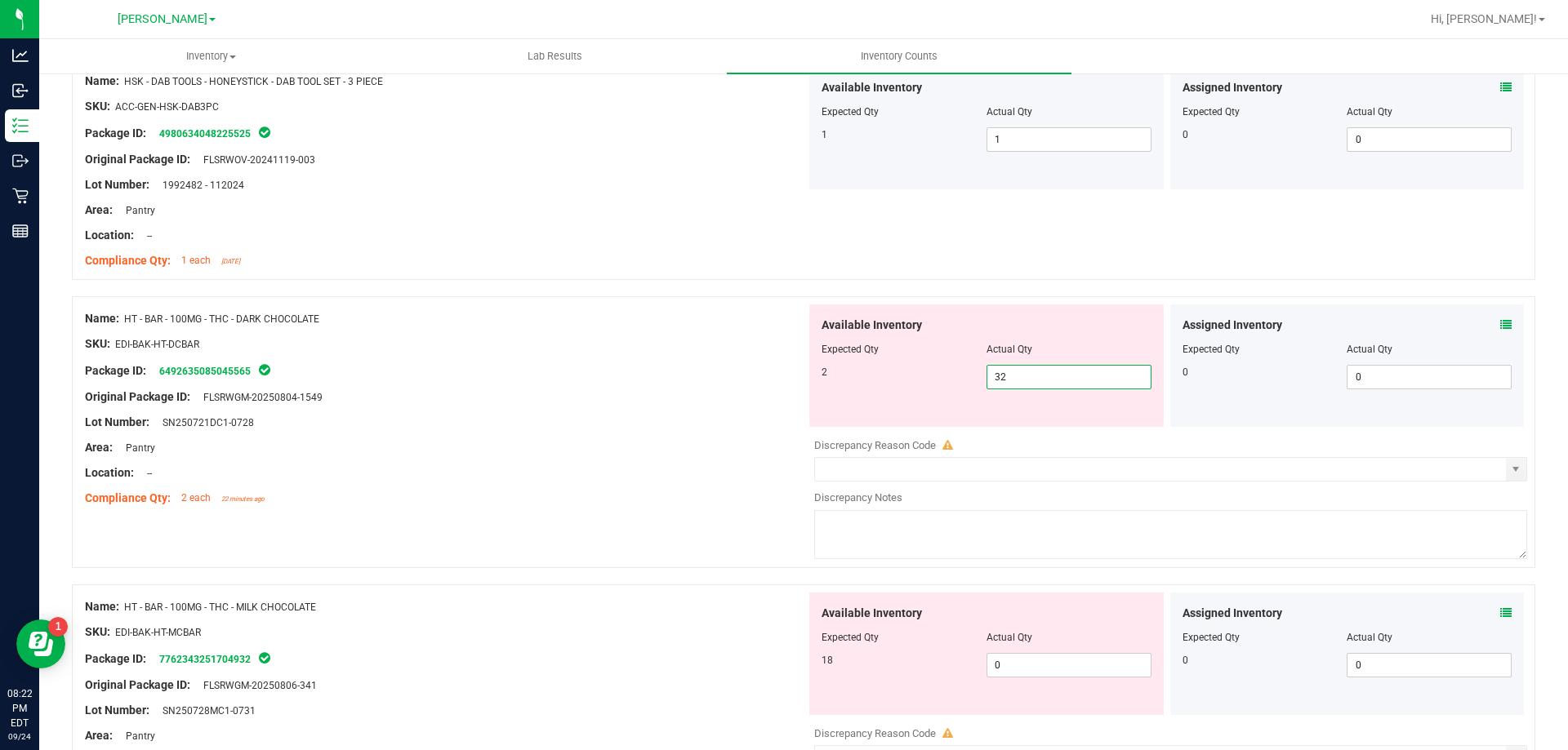
scroll to position [1061, 0]
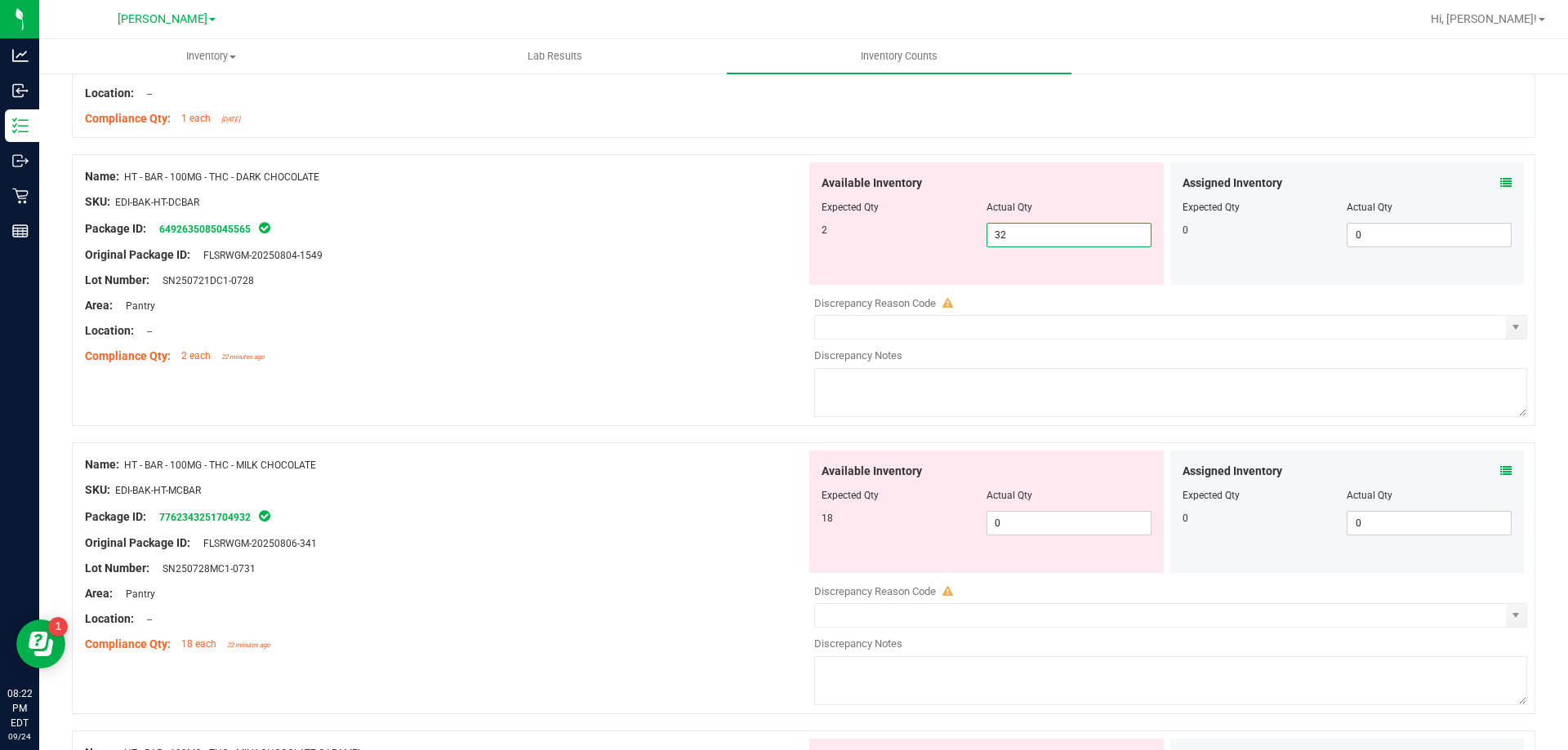
drag, startPoint x: 1040, startPoint y: 224, endPoint x: 933, endPoint y: 222, distance: 107.0
click at [963, 223] on div "2 32 32" at bounding box center [986, 235] width 330 height 25
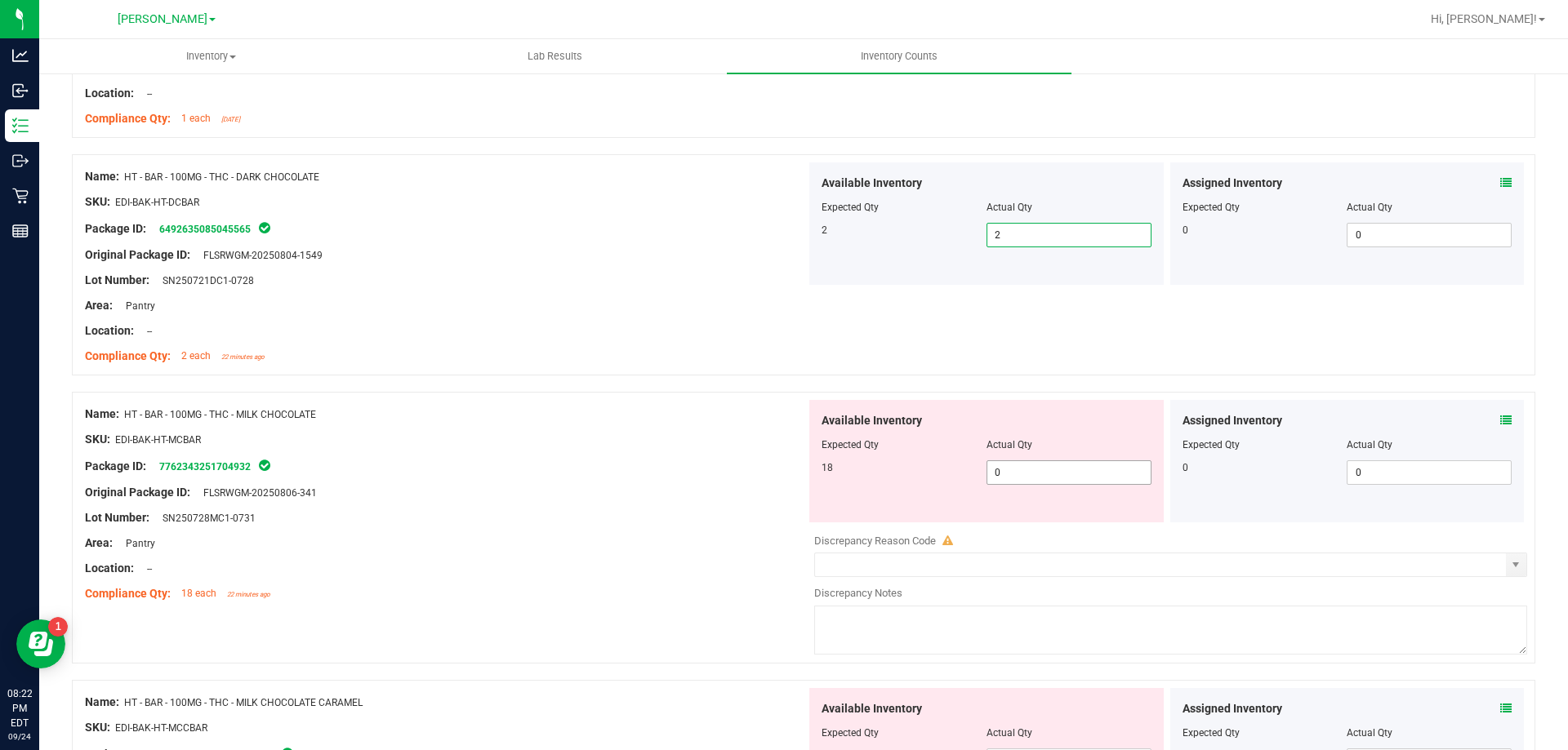
click at [1026, 469] on span "0 0" at bounding box center [1068, 472] width 165 height 25
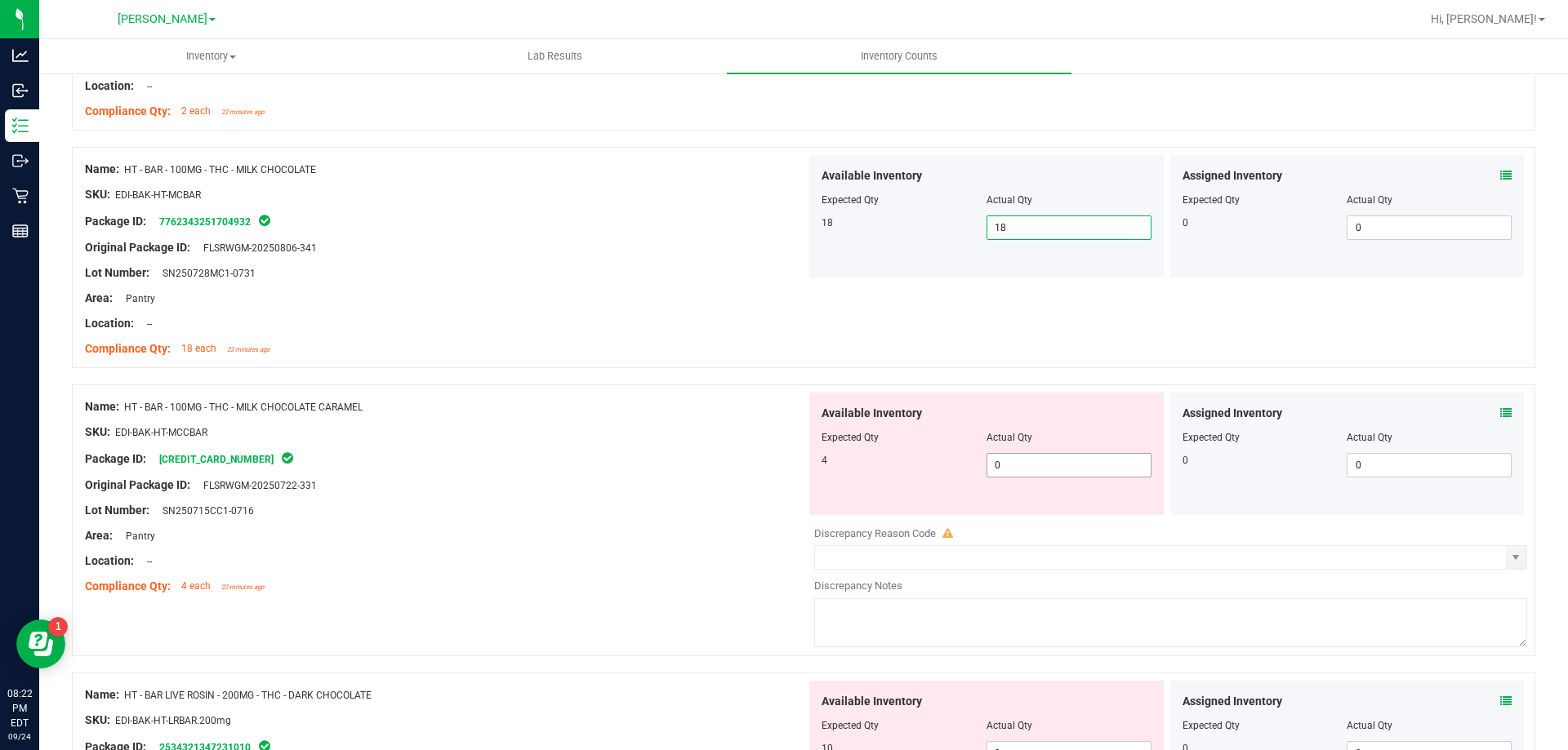
click at [1026, 467] on span "0 0" at bounding box center [1068, 465] width 165 height 25
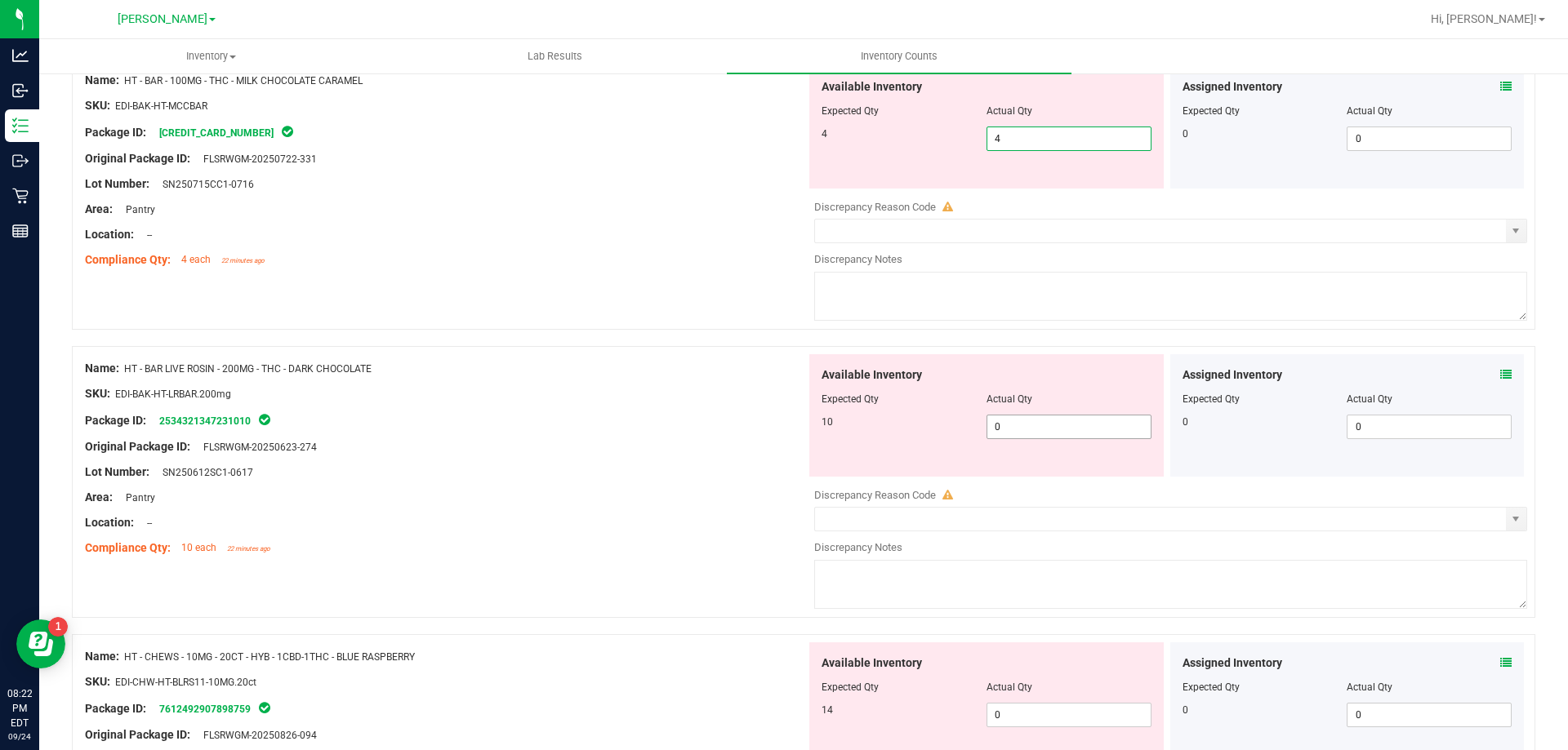
click at [1020, 419] on div "Available Inventory Expected Qty Actual Qty 10 0 0" at bounding box center [986, 415] width 354 height 122
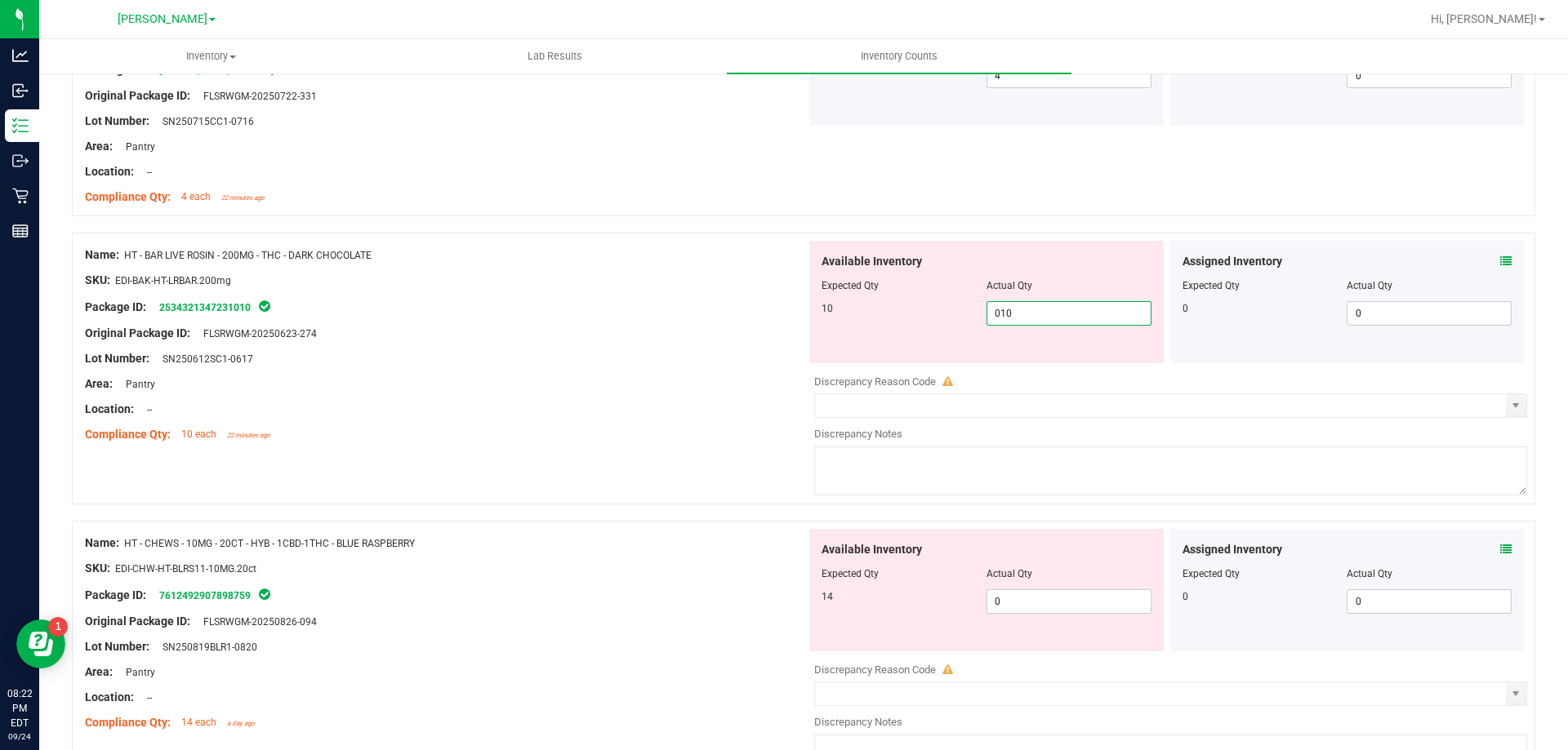
scroll to position [1715, 0]
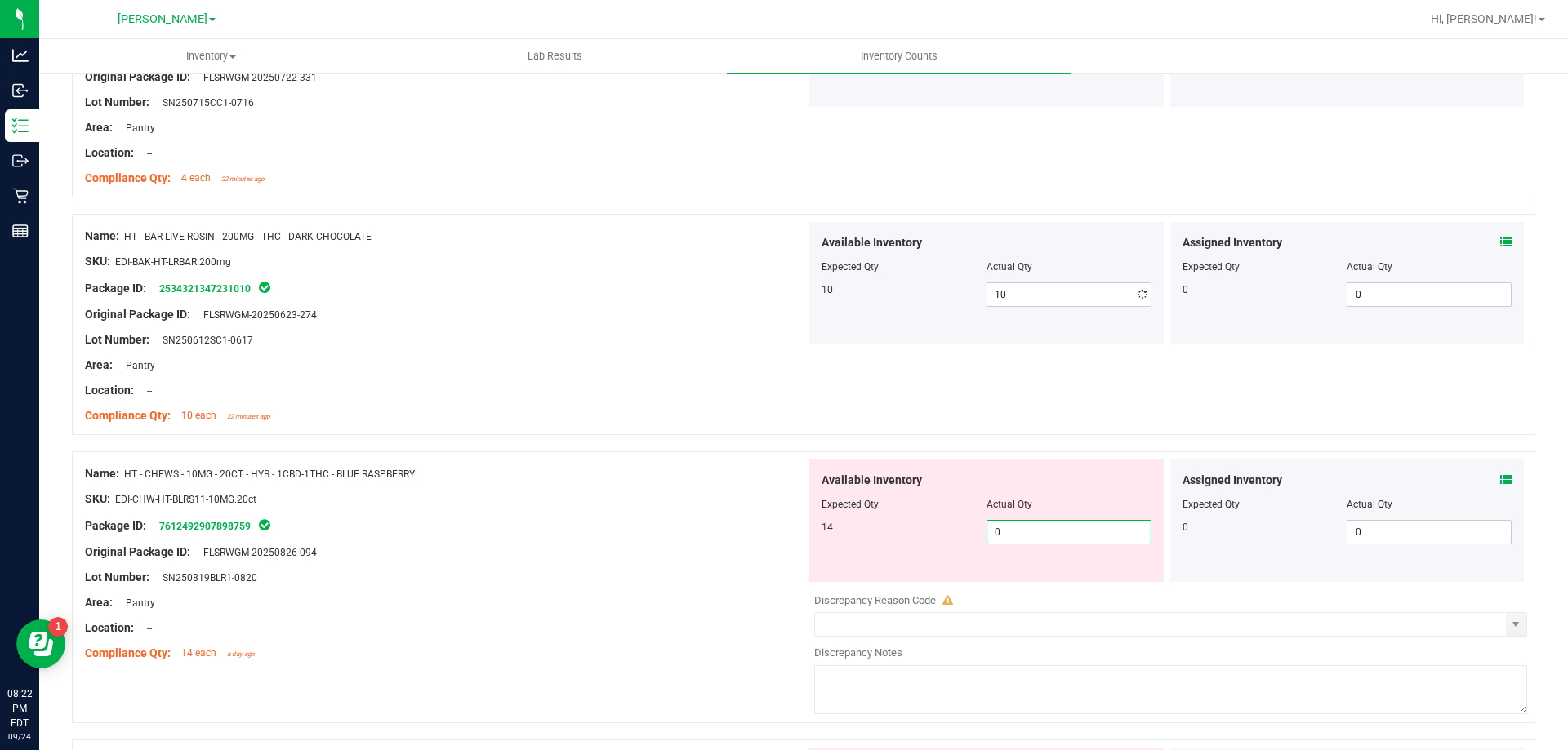
click at [1022, 572] on div "Available Inventory Expected Qty Actual Qty 14 0 0" at bounding box center [986, 520] width 354 height 122
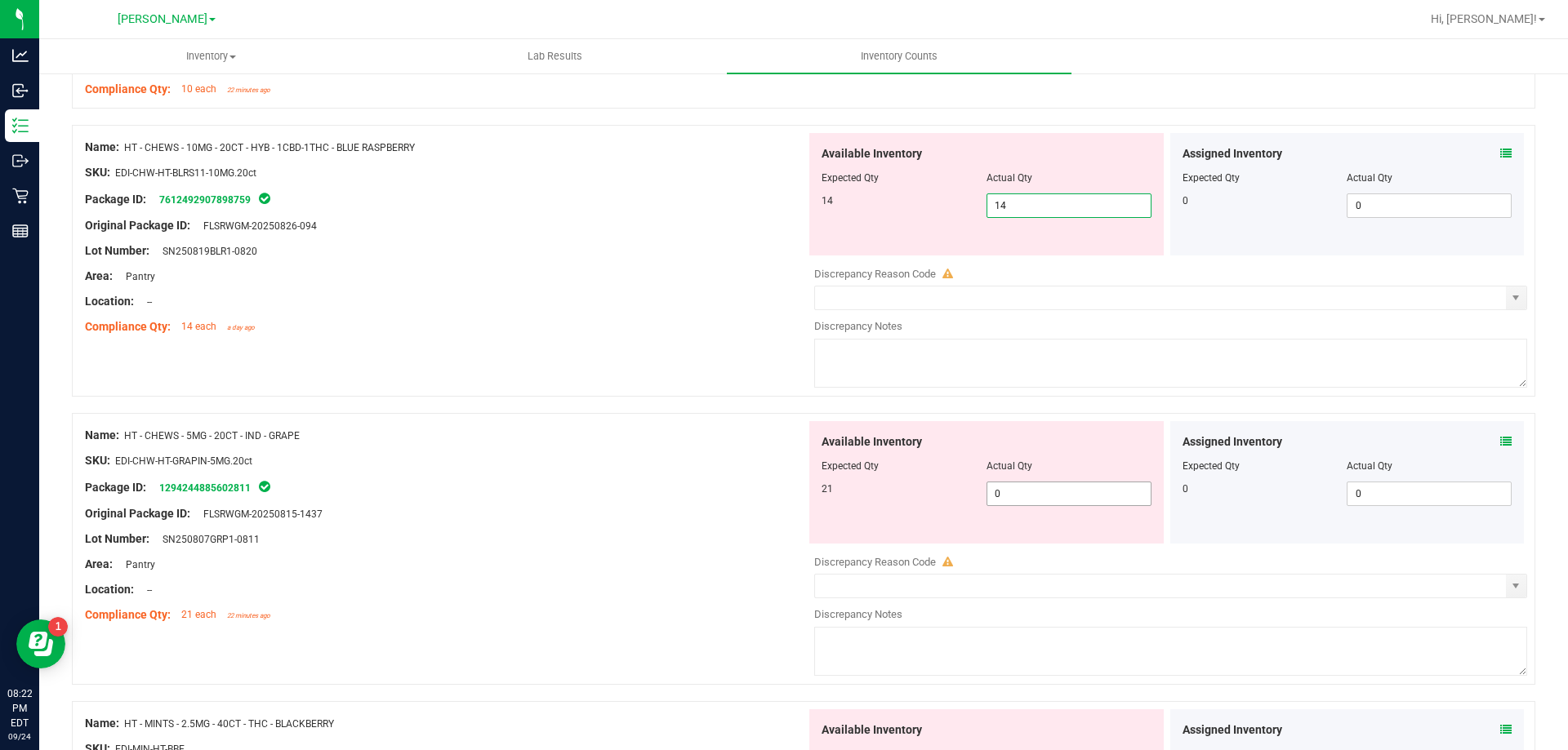
click at [1048, 488] on div "Available Inventory Expected Qty Actual Qty 21 0 0" at bounding box center [986, 482] width 354 height 122
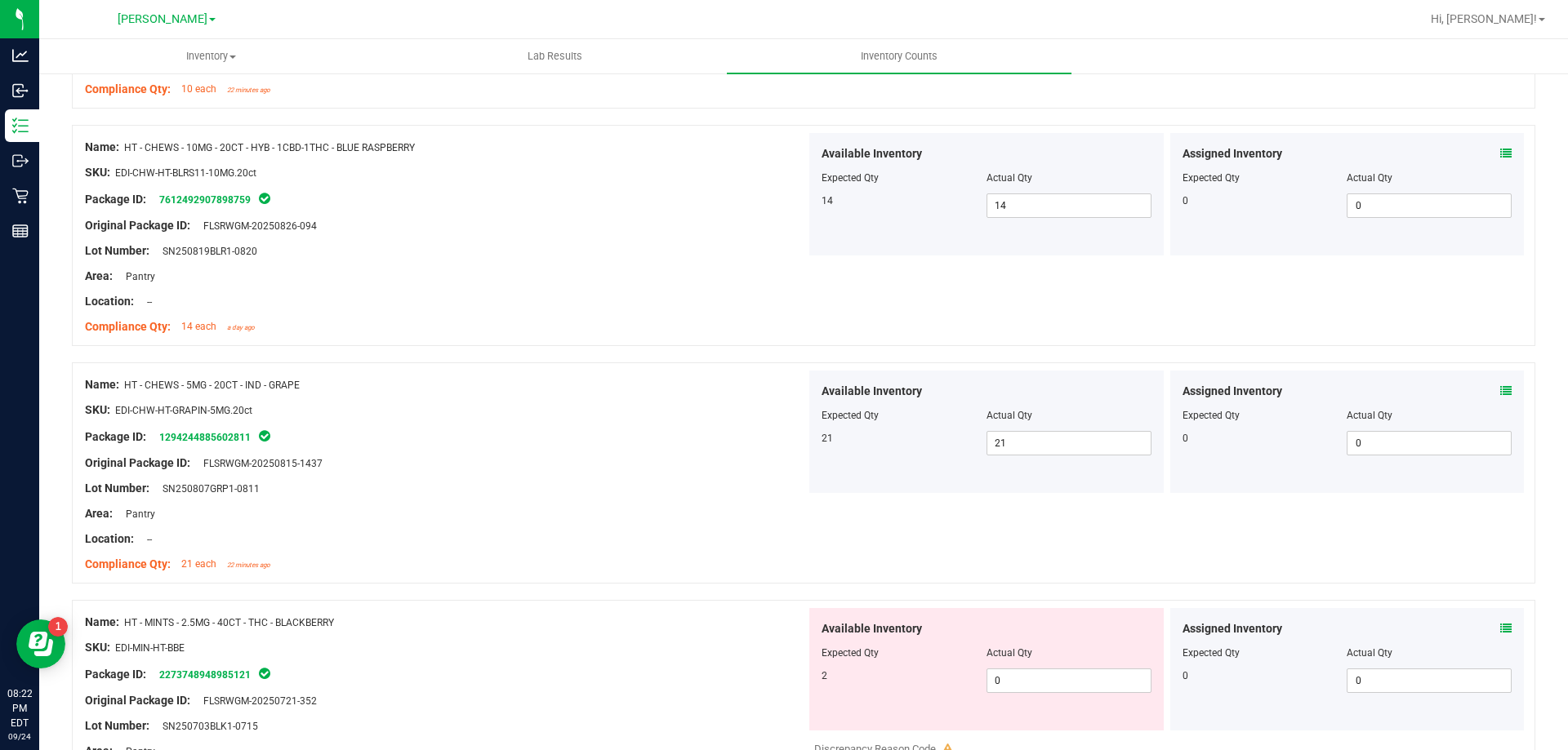
click at [1020, 698] on div "Available Inventory Expected Qty Actual Qty 2 0 0" at bounding box center [986, 669] width 354 height 122
click at [1020, 675] on span "0 0" at bounding box center [1068, 681] width 165 height 25
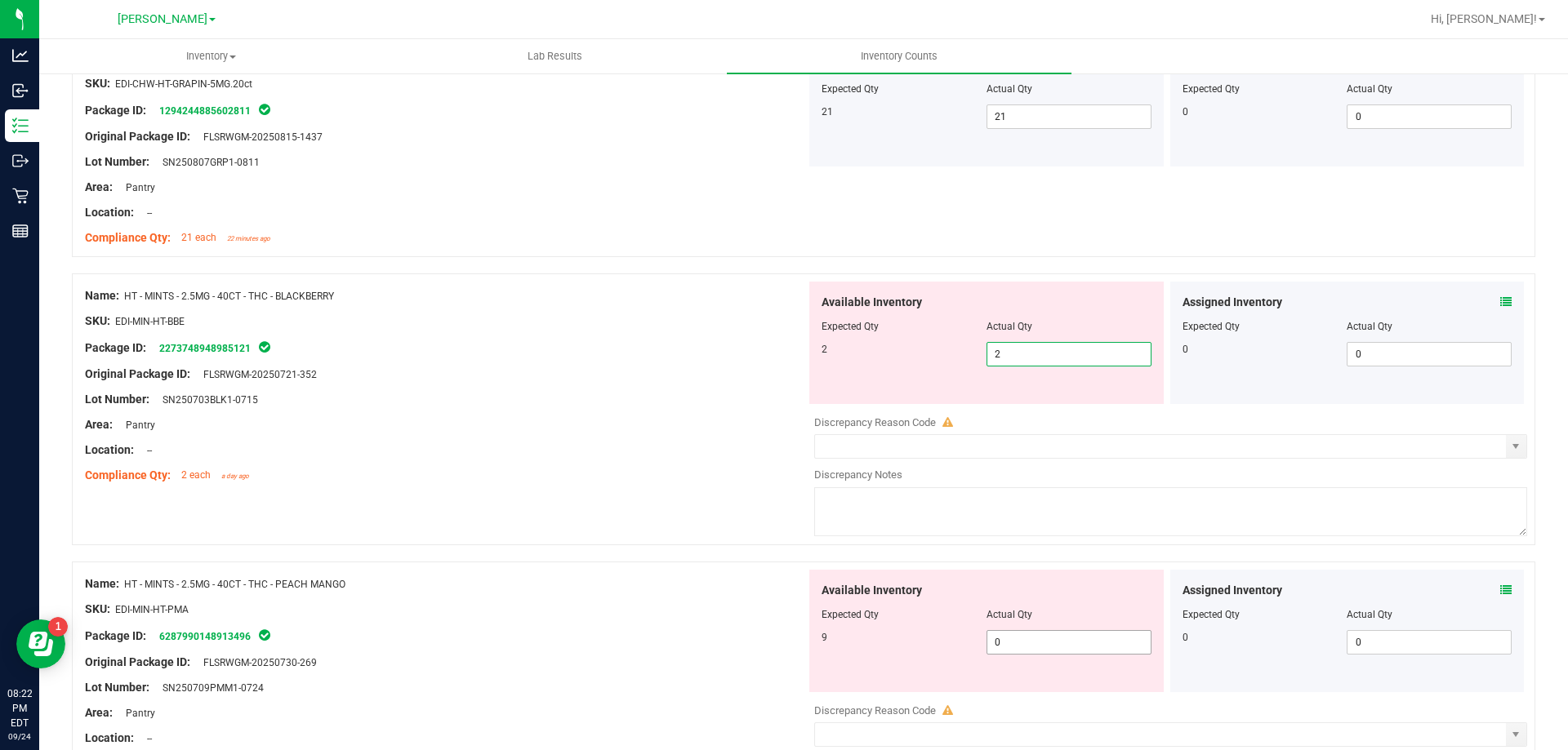
click at [1015, 639] on div "Available Inventory Expected Qty Actual Qty 9 0 0" at bounding box center [986, 630] width 354 height 122
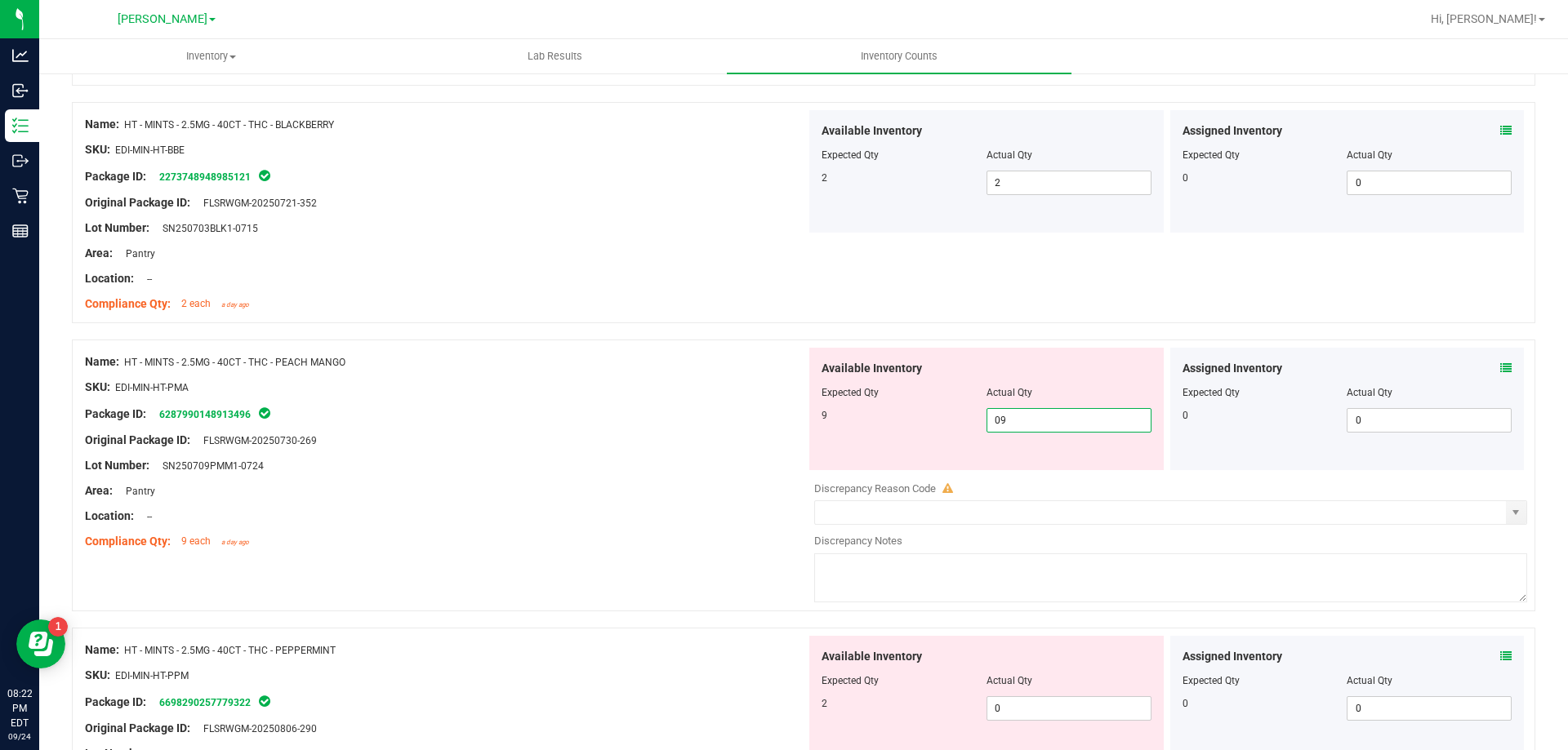
scroll to position [2776, 0]
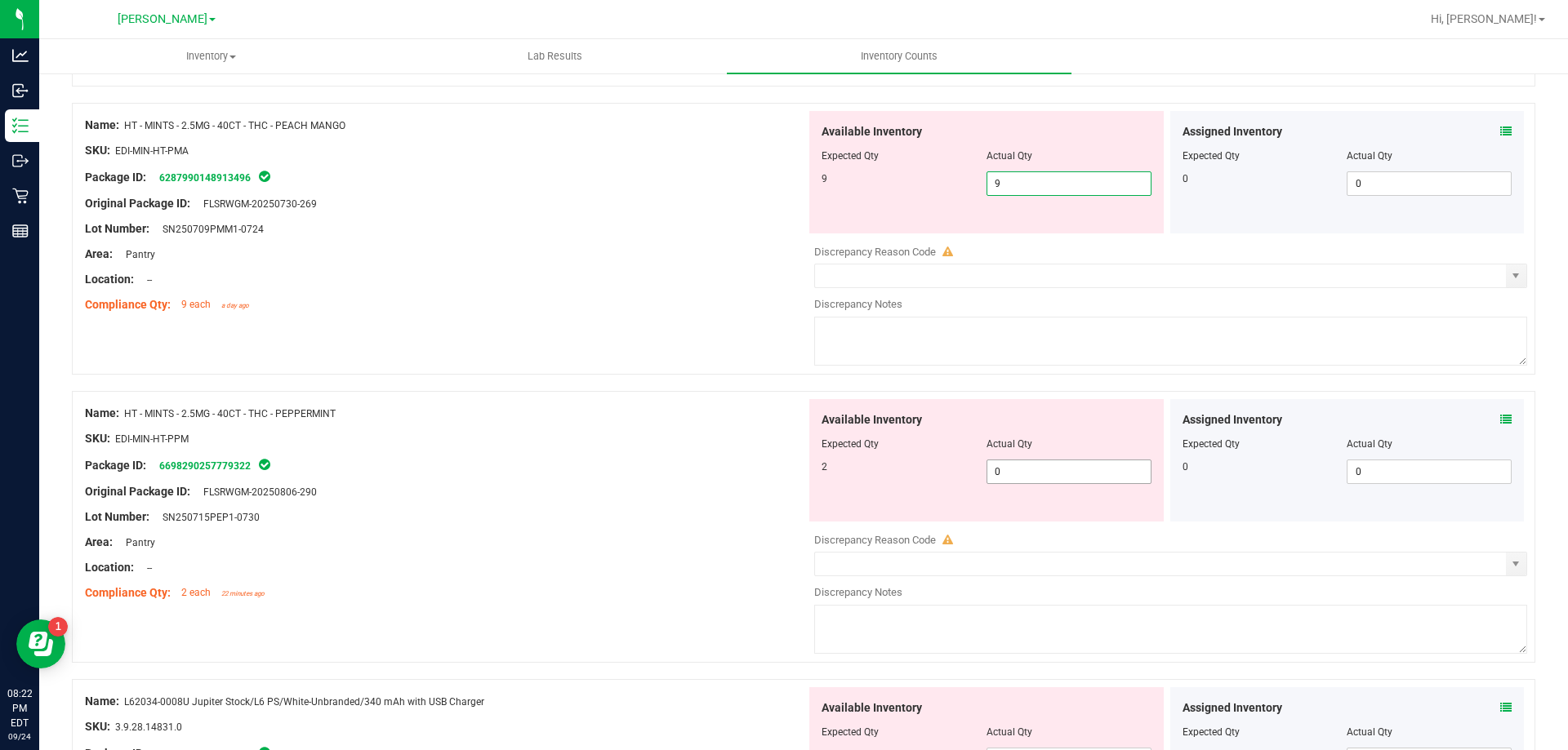
click at [1053, 475] on div "Available Inventory Expected Qty Actual Qty 2 0 0" at bounding box center [1166, 529] width 721 height 259
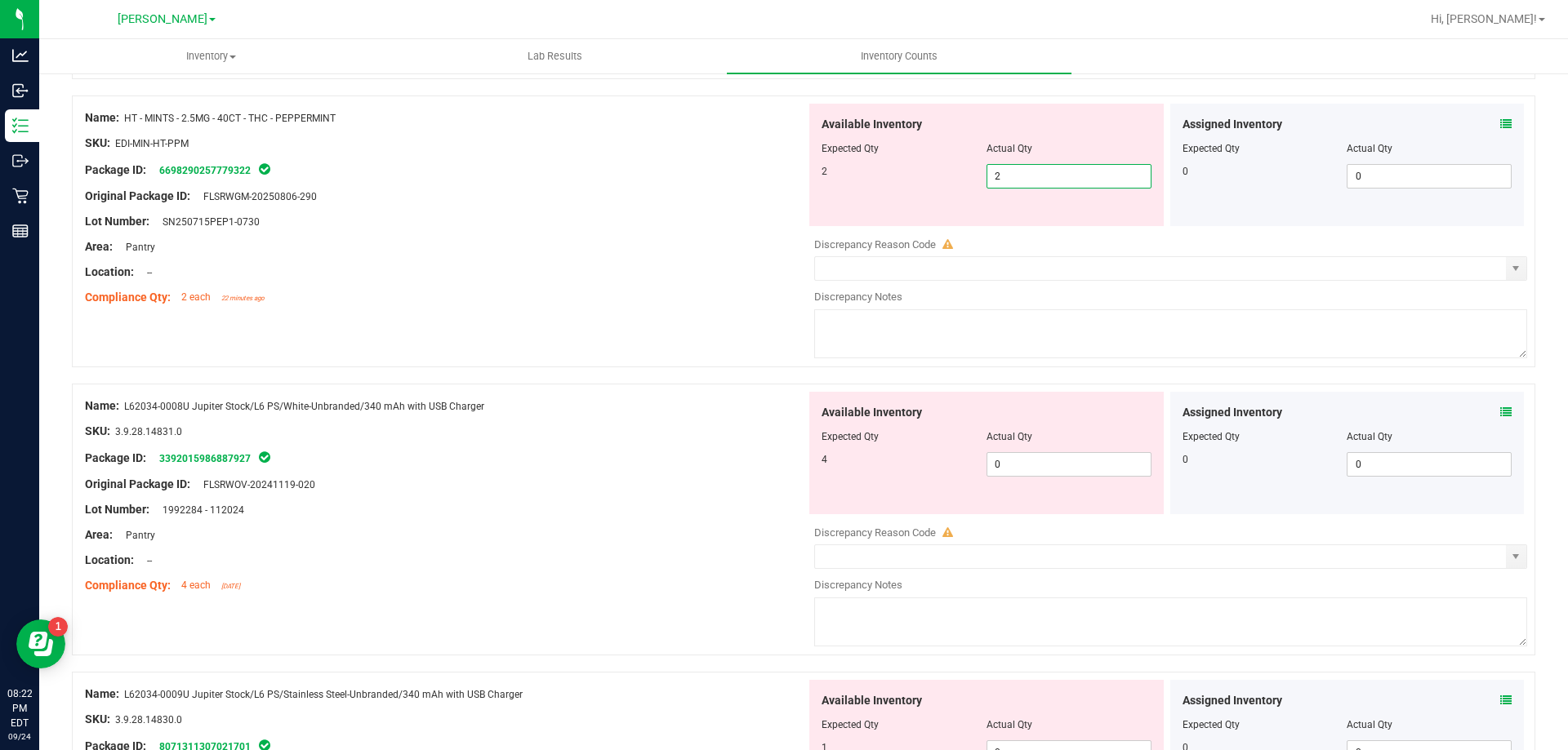
click at [1033, 475] on div "Available Inventory Expected Qty Actual Qty 4 0 0" at bounding box center [1166, 521] width 721 height 259
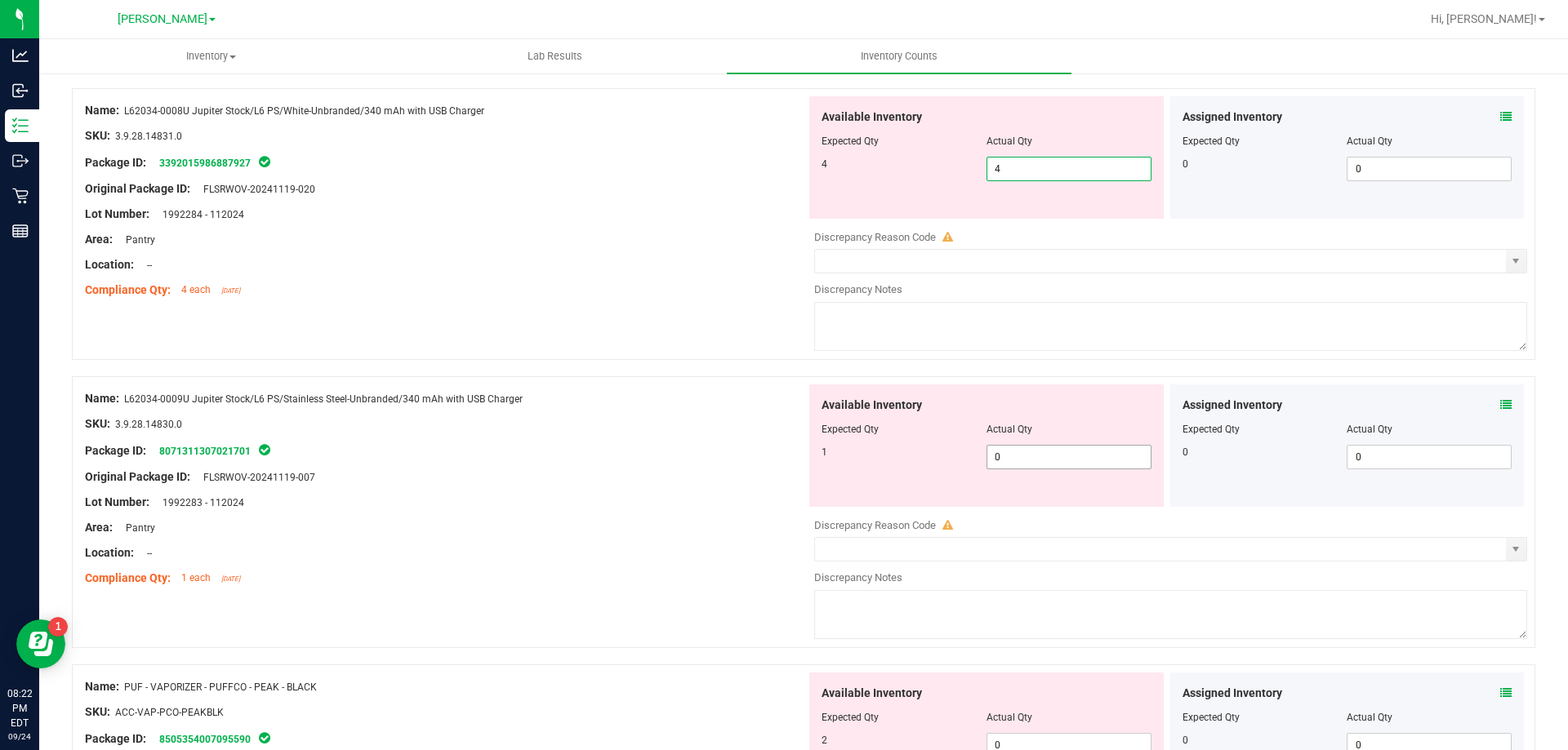
click at [1021, 454] on div "Available Inventory Expected Qty Actual Qty 1 0 0" at bounding box center [986, 446] width 354 height 122
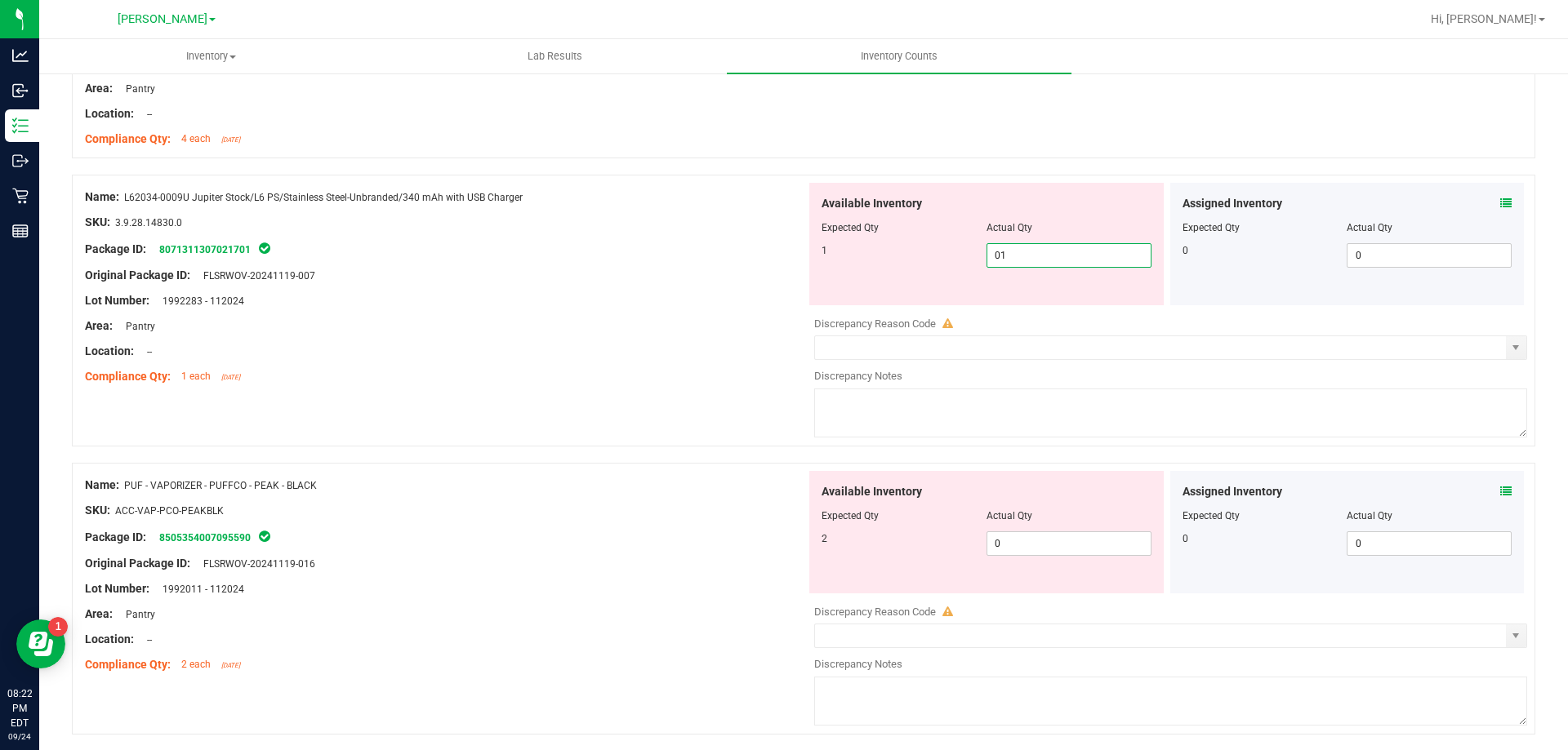
scroll to position [3592, 0]
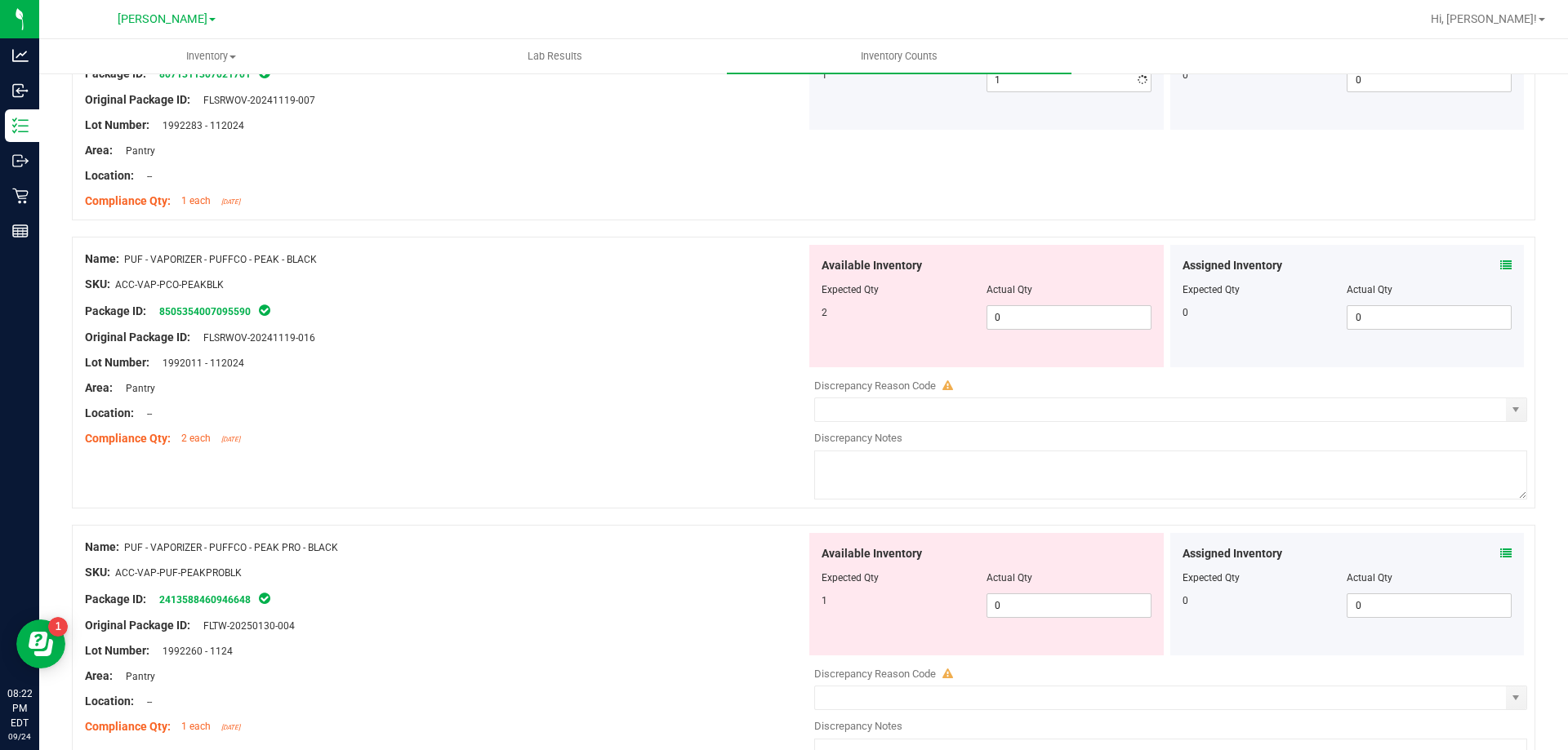
click at [1016, 354] on div "Available Inventory Expected Qty Actual Qty 2 0 0" at bounding box center [986, 305] width 354 height 122
click at [1021, 307] on span "0 0" at bounding box center [1068, 317] width 165 height 25
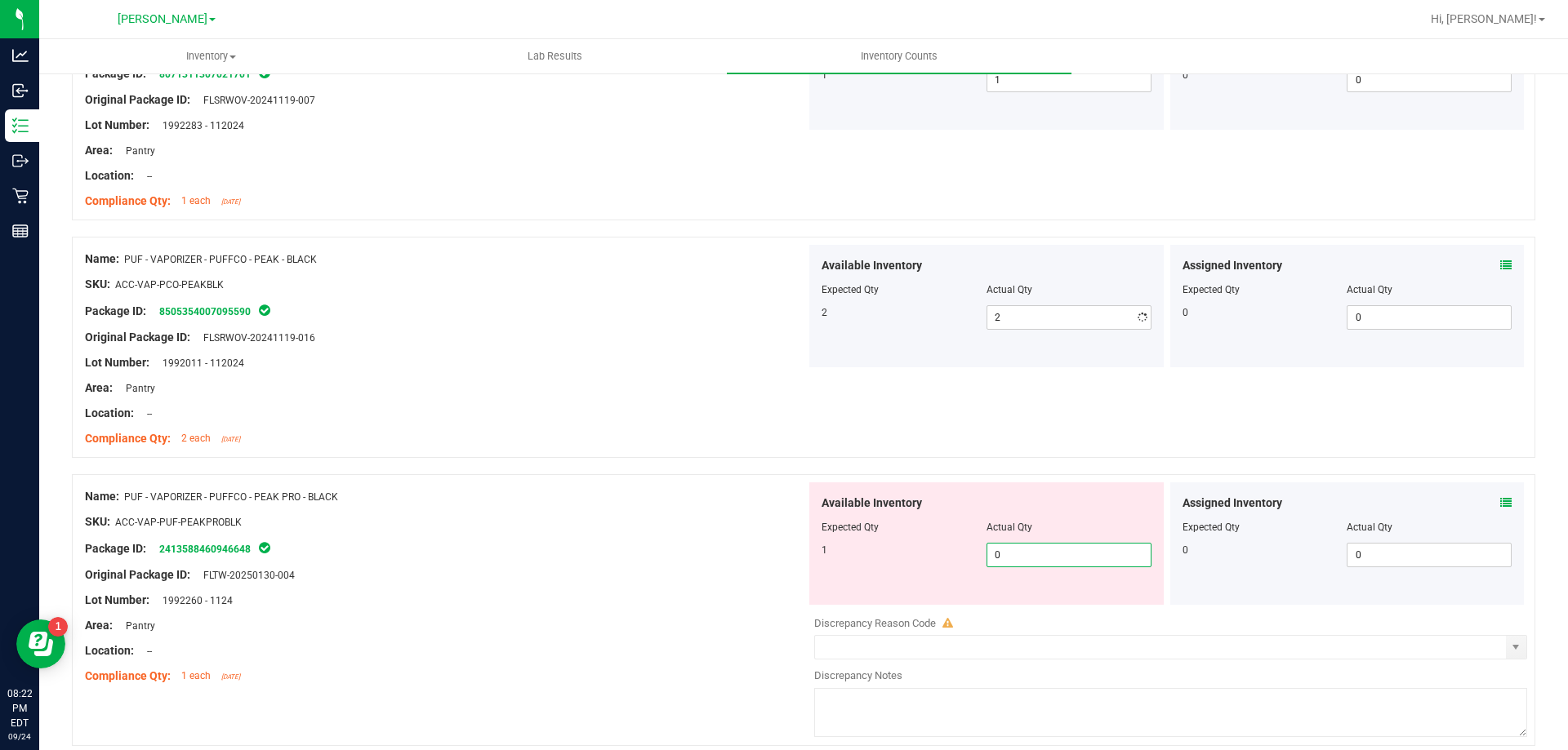
click at [1009, 594] on div "Available Inventory Expected Qty Actual Qty 1 0 0" at bounding box center [986, 543] width 354 height 122
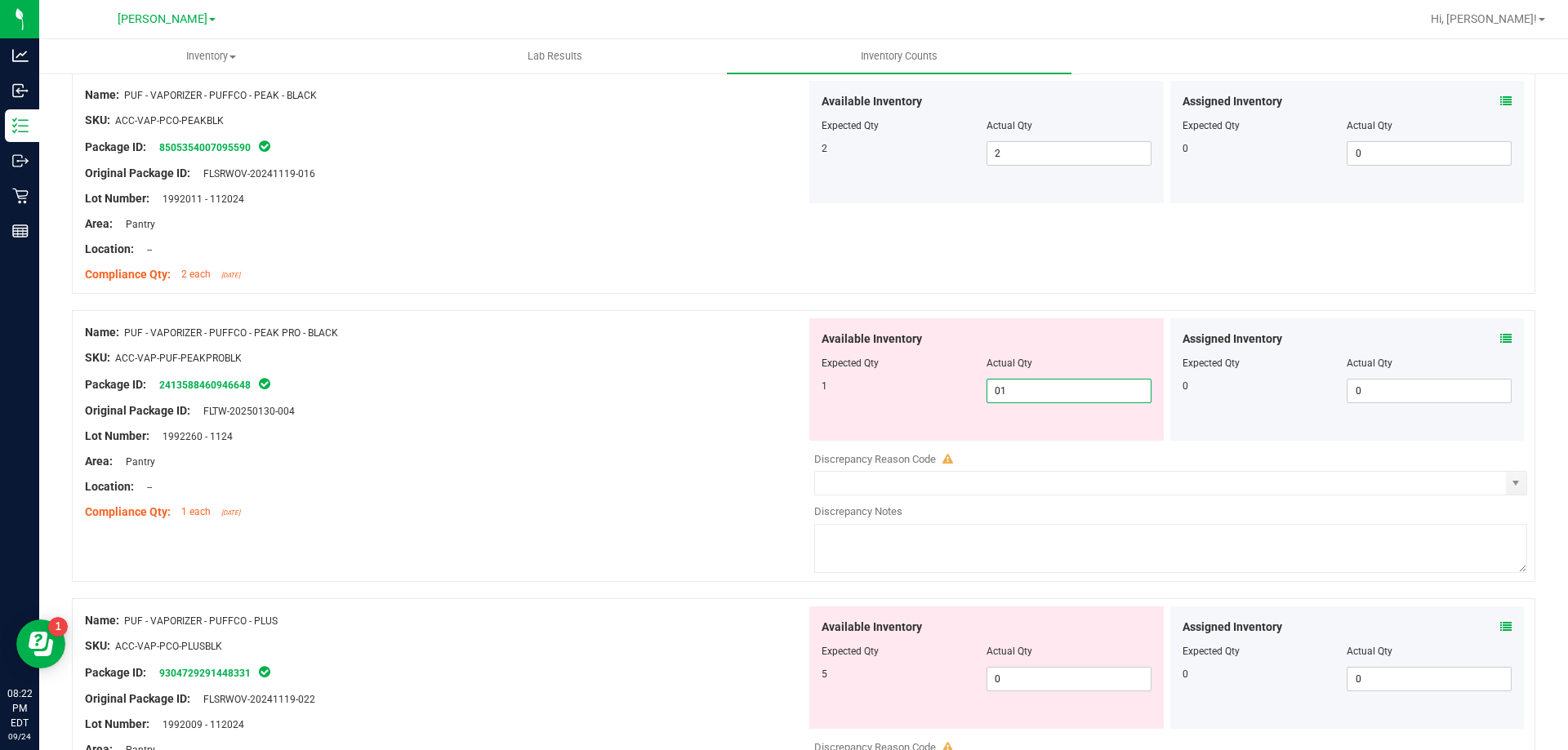
scroll to position [3918, 0]
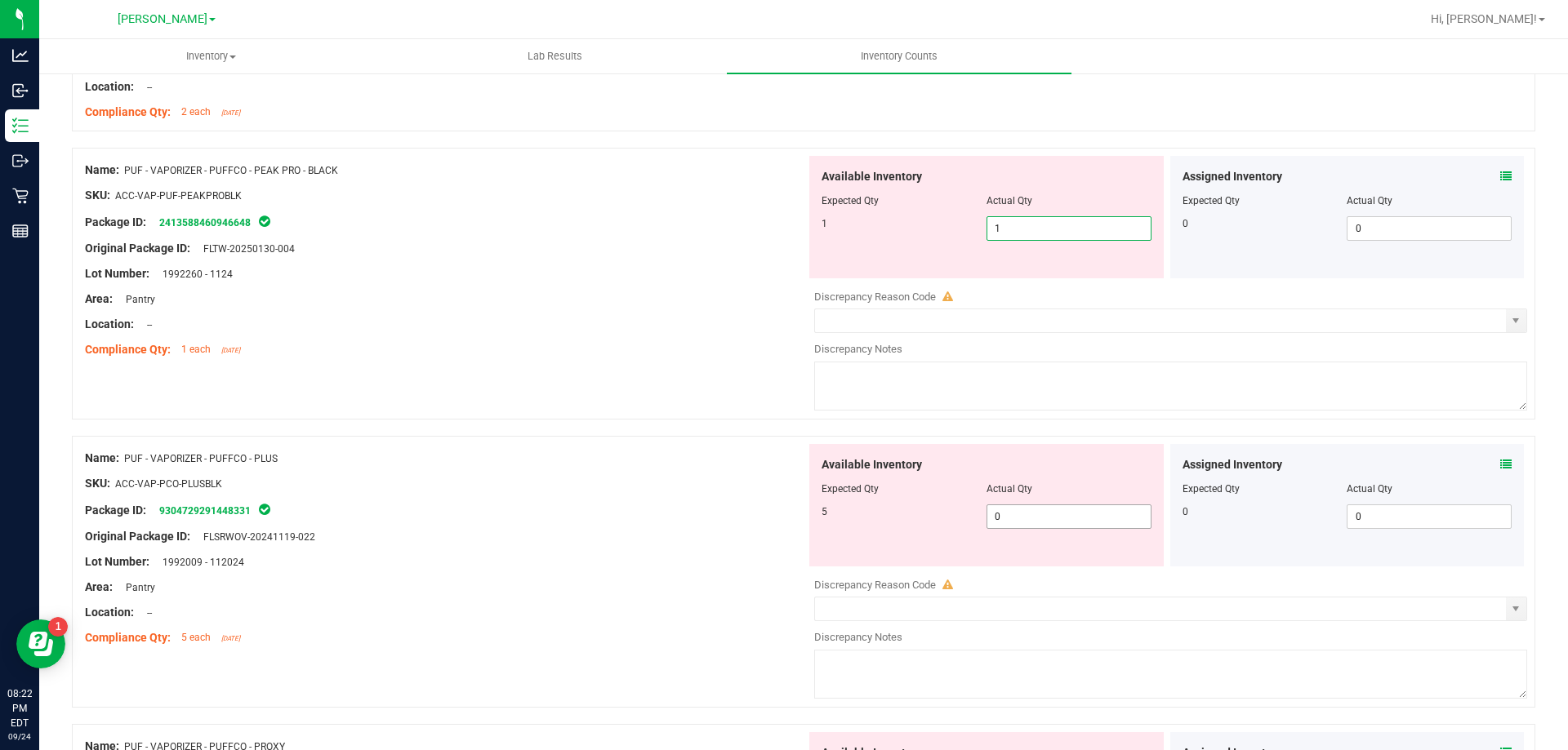
click at [1031, 523] on div "Available Inventory Expected Qty Actual Qty 5 0 0" at bounding box center [1166, 573] width 721 height 259
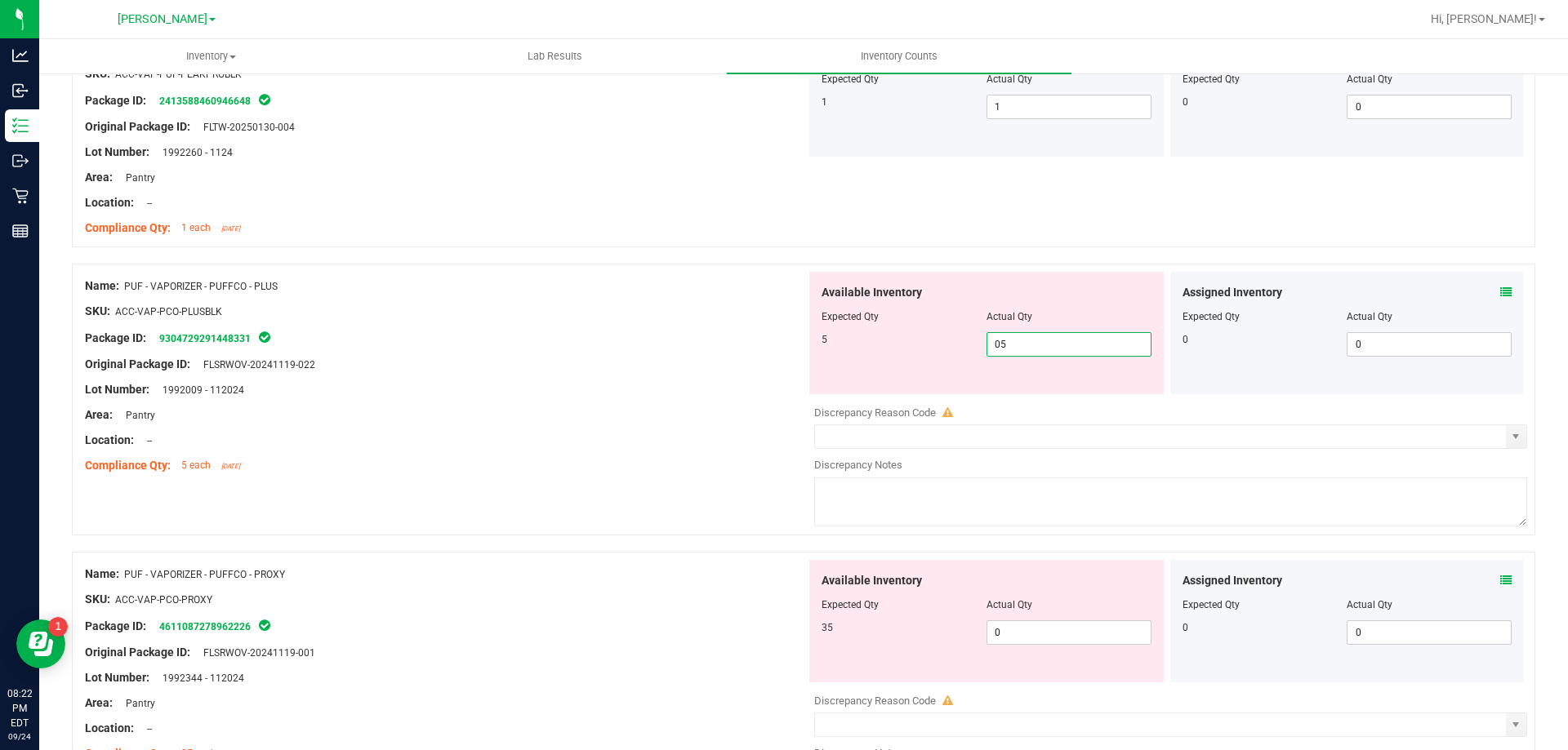
scroll to position [4245, 0]
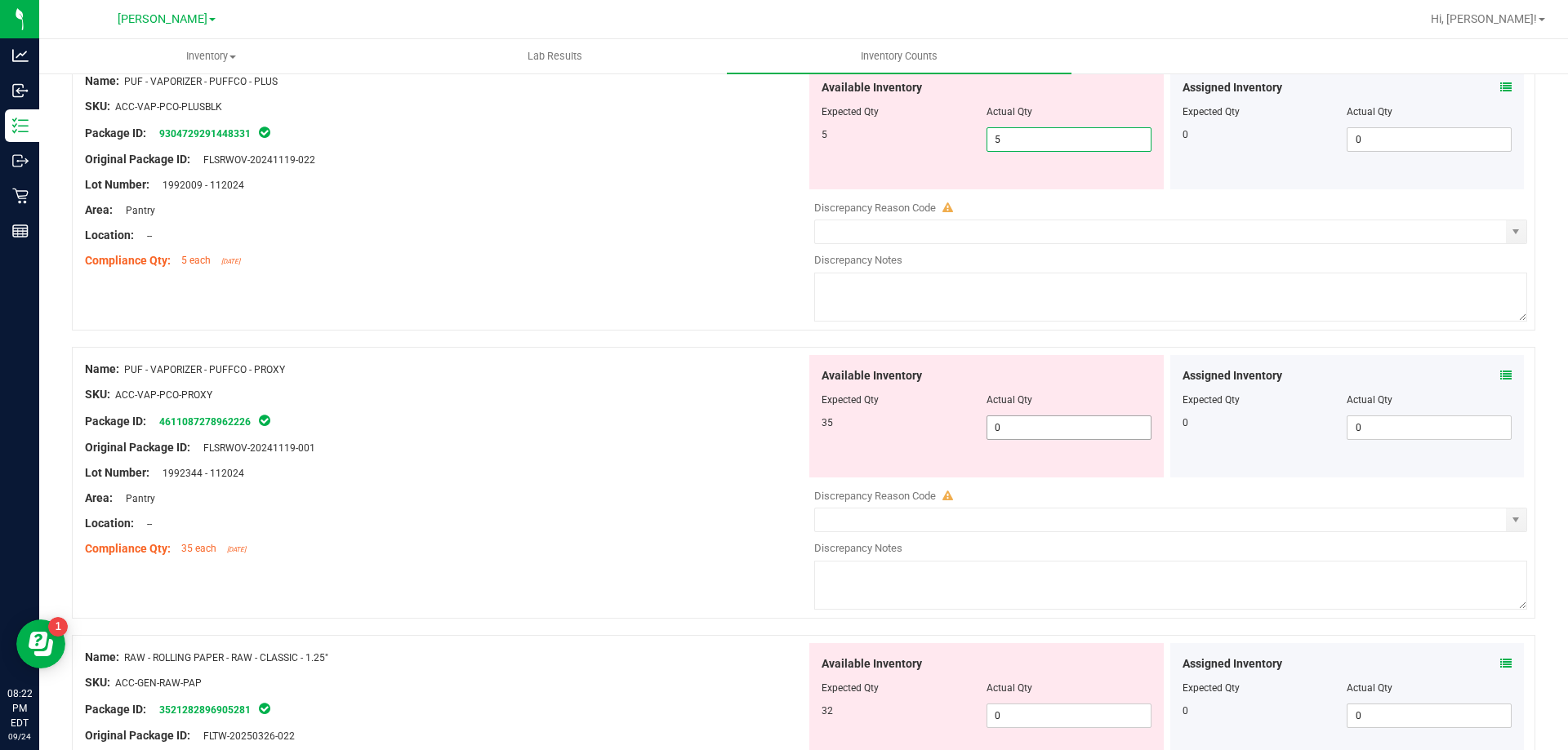
click at [1023, 423] on div "Available Inventory Expected Qty Actual Qty 35 0 03" at bounding box center [986, 416] width 354 height 122
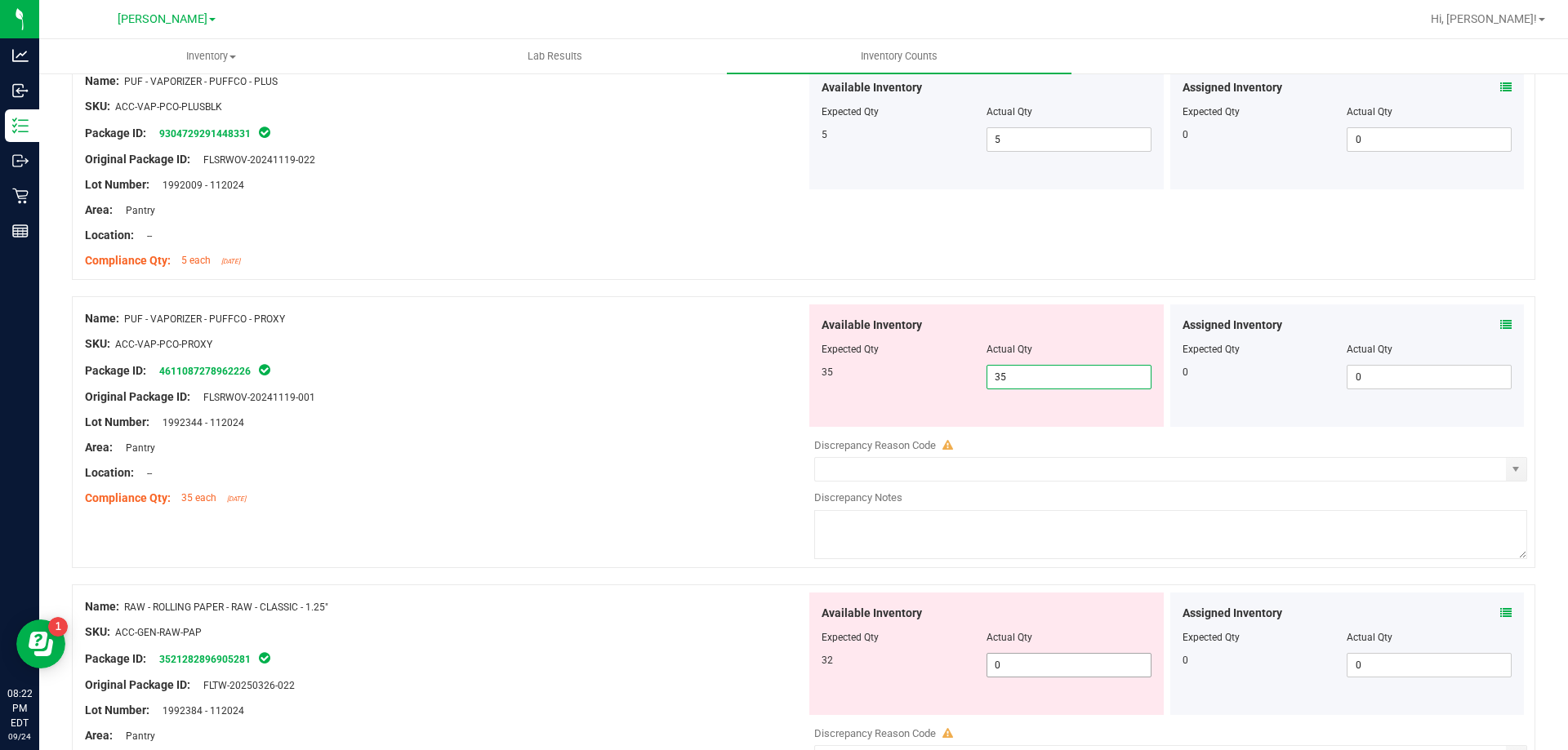
click at [1038, 664] on div "Available Inventory Expected Qty Actual Qty 32 0 03" at bounding box center [986, 653] width 354 height 122
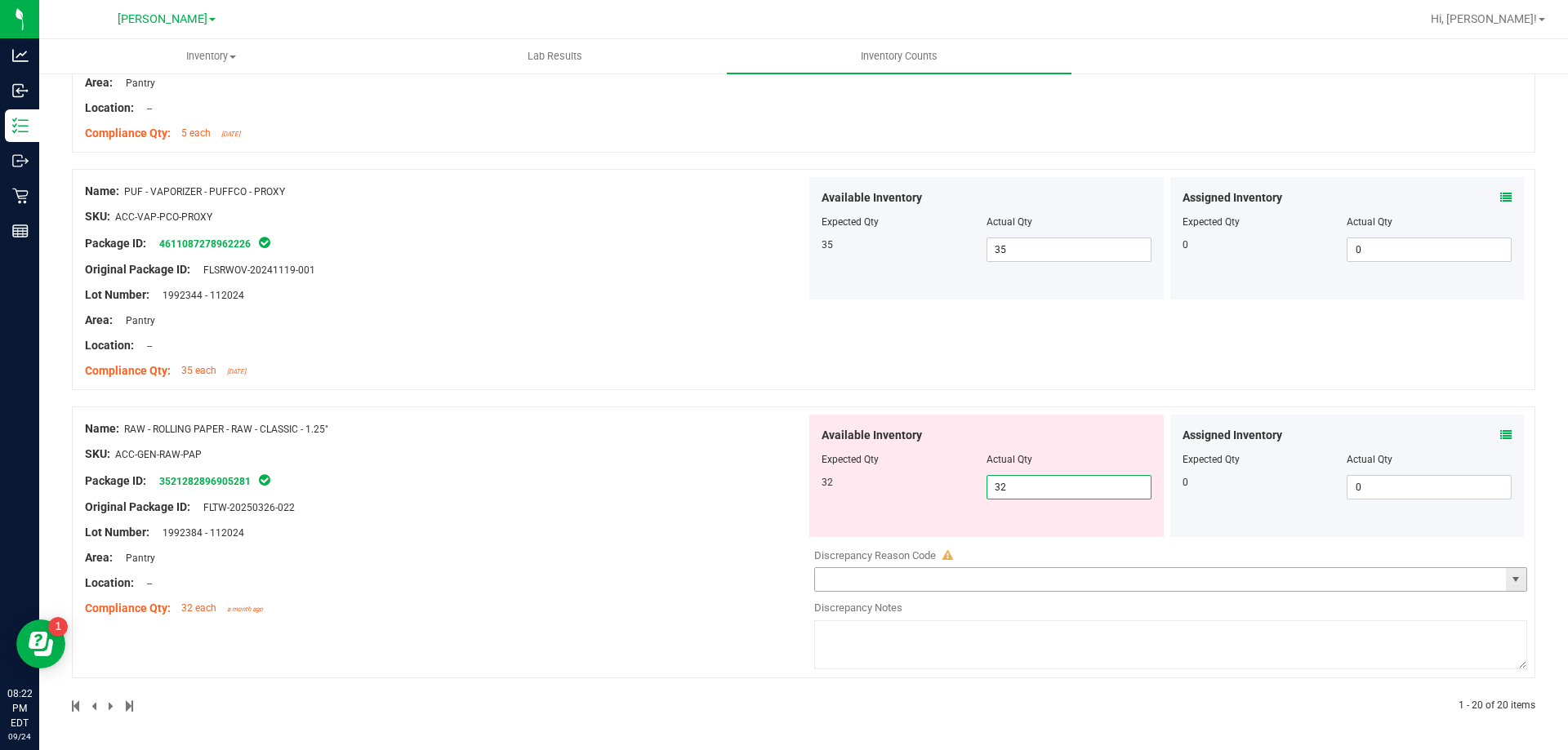
click at [652, 639] on div "Name: RAW - ROLLING PAPER - RAW - CLASSIC - 1.25" SKU: ACC-GEN-RAW-PAP Package …" at bounding box center [803, 542] width 1464 height 272
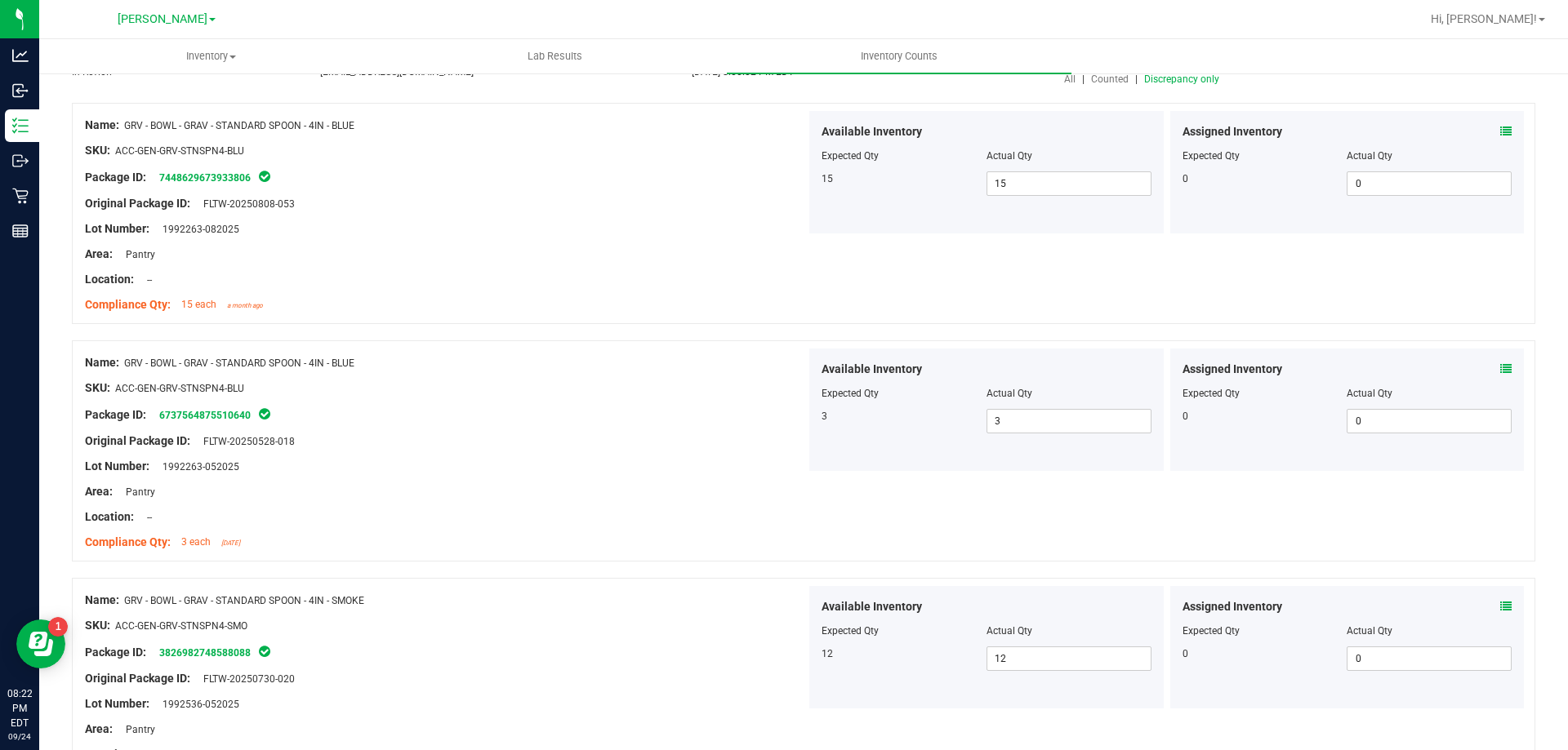
scroll to position [0, 0]
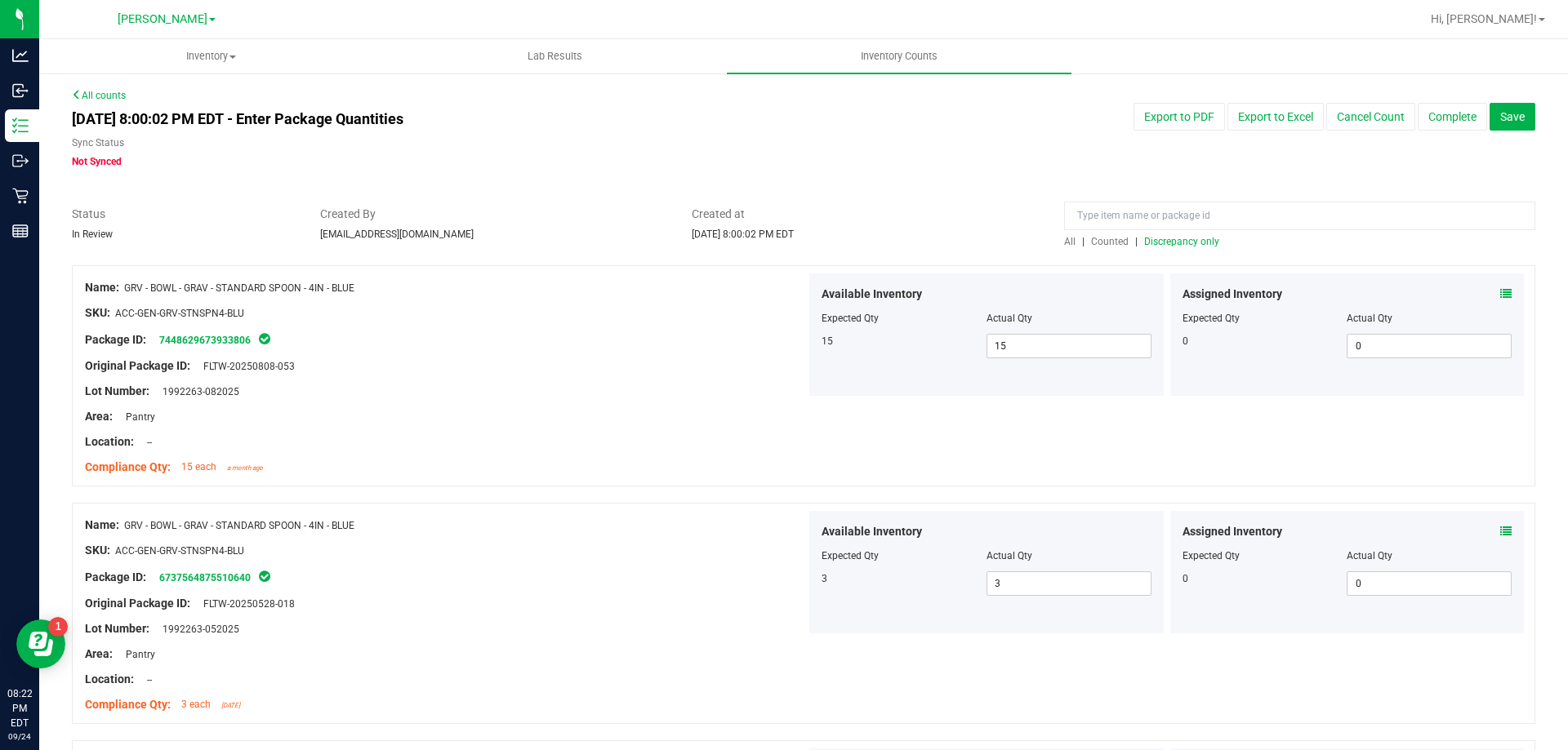
click at [1071, 242] on link "All" at bounding box center [1073, 241] width 18 height 11
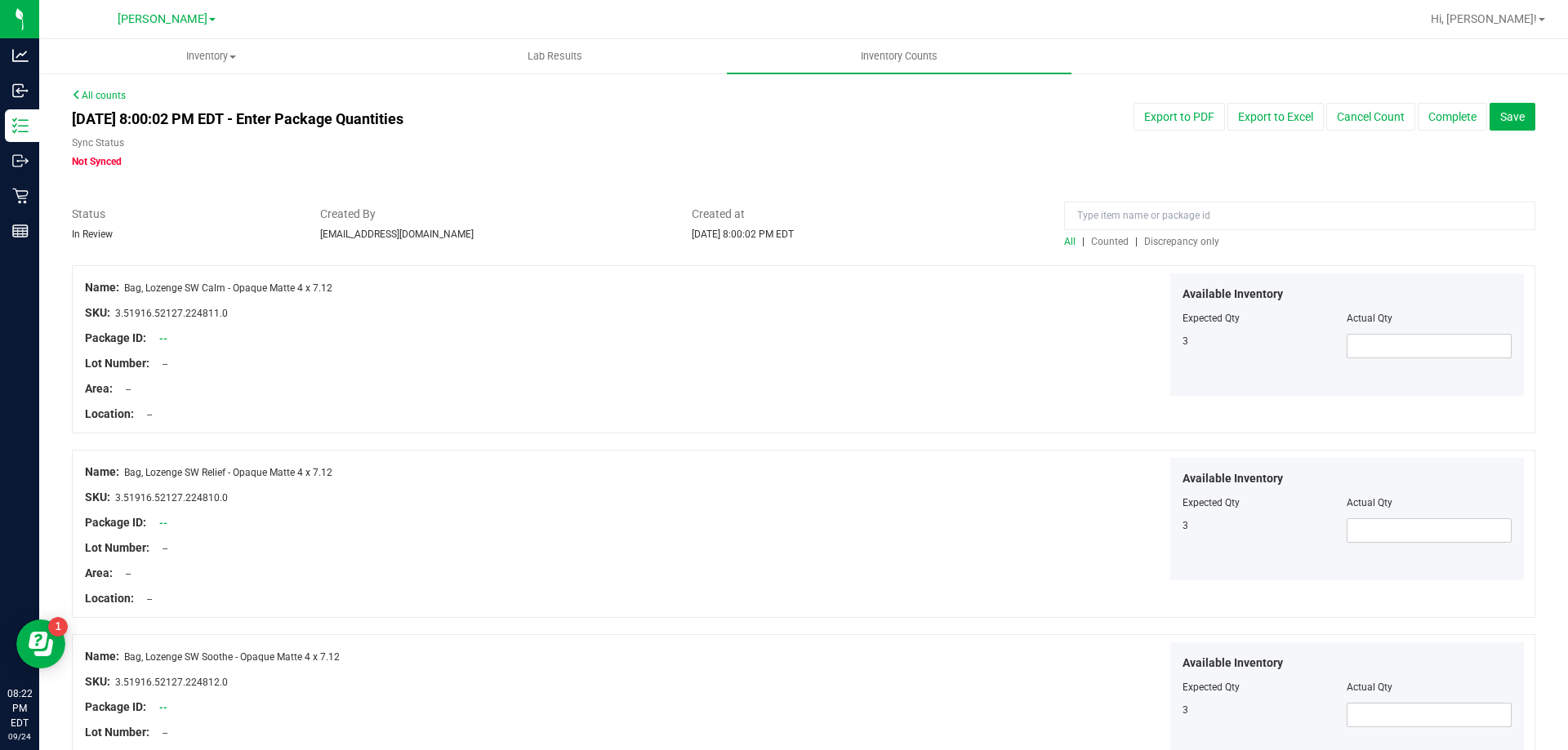
click at [1144, 239] on span "Discrepancy only" at bounding box center [1181, 241] width 75 height 11
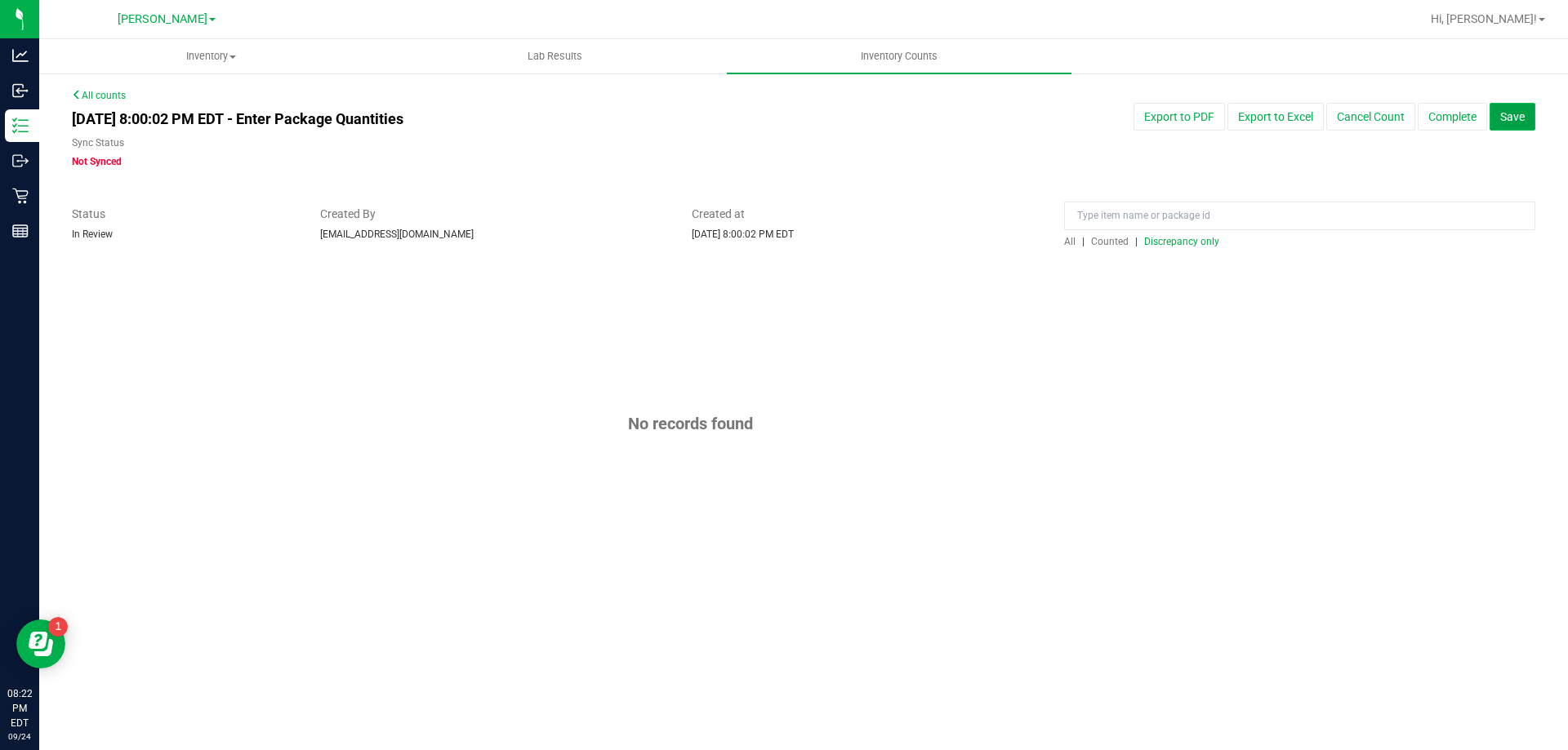
click at [1530, 118] on button "Save" at bounding box center [1512, 116] width 45 height 27
